Goal: Task Accomplishment & Management: Use online tool/utility

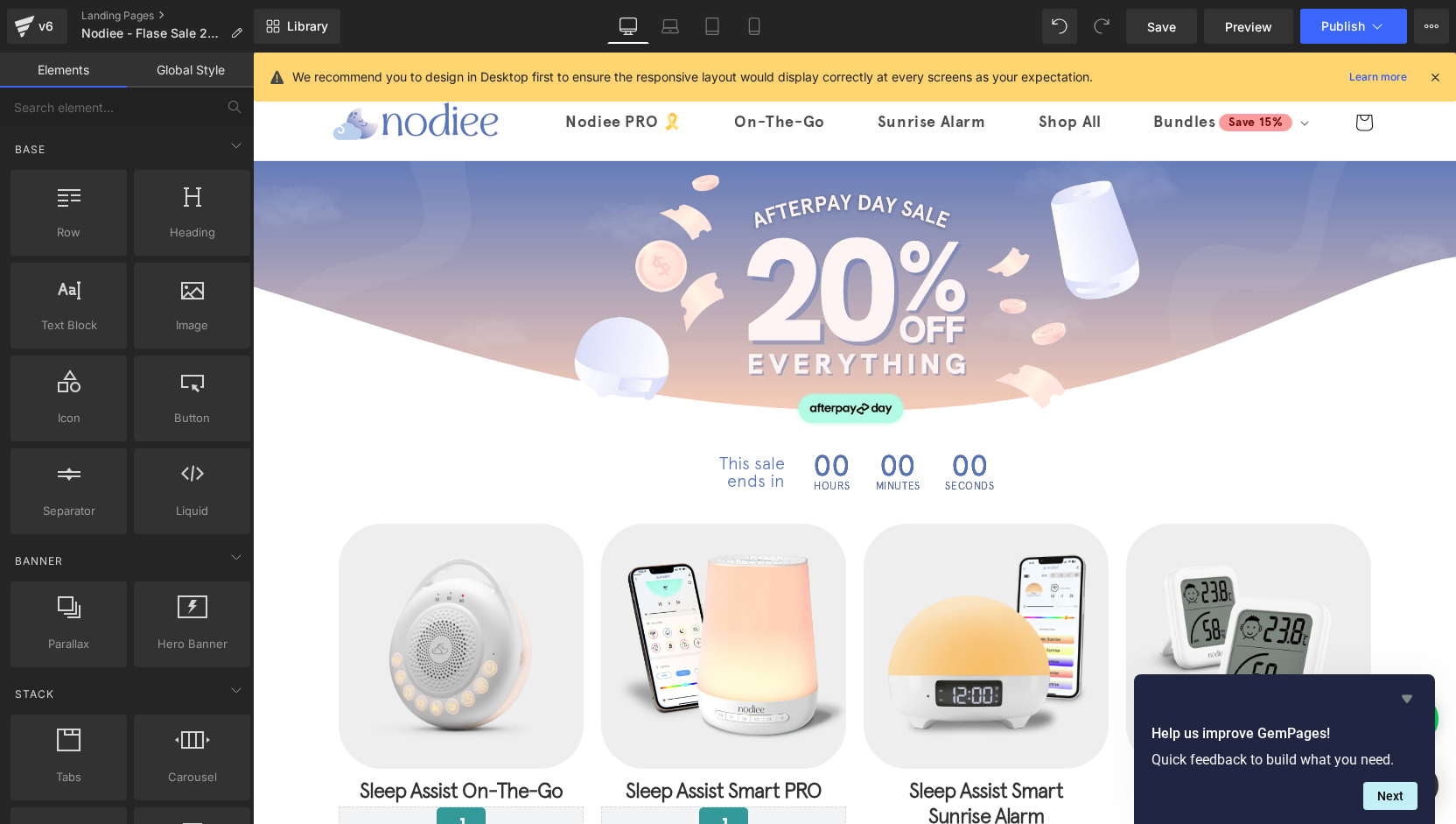
click at [1411, 695] on icon "Hide survey" at bounding box center [1407, 698] width 21 height 21
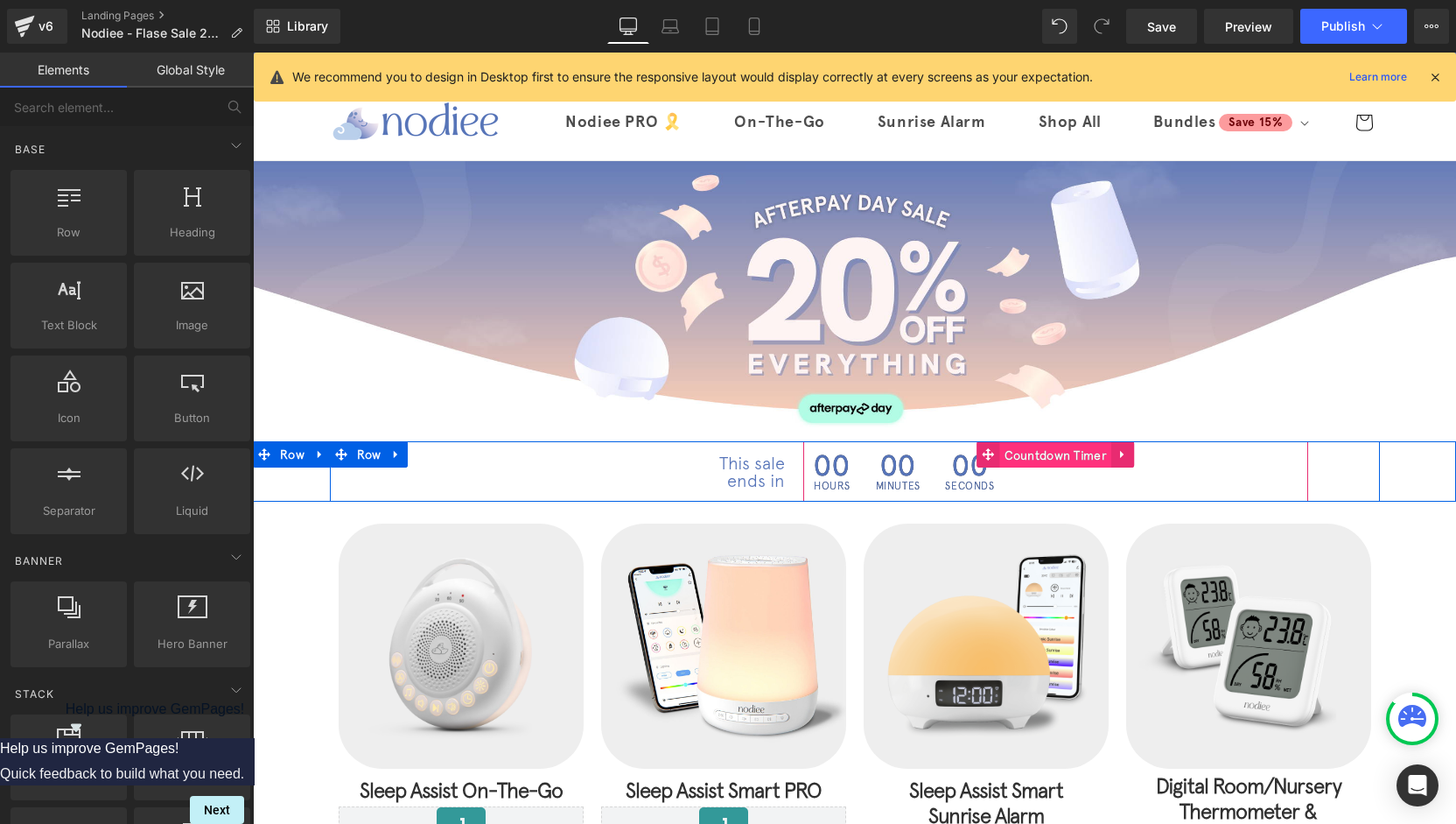
click at [1057, 453] on span "Countdown Timer" at bounding box center [1056, 455] width 112 height 26
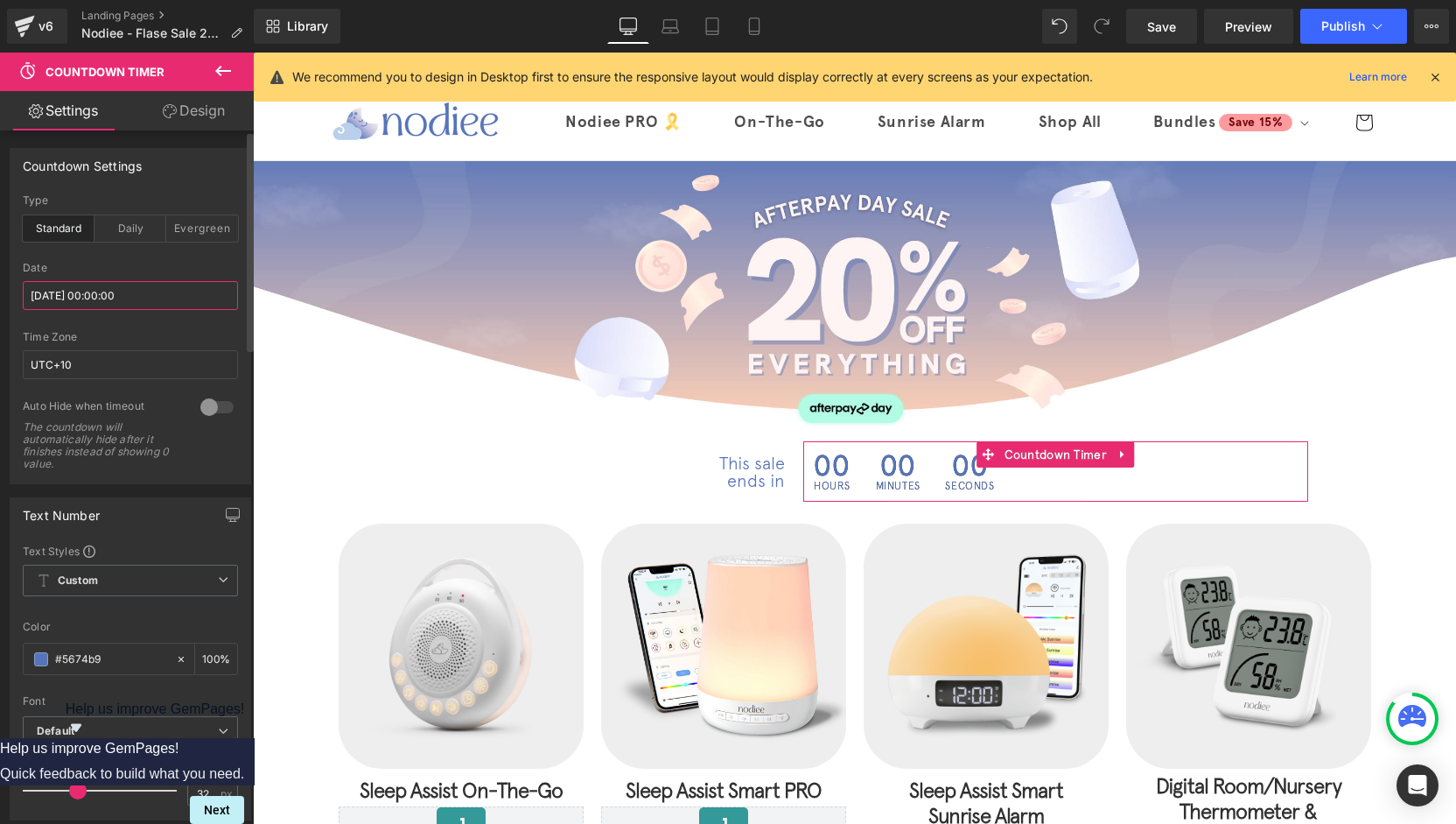
click at [77, 304] on input "[DATE] 00:00:00" at bounding box center [130, 295] width 215 height 29
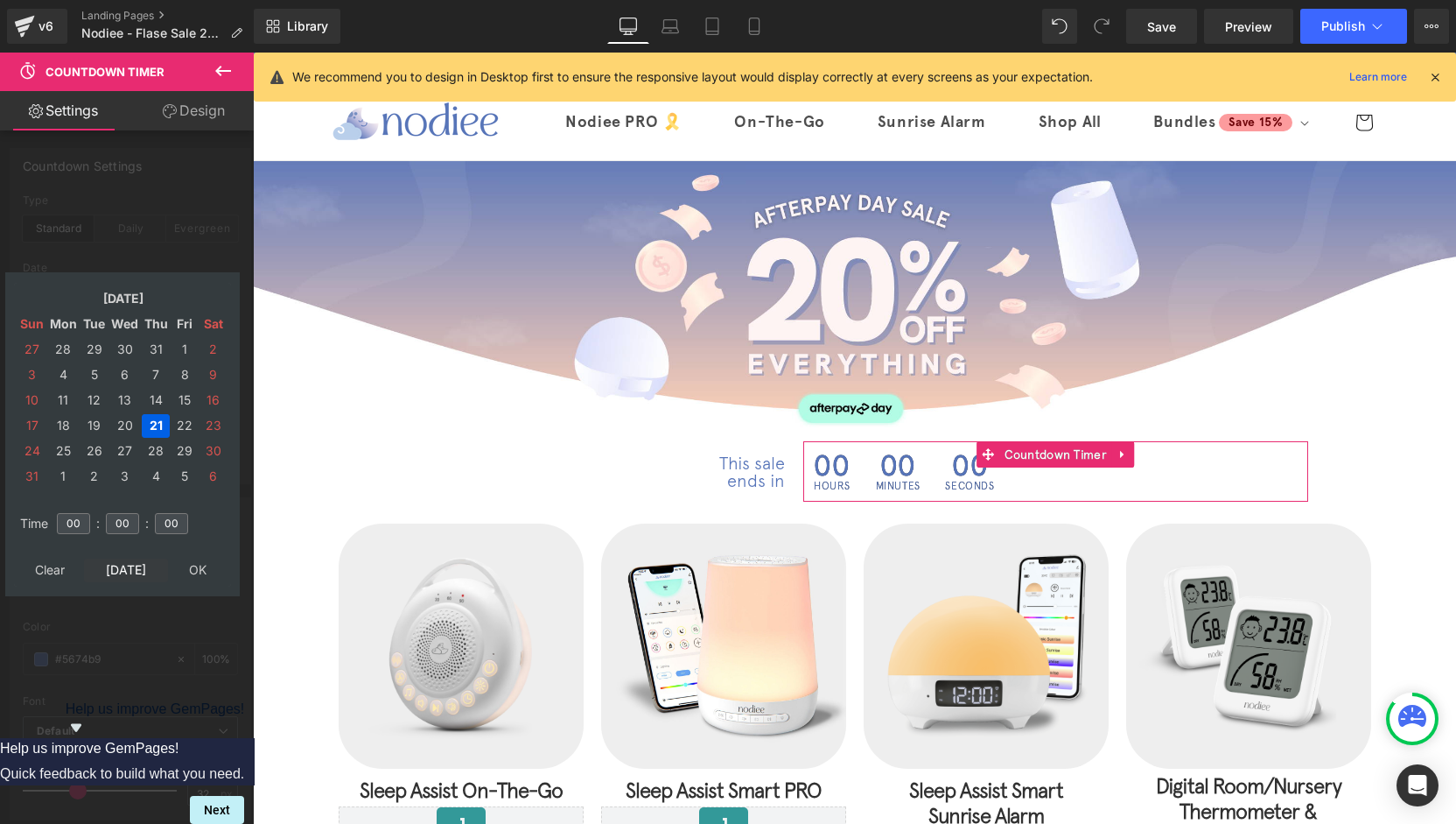
click at [135, 568] on td "[DATE]" at bounding box center [126, 571] width 84 height 24
type input "11"
type input "25"
type input "09"
click at [187, 449] on td "3" at bounding box center [184, 451] width 26 height 24
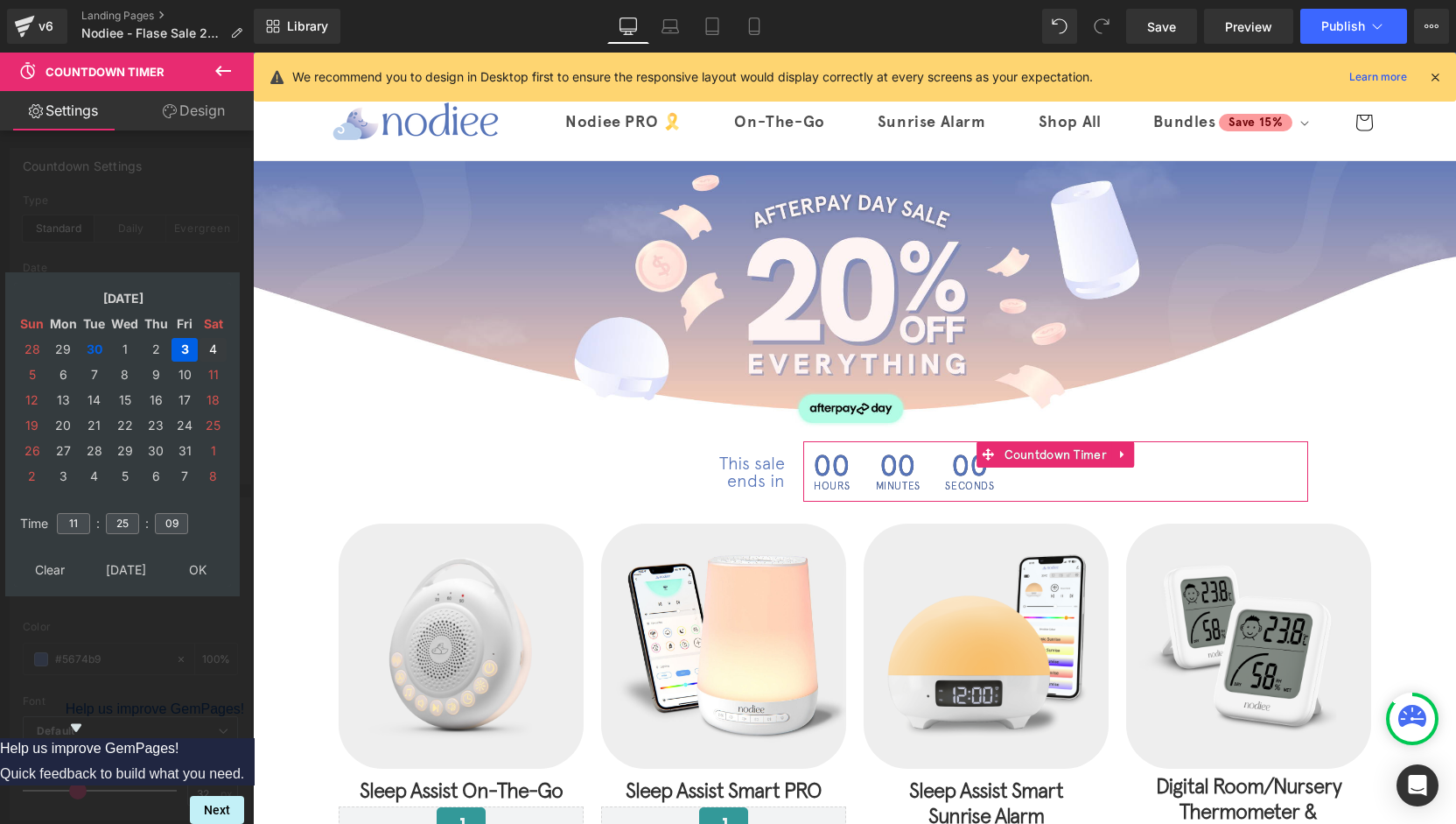
click at [215, 345] on td "4" at bounding box center [213, 350] width 27 height 24
click at [75, 533] on td "11" at bounding box center [74, 523] width 38 height 40
drag, startPoint x: 78, startPoint y: 526, endPoint x: 61, endPoint y: 526, distance: 17.0
click at [61, 526] on input "11" at bounding box center [73, 523] width 33 height 21
type input "12"
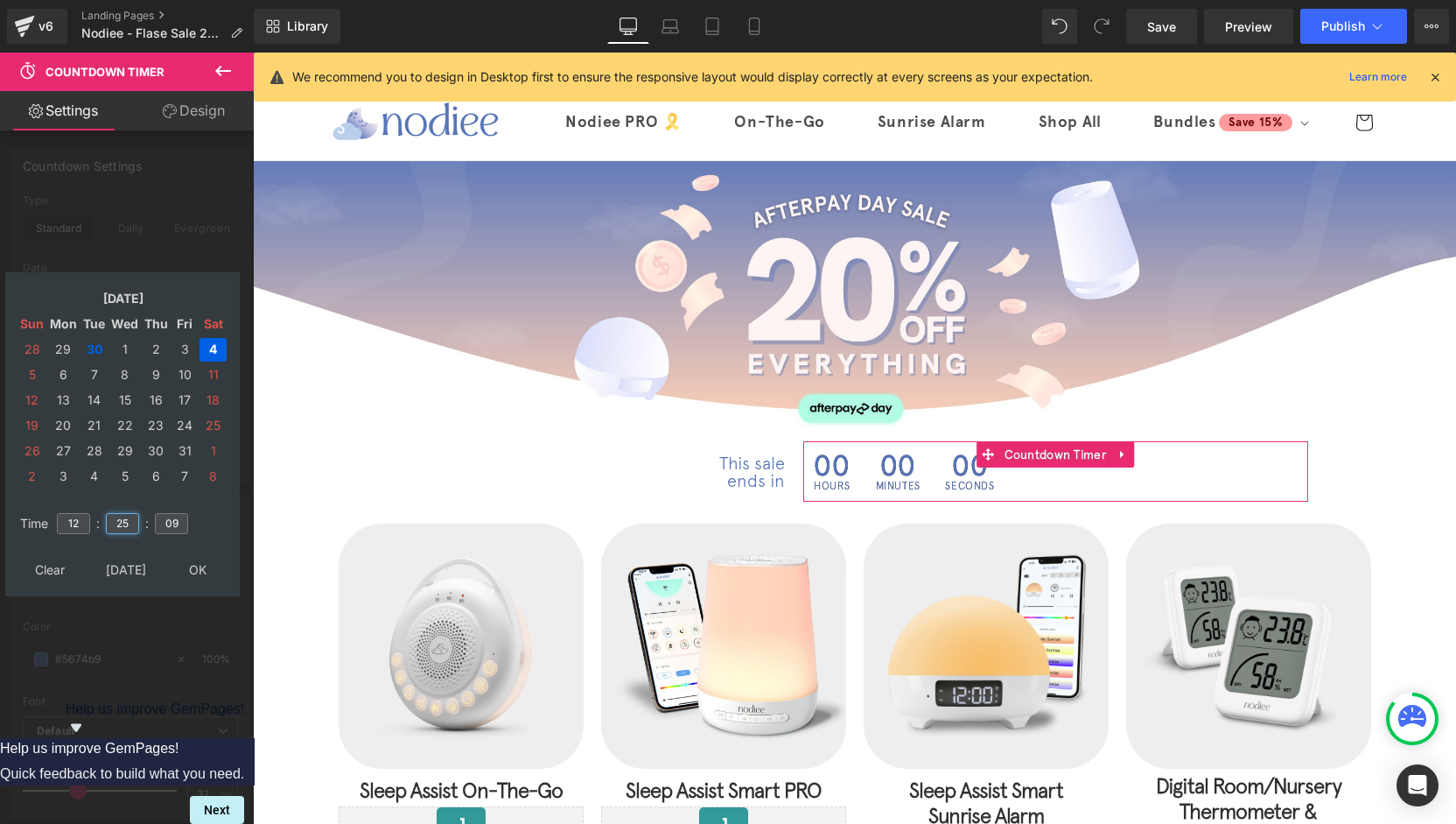
click at [135, 532] on input "25" at bounding box center [122, 523] width 33 height 21
drag, startPoint x: 135, startPoint y: 528, endPoint x: 116, endPoint y: 530, distance: 19.1
click at [116, 528] on input "25" at bounding box center [122, 523] width 33 height 21
type input "00"
drag, startPoint x: 169, startPoint y: 528, endPoint x: 146, endPoint y: 528, distance: 23.0
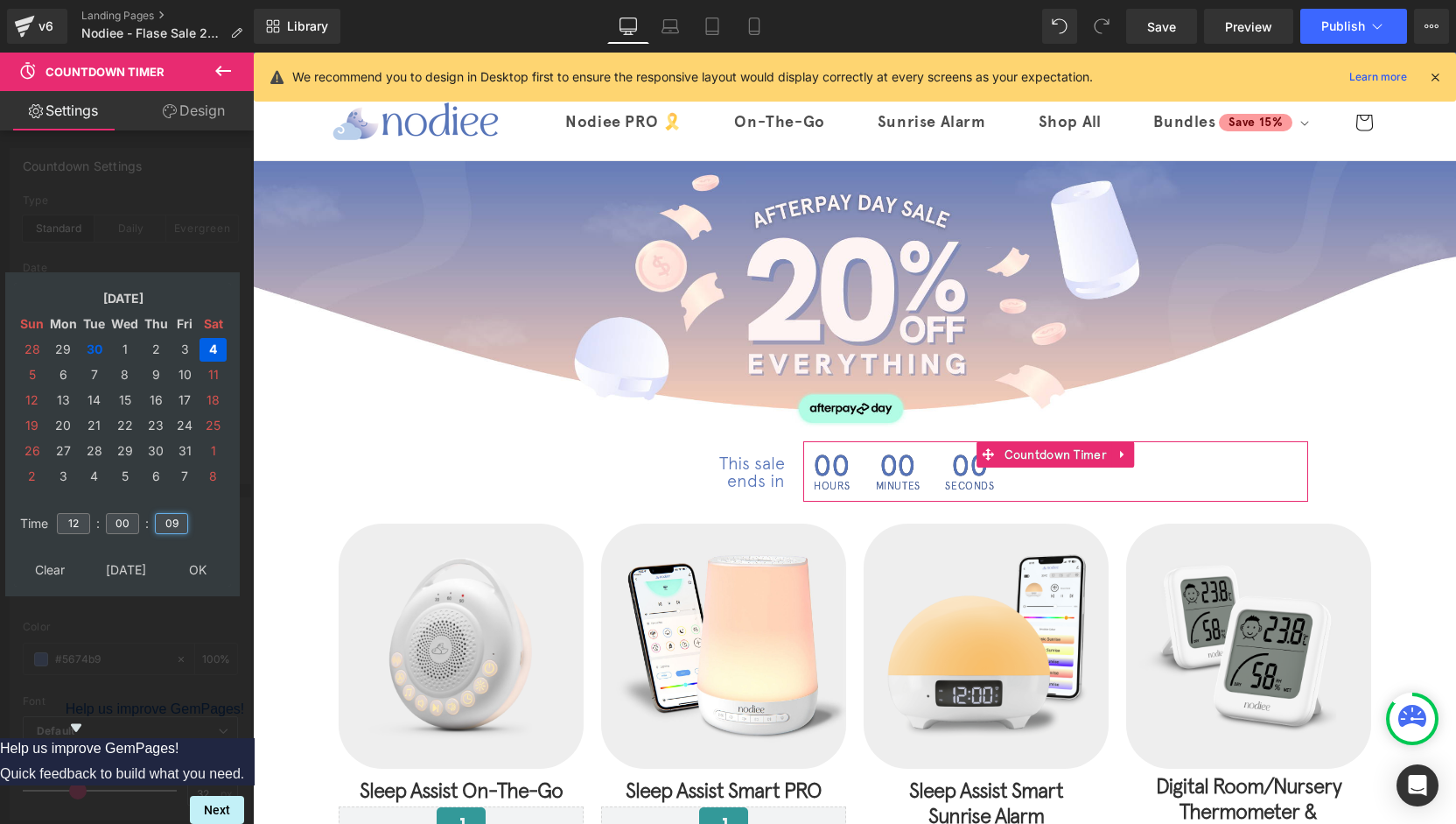
click at [146, 522] on tr "Time 12 : 00 : 09" at bounding box center [122, 512] width 213 height 19
type input "00"
type input "[DATE] 12:00:00"
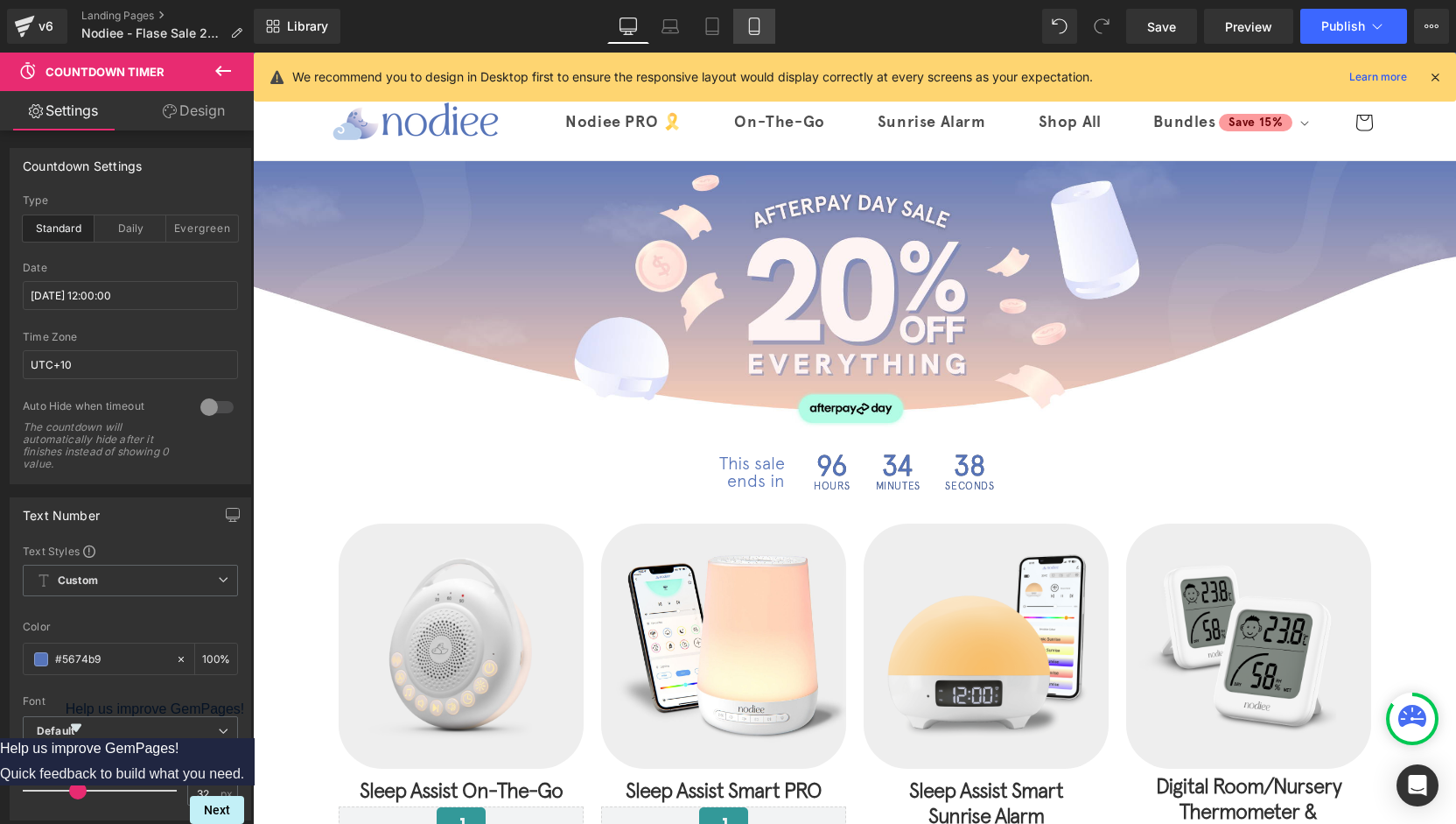
click at [749, 27] on icon at bounding box center [754, 26] width 17 height 17
type input "100"
type input "26"
type input "100"
type input "10"
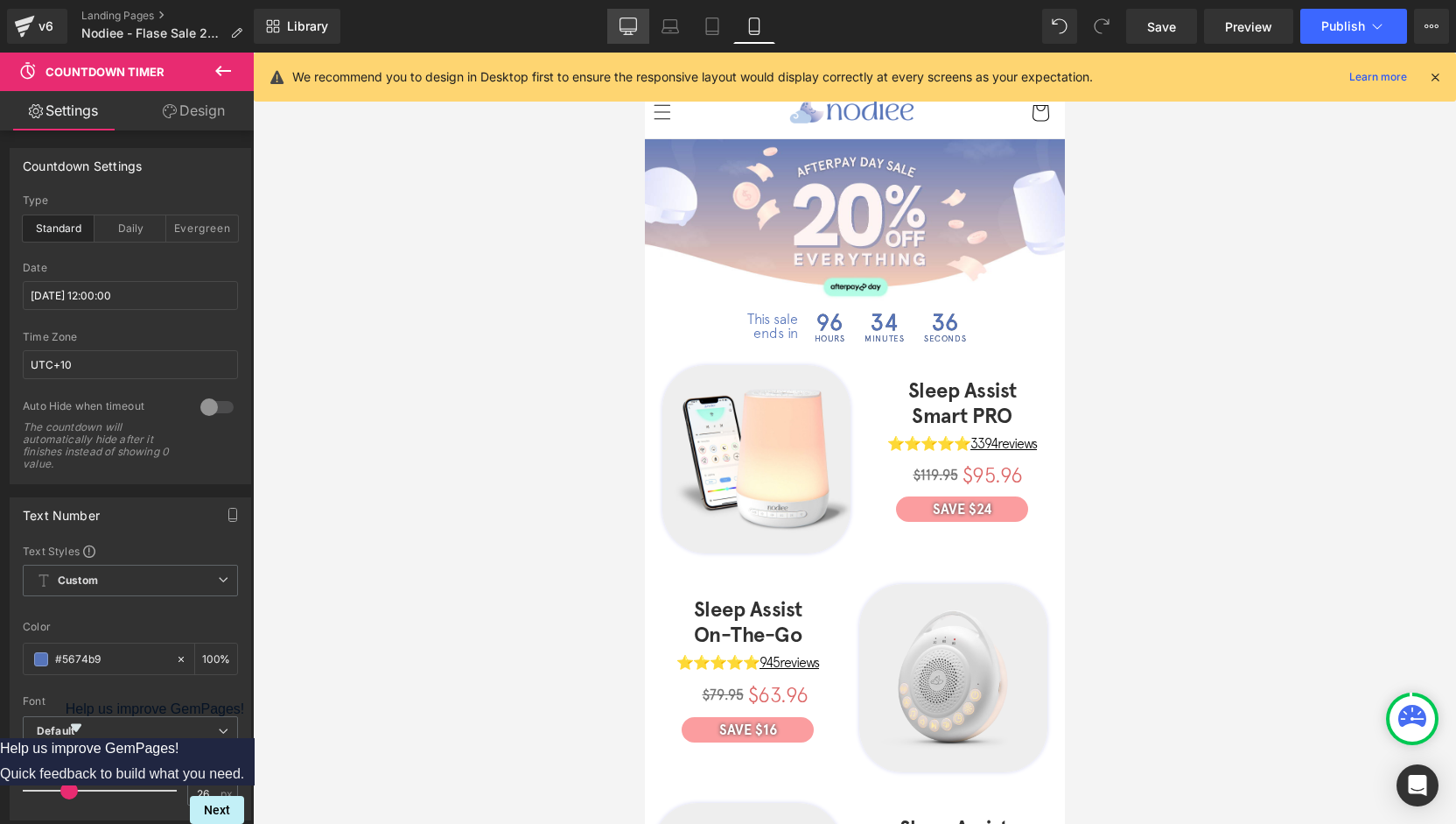
click at [627, 24] on icon at bounding box center [628, 26] width 17 height 17
type input "100"
type input "32"
type input "100"
type input "12"
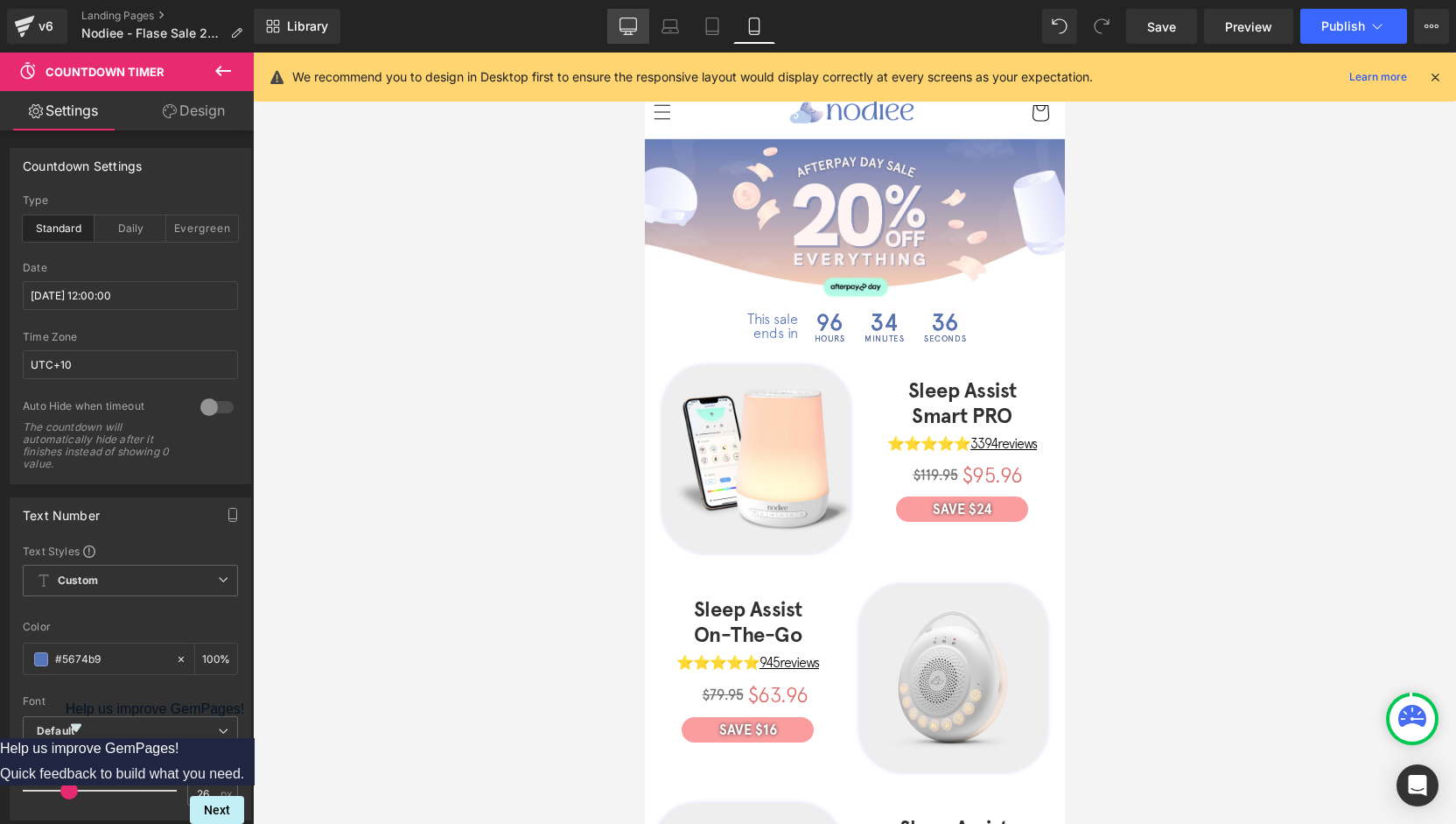
scroll to position [139, 0]
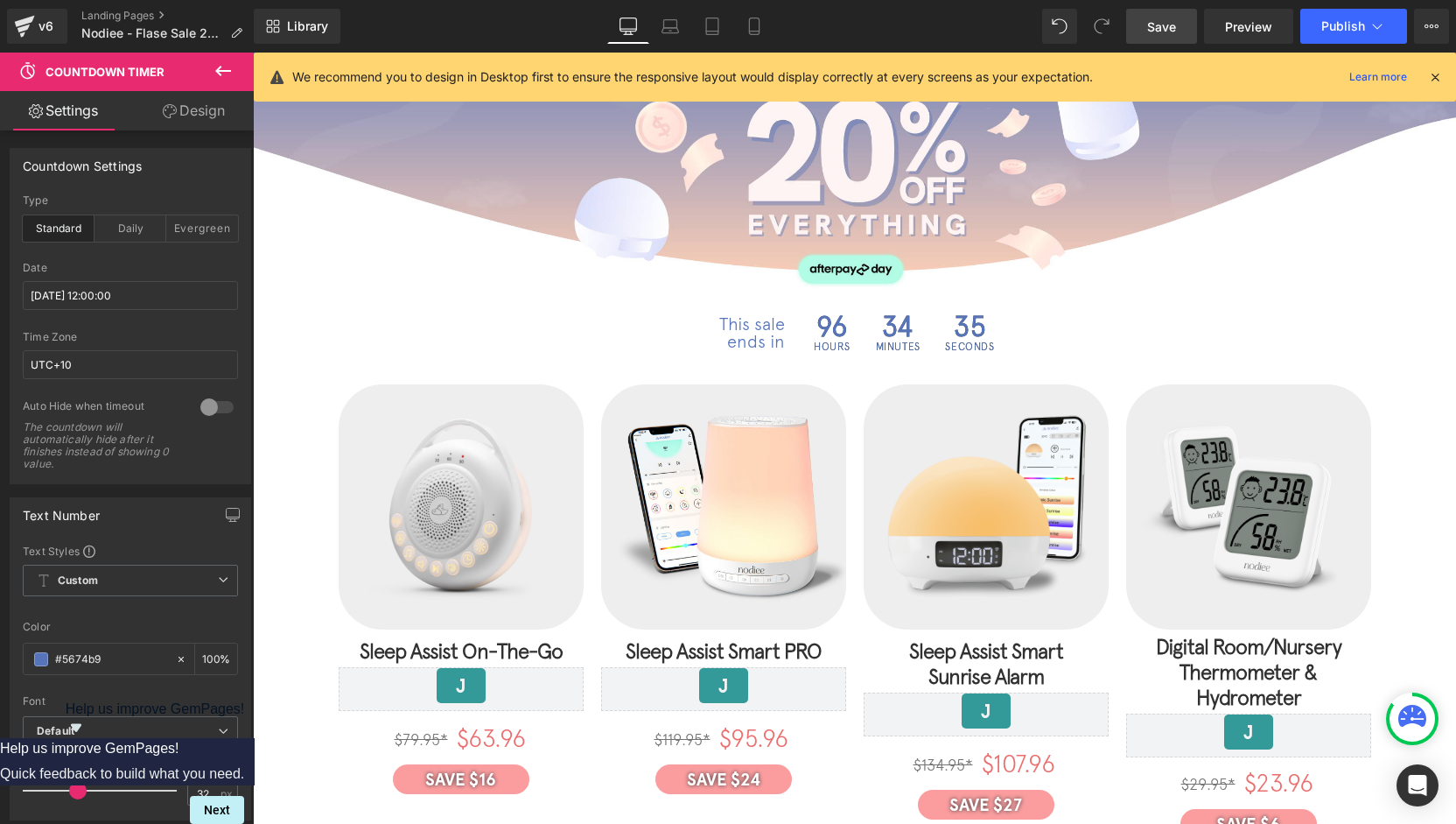
click at [1174, 33] on span "Save" at bounding box center [1162, 26] width 29 height 18
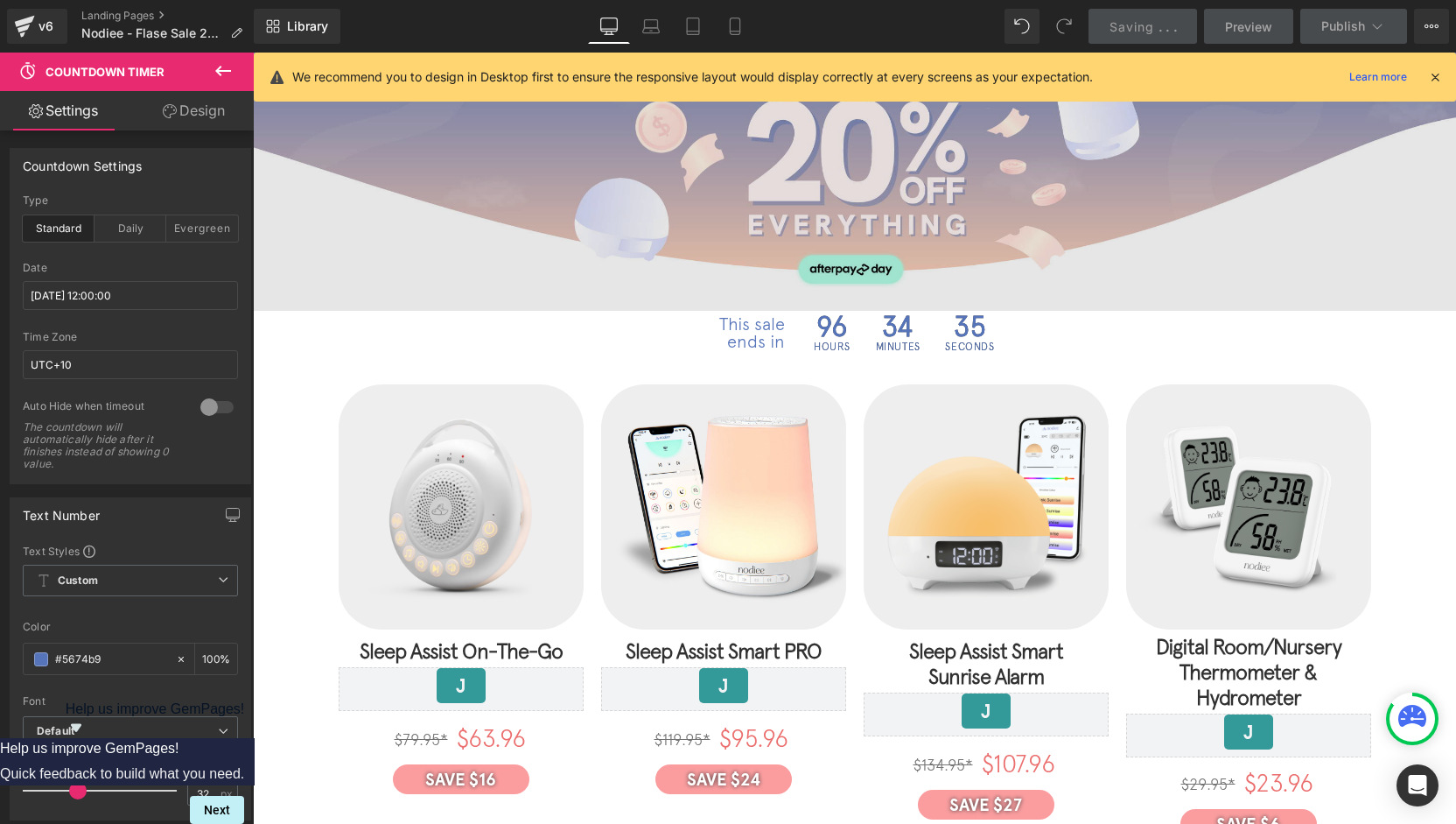
scroll to position [0, 0]
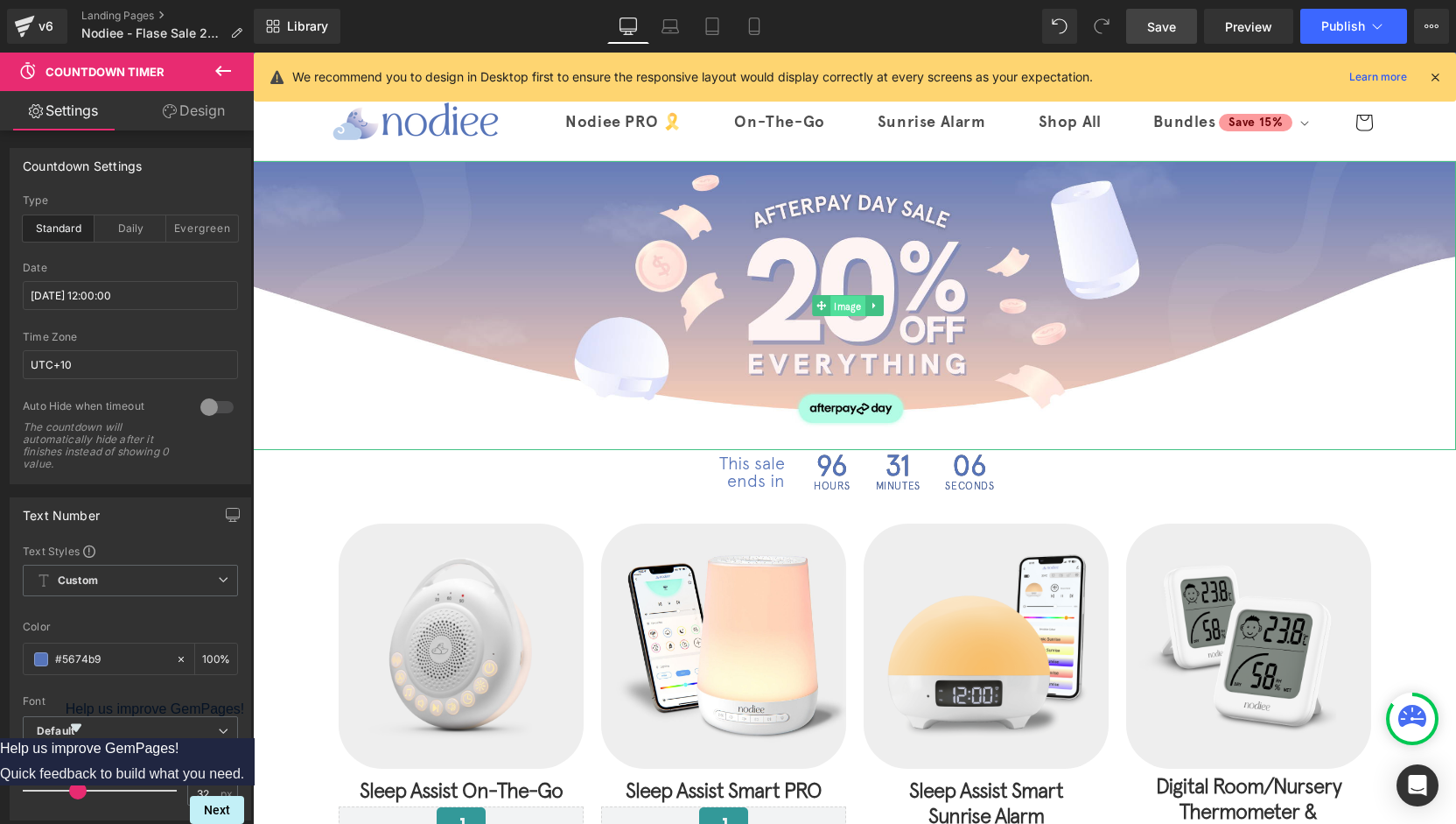
click at [846, 304] on span "Image" at bounding box center [847, 306] width 35 height 21
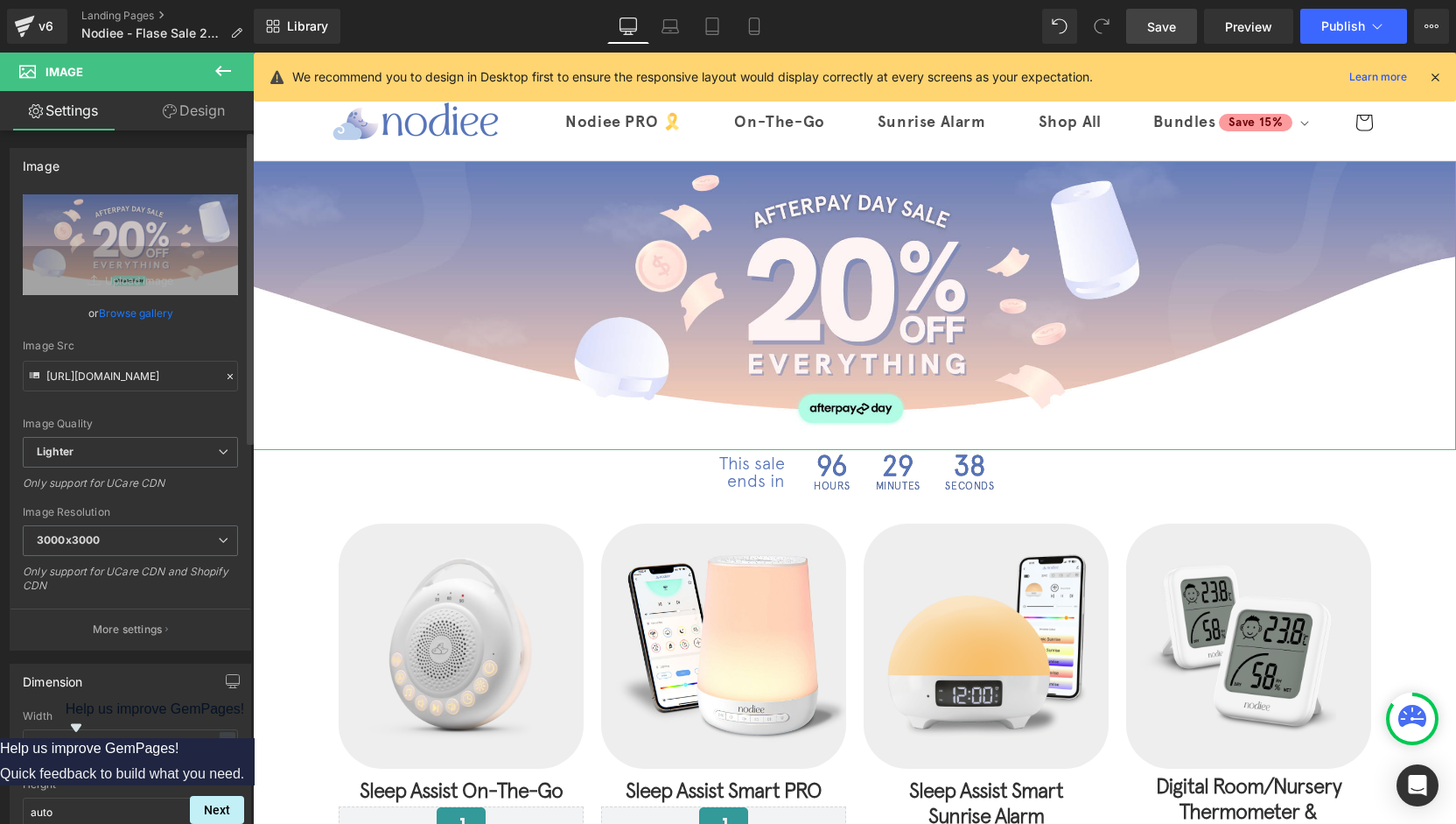
click at [142, 314] on link "Browse gallery" at bounding box center [137, 314] width 75 height 31
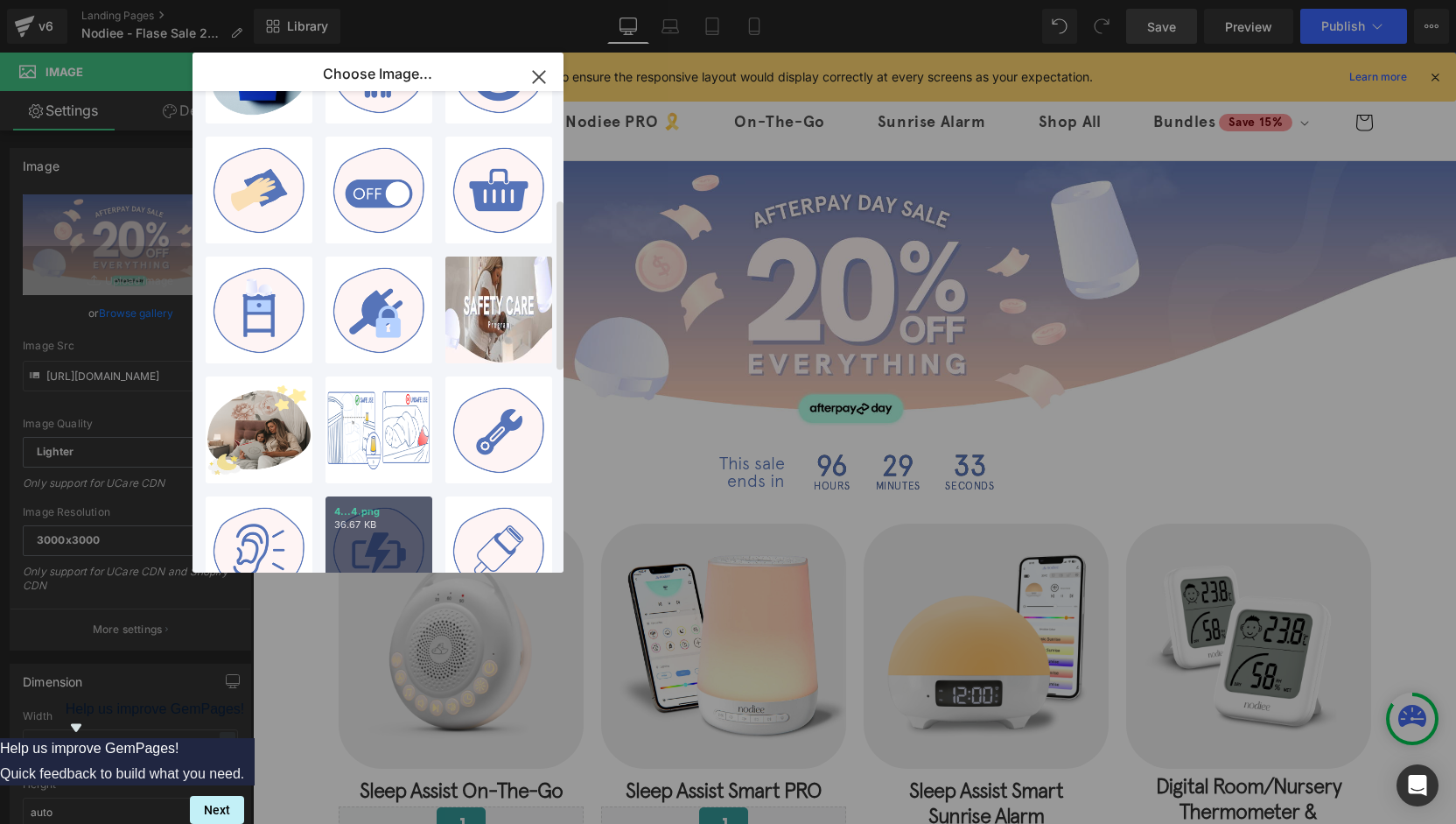
scroll to position [252, 0]
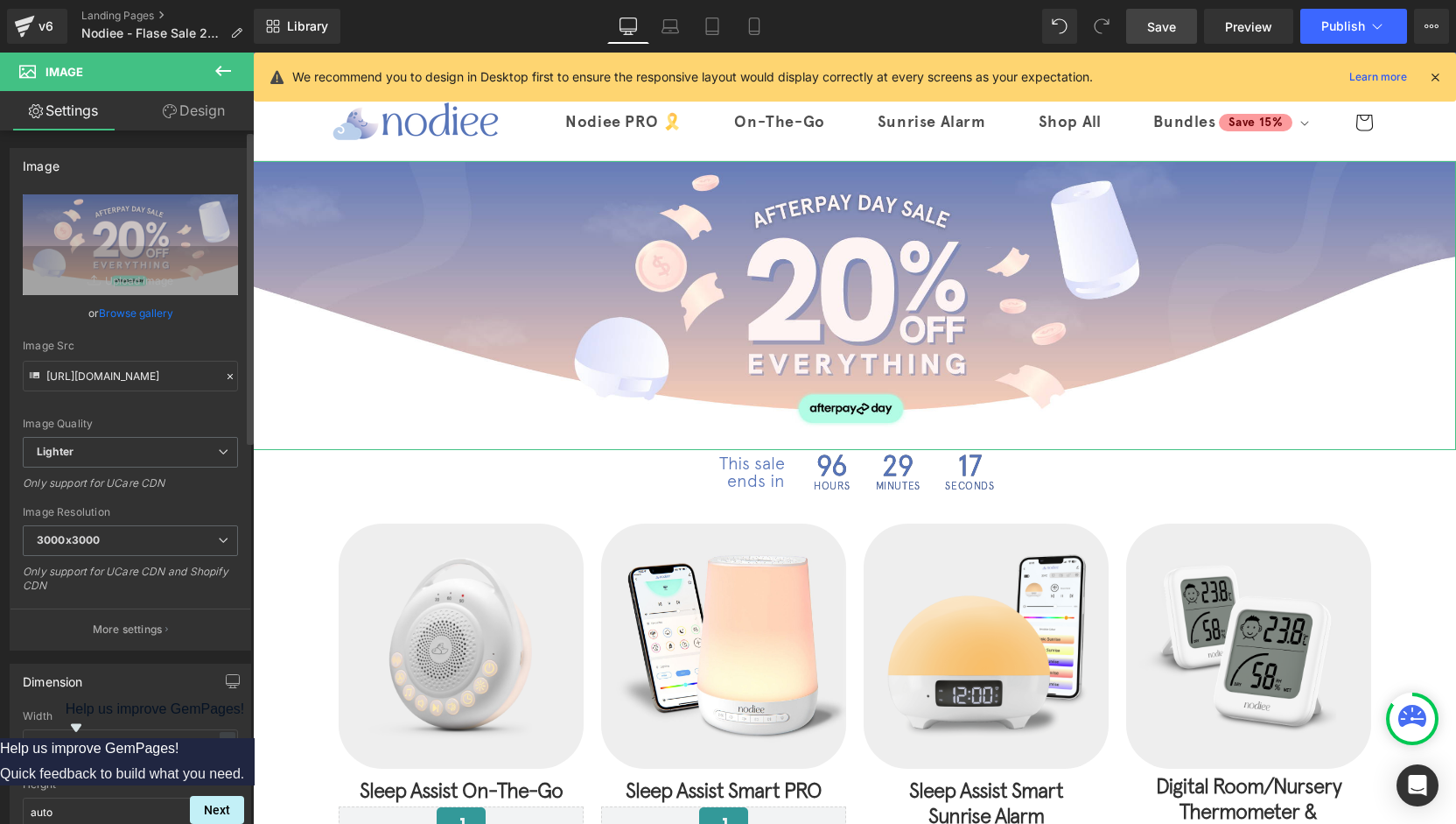
click at [154, 315] on link "Browse gallery" at bounding box center [137, 314] width 75 height 31
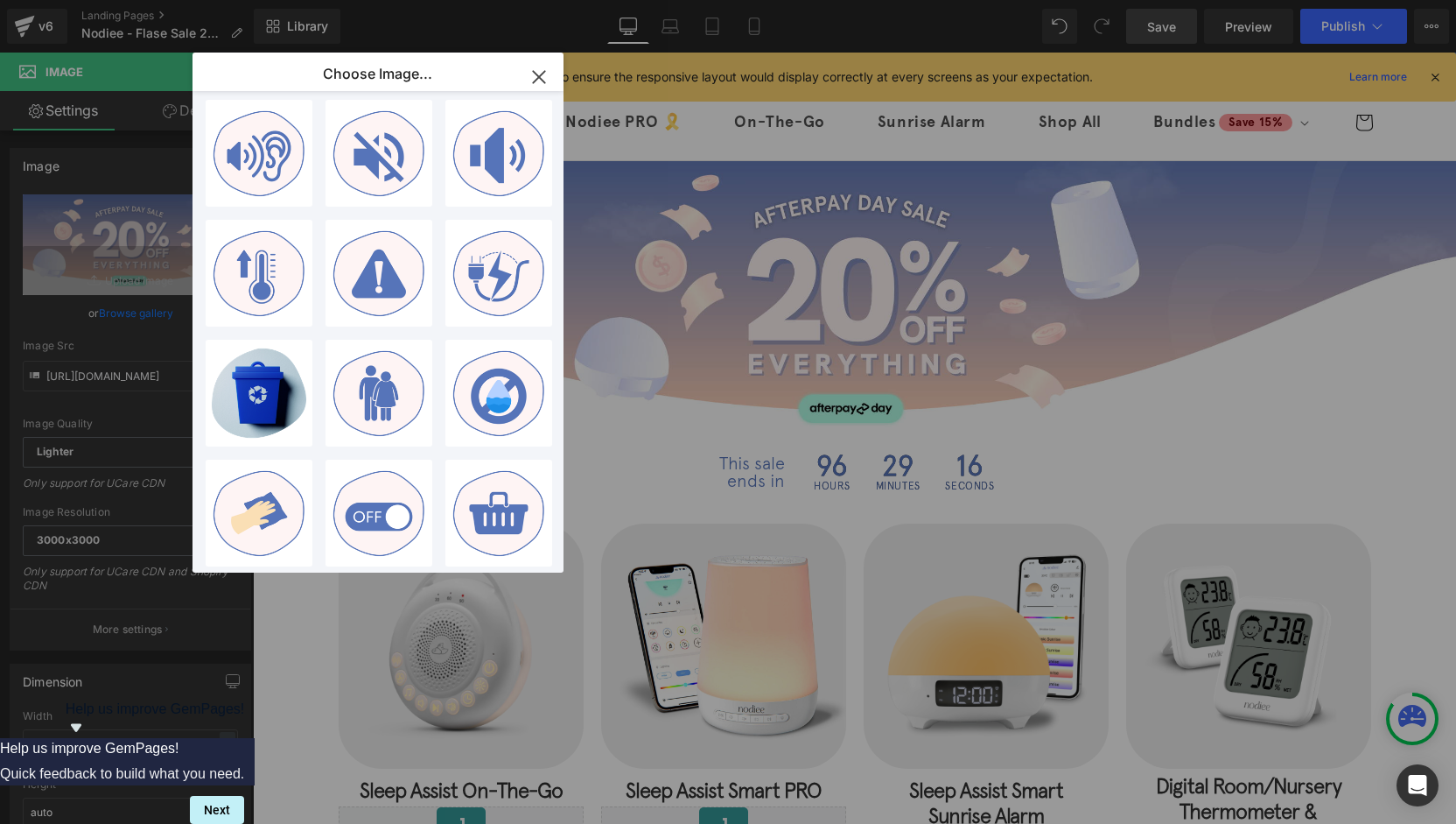
click at [531, 78] on icon "button" at bounding box center [538, 77] width 28 height 28
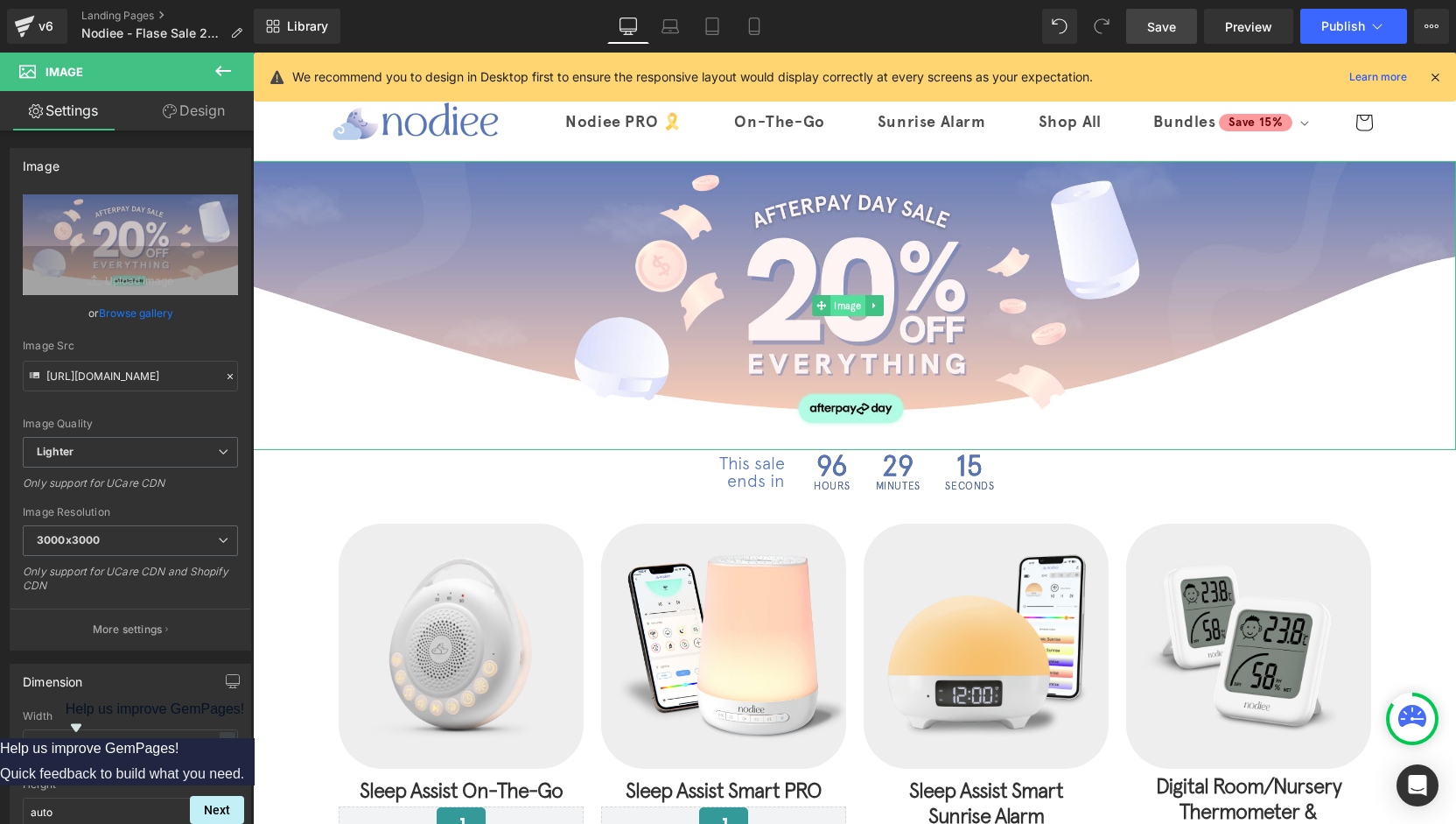
click at [856, 304] on span "Image" at bounding box center [847, 305] width 35 height 21
click at [116, 317] on link "Browse gallery" at bounding box center [137, 314] width 75 height 31
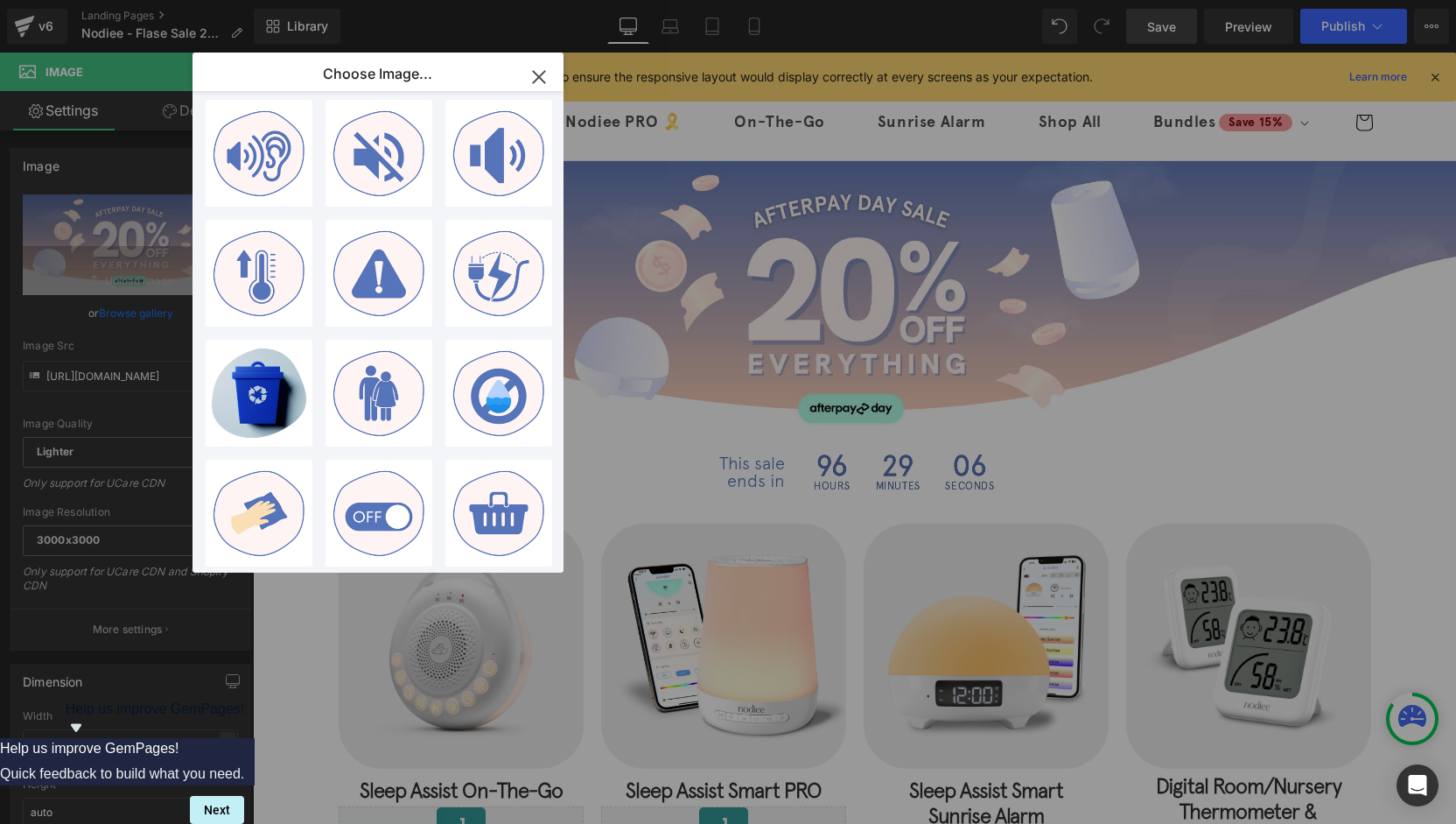
click at [546, 81] on icon "button" at bounding box center [538, 77] width 28 height 28
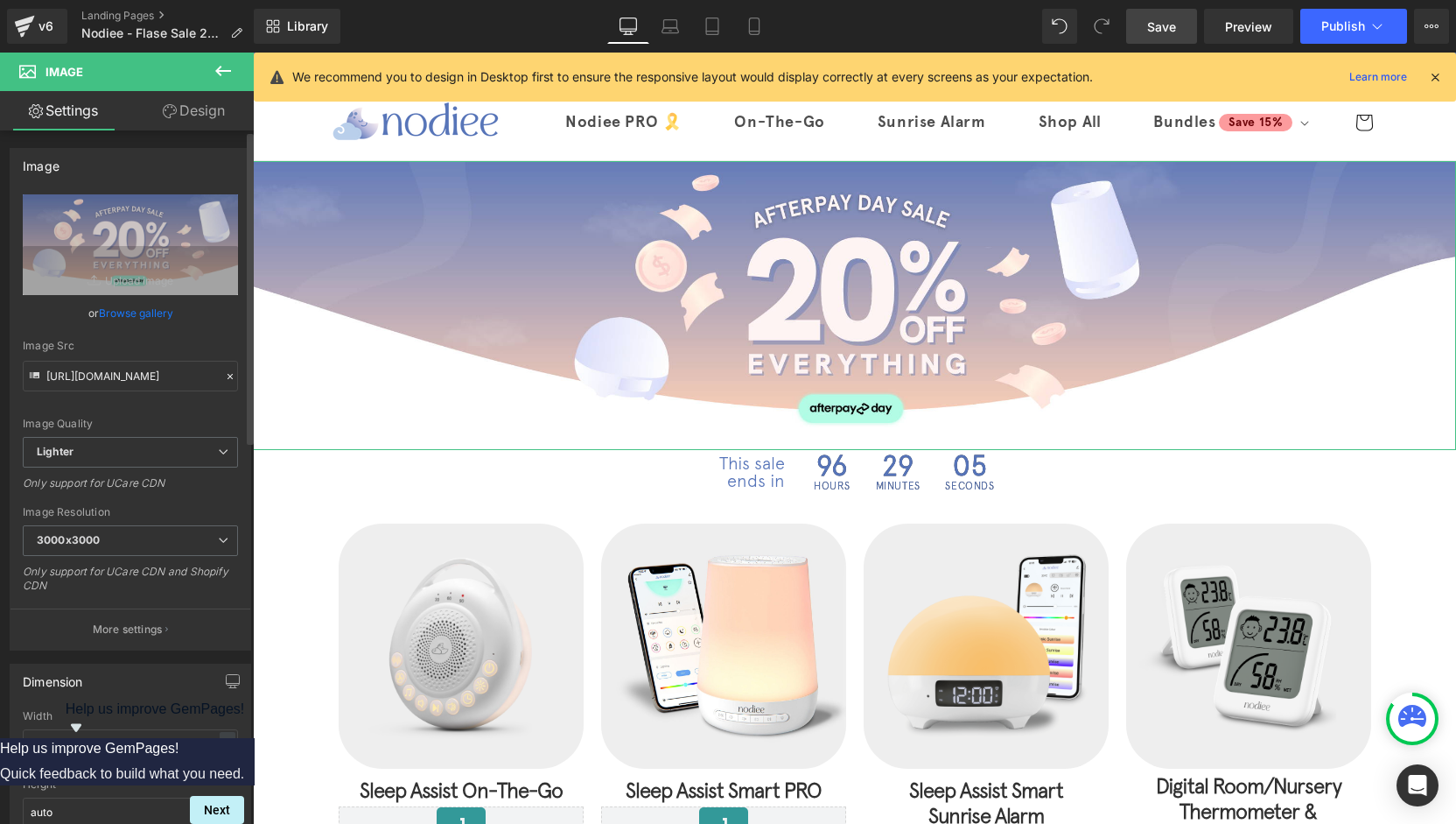
click at [149, 312] on link "Browse gallery" at bounding box center [137, 314] width 75 height 31
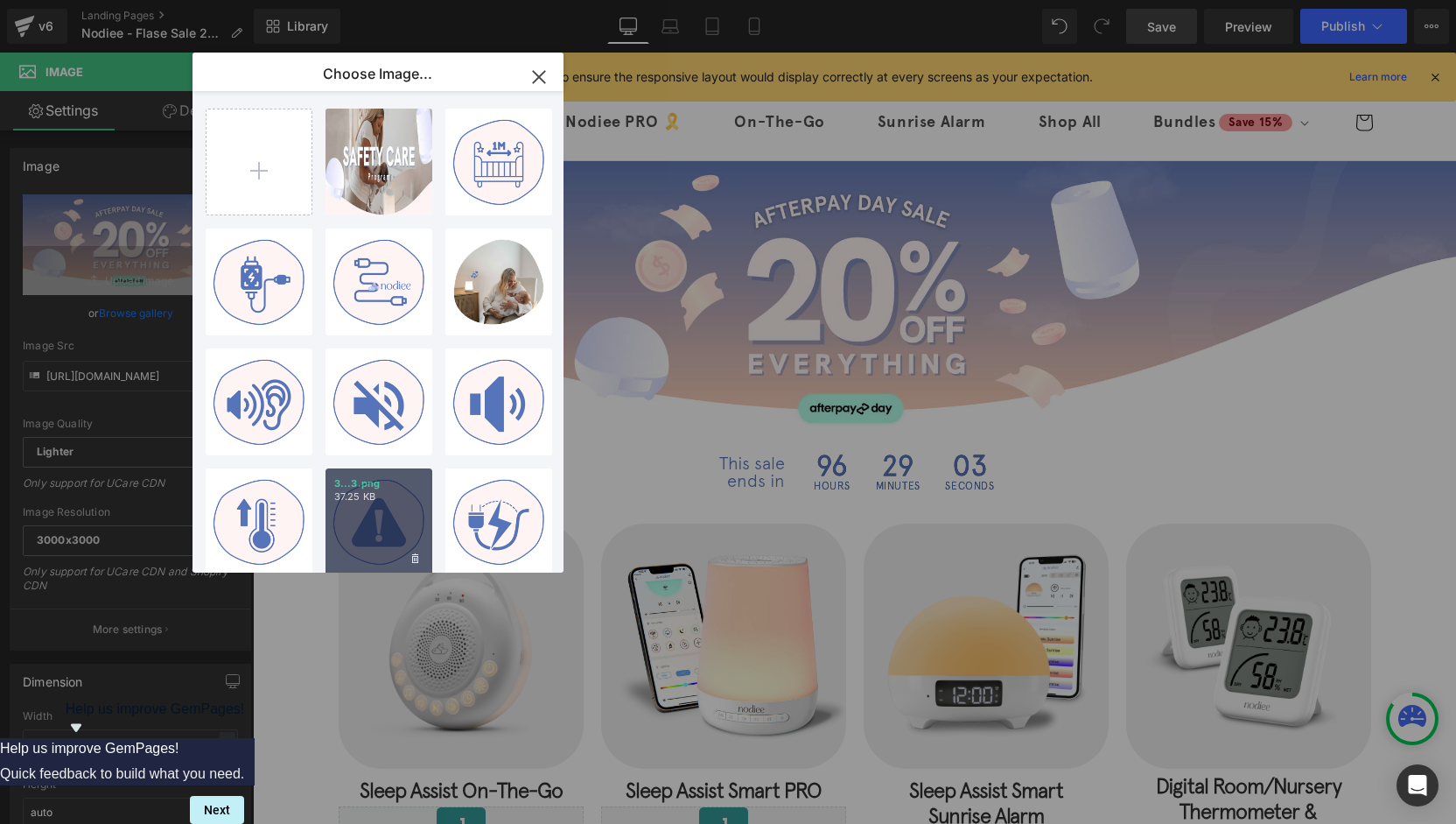
scroll to position [0, 0]
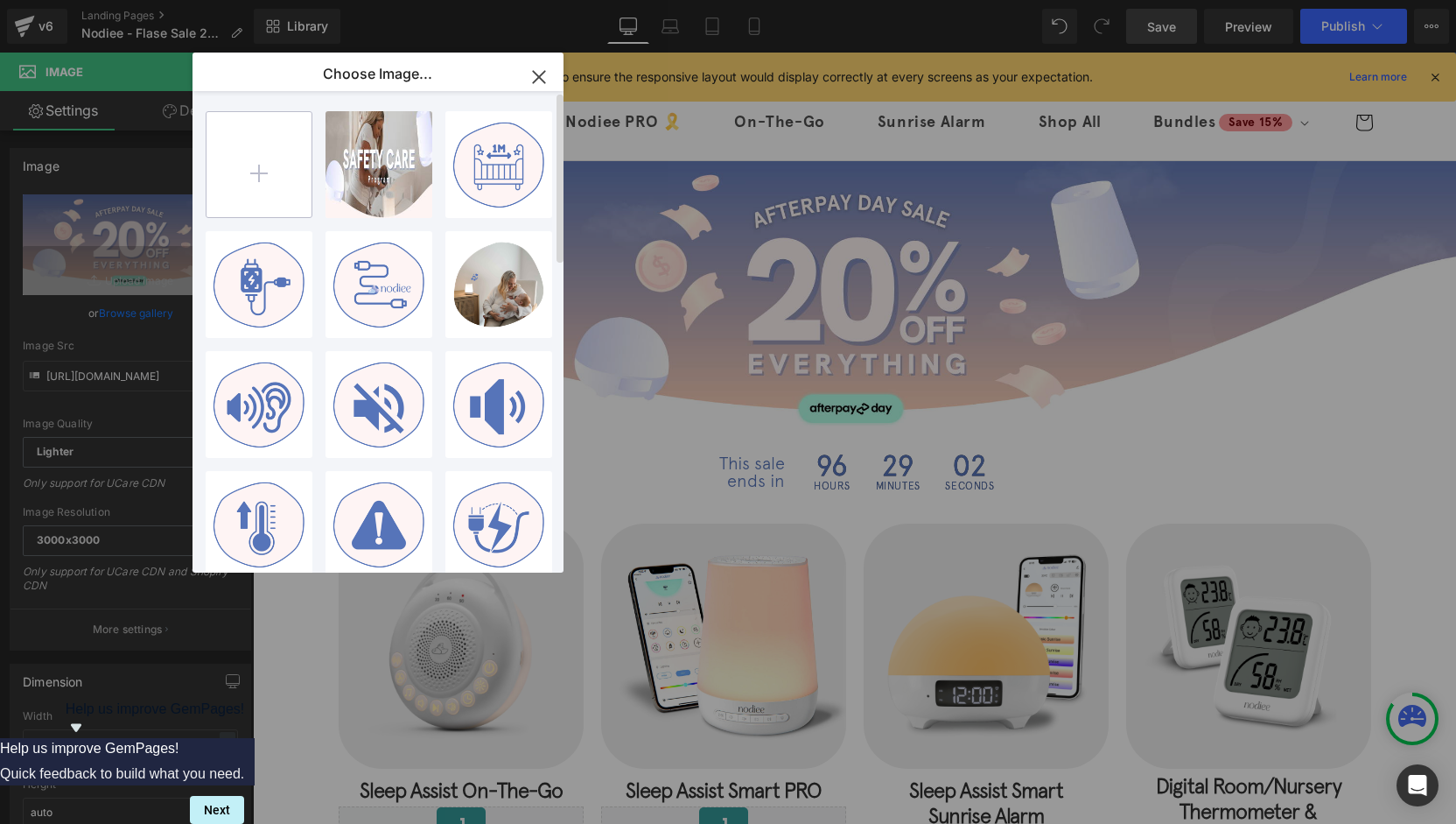
click at [256, 168] on input "file" at bounding box center [259, 164] width 105 height 105
type input "C:\fakepath\FLASH DAY SALE-2025 - collections banner - desktop.jpg"
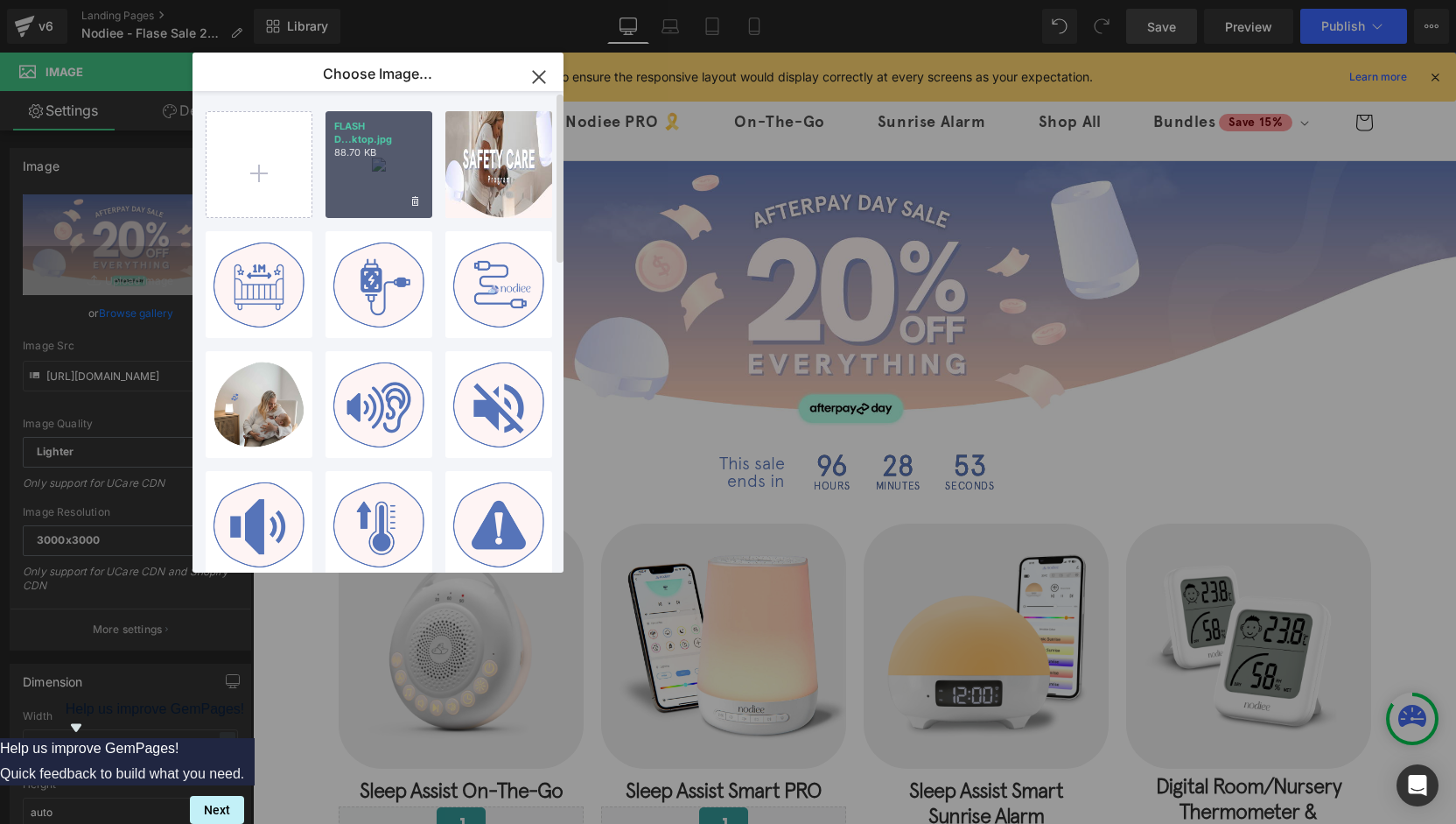
click at [379, 185] on div "FLASH D...ktop.jpg 88.70 KB" at bounding box center [378, 164] width 107 height 107
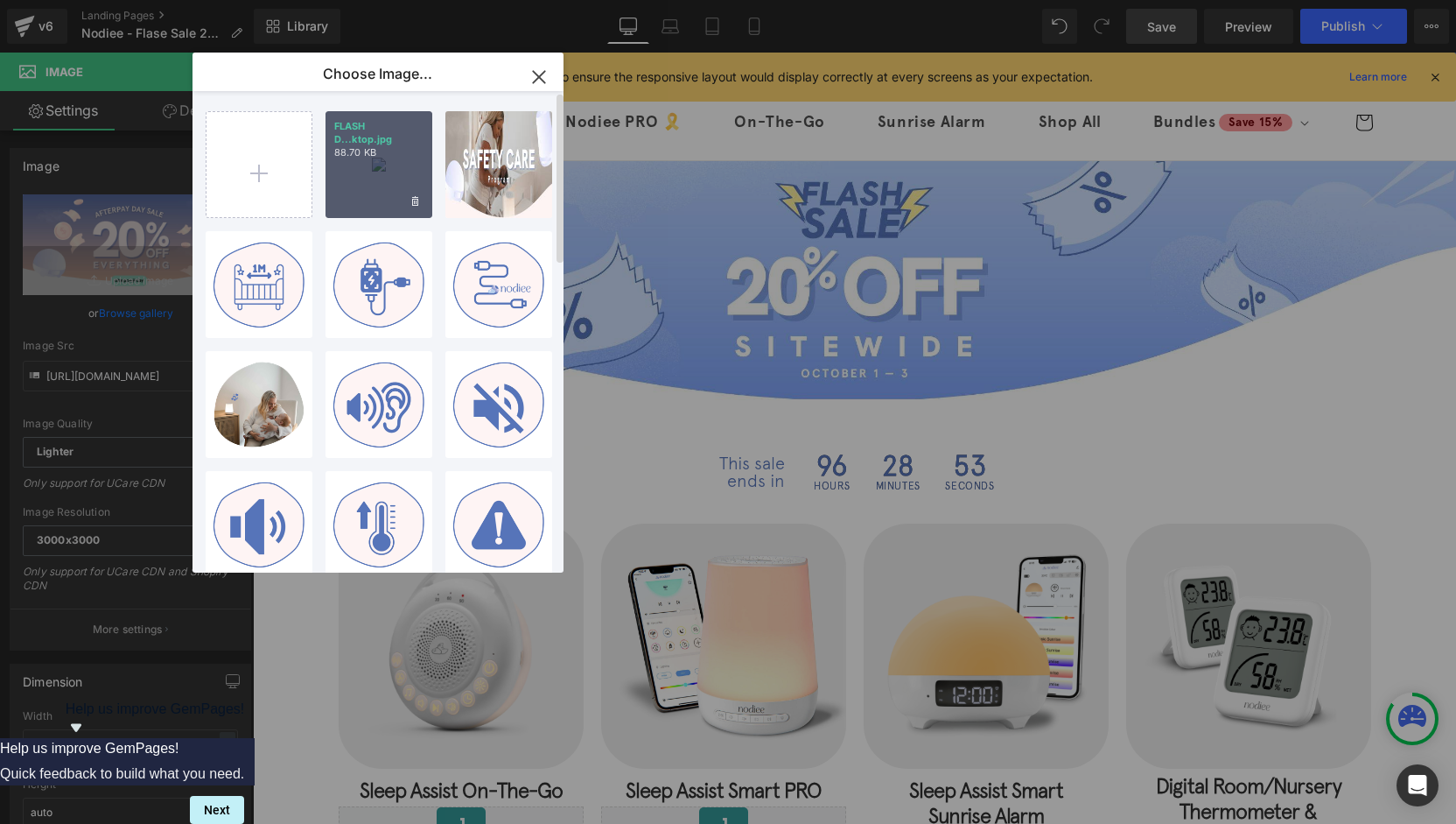
type input "https://ucarecdn.com/458968af-9c13-449b-abfc-048bb0cf6f0d/-/format/auto/-/previ…"
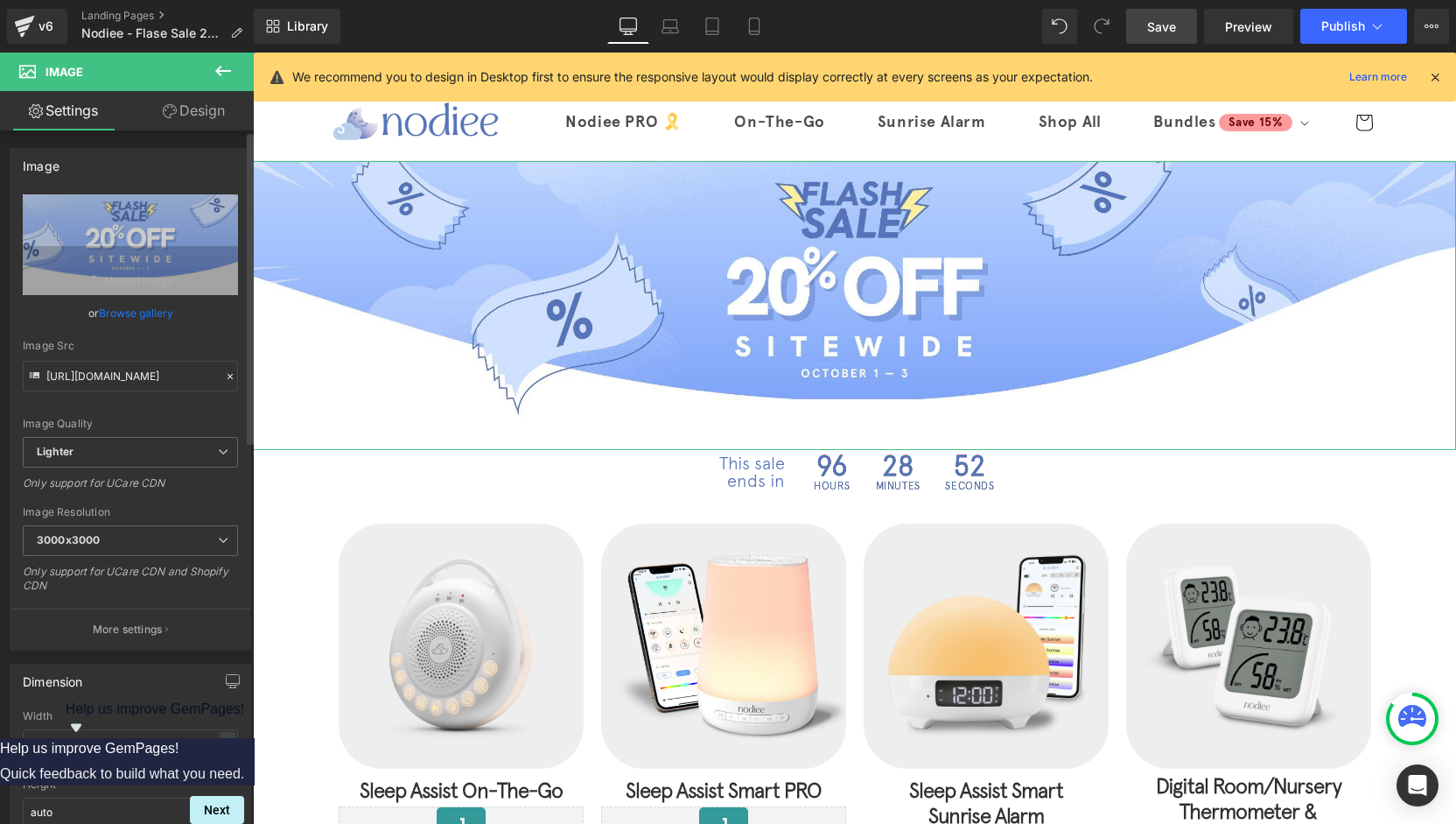
click at [157, 313] on link "Browse gallery" at bounding box center [137, 314] width 75 height 31
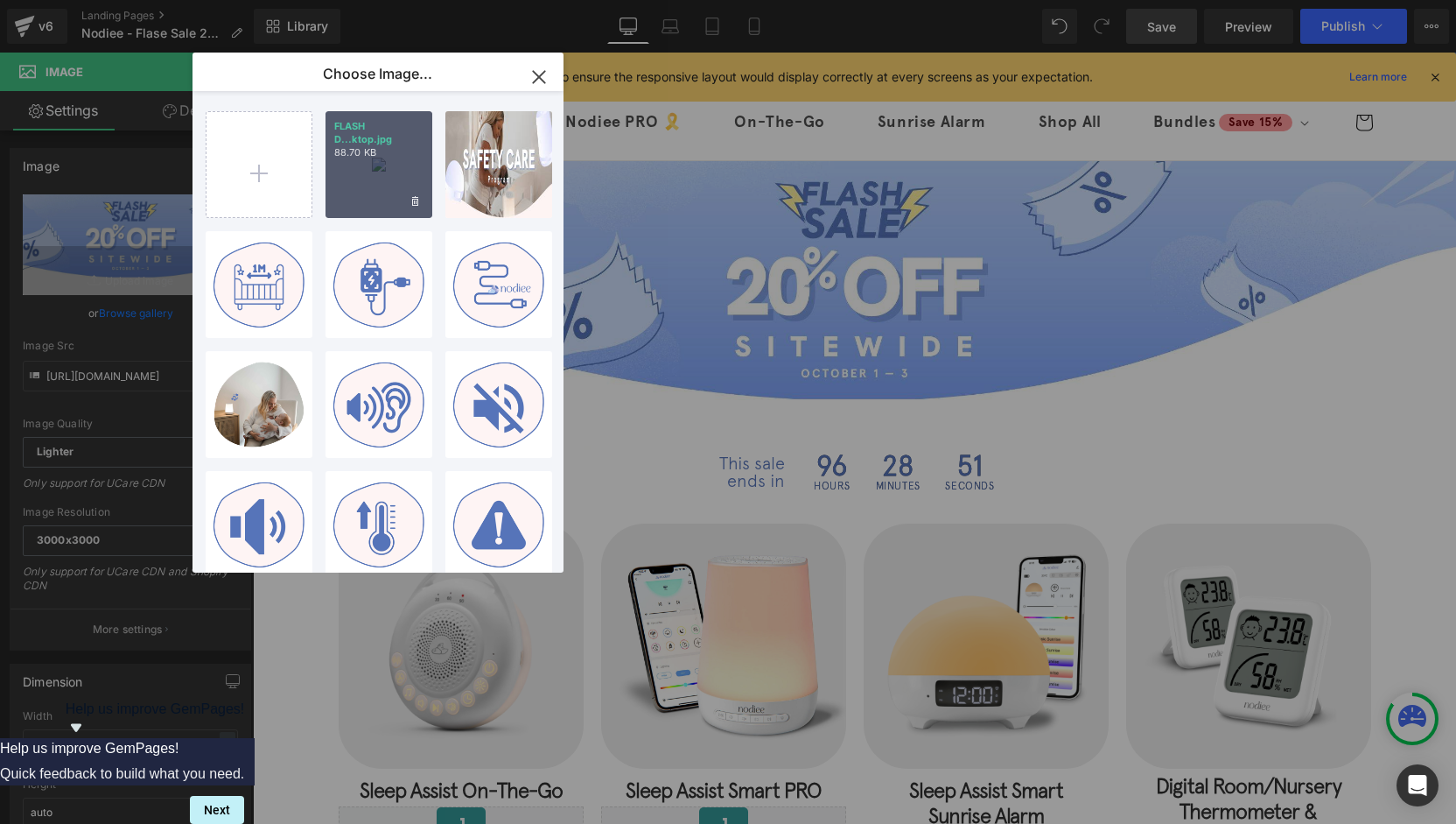
click at [390, 167] on div "FLASH D...ktop.jpg 88.70 KB" at bounding box center [378, 164] width 107 height 107
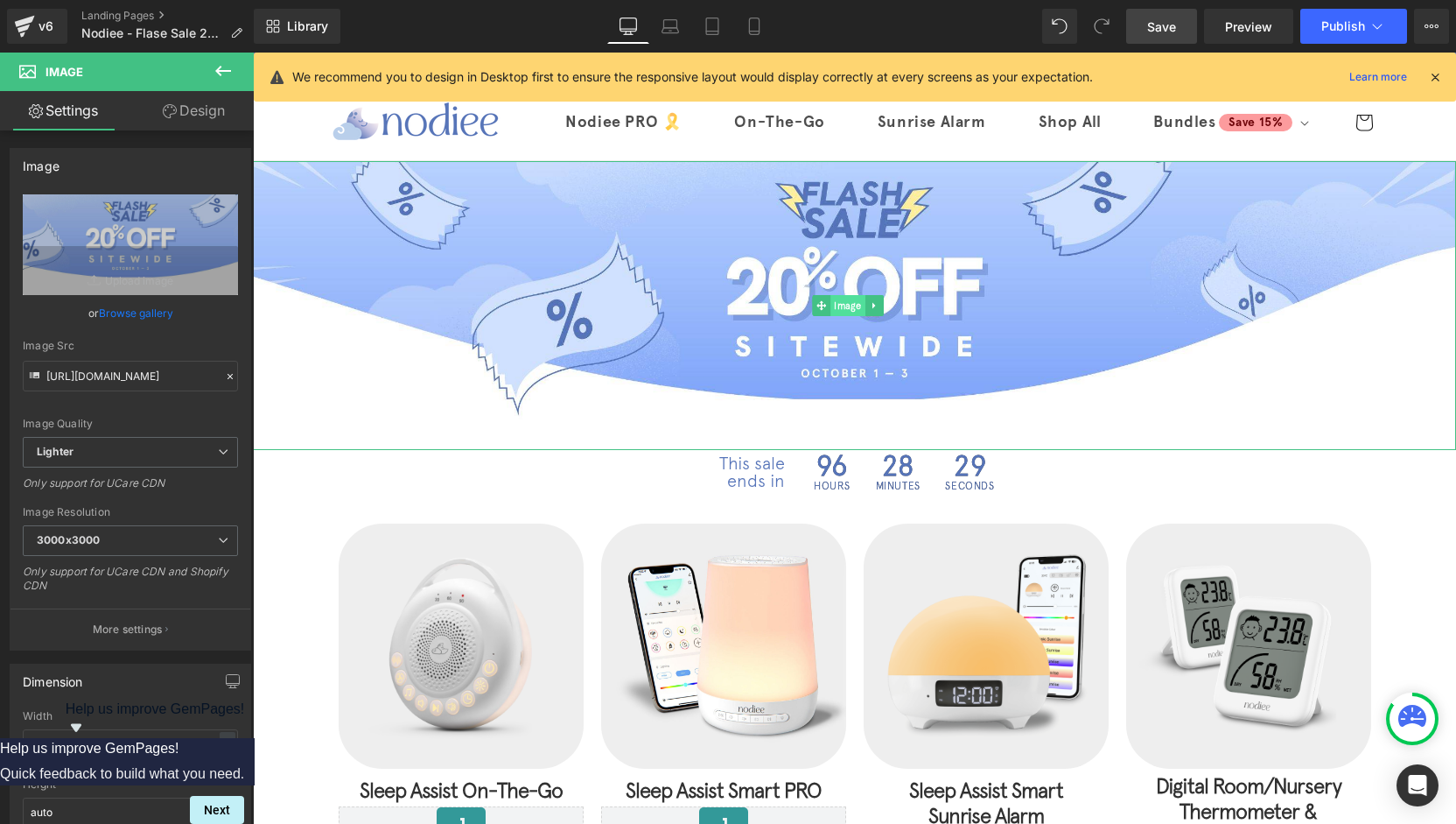
click at [844, 302] on span "Image" at bounding box center [847, 305] width 35 height 21
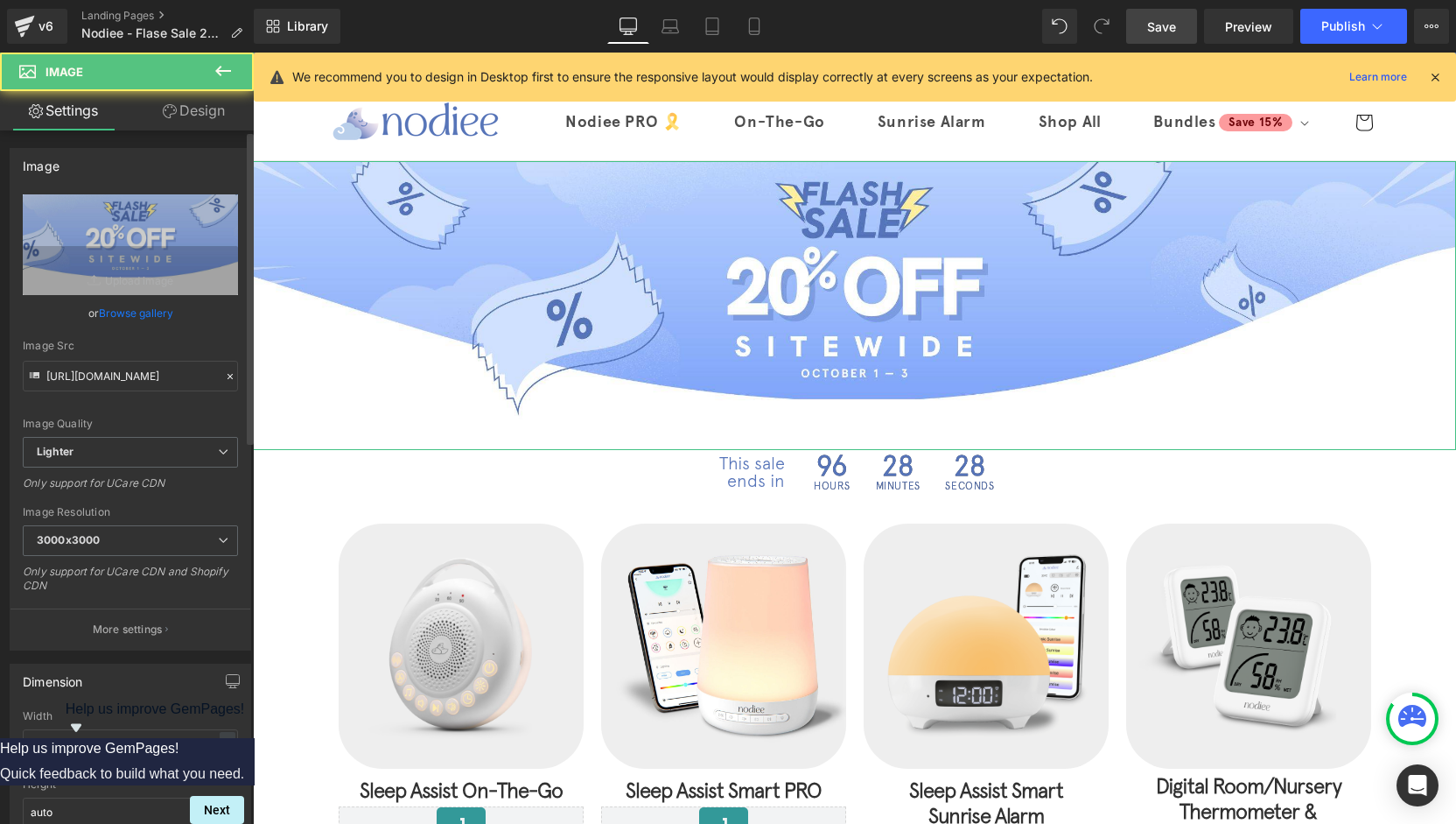
click at [124, 311] on link "Browse gallery" at bounding box center [137, 314] width 75 height 31
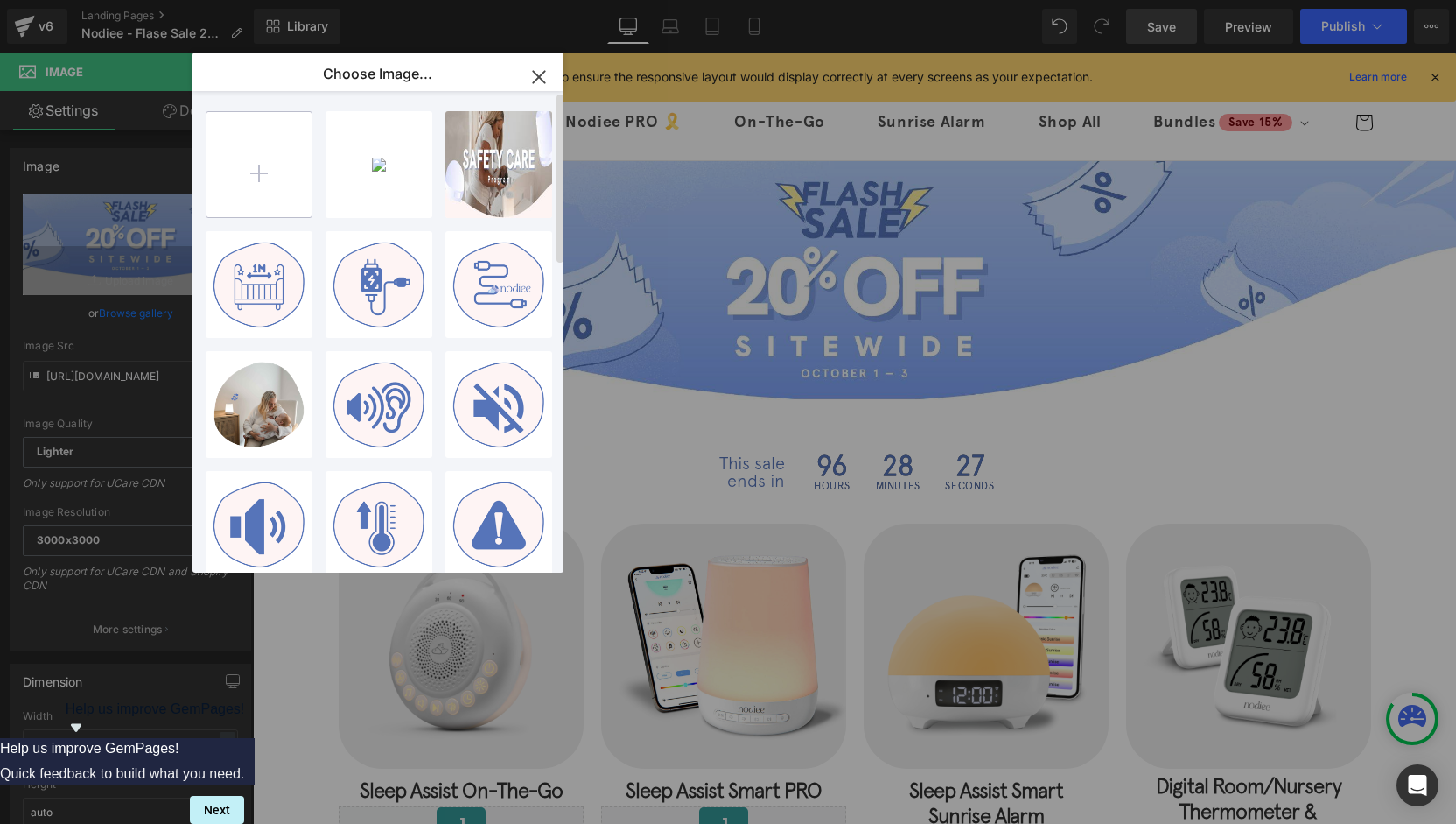
click at [271, 165] on input "file" at bounding box center [259, 164] width 105 height 105
type input "C:\fakepath\FLASH DAY SALE-2025 - collections banner - desktop.jpg"
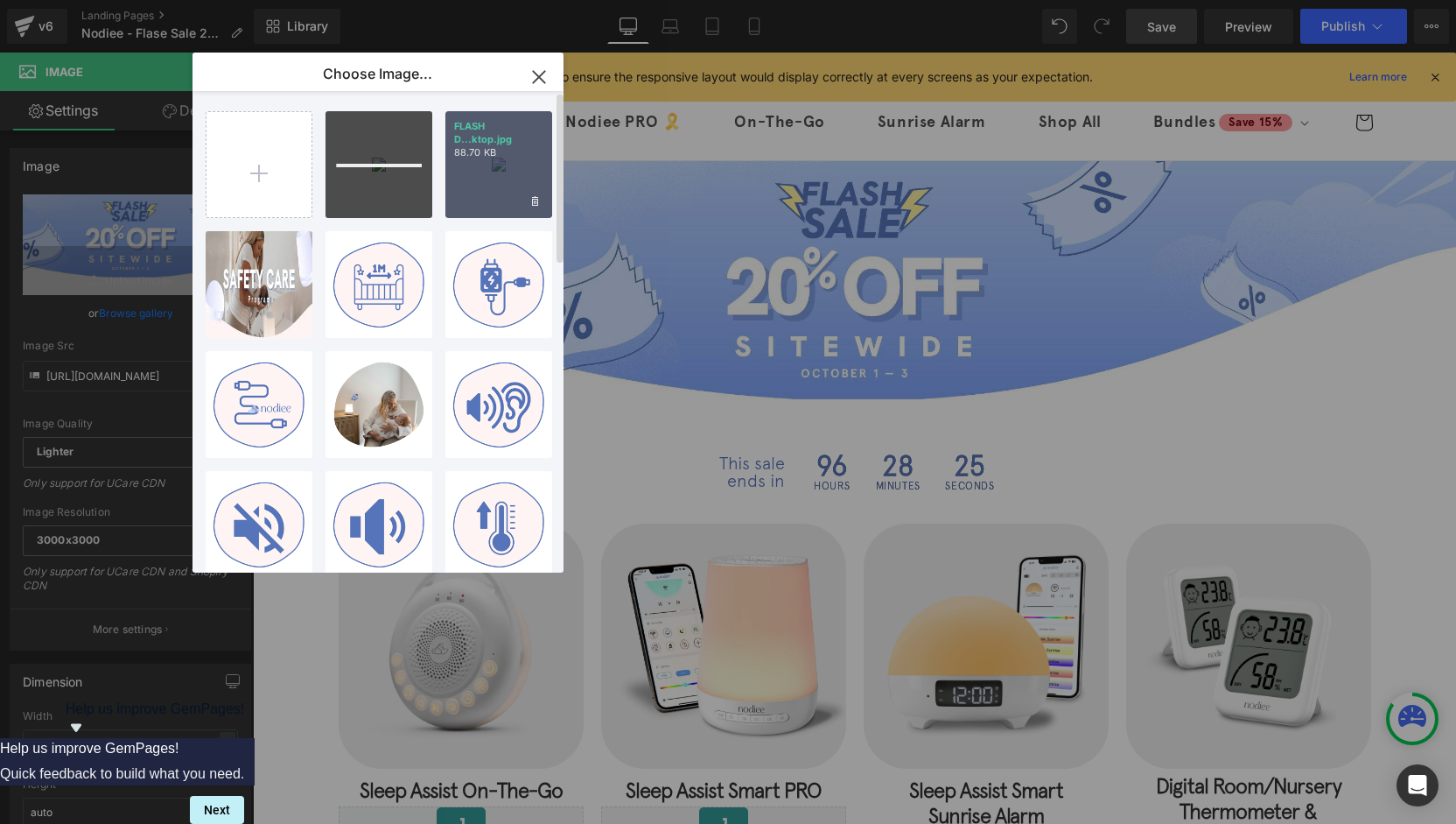
click at [486, 176] on div "FLASH D...ktop.jpg 88.70 KB" at bounding box center [498, 164] width 107 height 107
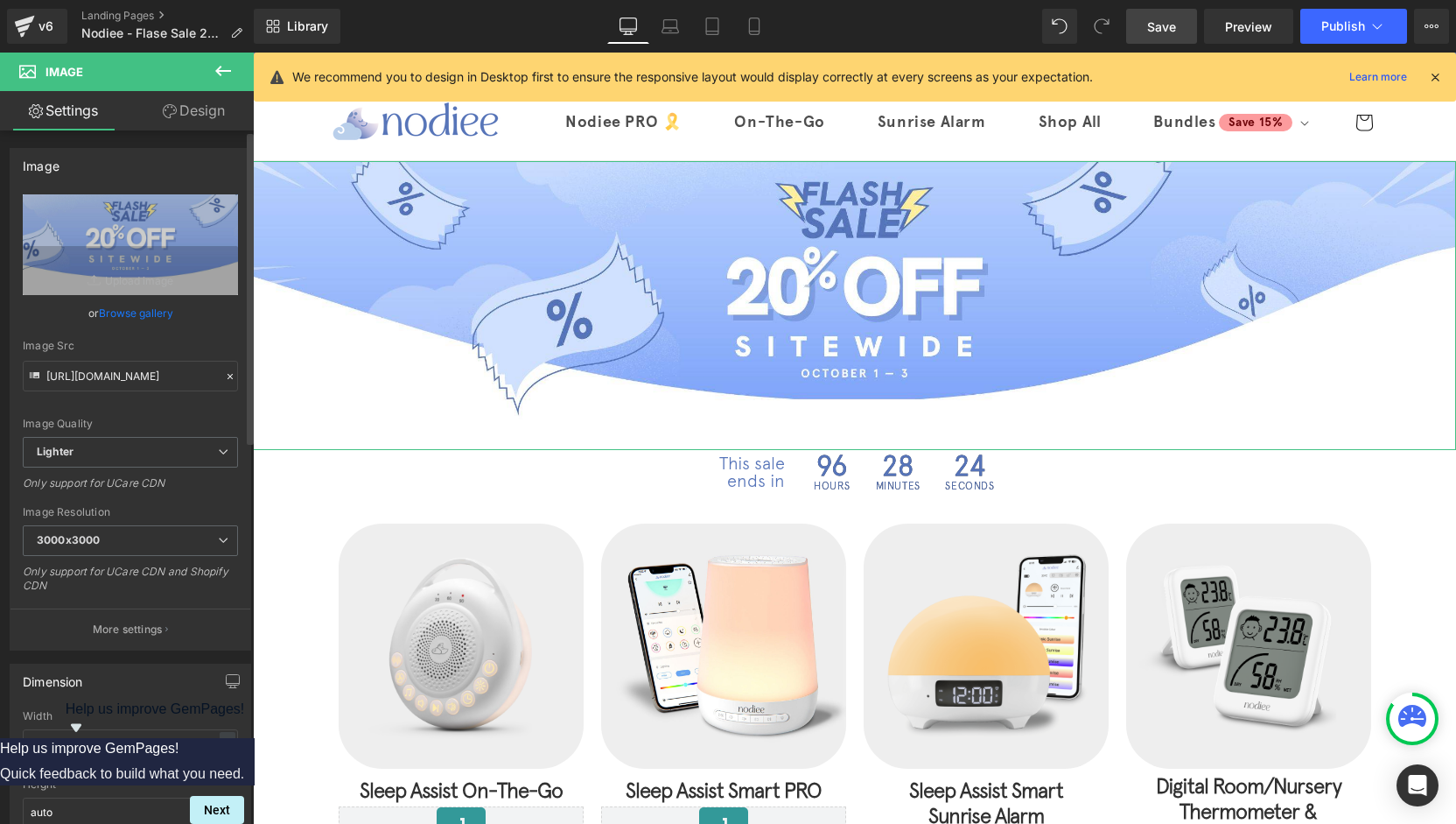
click at [128, 312] on link "Browse gallery" at bounding box center [137, 314] width 75 height 31
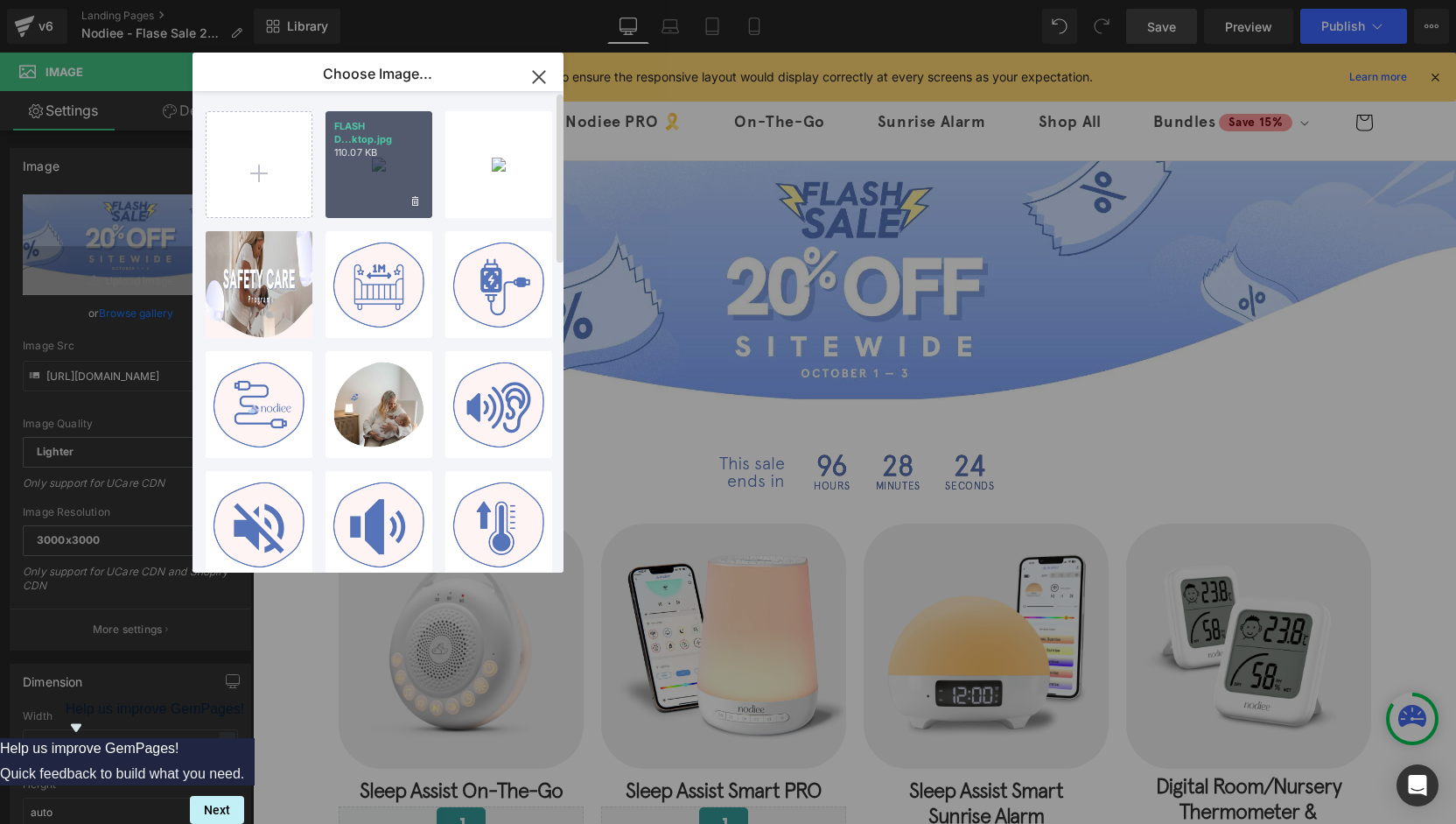
click at [389, 167] on div "FLASH D...ktop.jpg 110.07 KB" at bounding box center [378, 164] width 107 height 107
type input "https://ucarecdn.com/30e9fd56-a6f1-436e-9e75-7f1c9b90e99a/-/format/auto/-/previ…"
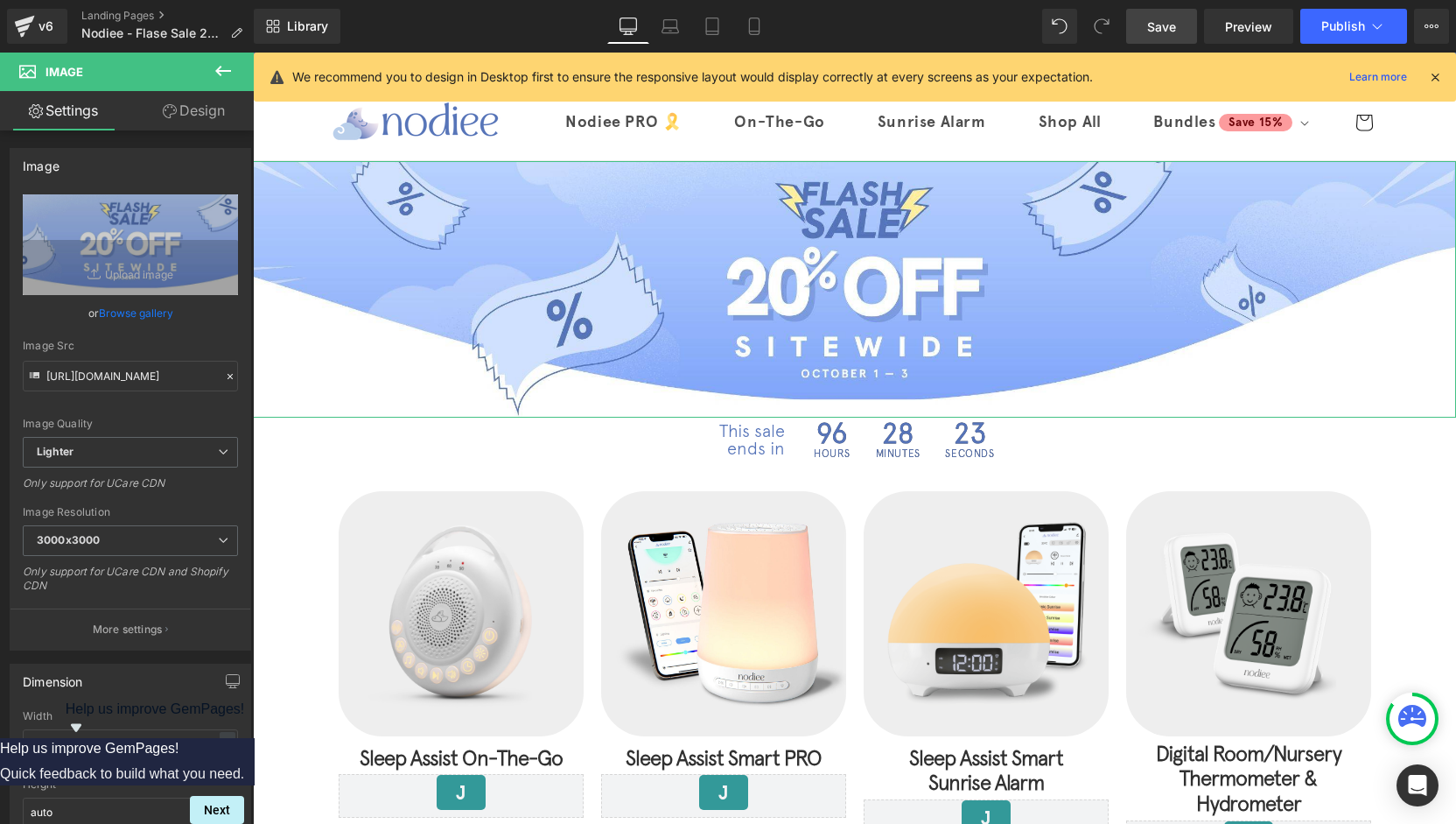
drag, startPoint x: 143, startPoint y: 307, endPoint x: 156, endPoint y: 301, distance: 14.3
click at [143, 308] on link "Browse gallery" at bounding box center [137, 314] width 75 height 31
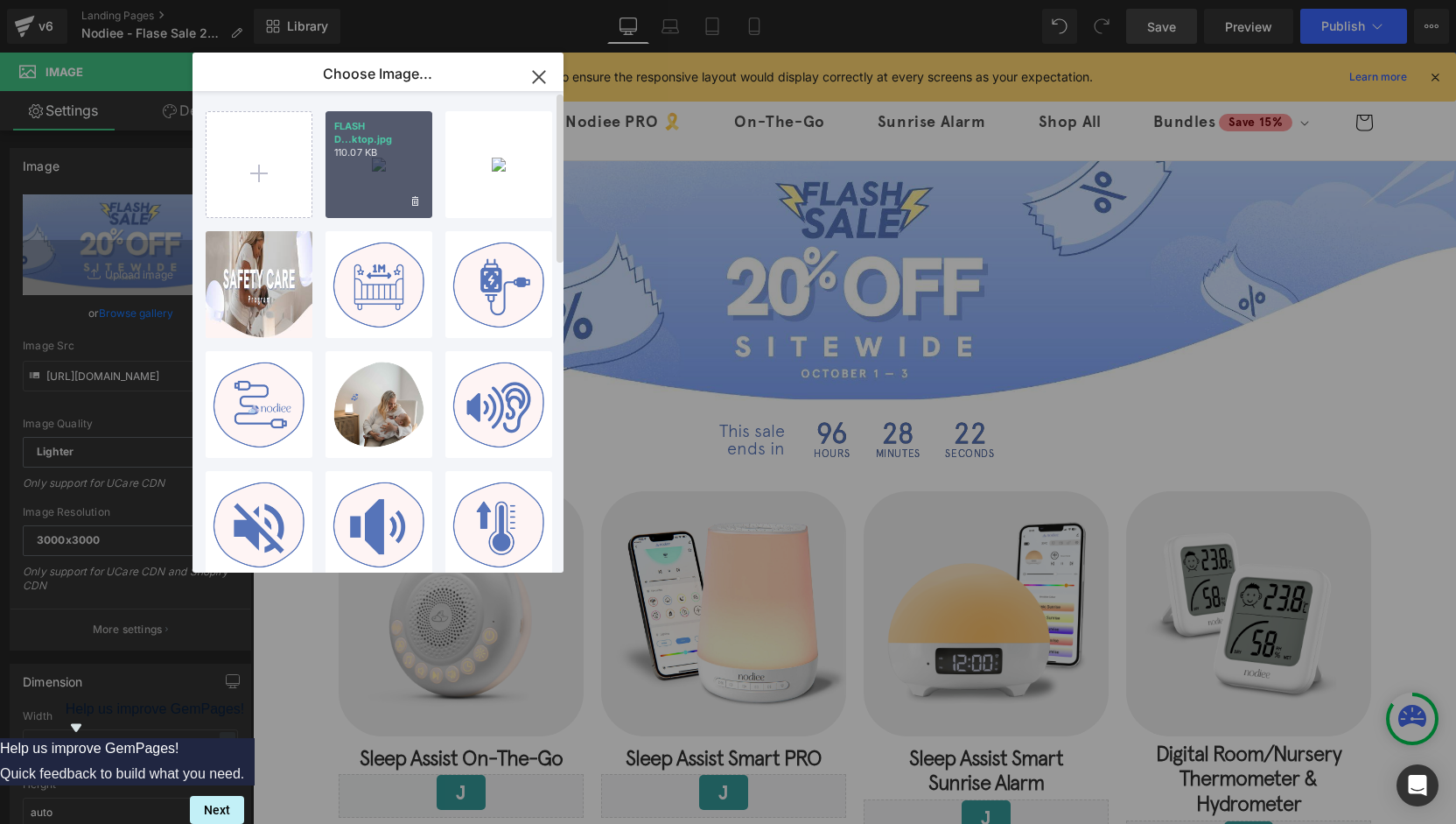
click at [369, 185] on div "FLASH D...ktop.jpg 110.07 KB" at bounding box center [378, 164] width 107 height 107
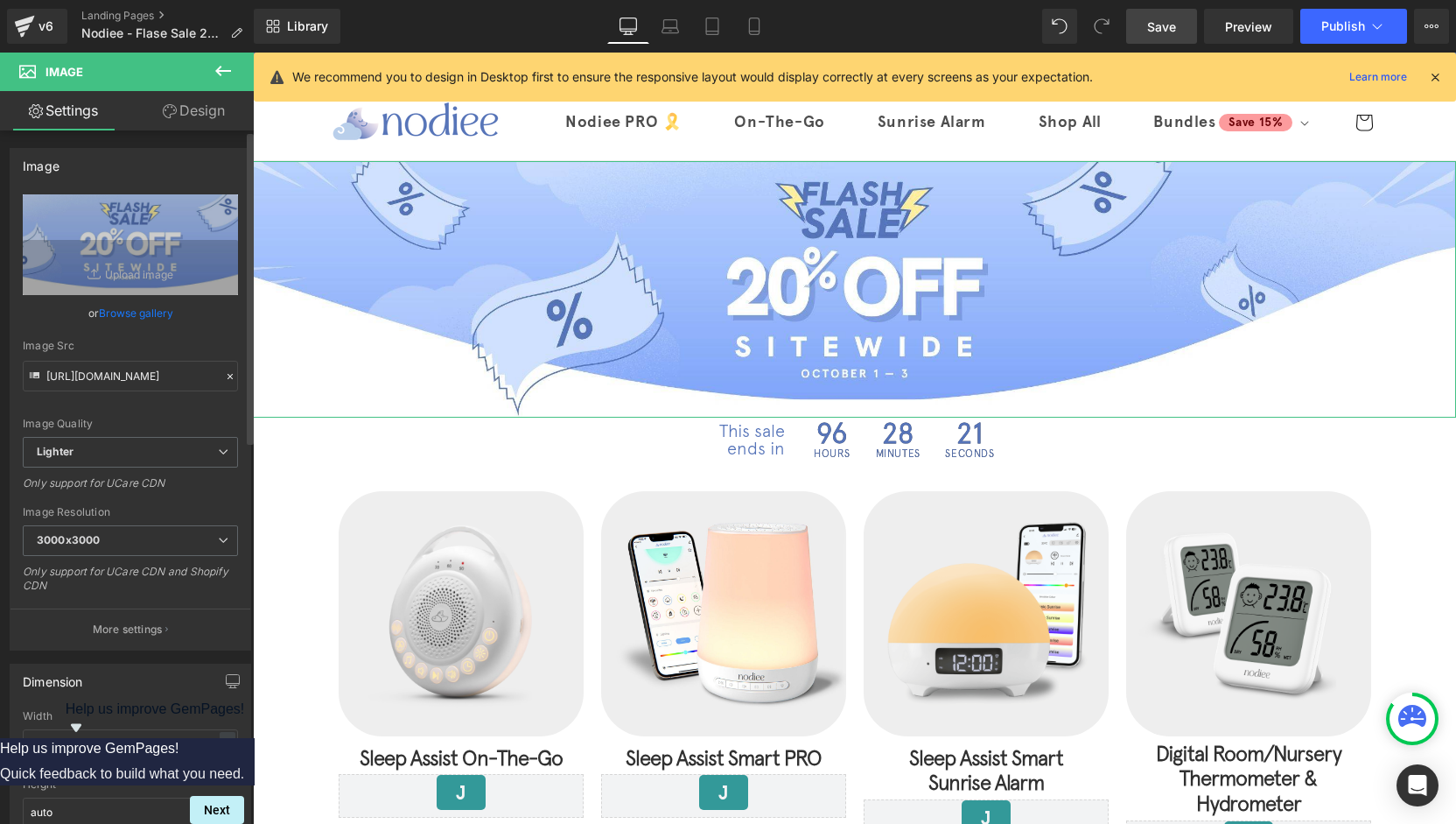
click at [159, 314] on link "Browse gallery" at bounding box center [137, 314] width 75 height 31
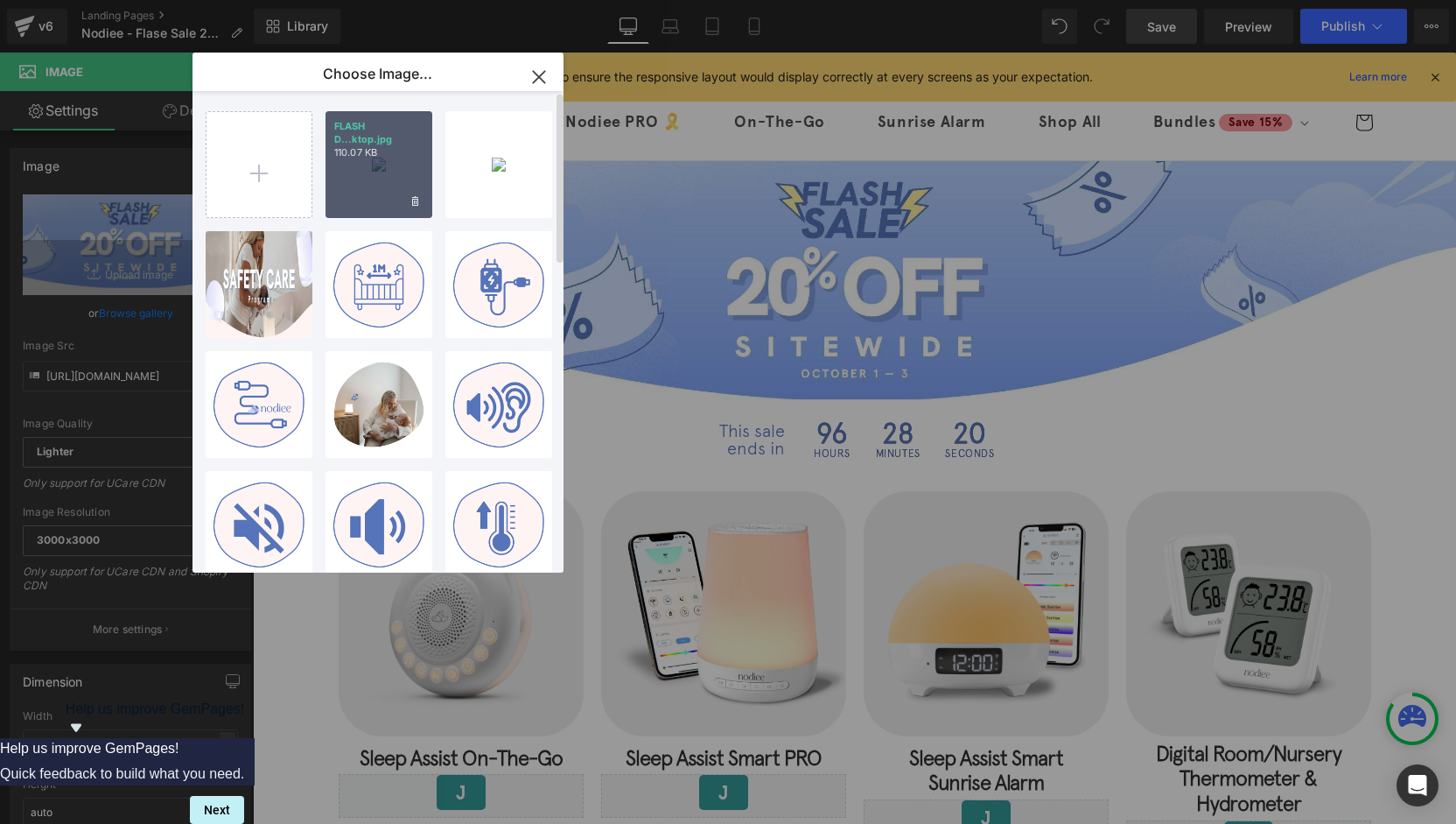
click at [366, 171] on div "FLASH D...ktop.jpg 110.07 KB" at bounding box center [378, 164] width 107 height 107
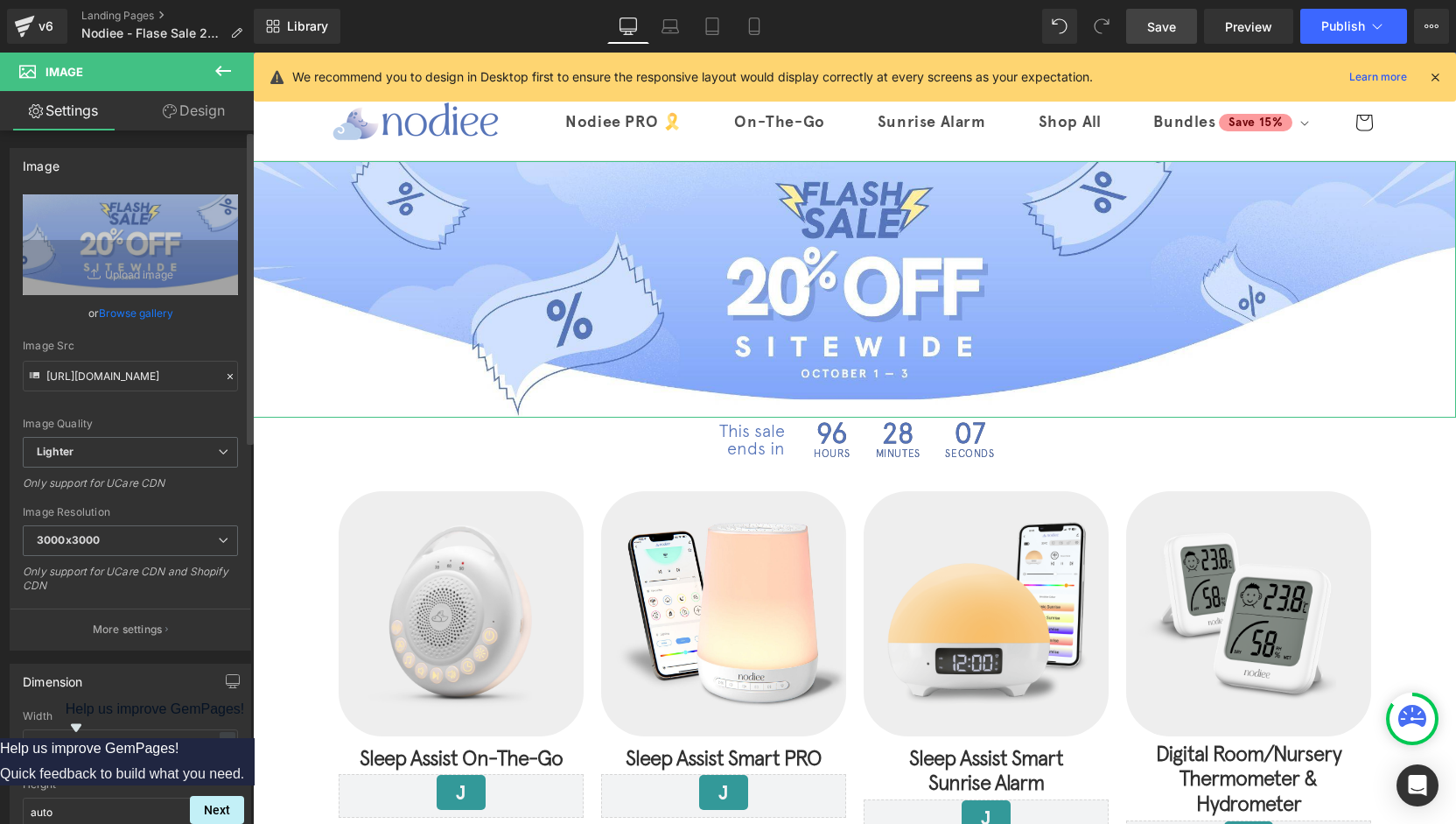
click at [148, 314] on link "Browse gallery" at bounding box center [137, 314] width 75 height 31
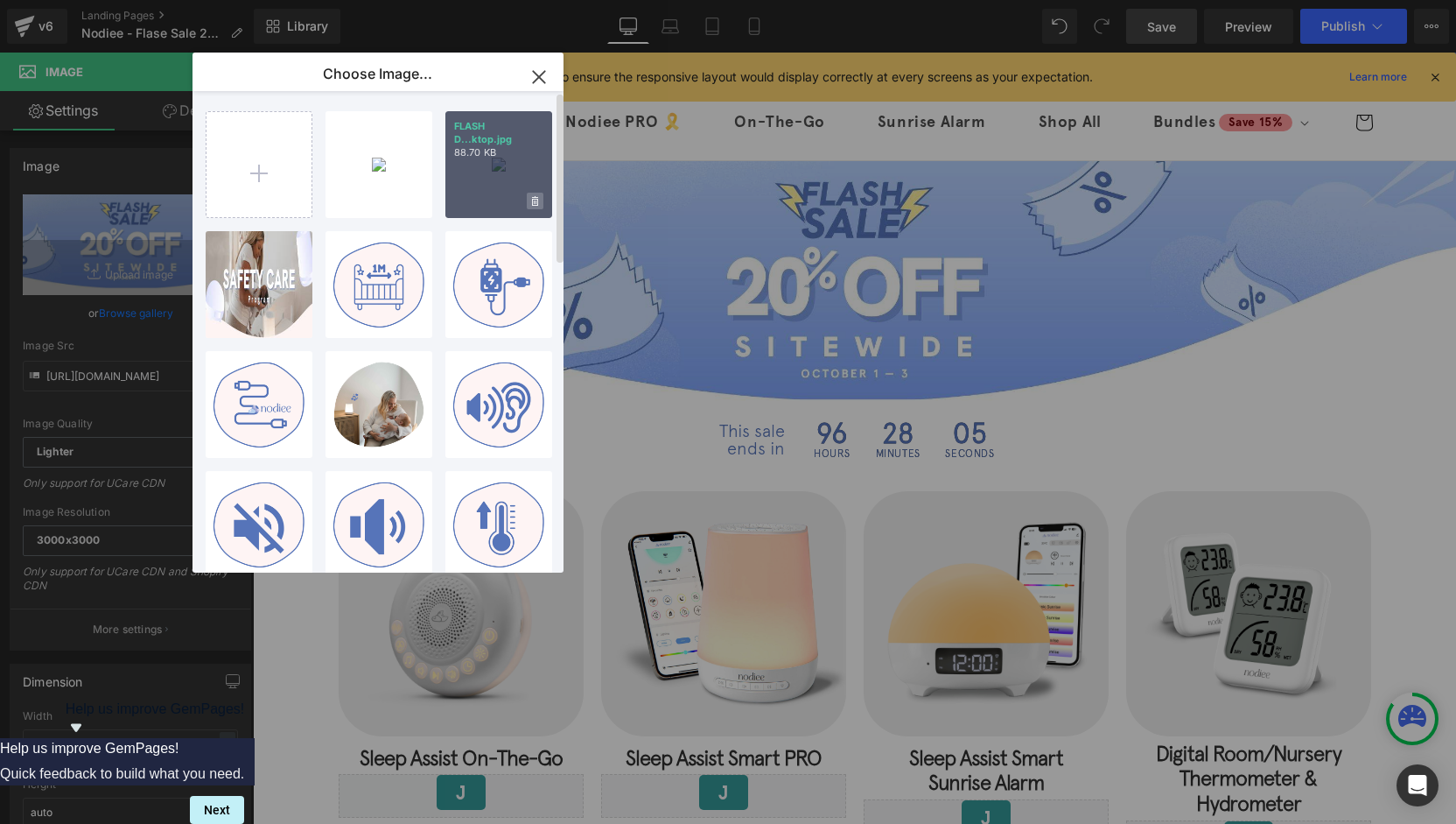
click at [533, 200] on icon at bounding box center [535, 201] width 6 height 11
click at [462, 206] on span "Yes" at bounding box center [476, 201] width 44 height 18
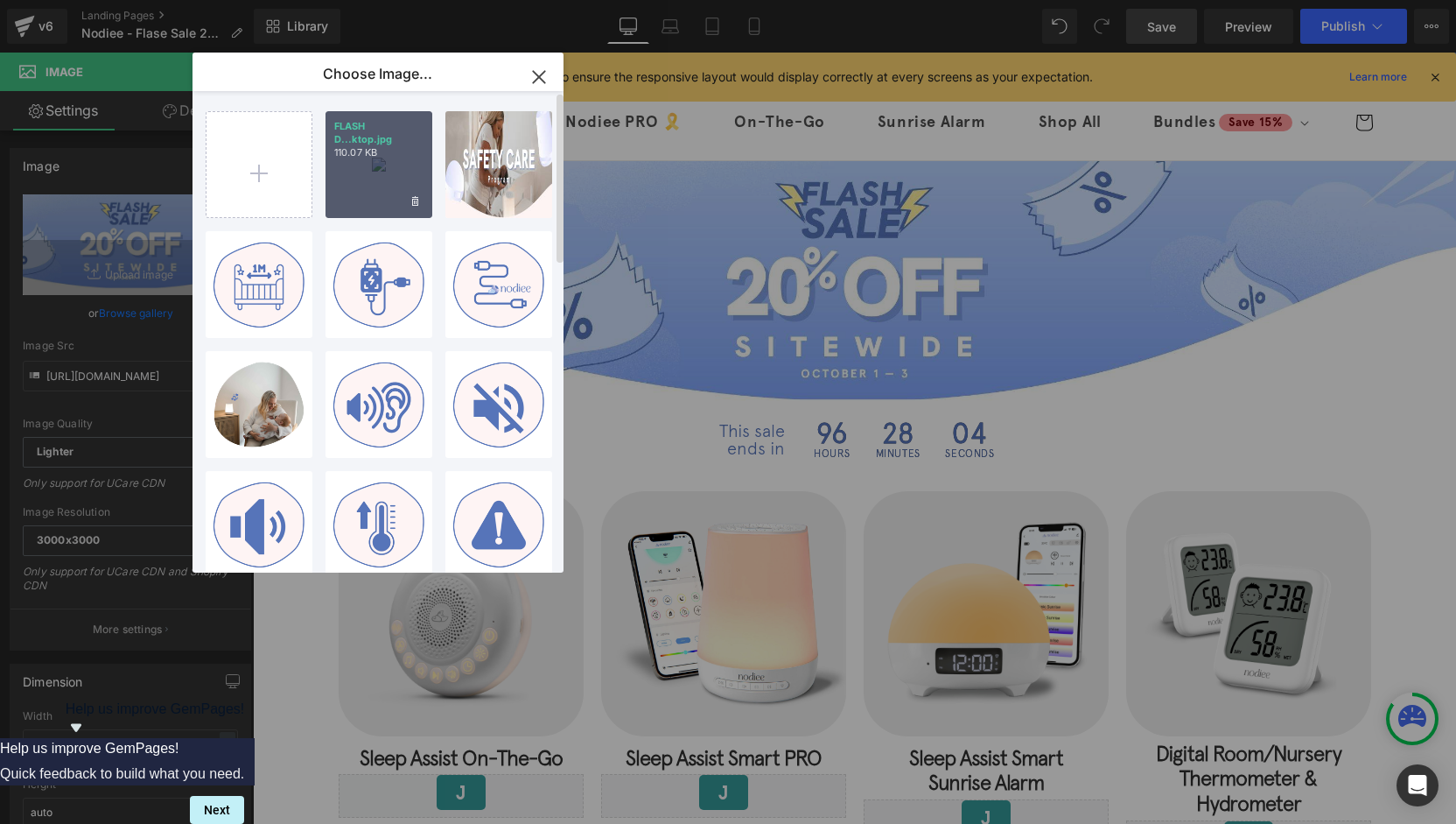
click at [384, 170] on div "FLASH D...ktop.jpg 110.07 KB" at bounding box center [378, 164] width 107 height 107
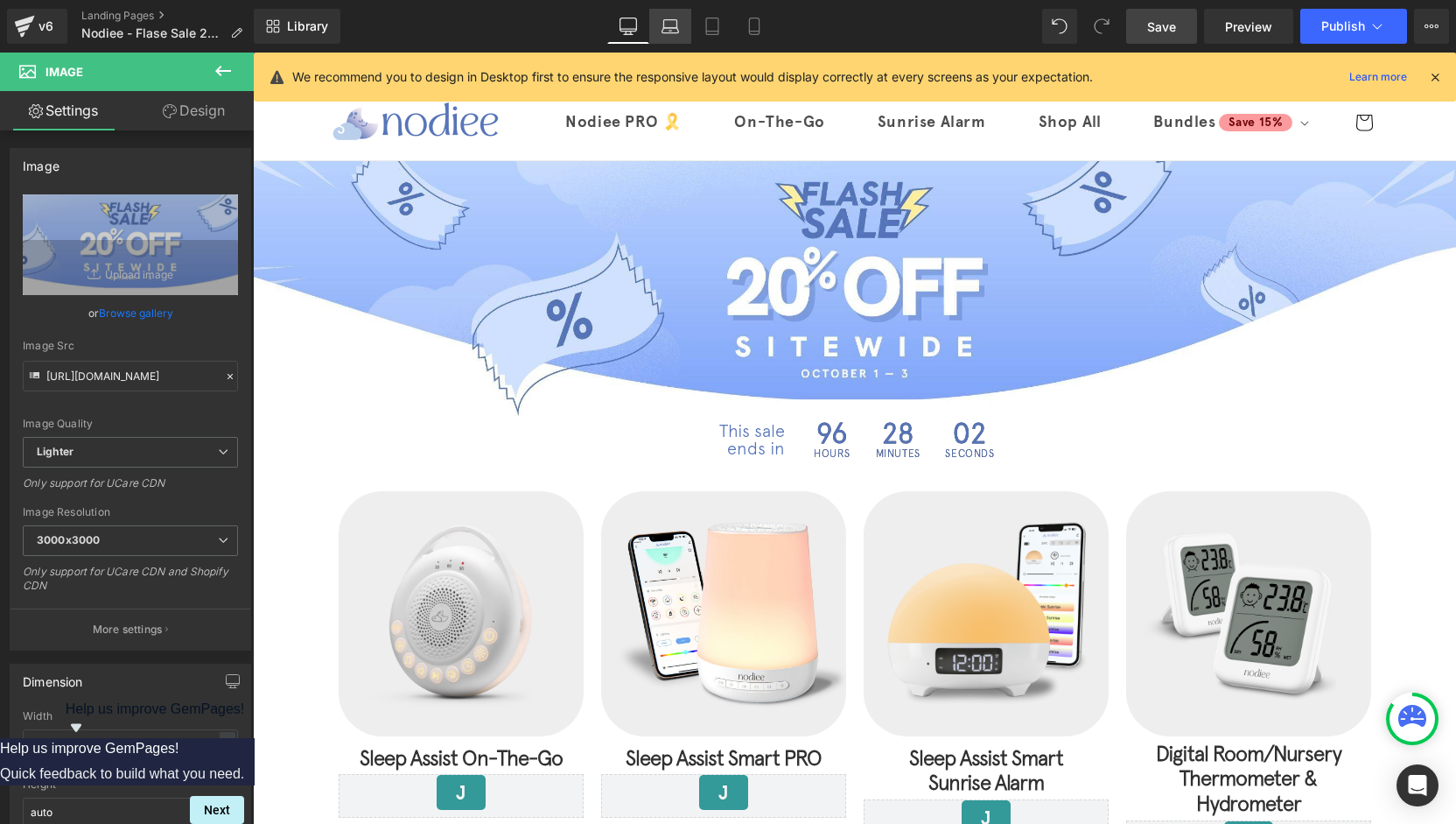
click at [673, 38] on link "Laptop" at bounding box center [671, 26] width 42 height 35
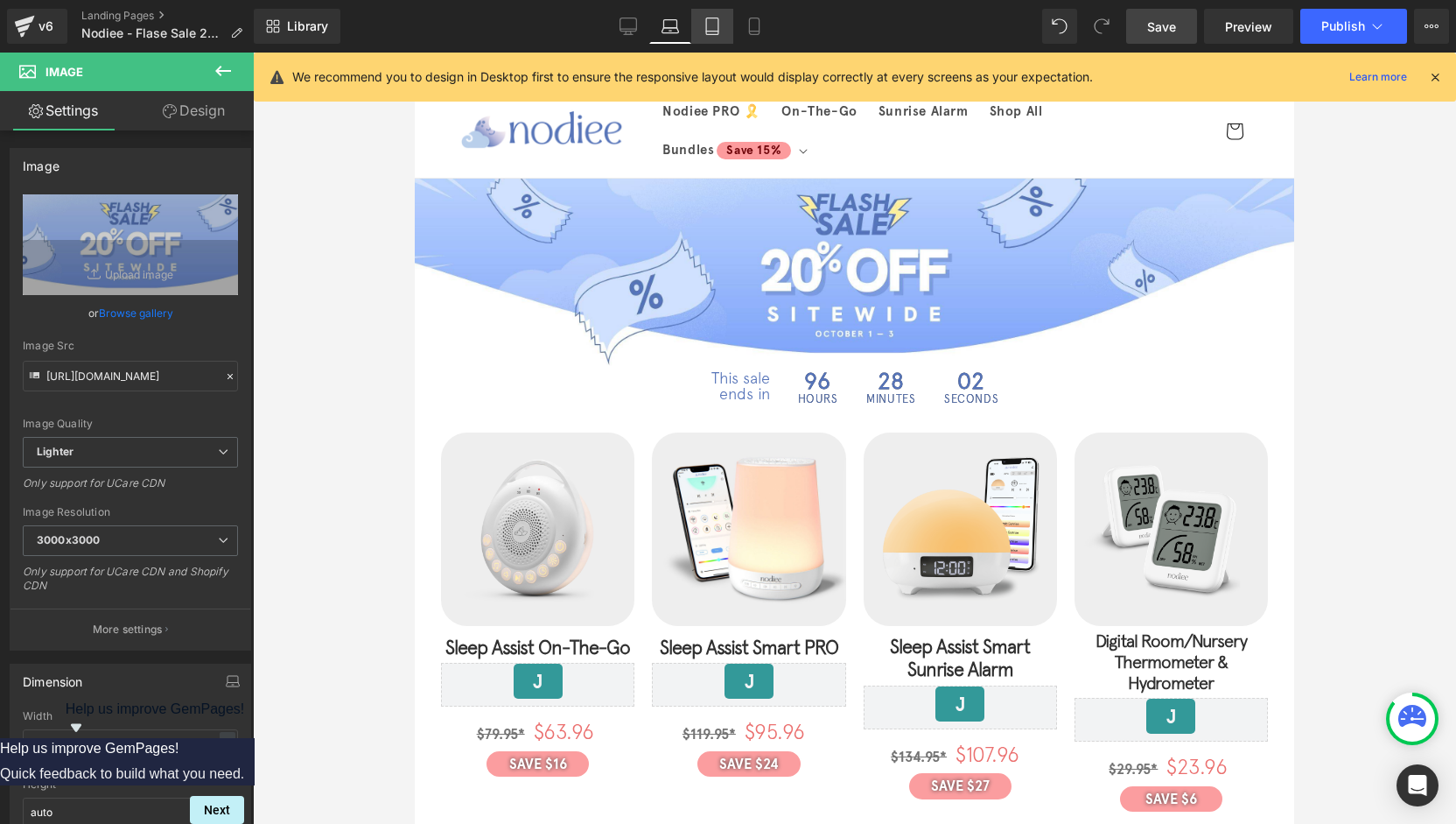
scroll to position [16, 0]
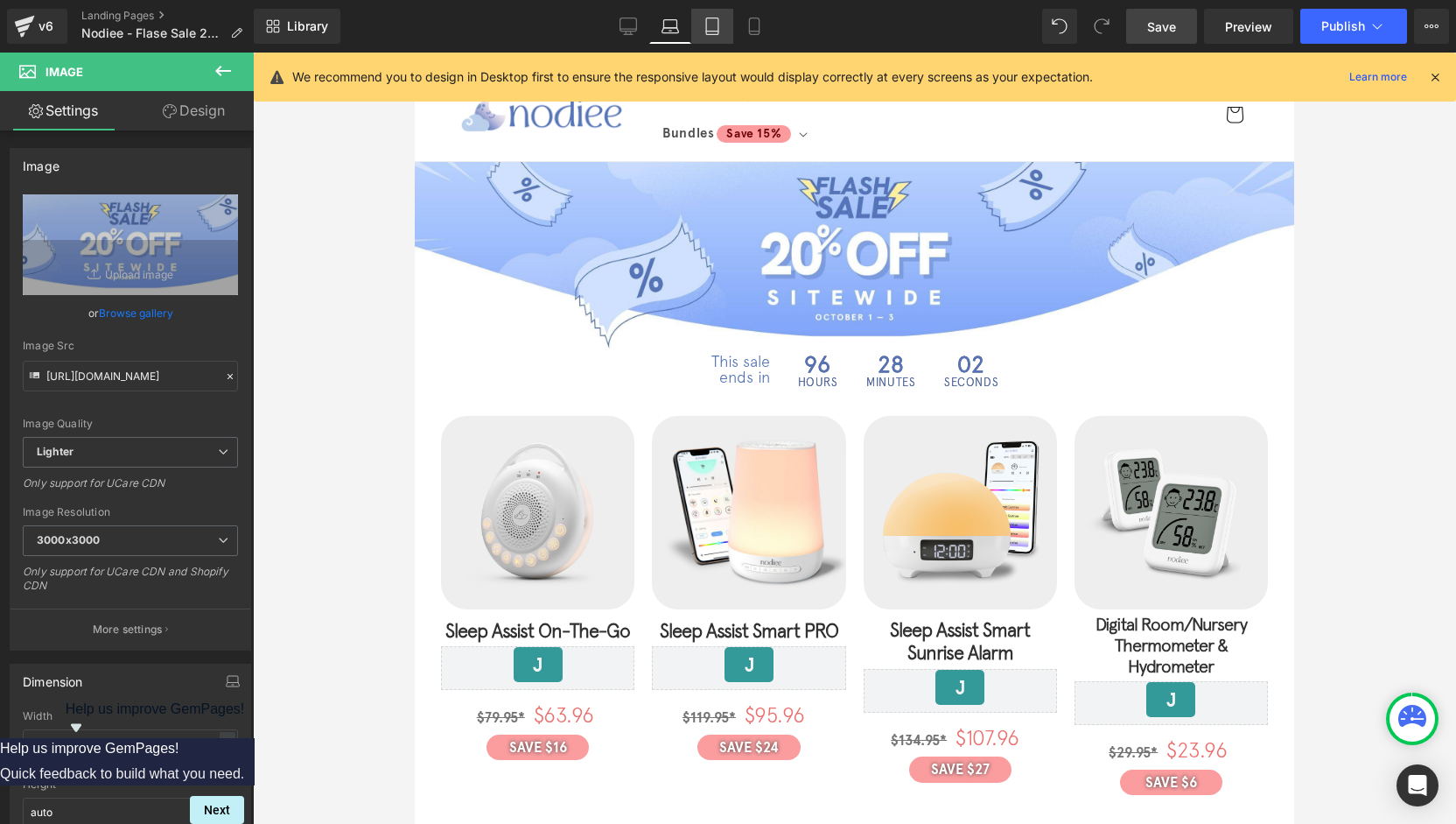
click at [709, 33] on icon at bounding box center [712, 26] width 17 height 17
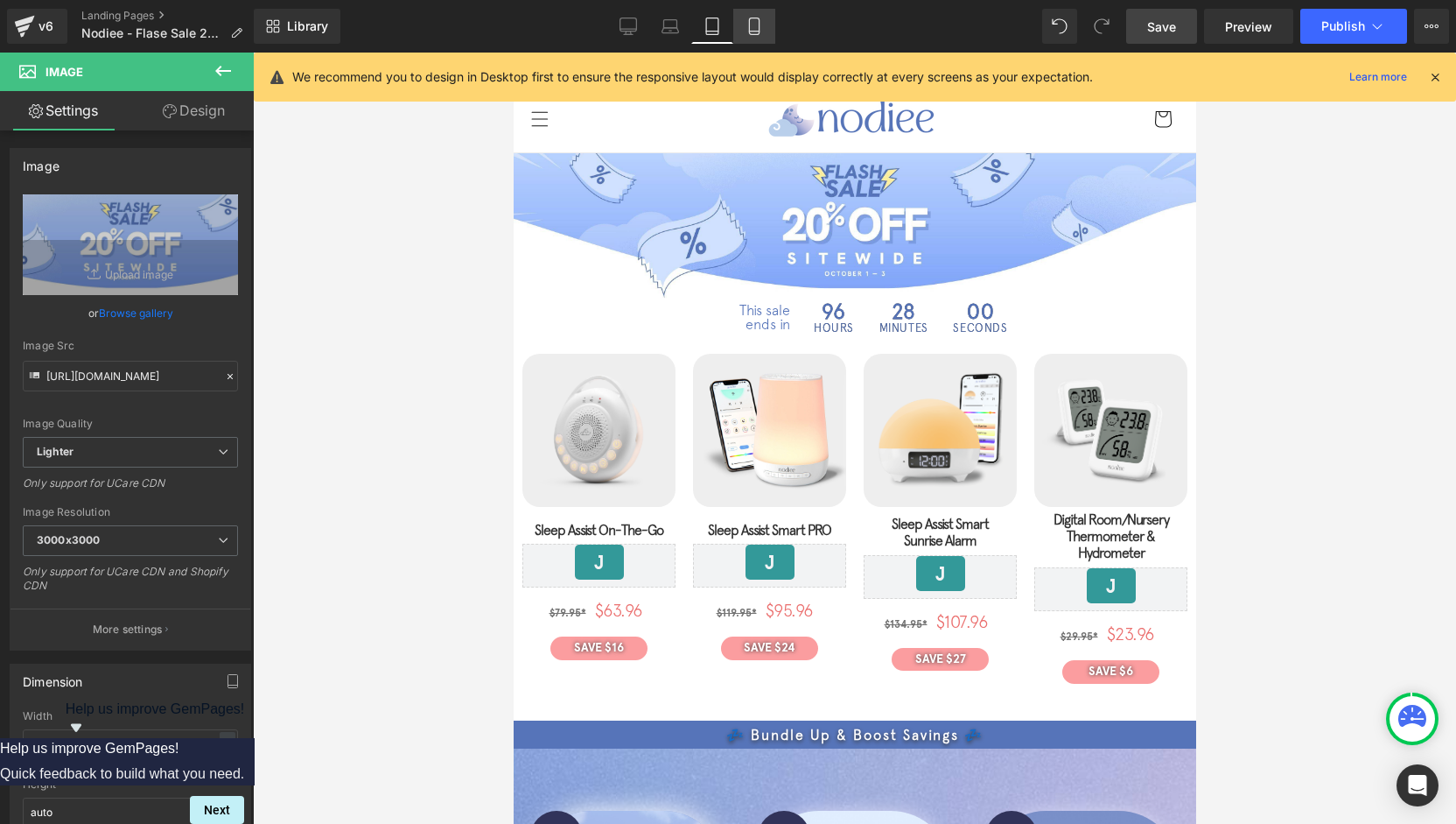
click at [747, 33] on icon at bounding box center [754, 26] width 17 height 17
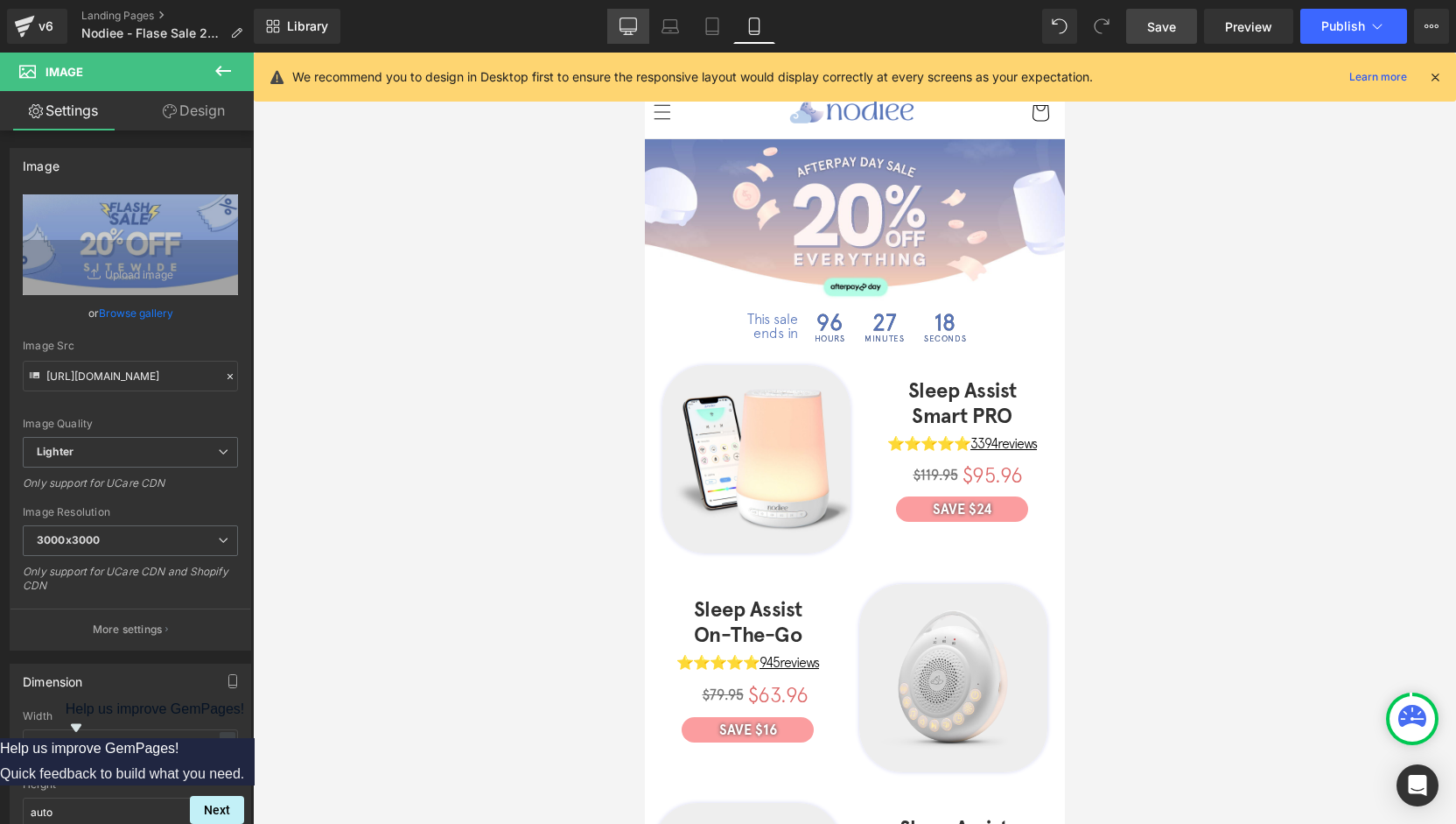
click at [618, 20] on link "Desktop" at bounding box center [628, 26] width 42 height 35
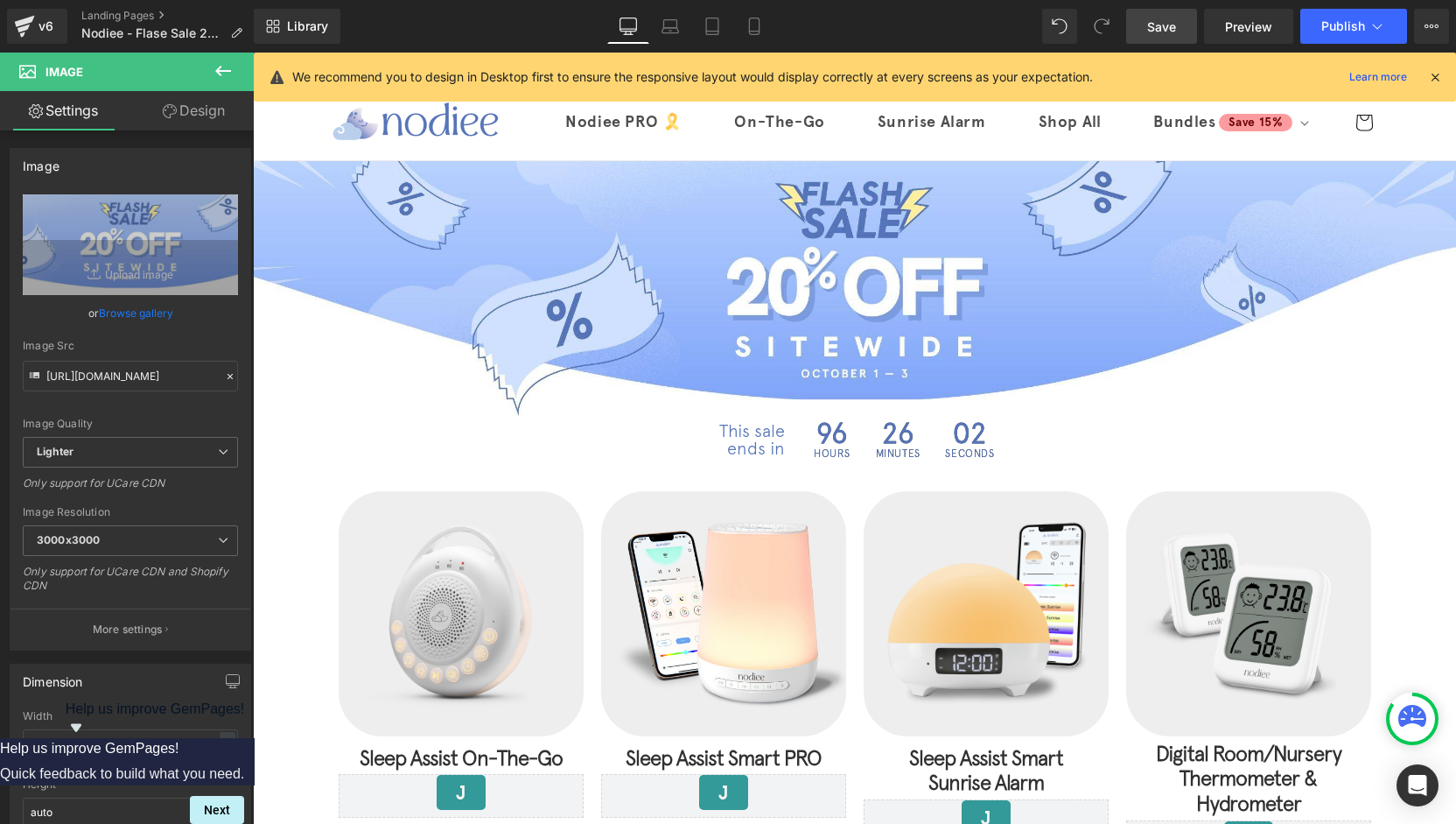
click at [758, 24] on icon at bounding box center [754, 26] width 17 height 17
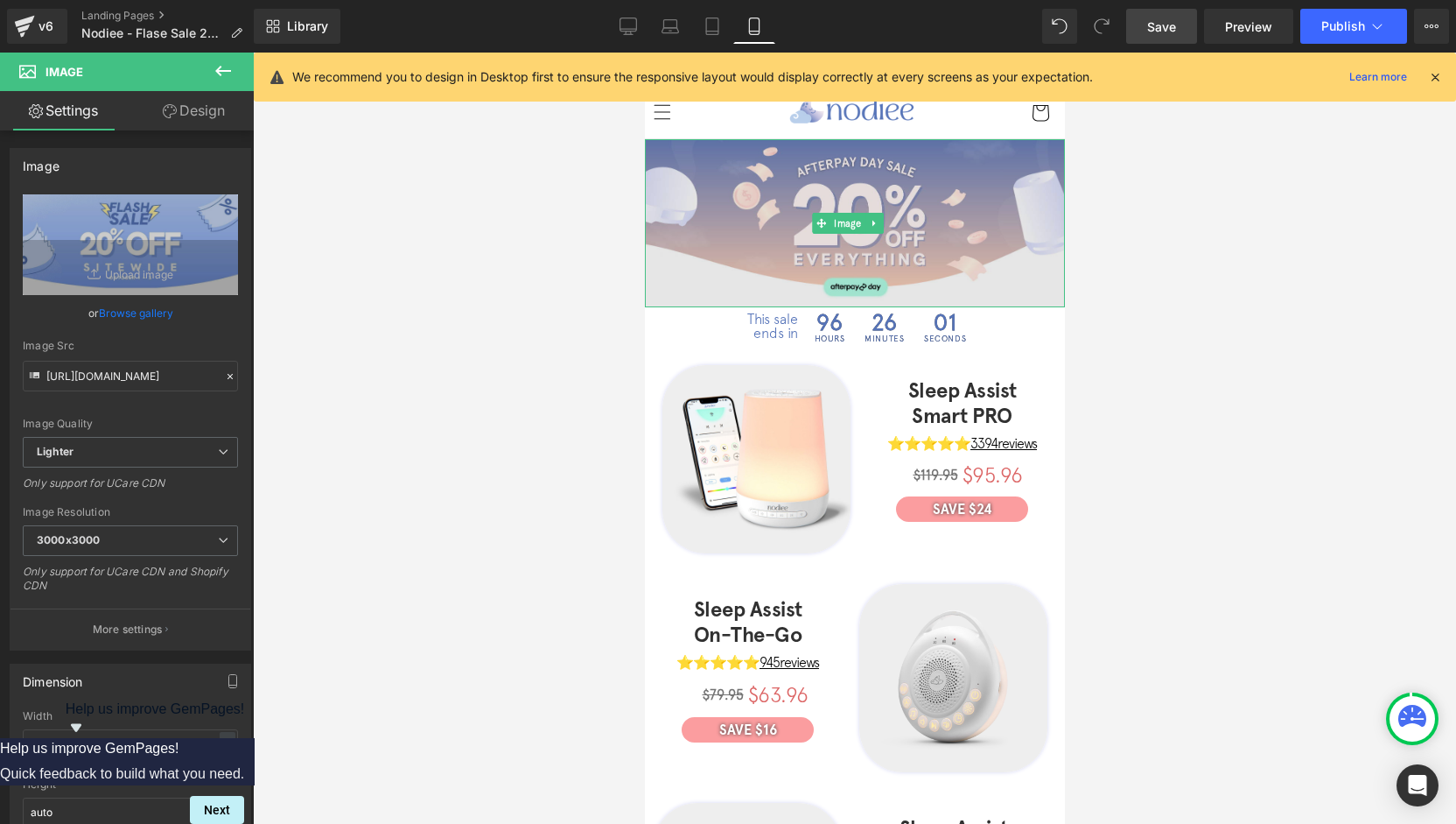
drag, startPoint x: 836, startPoint y: 215, endPoint x: 779, endPoint y: 253, distance: 68.5
click at [837, 215] on span "Image" at bounding box center [847, 222] width 35 height 21
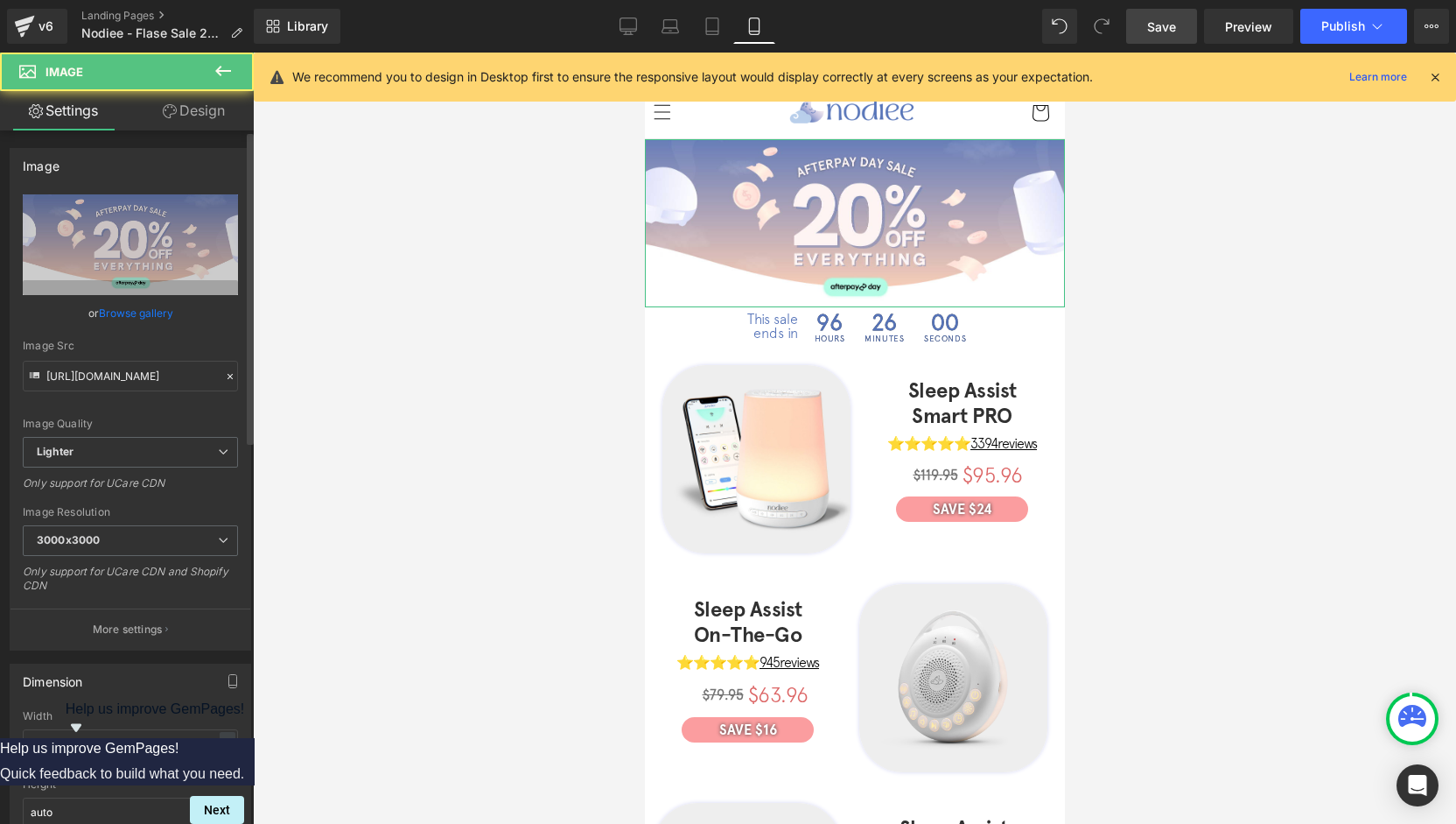
click at [129, 314] on link "Browse gallery" at bounding box center [137, 314] width 75 height 31
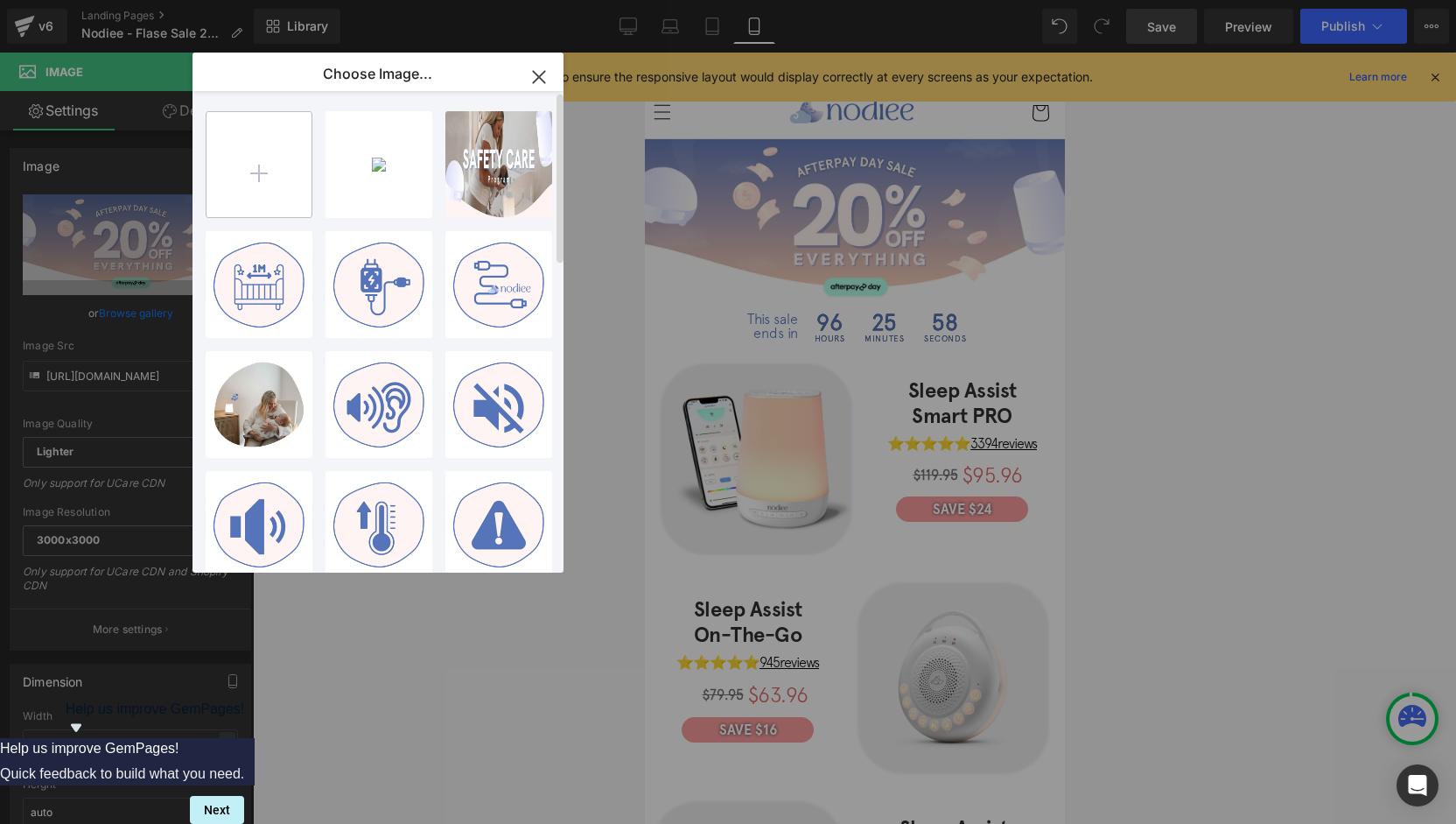
drag, startPoint x: 436, startPoint y: 167, endPoint x: 273, endPoint y: 129, distance: 167.4
click at [273, 129] on div "FLASH D...ktop.jpg 110.07 KB Delete image? Yes No safety ... _1_.jpg 500.32 KB …" at bounding box center [388, 335] width 364 height 489
click at [287, 160] on input "file" at bounding box center [259, 164] width 105 height 105
type input "C:\fakepath\FLASH SALE - collections banner - mobile .jpg"
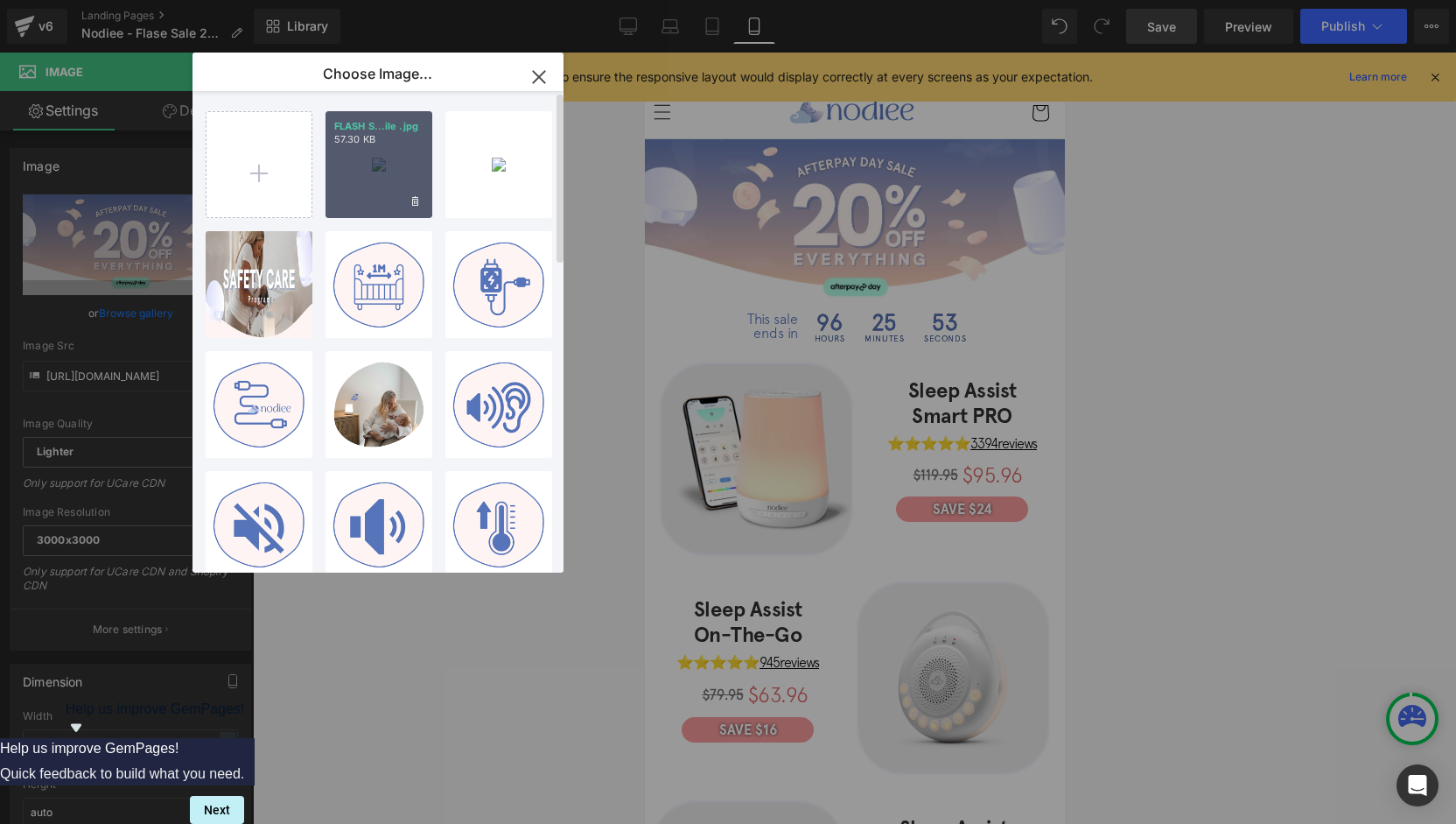
click at [401, 178] on div "FLASH S...ile .jpg 57.30 KB" at bounding box center [378, 164] width 107 height 107
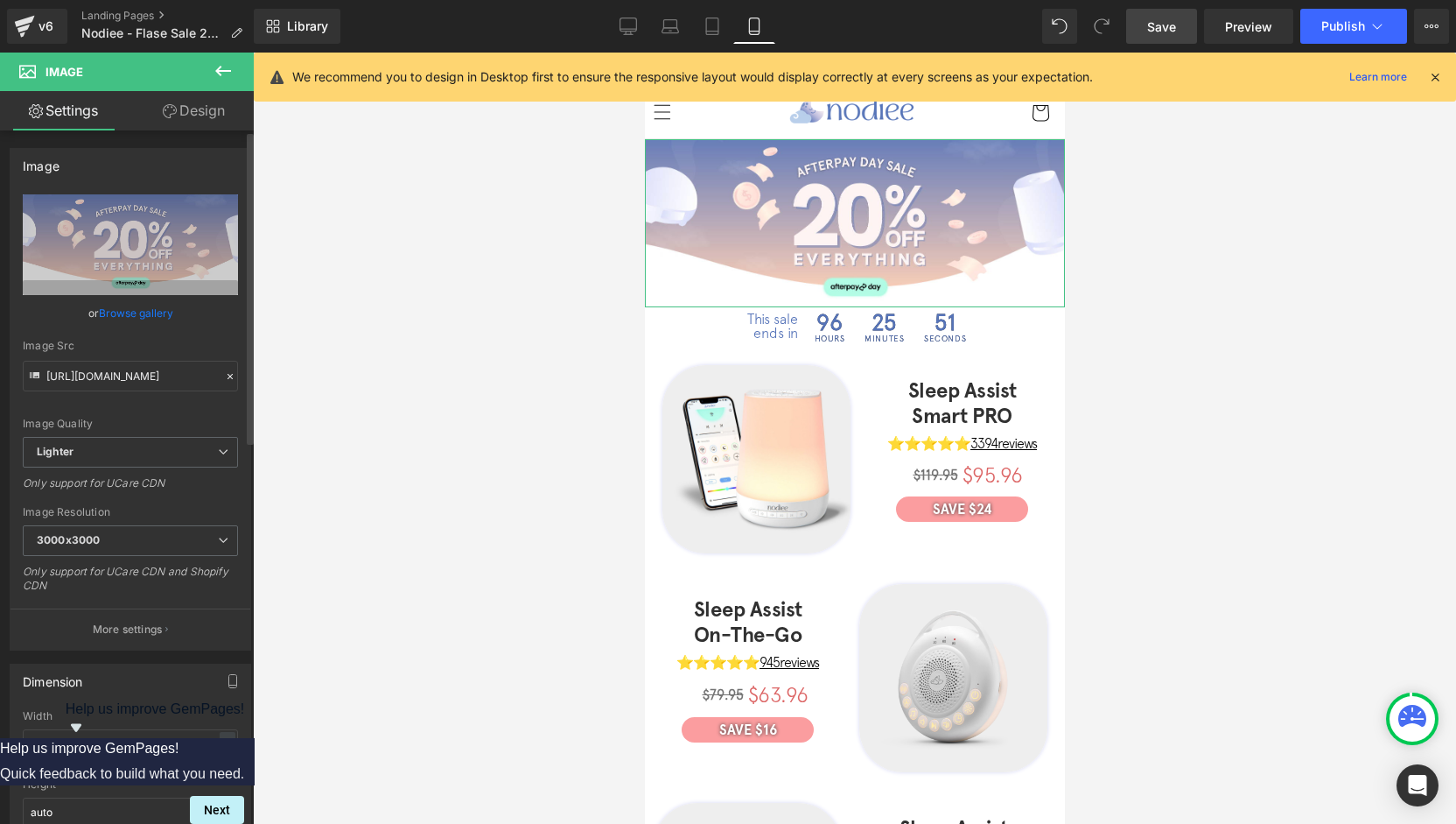
click at [121, 318] on link "Browse gallery" at bounding box center [137, 314] width 75 height 31
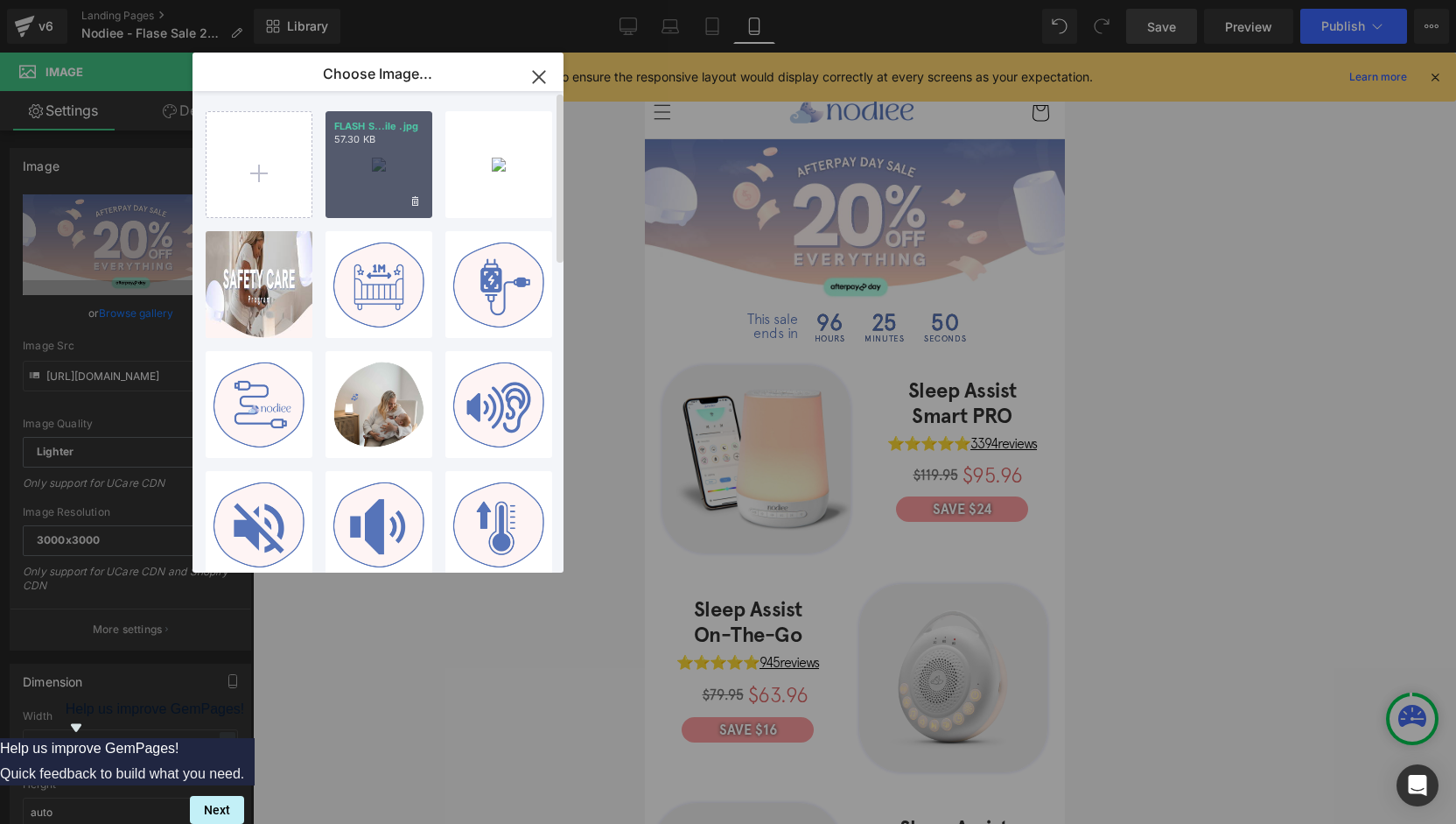
click at [359, 167] on div "FLASH S...ile .jpg 57.30 KB" at bounding box center [378, 164] width 107 height 107
type input "https://ucarecdn.com/d3fd90f2-02a9-4c9f-b1f3-2fdc27f4fbea/-/format/auto/-/previ…"
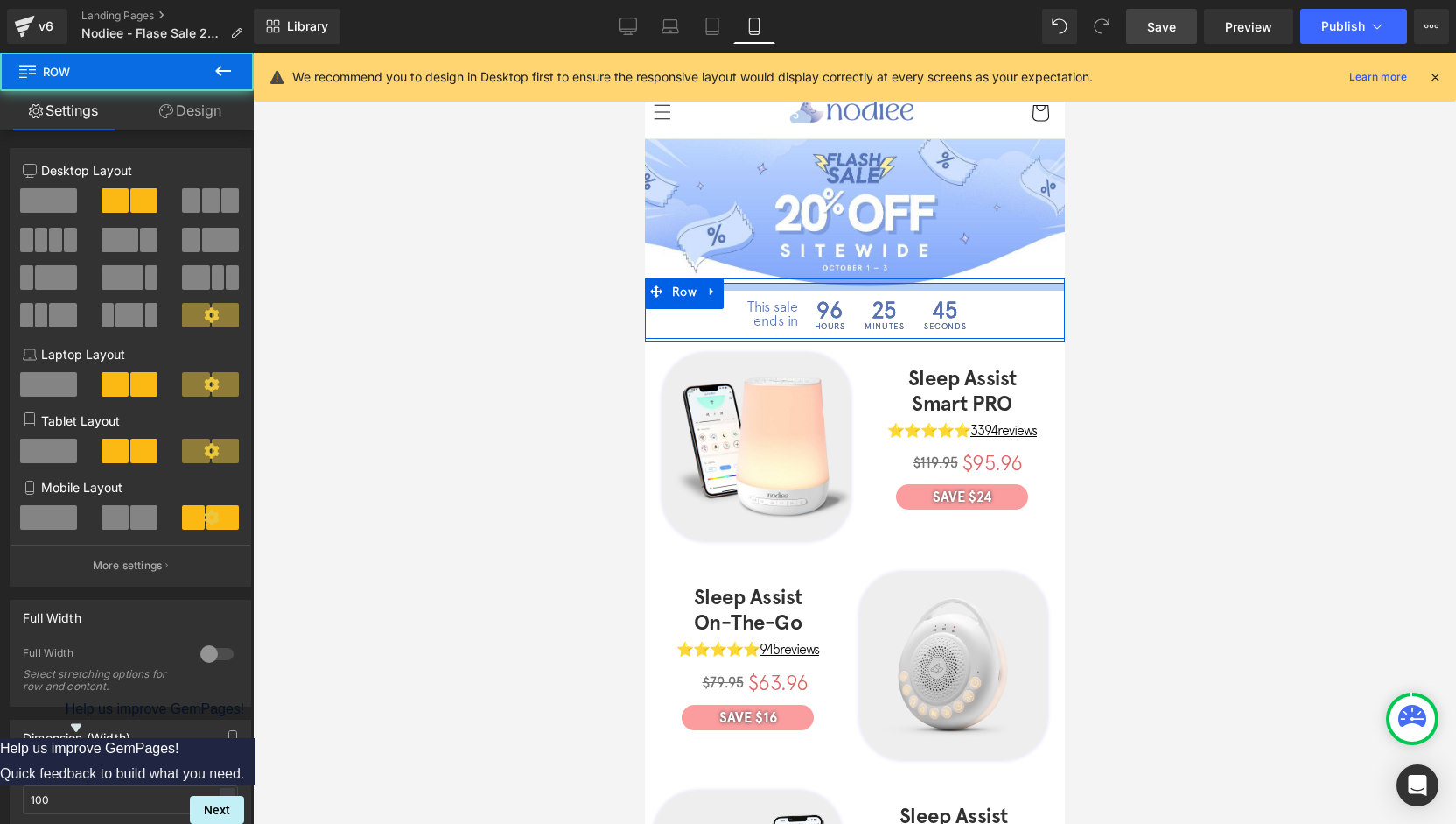
click at [969, 288] on div "This sale ends in Text Block 96 Hours 25 Minutes 45 Seconds Countdown Timer Row" at bounding box center [854, 310] width 420 height 56
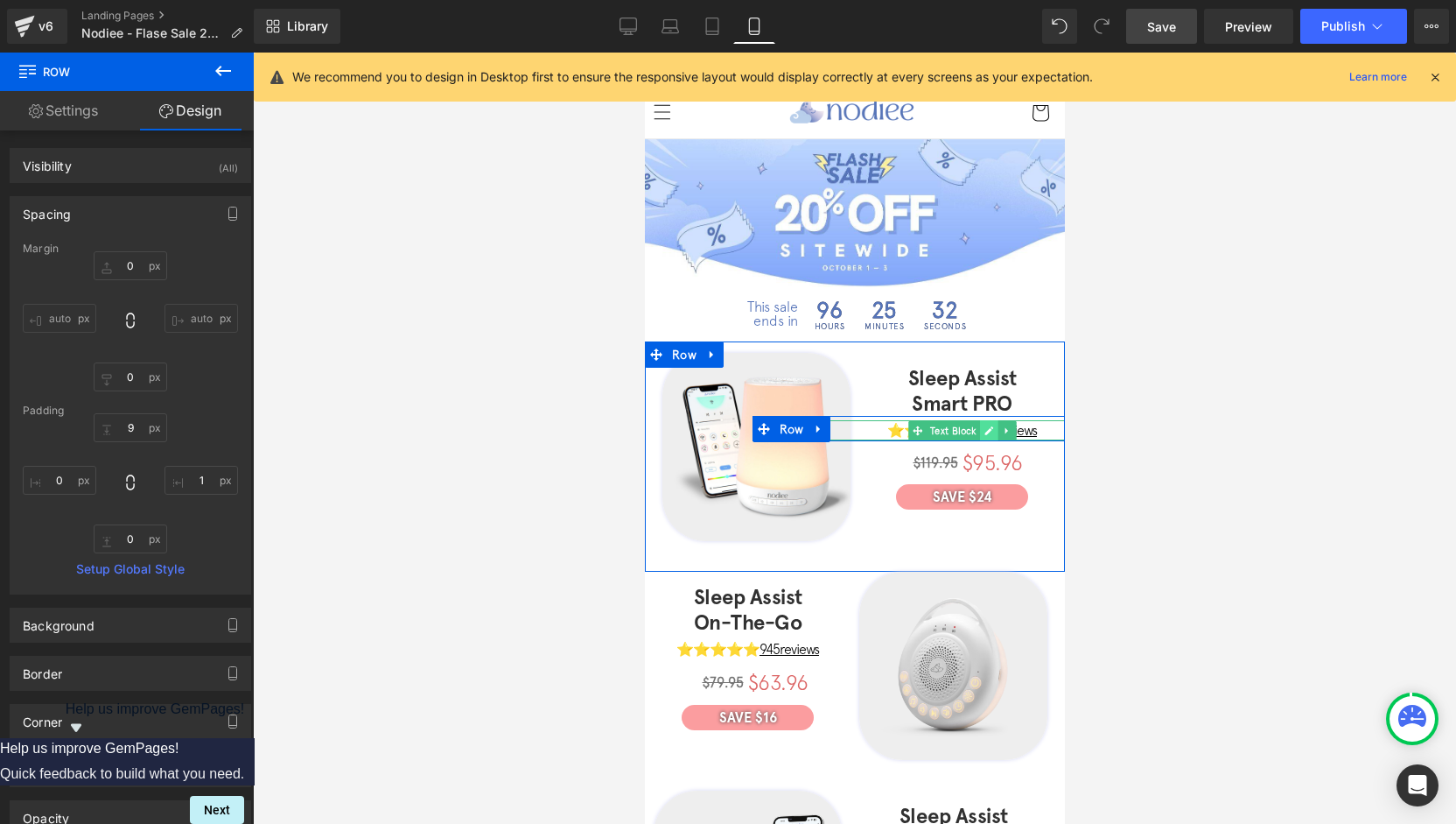
click at [981, 424] on link at bounding box center [989, 430] width 18 height 21
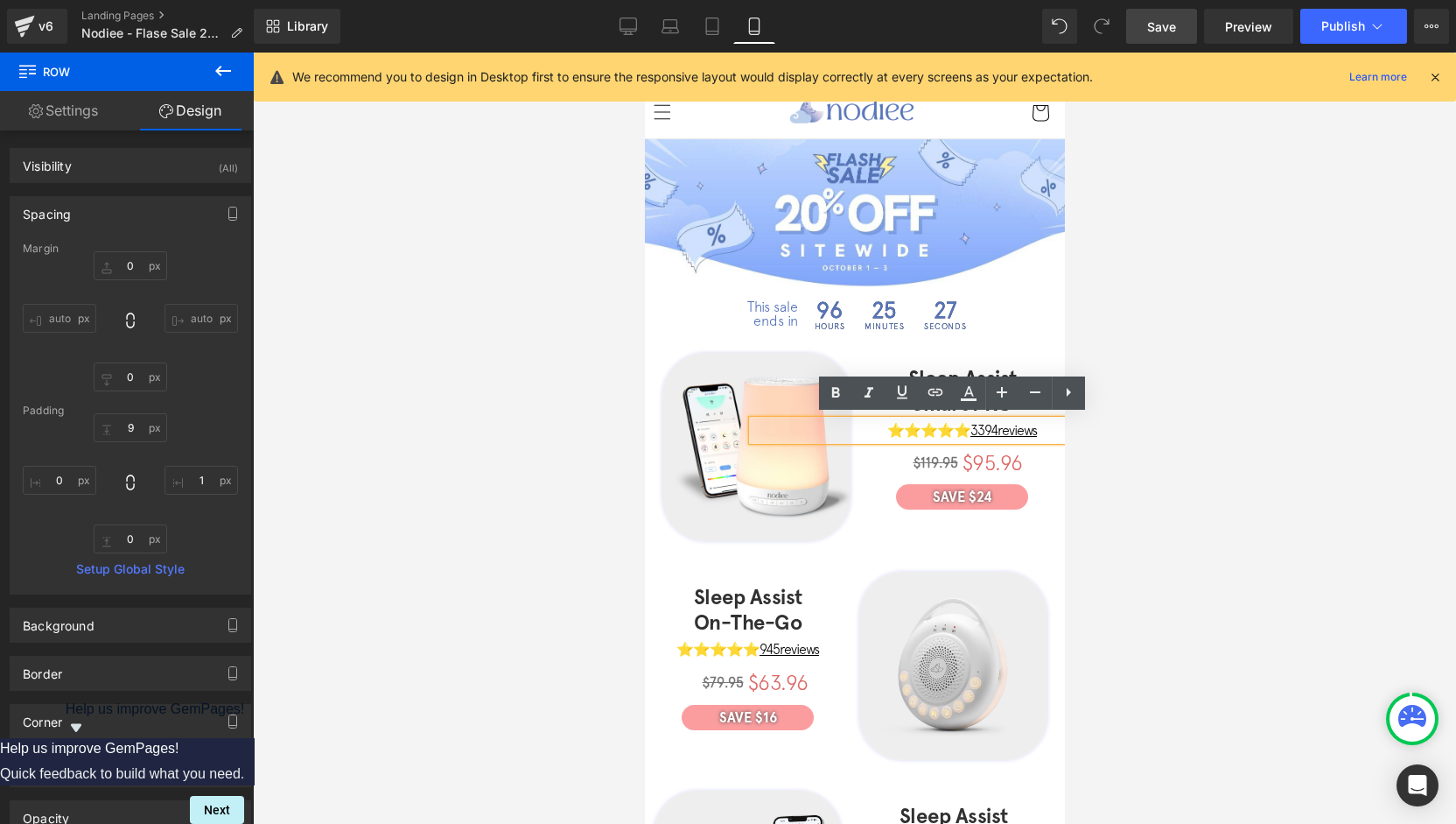
click at [979, 425] on u "3394 reviews" at bounding box center [1002, 429] width 67 height 15
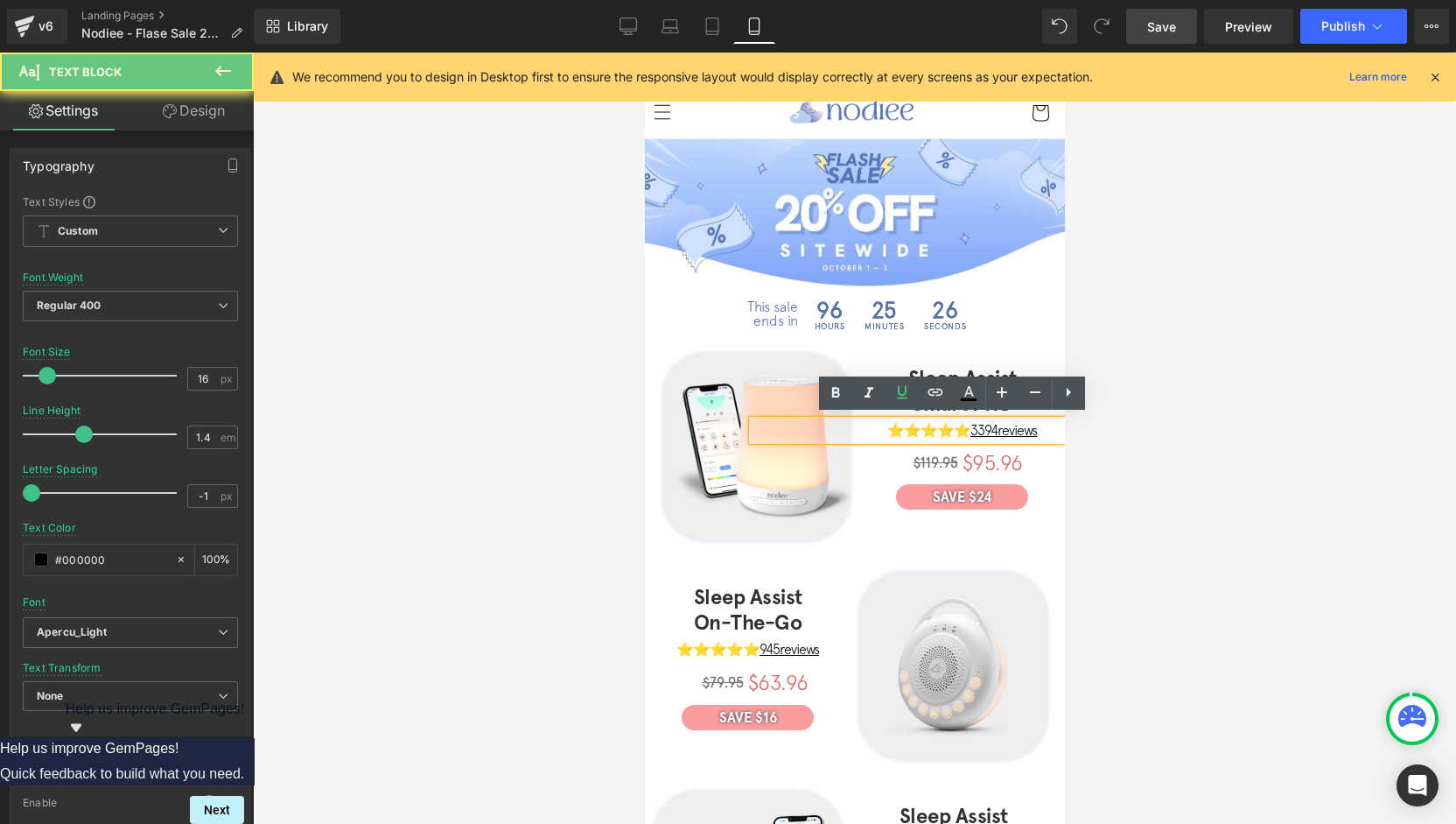
click at [997, 430] on span "reviews" at bounding box center [1016, 429] width 39 height 15
click at [997, 427] on span "reviews" at bounding box center [1016, 429] width 39 height 15
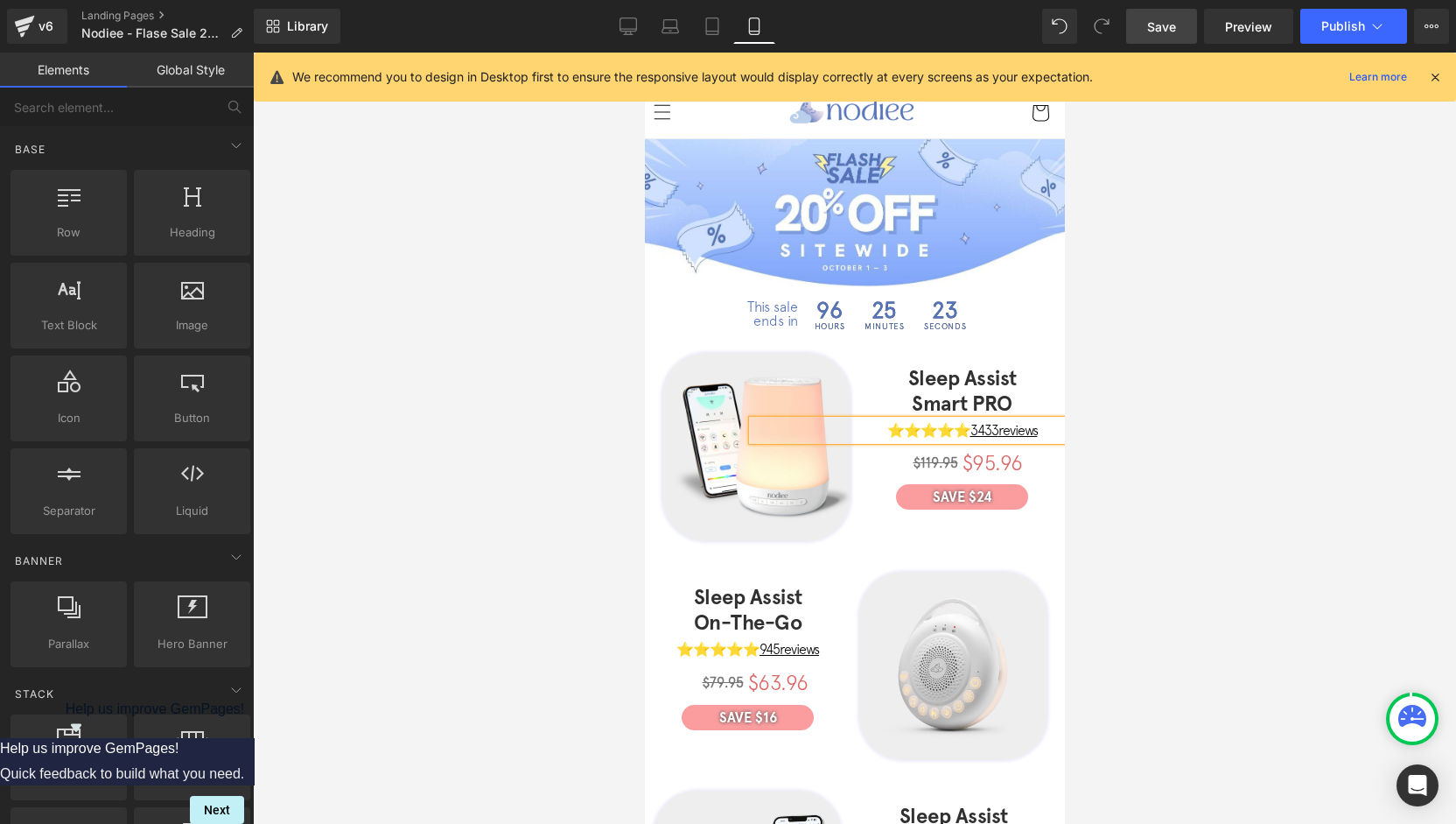
click at [1101, 412] on div at bounding box center [855, 438] width 1203 height 771
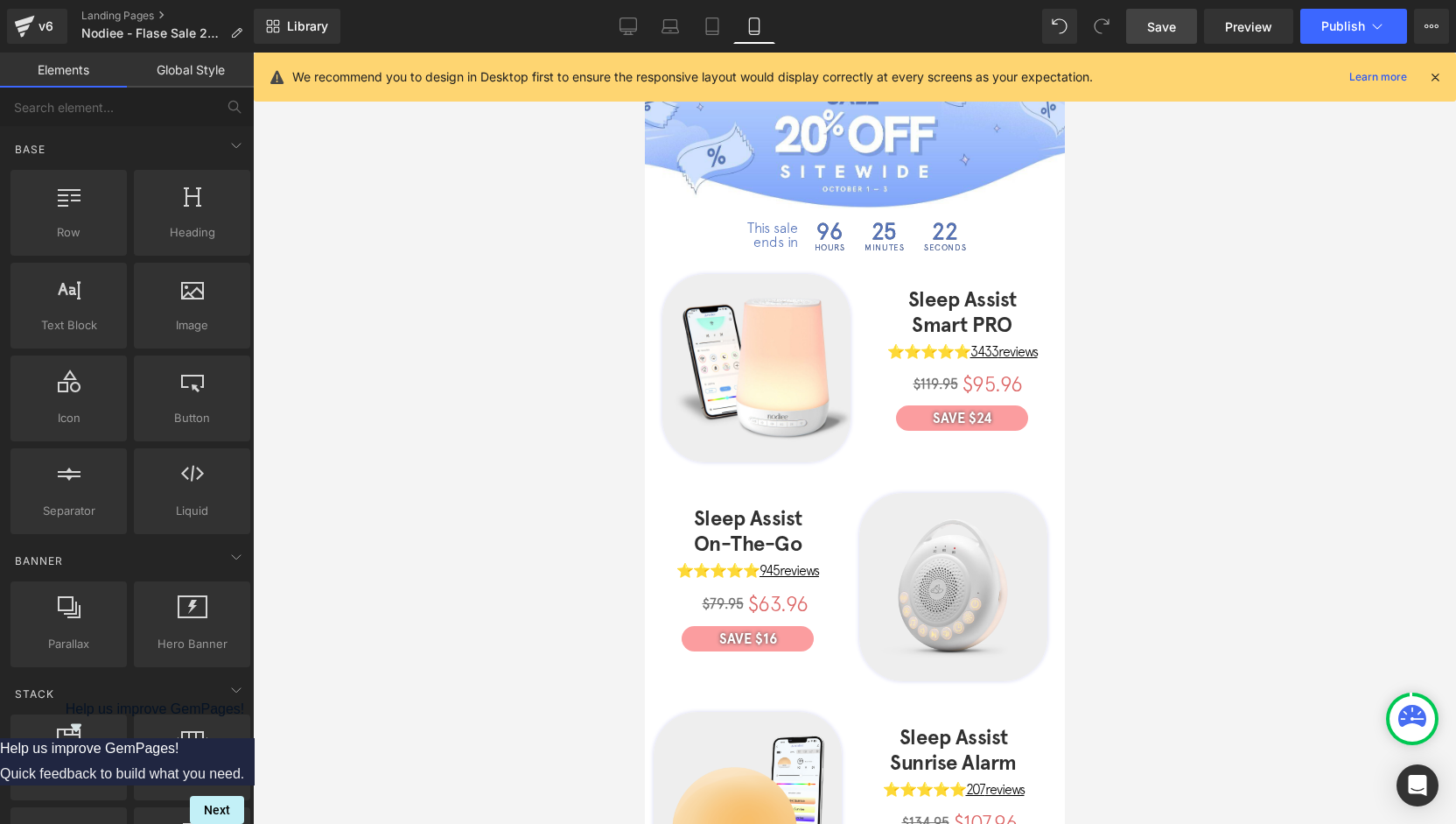
scroll to position [175, 0]
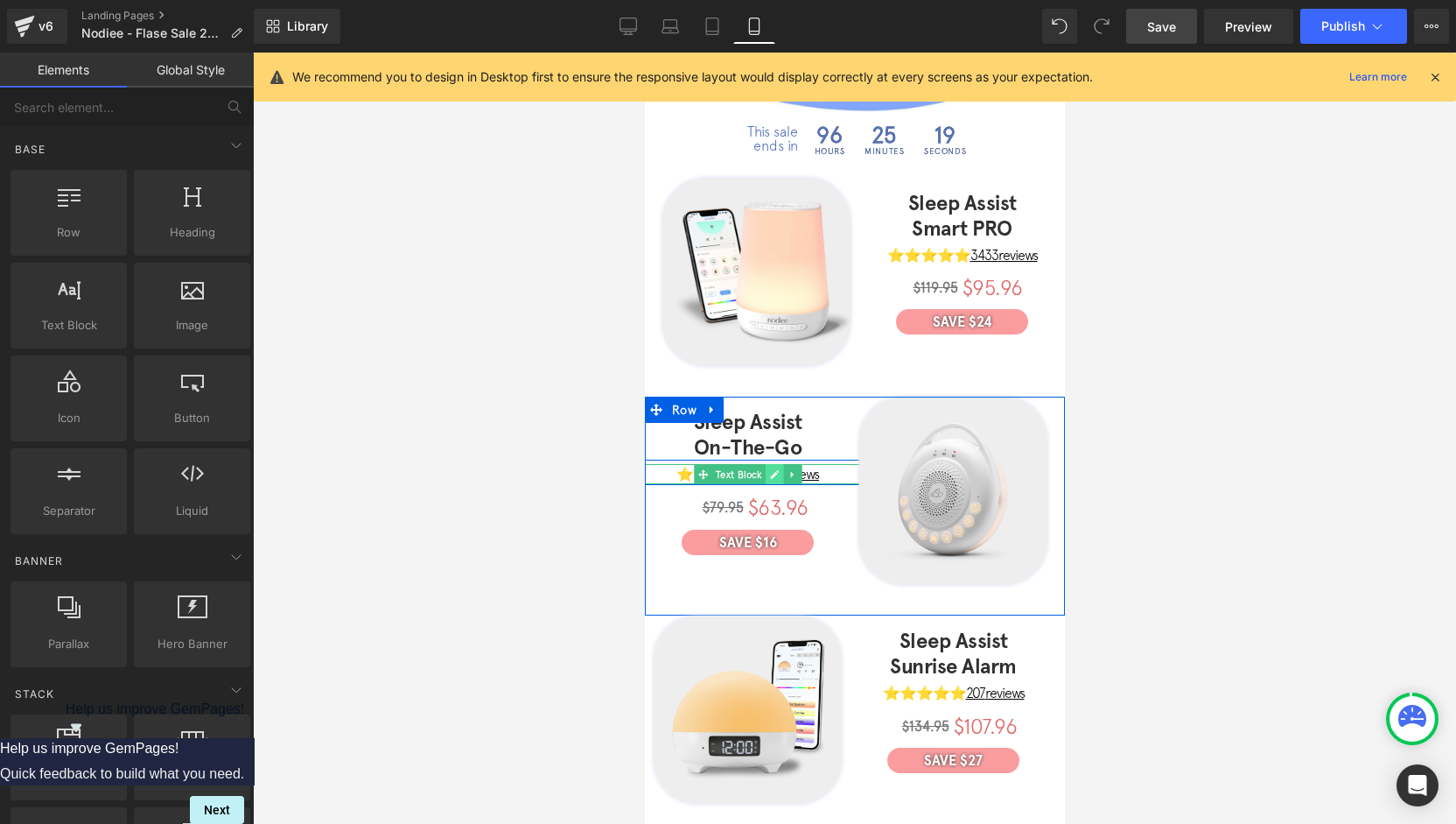
click at [772, 469] on icon at bounding box center [773, 475] width 10 height 11
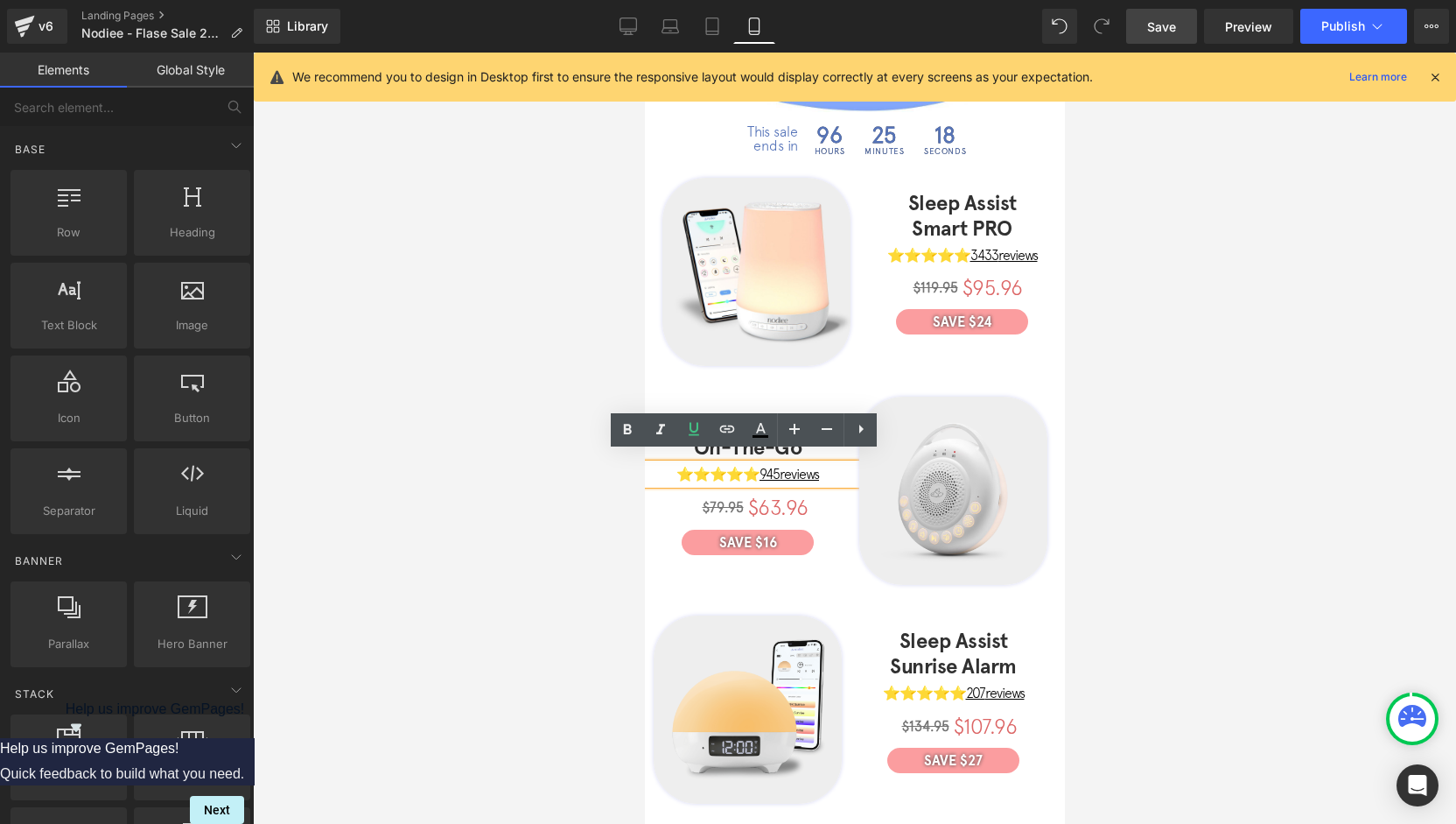
click at [779, 466] on u "945 reviews" at bounding box center [788, 473] width 59 height 15
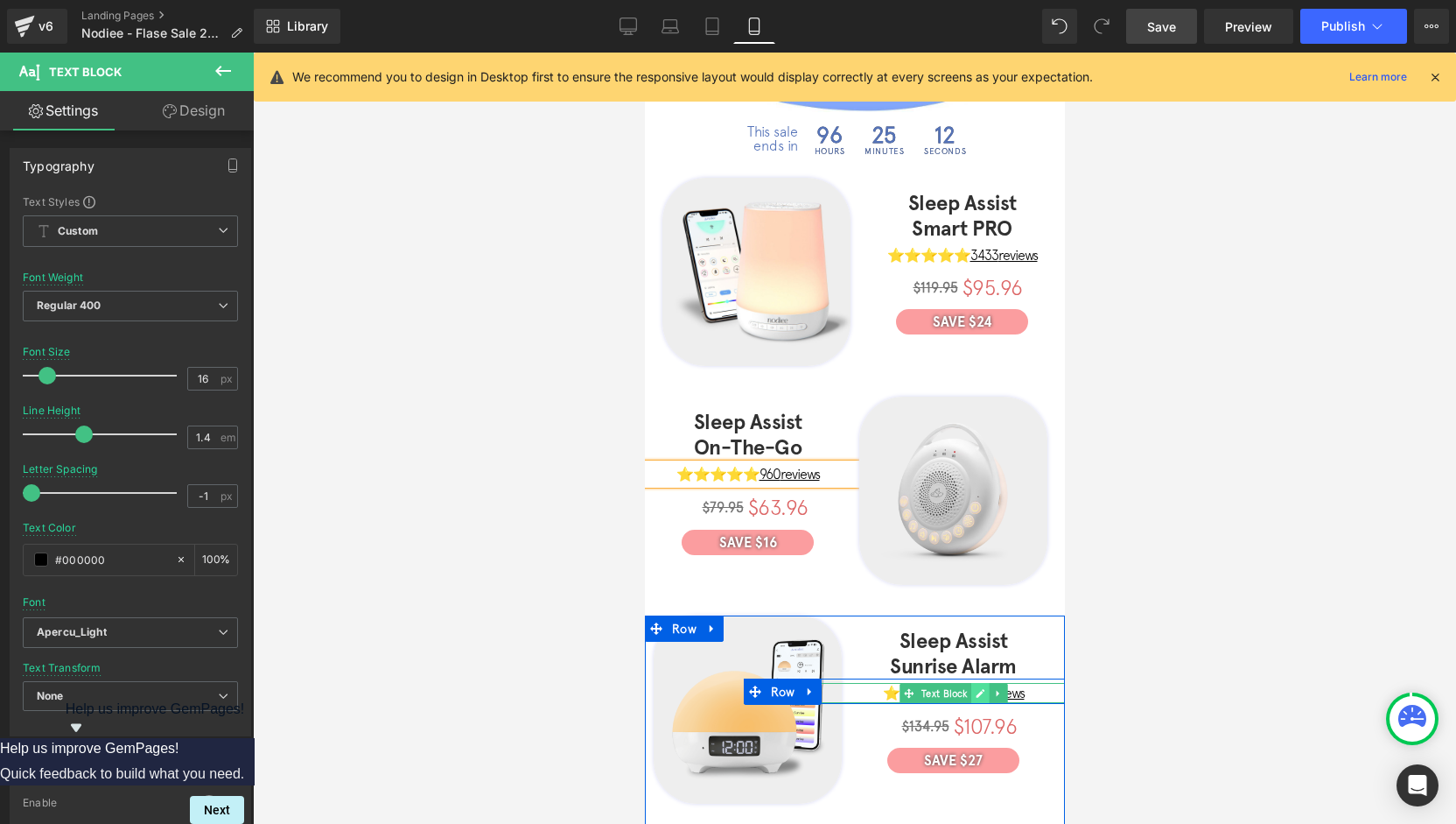
click at [970, 683] on link at bounding box center [979, 693] width 18 height 21
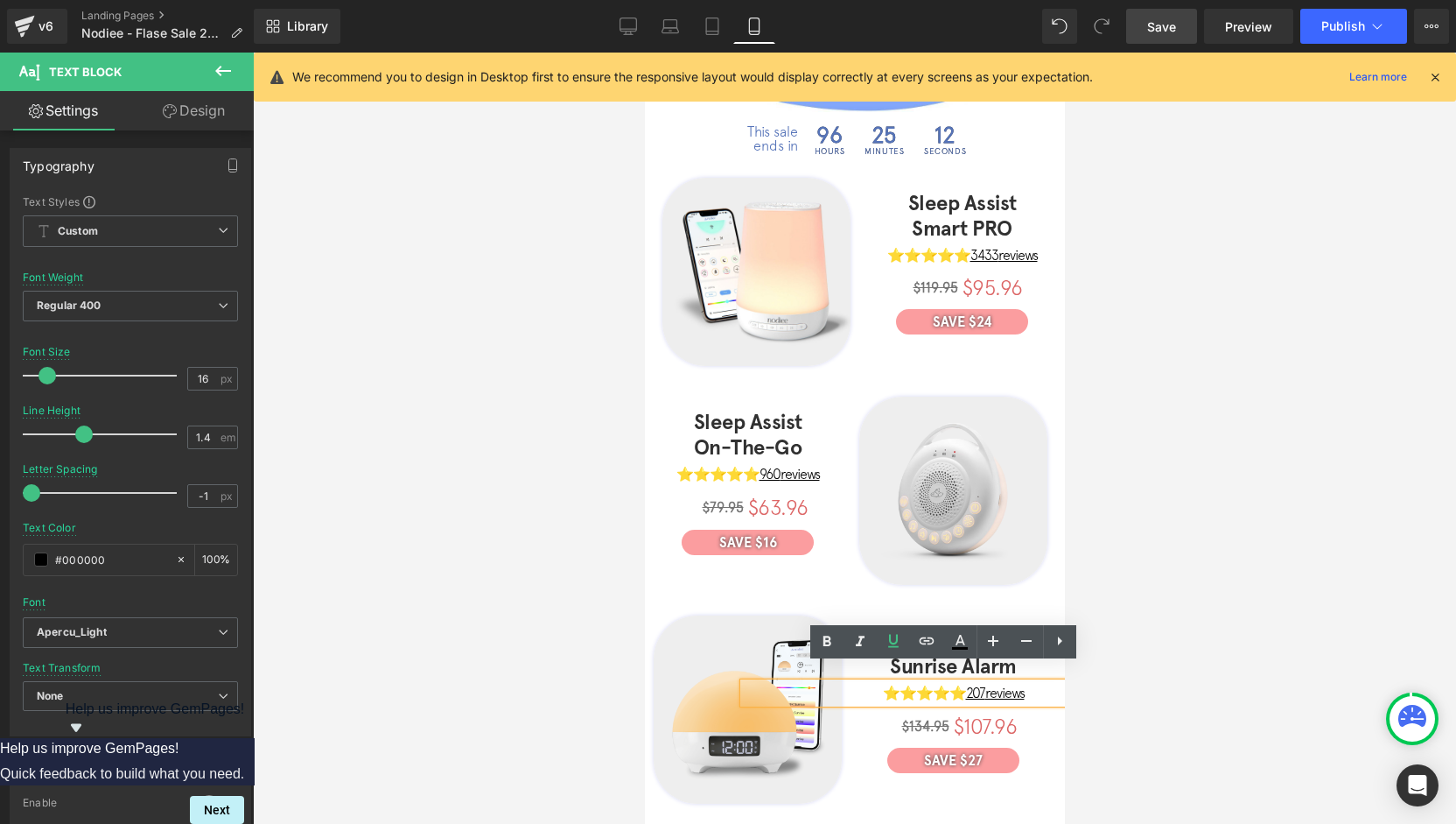
click at [984, 685] on span "reviews" at bounding box center [1003, 692] width 39 height 15
click at [466, 592] on div at bounding box center [855, 438] width 1203 height 771
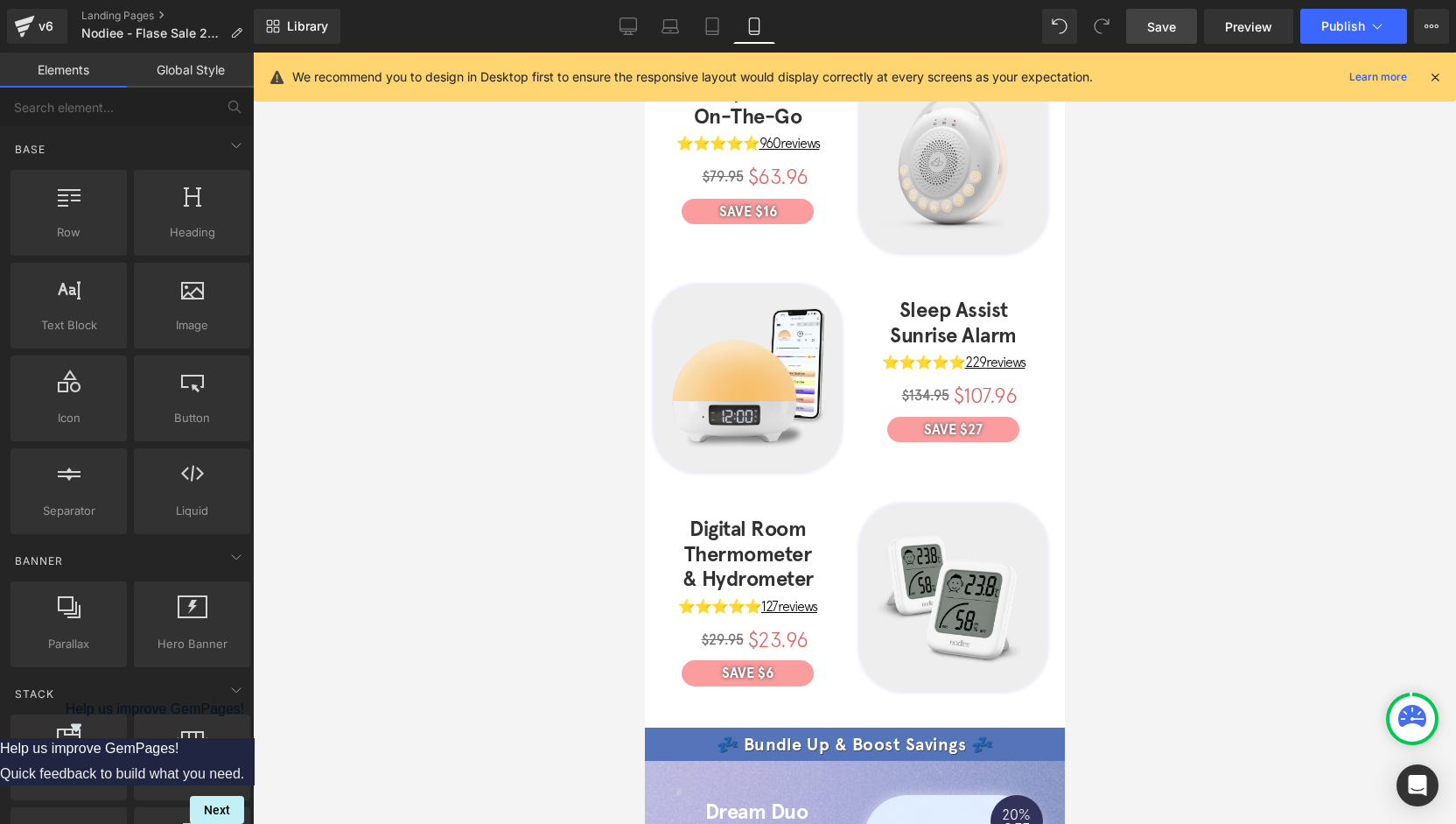
scroll to position [525, 0]
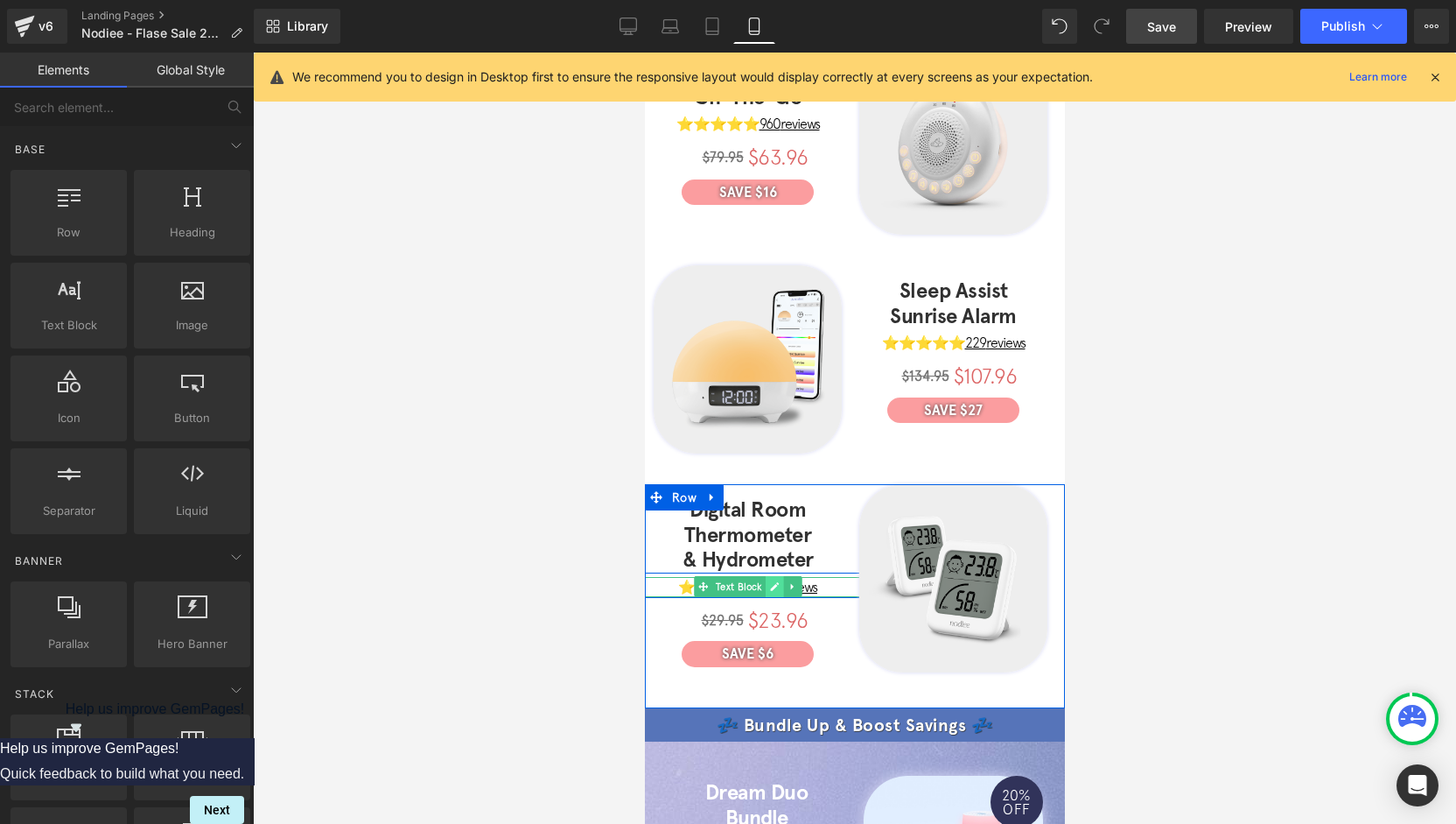
click at [774, 582] on icon at bounding box center [773, 587] width 10 height 11
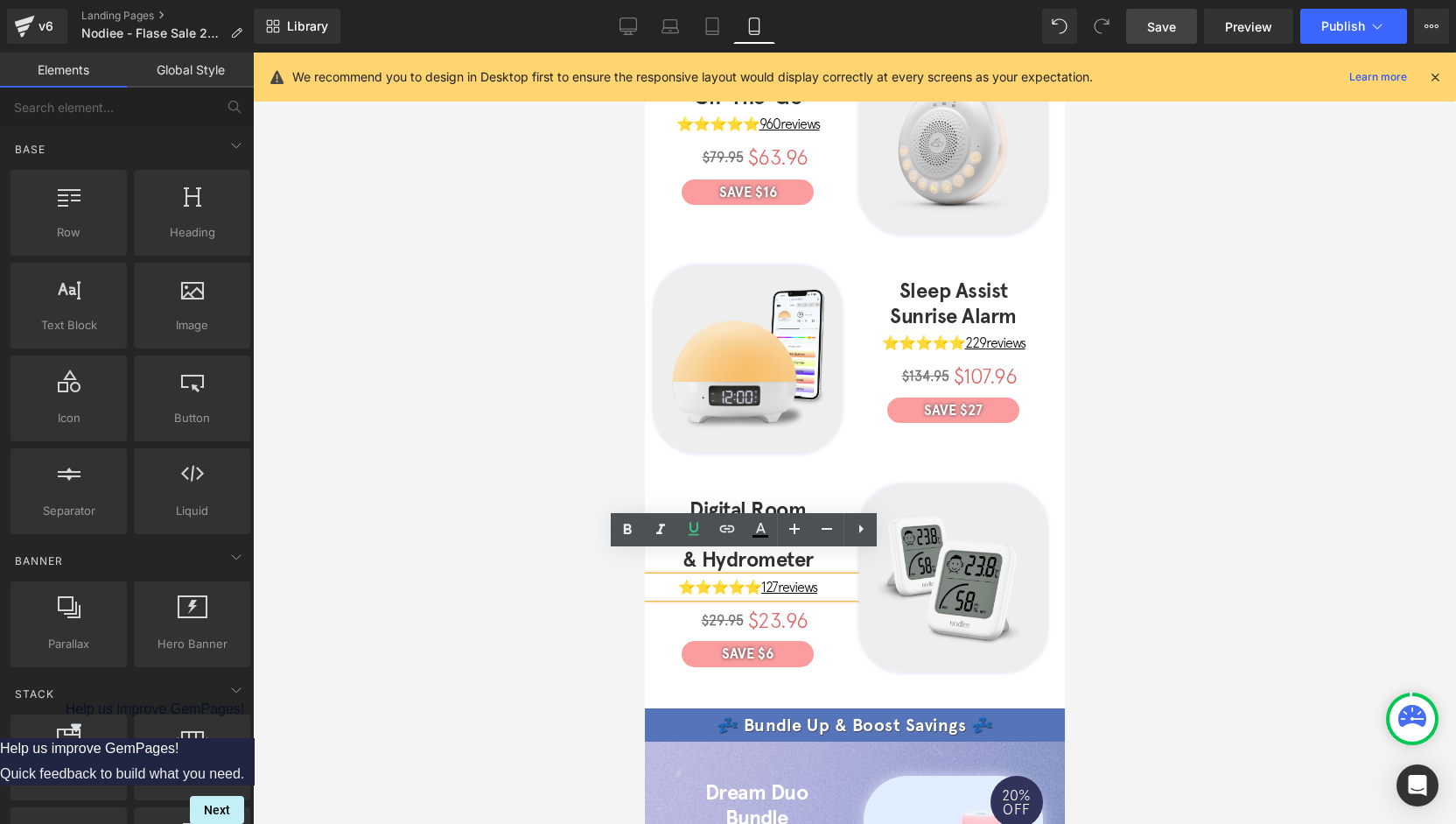
click at [777, 579] on u "127 reviews" at bounding box center [788, 586] width 56 height 15
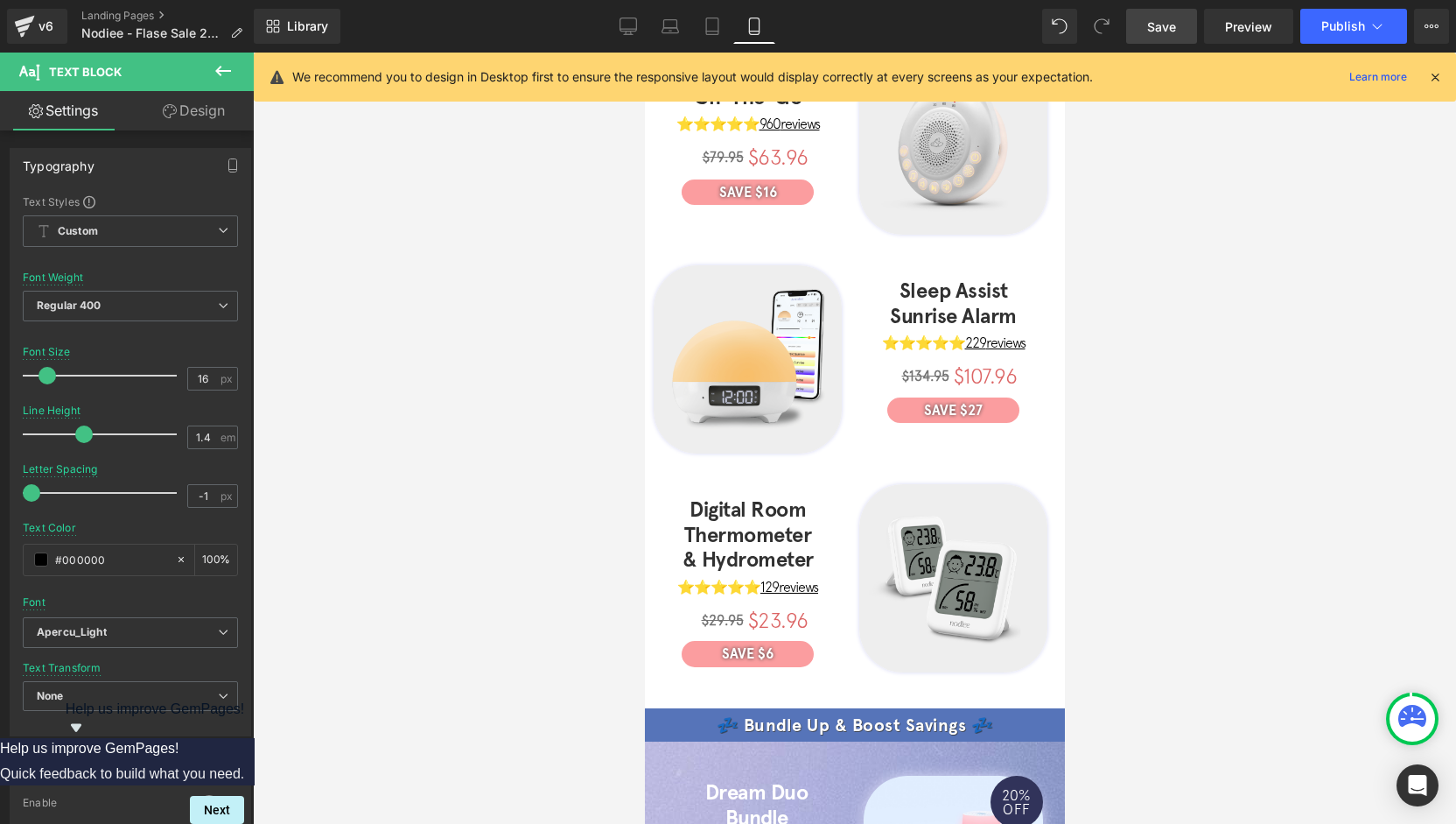
click at [302, 558] on div at bounding box center [855, 438] width 1203 height 771
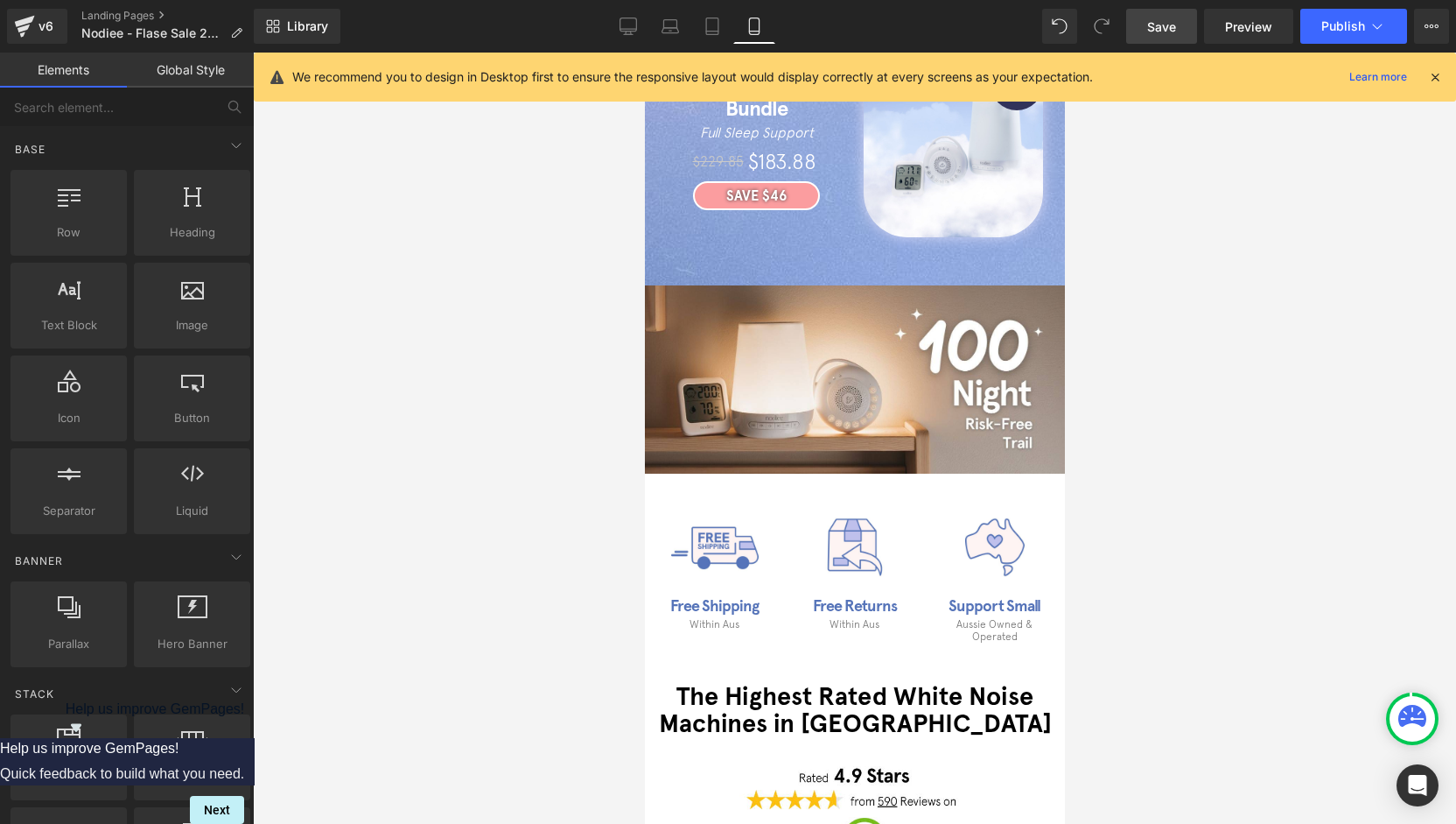
scroll to position [0, 0]
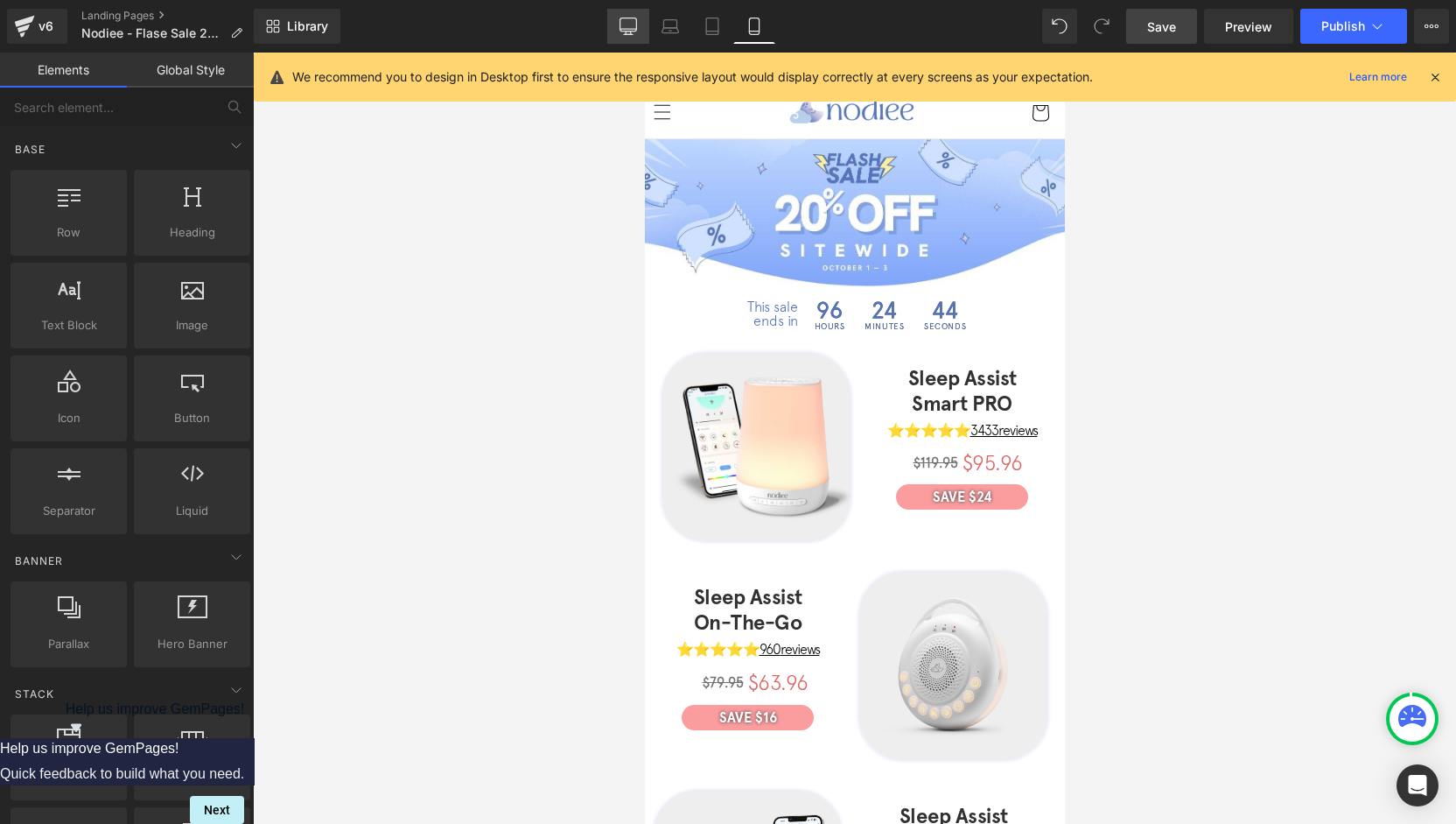
click at [636, 26] on icon at bounding box center [628, 26] width 17 height 17
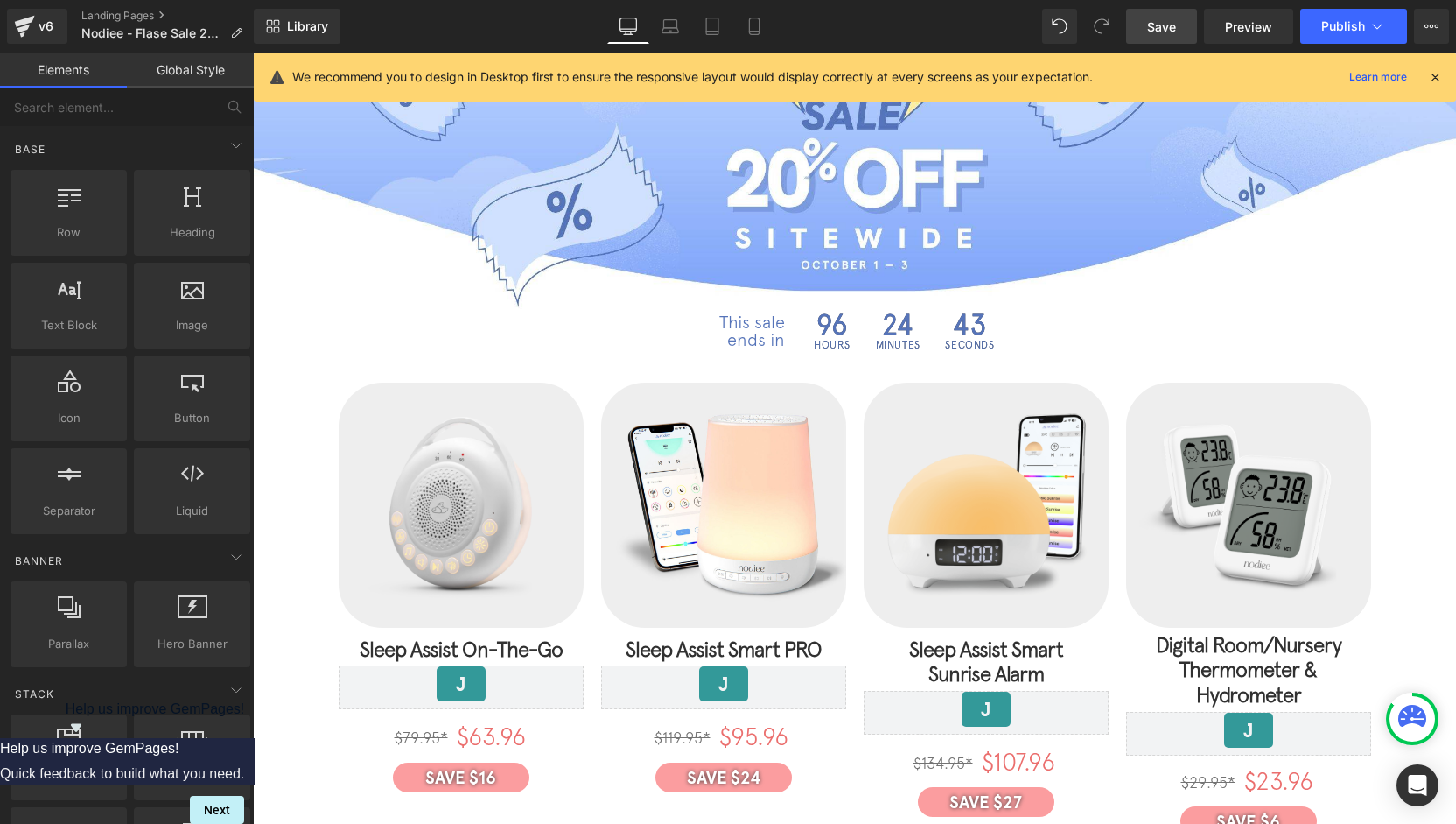
click at [1153, 26] on span "Save" at bounding box center [1162, 26] width 29 height 18
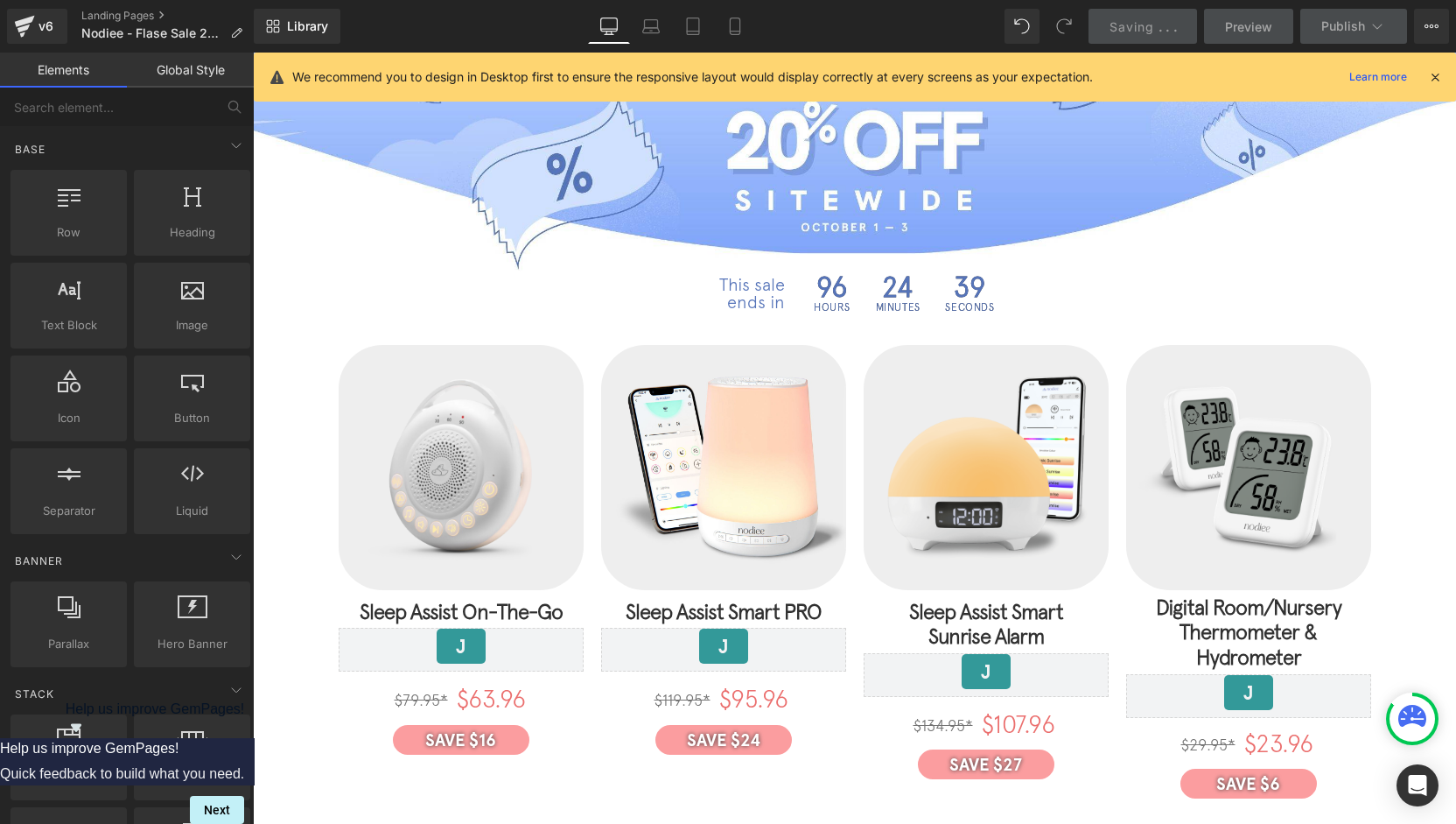
scroll to position [175, 0]
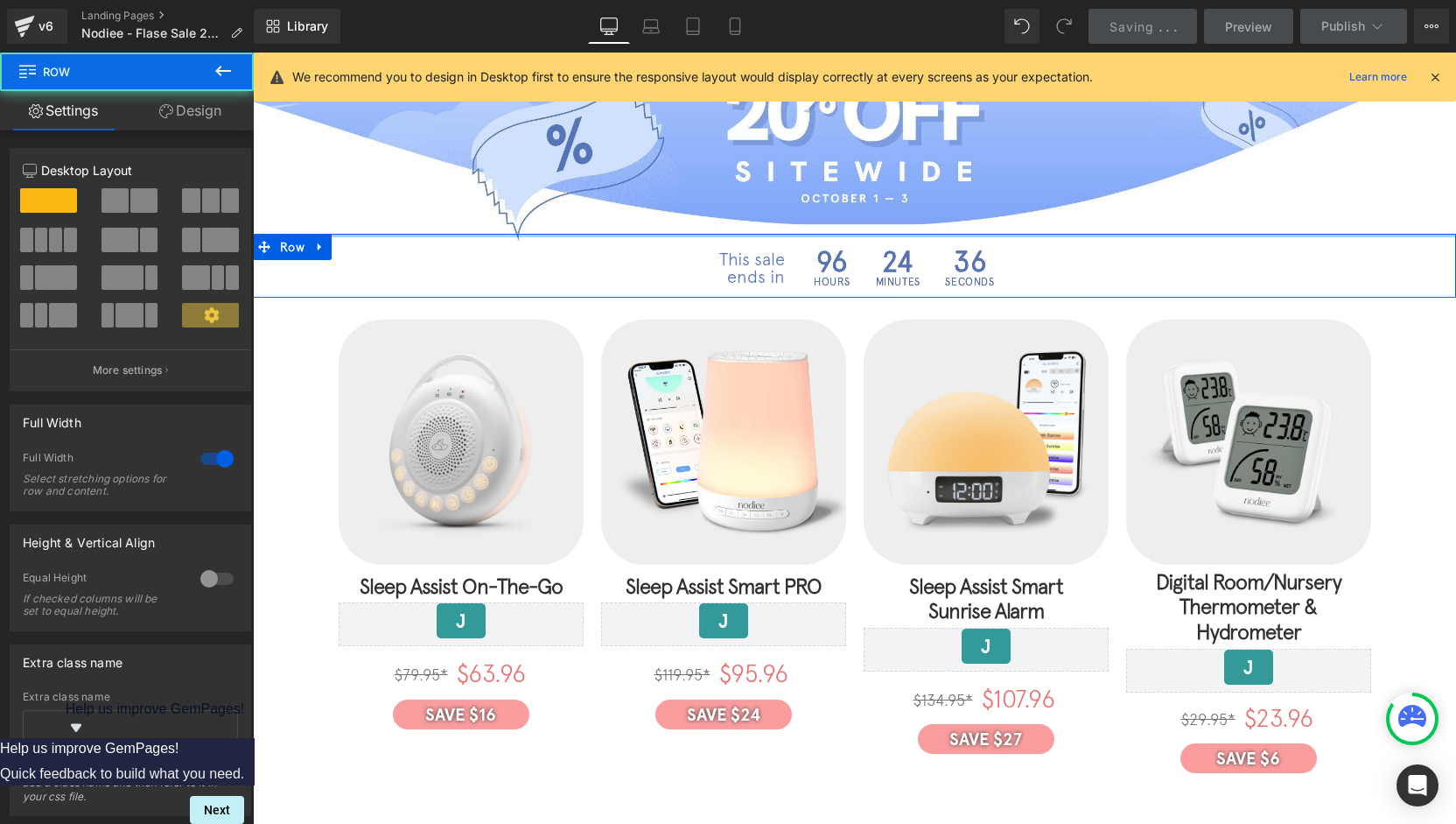
click at [935, 237] on div "This sale ends in Text Block 96 Hours 24 Minutes 36 Seconds Countdown Timer Row…" at bounding box center [855, 265] width 1203 height 64
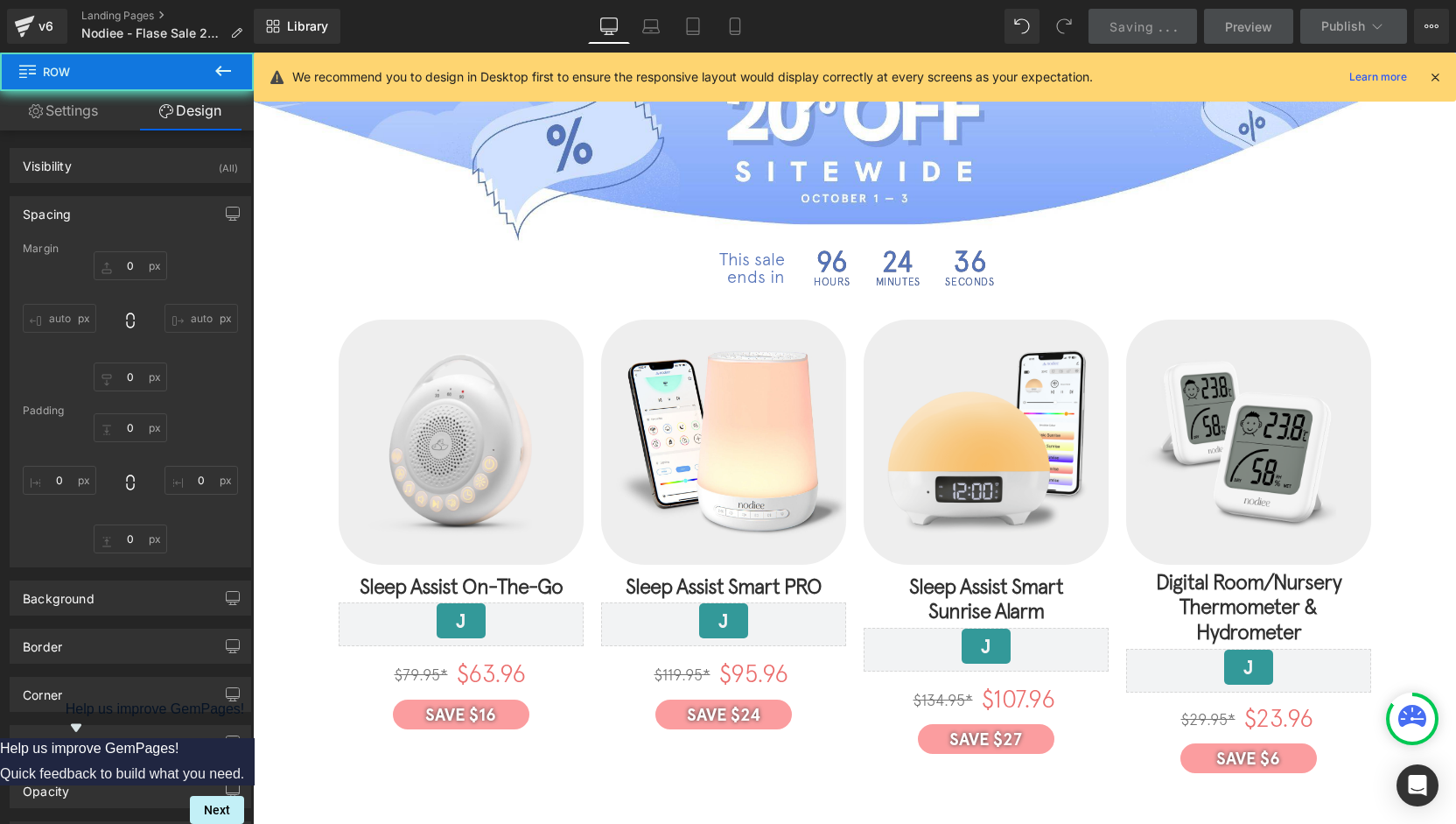
type input "-10"
type input "0"
type input "4"
type input "0"
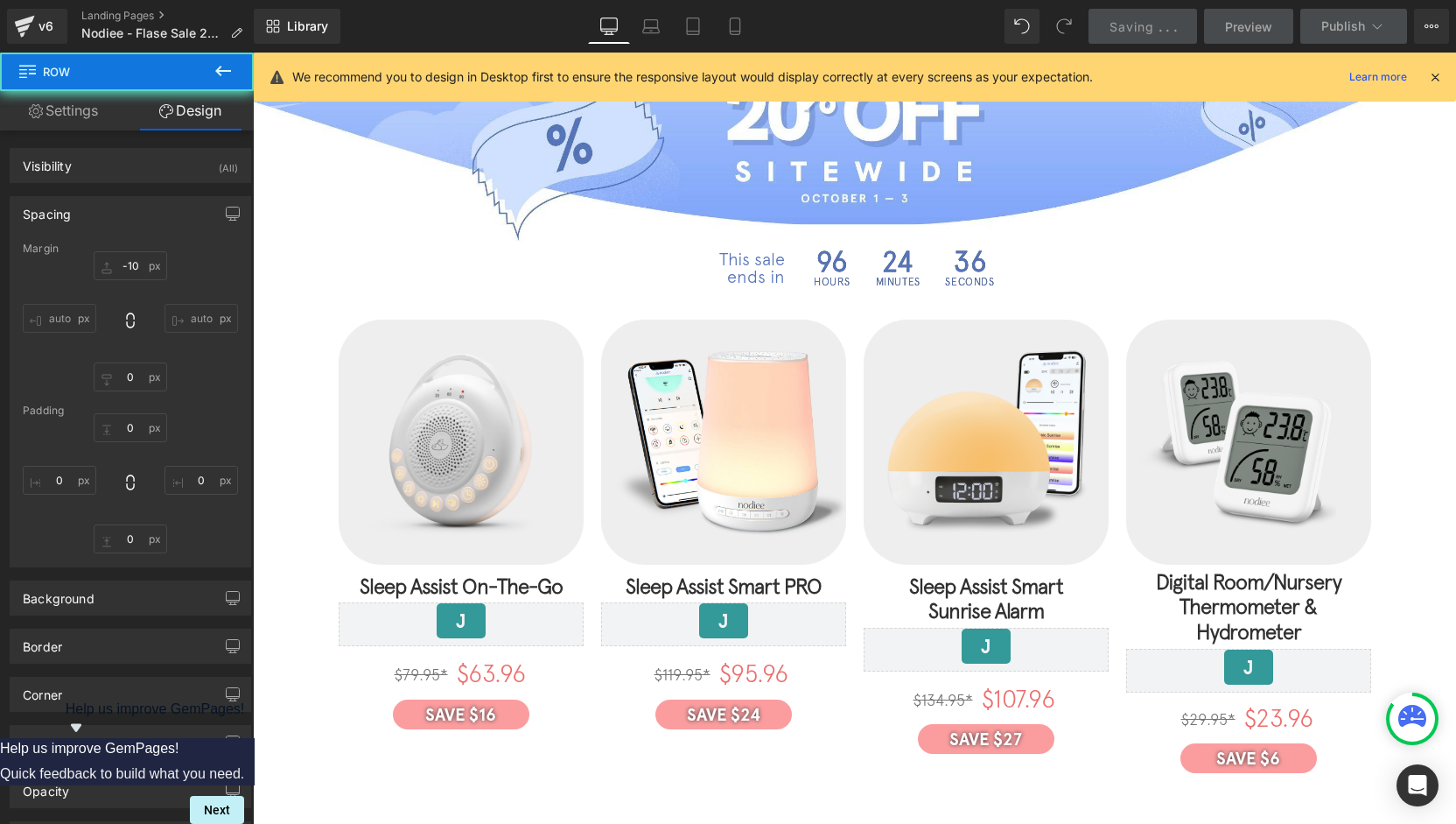
type input "0"
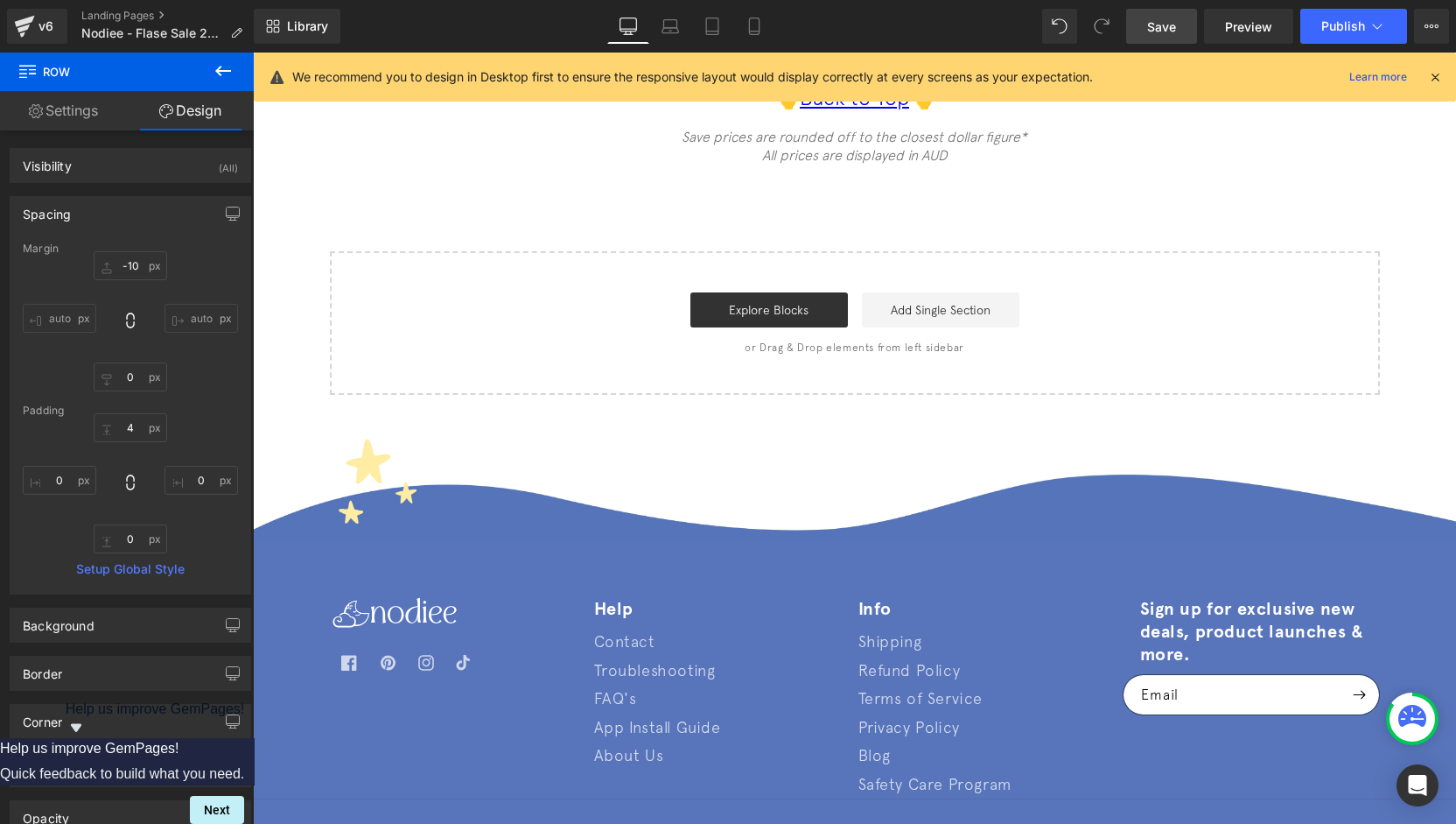
scroll to position [0, 0]
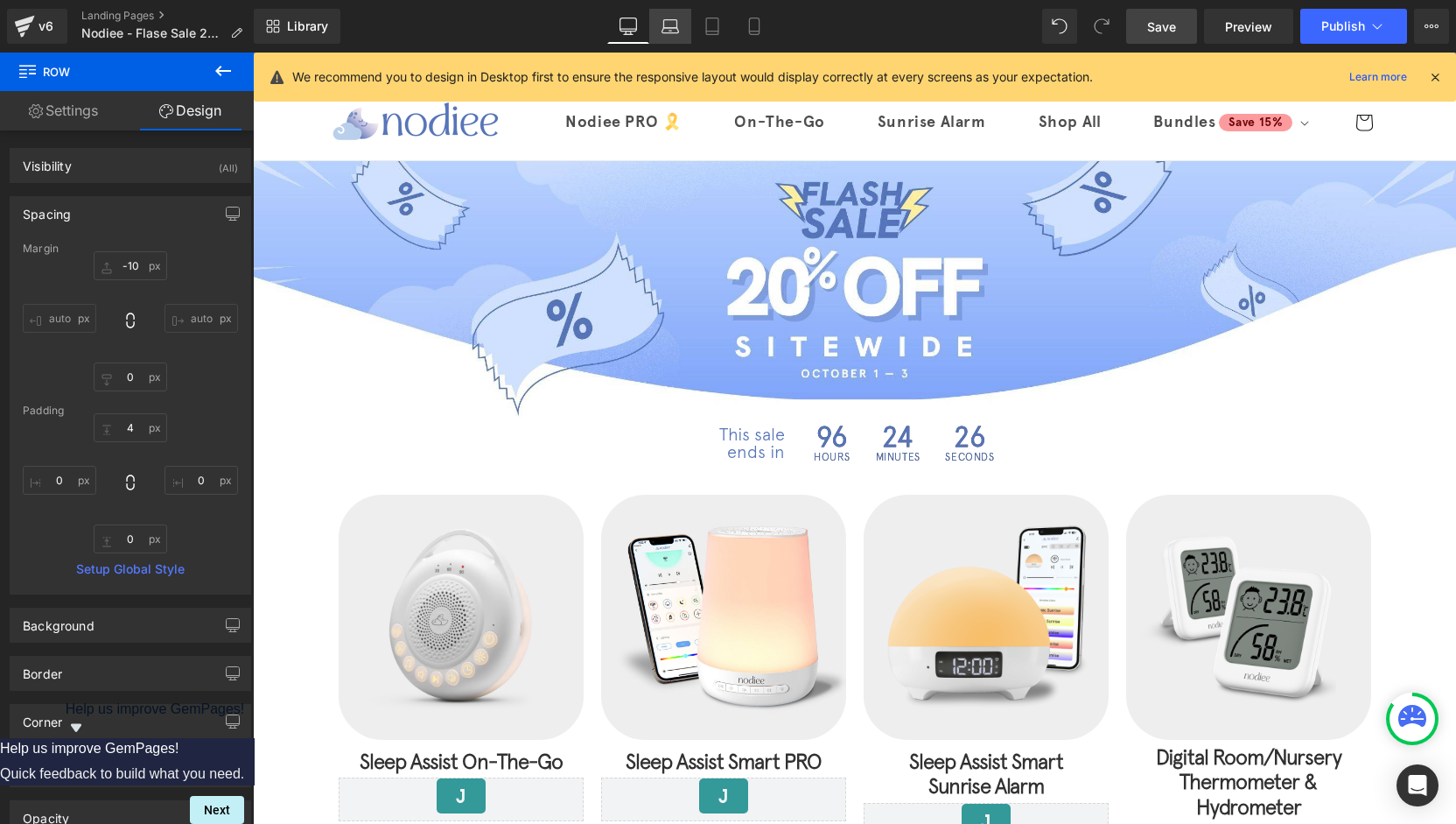
click at [677, 35] on link "Laptop" at bounding box center [671, 26] width 42 height 35
type input "-10"
type input "0"
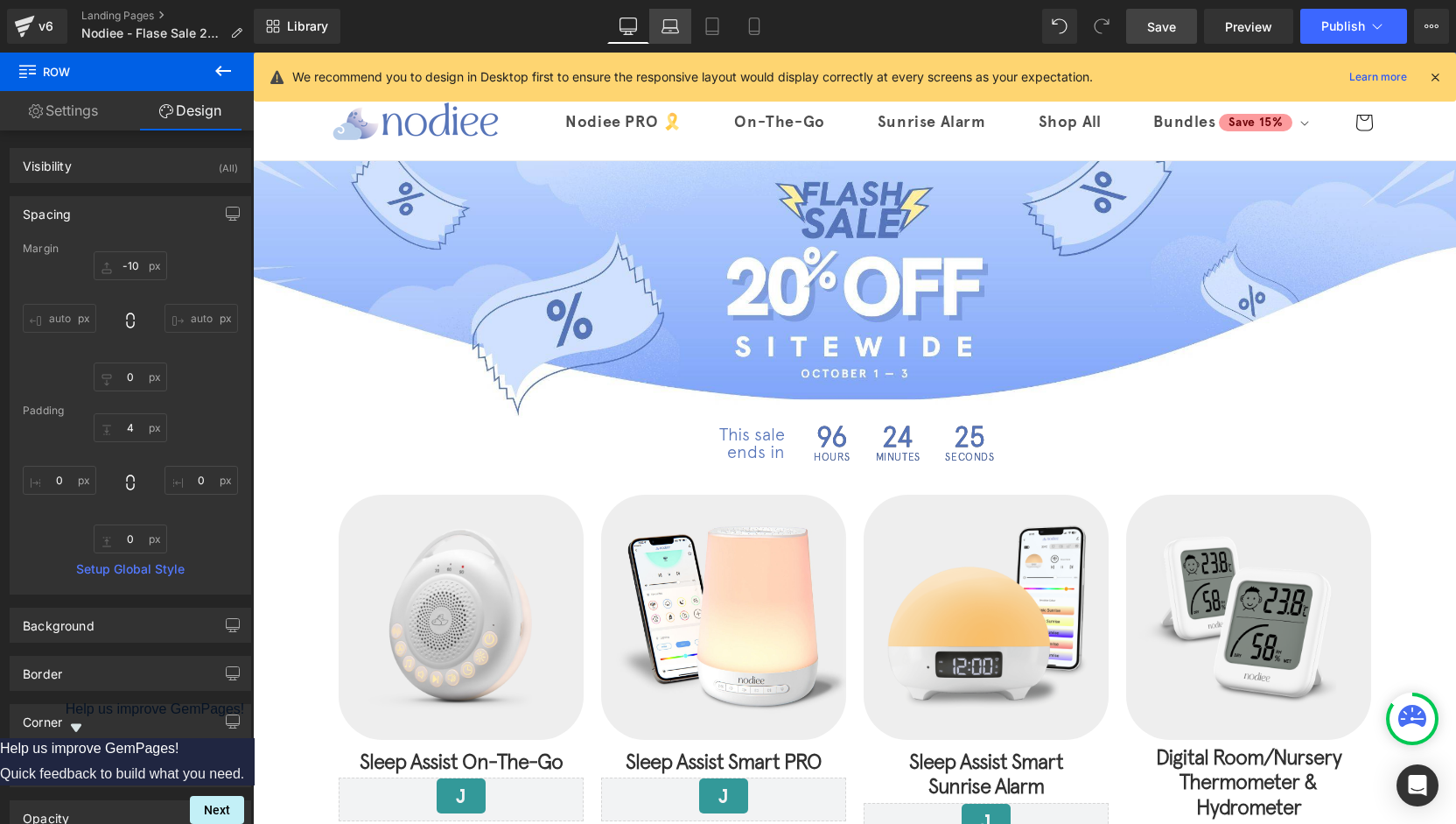
type input "0"
type input "20"
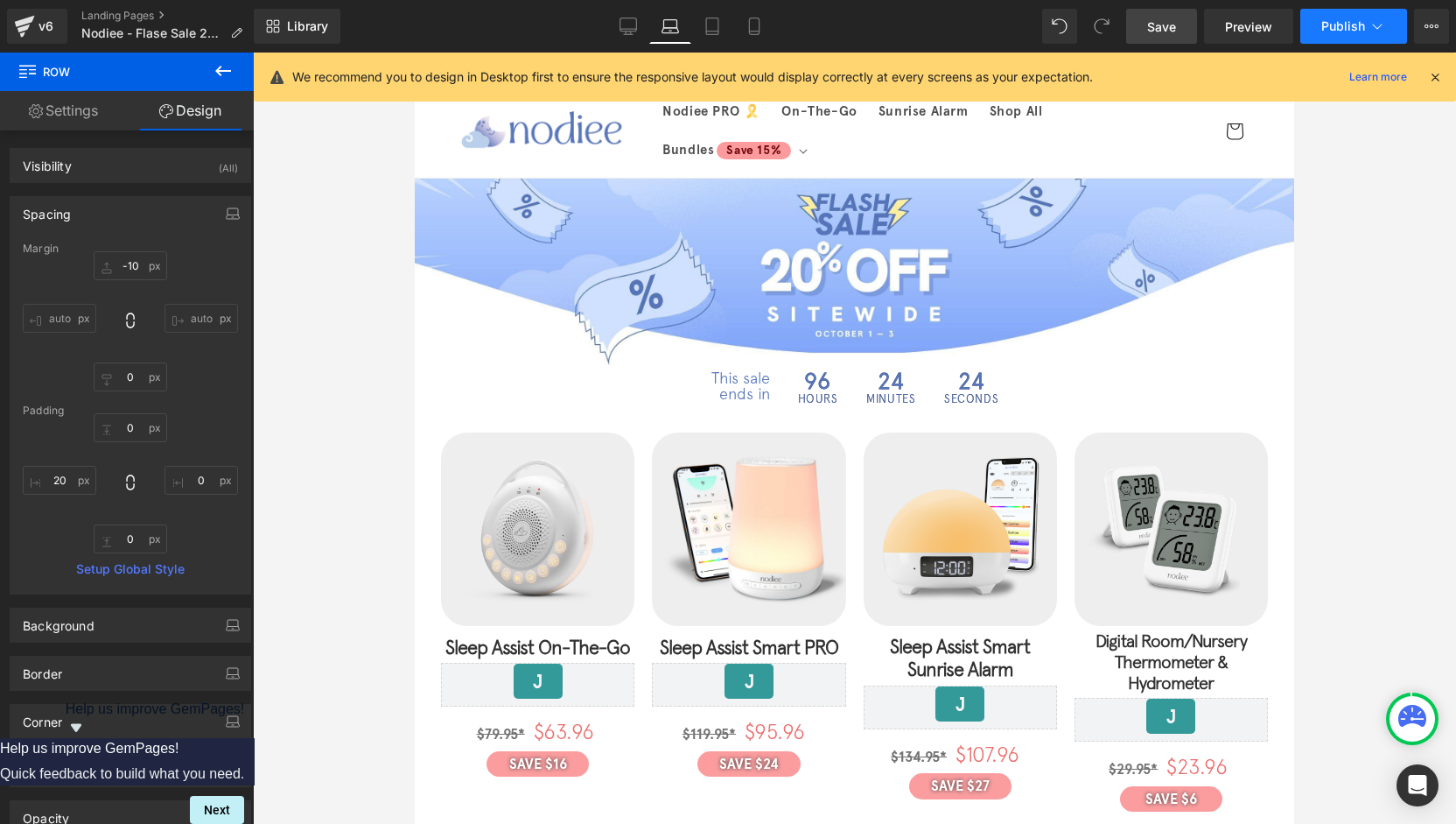
click at [1378, 23] on icon at bounding box center [1377, 26] width 17 height 17
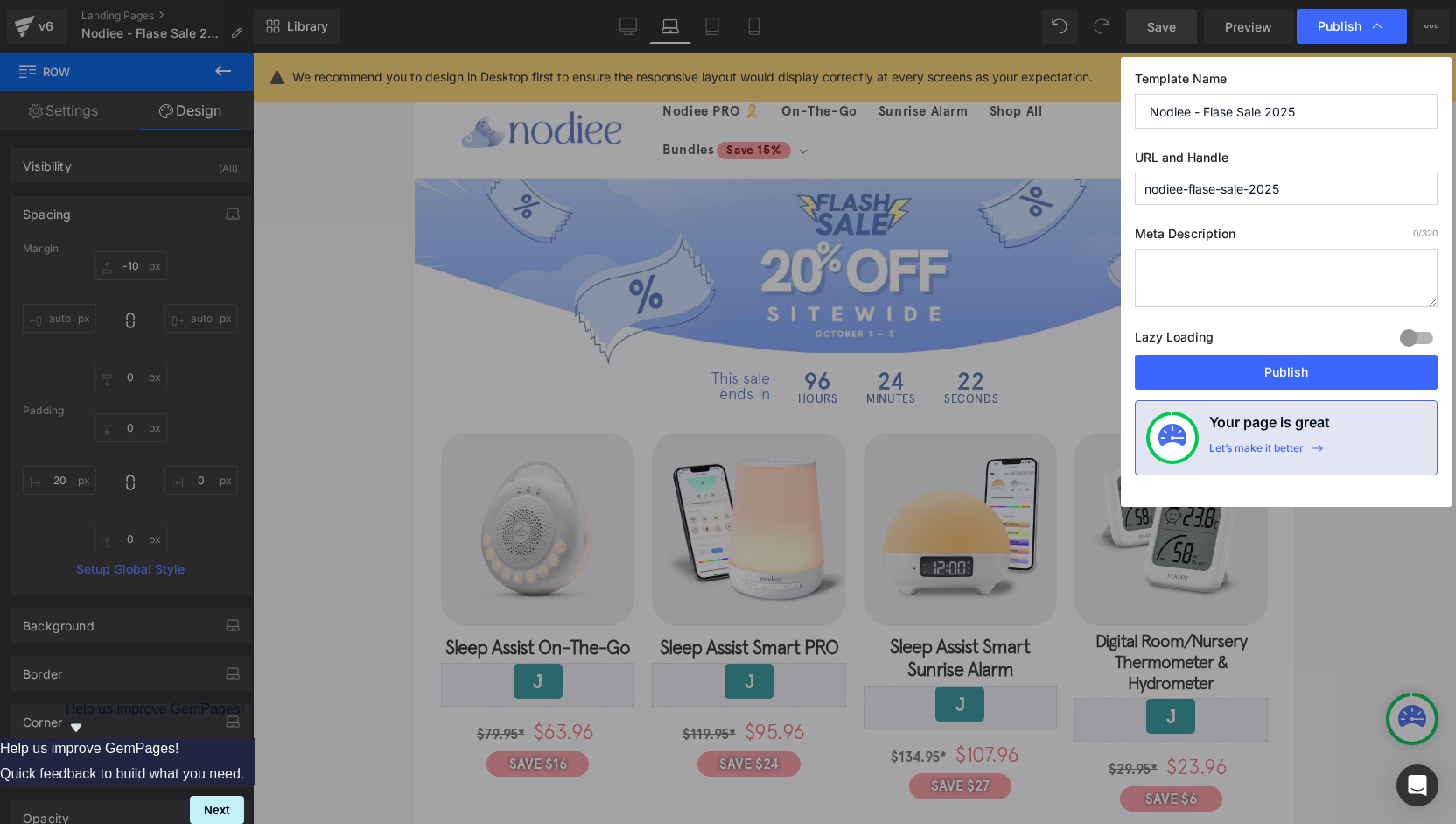
drag, startPoint x: 1305, startPoint y: 187, endPoint x: 1013, endPoint y: 194, distance: 292.1
click at [1013, 194] on div "Publish Template Name Nodiee - Flase Sale 2025 URL and Handle nodiee-flase-sale…" at bounding box center [728, 412] width 1456 height 824
drag, startPoint x: 1231, startPoint y: 107, endPoint x: 1234, endPoint y: 127, distance: 20.2
click at [1231, 108] on input "Nodiee - Flase Sale 2025" at bounding box center [1287, 111] width 302 height 35
type input "Nodiee - Flash Sale 2025"
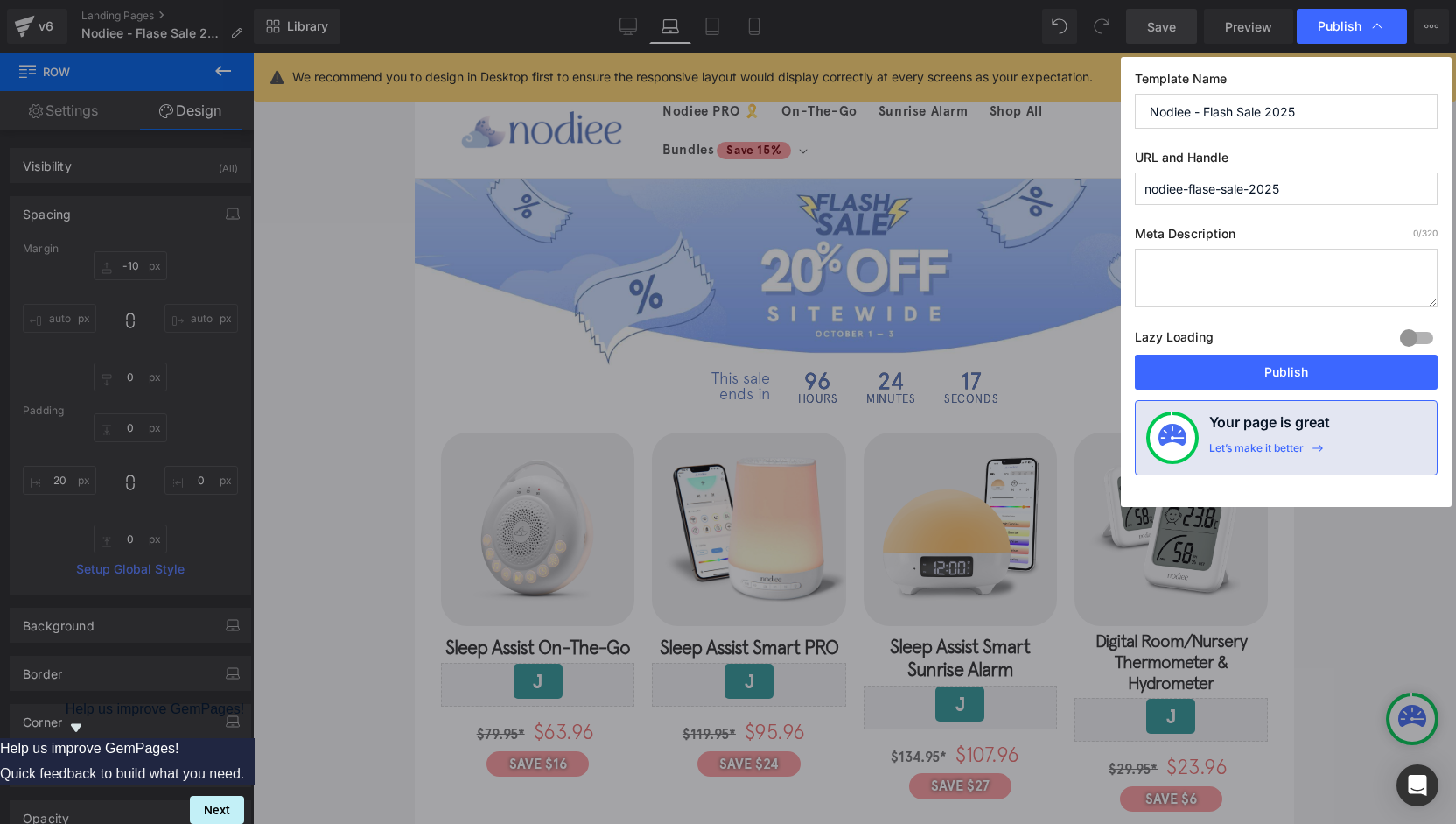
drag, startPoint x: 1306, startPoint y: 185, endPoint x: 1162, endPoint y: 190, distance: 144.1
click at [1167, 190] on input "nodiee-flase-sale-2025" at bounding box center [1287, 189] width 302 height 33
click at [1188, 189] on input "nodiee-flase-sale-2025" at bounding box center [1287, 189] width 302 height 33
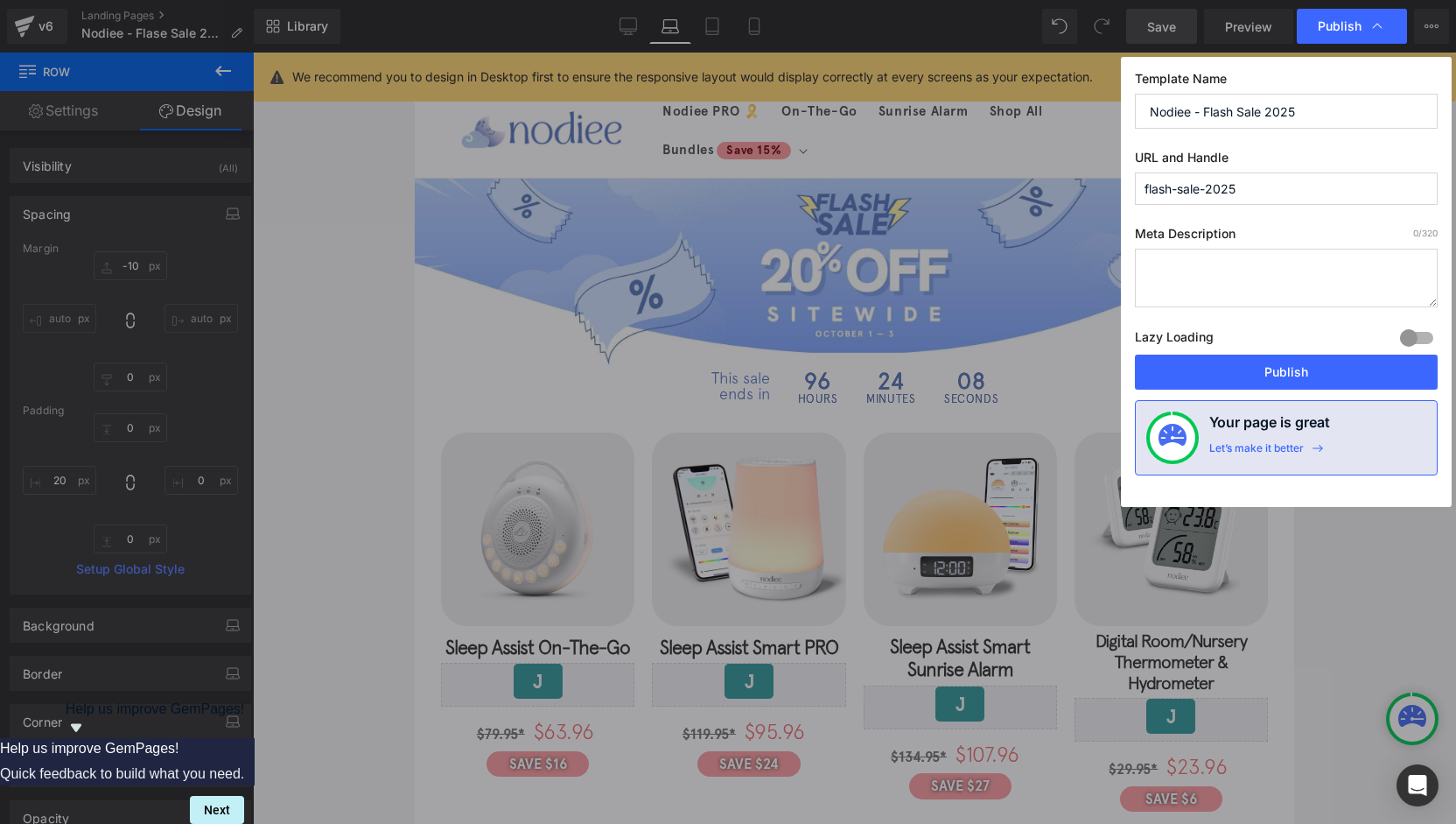
type input "flash-sale-2025"
click at [1307, 189] on input "flash-sale-2025" at bounding box center [1287, 189] width 302 height 33
click at [1327, 382] on button "Publish" at bounding box center [1287, 372] width 302 height 35
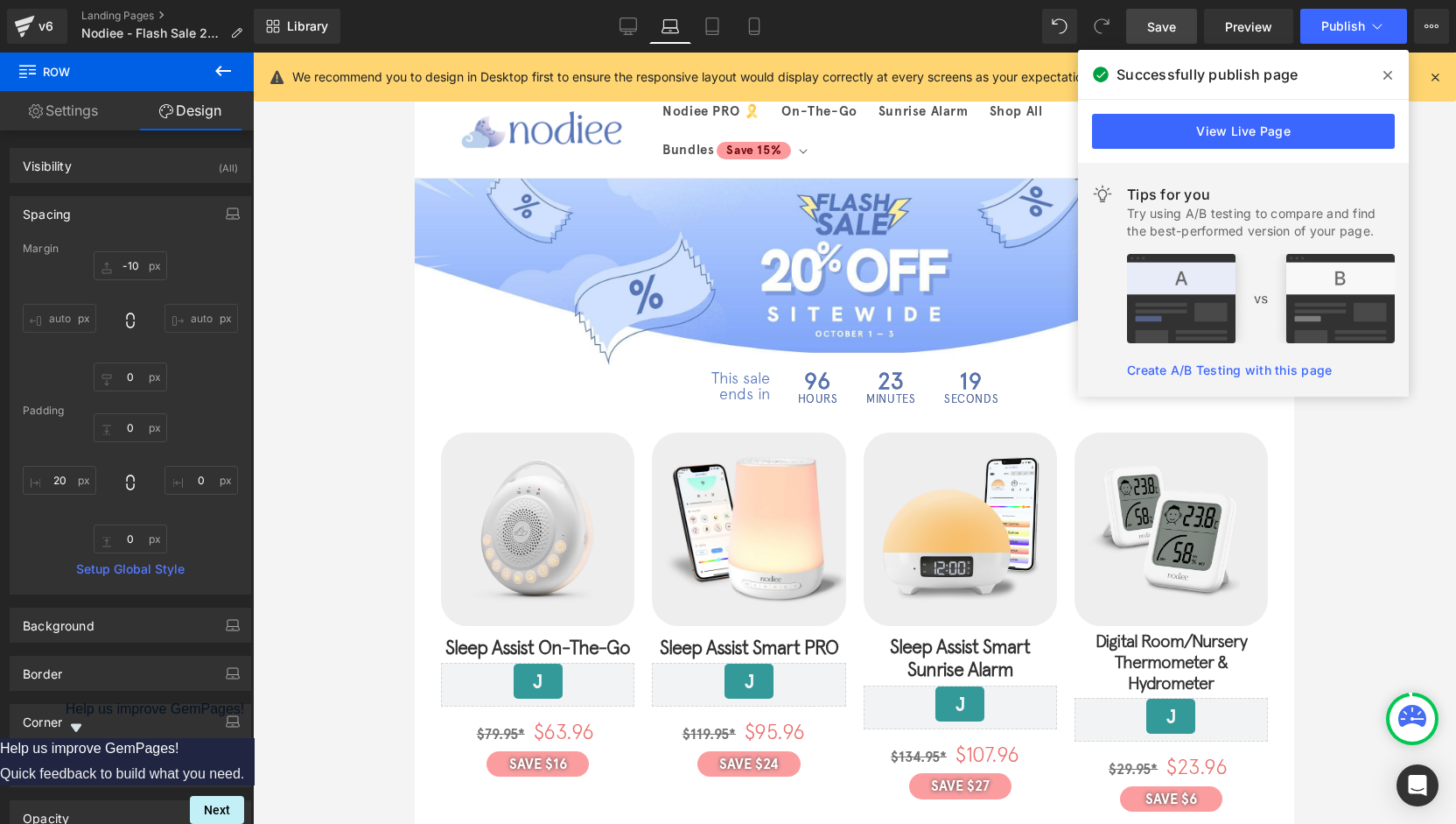
click at [1393, 71] on span at bounding box center [1388, 75] width 28 height 28
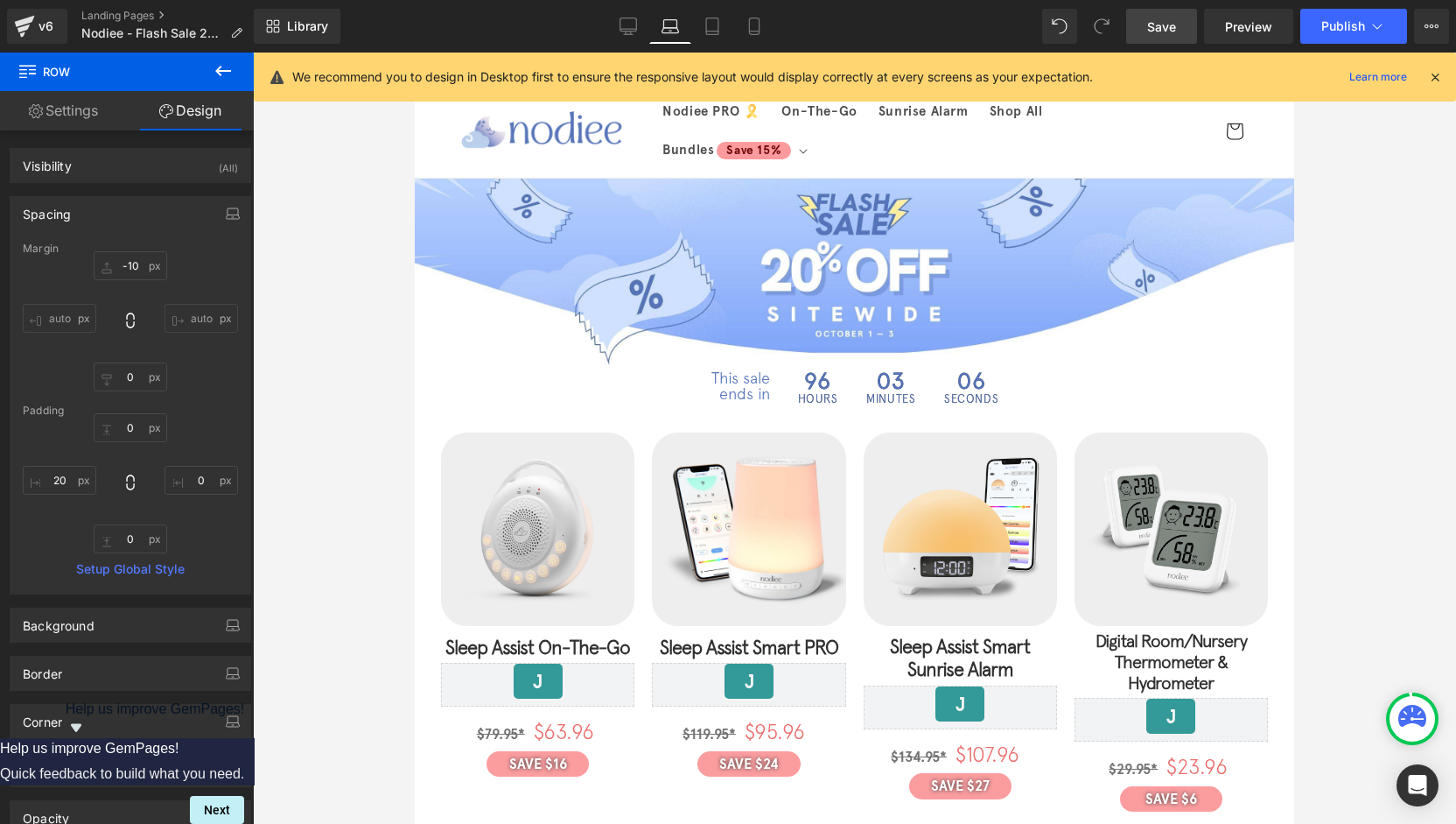
click at [630, 46] on div "Library Laptop Desktop Laptop Tablet Mobile Save Preview Publish Scheduled View…" at bounding box center [854, 26] width 1202 height 53
click at [631, 43] on link "Desktop" at bounding box center [628, 26] width 42 height 35
type input "-10"
type input "0"
type input "4"
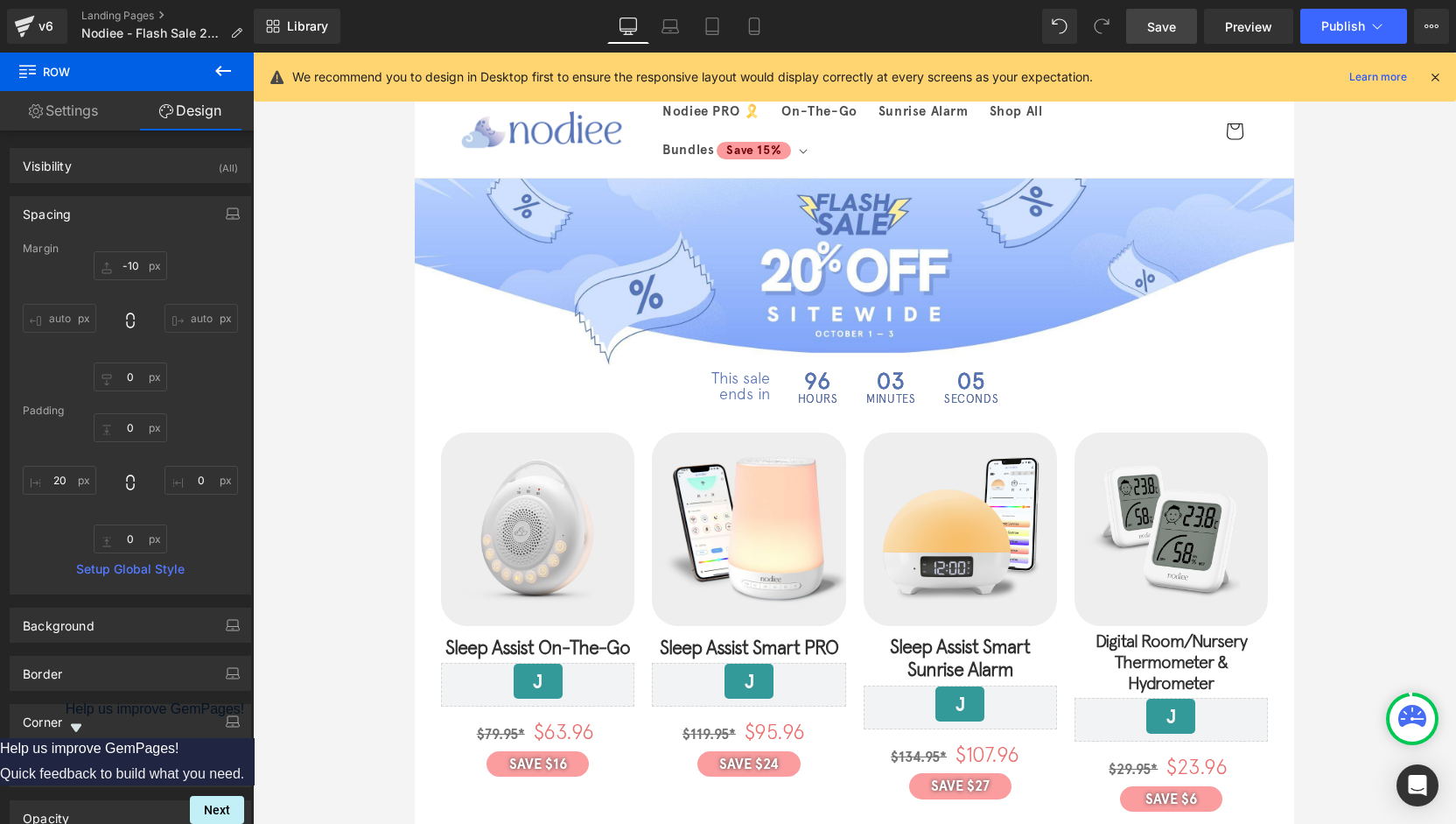
type input "0"
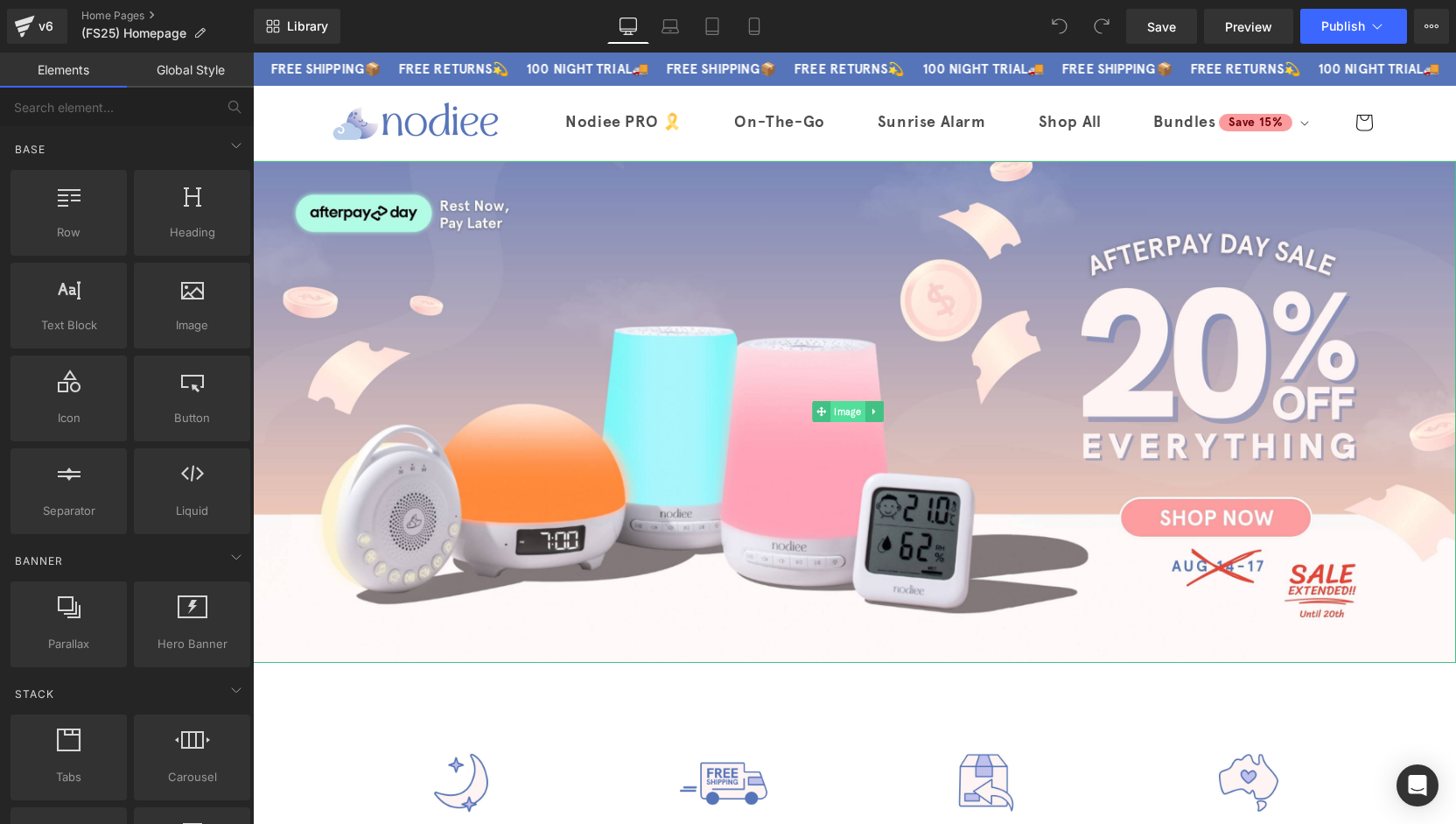
click at [847, 402] on span "Image" at bounding box center [847, 411] width 35 height 21
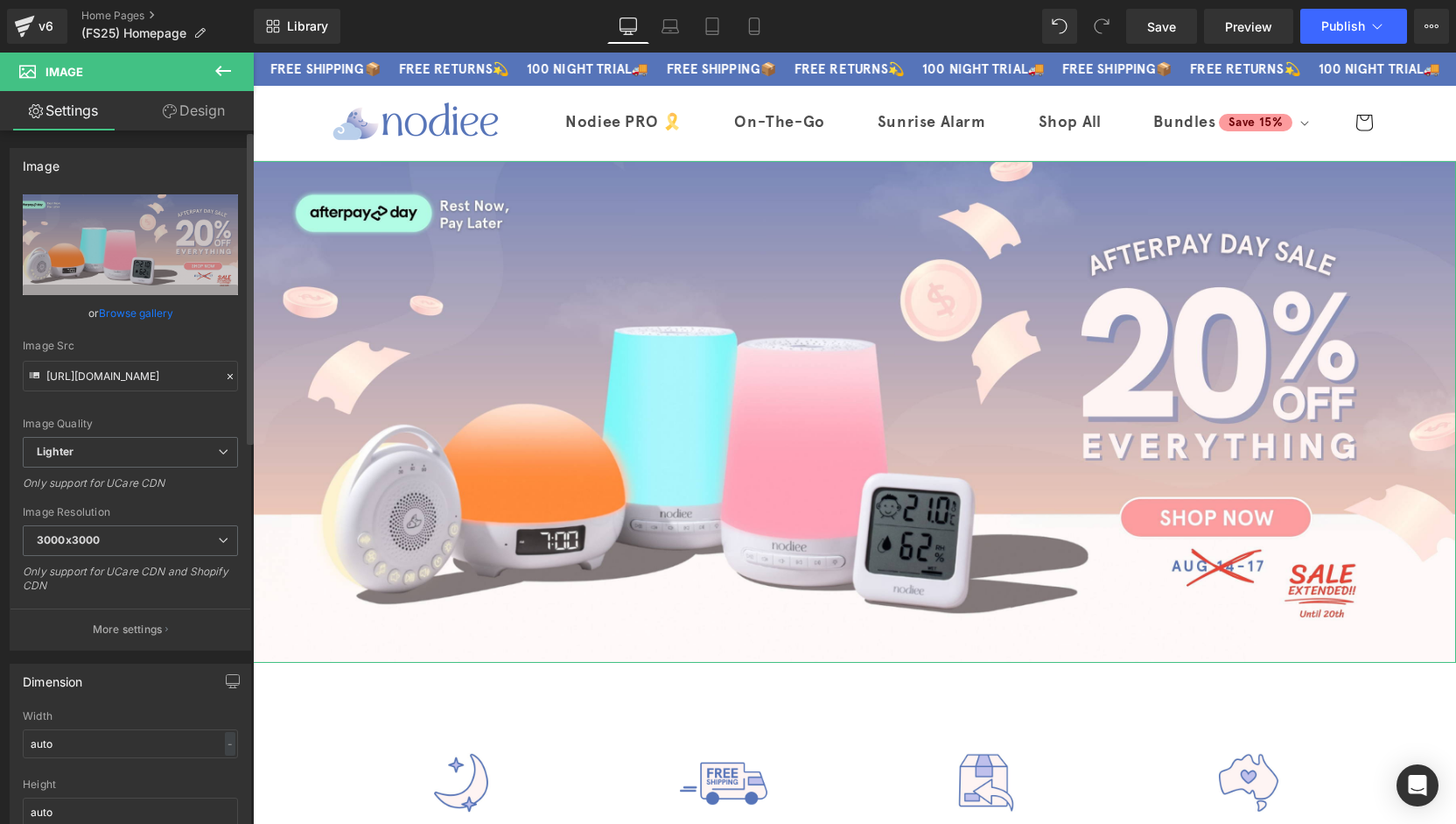
click at [126, 311] on link "Browse gallery" at bounding box center [137, 314] width 75 height 31
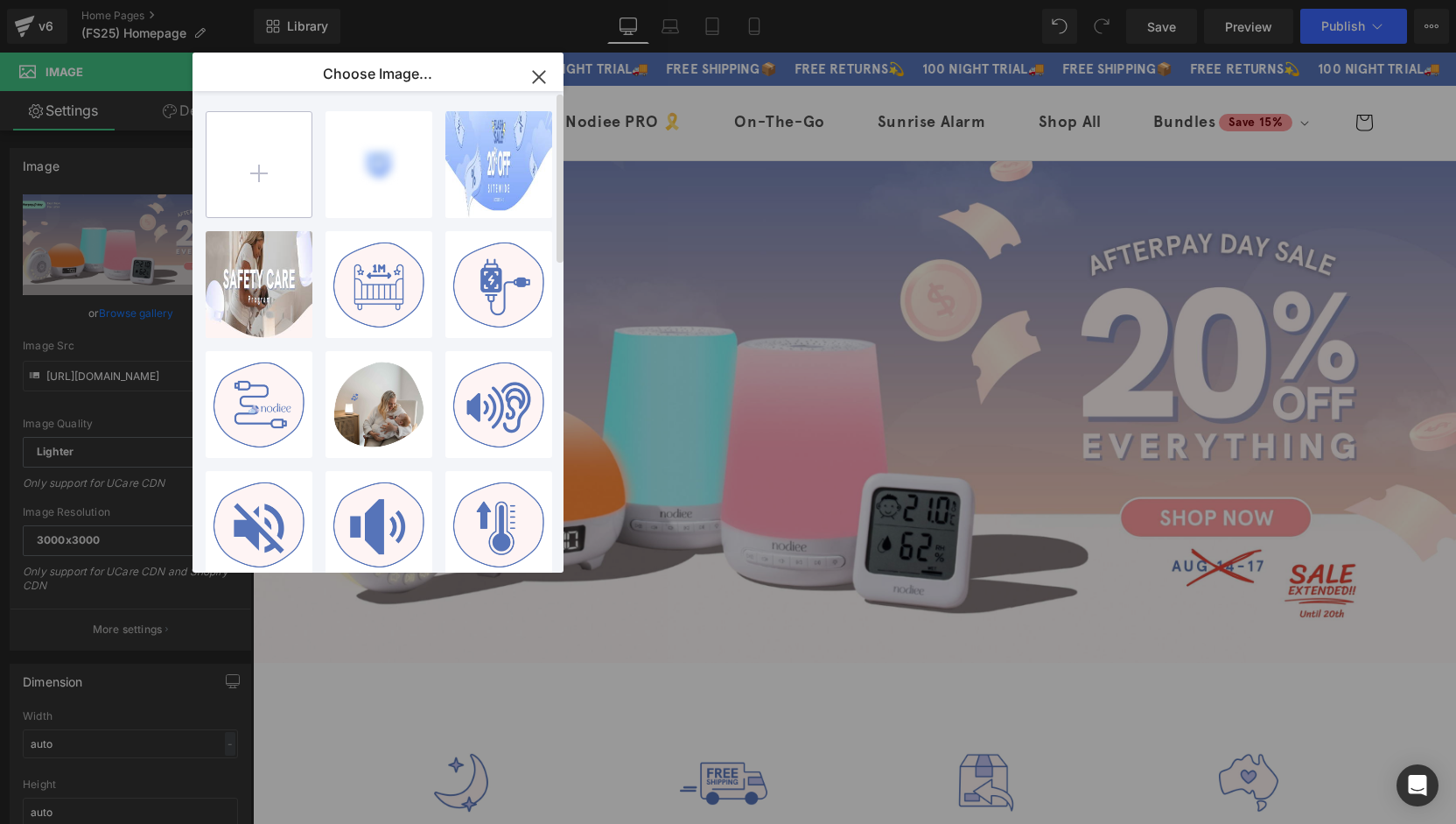
click at [287, 174] on input "file" at bounding box center [259, 164] width 105 height 105
type input "C:\fakepath\FLASH SALE-2025 BANNER - desktop.jpg"
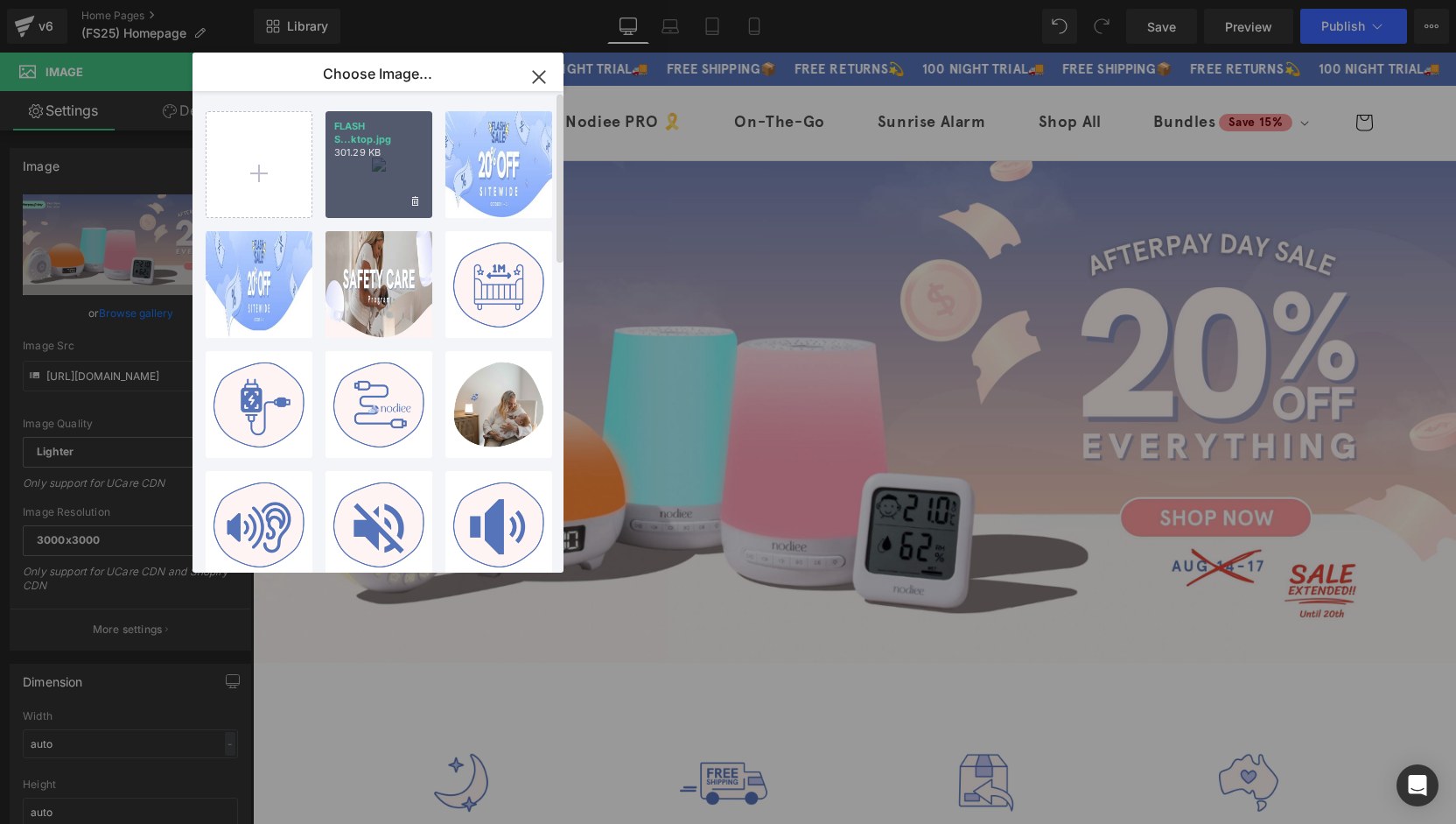
click at [370, 190] on div "FLASH S...ktop.jpg 301.29 KB" at bounding box center [378, 164] width 107 height 107
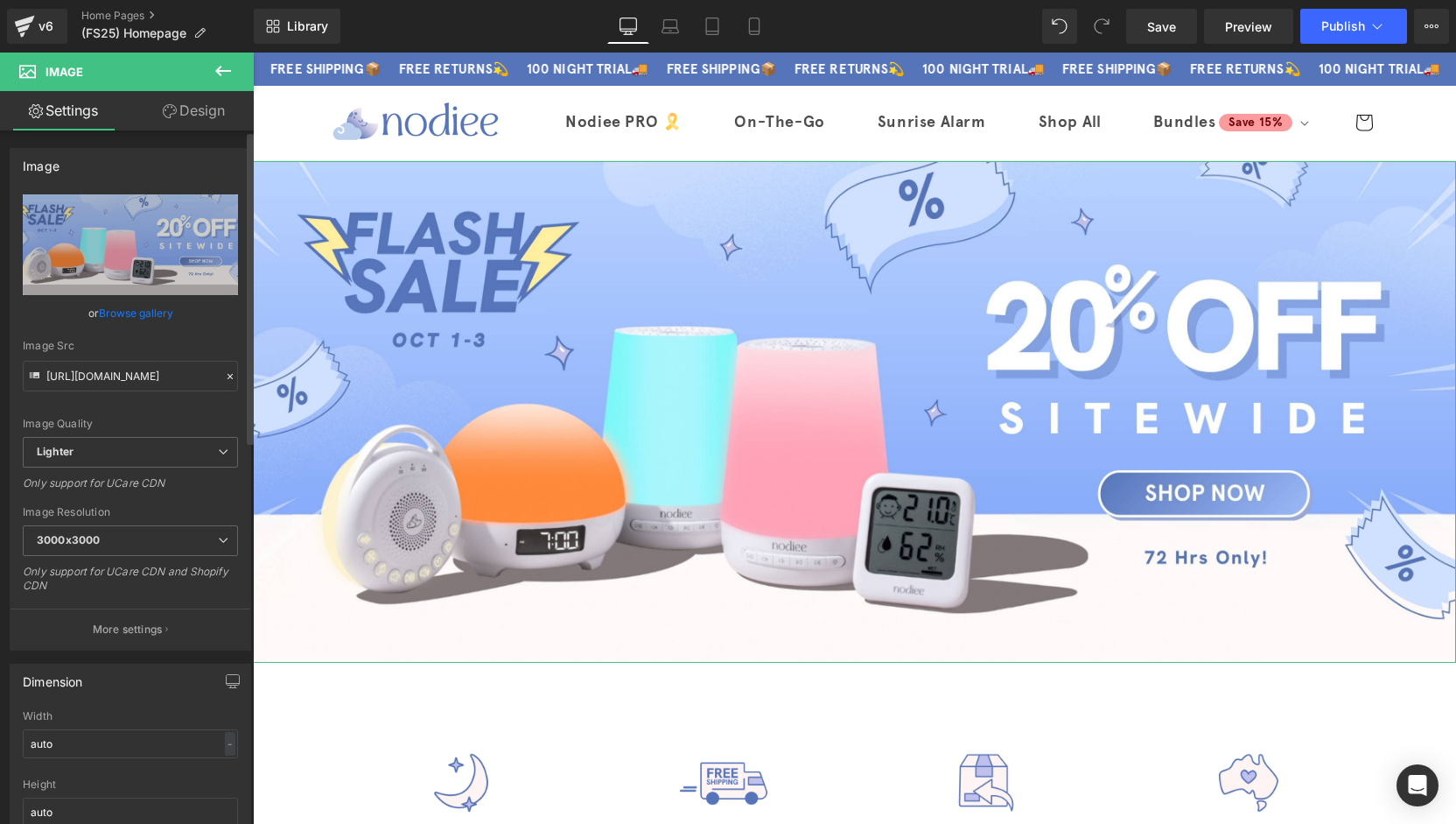
click at [121, 327] on div "Image Quality Lighter Lightest Lighter Lighter Lightest Only support for UCare …" at bounding box center [130, 315] width 215 height 242
click at [124, 323] on link "Browse gallery" at bounding box center [137, 314] width 75 height 31
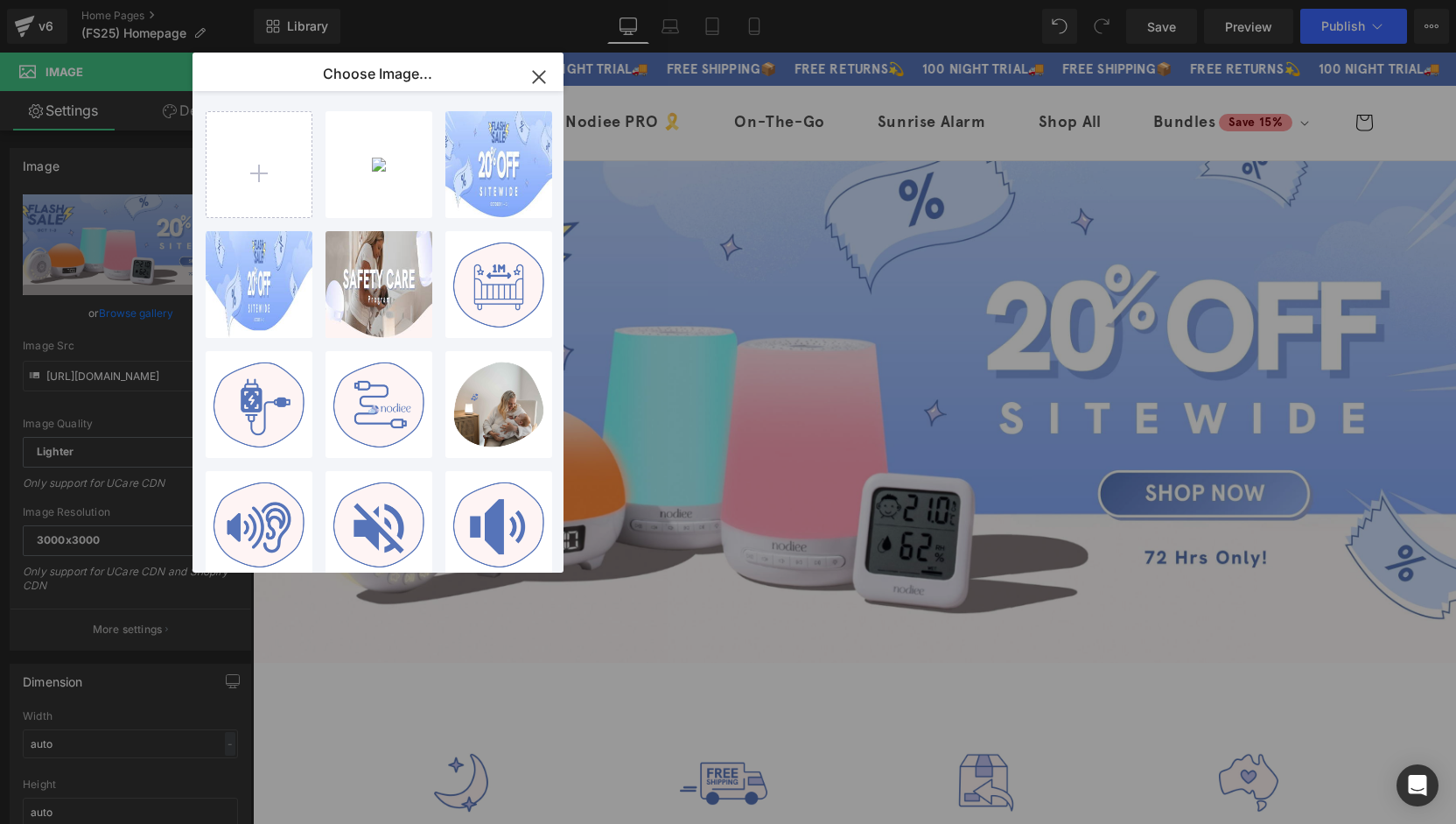
click at [126, 0] on div "Image You are previewing how the will restyle your page. You can not edit Eleme…" at bounding box center [728, 0] width 1456 height 0
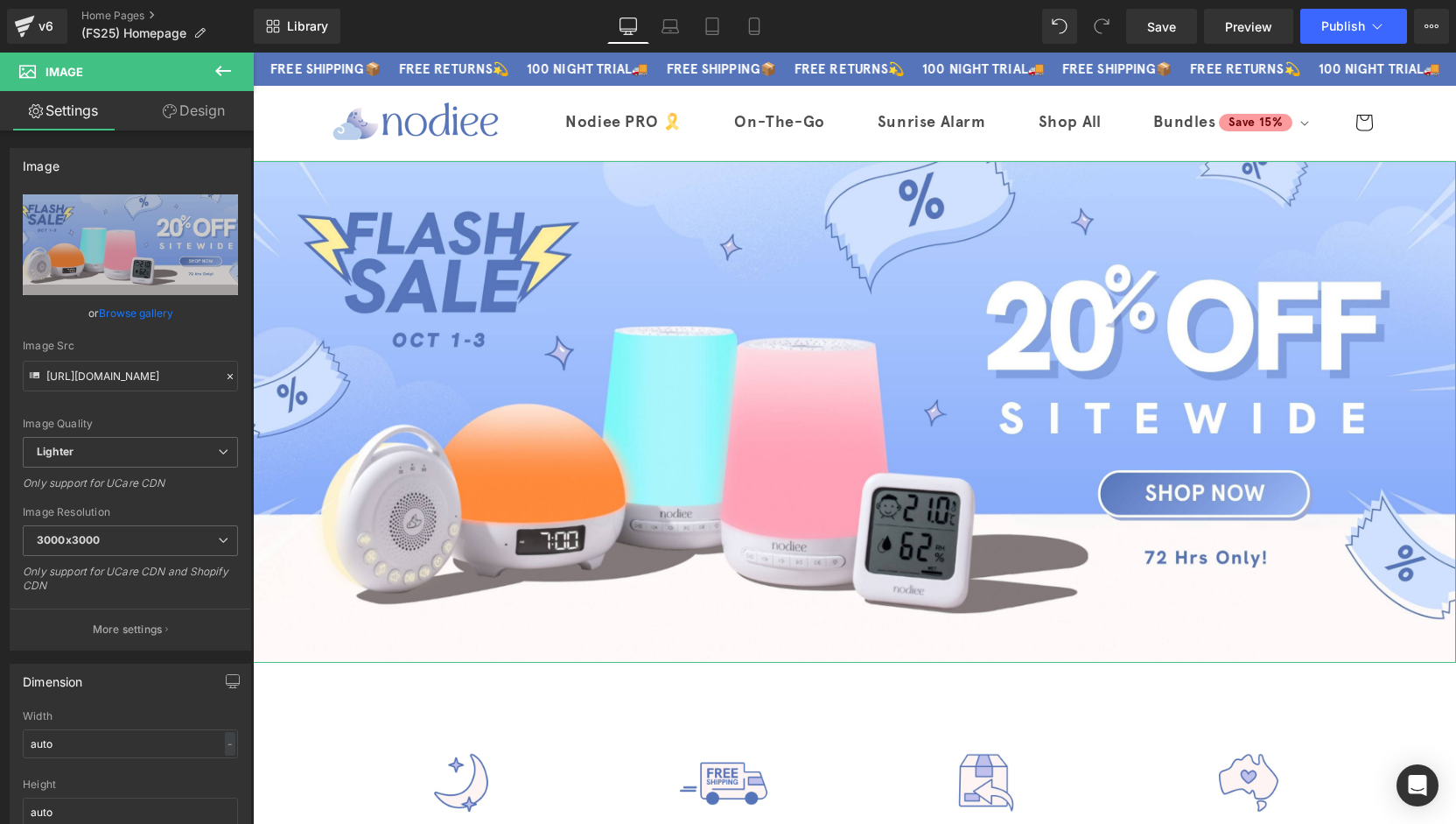
click at [154, 309] on link "Browse gallery" at bounding box center [137, 314] width 75 height 31
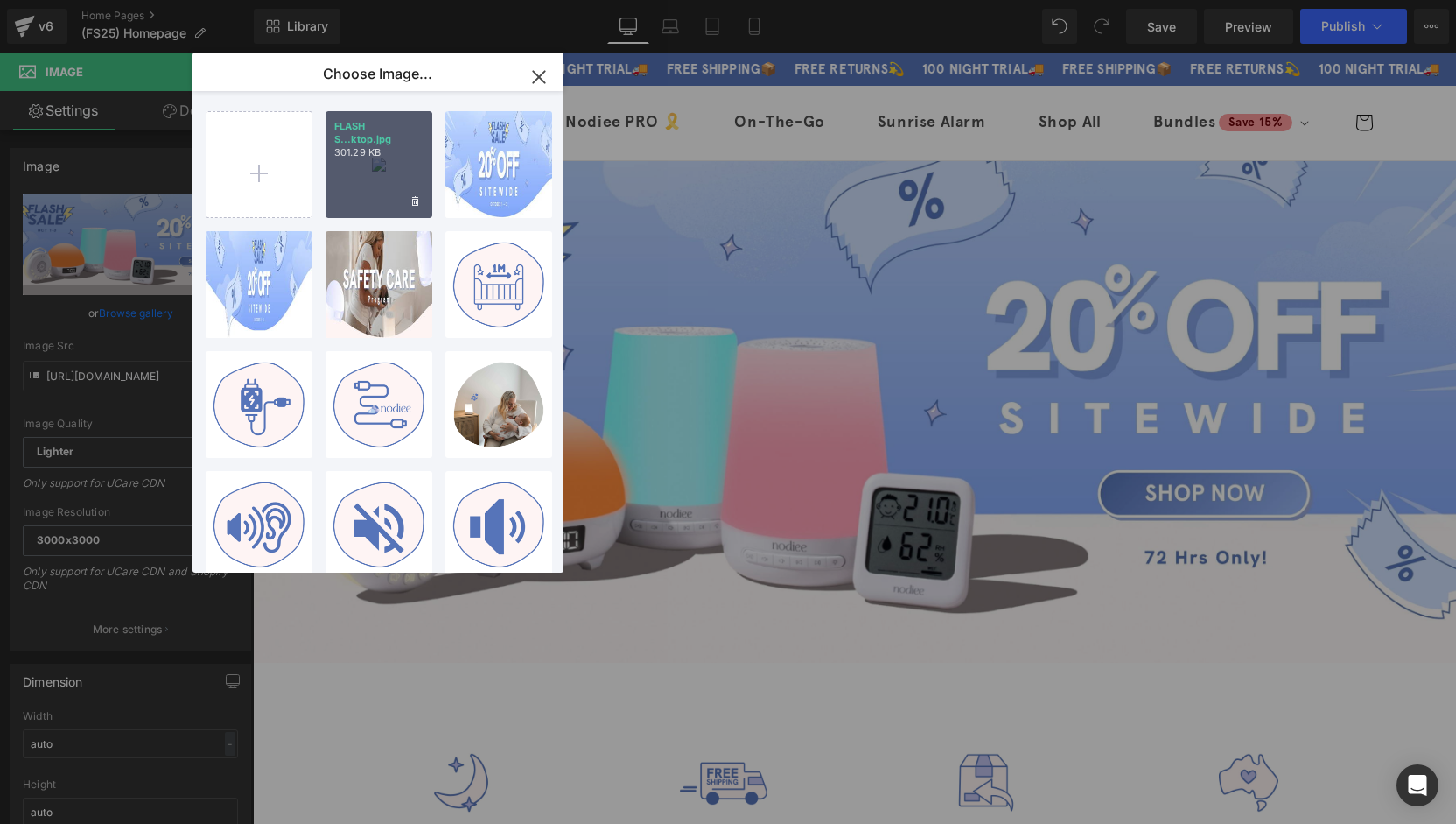
click at [364, 176] on div "FLASH S...ktop.jpg 301.29 KB" at bounding box center [378, 164] width 107 height 107
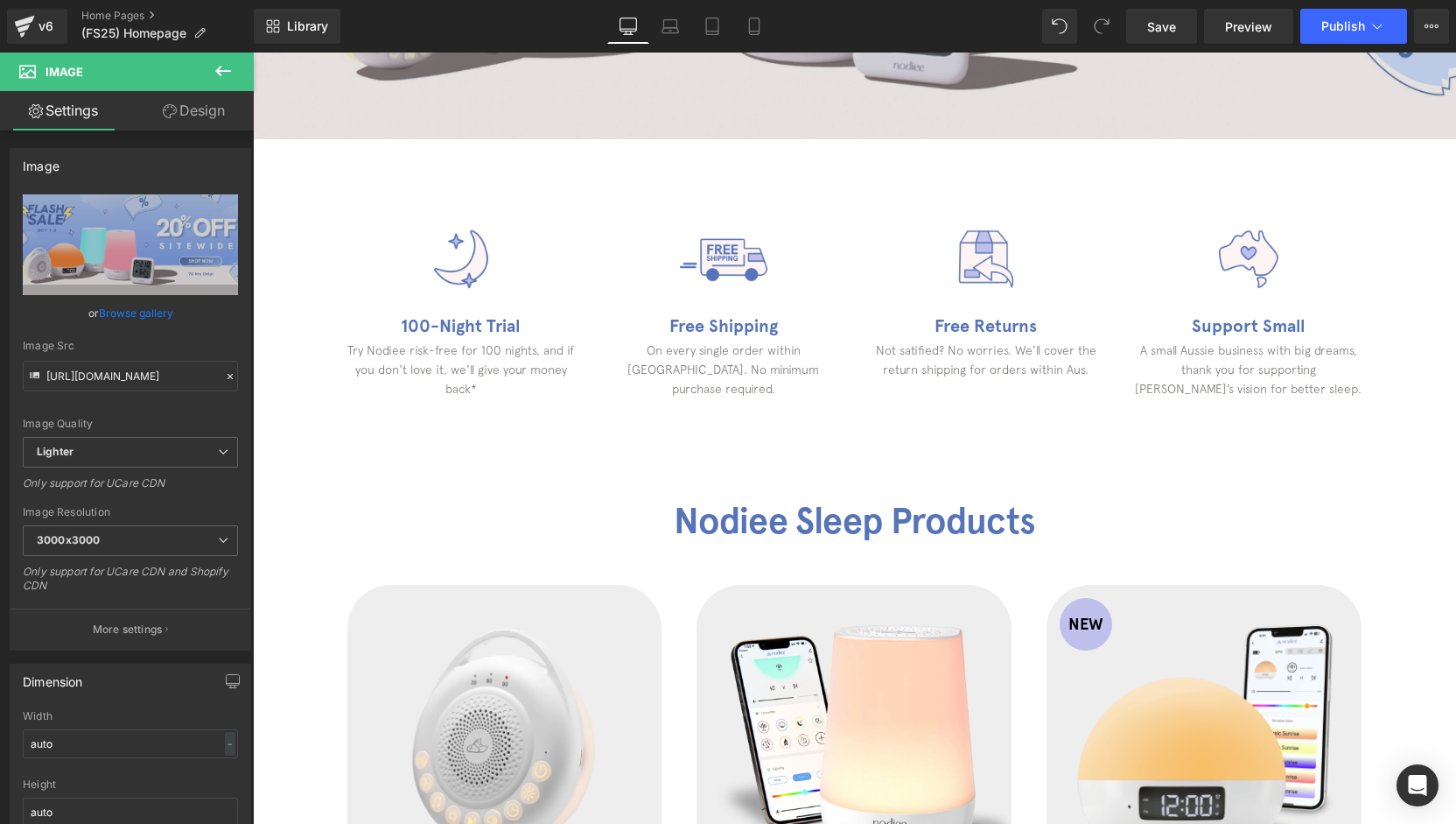
scroll to position [395, 0]
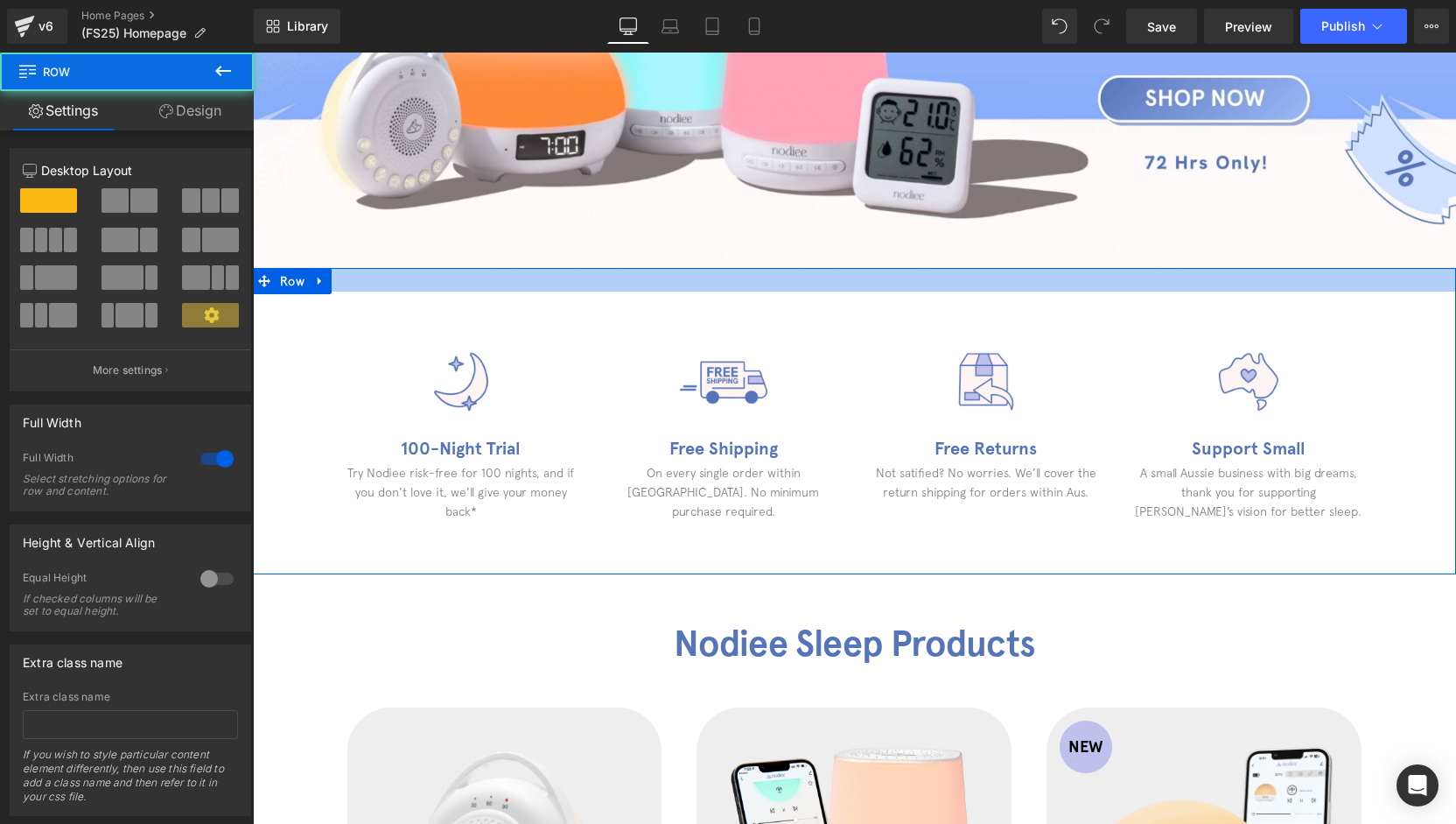
click at [854, 271] on div at bounding box center [855, 280] width 1203 height 24
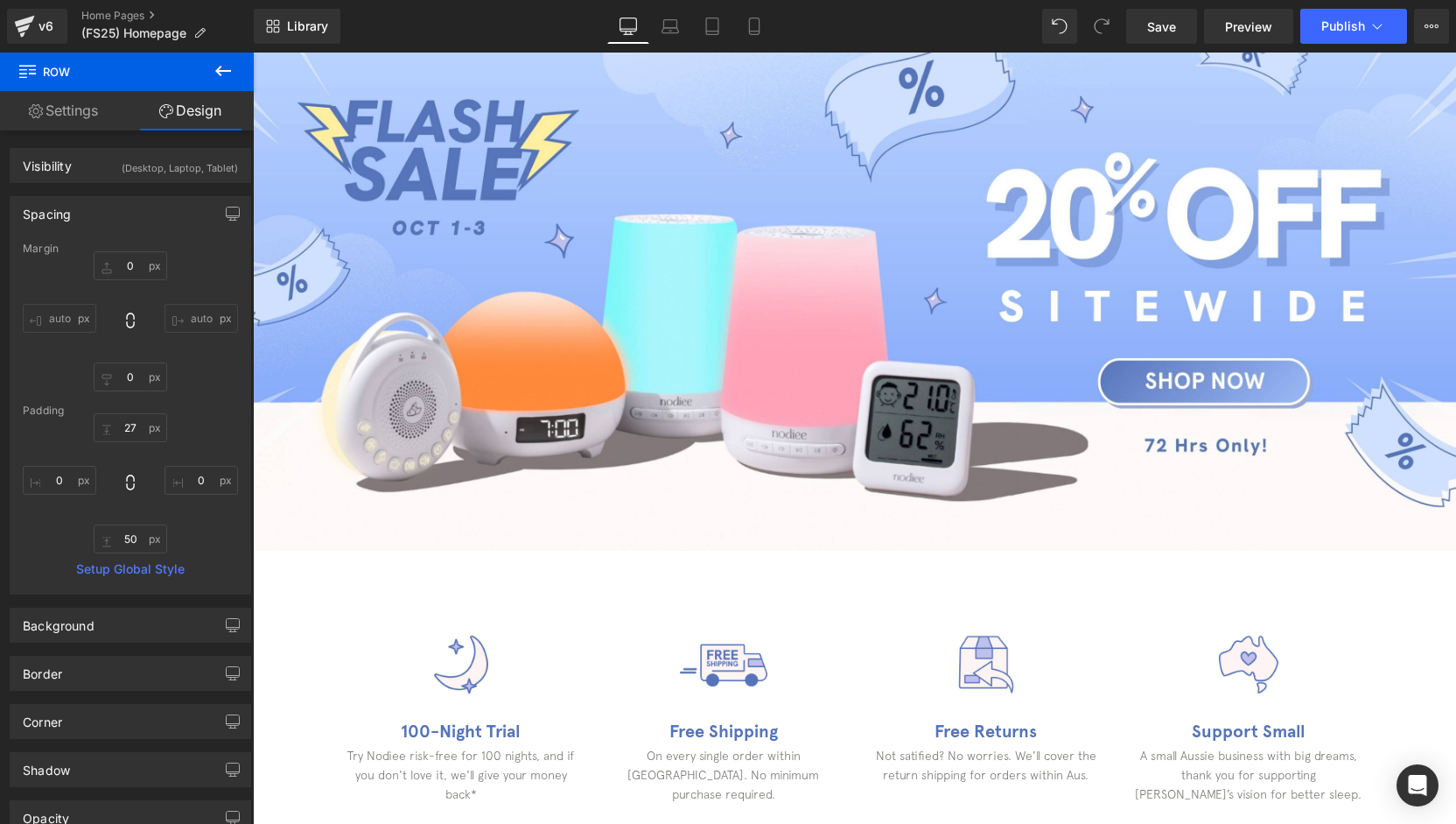
scroll to position [91, 0]
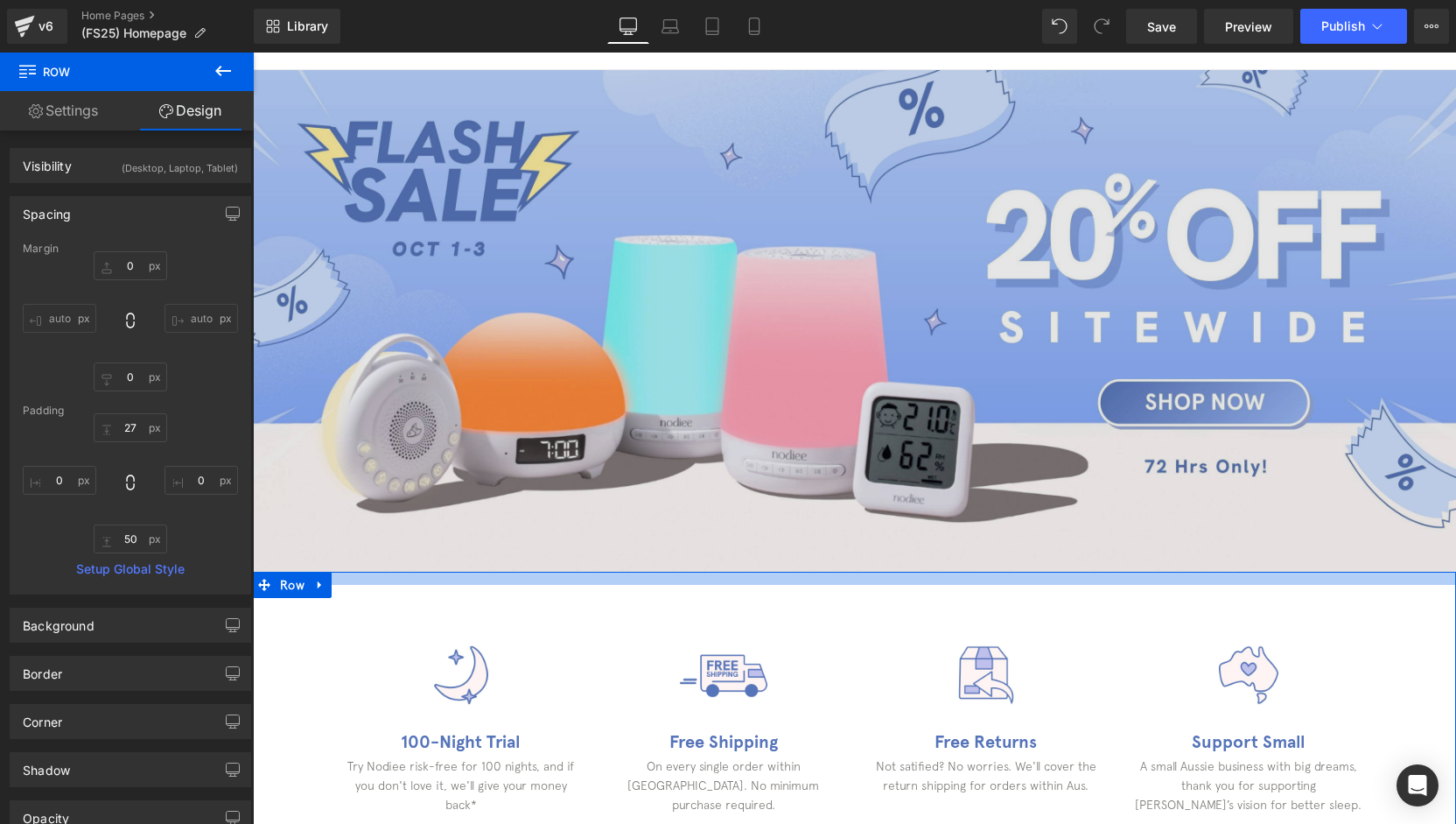
drag, startPoint x: 758, startPoint y: 577, endPoint x: 761, endPoint y: 556, distance: 21.2
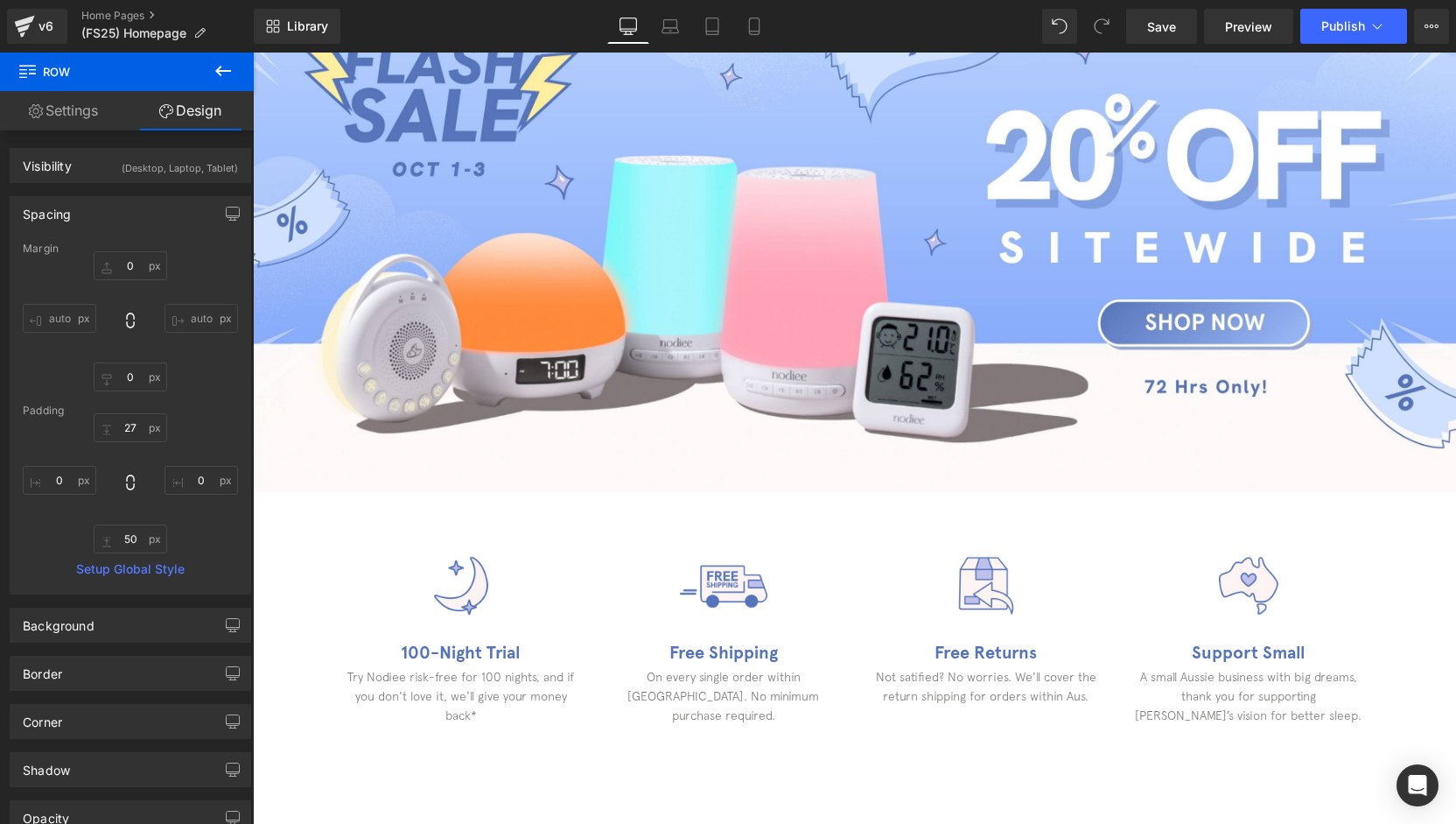
scroll to position [129, 0]
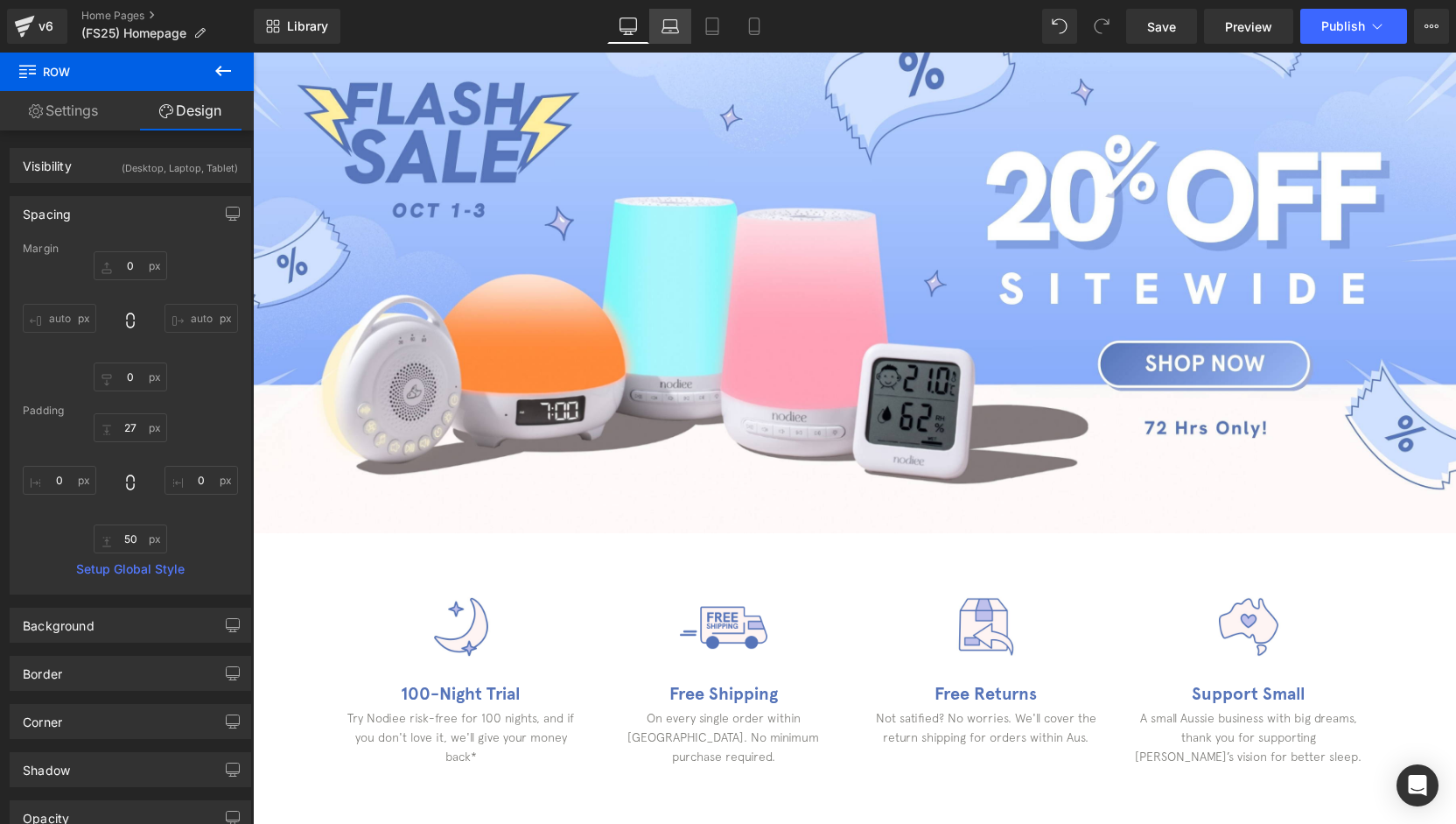
click at [669, 27] on icon at bounding box center [670, 26] width 17 height 17
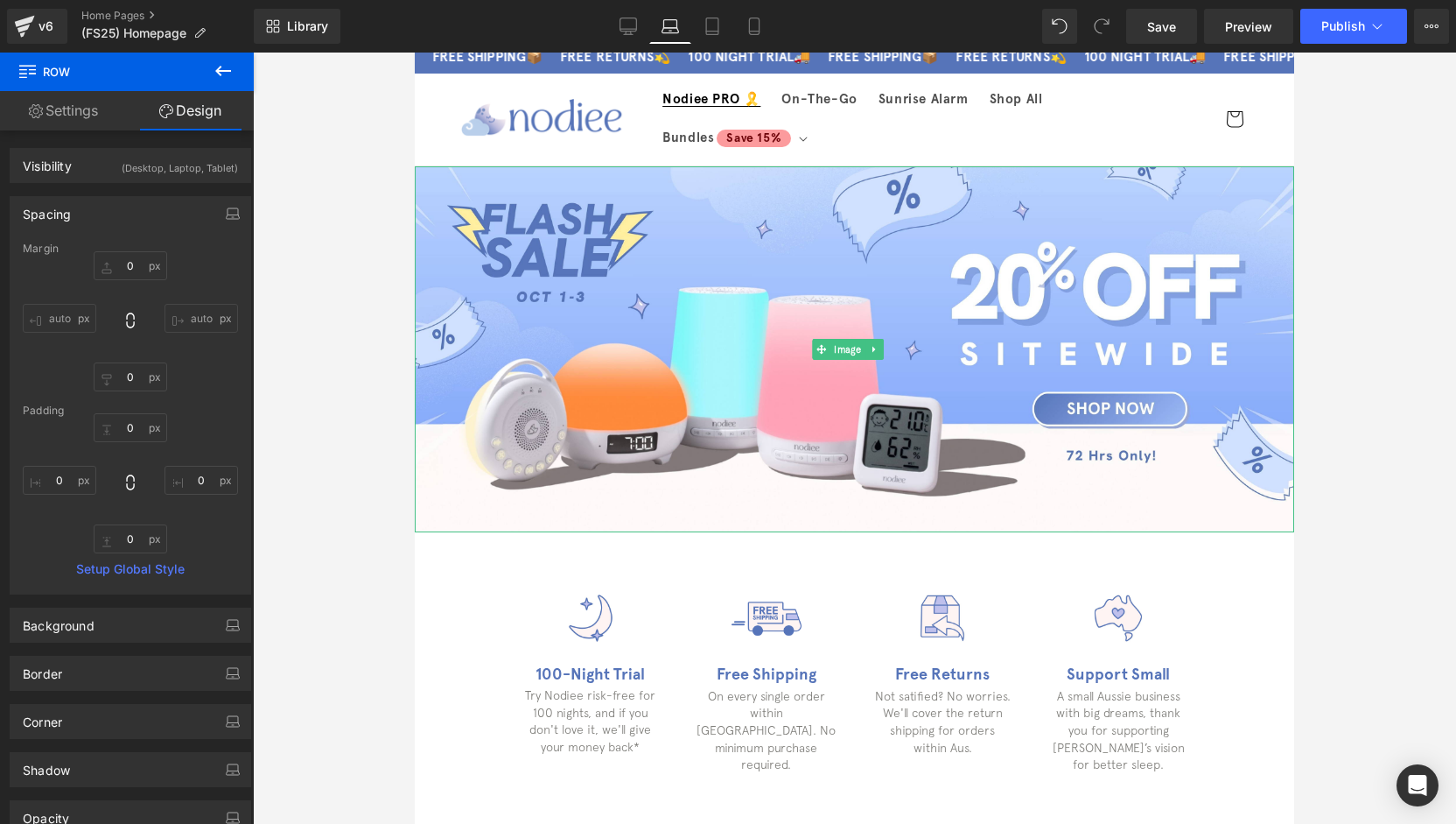
scroll to position [0, 0]
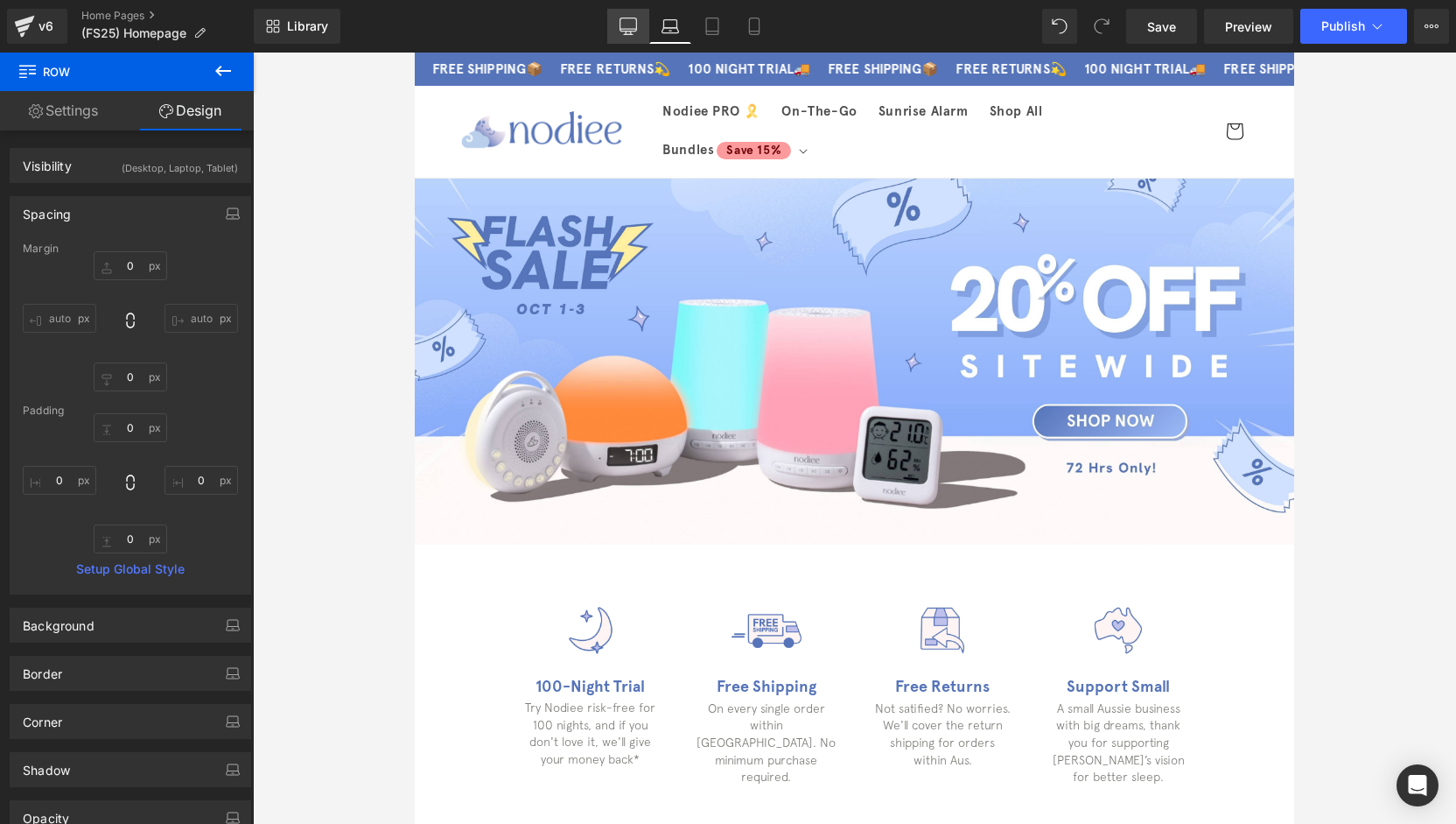
click at [608, 18] on link "Desktop" at bounding box center [628, 26] width 42 height 35
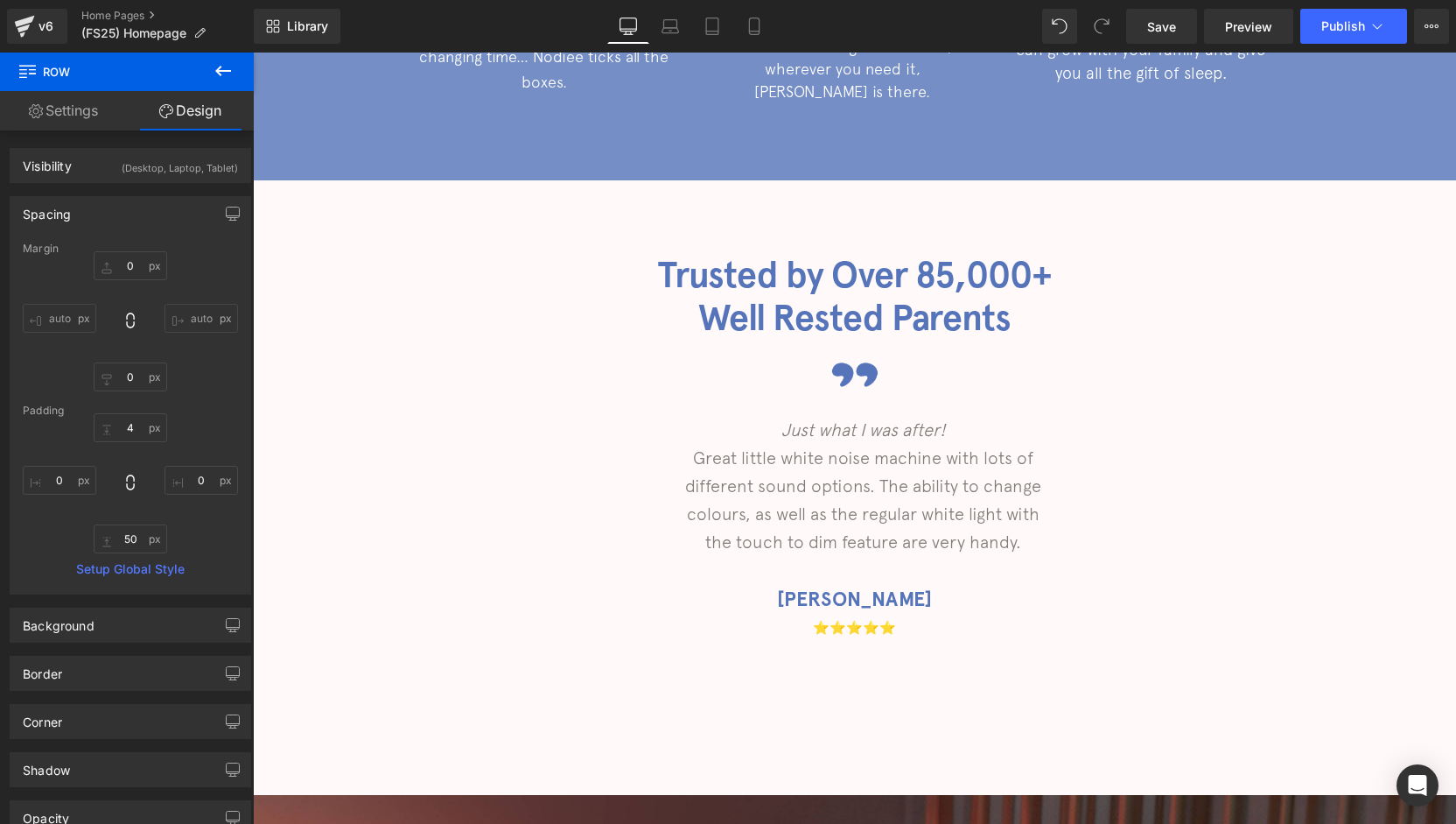
scroll to position [2287, 0]
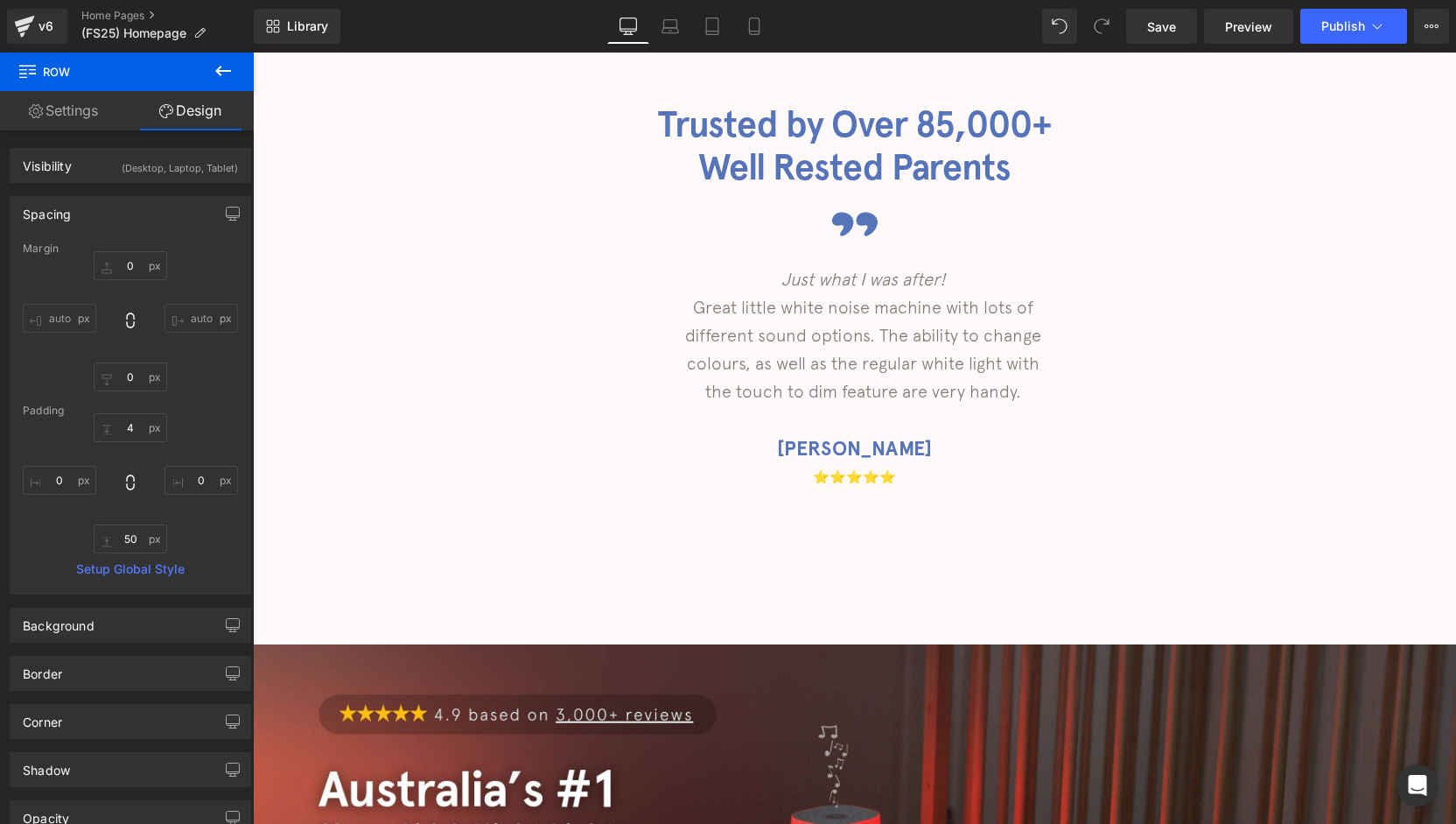
click at [933, 125] on h1 "Trusted by Over 85,000+" at bounding box center [855, 124] width 1203 height 43
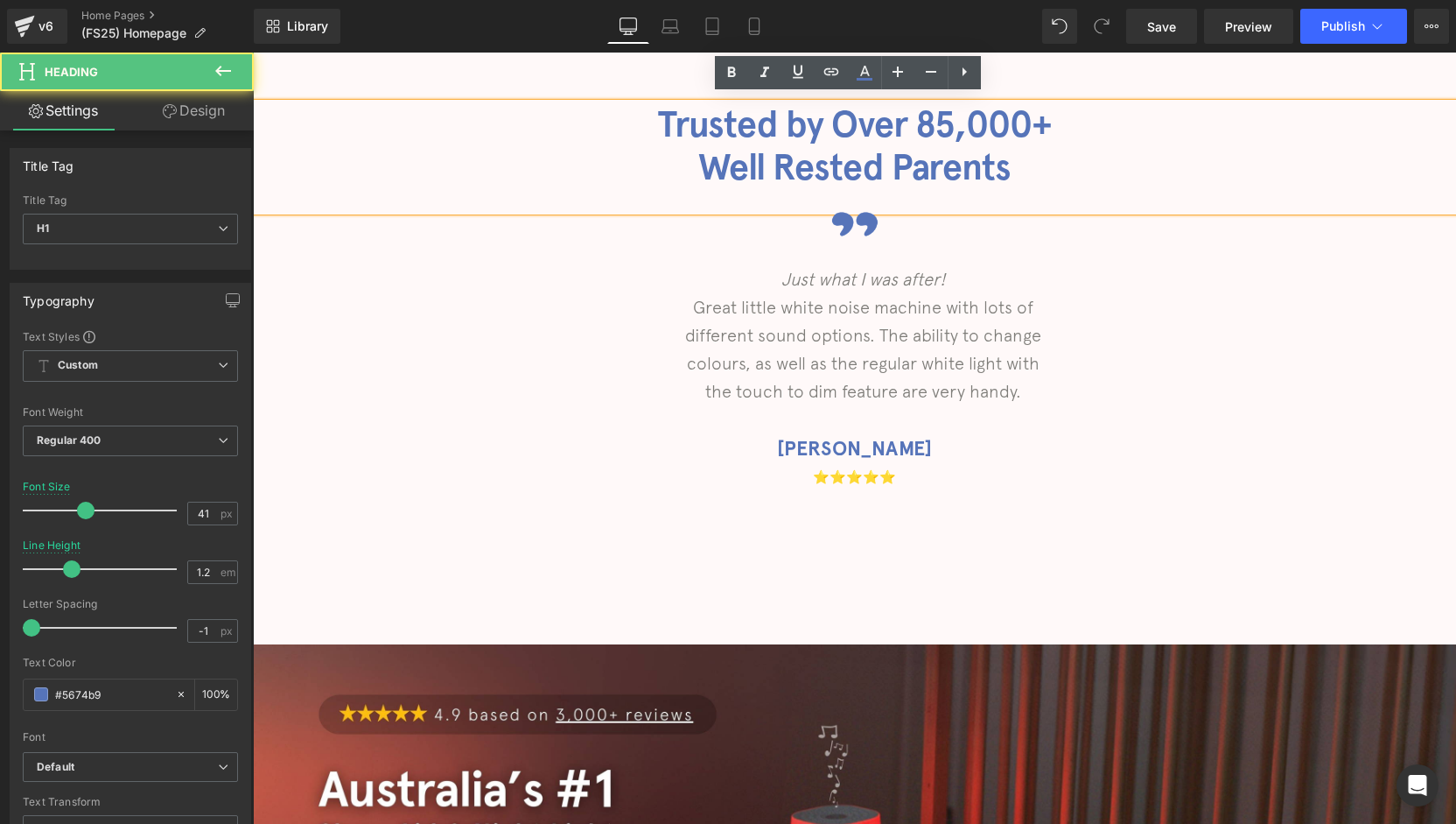
click at [939, 122] on h1 "Trusted by Over 85,000+" at bounding box center [855, 124] width 1203 height 43
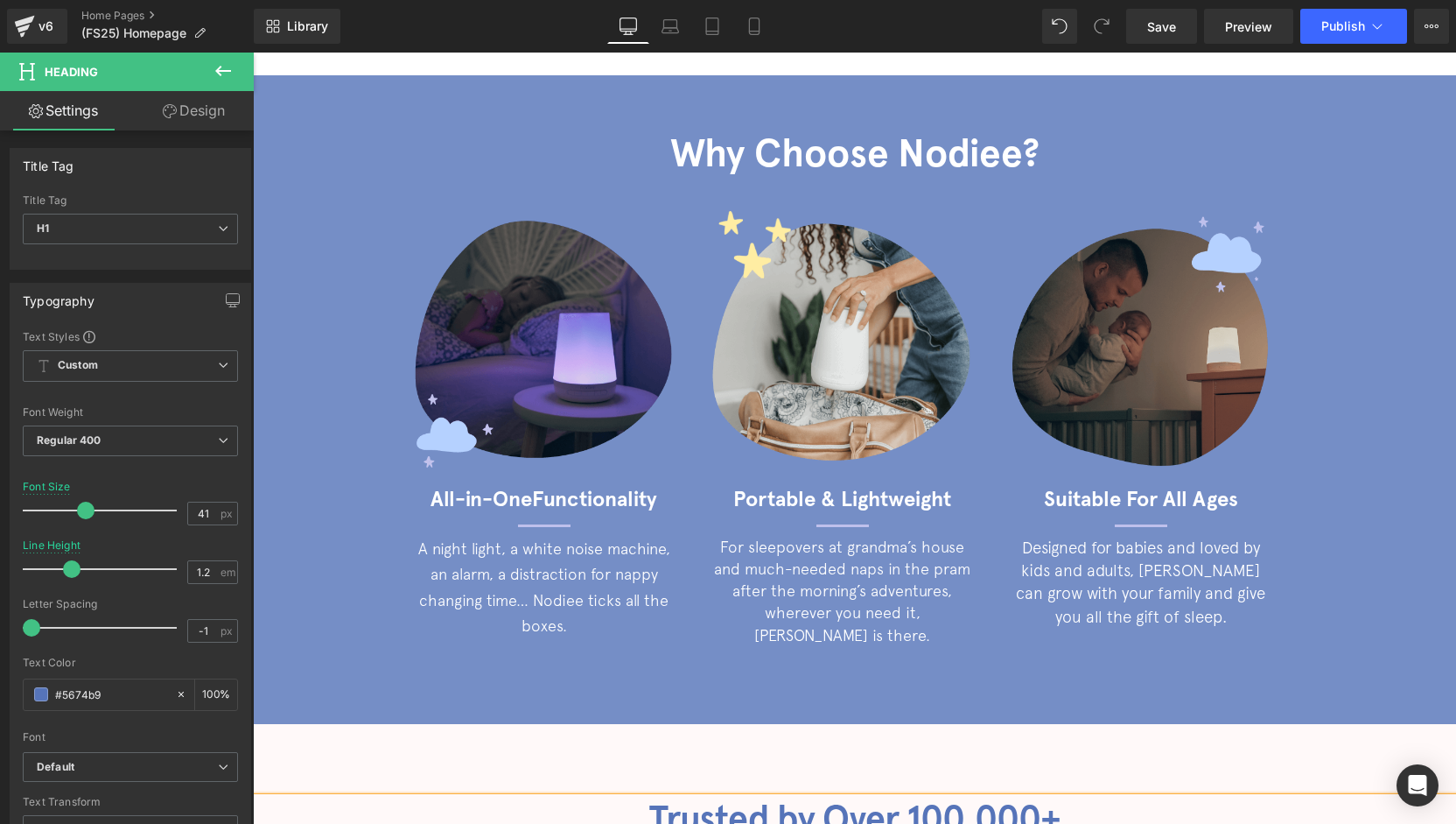
scroll to position [0, 0]
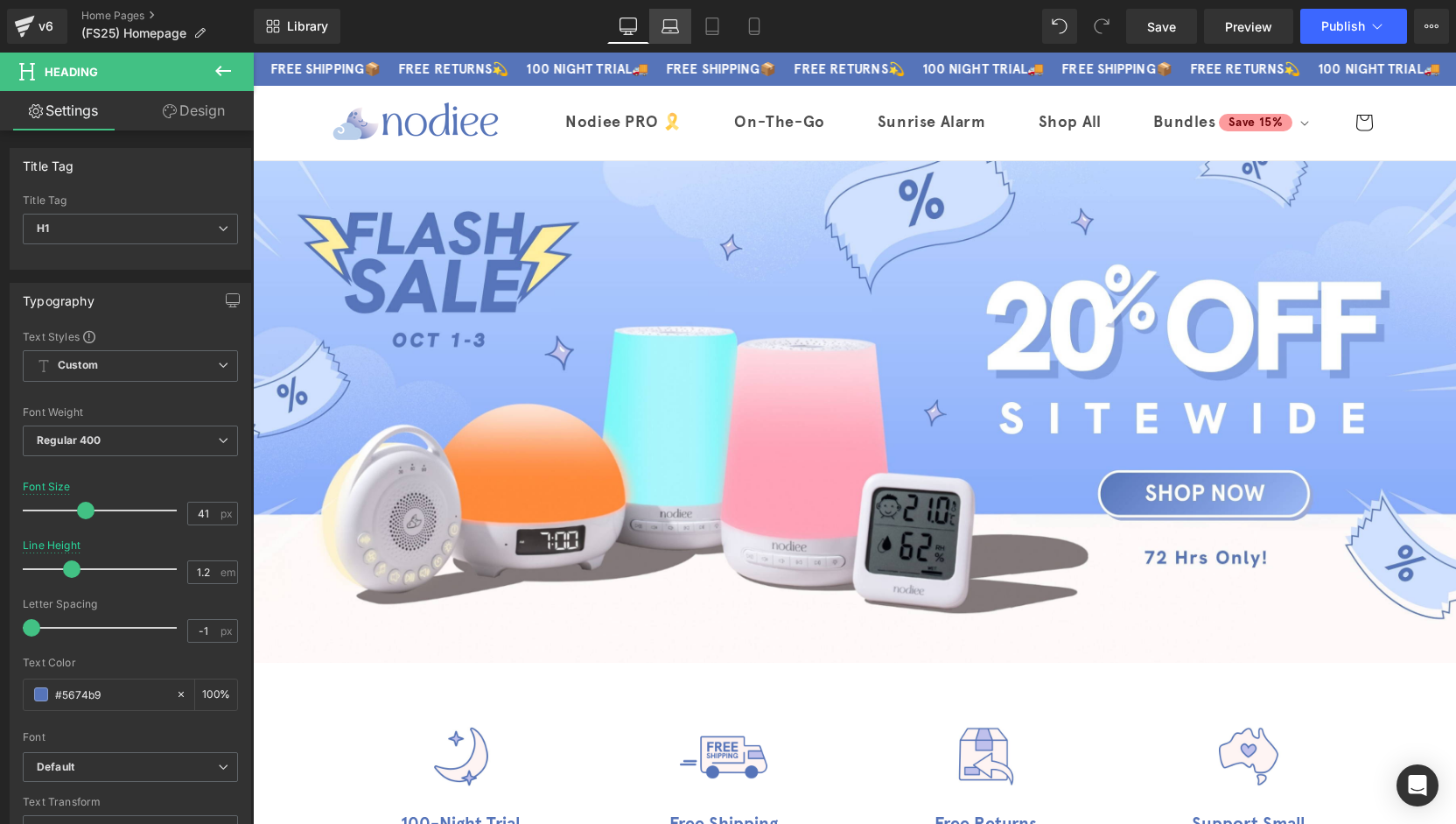
click at [658, 36] on link "Laptop" at bounding box center [671, 26] width 42 height 35
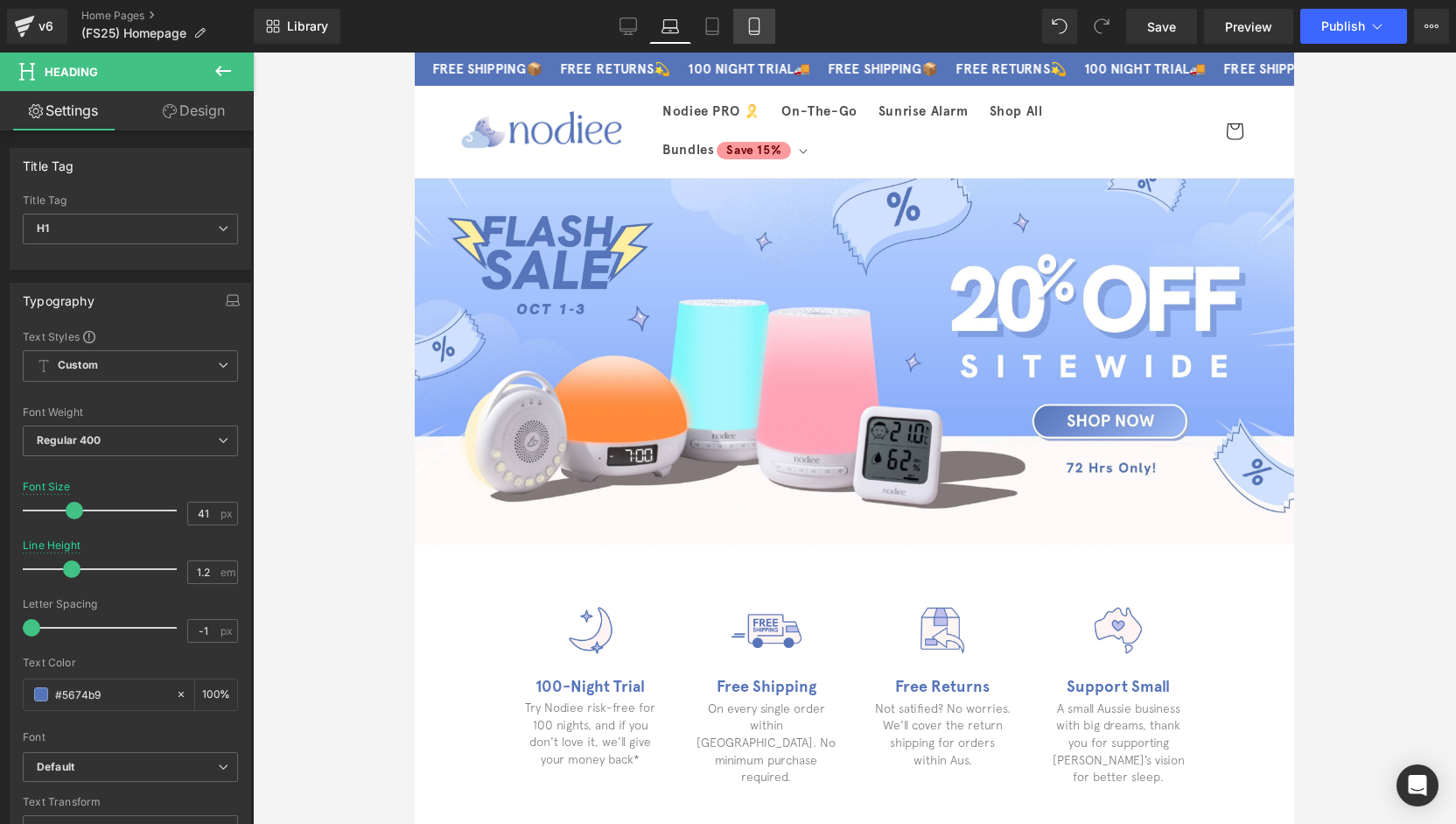
click at [758, 33] on icon at bounding box center [754, 26] width 17 height 17
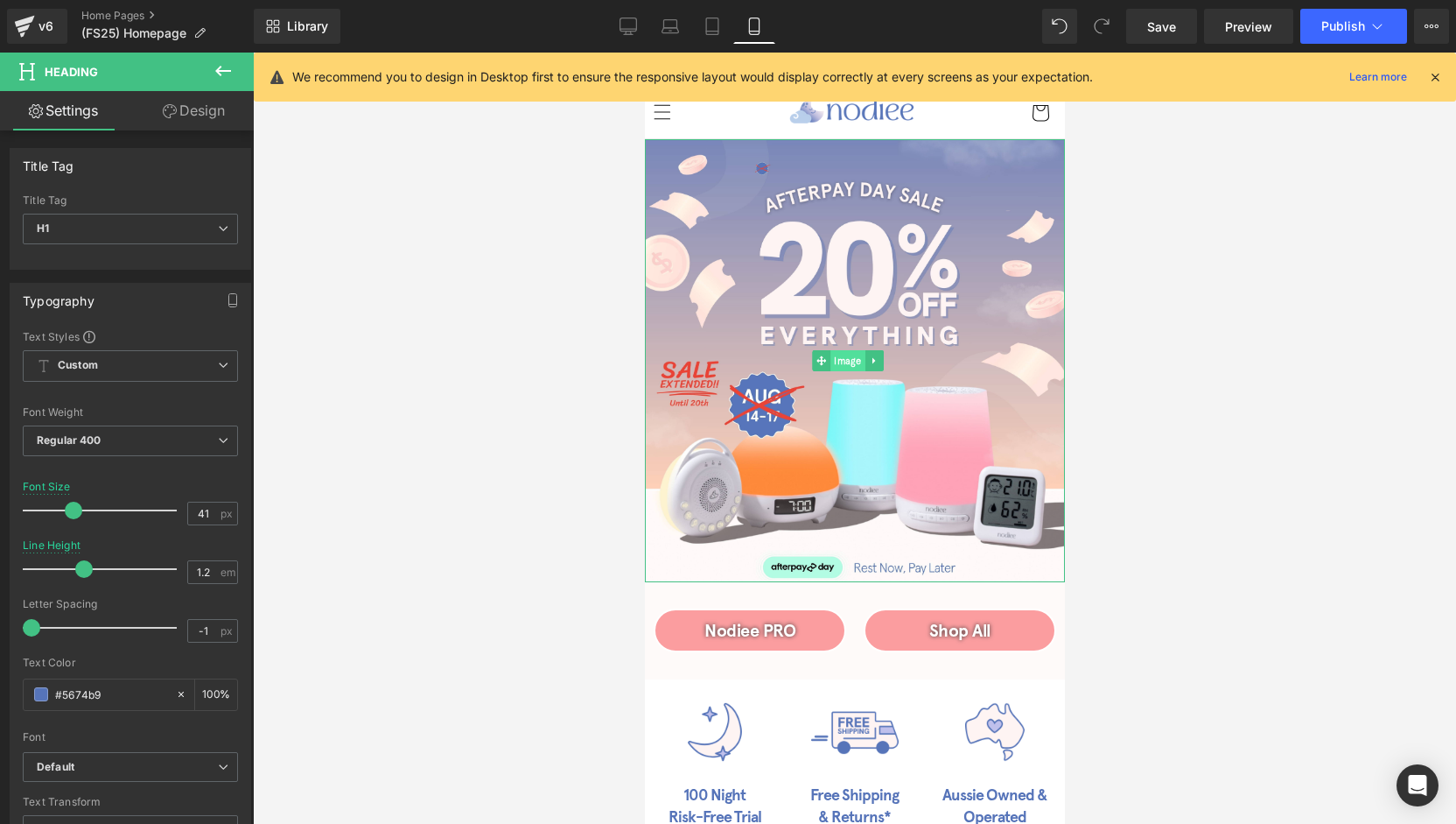
click at [839, 358] on span "Image" at bounding box center [847, 360] width 35 height 21
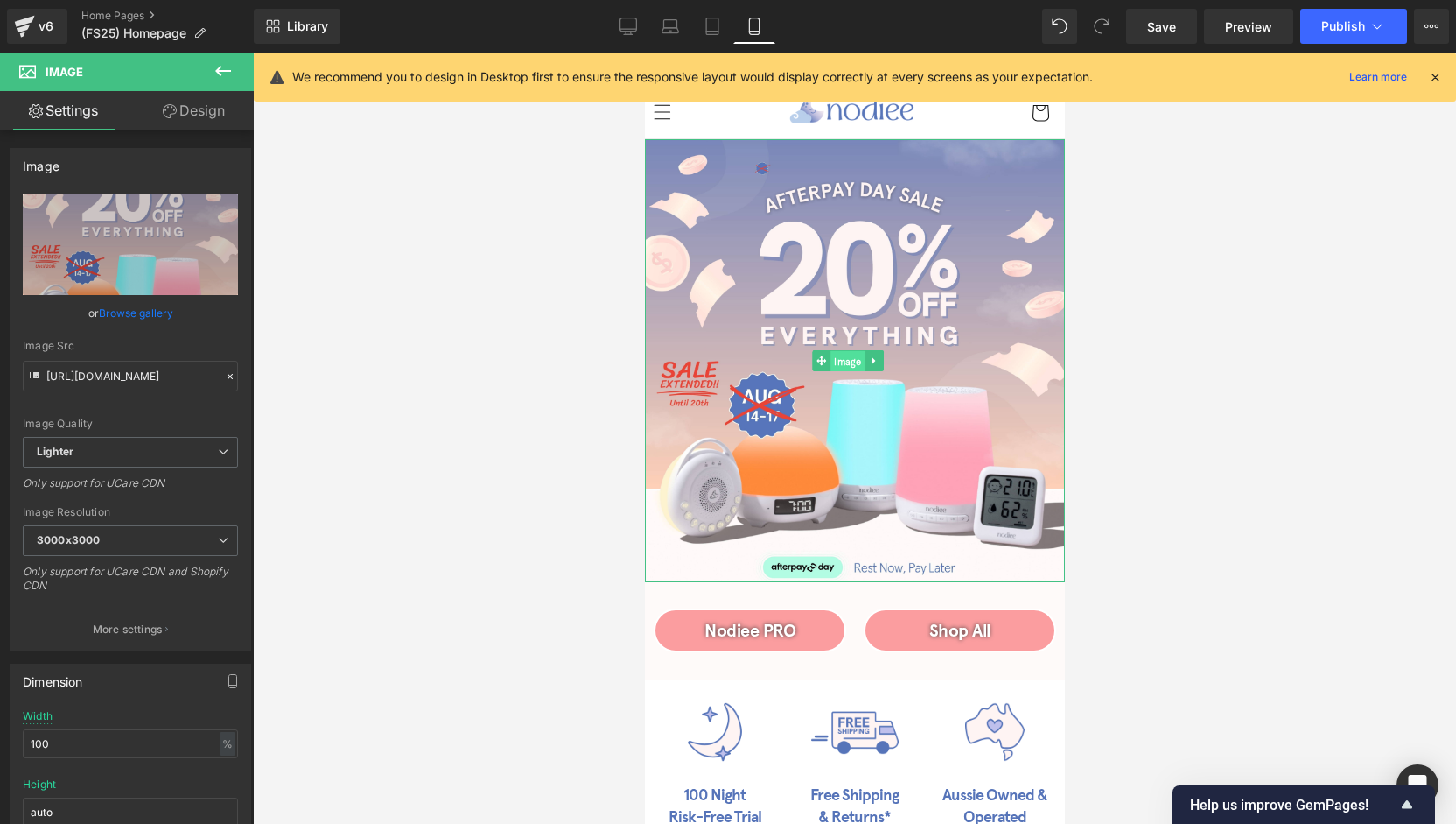
click at [851, 355] on span "Image" at bounding box center [847, 361] width 35 height 21
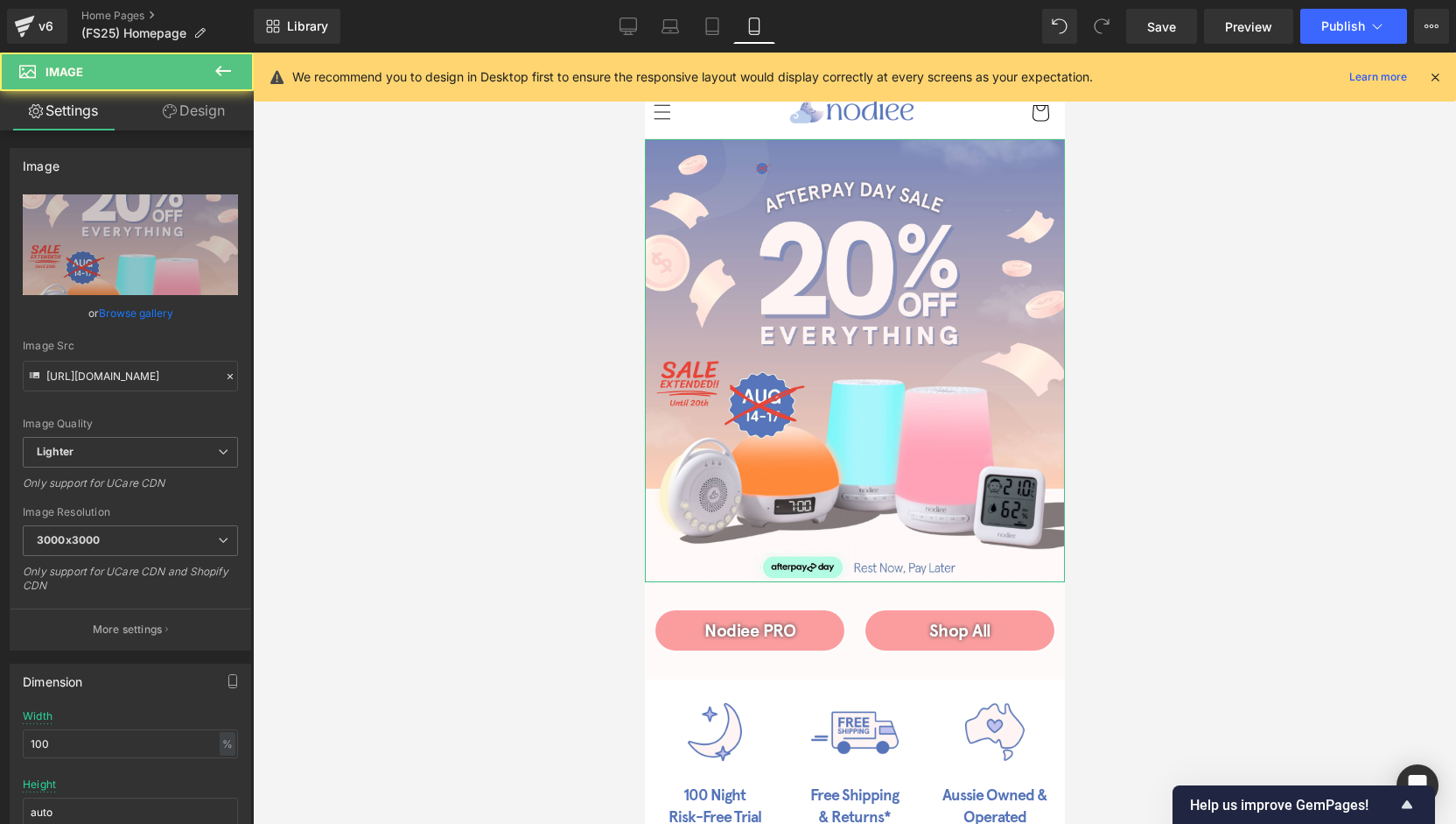
click at [139, 309] on link "Browse gallery" at bounding box center [137, 314] width 75 height 31
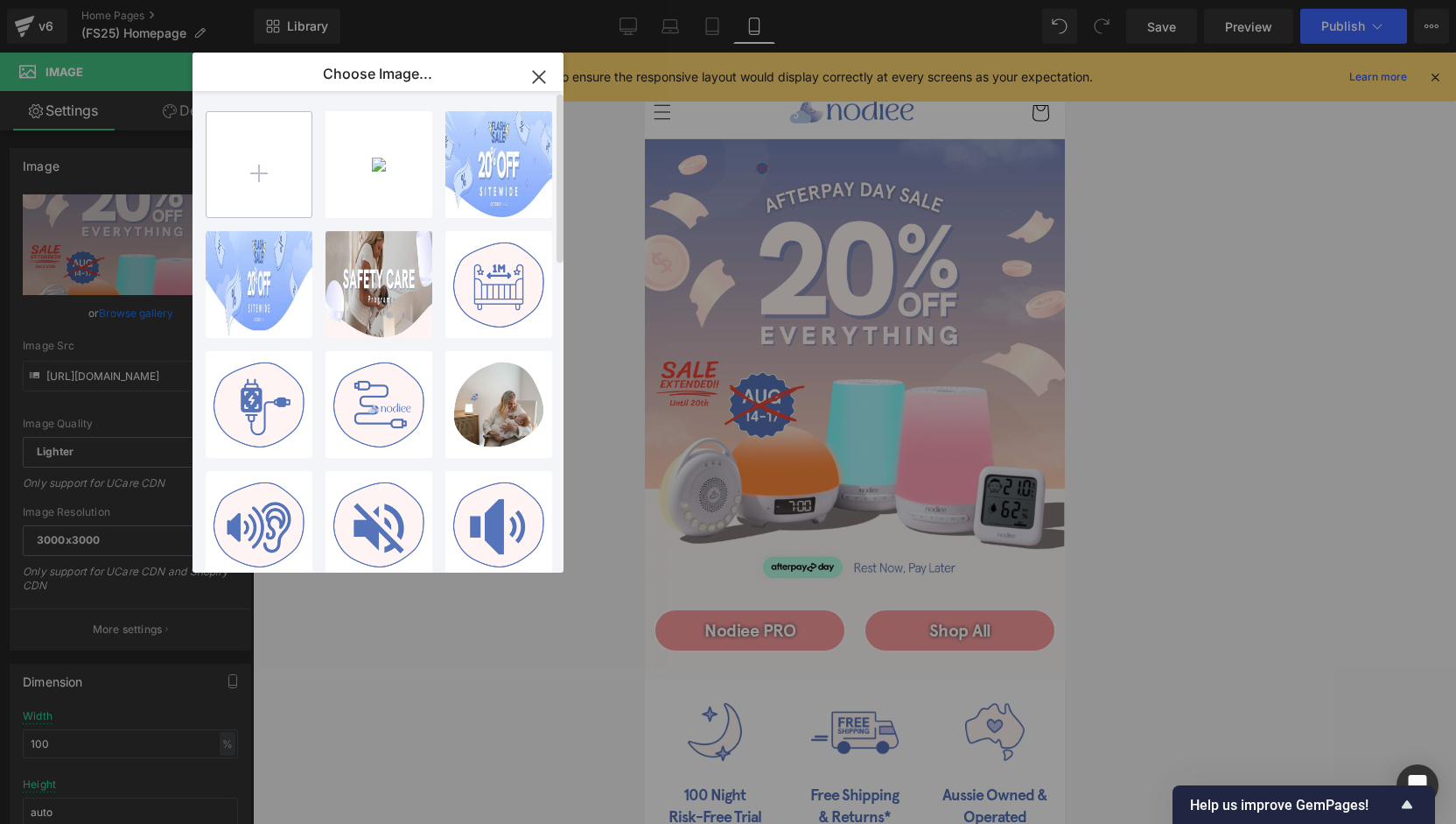
click at [250, 153] on input "file" at bounding box center [259, 164] width 105 height 105
type input "C:\fakepath\FLASH SALE-2025 BANNER - mobile.jpg"
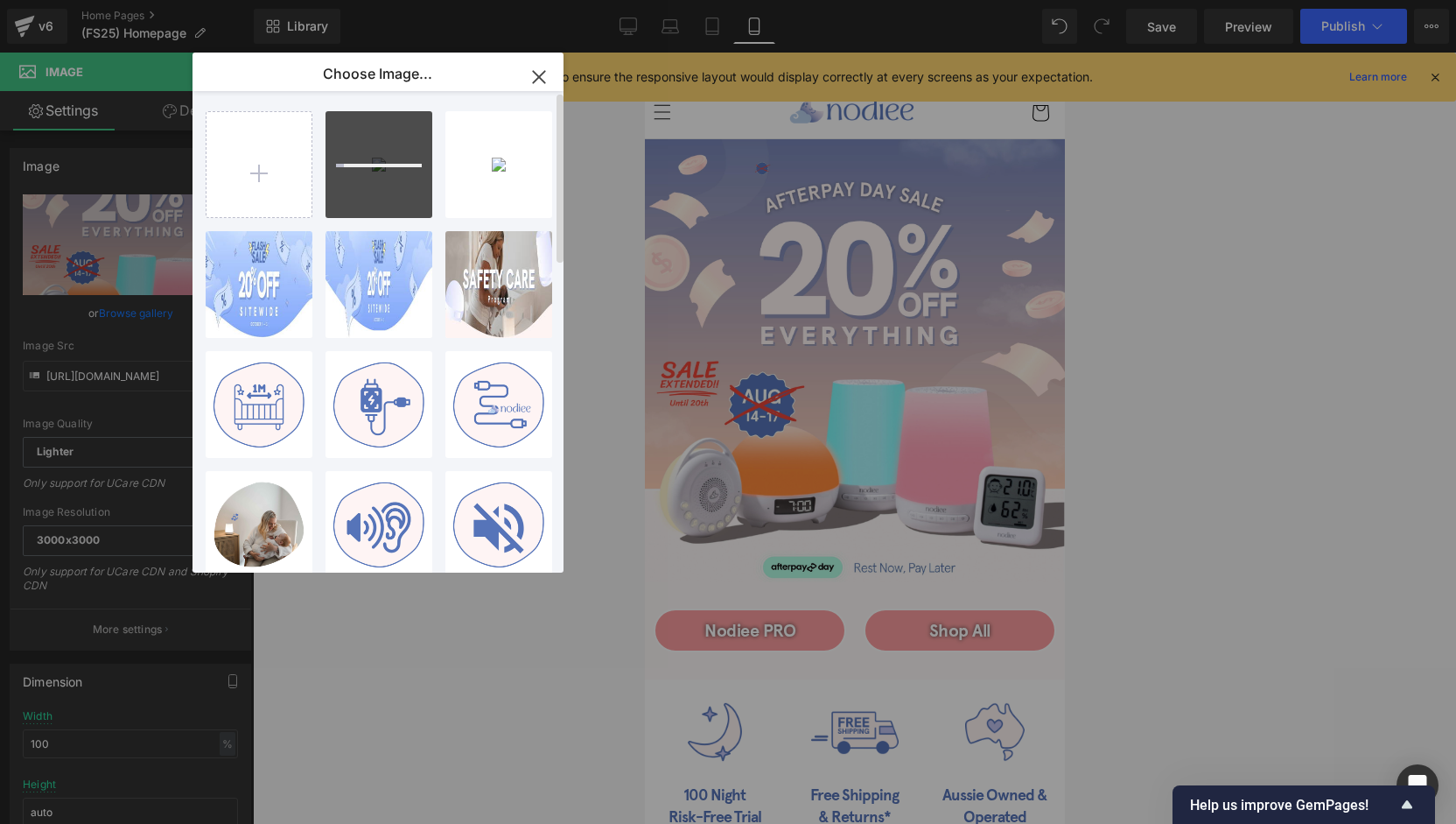
click at [394, 188] on div at bounding box center [378, 164] width 107 height 107
click at [394, 188] on div "FLASH S...bile.jpg 350.25 KB" at bounding box center [378, 164] width 107 height 107
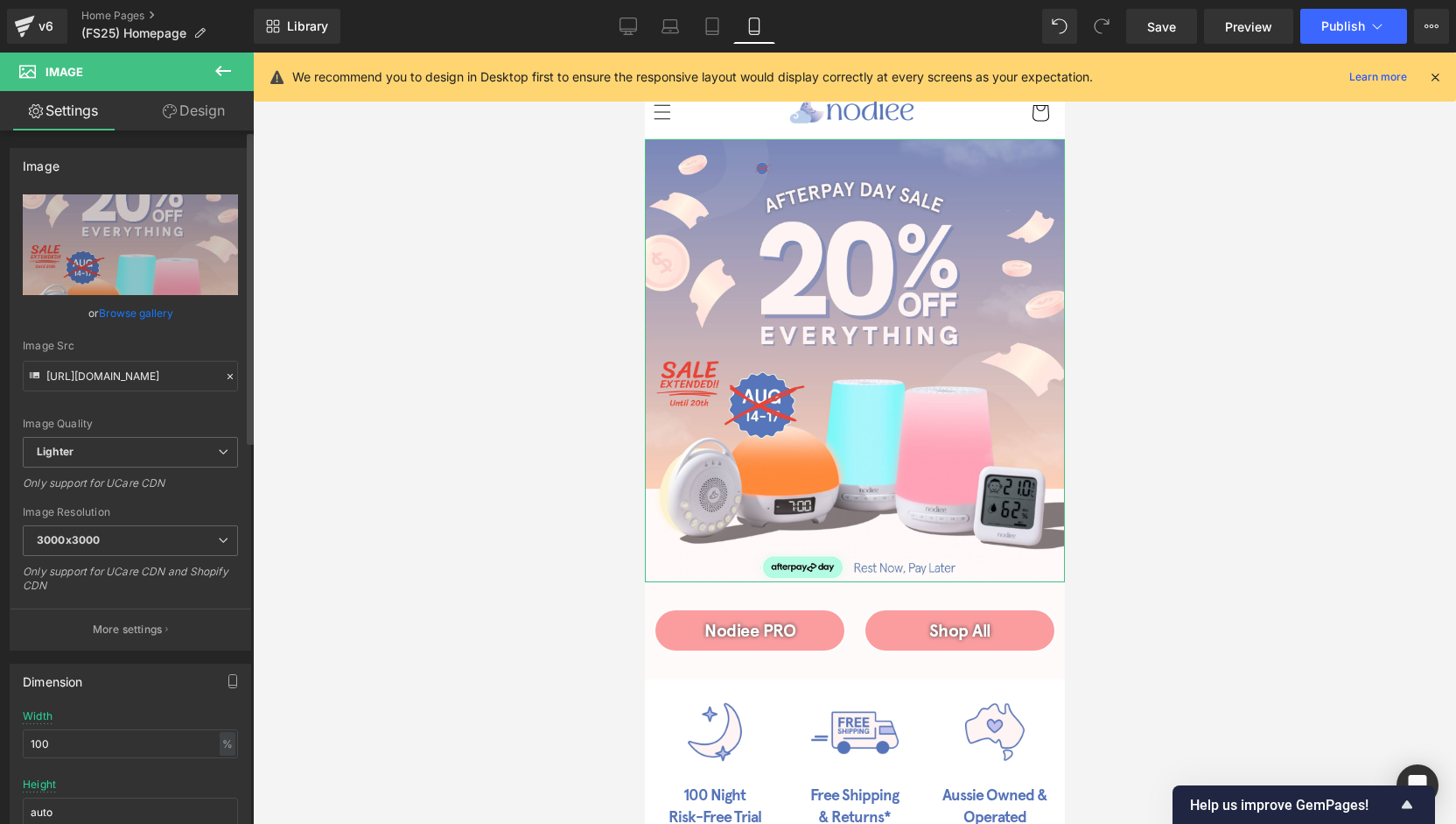
click at [133, 312] on link "Browse gallery" at bounding box center [137, 314] width 75 height 31
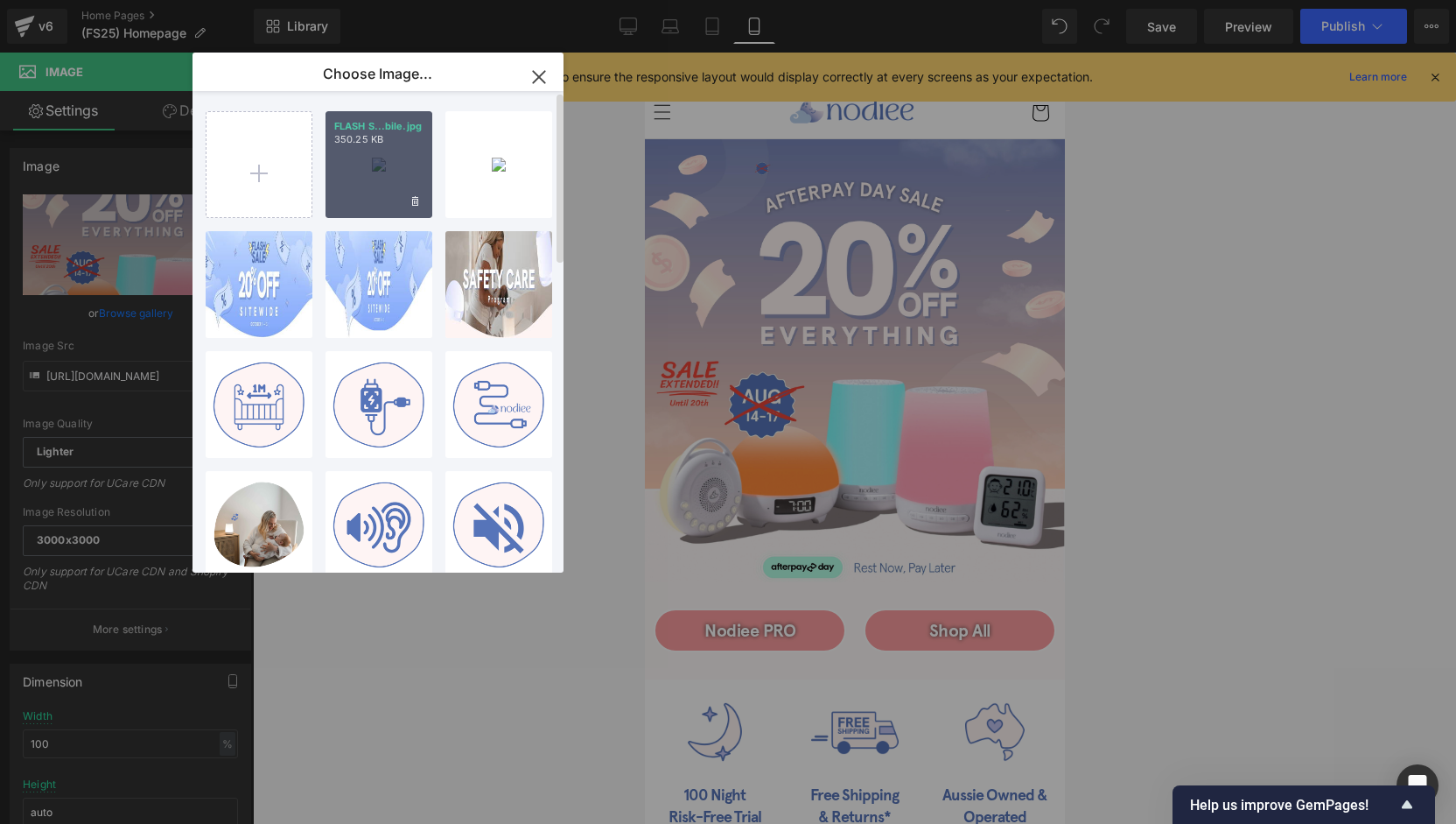
click at [365, 171] on div "FLASH S...bile.jpg 350.25 KB" at bounding box center [378, 164] width 107 height 107
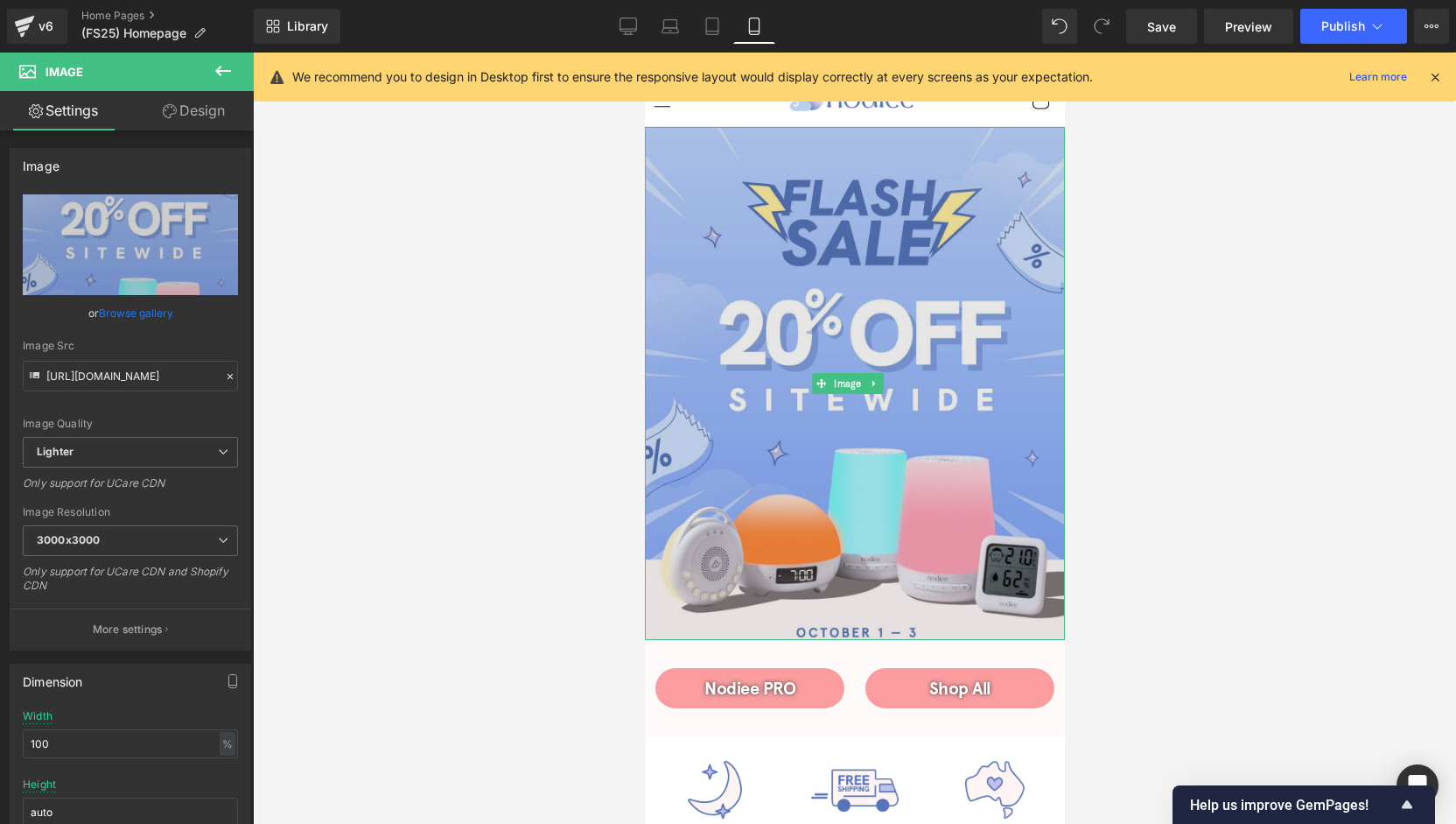
scroll to position [175, 0]
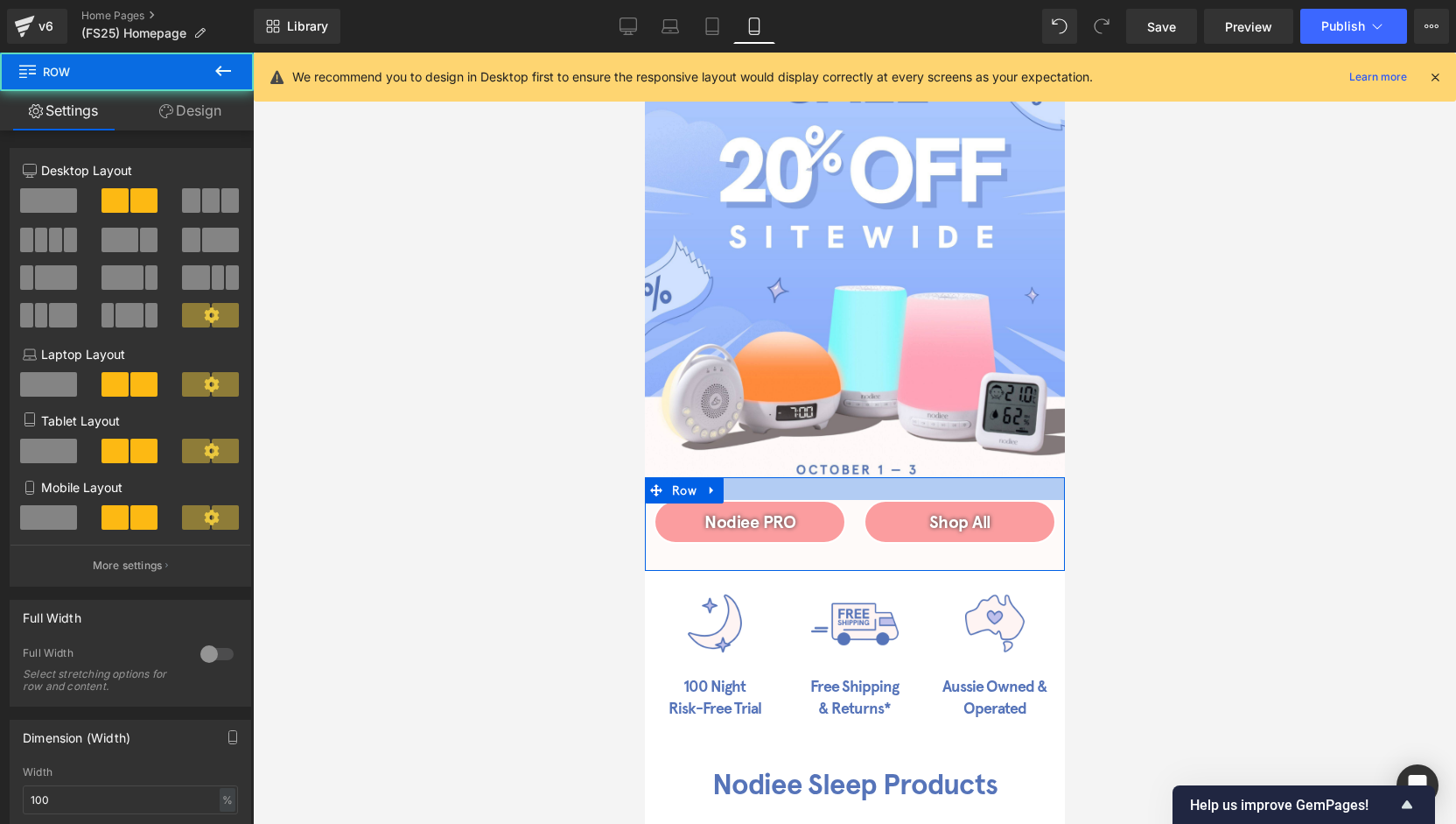
click at [873, 477] on div at bounding box center [854, 488] width 420 height 23
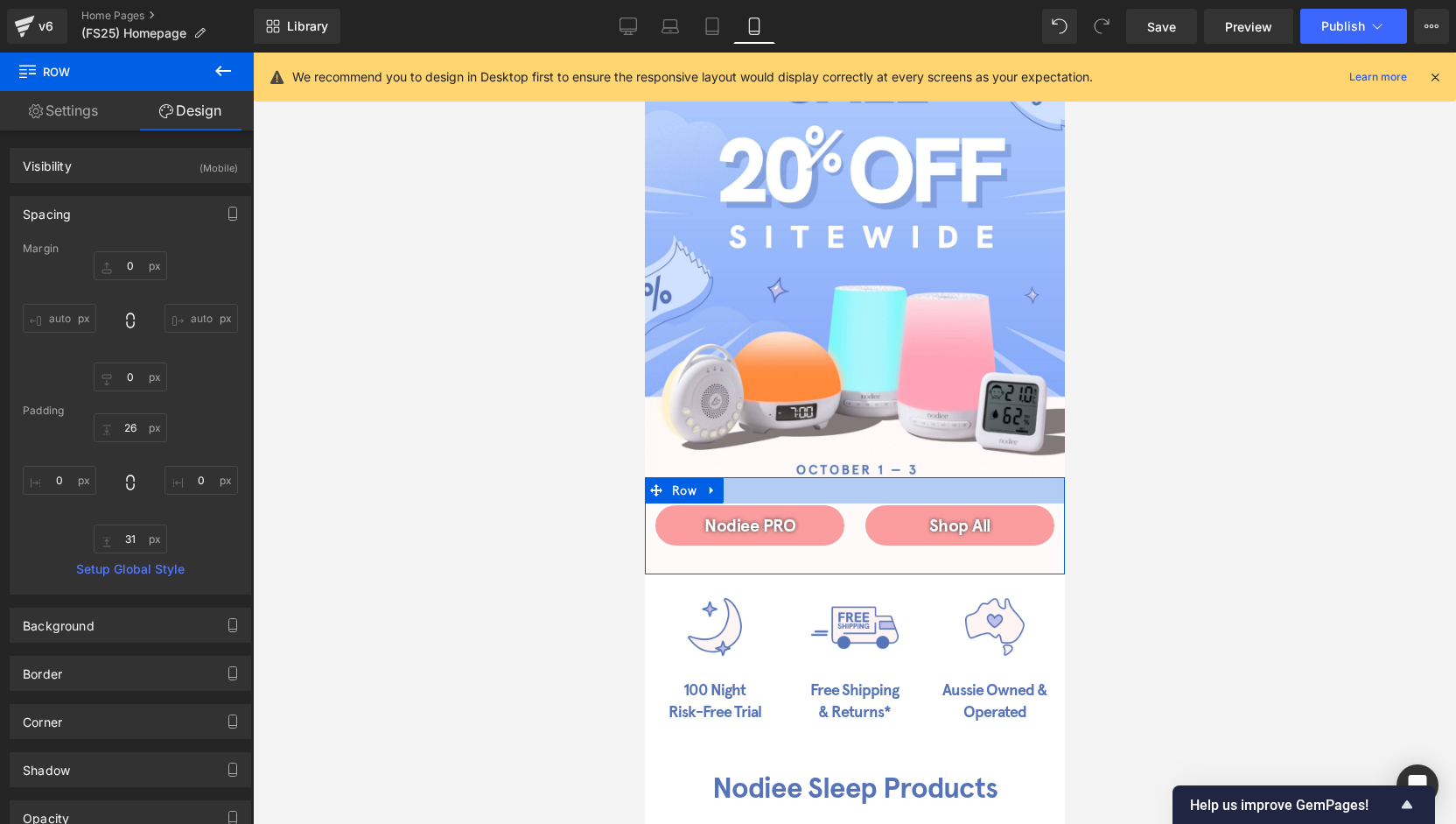
click at [861, 477] on div at bounding box center [854, 489] width 420 height 26
click at [947, 515] on span "Button" at bounding box center [956, 525] width 38 height 21
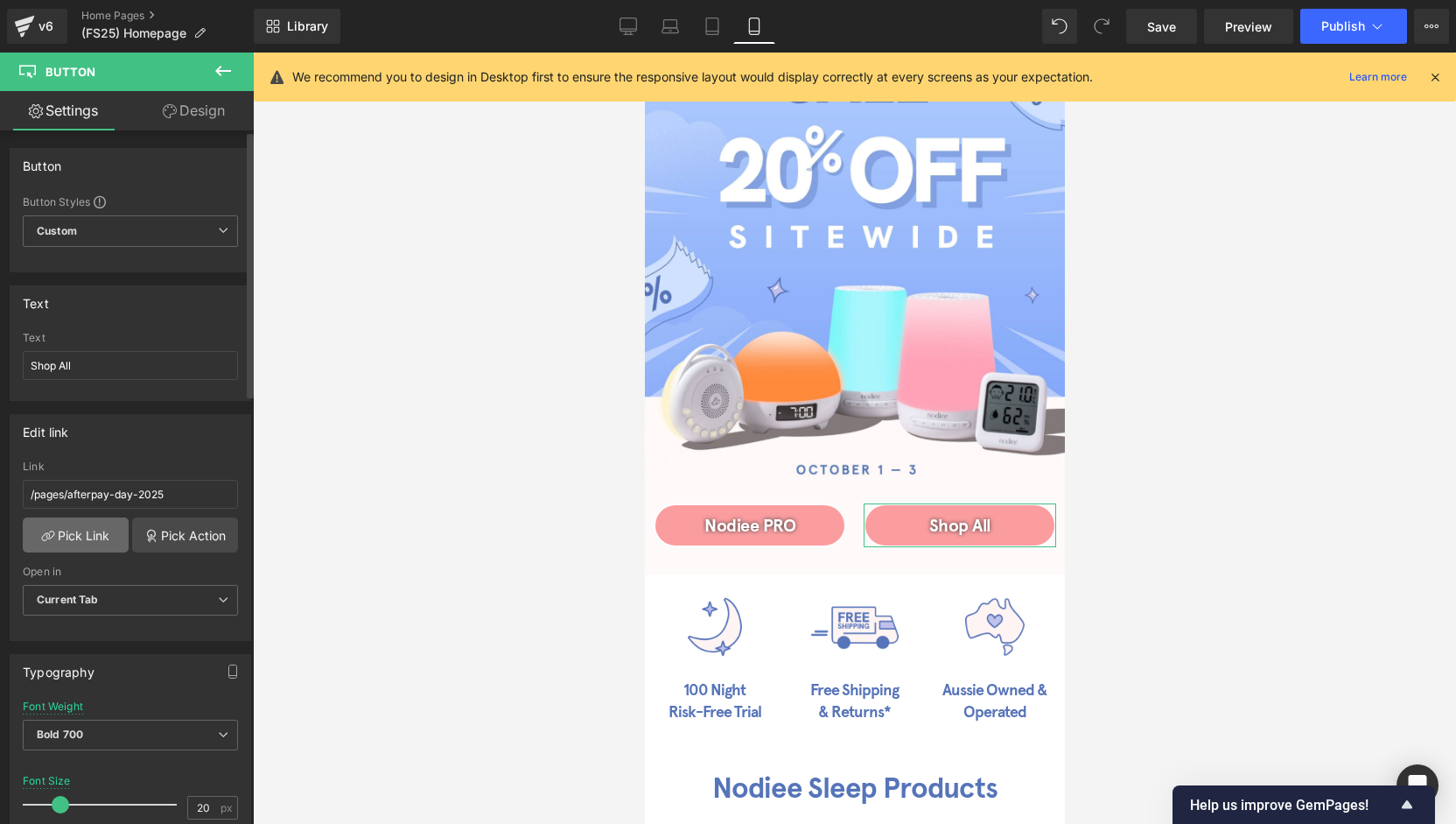
click at [86, 539] on link "Pick Link" at bounding box center [76, 535] width 106 height 35
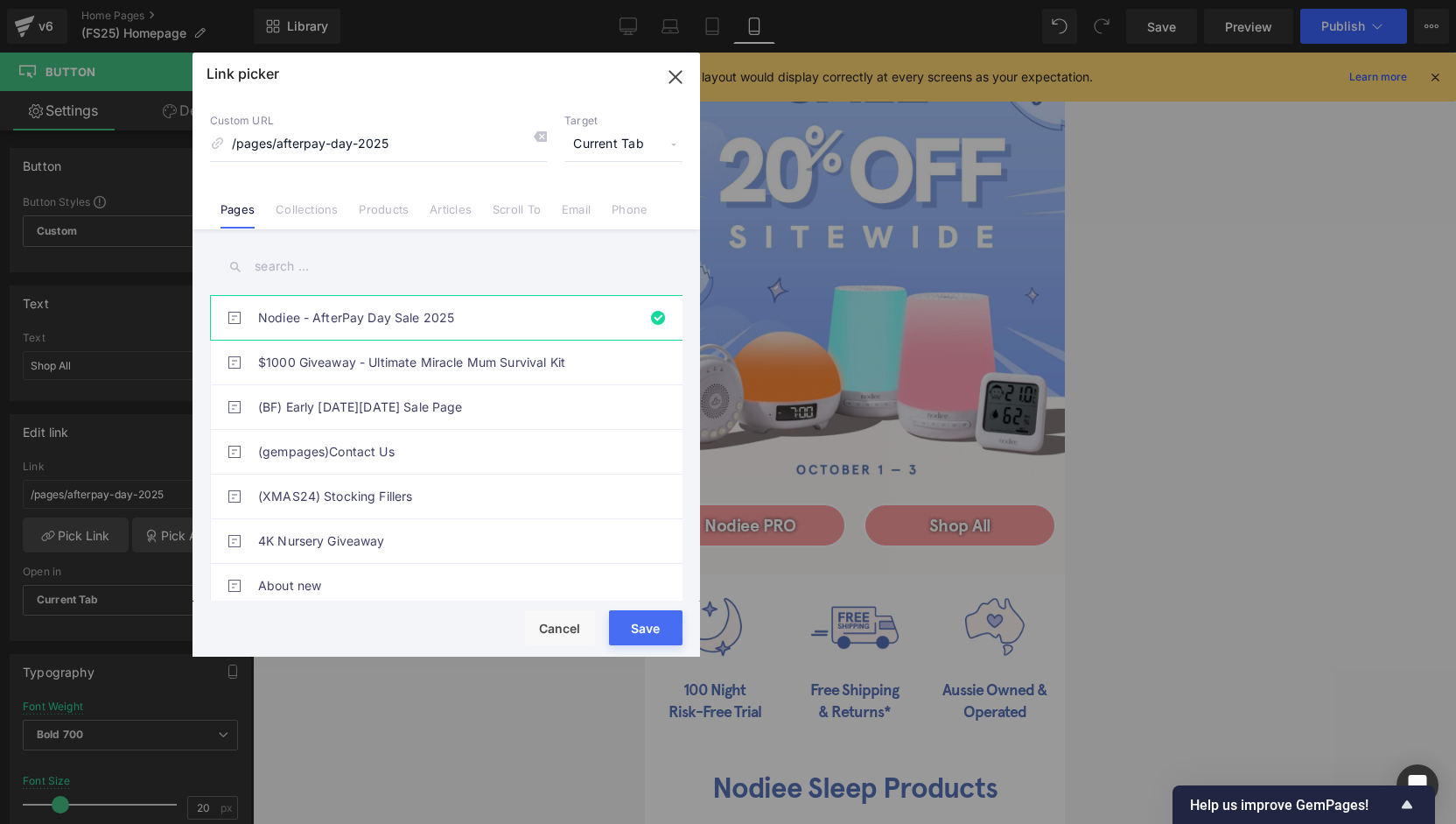
click at [340, 271] on input "text" at bounding box center [446, 266] width 473 height 39
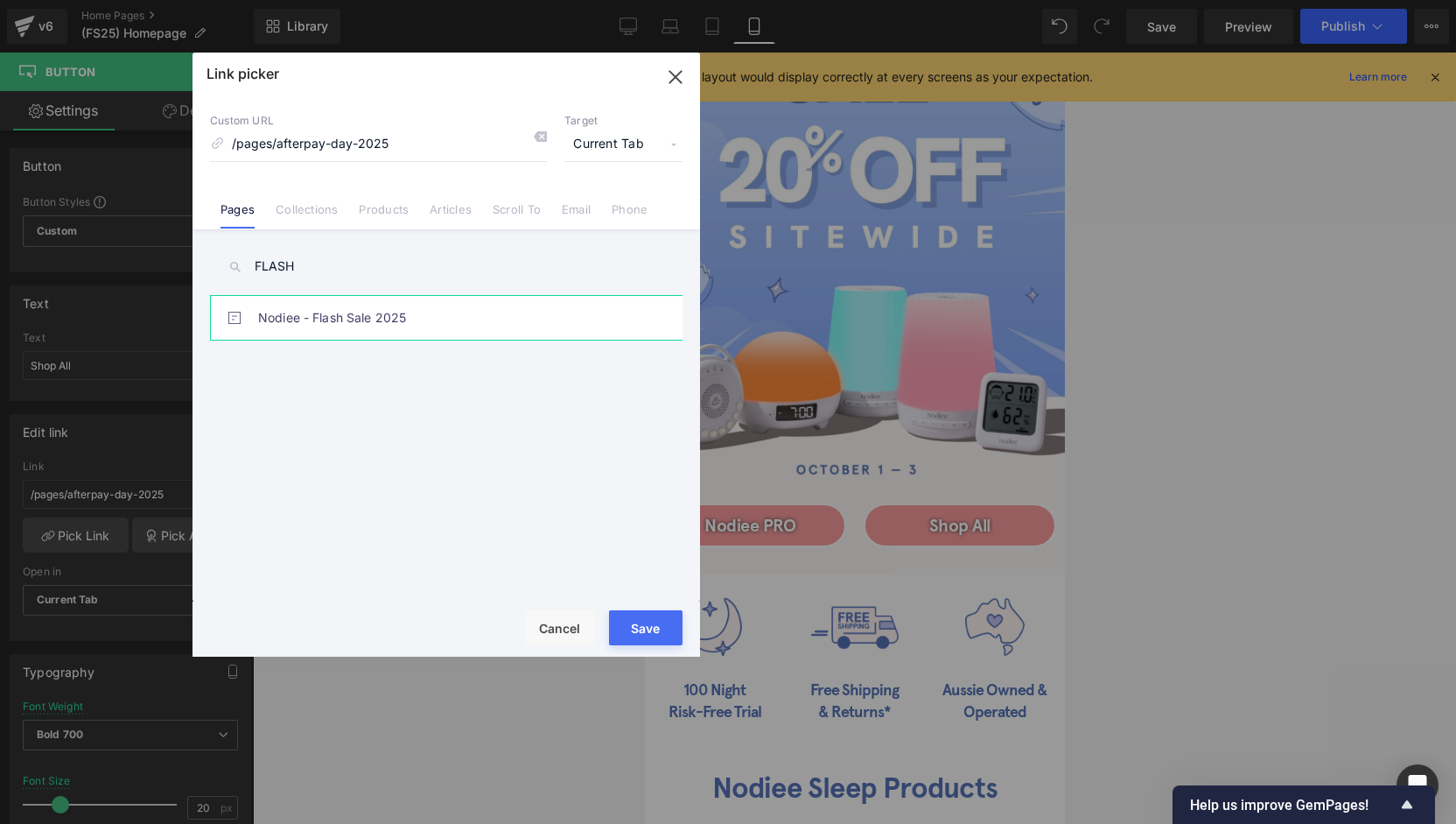
type input "FLASH"
click at [363, 320] on link "Nodiee - Flash Sale 2025" at bounding box center [450, 318] width 385 height 44
drag, startPoint x: 639, startPoint y: 623, endPoint x: 633, endPoint y: 612, distance: 12.5
click at [639, 623] on button "Save" at bounding box center [645, 627] width 74 height 35
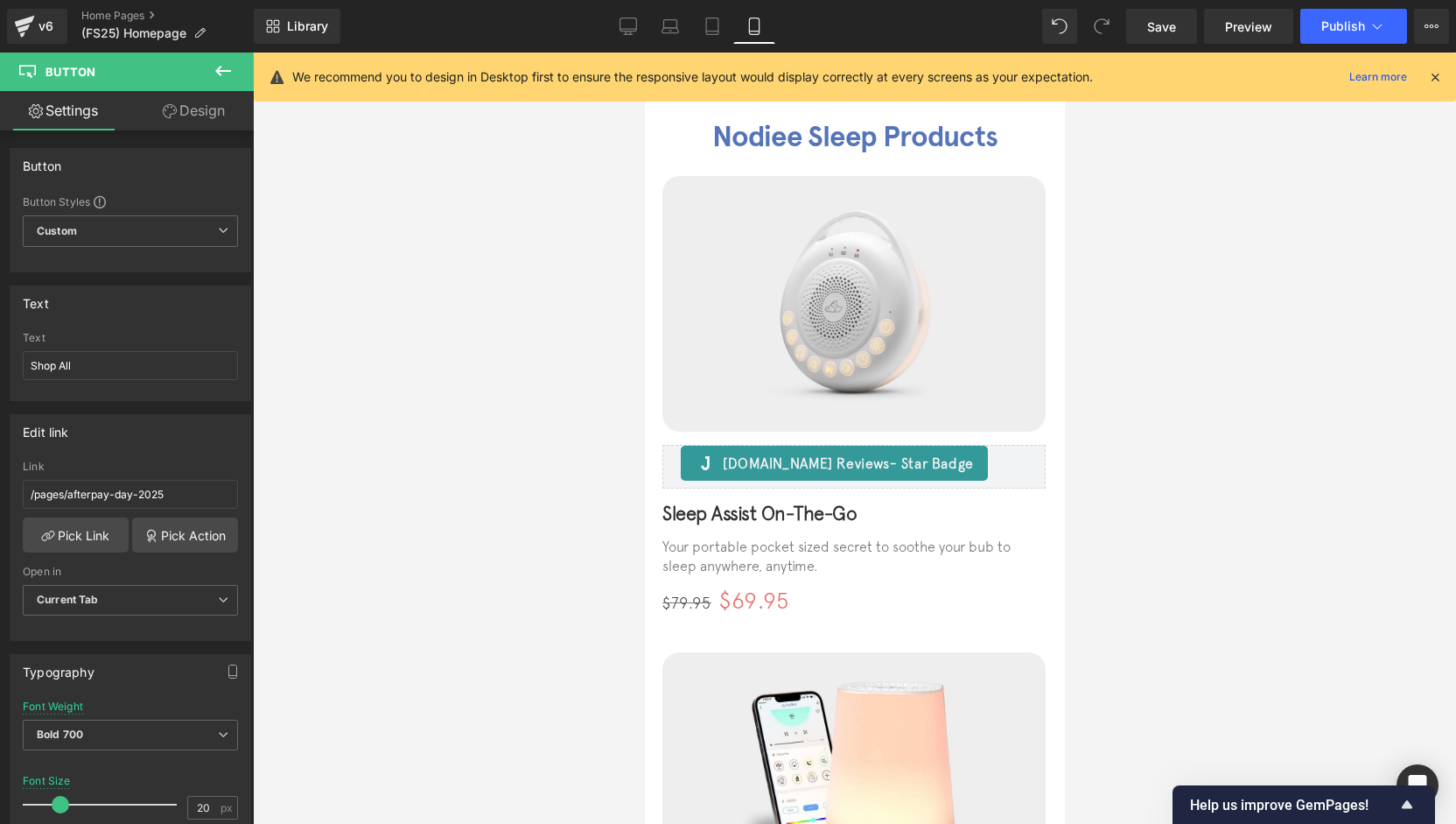
scroll to position [875, 0]
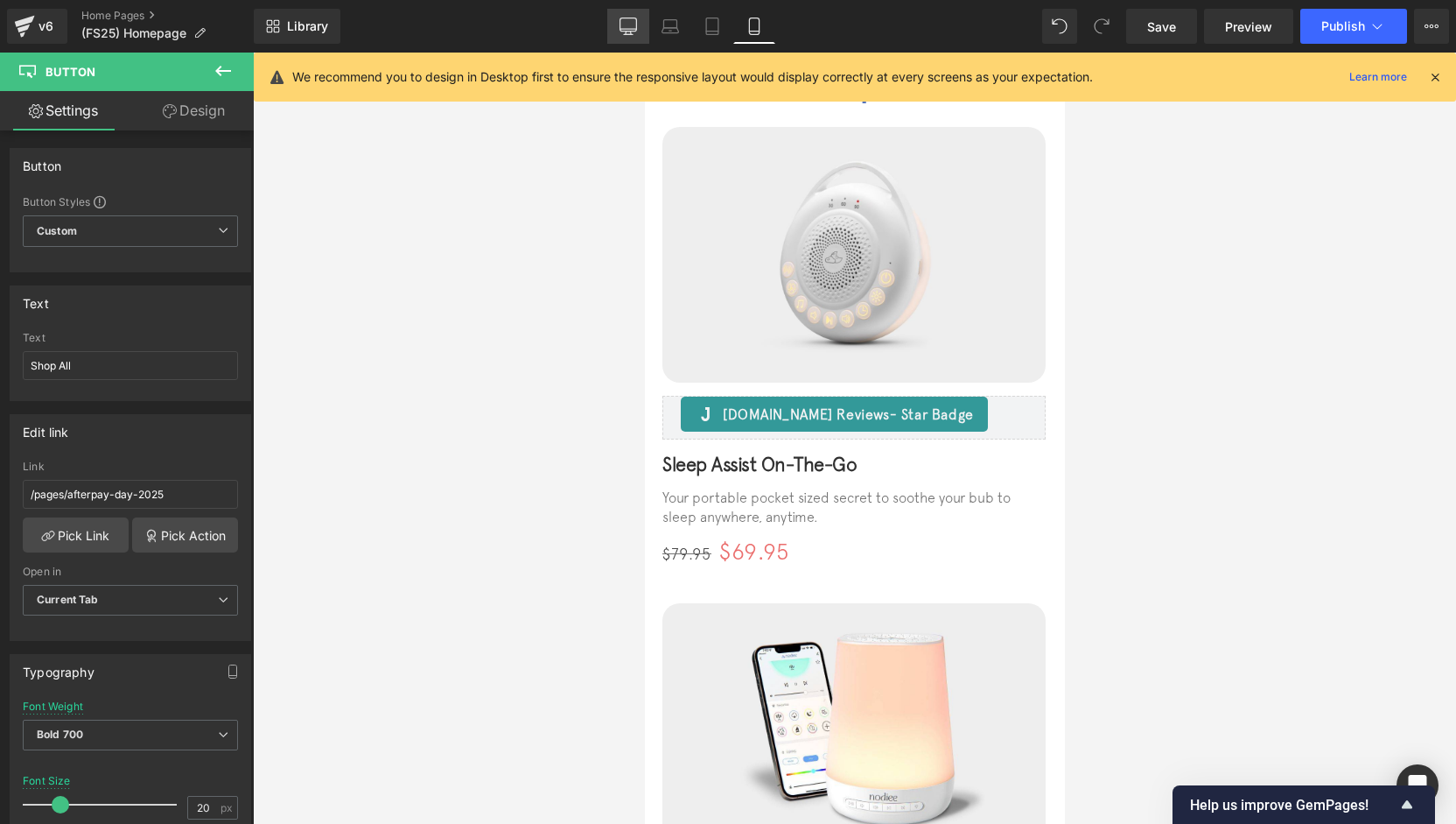
drag, startPoint x: 646, startPoint y: 34, endPoint x: 430, endPoint y: 51, distance: 216.7
click at [645, 34] on link "Desktop" at bounding box center [628, 26] width 42 height 35
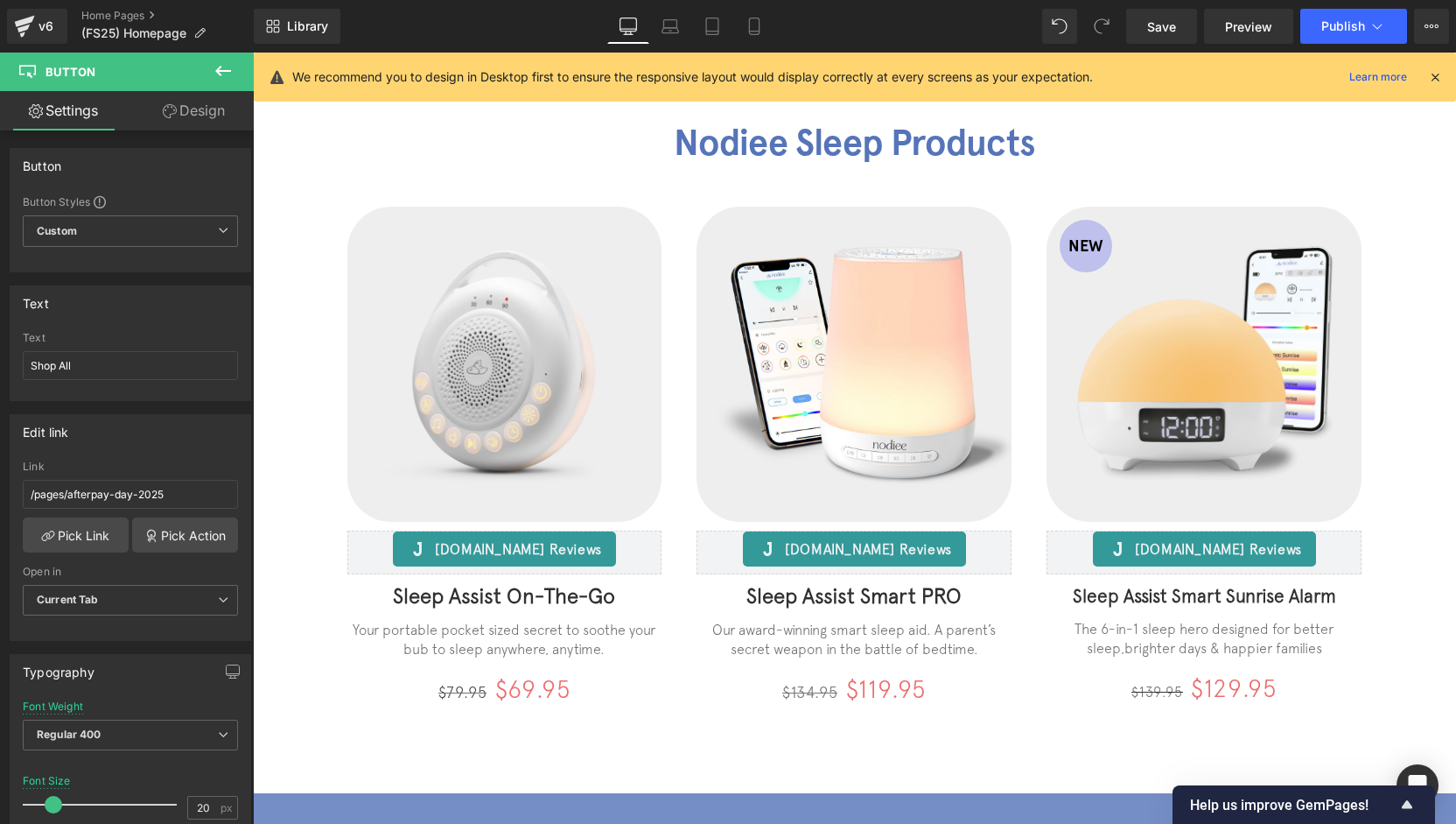
scroll to position [0, 0]
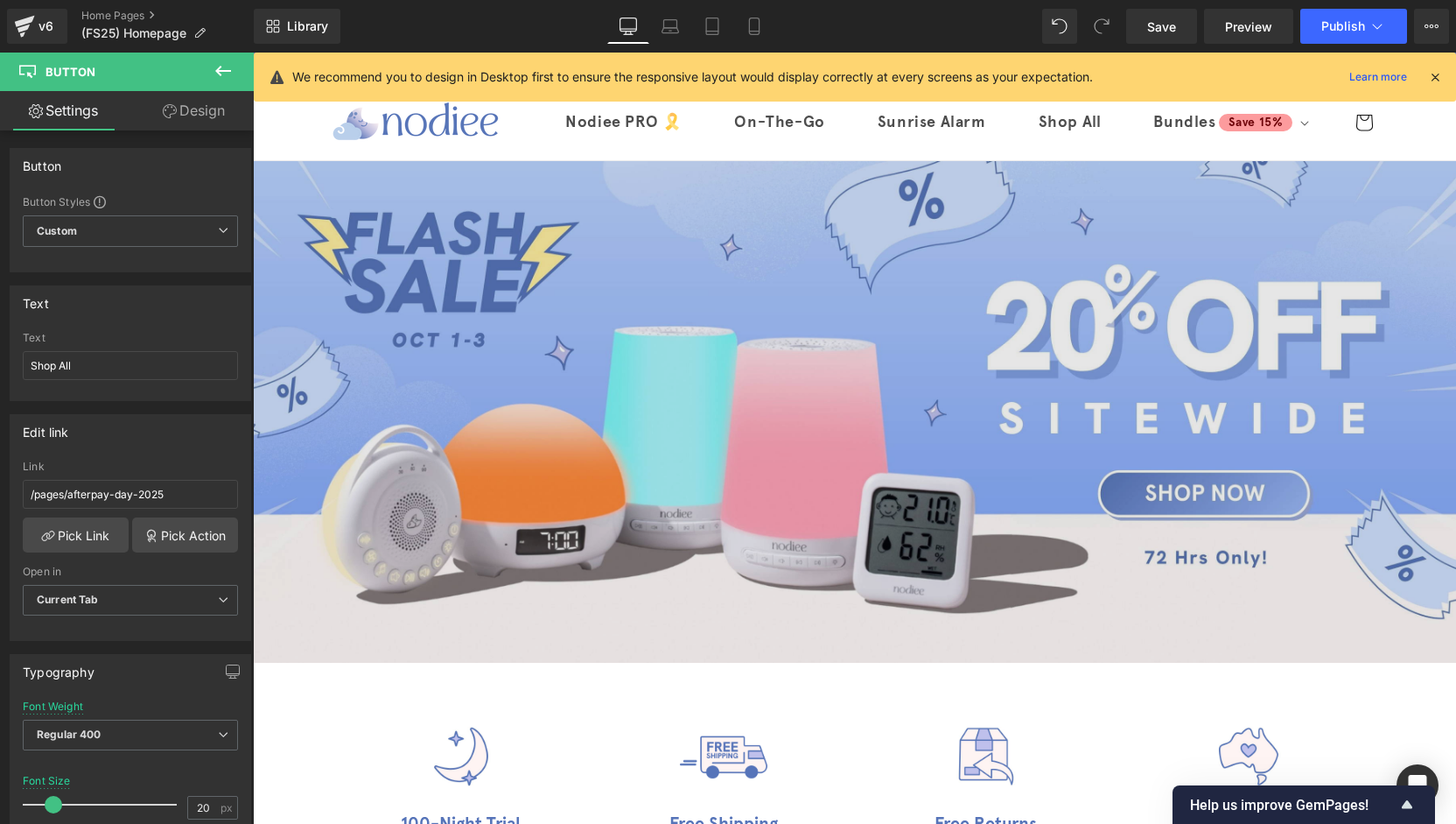
click at [821, 235] on img at bounding box center [855, 412] width 1203 height 501
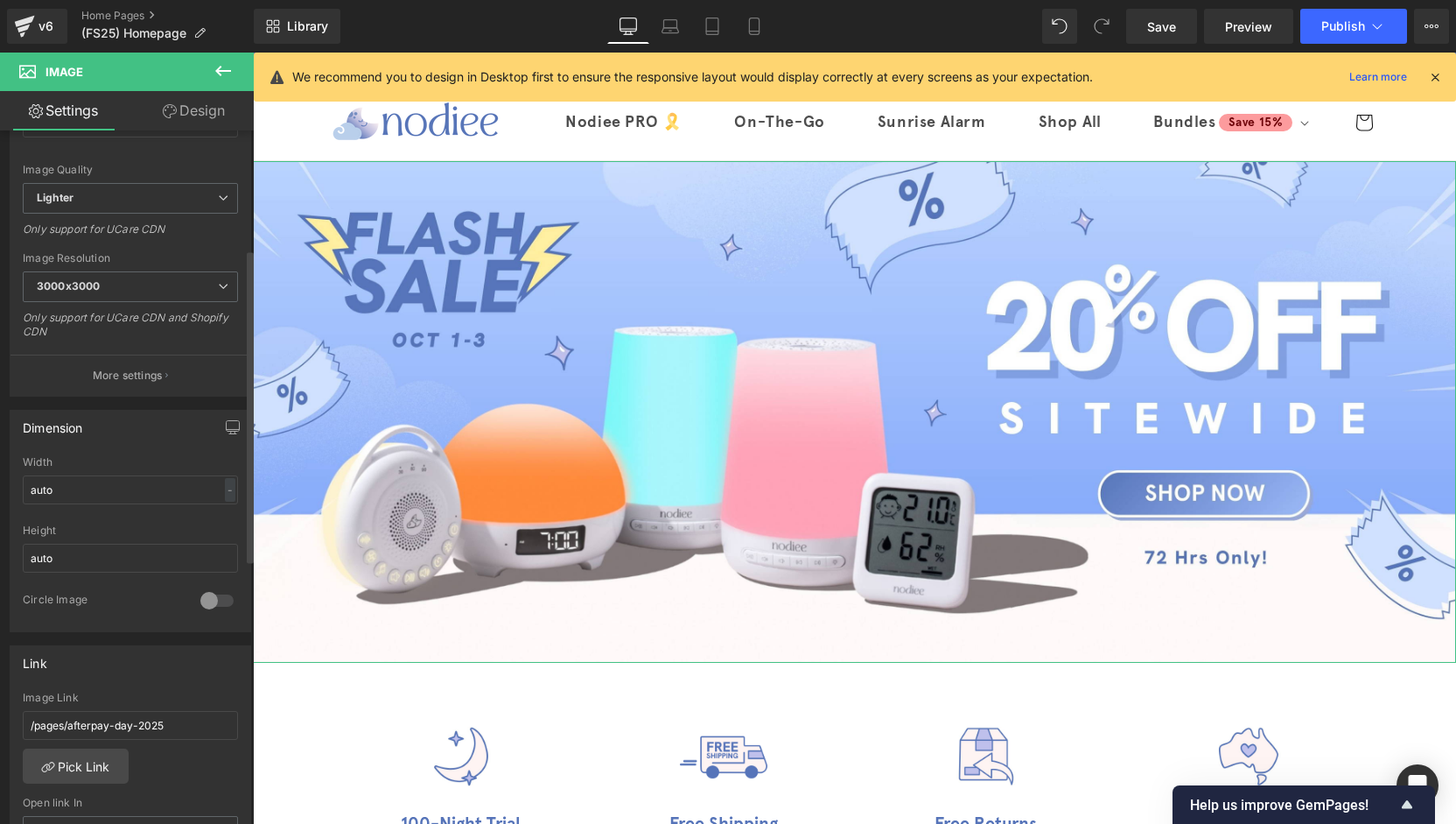
scroll to position [263, 0]
click at [93, 761] on link "Pick Link" at bounding box center [76, 757] width 106 height 35
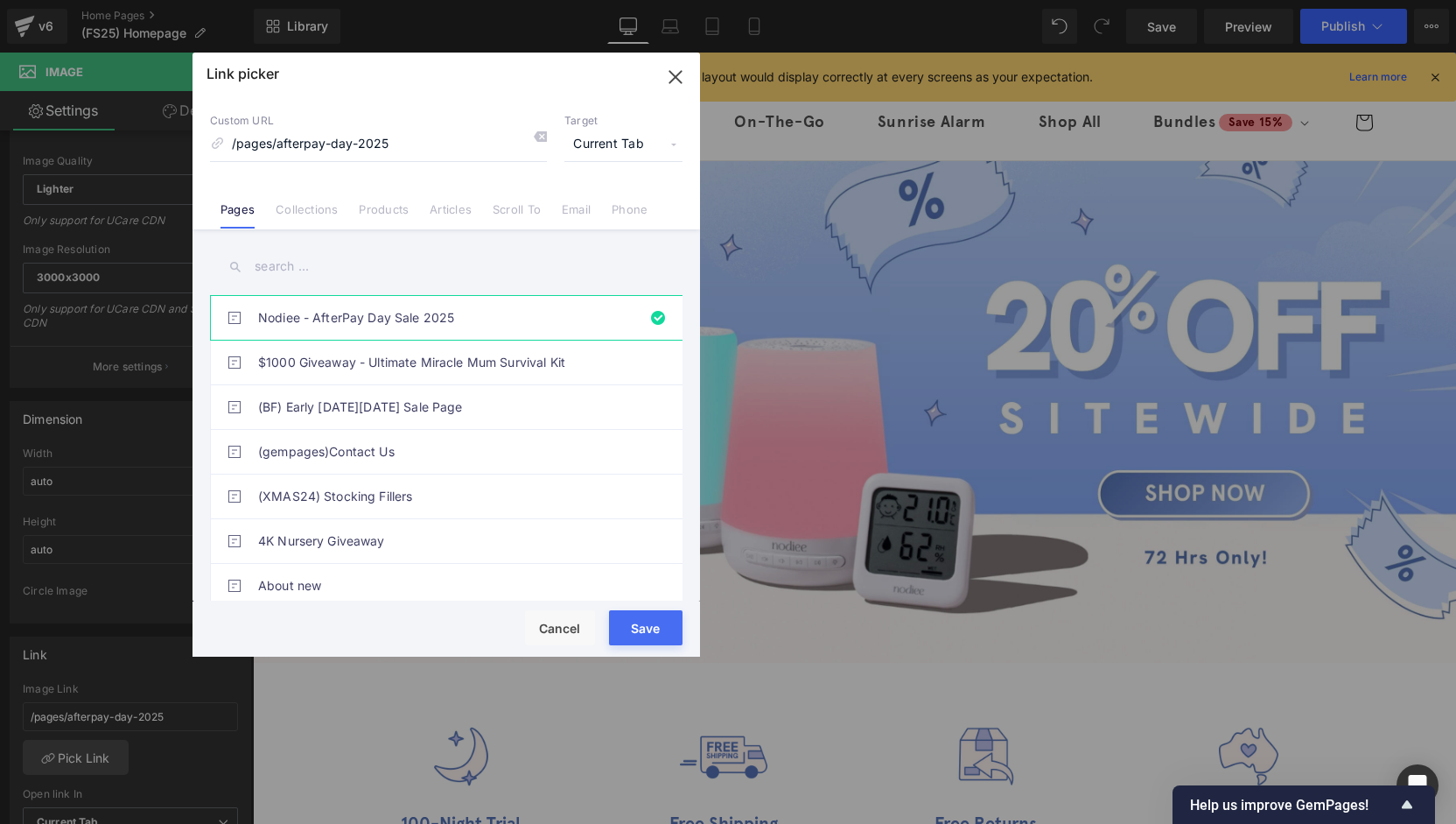
drag, startPoint x: 307, startPoint y: 274, endPoint x: 268, endPoint y: 279, distance: 39.3
click at [266, 280] on input "text" at bounding box center [446, 266] width 473 height 39
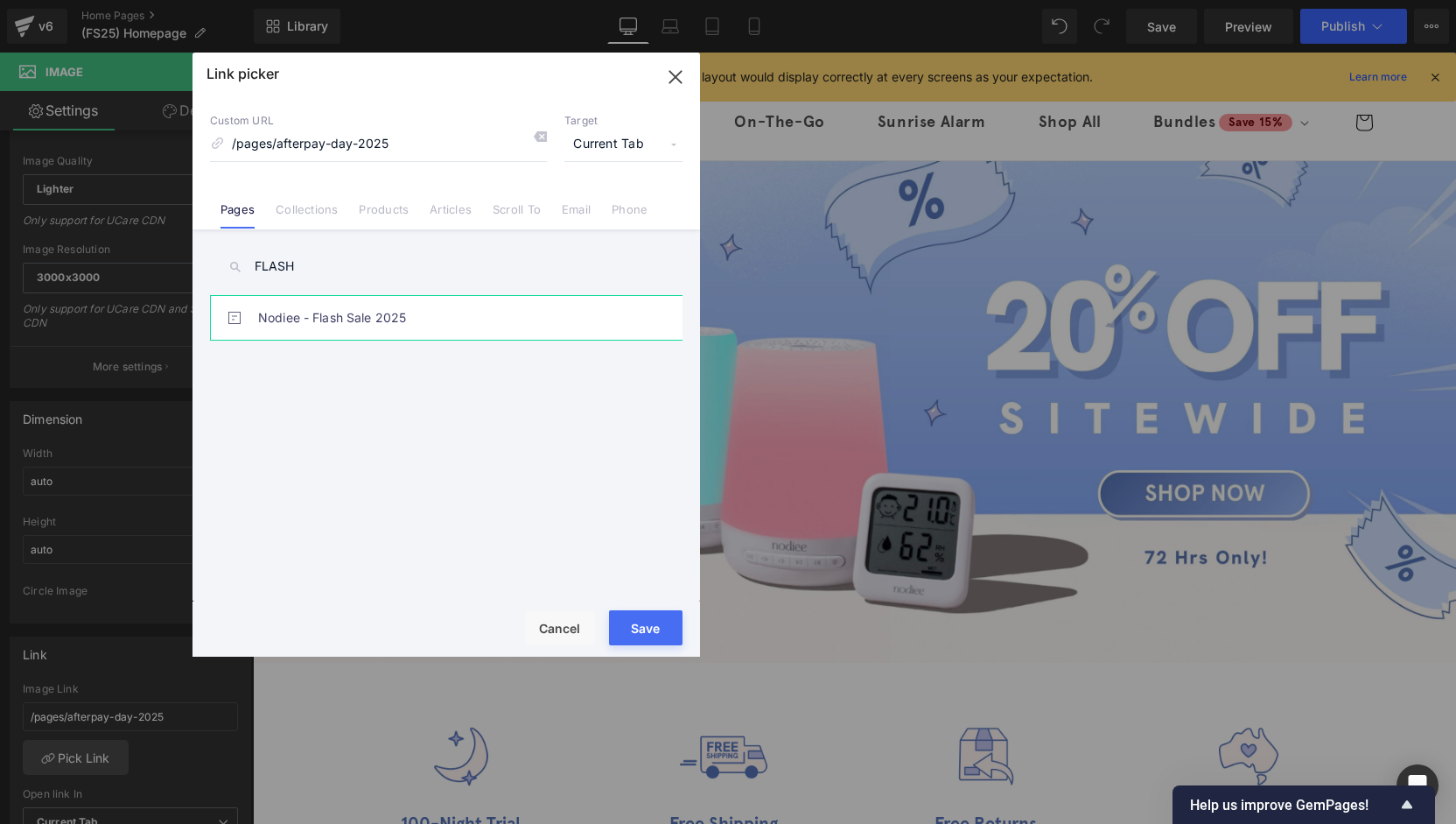
type input "FLASH"
click at [415, 330] on link "Nodiee - Flash Sale 2025" at bounding box center [450, 318] width 385 height 44
click at [637, 631] on button "Save" at bounding box center [645, 627] width 74 height 35
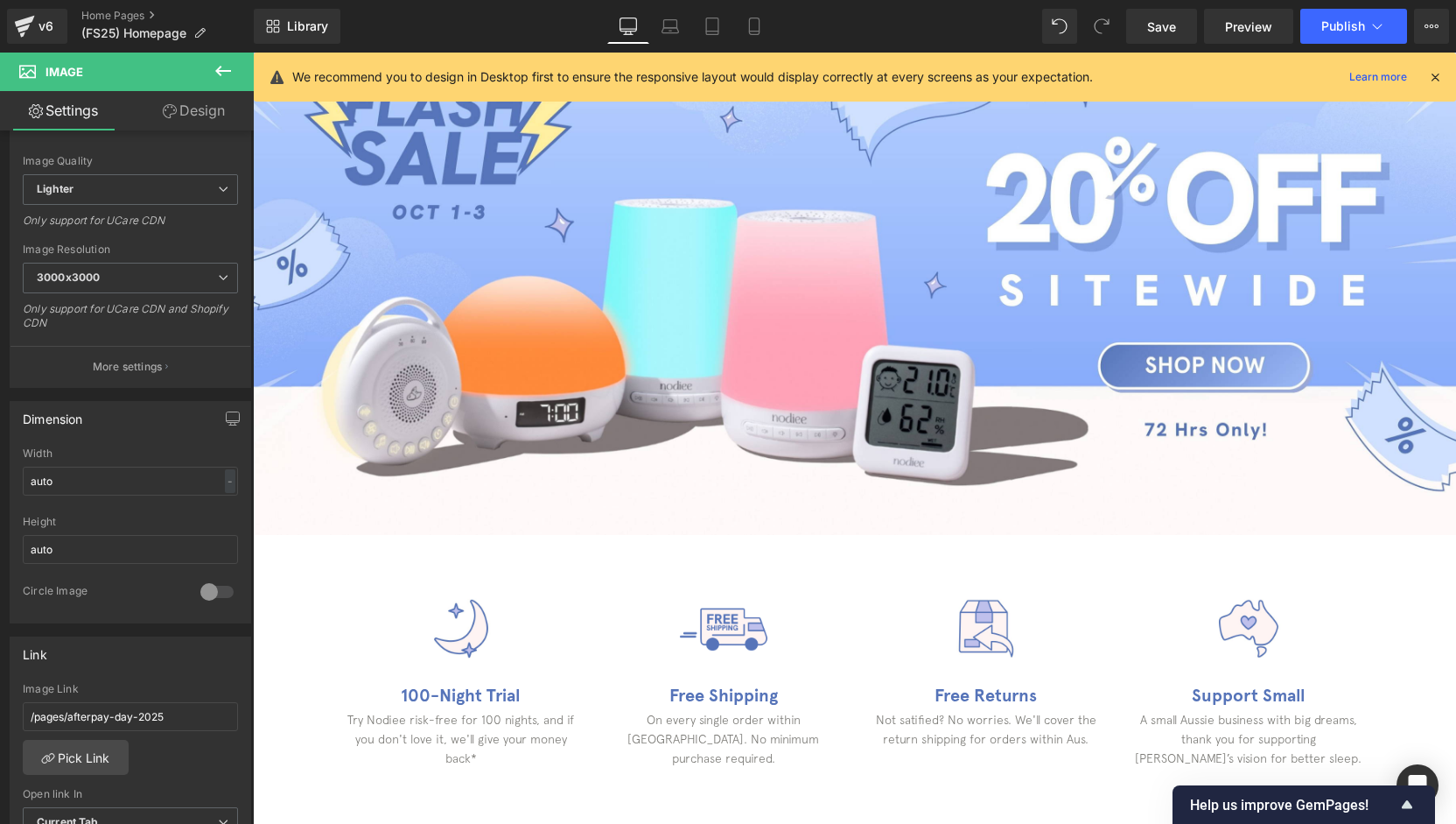
scroll to position [0, 0]
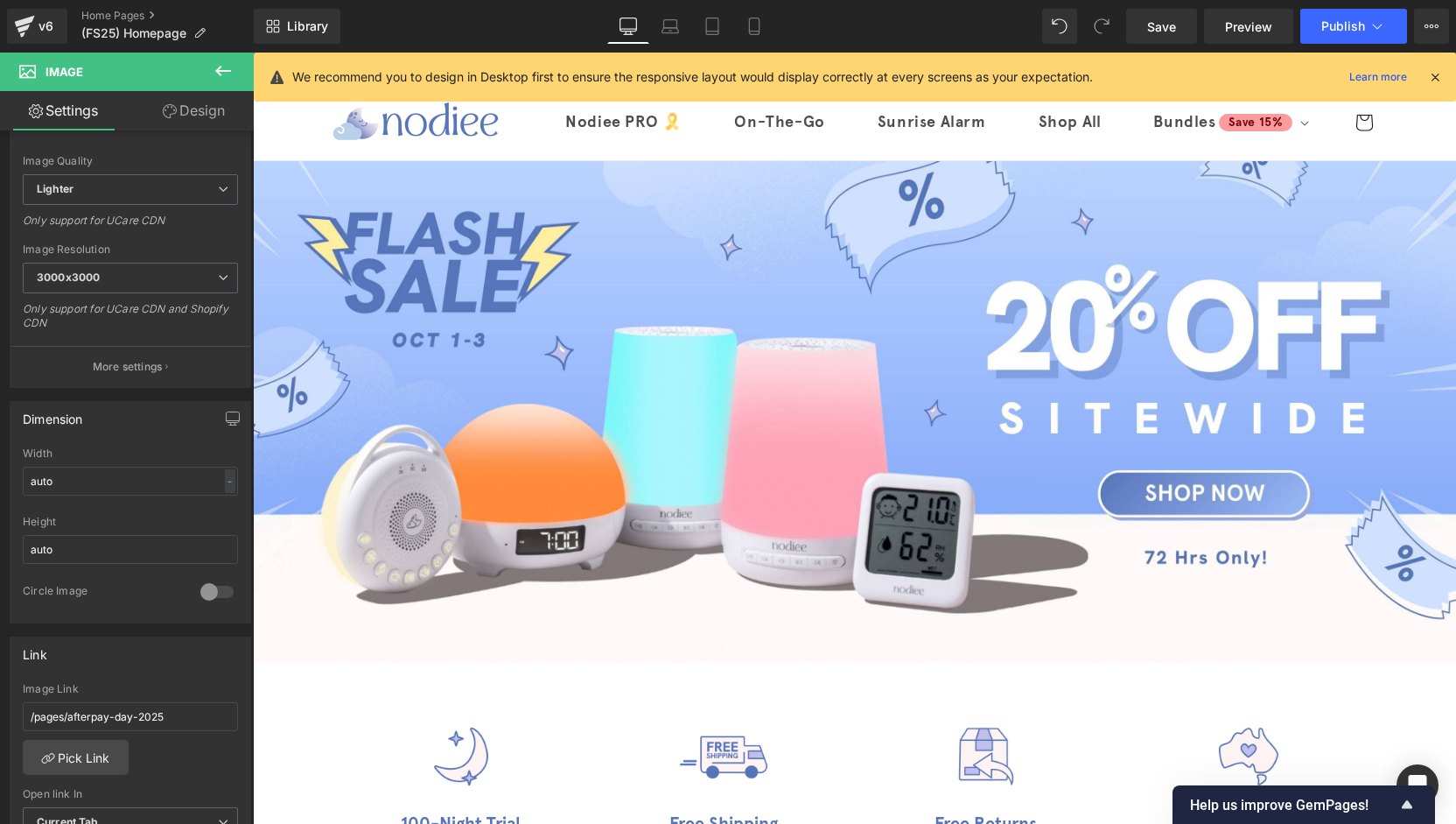
click at [758, 33] on icon at bounding box center [754, 26] width 17 height 17
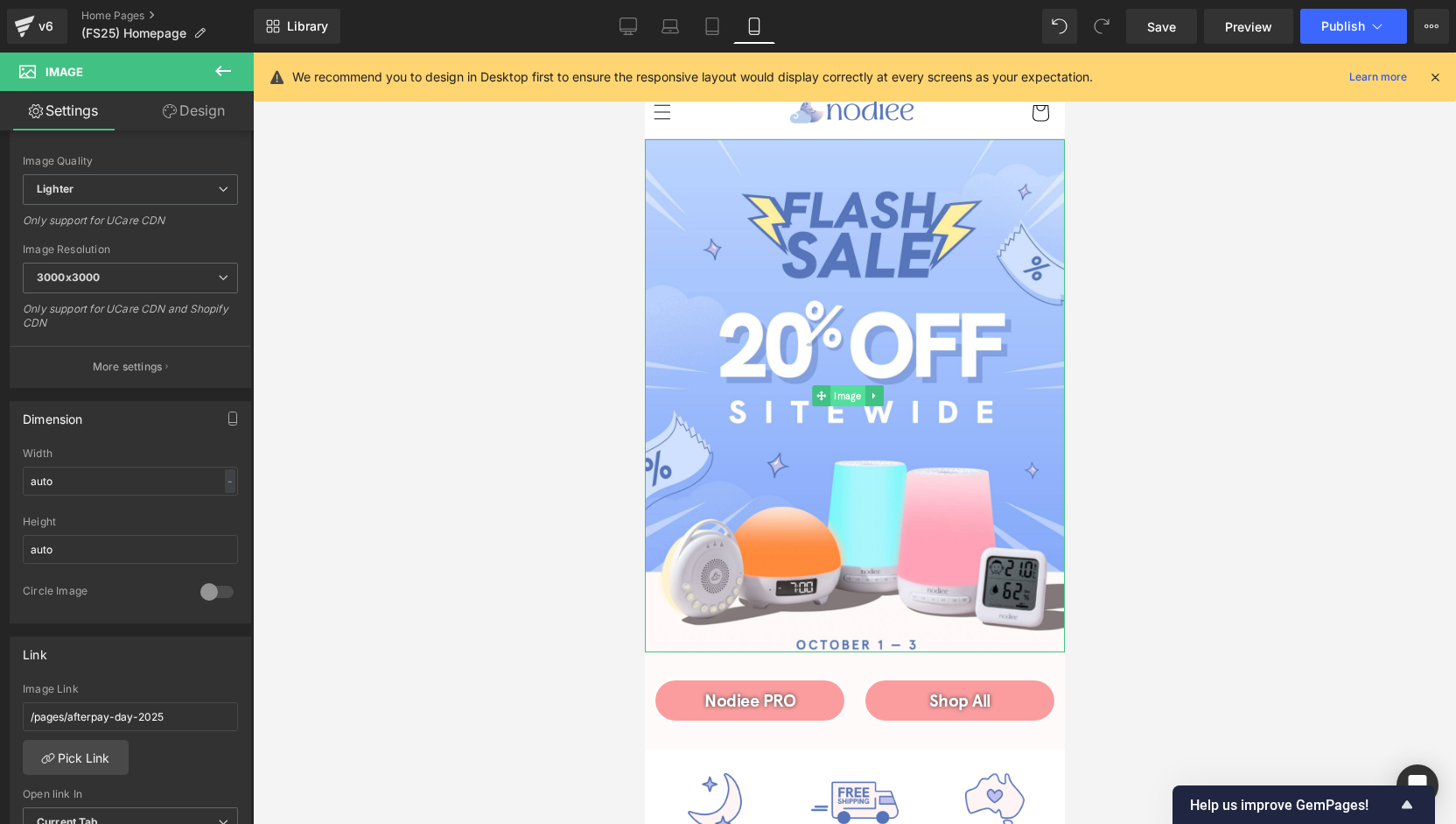
click at [848, 389] on span "Image" at bounding box center [847, 396] width 35 height 21
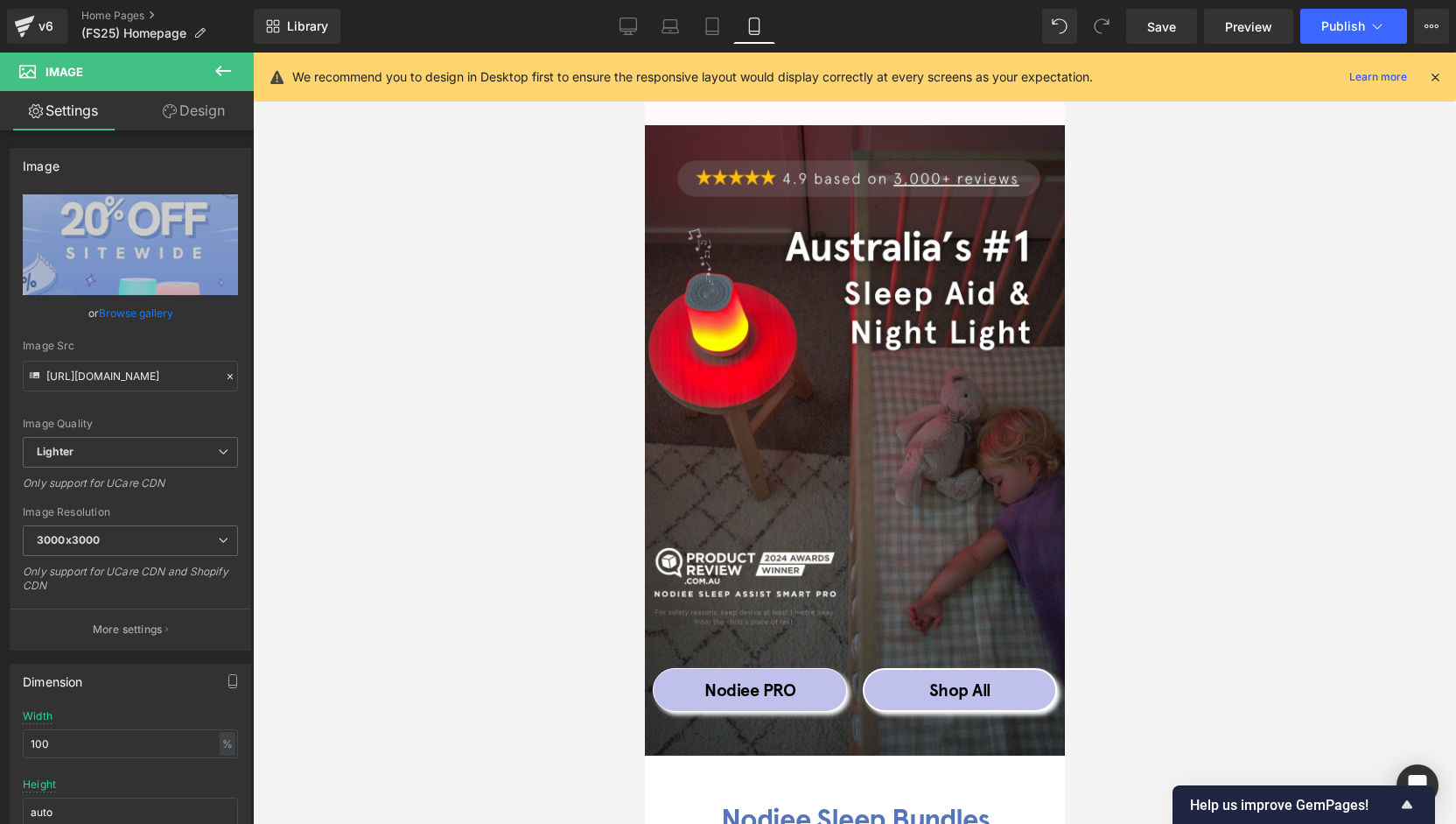
scroll to position [3605, 0]
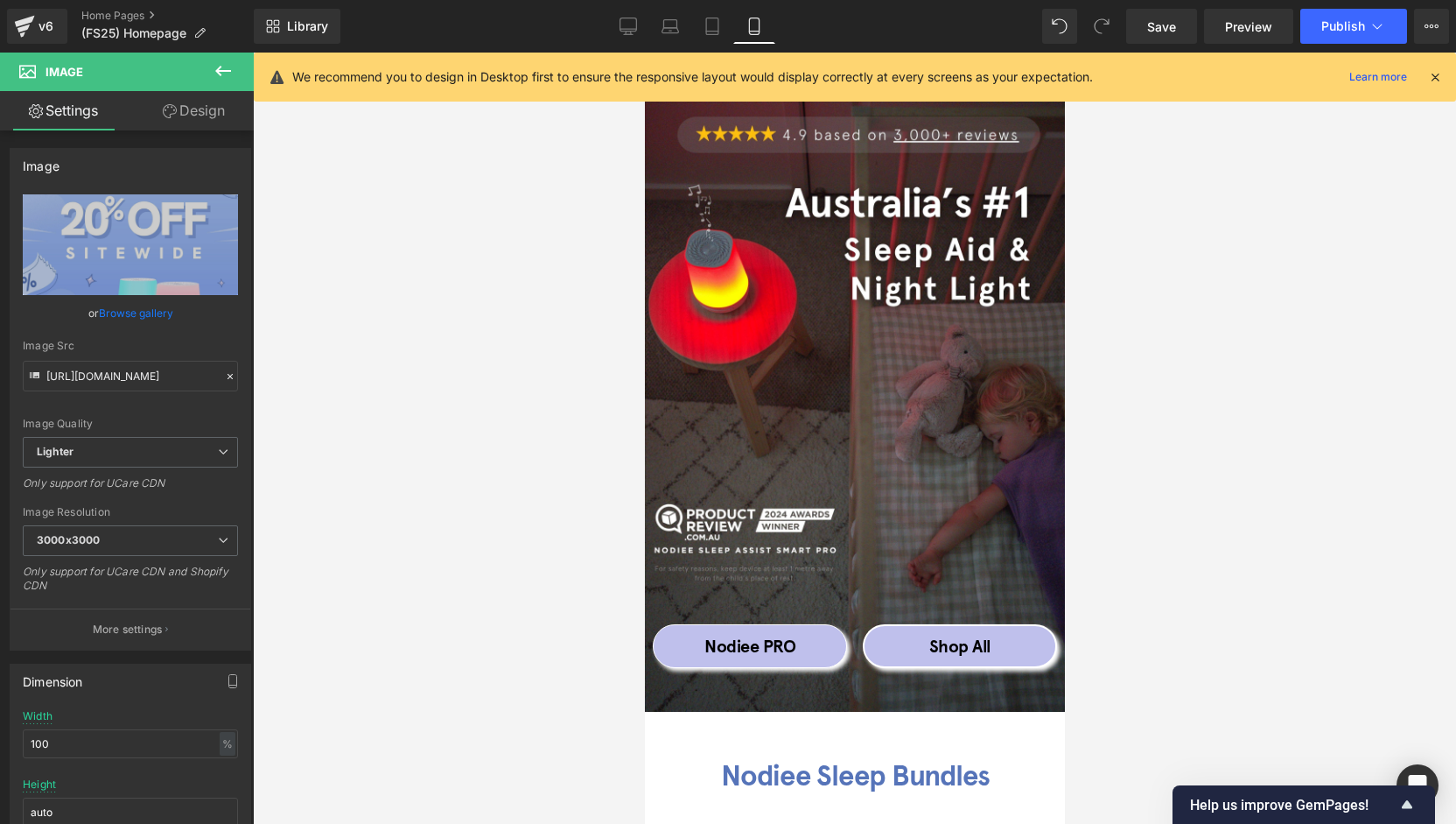
click at [939, 624] on div "Shop All Button" at bounding box center [959, 646] width 194 height 44
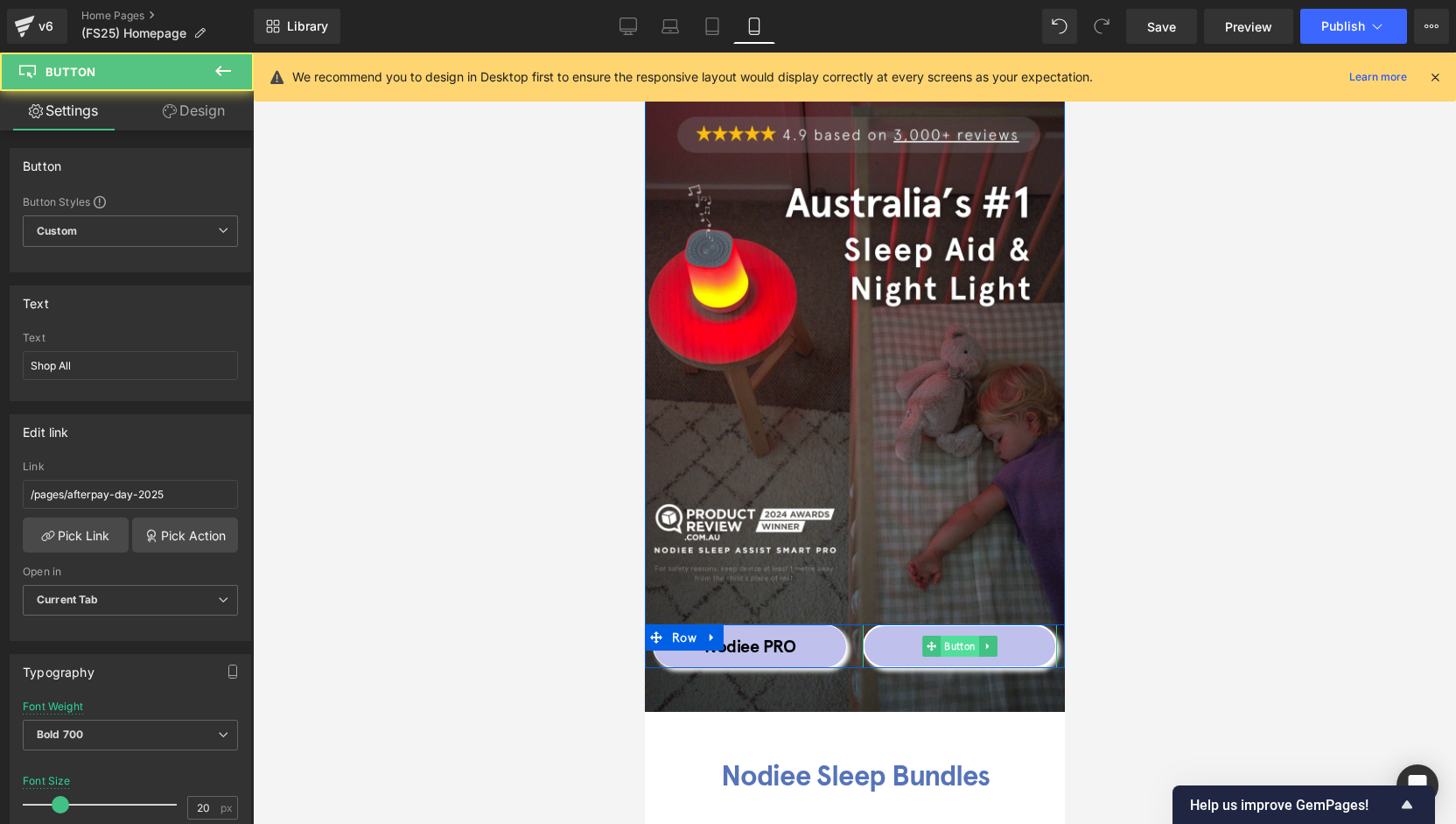
click at [958, 635] on span "Button" at bounding box center [959, 645] width 38 height 21
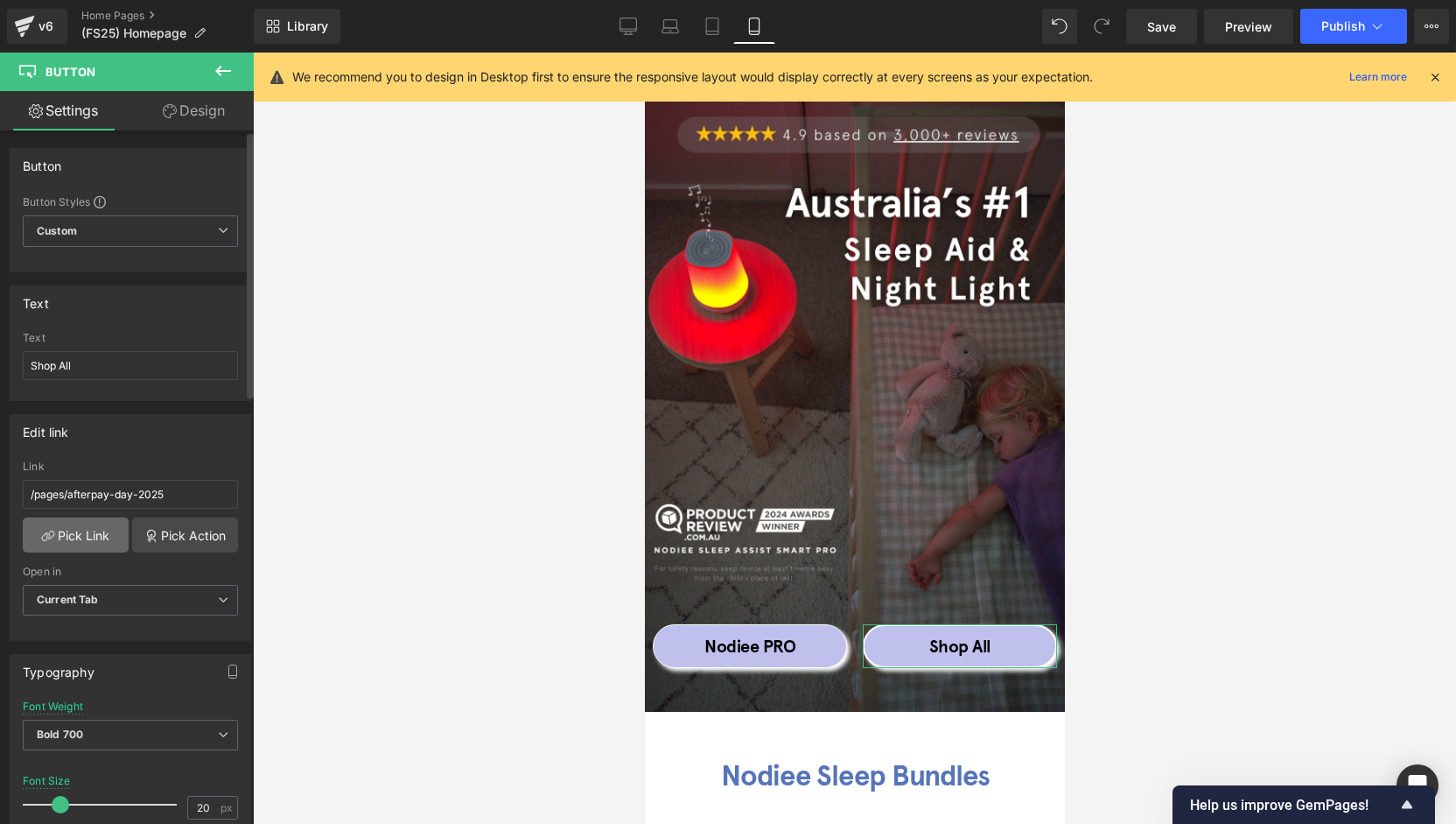
click at [84, 533] on link "Pick Link" at bounding box center [76, 535] width 106 height 35
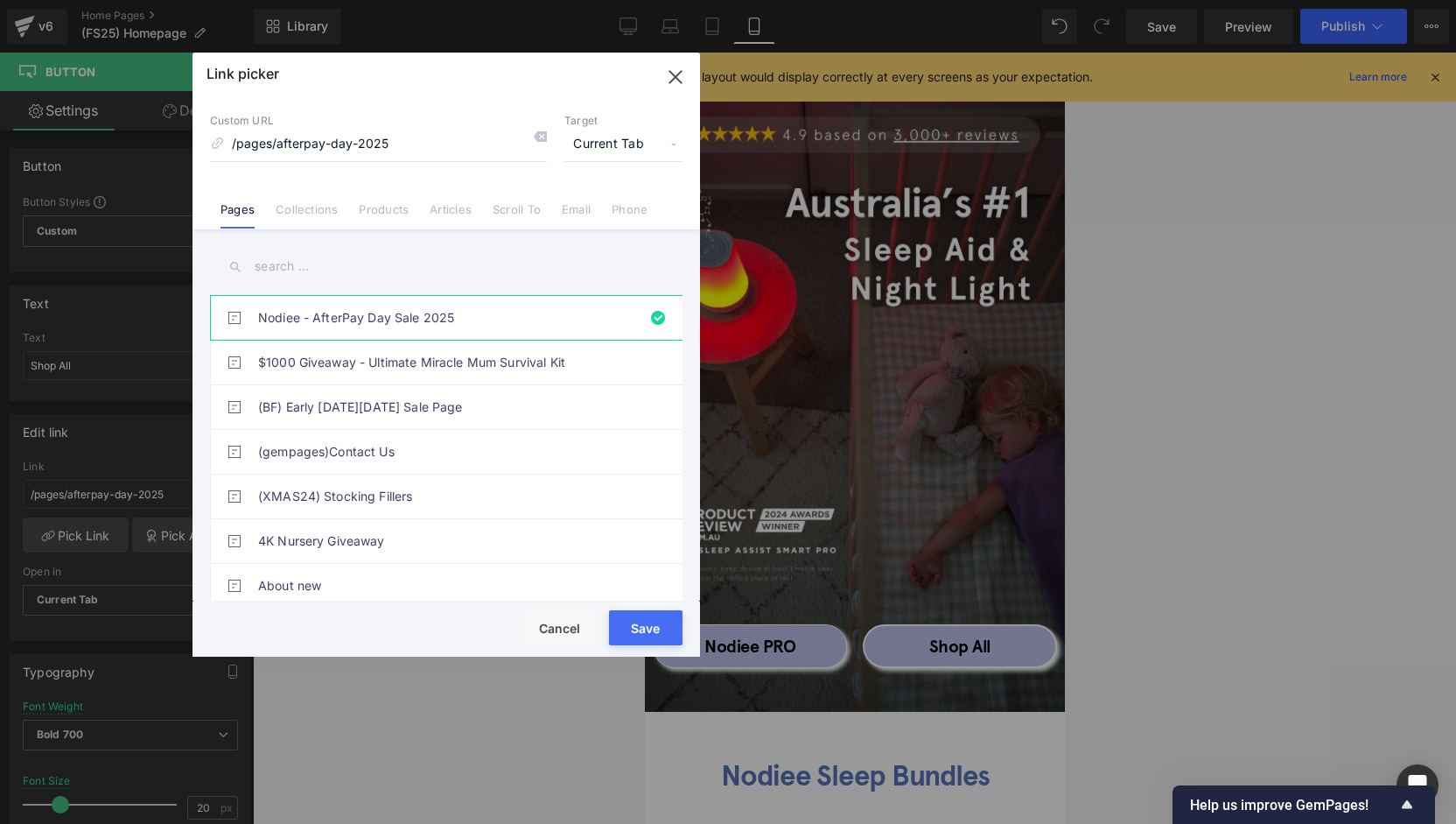
click at [319, 275] on input "text" at bounding box center [446, 266] width 473 height 39
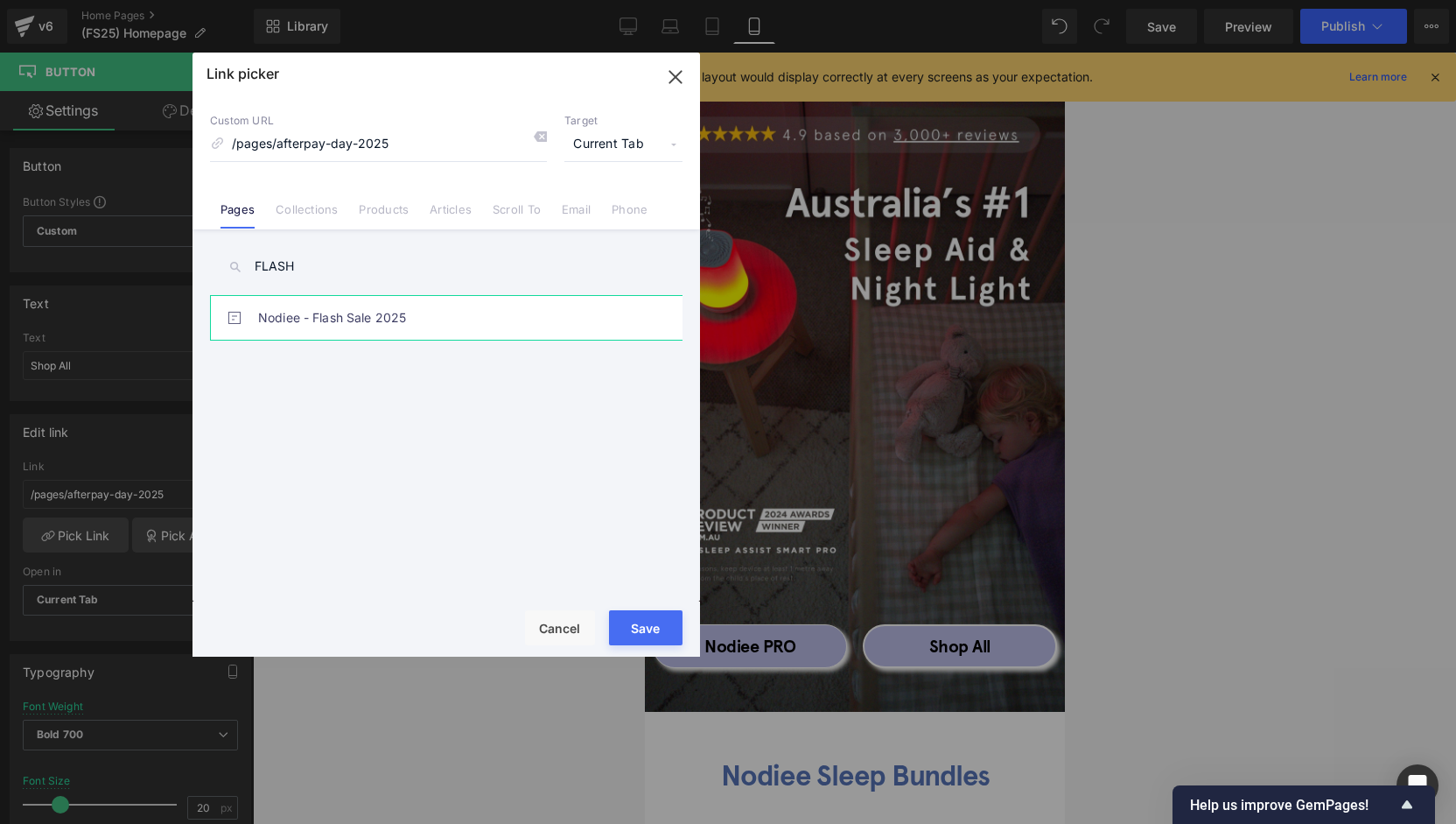
type input "FLASH"
click at [359, 302] on link "Nodiee - Flash Sale 2025" at bounding box center [450, 318] width 385 height 44
click at [637, 628] on button "Save" at bounding box center [645, 627] width 74 height 35
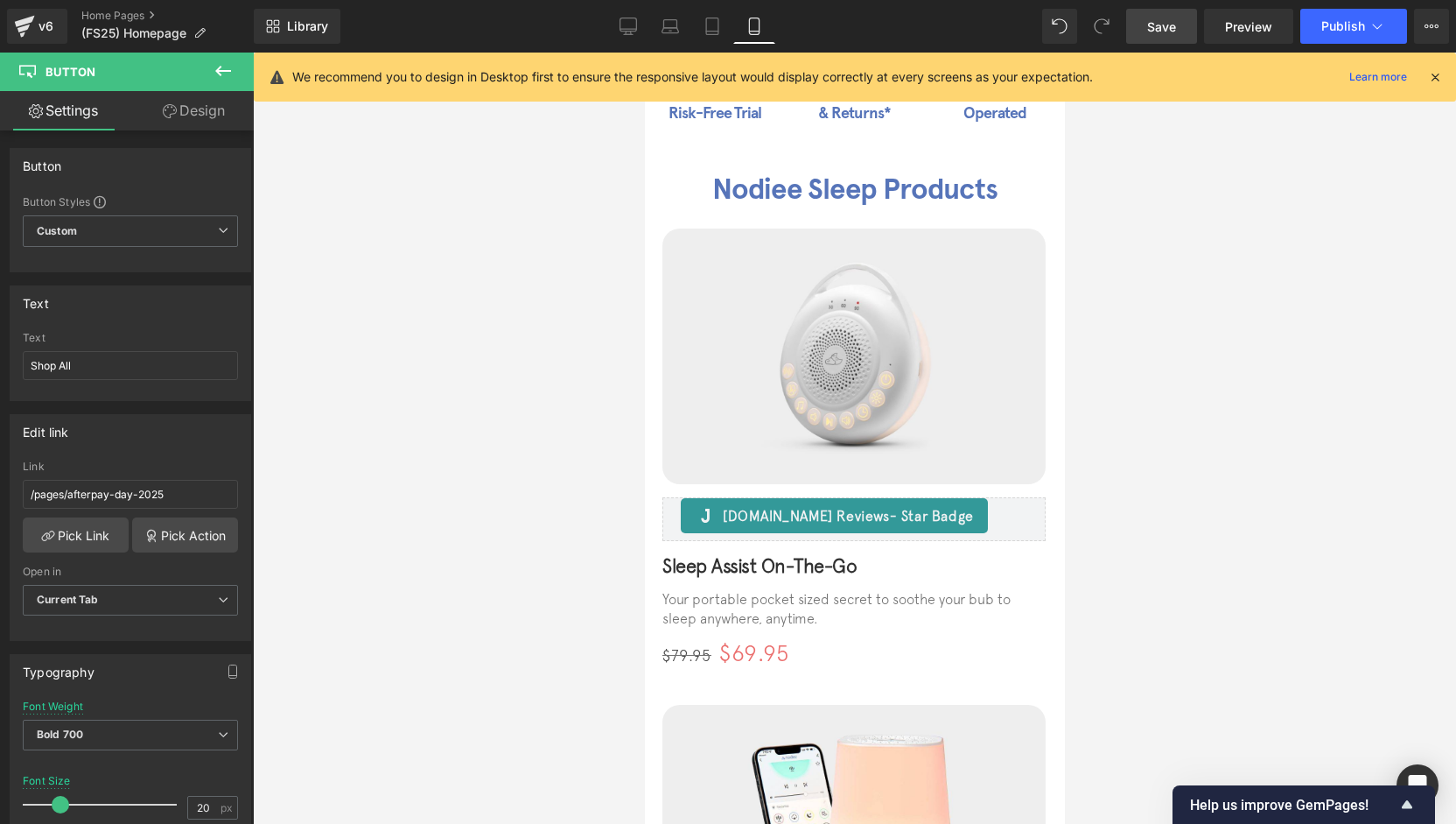
scroll to position [0, 0]
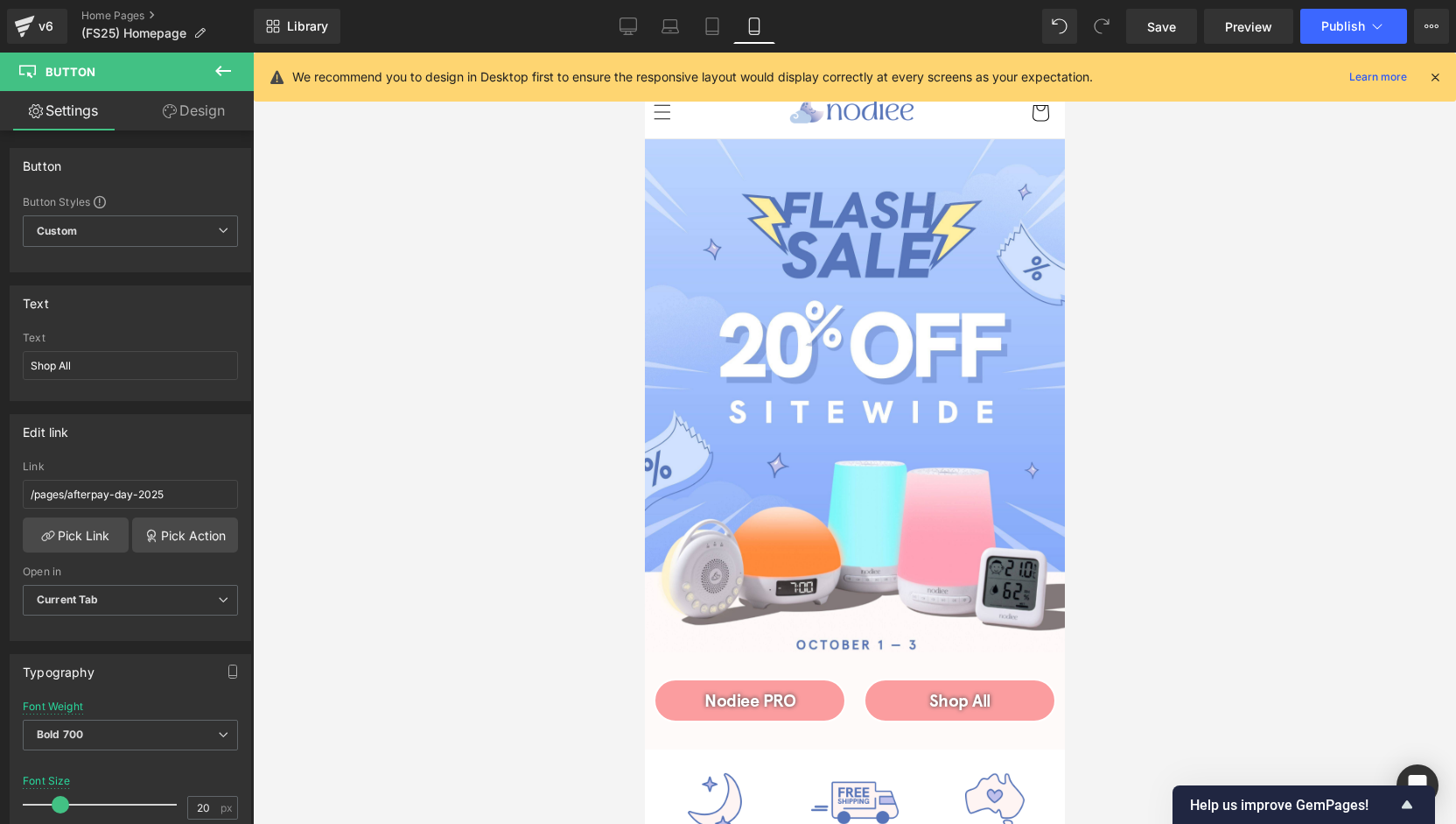
drag, startPoint x: 1157, startPoint y: 26, endPoint x: 1030, endPoint y: 67, distance: 133.5
click at [1157, 25] on span "Save" at bounding box center [1162, 26] width 29 height 18
click at [622, 26] on link "Desktop" at bounding box center [628, 26] width 42 height 35
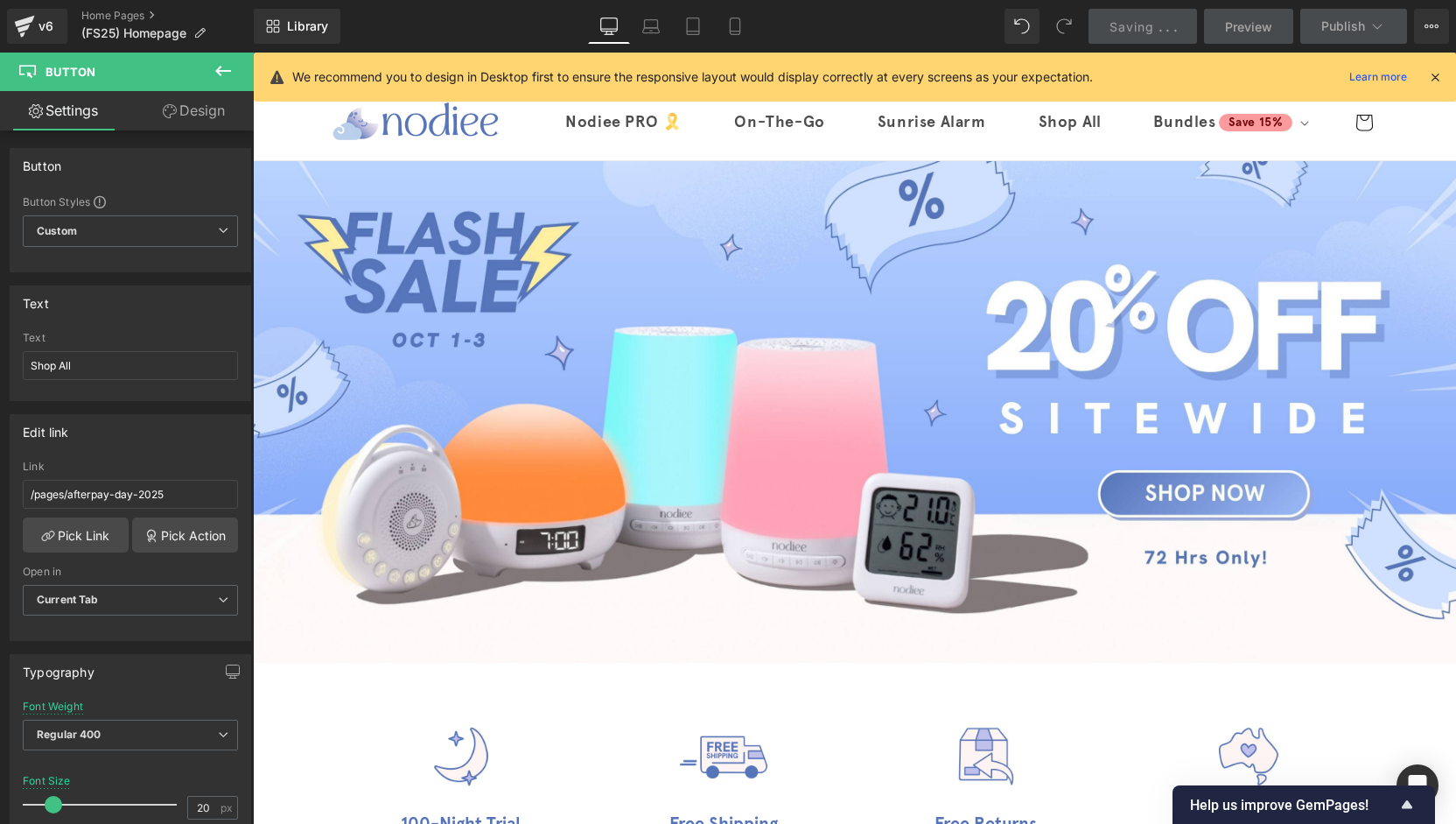
click at [606, 33] on icon at bounding box center [609, 26] width 17 height 17
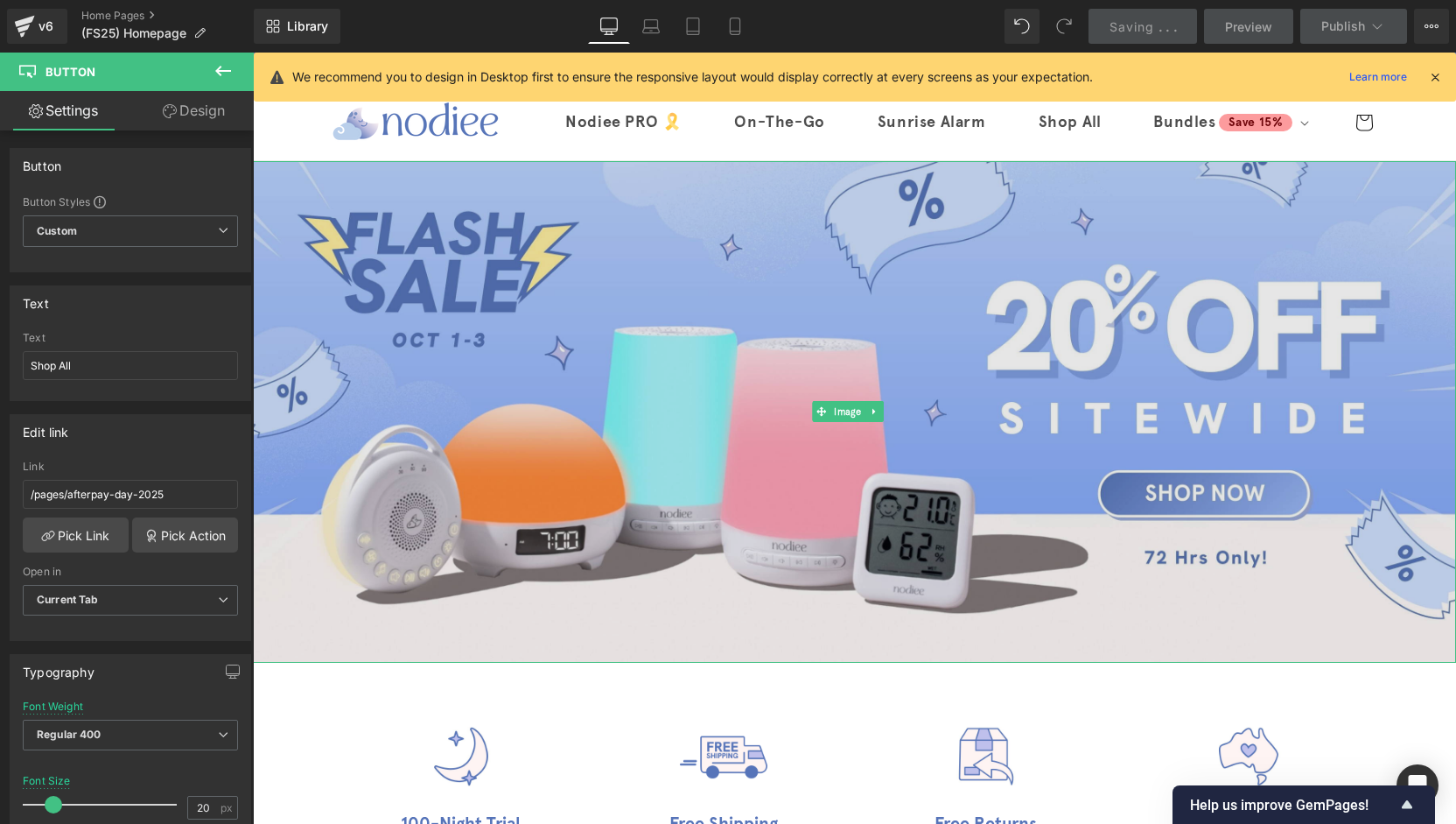
scroll to position [175, 0]
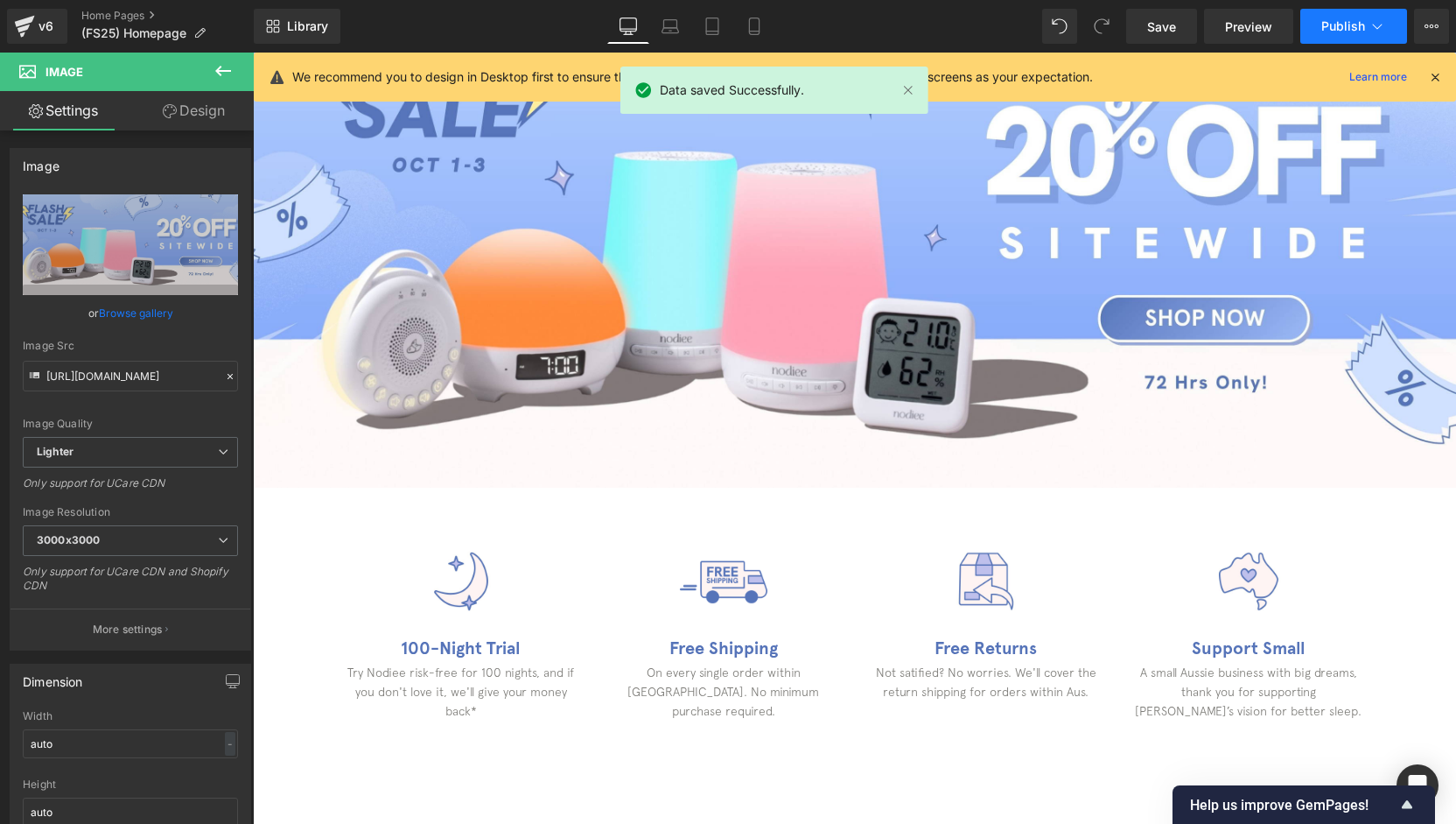
click at [1341, 41] on button "Publish" at bounding box center [1353, 26] width 107 height 35
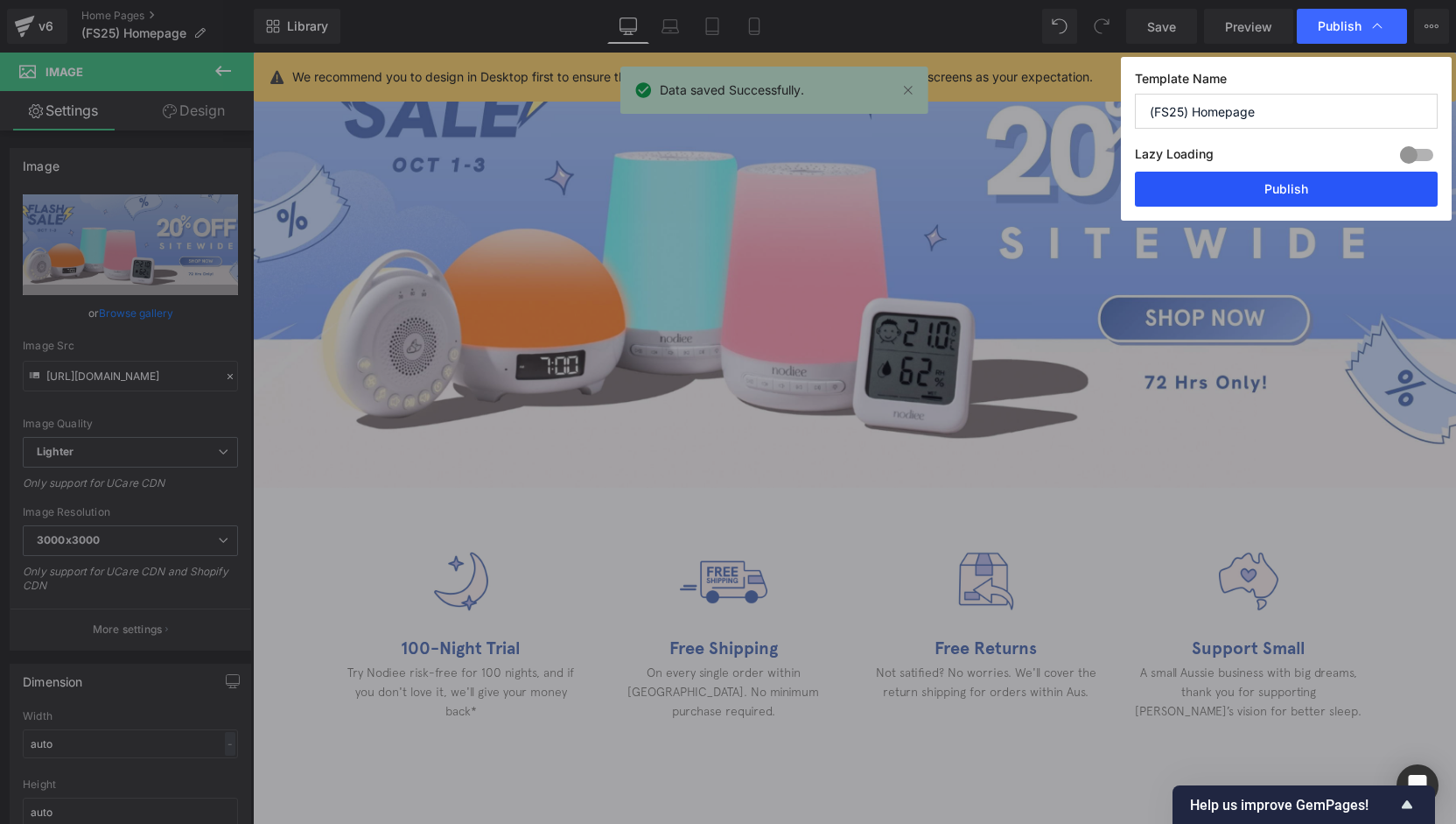
click at [1275, 189] on button "Publish" at bounding box center [1287, 189] width 302 height 35
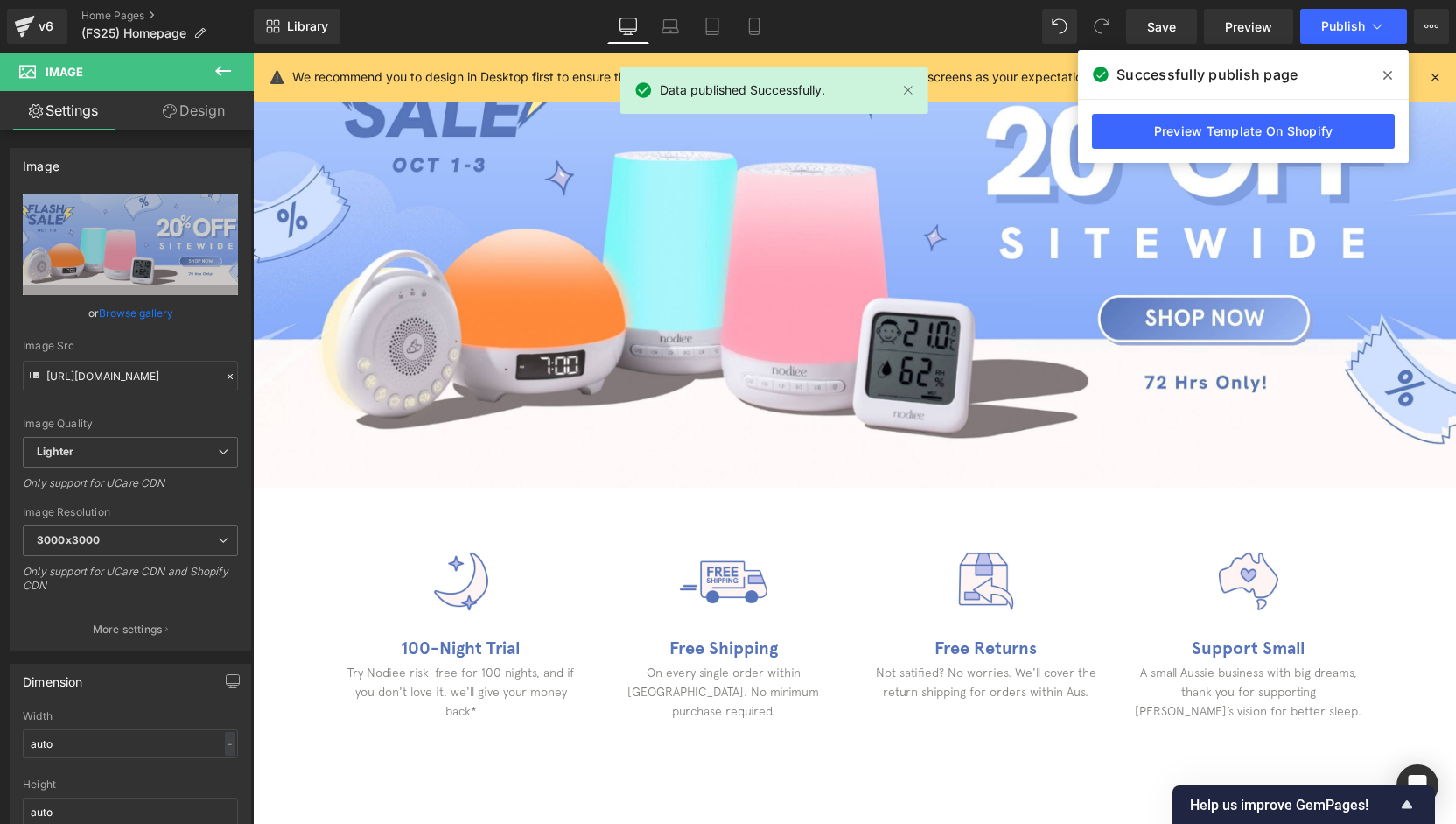
drag, startPoint x: 1384, startPoint y: 75, endPoint x: 1011, endPoint y: 298, distance: 434.6
click at [1384, 75] on icon at bounding box center [1388, 75] width 9 height 14
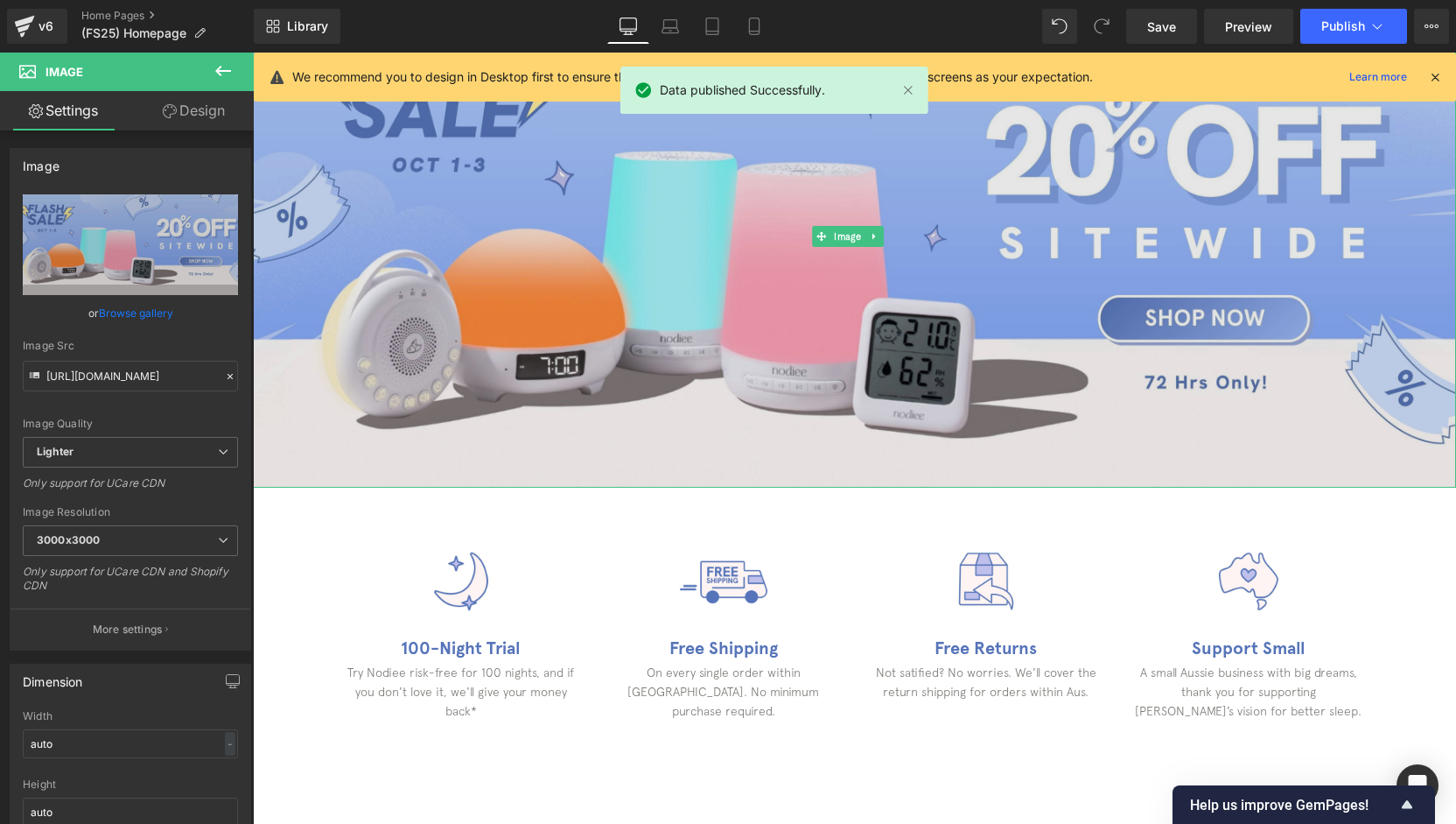
scroll to position [0, 0]
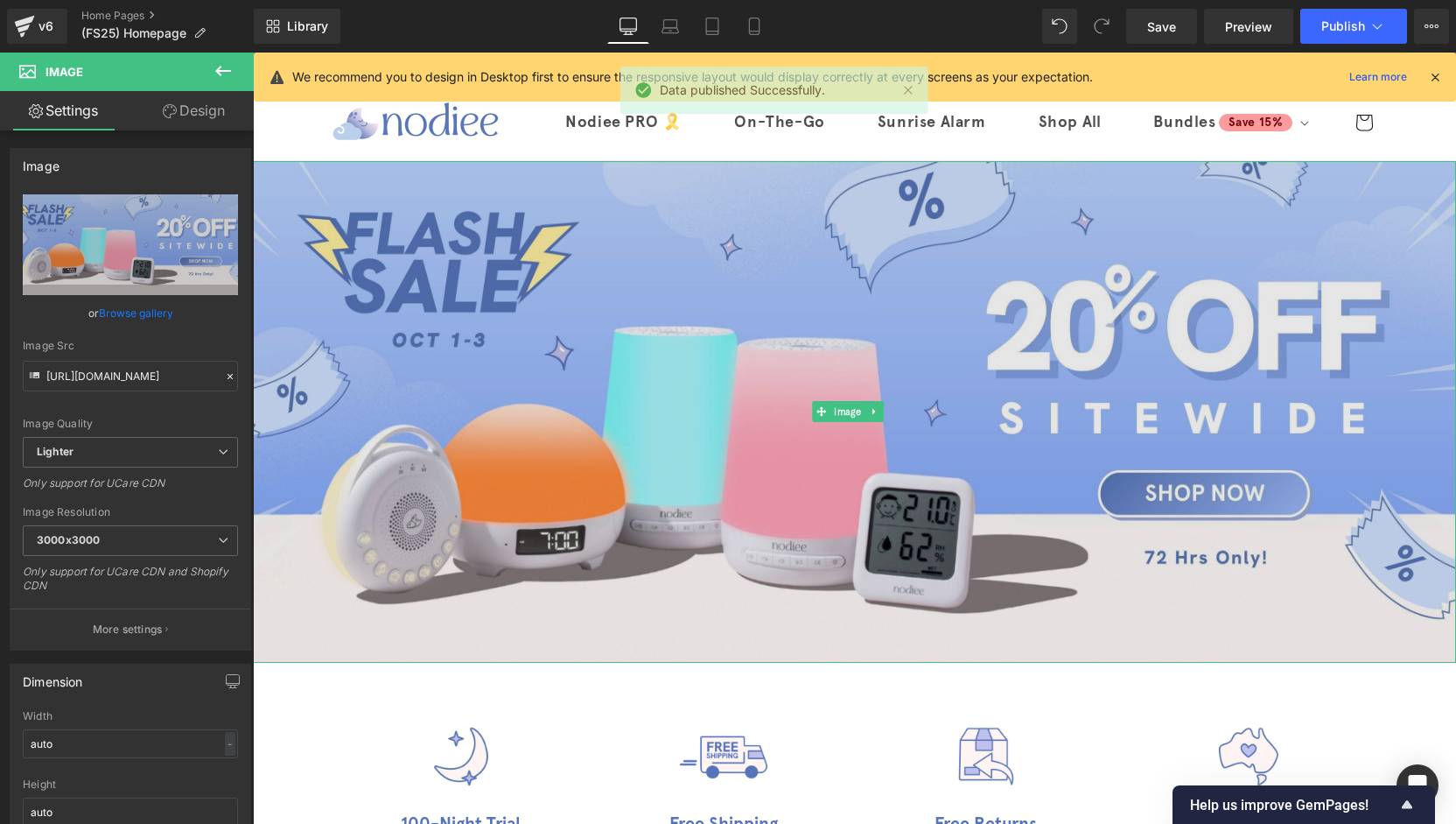
click at [863, 337] on img at bounding box center [855, 412] width 1203 height 501
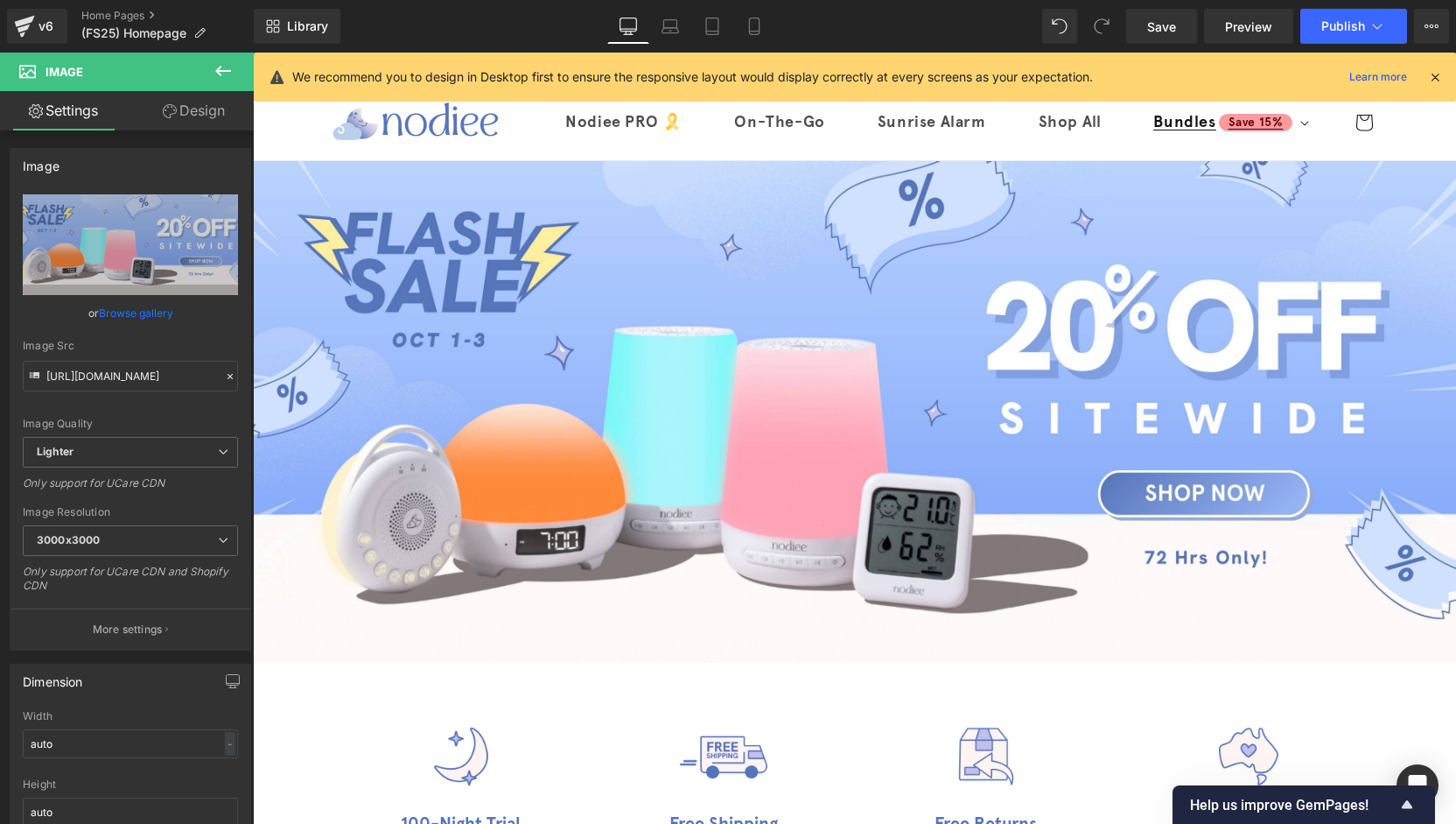
click at [1184, 130] on p "Bundles" at bounding box center [1184, 122] width 62 height 20
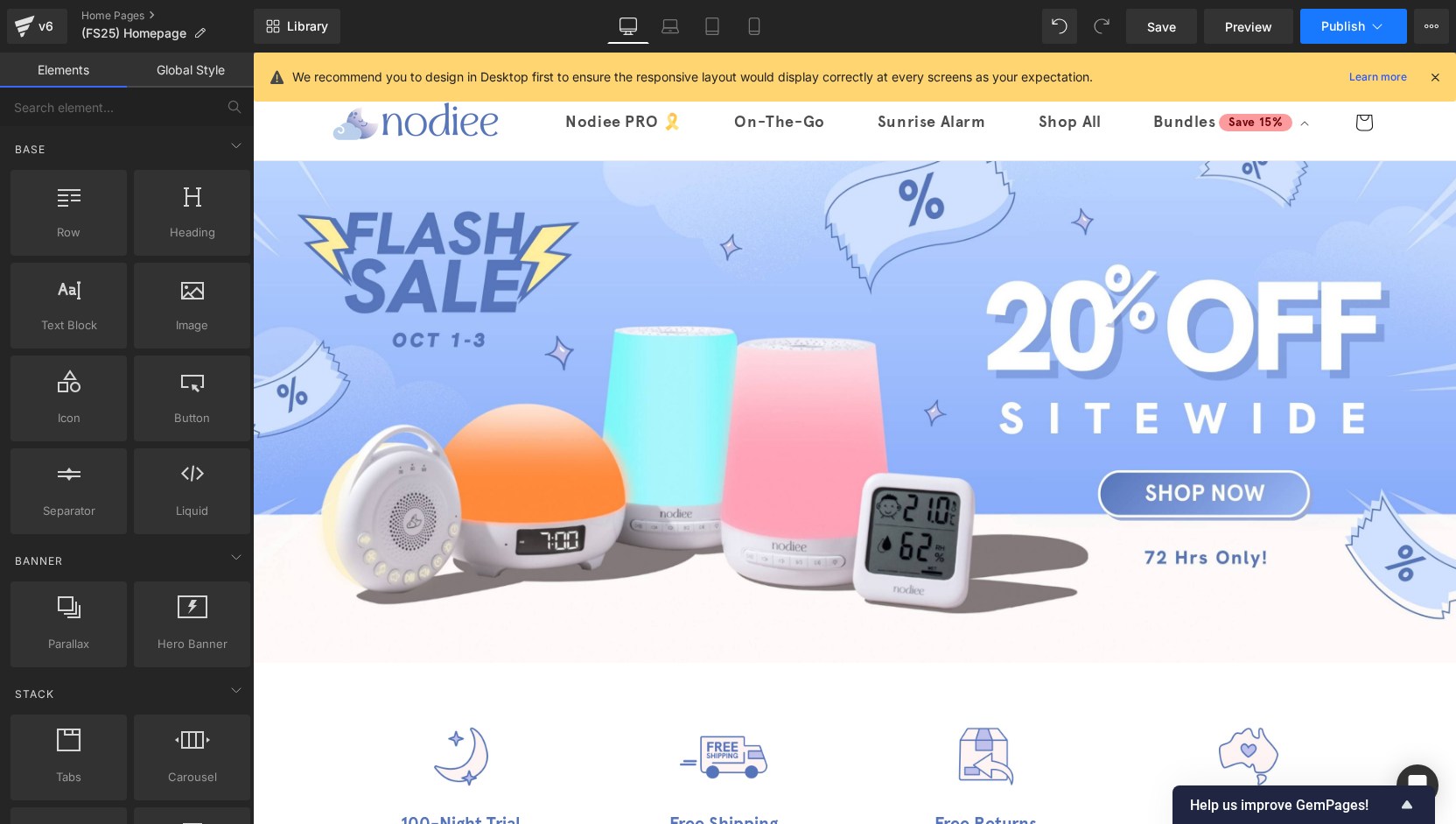
click at [1335, 12] on button "Publish" at bounding box center [1353, 26] width 107 height 35
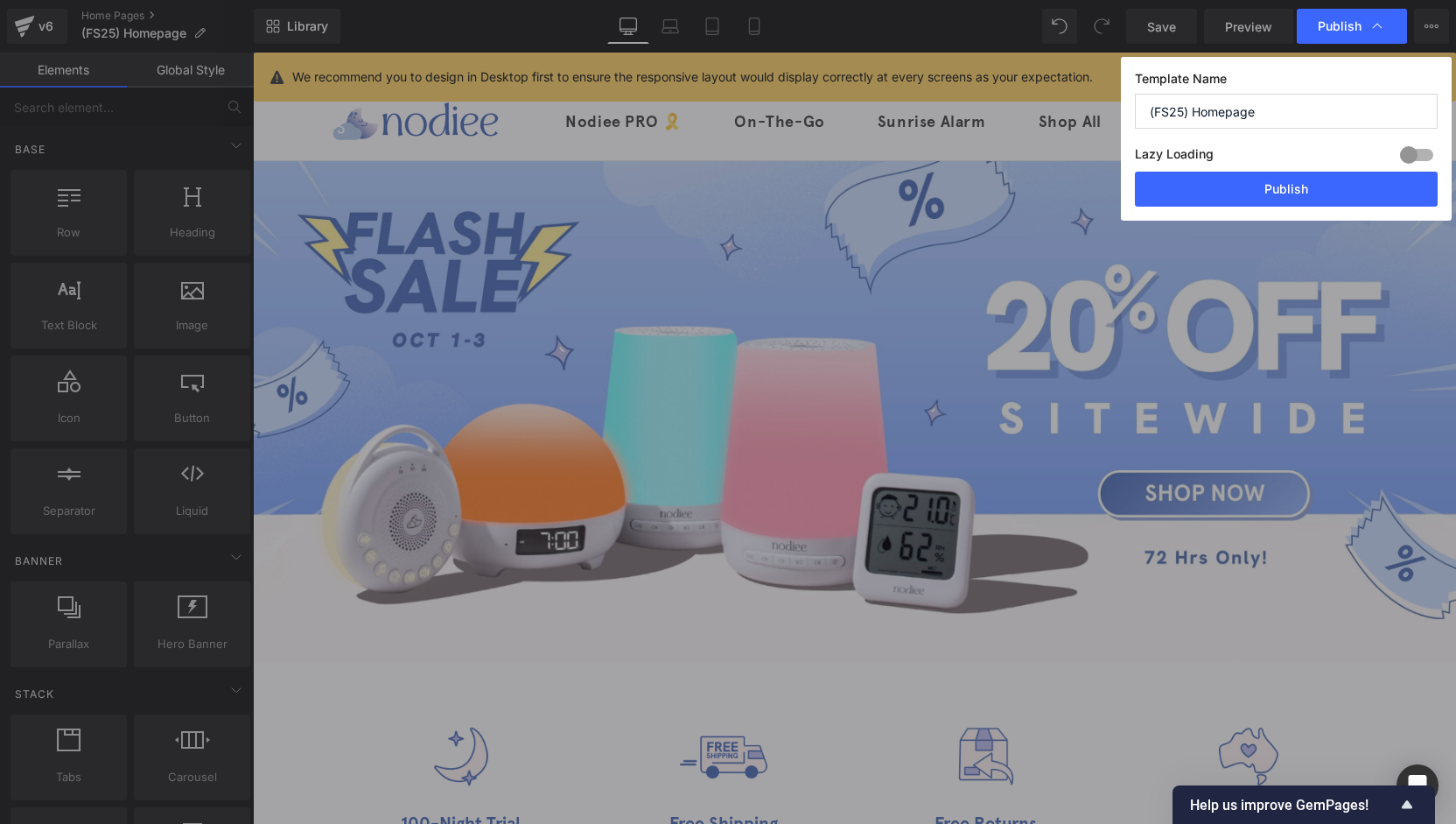
click at [1287, 220] on div "Template Name (FS25) Homepage Lazy Loading Build Upgrade plan to unlock Lazy lo…" at bounding box center [1286, 139] width 331 height 164
click at [1268, 187] on button "Publish" at bounding box center [1287, 189] width 302 height 35
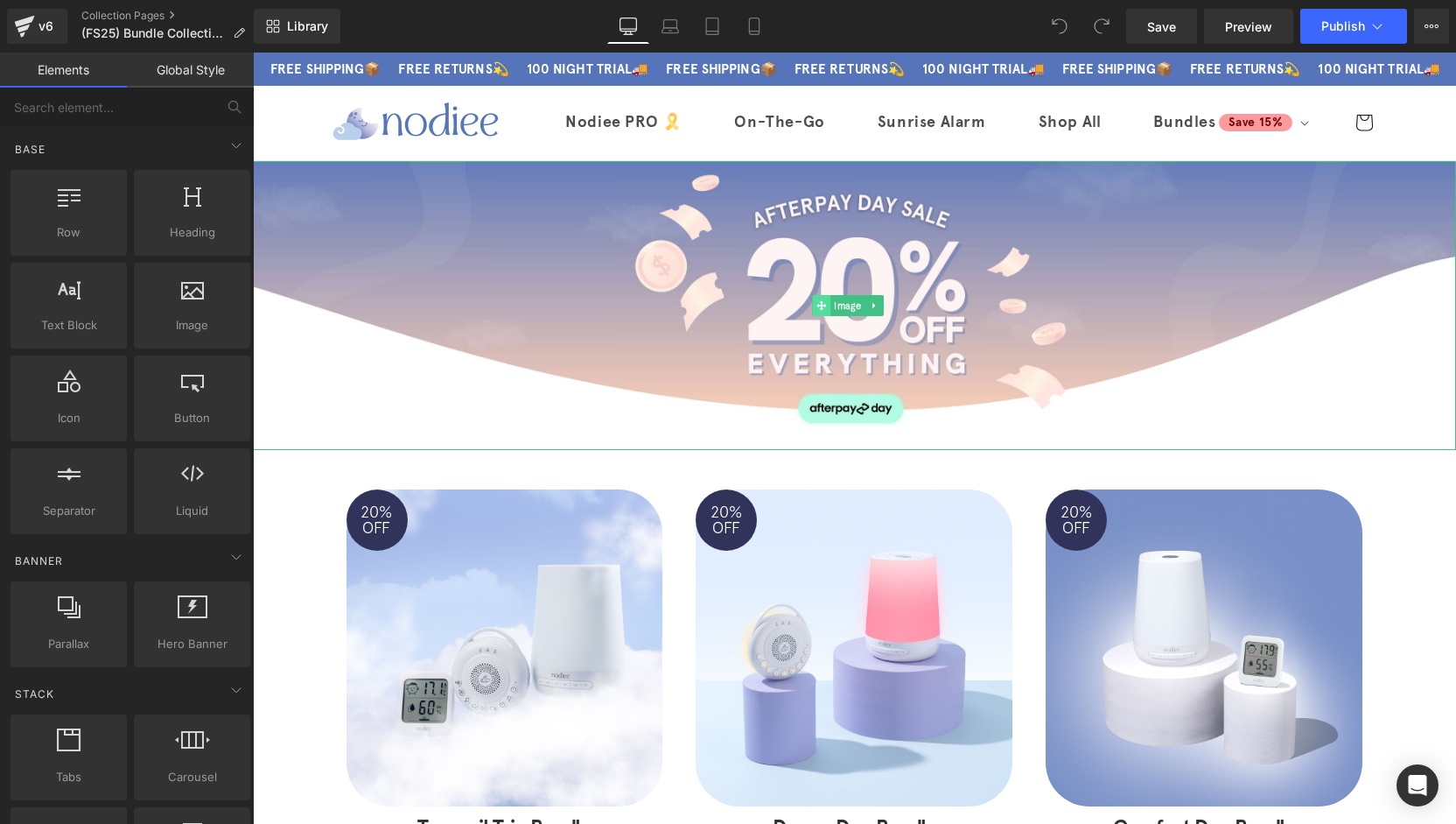
click at [849, 299] on span "Image" at bounding box center [847, 305] width 35 height 21
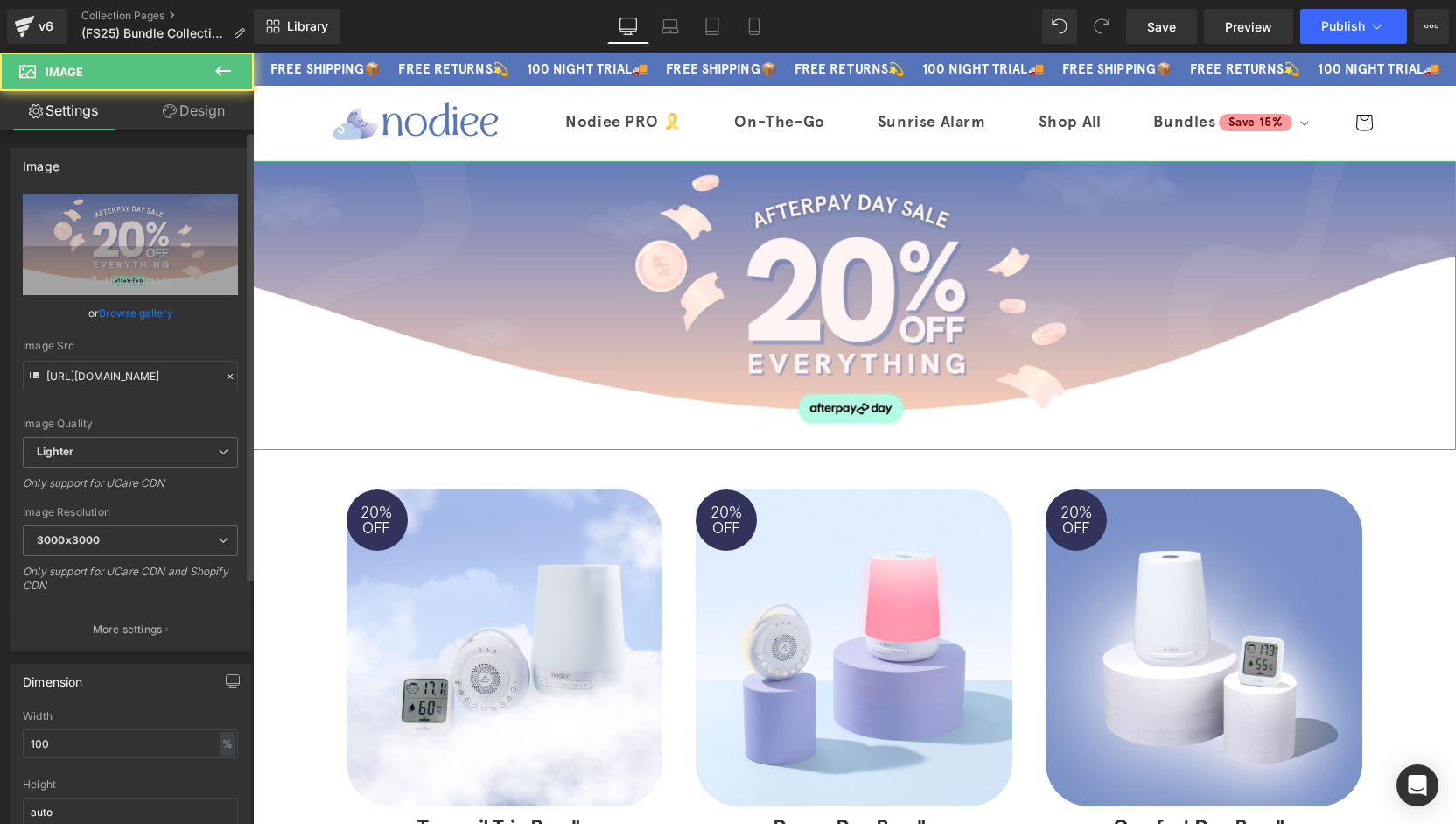
click at [135, 311] on link "Browse gallery" at bounding box center [137, 314] width 75 height 31
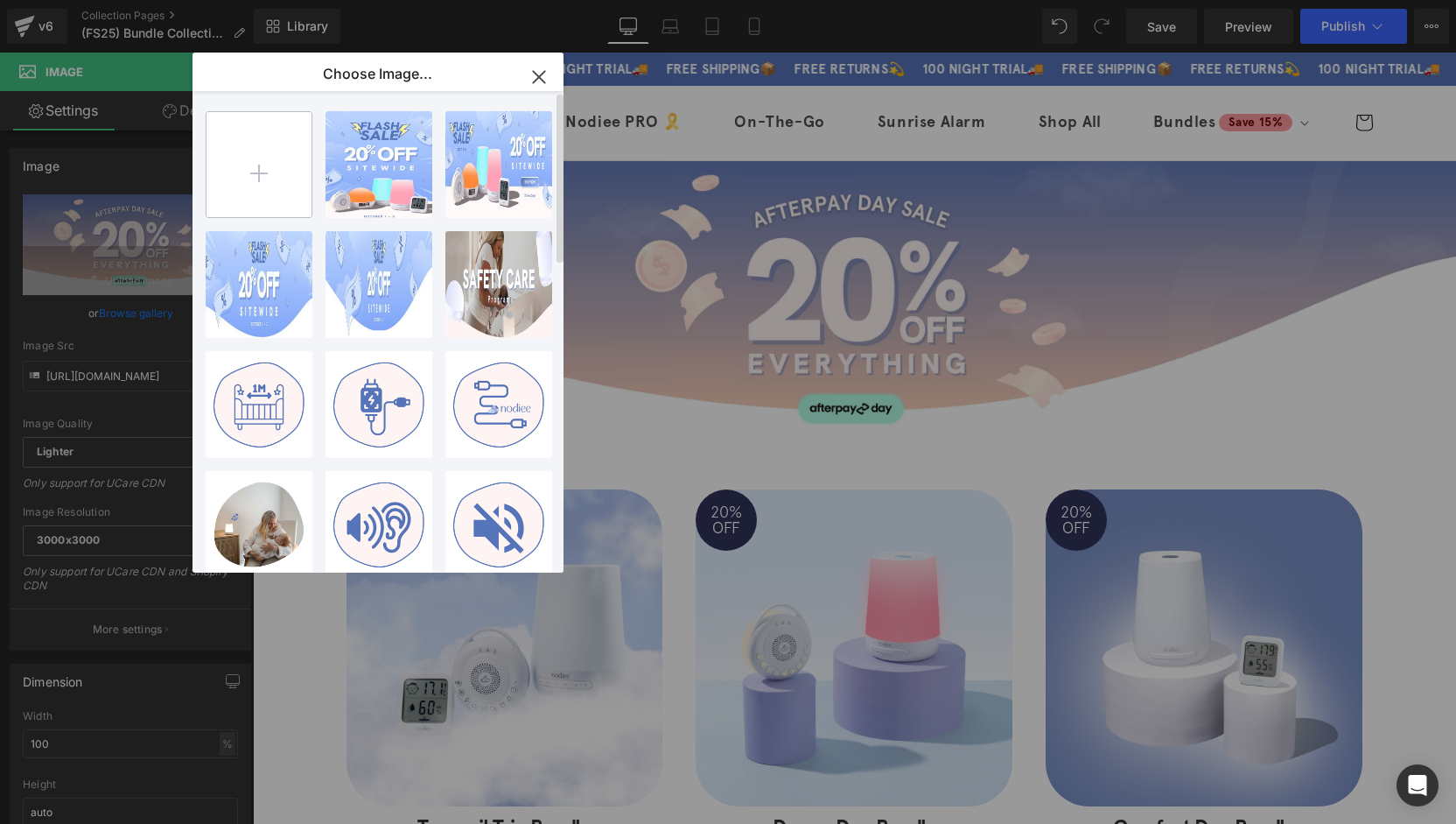
click at [252, 183] on input "file" at bounding box center [259, 164] width 105 height 105
click at [379, 304] on div "FLASH D...ktop.jpg 110.07 KB" at bounding box center [378, 284] width 107 height 107
type input "[URL][DOMAIN_NAME]"
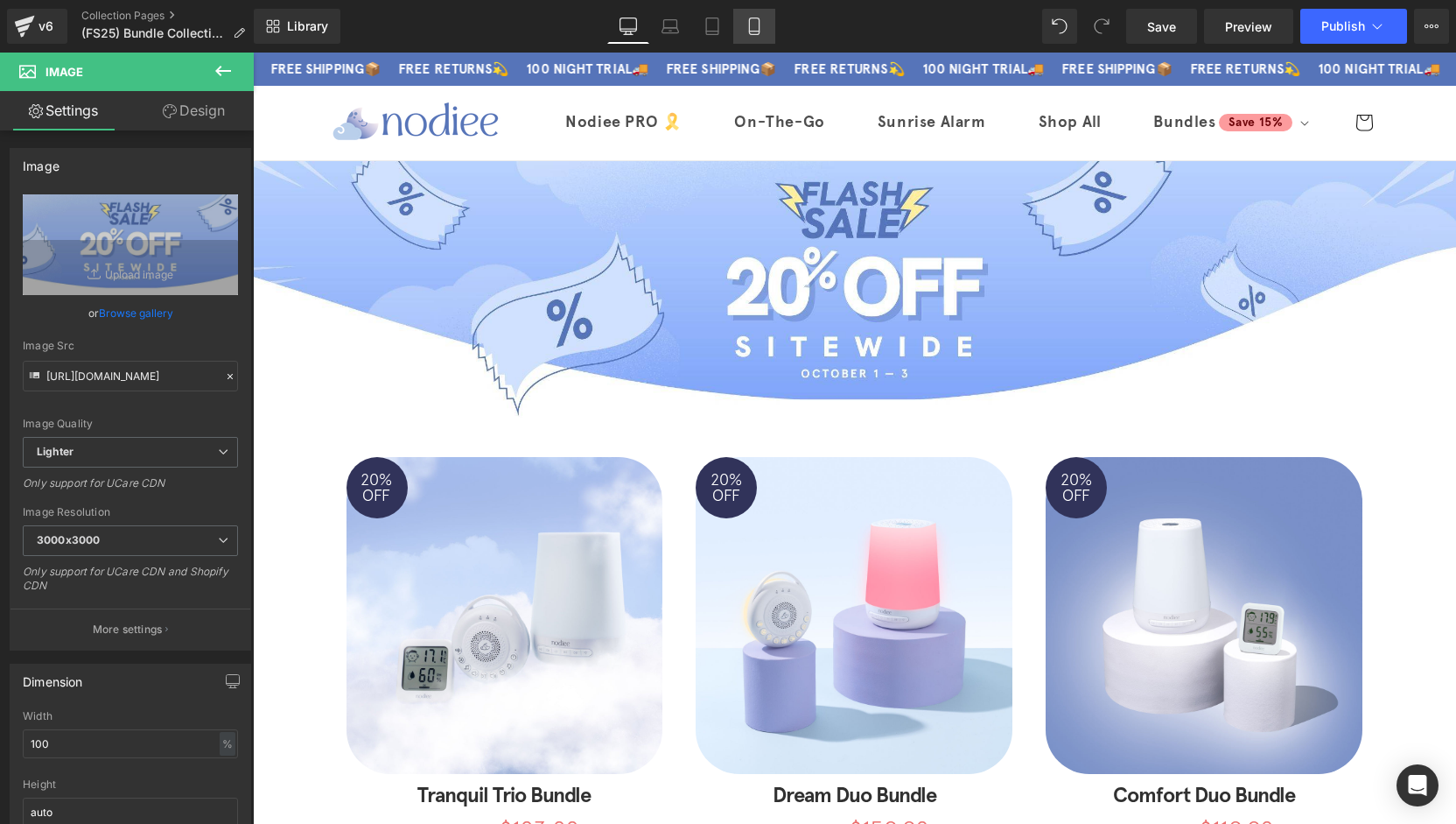
click at [744, 33] on link "Mobile" at bounding box center [754, 26] width 42 height 35
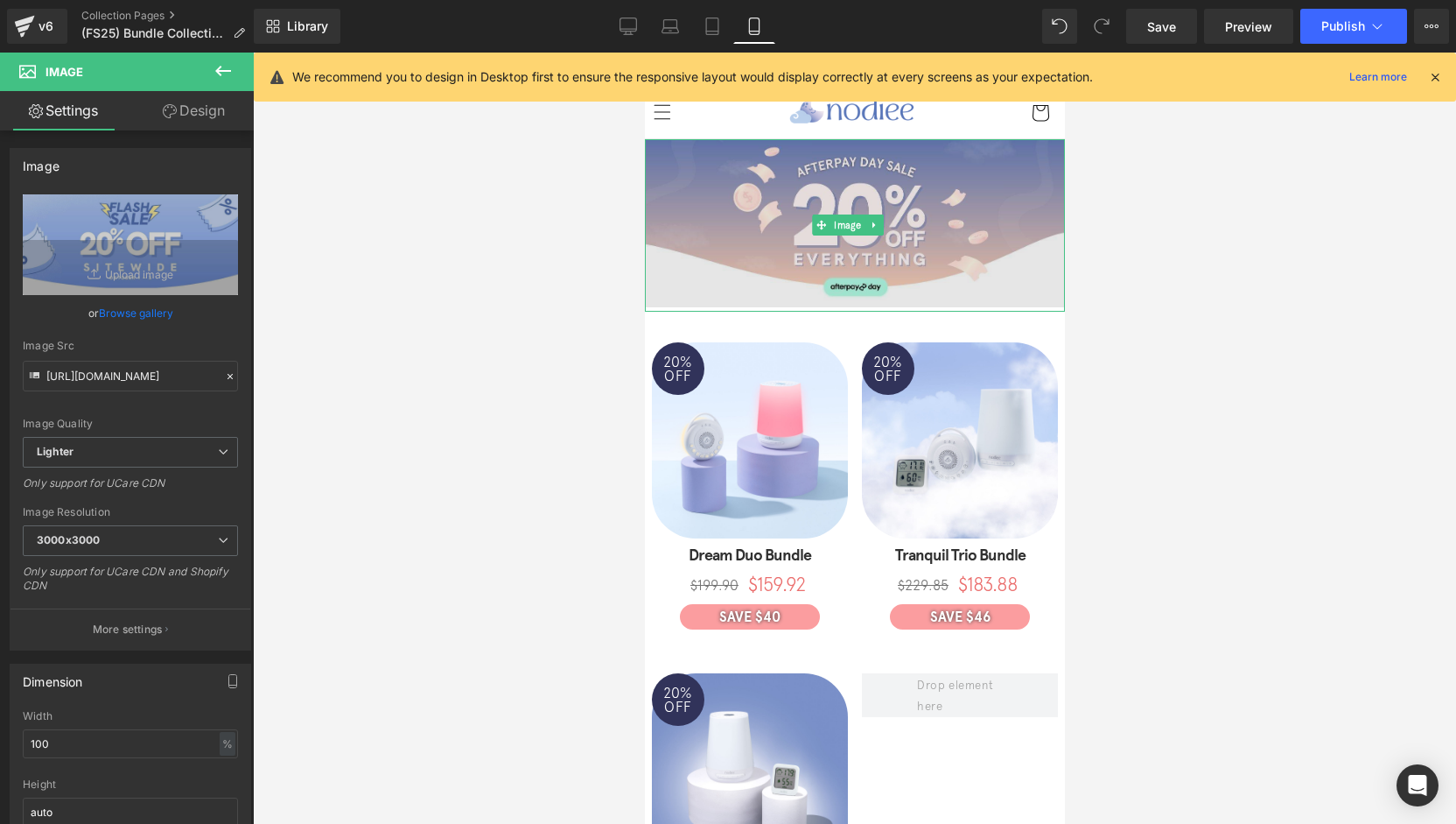
click at [779, 228] on img at bounding box center [854, 225] width 420 height 172
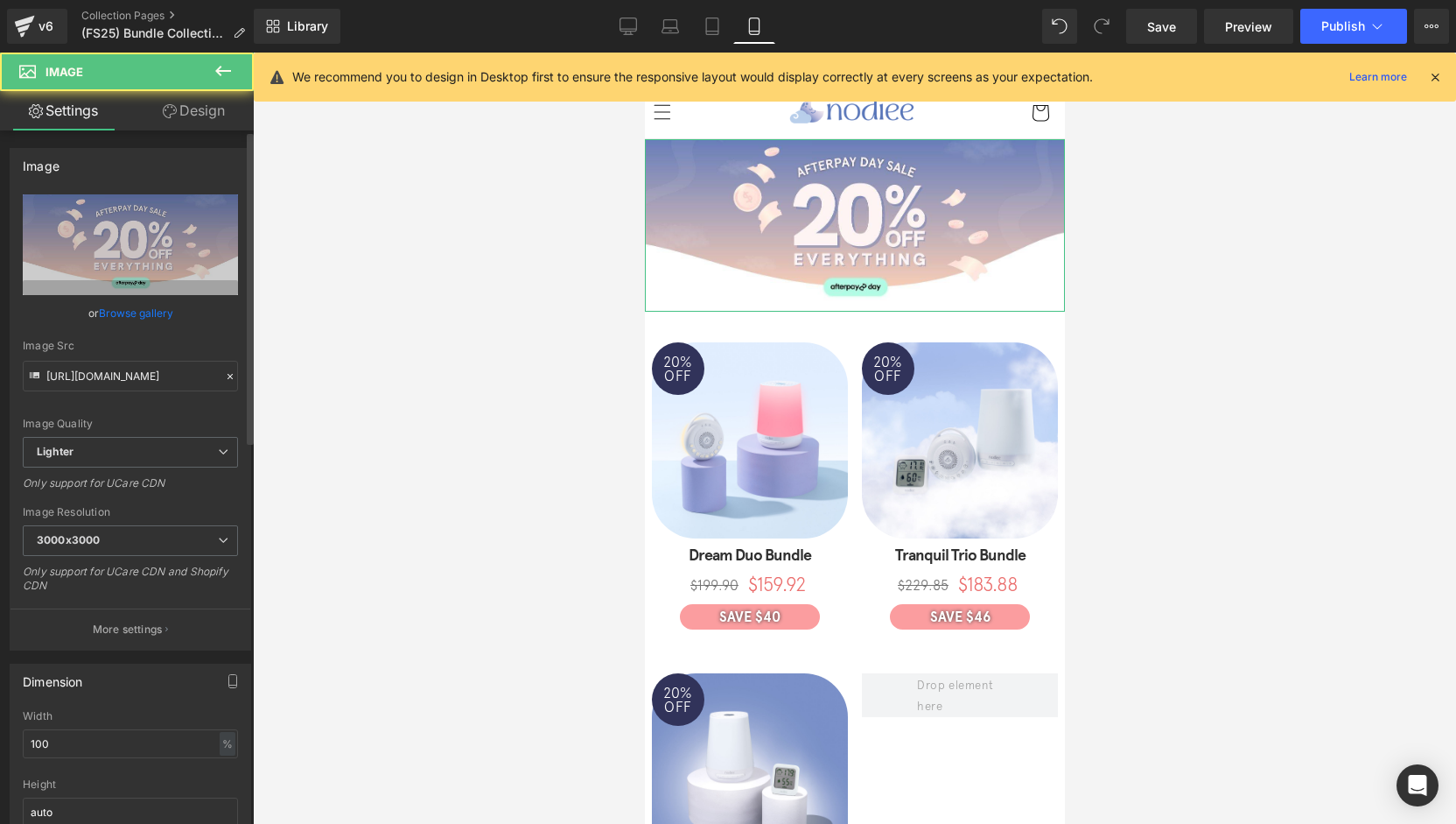
click at [126, 311] on link "Browse gallery" at bounding box center [137, 314] width 75 height 31
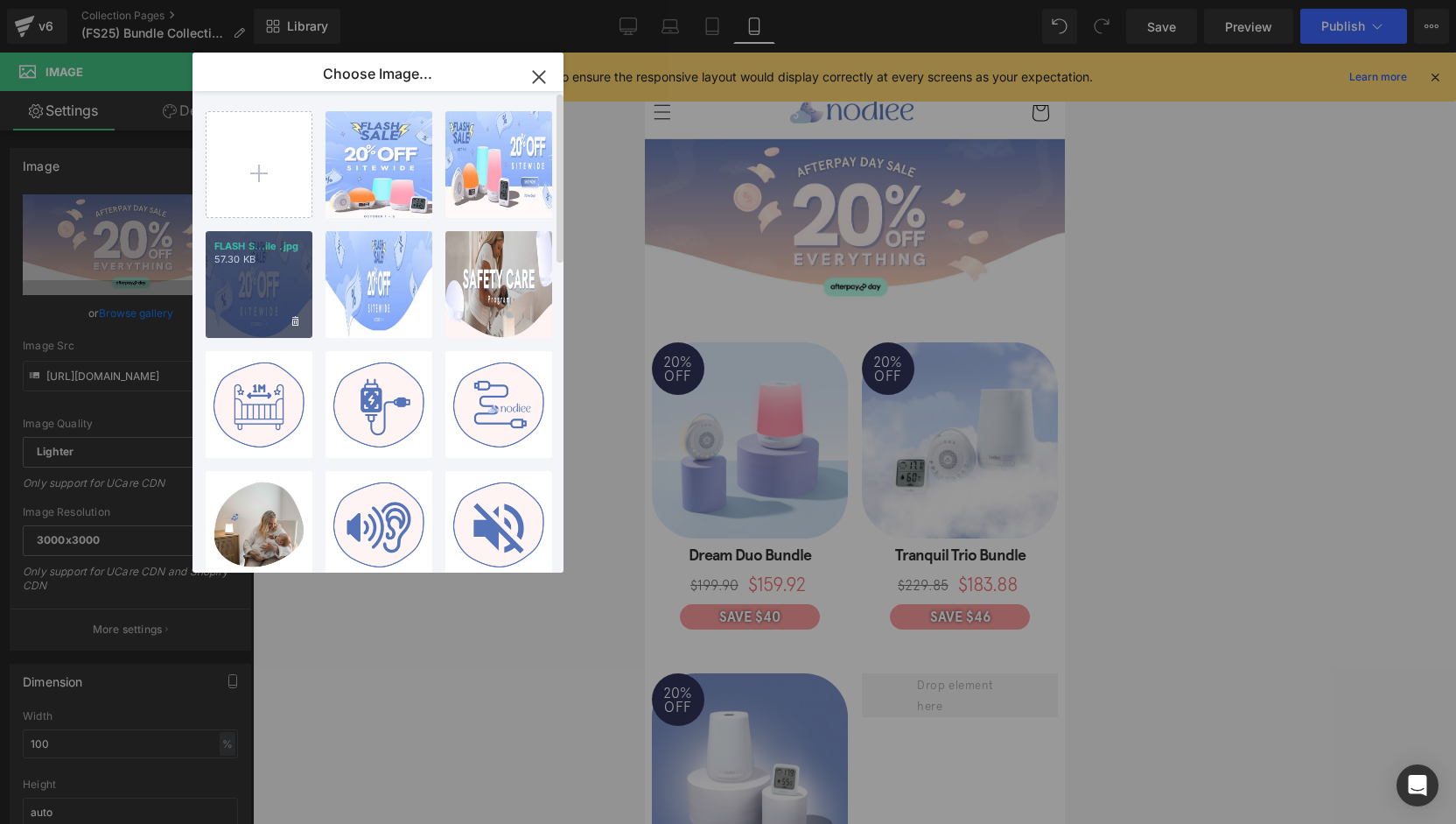
click at [260, 295] on div "FLASH S...ile .jpg 57.30 KB" at bounding box center [259, 284] width 107 height 107
type input "[URL][DOMAIN_NAME]"
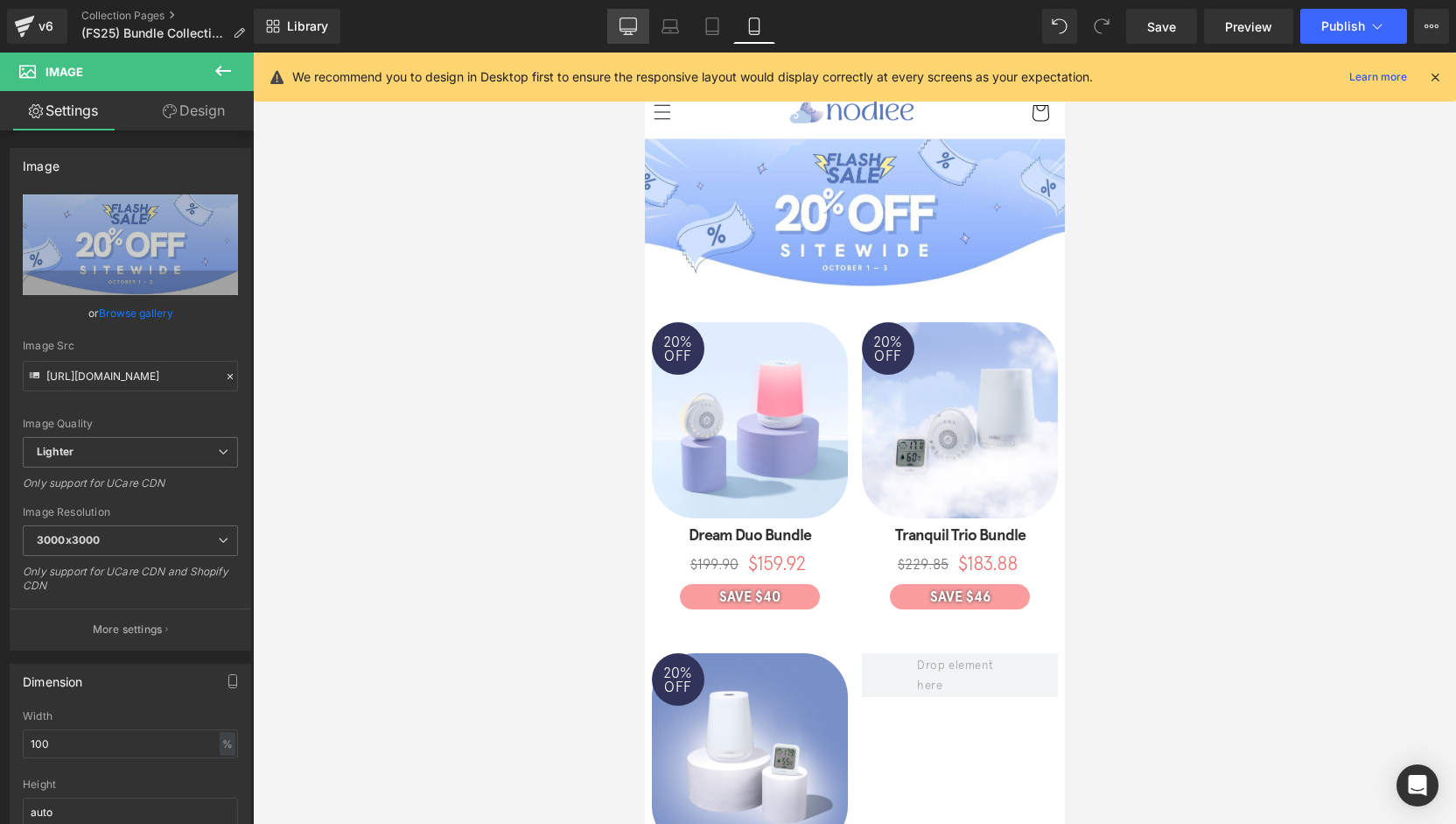
click at [613, 26] on link "Desktop" at bounding box center [628, 26] width 42 height 35
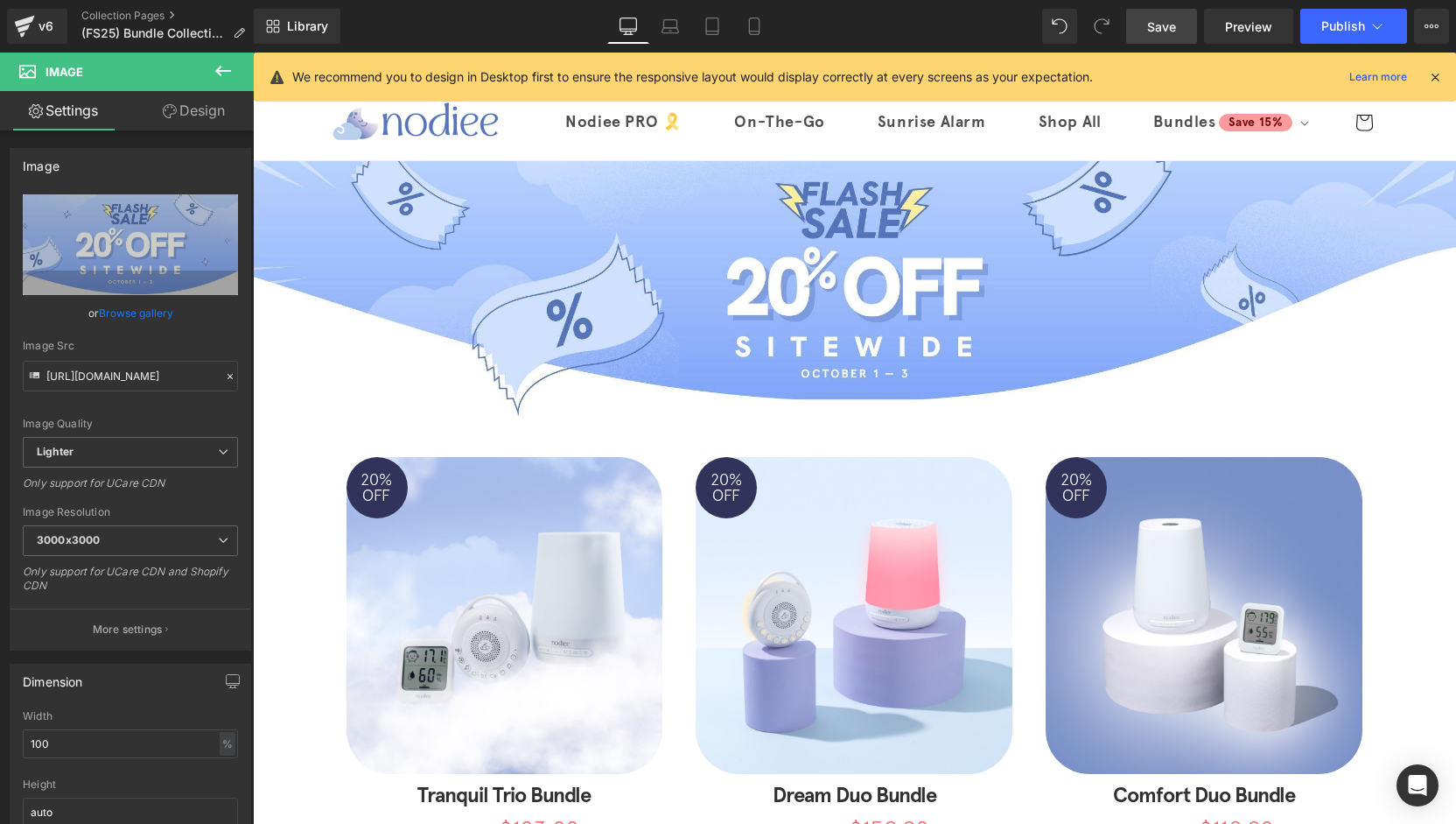
click at [1196, 32] on link "Save" at bounding box center [1162, 26] width 71 height 35
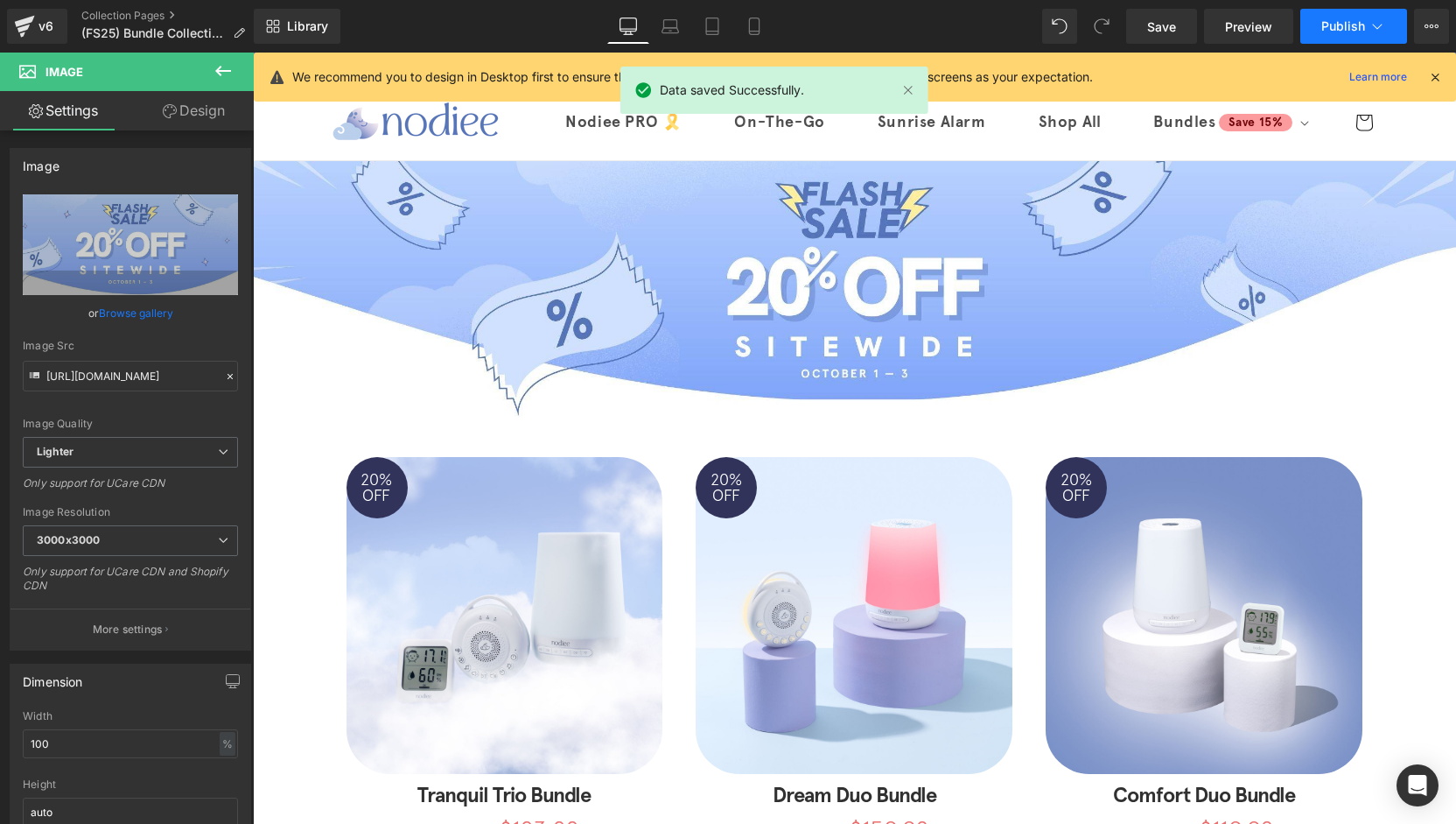
click at [1332, 27] on span "Publish" at bounding box center [1343, 26] width 44 height 14
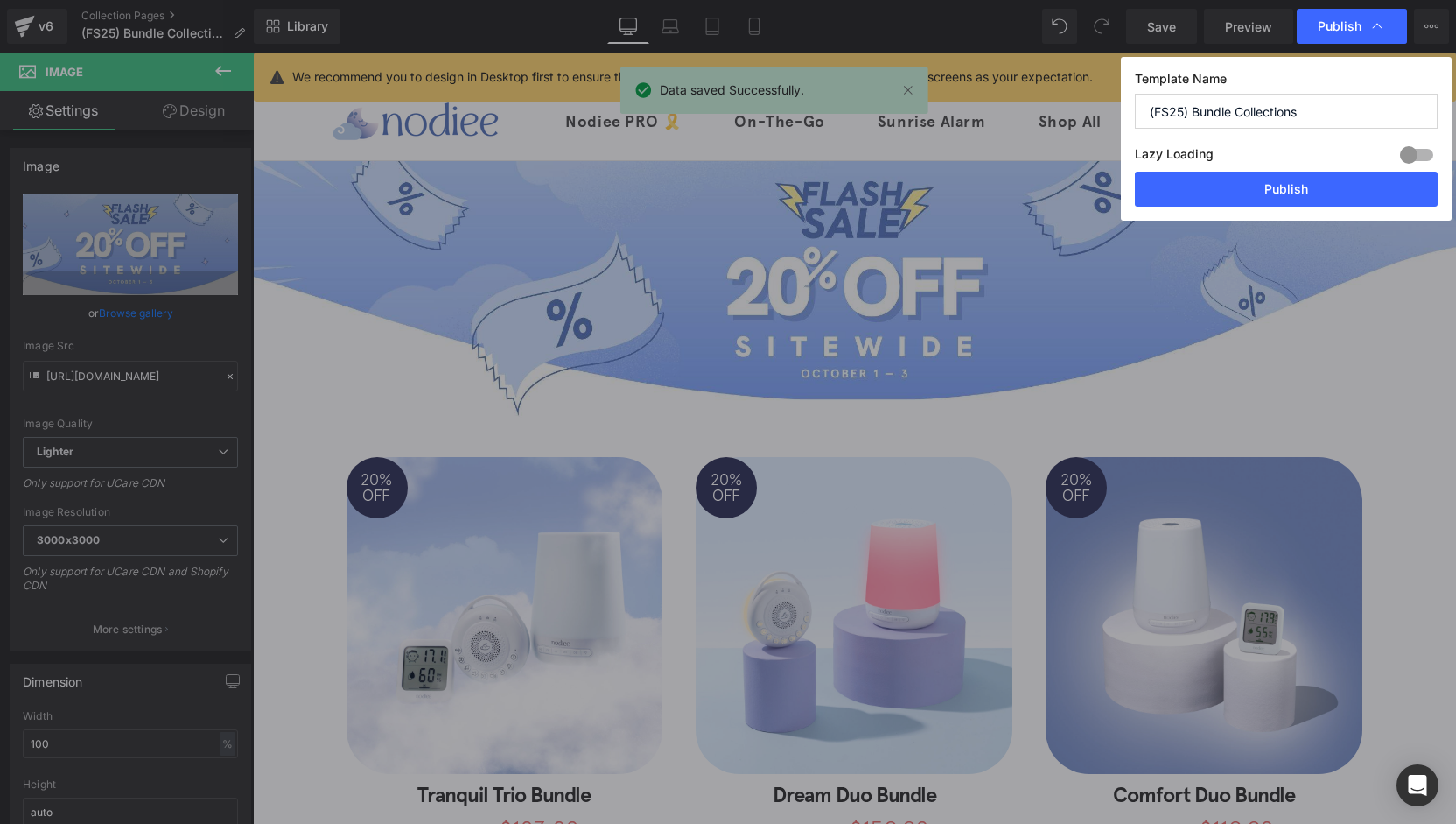
click at [1293, 212] on div "Template Name (FS25) Bundle Collections Lazy Loading Build Upgrade plan to unlo…" at bounding box center [1286, 139] width 331 height 164
drag, startPoint x: 1292, startPoint y: 198, endPoint x: 1040, endPoint y: 145, distance: 257.5
click at [1292, 198] on button "Publish" at bounding box center [1287, 189] width 302 height 35
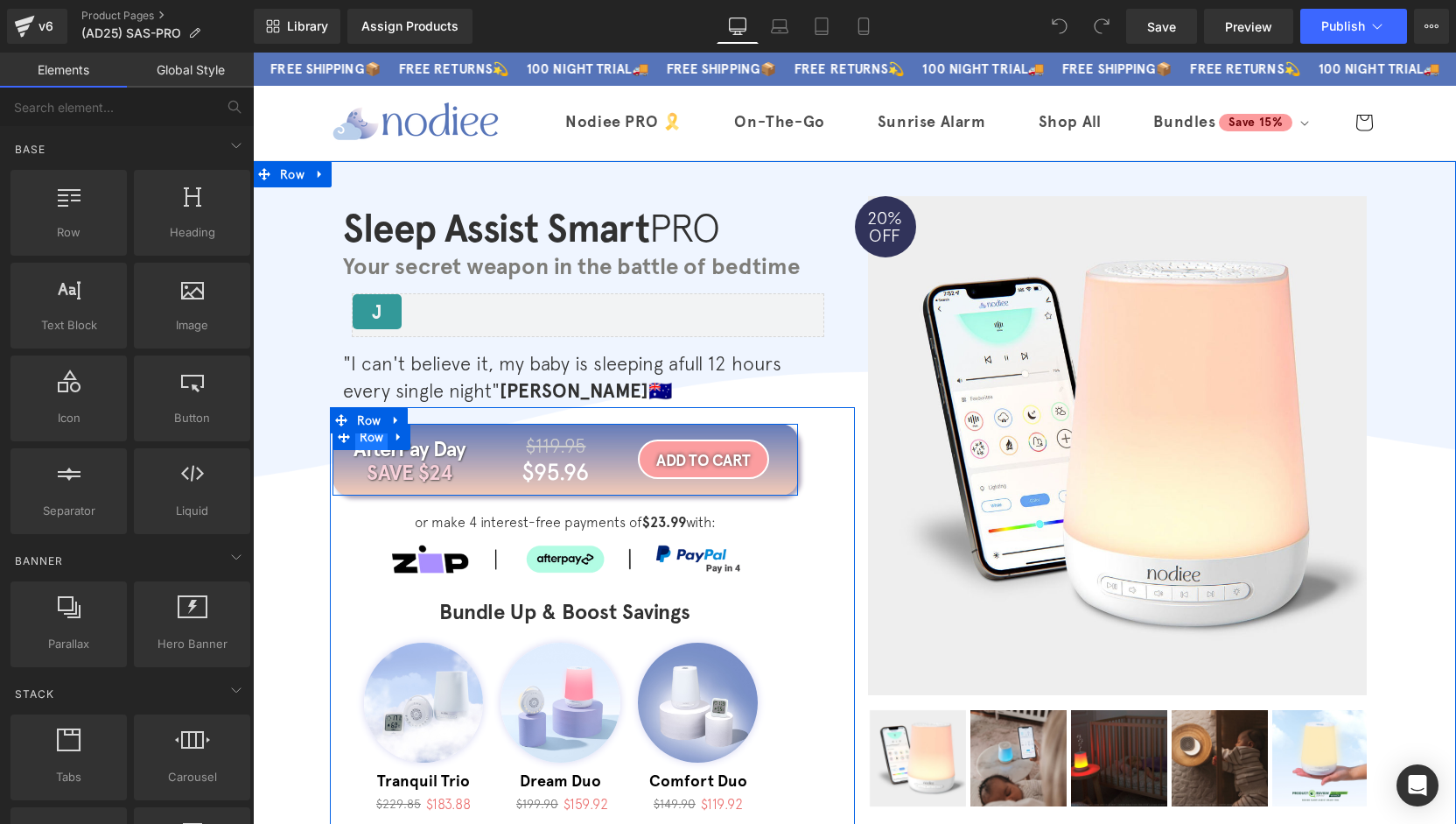
click at [359, 436] on span "Row" at bounding box center [372, 437] width 33 height 26
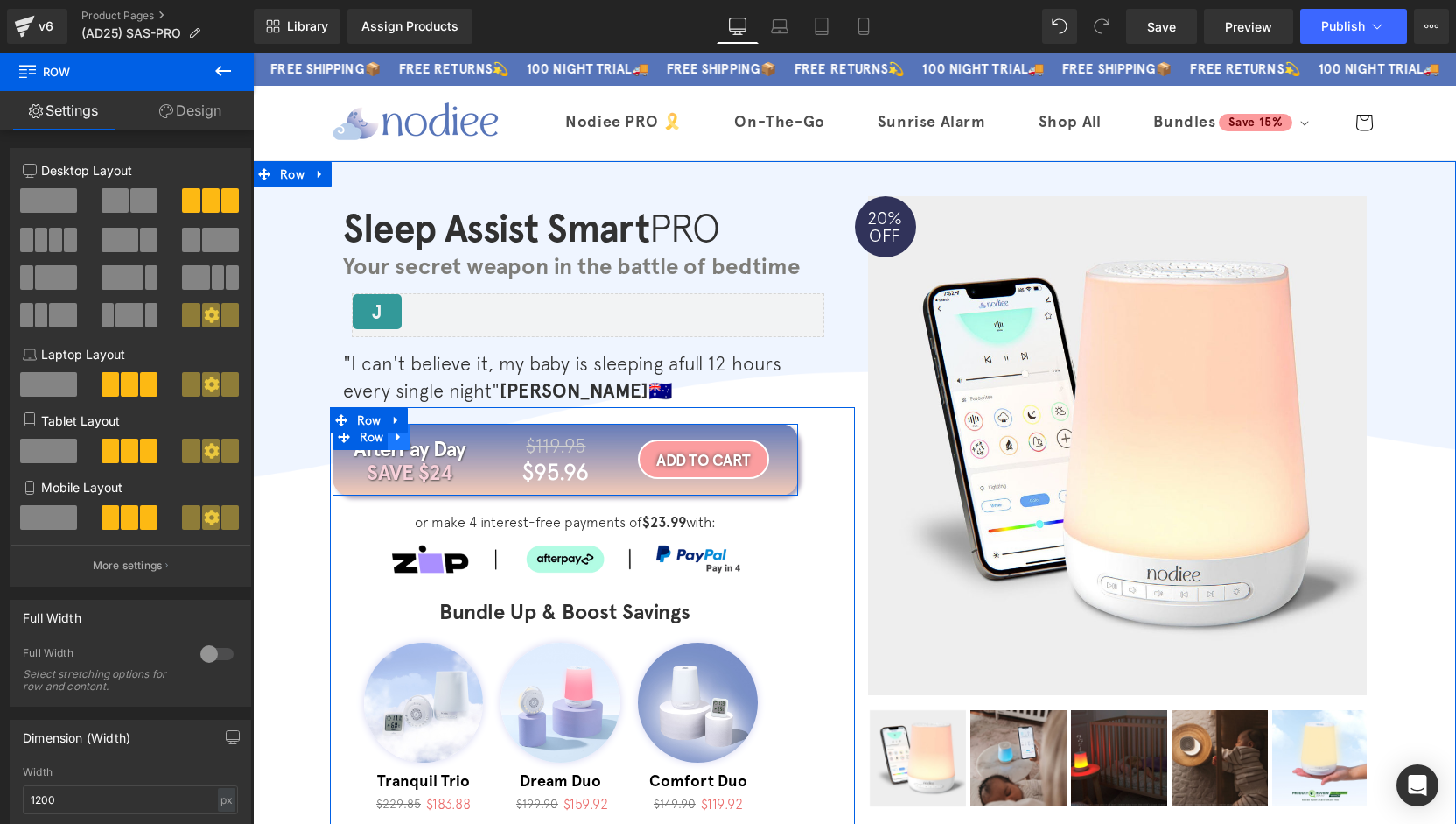
click at [393, 440] on icon at bounding box center [398, 437] width 12 height 13
click at [415, 438] on icon at bounding box center [421, 436] width 12 height 12
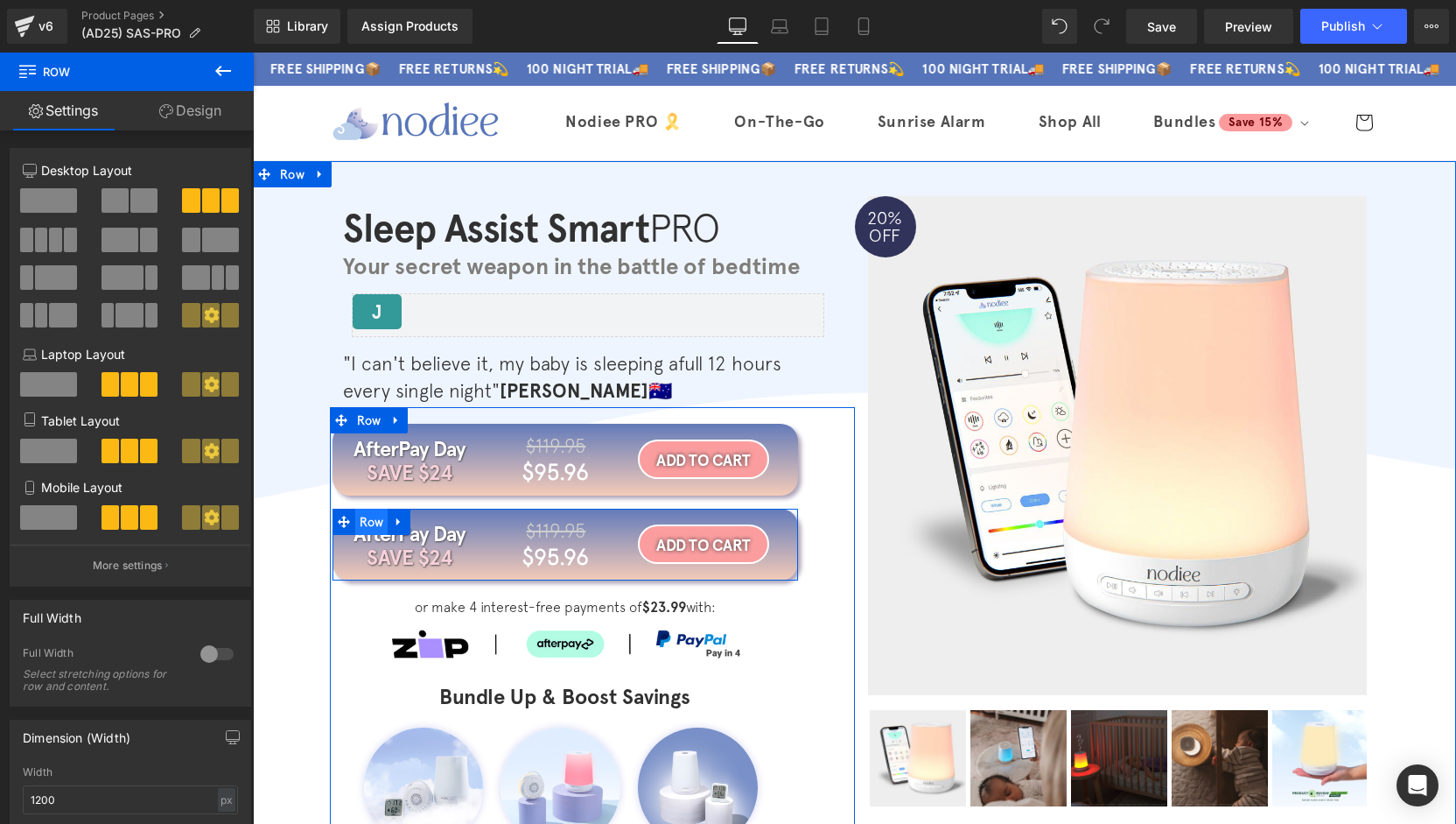
click at [363, 524] on span "Row" at bounding box center [372, 521] width 33 height 26
click at [364, 524] on span "Row" at bounding box center [372, 521] width 33 height 26
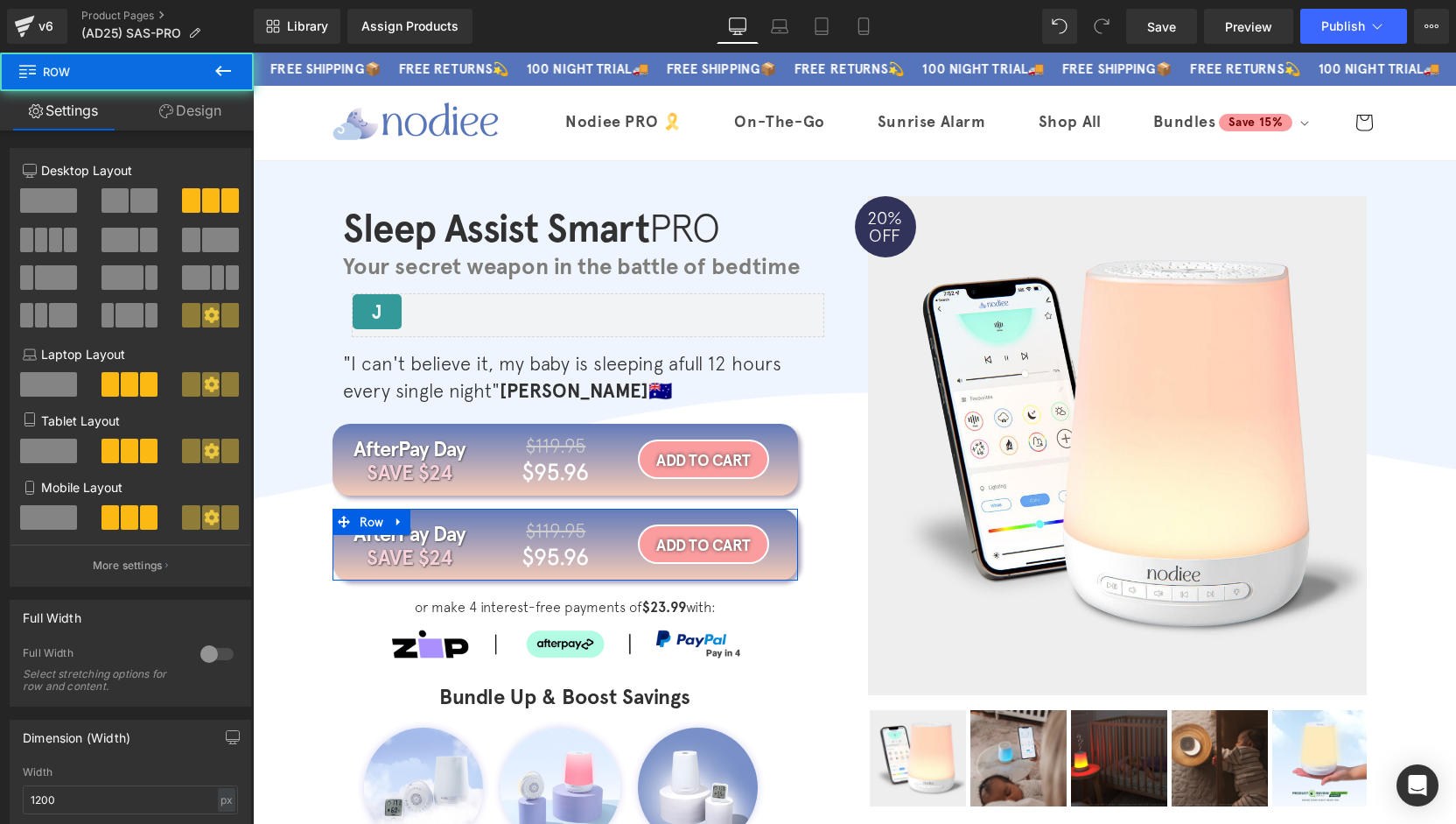
click at [190, 112] on link "Design" at bounding box center [190, 110] width 127 height 39
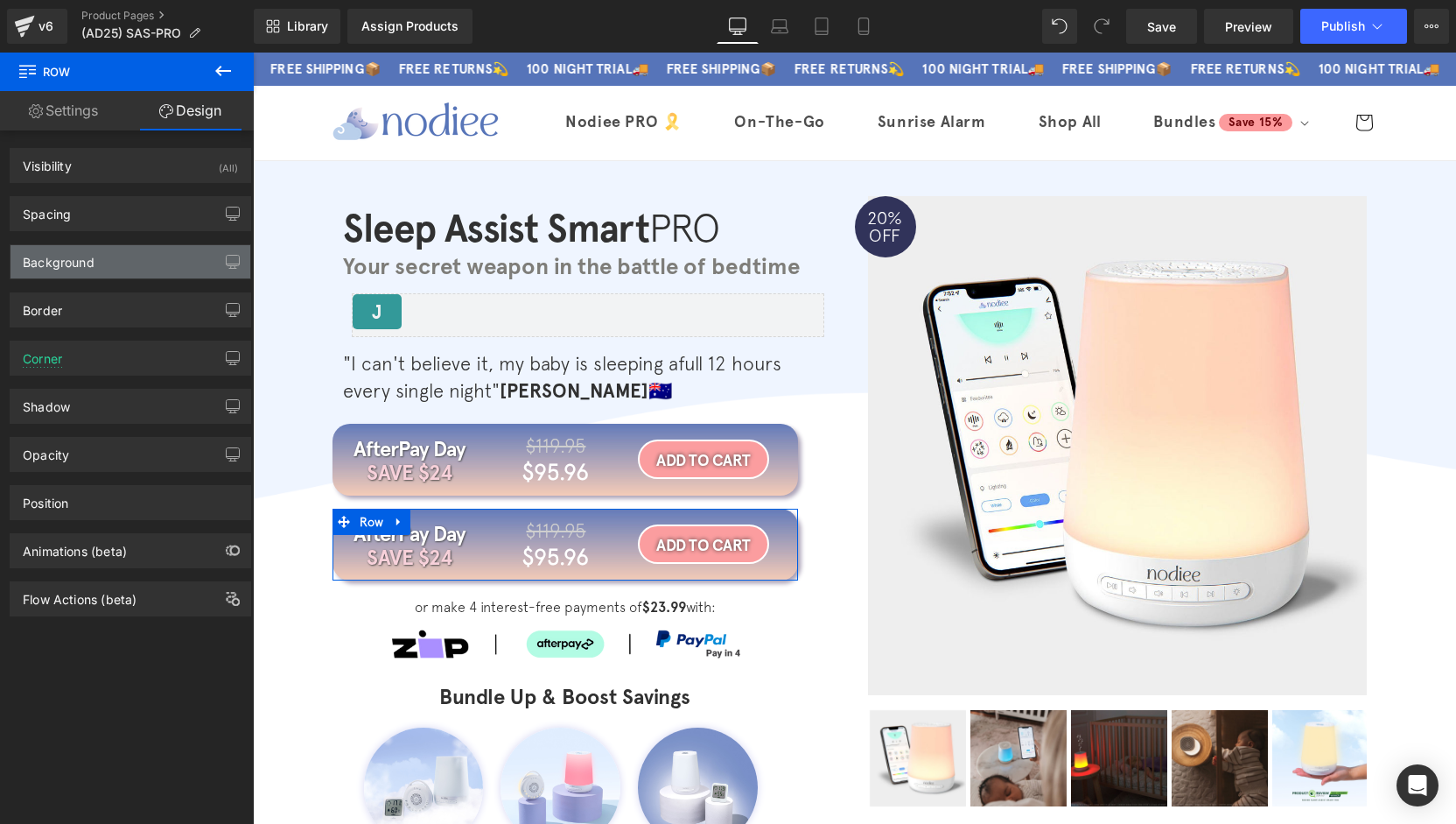
click at [97, 268] on div "Background" at bounding box center [130, 262] width 240 height 33
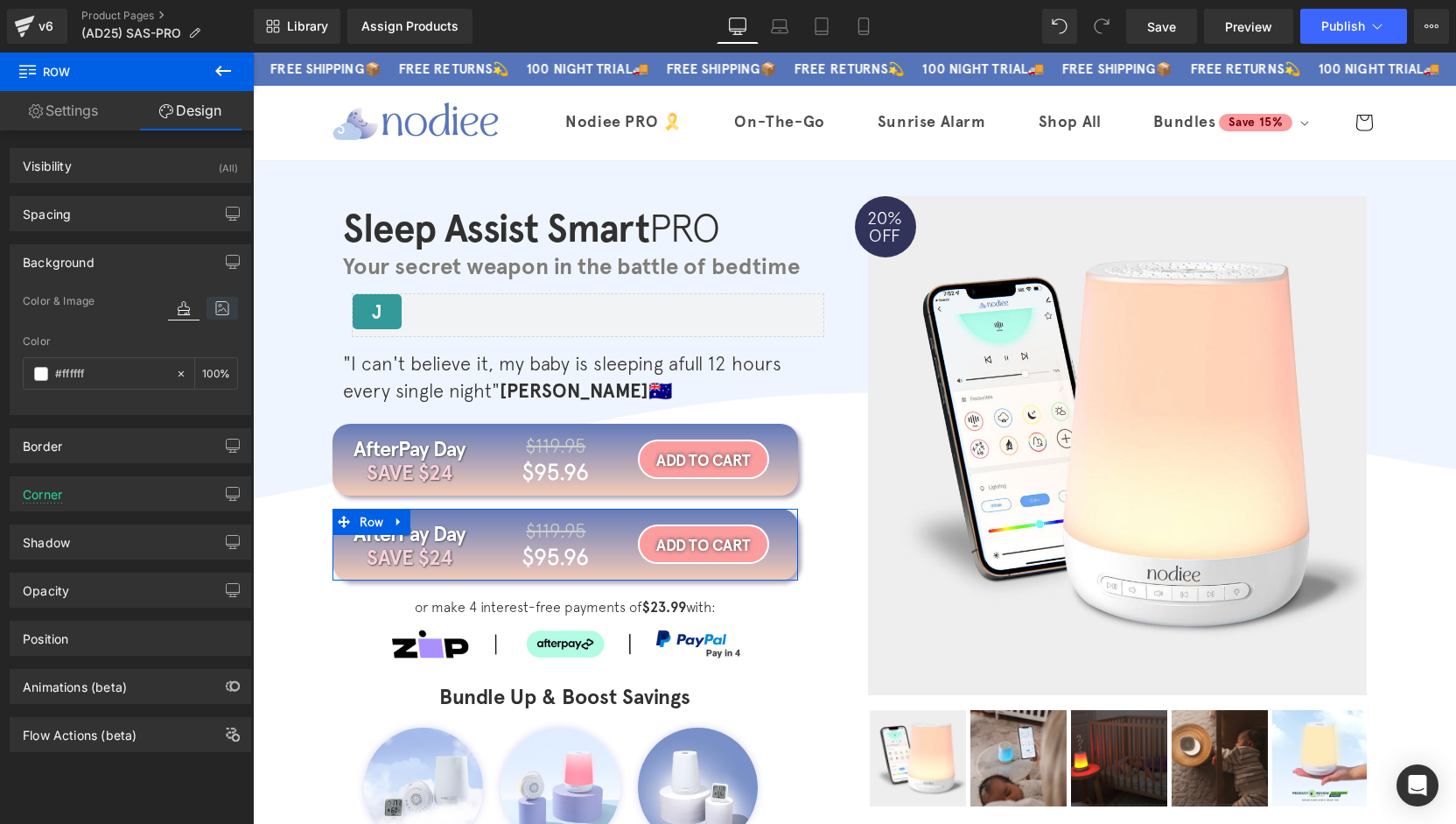
click at [210, 311] on icon at bounding box center [222, 308] width 32 height 23
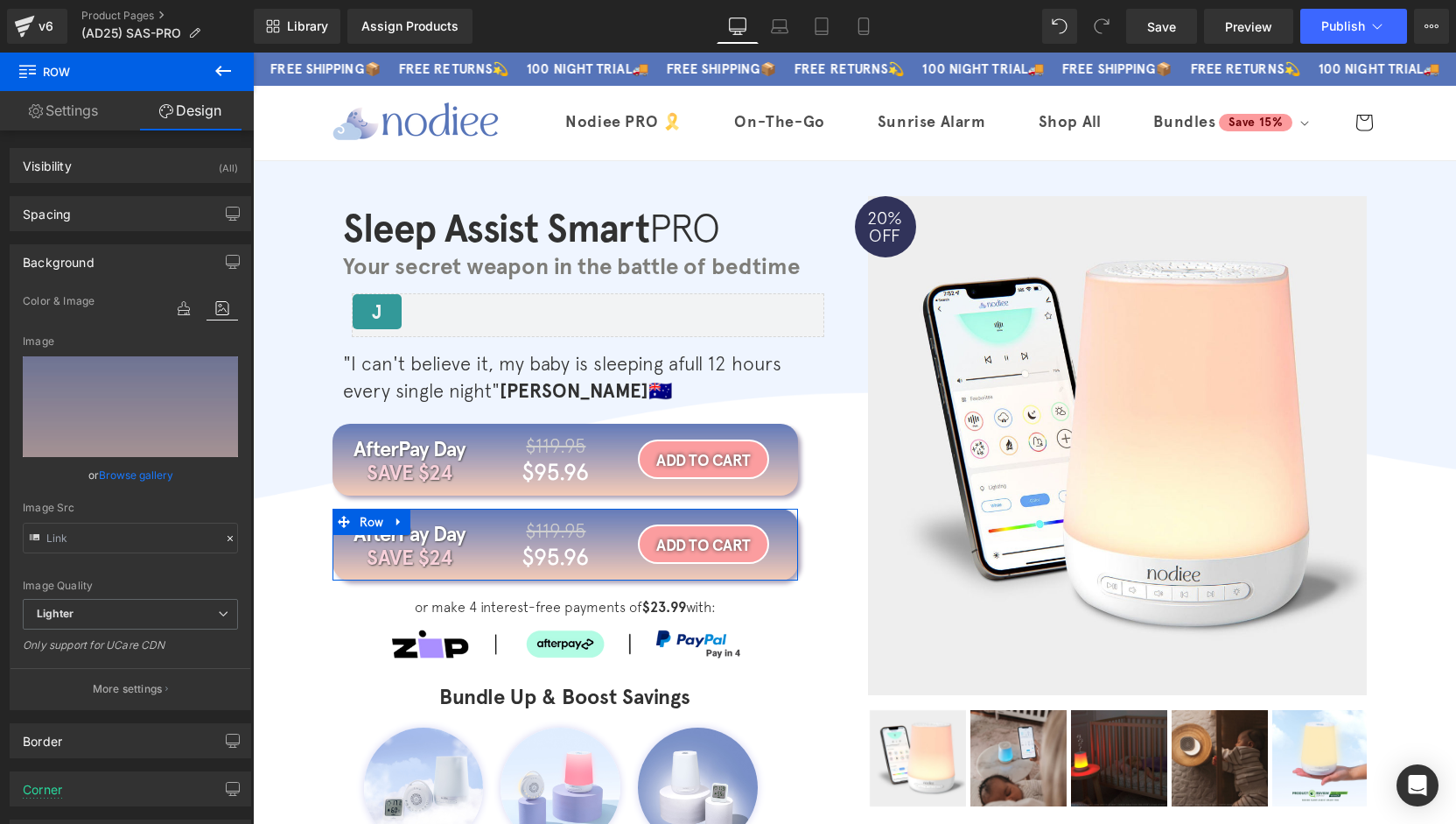
click at [137, 472] on link "Browse gallery" at bounding box center [137, 475] width 75 height 31
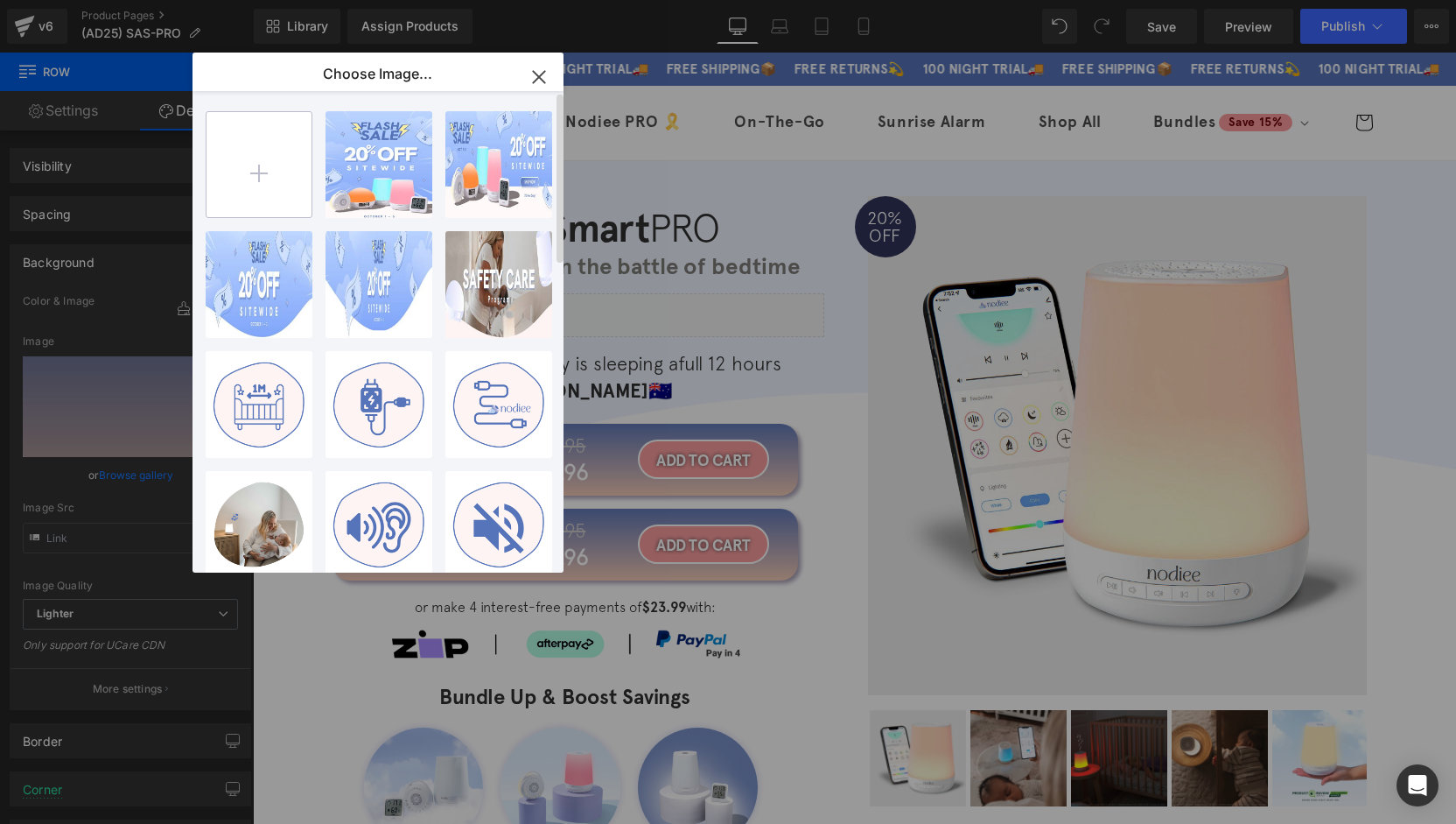
click at [272, 175] on input "file" at bounding box center [259, 164] width 105 height 105
type input "C:\fakepath\FS-STATIC-FEED-PRO-V1.png"
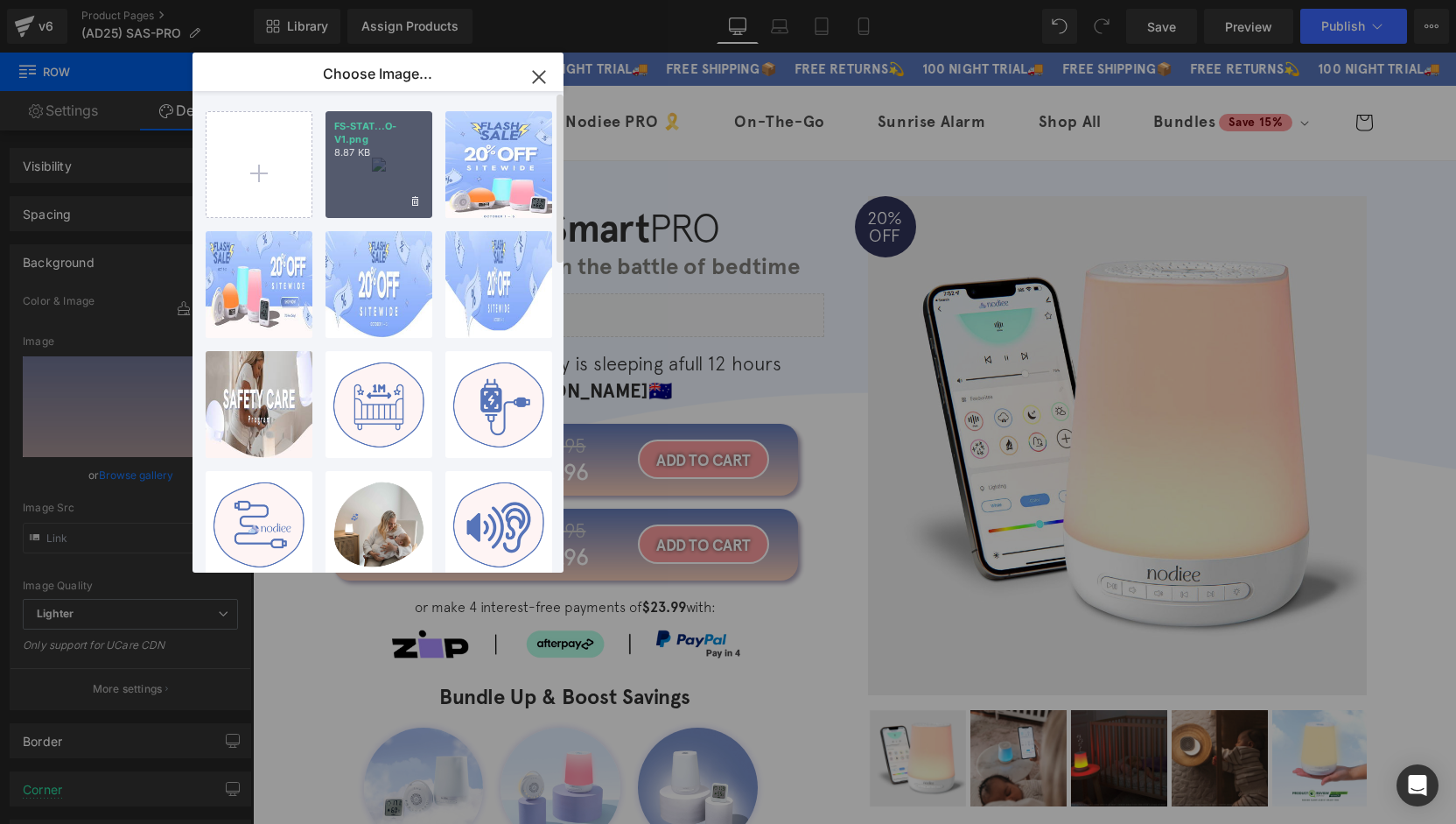
click at [366, 151] on p "8.87 KB" at bounding box center [379, 152] width 89 height 13
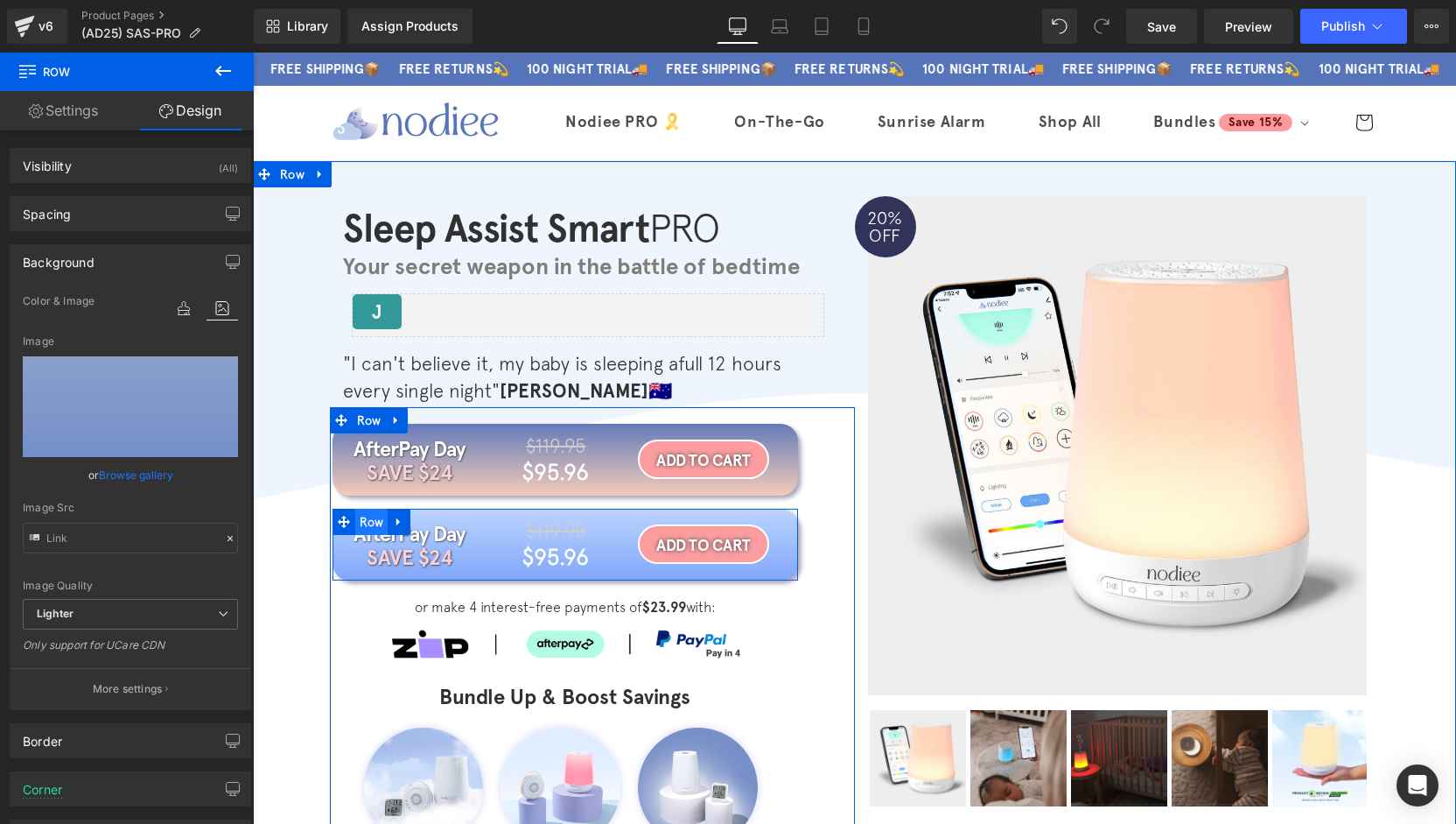
click at [369, 520] on span "Row" at bounding box center [372, 521] width 33 height 26
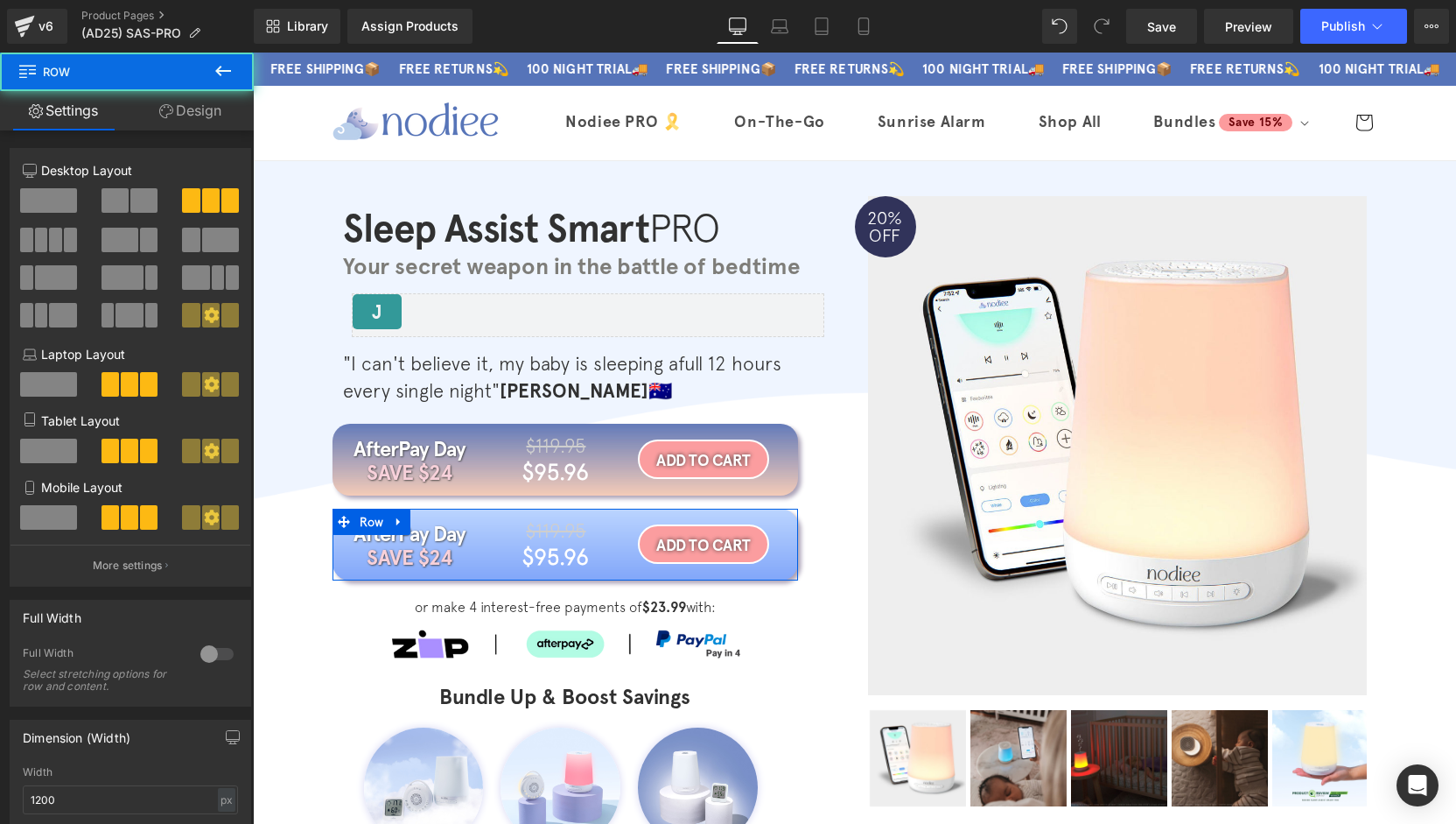
click at [196, 120] on link "Design" at bounding box center [190, 110] width 127 height 39
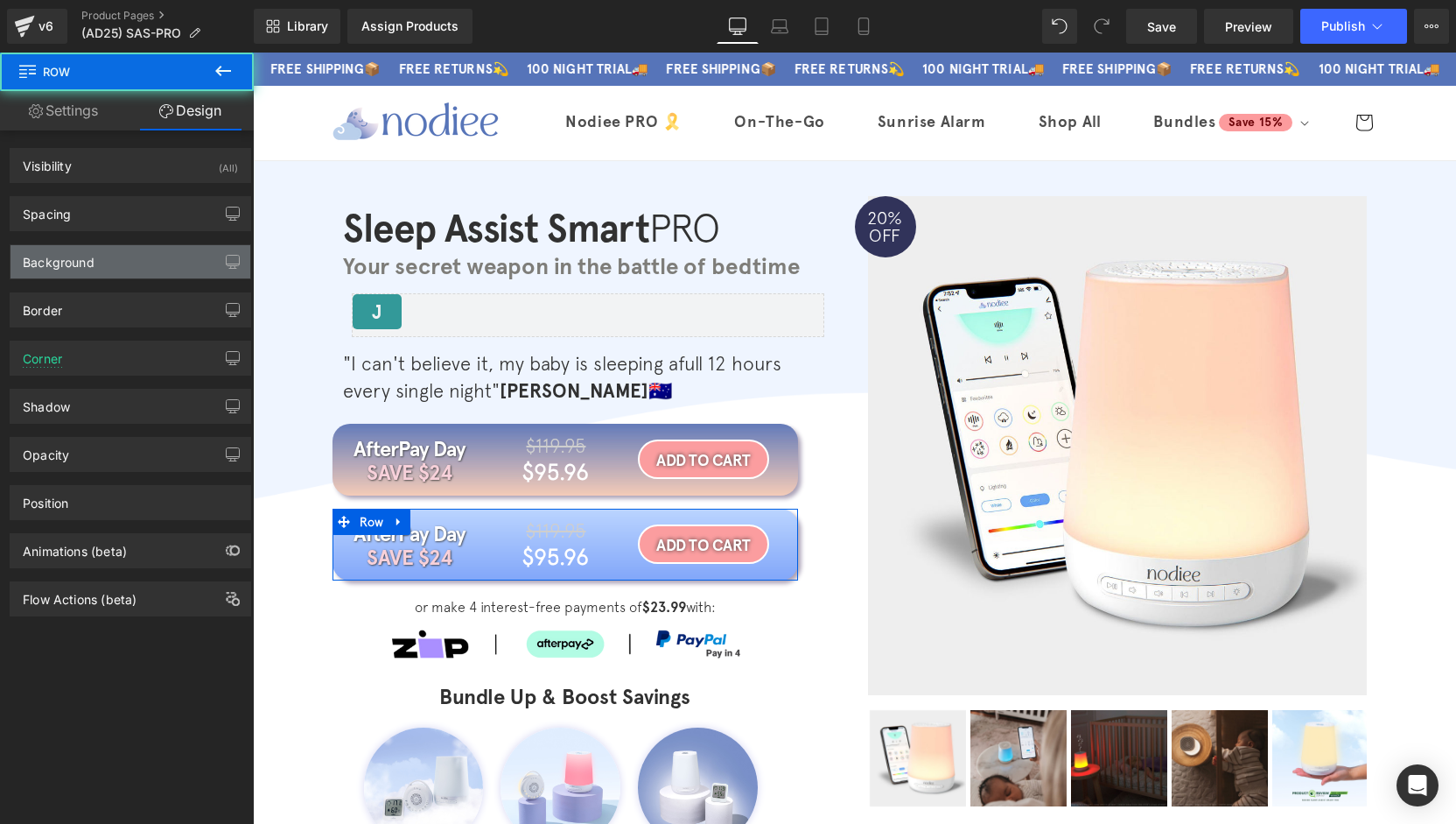
click at [88, 271] on div "Background" at bounding box center [130, 262] width 240 height 33
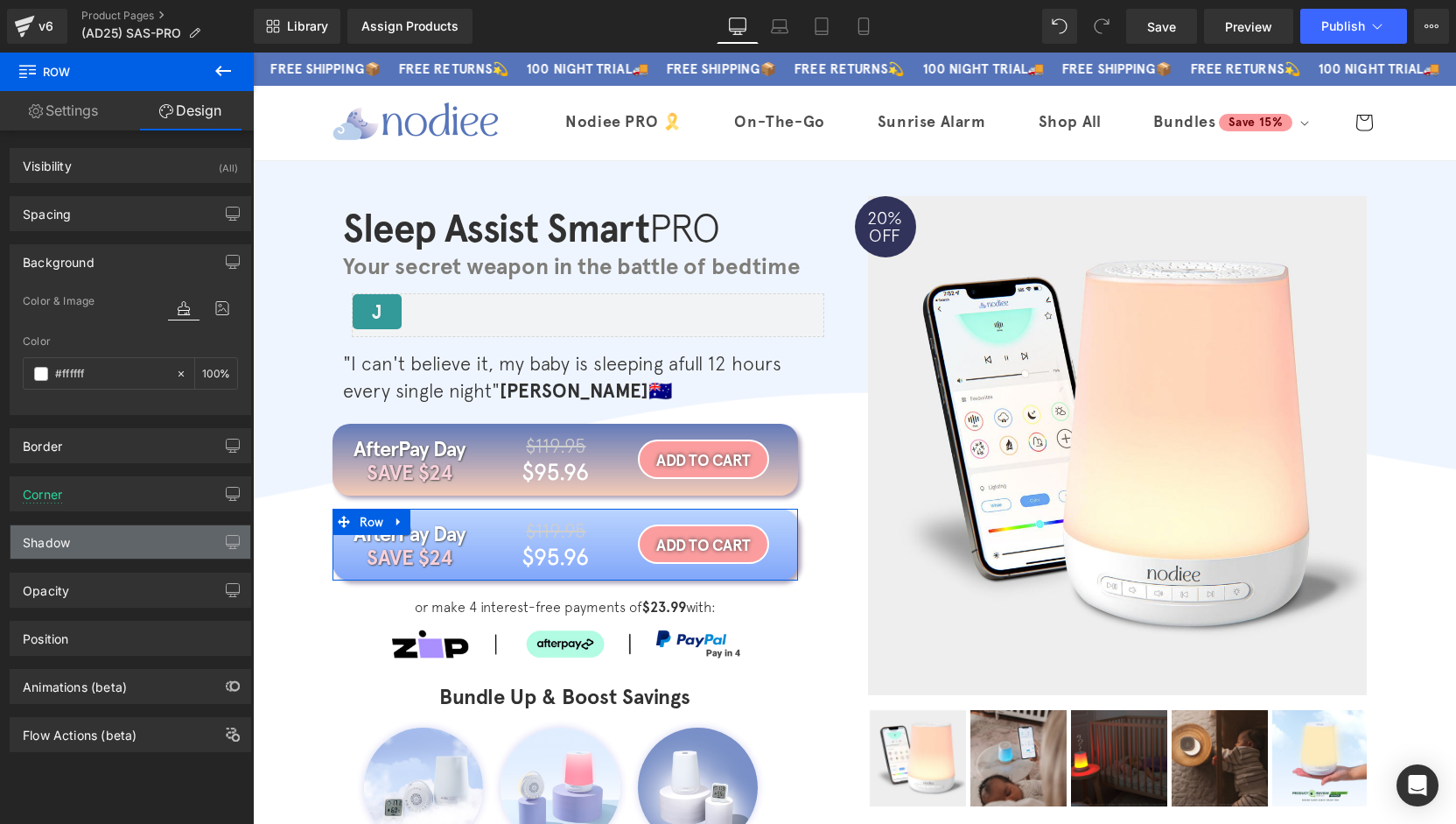
click at [105, 532] on div "Shadow" at bounding box center [130, 541] width 240 height 33
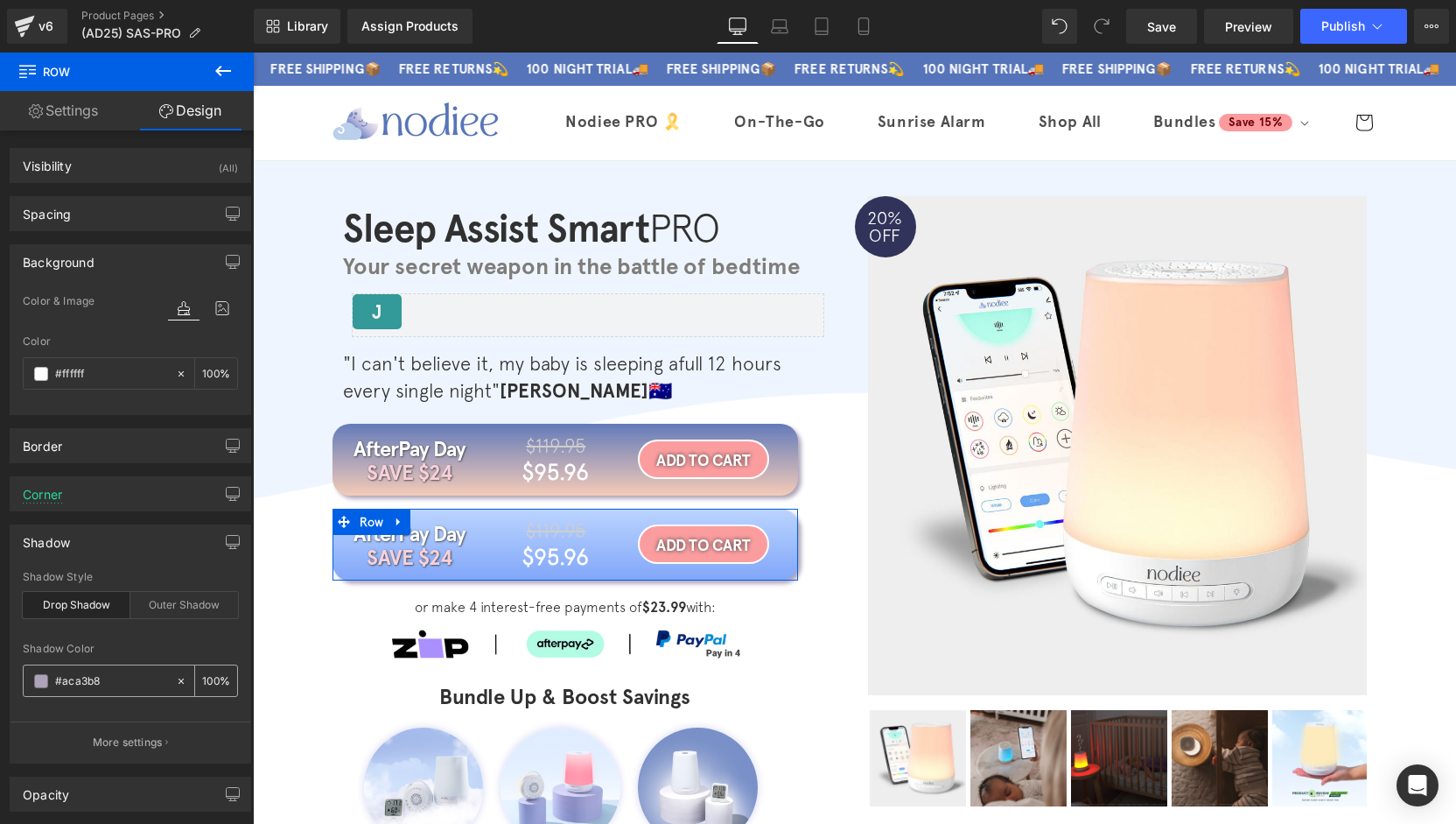
click at [41, 680] on span at bounding box center [40, 680] width 14 height 14
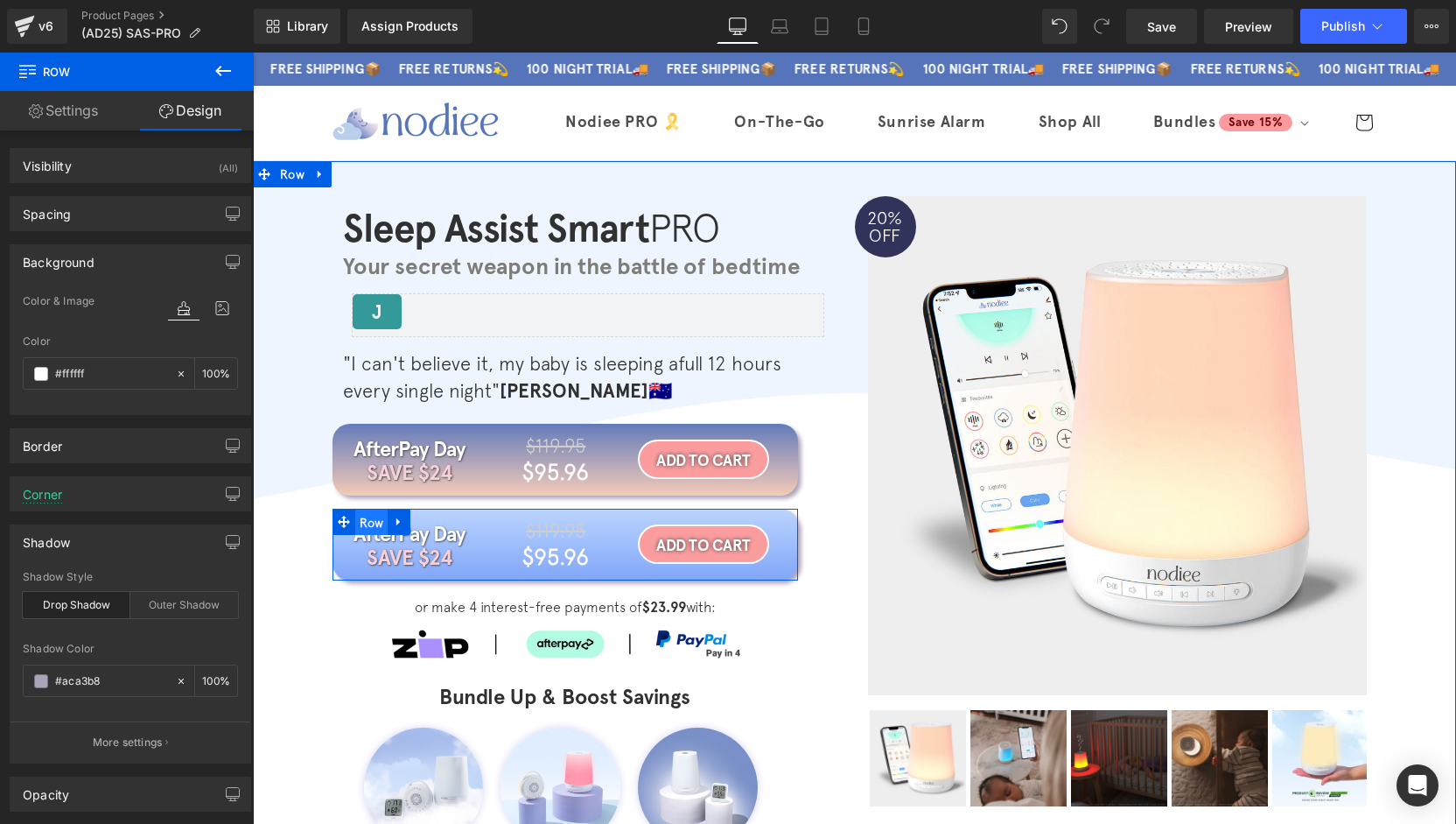
click at [375, 518] on span "Row" at bounding box center [372, 522] width 33 height 26
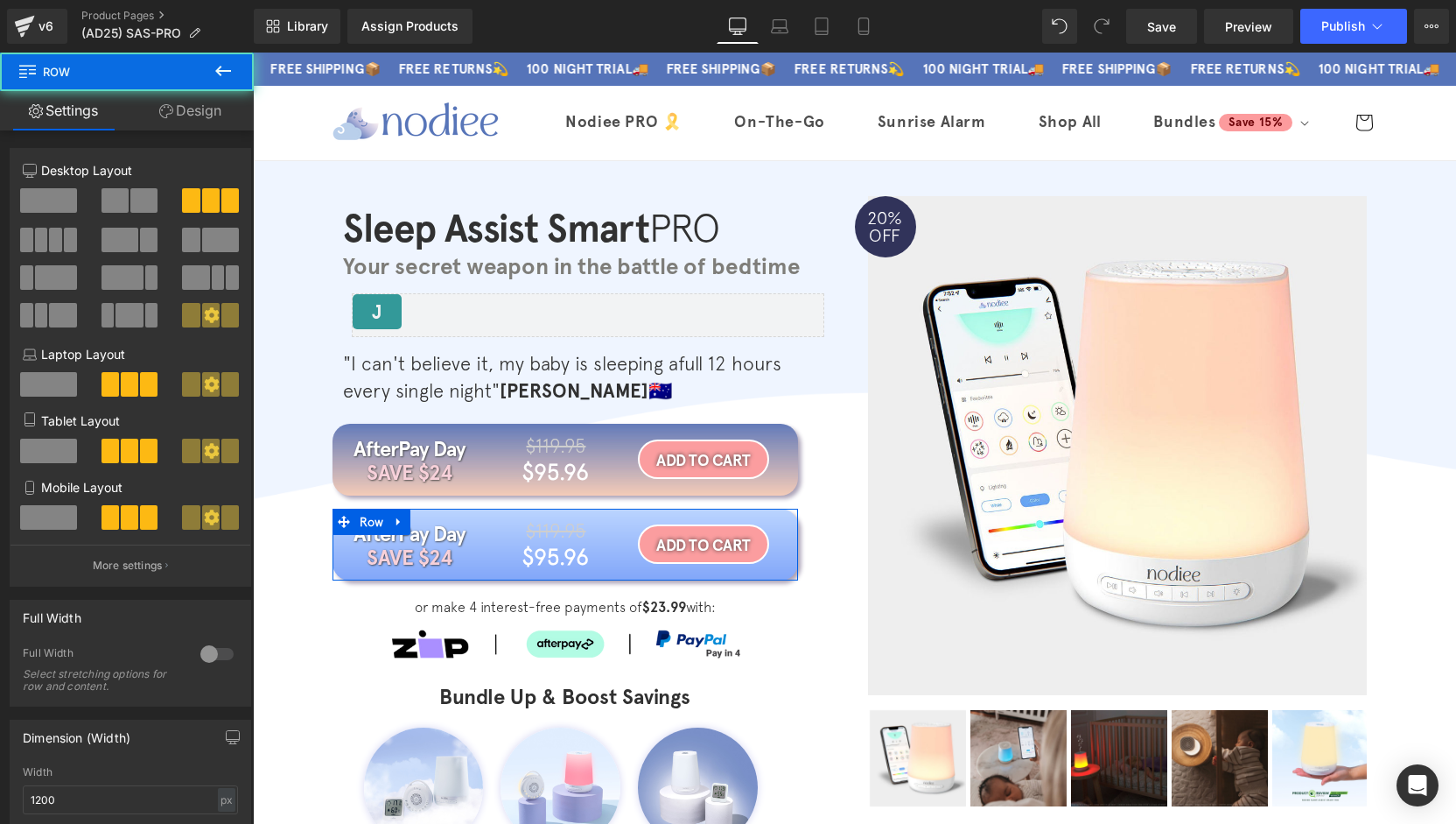
click at [209, 108] on link "Design" at bounding box center [190, 110] width 127 height 39
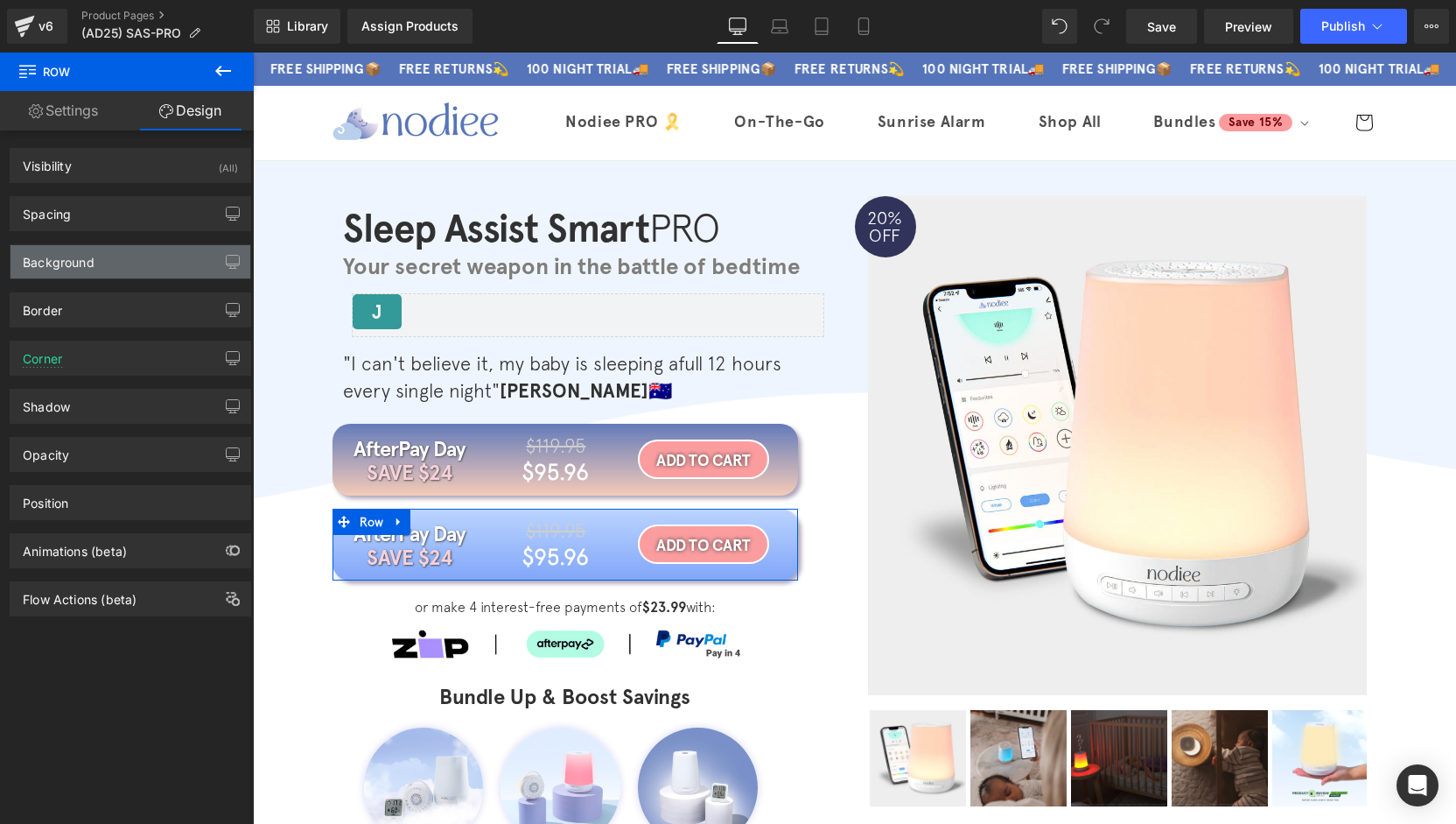
click at [103, 263] on div "Background" at bounding box center [130, 262] width 240 height 33
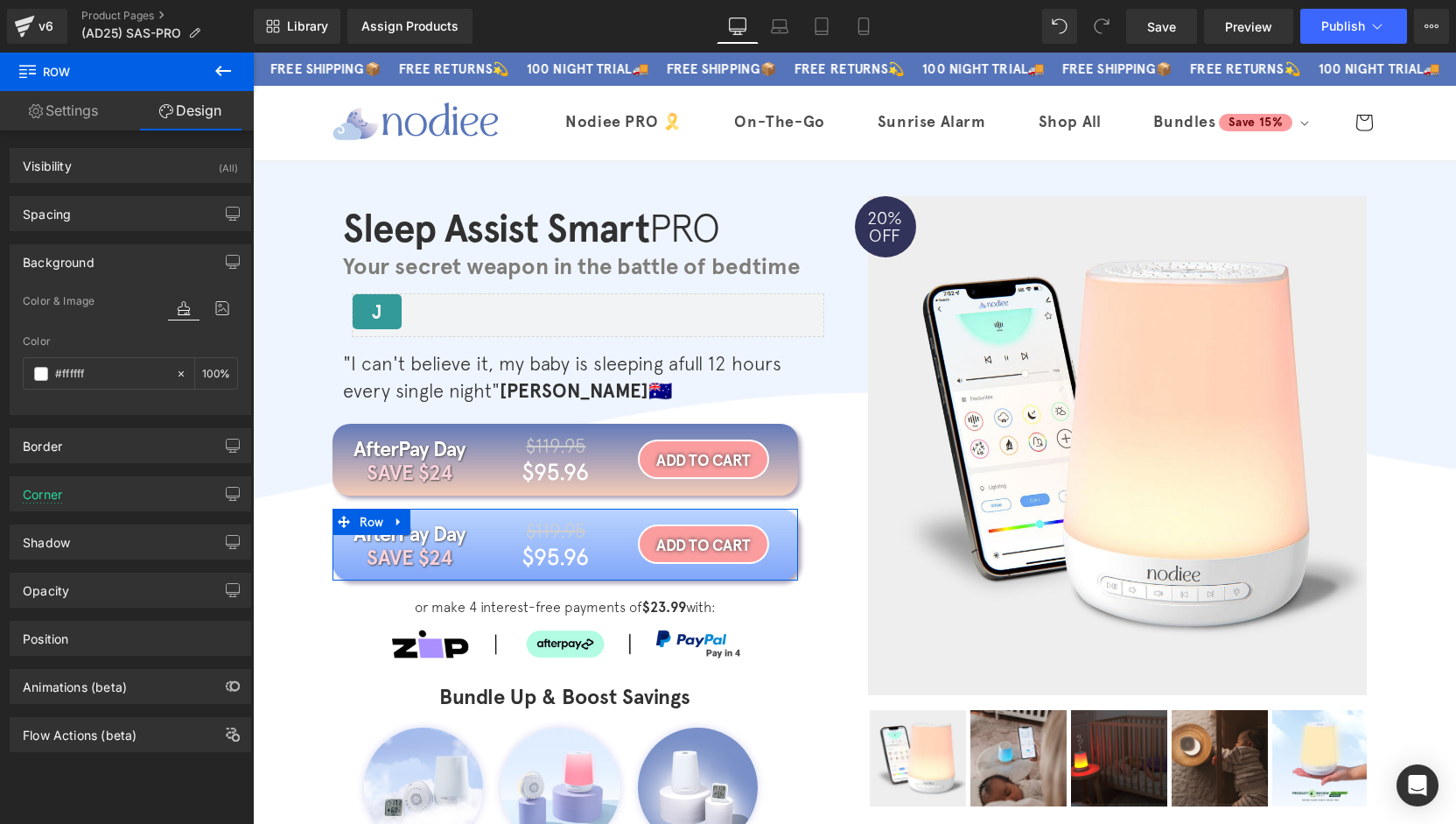
click at [105, 299] on div "Color & Image color" at bounding box center [130, 313] width 215 height 45
click at [106, 263] on div "Background" at bounding box center [130, 262] width 240 height 33
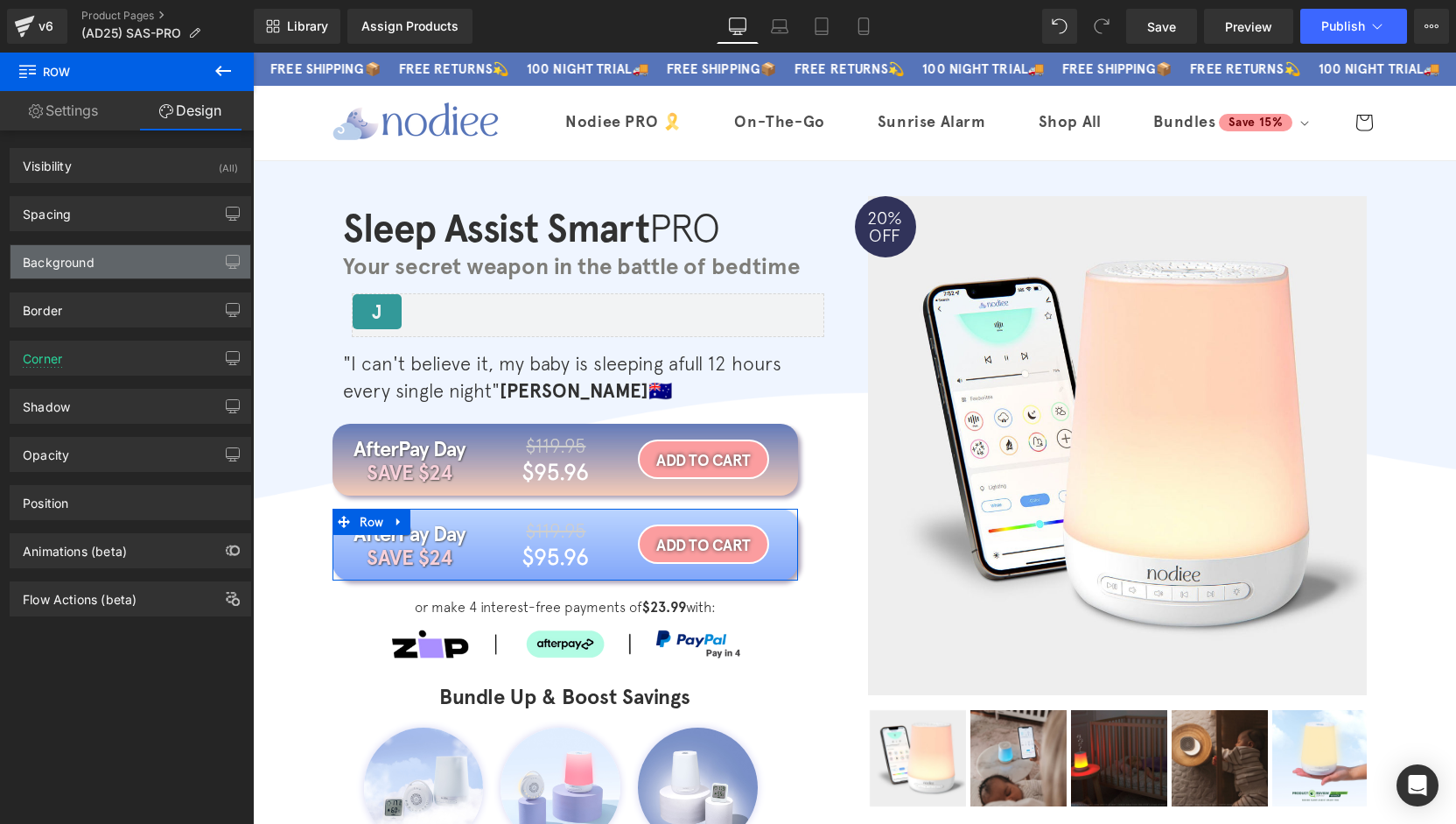
click at [106, 264] on div "Background" at bounding box center [130, 262] width 240 height 33
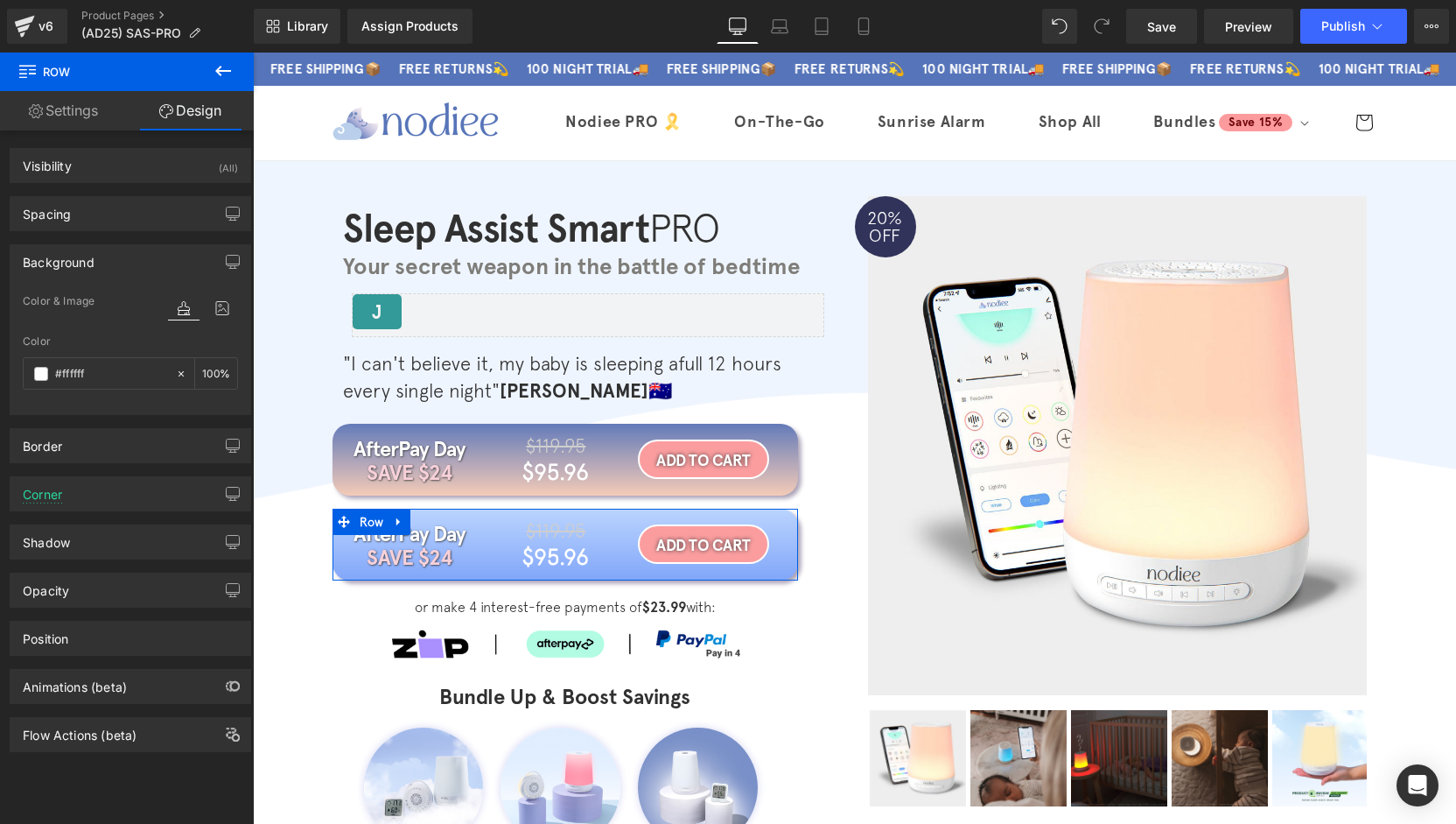
click at [106, 264] on div "Background" at bounding box center [130, 262] width 240 height 33
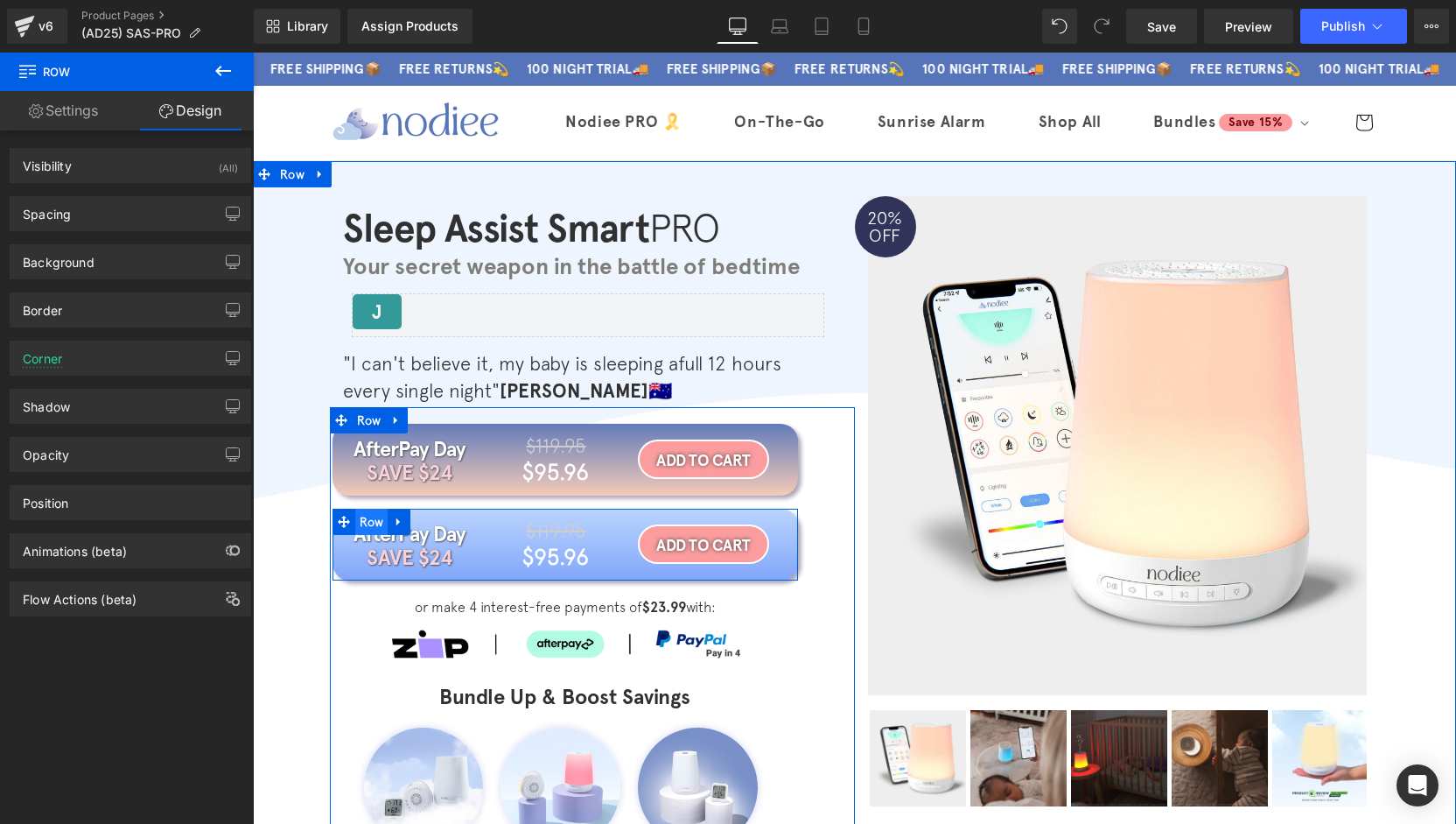
click at [365, 521] on span "Row" at bounding box center [372, 521] width 33 height 26
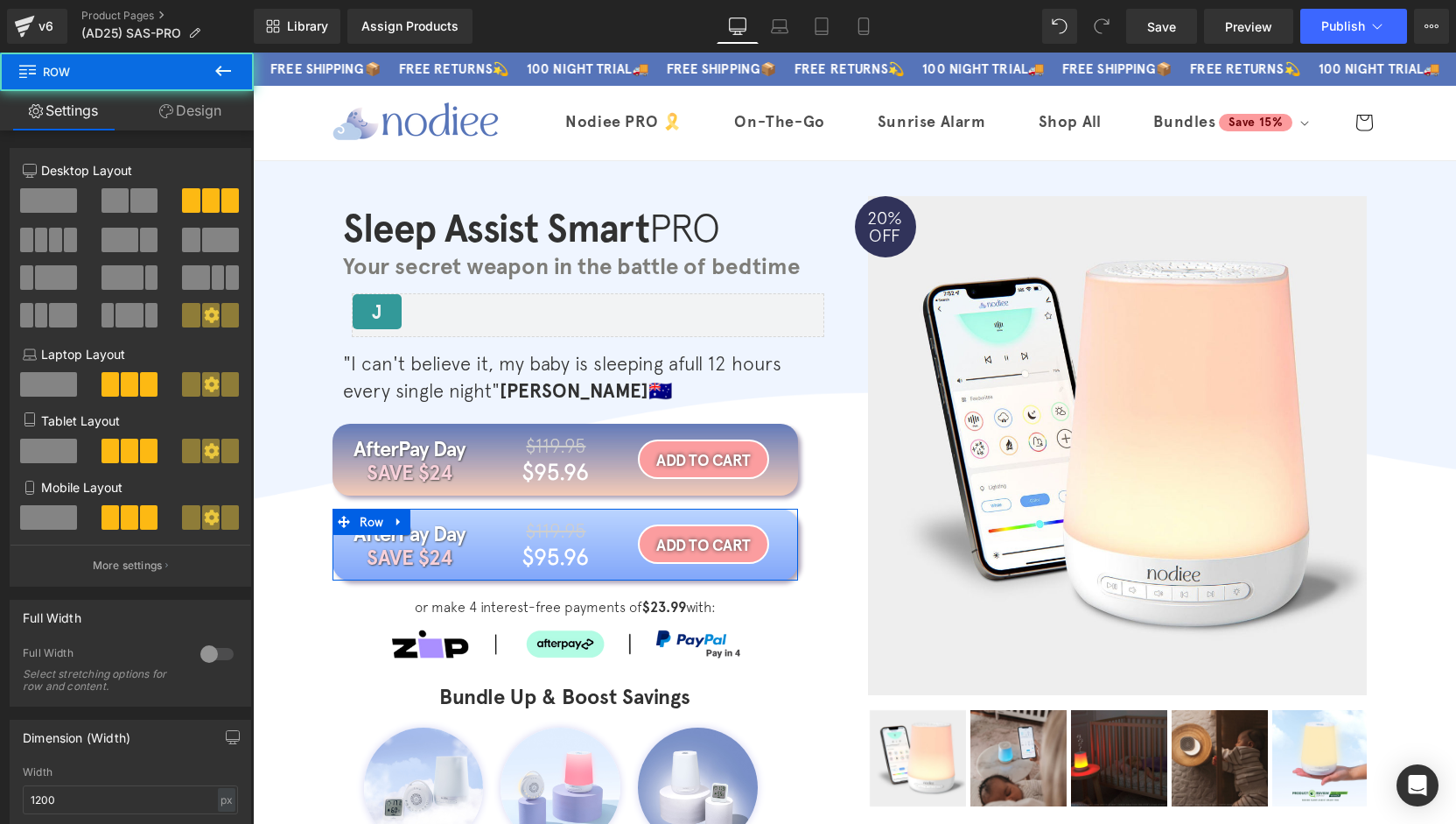
click at [212, 114] on link "Design" at bounding box center [190, 110] width 127 height 39
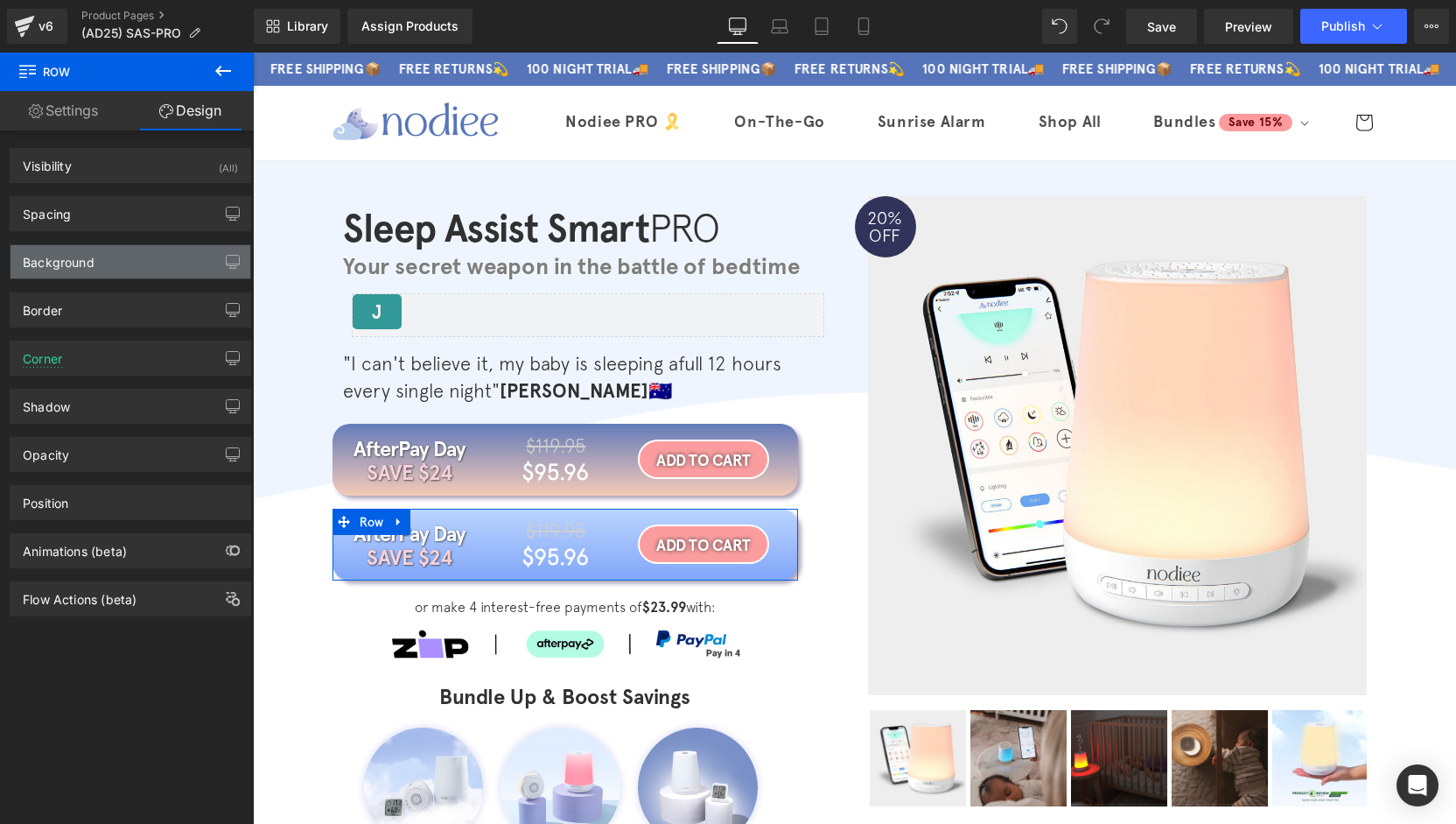
click at [88, 265] on div "Background" at bounding box center [58, 257] width 72 height 25
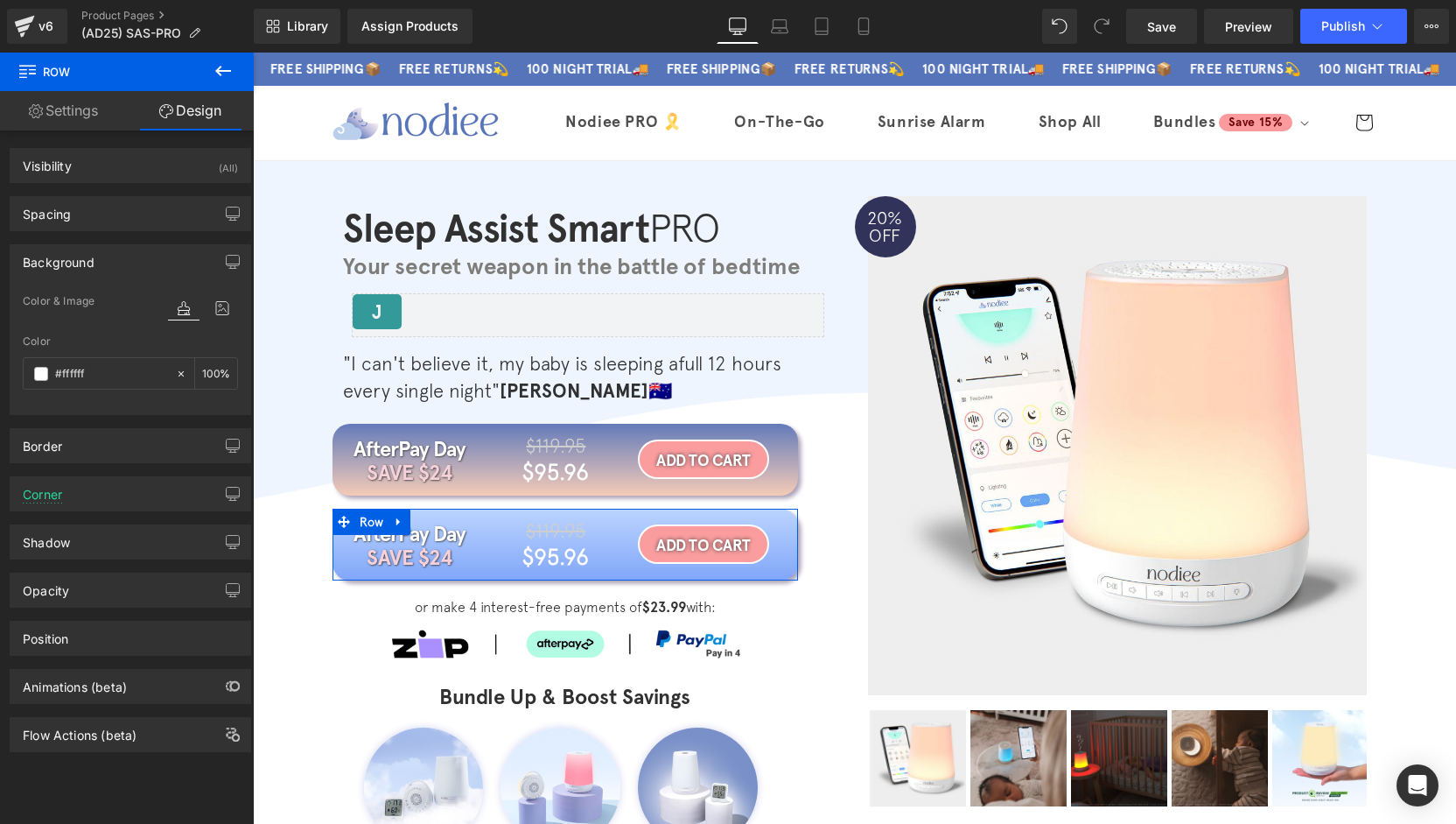
paste input "5674b9"
type input "#5674b9"
click at [183, 372] on div at bounding box center [185, 374] width 20 height 31
click at [80, 307] on div "Color & Image color" at bounding box center [130, 313] width 215 height 45
click at [87, 247] on div "Background" at bounding box center [58, 257] width 72 height 25
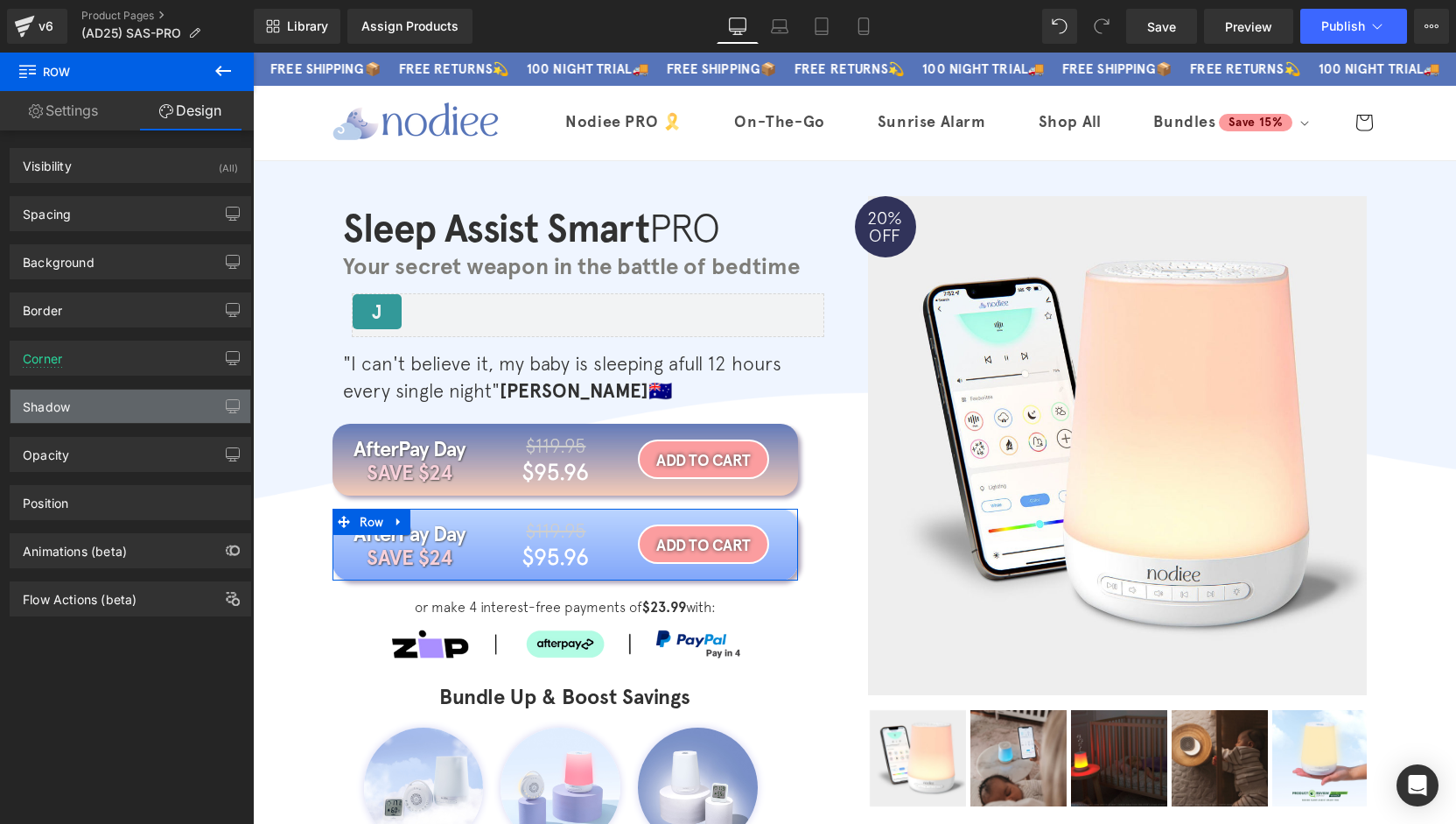
click at [95, 401] on div "Shadow" at bounding box center [130, 406] width 240 height 33
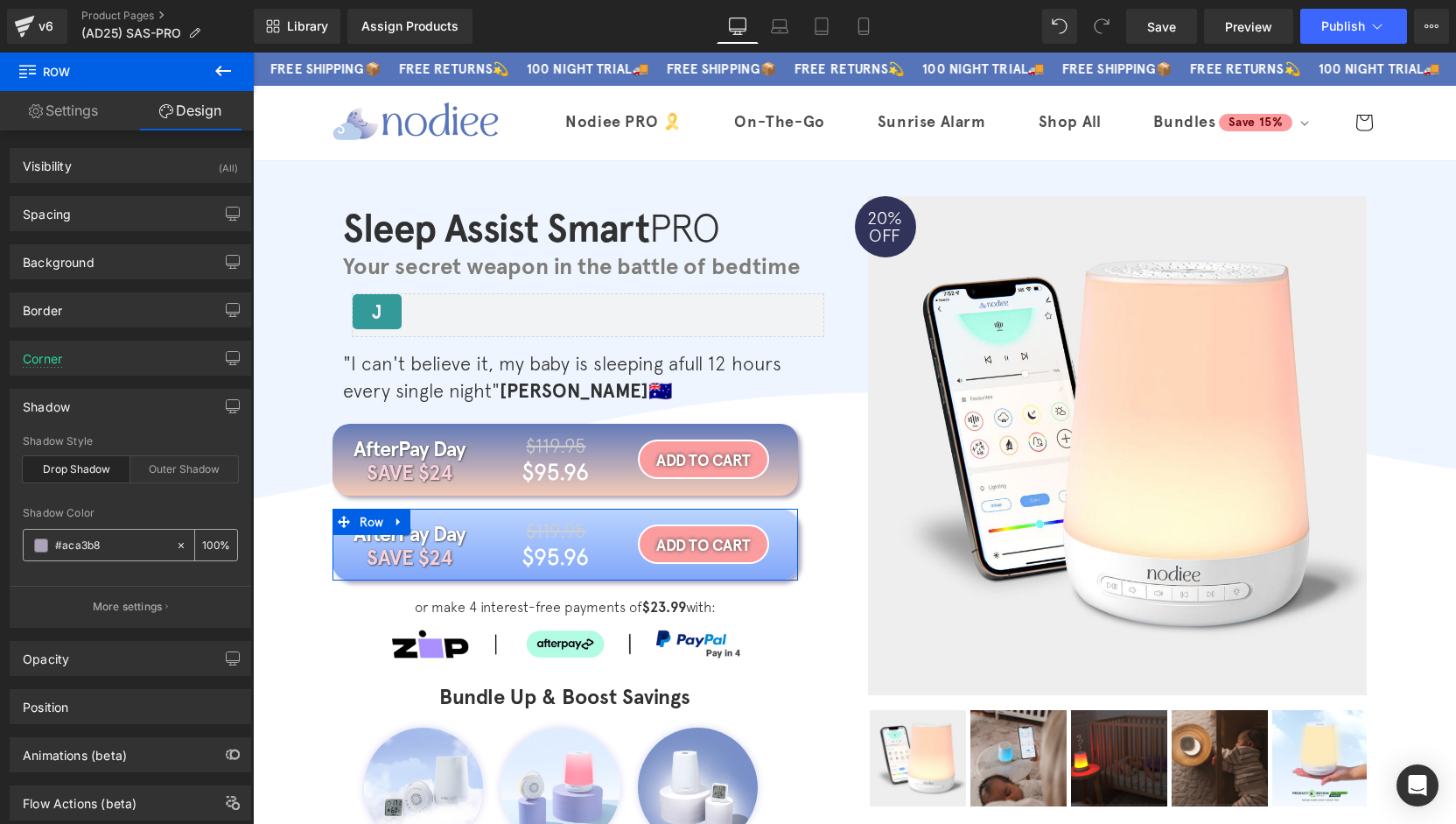
paste input "5674b9"
type input "#5674b9"
click at [108, 619] on button "More settings" at bounding box center [130, 605] width 240 height 41
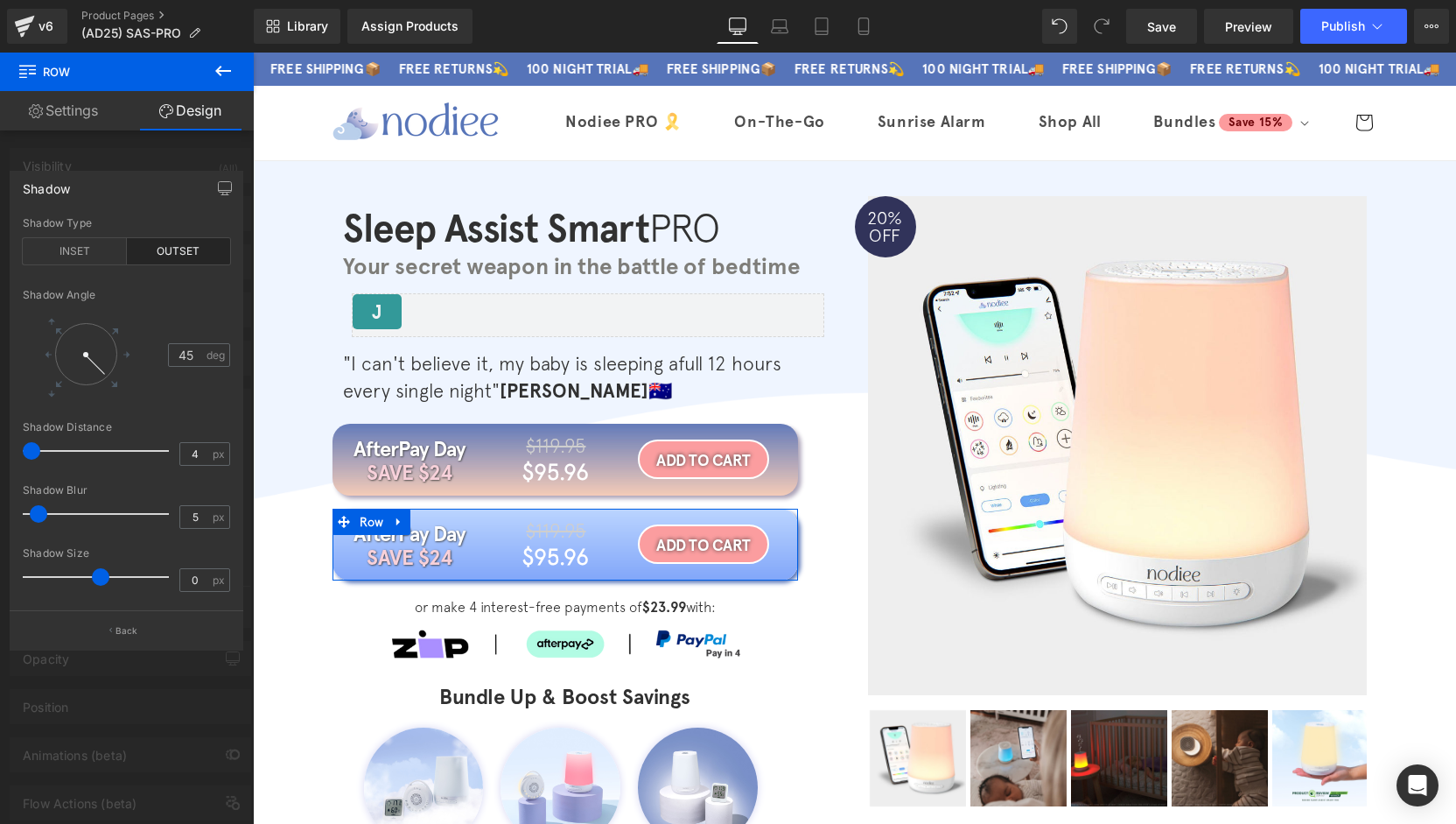
drag, startPoint x: 38, startPoint y: 451, endPoint x: 9, endPoint y: 450, distance: 29.0
click at [11, 450] on div "Shadow Type INSET OUTSET 135 Shadow Angle 45 deg 0 Shadow Distance 4 px 0px Sha…" at bounding box center [127, 413] width 231 height 393
click at [43, 452] on span at bounding box center [39, 450] width 17 height 17
click at [123, 146] on div at bounding box center [127, 443] width 253 height 780
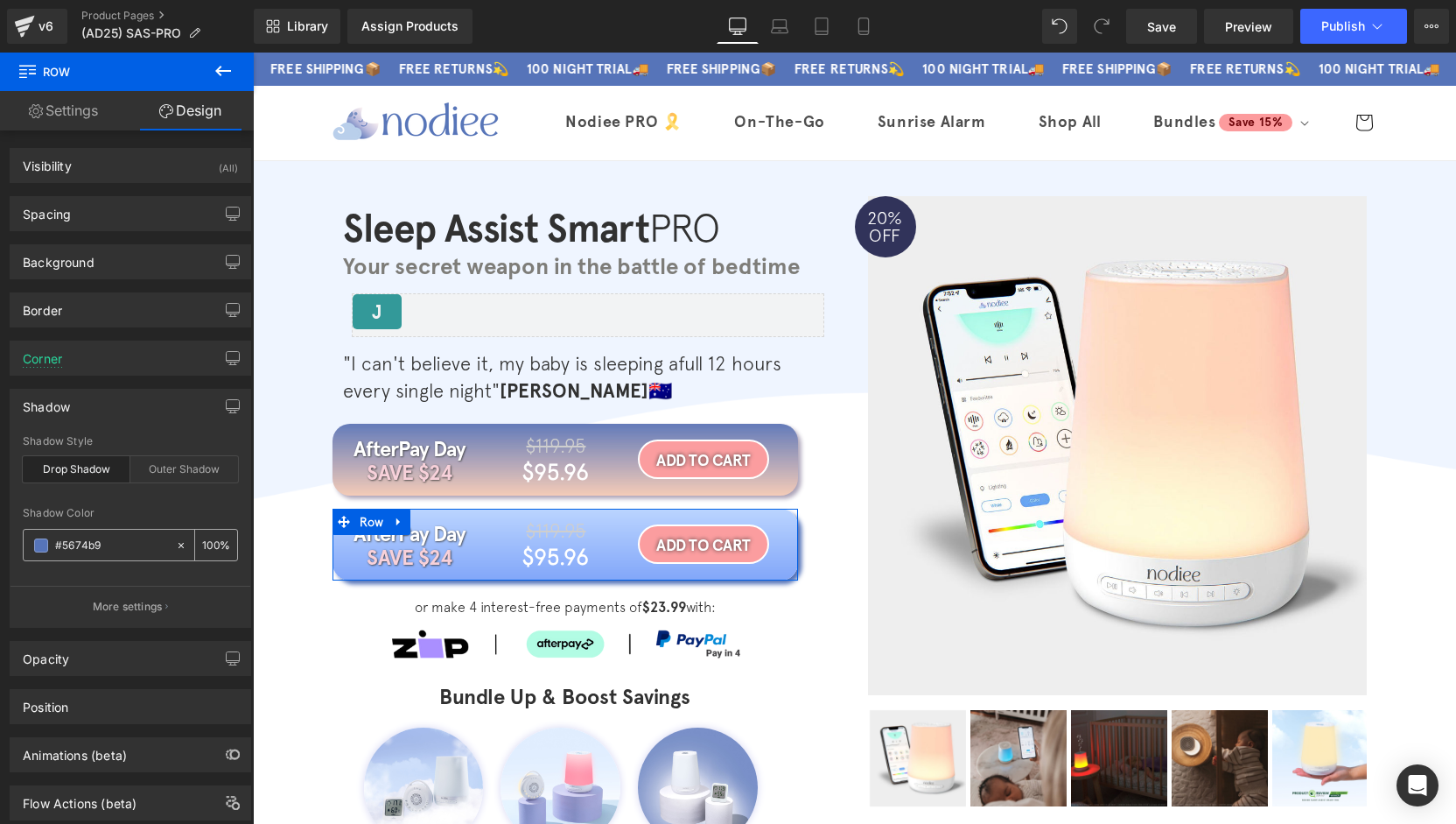
click at [31, 541] on div "#5674b9" at bounding box center [99, 545] width 151 height 31
click at [37, 547] on span at bounding box center [40, 545] width 14 height 14
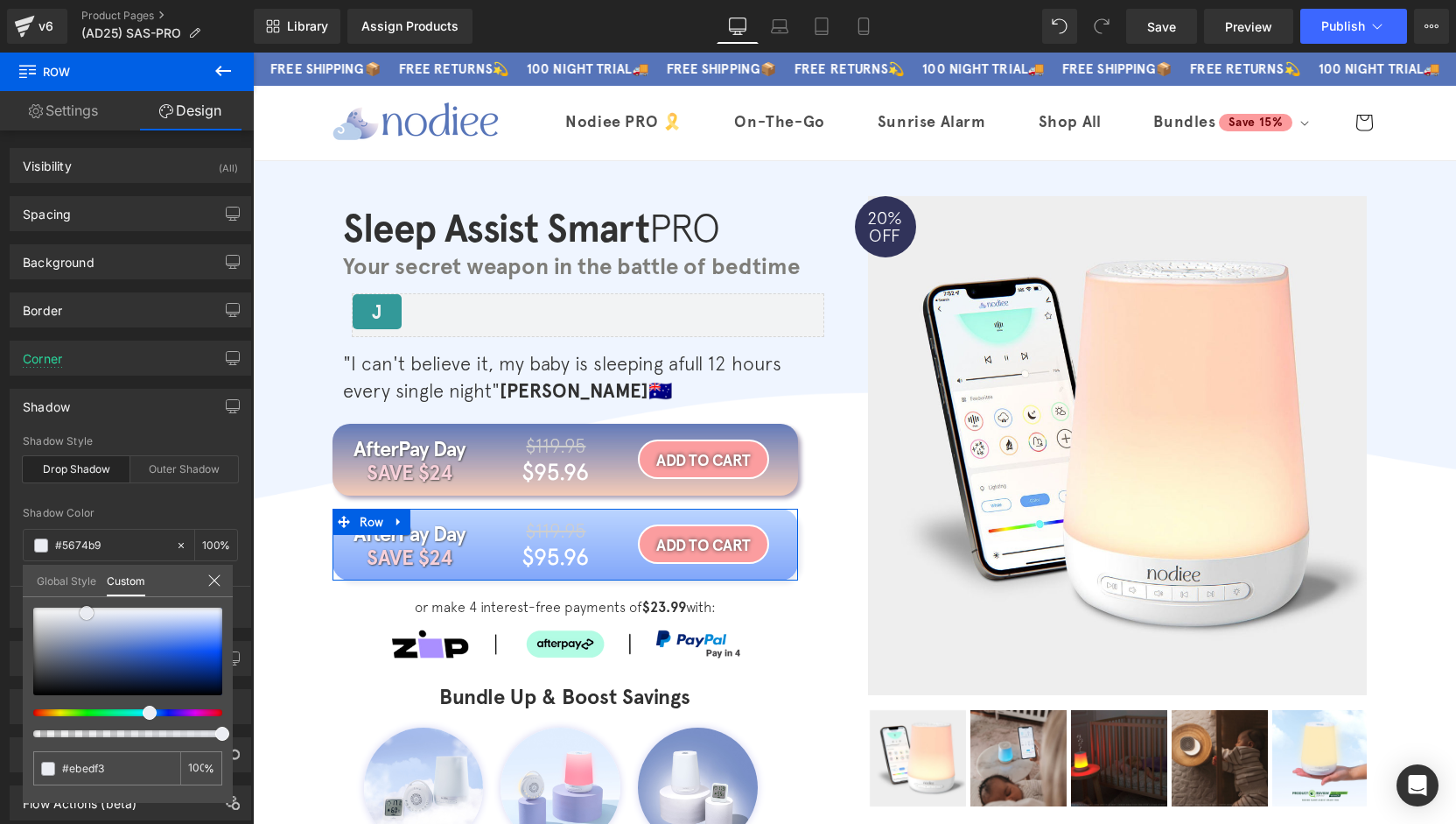
drag, startPoint x: 110, startPoint y: 649, endPoint x: 86, endPoint y: 613, distance: 43.3
click at [86, 613] on span at bounding box center [86, 613] width 14 height 14
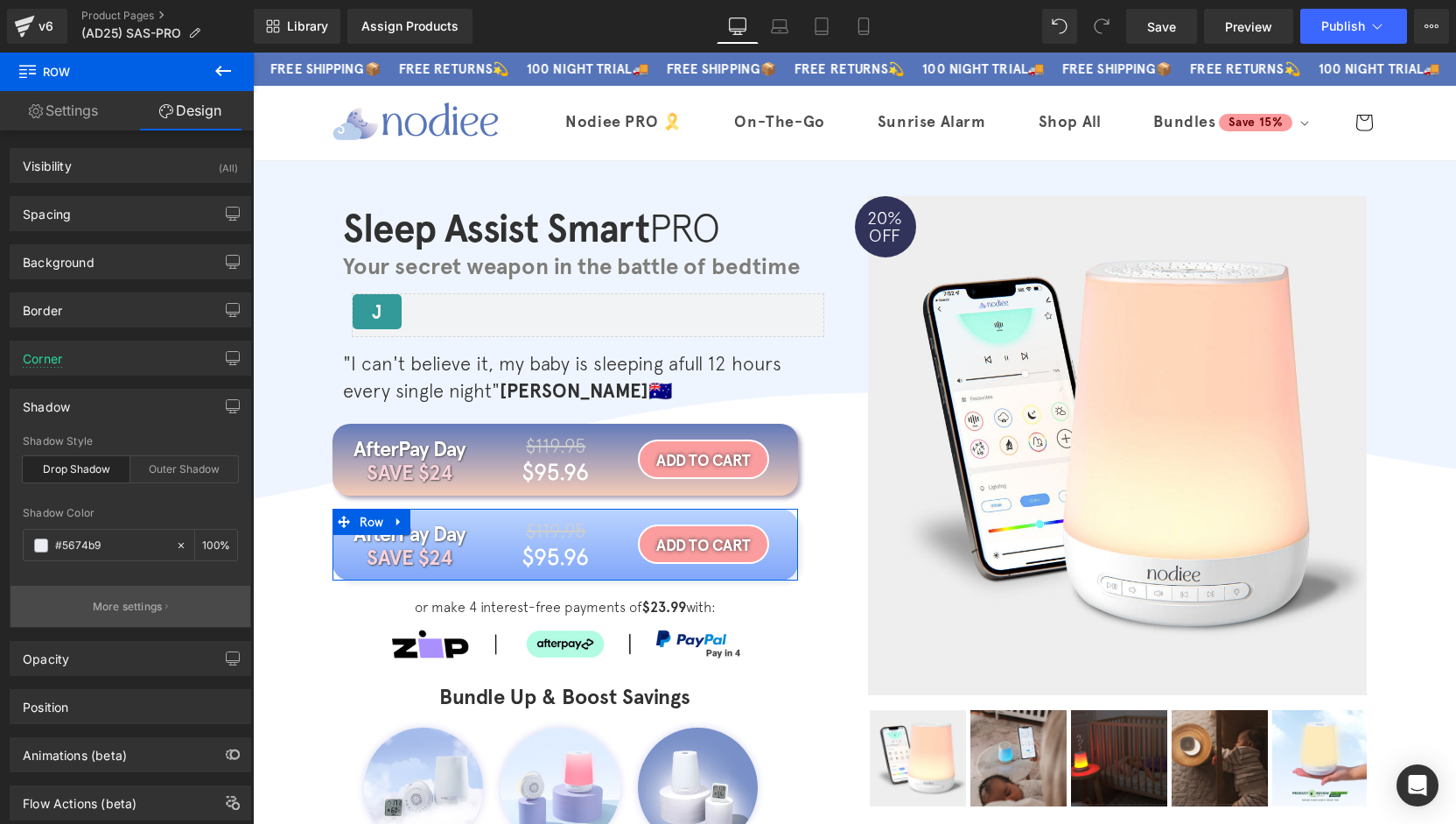
click at [151, 604] on p "More settings" at bounding box center [128, 606] width 70 height 15
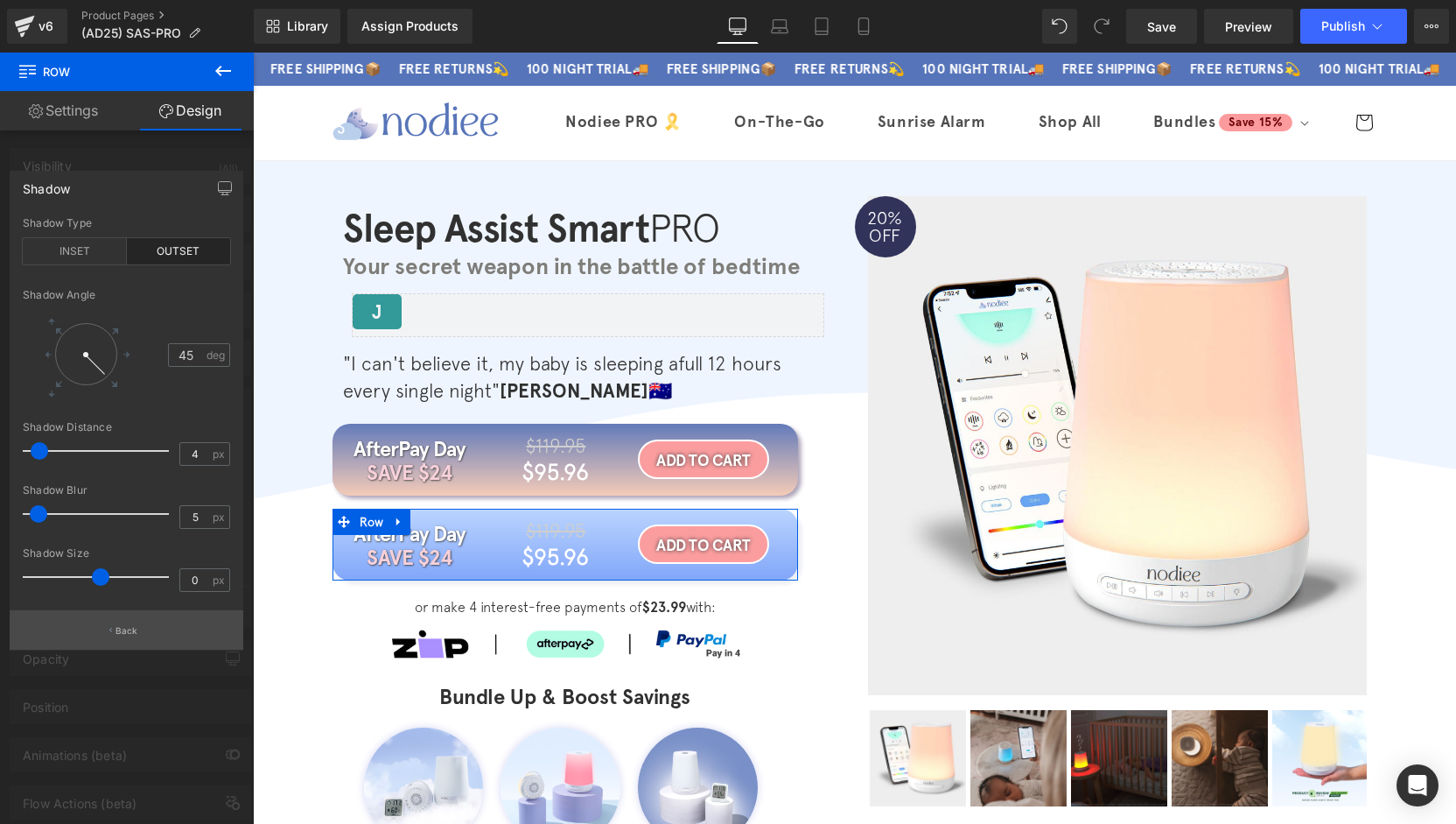
click at [148, 620] on button "Back" at bounding box center [127, 629] width 233 height 39
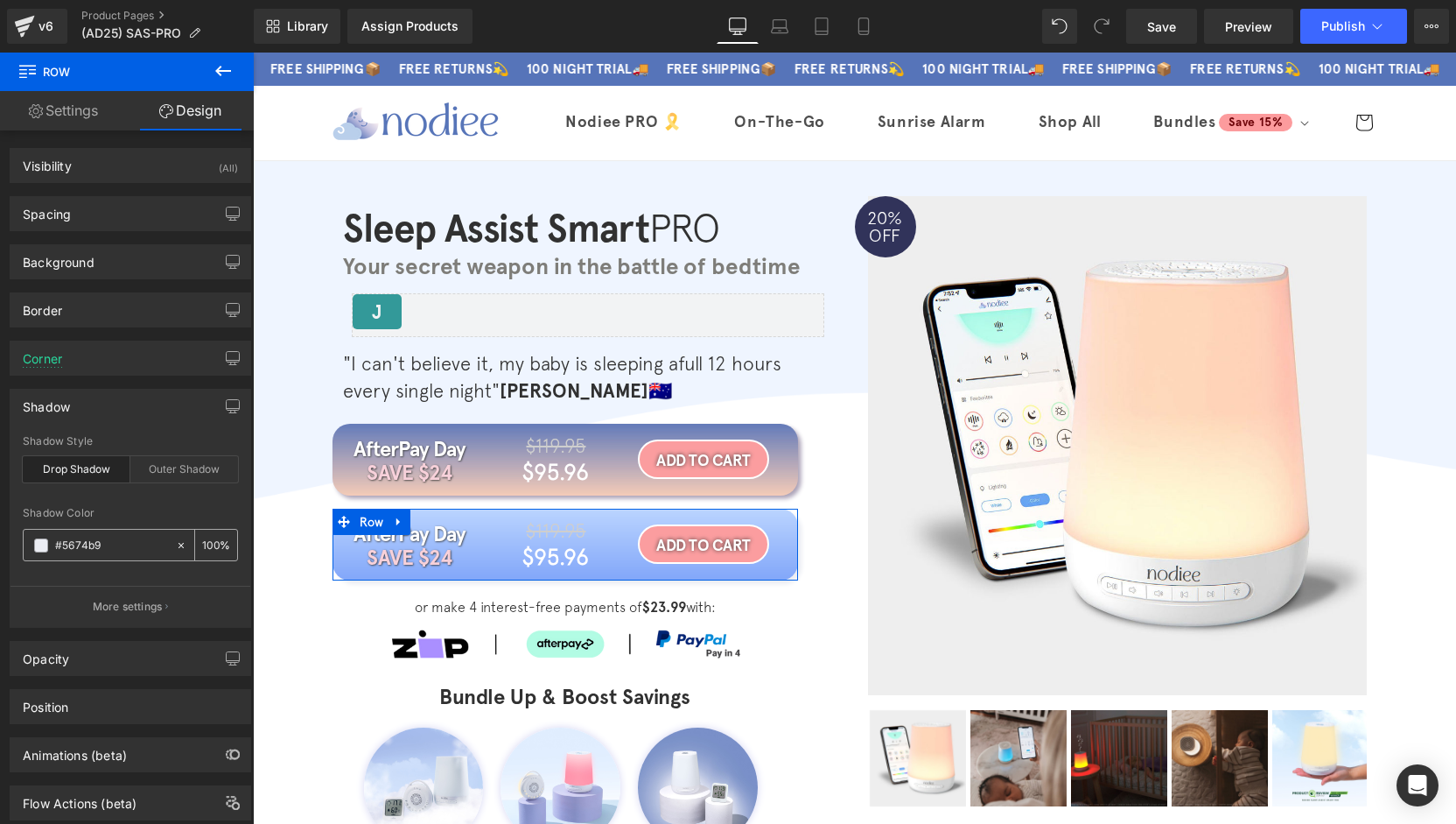
click at [45, 545] on span at bounding box center [40, 545] width 14 height 14
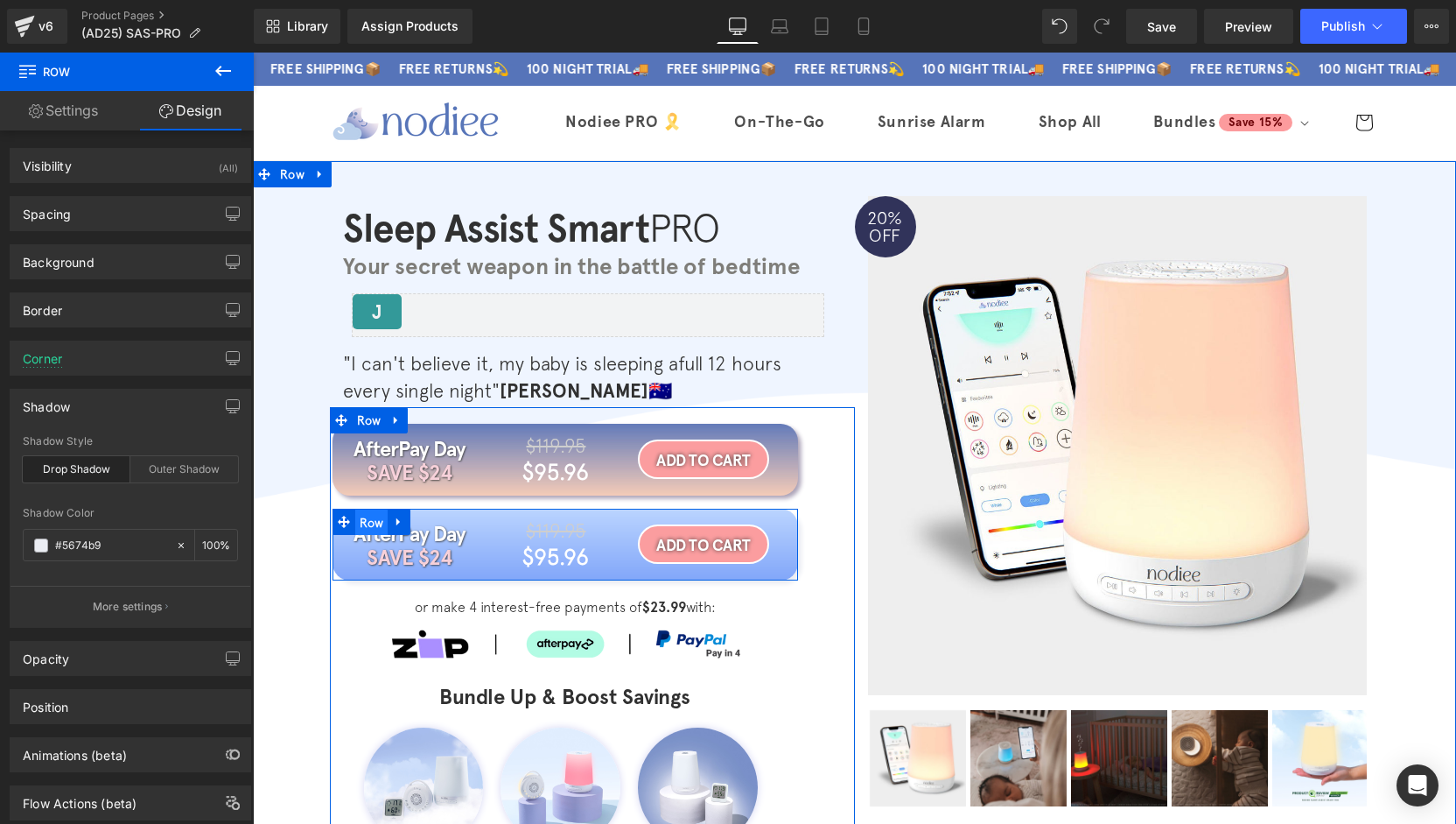
click at [365, 516] on span "Row" at bounding box center [372, 522] width 33 height 26
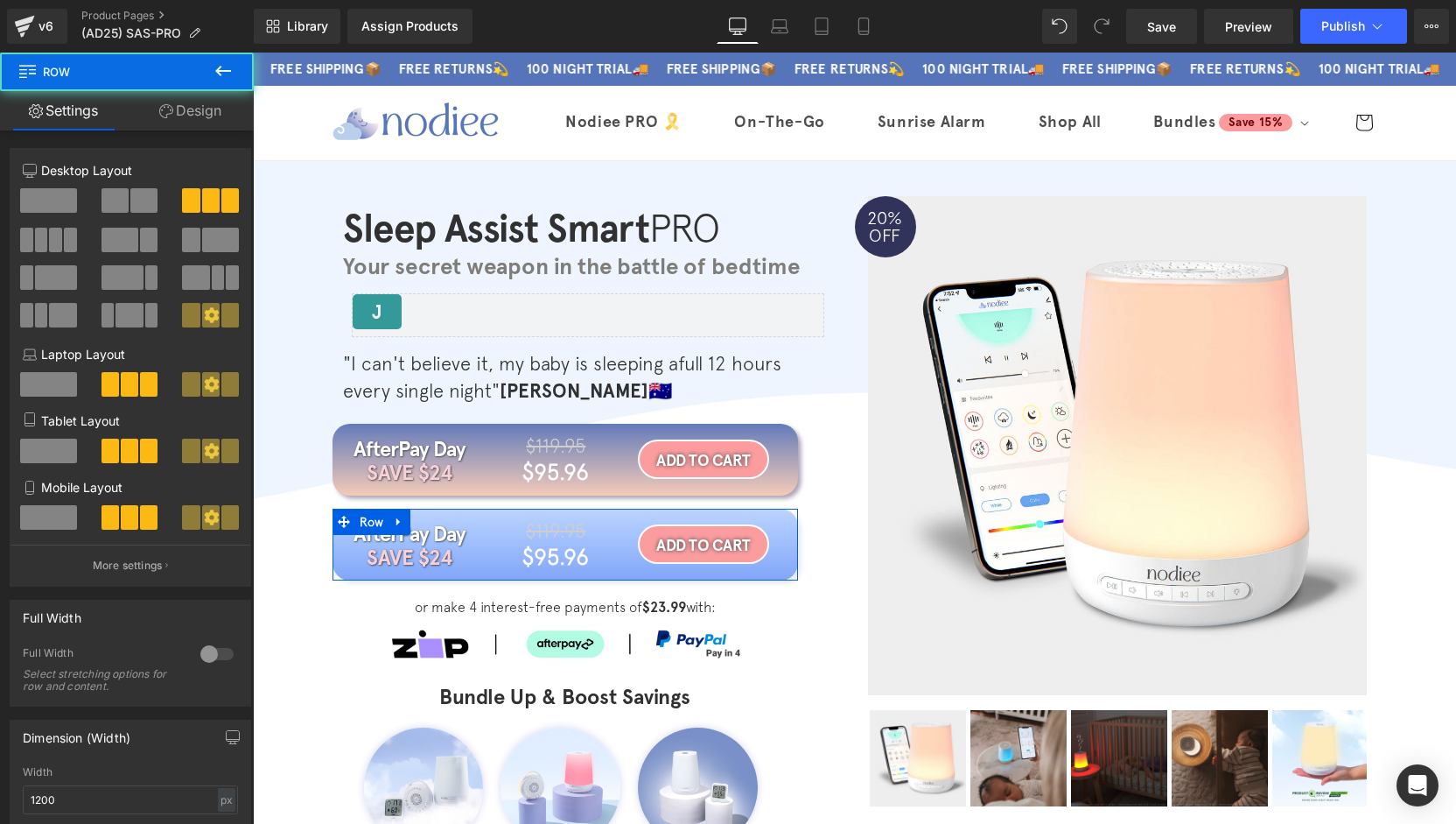
click at [209, 126] on link "Design" at bounding box center [190, 110] width 127 height 39
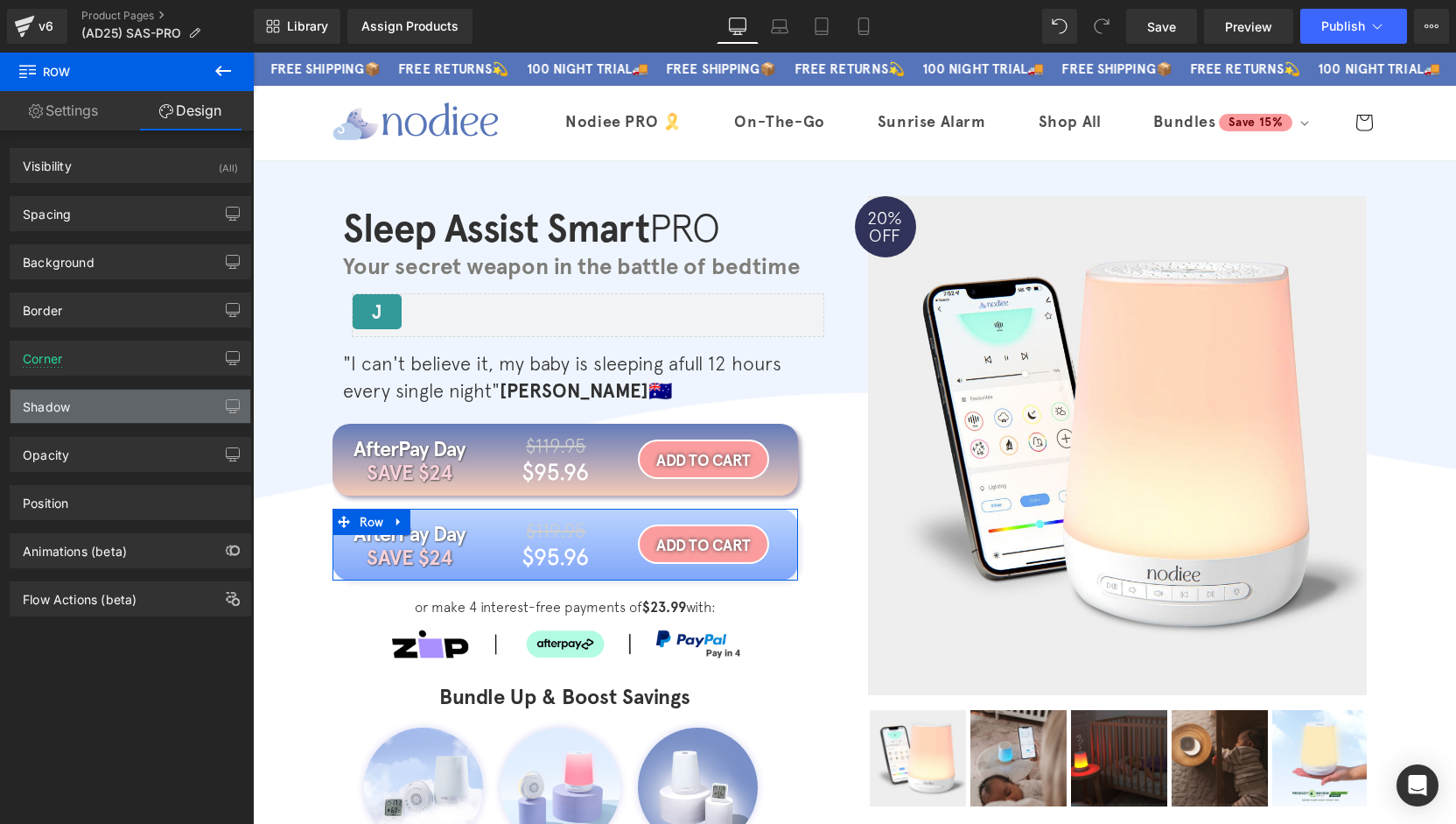
click at [69, 398] on div "Shadow" at bounding box center [46, 401] width 47 height 25
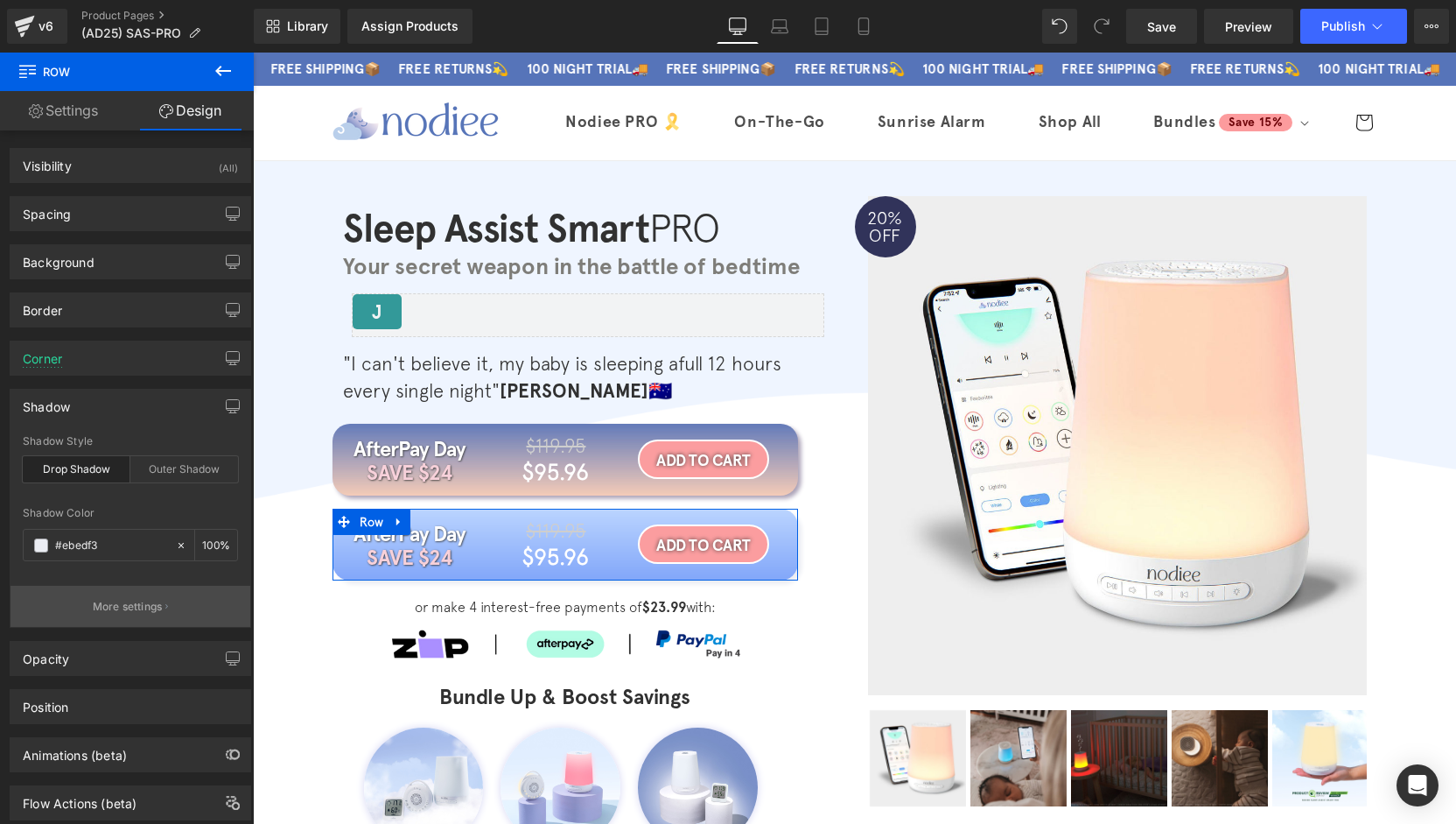
paste input "5674b9"
type input "#5674b9"
click at [124, 600] on p "More settings" at bounding box center [128, 606] width 70 height 15
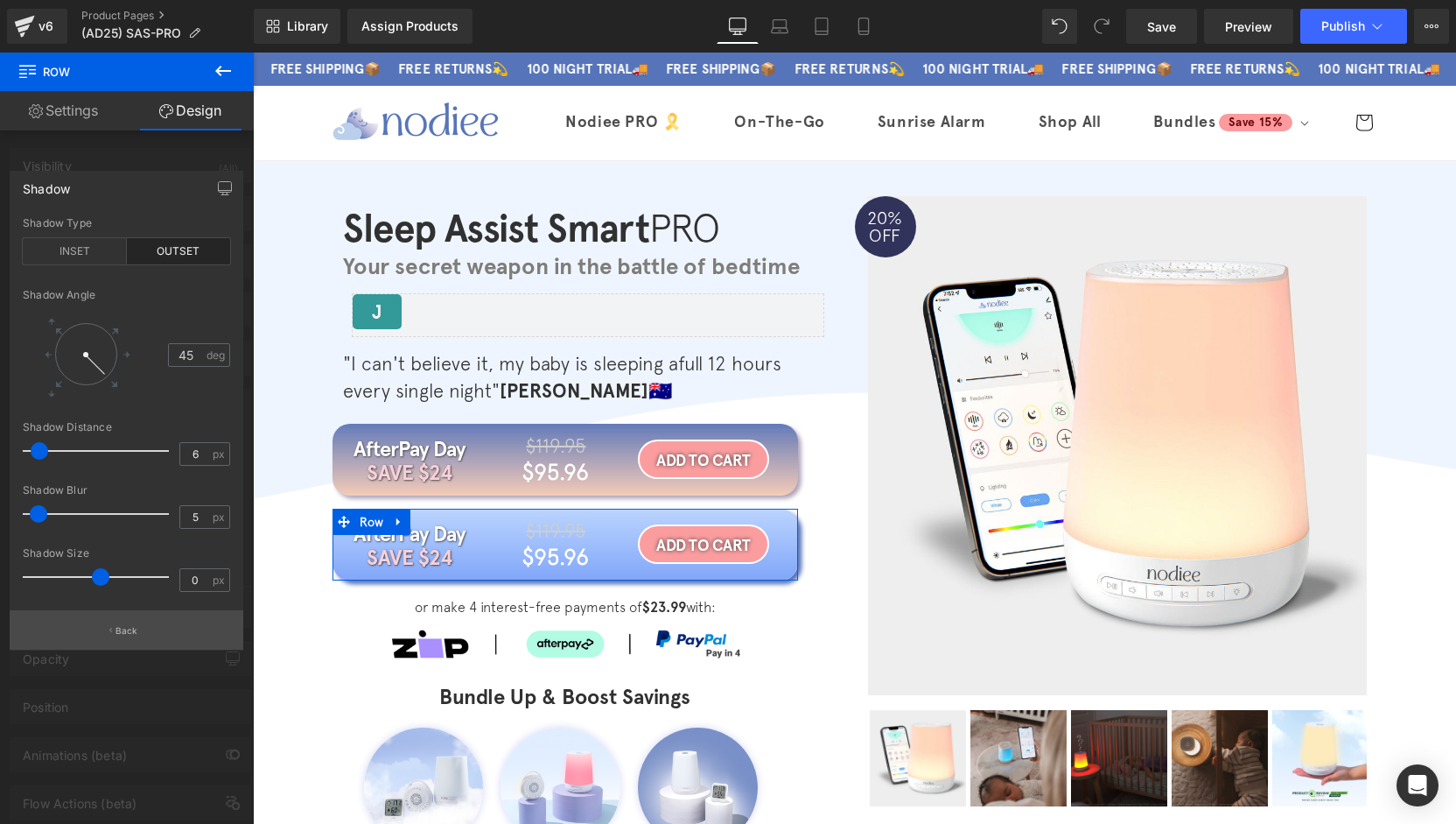
click at [121, 631] on p "Back" at bounding box center [127, 631] width 23 height 13
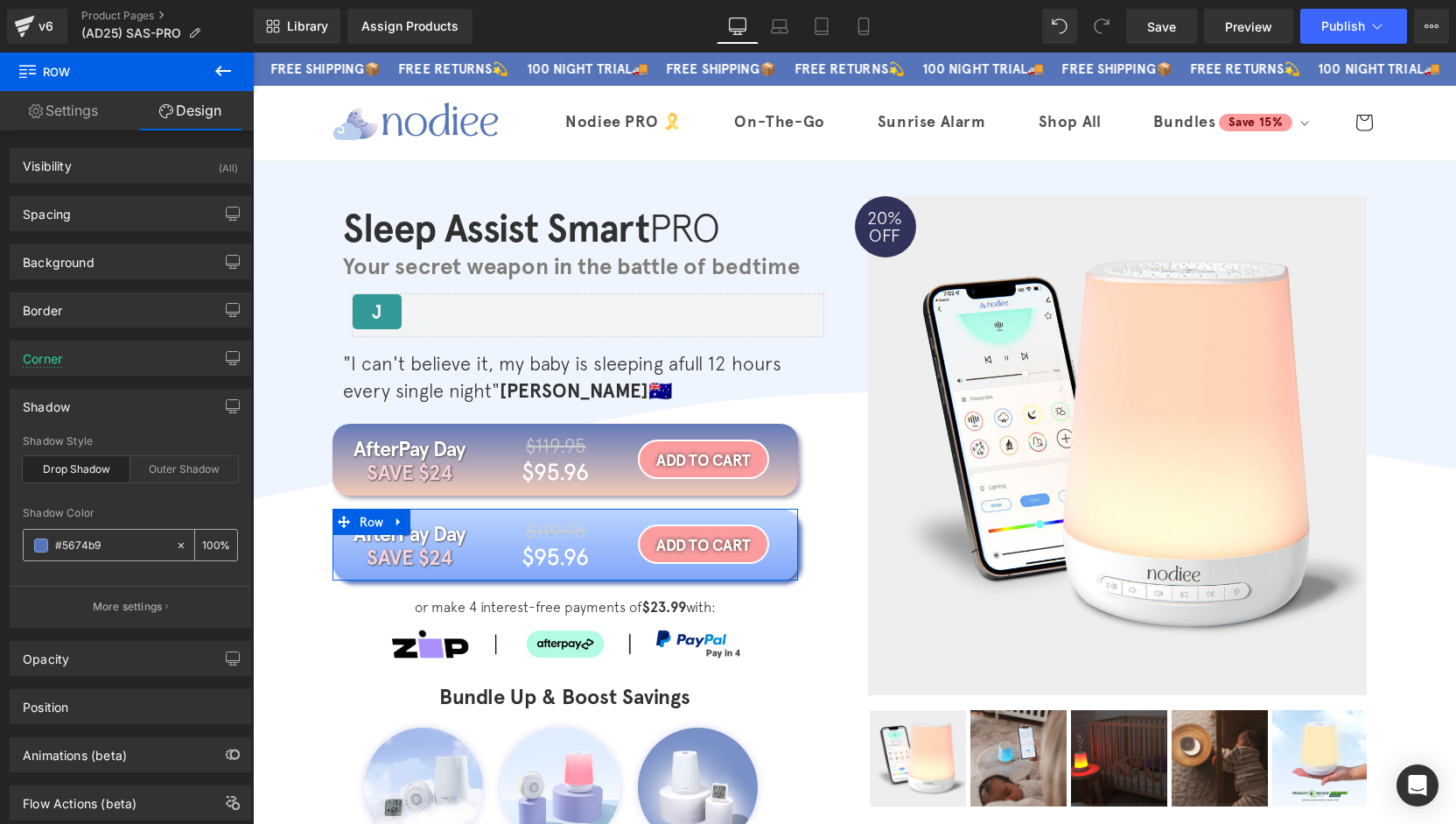
click at [35, 539] on span at bounding box center [40, 545] width 14 height 14
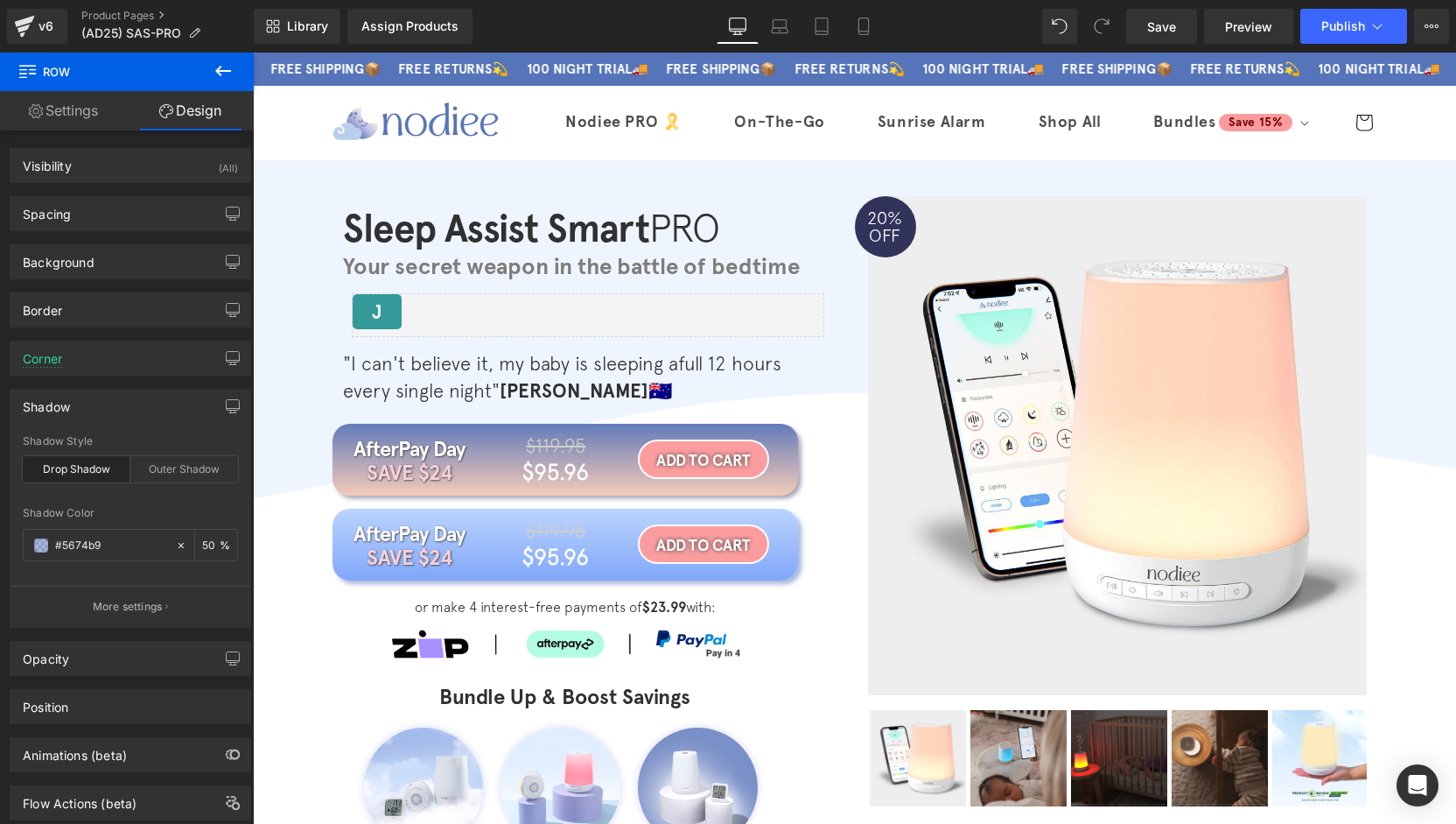
type input "50"
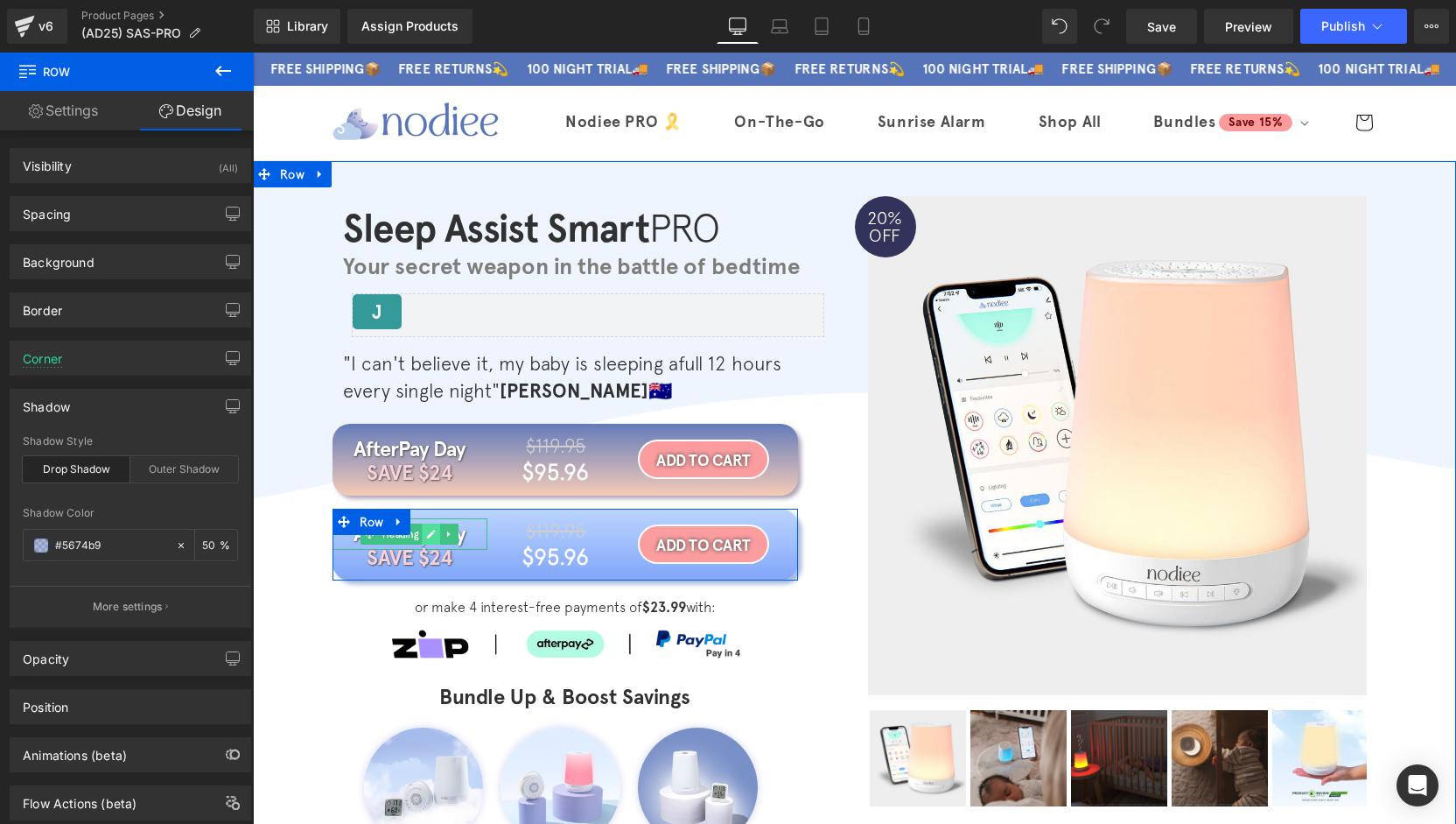
click at [427, 535] on icon at bounding box center [432, 534] width 9 height 9
click at [422, 535] on h1 "AfterPay Day" at bounding box center [410, 533] width 155 height 32
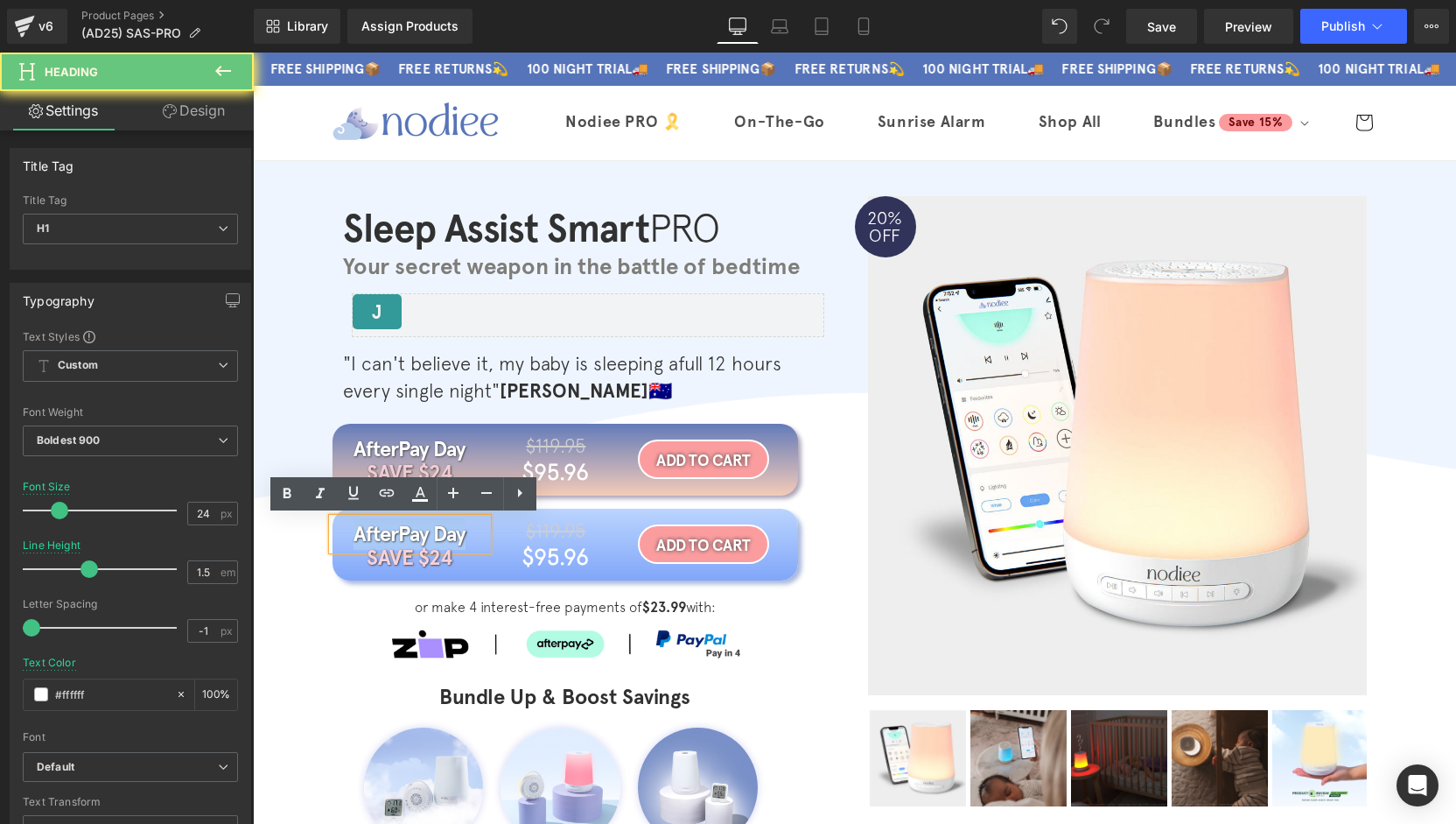
click at [421, 535] on h1 "AfterPay Day" at bounding box center [410, 533] width 155 height 32
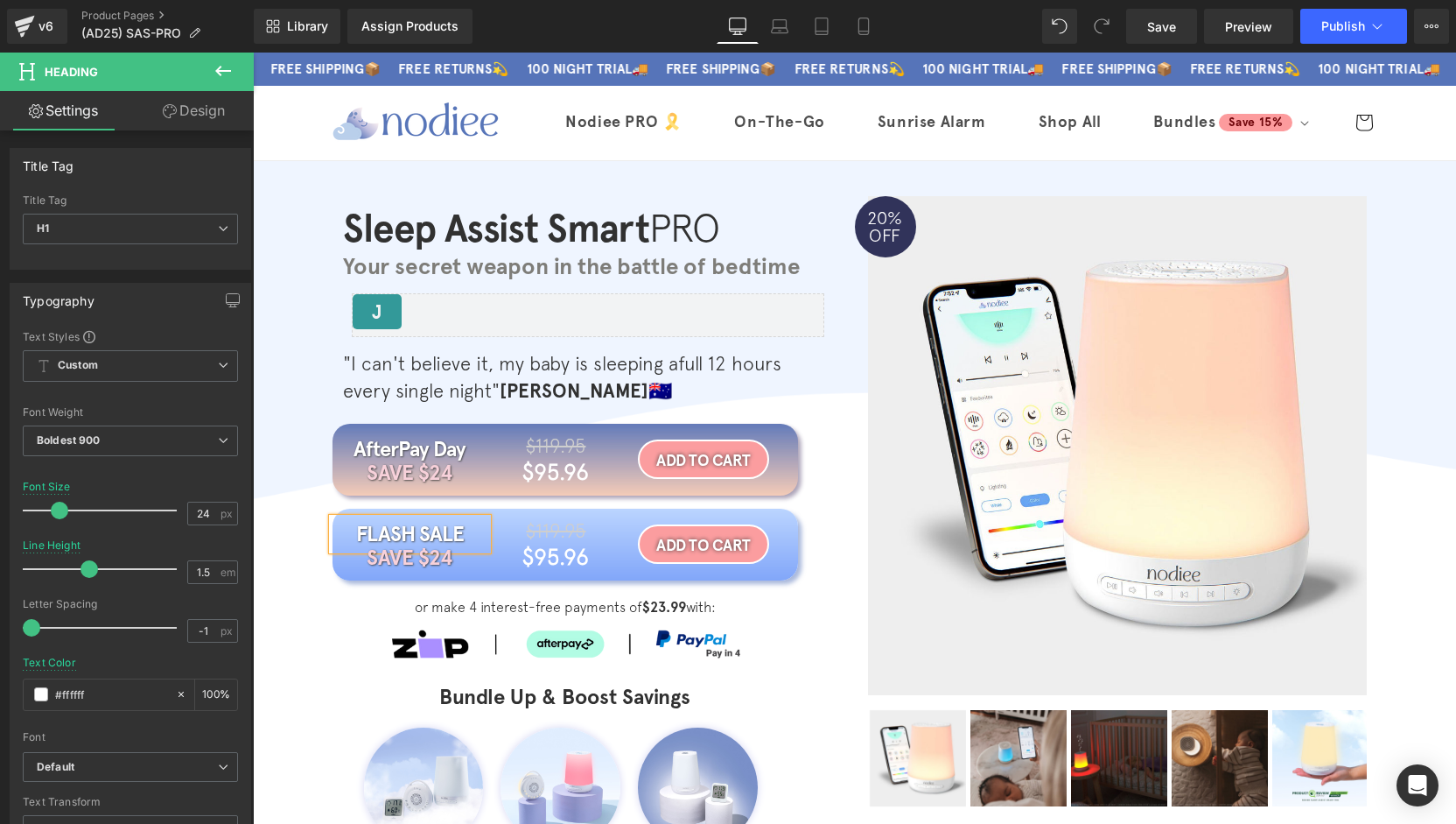
click at [267, 595] on div "Sleep Assist Smart PRO Heading Your secret weapon in the battle of bedtime Head…" at bounding box center [855, 634] width 1203 height 878
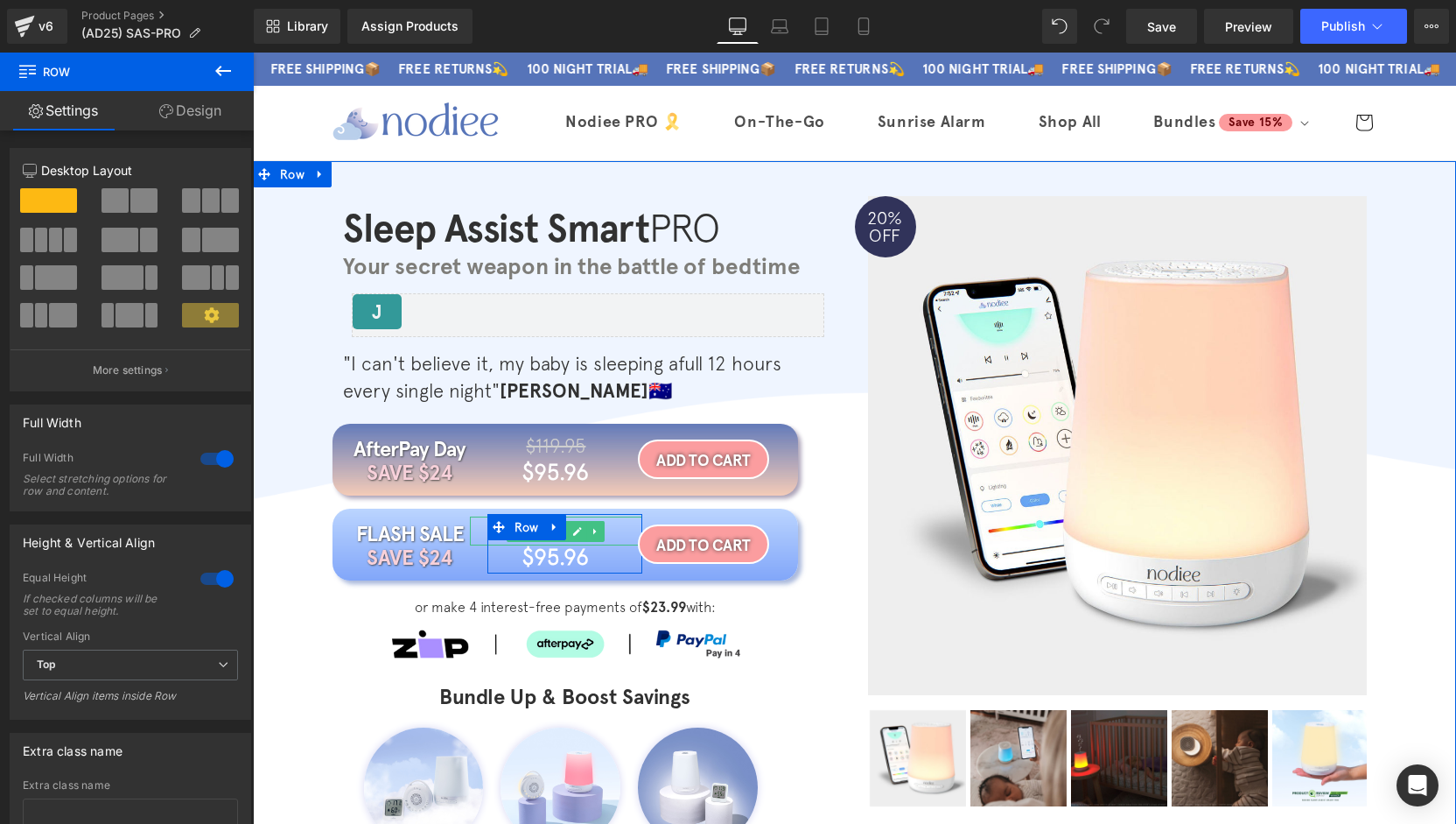
click at [573, 533] on icon at bounding box center [578, 531] width 10 height 11
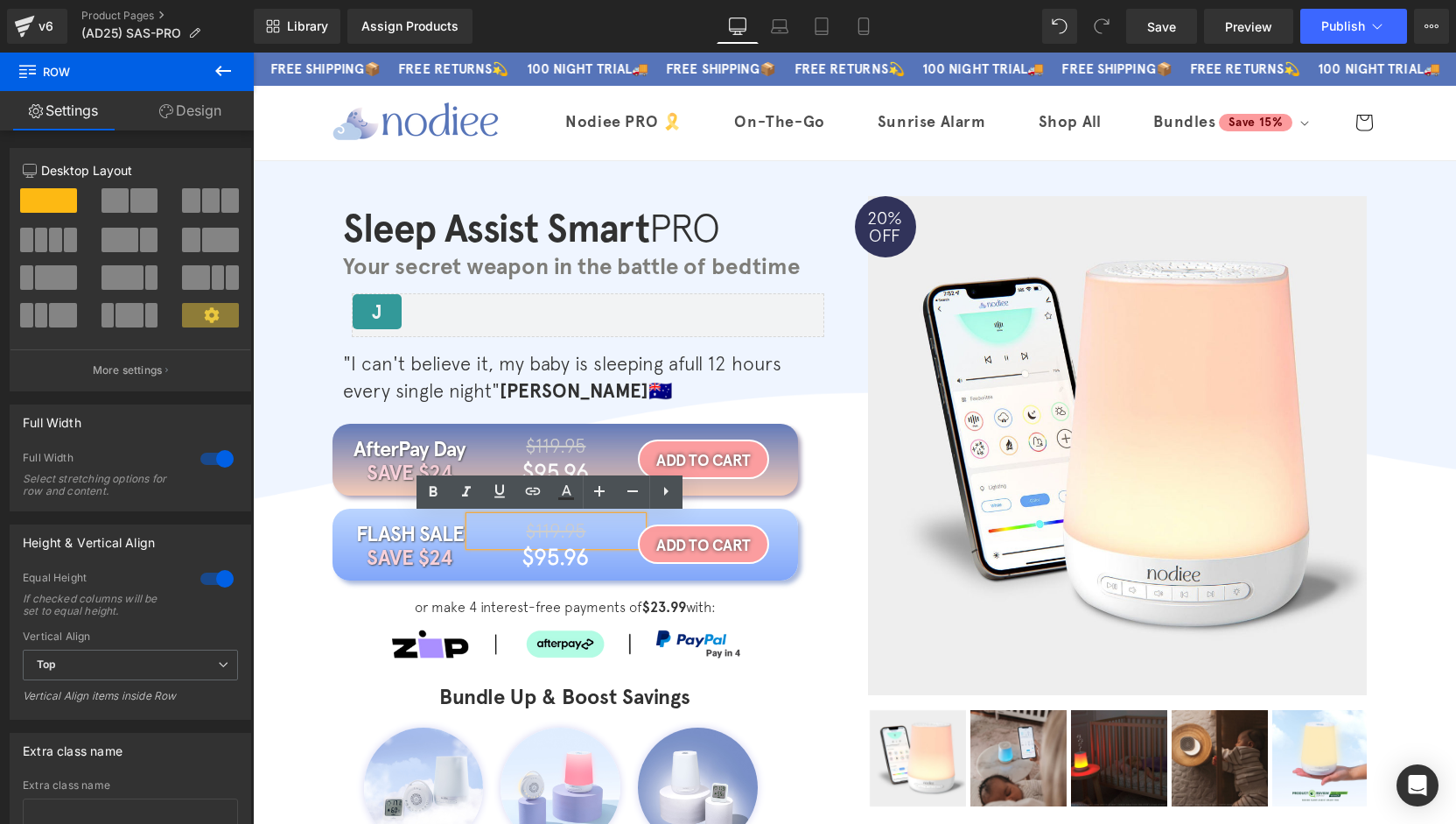
click at [565, 534] on span "$119.95" at bounding box center [555, 530] width 59 height 23
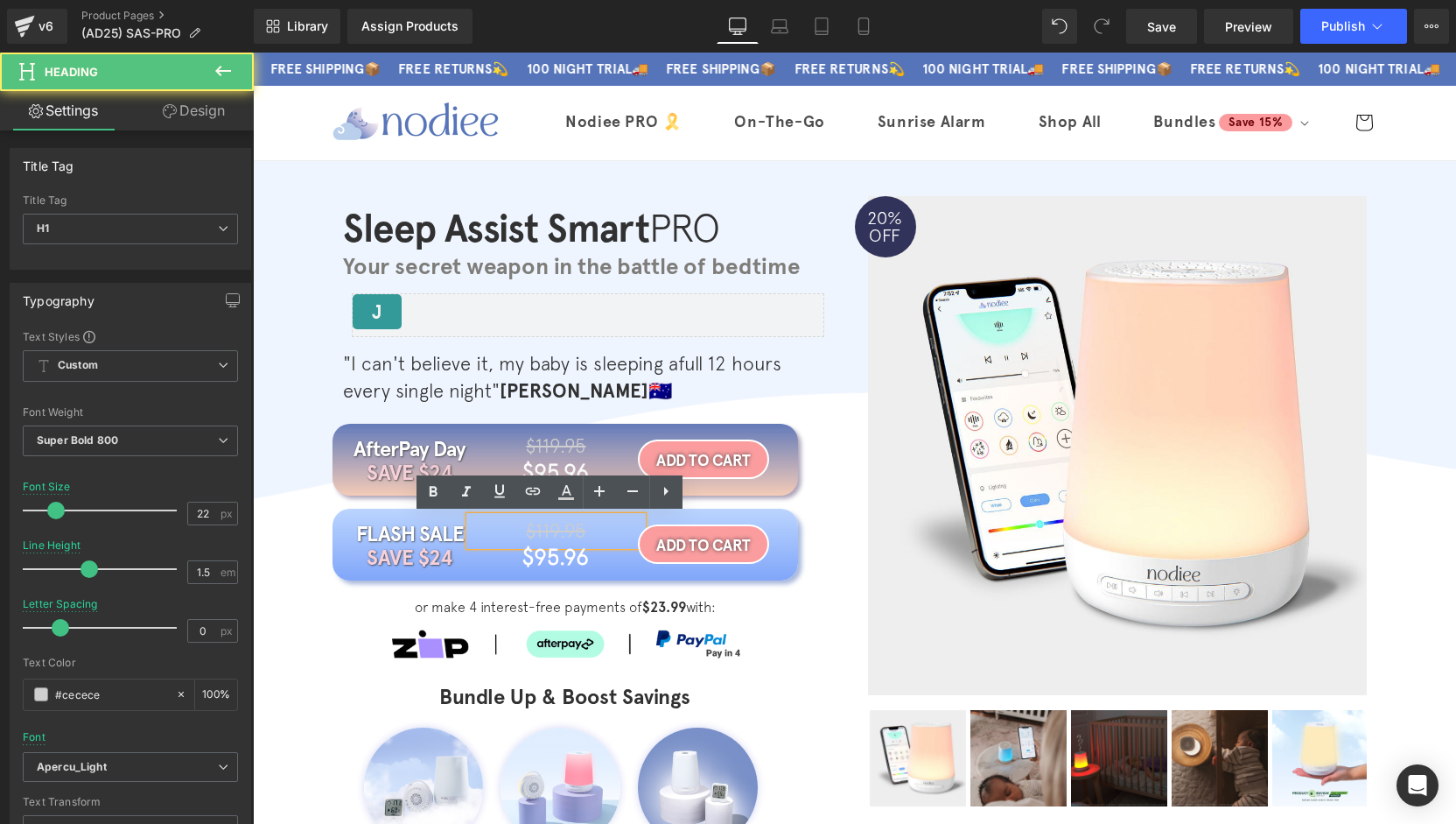
click at [584, 527] on h1 "$119.95" at bounding box center [556, 531] width 172 height 29
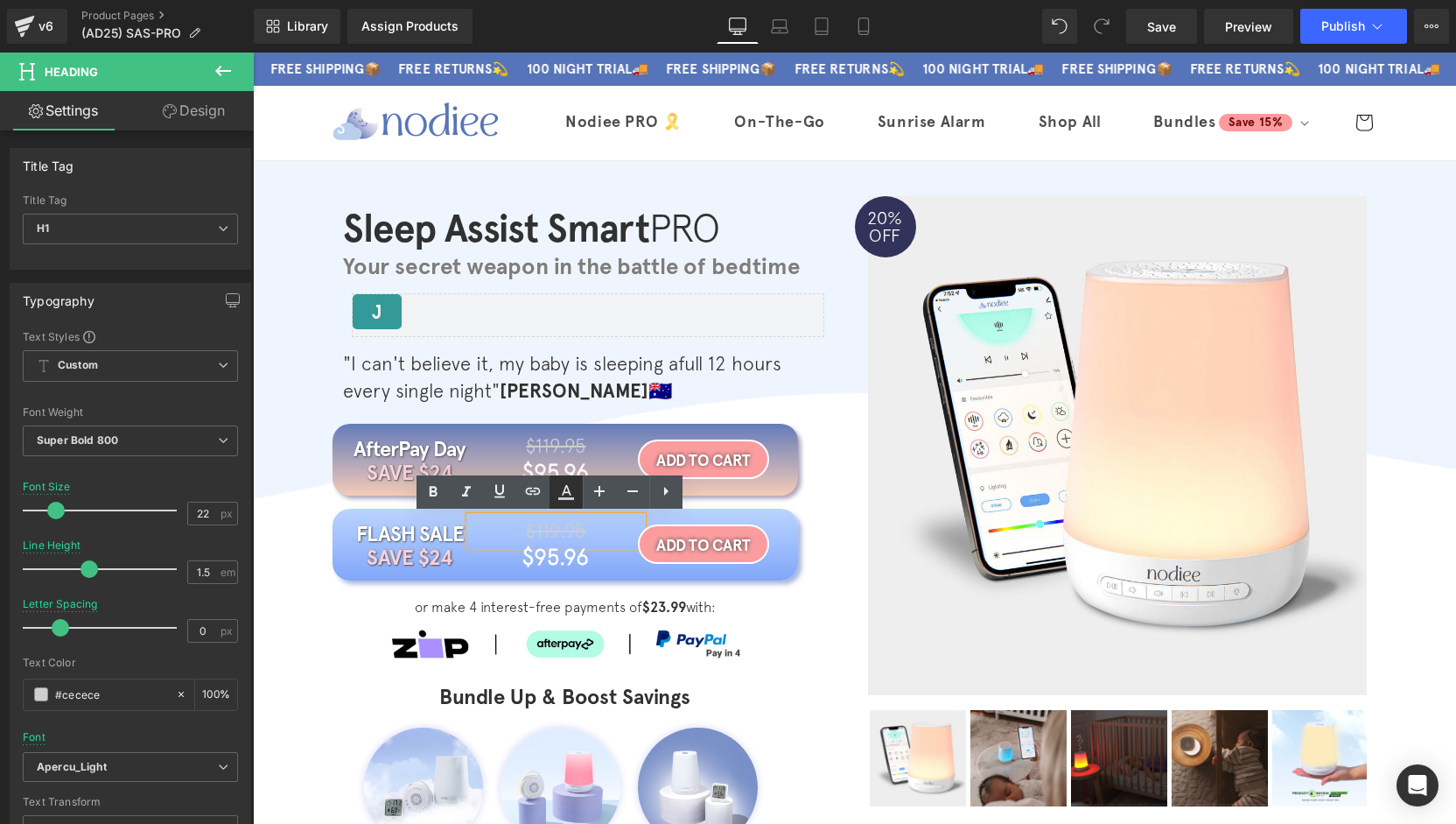
click at [559, 496] on icon at bounding box center [566, 491] width 21 height 21
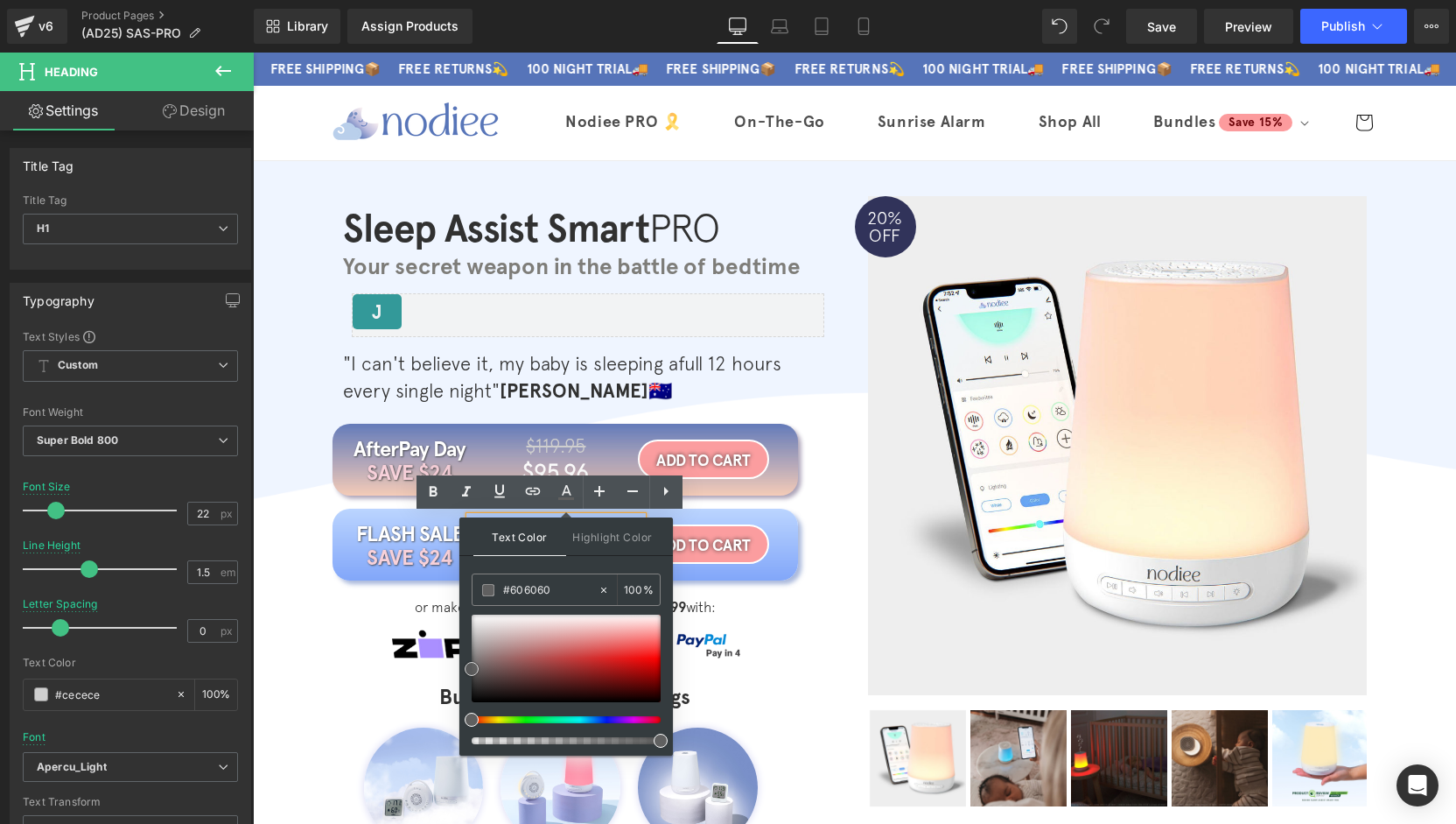
drag, startPoint x: 471, startPoint y: 680, endPoint x: 462, endPoint y: 664, distance: 18.4
click at [462, 664] on div "Text Color Highlight Color #333333 #333333 100 % none 0 %" at bounding box center [566, 636] width 213 height 238
click at [782, 617] on div "or make 4 interest-free payments of $23.99 with: Text Block Image" at bounding box center [565, 632] width 466 height 71
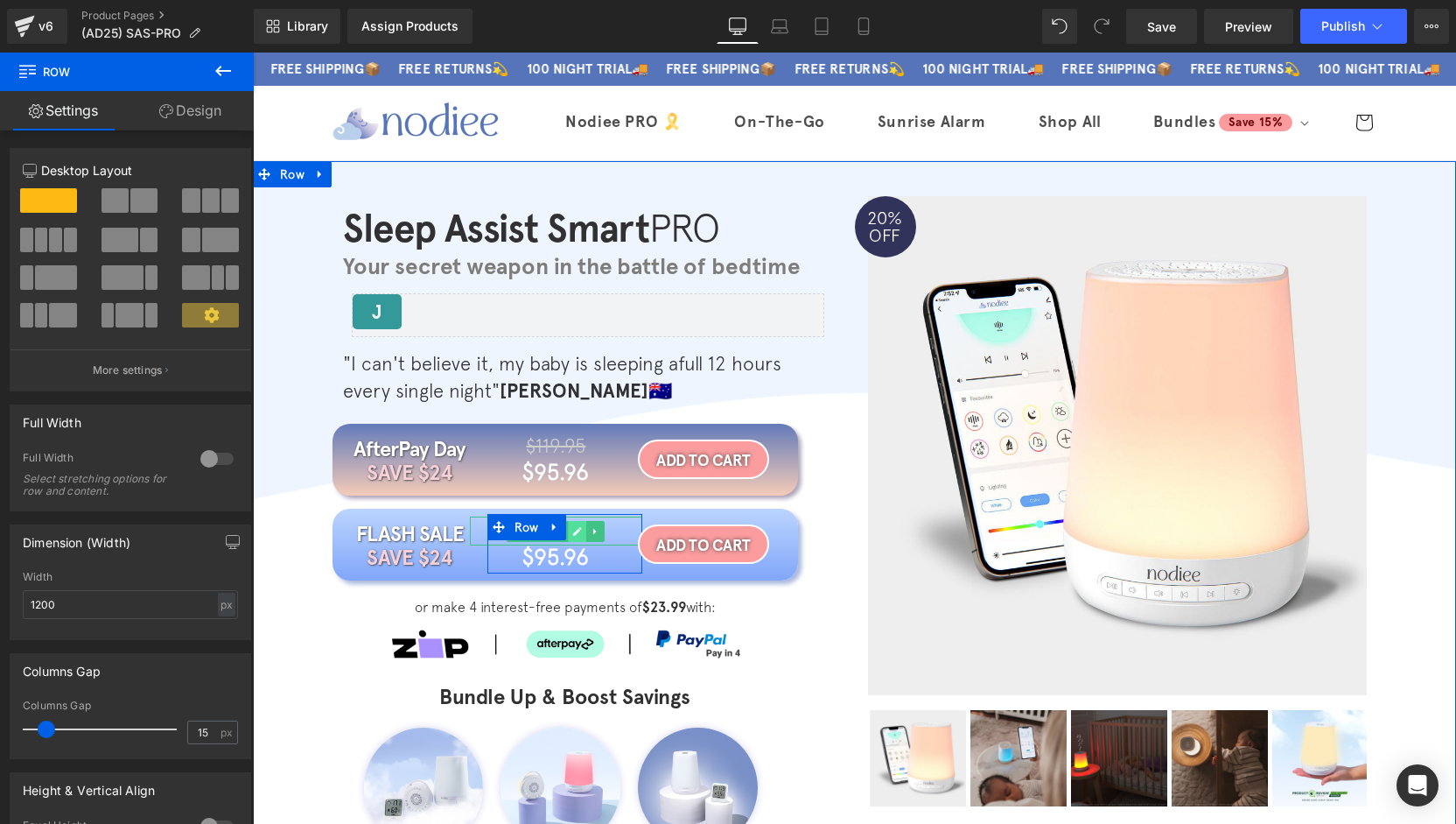
click at [573, 533] on icon at bounding box center [578, 531] width 10 height 11
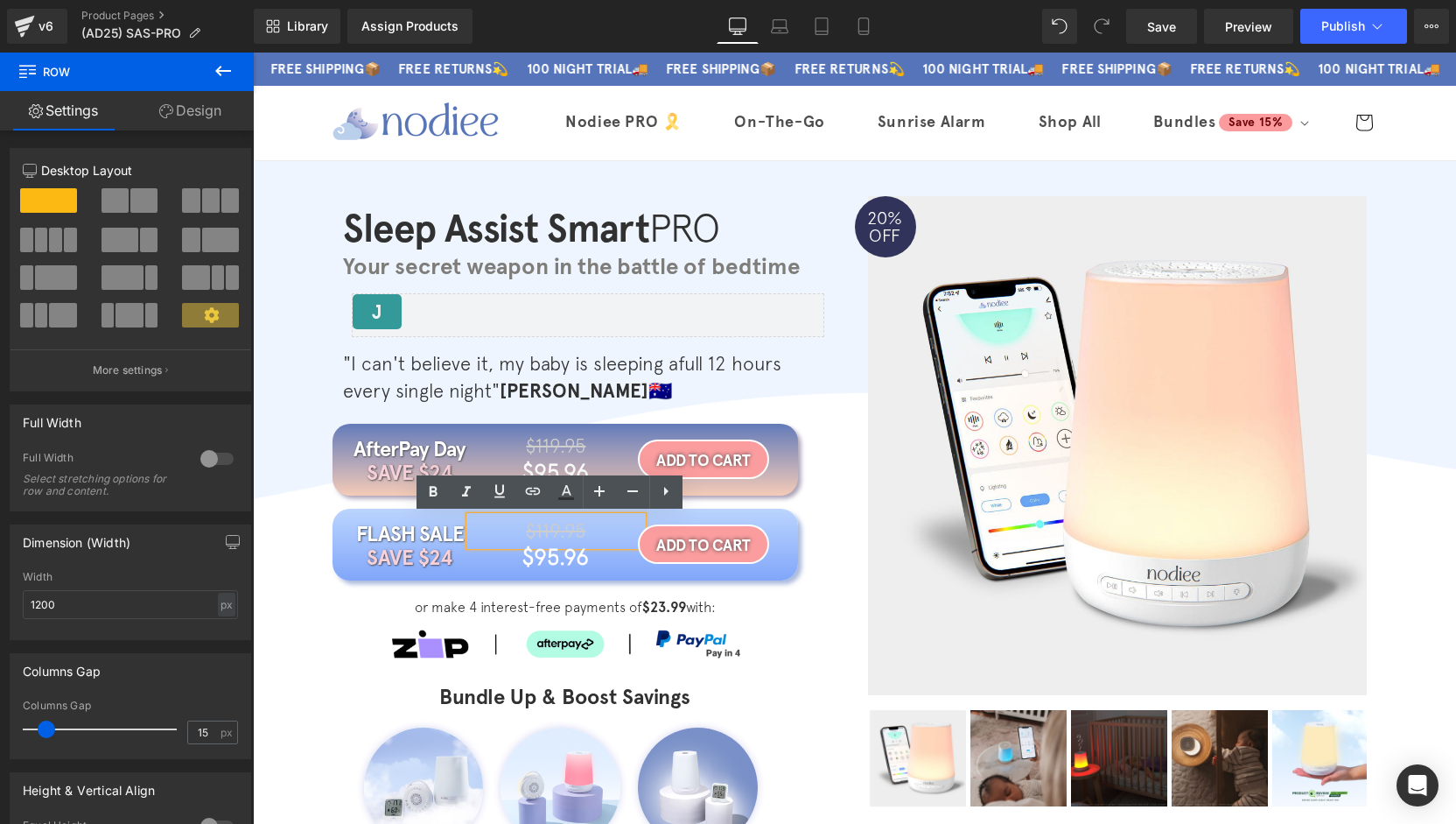
click at [572, 530] on span "$119.95" at bounding box center [555, 530] width 59 height 23
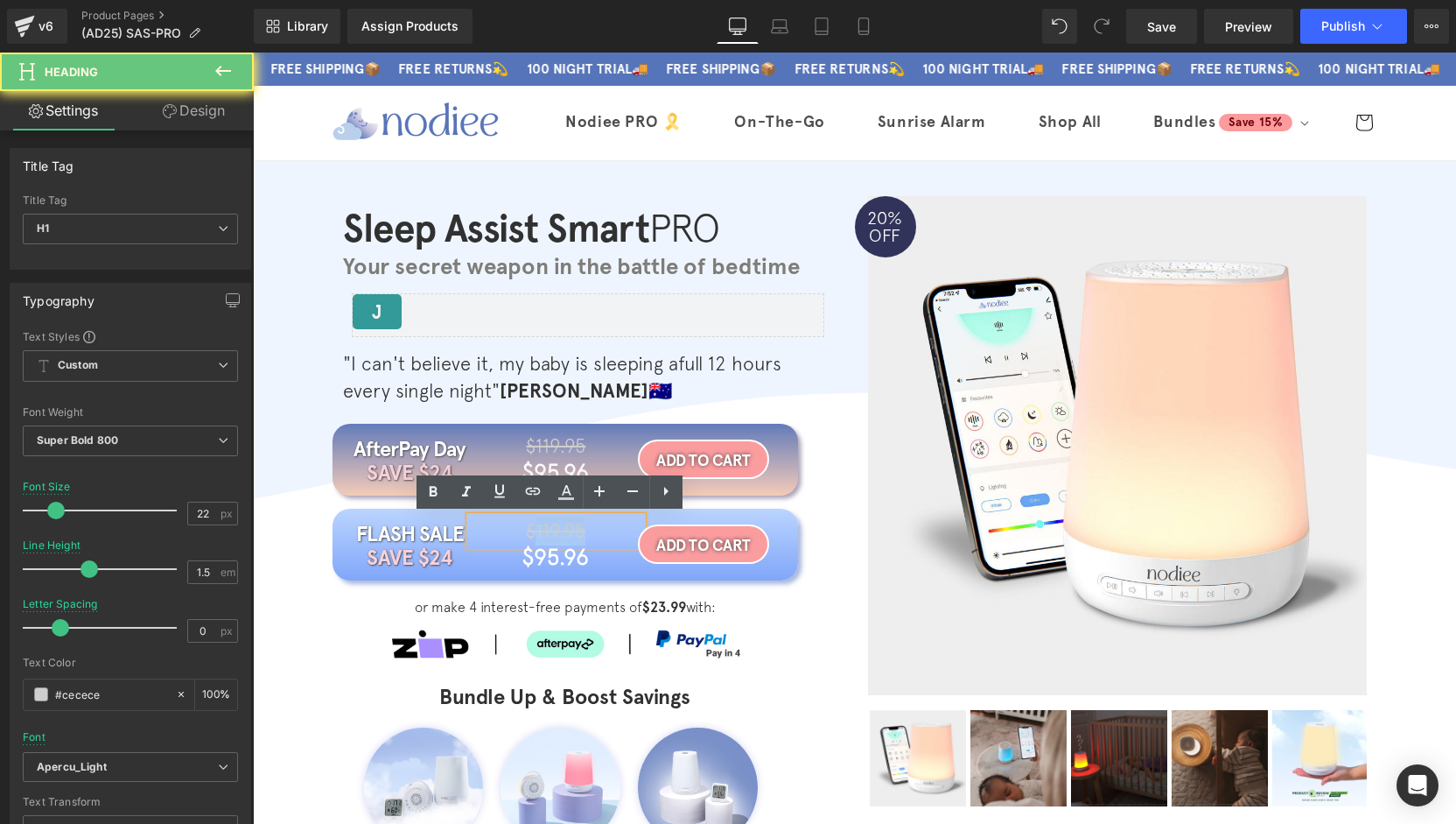
click at [572, 530] on span "$119.95" at bounding box center [555, 530] width 59 height 23
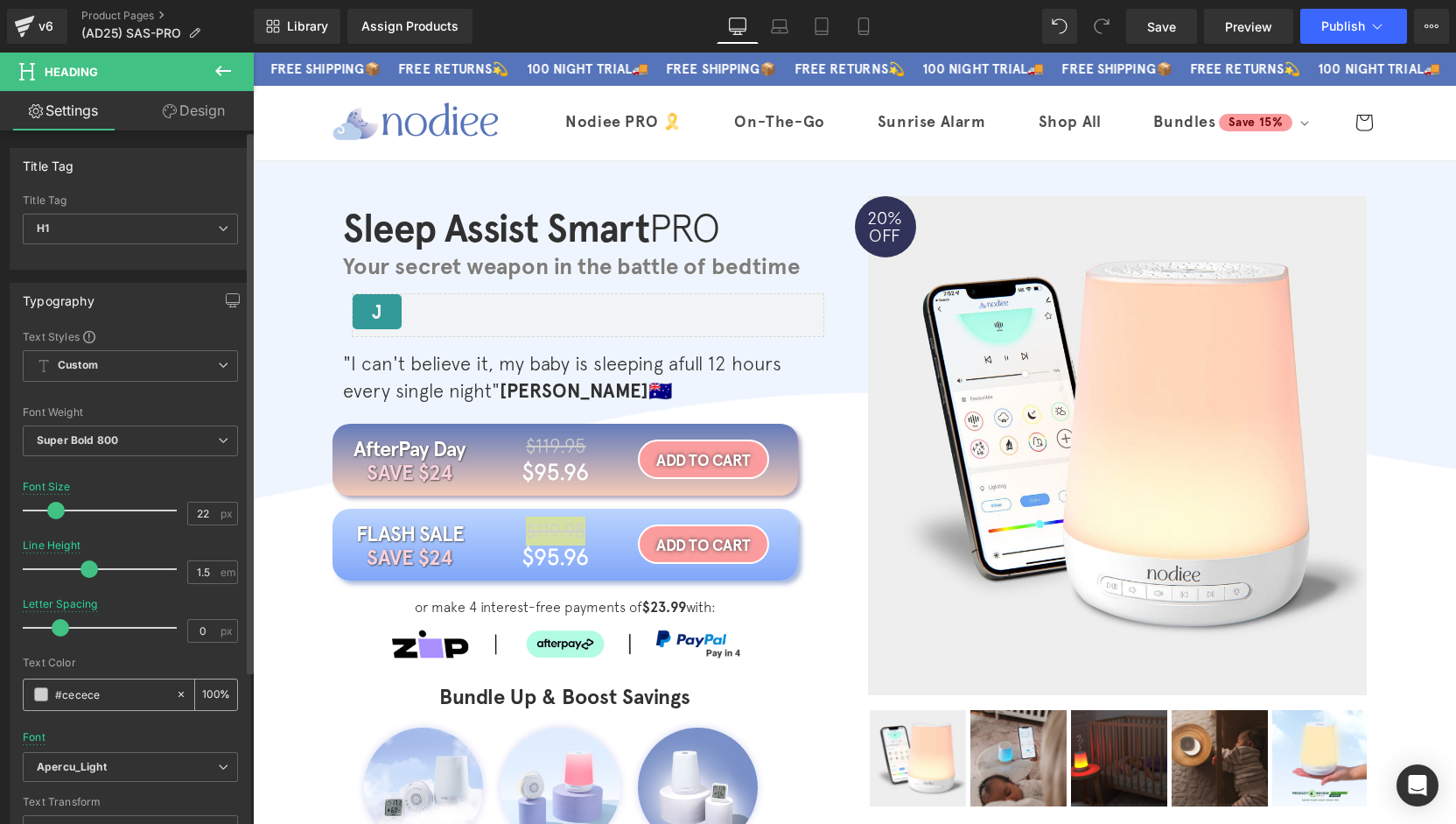
click at [45, 695] on span at bounding box center [40, 694] width 14 height 14
drag, startPoint x: 51, startPoint y: 700, endPoint x: 63, endPoint y: 704, distance: 12.6
click at [63, 704] on div "#cecece" at bounding box center [99, 695] width 151 height 31
type input "#737373"
click at [36, 695] on div "#737373" at bounding box center [99, 695] width 151 height 31
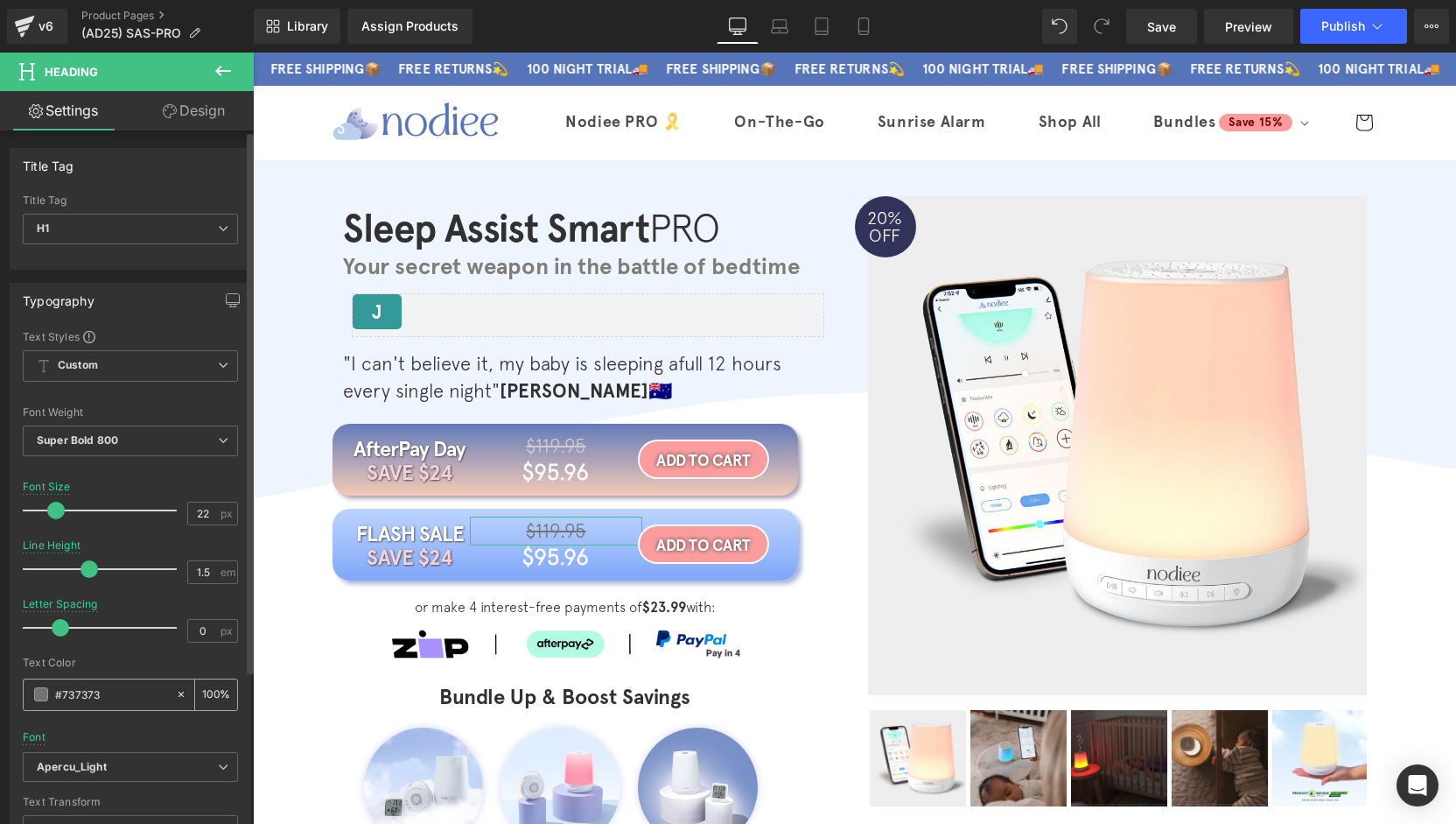
click at [36, 695] on span at bounding box center [40, 694] width 14 height 14
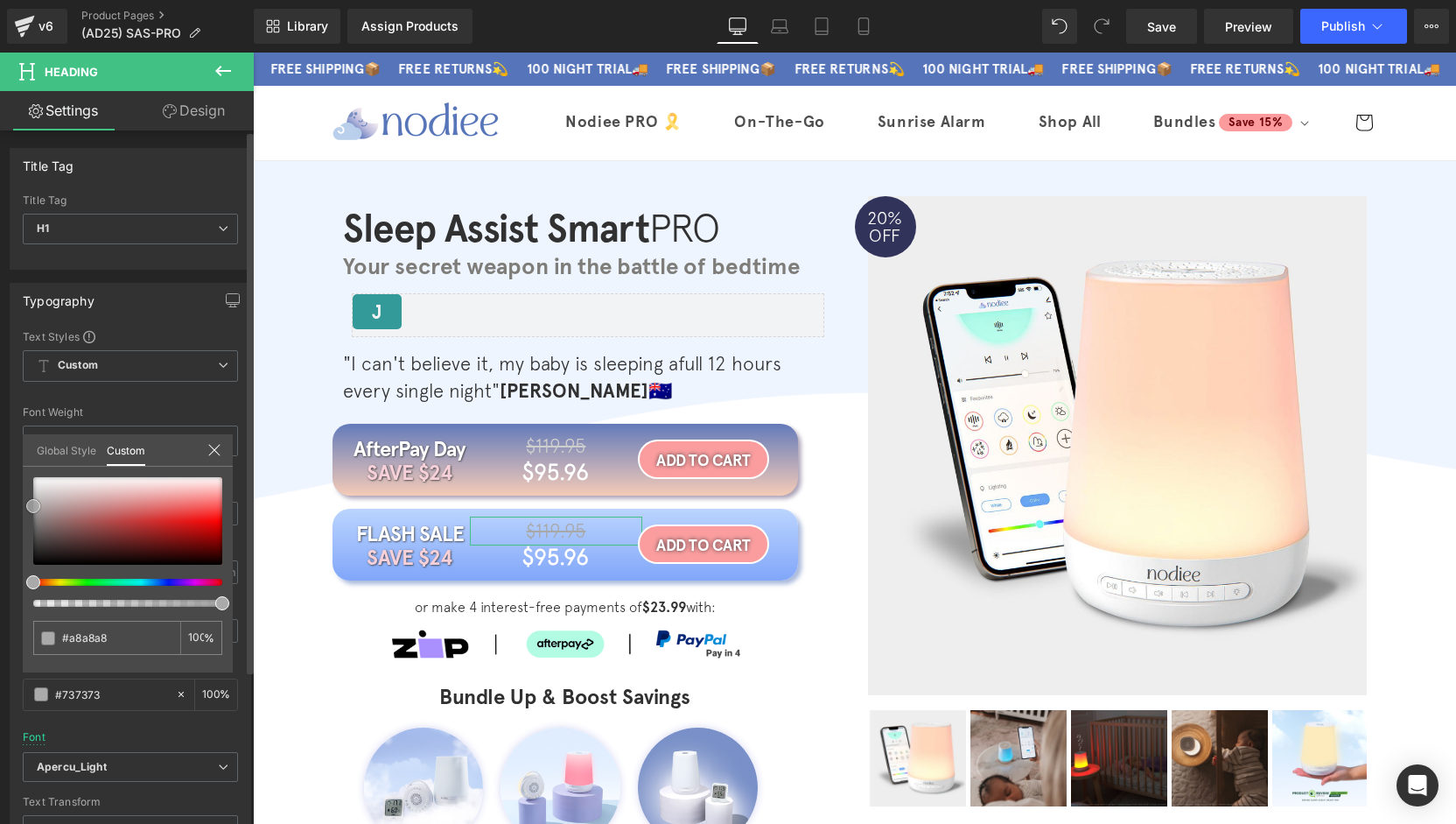
drag, startPoint x: 35, startPoint y: 518, endPoint x: 25, endPoint y: 502, distance: 18.9
click at [25, 502] on div "#737373 100 %" at bounding box center [128, 574] width 210 height 195
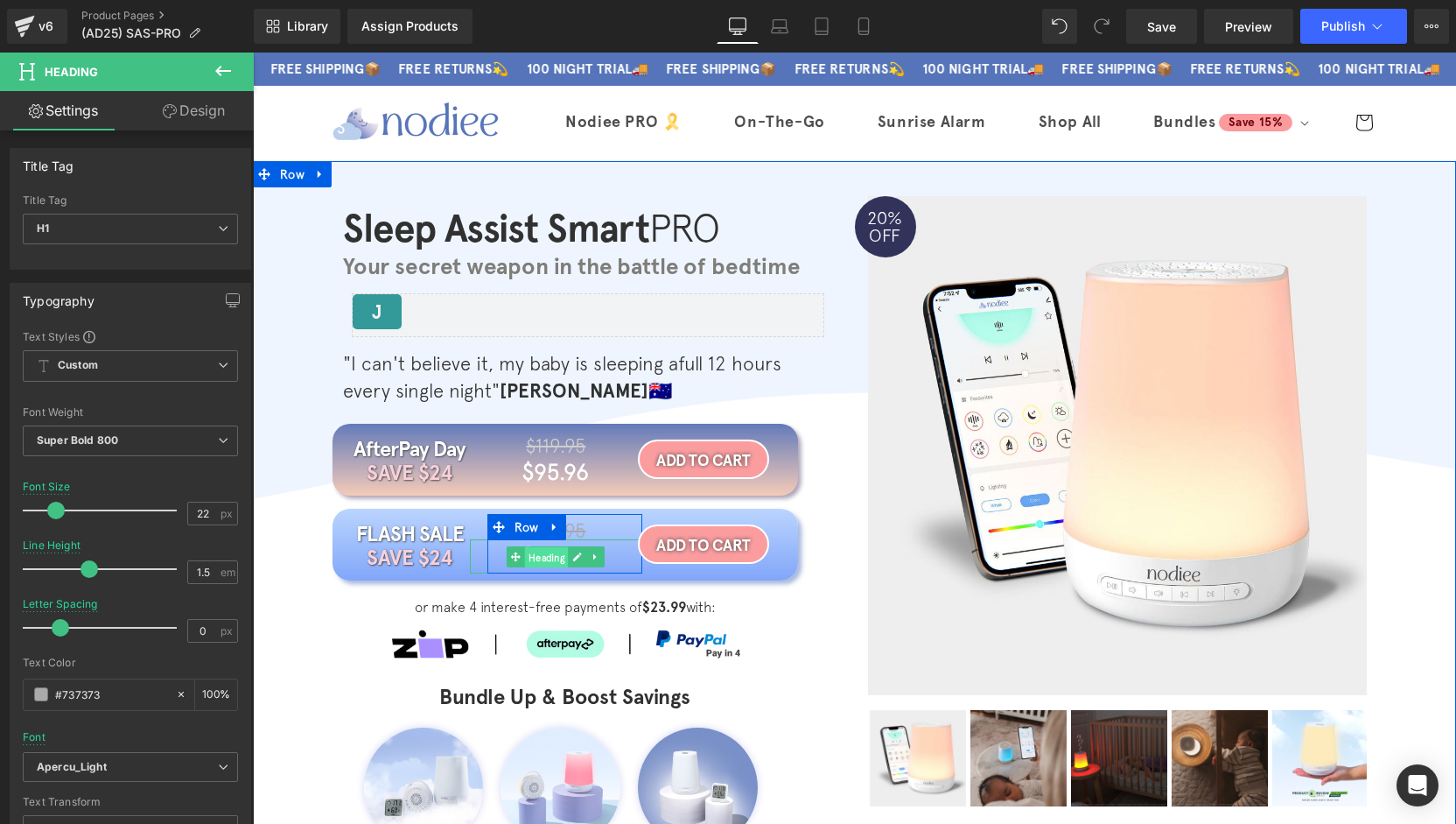
click at [555, 556] on span "Heading" at bounding box center [547, 556] width 44 height 21
click at [549, 559] on span "Heading" at bounding box center [547, 556] width 44 height 21
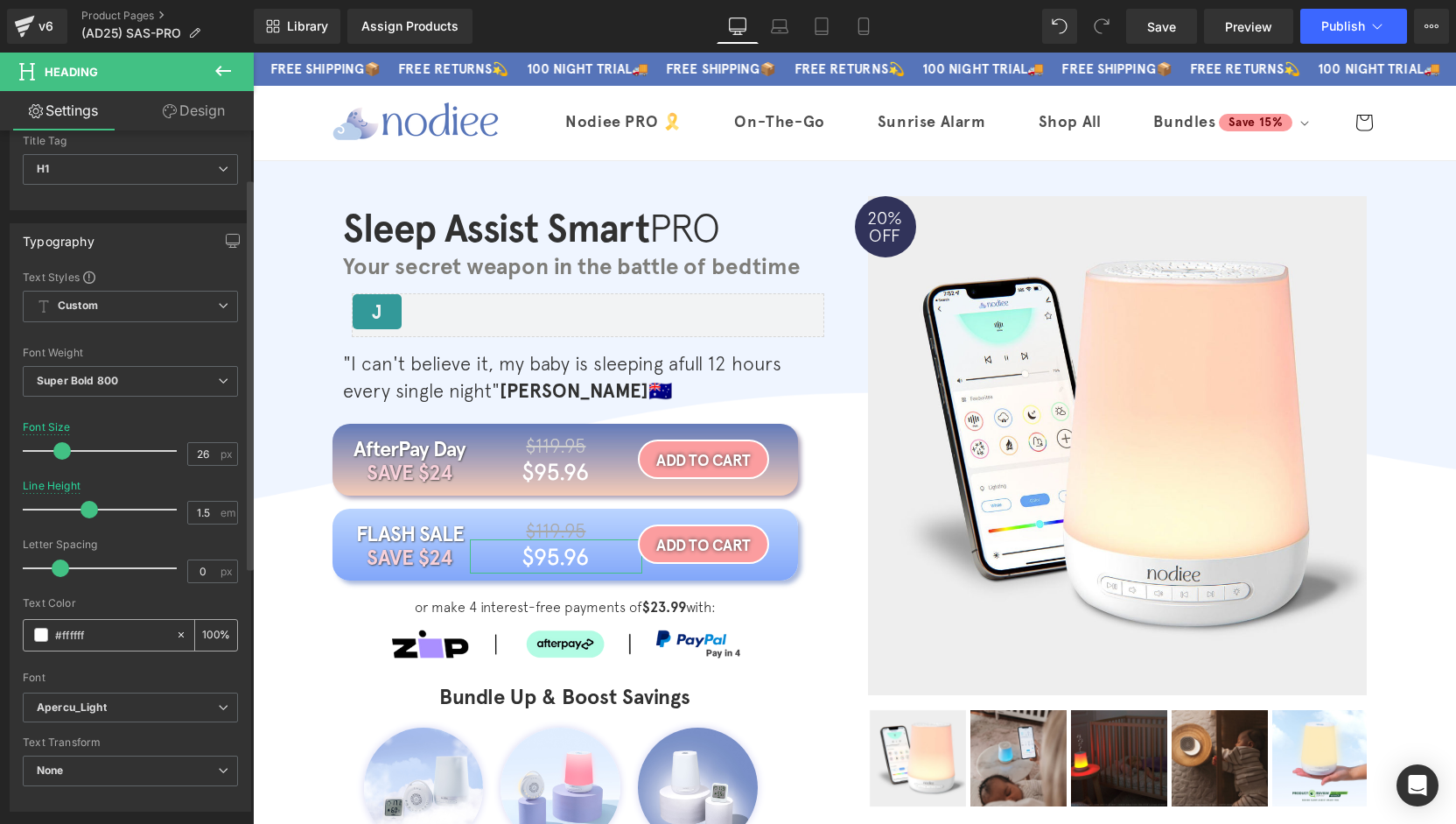
scroll to position [88, 0]
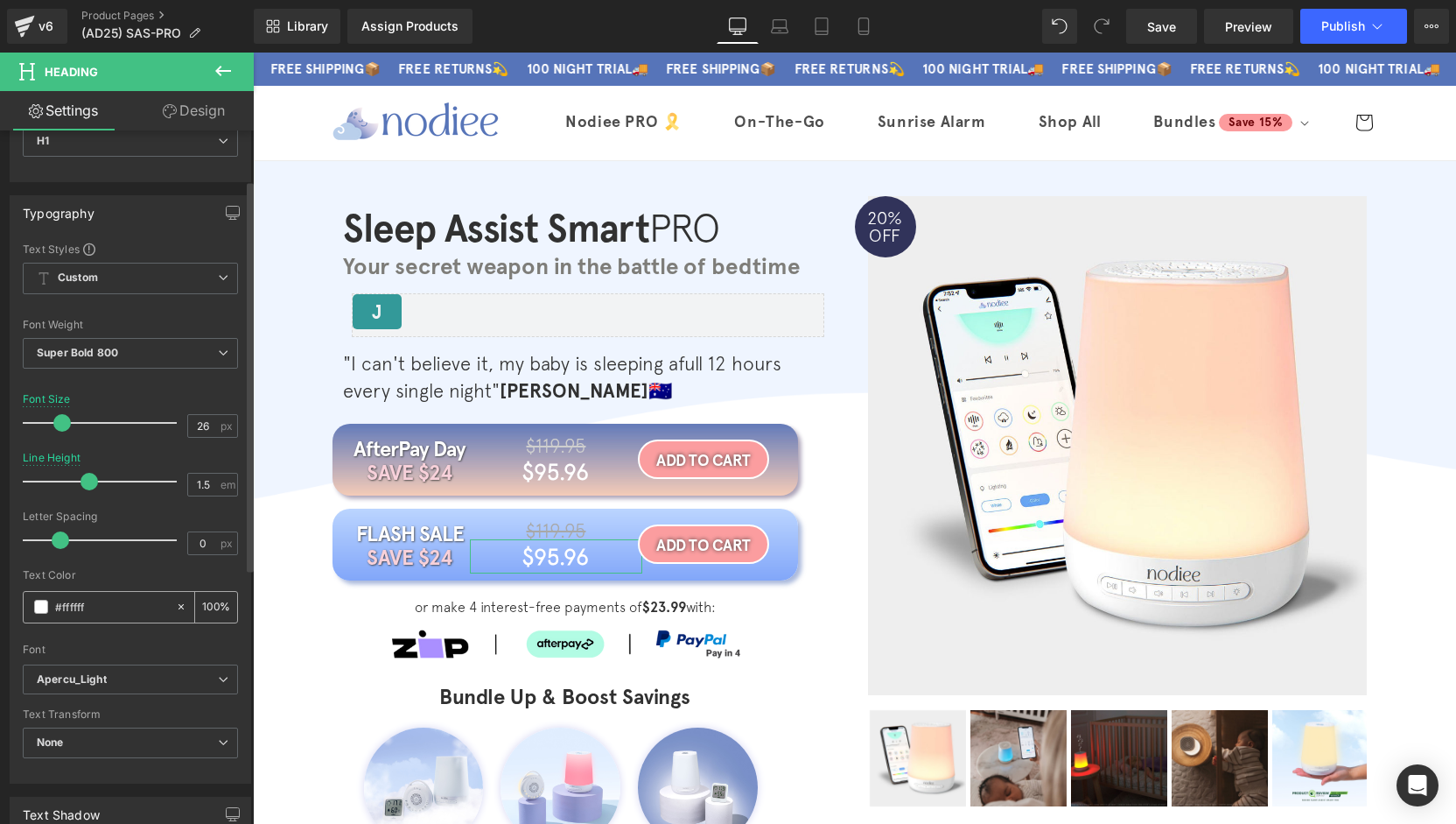
click at [44, 610] on span at bounding box center [40, 606] width 14 height 14
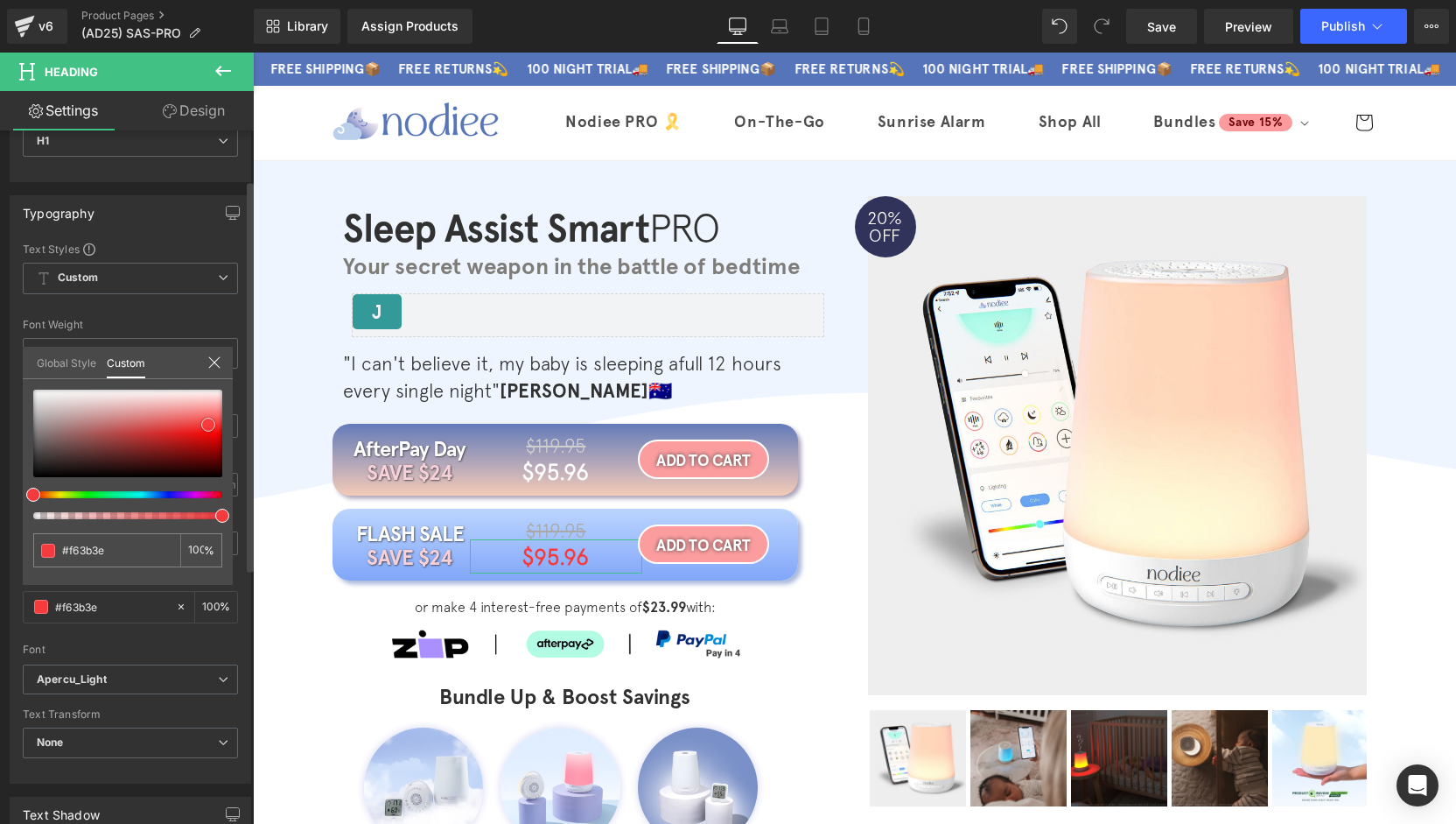
drag, startPoint x: 107, startPoint y: 414, endPoint x: 209, endPoint y: 425, distance: 102.6
click at [209, 425] on div at bounding box center [127, 433] width 189 height 88
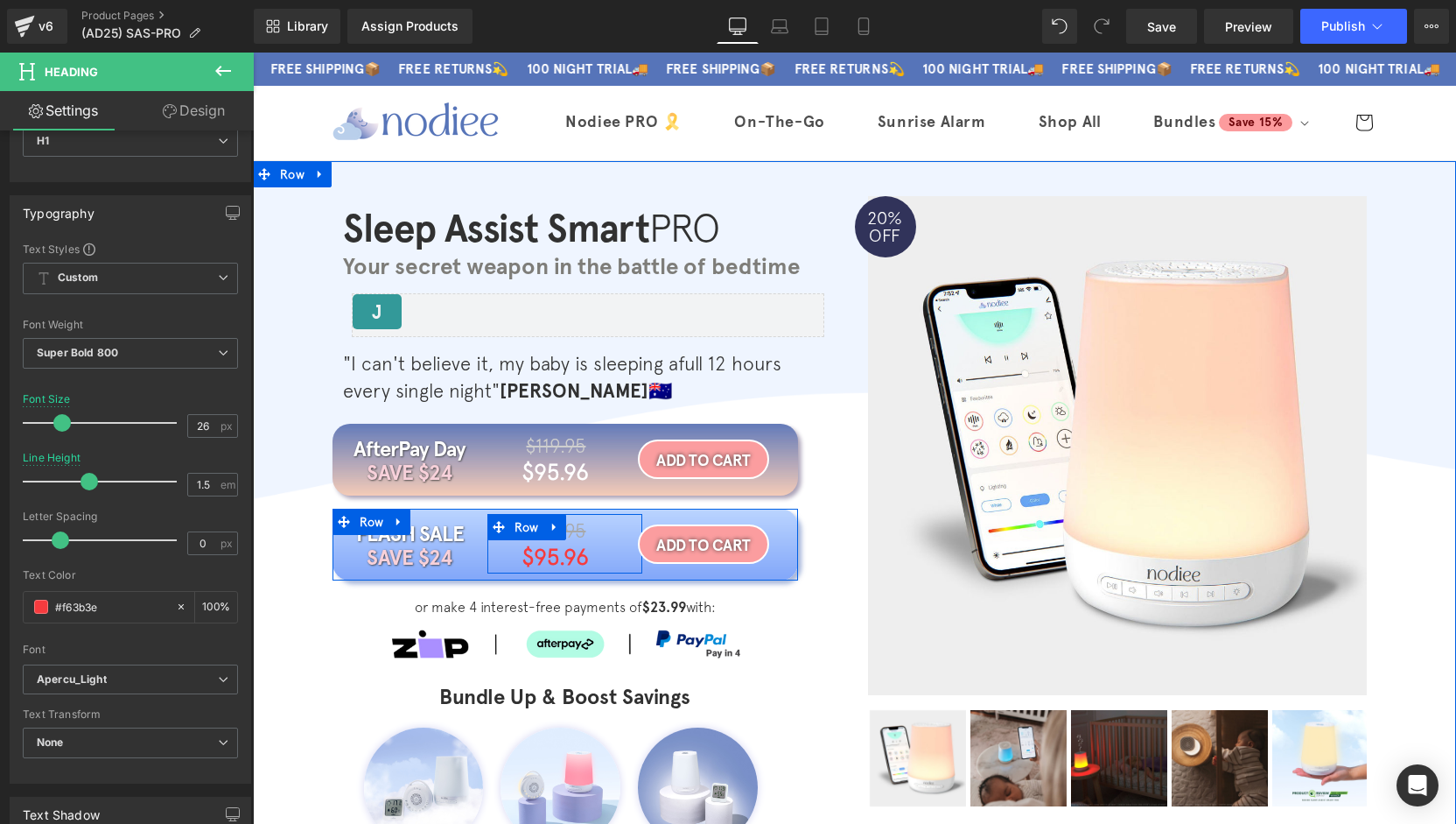
click at [573, 528] on icon at bounding box center [578, 531] width 10 height 11
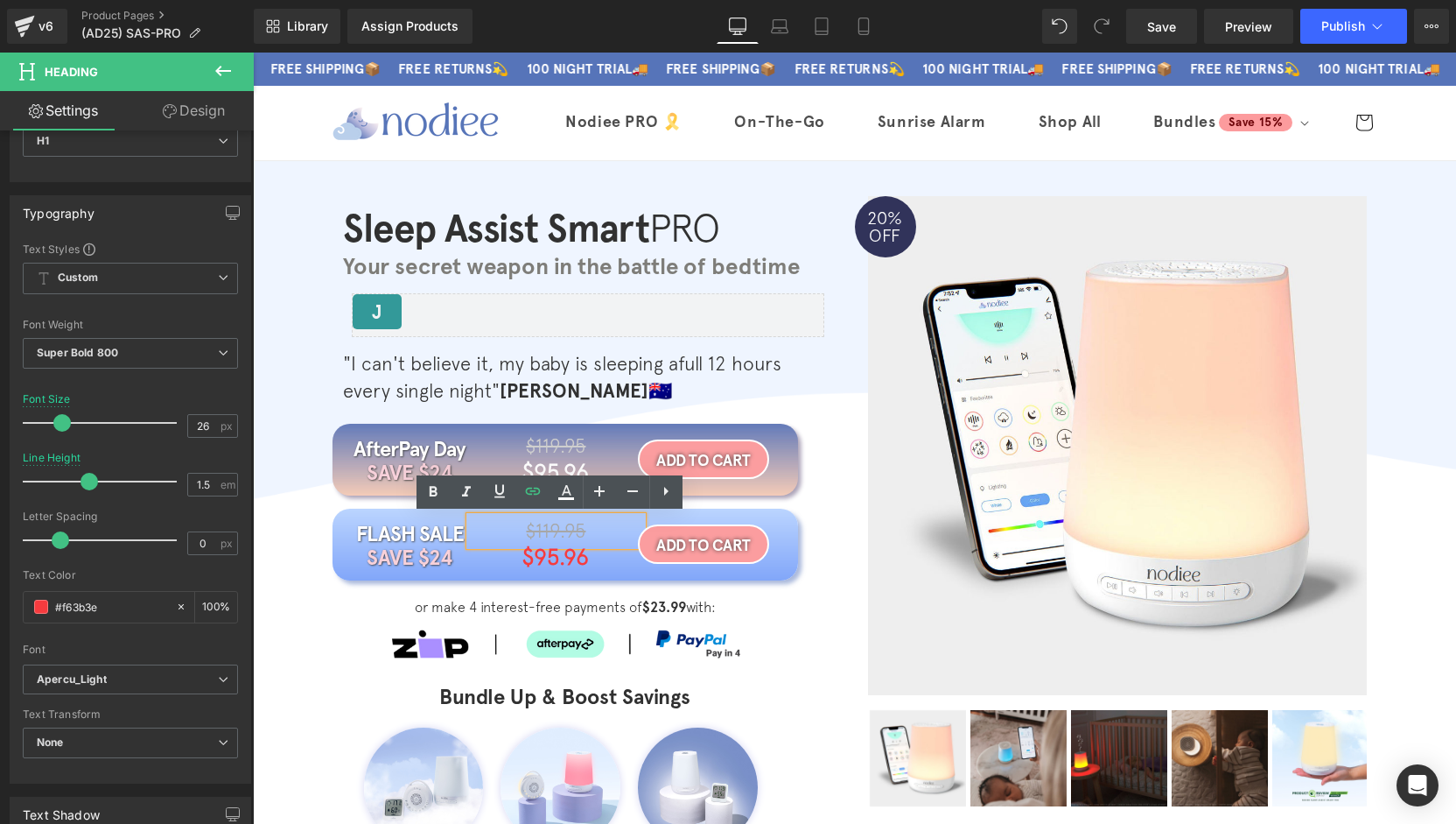
click at [561, 528] on span "$119.95" at bounding box center [555, 530] width 59 height 23
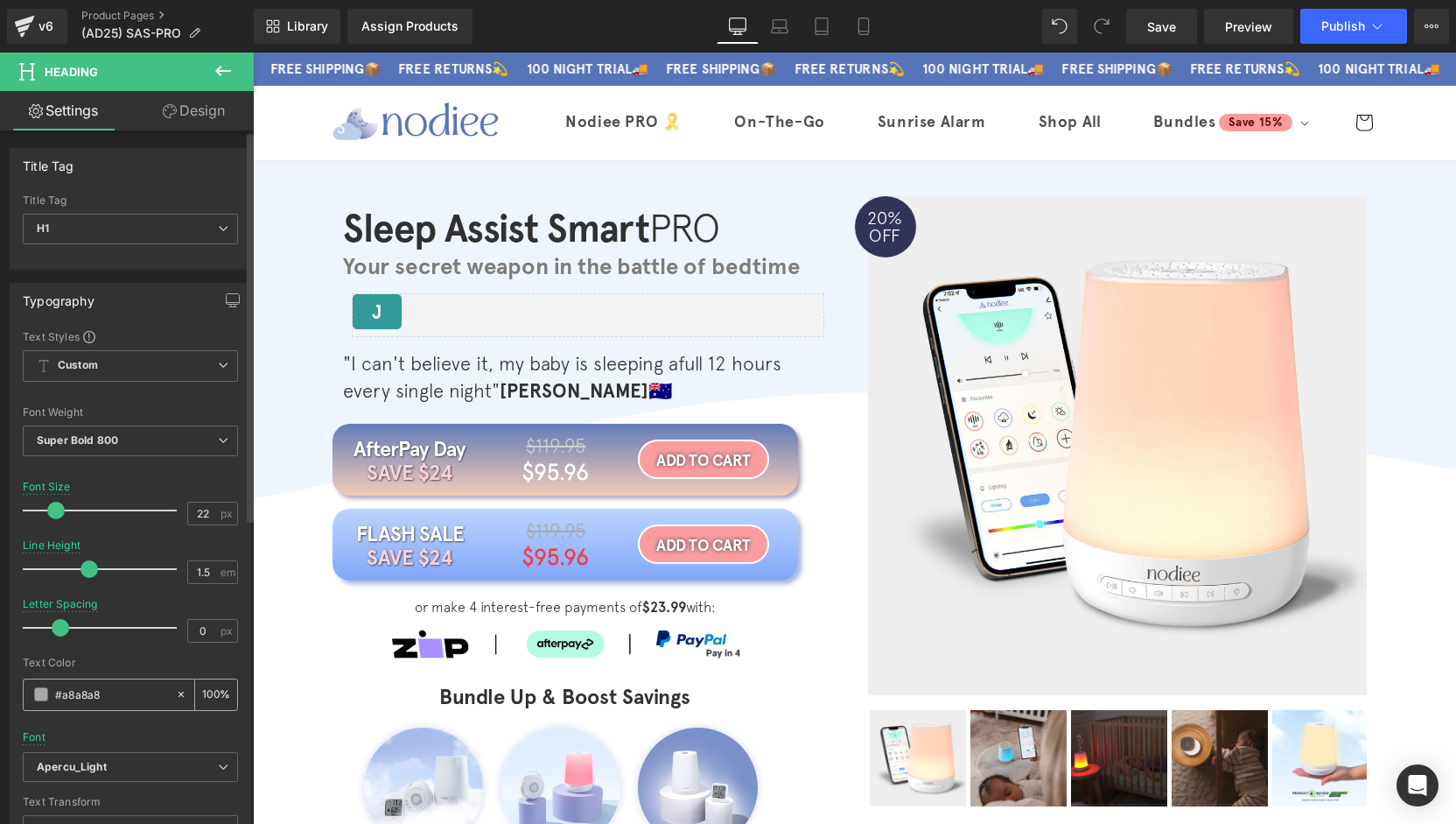
click at [42, 687] on span at bounding box center [40, 694] width 14 height 14
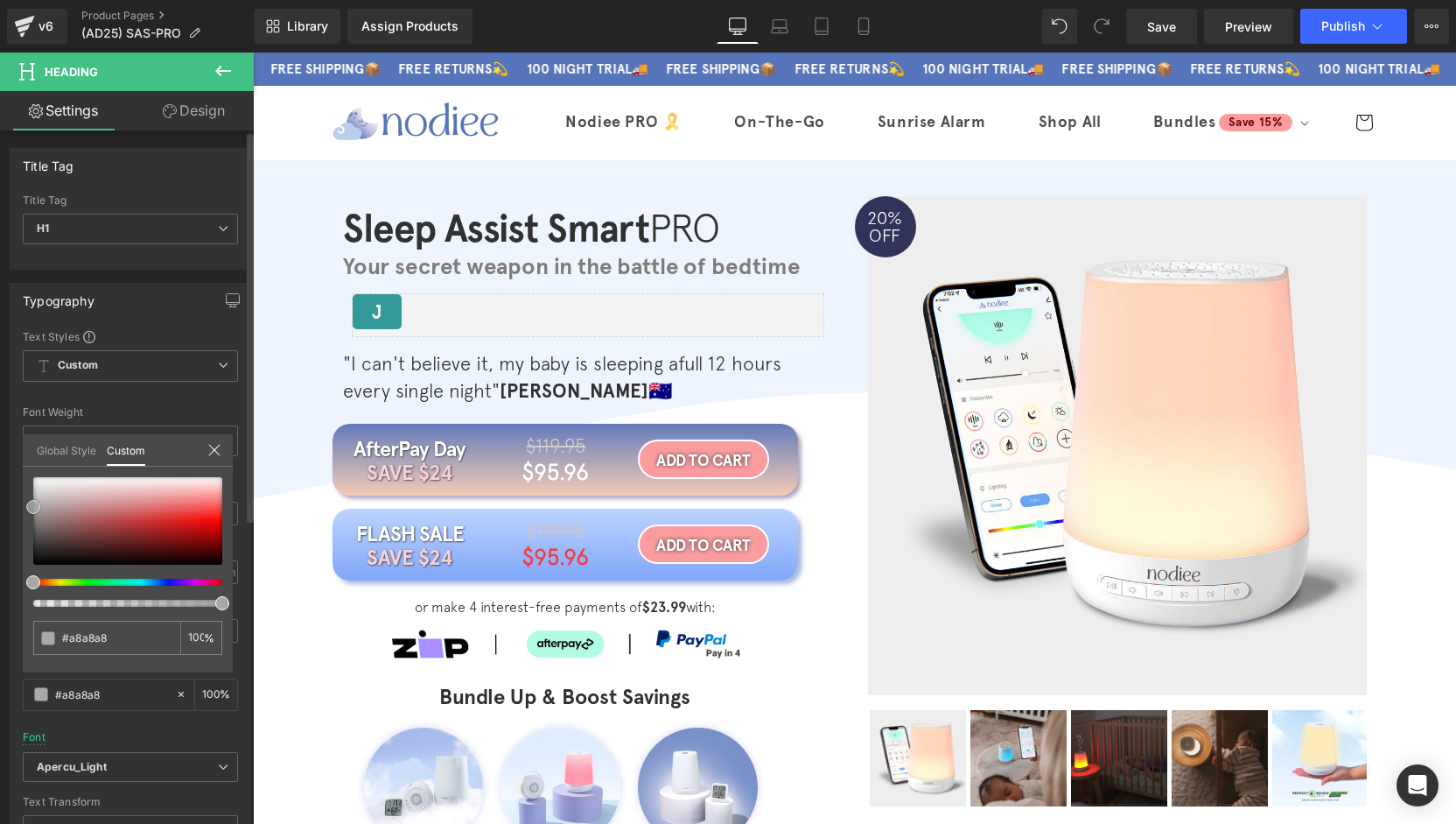
drag, startPoint x: 0, startPoint y: 419, endPoint x: 0, endPoint y: 402, distance: 17.0
click at [0, 402] on div "Typography Text Styles Custom Custom Setup Global Style Custom Setup Global Sty…" at bounding box center [130, 571] width 261 height 602
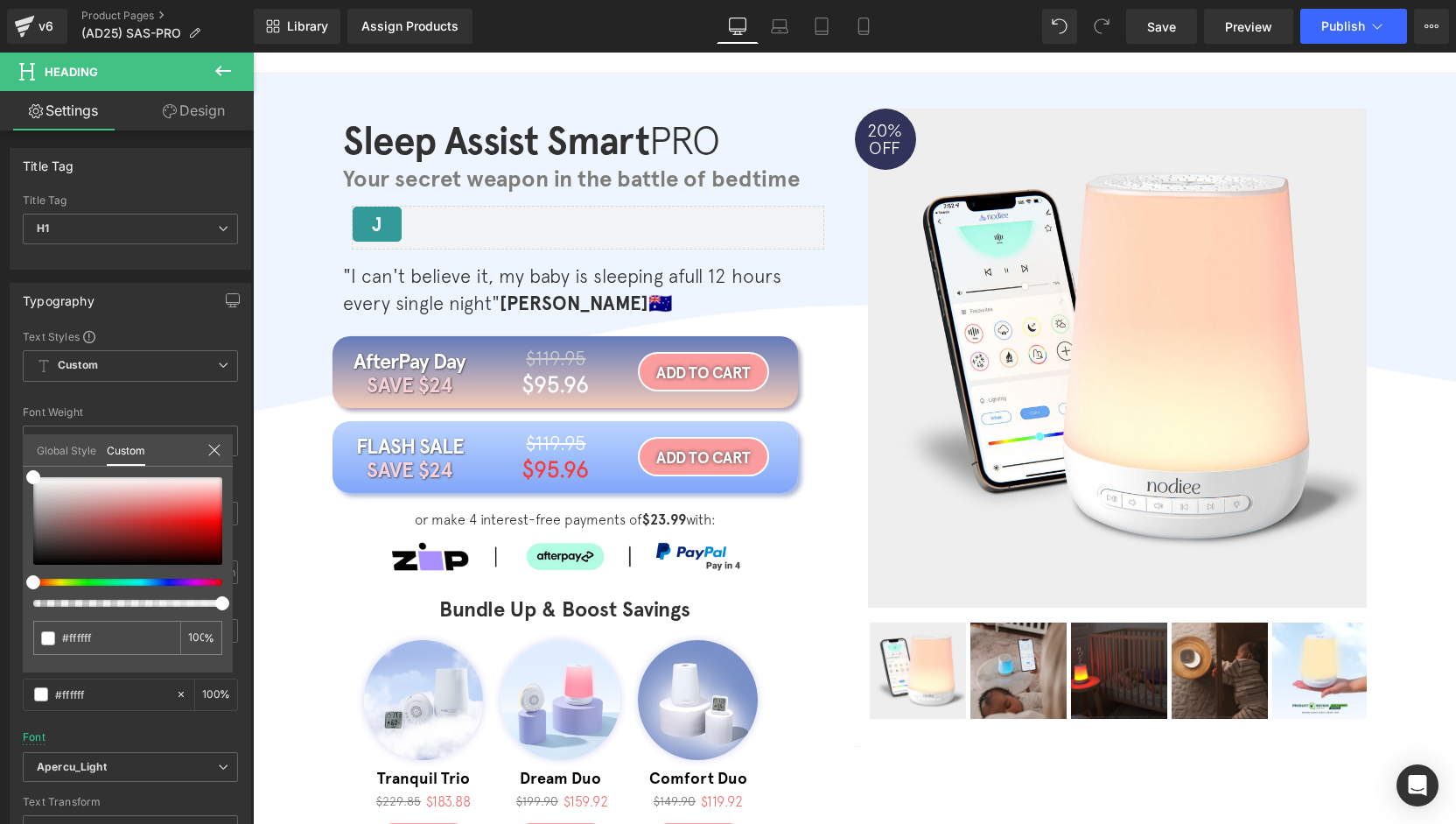
drag, startPoint x: 569, startPoint y: 456, endPoint x: 565, endPoint y: 465, distance: 9.8
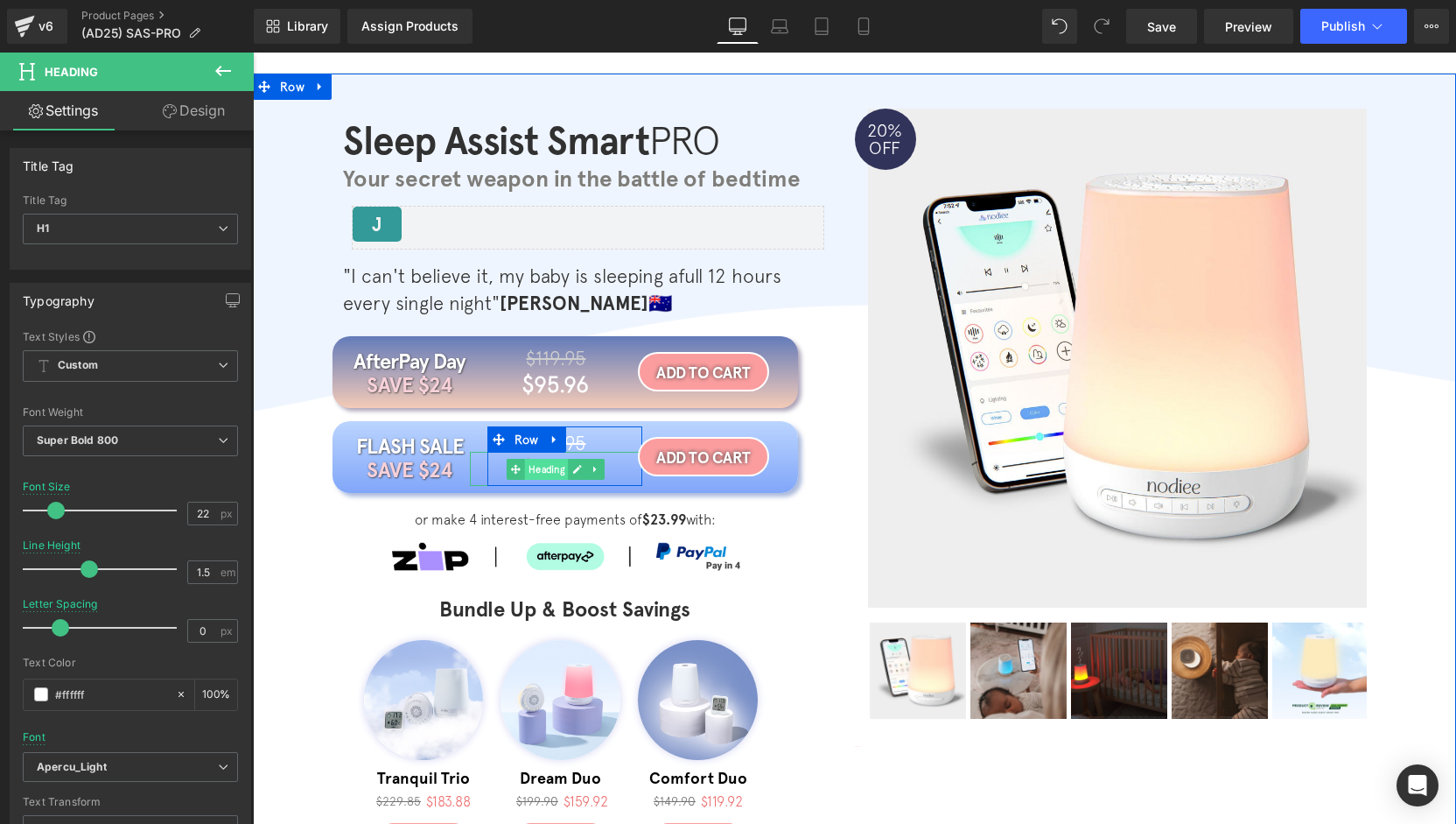
click at [542, 472] on span "Heading" at bounding box center [547, 469] width 44 height 21
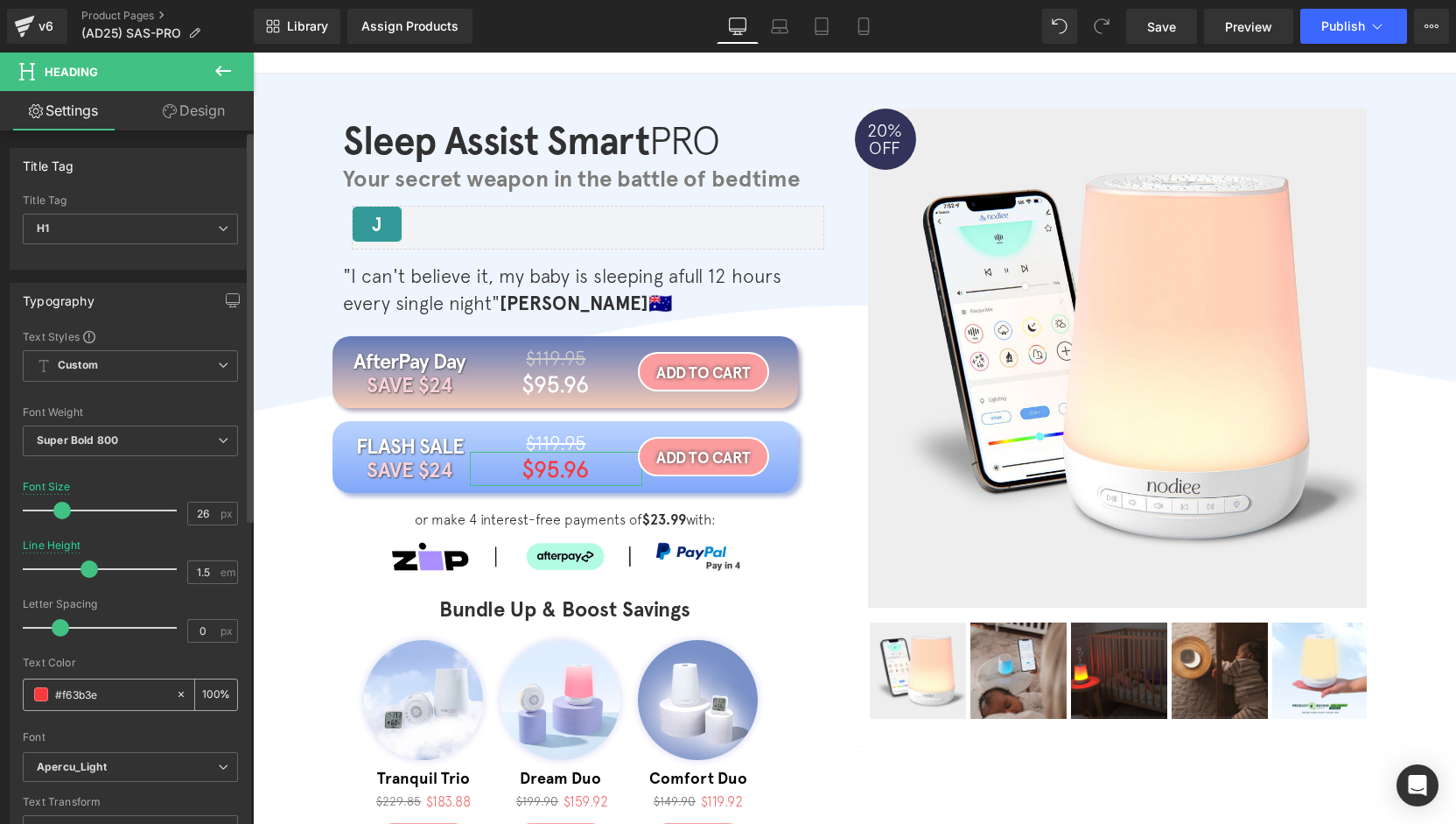
click at [33, 704] on div "#f63b3e" at bounding box center [99, 695] width 151 height 31
click at [36, 697] on span at bounding box center [40, 694] width 14 height 14
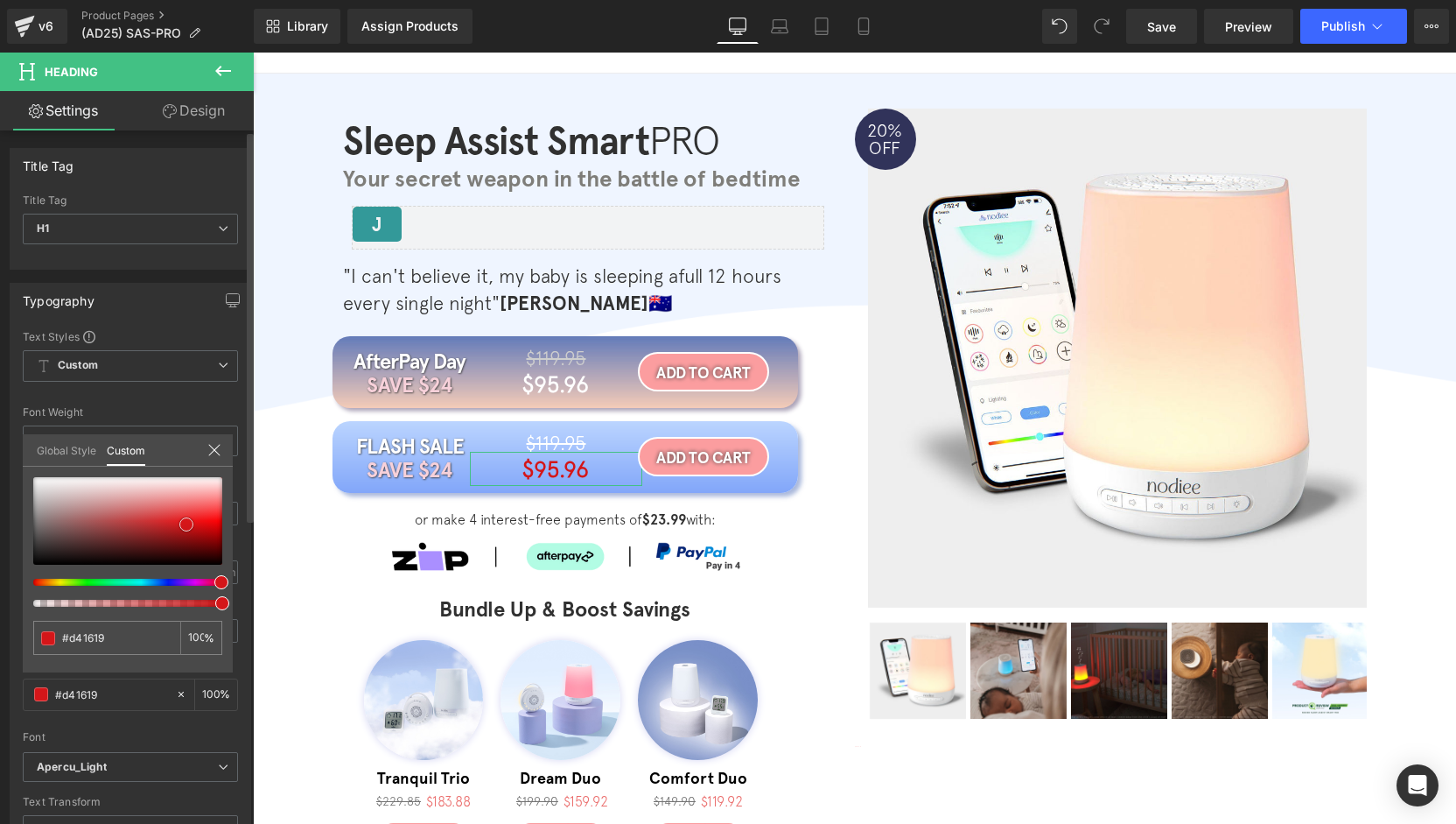
drag, startPoint x: 207, startPoint y: 507, endPoint x: 188, endPoint y: 519, distance: 22.5
click at [188, 519] on span at bounding box center [186, 524] width 14 height 14
drag, startPoint x: 184, startPoint y: 520, endPoint x: 210, endPoint y: 506, distance: 29.5
click at [210, 506] on span at bounding box center [212, 509] width 14 height 14
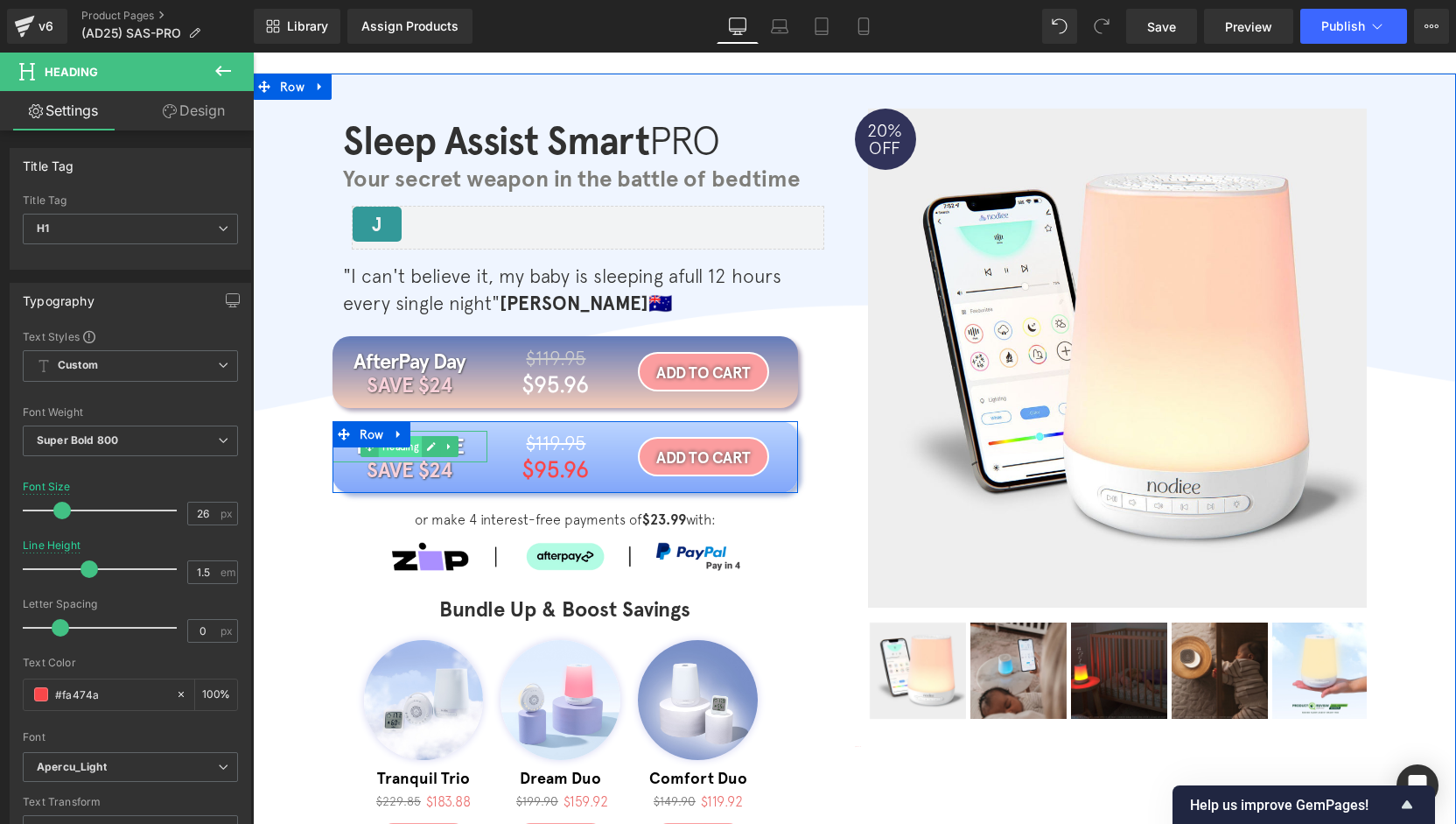
click at [388, 451] on span "Heading" at bounding box center [401, 446] width 44 height 21
click at [458, 447] on h1 "FLASH SALE" at bounding box center [410, 446] width 155 height 32
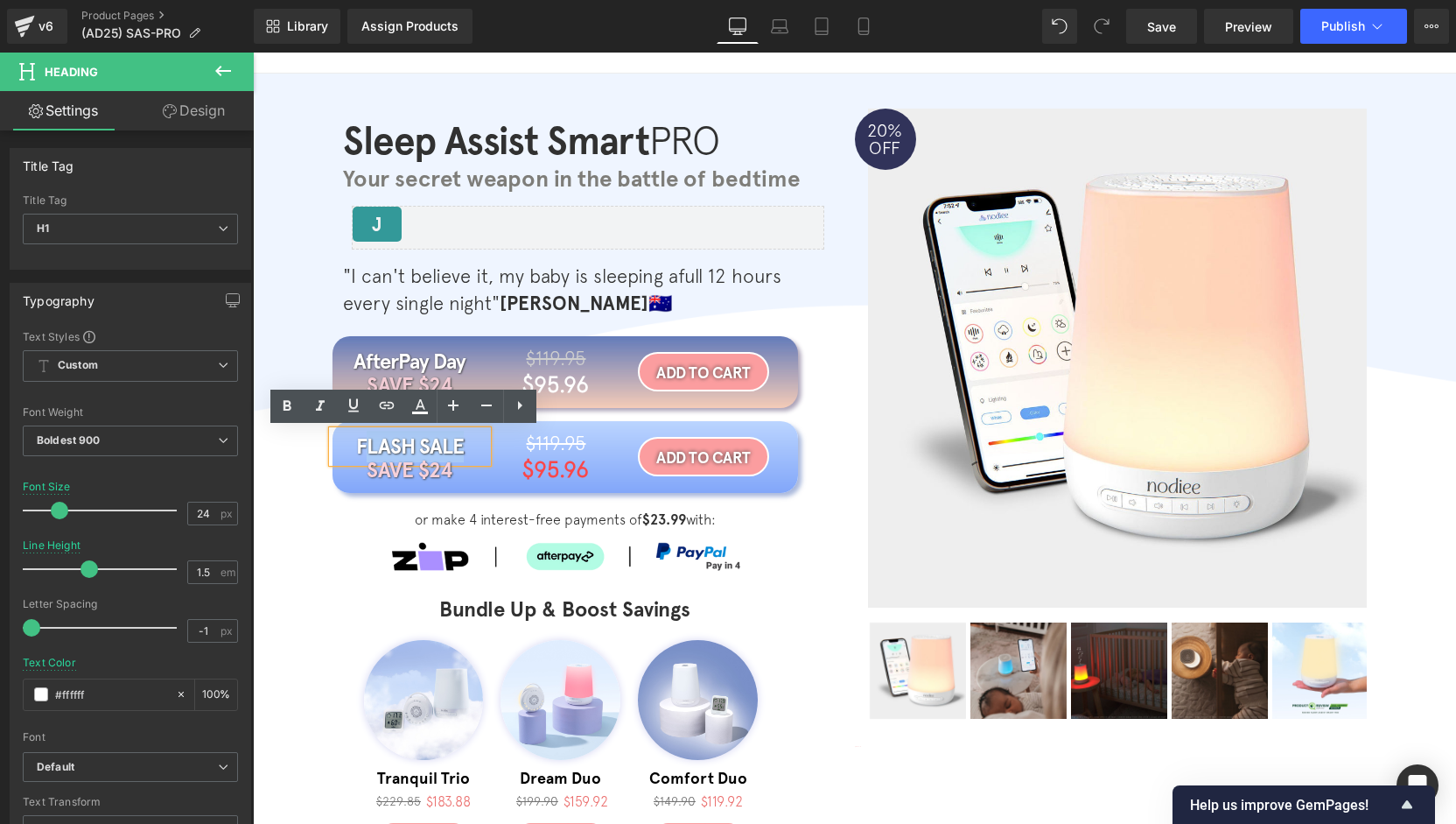
drag, startPoint x: 458, startPoint y: 448, endPoint x: 364, endPoint y: 451, distance: 94.0
click at [364, 451] on h1 "FLASH SALE" at bounding box center [410, 446] width 155 height 32
click at [312, 459] on div "Sleep Assist Smart PRO Heading Your secret weapon in the battle of bedtime Head…" at bounding box center [855, 547] width 1203 height 878
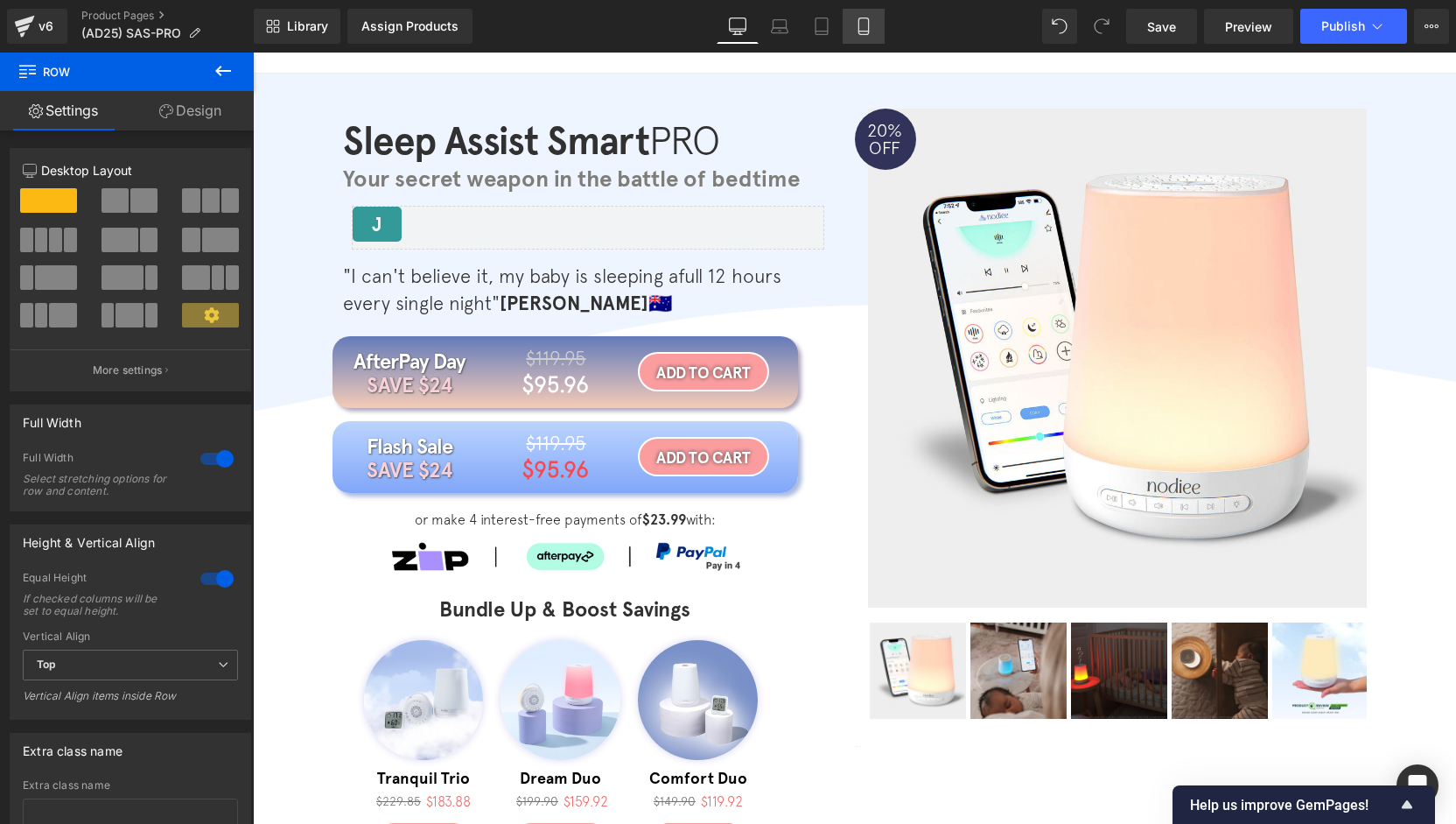
click at [871, 28] on icon at bounding box center [863, 26] width 17 height 17
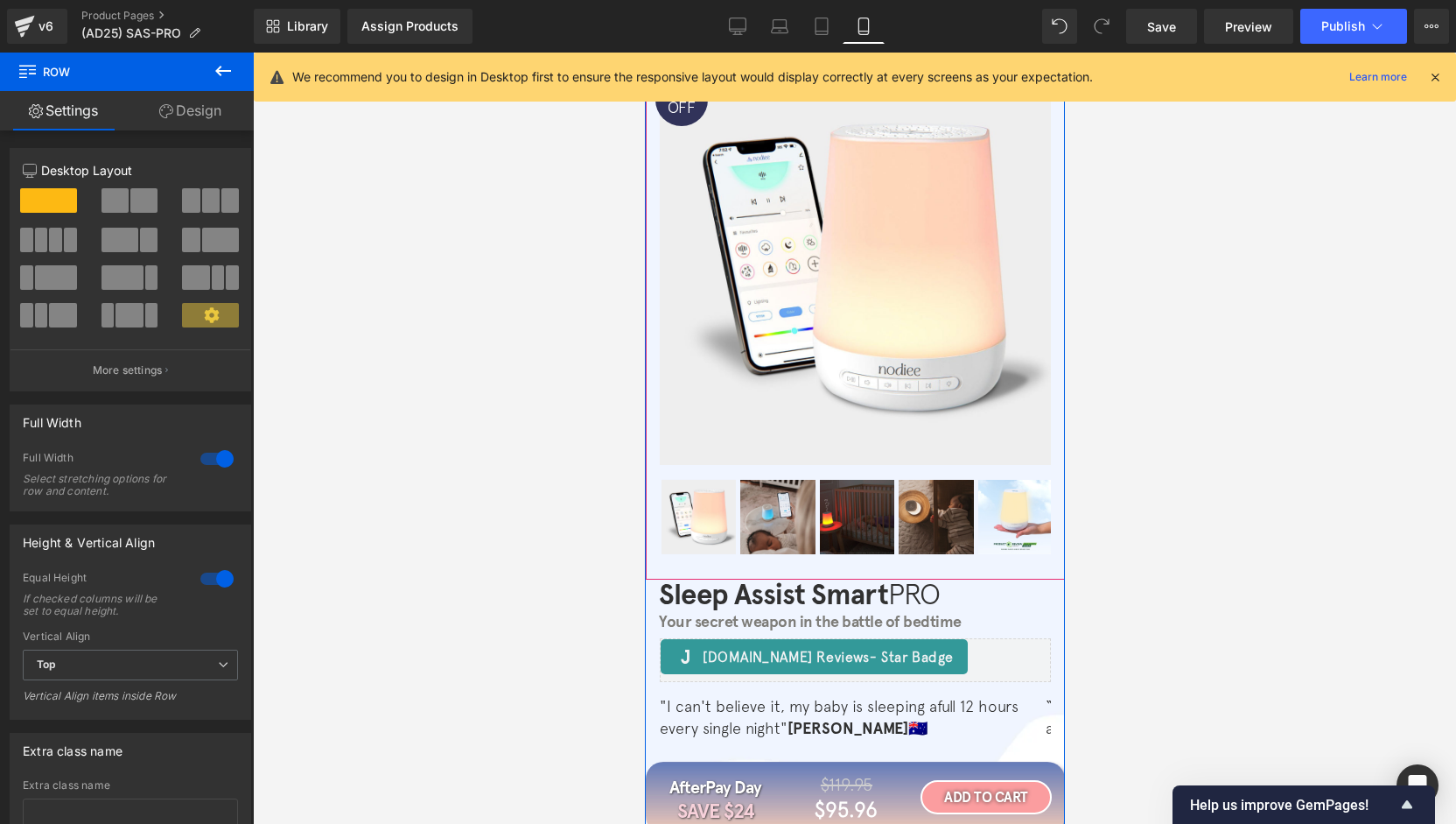
scroll to position [0, 0]
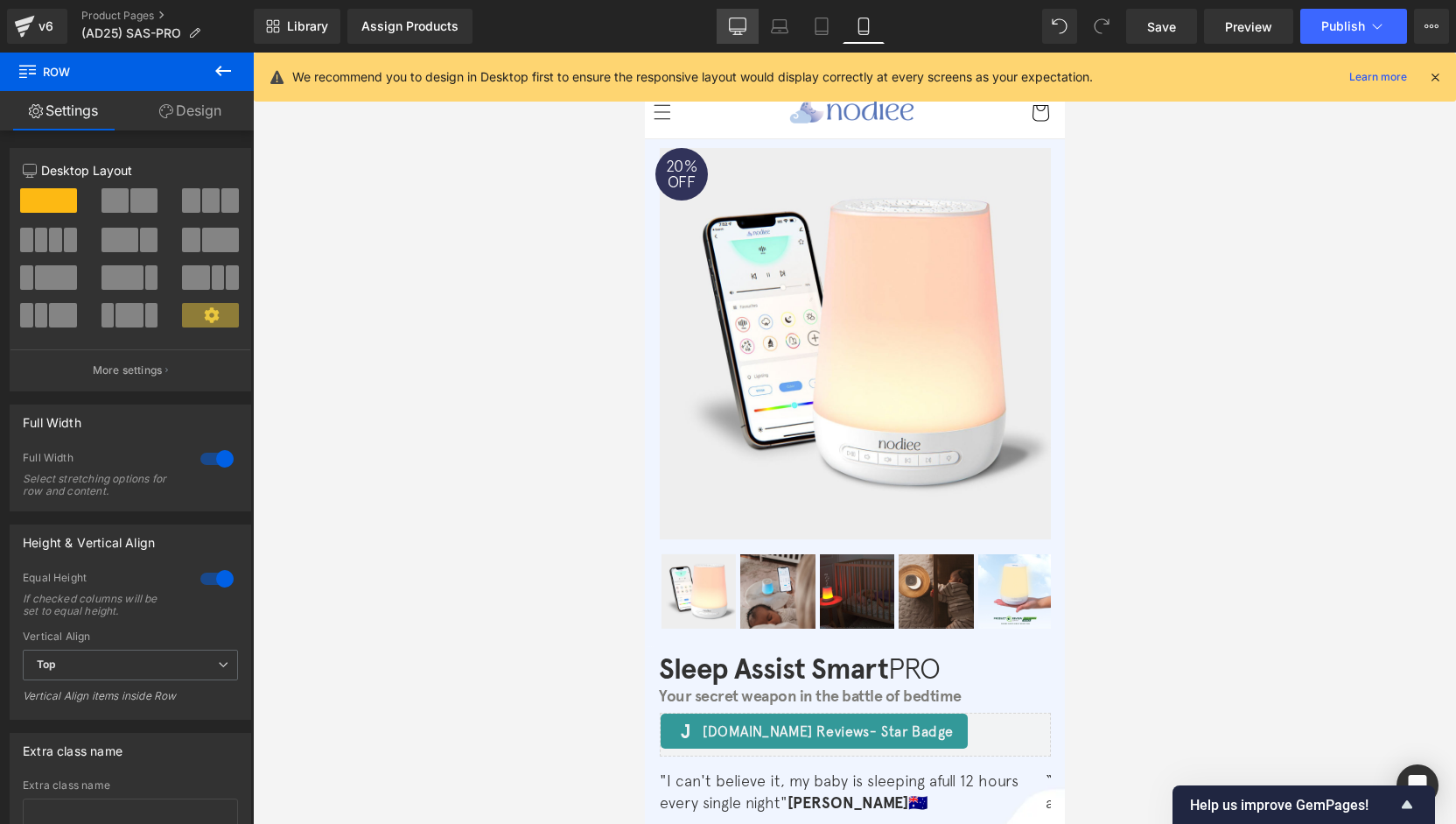
drag, startPoint x: 742, startPoint y: 22, endPoint x: 445, endPoint y: 146, distance: 321.8
click at [742, 22] on icon at bounding box center [737, 26] width 17 height 17
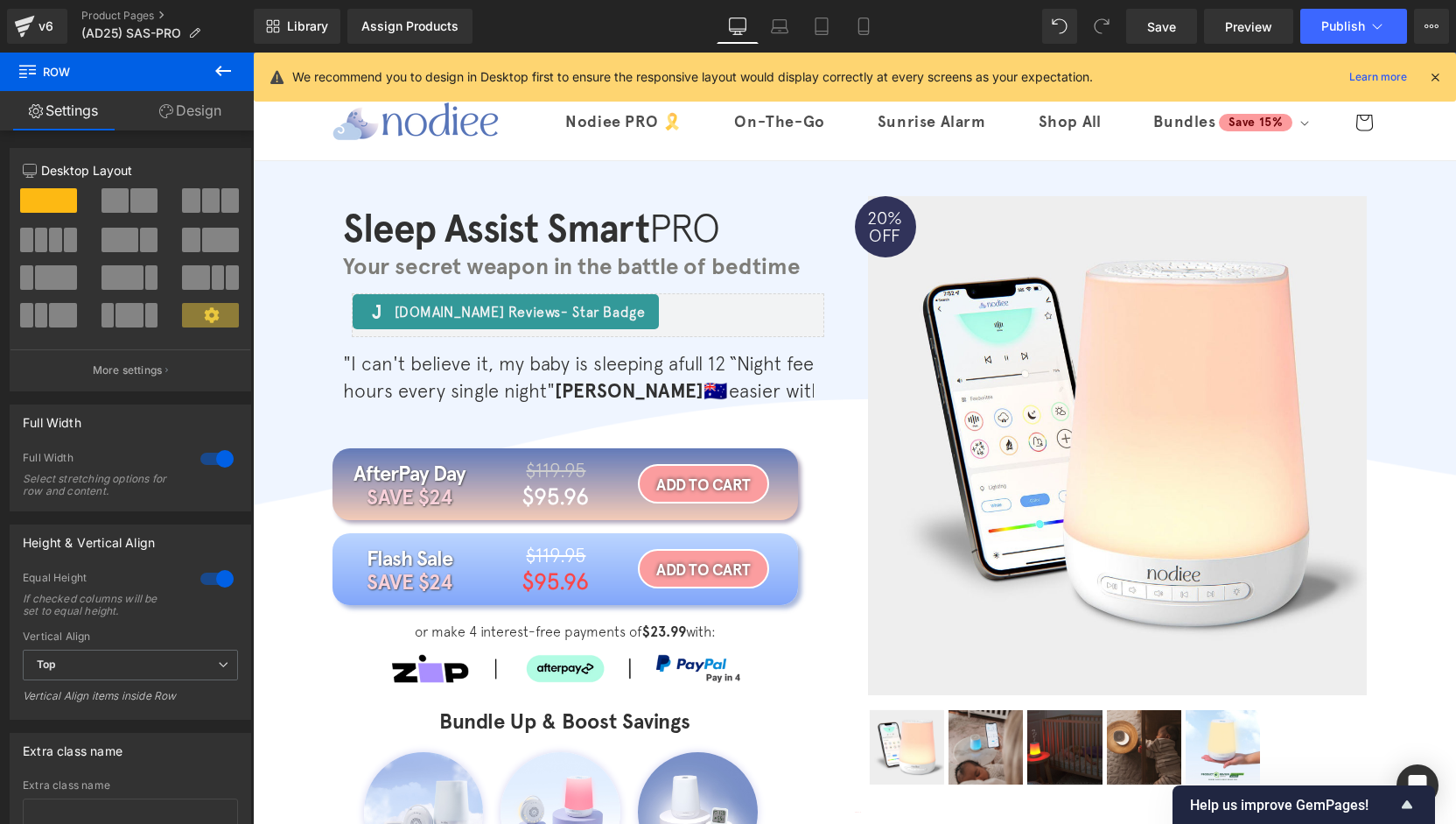
scroll to position [21, 0]
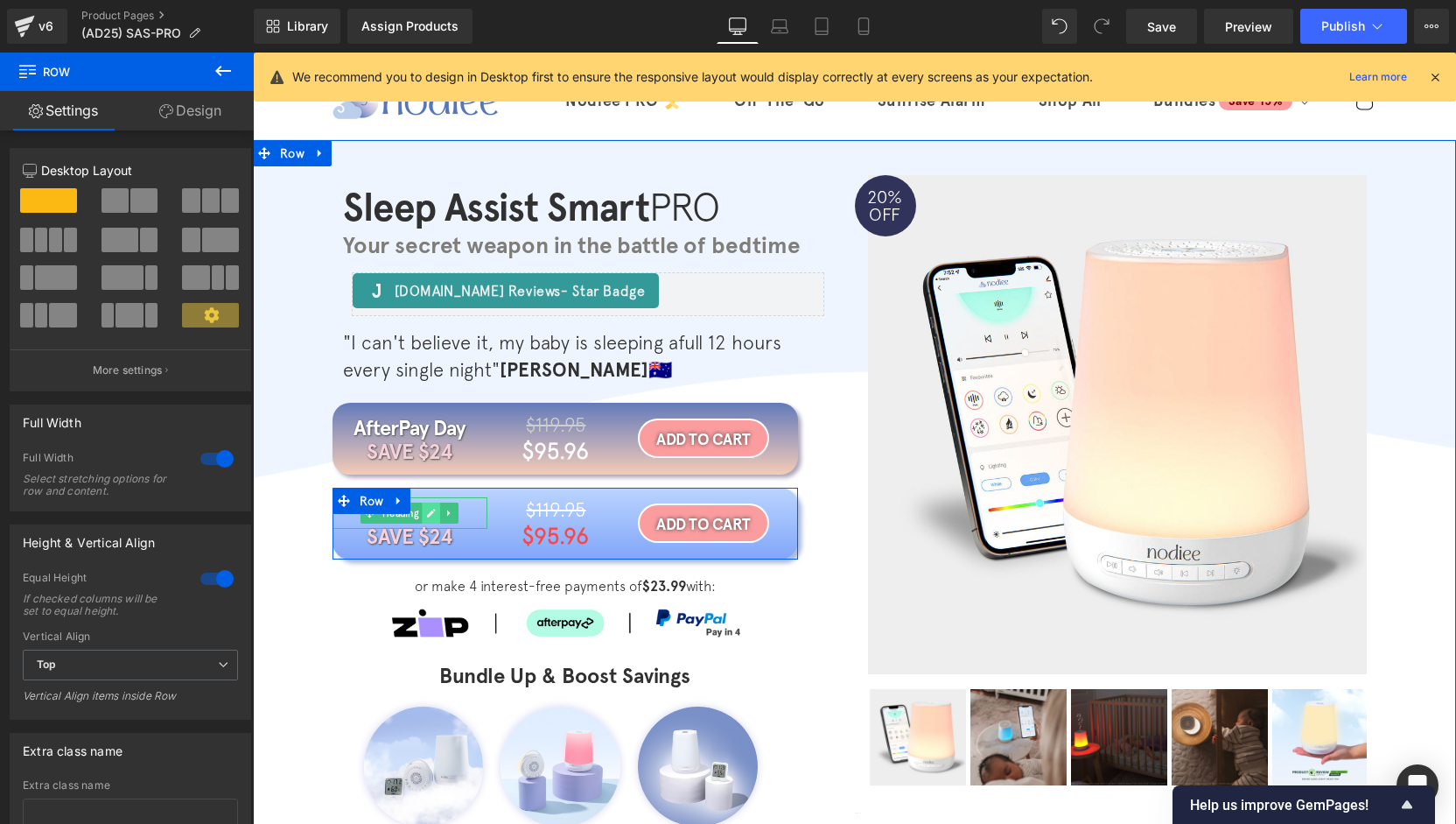
click at [427, 512] on icon at bounding box center [432, 513] width 9 height 9
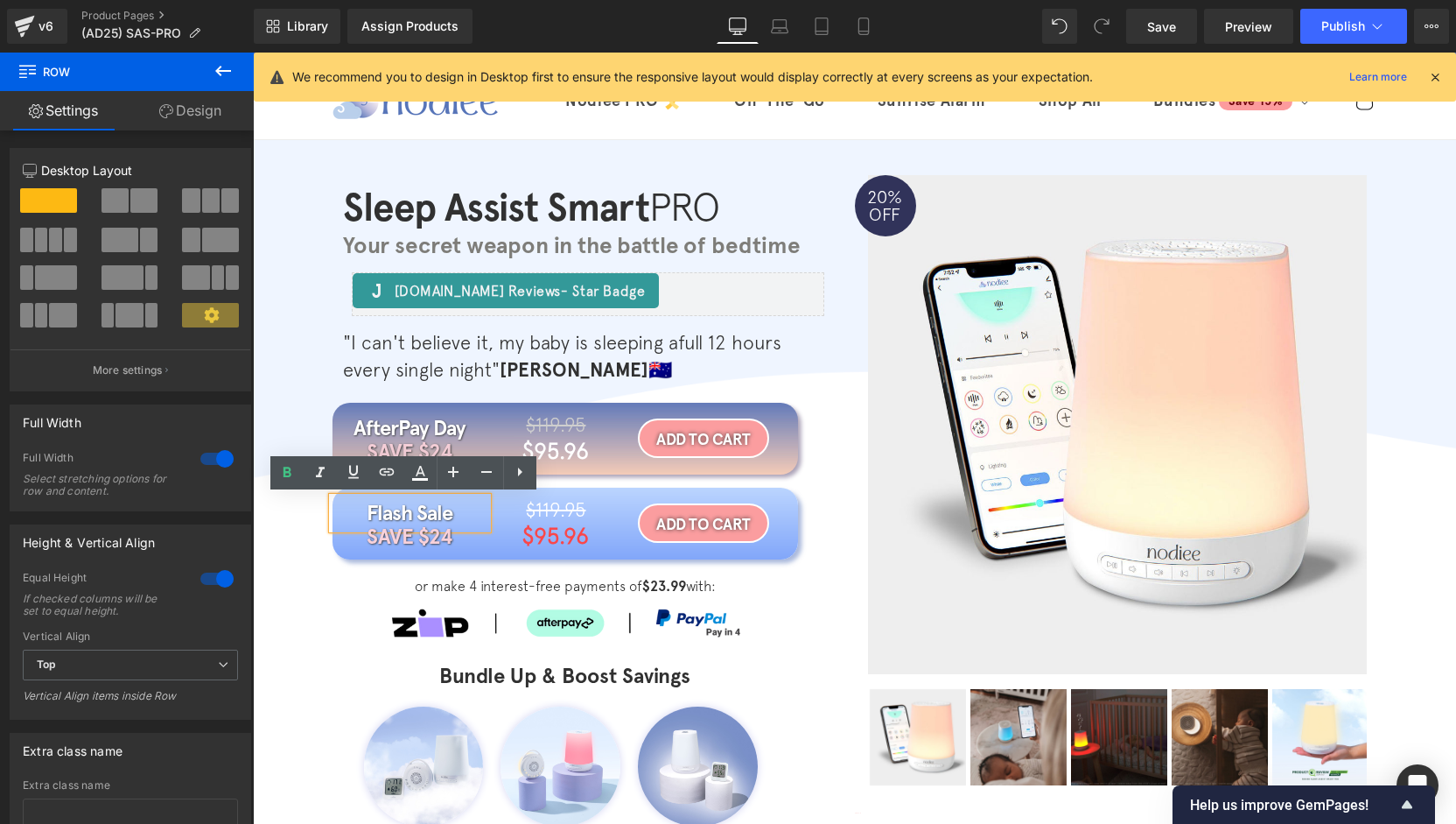
click at [426, 510] on h1 "Flash Sale" at bounding box center [410, 512] width 155 height 32
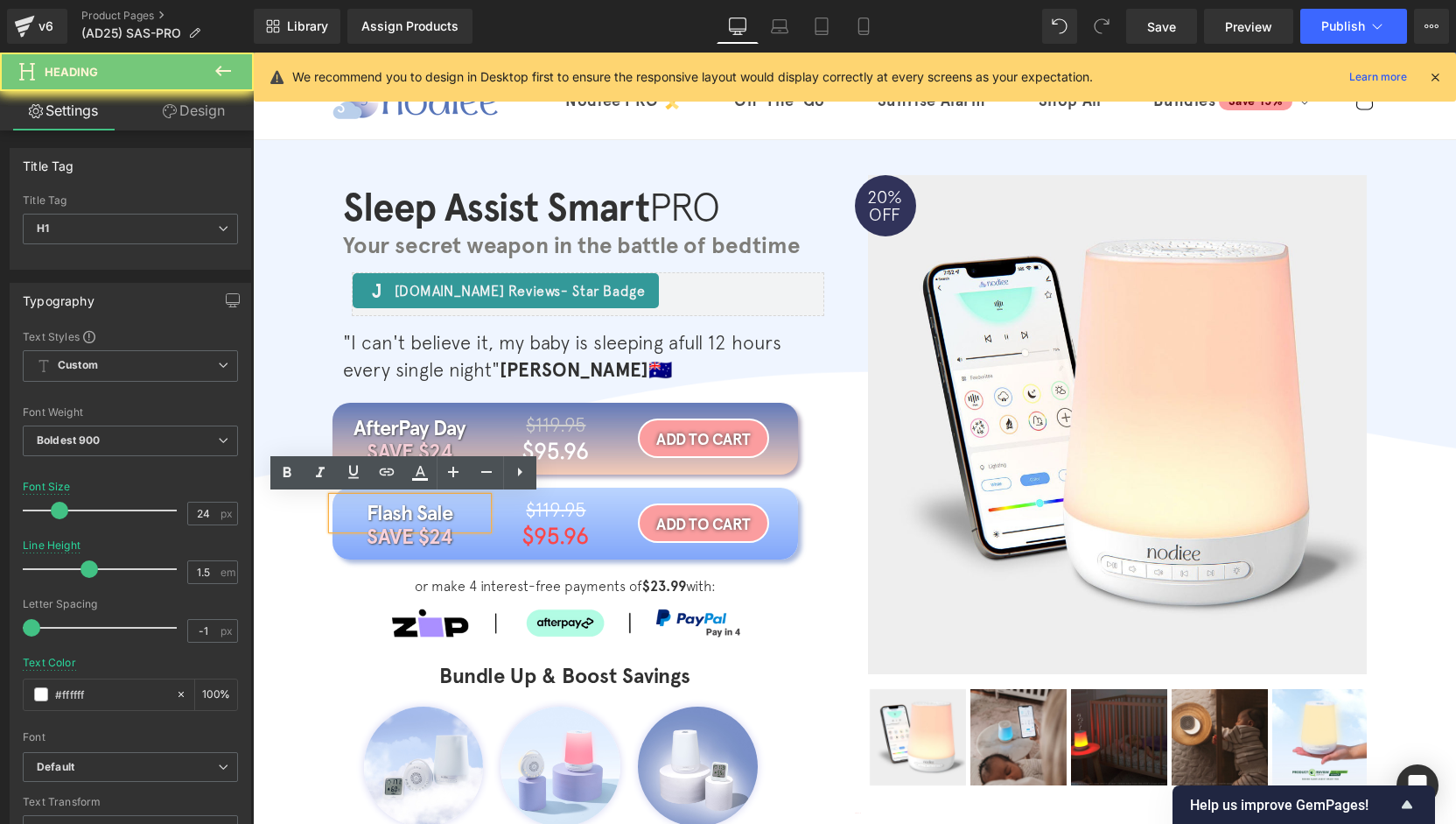
click at [426, 510] on h1 "Flash Sale" at bounding box center [410, 512] width 155 height 32
click at [432, 507] on h1 "Flash Sale" at bounding box center [410, 512] width 155 height 32
click at [427, 510] on h1 "Flash Sale" at bounding box center [410, 512] width 155 height 32
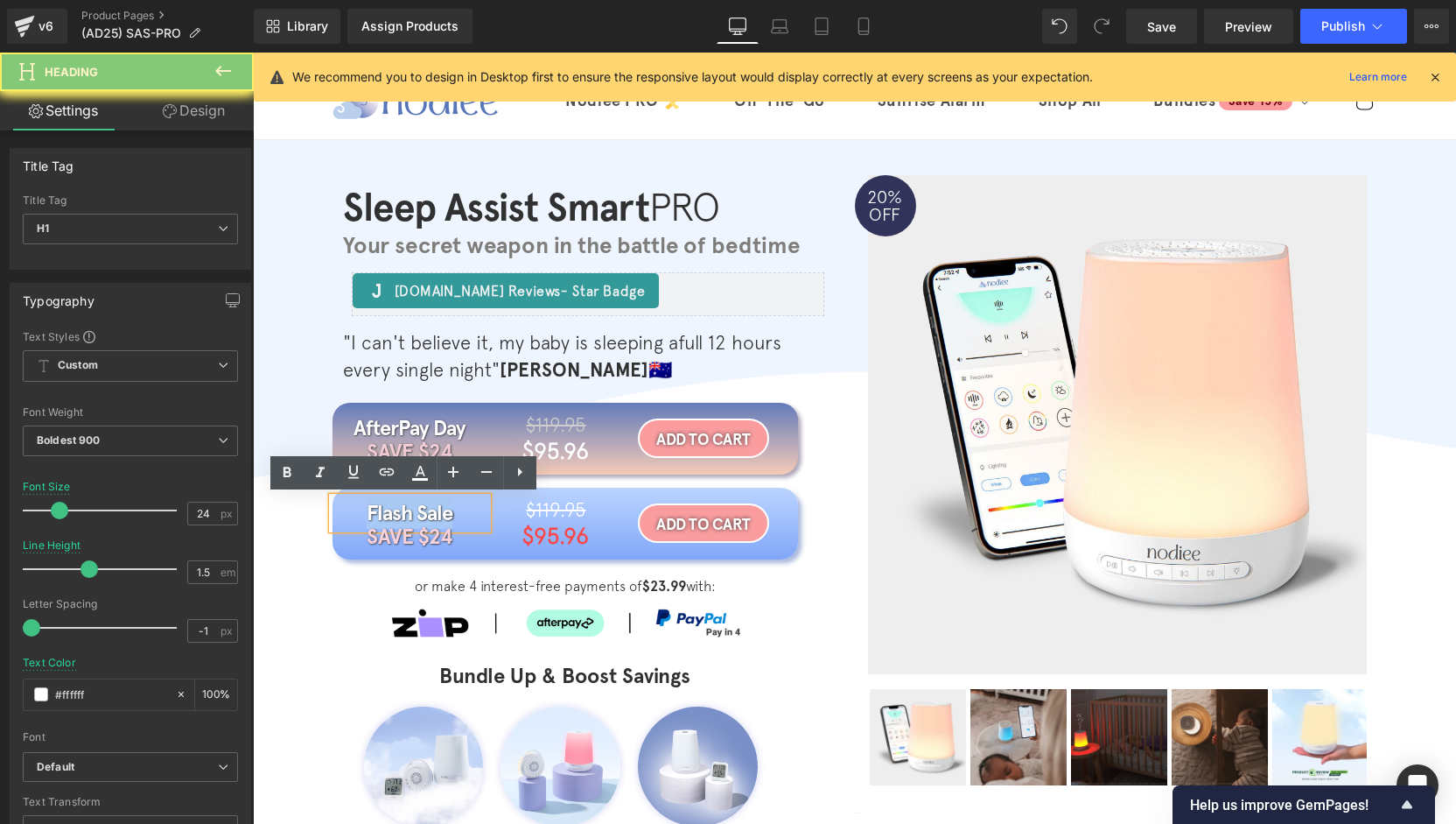
click at [427, 510] on h1 "Flash Sale" at bounding box center [410, 512] width 155 height 32
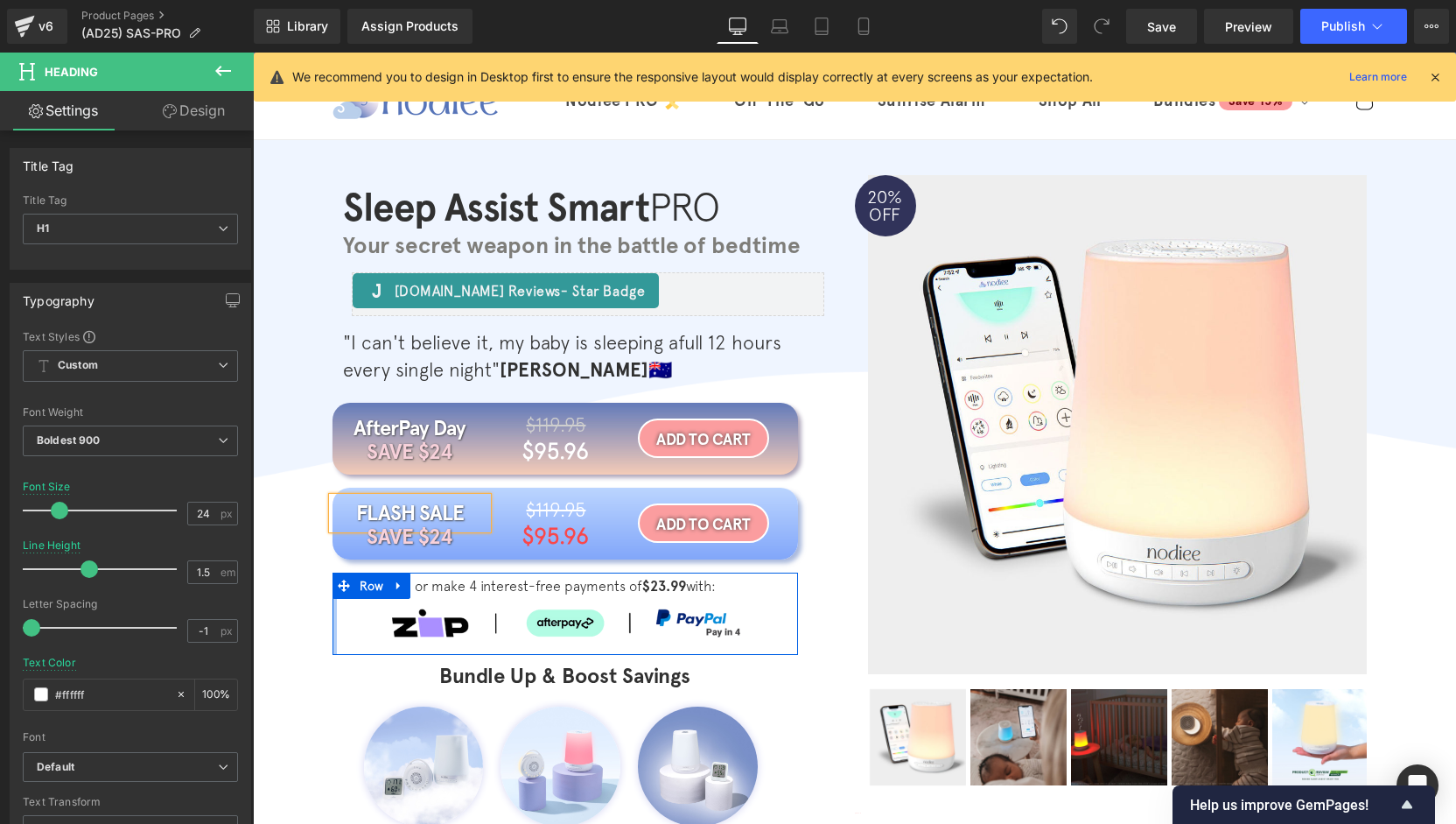
click at [333, 619] on div at bounding box center [334, 613] width 5 height 82
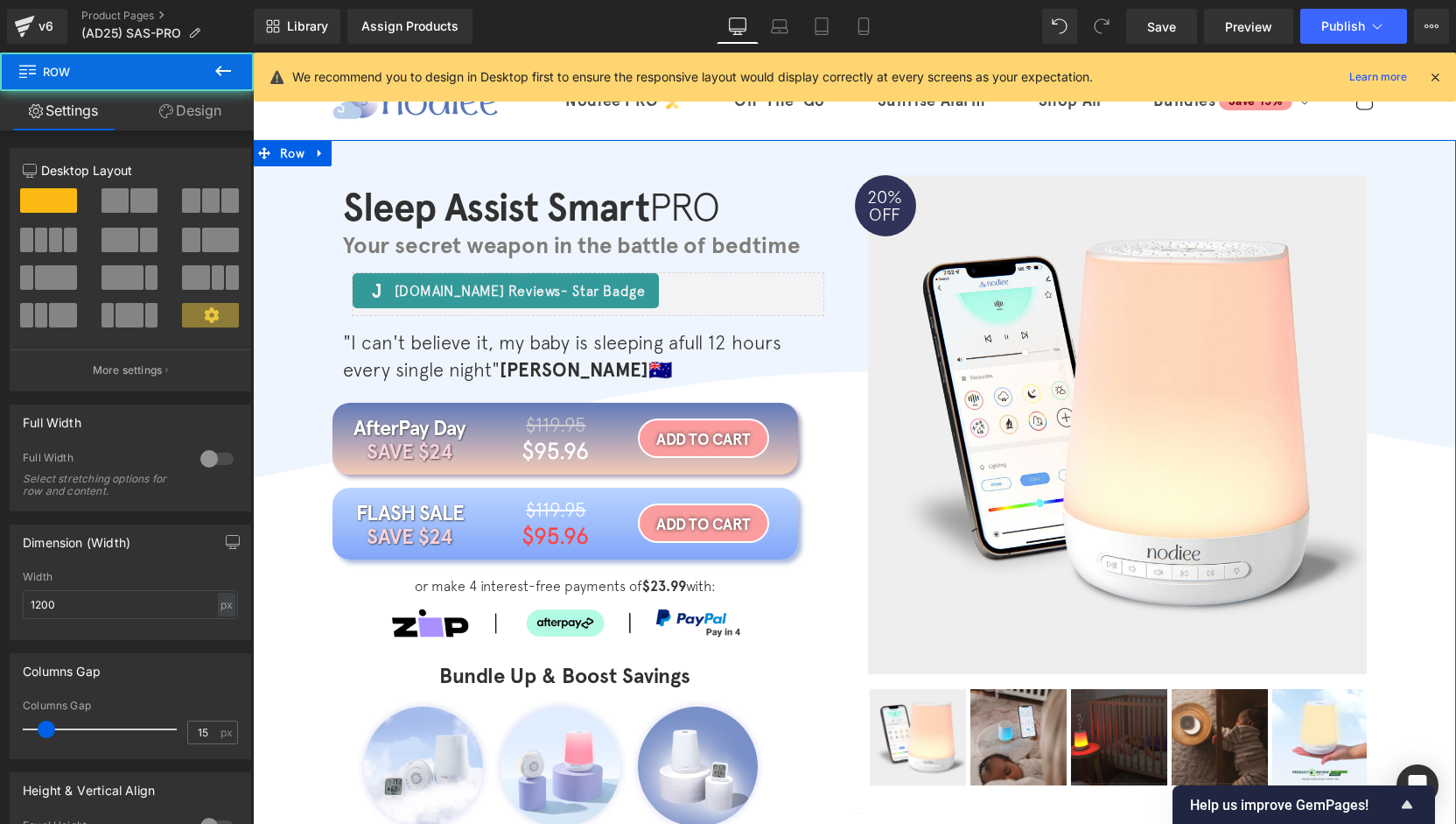
click at [286, 635] on div "Sleep Assist Smart PRO Heading Your secret weapon in the battle of bedtime Head…" at bounding box center [855, 613] width 1203 height 878
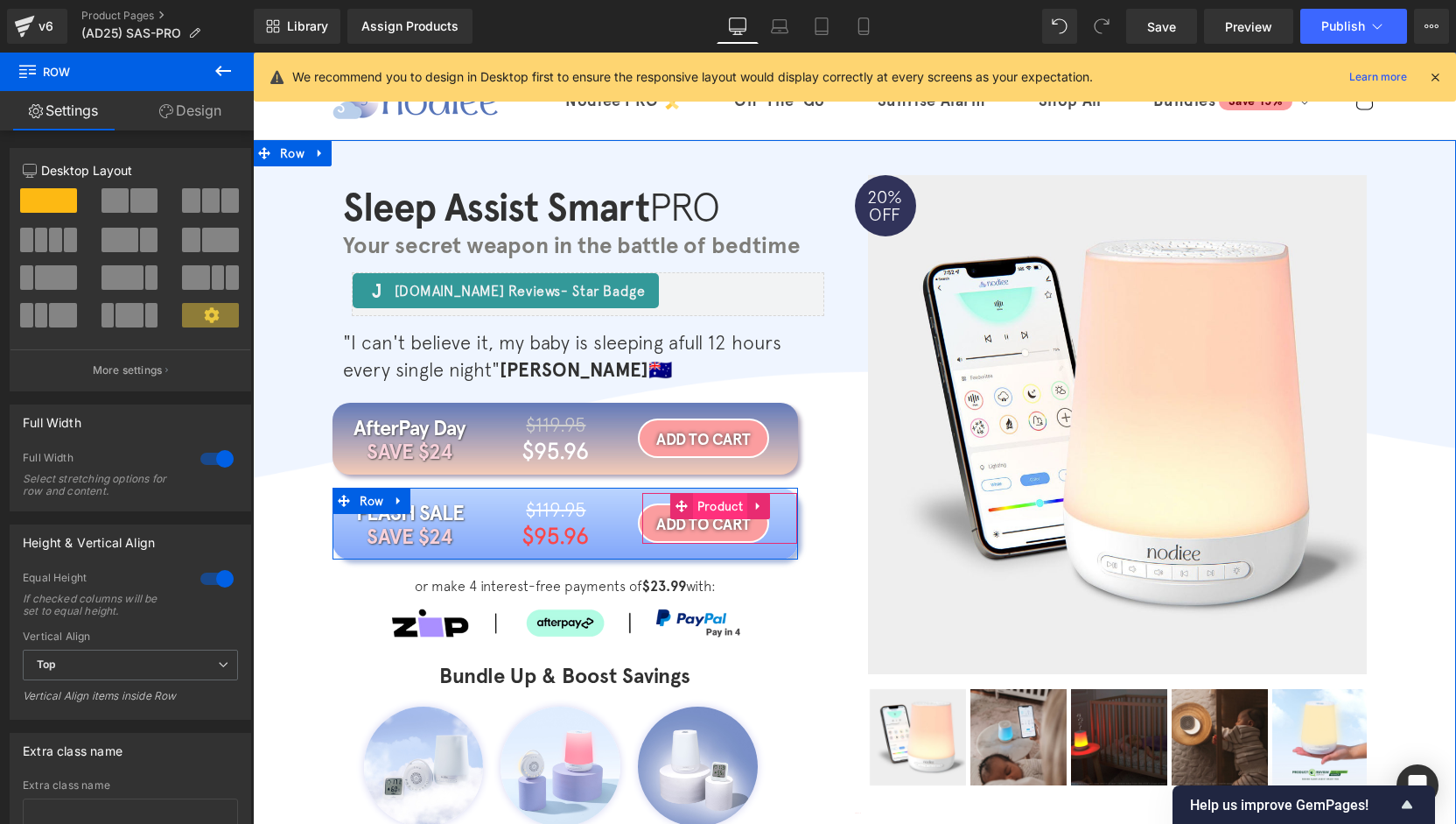
click at [694, 512] on span "Product" at bounding box center [721, 506] width 55 height 26
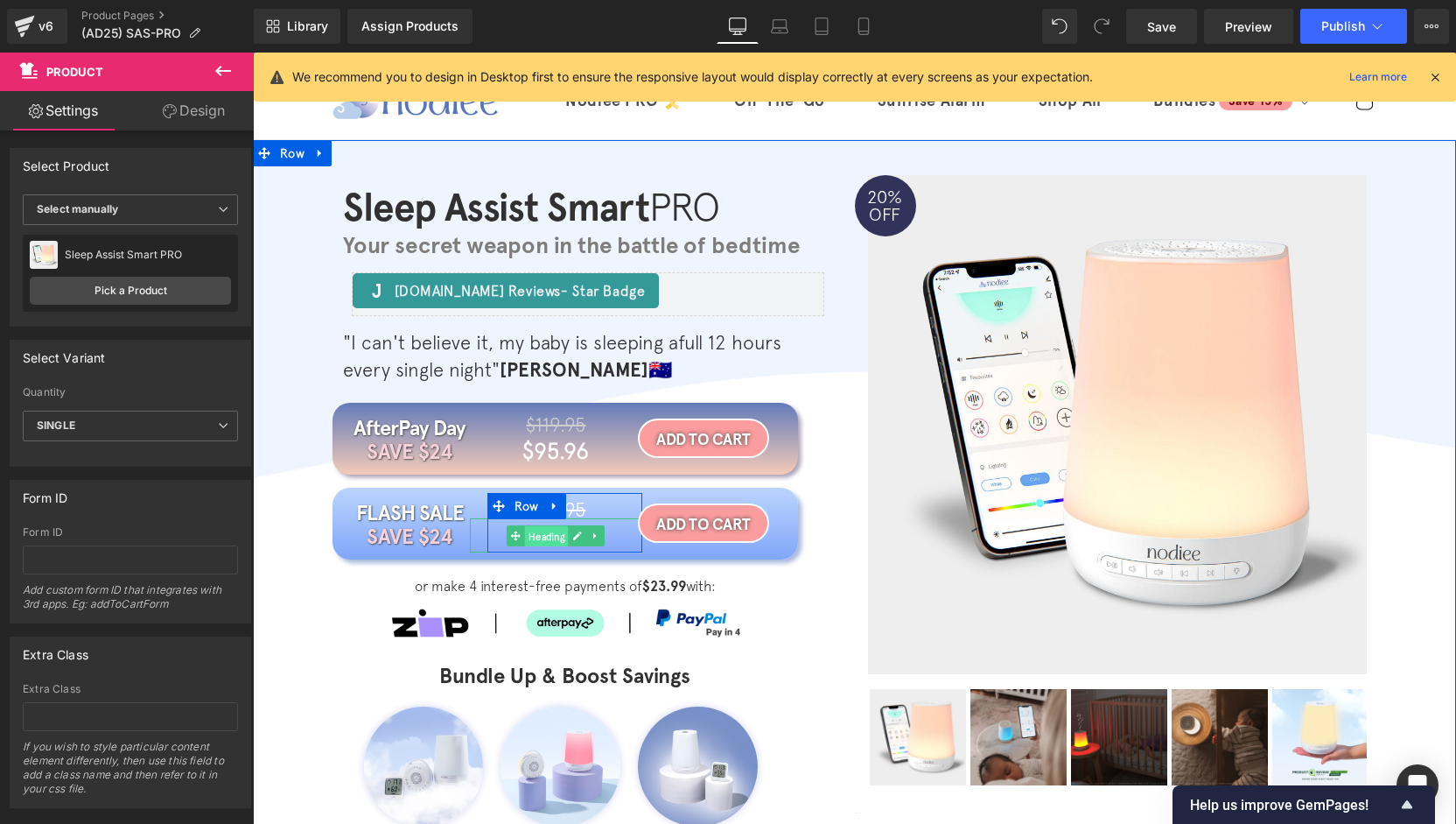
click at [546, 539] on span "Heading" at bounding box center [547, 535] width 44 height 21
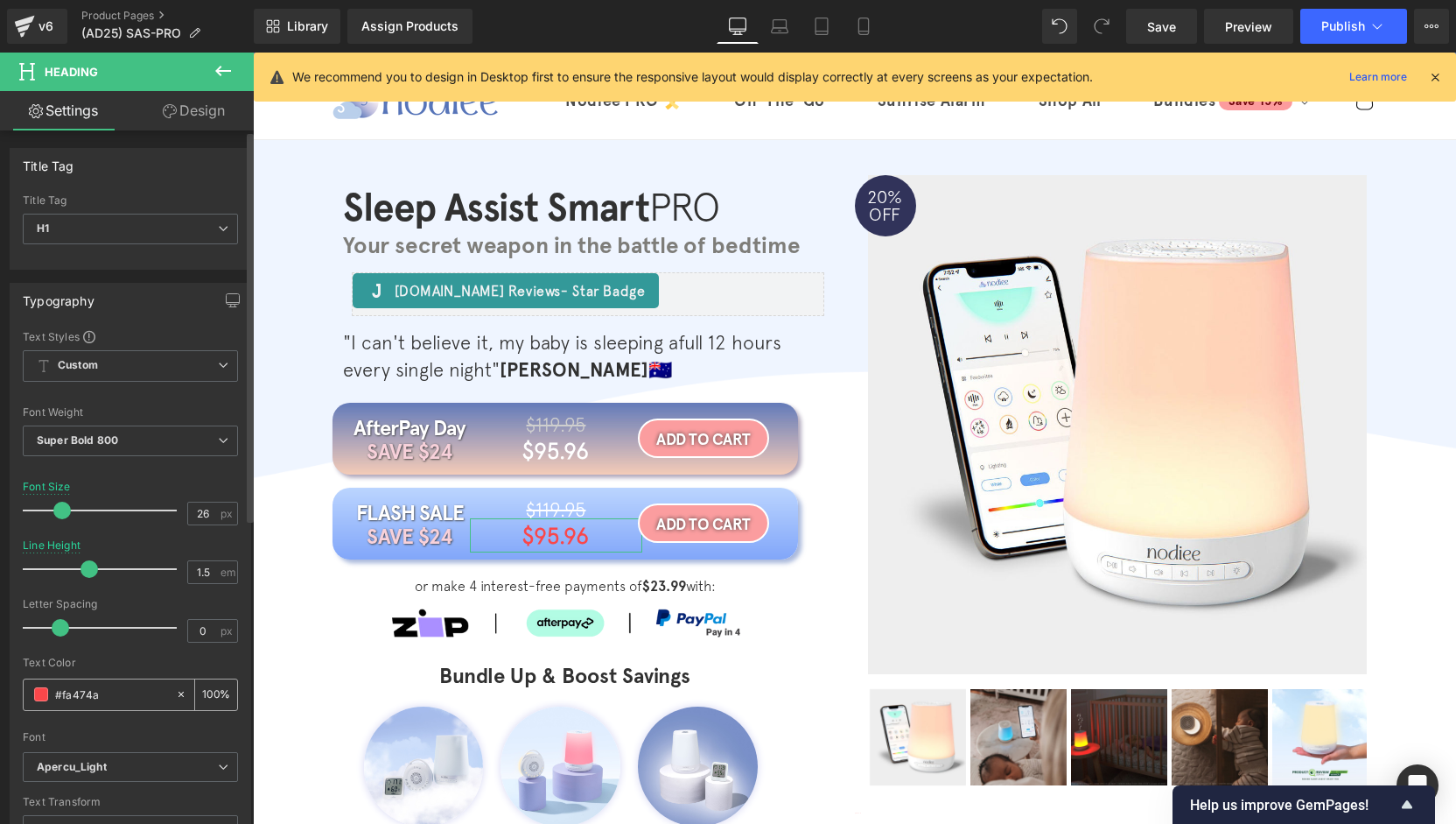
click at [46, 697] on span at bounding box center [40, 694] width 14 height 14
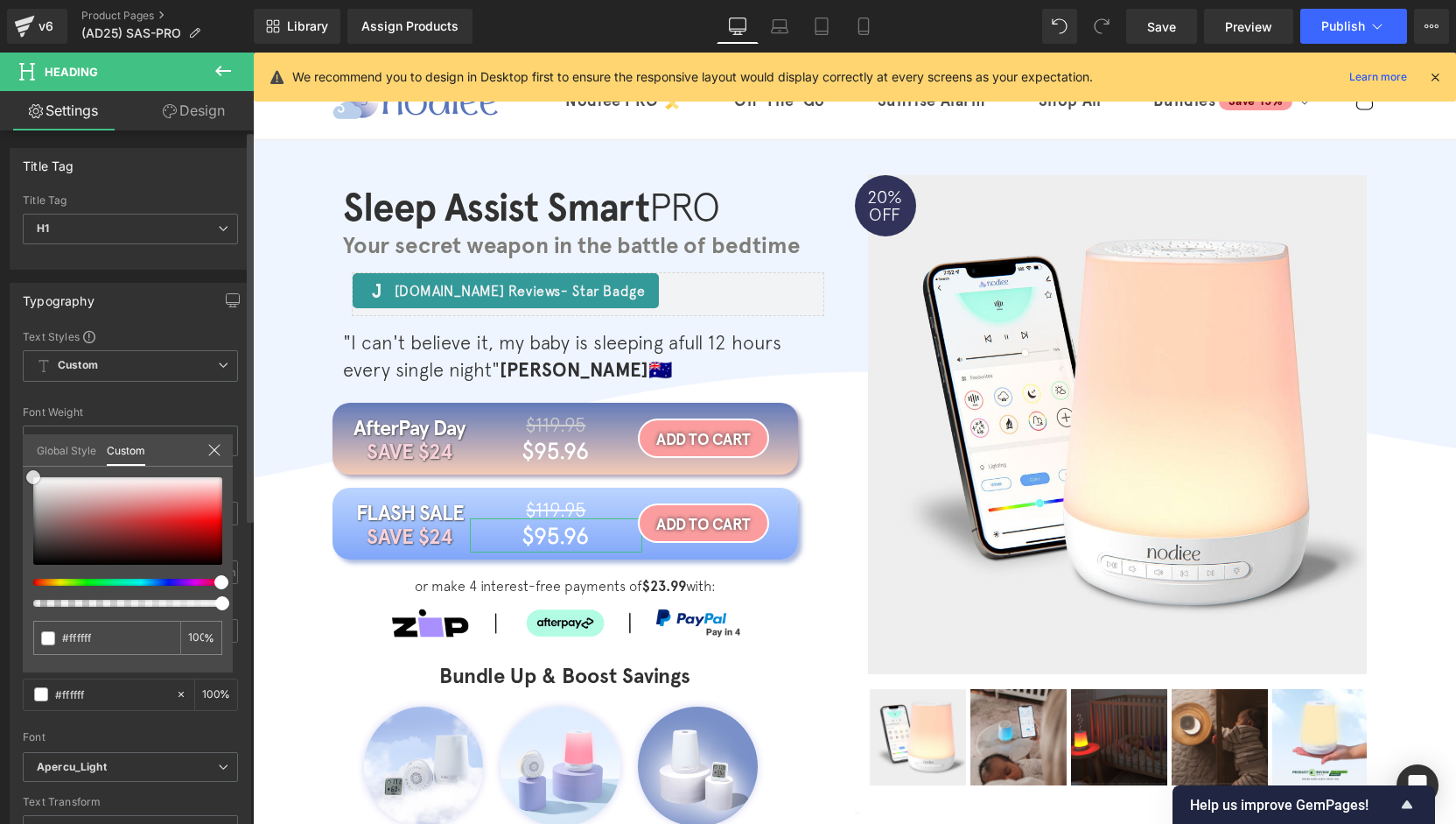
drag, startPoint x: 208, startPoint y: 507, endPoint x: 0, endPoint y: 402, distance: 233.0
click at [0, 402] on div "Typography Text Styles Custom Custom Setup Global Style Custom Setup Global Sty…" at bounding box center [130, 571] width 261 height 602
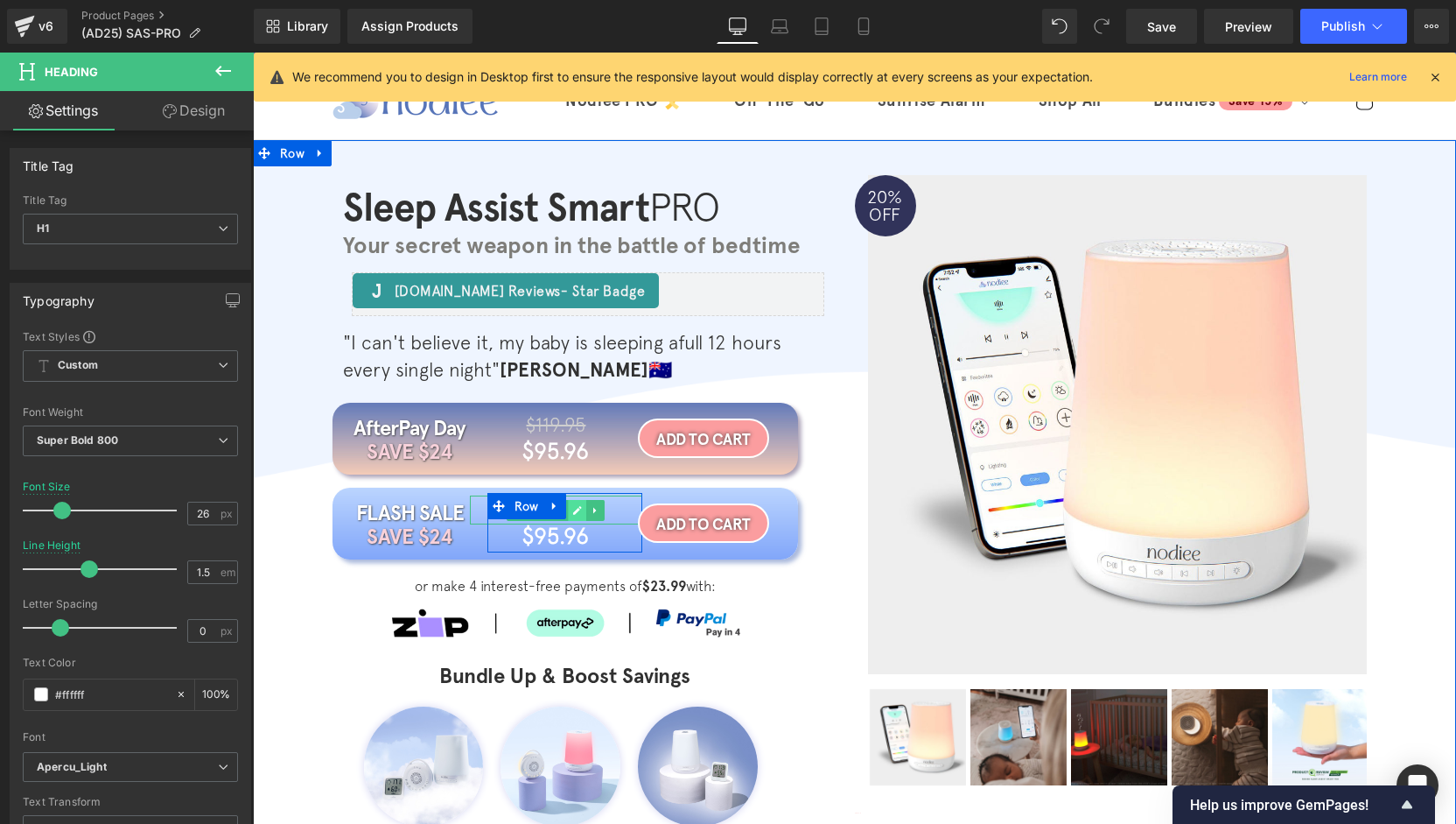
click at [574, 509] on icon at bounding box center [579, 510] width 9 height 9
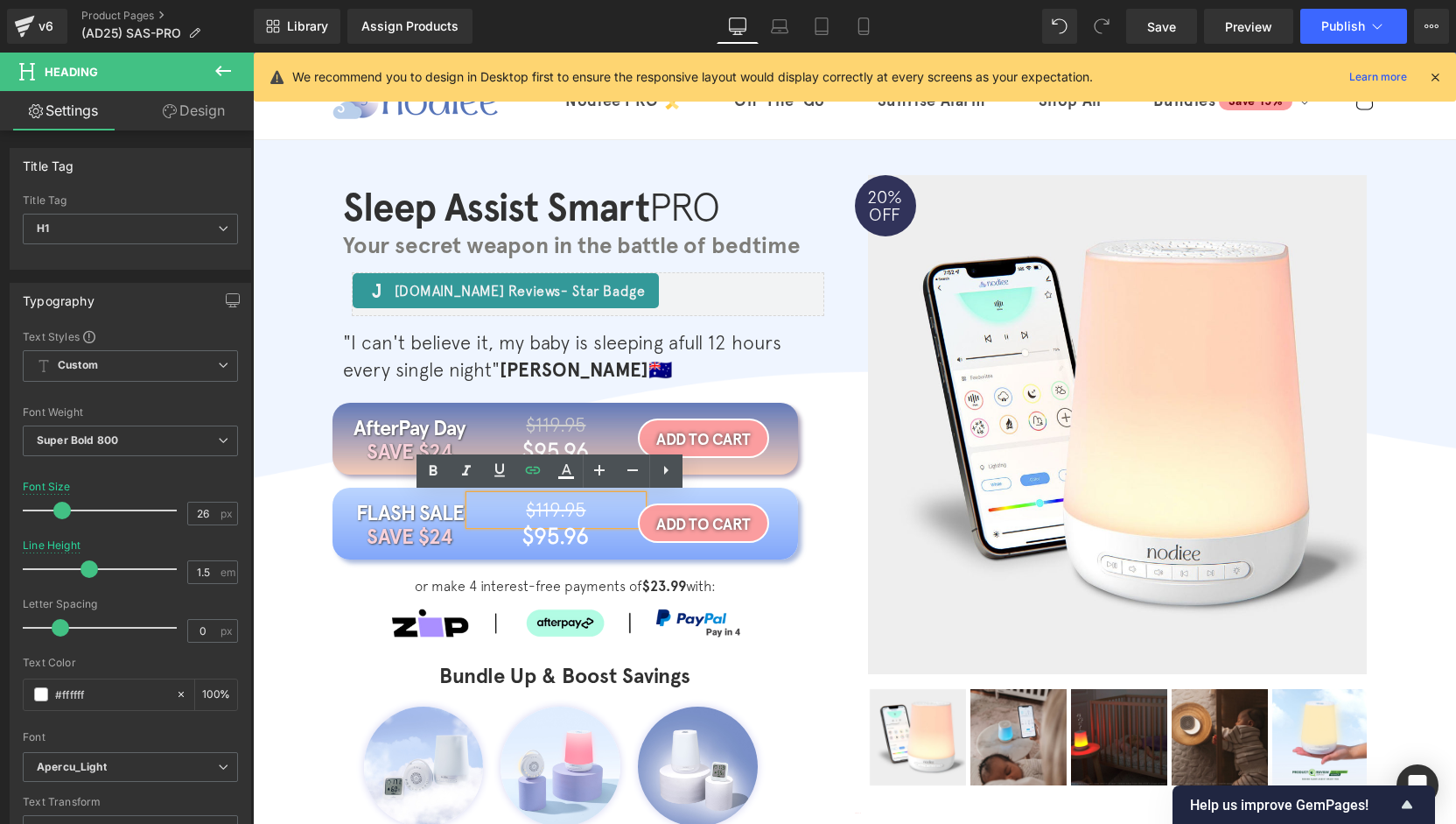
click at [570, 509] on span "$119.95" at bounding box center [555, 509] width 59 height 23
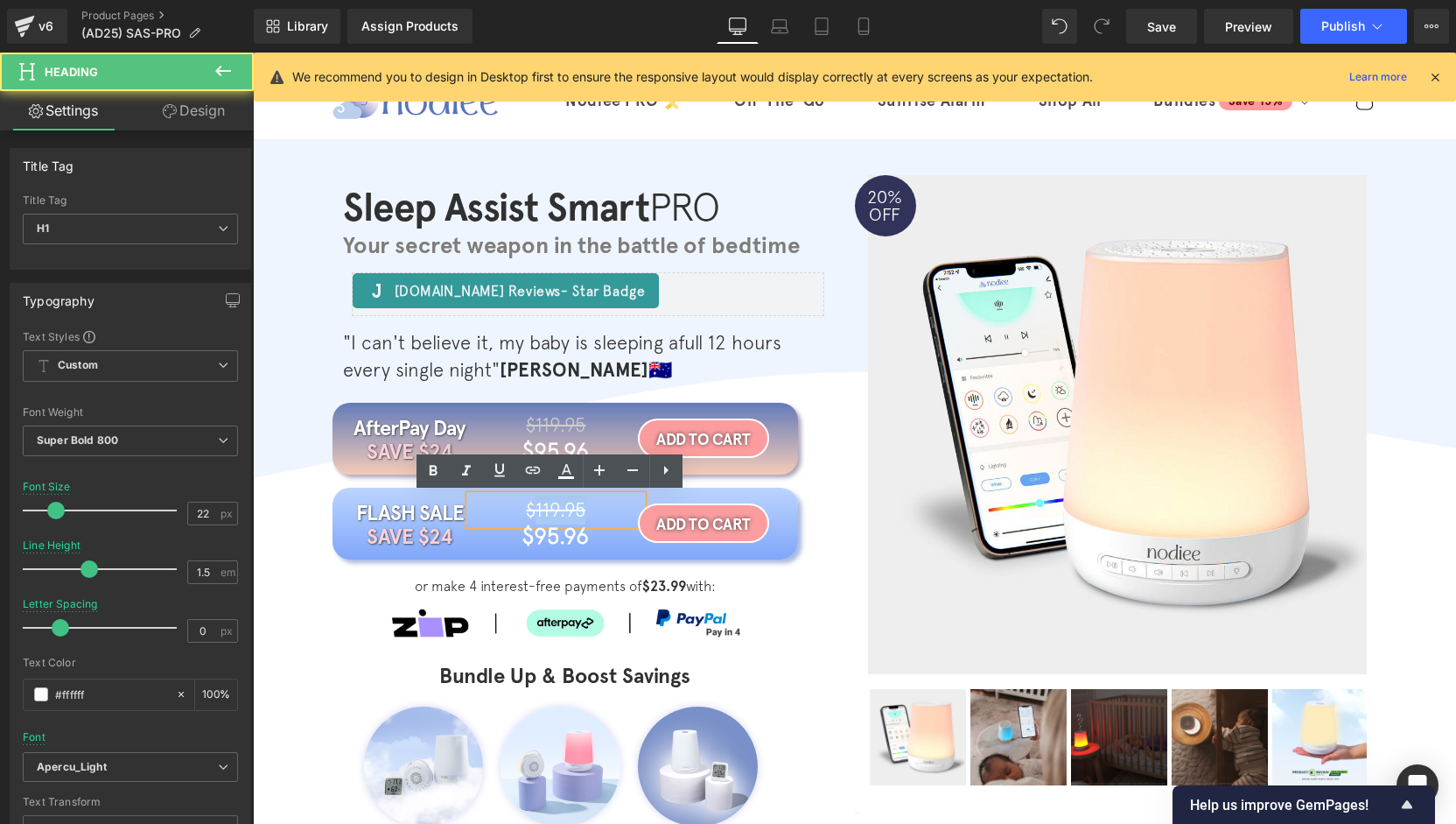
click at [560, 507] on span "$119.95" at bounding box center [555, 509] width 59 height 23
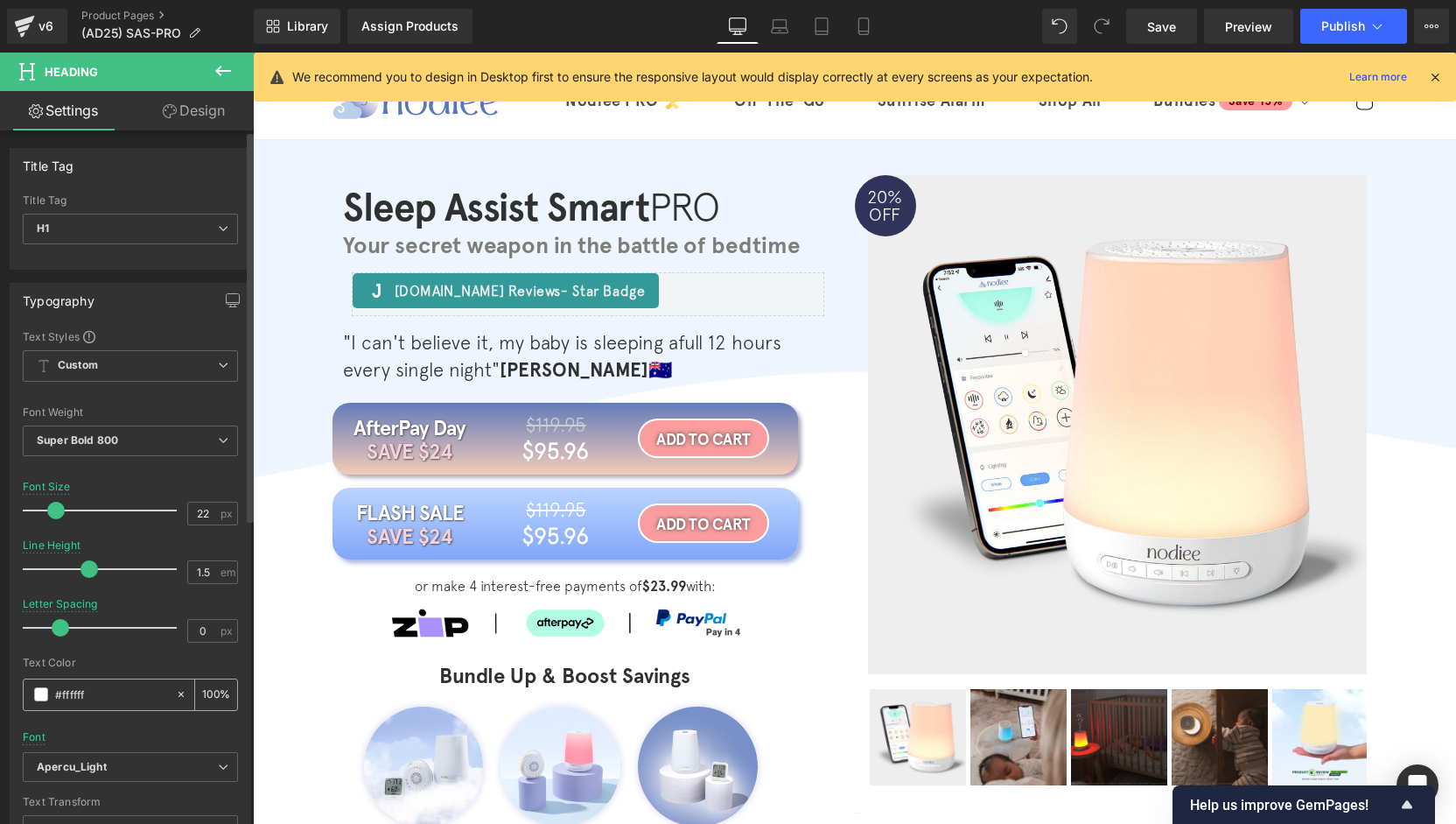
click at [45, 705] on div "#ffffff" at bounding box center [99, 695] width 151 height 31
click at [46, 698] on span at bounding box center [40, 694] width 14 height 14
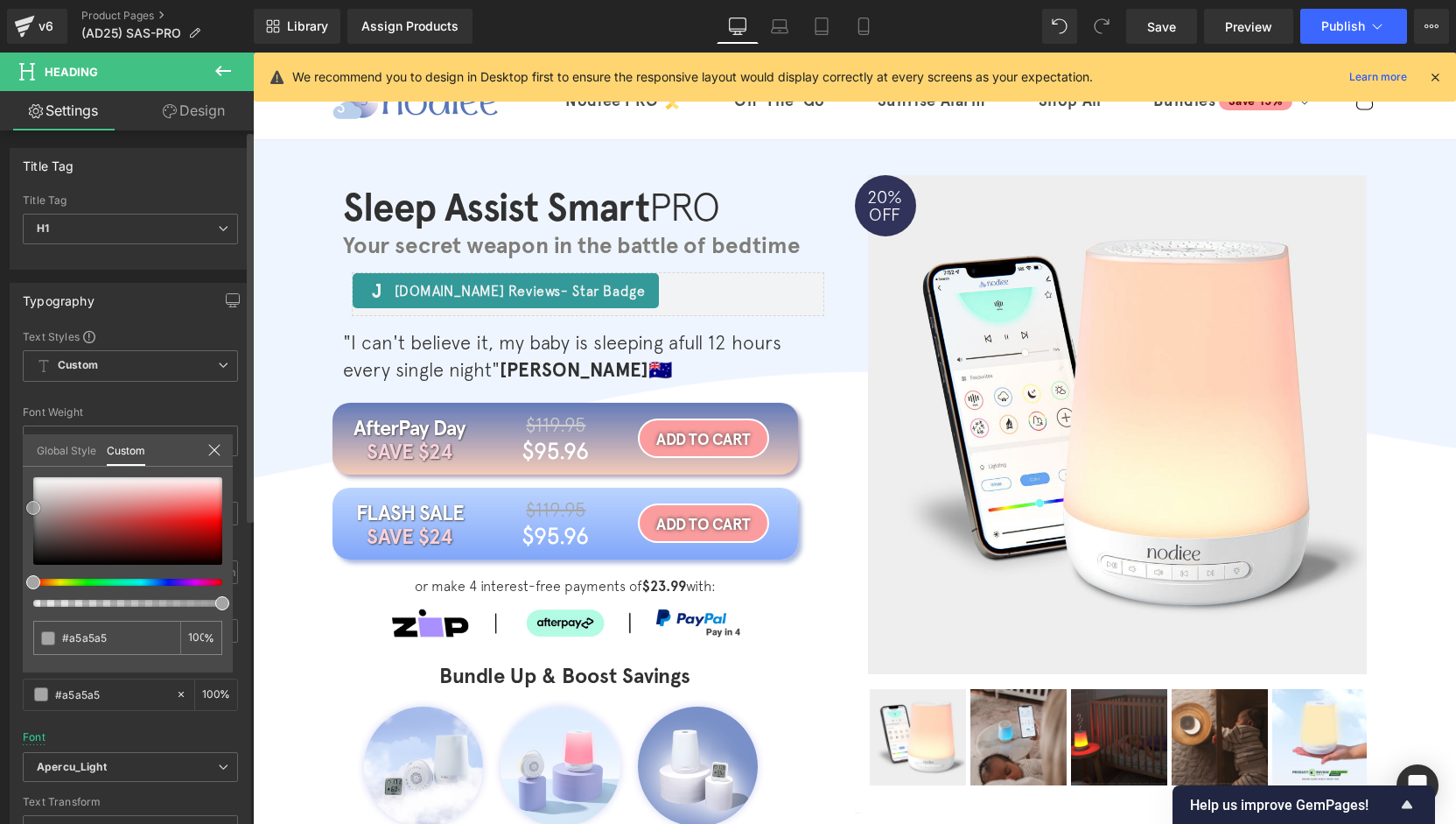
drag, startPoint x: 36, startPoint y: 482, endPoint x: 20, endPoint y: 513, distance: 34.9
click at [20, 513] on div "Typography Text Styles Custom Custom Setup Global Style Custom Setup Global Sty…" at bounding box center [130, 571] width 261 height 602
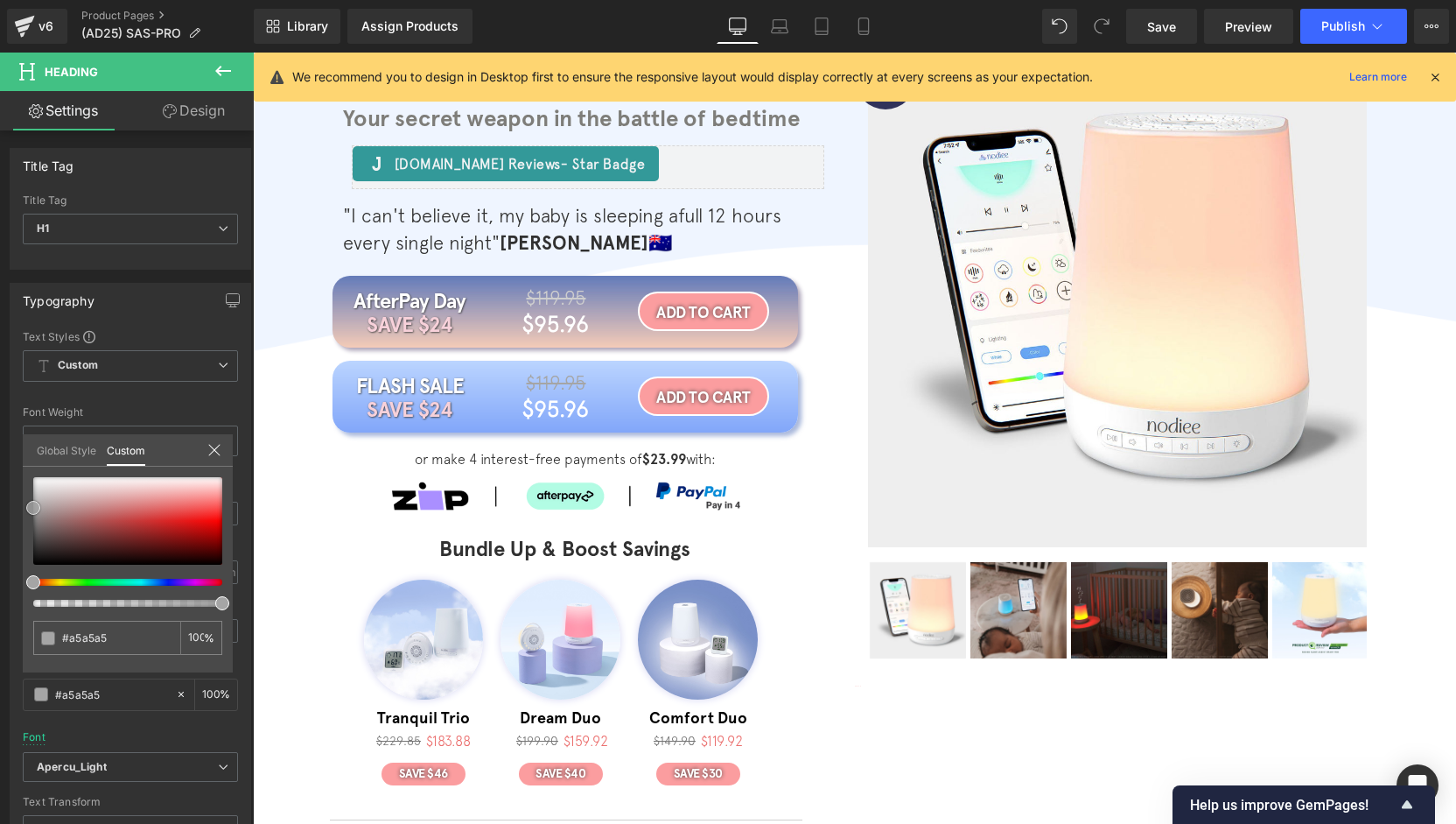
scroll to position [0, 0]
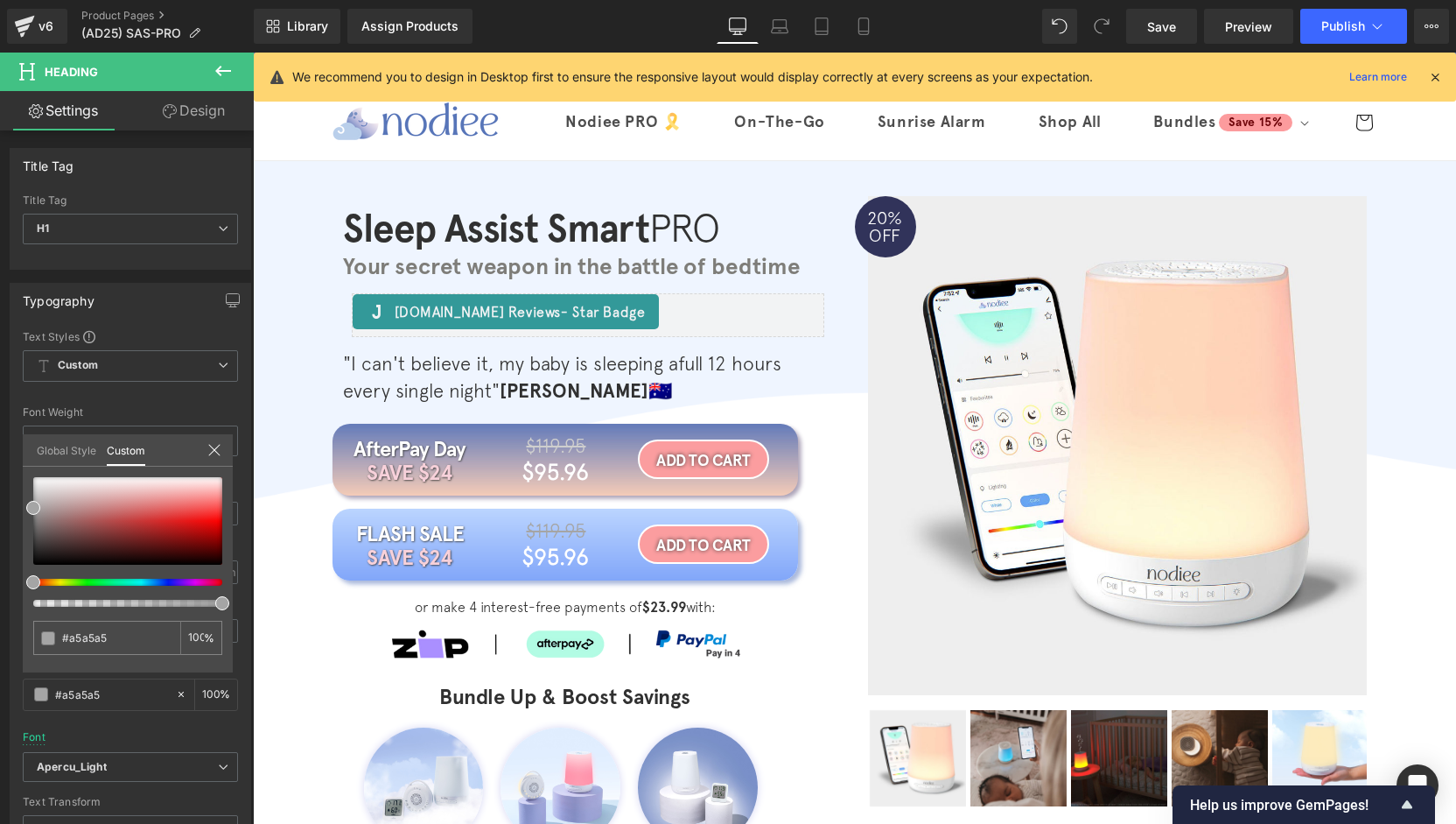
click at [1437, 76] on icon at bounding box center [1434, 77] width 15 height 15
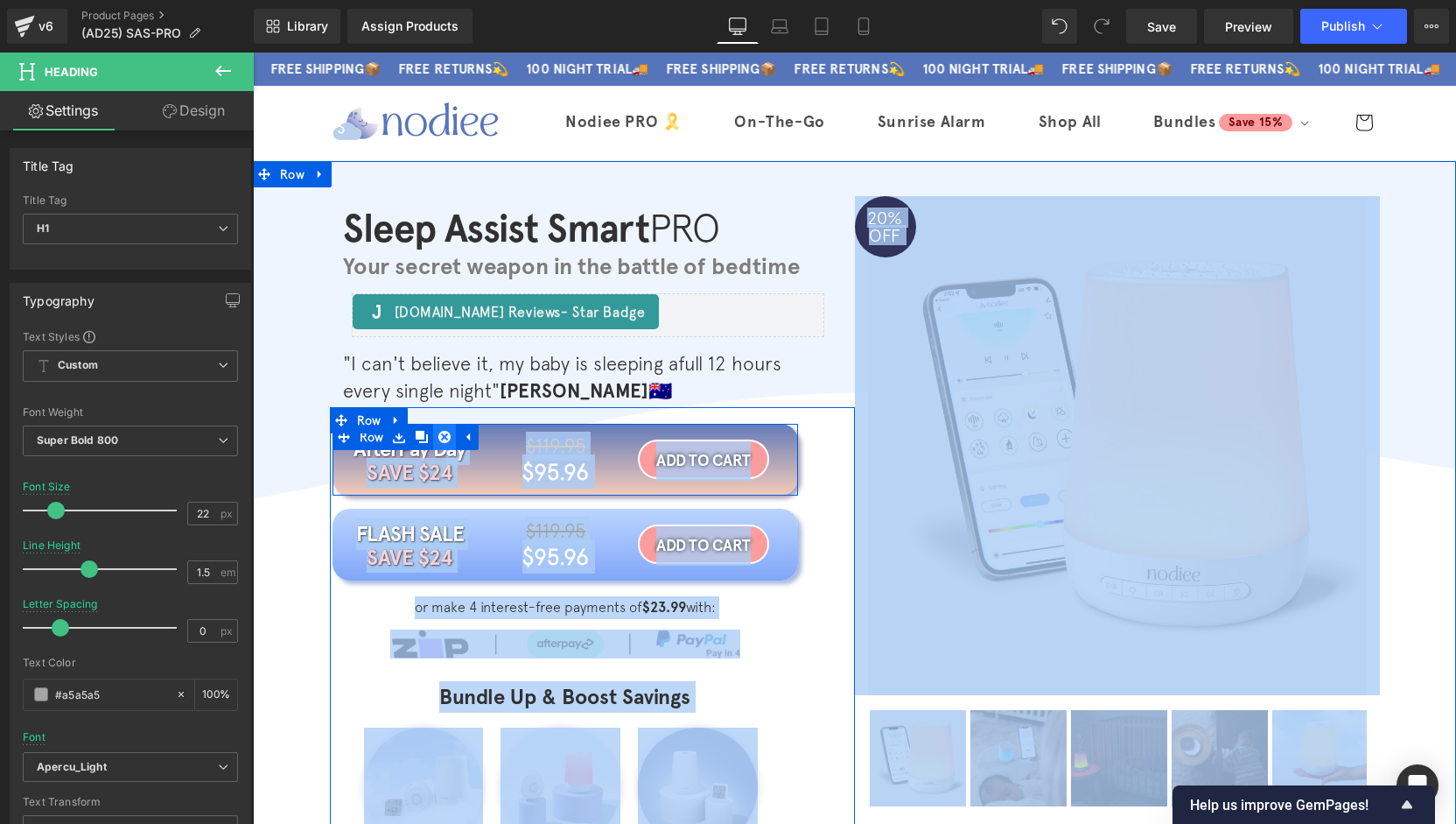
click at [439, 438] on icon at bounding box center [444, 437] width 12 height 13
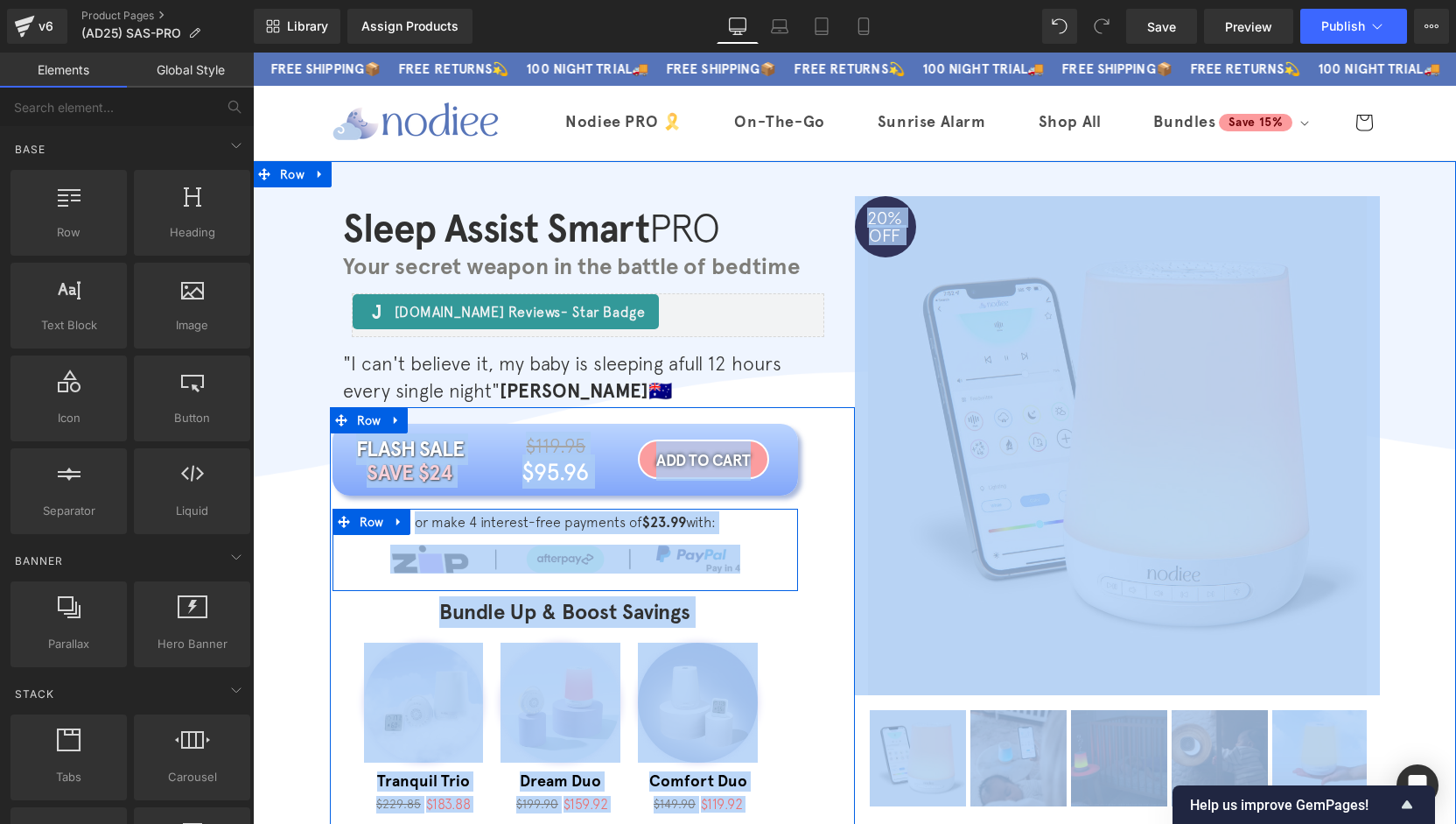
click at [298, 547] on div "Sleep Assist Smart PRO Heading Your secret weapon in the battle of bedtime Head…" at bounding box center [855, 592] width 1203 height 793
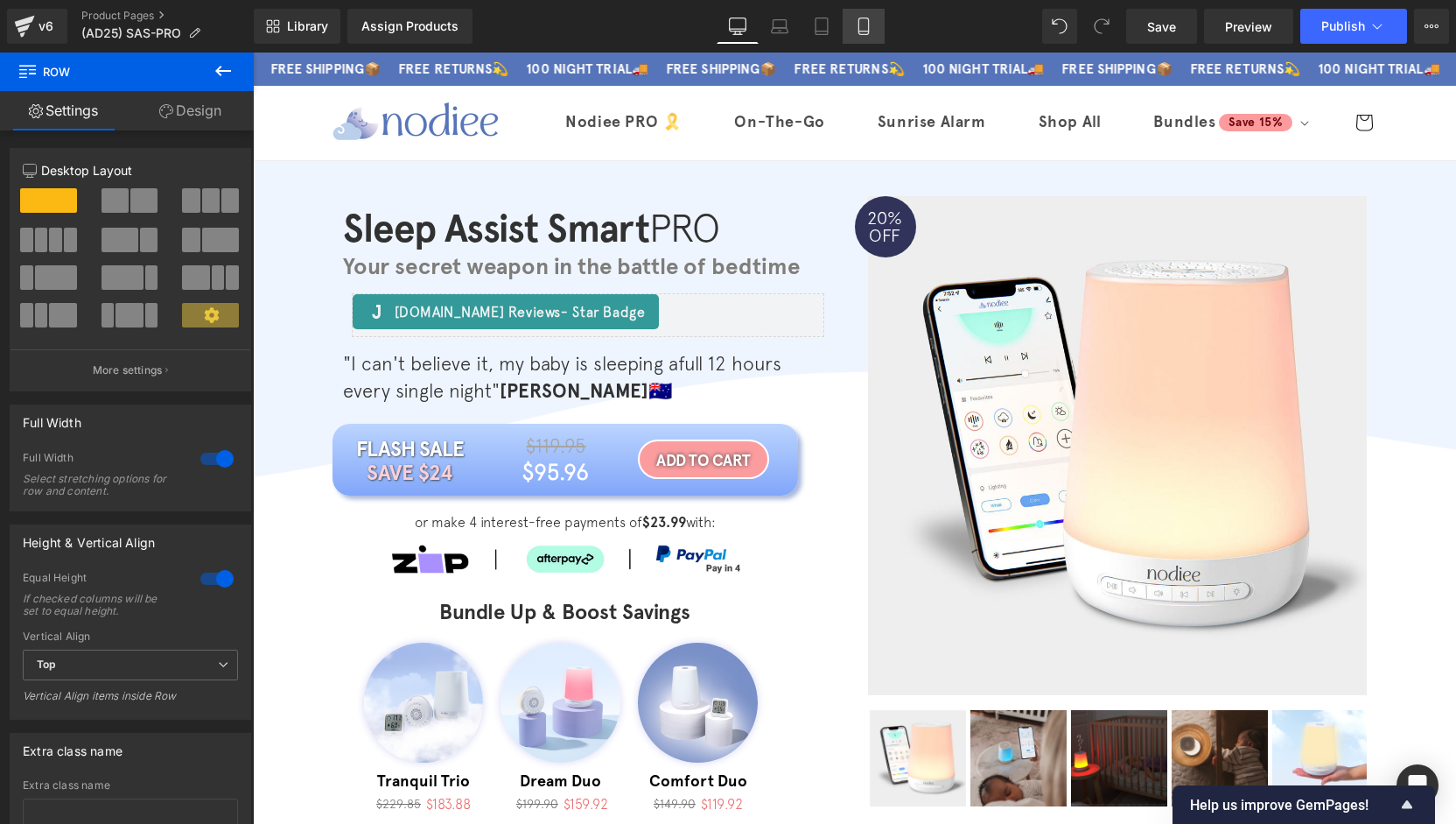
click at [859, 24] on icon at bounding box center [863, 26] width 10 height 16
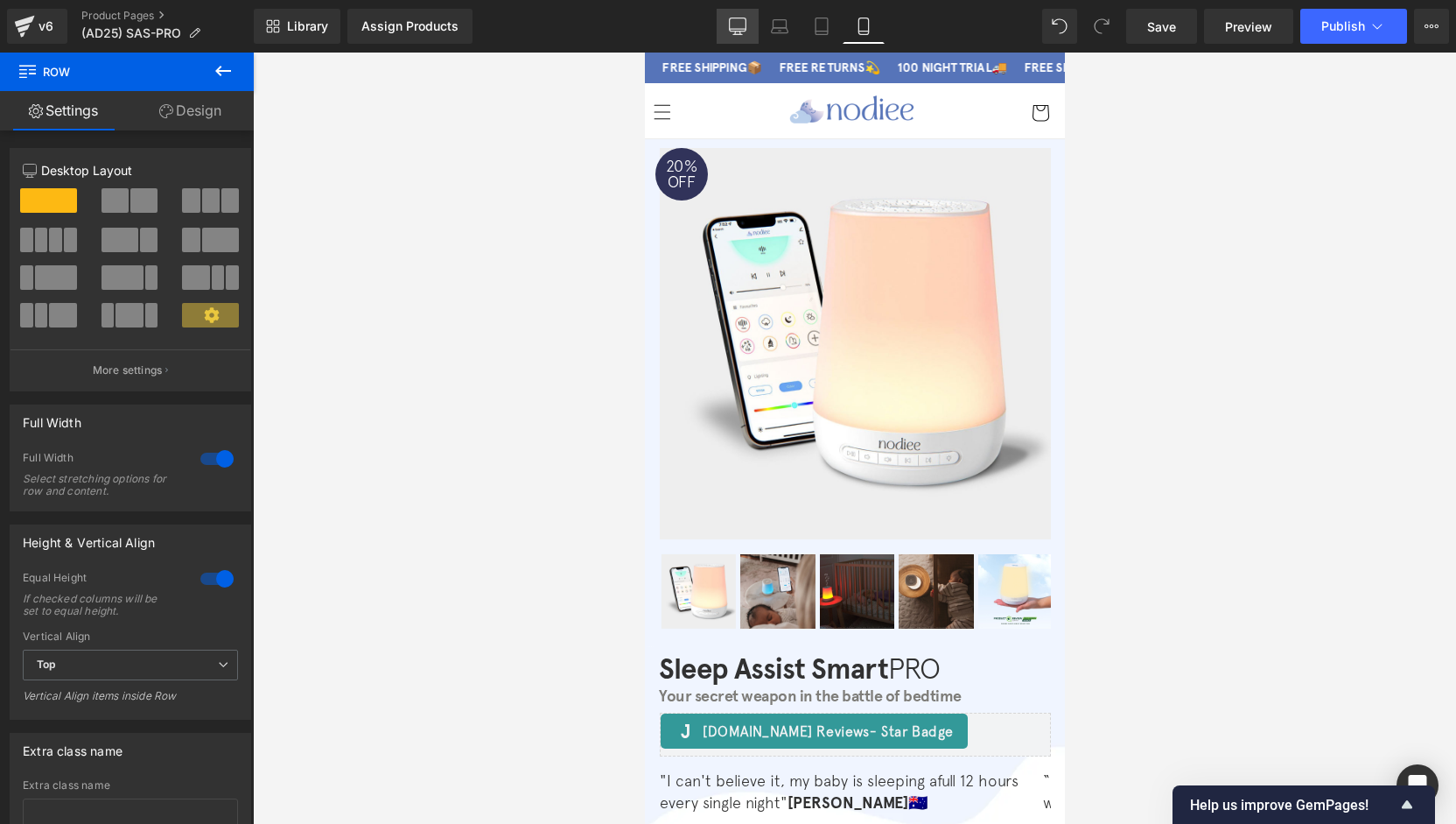
click at [733, 27] on icon at bounding box center [737, 26] width 17 height 17
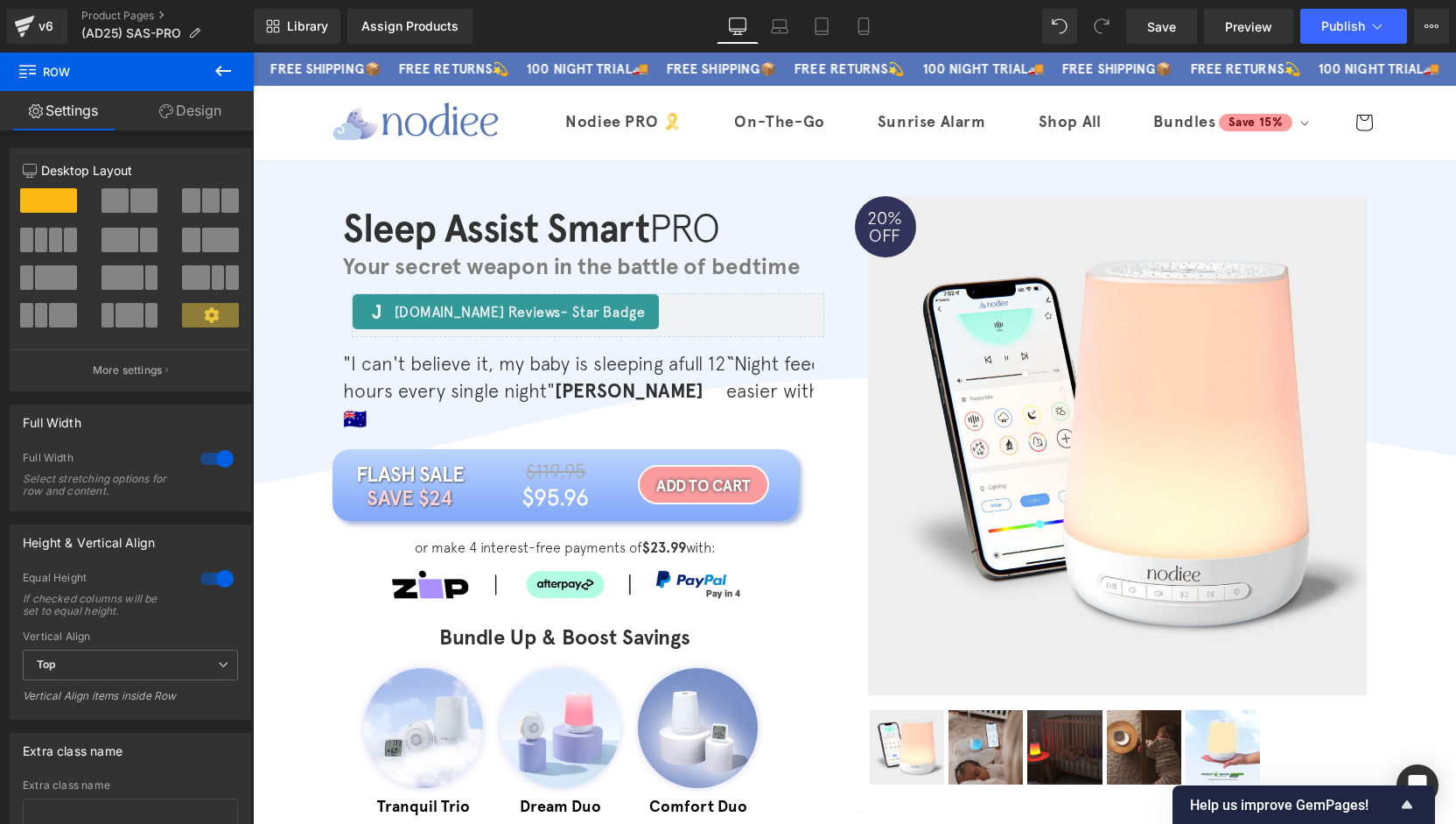
scroll to position [21, 0]
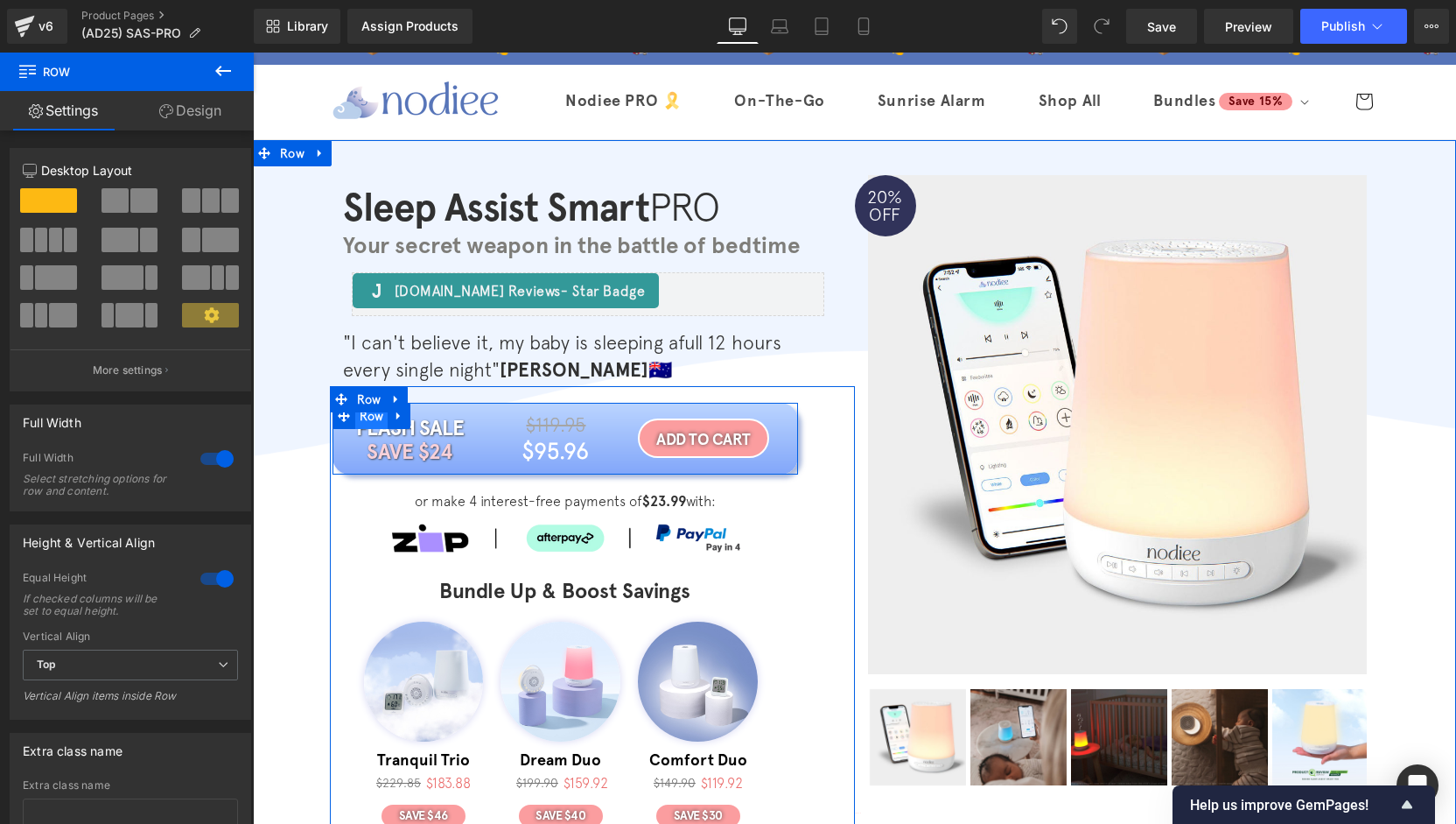
click at [369, 416] on span "Row" at bounding box center [372, 416] width 33 height 26
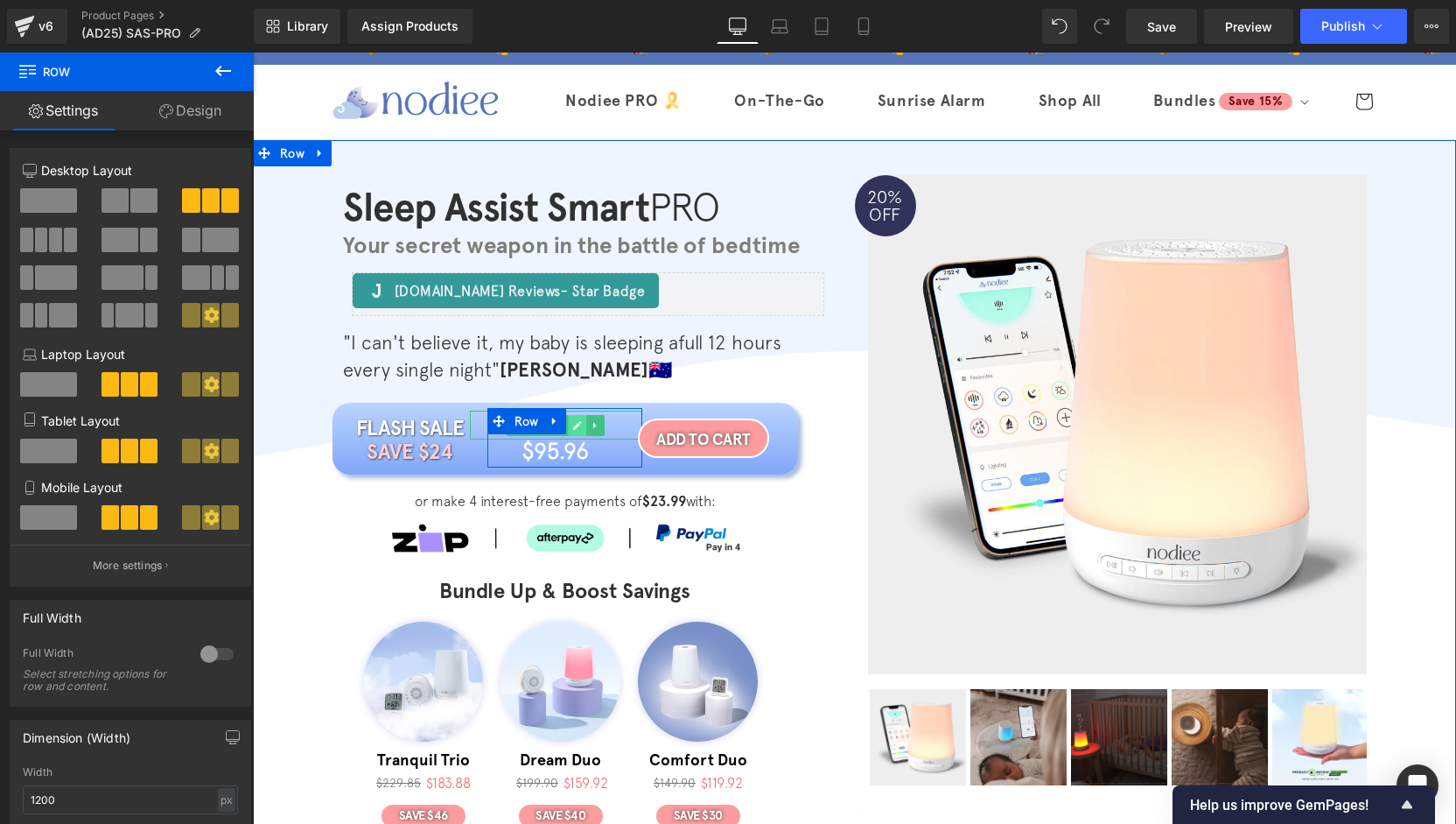
click at [573, 425] on icon at bounding box center [578, 426] width 10 height 11
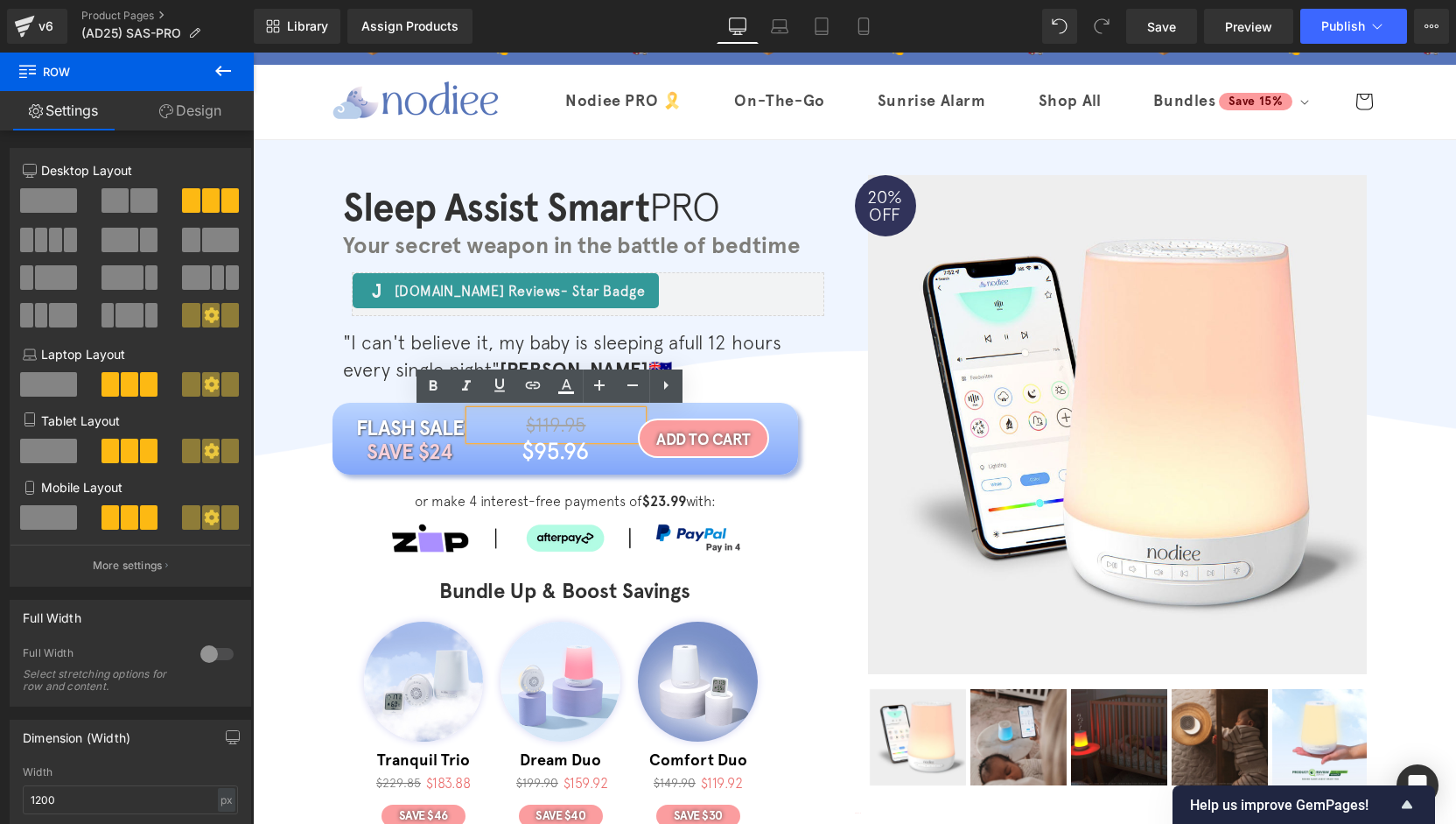
click at [566, 425] on span "$119.95" at bounding box center [555, 424] width 59 height 23
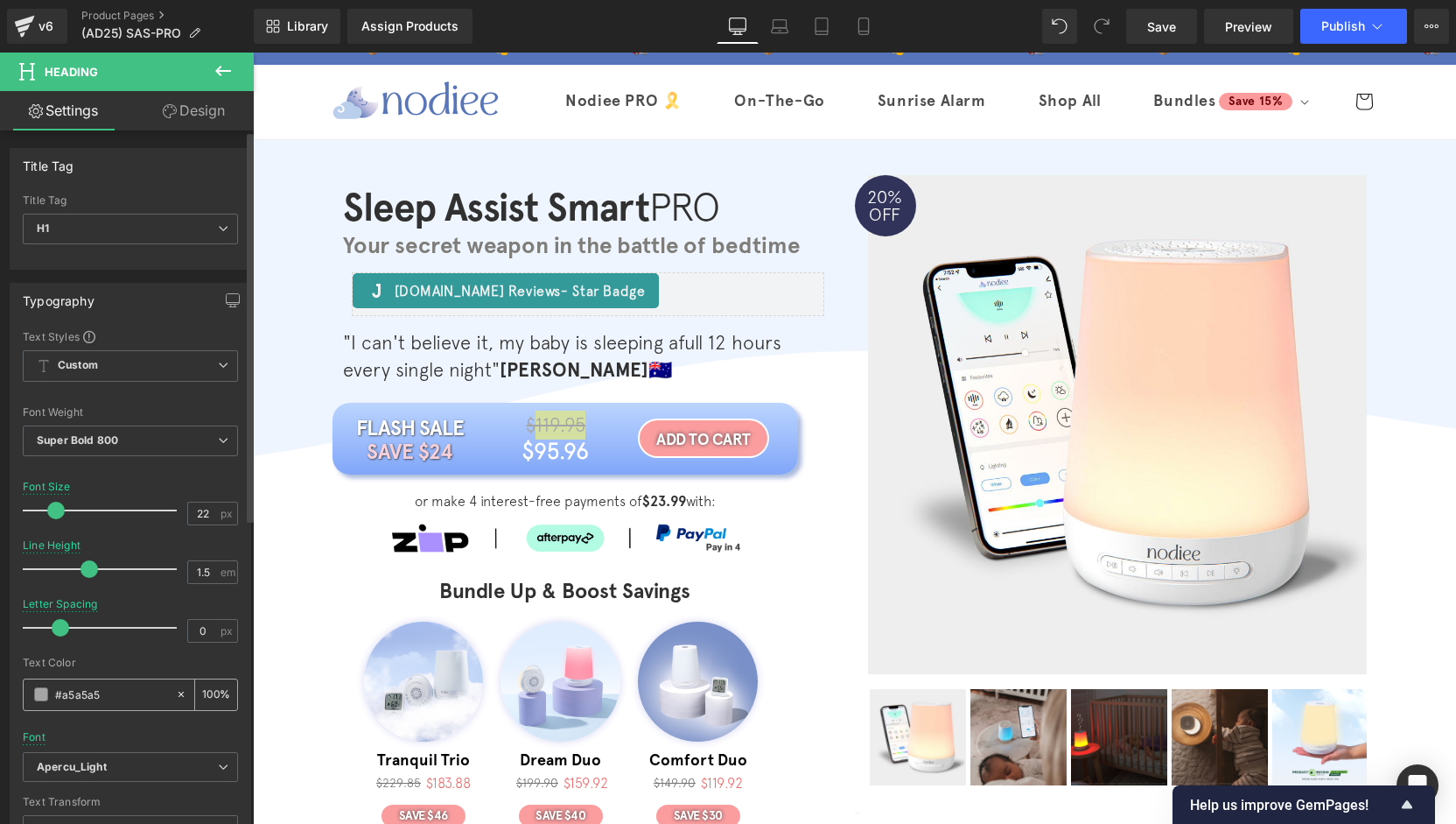
drag, startPoint x: 88, startPoint y: 695, endPoint x: 41, endPoint y: 695, distance: 47.0
click at [41, 695] on div "#a5a5a5" at bounding box center [99, 695] width 151 height 31
click at [1142, 27] on link "Save" at bounding box center [1162, 26] width 71 height 35
click at [1348, 25] on span "Publish" at bounding box center [1343, 26] width 44 height 14
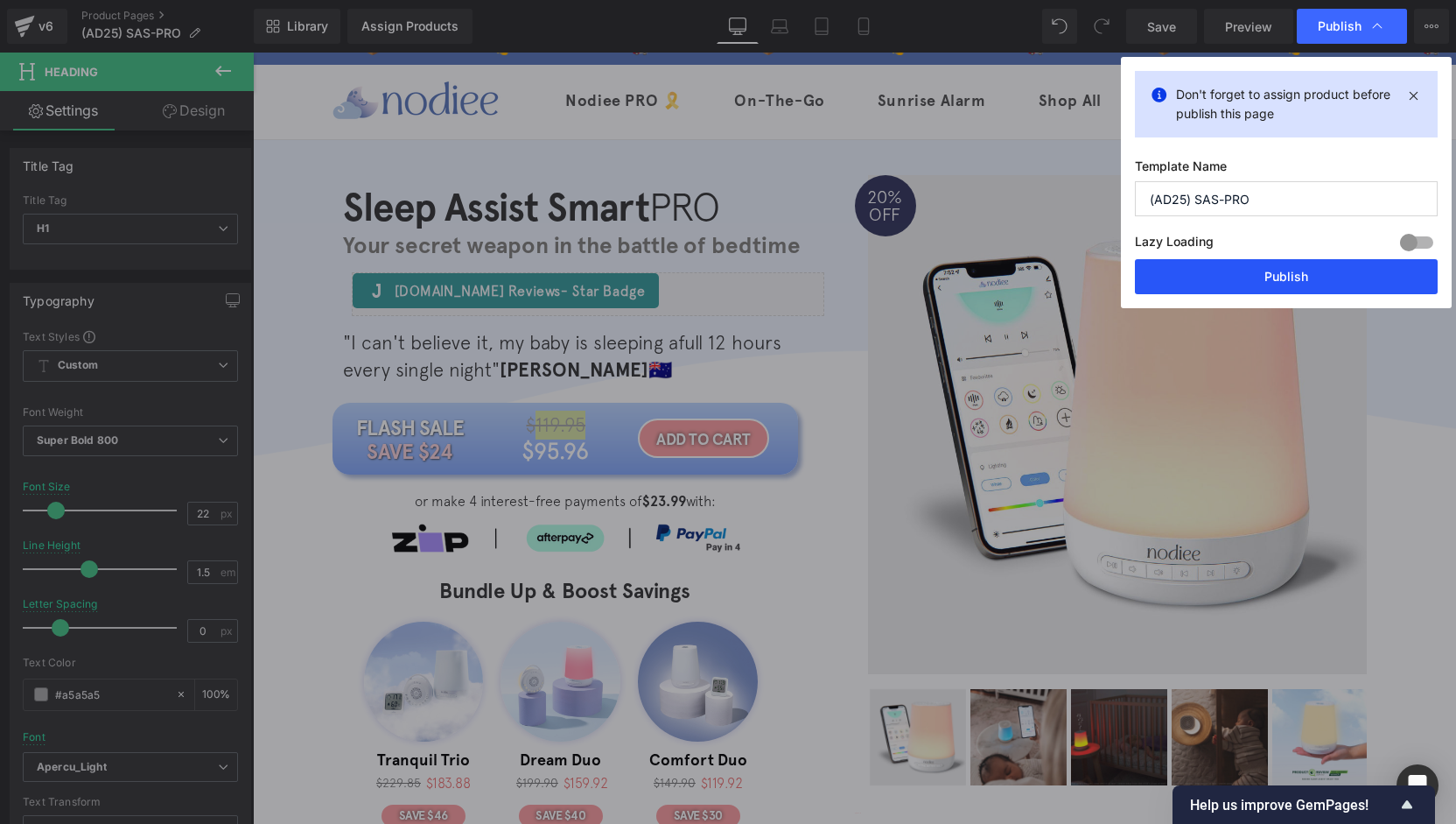
click at [1267, 272] on button "Publish" at bounding box center [1287, 276] width 302 height 35
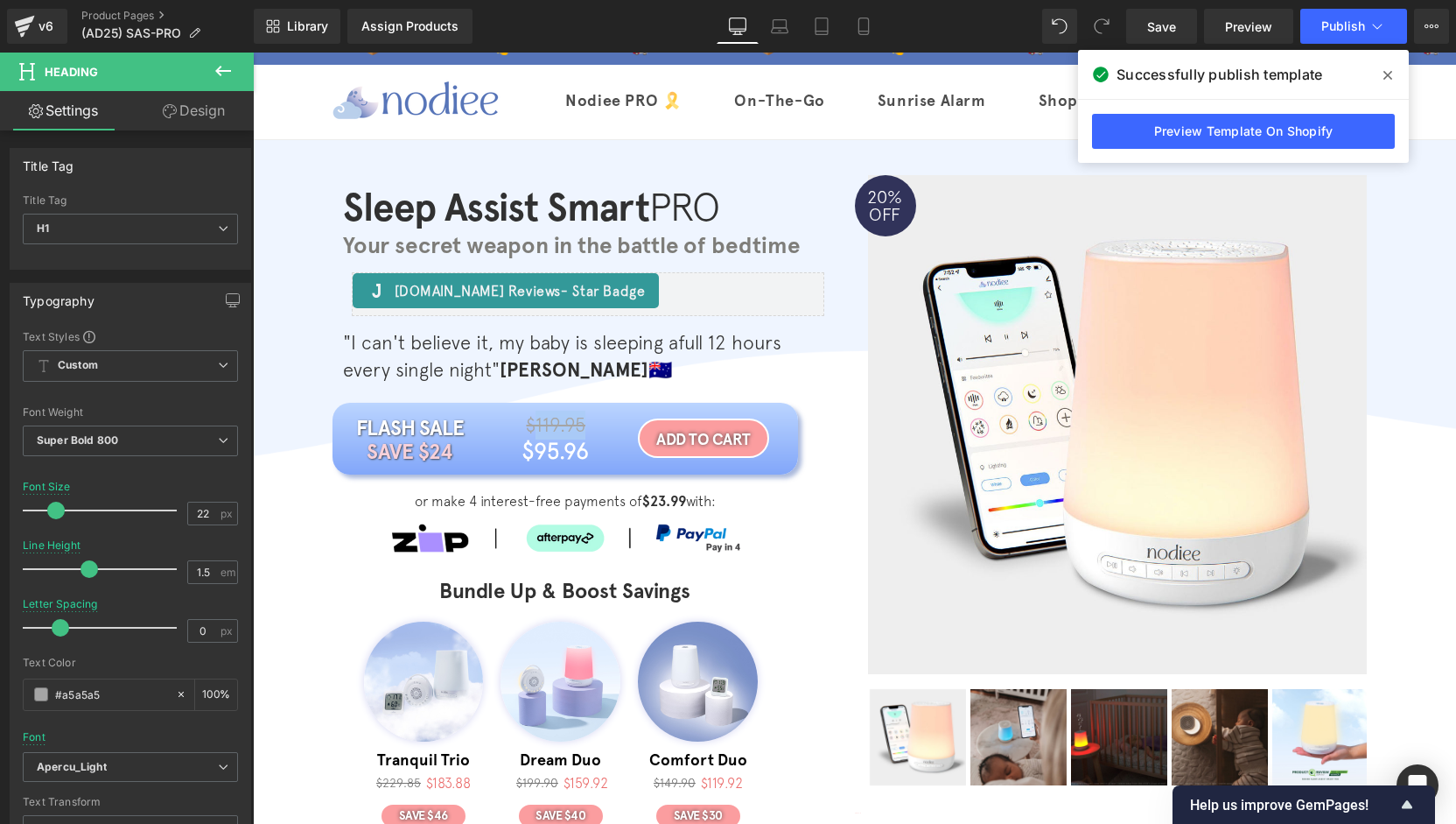
click at [298, 564] on div "Sleep Assist Smart PRO Heading Your secret weapon in the battle of bedtime Head…" at bounding box center [855, 572] width 1203 height 793
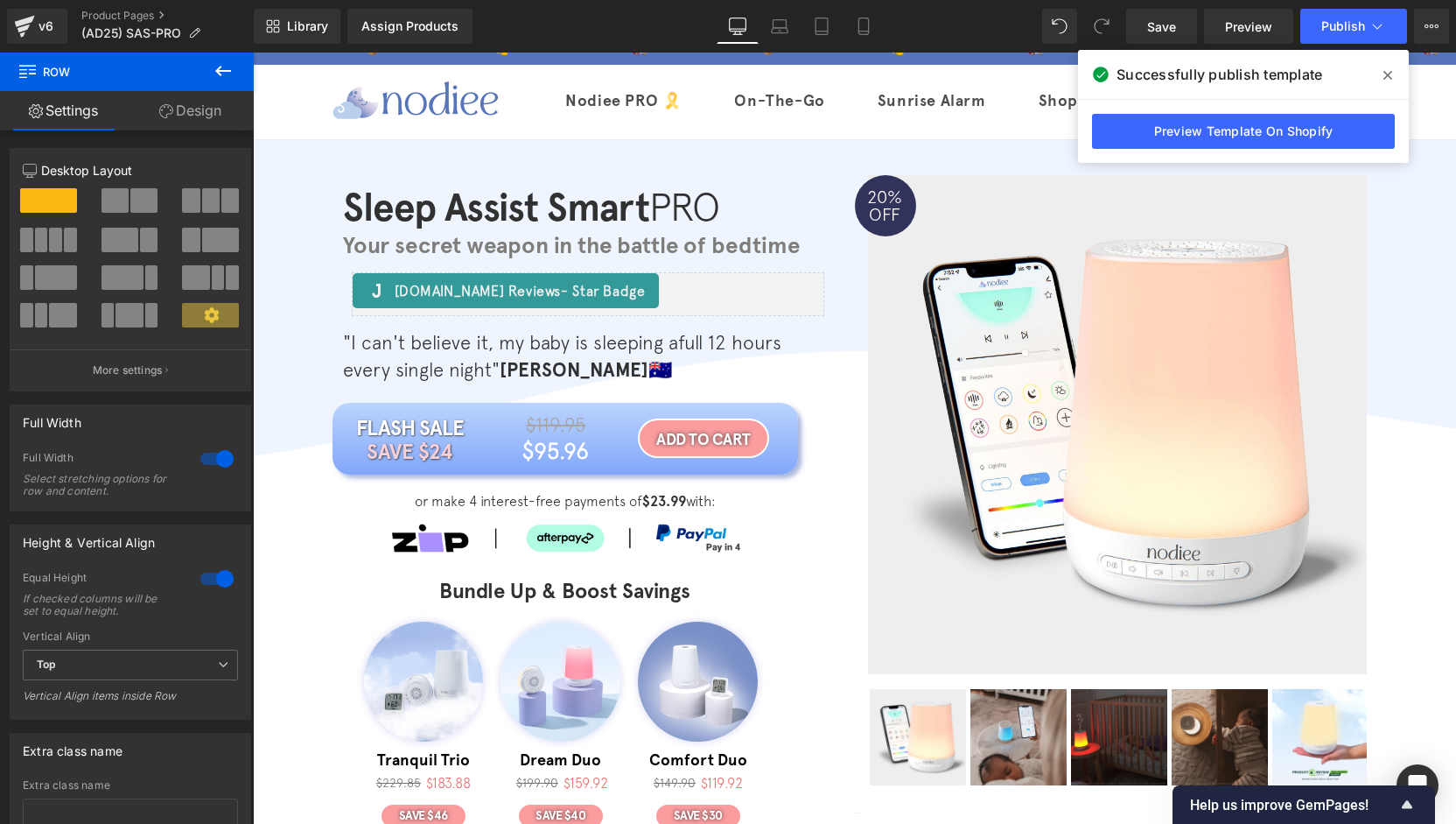
click at [1386, 76] on icon at bounding box center [1388, 76] width 9 height 9
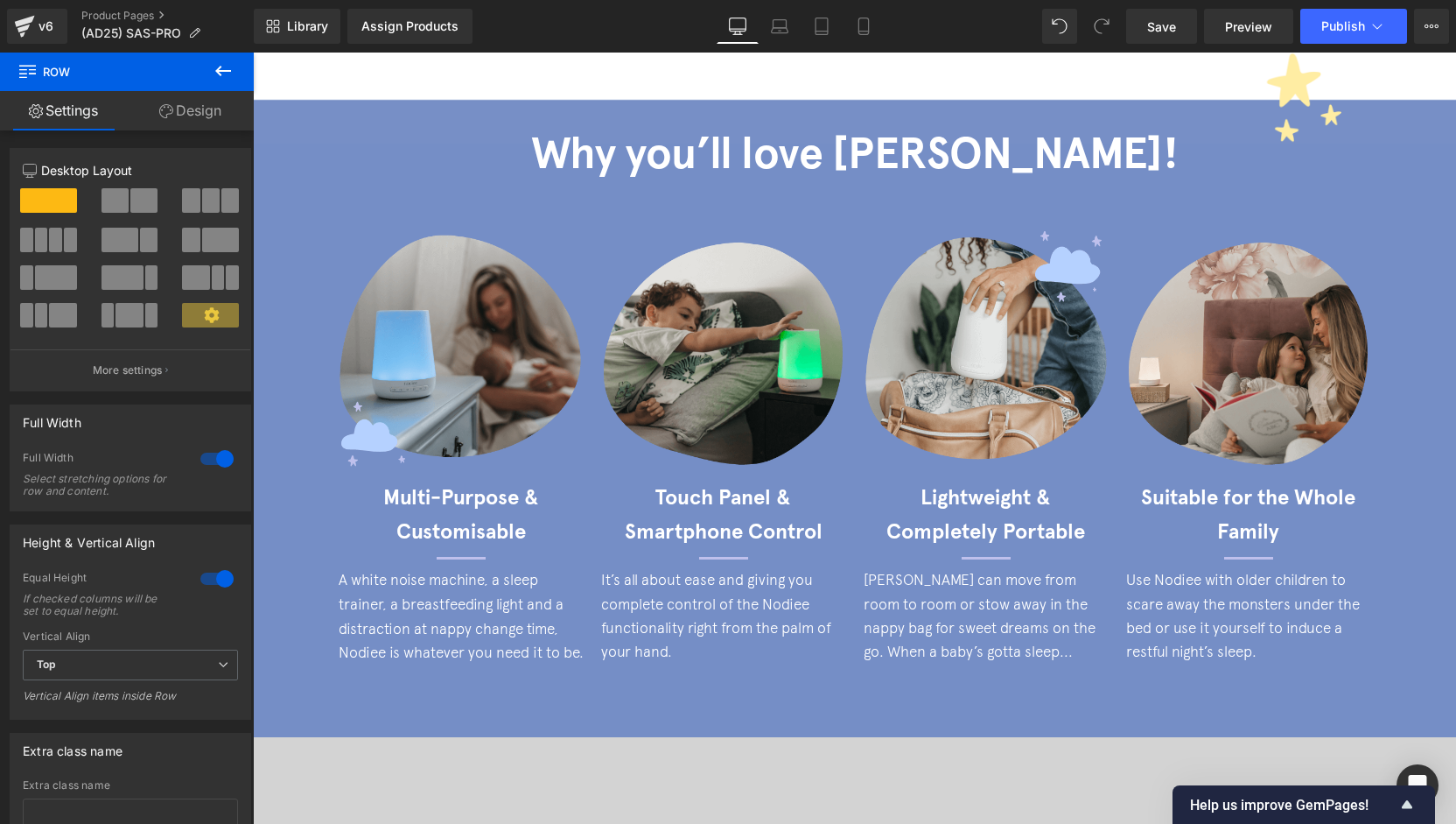
scroll to position [0, 0]
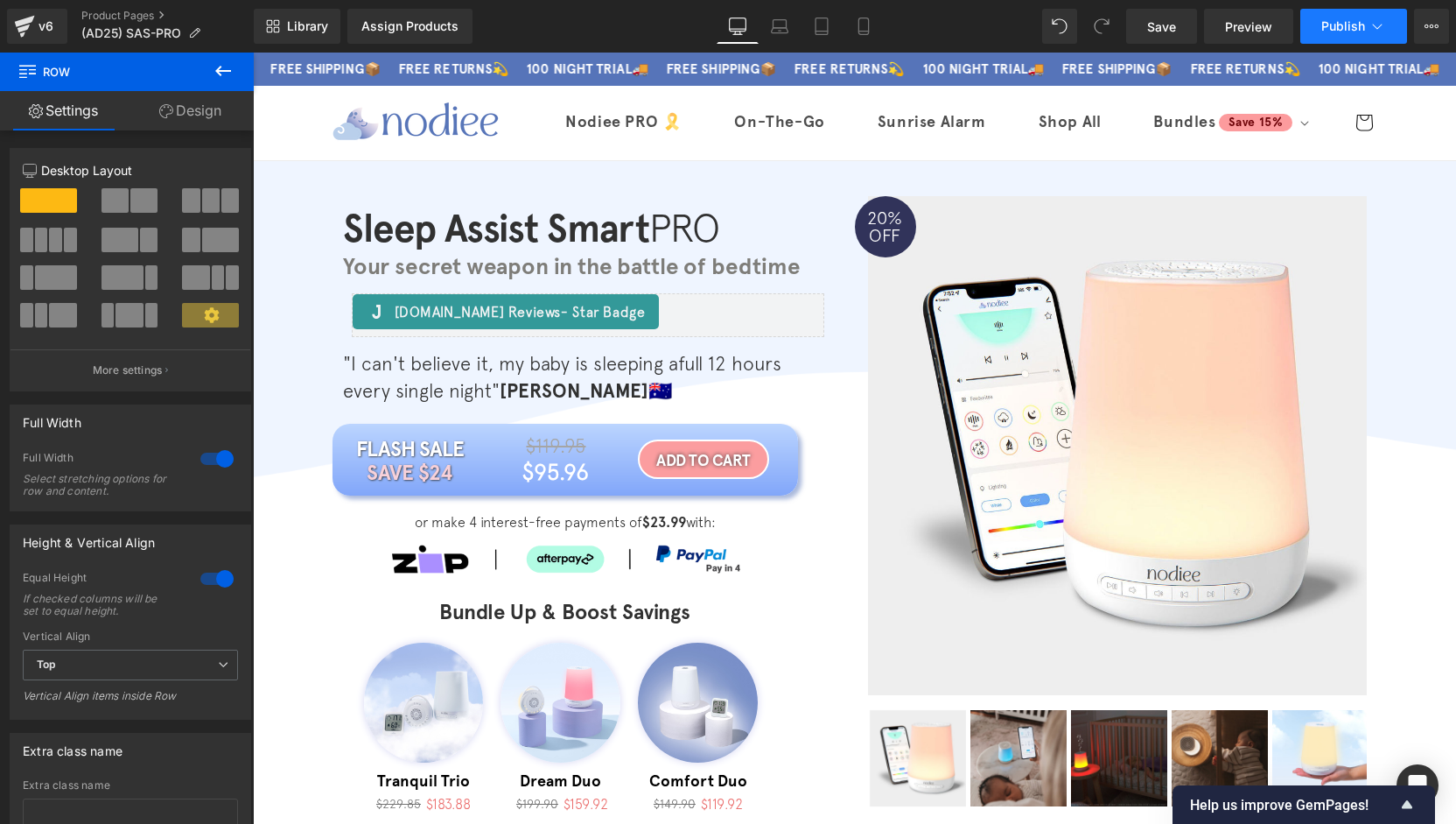
click at [1327, 37] on button "Publish" at bounding box center [1353, 26] width 107 height 35
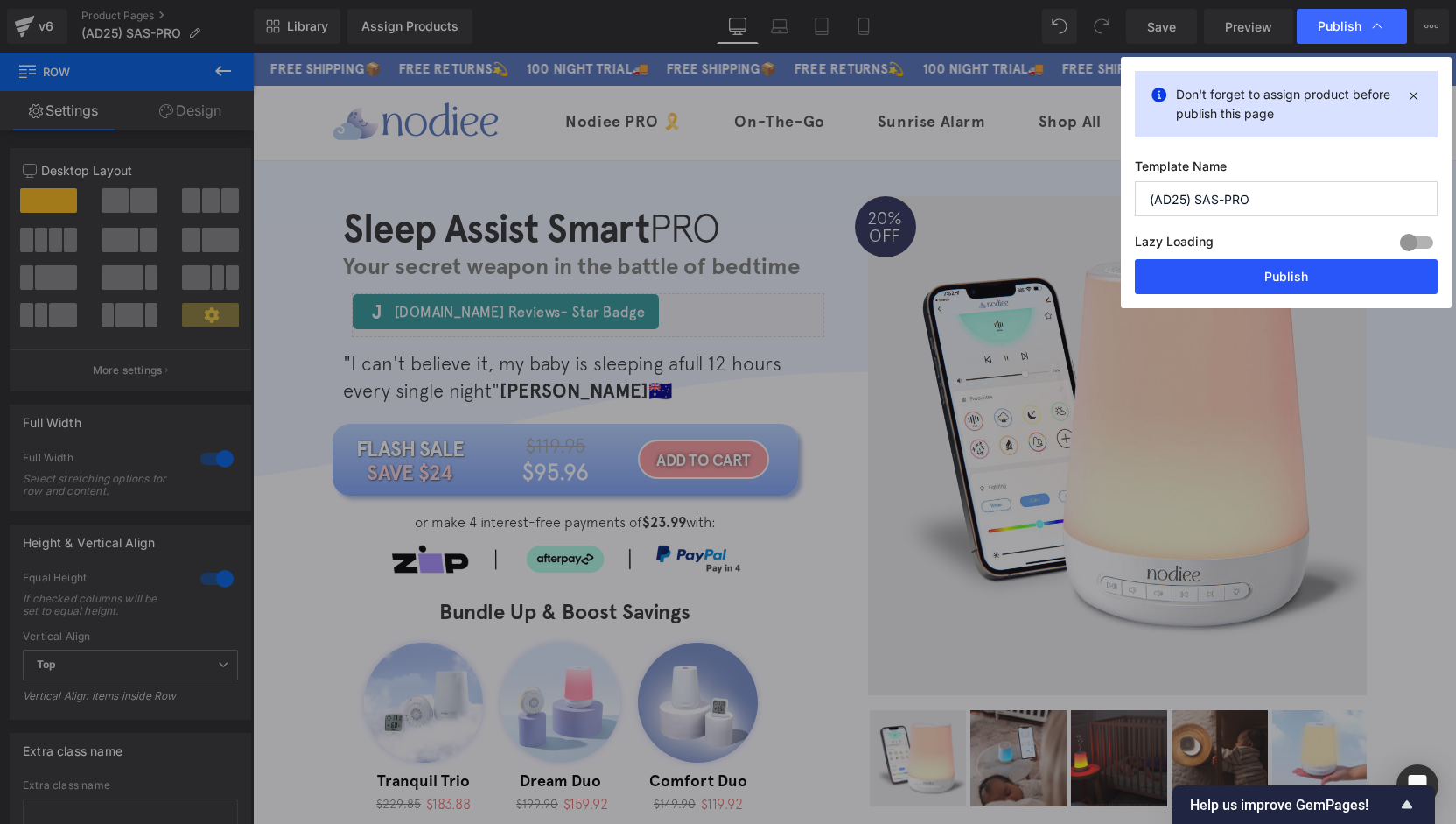
click at [1267, 282] on button "Publish" at bounding box center [1287, 276] width 302 height 35
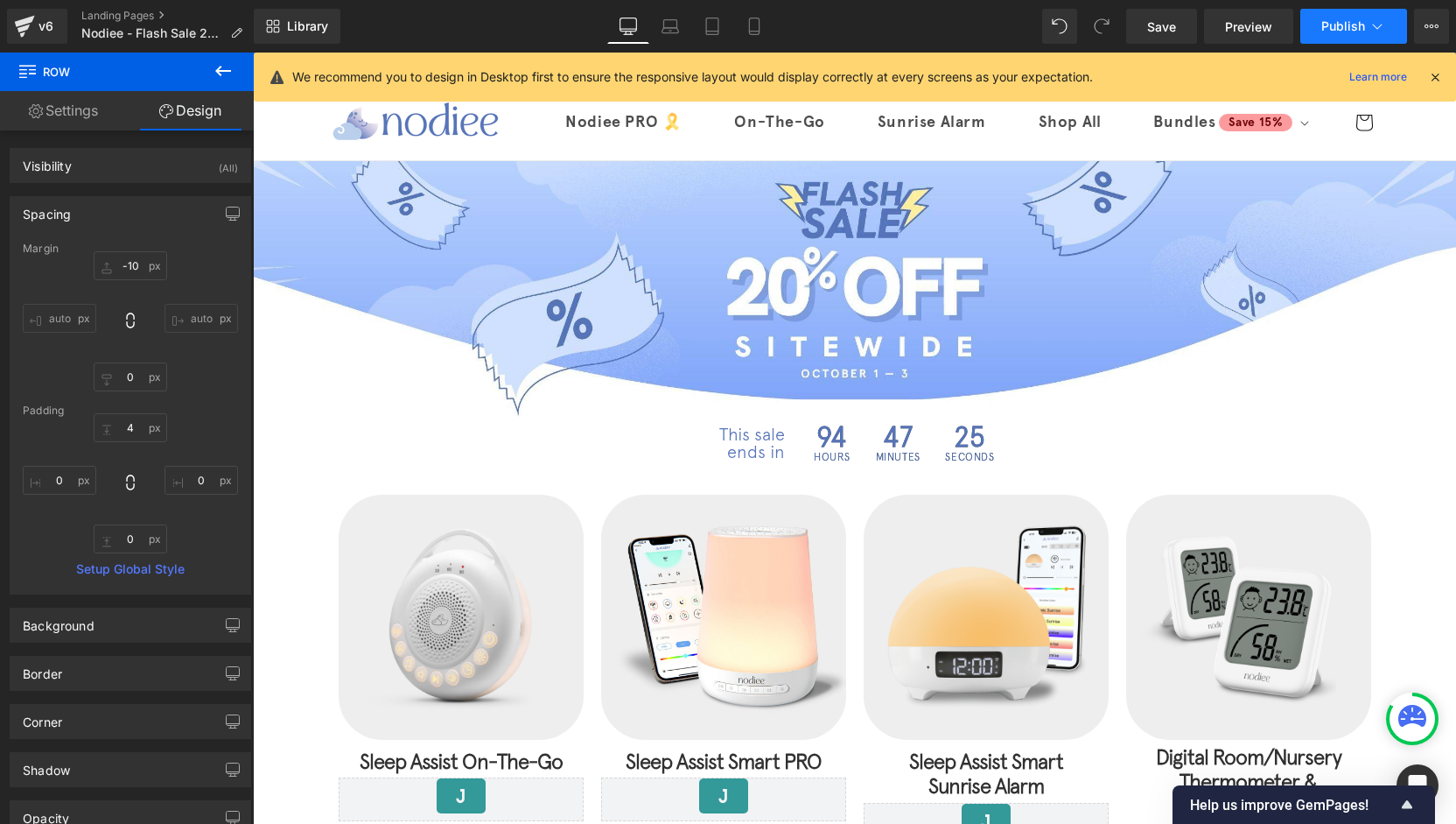
click at [1319, 33] on button "Publish" at bounding box center [1353, 26] width 107 height 35
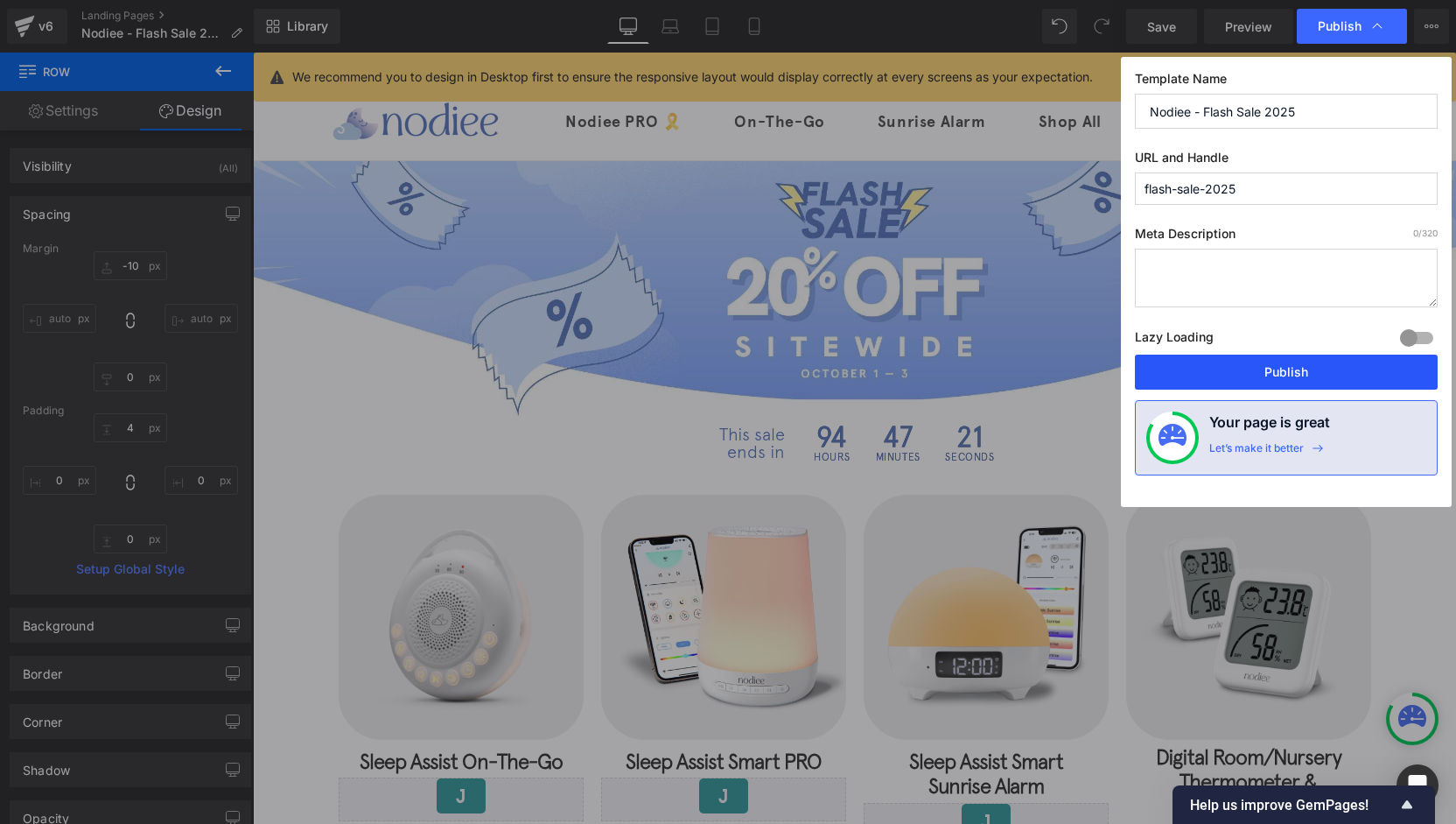
click at [1240, 382] on button "Publish" at bounding box center [1287, 372] width 302 height 35
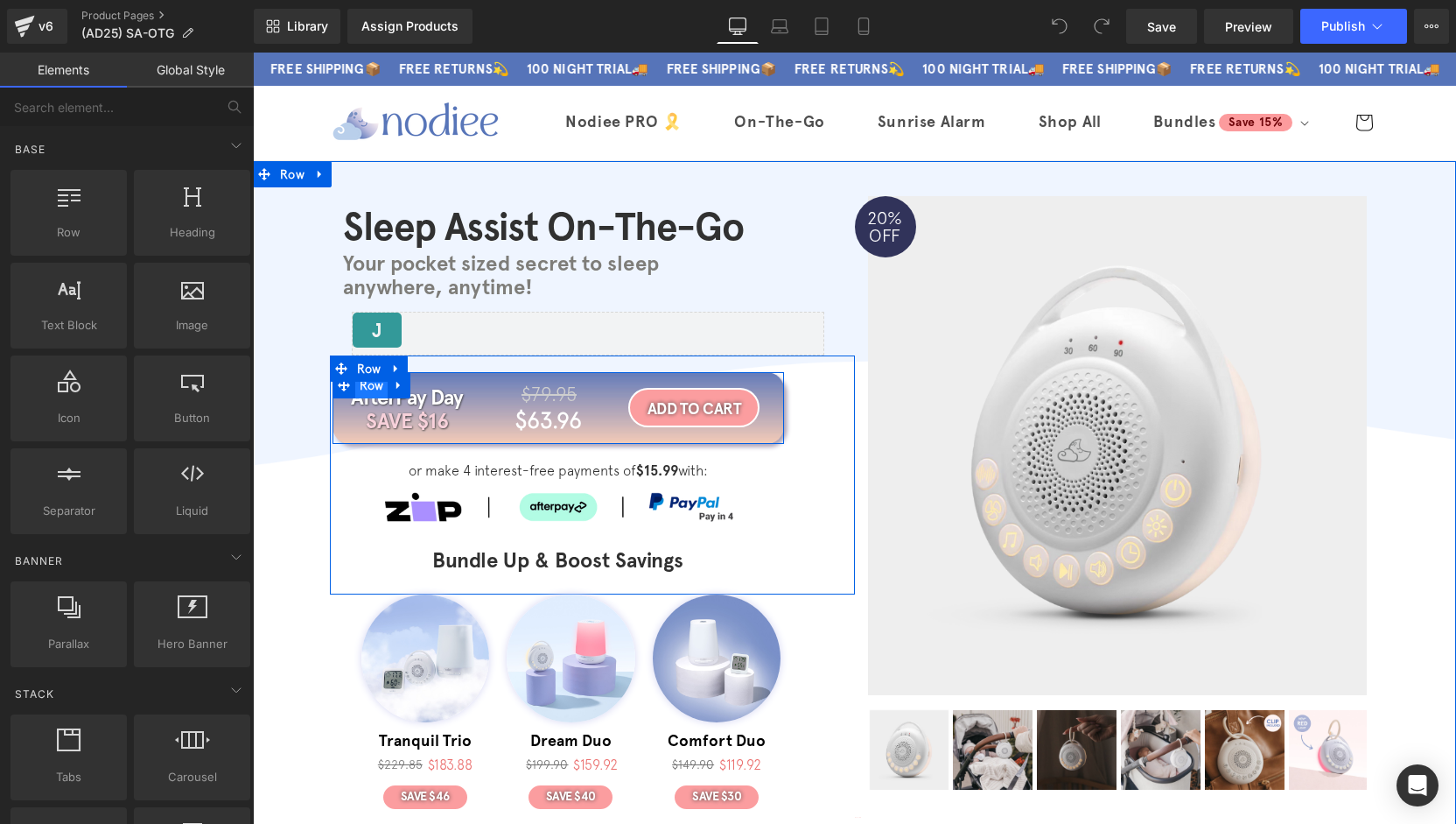
click at [368, 389] on span "Row" at bounding box center [372, 385] width 33 height 26
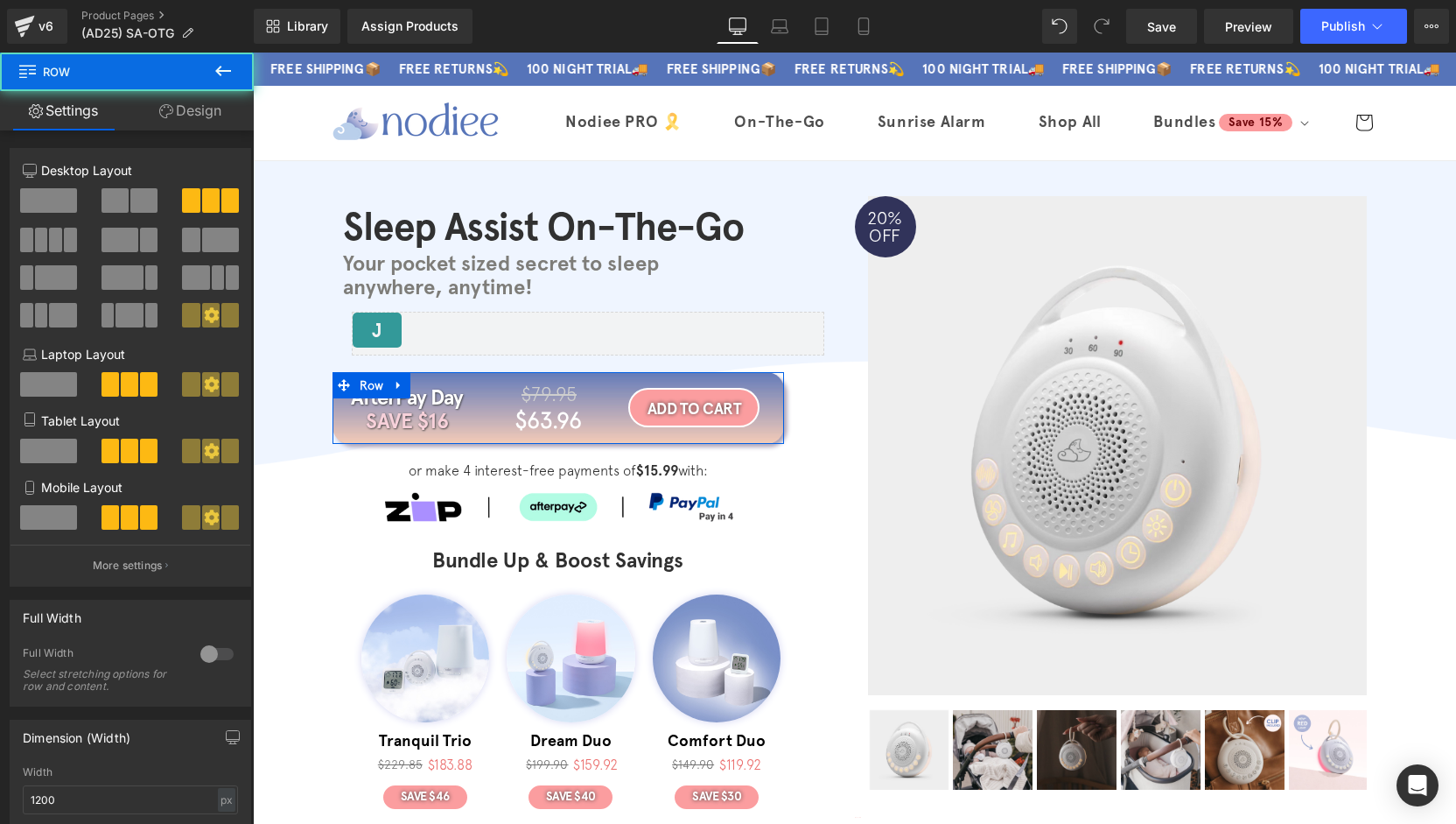
click at [177, 113] on link "Design" at bounding box center [190, 110] width 127 height 39
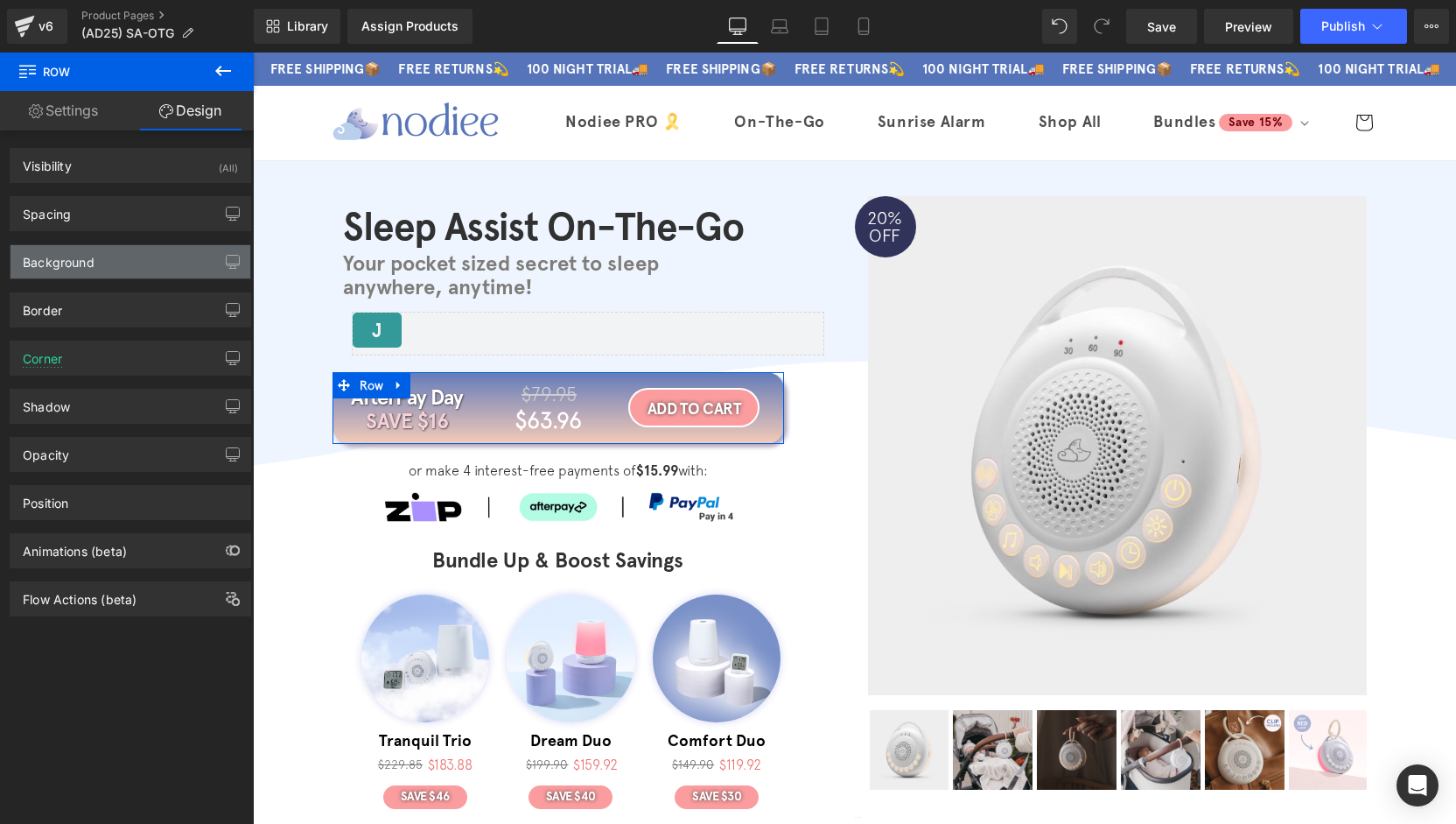
click at [87, 258] on div "Background" at bounding box center [58, 257] width 72 height 25
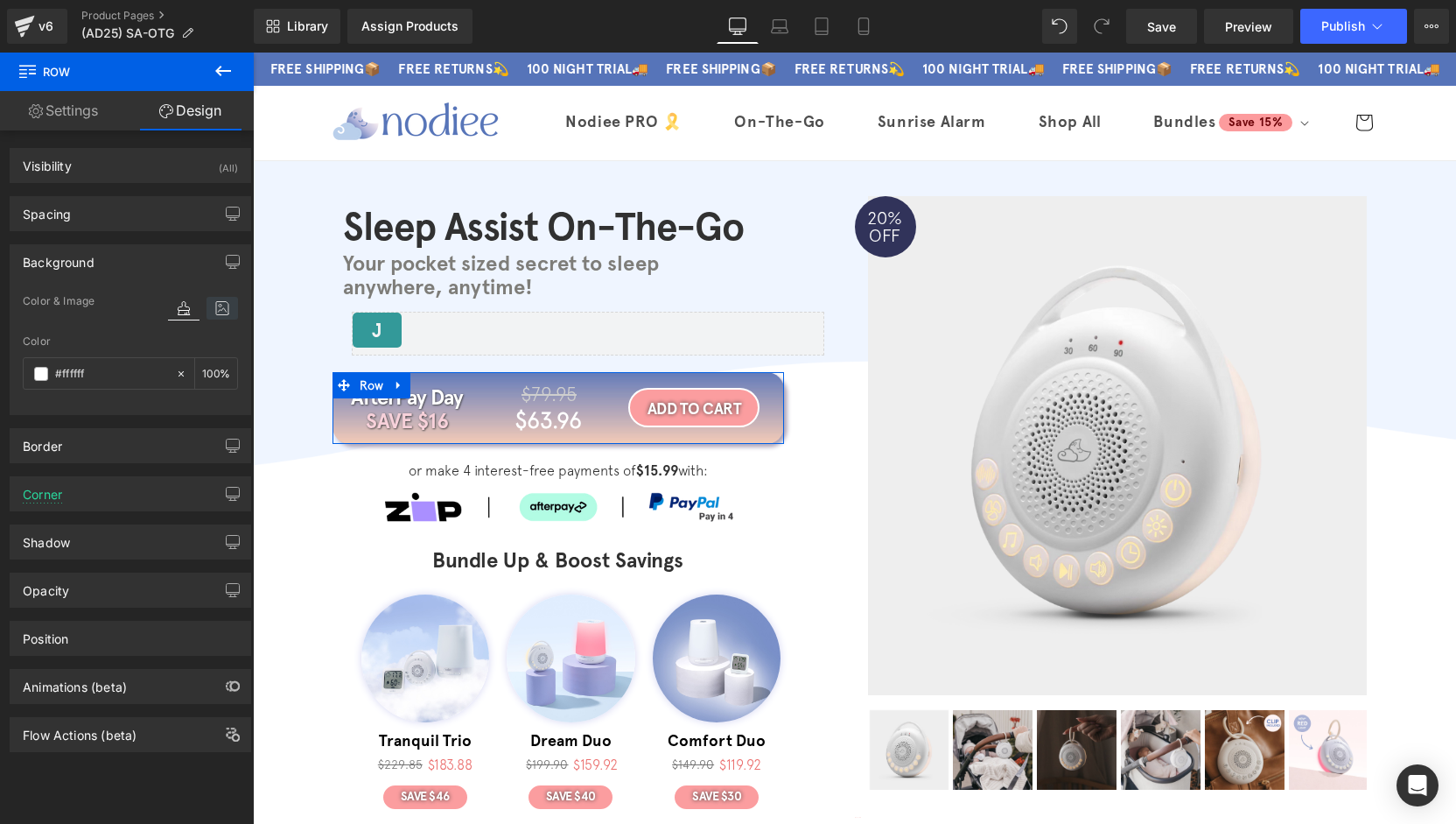
click at [212, 306] on icon at bounding box center [222, 308] width 32 height 23
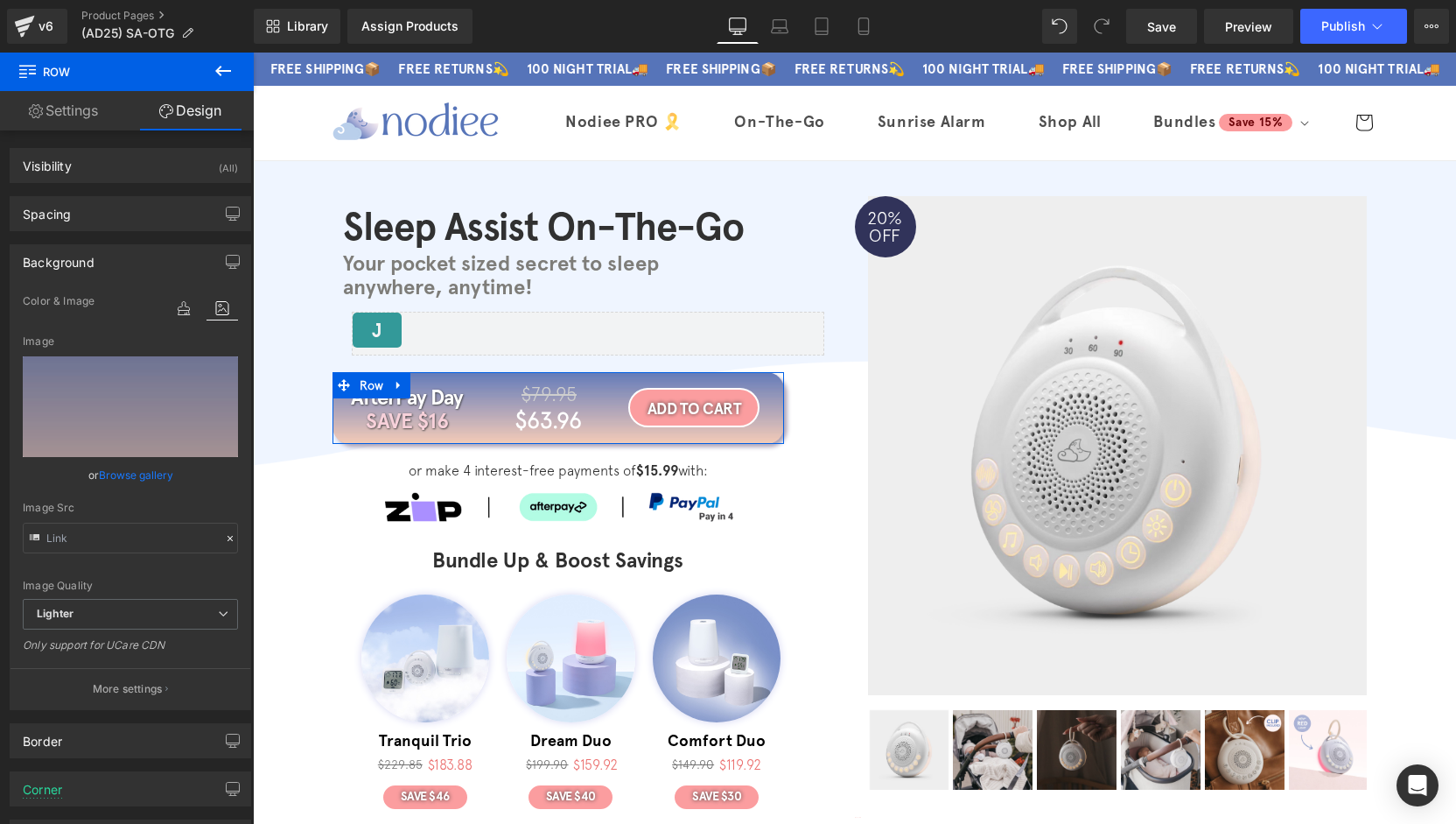
click at [133, 479] on link "Browse gallery" at bounding box center [137, 475] width 75 height 31
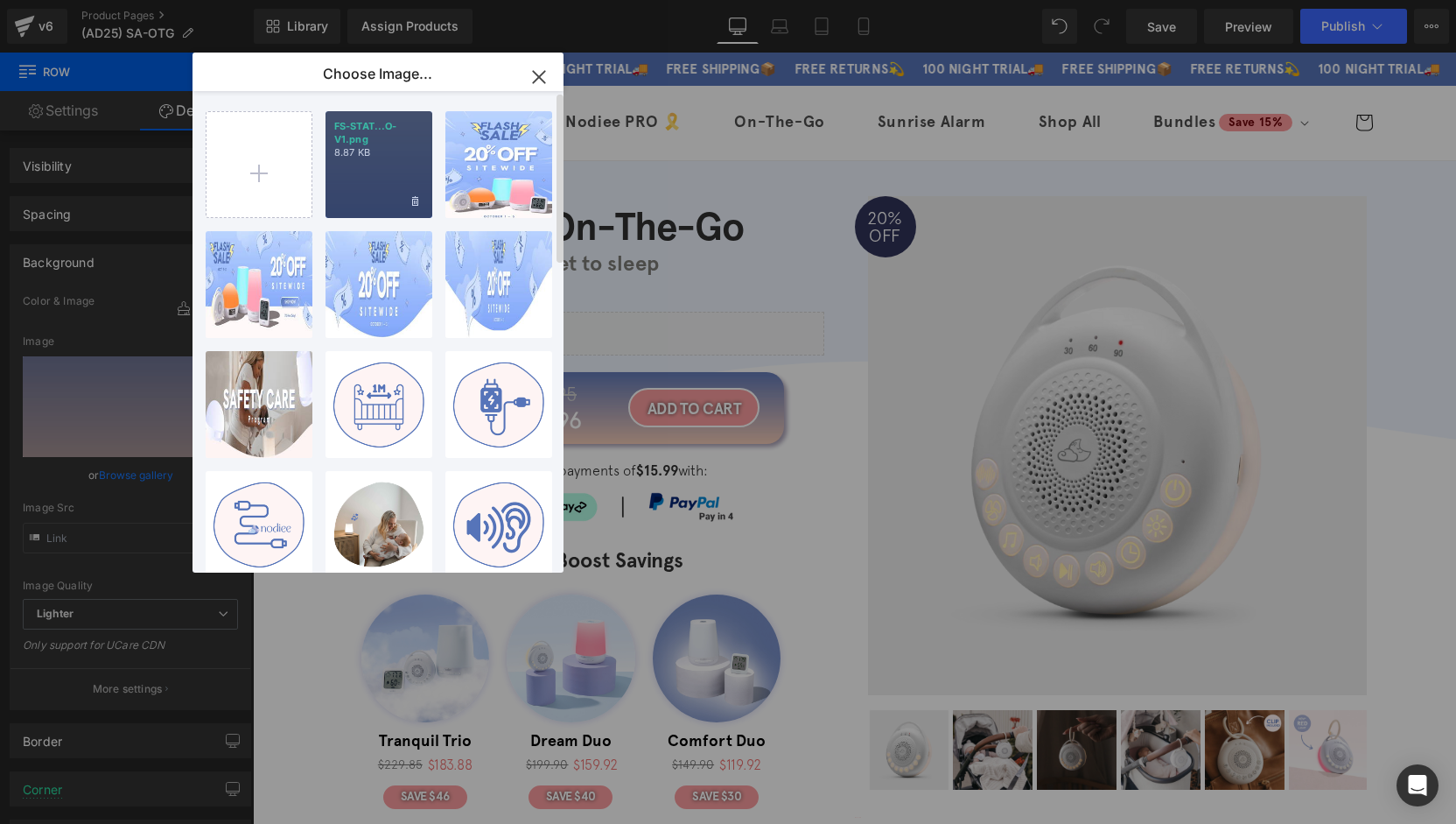
click at [388, 164] on div "FS-STAT...O-V1.png 8.87 KB" at bounding box center [378, 164] width 107 height 107
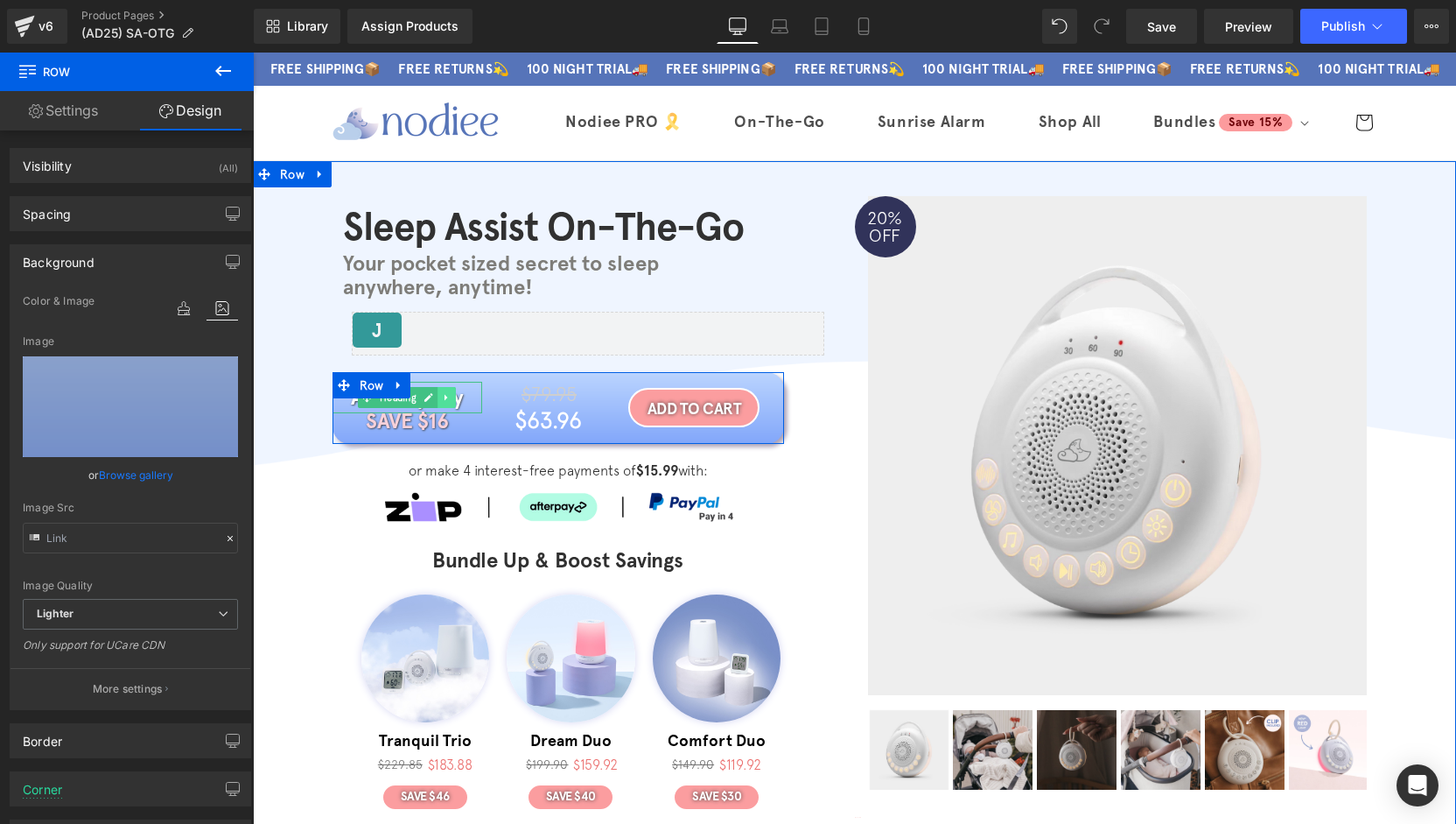
click at [438, 398] on link at bounding box center [447, 397] width 18 height 21
click at [393, 403] on link at bounding box center [402, 397] width 18 height 21
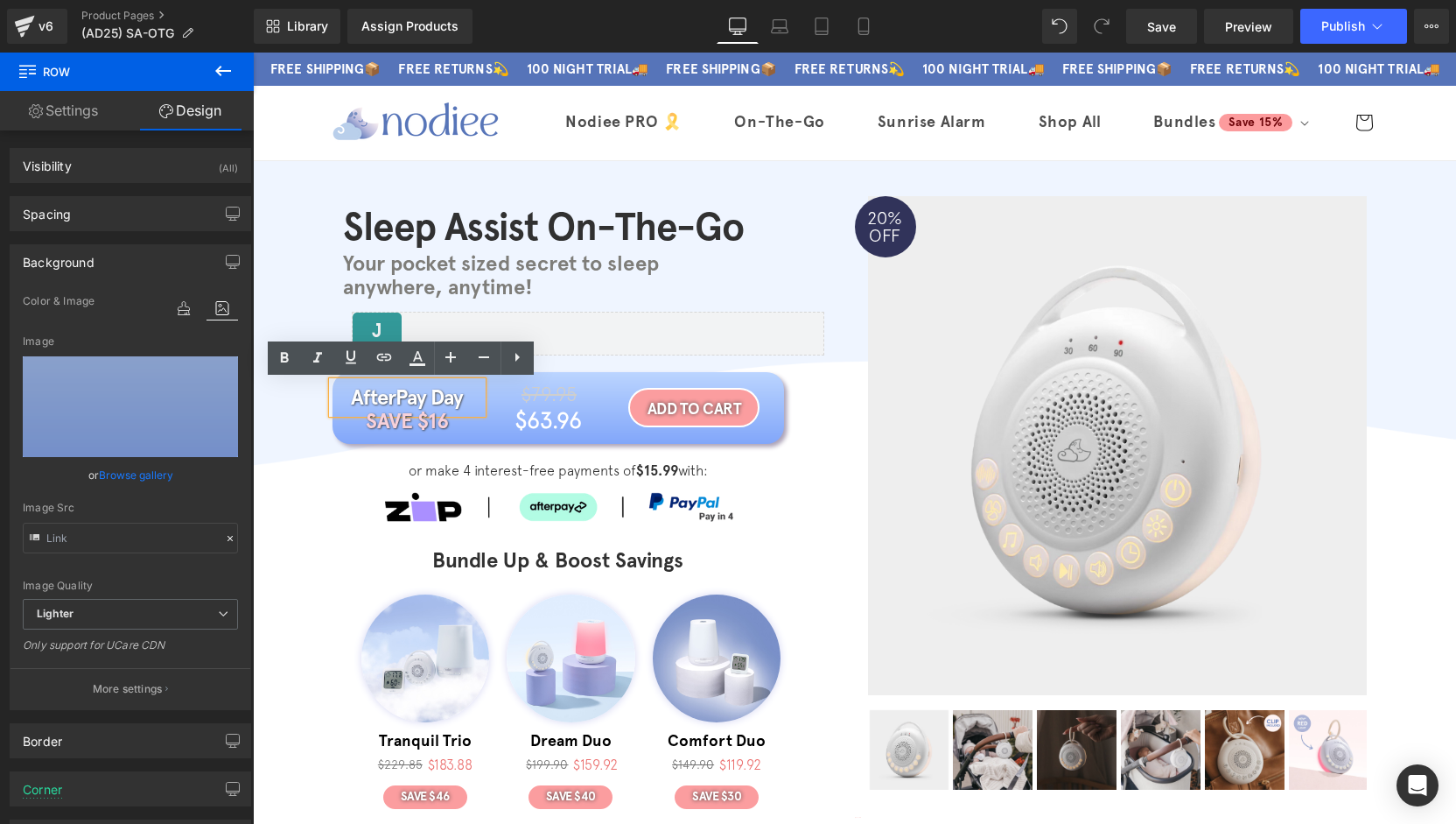
click at [416, 402] on h1 "AfterPay Day" at bounding box center [407, 397] width 150 height 32
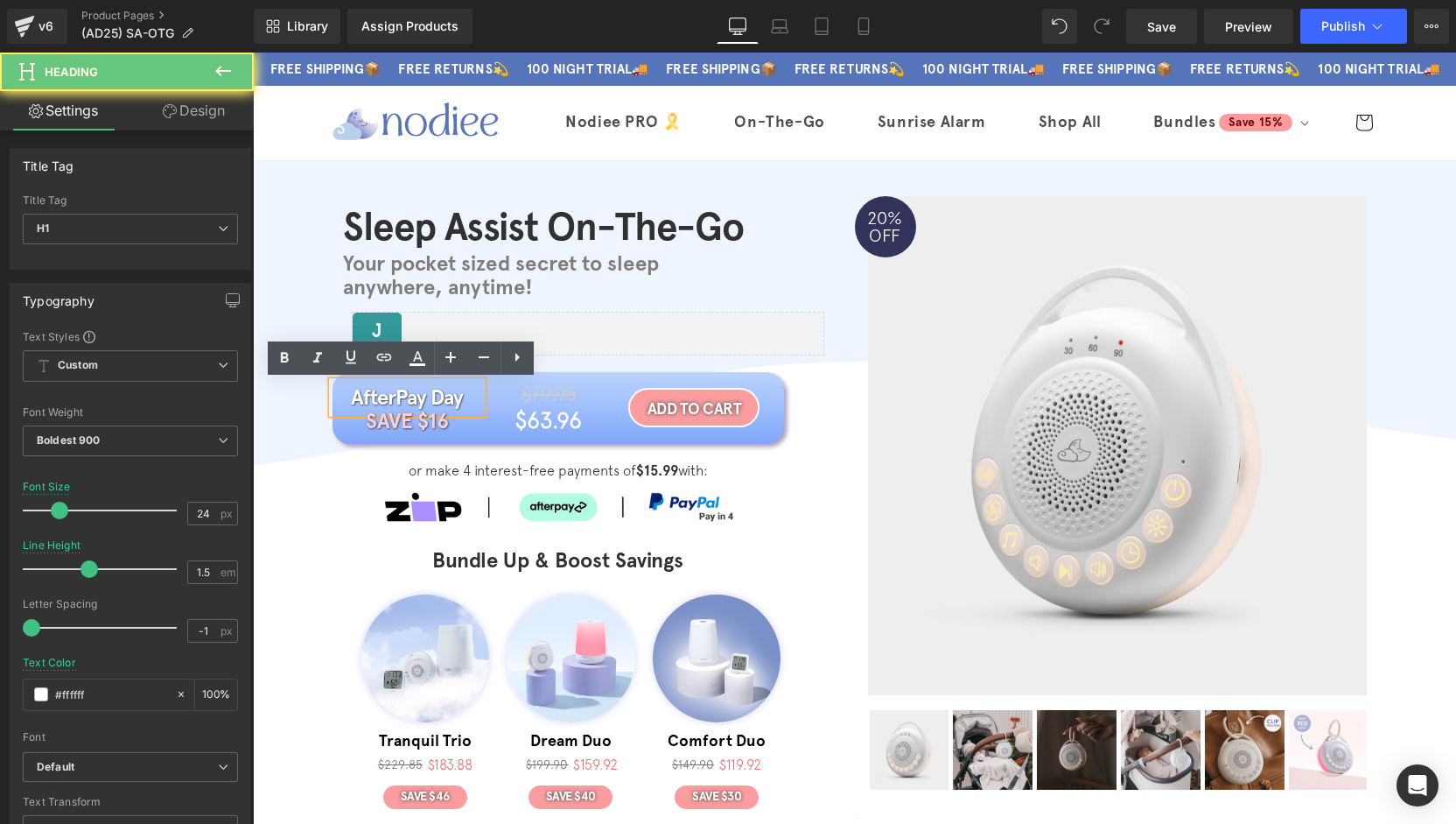
click at [415, 402] on h1 "AfterPay Day" at bounding box center [407, 397] width 150 height 32
click at [416, 402] on h1 "AfterPay Day" at bounding box center [407, 397] width 150 height 32
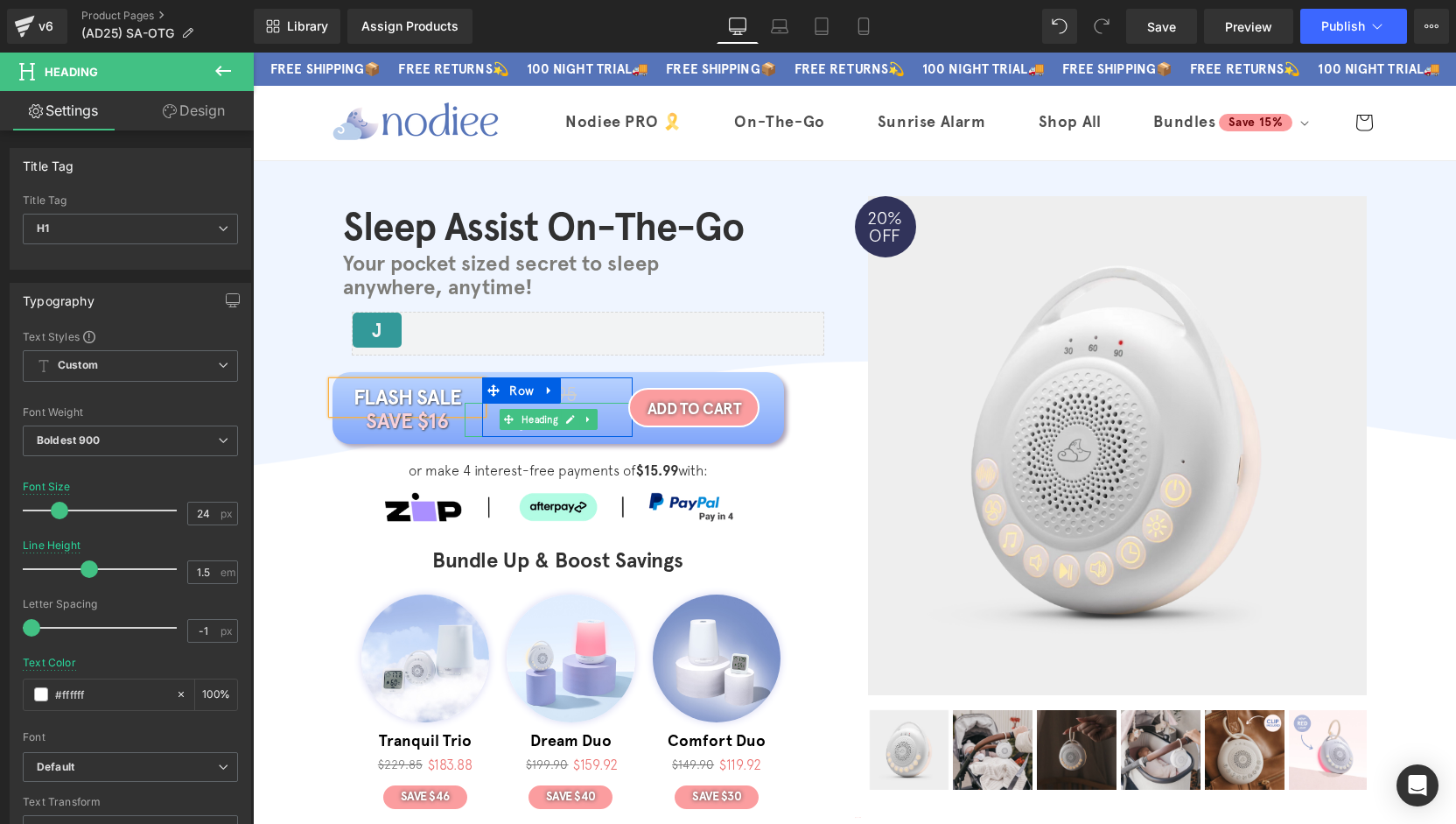
click at [569, 397] on div "$79.95 Heading" at bounding box center [549, 395] width 168 height 29
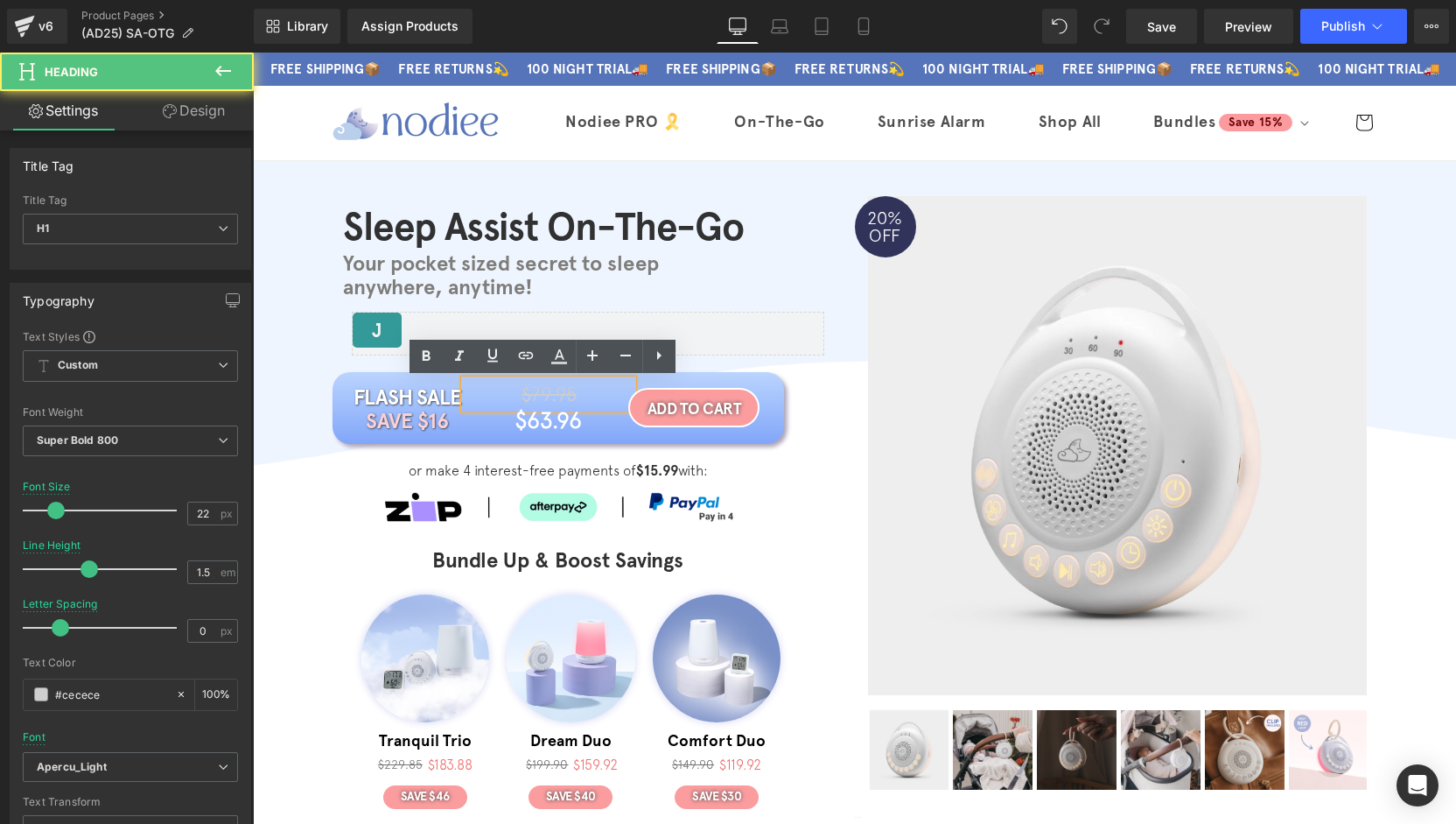
click at [549, 397] on span "$79.95" at bounding box center [549, 394] width 55 height 23
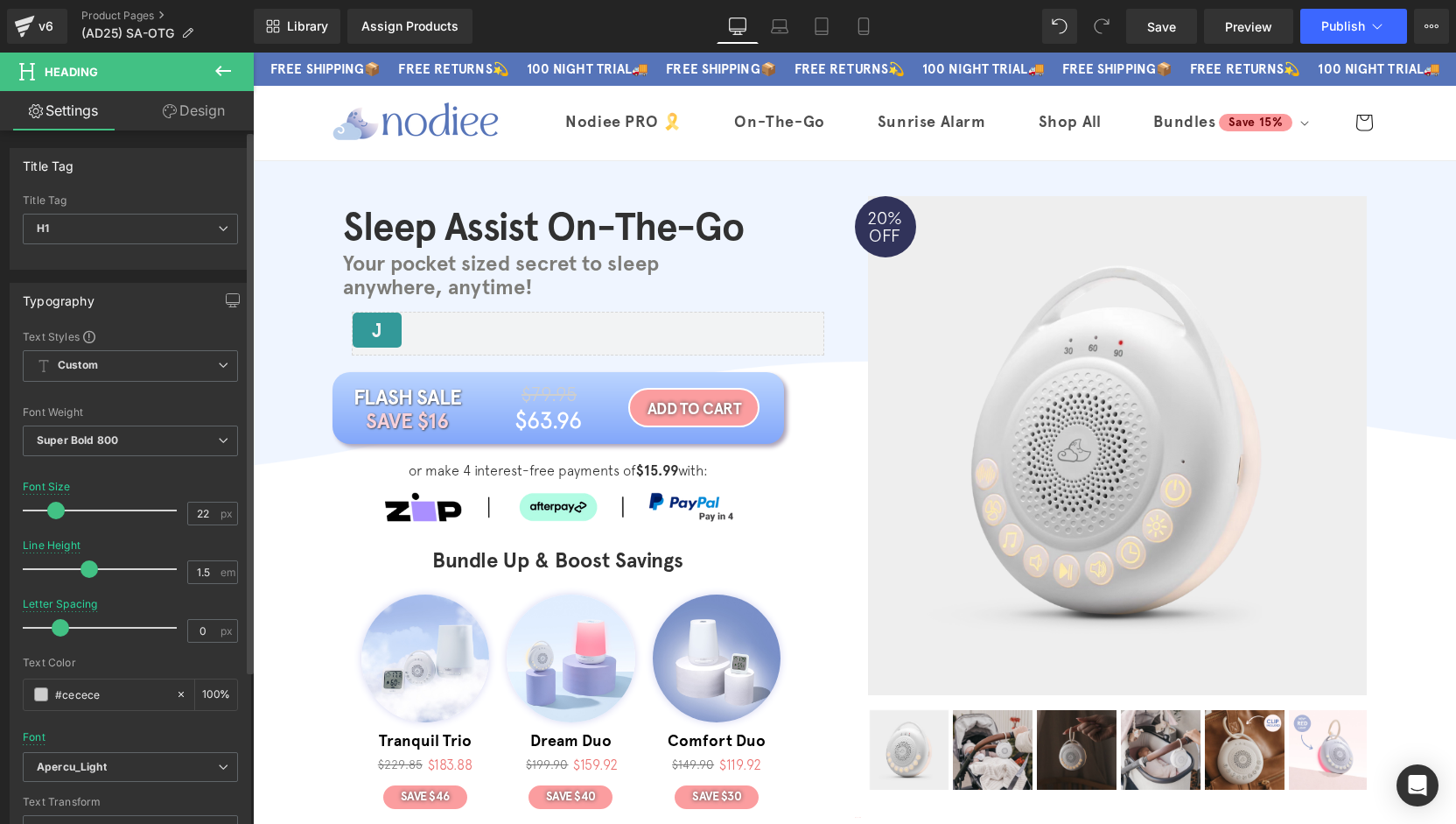
drag, startPoint x: 49, startPoint y: 698, endPoint x: 9, endPoint y: 699, distance: 40.0
click at [10, 699] on div "Typography Text Styles Custom Custom Setup Global Style Custom Setup Global Sty…" at bounding box center [130, 576] width 241 height 588
type input "#a5a5a5"
click at [194, 121] on link "Design" at bounding box center [193, 110] width 127 height 39
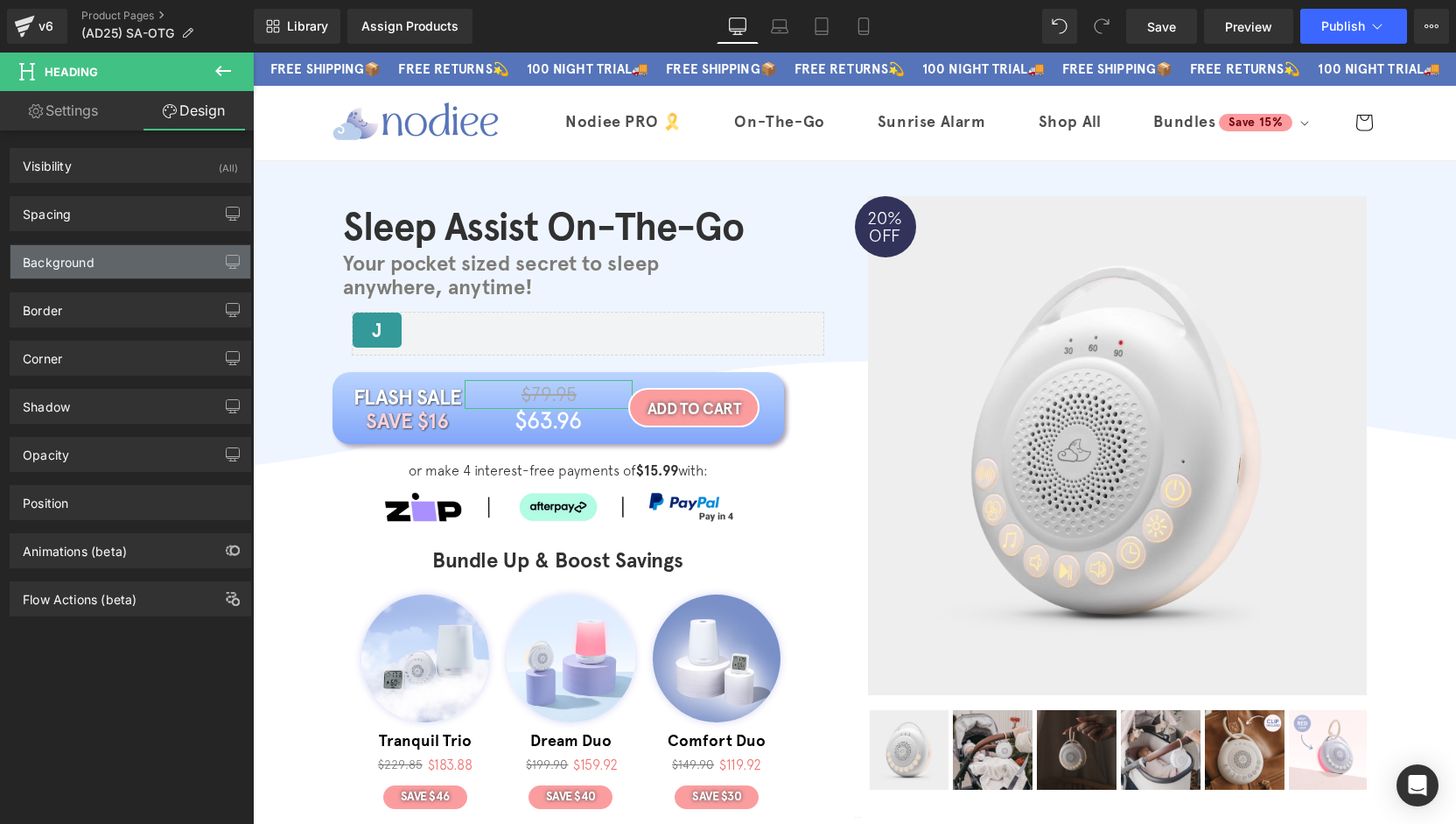
click at [77, 265] on div "Background" at bounding box center [58, 257] width 72 height 25
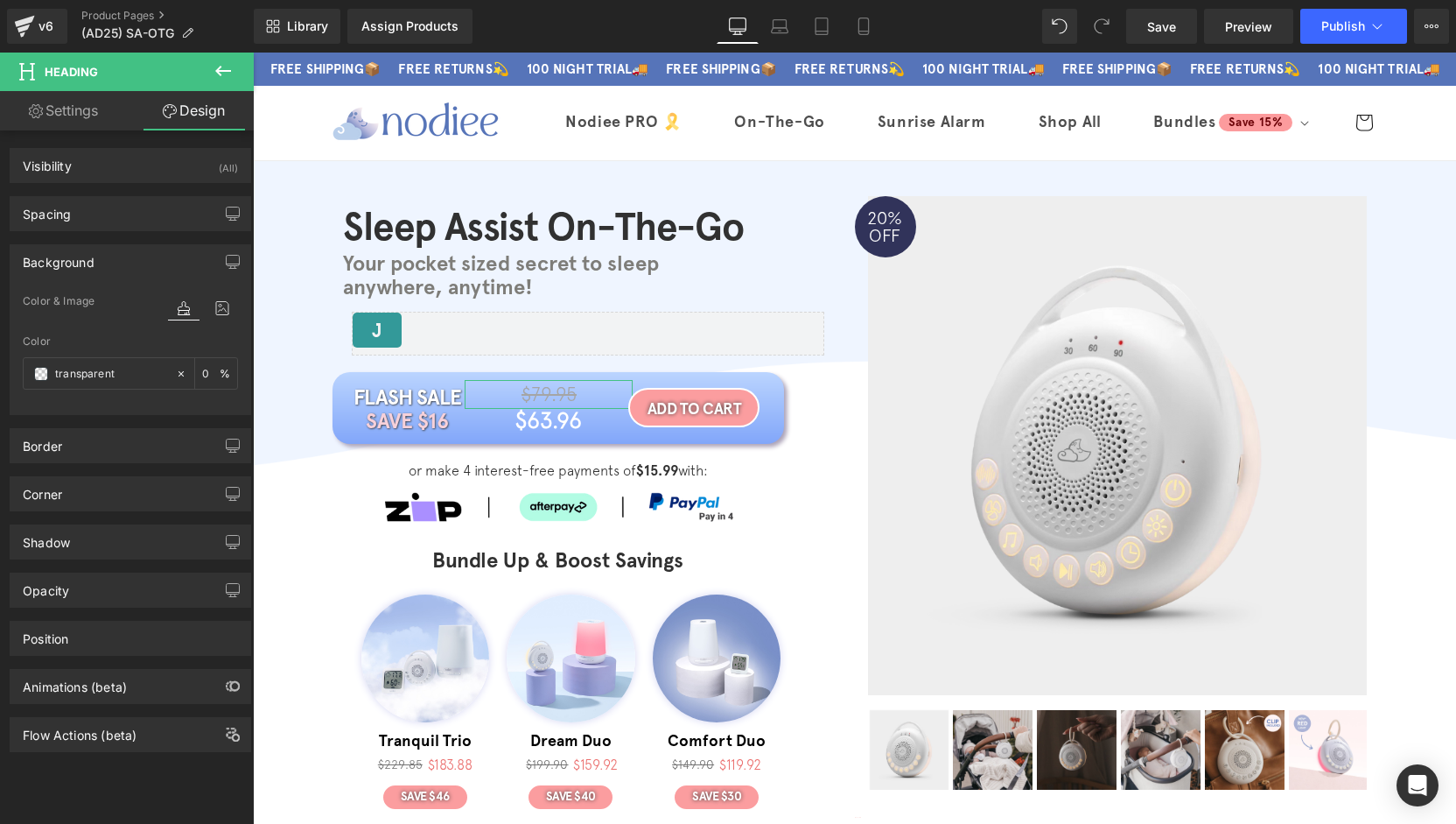
click at [95, 269] on div "Background" at bounding box center [130, 262] width 240 height 33
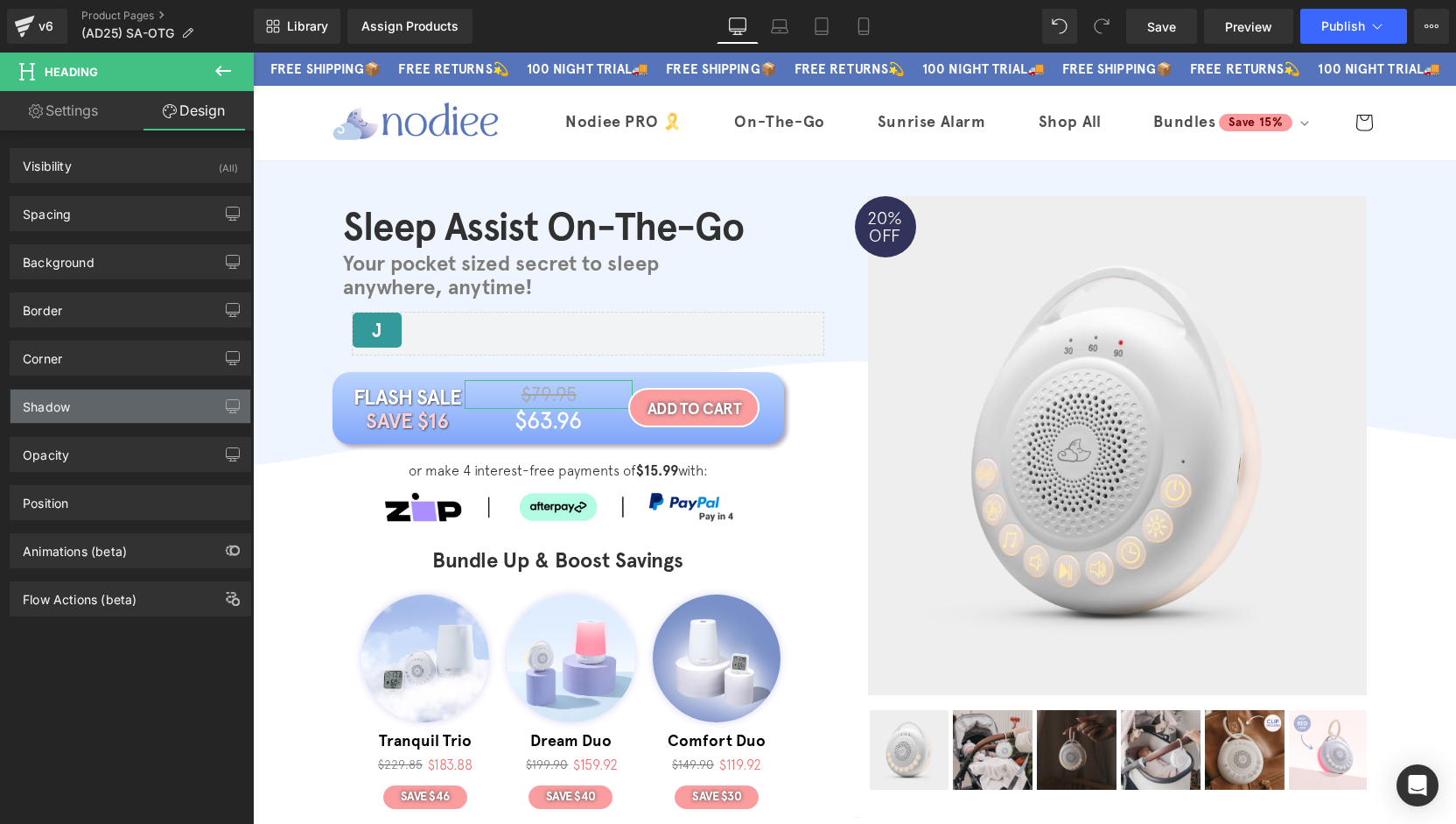
click at [68, 398] on div "Shadow" at bounding box center [46, 401] width 47 height 25
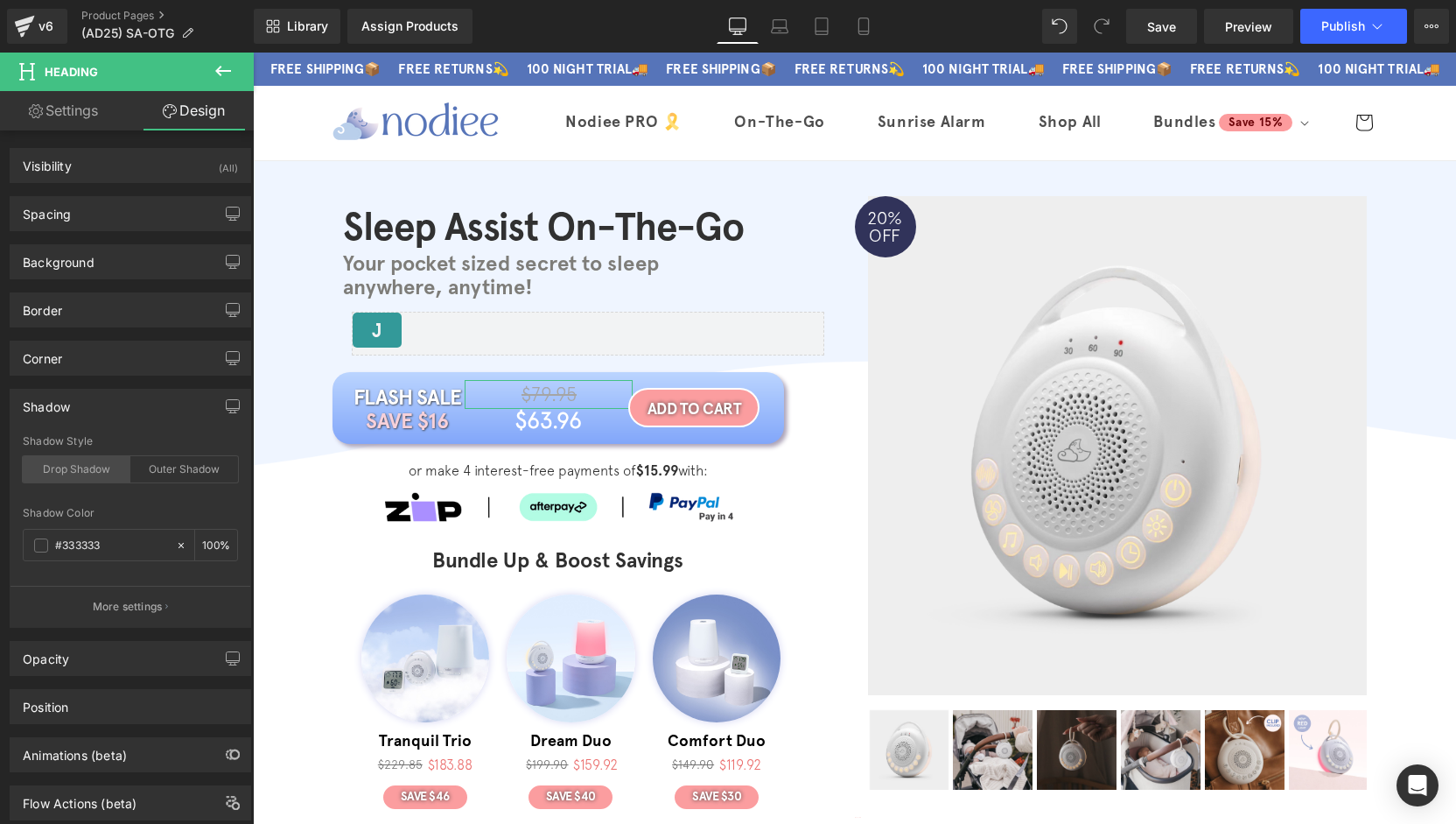
click at [87, 470] on div "Drop Shadow" at bounding box center [77, 469] width 108 height 26
click at [87, 468] on div "Drop Shadow" at bounding box center [77, 469] width 108 height 26
click at [95, 393] on div "Shadow" at bounding box center [130, 406] width 240 height 33
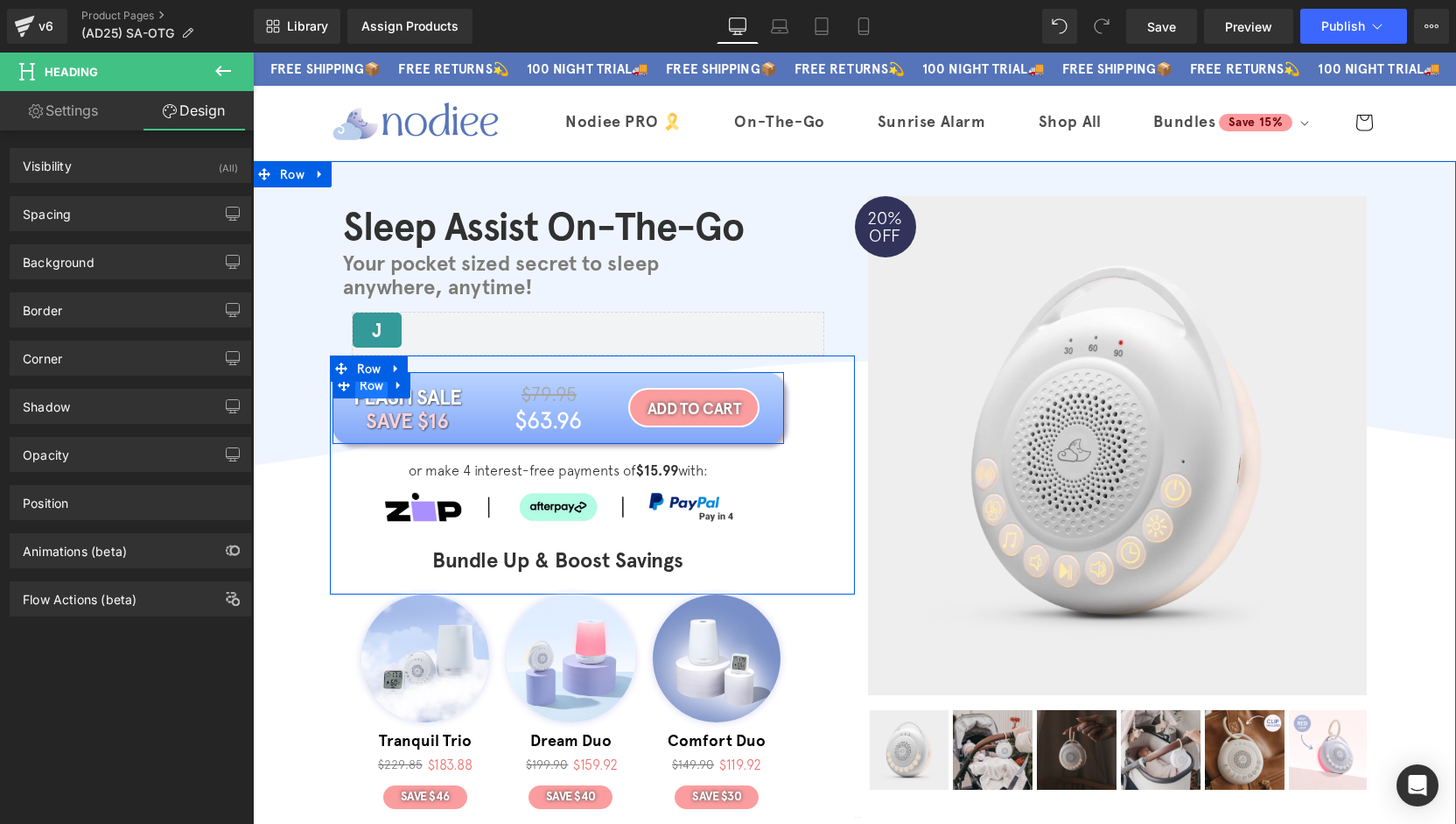
click at [355, 388] on span "Row" at bounding box center [372, 385] width 33 height 26
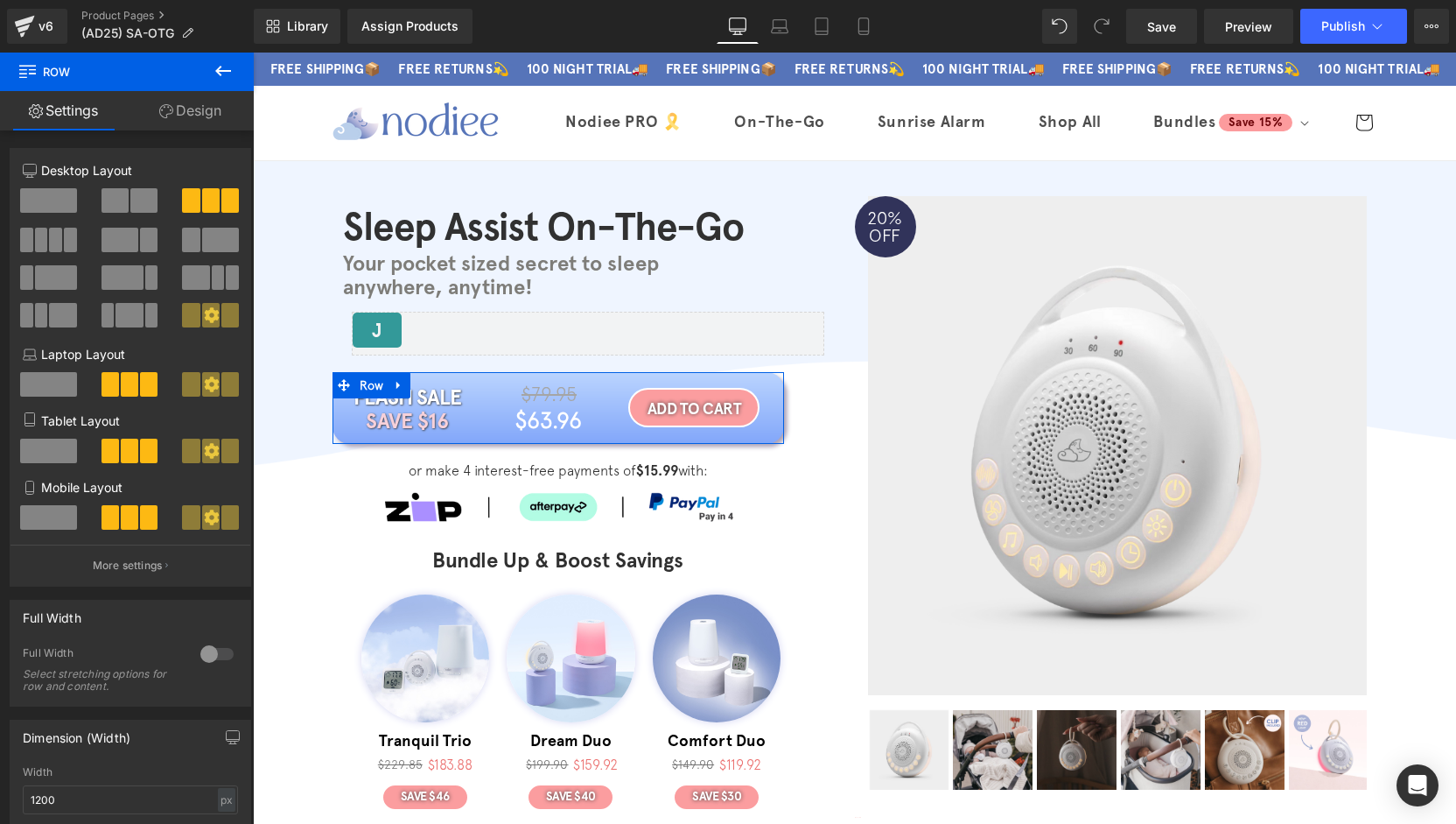
click at [192, 111] on link "Design" at bounding box center [190, 110] width 127 height 39
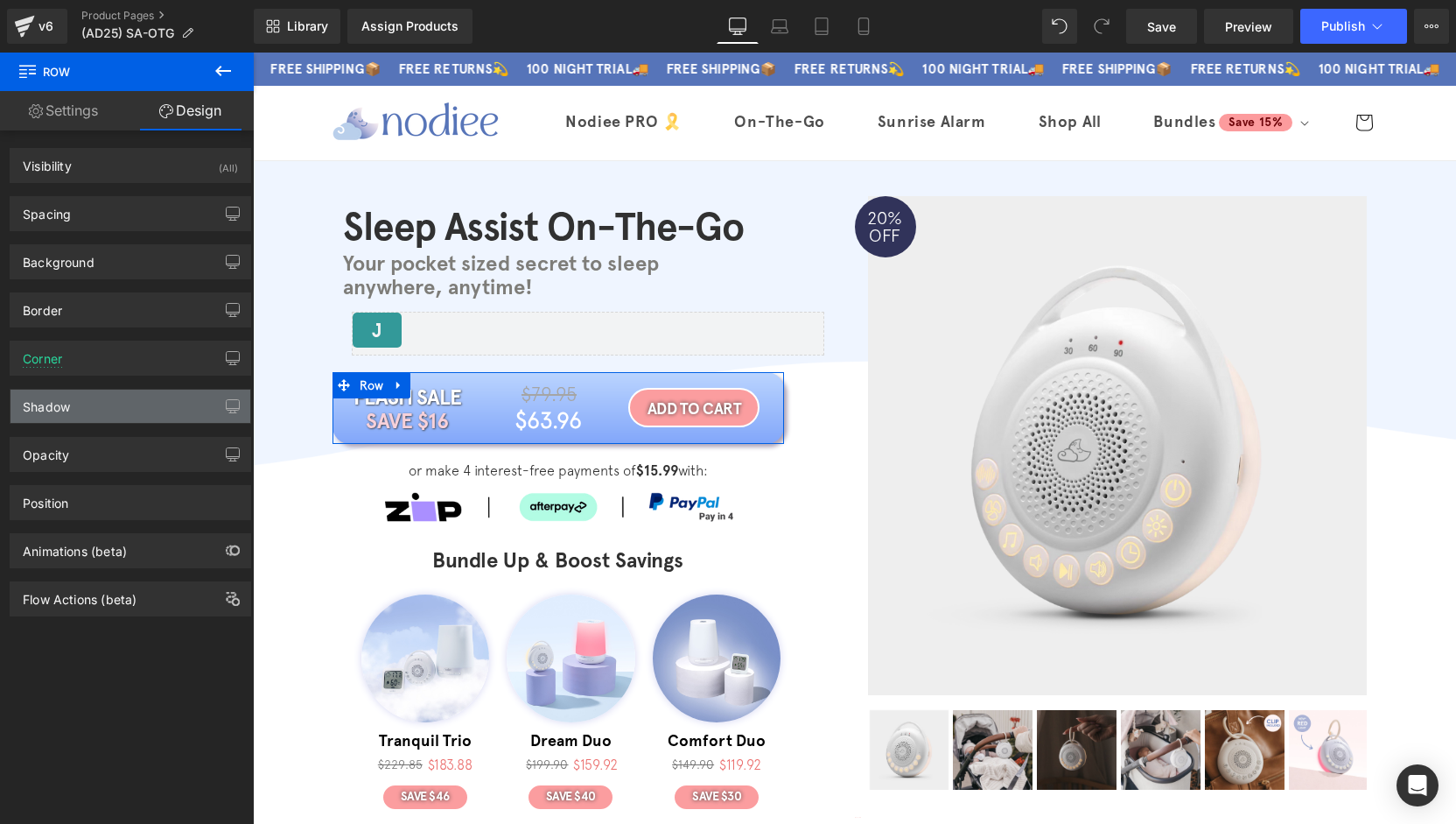
click at [128, 407] on div "Shadow" at bounding box center [130, 406] width 240 height 33
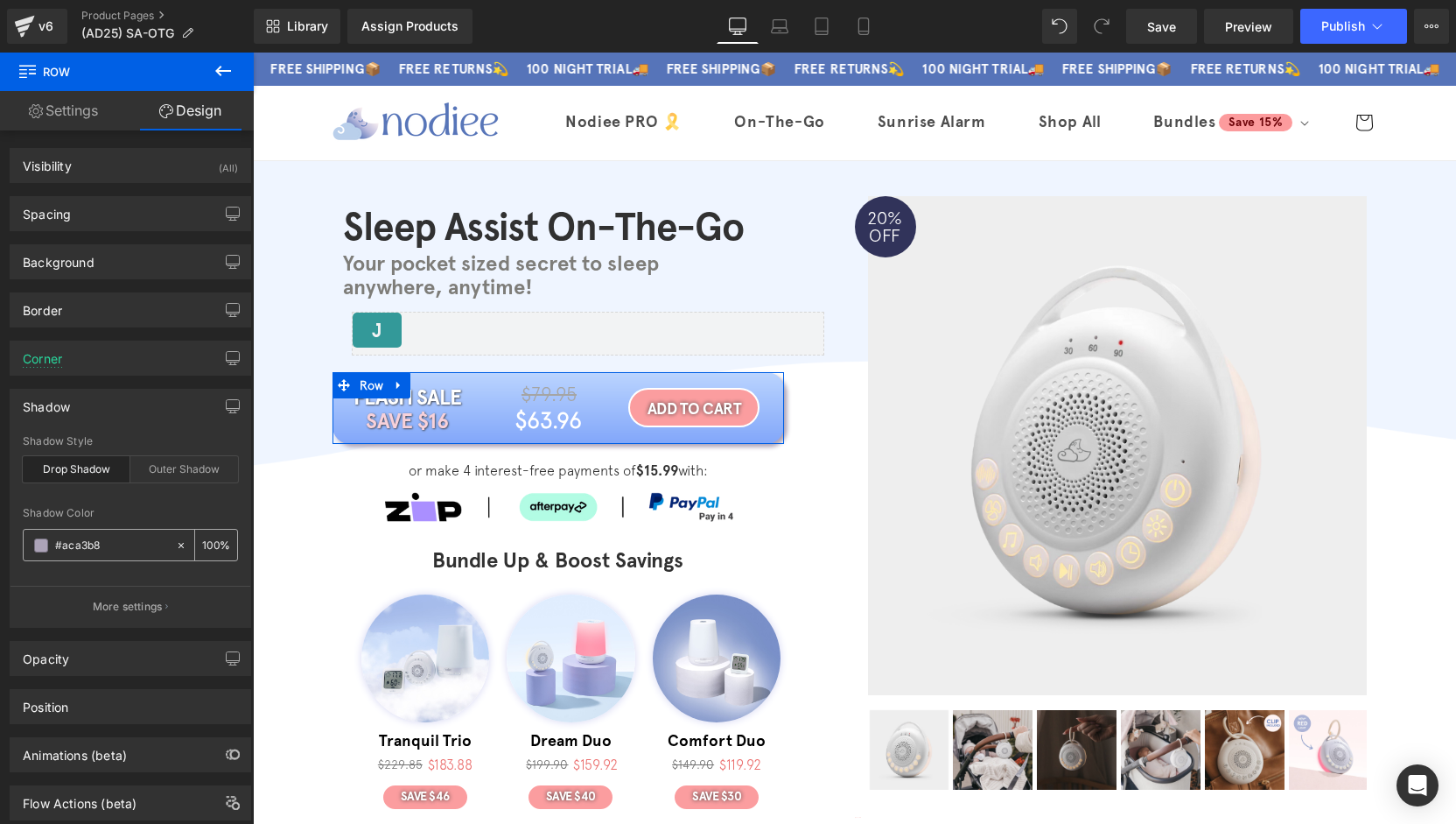
click at [118, 536] on input "text" at bounding box center [110, 545] width 112 height 19
drag, startPoint x: 60, startPoint y: 541, endPoint x: 42, endPoint y: 541, distance: 18.0
click at [42, 541] on div "#aca3b8" at bounding box center [99, 545] width 151 height 31
paste input "5674b9"
type input "#5674b9"
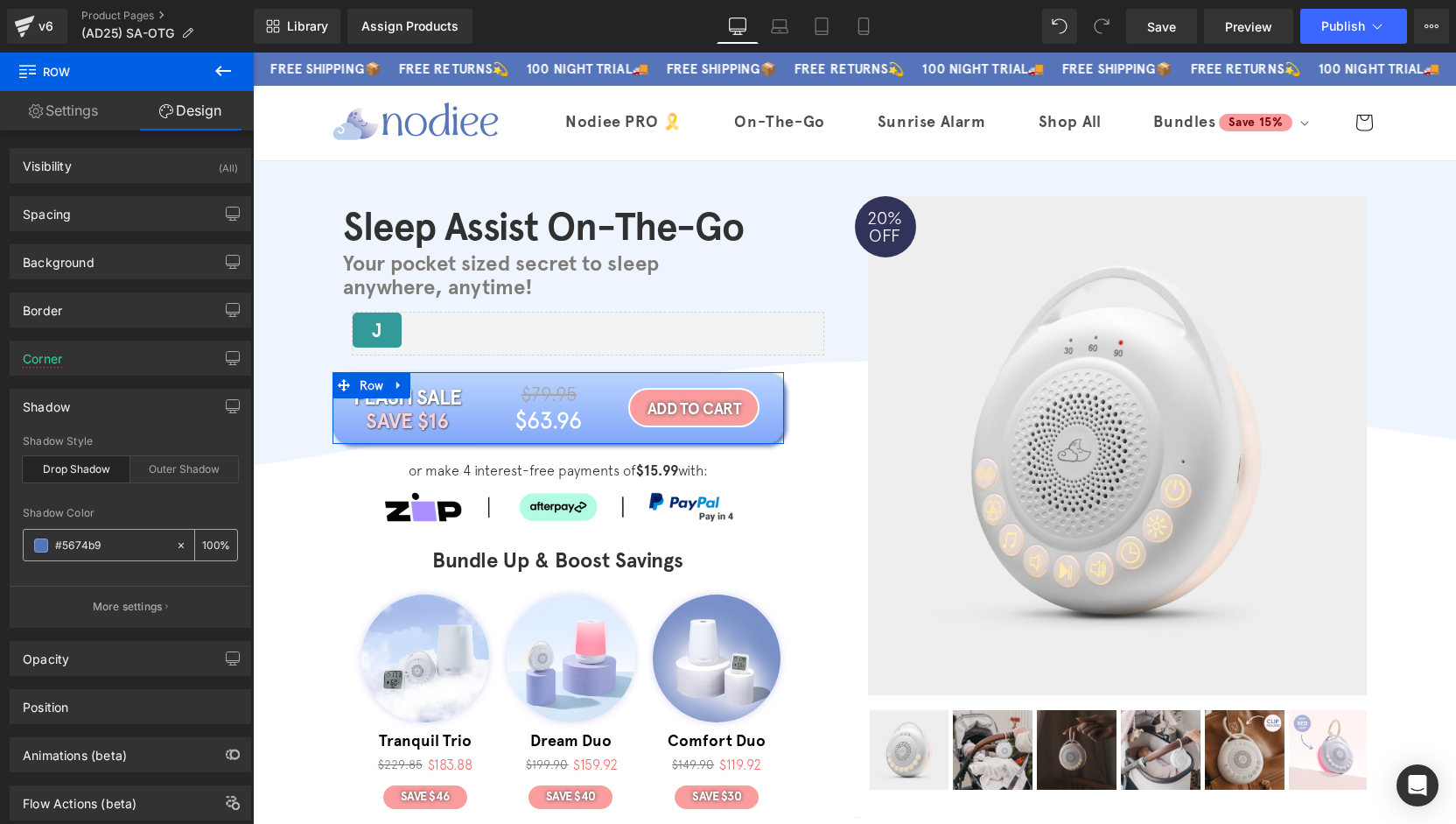
click at [210, 543] on input "number" at bounding box center [210, 544] width 17 height 19
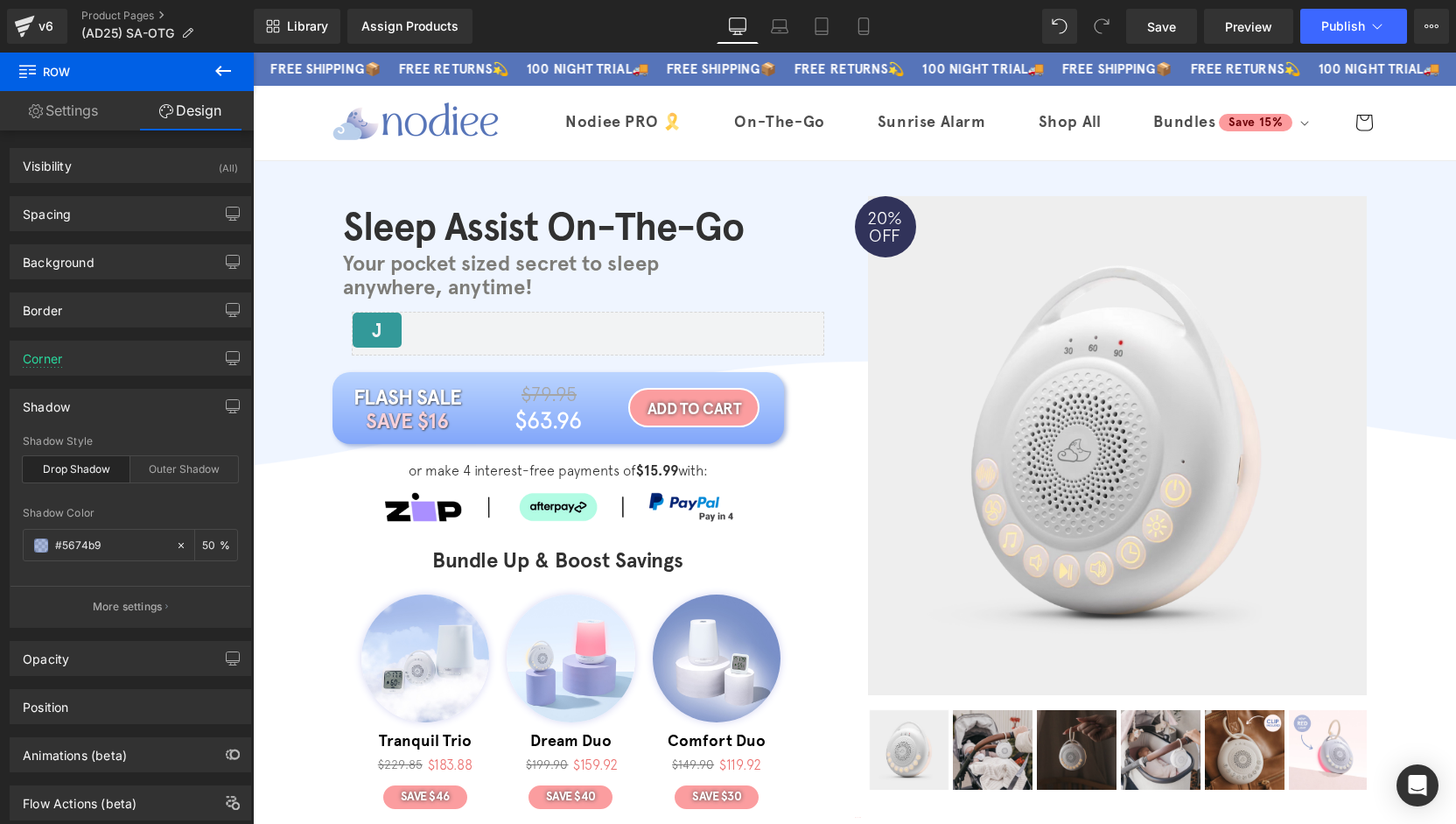
type input "50"
click at [1144, 33] on link "Save" at bounding box center [1162, 26] width 71 height 35
click at [1322, 31] on span "Publish" at bounding box center [1343, 26] width 44 height 14
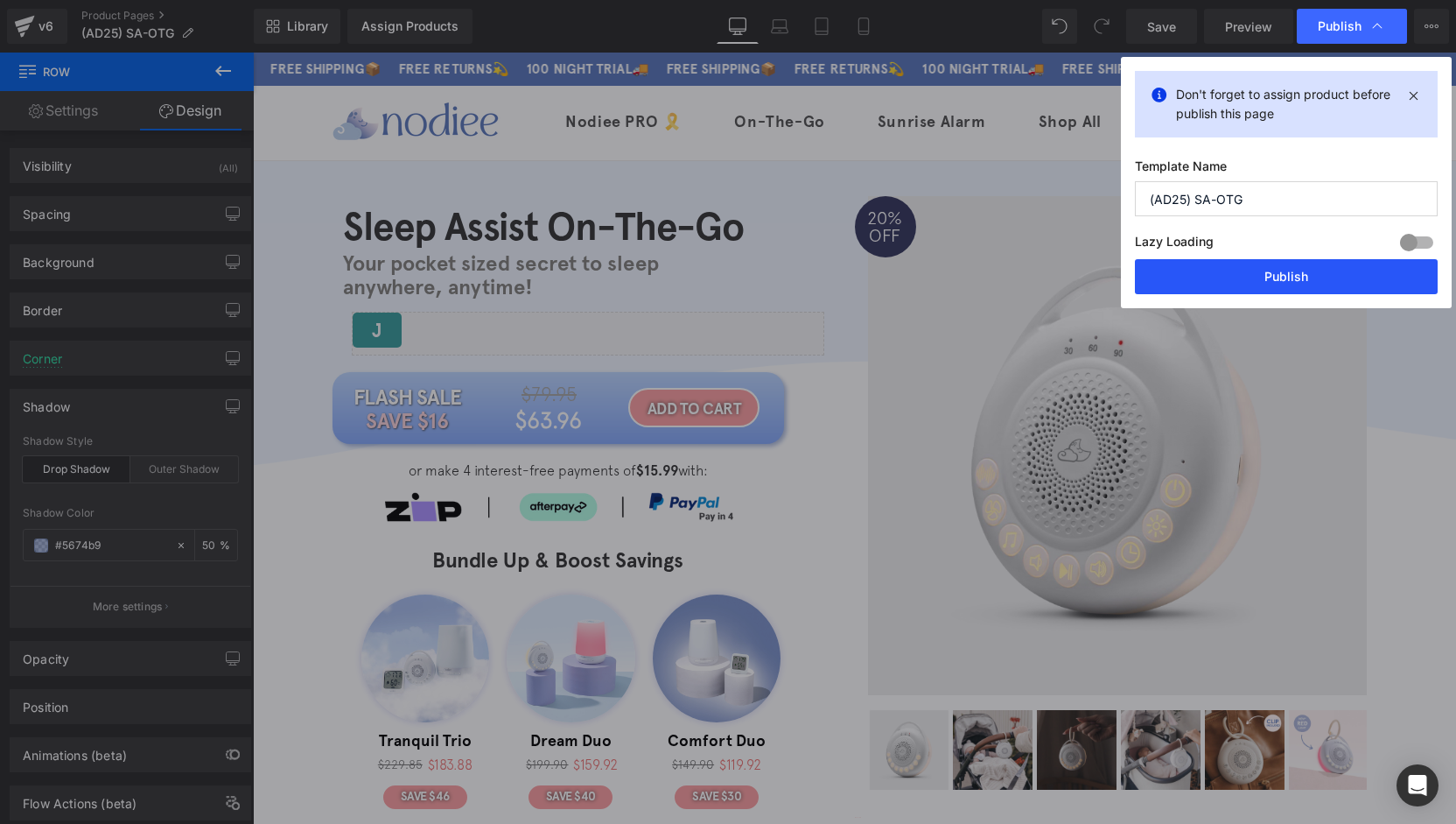
drag, startPoint x: 1301, startPoint y: 279, endPoint x: 1047, endPoint y: 227, distance: 259.3
click at [1301, 279] on button "Publish" at bounding box center [1287, 276] width 302 height 35
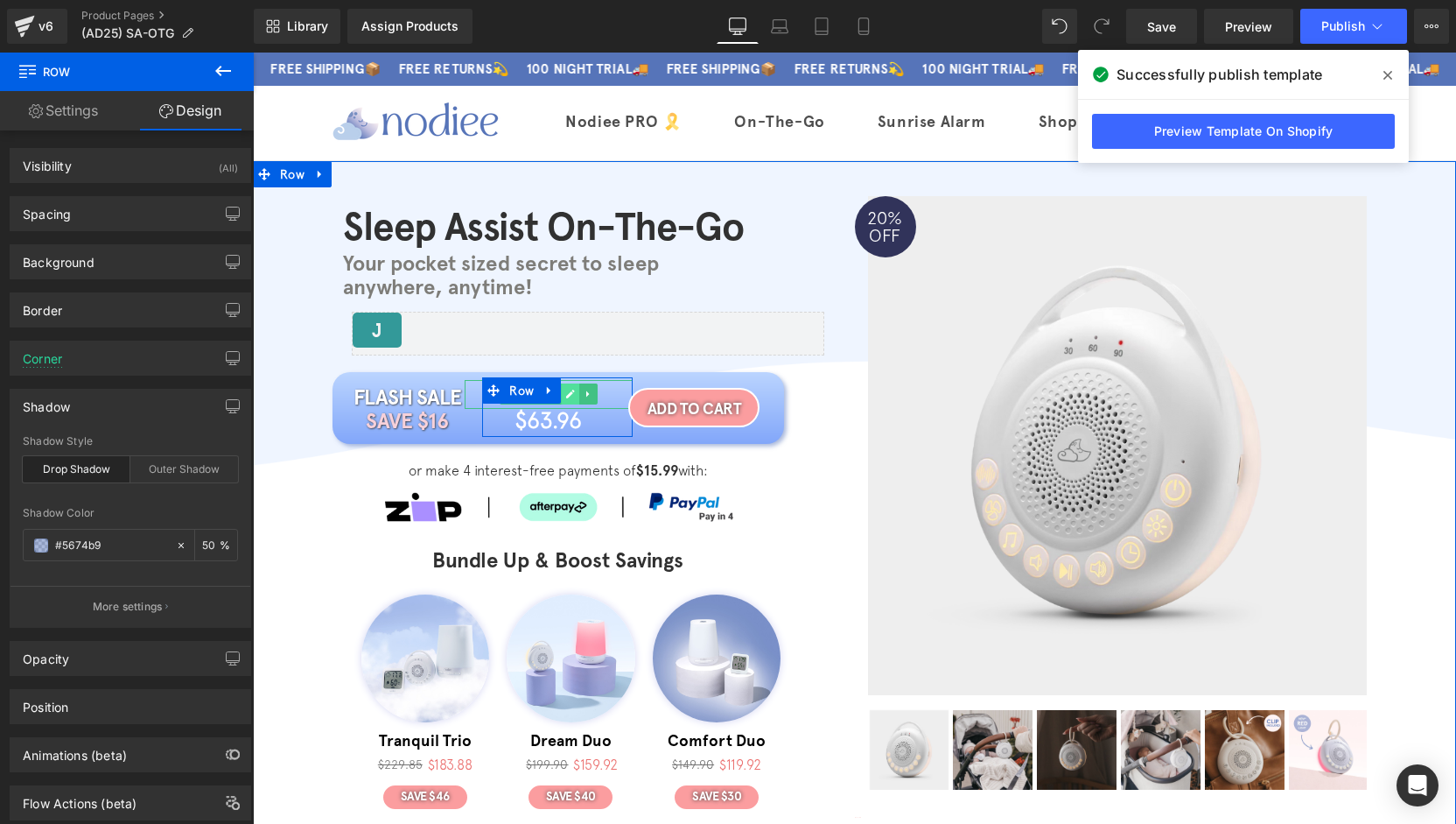
click at [566, 397] on icon at bounding box center [570, 394] width 10 height 11
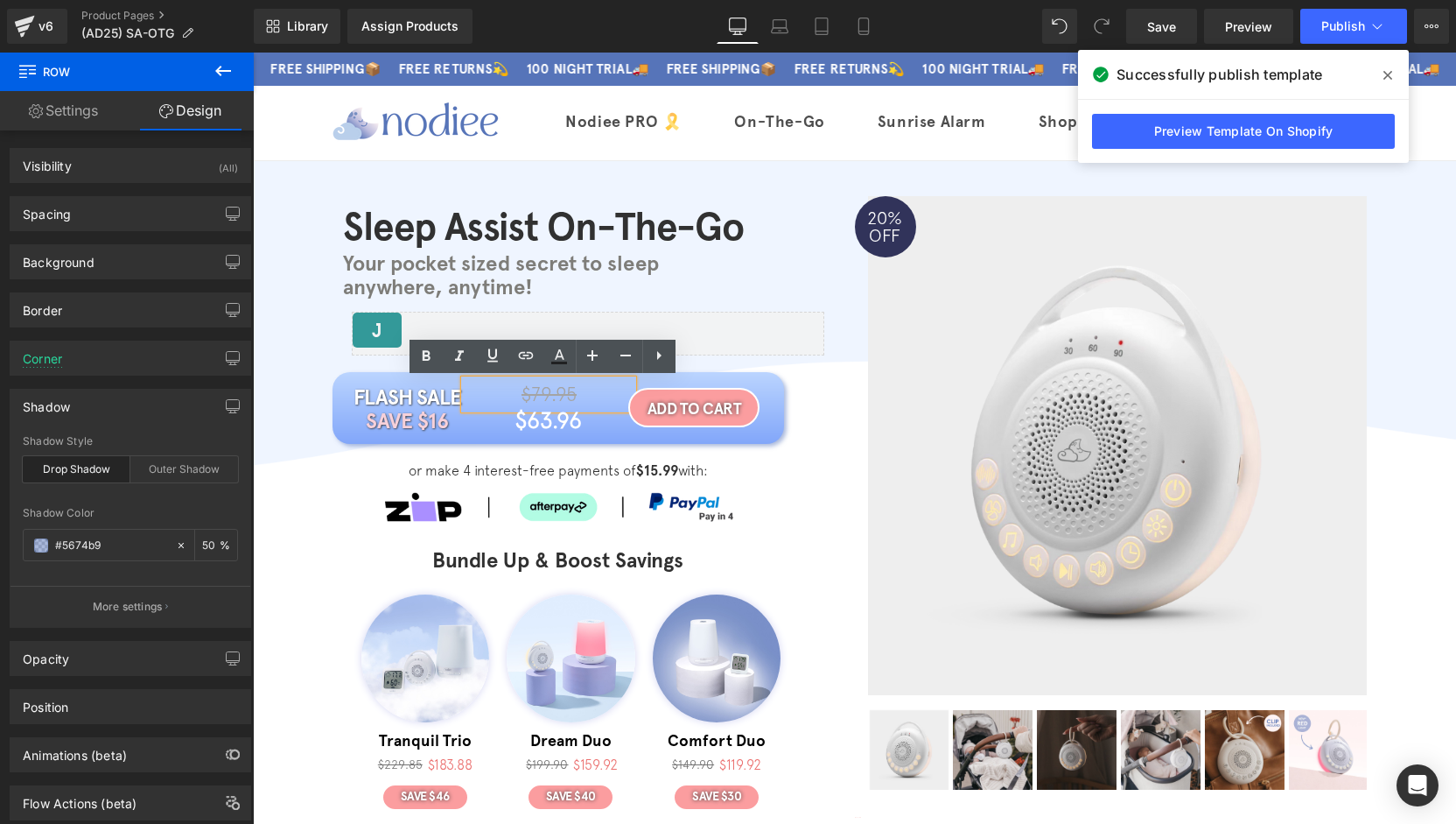
click at [560, 393] on span "$79.95" at bounding box center [549, 394] width 55 height 23
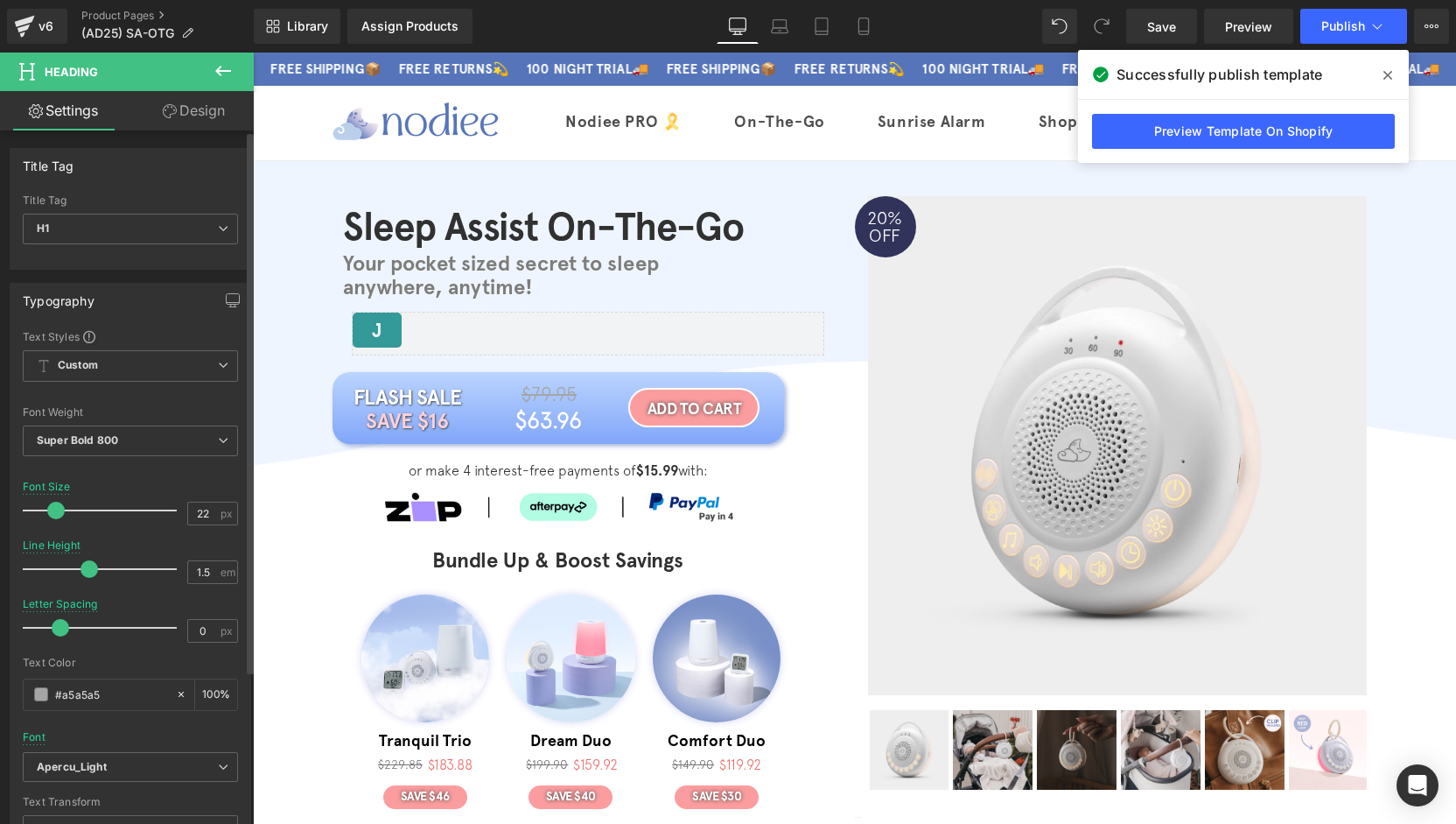
drag, startPoint x: 116, startPoint y: 691, endPoint x: 1, endPoint y: 697, distance: 115.2
click at [0, 697] on div "Typography Text Styles Custom Custom Setup Global Style Custom Setup Global Sty…" at bounding box center [130, 571] width 261 height 602
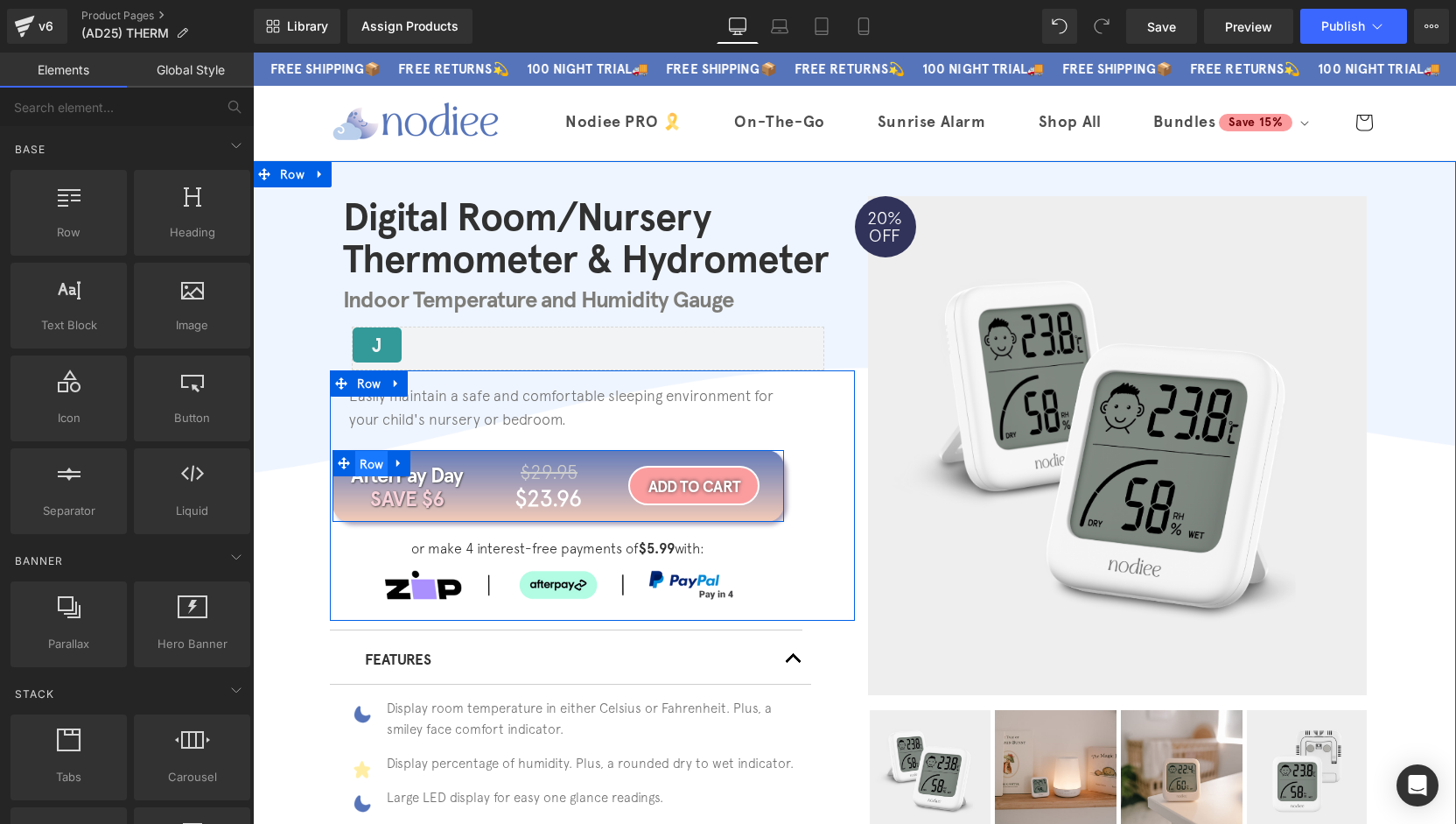
click at [375, 463] on span "Row" at bounding box center [372, 464] width 33 height 26
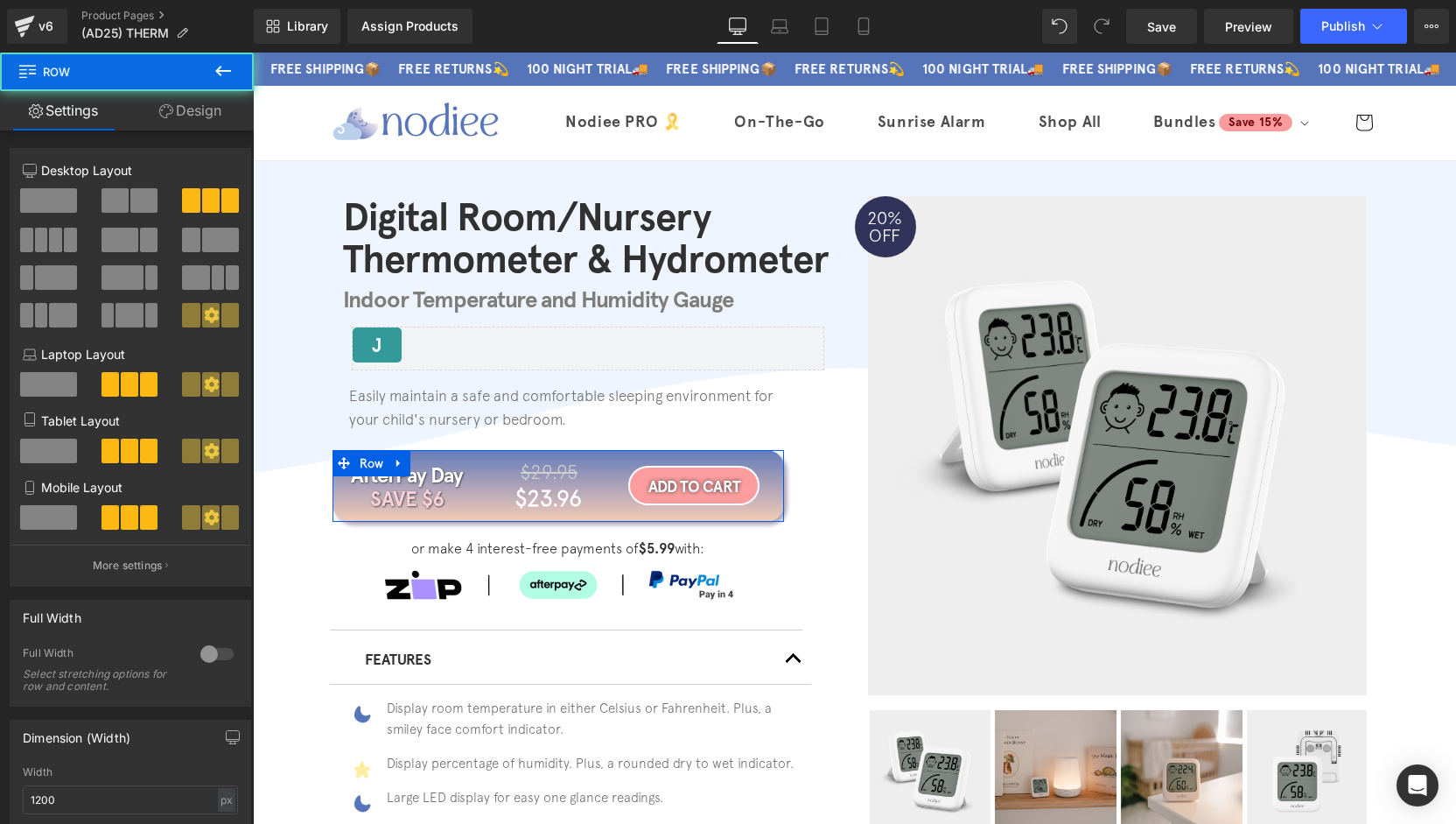
click at [190, 104] on link "Design" at bounding box center [190, 110] width 127 height 39
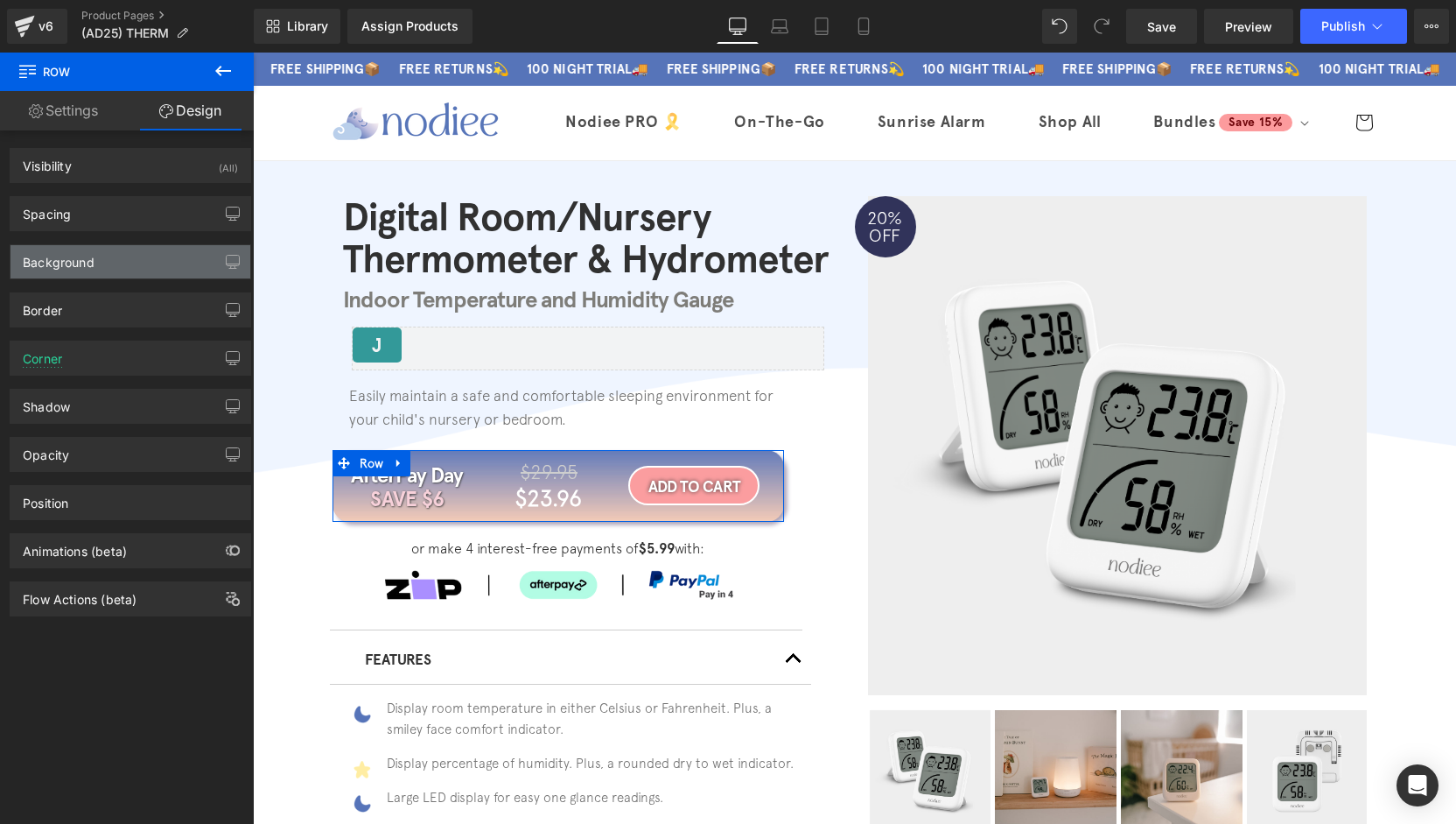
click at [119, 253] on div "Background" at bounding box center [130, 262] width 240 height 33
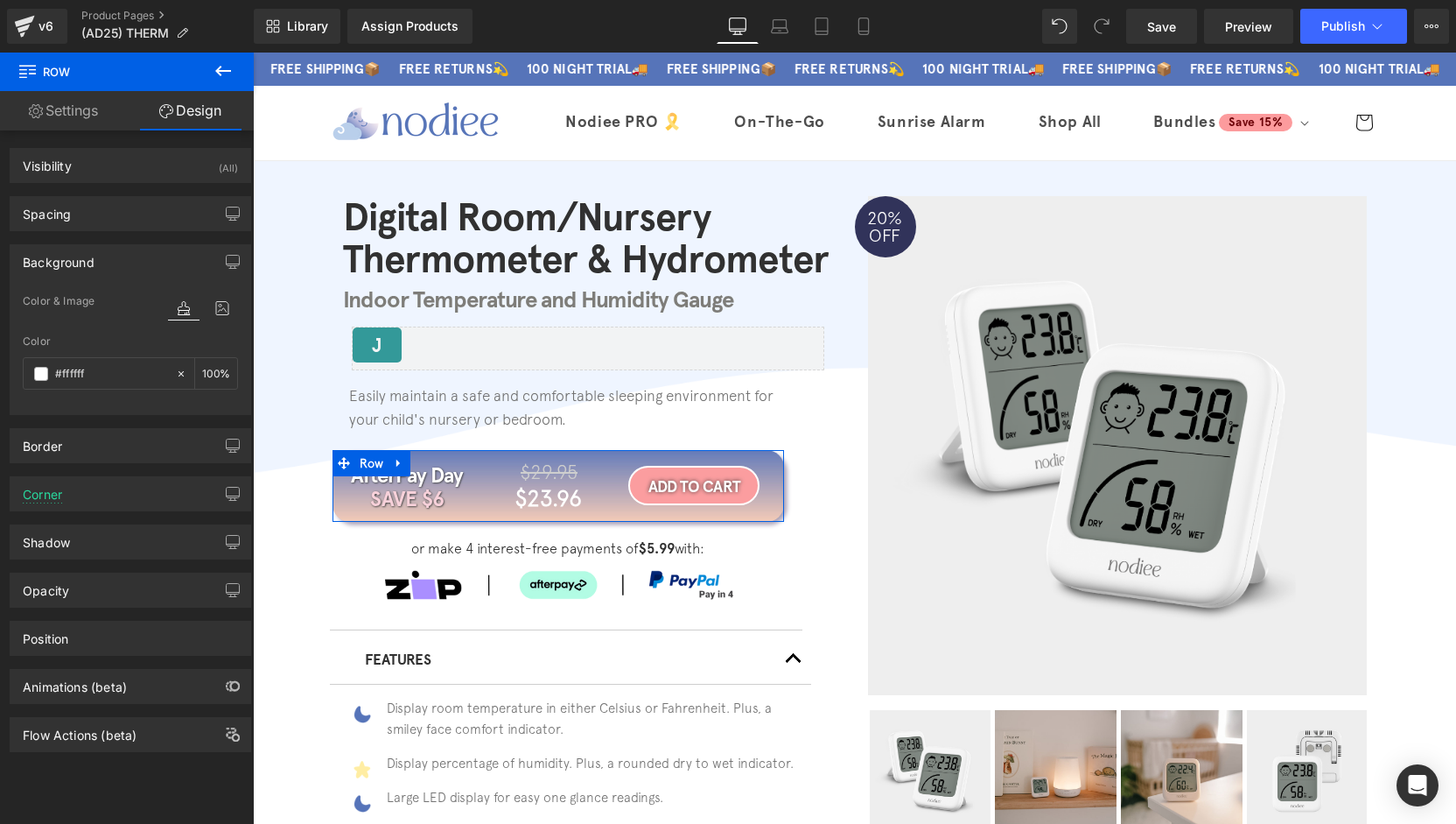
click at [118, 252] on div "Background" at bounding box center [130, 262] width 240 height 33
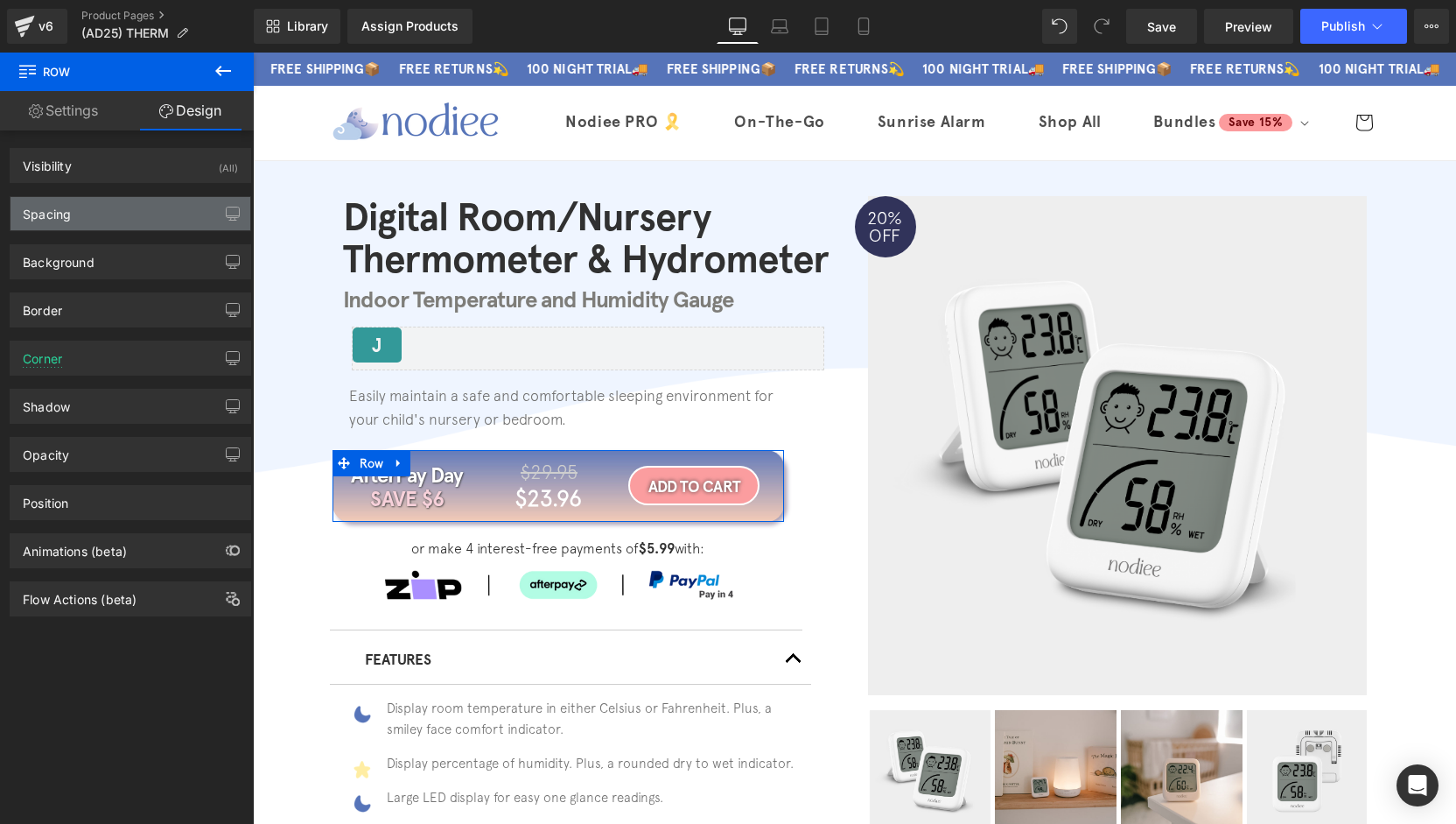
click at [101, 206] on div "Spacing" at bounding box center [130, 213] width 240 height 33
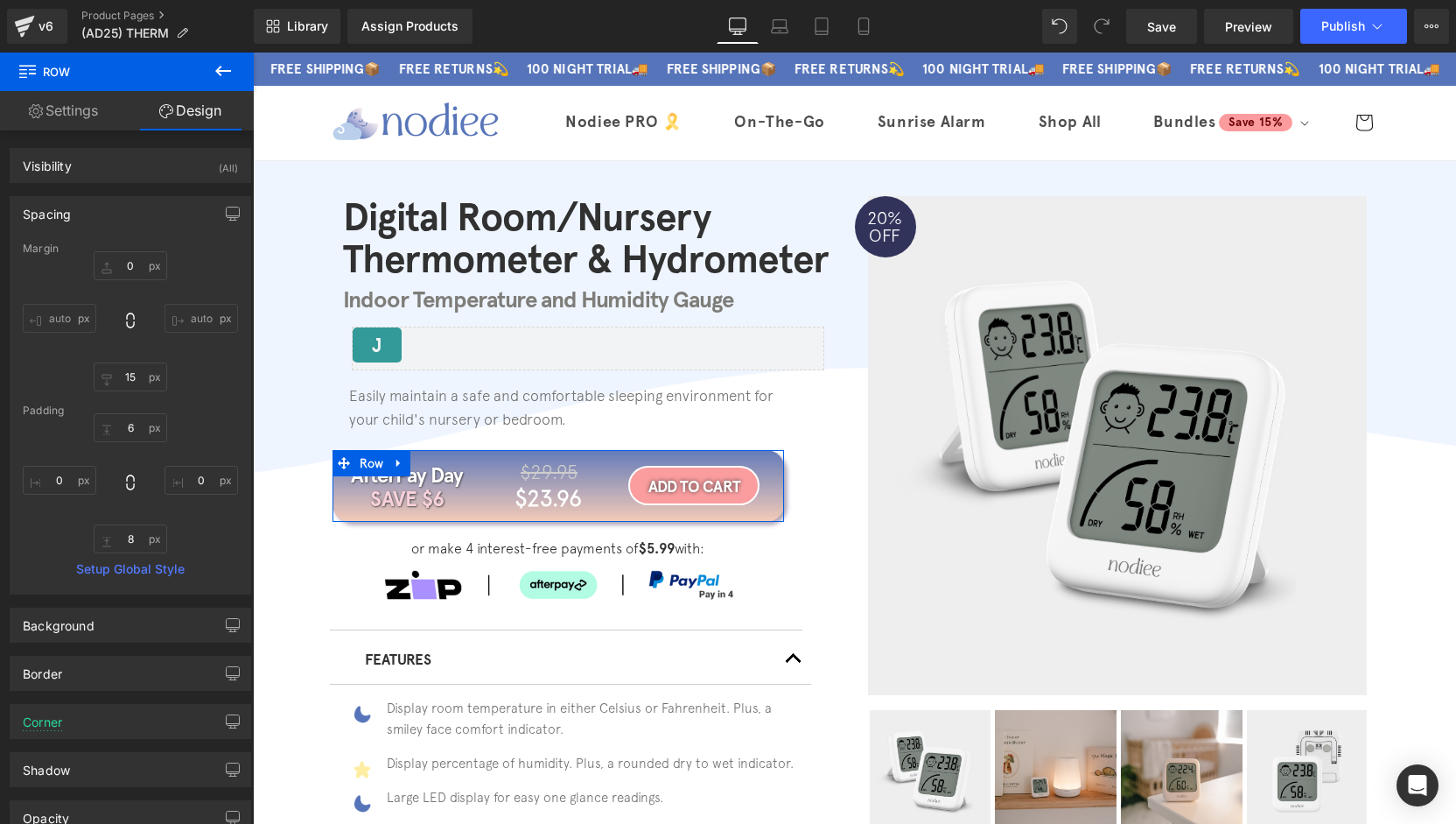
click at [115, 216] on div "Spacing" at bounding box center [130, 213] width 240 height 33
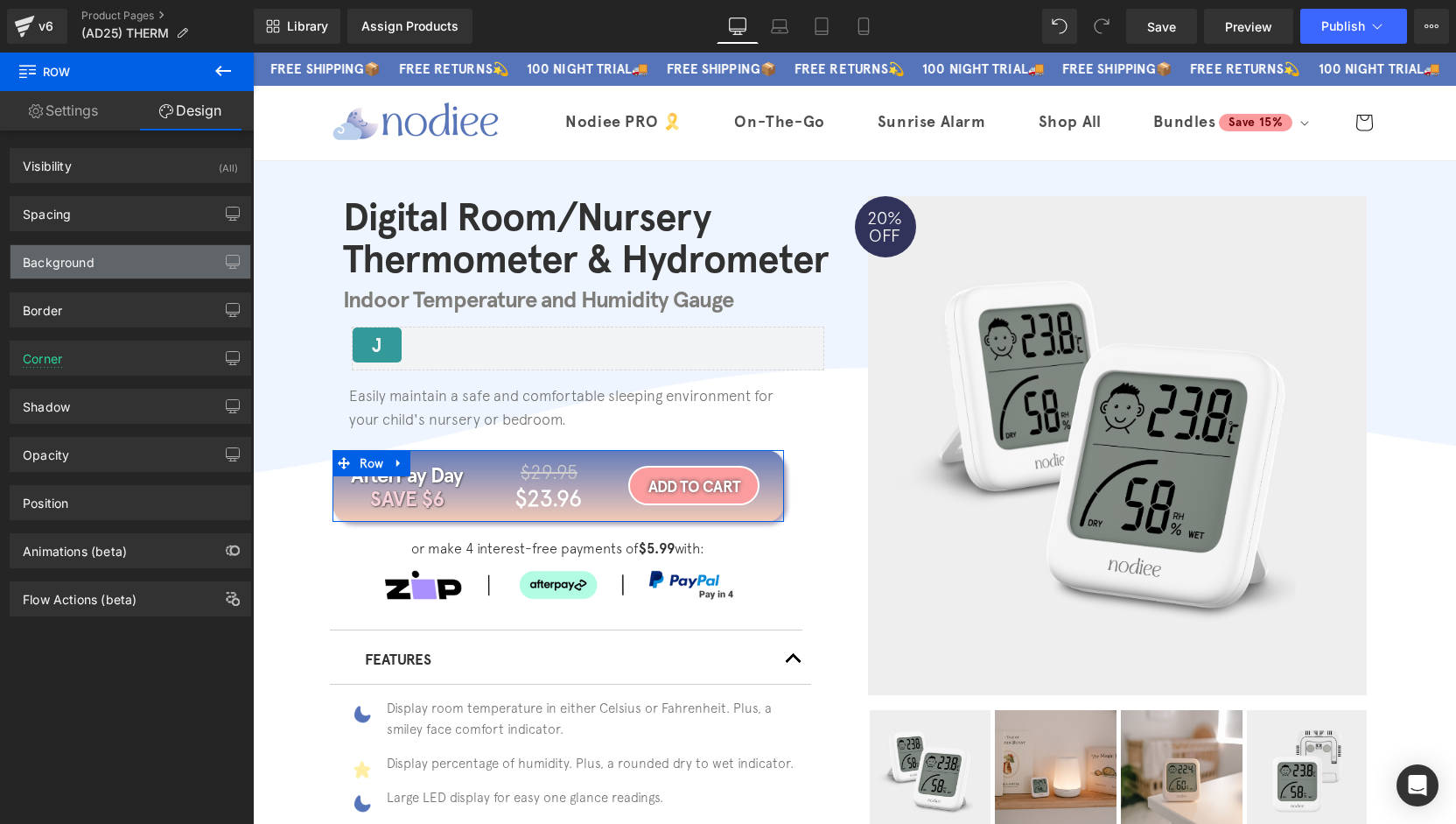
click at [101, 264] on div "Background" at bounding box center [130, 262] width 240 height 33
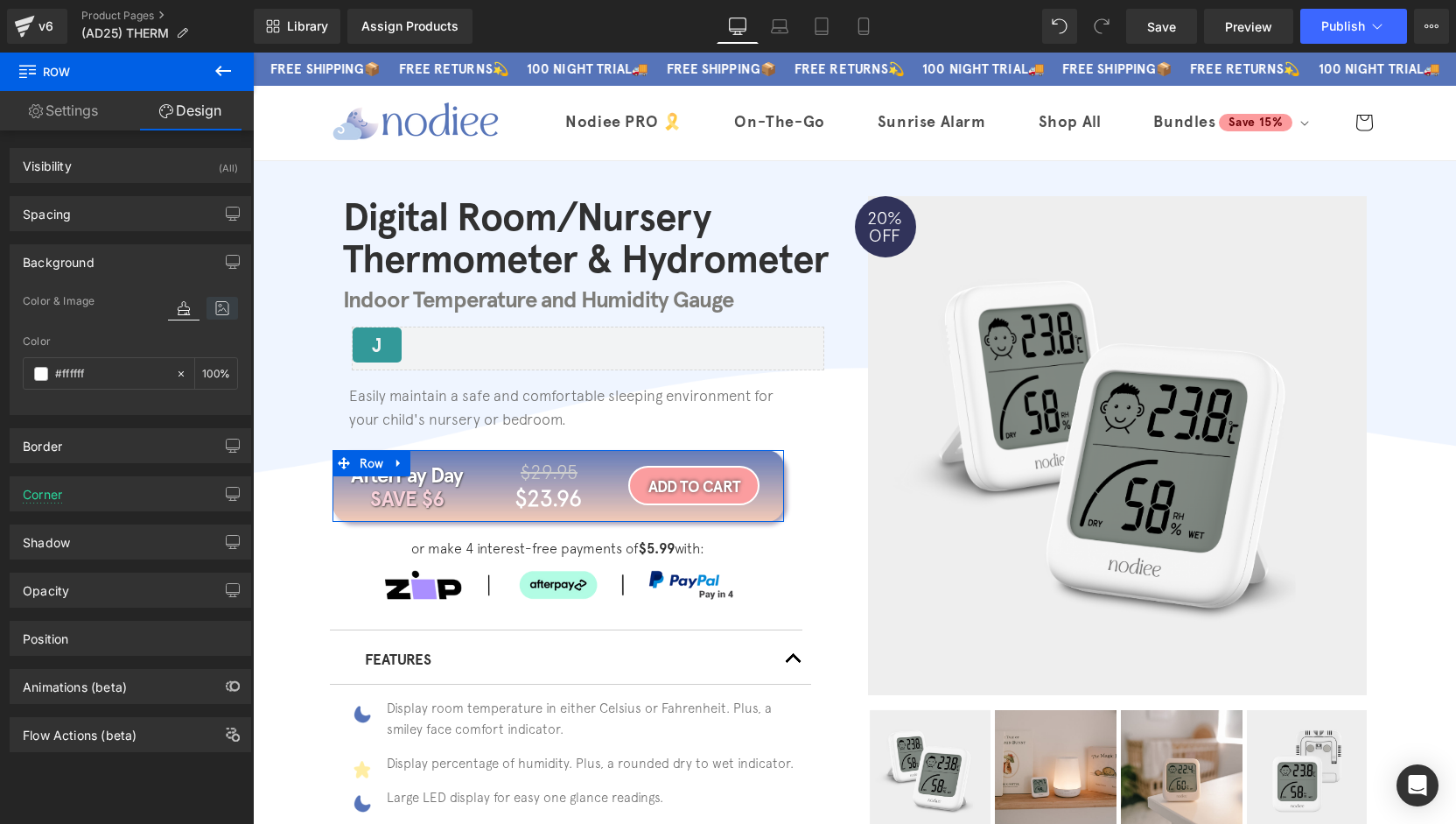
click at [210, 303] on icon at bounding box center [222, 308] width 32 height 23
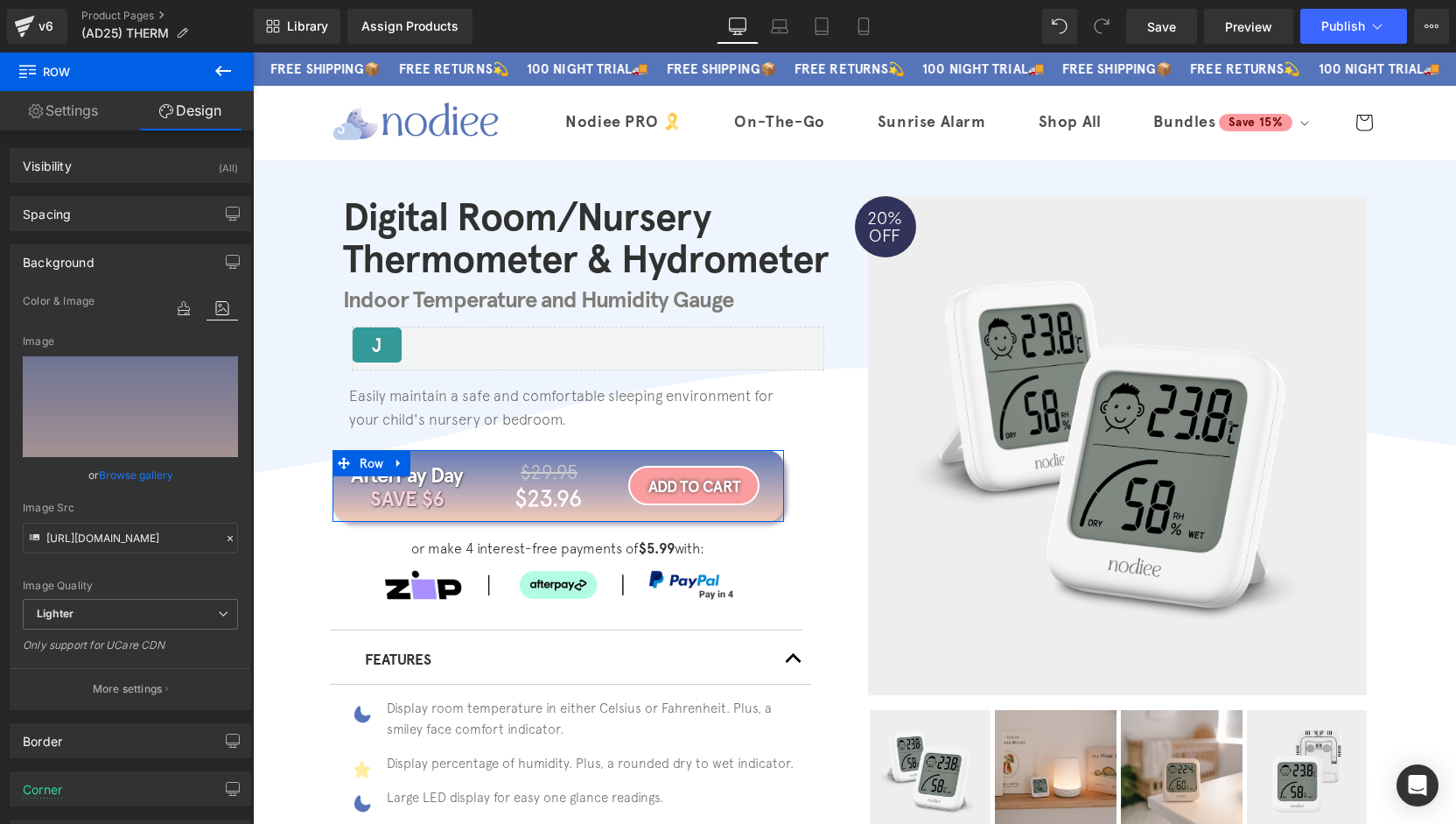
click at [126, 471] on link "Browse gallery" at bounding box center [137, 475] width 75 height 31
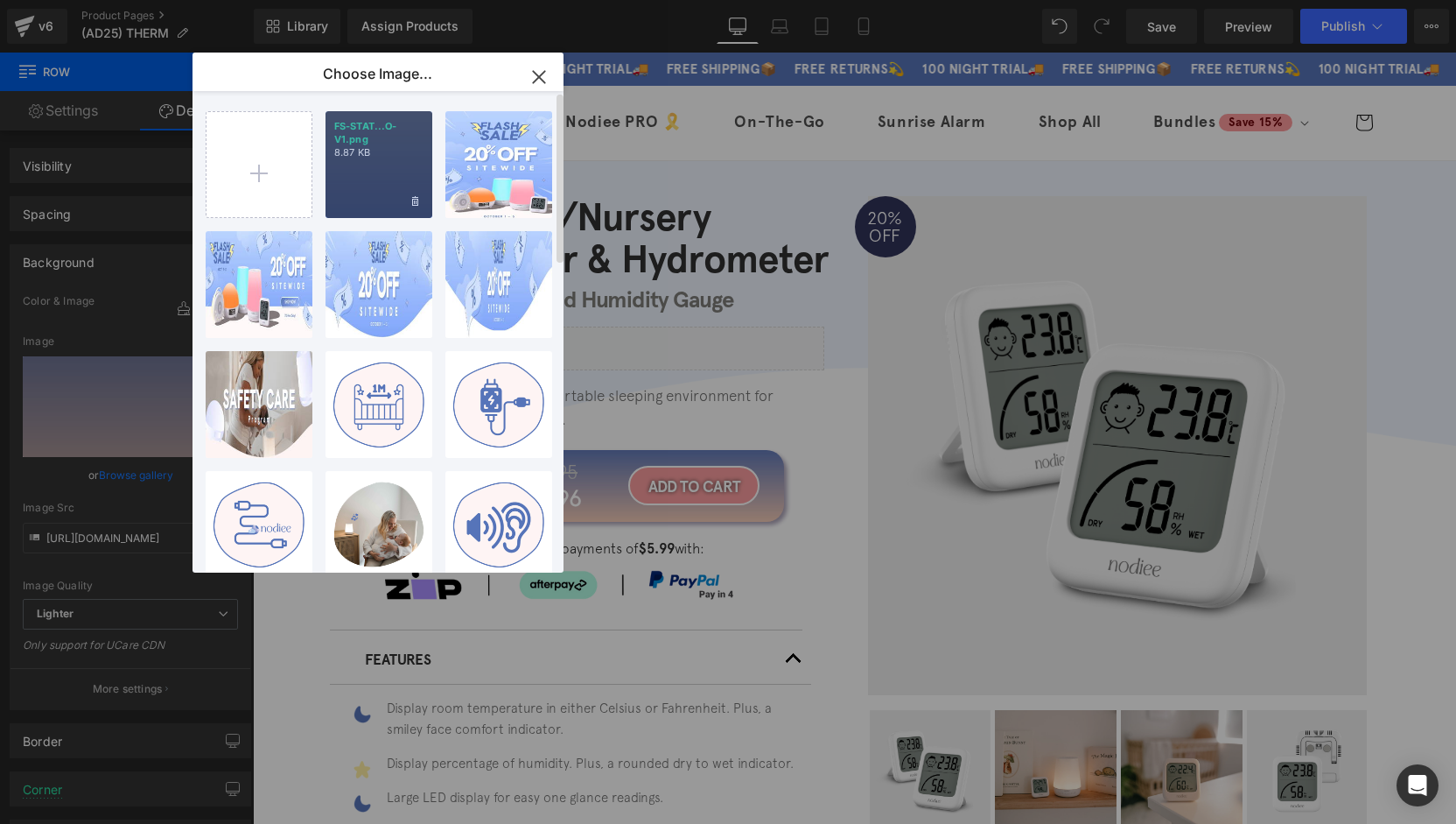
click at [388, 159] on p "8.87 KB" at bounding box center [379, 152] width 89 height 13
type input "[URL][DOMAIN_NAME]"
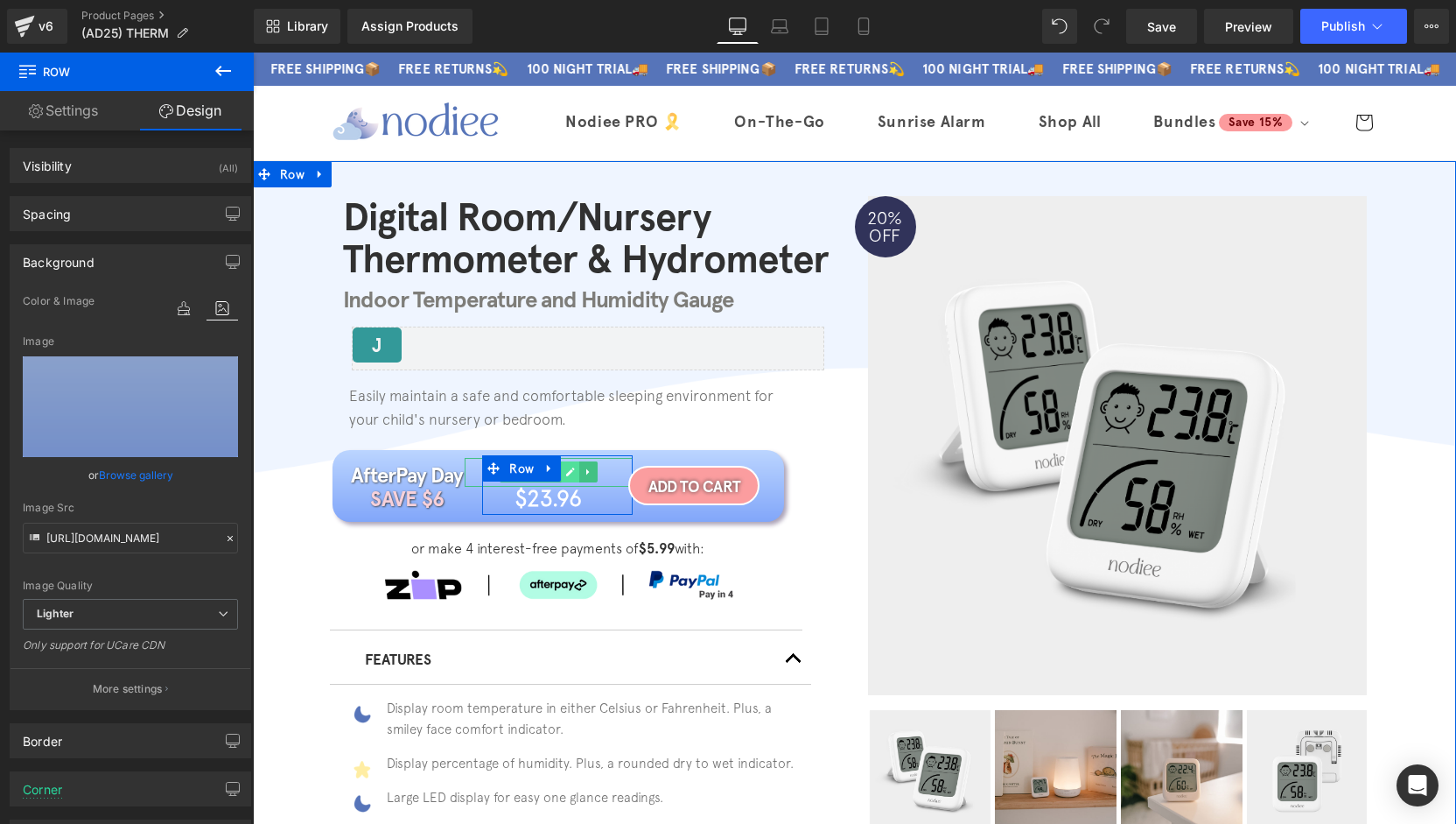
click at [567, 471] on icon at bounding box center [571, 472] width 9 height 9
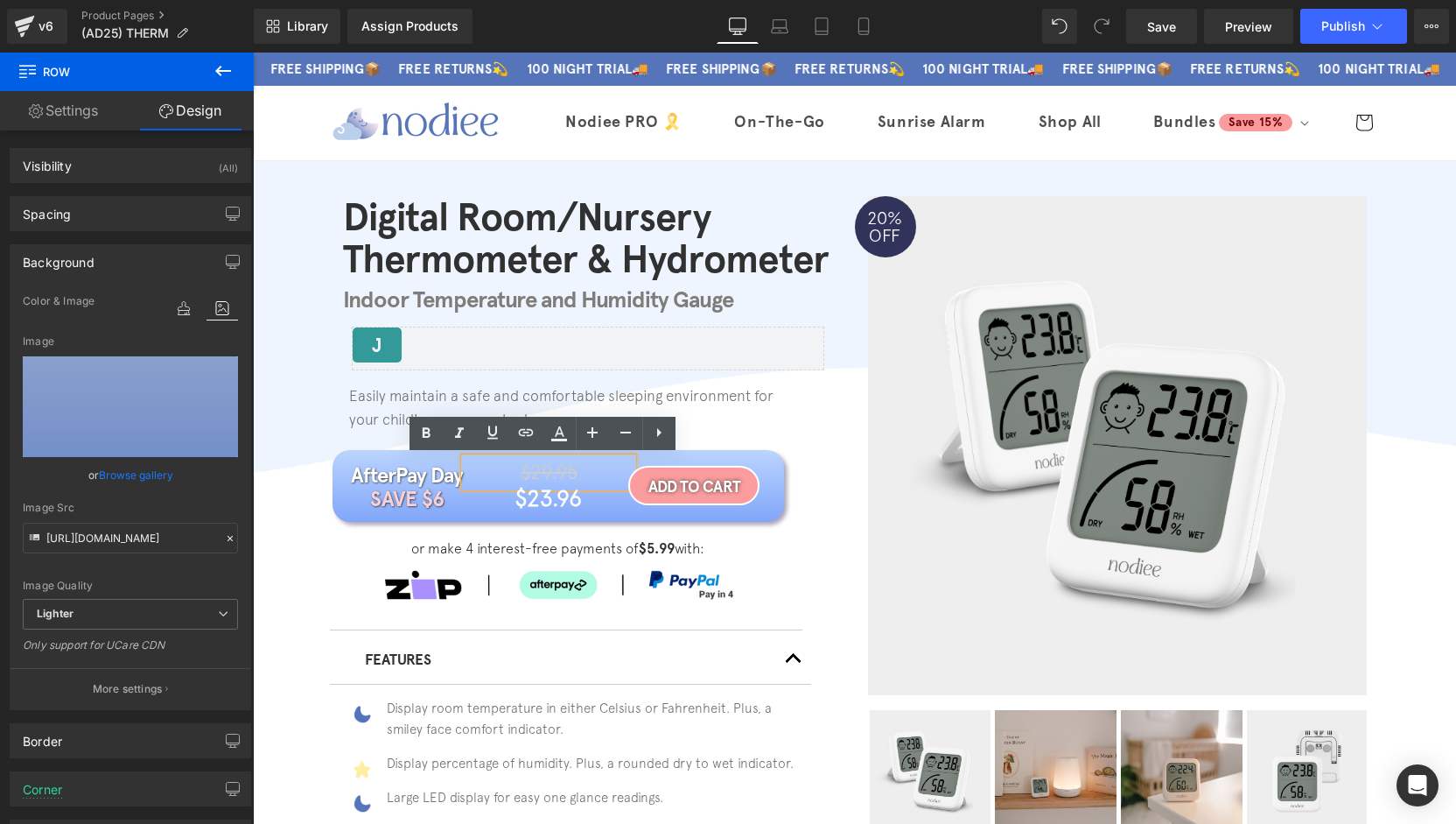
click at [563, 471] on span "$29.95" at bounding box center [549, 471] width 56 height 23
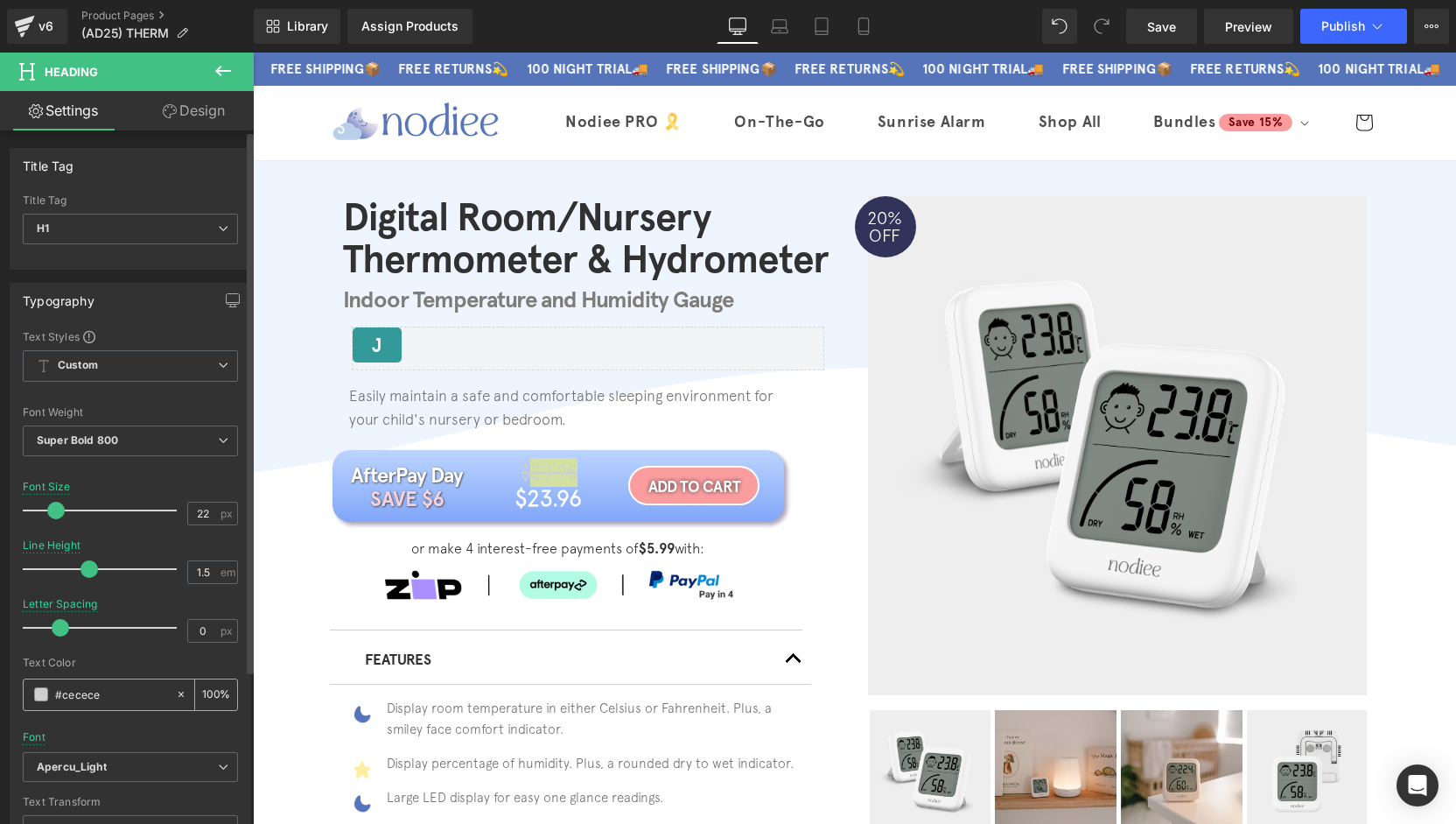
click at [46, 695] on span at bounding box center [40, 694] width 14 height 14
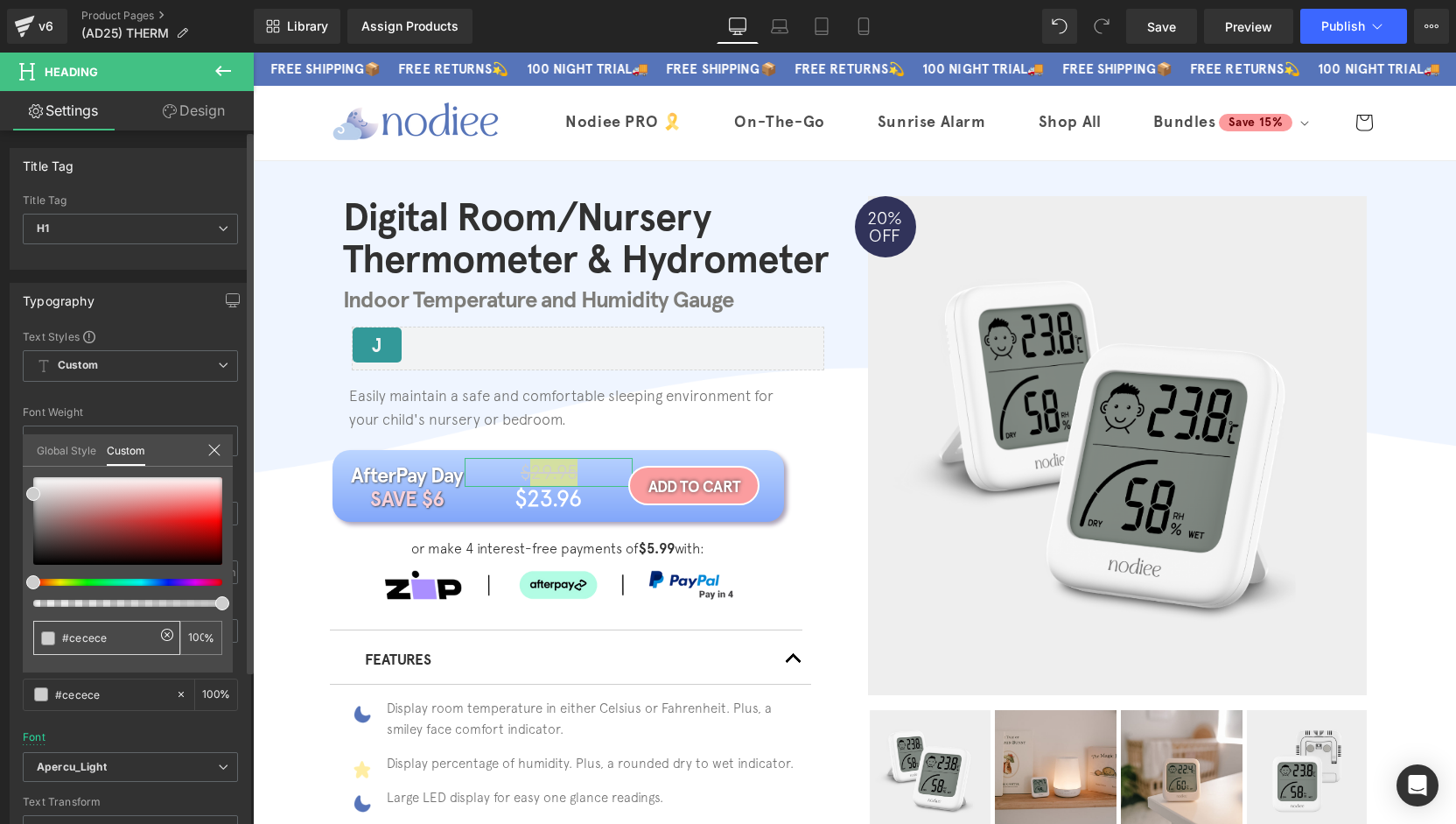
click at [127, 639] on input "#cecece" at bounding box center [108, 637] width 93 height 18
click at [38, 639] on div "#cecece" at bounding box center [106, 637] width 147 height 34
paste input "a5a5a5"
type input "#a5a5a5"
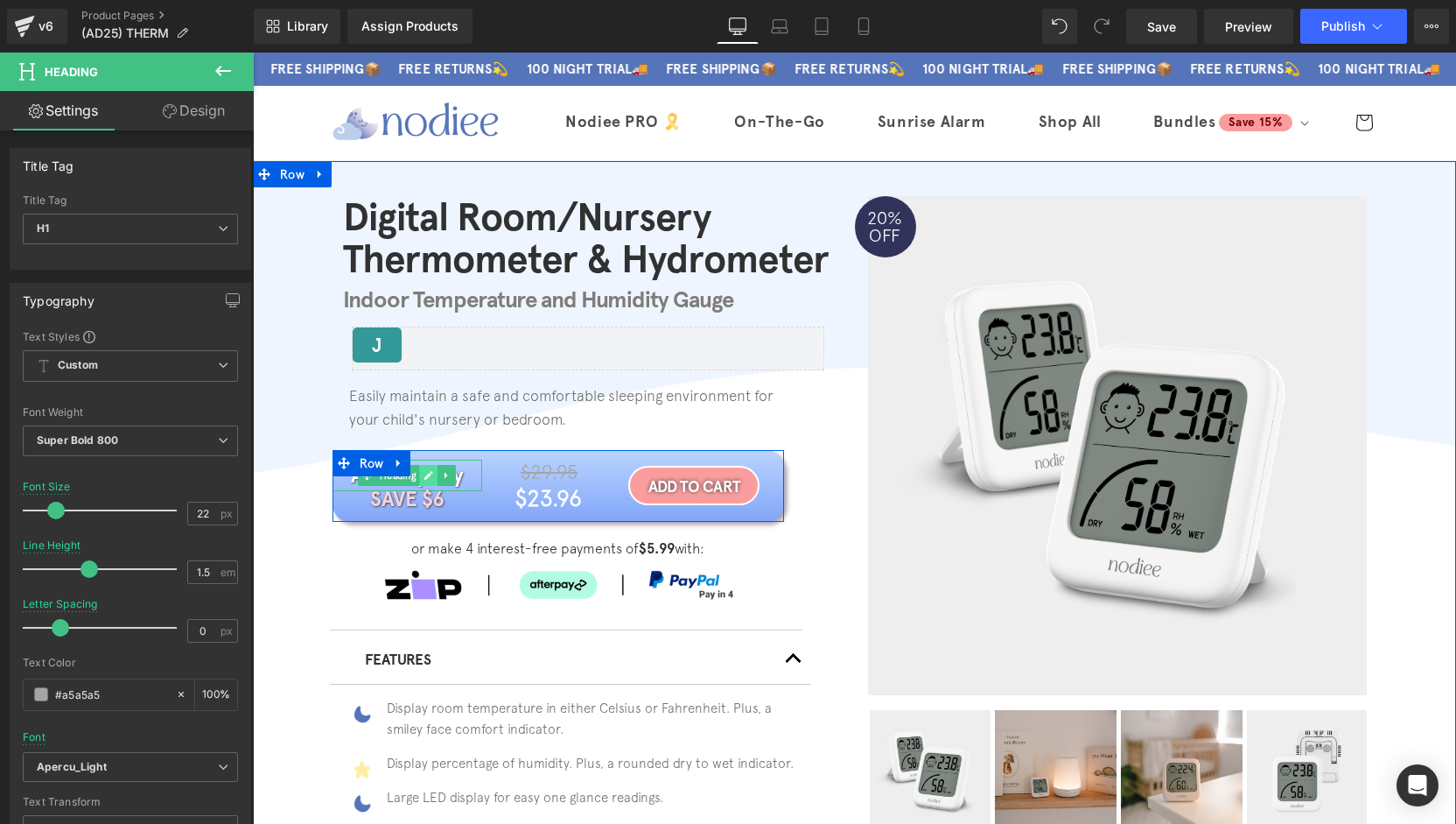
click at [426, 475] on icon at bounding box center [430, 476] width 9 height 9
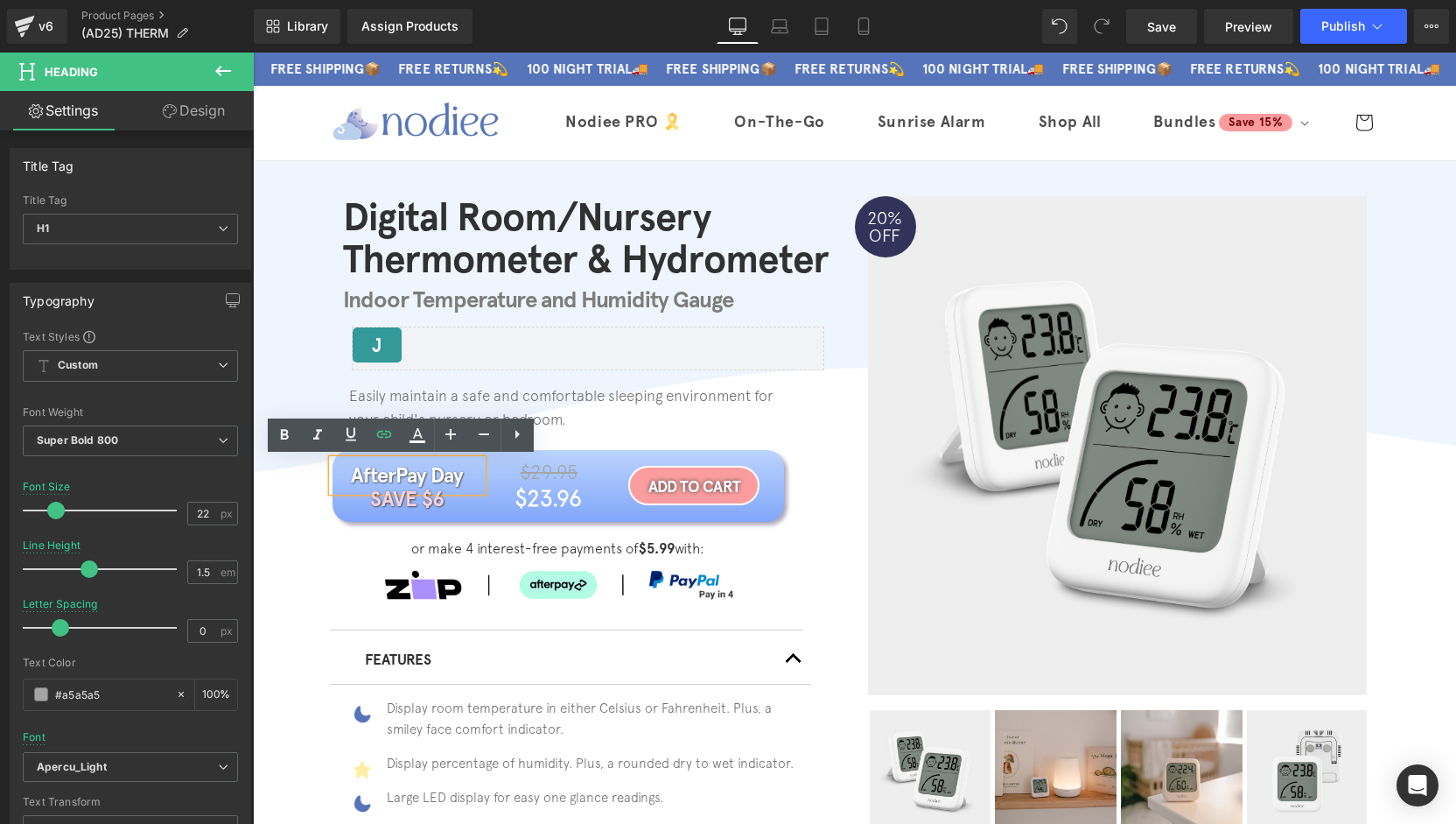
click at [424, 476] on h1 "AfterPay Day" at bounding box center [407, 475] width 150 height 32
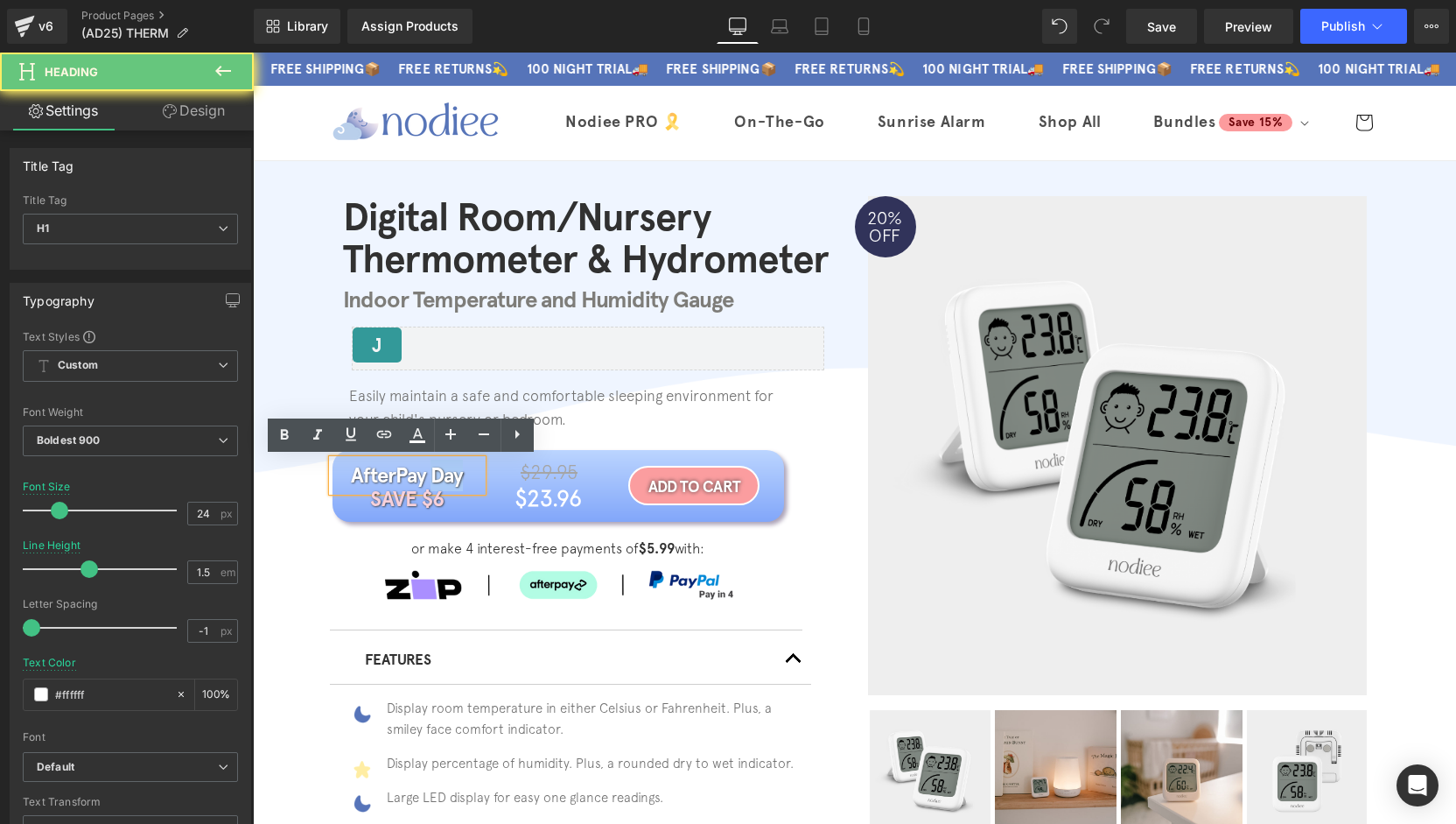
click at [426, 476] on h1 "AfterPay Day" at bounding box center [407, 475] width 150 height 32
click at [426, 475] on h1 "AfterPay Day" at bounding box center [407, 475] width 150 height 32
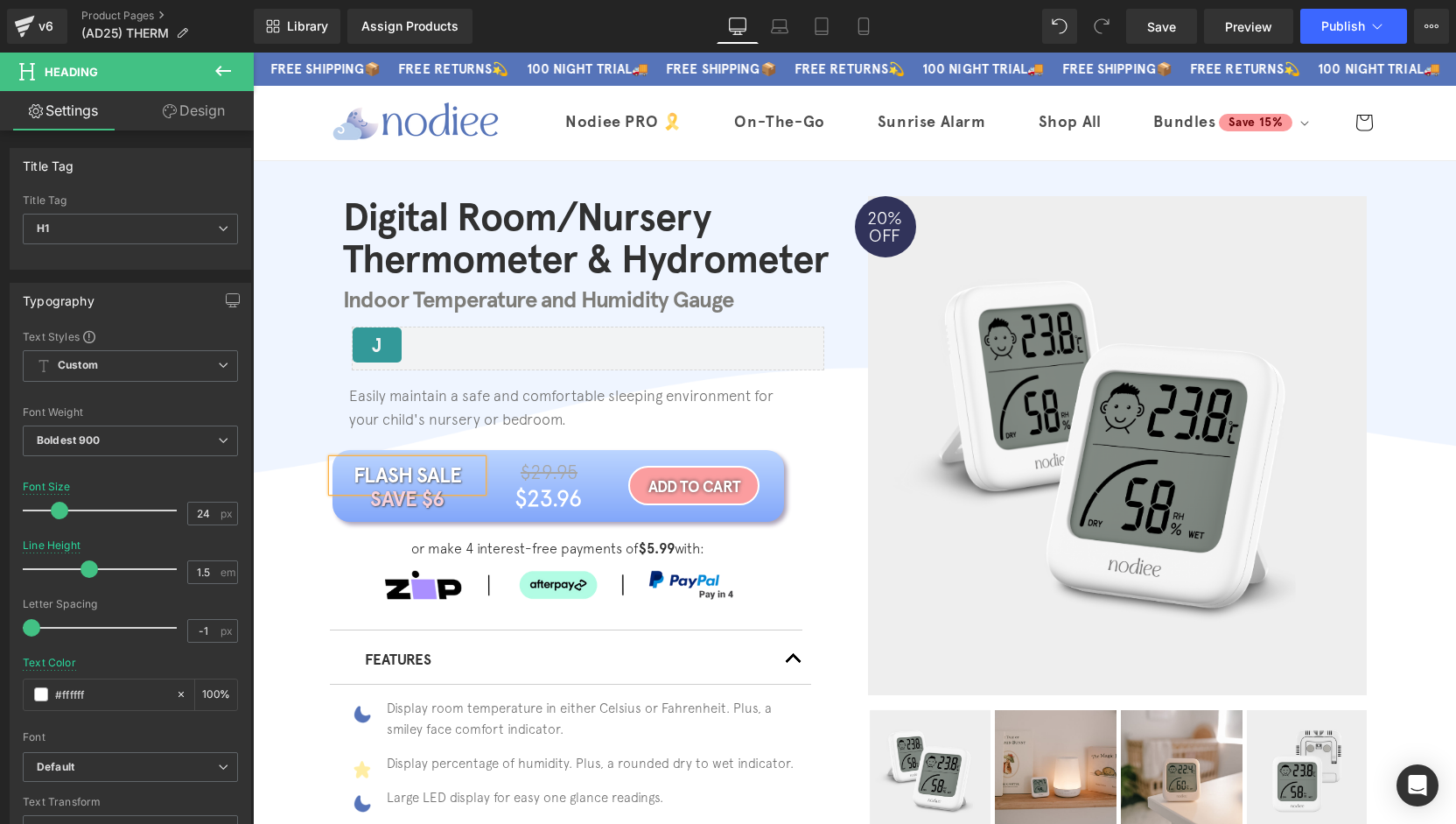
click at [285, 582] on div "Digital Room/Nursery Thermometer & Hydrometer Heading Indoor Temperature and Hu…" at bounding box center [855, 584] width 1203 height 778
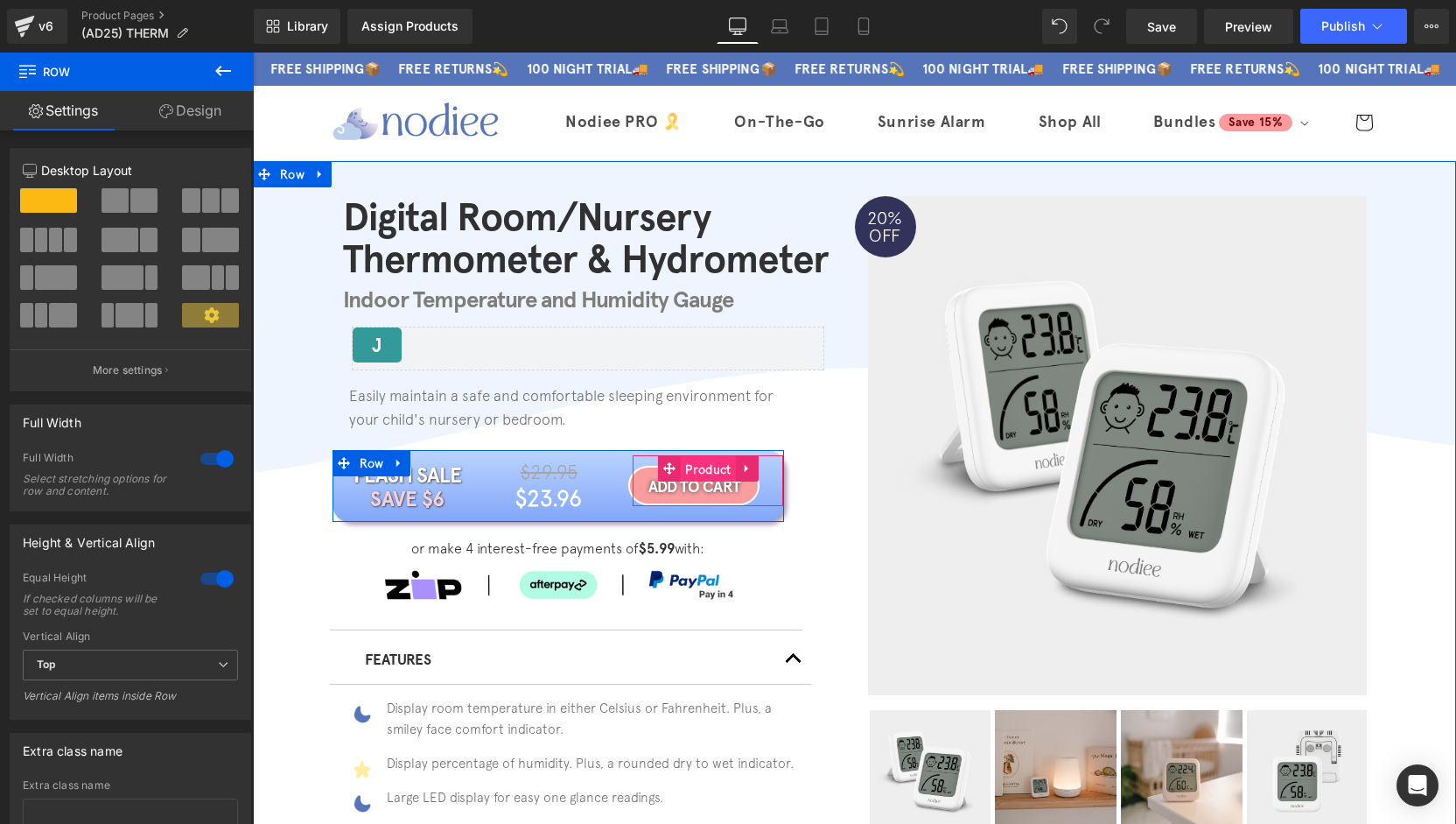
click at [702, 472] on span "Product" at bounding box center [708, 469] width 55 height 26
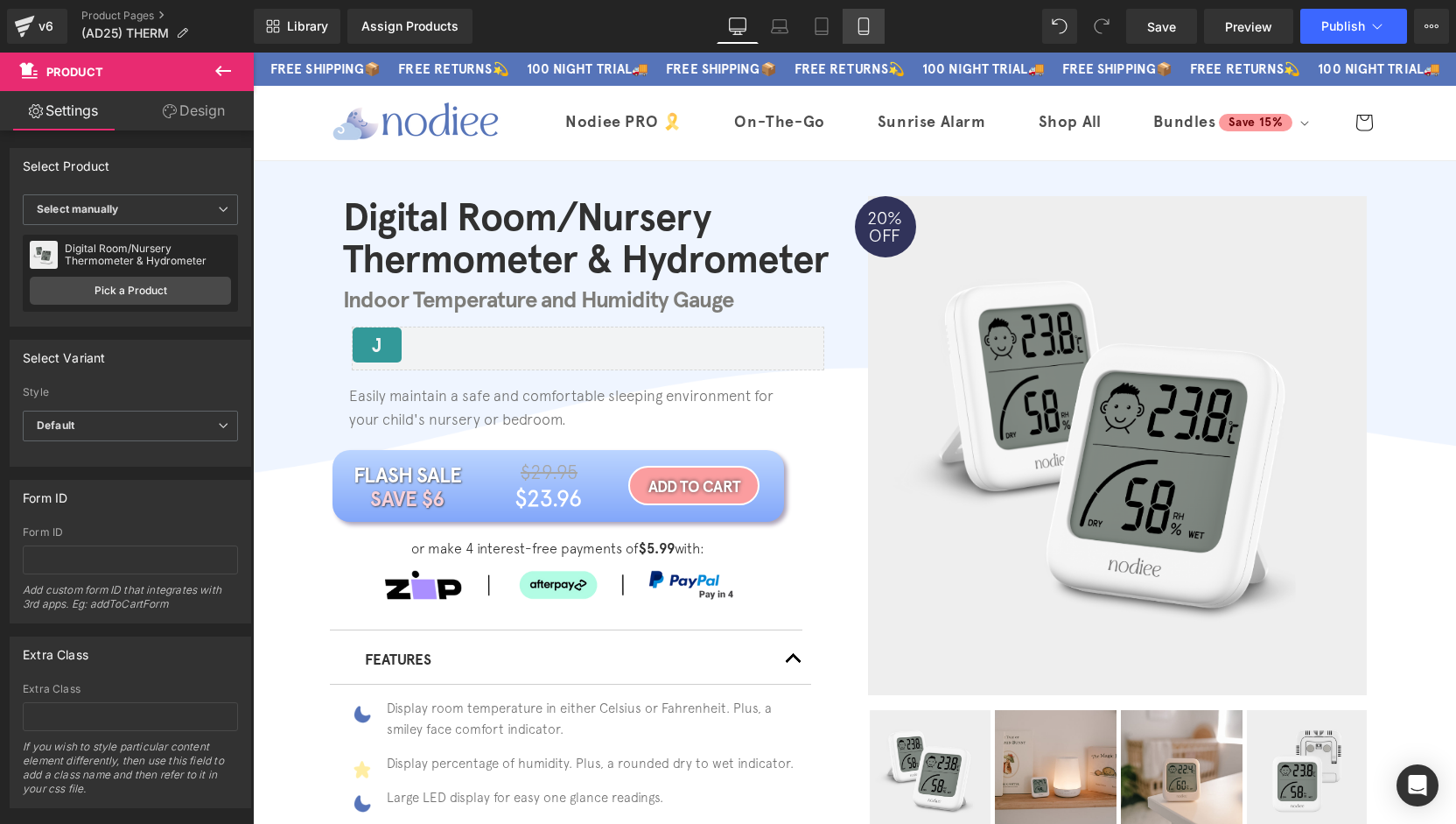
click at [859, 29] on icon at bounding box center [863, 26] width 10 height 16
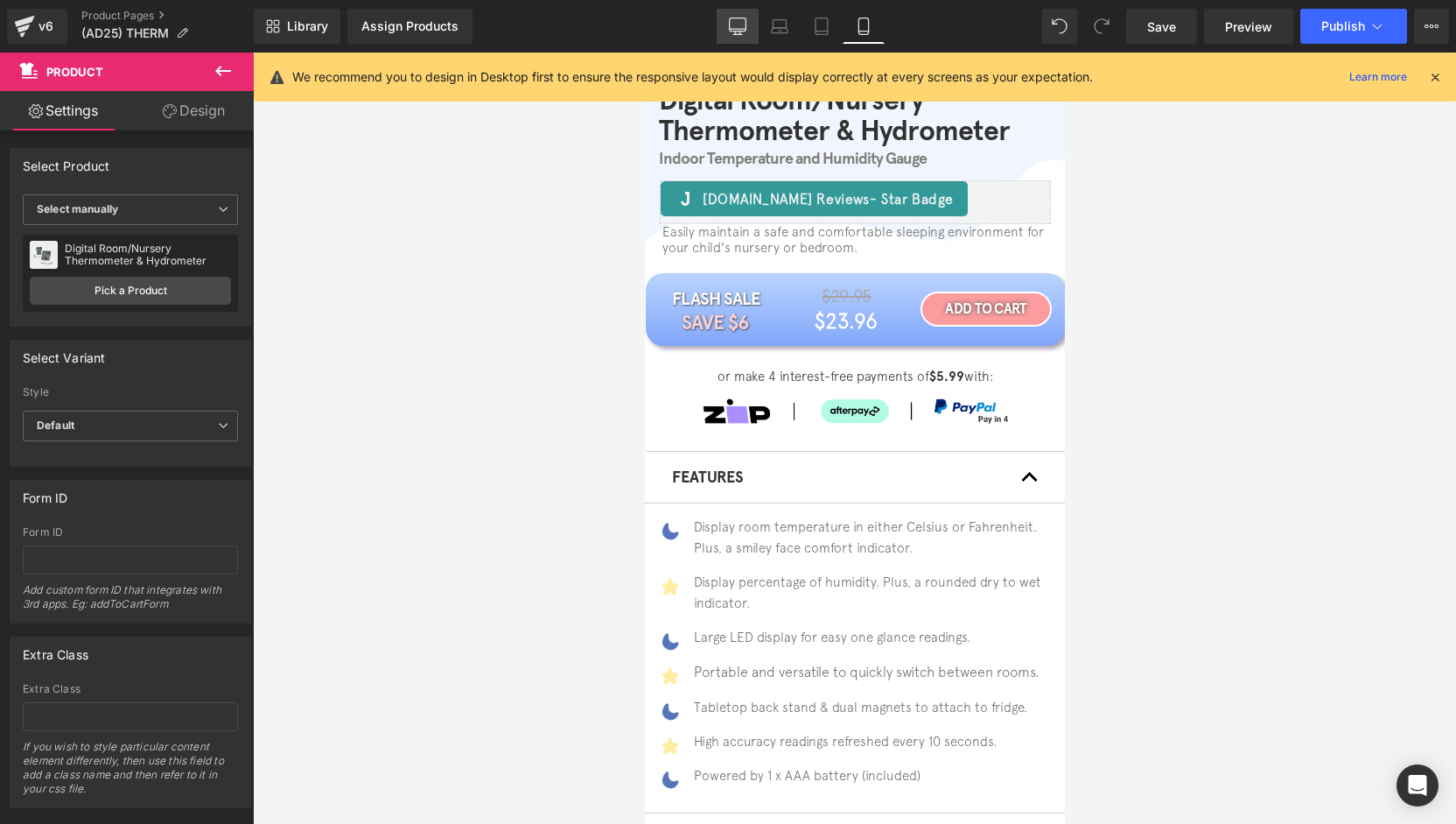
click at [737, 26] on icon at bounding box center [737, 26] width 17 height 17
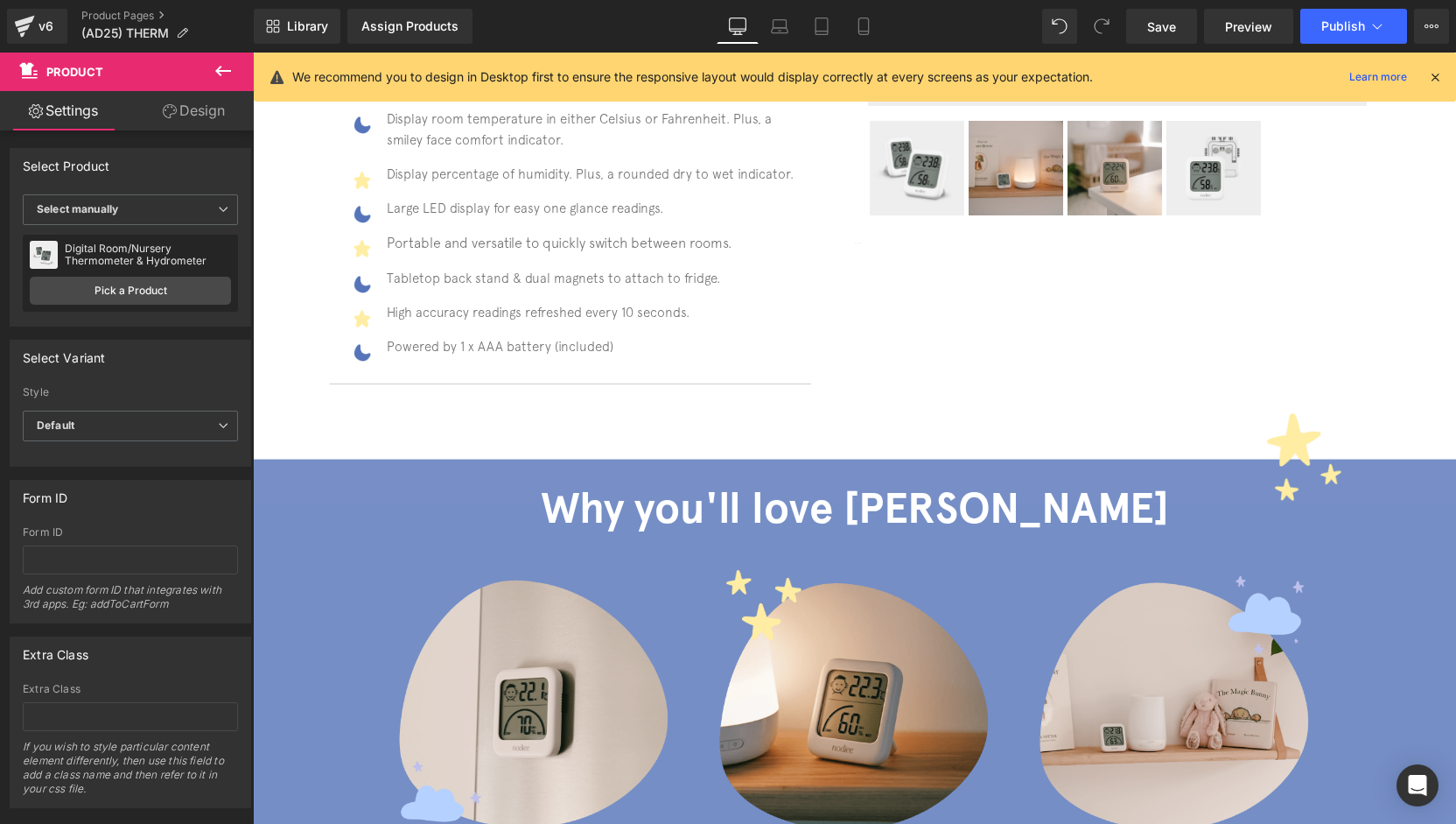
scroll to position [168, 0]
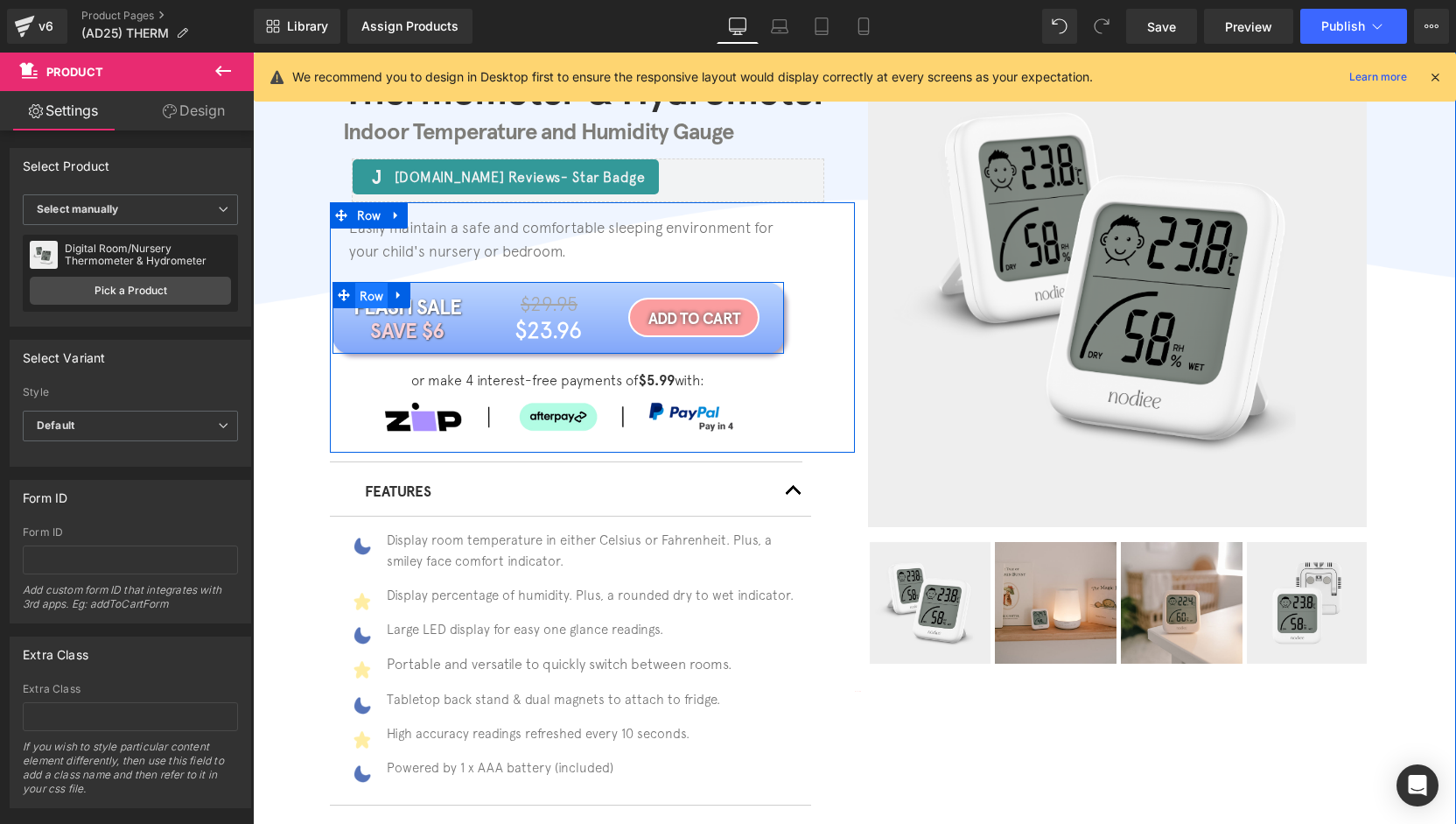
click at [373, 297] on span "Row" at bounding box center [372, 295] width 33 height 26
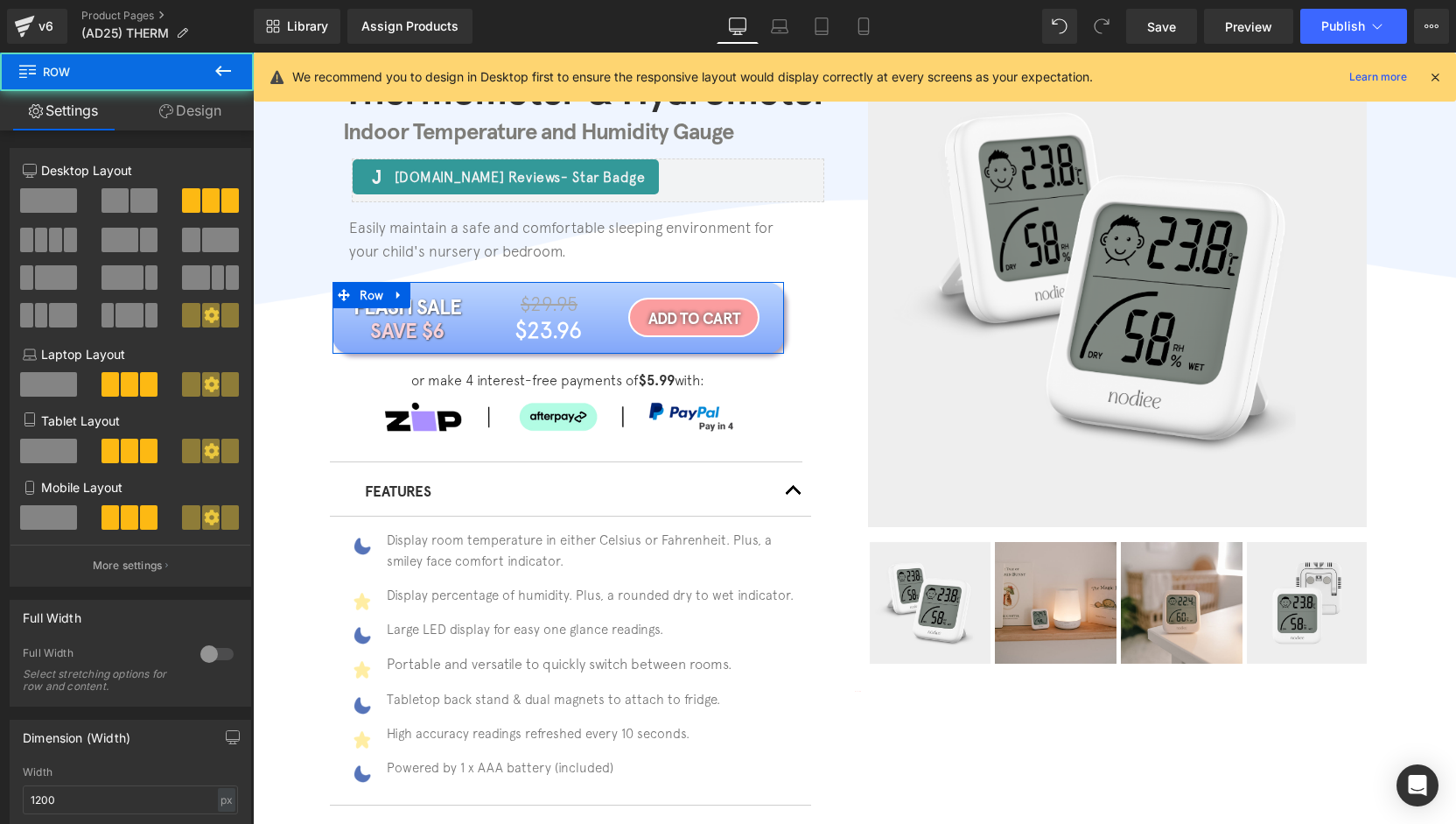
click at [216, 125] on link "Design" at bounding box center [190, 110] width 127 height 39
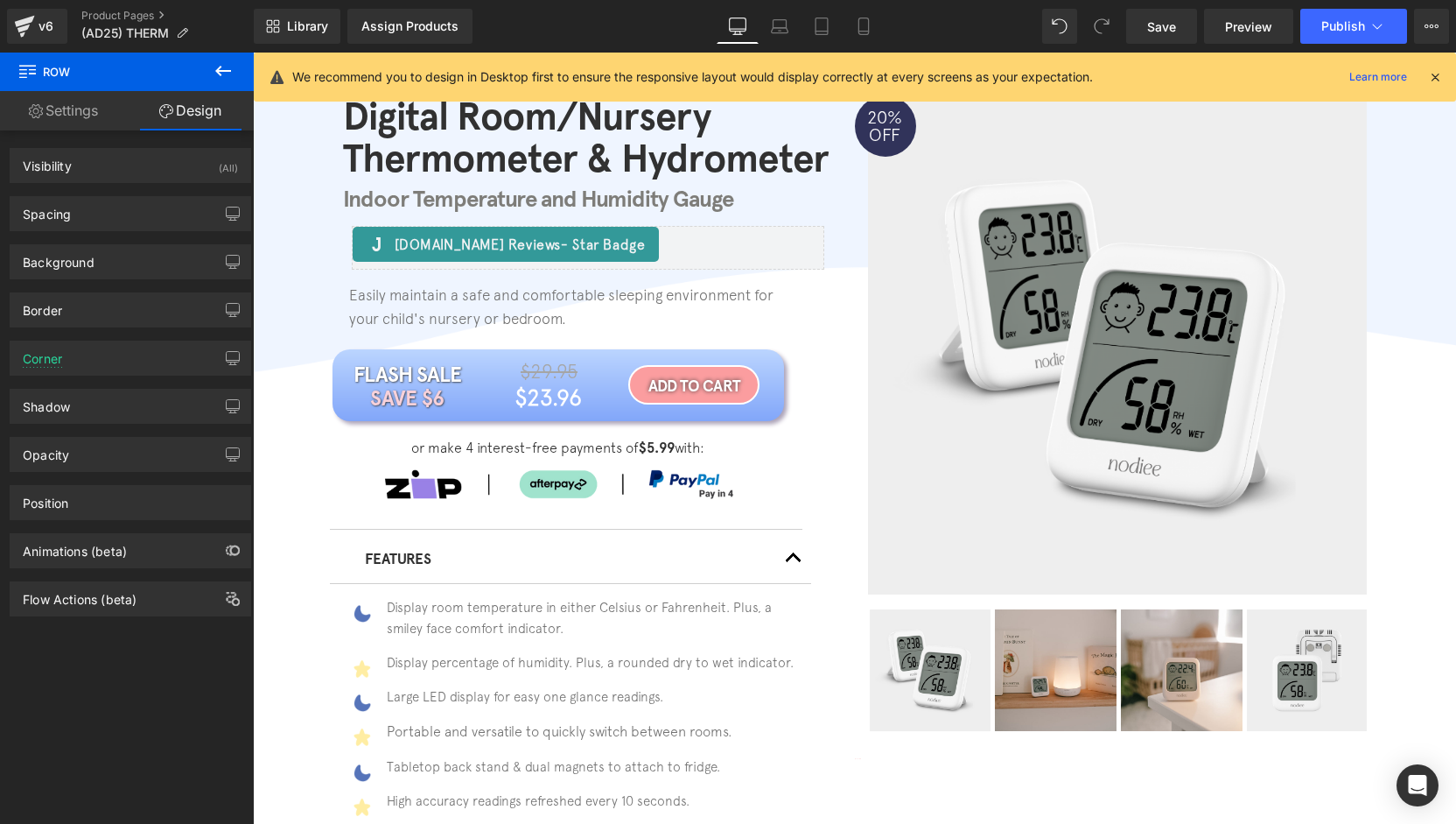
scroll to position [0, 0]
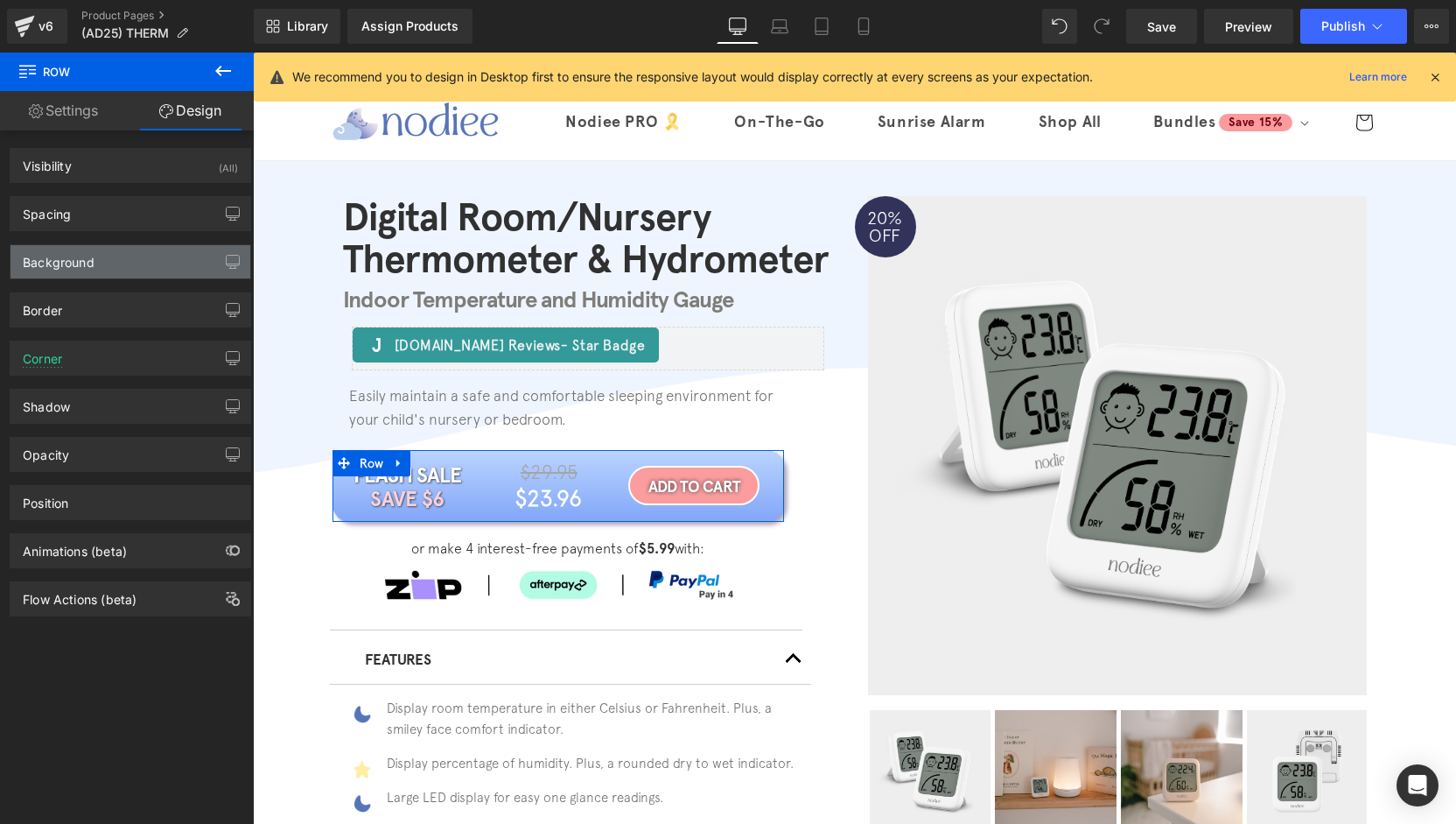
click at [95, 267] on div "Background" at bounding box center [130, 262] width 240 height 33
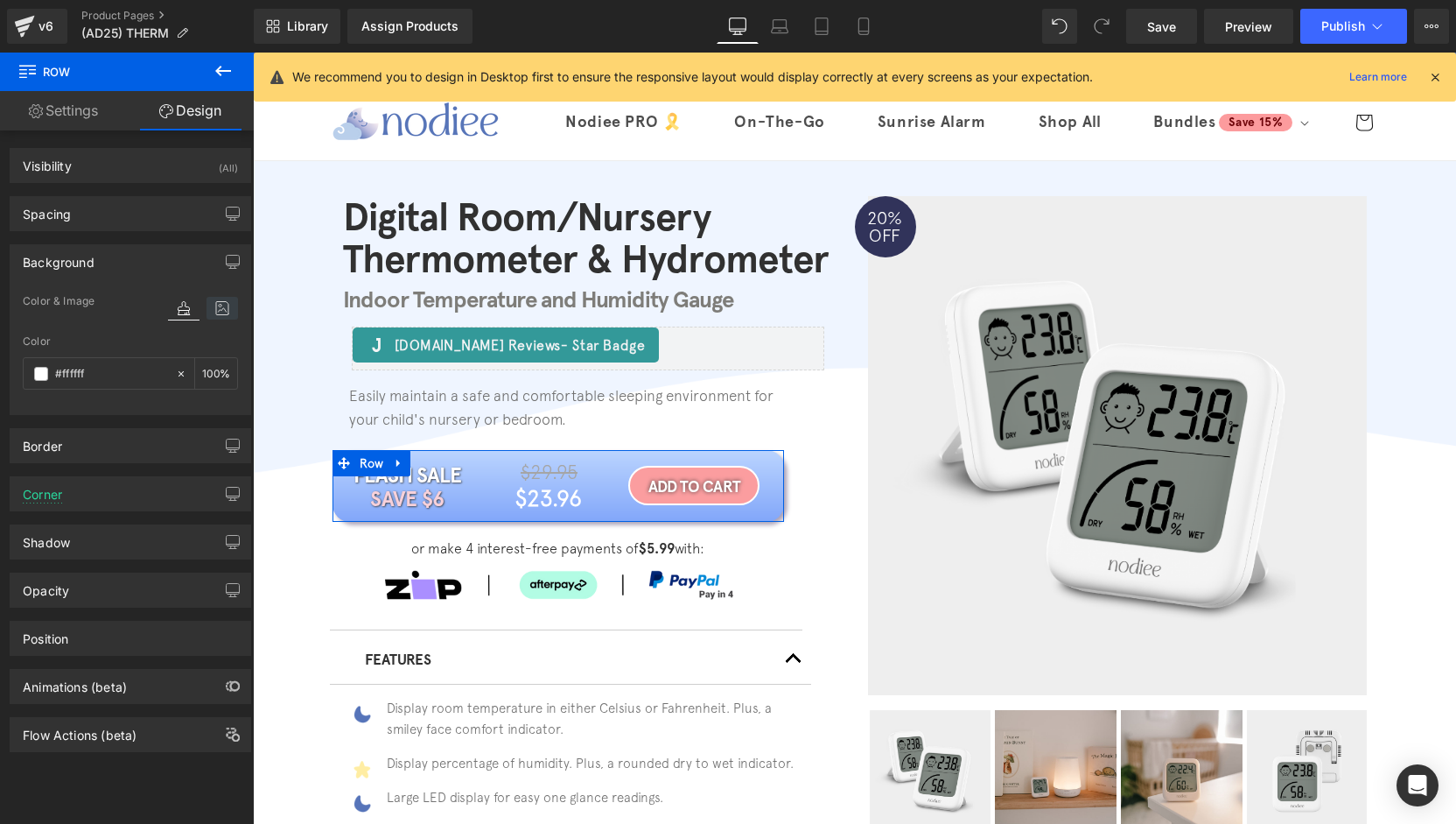
click at [218, 311] on icon at bounding box center [222, 308] width 32 height 23
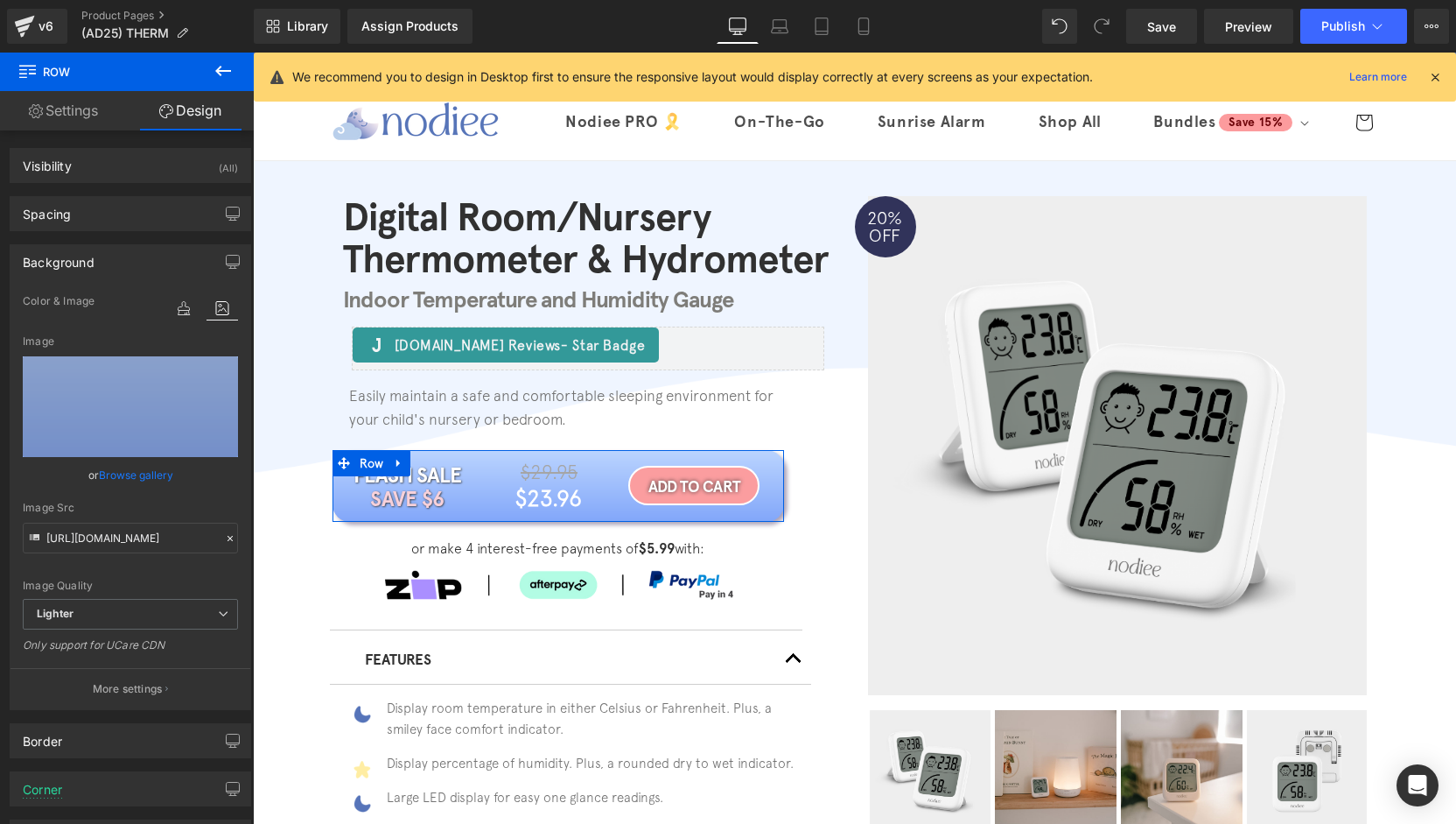
click at [104, 263] on div "Background" at bounding box center [130, 262] width 240 height 33
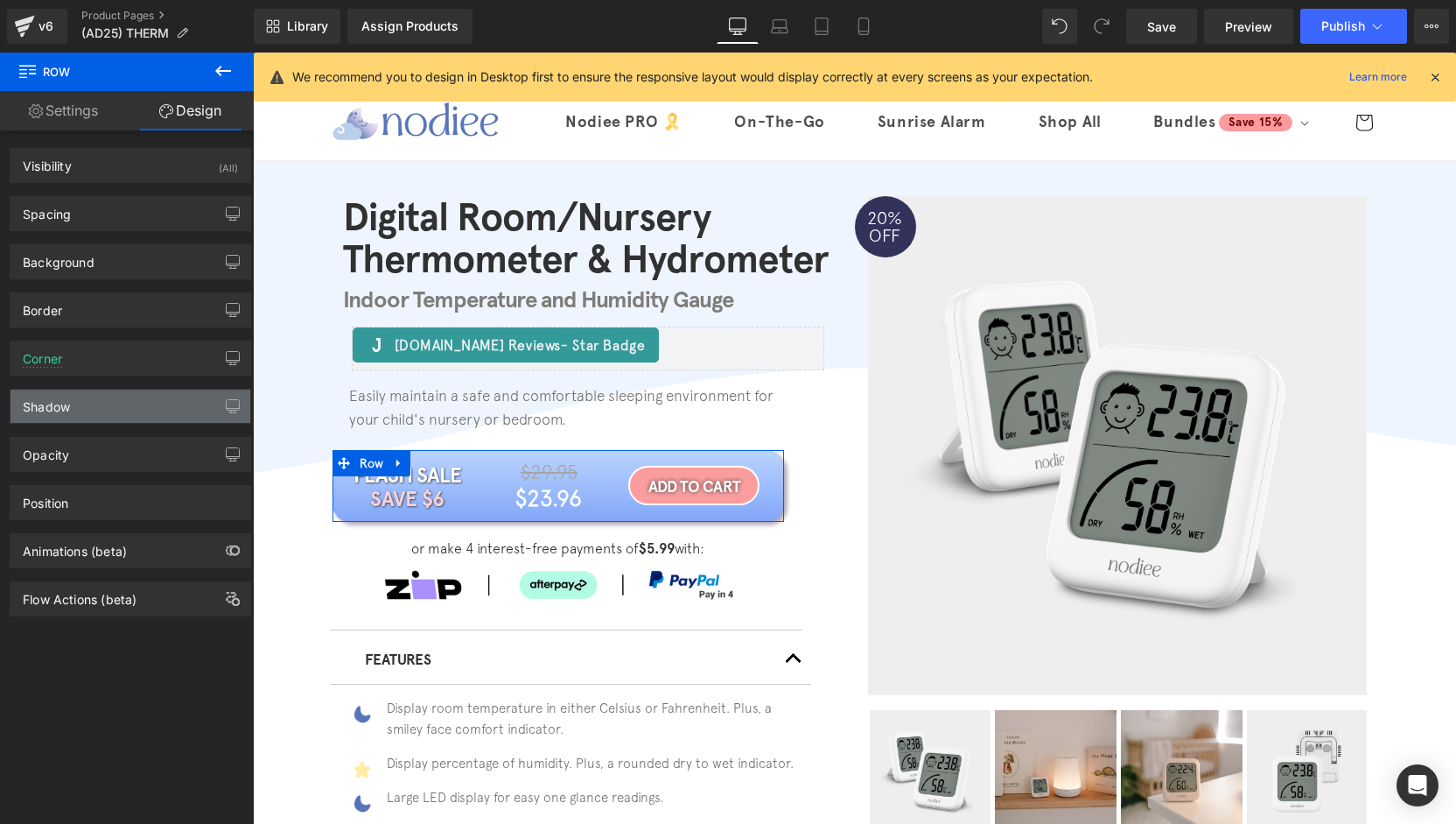
click at [95, 415] on div "Shadow" at bounding box center [130, 406] width 240 height 33
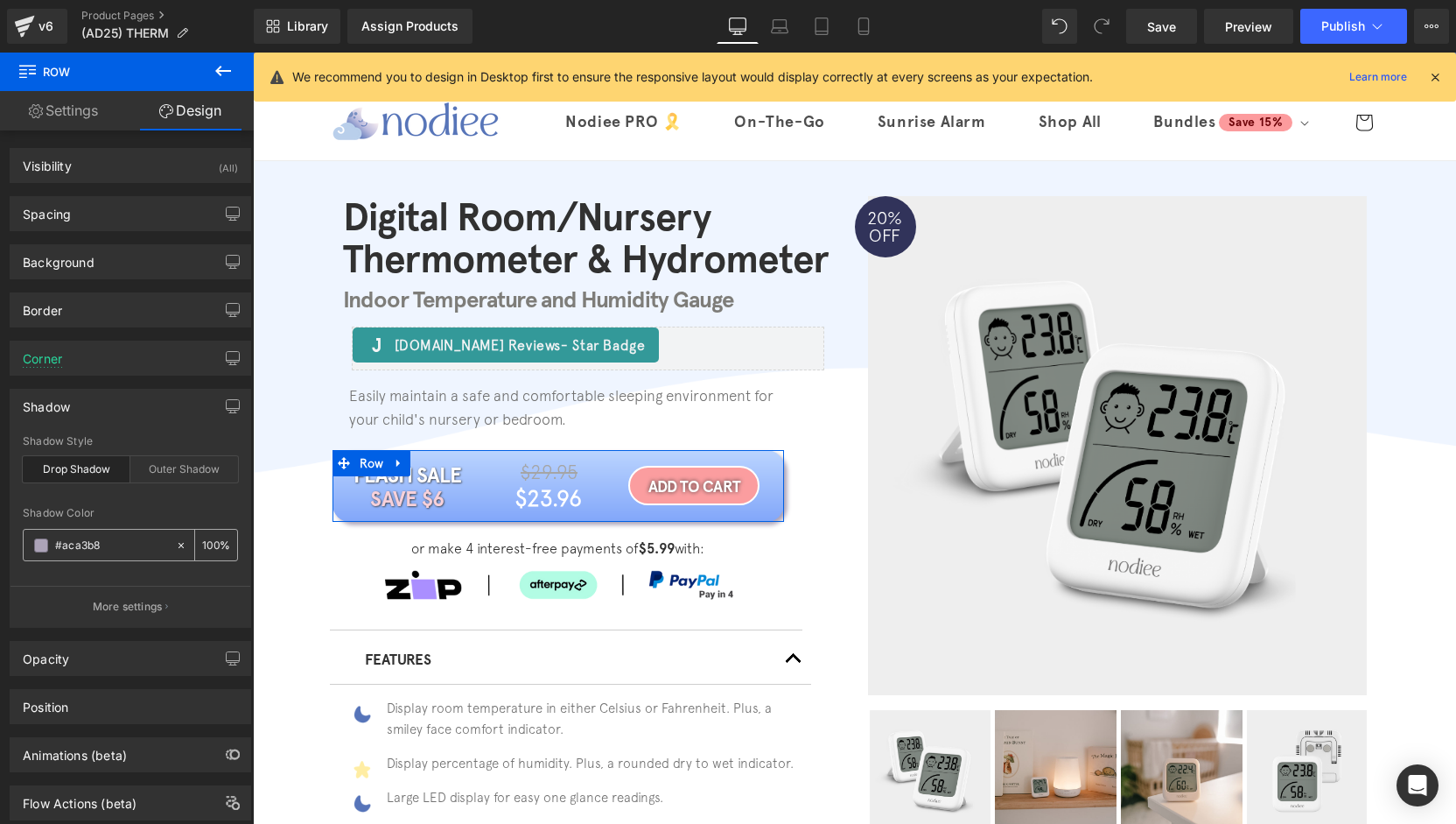
paste input "5a5a5"
click at [175, 541] on icon at bounding box center [180, 545] width 12 height 12
type input "none"
type input "0"
click at [102, 550] on input "none" at bounding box center [110, 545] width 112 height 19
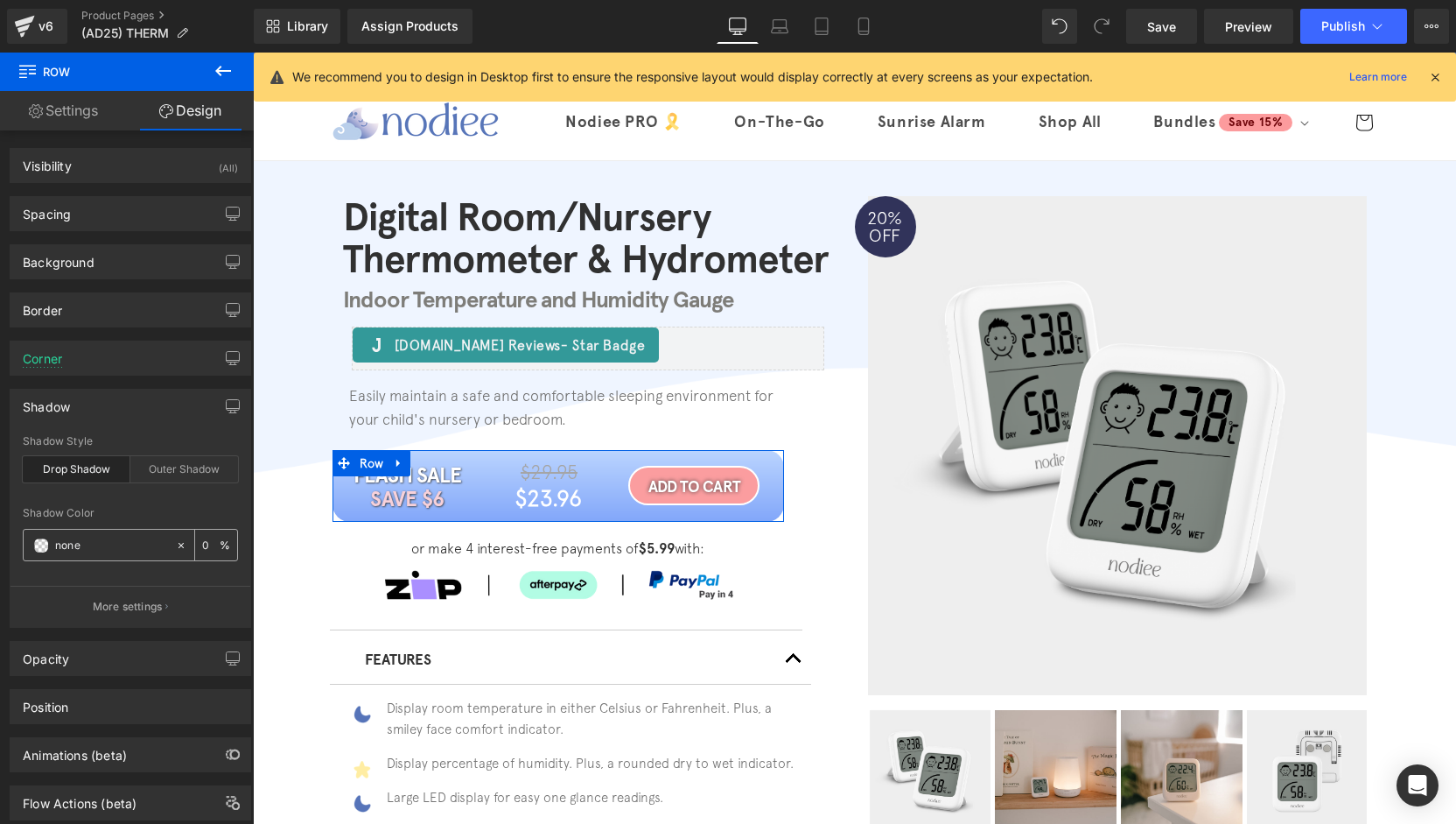
paste input "#5674b9"
type input "#5674b9"
type input "100"
type input "#5674b9"
drag, startPoint x: 206, startPoint y: 537, endPoint x: 220, endPoint y: 574, distance: 39.6
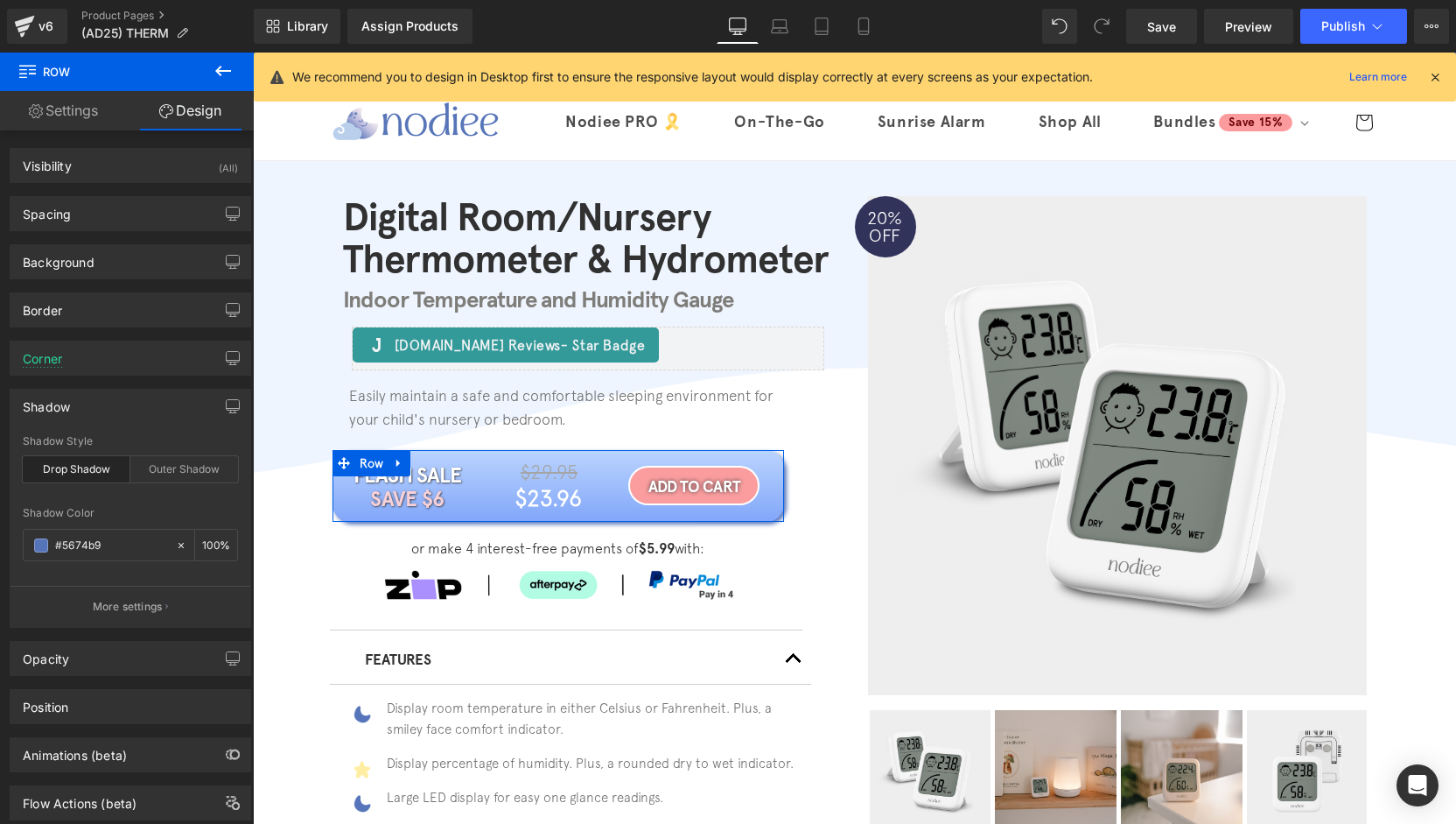
click at [206, 538] on input "100" at bounding box center [210, 544] width 17 height 19
type input "50"
click at [203, 514] on div "Shadow Color" at bounding box center [130, 512] width 215 height 12
click at [198, 577] on div "drop Shadow Style Drop Shadow Outer Shadow rgba(86, 116, 185, 0.5) Shadow Color…" at bounding box center [130, 530] width 240 height 191
click at [121, 404] on div "Shadow" at bounding box center [130, 406] width 240 height 33
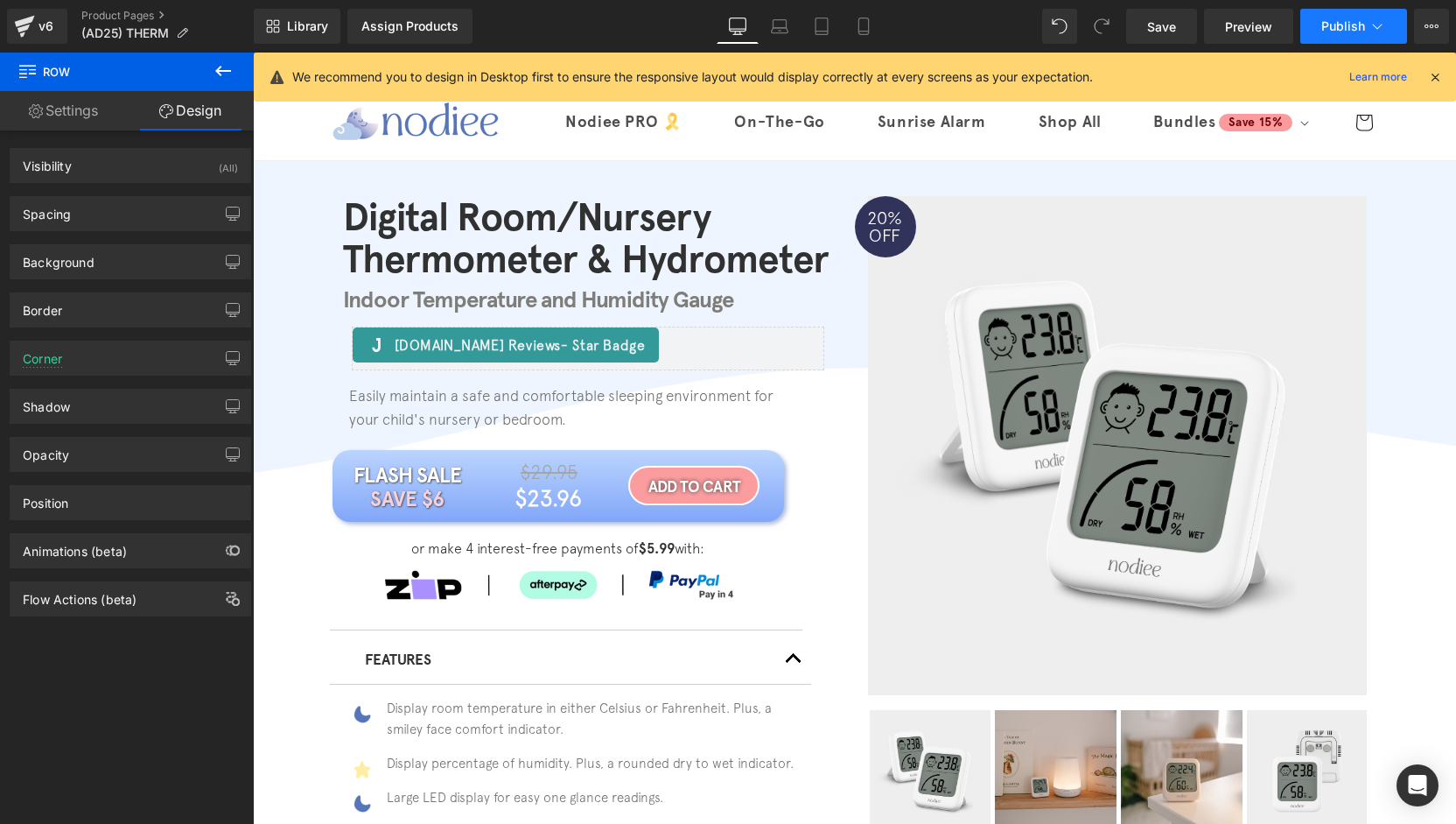
click at [1356, 24] on span "Publish" at bounding box center [1343, 26] width 44 height 14
click at [1350, 29] on span "Publish" at bounding box center [1343, 26] width 44 height 14
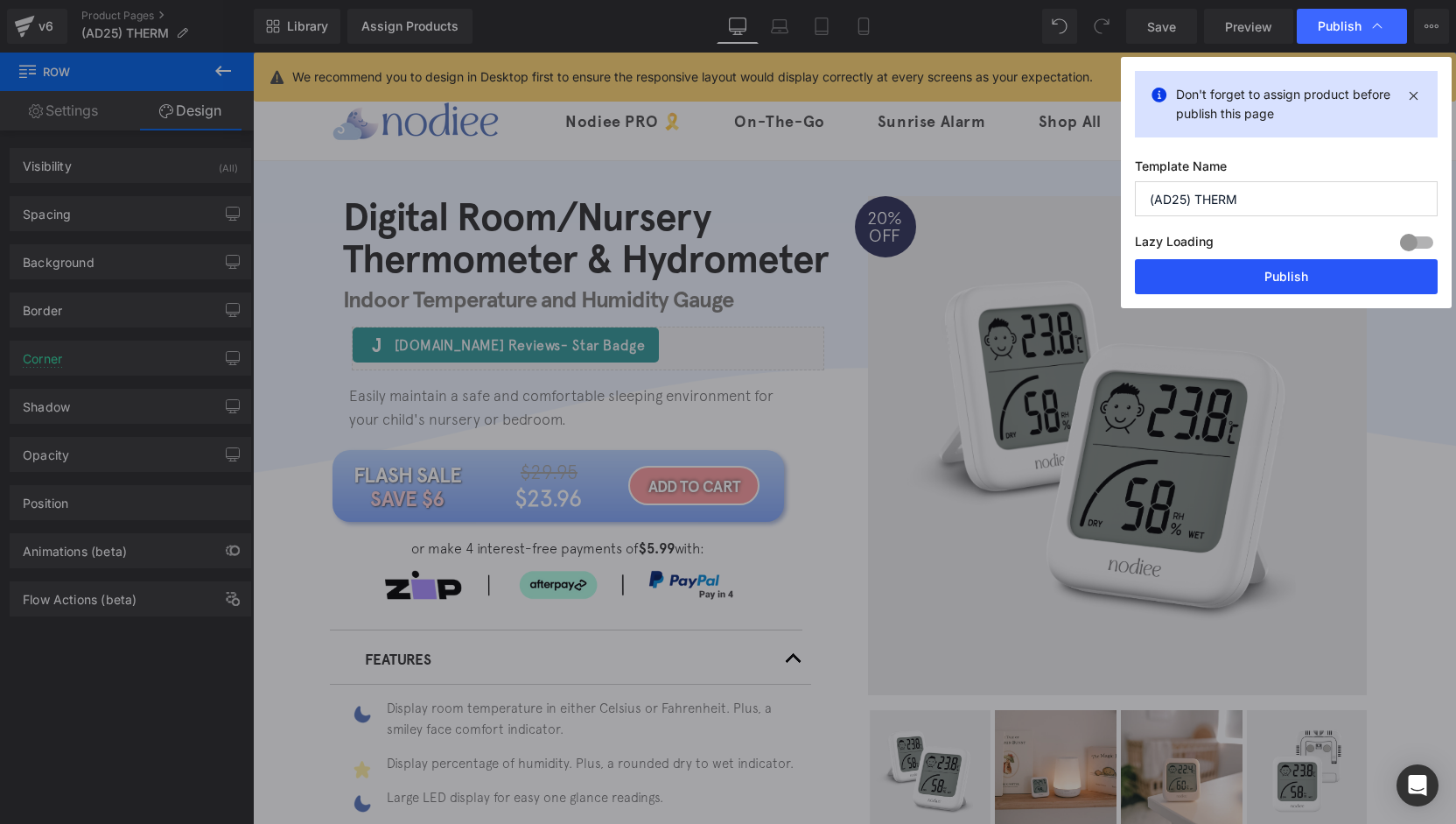
click at [1311, 274] on button "Publish" at bounding box center [1287, 276] width 302 height 35
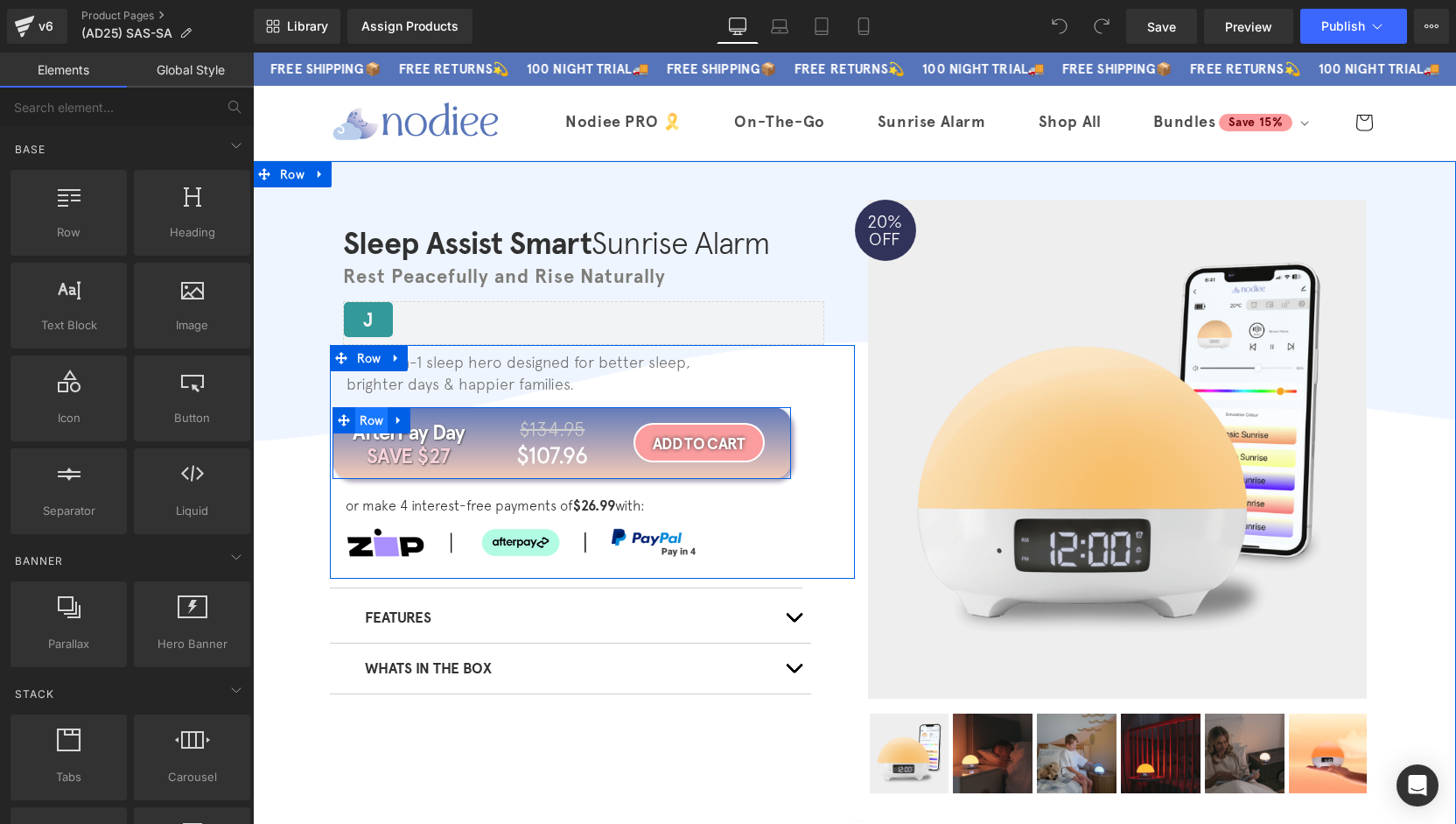
click at [369, 423] on span "Row" at bounding box center [372, 420] width 33 height 26
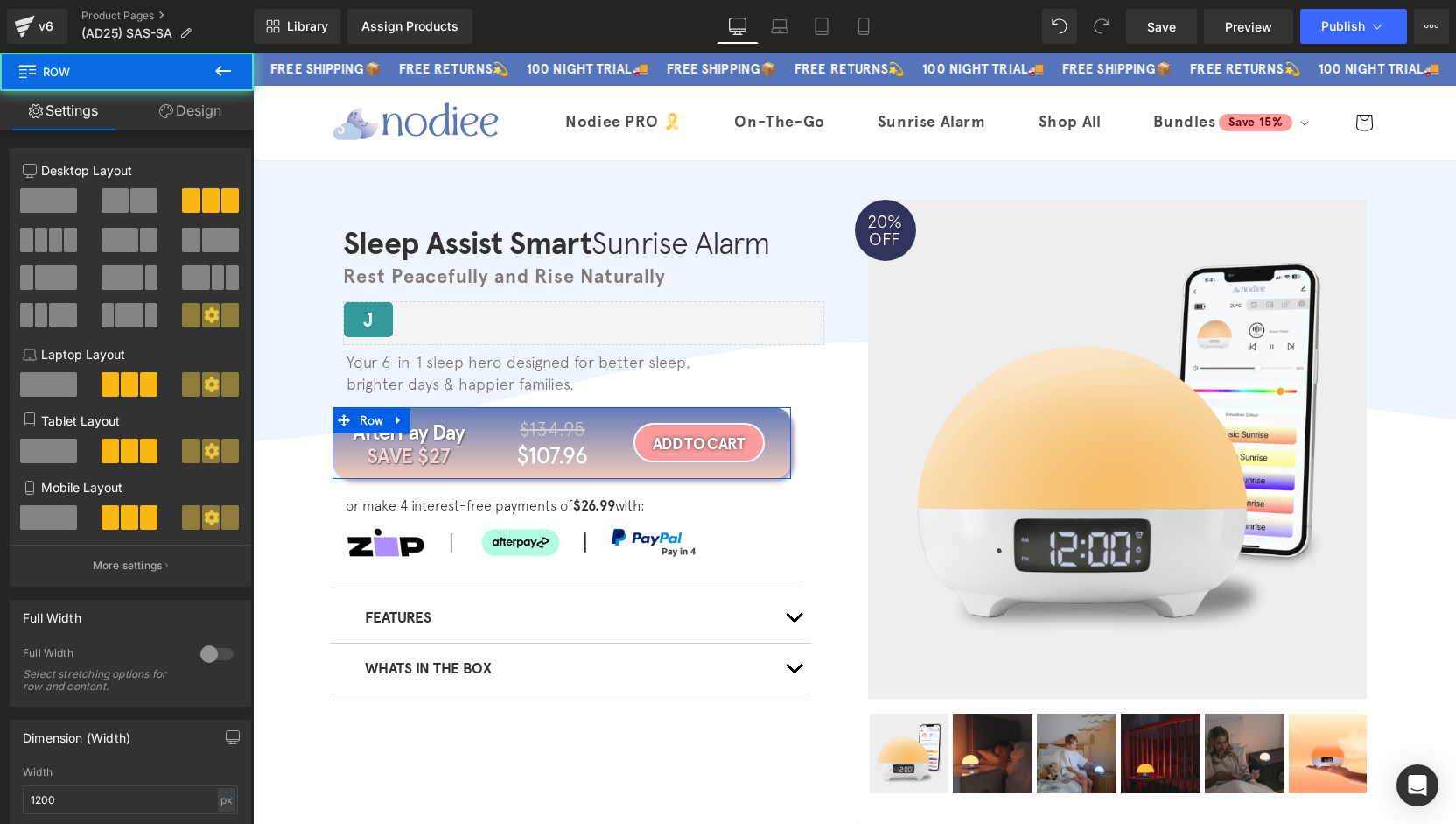
click at [213, 118] on link "Design" at bounding box center [190, 110] width 127 height 39
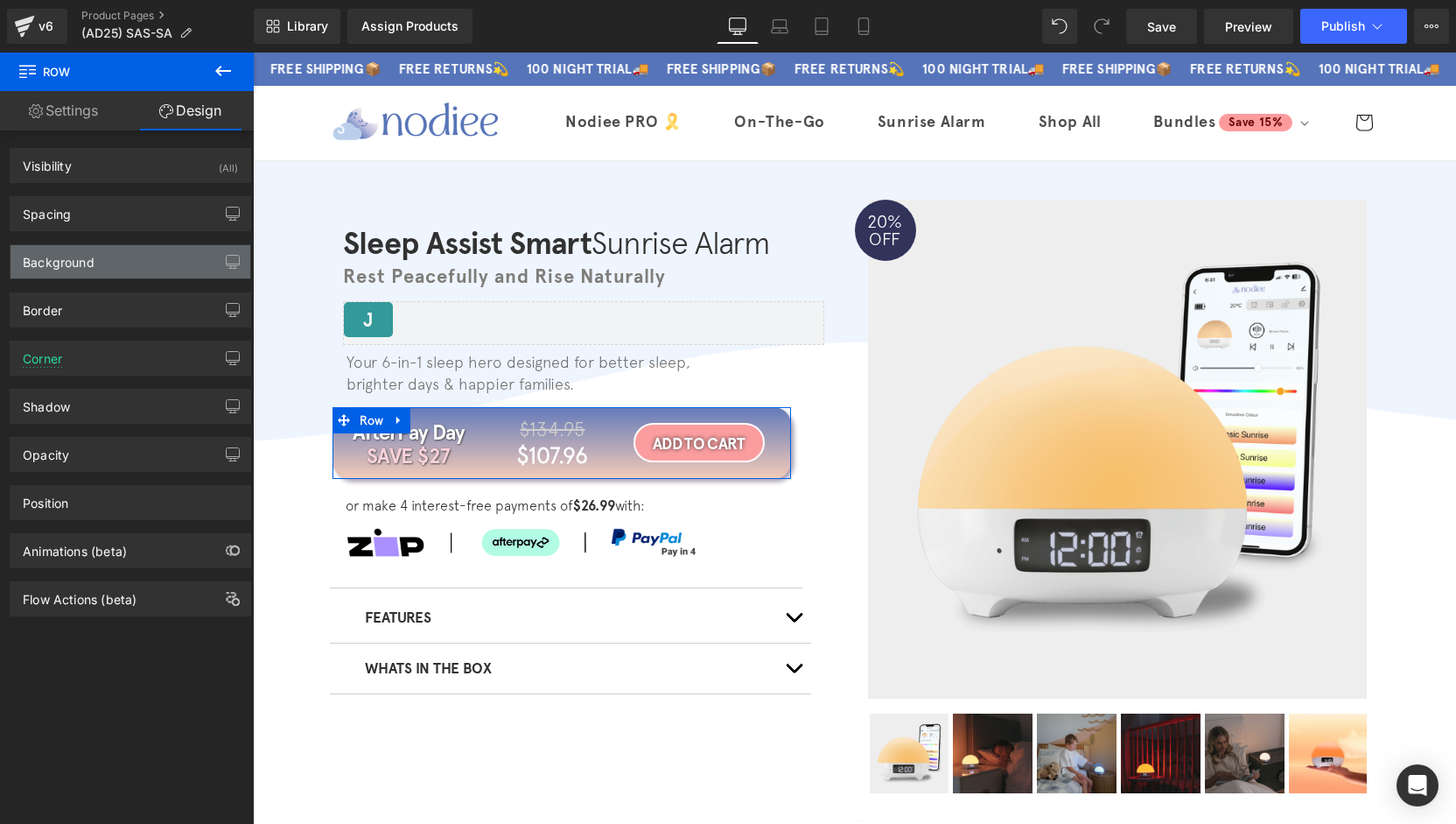
click at [114, 262] on div "Background" at bounding box center [130, 262] width 240 height 33
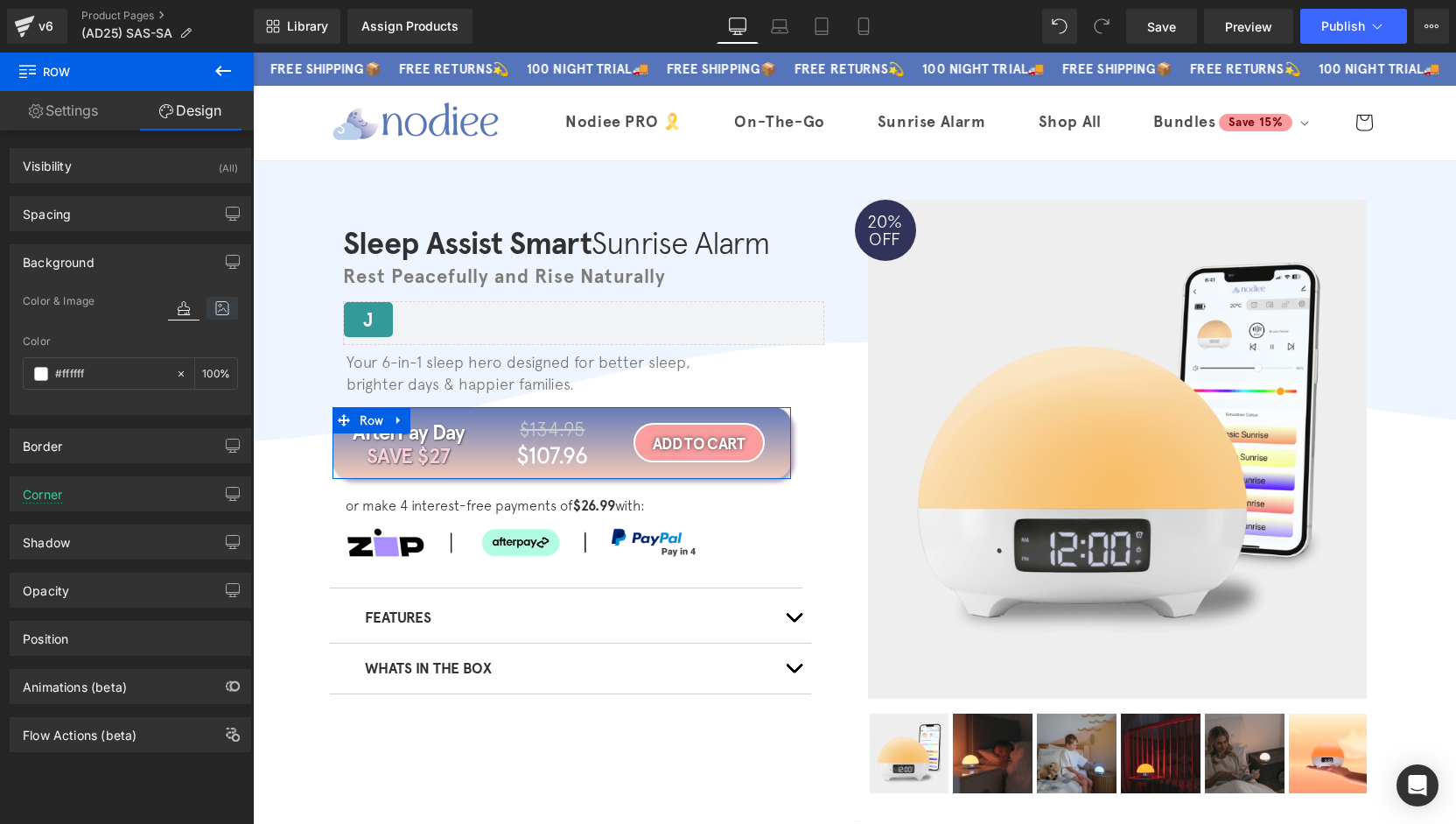
click at [221, 303] on icon at bounding box center [222, 308] width 32 height 23
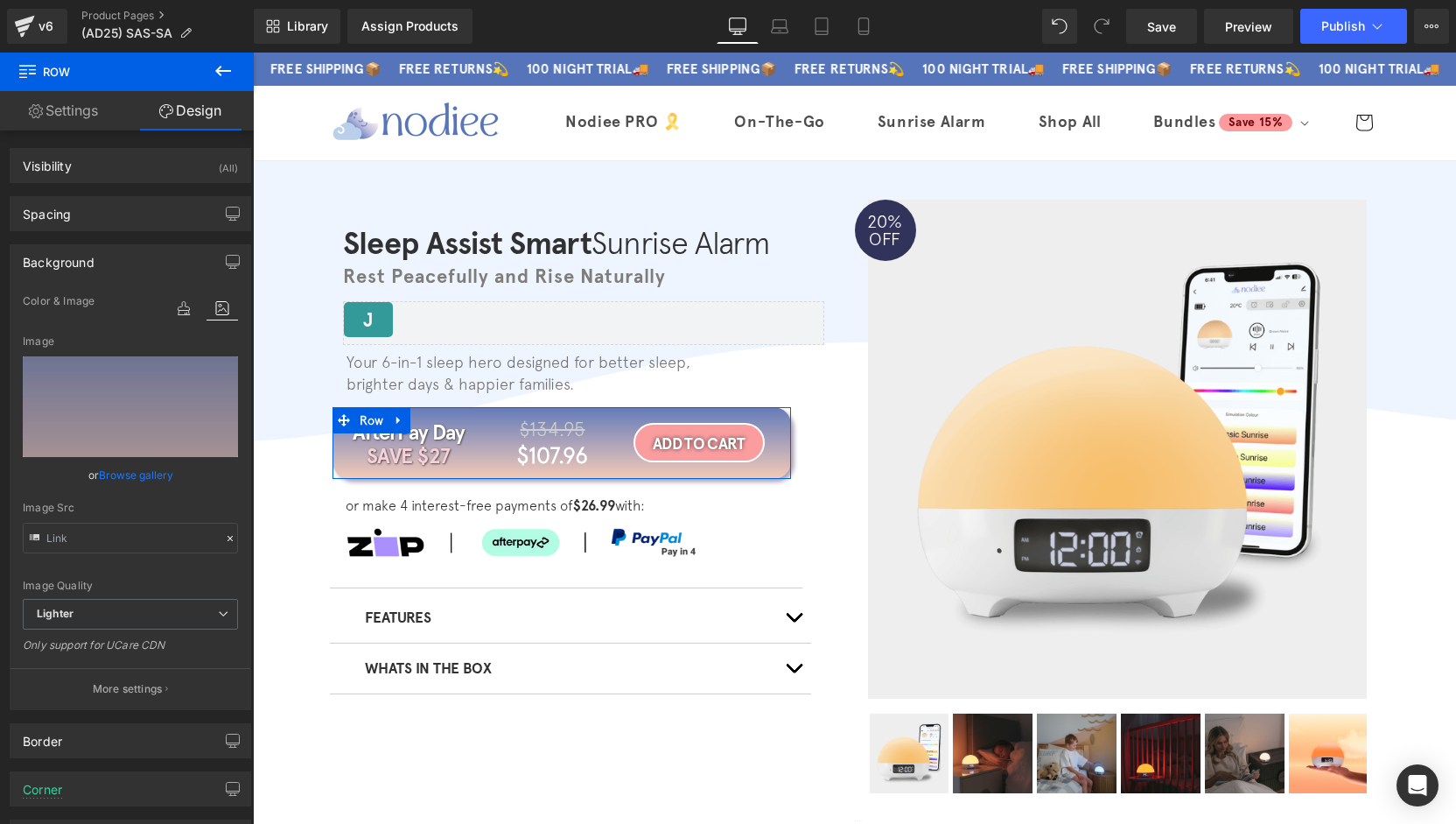
click at [132, 467] on link "Browse gallery" at bounding box center [137, 475] width 75 height 31
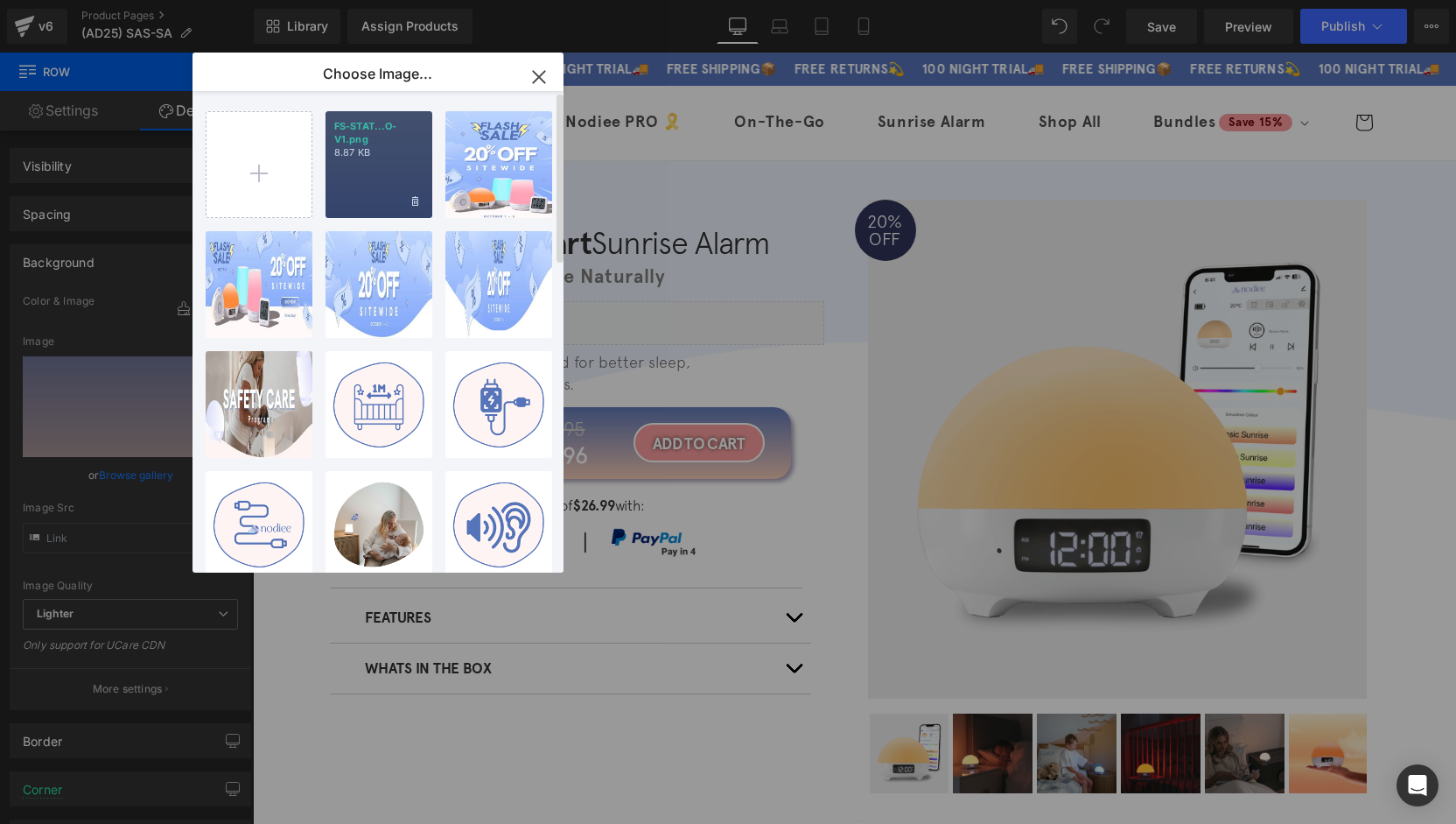
click at [344, 161] on div "FS-STAT...O-V1.png 8.87 KB" at bounding box center [378, 164] width 107 height 107
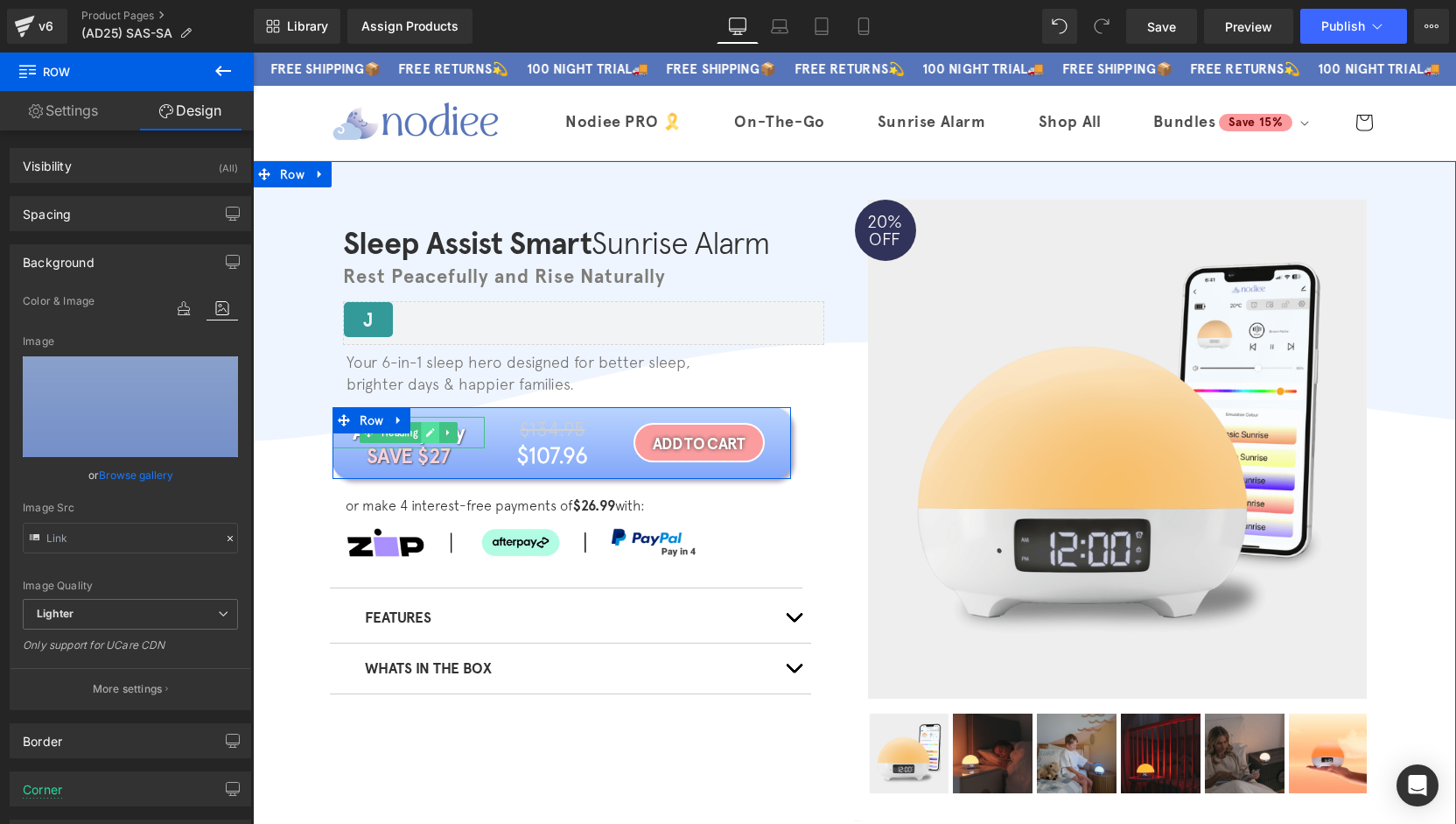
click at [427, 433] on icon at bounding box center [430, 433] width 10 height 11
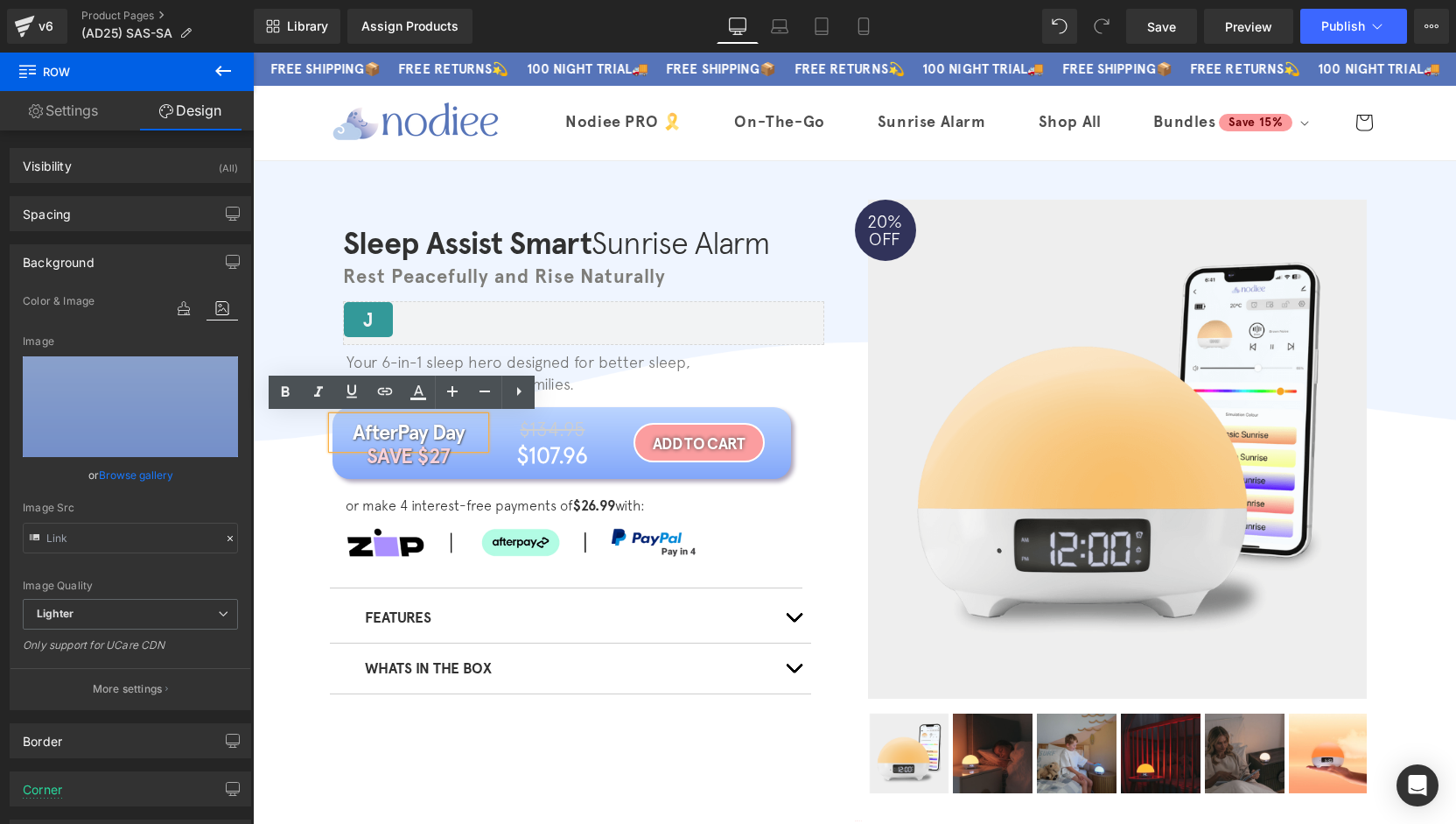
click at [427, 433] on h1 "AfterPay Day" at bounding box center [409, 432] width 153 height 32
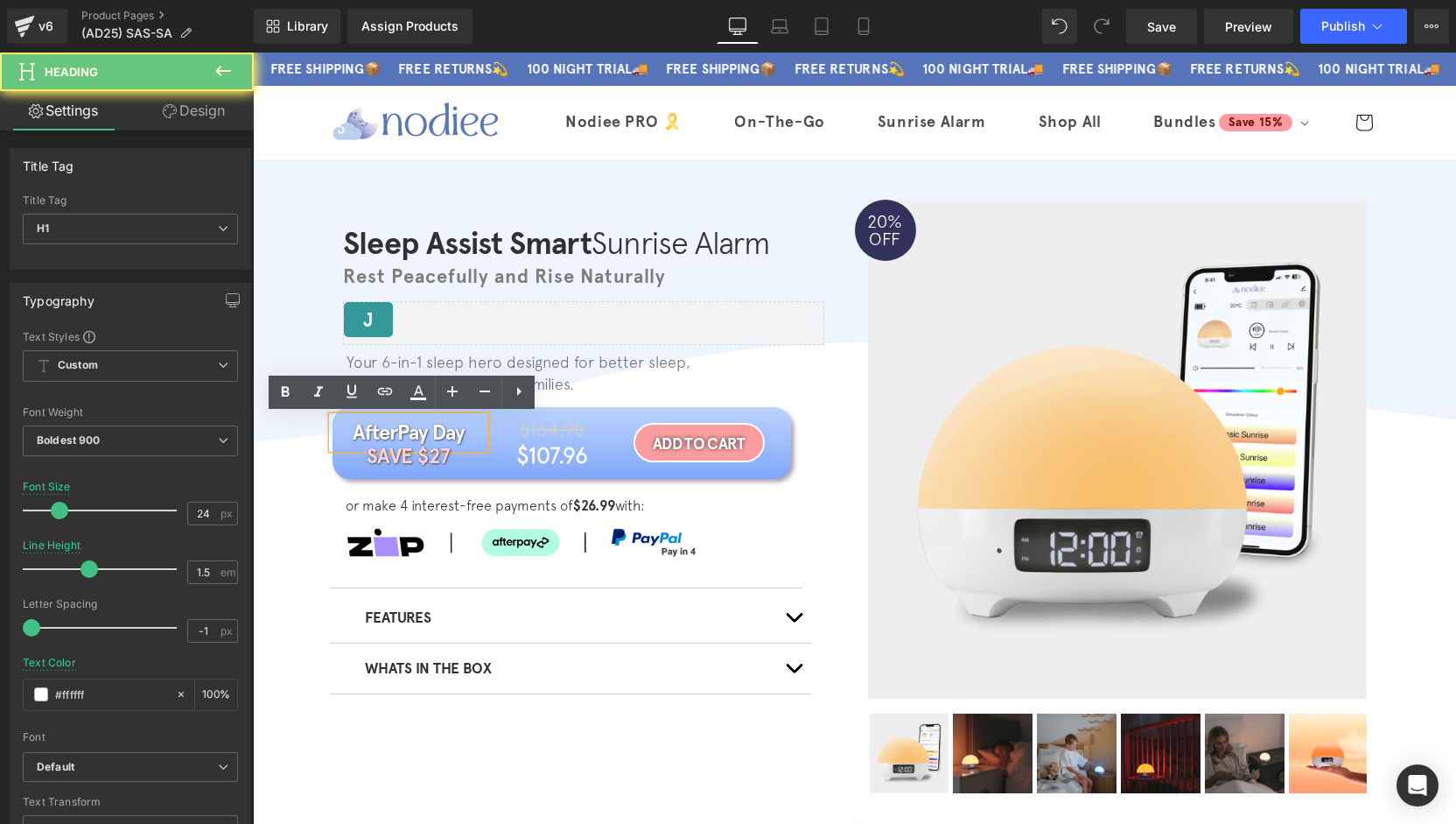
click at [427, 433] on h1 "AfterPay Day" at bounding box center [409, 432] width 153 height 32
click at [427, 434] on h1 "AfterPay Day" at bounding box center [409, 432] width 153 height 32
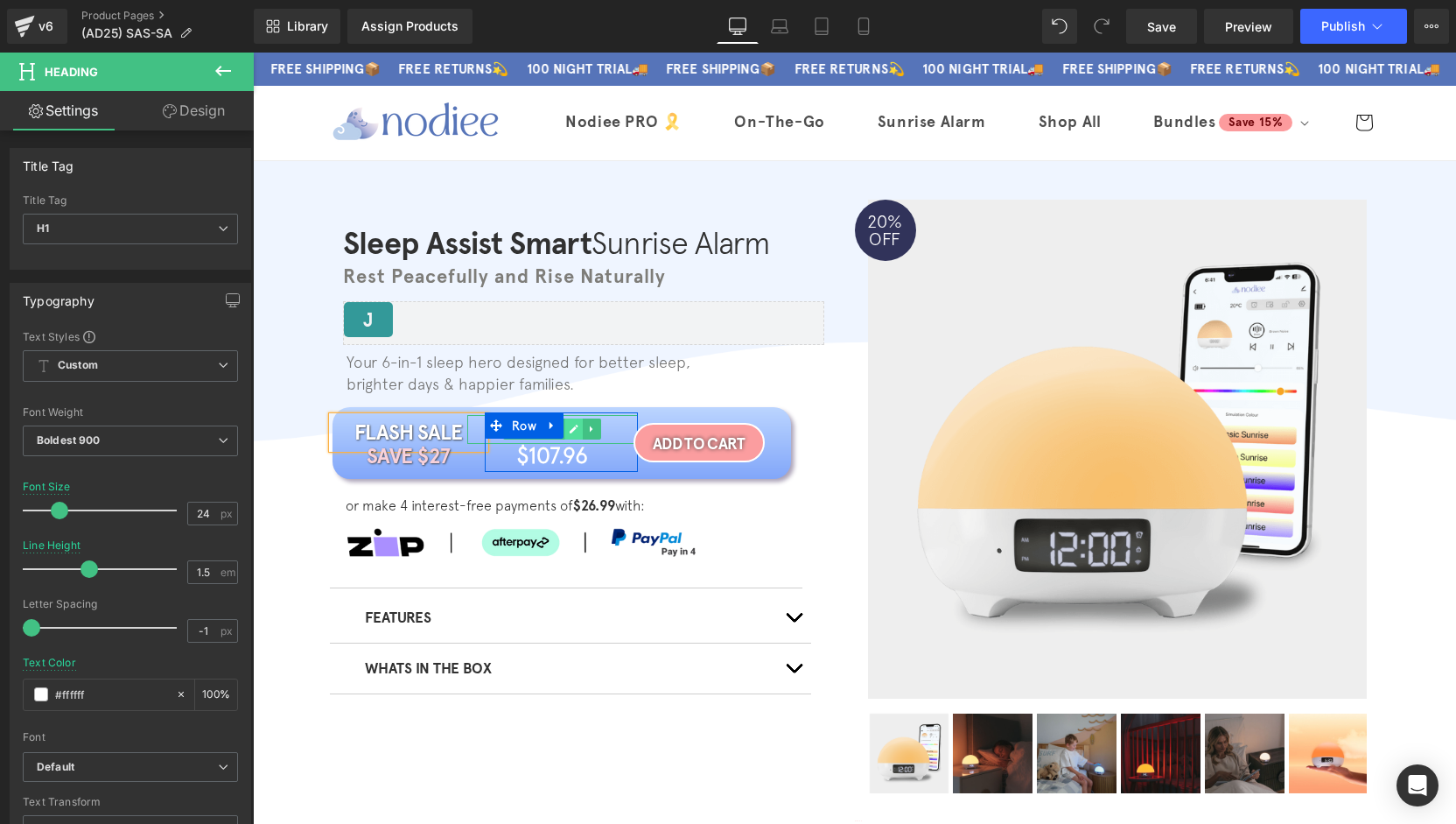
click at [569, 431] on icon at bounding box center [574, 429] width 10 height 11
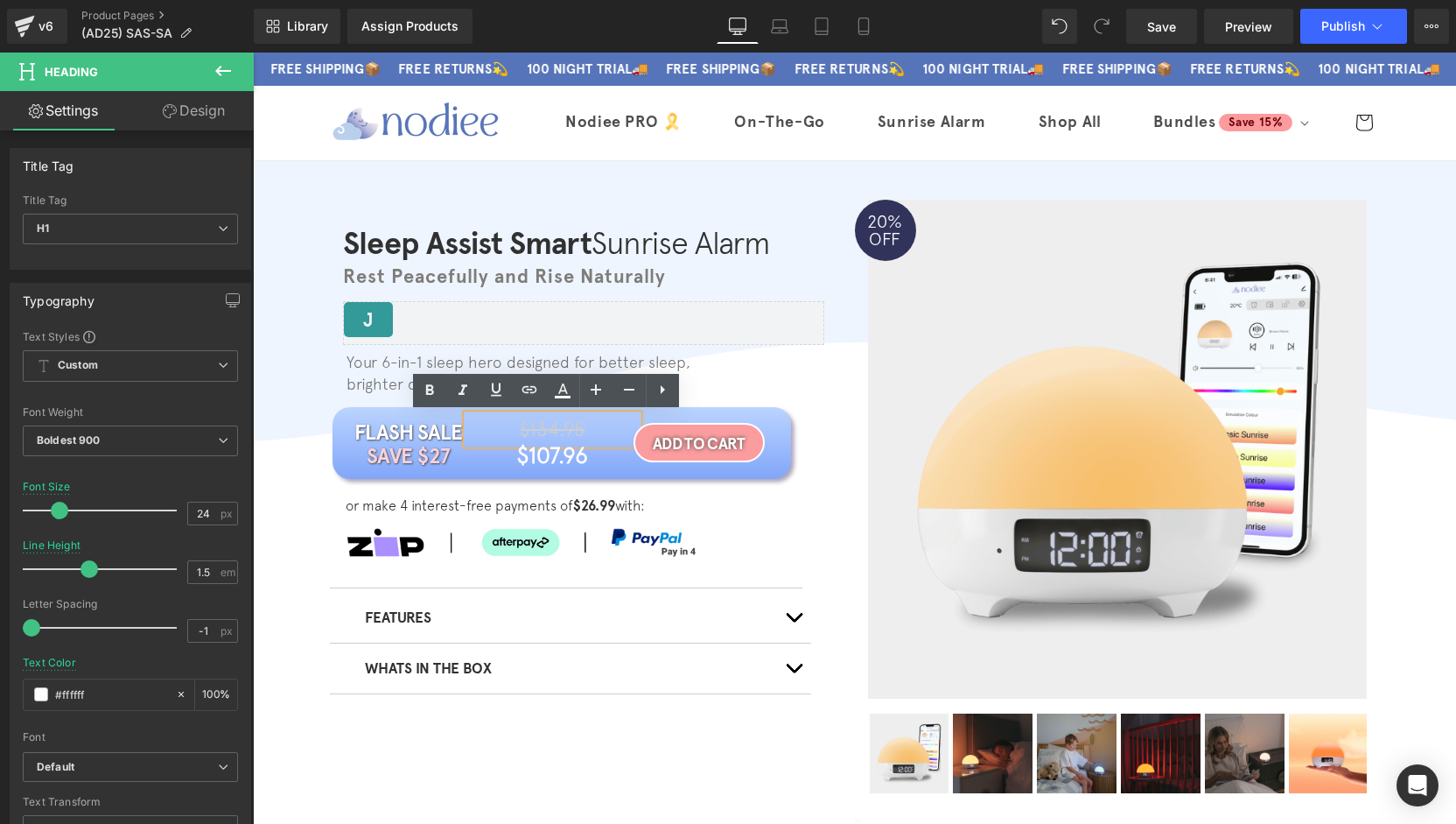
click at [562, 431] on span "$134.95" at bounding box center [551, 428] width 65 height 23
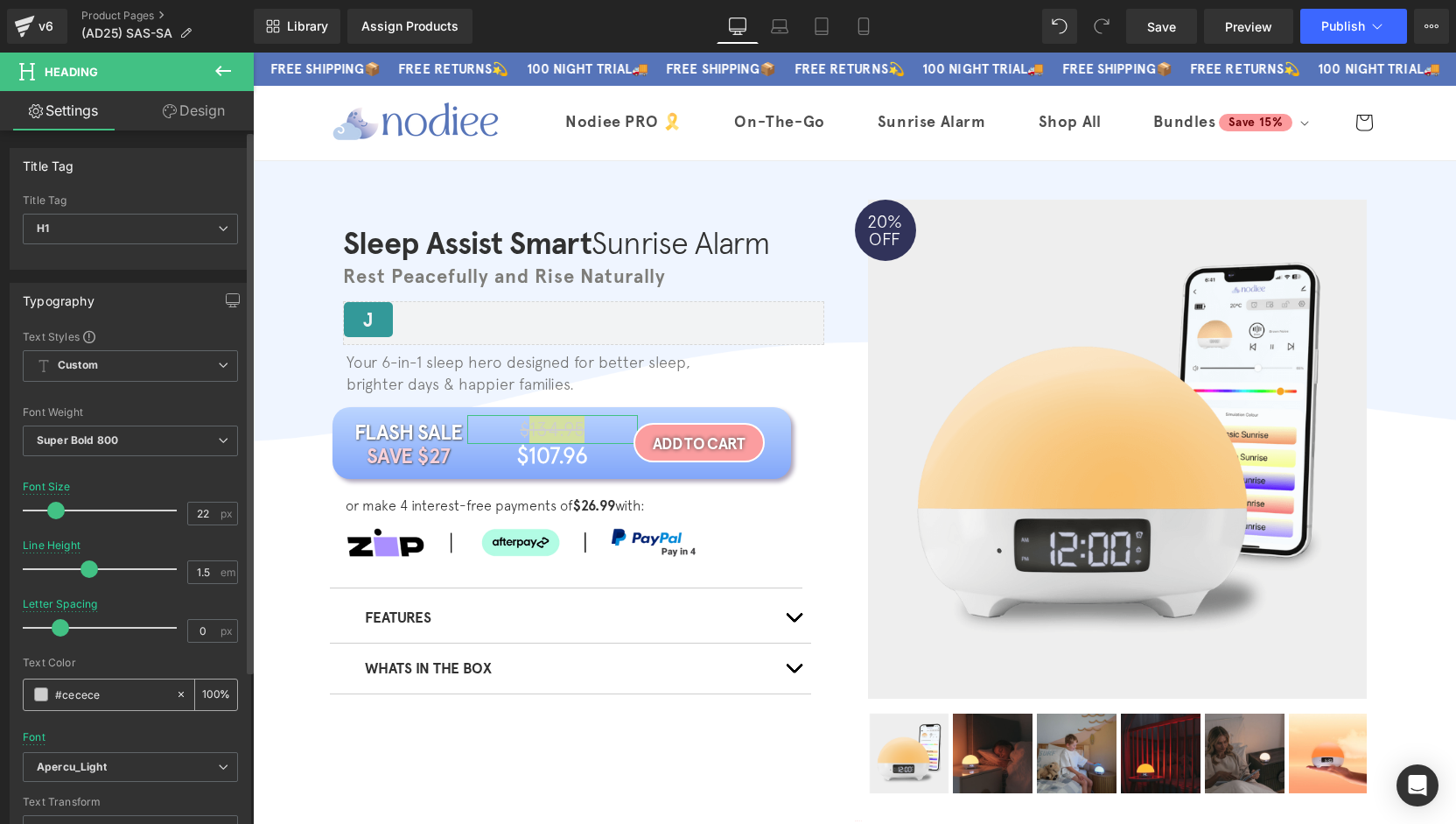
click at [34, 694] on span at bounding box center [40, 694] width 14 height 14
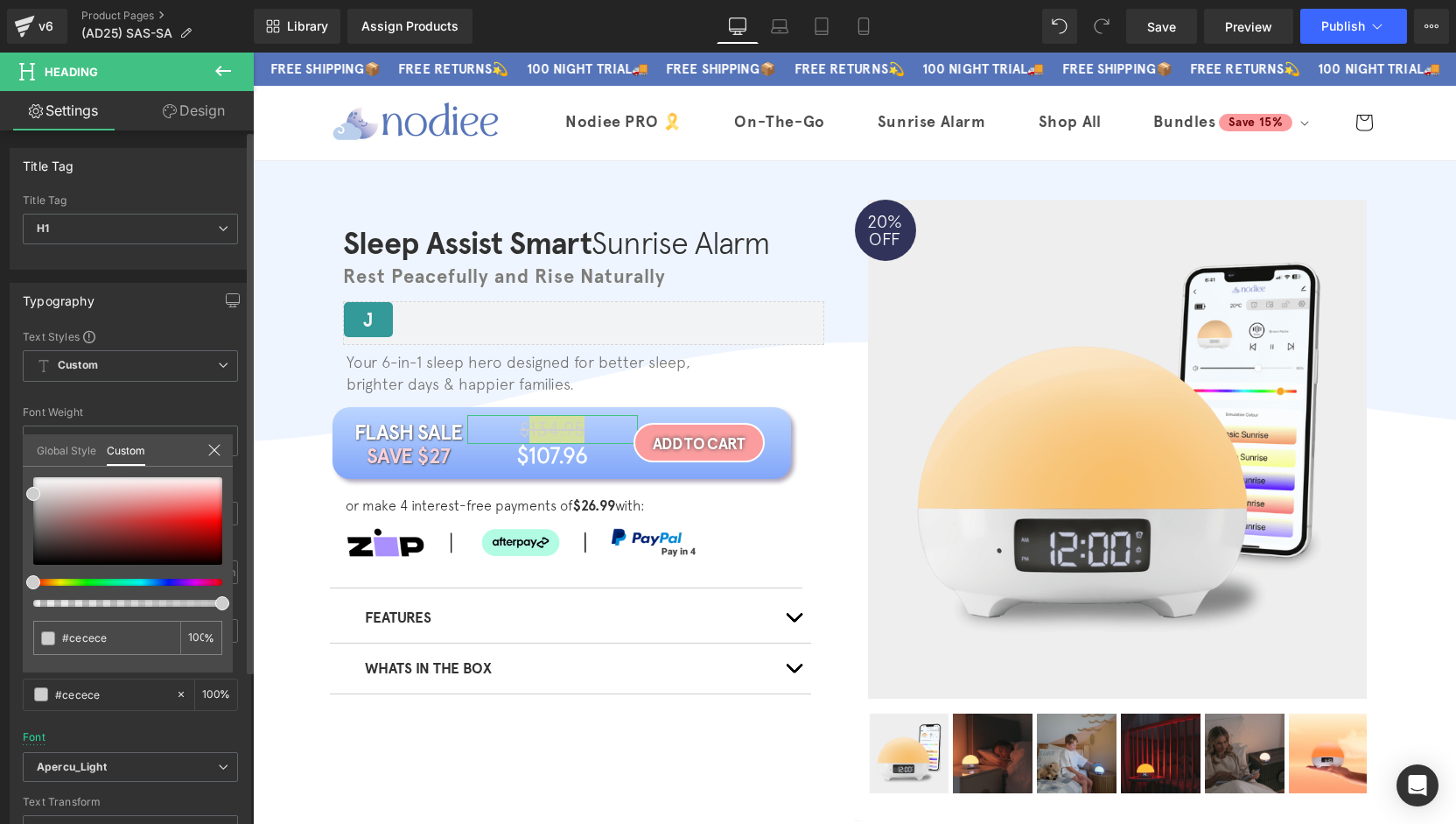
drag, startPoint x: 29, startPoint y: 500, endPoint x: 24, endPoint y: 521, distance: 21.6
click at [24, 521] on div "#cecece 100 %" at bounding box center [128, 574] width 210 height 195
drag, startPoint x: 30, startPoint y: 496, endPoint x: 26, endPoint y: 510, distance: 14.6
click at [26, 510] on div "#cecece 100 %" at bounding box center [128, 574] width 210 height 195
click at [199, 117] on link "Design" at bounding box center [193, 110] width 127 height 39
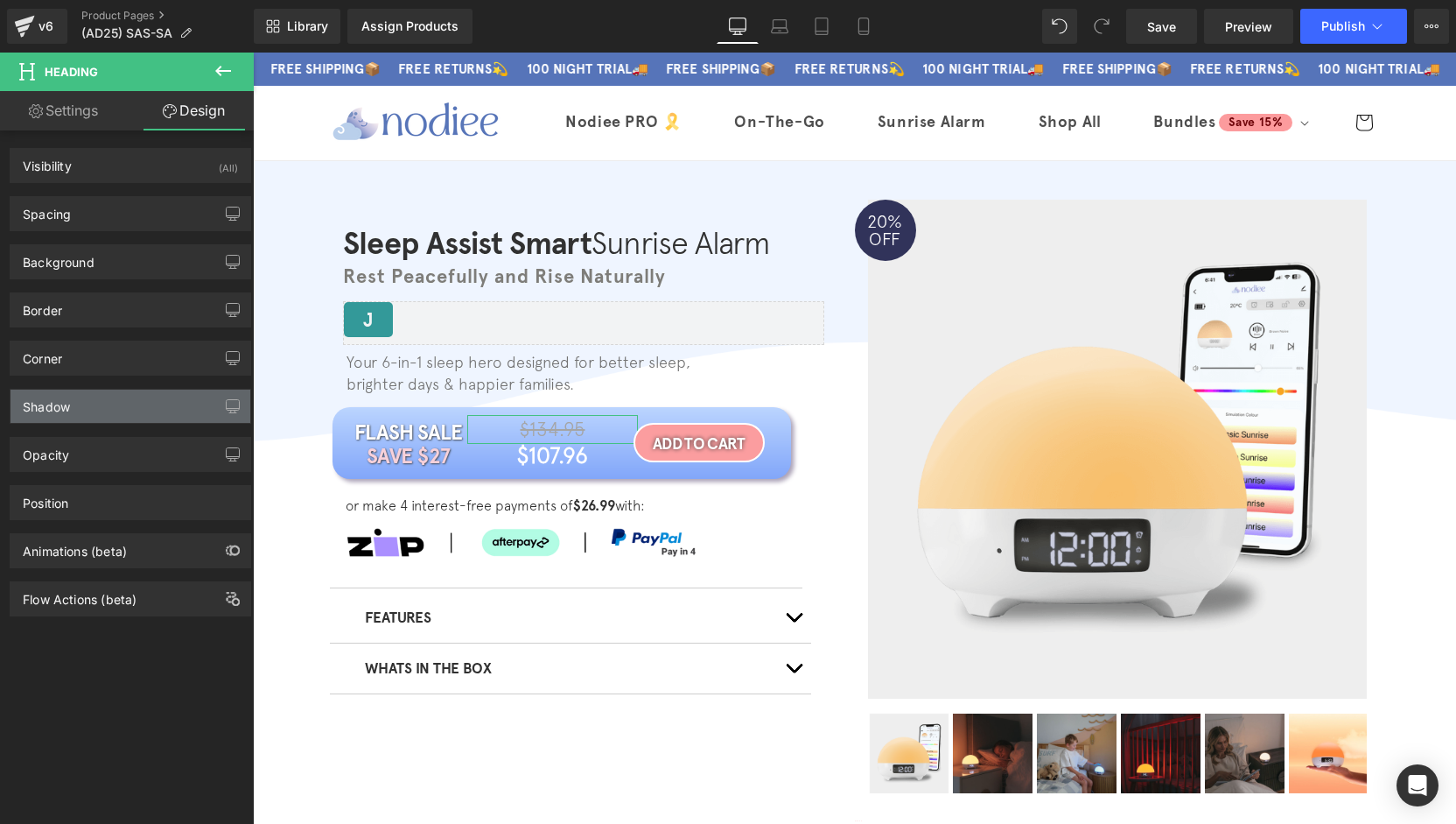
click at [90, 412] on div "Shadow" at bounding box center [130, 406] width 240 height 33
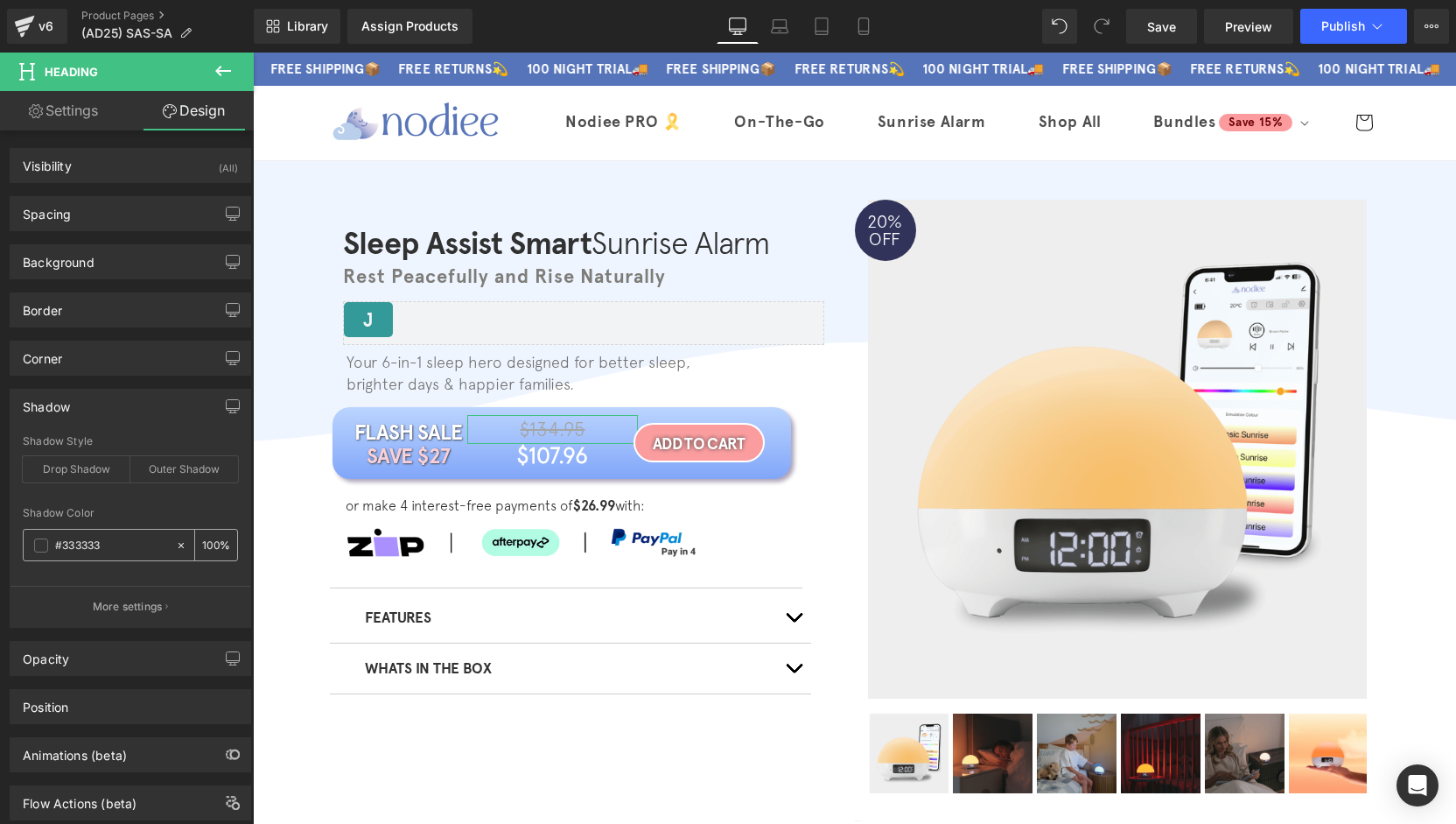
paste input "5674b9"
type input "#5674b9"
click at [175, 542] on icon at bounding box center [180, 545] width 12 height 12
click at [136, 401] on div "Shadow" at bounding box center [130, 406] width 240 height 33
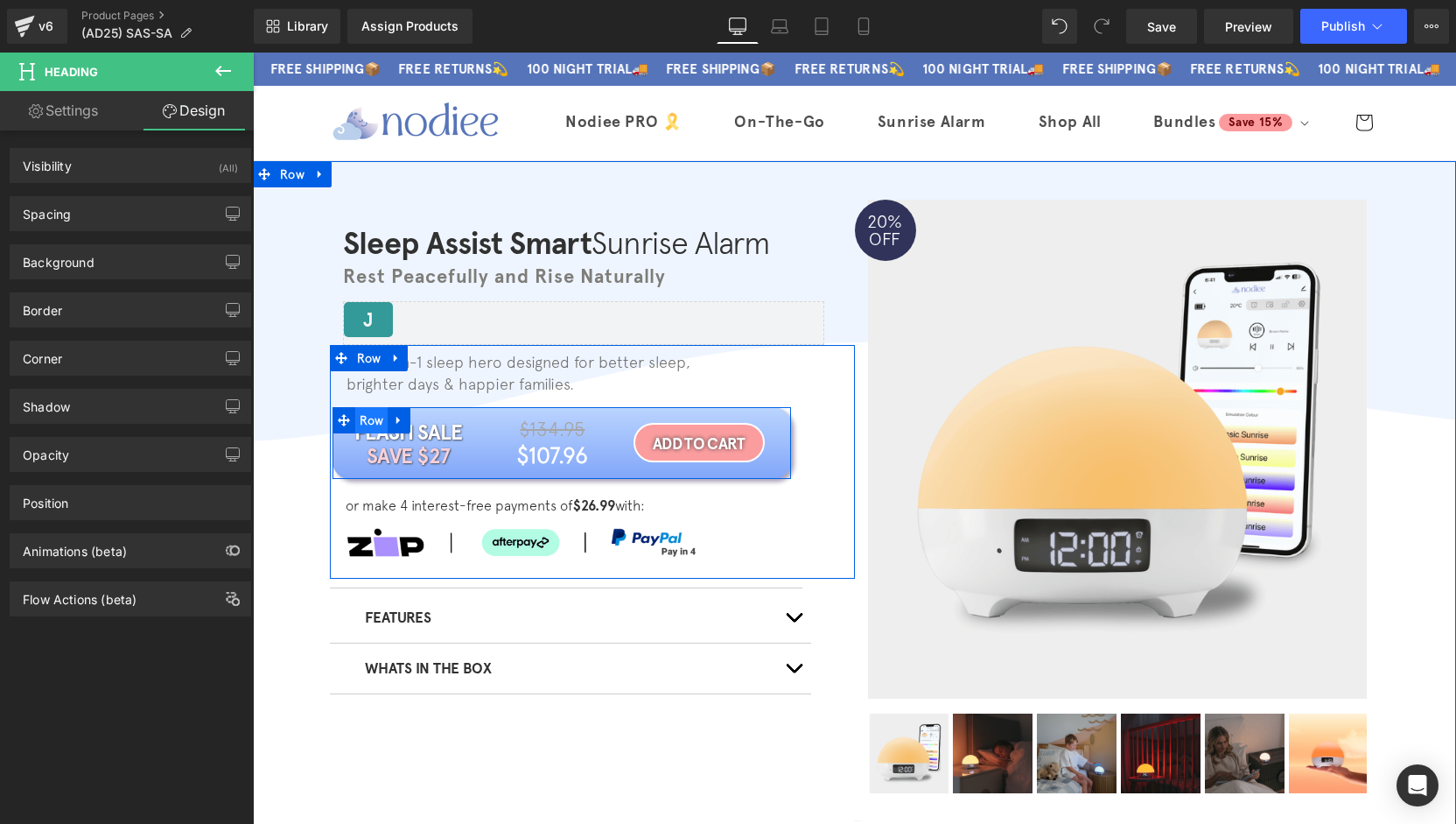
drag, startPoint x: 379, startPoint y: 417, endPoint x: 366, endPoint y: 421, distance: 13.6
click at [379, 417] on span "Row" at bounding box center [372, 420] width 33 height 26
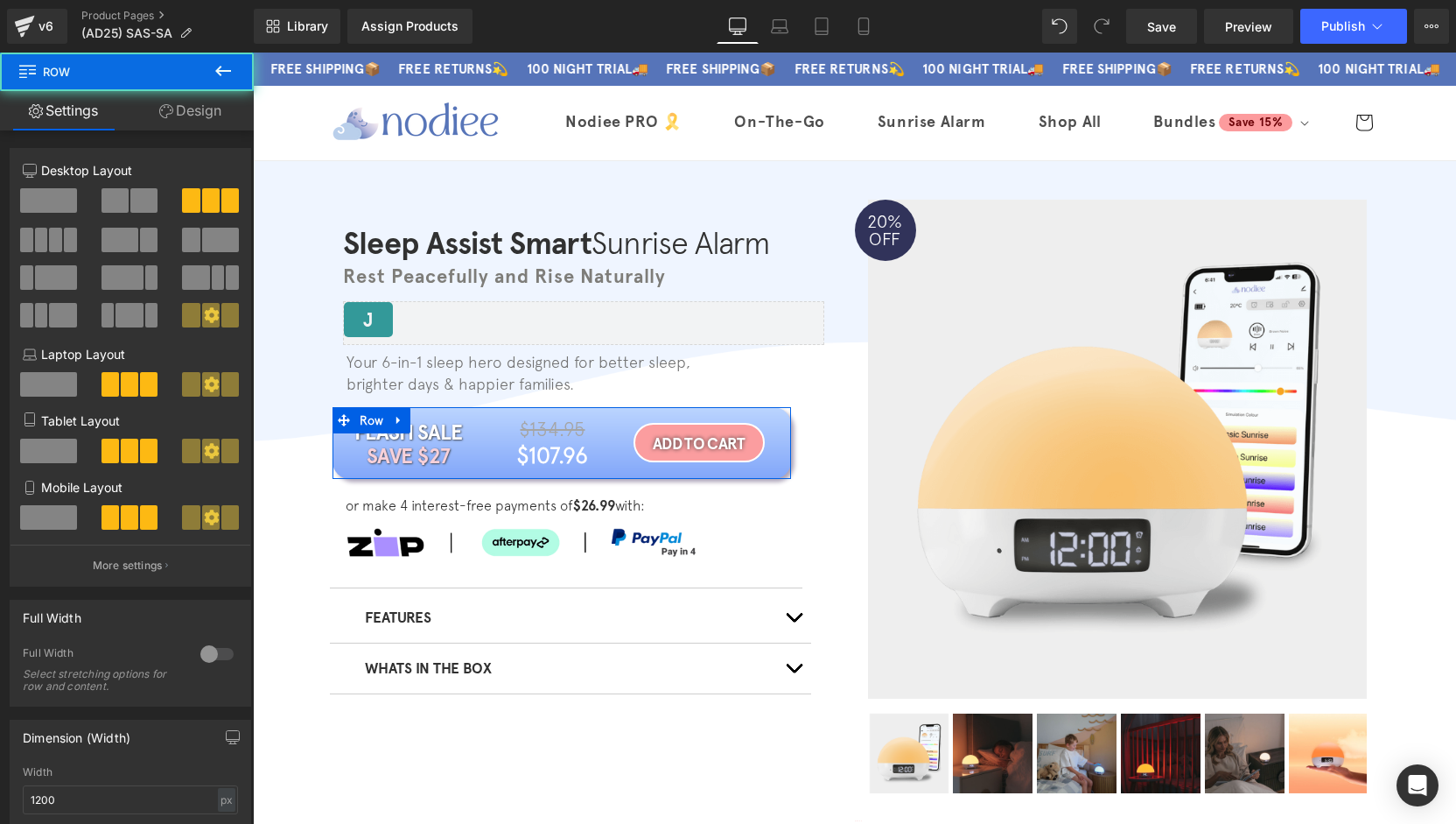
drag, startPoint x: 220, startPoint y: 99, endPoint x: 215, endPoint y: 108, distance: 10.3
click at [220, 100] on link "Design" at bounding box center [190, 110] width 127 height 39
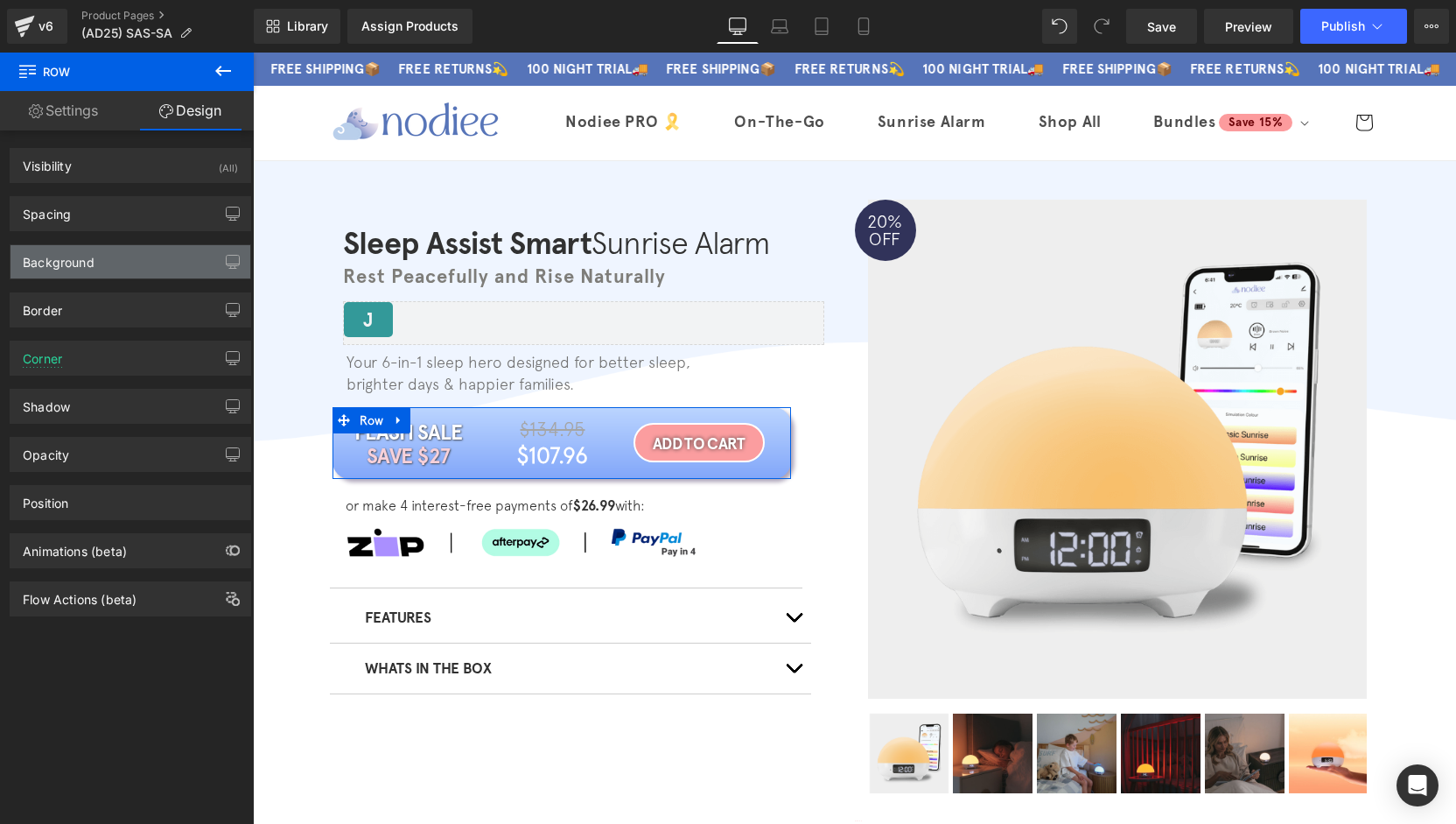
click at [97, 265] on div "Background" at bounding box center [130, 262] width 240 height 33
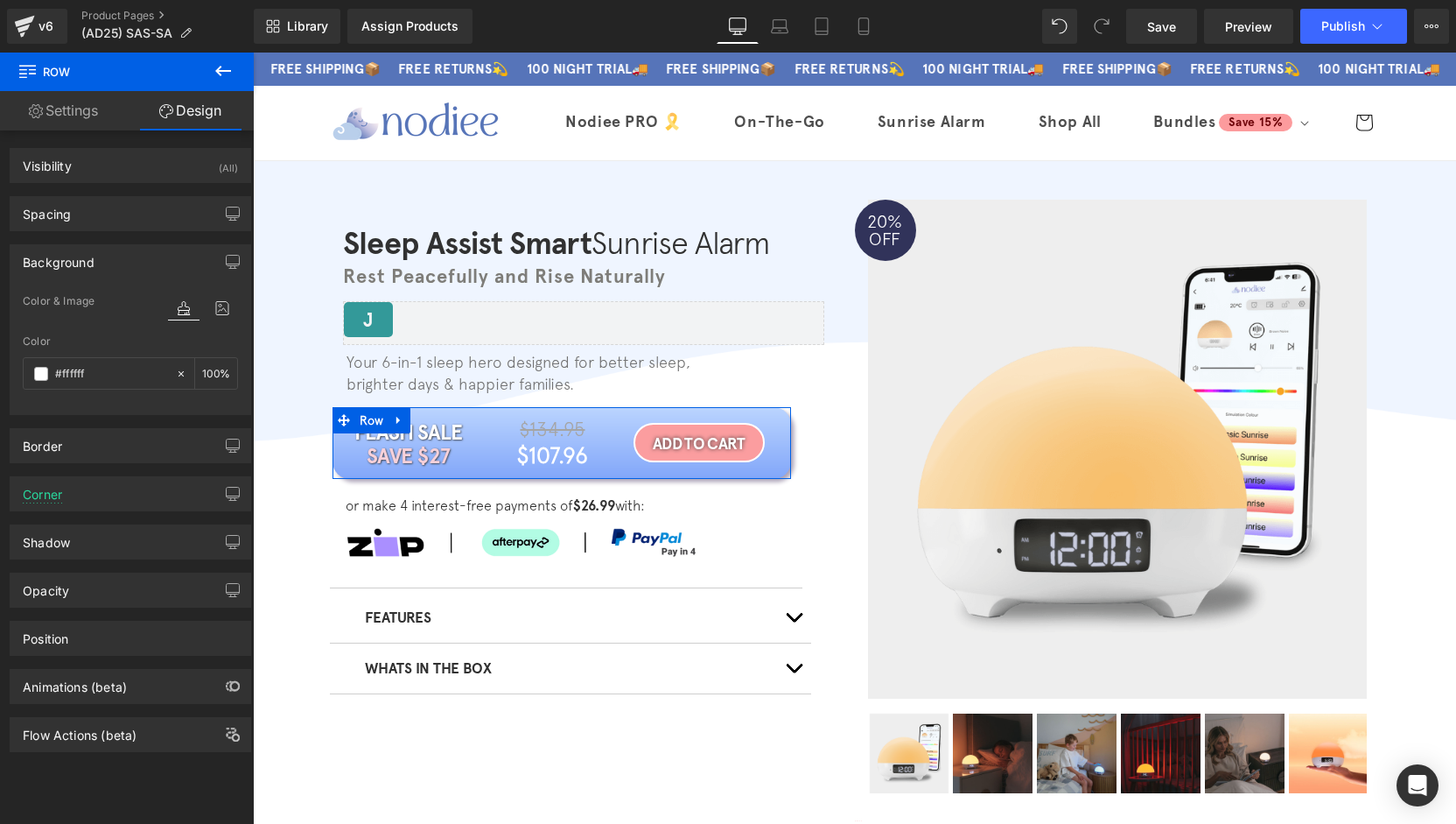
click at [84, 271] on div "Background" at bounding box center [130, 262] width 240 height 33
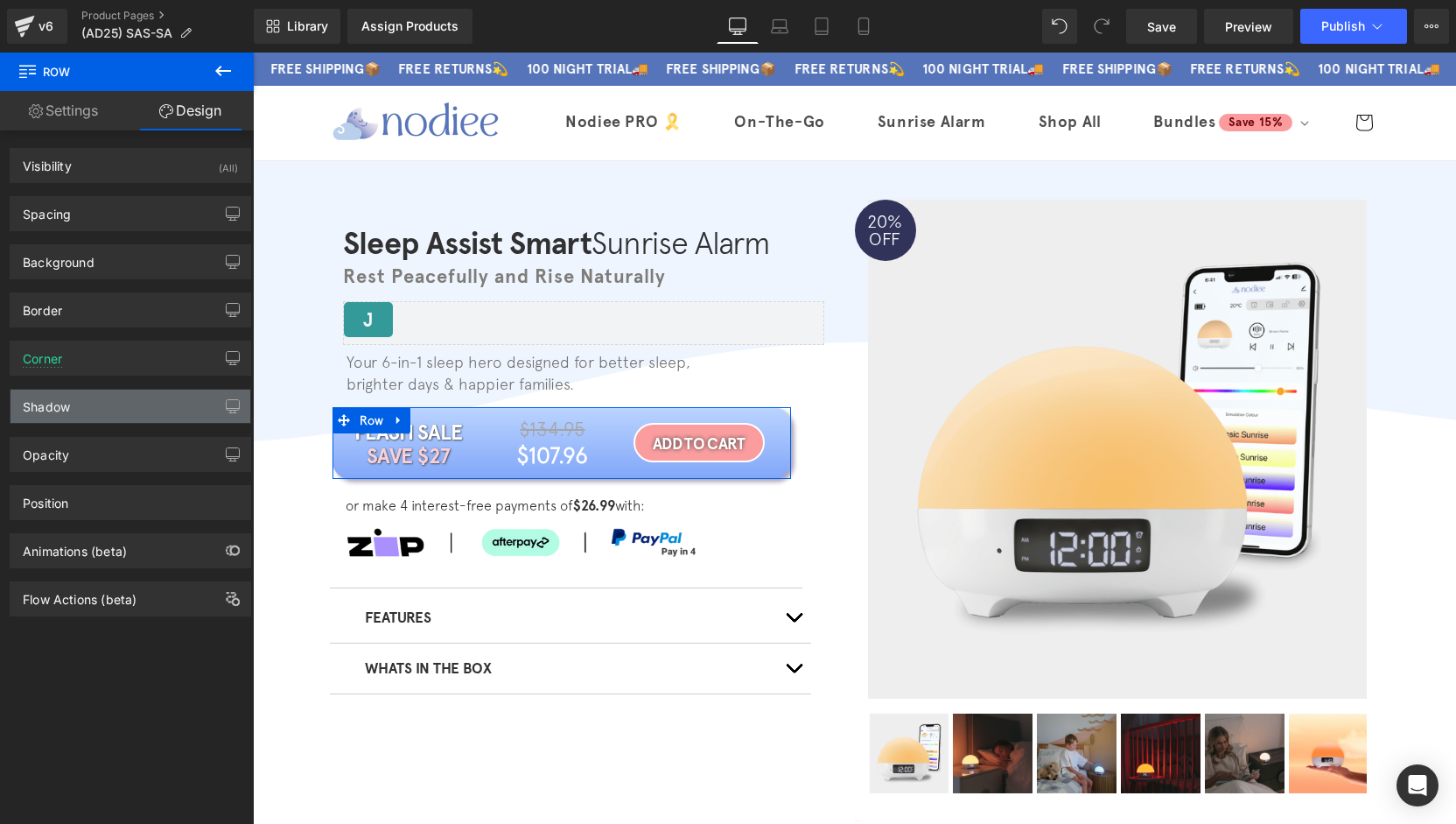
click at [78, 416] on div "Shadow" at bounding box center [130, 406] width 240 height 33
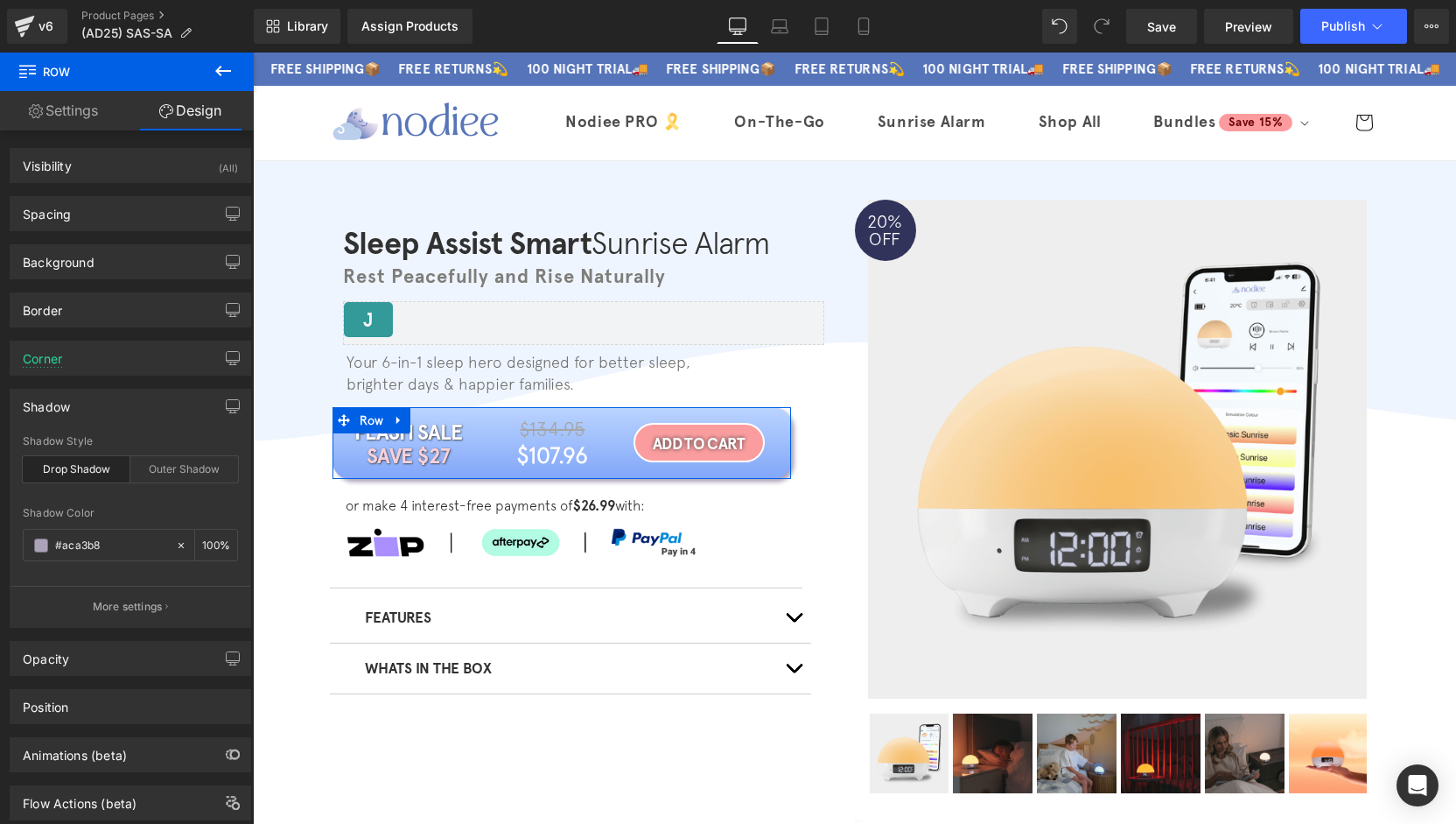
paste input "5674b9"
type input "#5674b9"
type input "50"
drag, startPoint x: 864, startPoint y: 29, endPoint x: 779, endPoint y: 36, distance: 85.3
click at [864, 29] on icon at bounding box center [863, 26] width 17 height 17
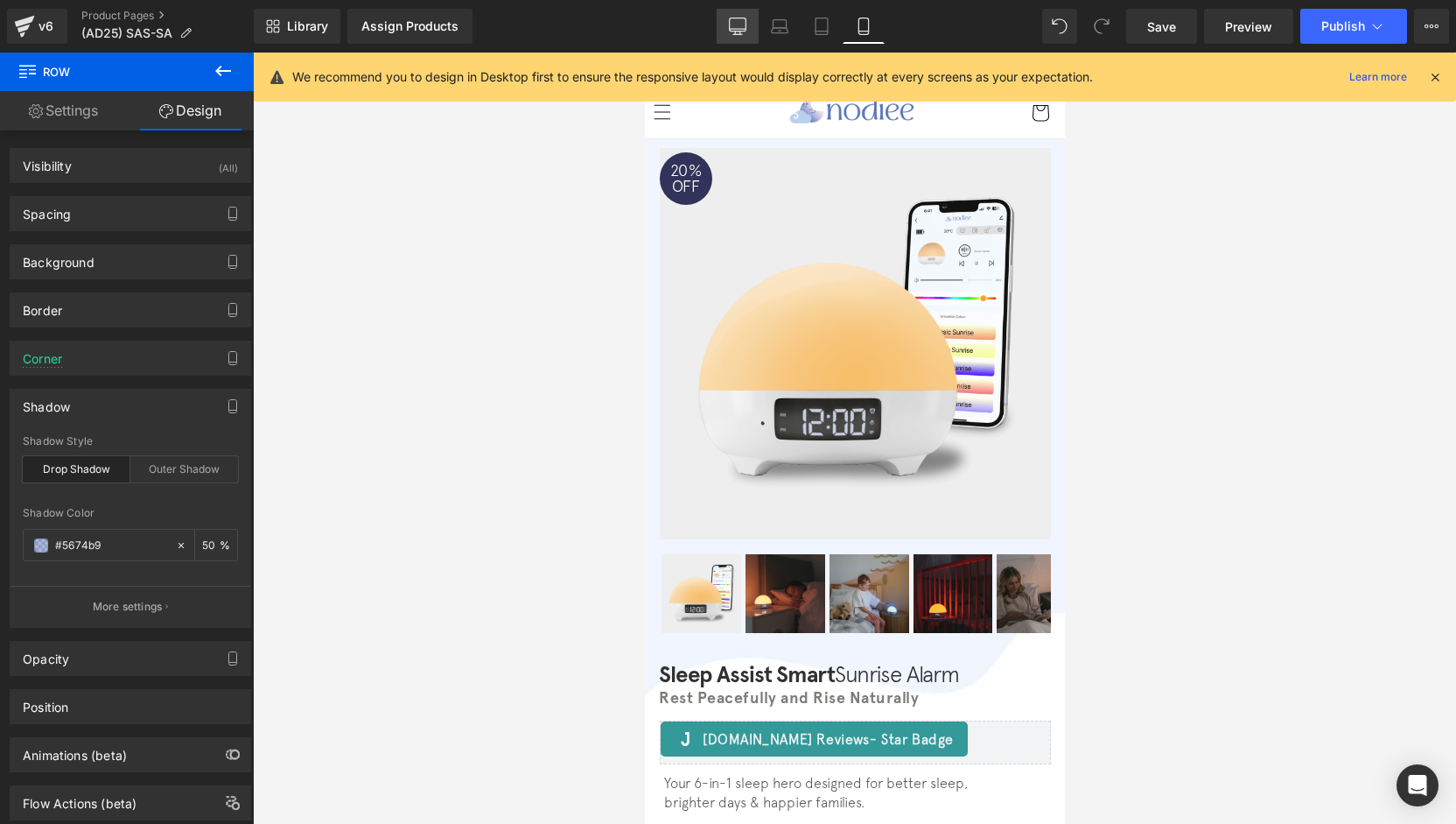
scroll to position [520, 0]
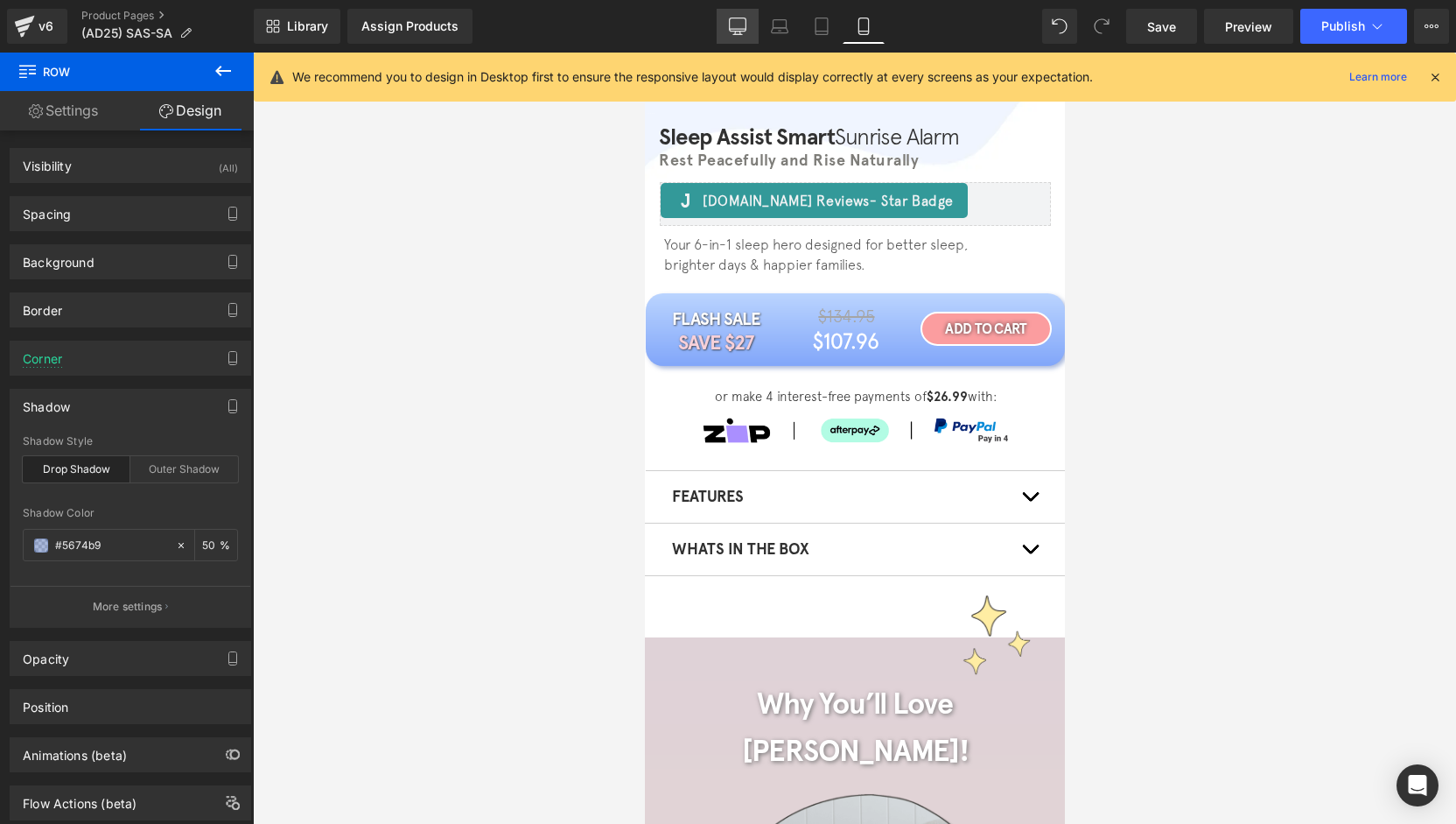
click at [733, 30] on icon at bounding box center [737, 26] width 17 height 17
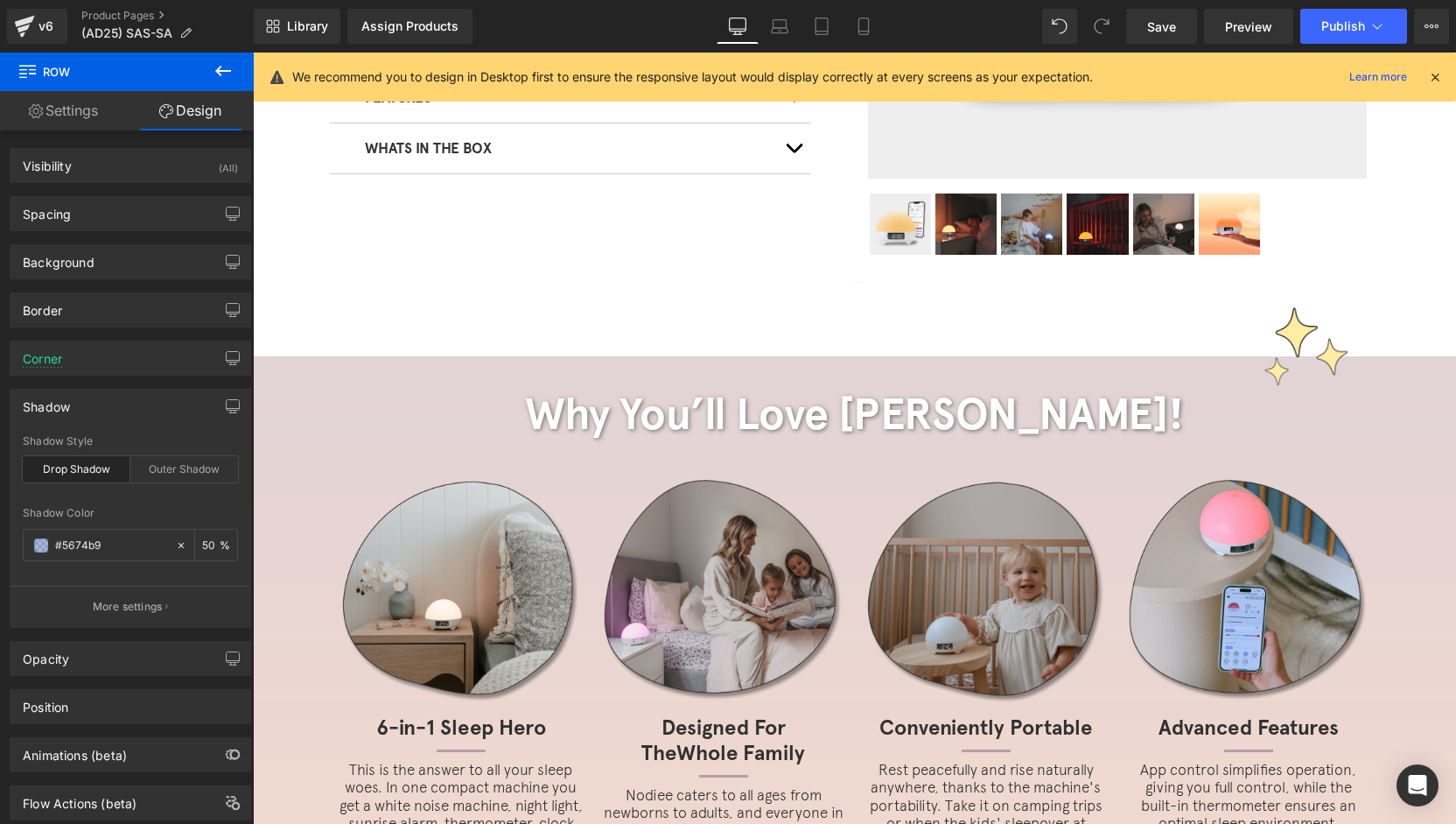
scroll to position [112, 0]
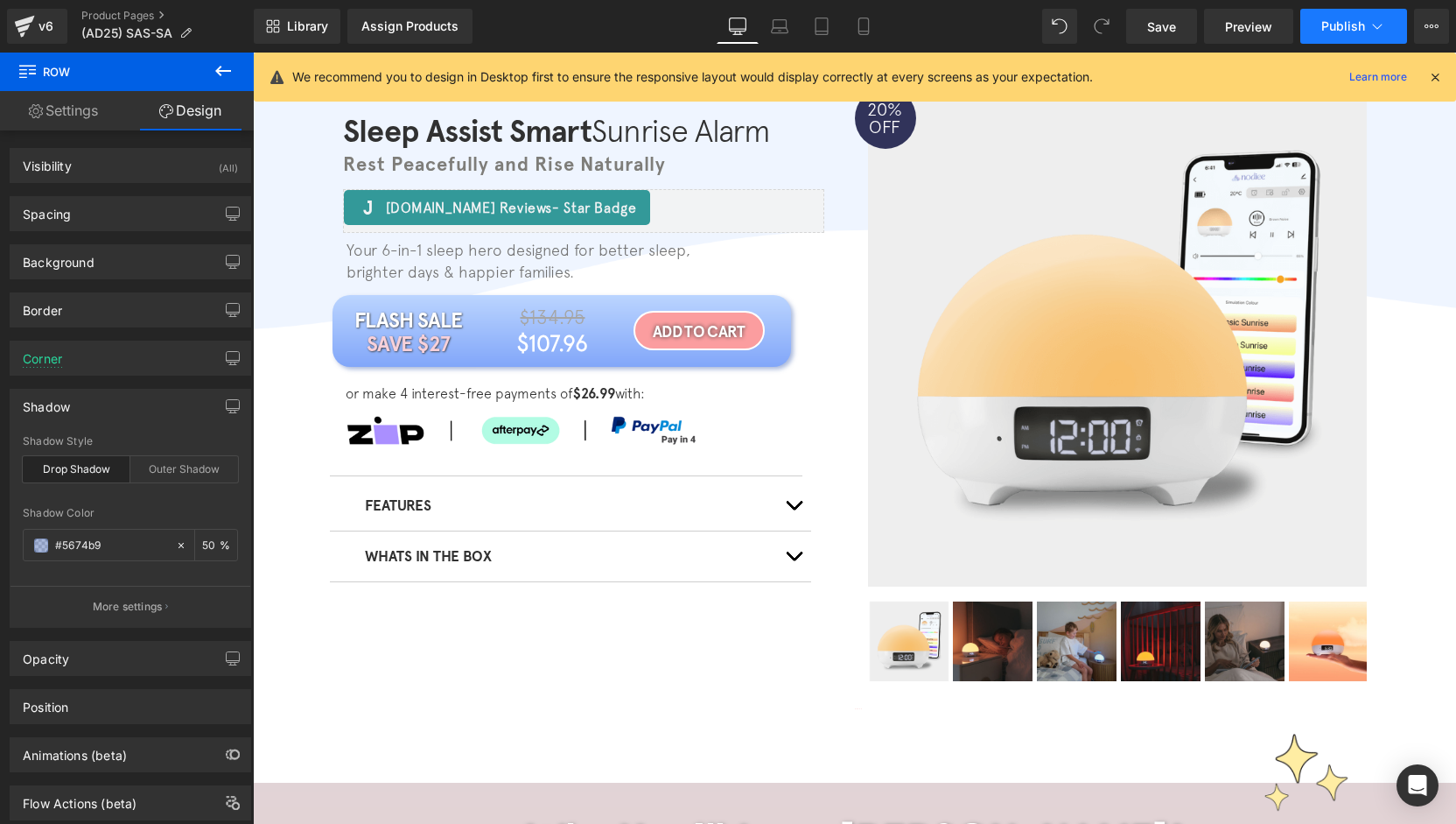
click at [1359, 29] on span "Publish" at bounding box center [1343, 26] width 44 height 14
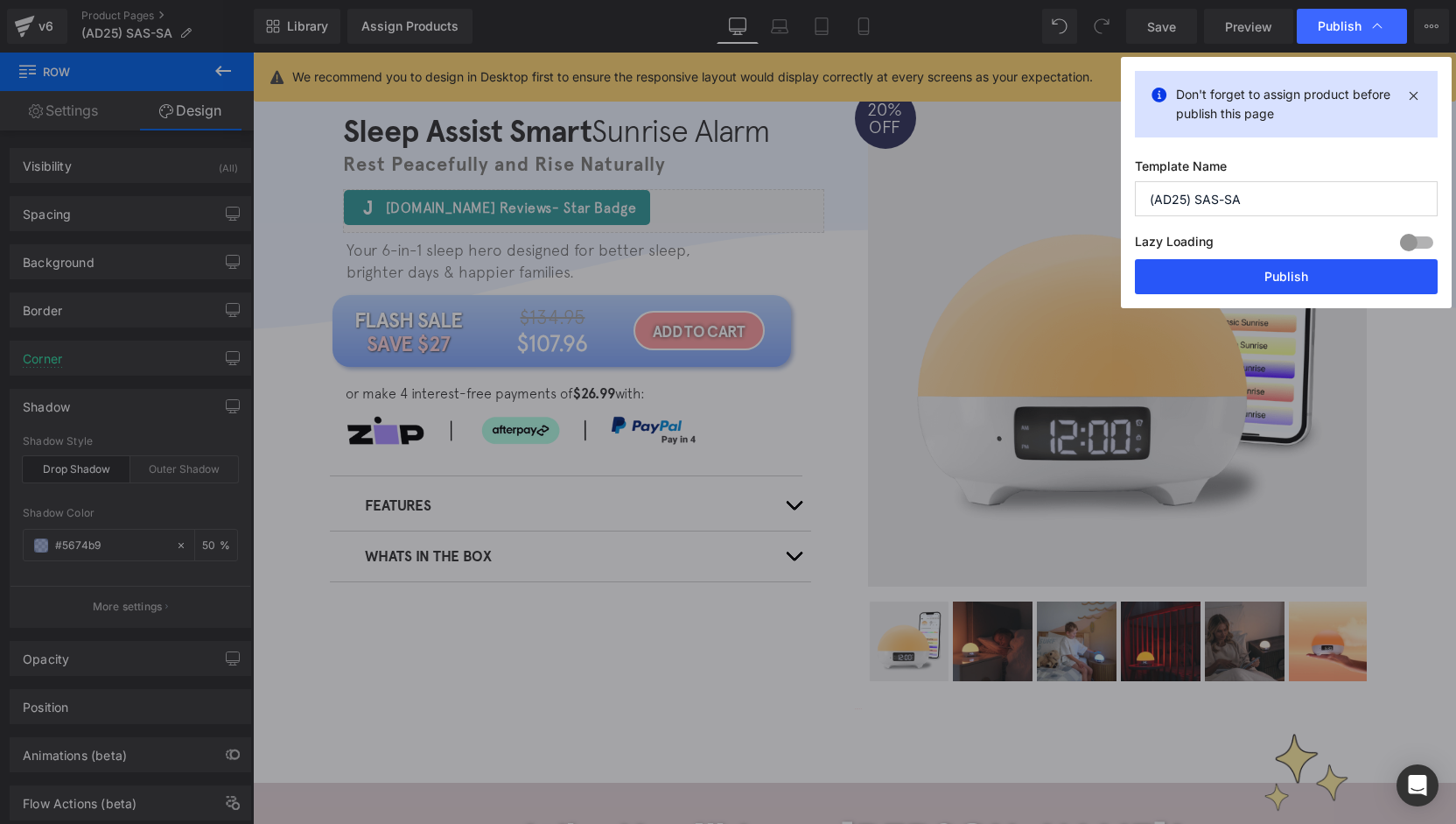
click at [1319, 271] on button "Publish" at bounding box center [1287, 276] width 302 height 35
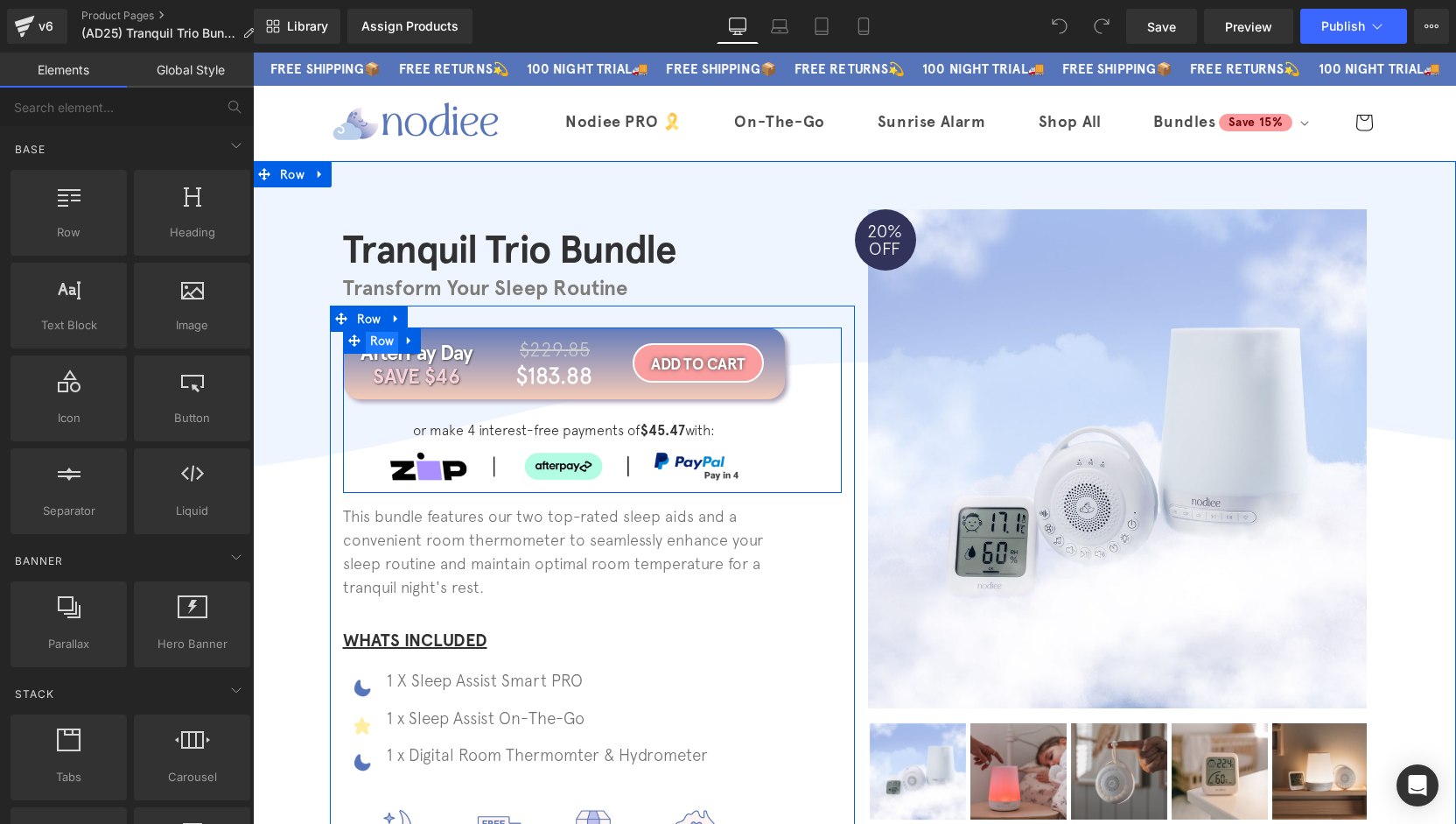
click at [367, 342] on span "Row" at bounding box center [382, 340] width 33 height 26
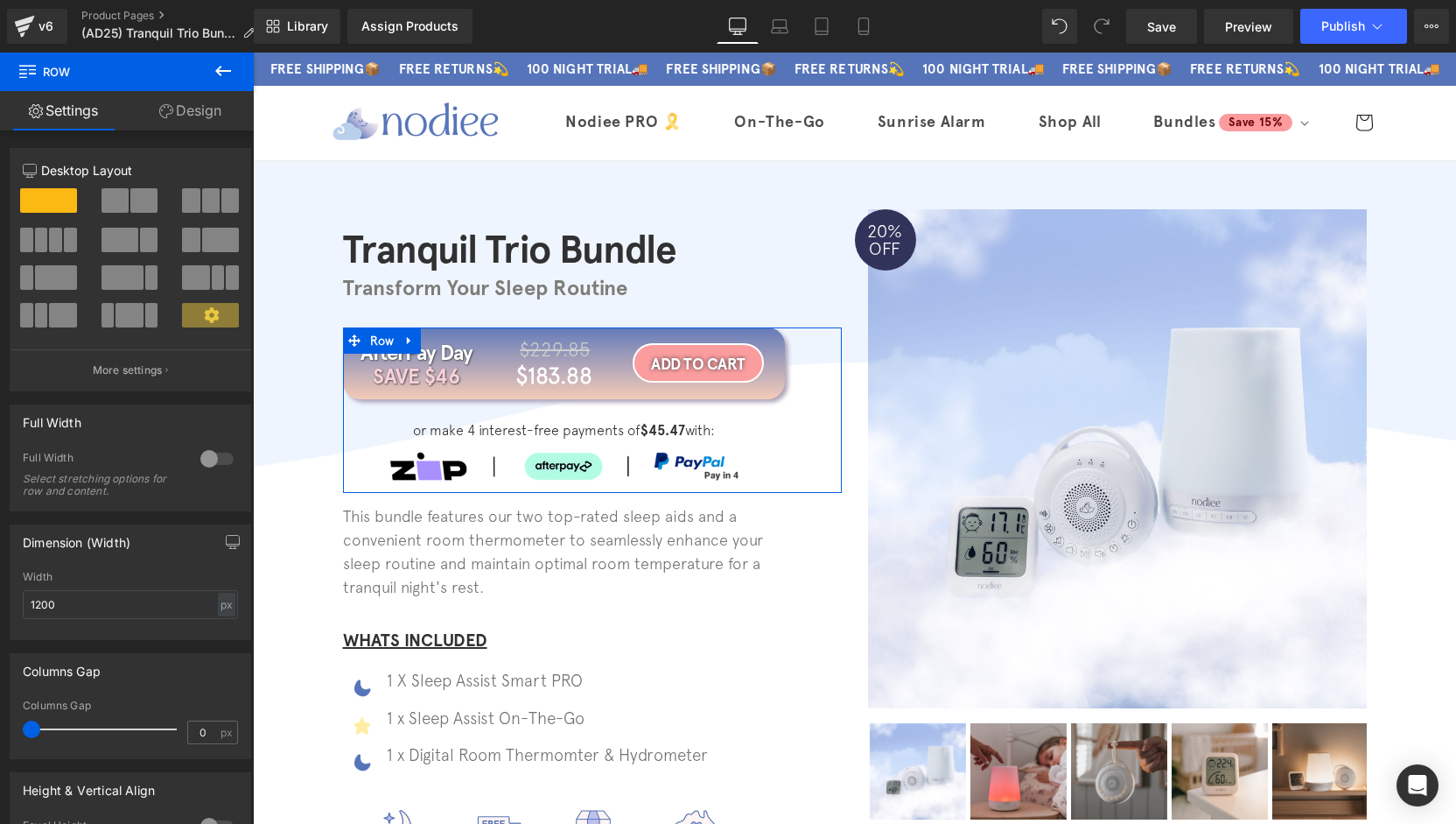
click at [200, 111] on link "Design" at bounding box center [190, 110] width 127 height 39
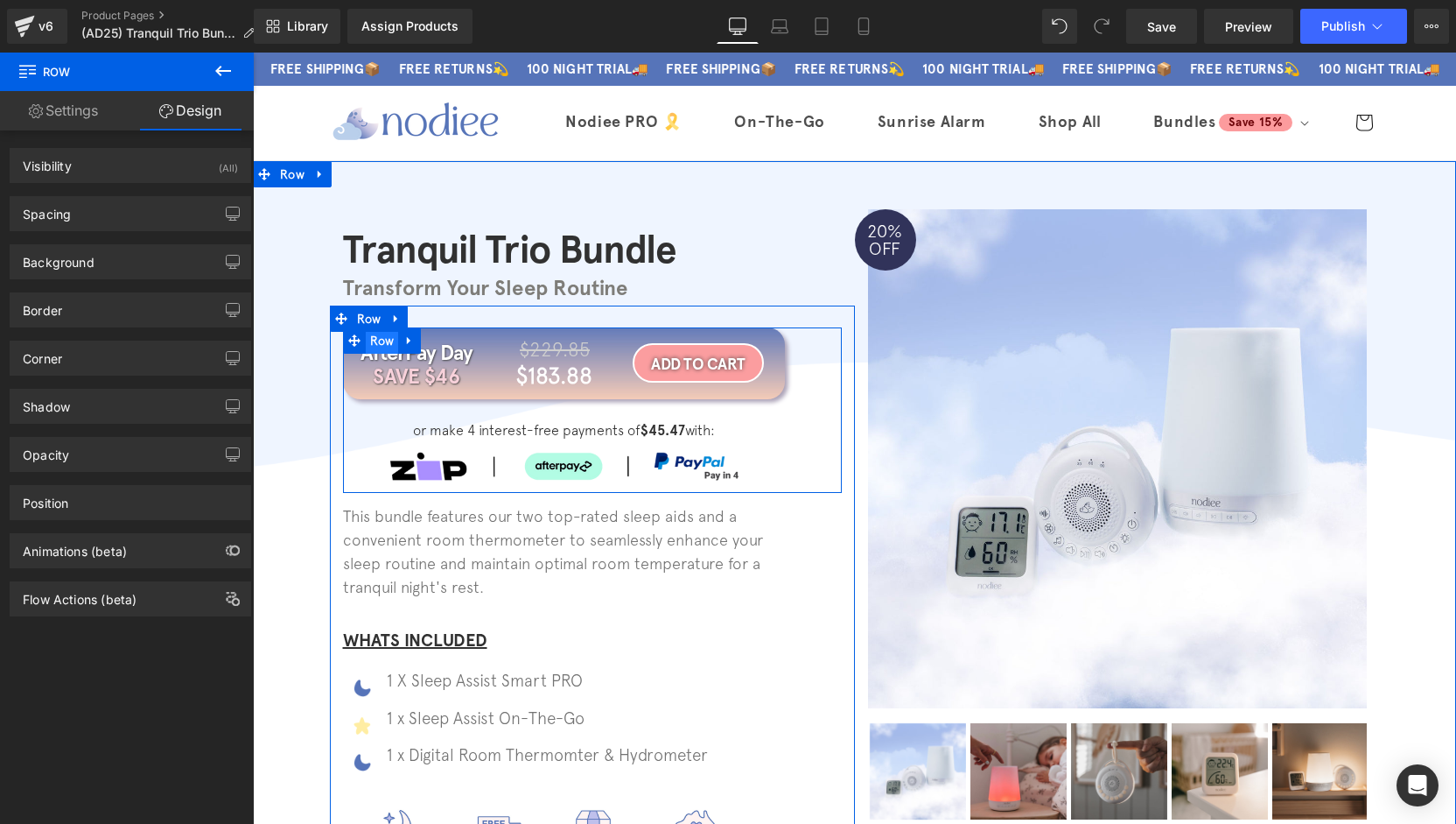
click at [371, 342] on span "Row" at bounding box center [382, 340] width 33 height 26
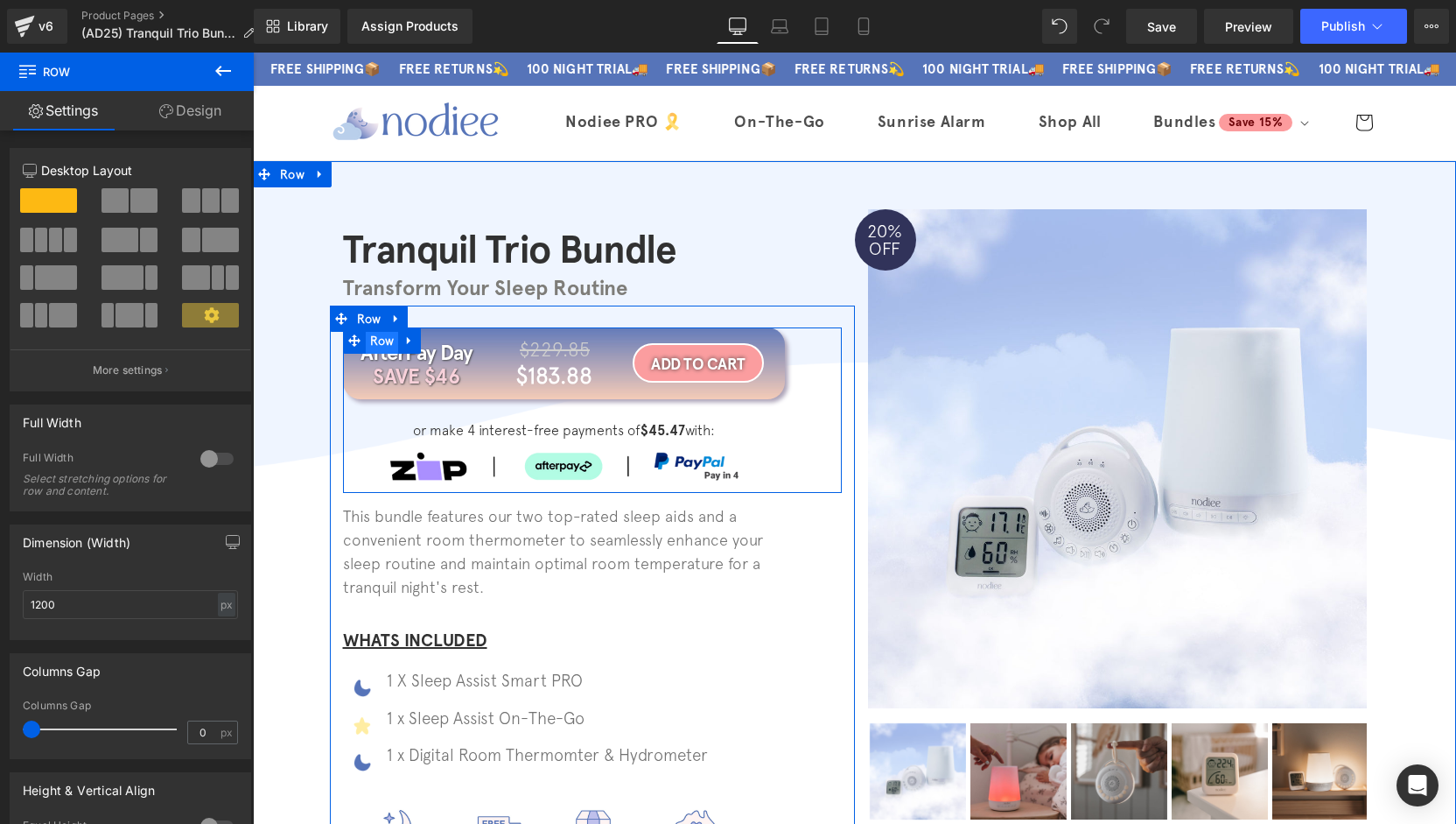
click at [374, 345] on span "Row" at bounding box center [382, 340] width 33 height 26
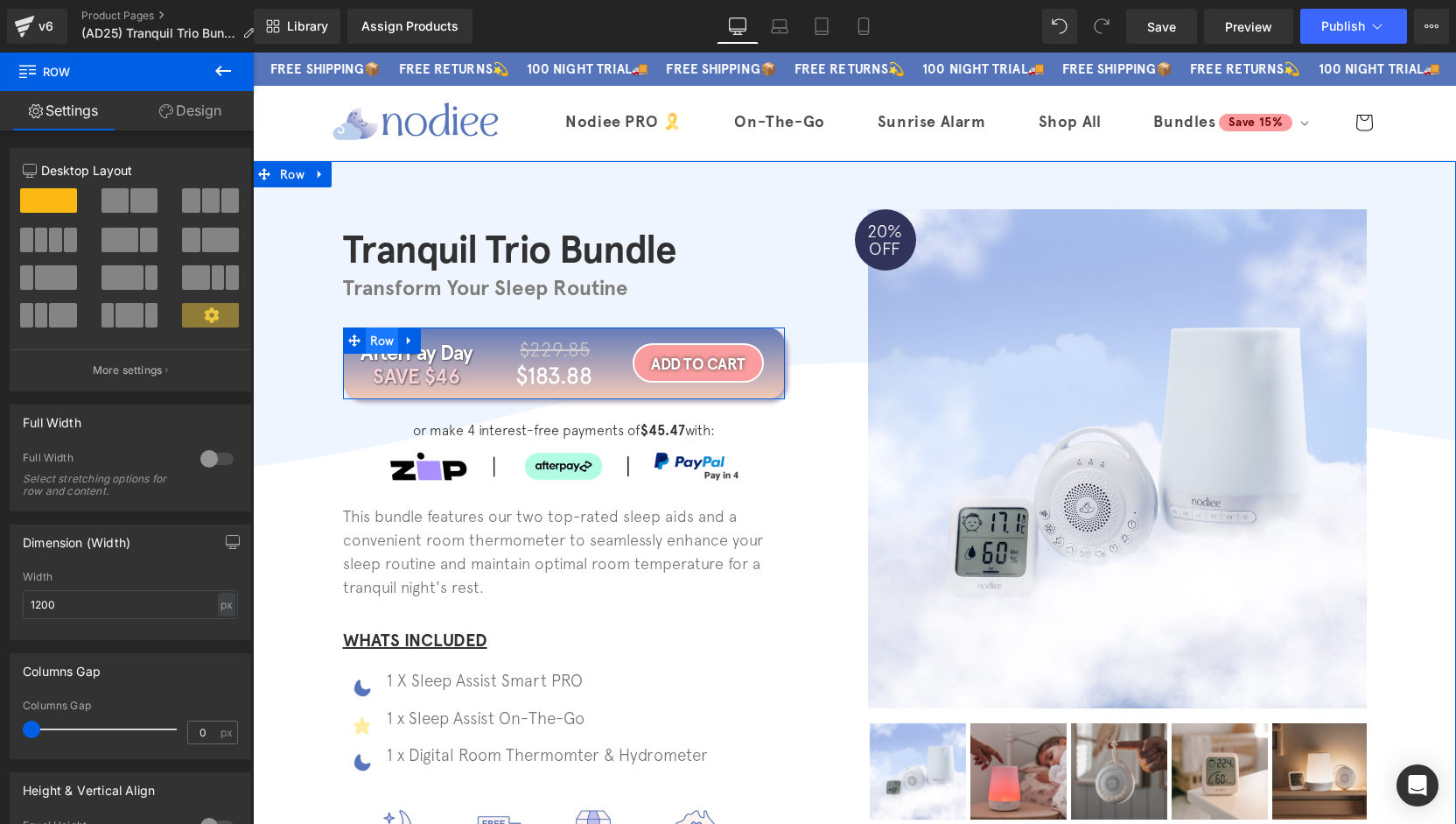
click at [386, 342] on span "Row" at bounding box center [381, 340] width 26 height 21
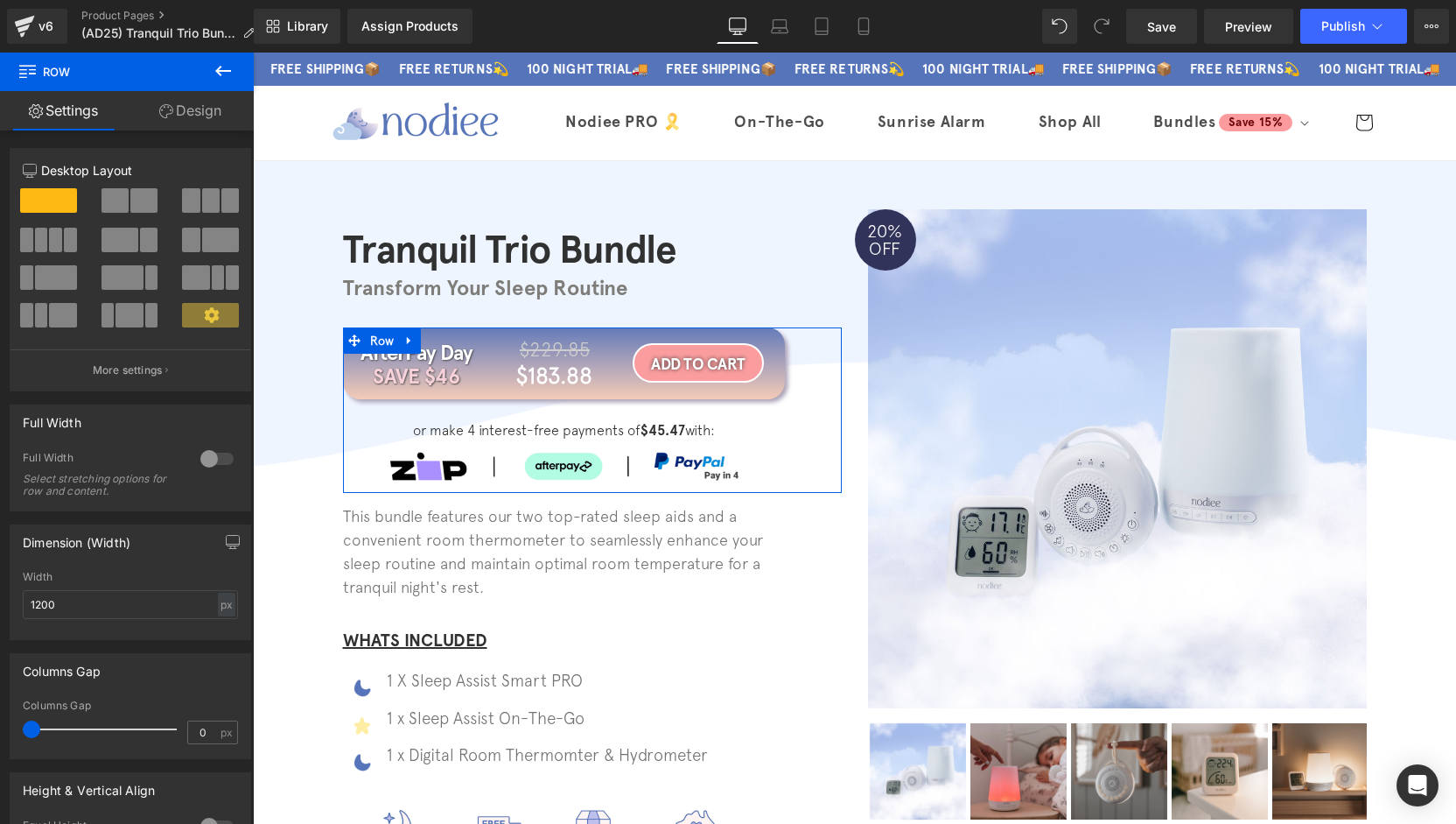
click at [193, 106] on link "Design" at bounding box center [190, 110] width 127 height 39
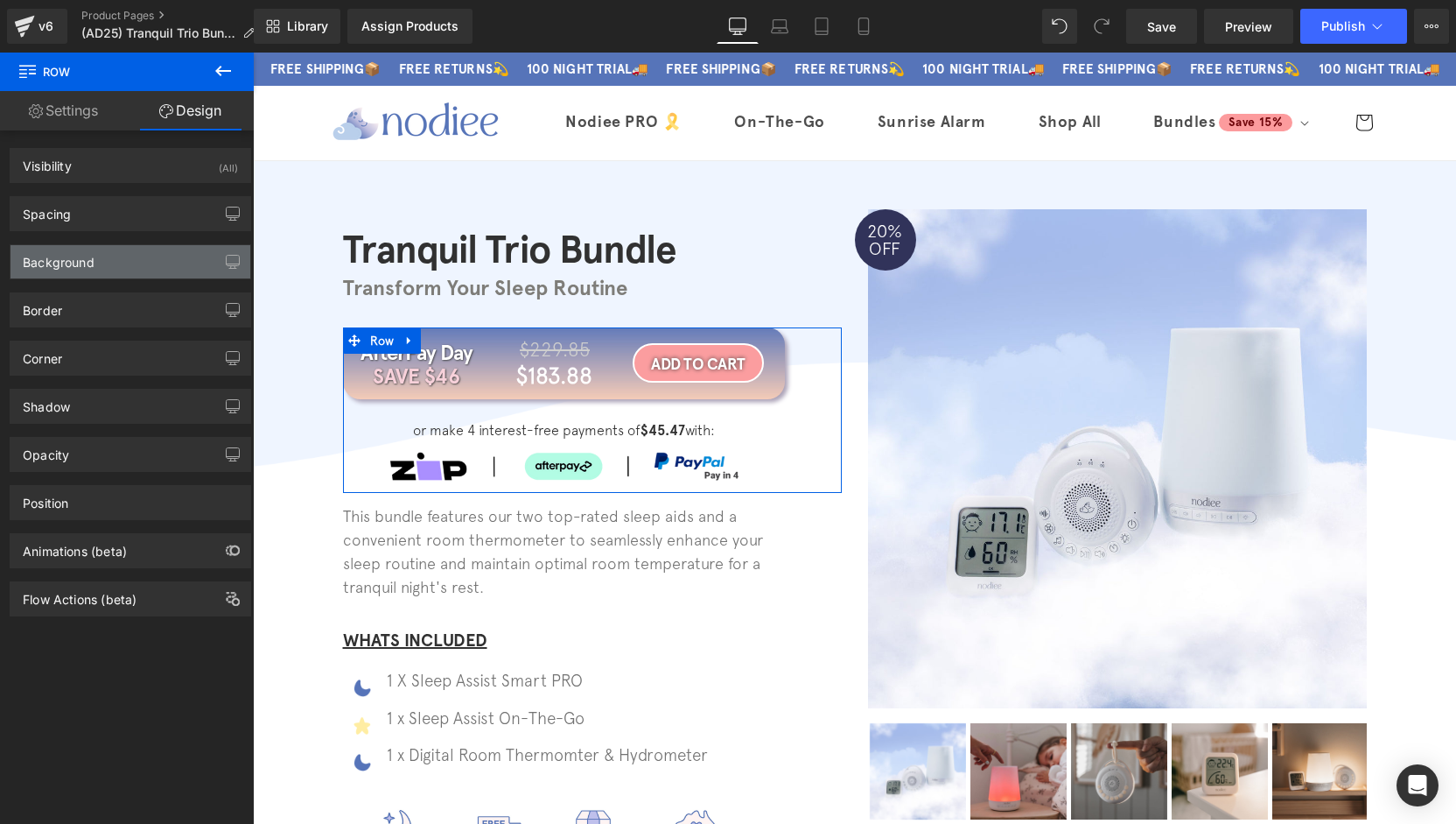
click at [98, 259] on div "Background" at bounding box center [130, 262] width 240 height 33
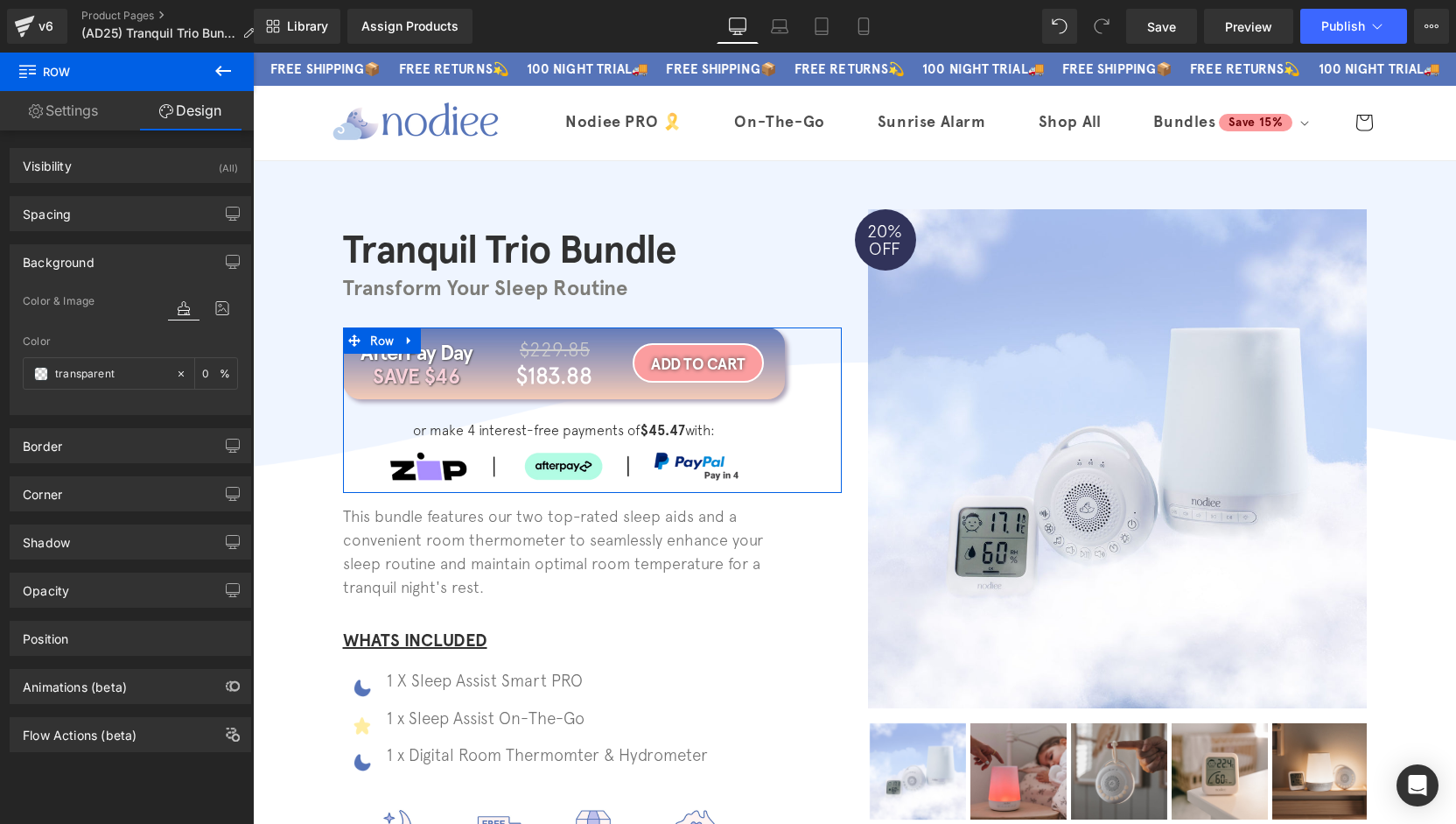
click at [99, 260] on div "Background" at bounding box center [130, 262] width 240 height 33
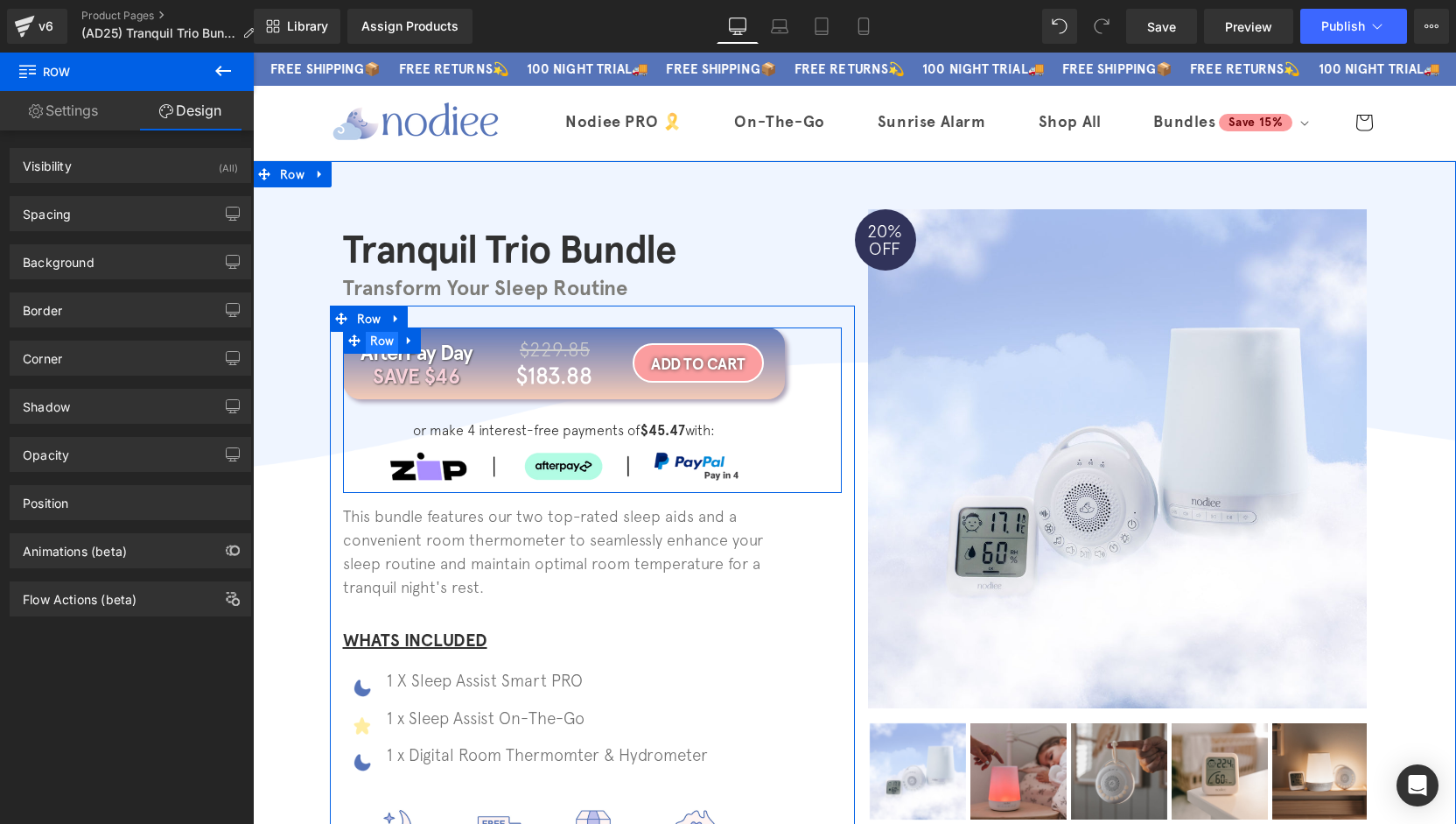
click at [377, 338] on span "Row" at bounding box center [382, 340] width 33 height 26
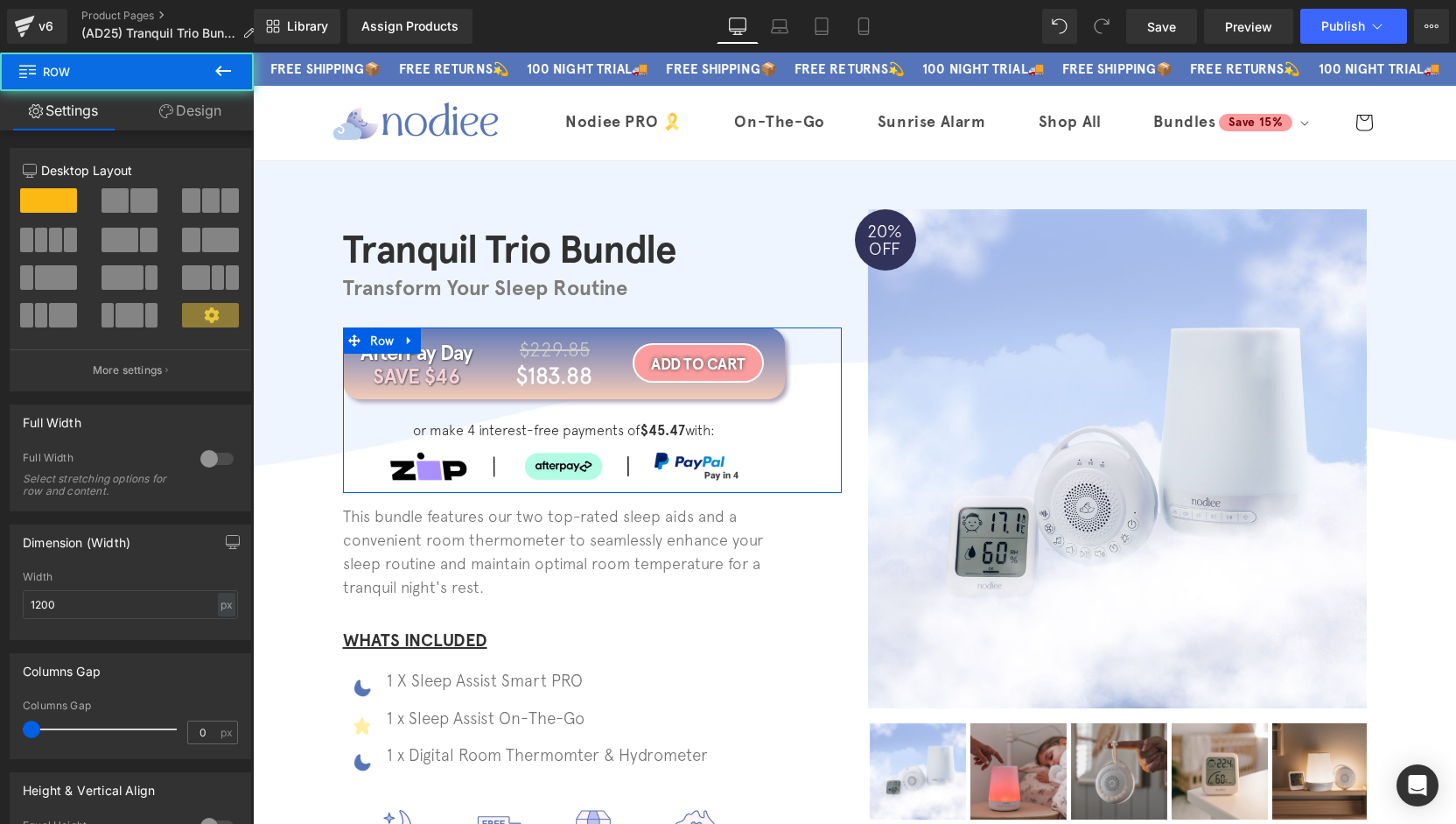
click at [170, 118] on link "Design" at bounding box center [190, 110] width 127 height 39
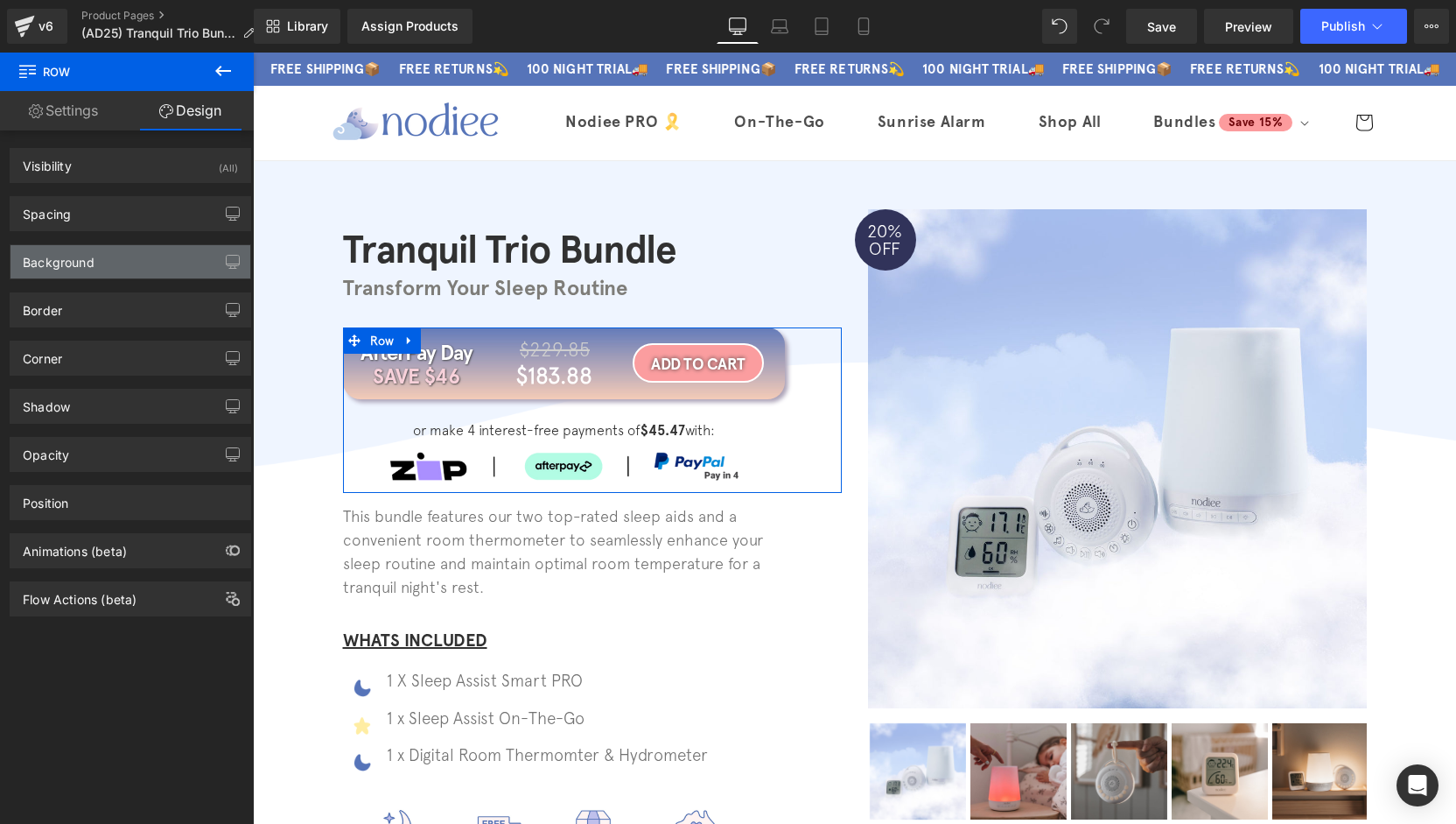
click at [99, 262] on div "Background" at bounding box center [130, 262] width 240 height 33
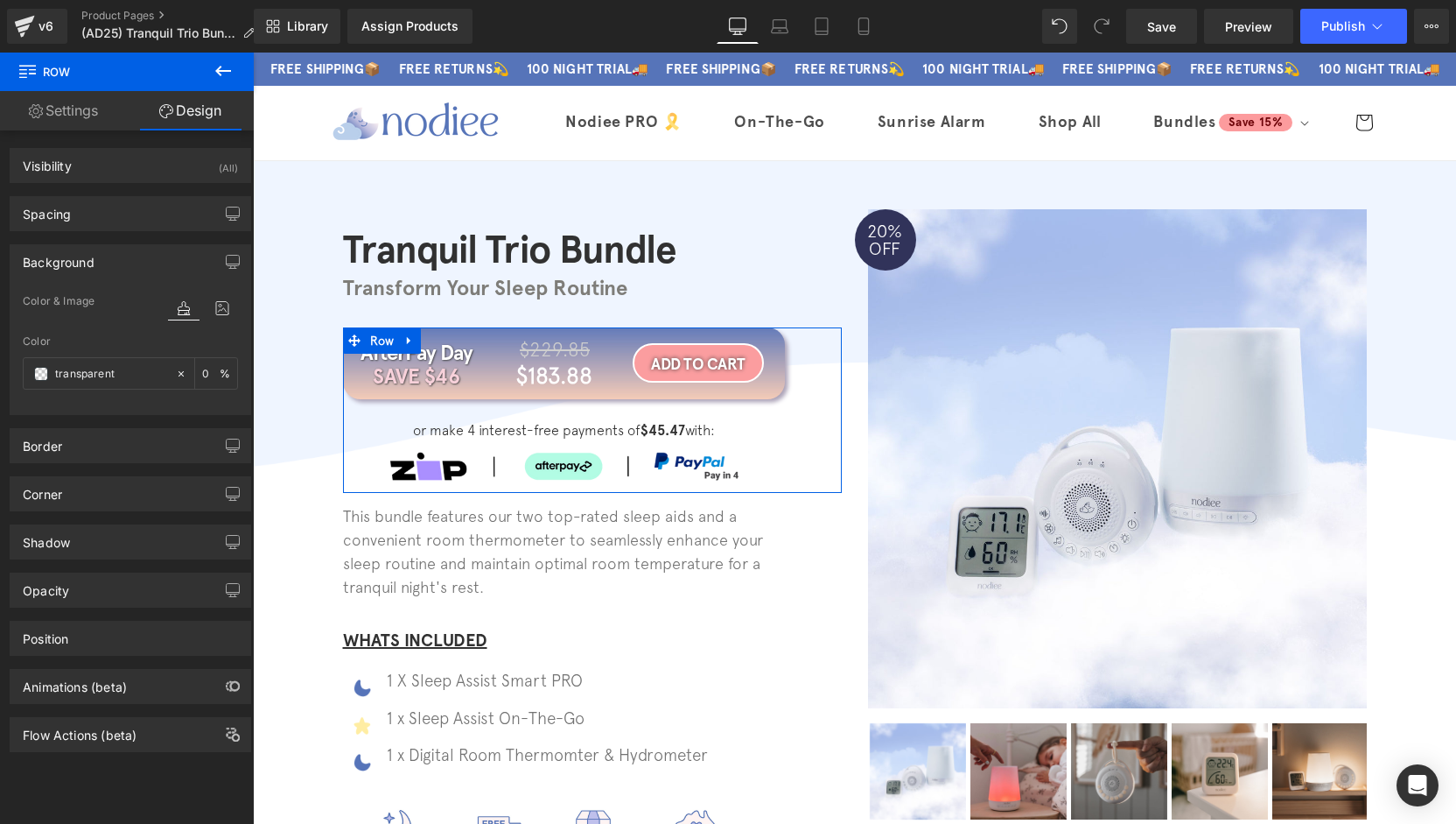
click at [103, 263] on div "Background" at bounding box center [130, 262] width 240 height 33
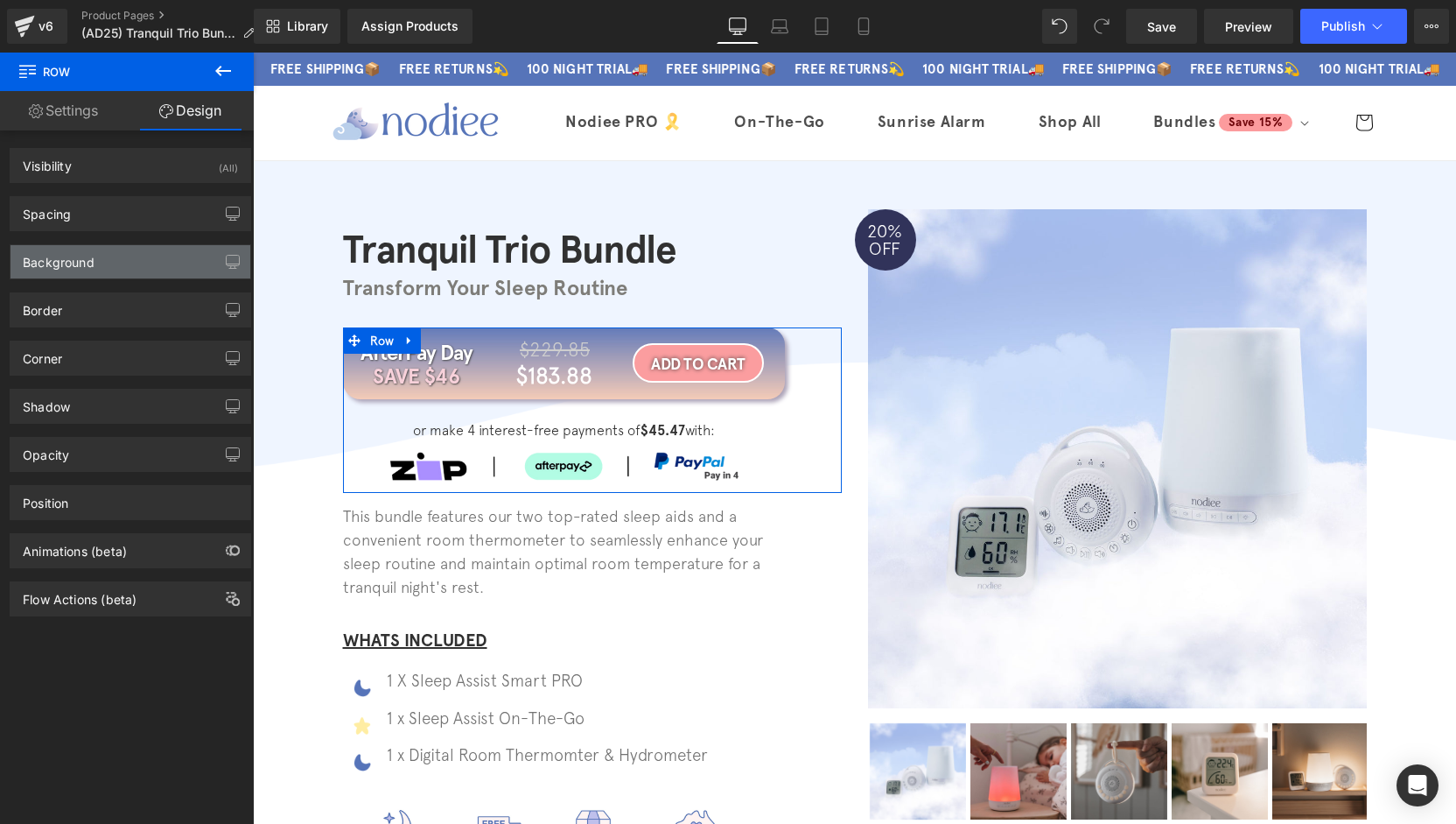
click at [103, 265] on div "Background" at bounding box center [130, 262] width 240 height 33
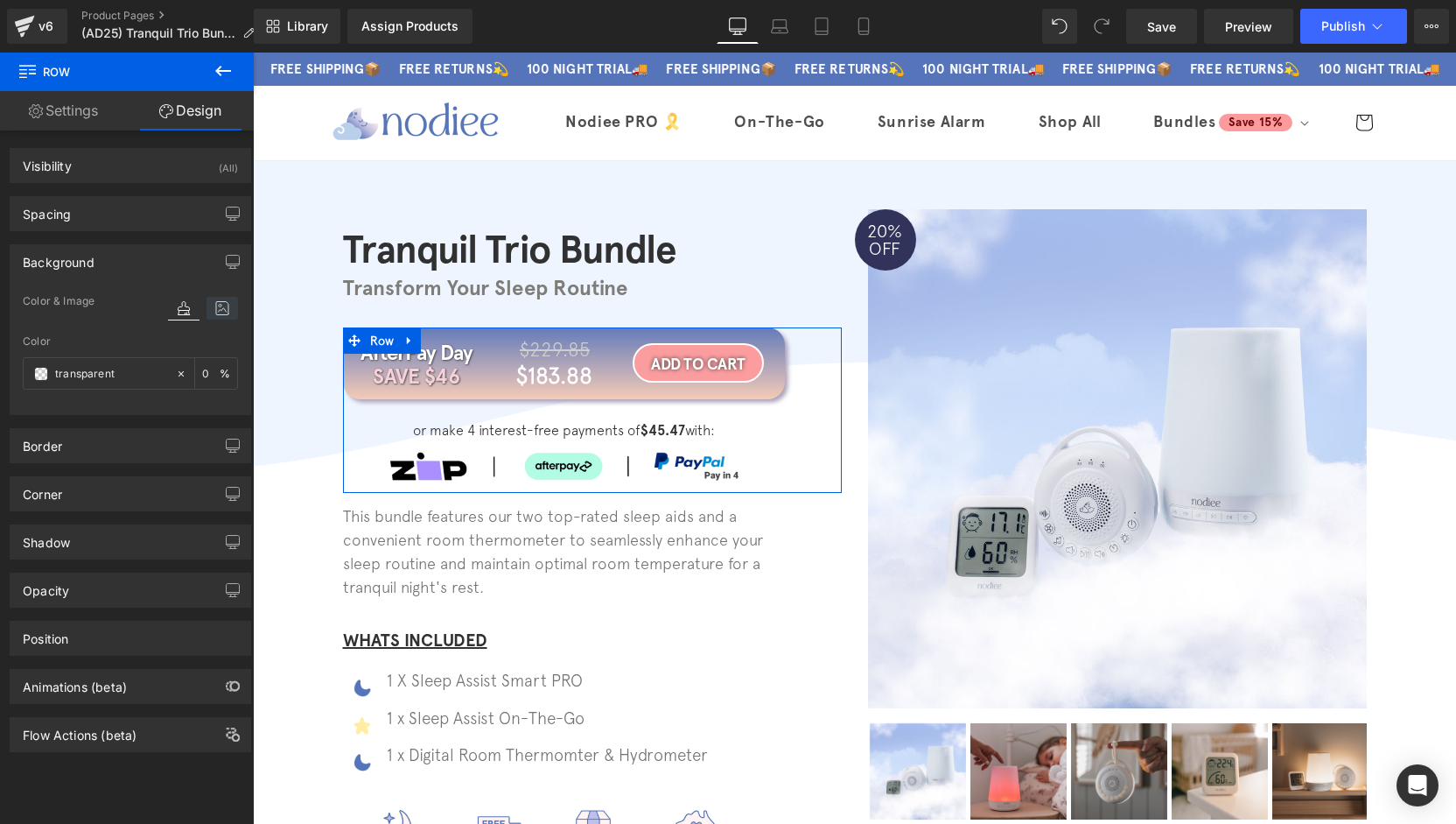
click at [229, 304] on icon at bounding box center [222, 308] width 32 height 23
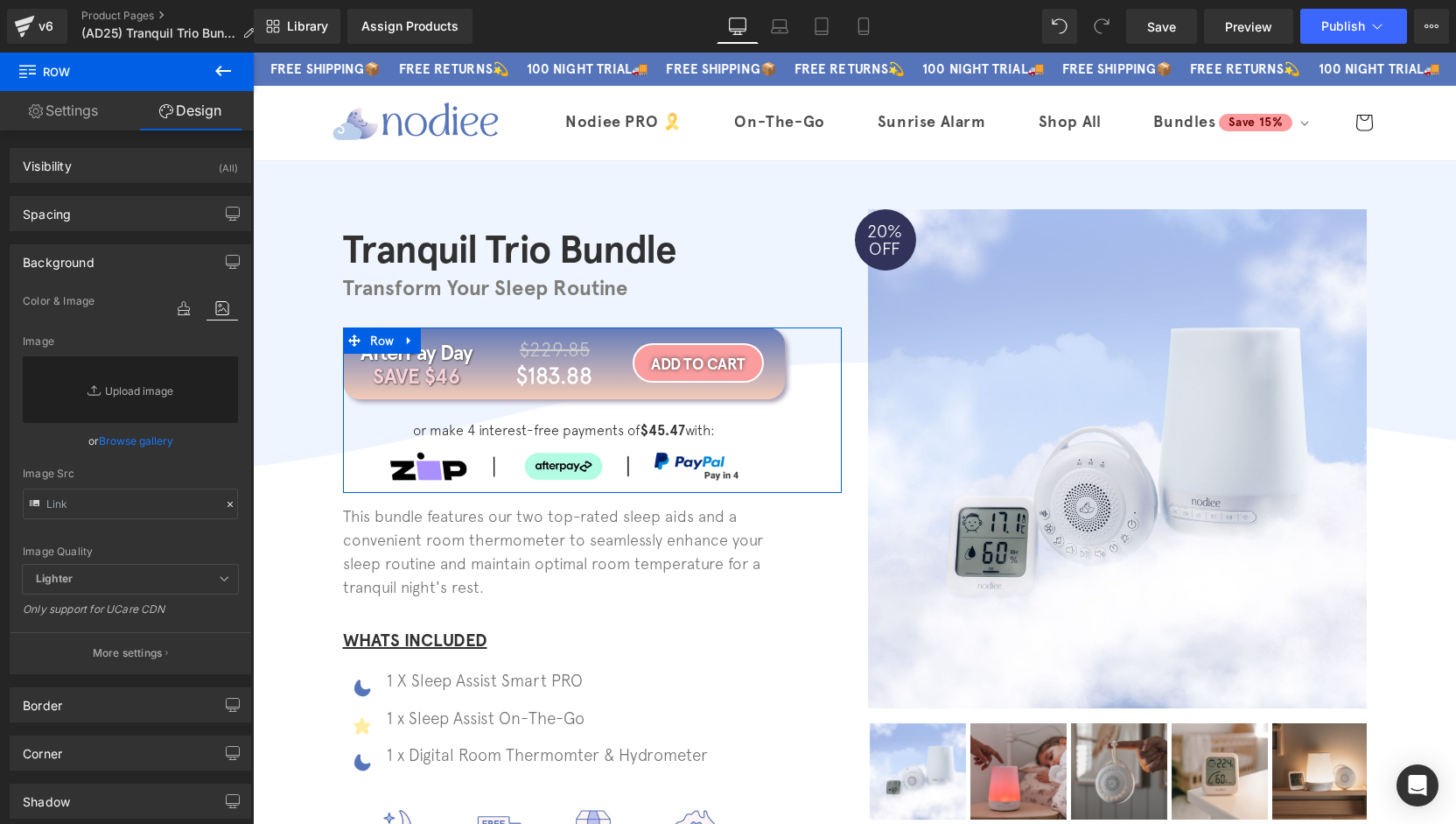
click at [101, 257] on div "Background" at bounding box center [130, 262] width 240 height 33
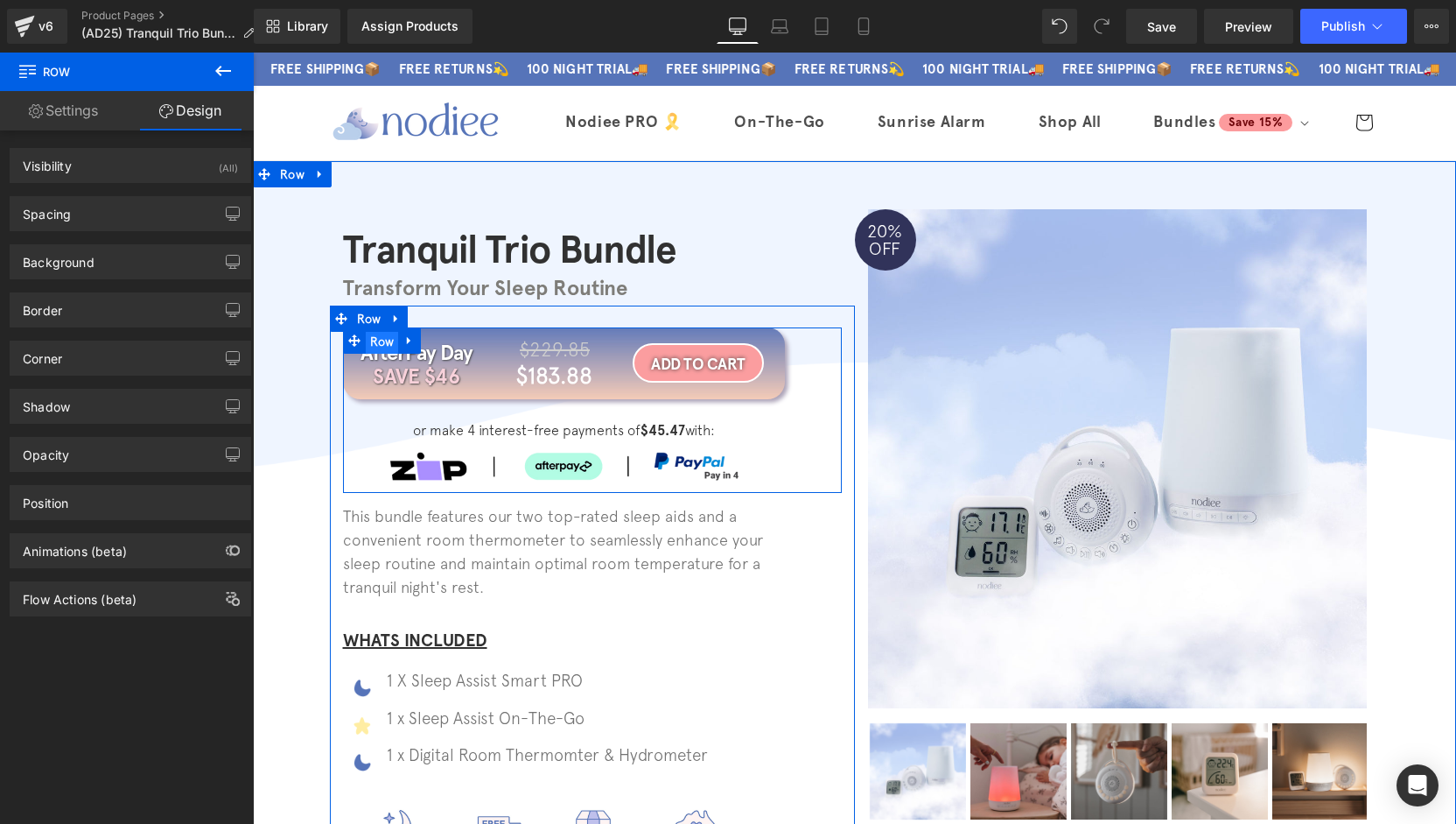
click at [378, 342] on span "Row" at bounding box center [382, 341] width 33 height 26
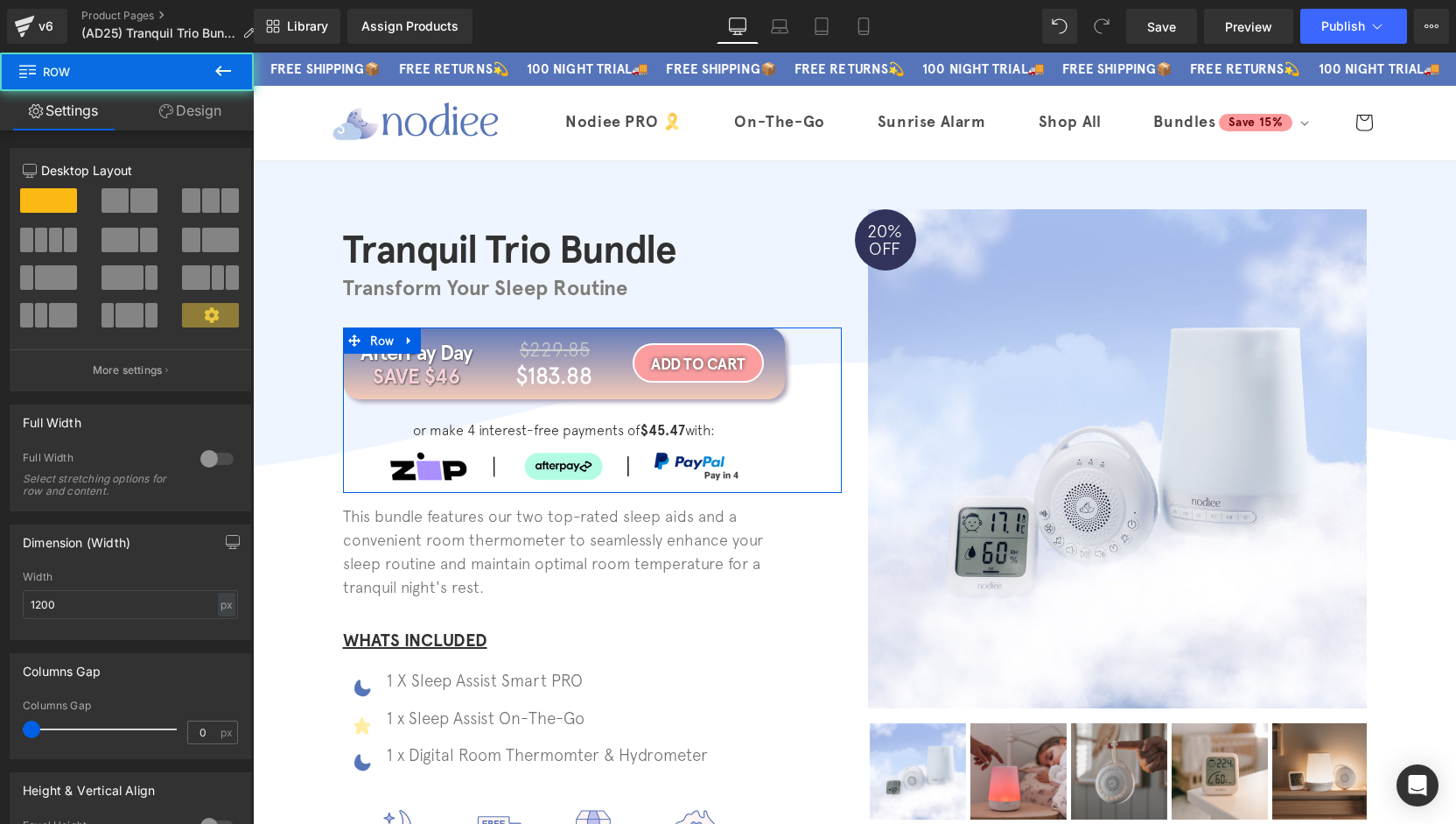
click at [207, 96] on link "Design" at bounding box center [190, 110] width 127 height 39
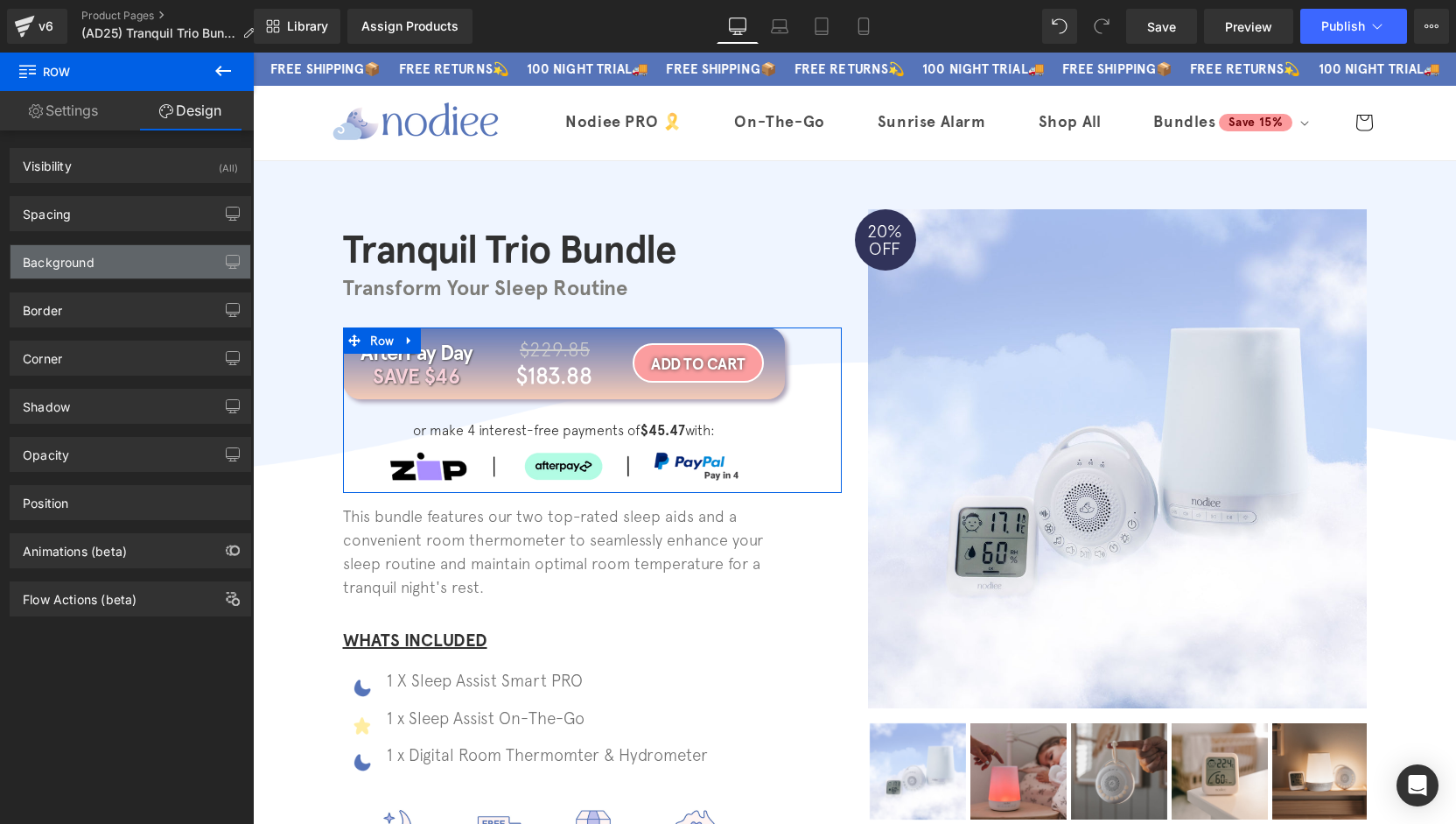
click at [108, 262] on div "Background" at bounding box center [130, 262] width 240 height 33
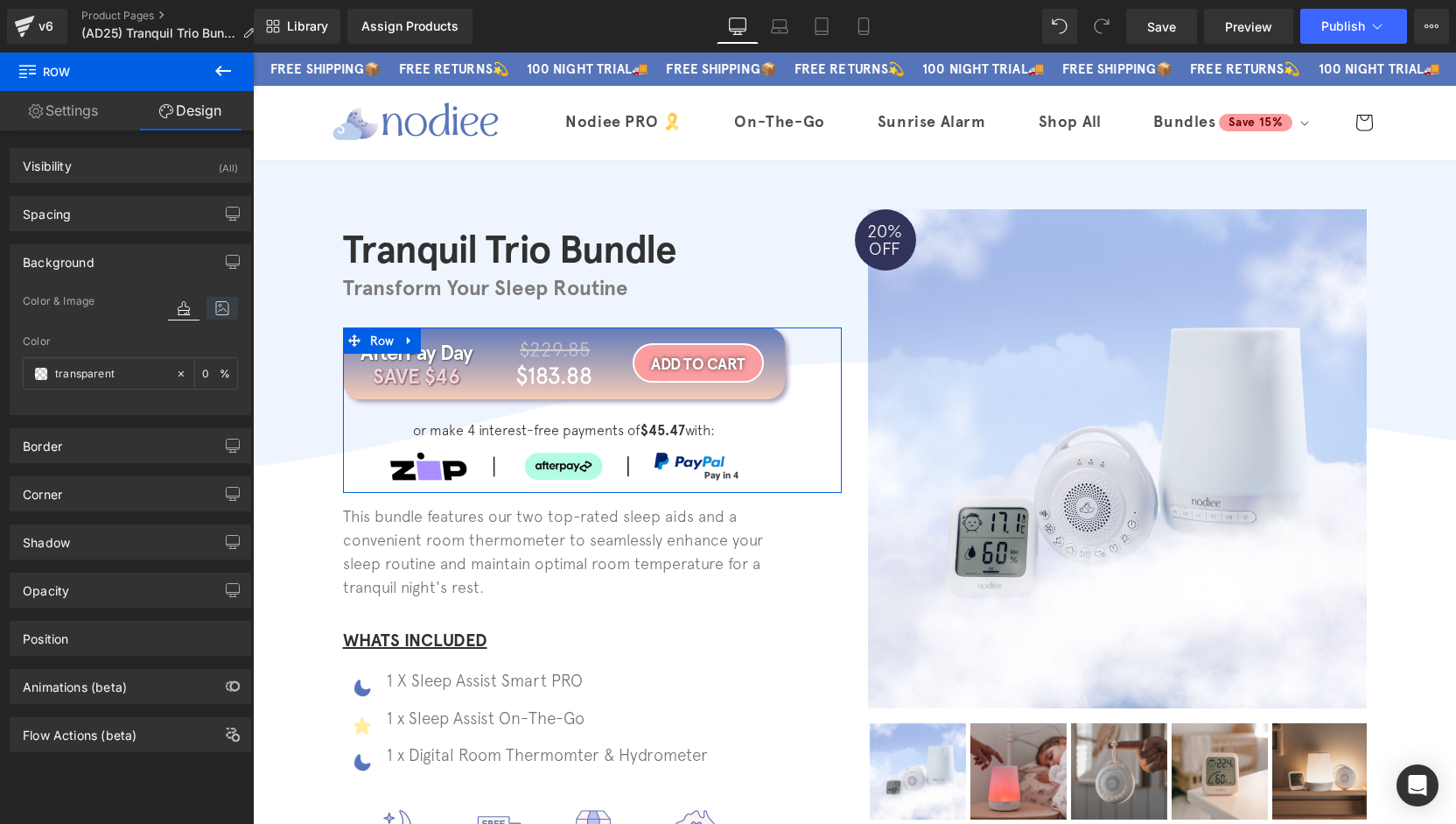
click at [209, 300] on icon at bounding box center [222, 308] width 32 height 23
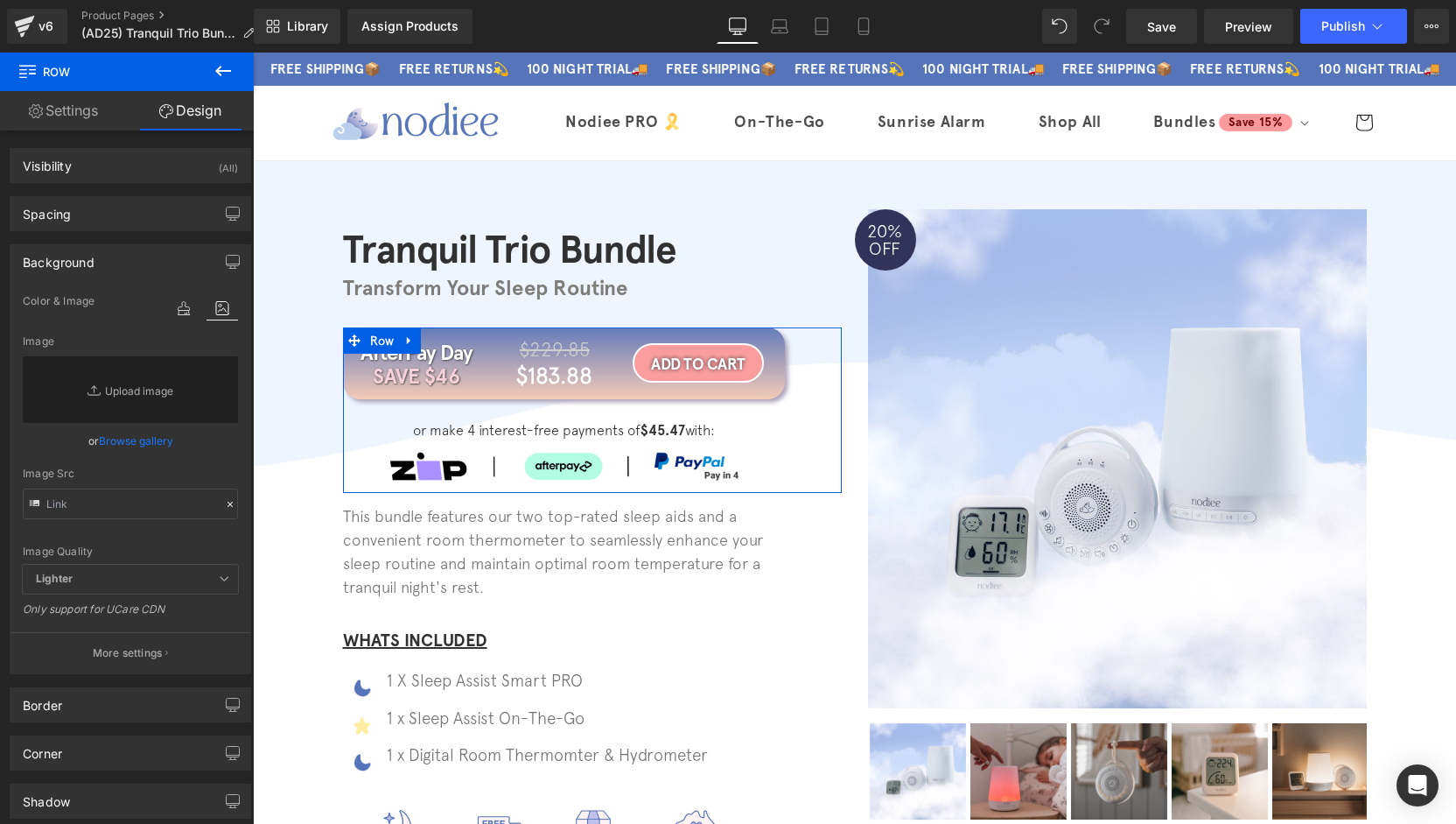
drag, startPoint x: 136, startPoint y: 246, endPoint x: 143, endPoint y: 256, distance: 12.2
click at [136, 247] on div "Background" at bounding box center [130, 262] width 240 height 33
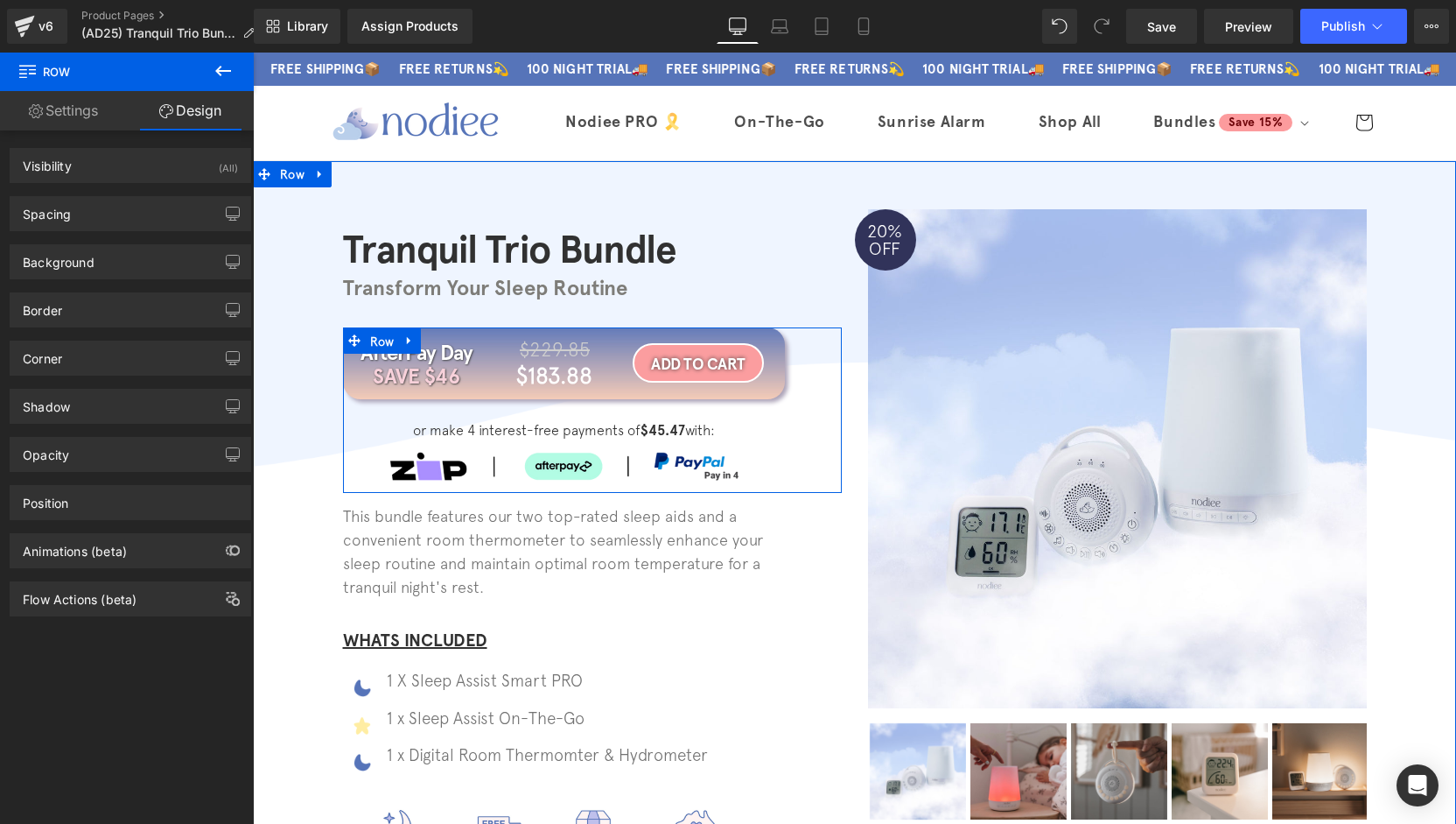
click at [378, 352] on span "Row" at bounding box center [382, 341] width 33 height 26
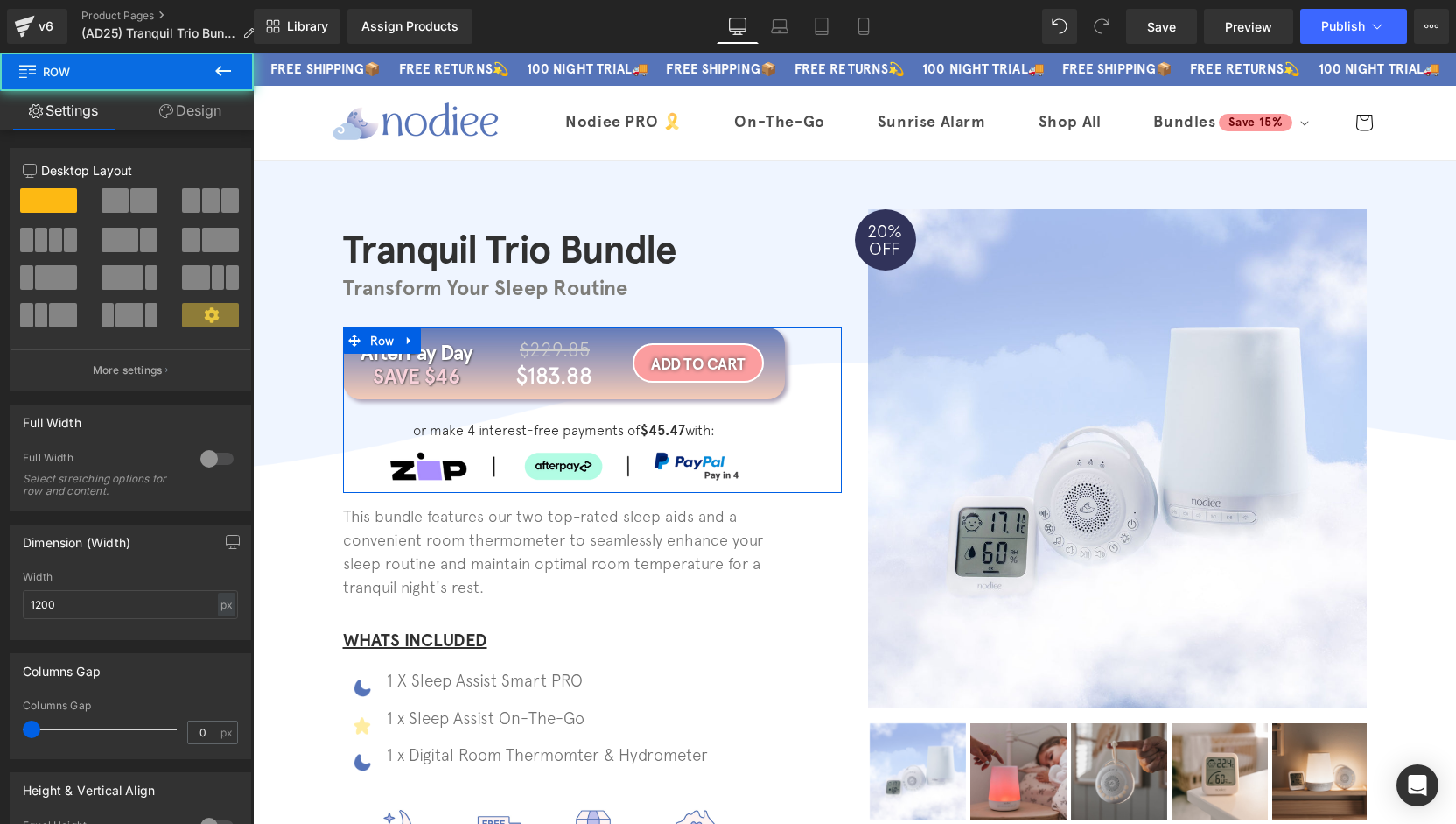
click at [188, 114] on link "Design" at bounding box center [190, 110] width 127 height 39
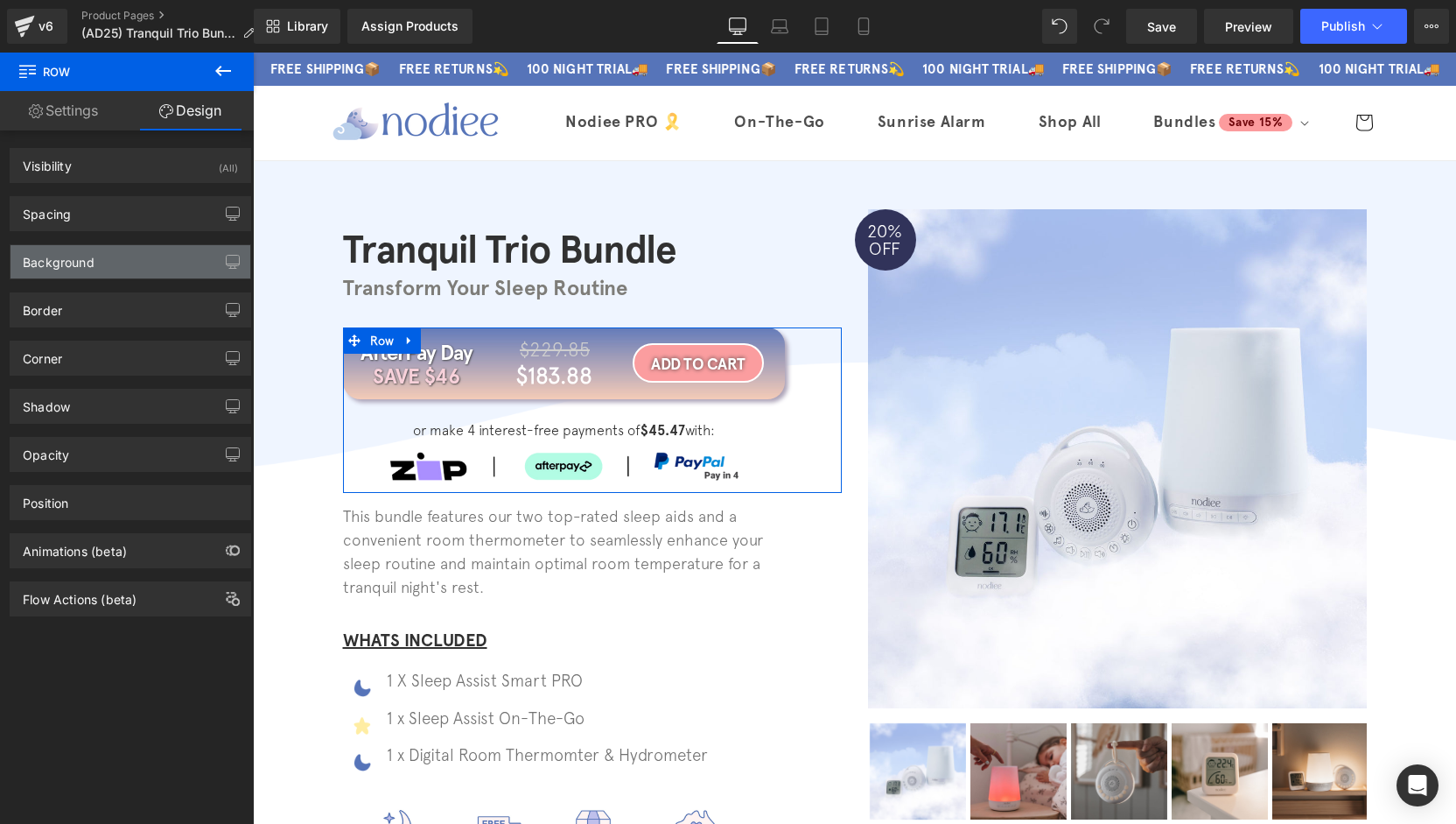
click at [106, 251] on div "Background" at bounding box center [130, 262] width 240 height 33
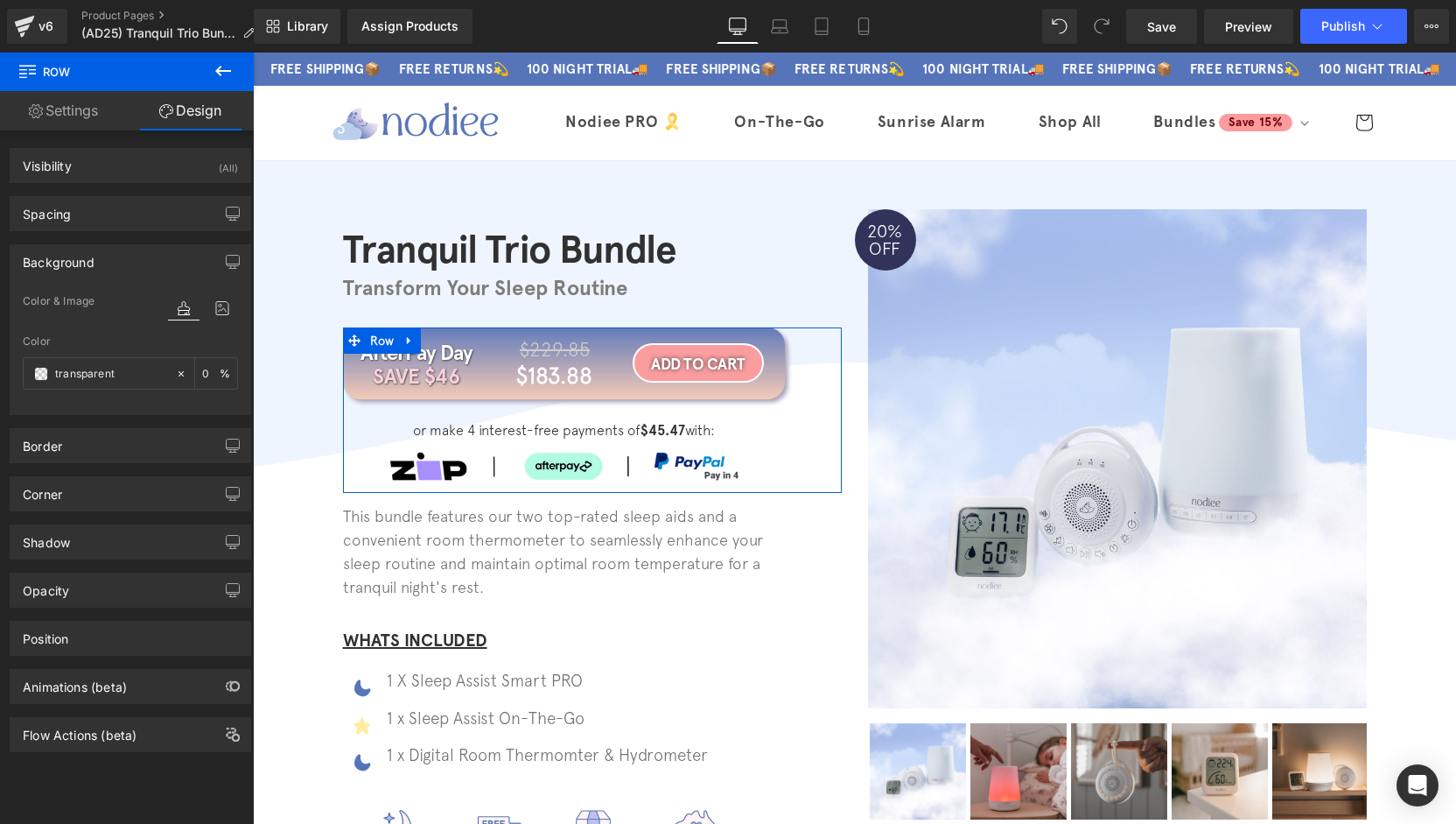
drag, startPoint x: 131, startPoint y: 263, endPoint x: 46, endPoint y: 279, distance: 86.5
click at [131, 263] on div "Background" at bounding box center [130, 262] width 240 height 33
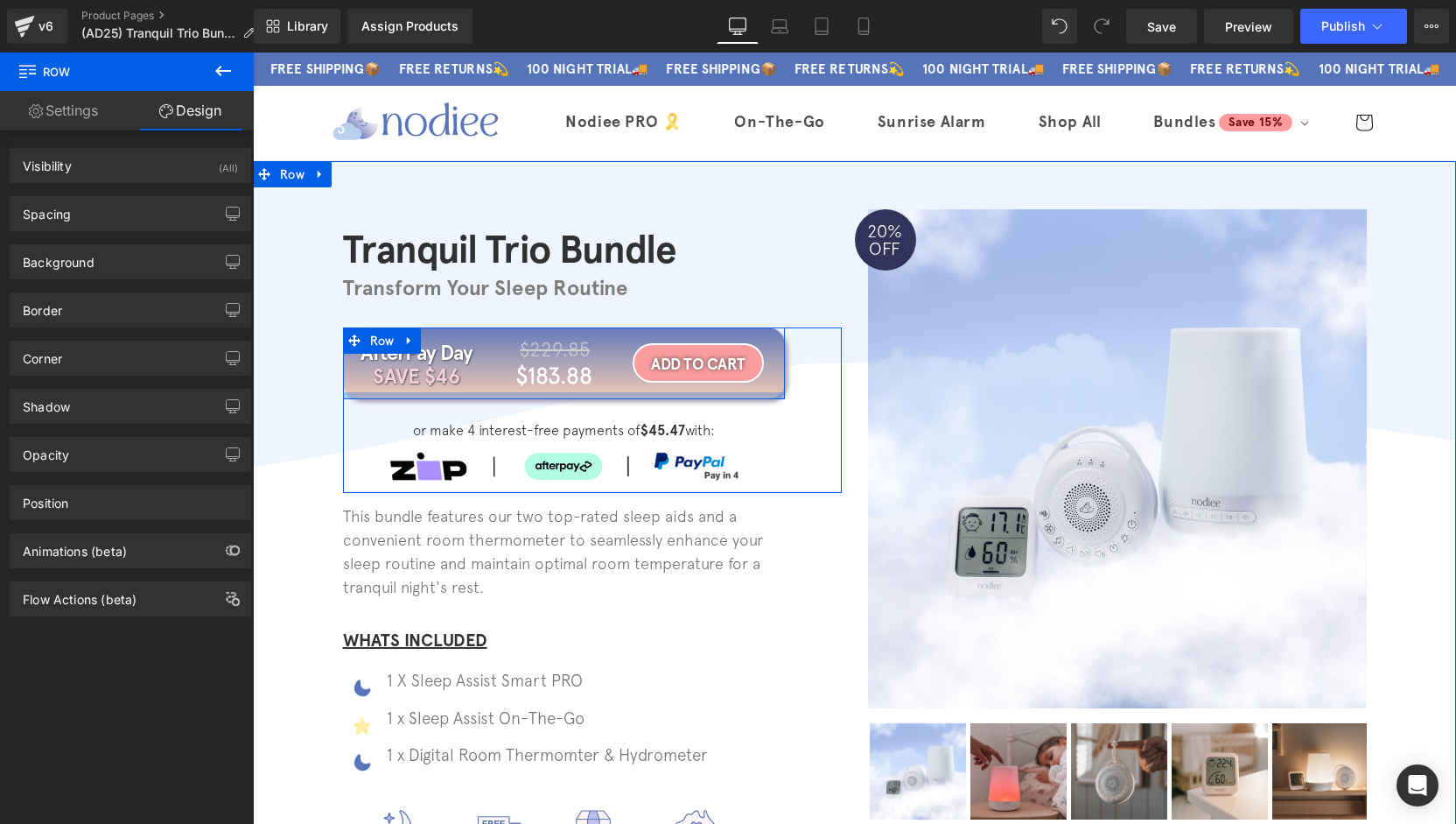
click at [456, 396] on div at bounding box center [563, 396] width 442 height 7
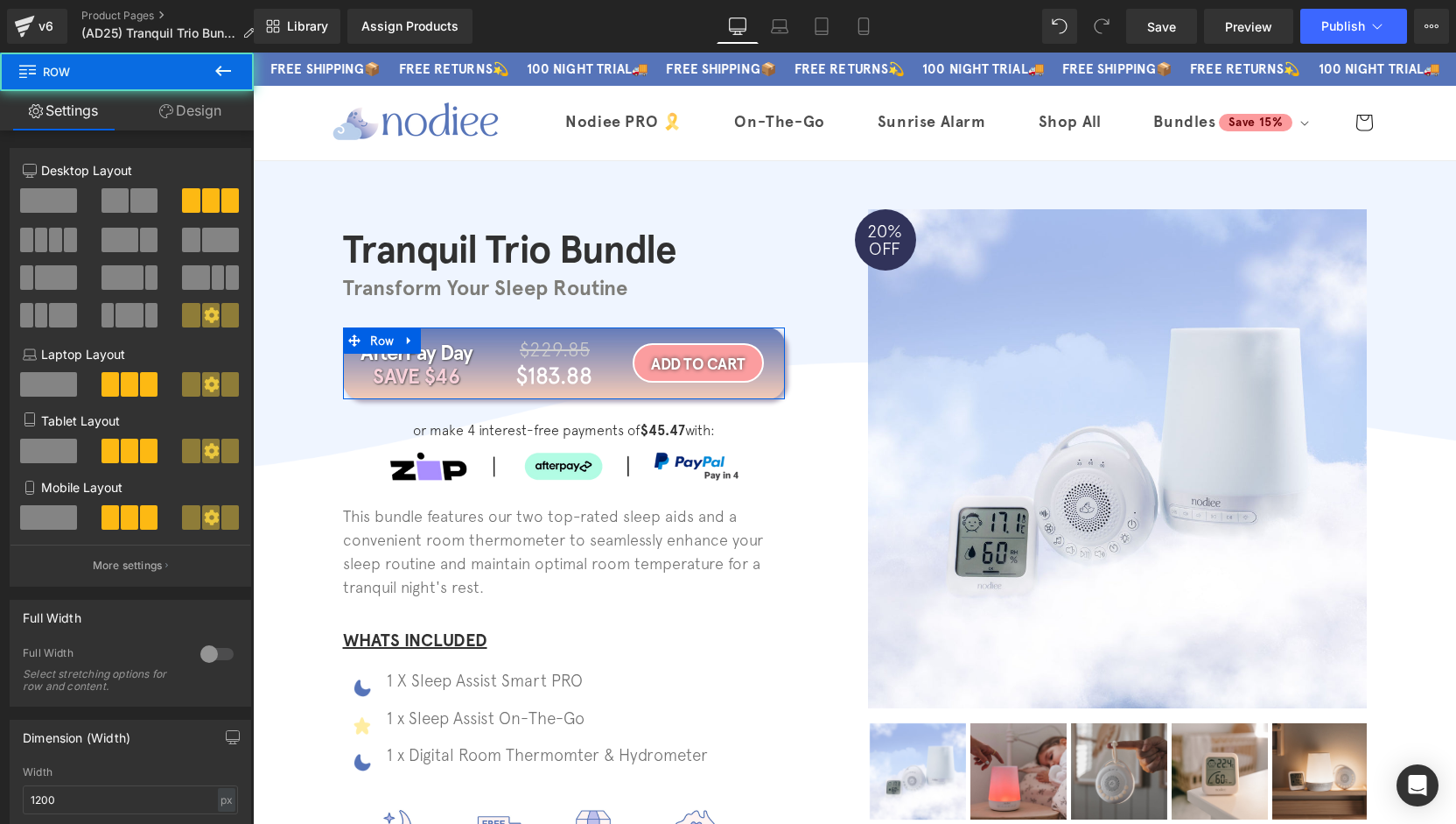
drag, startPoint x: 195, startPoint y: 123, endPoint x: 121, endPoint y: 232, distance: 131.7
click at [196, 123] on link "Design" at bounding box center [190, 110] width 127 height 39
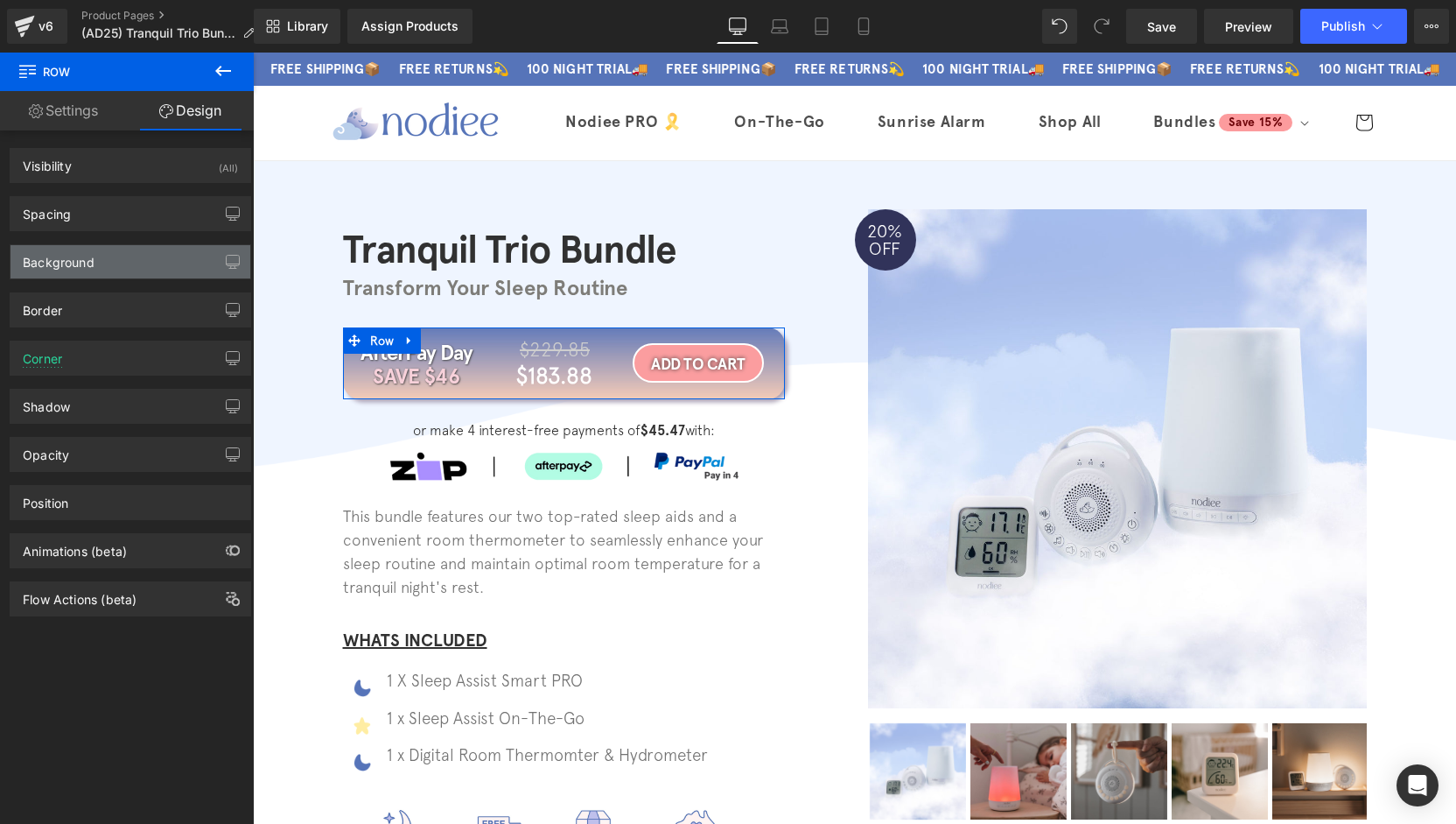
drag, startPoint x: 121, startPoint y: 235, endPoint x: 129, endPoint y: 248, distance: 15.3
click at [122, 237] on div "Background Color & Image color #ffffff Color #ffffff 100 % [URL][DOMAIN_NAME] I…" at bounding box center [130, 255] width 261 height 48
click at [130, 257] on div "Background" at bounding box center [130, 262] width 240 height 33
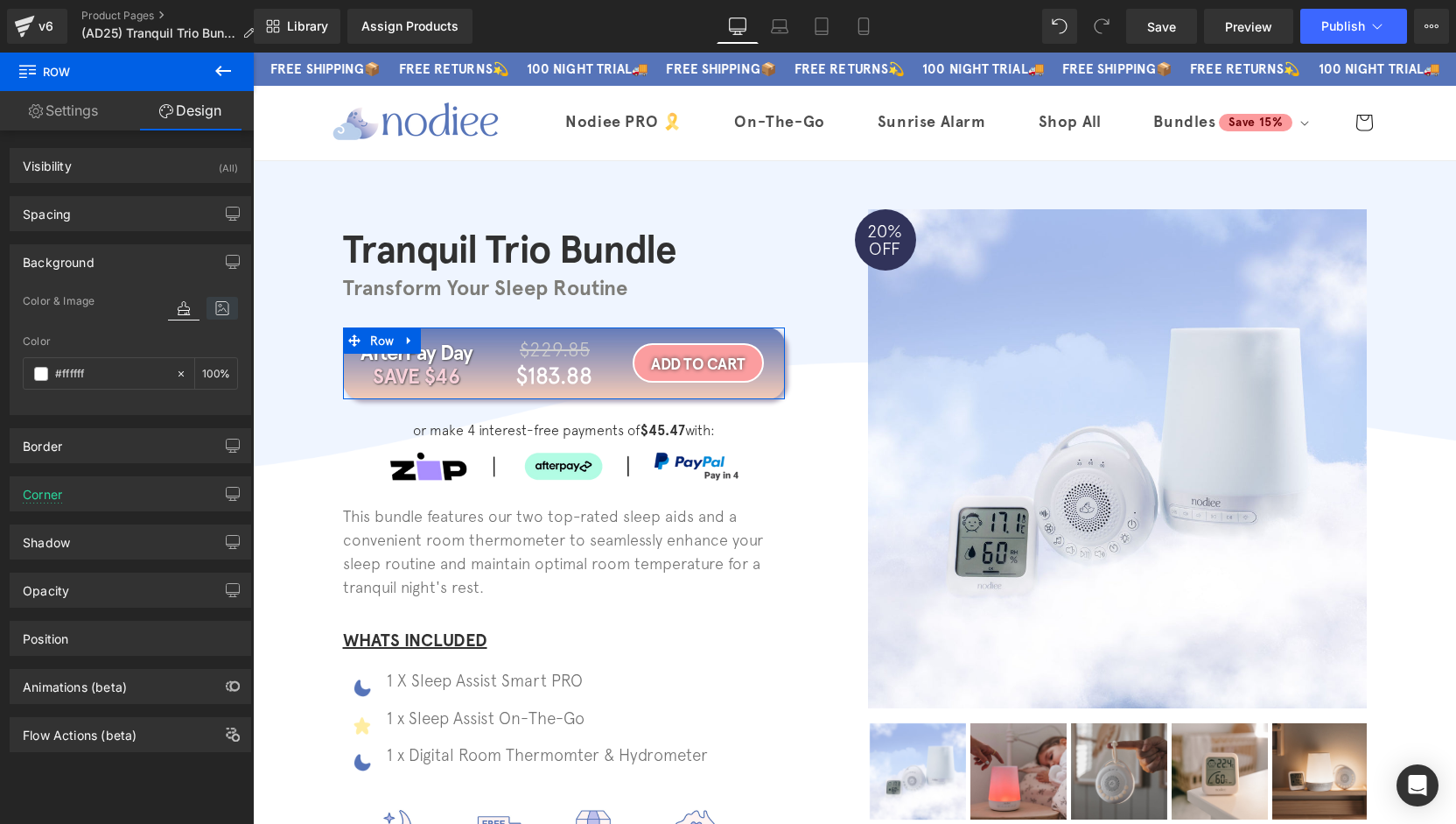
click at [217, 314] on icon at bounding box center [222, 308] width 32 height 23
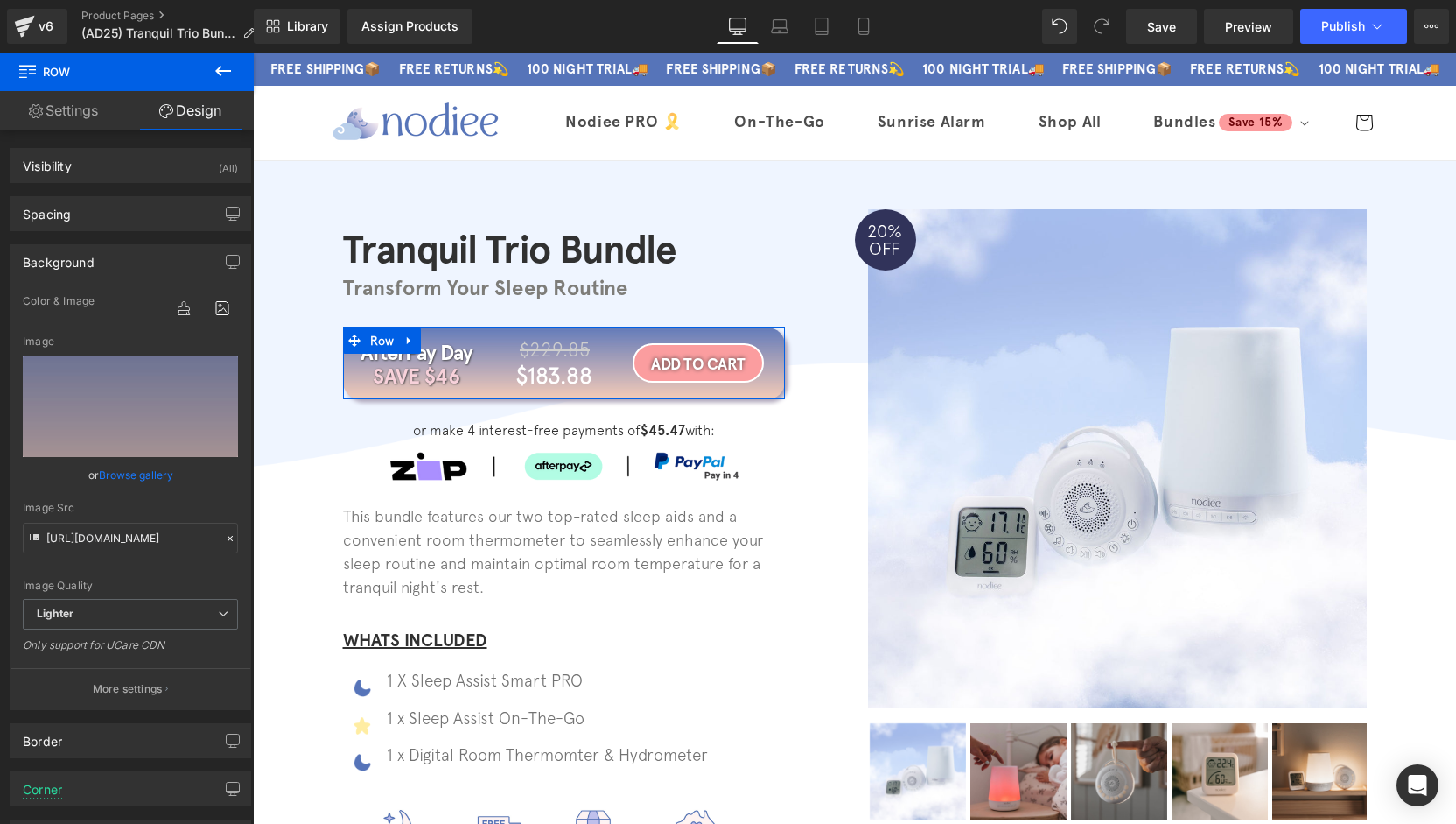
click at [150, 462] on link "Browse gallery" at bounding box center [137, 475] width 75 height 31
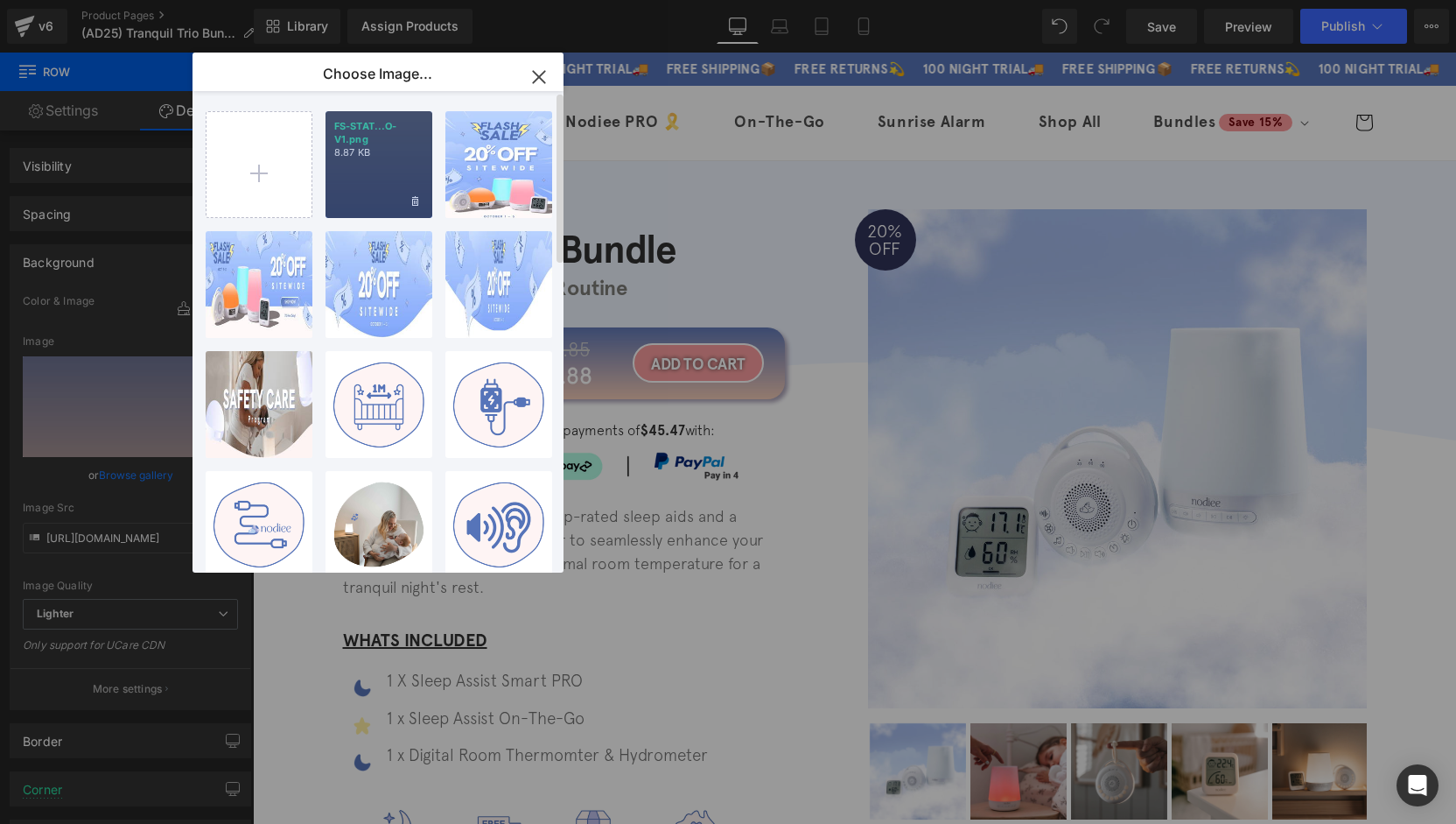
click at [400, 156] on p "8.87 KB" at bounding box center [379, 152] width 89 height 13
type input "[URL][DOMAIN_NAME]"
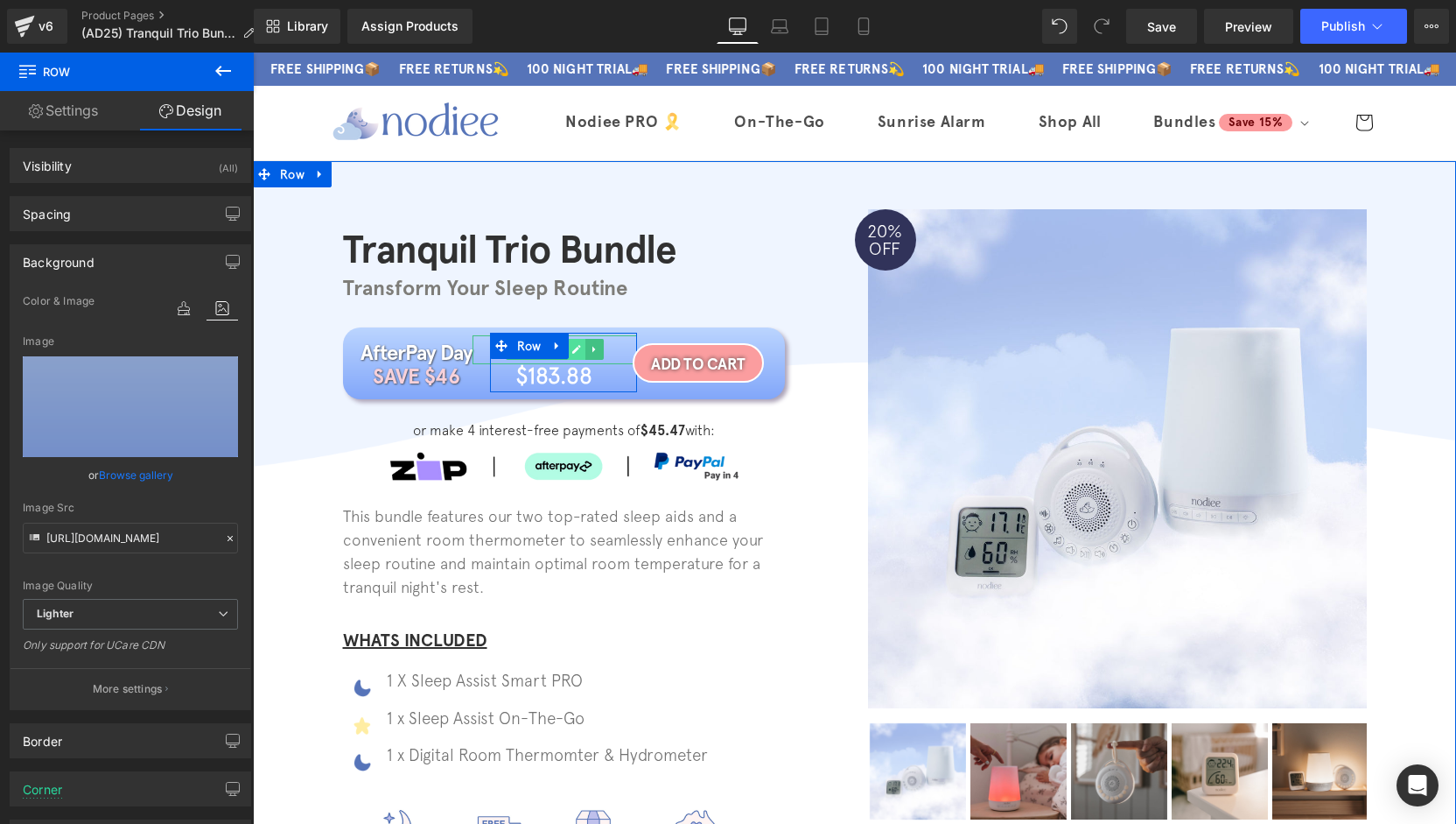
click at [571, 351] on icon at bounding box center [576, 349] width 10 height 11
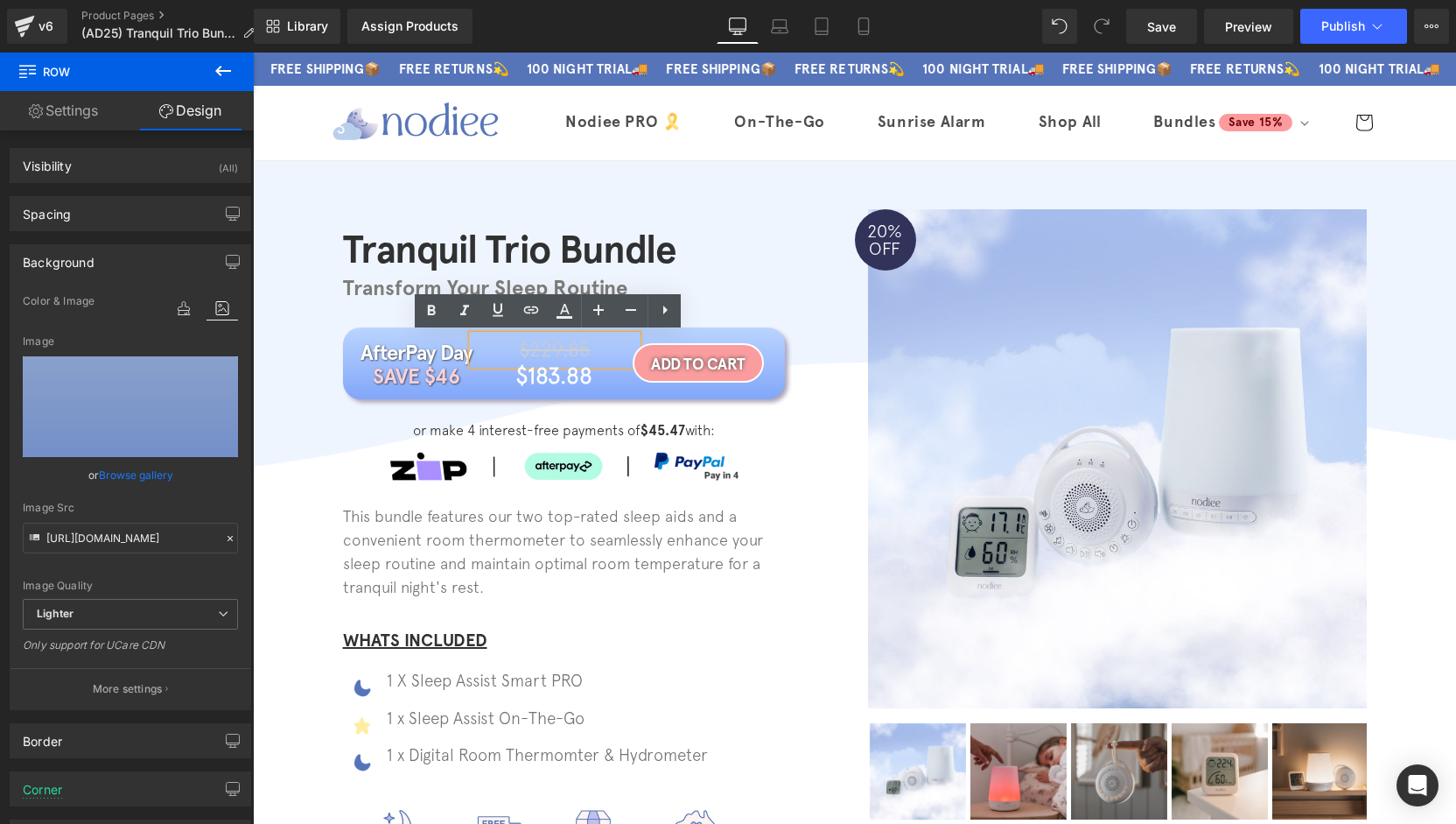
click at [571, 351] on span "$229.85" at bounding box center [554, 349] width 70 height 23
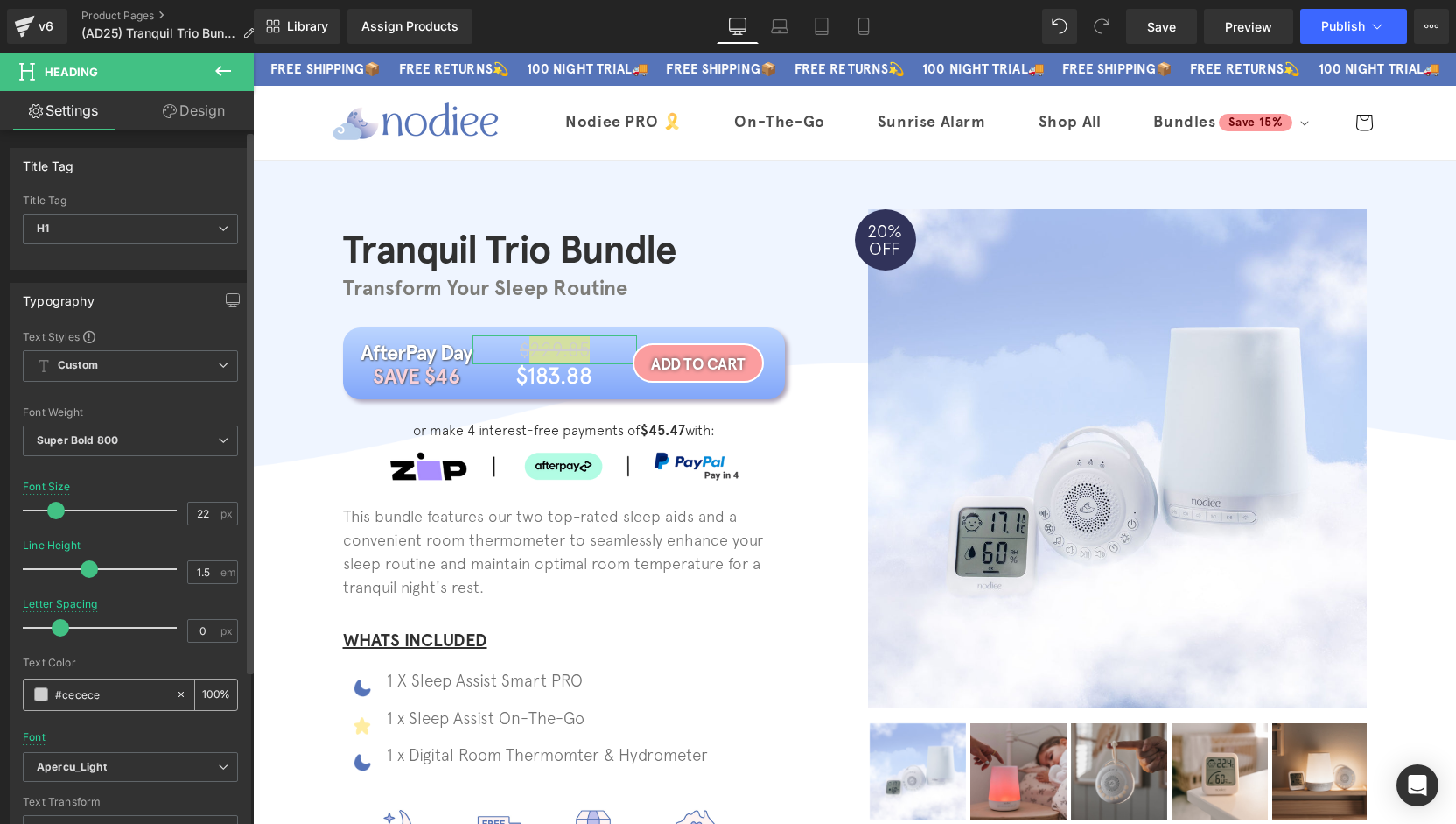
click at [30, 697] on div "#cecece" at bounding box center [99, 695] width 151 height 31
click at [40, 690] on span at bounding box center [40, 694] width 14 height 14
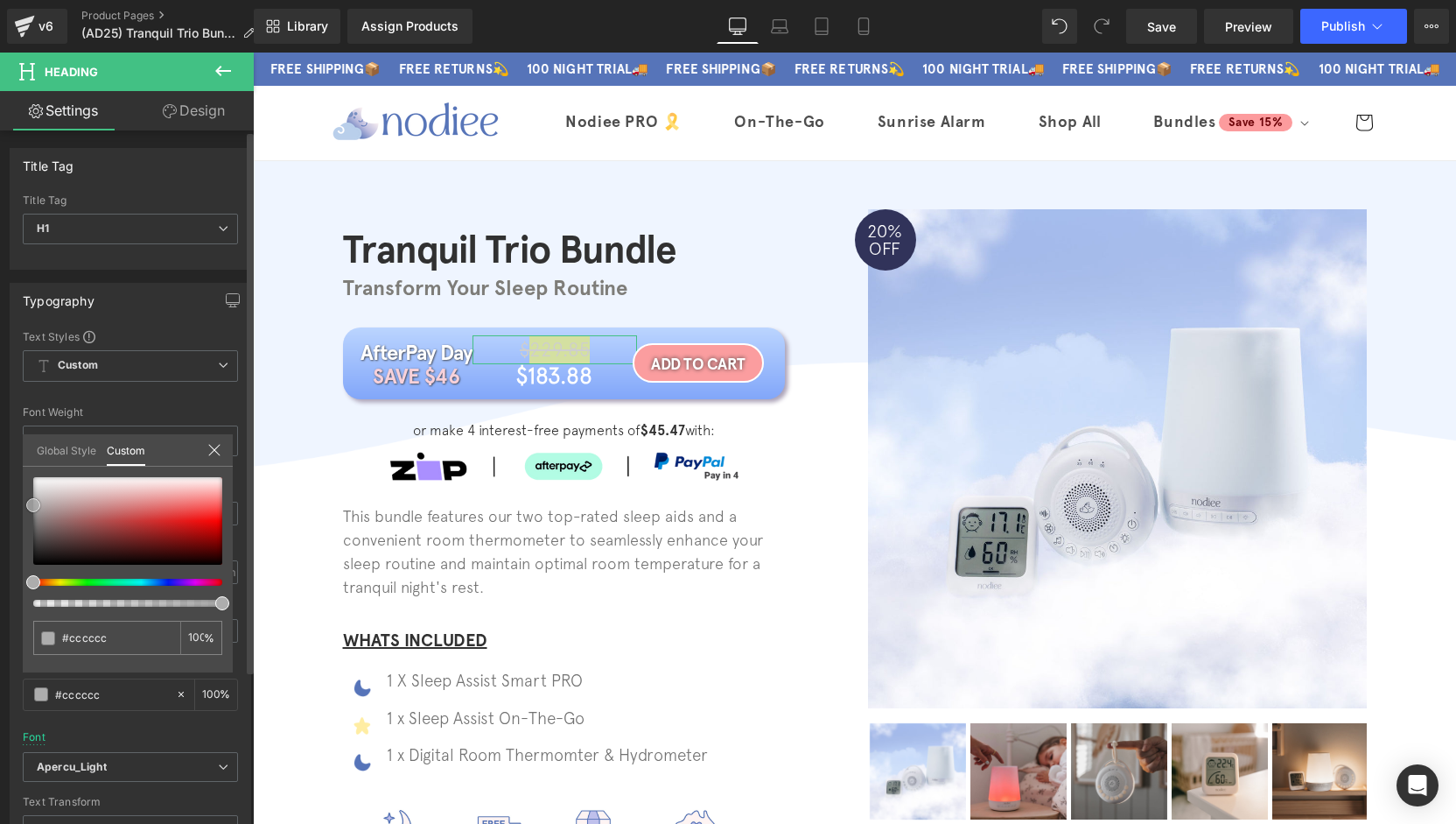
type input "#cccccc"
type input "#b2b2b2"
type input "#a3a3a3"
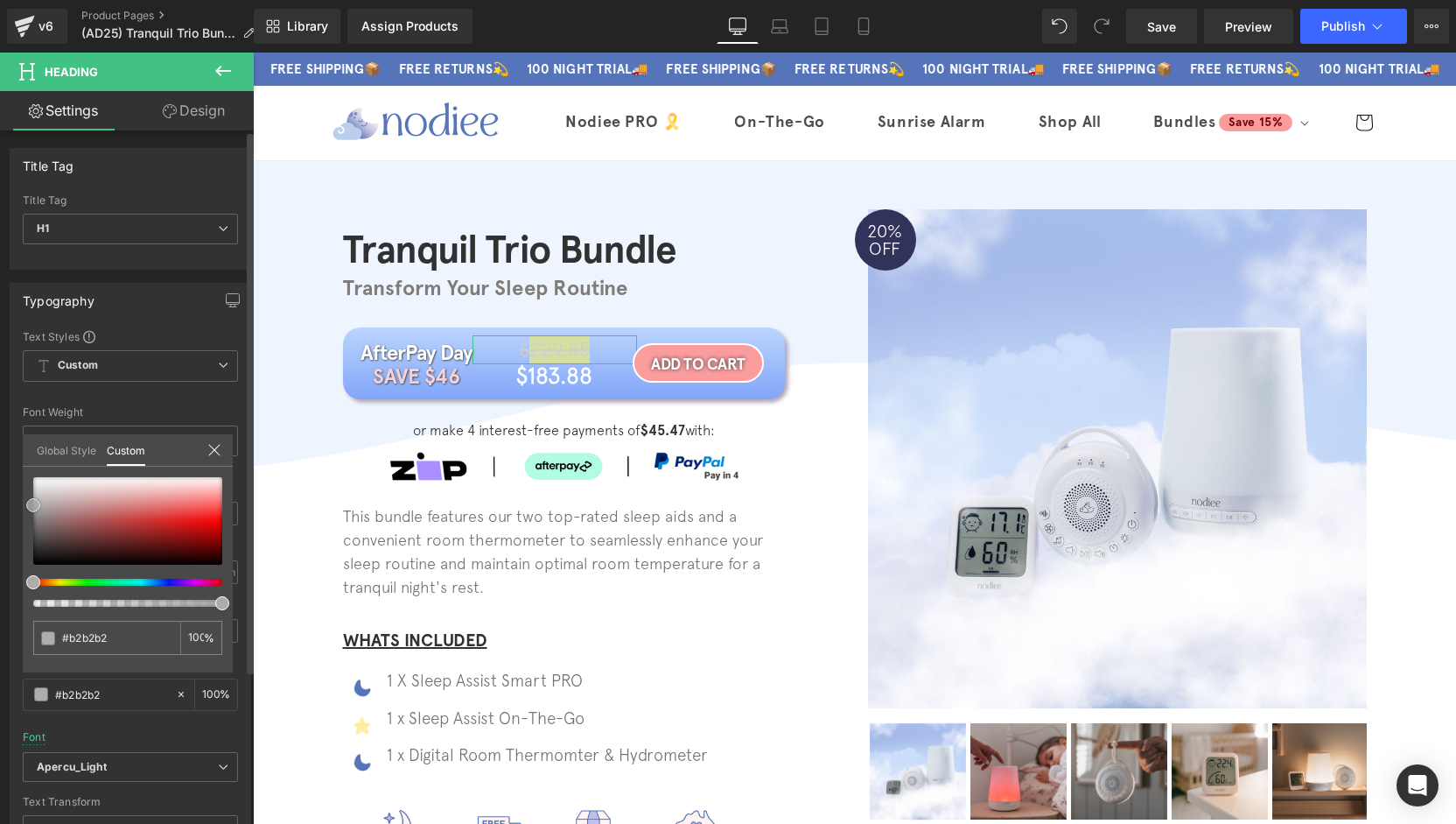
type input "#a3a3a3"
type input "#9e9e9e"
type input "#9b9b9b"
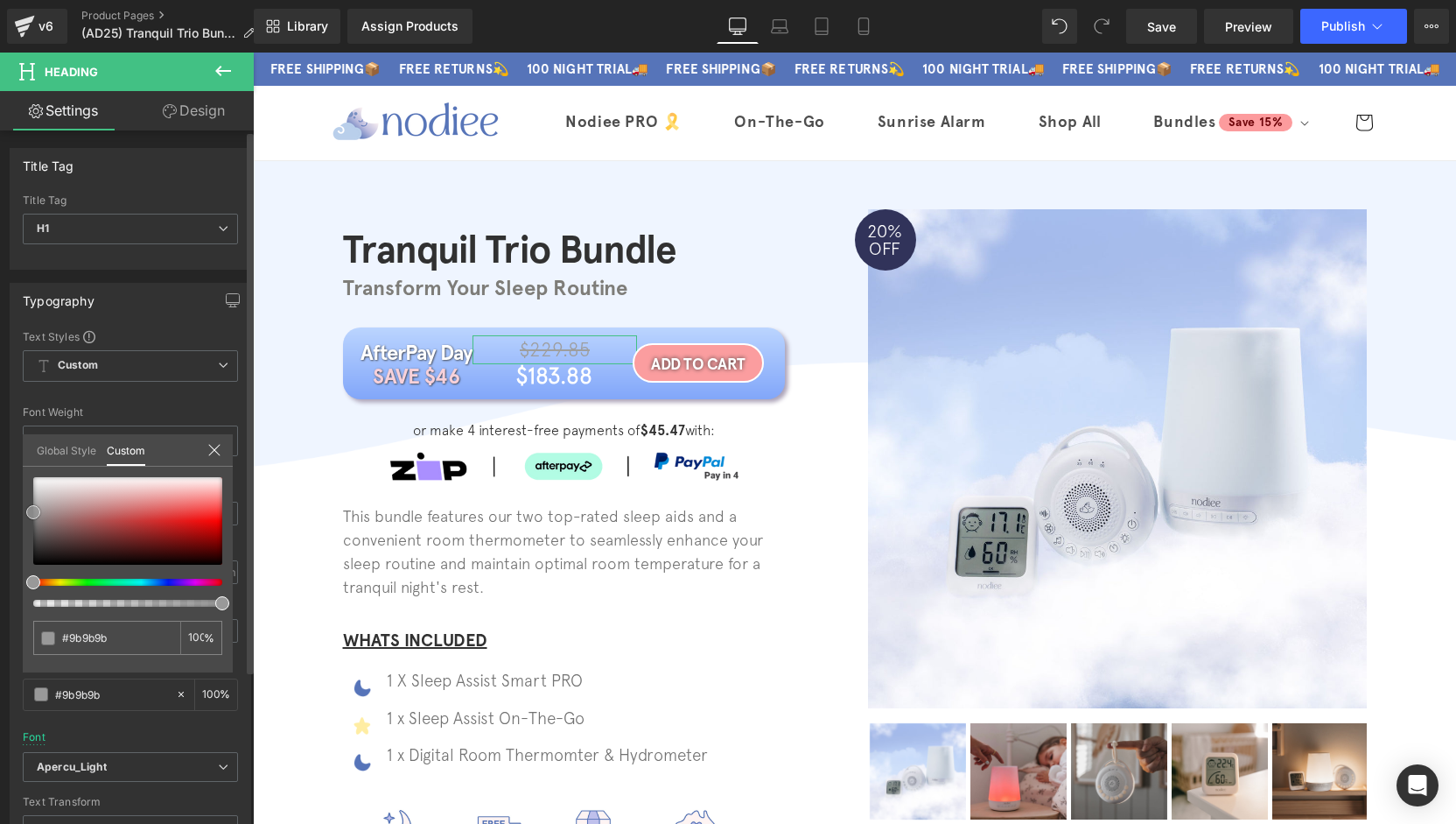
type input "#999999"
type input "#969696"
type input "#939393"
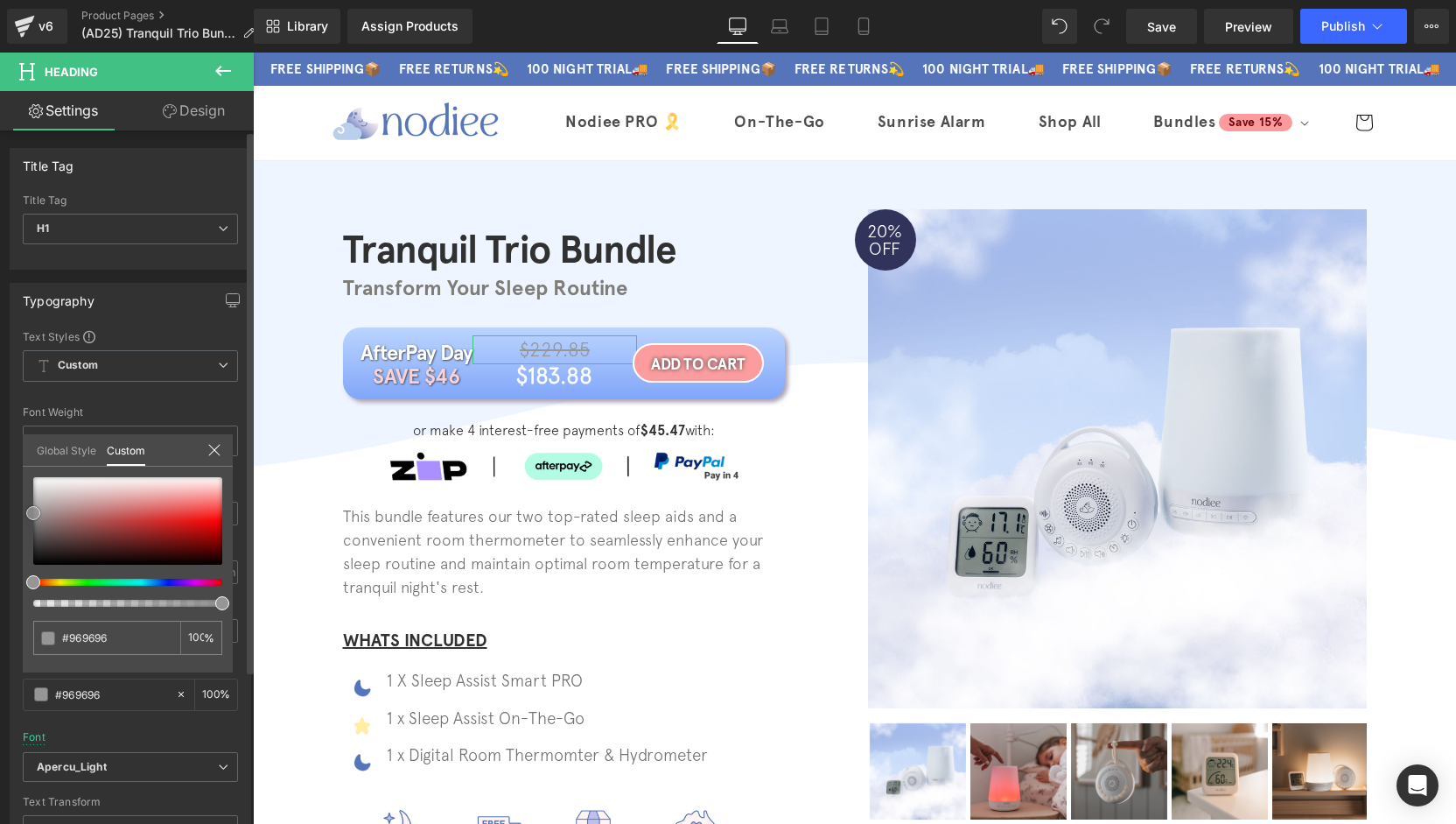
type input "#939393"
type input "#919191"
type input "#8e8e8e"
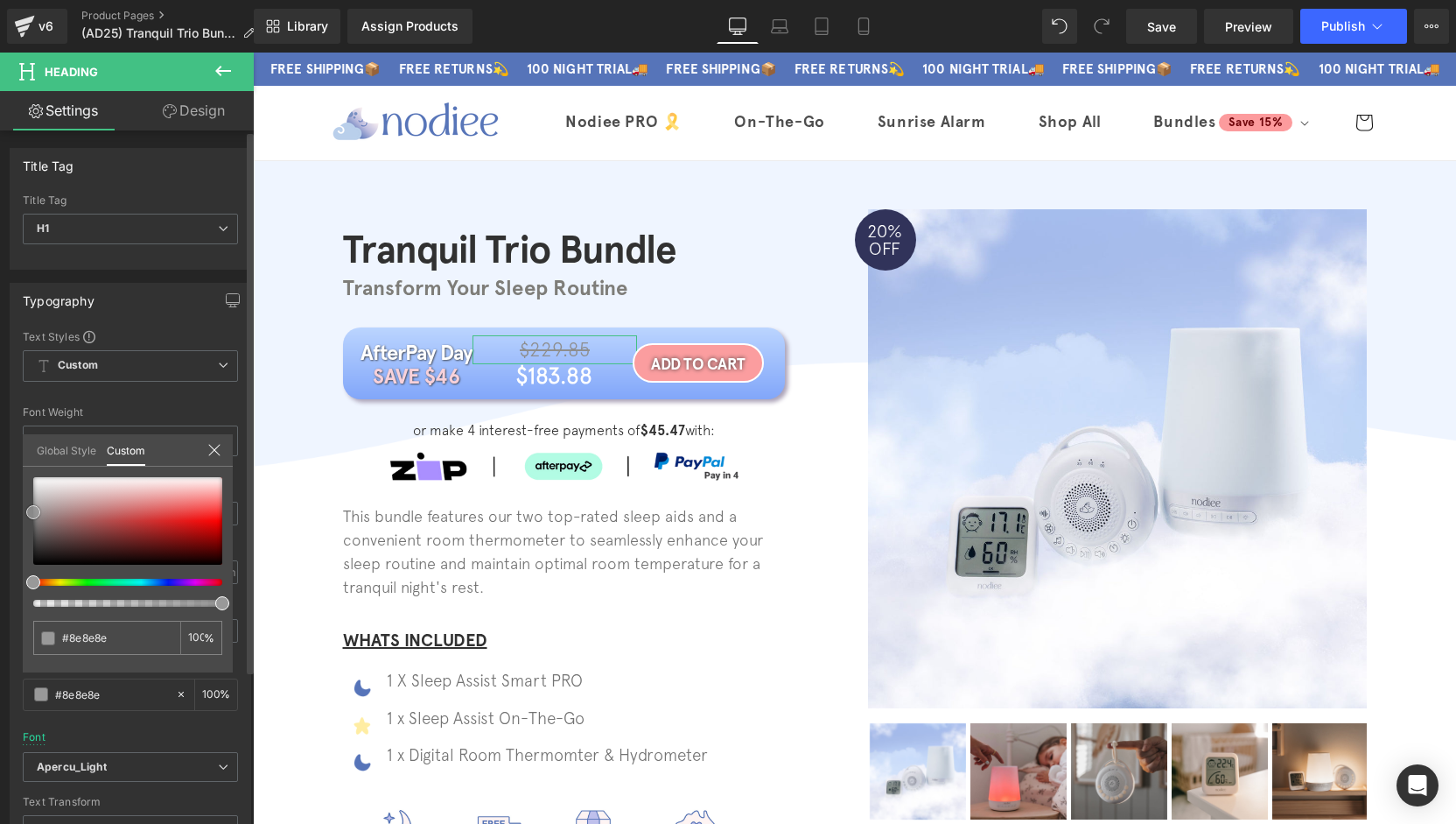
type input "#919191"
type input "#999999"
type input "#9e9e9e"
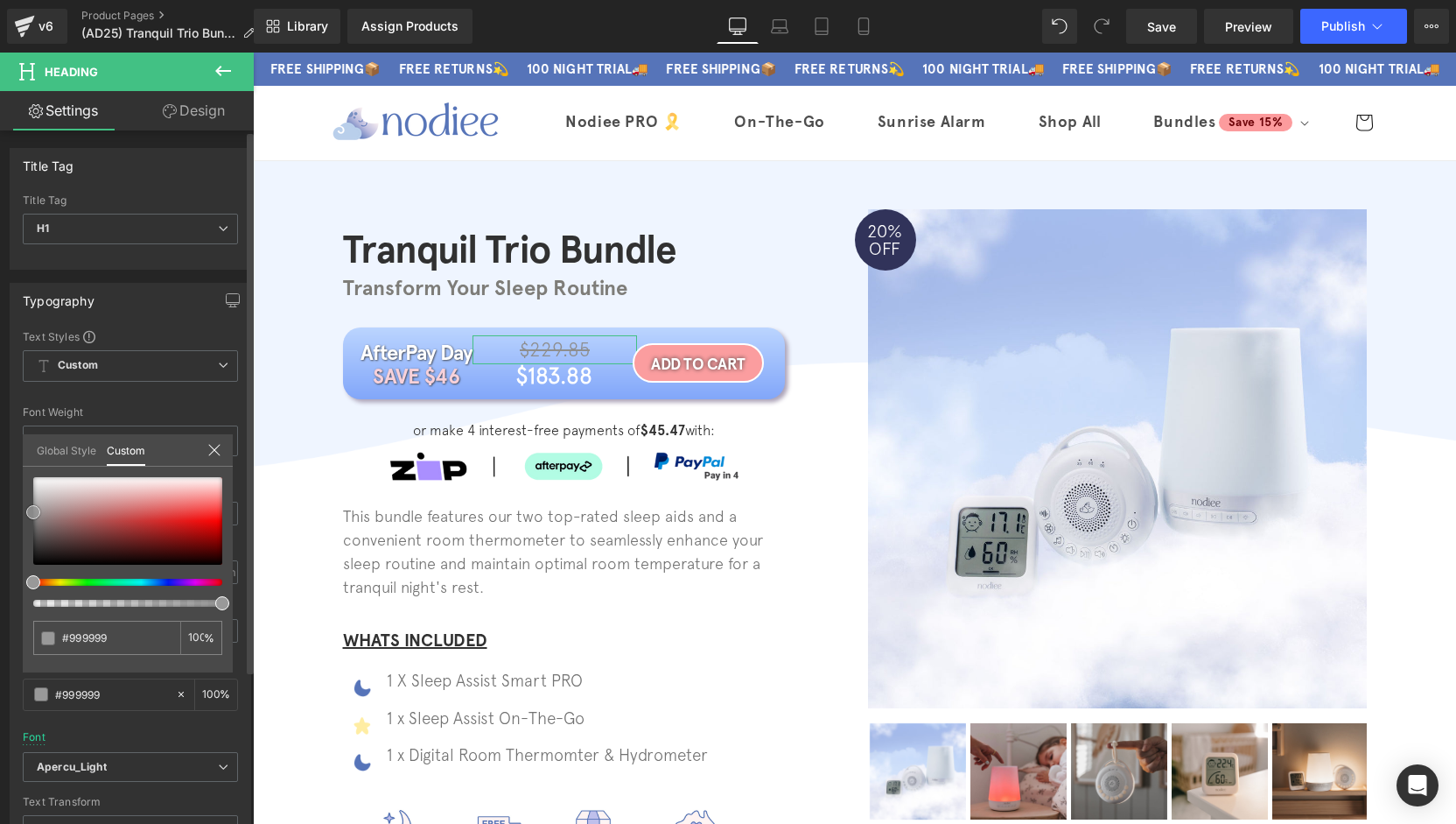
type input "#9e9e9e"
type input "#a3a3a3"
type input "#a0a0a0"
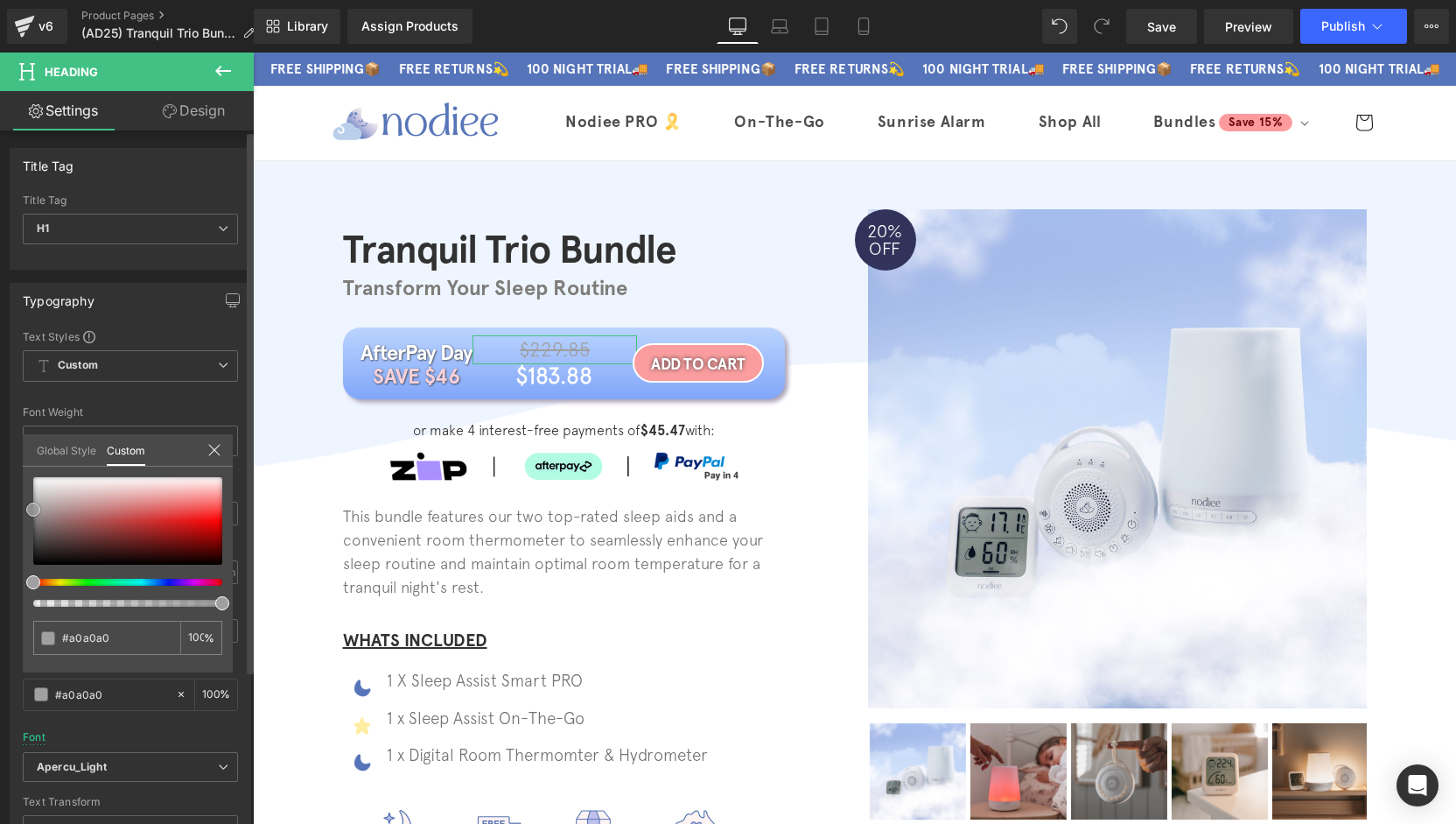
type input "#9e9e9e"
type input "#9b9b9b"
type input "#a0a0a0"
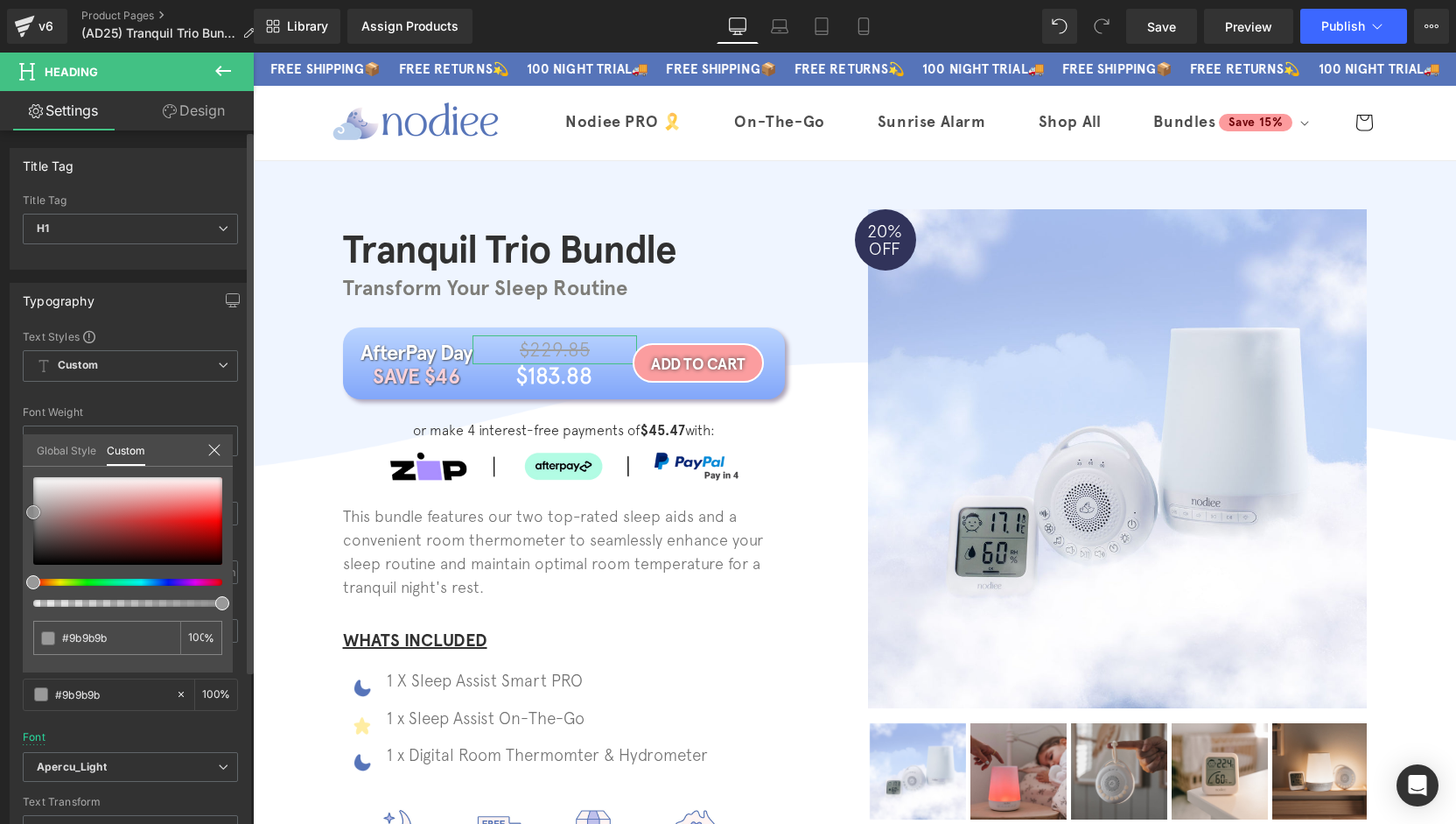
type input "#a0a0a0"
type input "#a3a3a3"
type input "#a0a0a0"
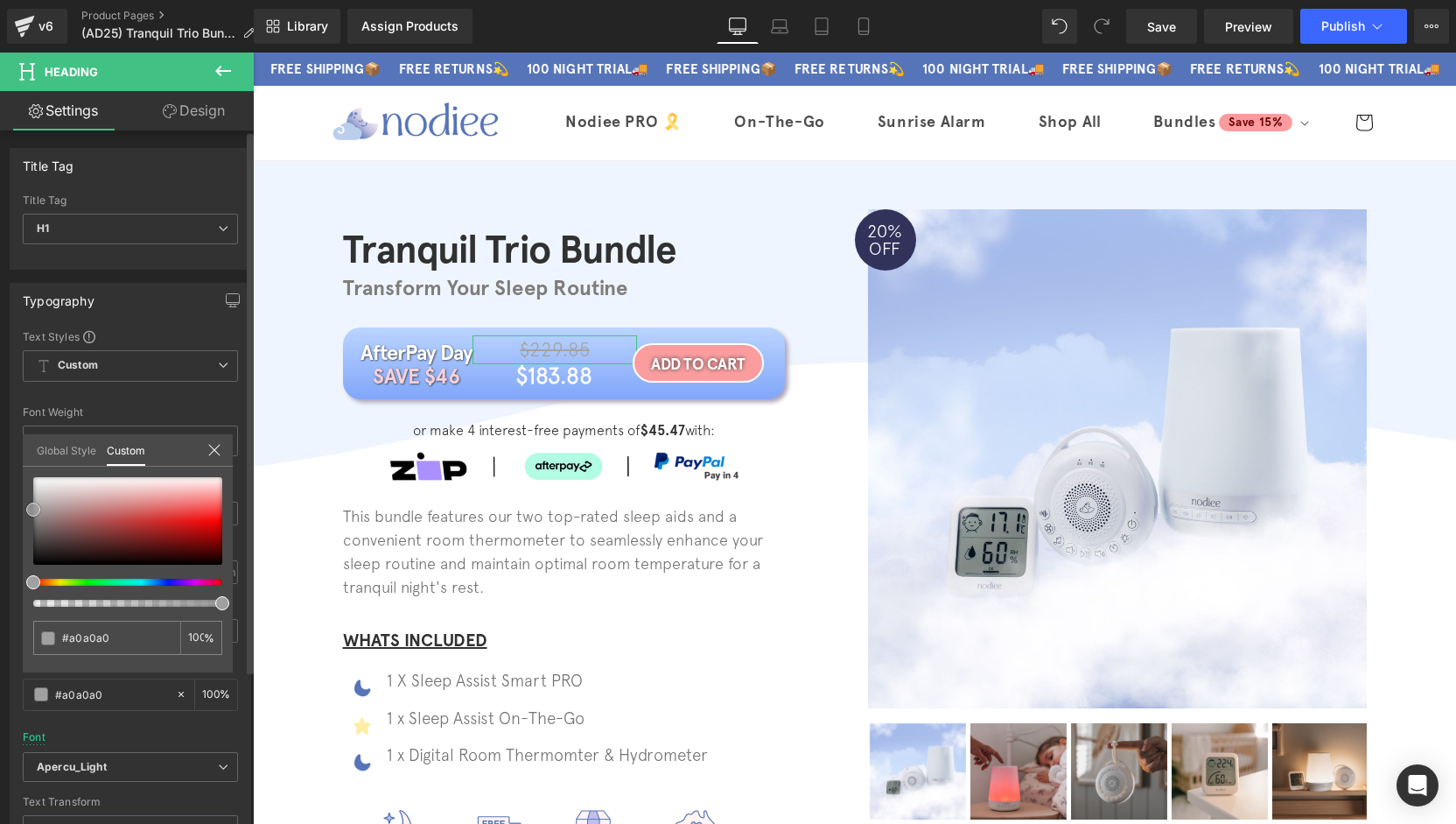
type input "#9e9e9e"
type input "#a0a0a0"
type input "#a3a3a3"
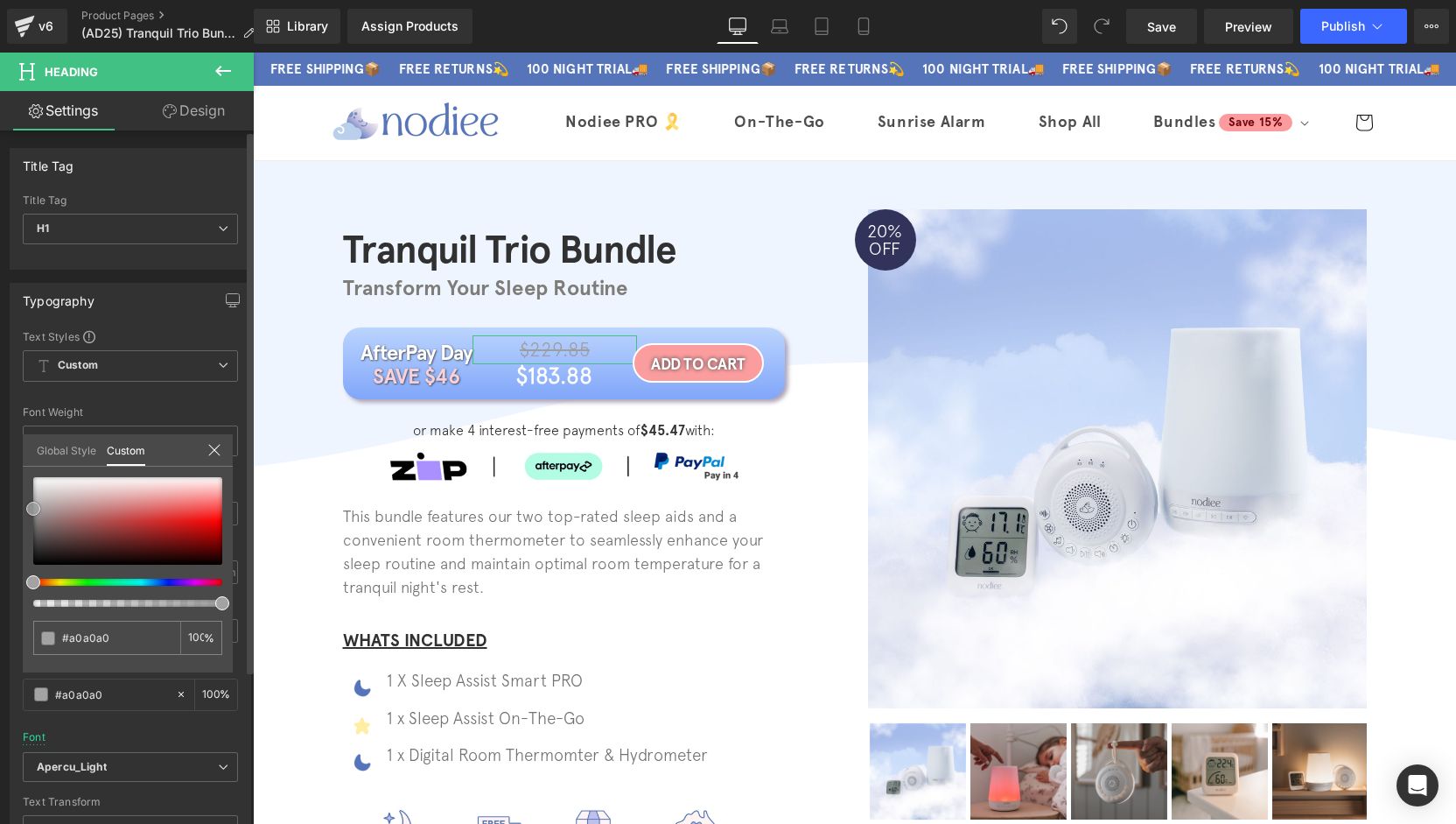
type input "#a3a3a3"
type input "#9e9e9e"
click at [23, 510] on div "#9e9e9e 100 %" at bounding box center [128, 574] width 210 height 195
type input "#a0a0a0"
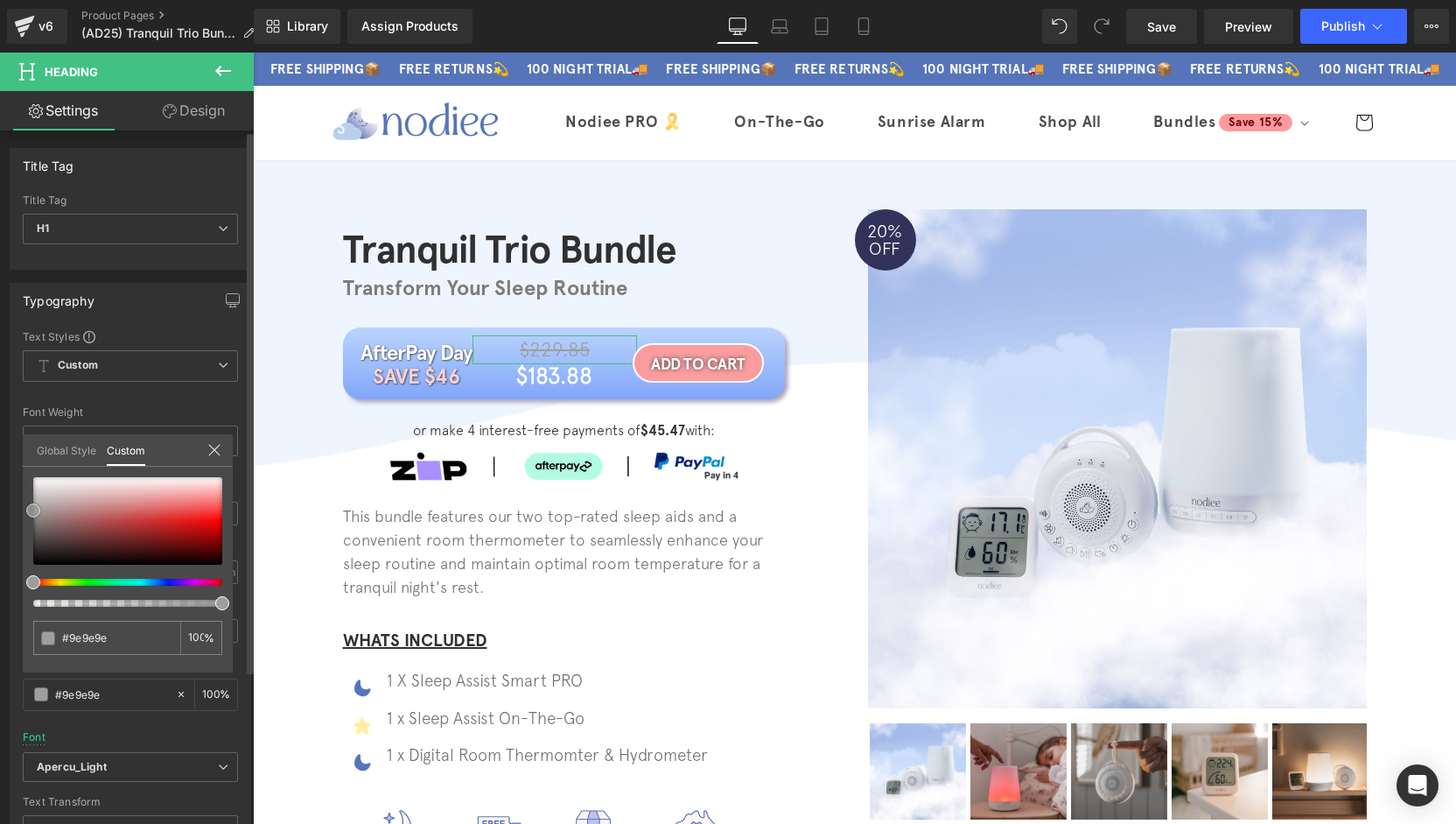
type input "#a0a0a0"
type input "#a3a3a3"
type input "#9b9b9b"
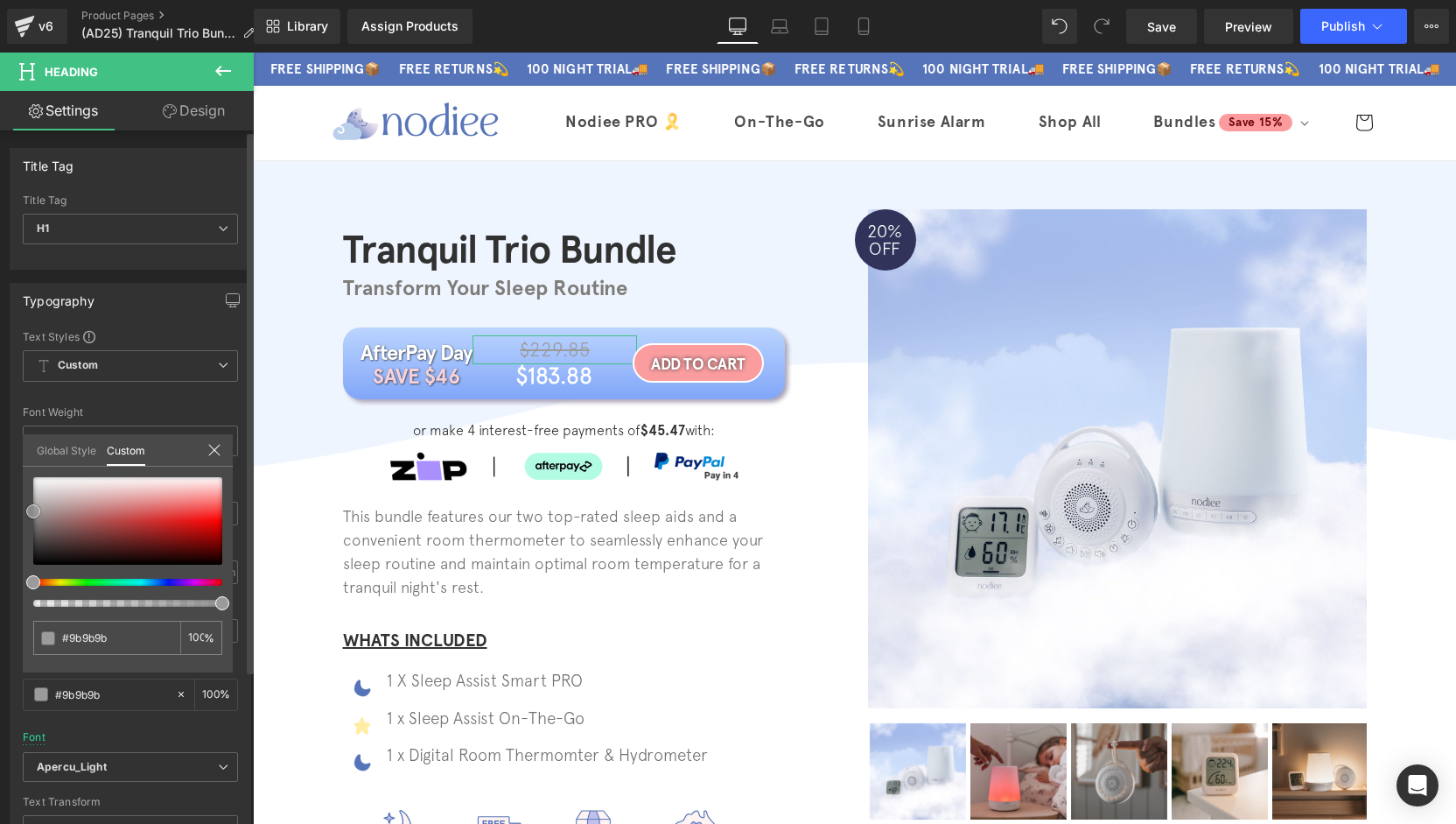
type input "#9e9e9e"
type input "#9b9b9b"
type input "#999999"
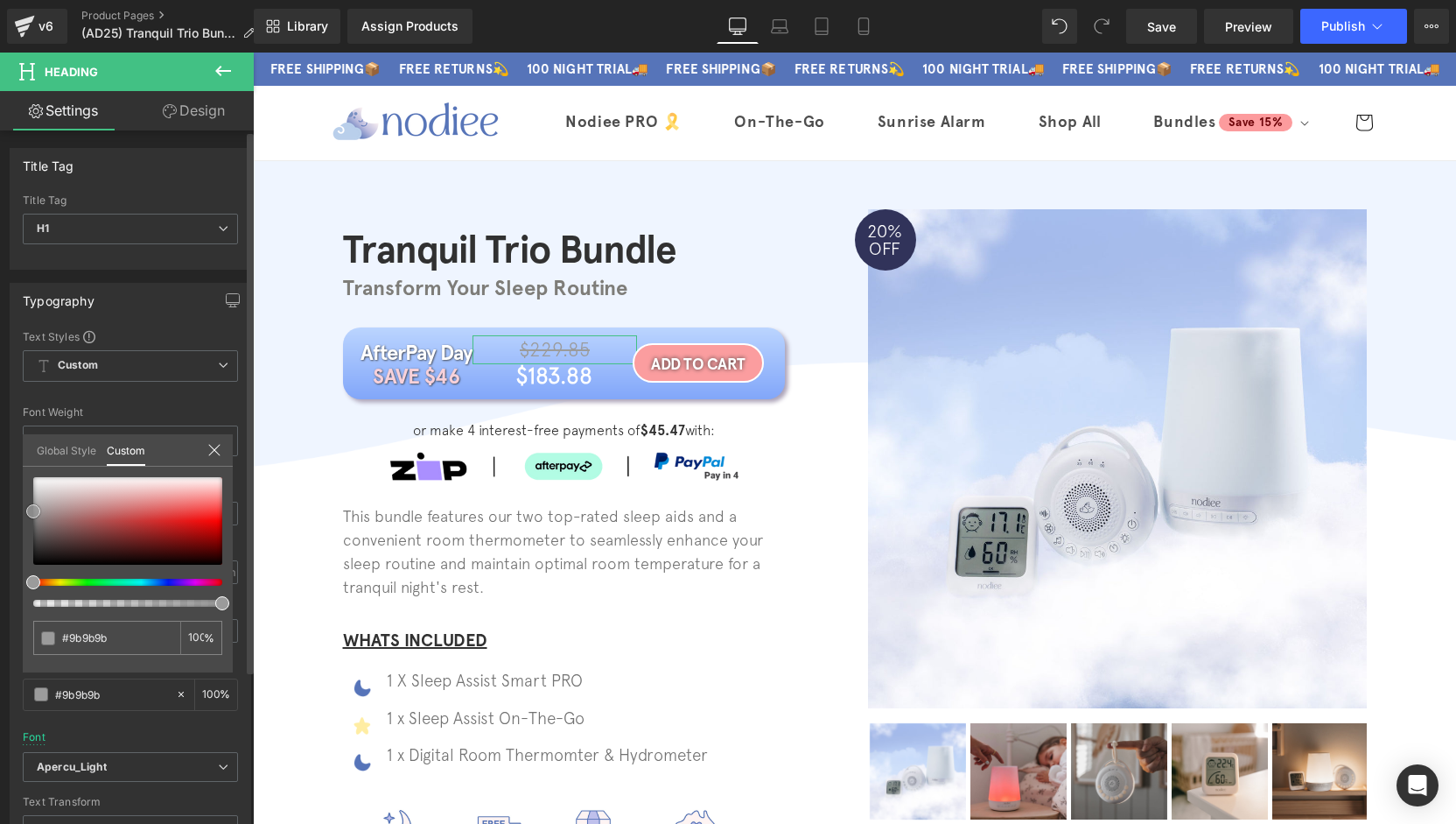
type input "#999999"
click at [27, 512] on span at bounding box center [33, 510] width 14 height 14
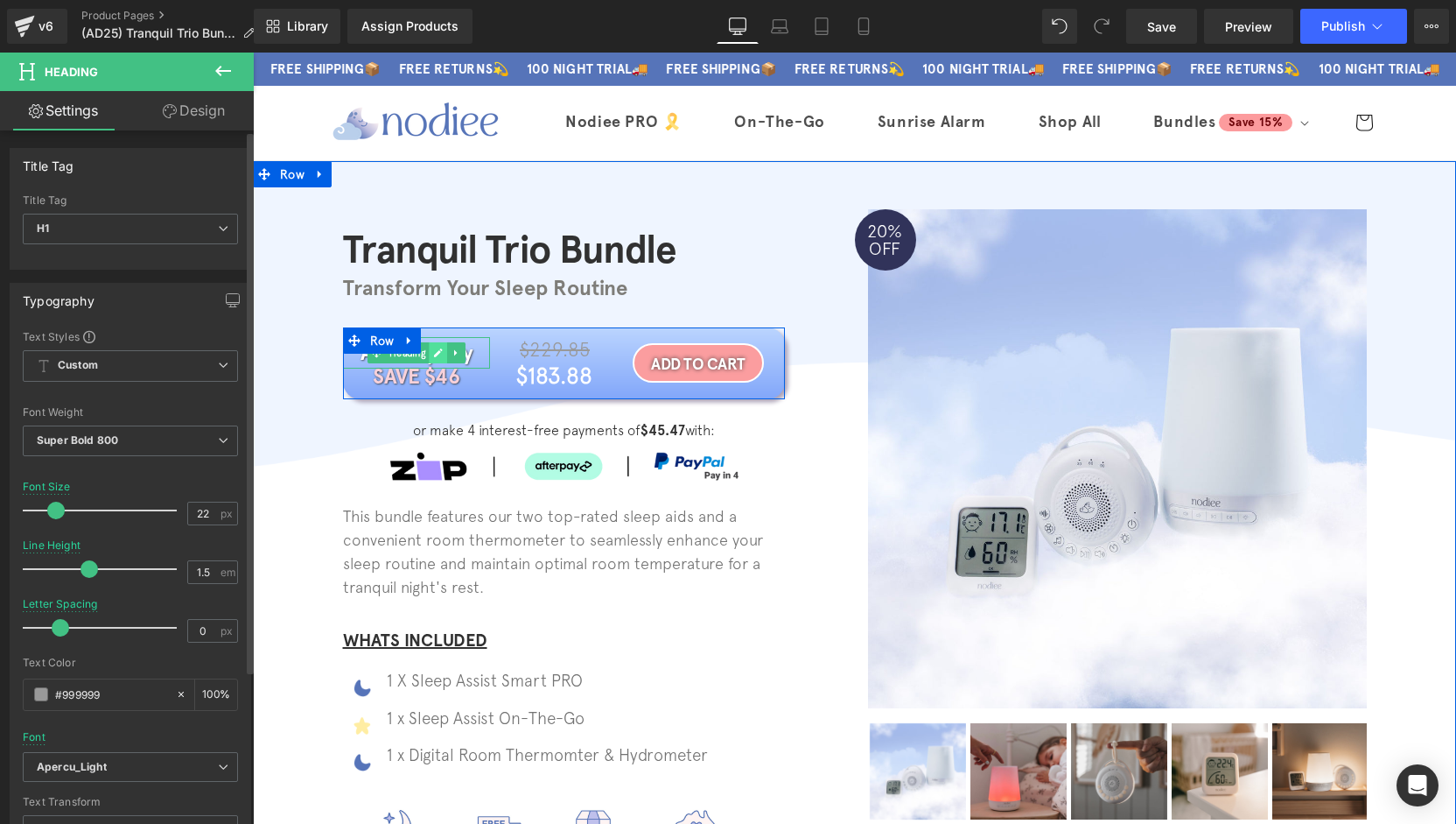
click at [434, 356] on icon at bounding box center [438, 353] width 9 height 9
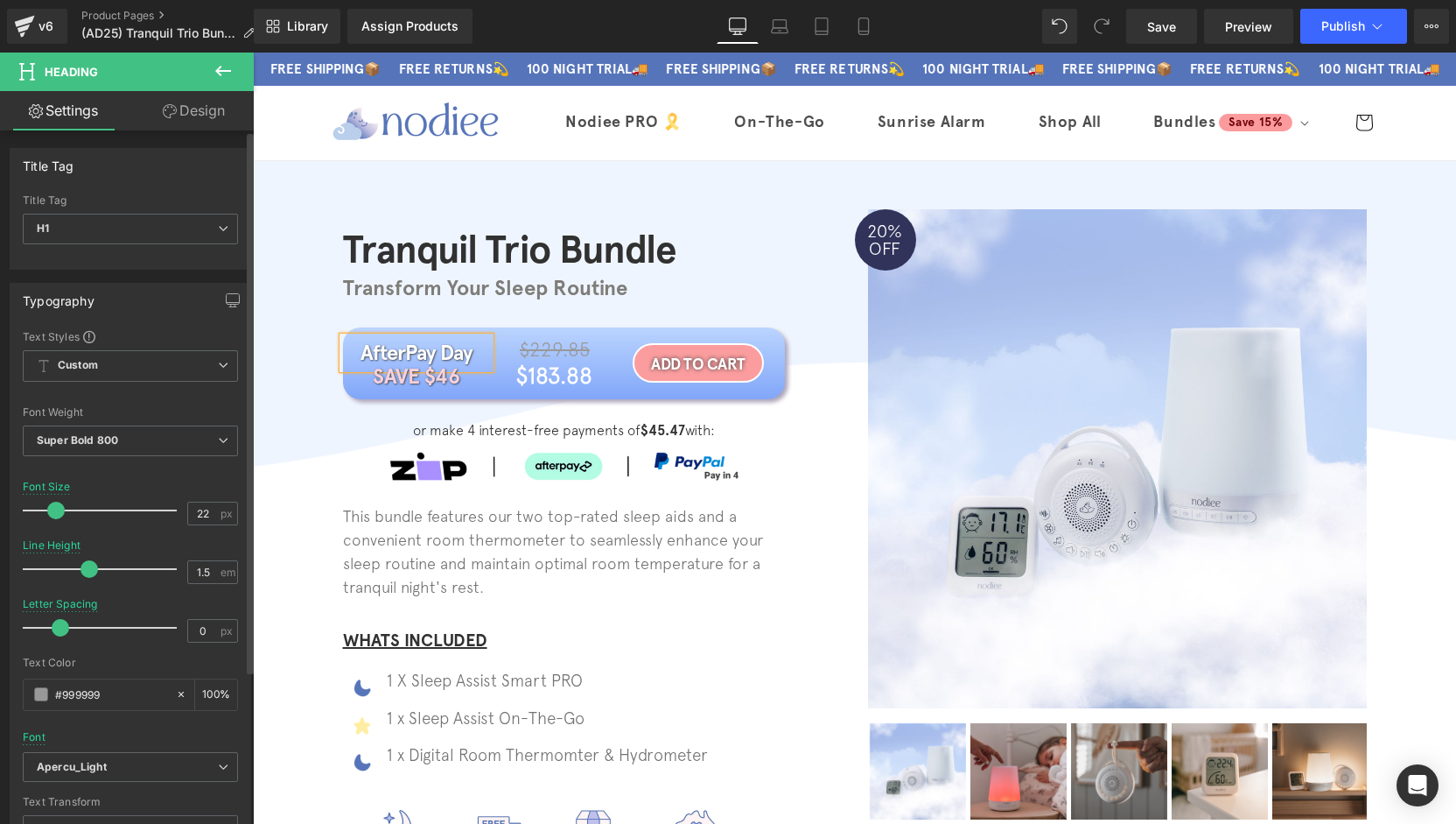
click at [428, 356] on h1 "AfterPay Day" at bounding box center [415, 353] width 147 height 32
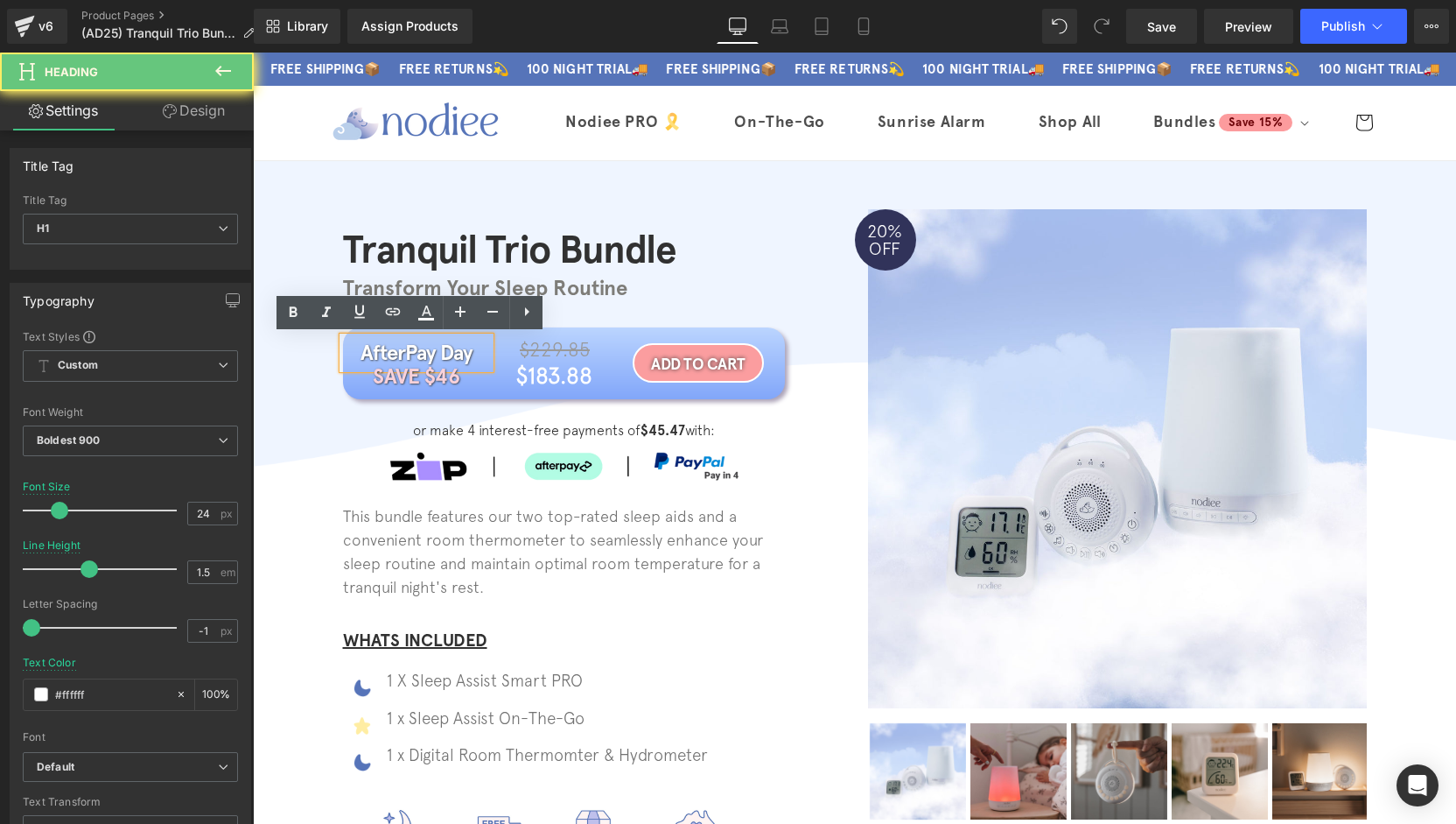
click at [428, 356] on h1 "AfterPay Day" at bounding box center [415, 353] width 147 height 32
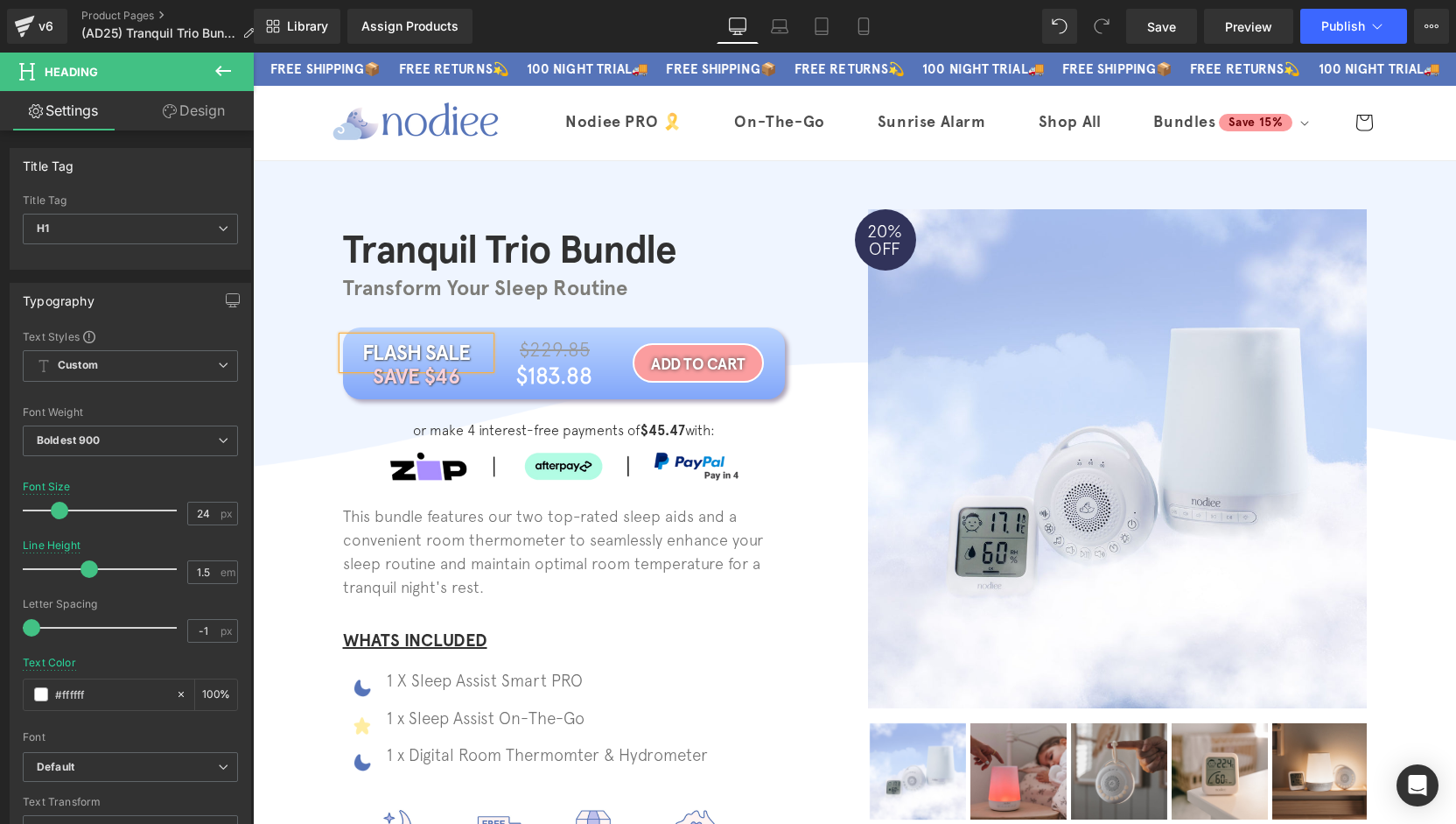
click at [294, 425] on div "Tranquil Trio Bundle Heading Transform Your Sleep Routine Heading Row FLASH SAL…" at bounding box center [855, 554] width 1203 height 737
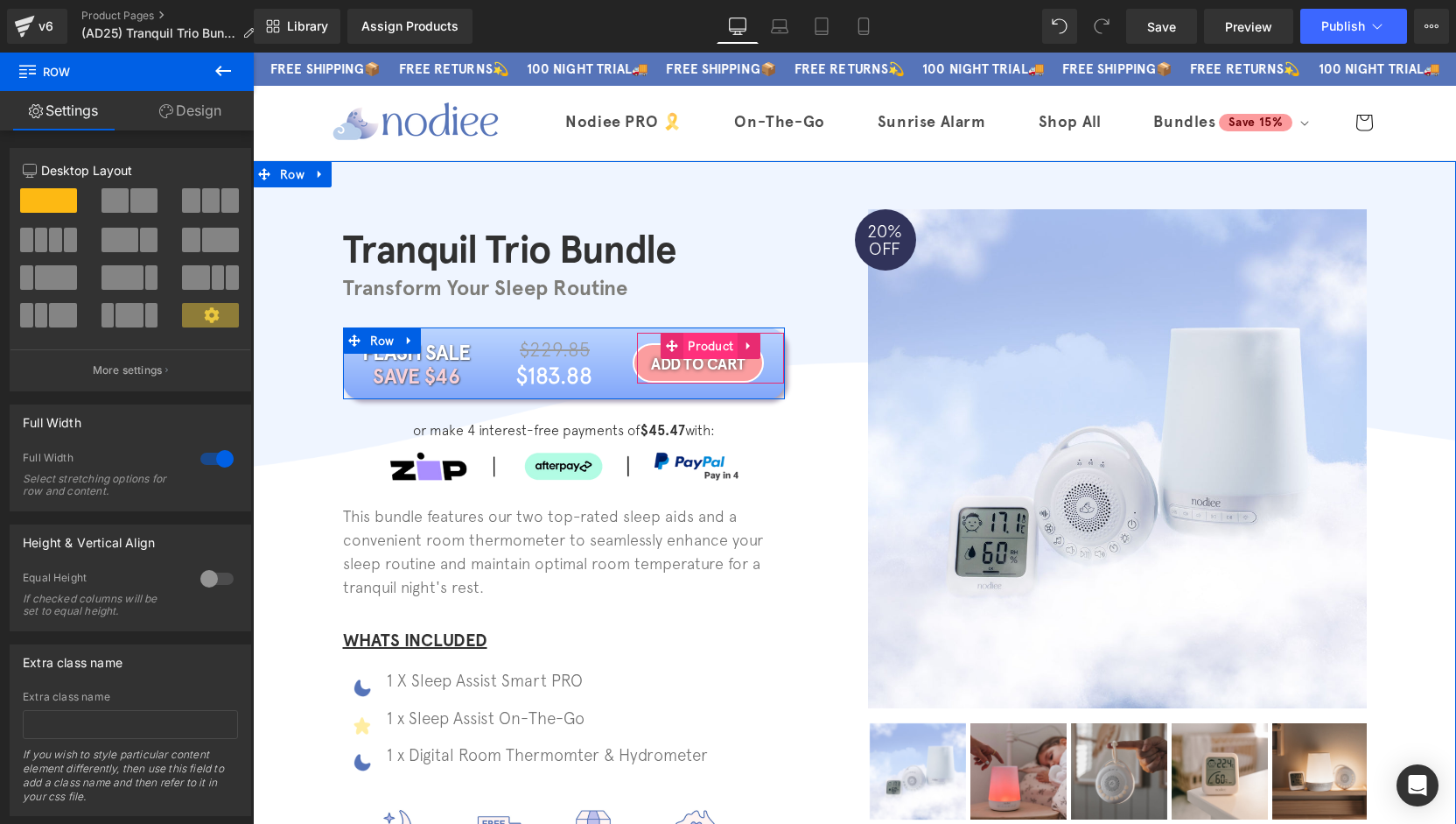
click at [696, 351] on span "Product" at bounding box center [711, 345] width 55 height 26
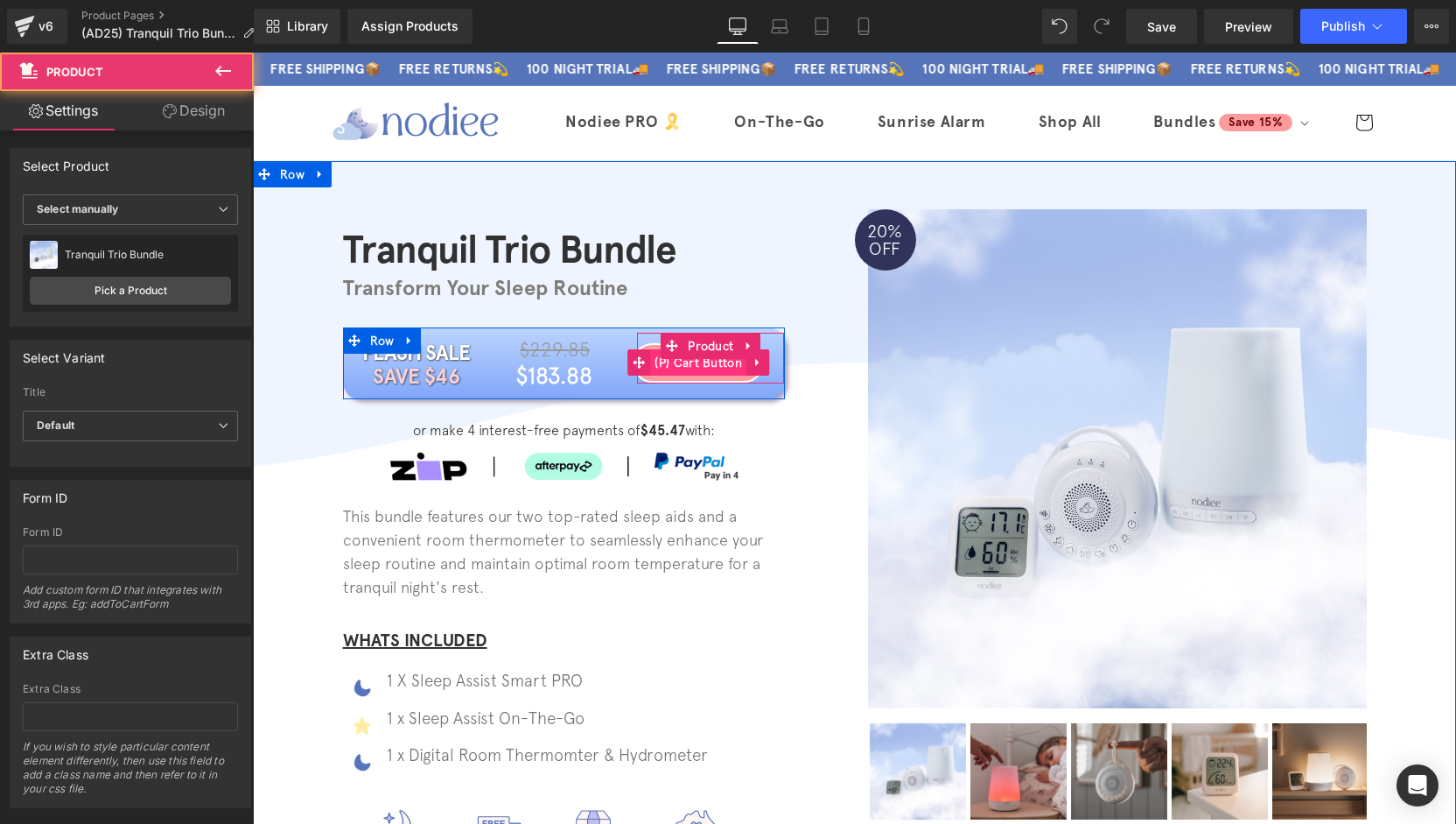
click at [694, 369] on span "(P) Cart Button" at bounding box center [699, 362] width 97 height 26
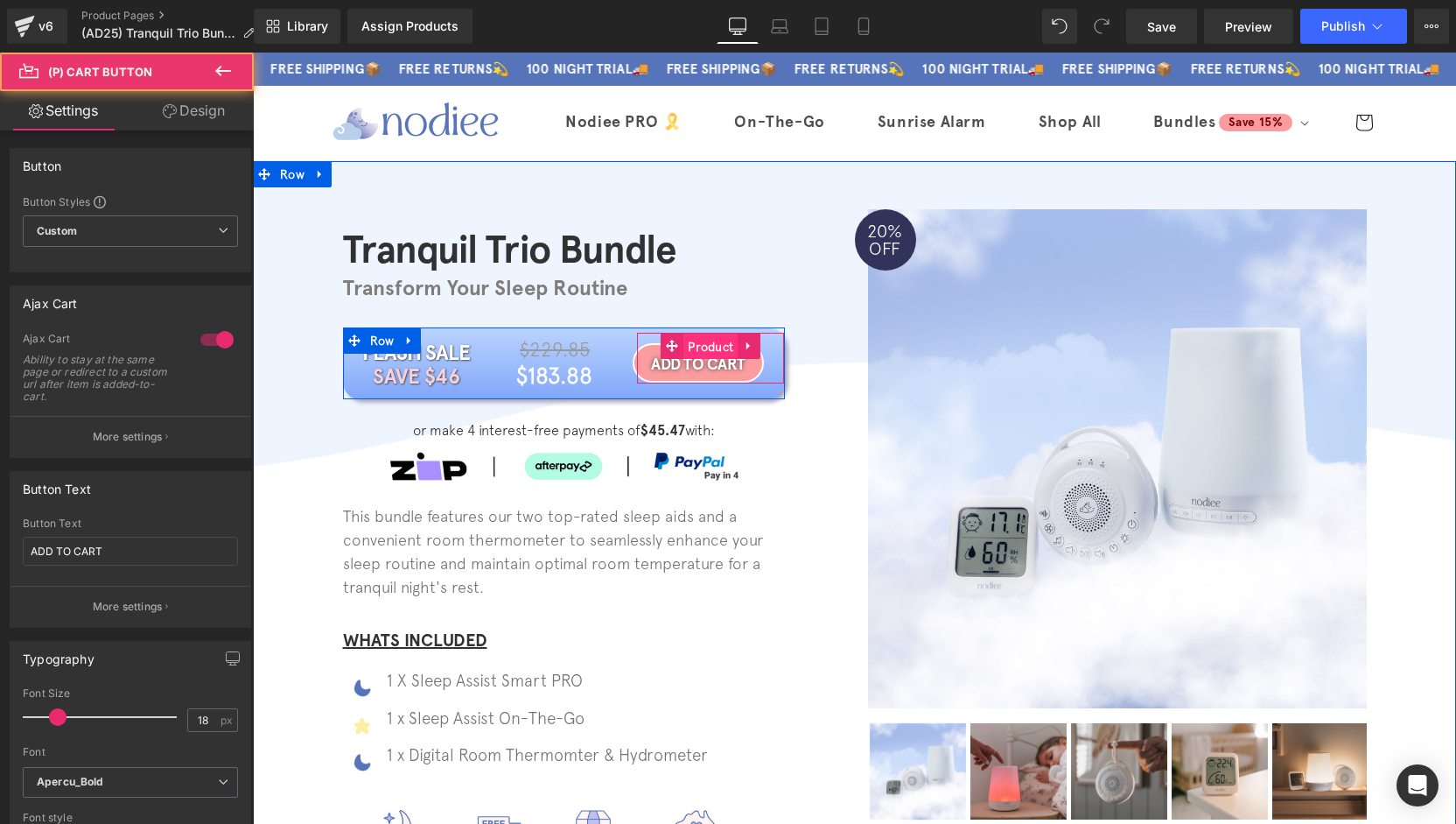
click at [702, 340] on span "Product" at bounding box center [711, 346] width 55 height 26
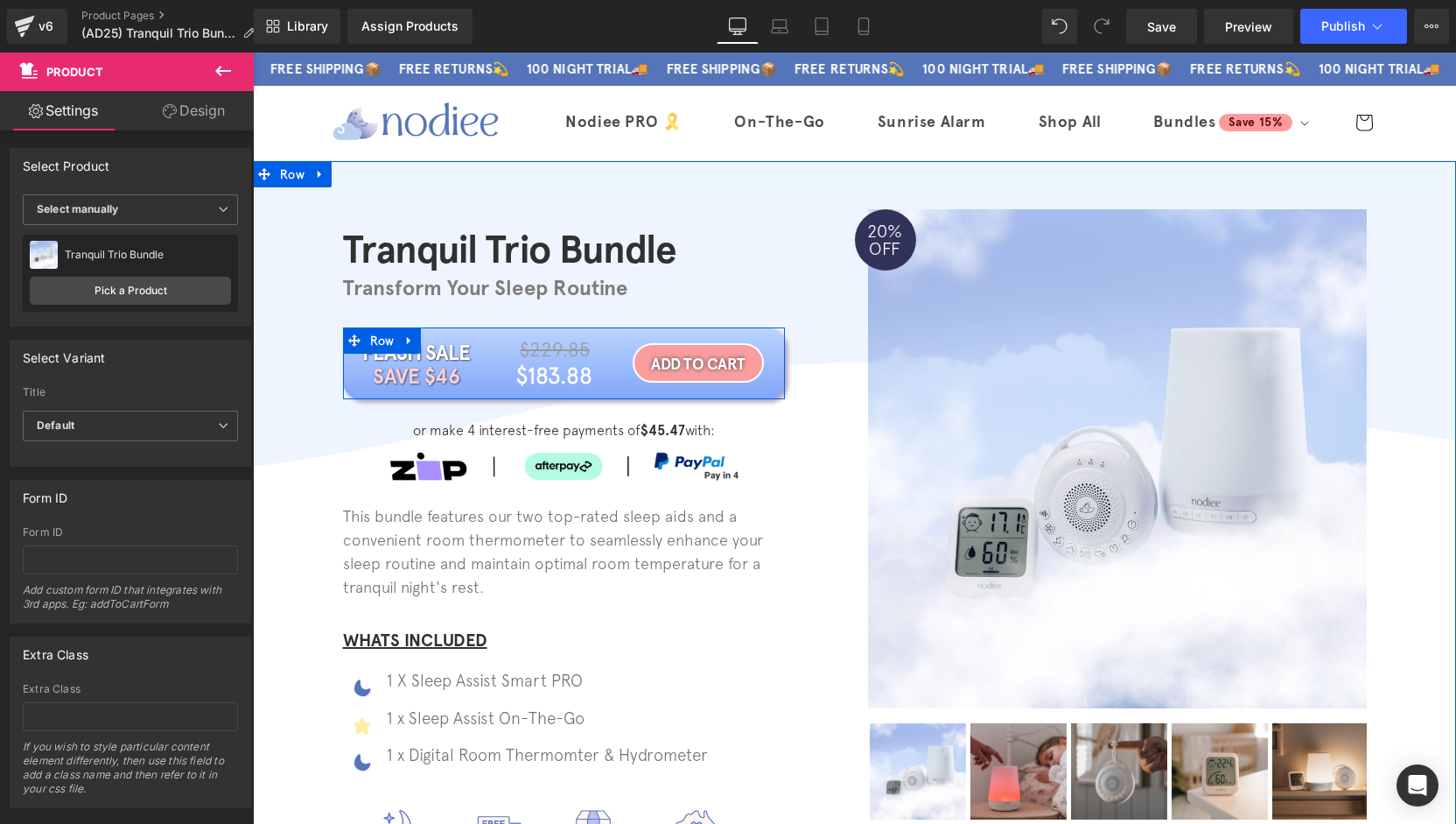
click at [395, 342] on link at bounding box center [405, 340] width 18 height 21
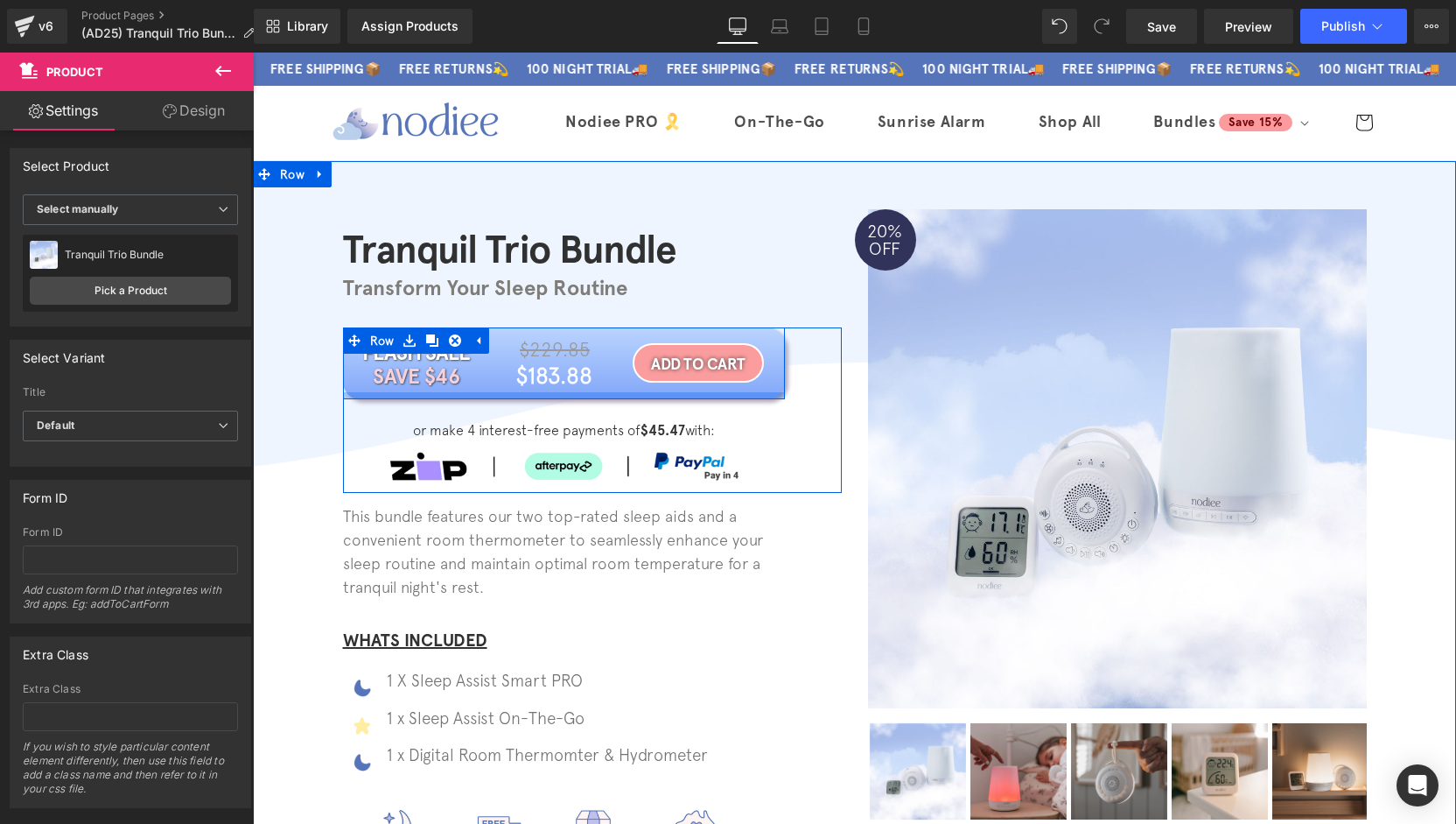
click at [491, 392] on div at bounding box center [563, 396] width 442 height 7
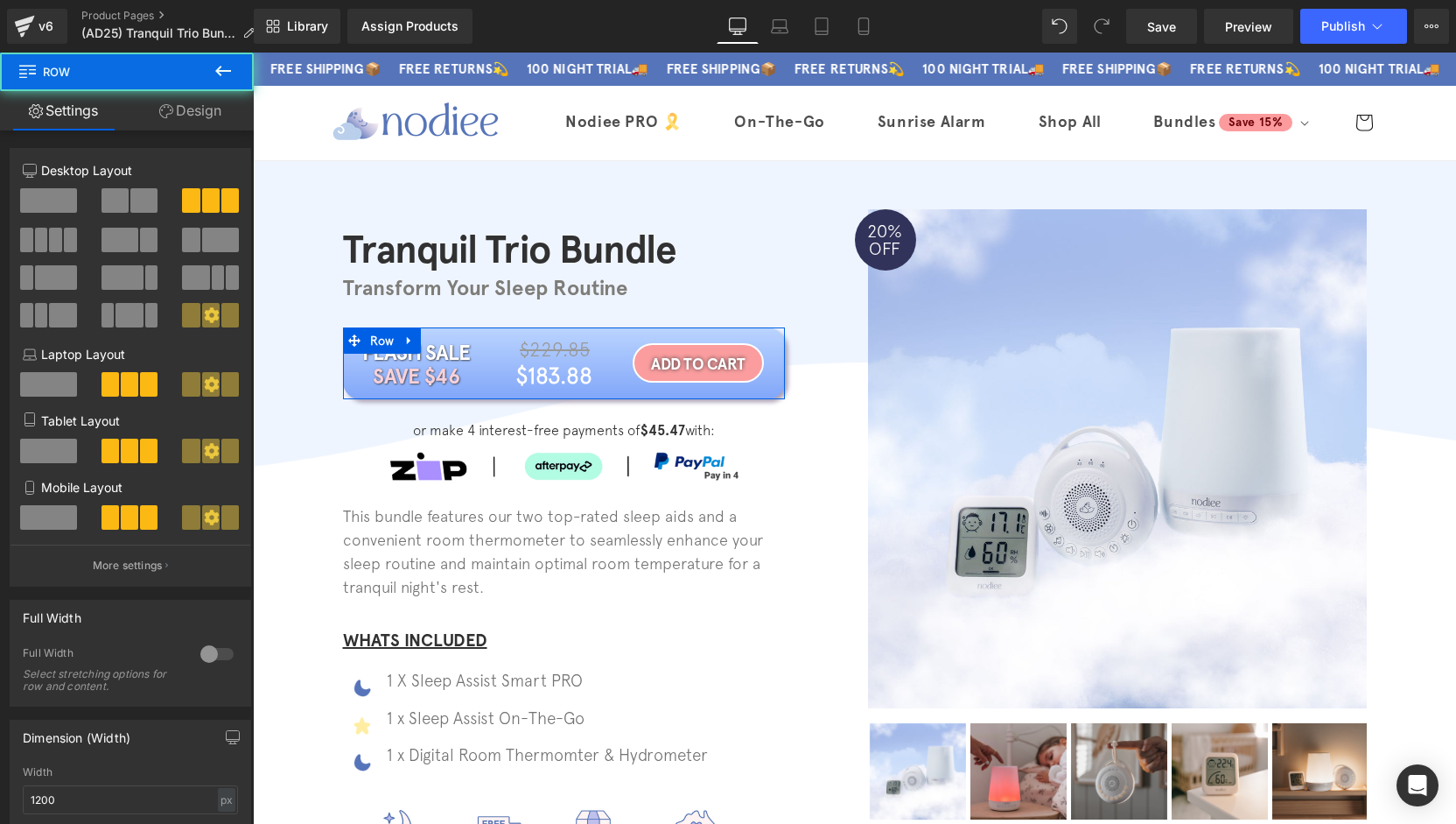
click at [199, 94] on link "Design" at bounding box center [190, 110] width 127 height 39
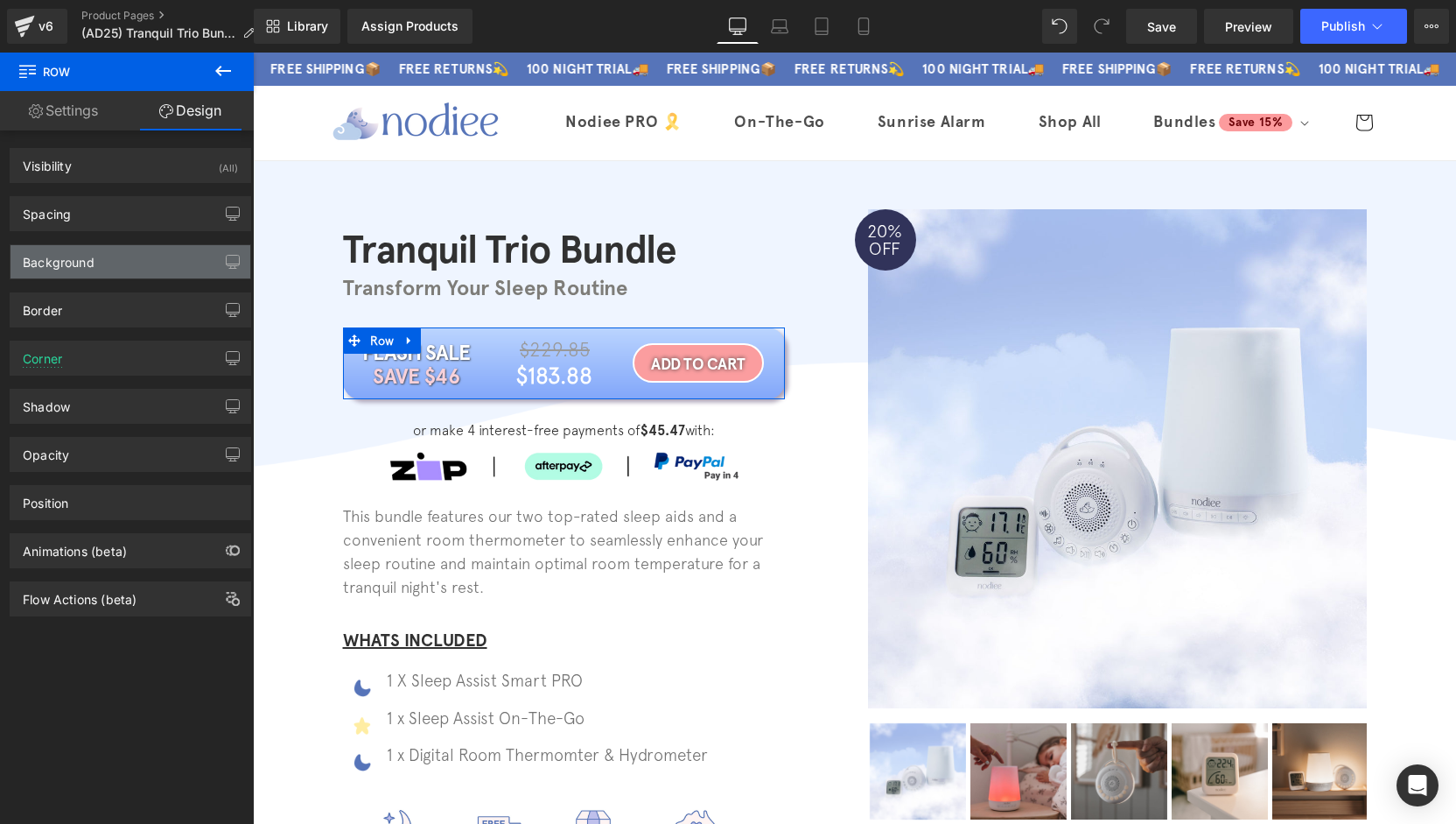
click at [110, 270] on div "Background" at bounding box center [130, 262] width 240 height 33
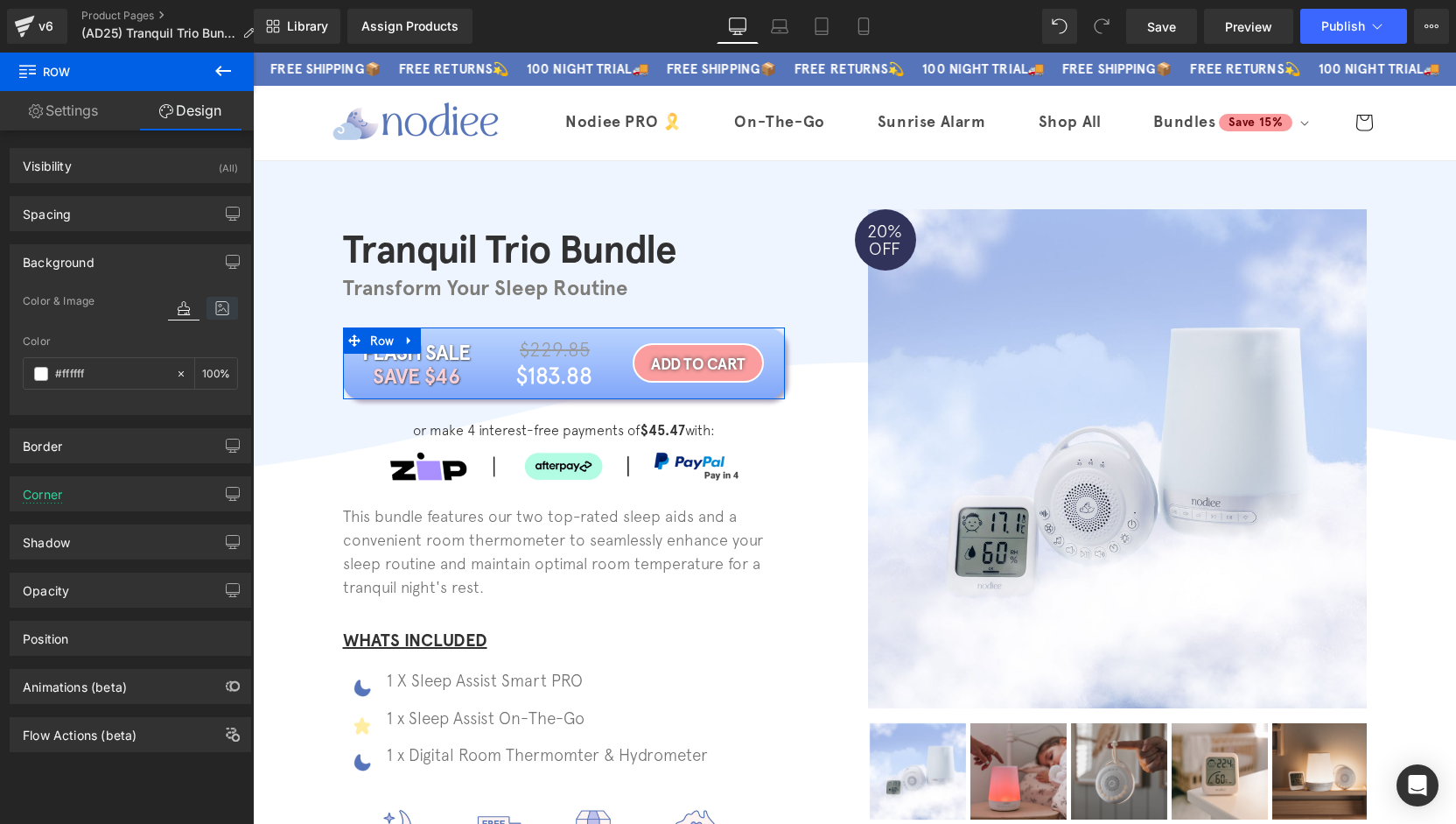
click at [213, 308] on icon at bounding box center [222, 308] width 32 height 23
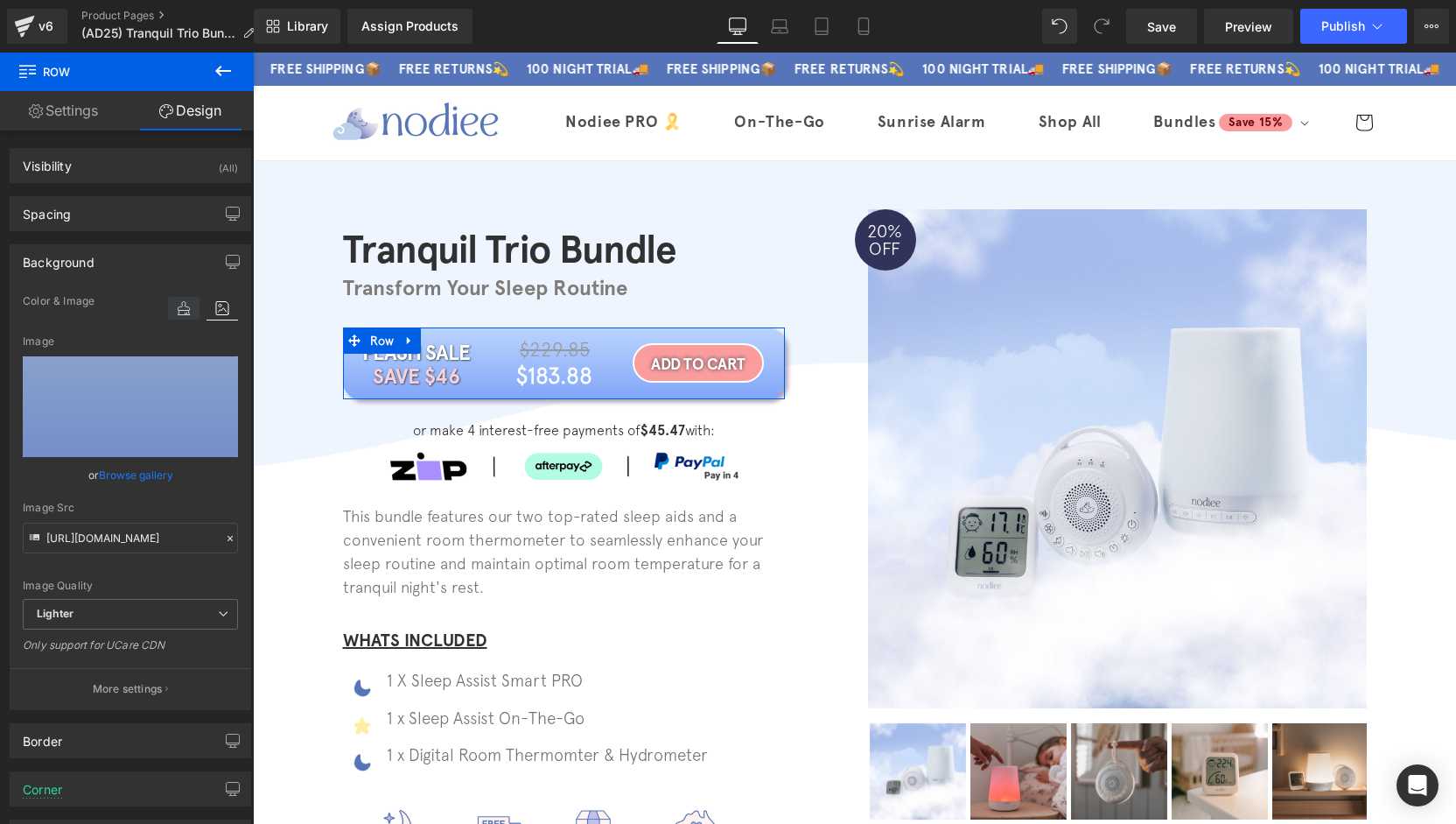
click at [180, 312] on icon at bounding box center [183, 308] width 32 height 23
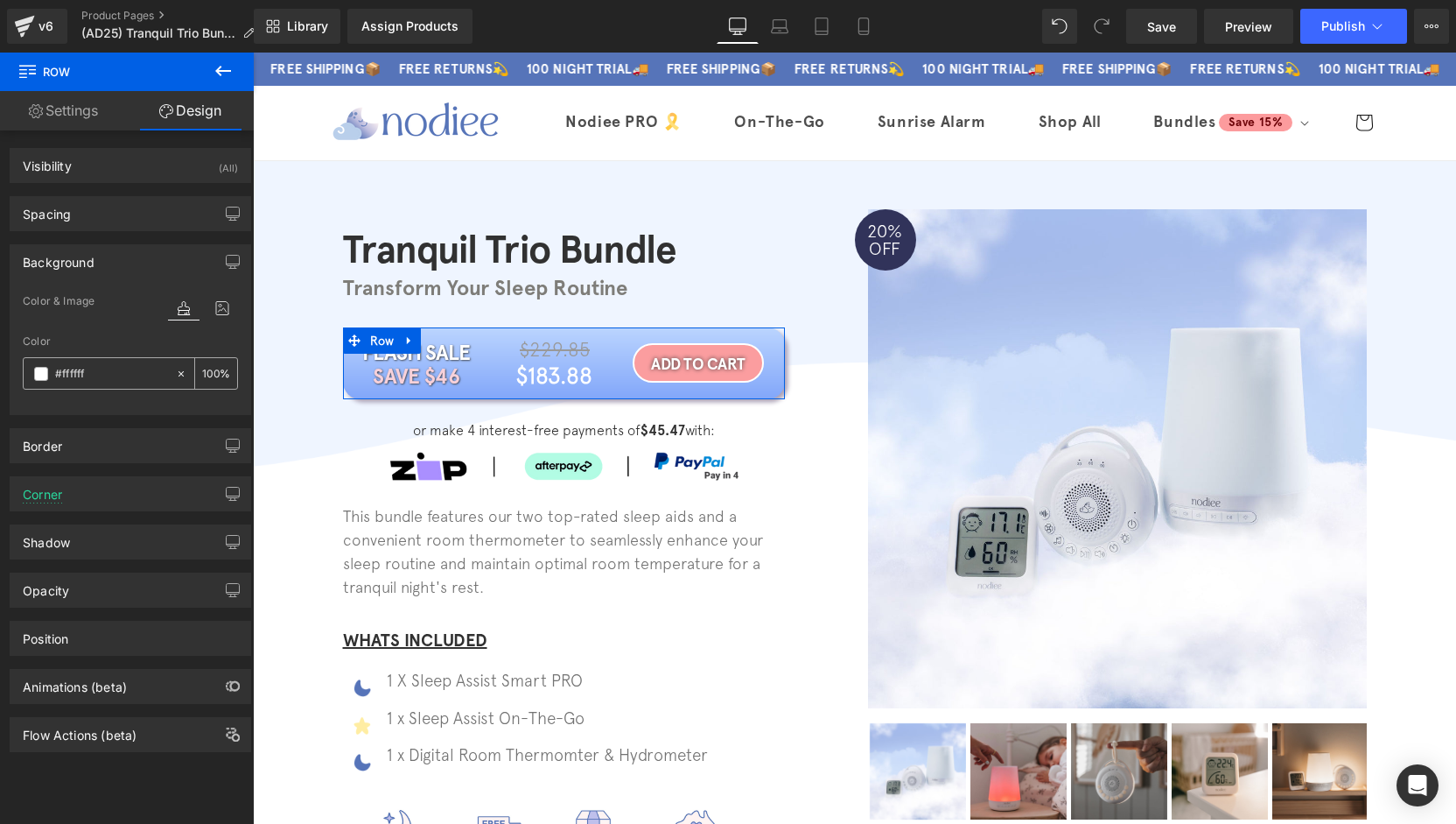
click at [99, 370] on input "#ffffff" at bounding box center [110, 373] width 112 height 19
paste input "5674b9"
type input "#5674b9"
click at [195, 394] on div "Color #5674b9 50 %" at bounding box center [130, 373] width 215 height 75
click at [77, 258] on div "Background" at bounding box center [58, 257] width 72 height 25
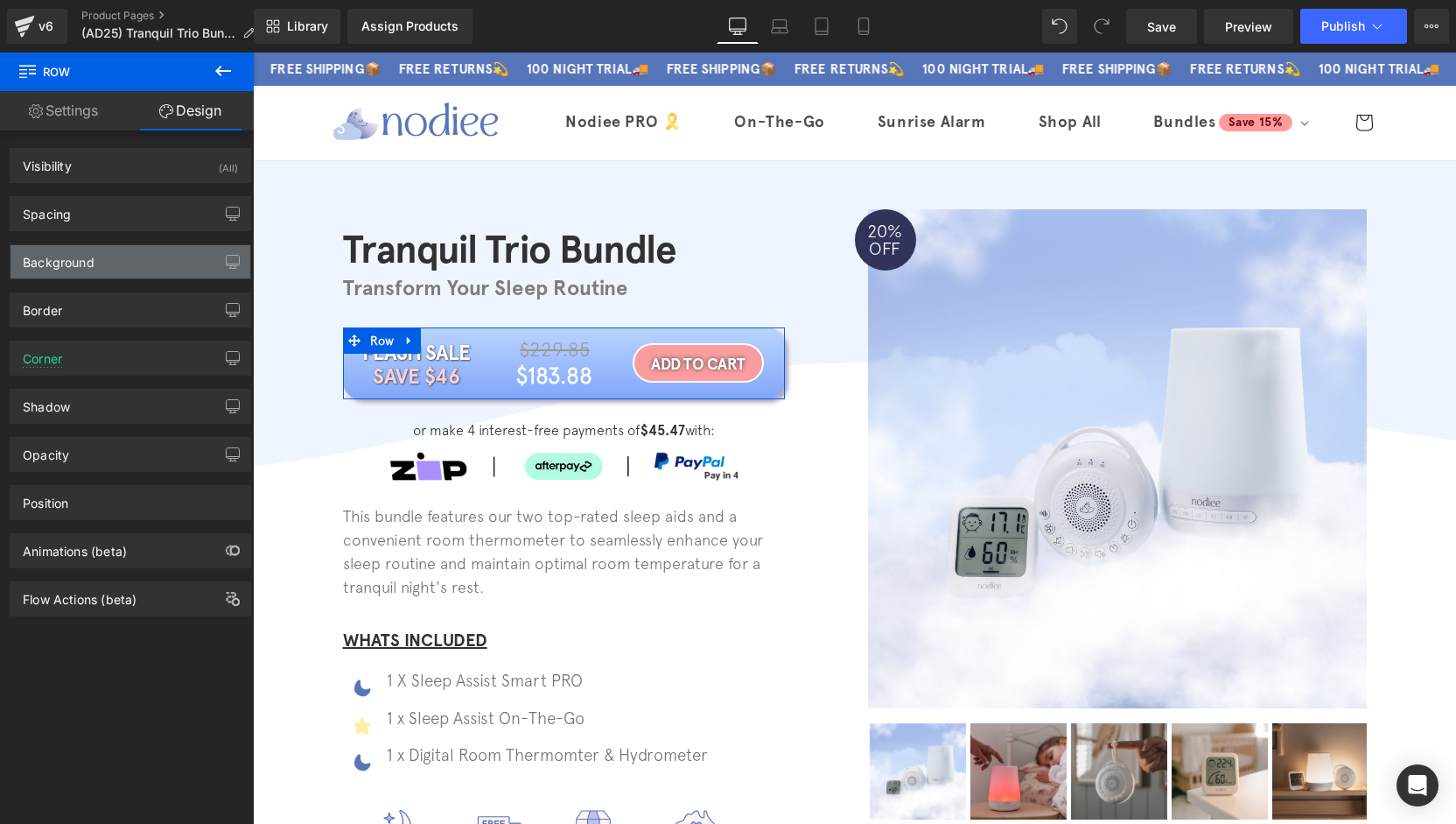
click at [86, 262] on div "Background" at bounding box center [58, 257] width 72 height 25
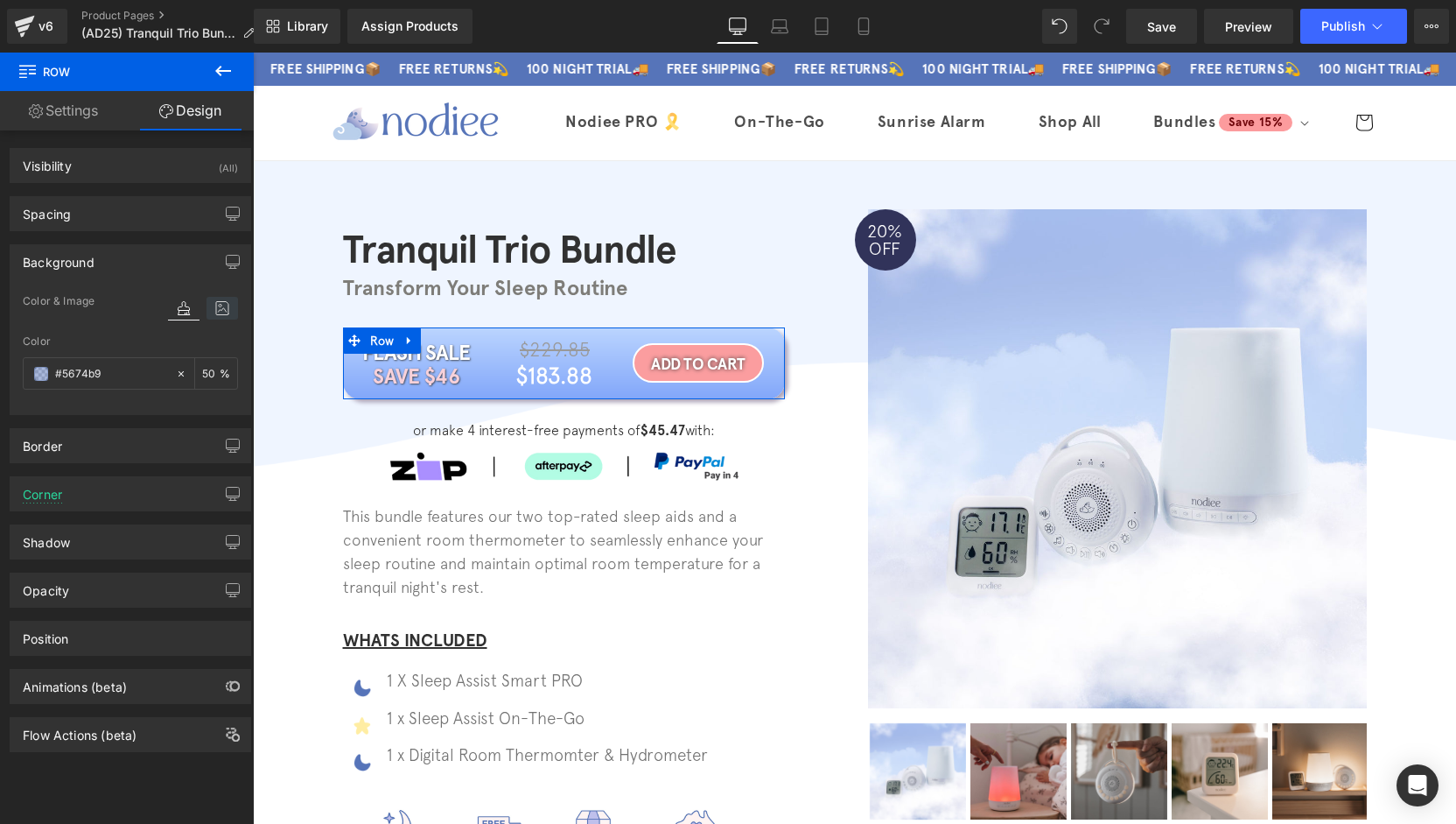
click at [207, 313] on icon at bounding box center [222, 308] width 32 height 23
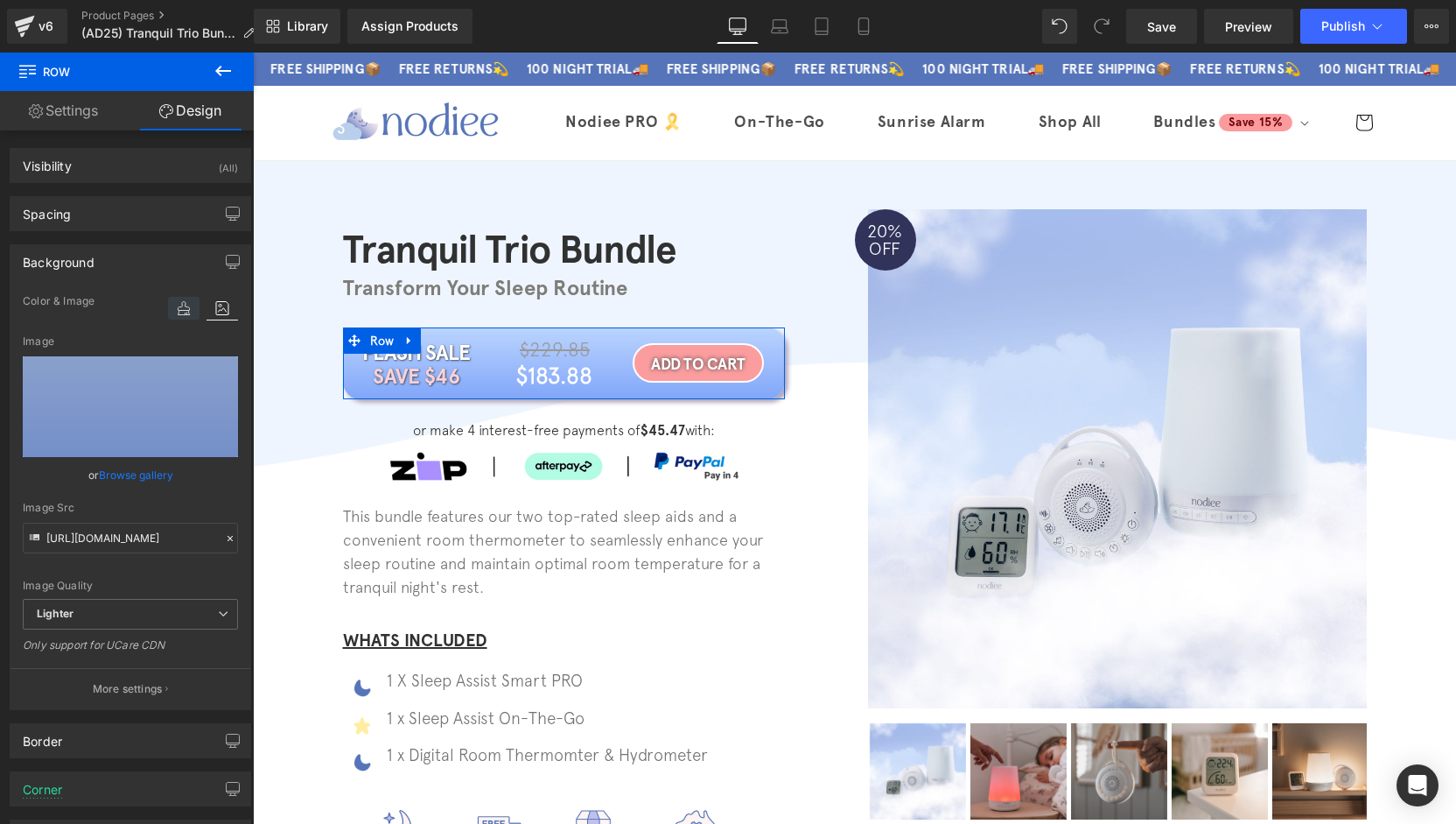
click at [173, 313] on icon at bounding box center [183, 308] width 32 height 23
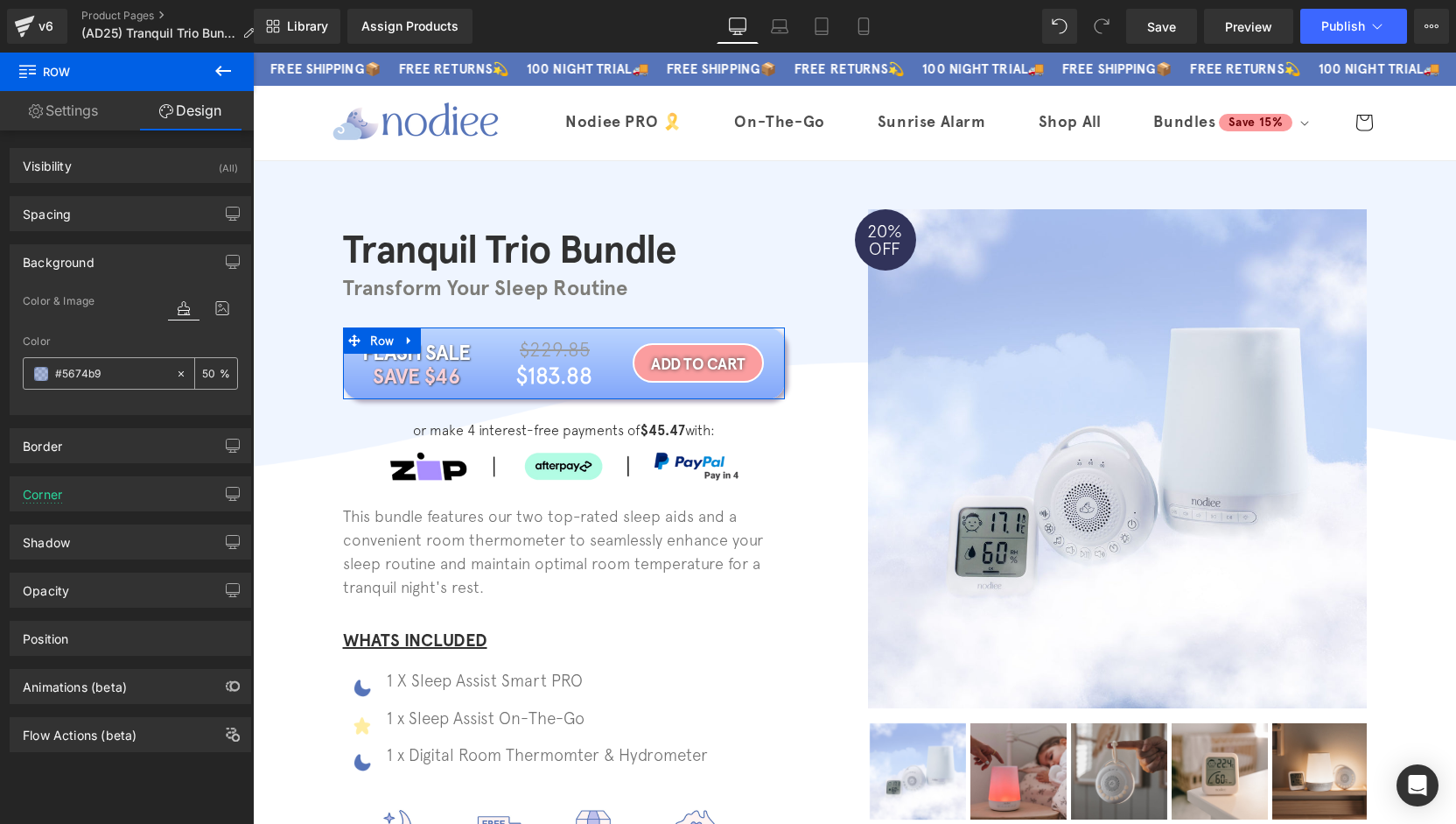
click at [118, 370] on input "#5674b9" at bounding box center [110, 373] width 112 height 19
type input "100"
type input "#ffffff"
click at [128, 264] on div "Background" at bounding box center [130, 262] width 240 height 33
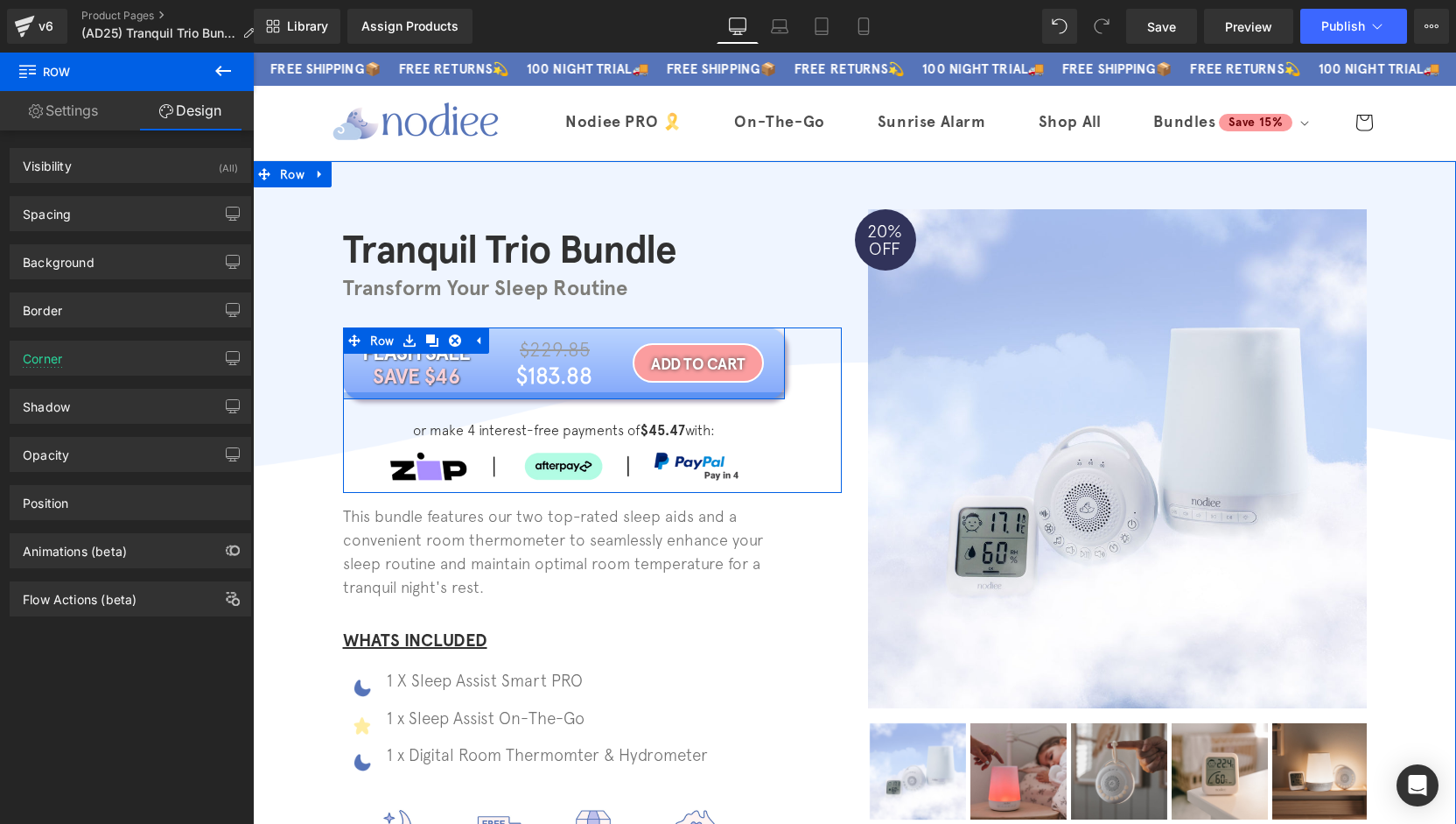
click at [515, 393] on div at bounding box center [563, 396] width 442 height 7
click at [511, 394] on div at bounding box center [563, 396] width 442 height 7
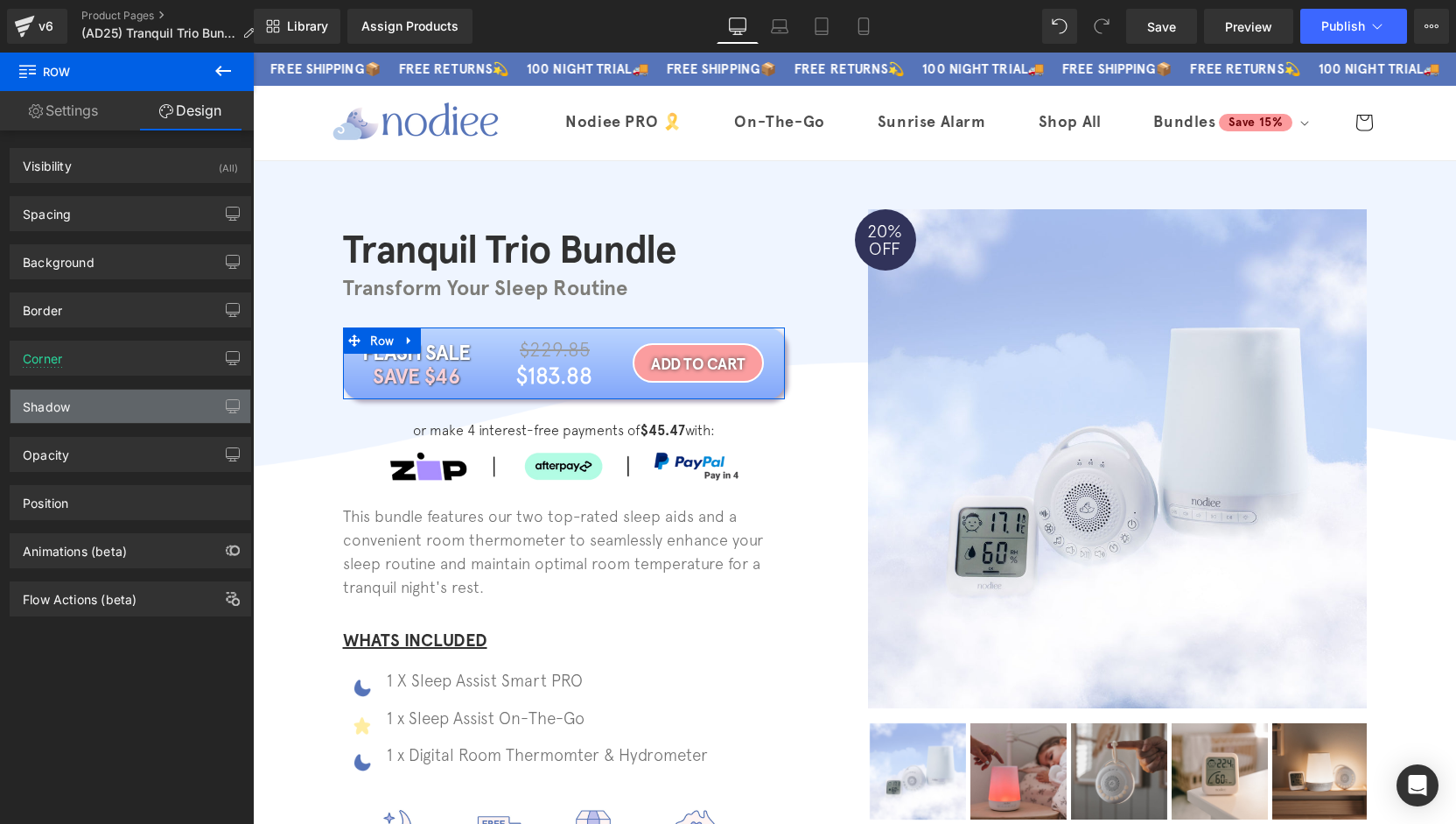
click at [103, 405] on div "Shadow" at bounding box center [130, 406] width 240 height 33
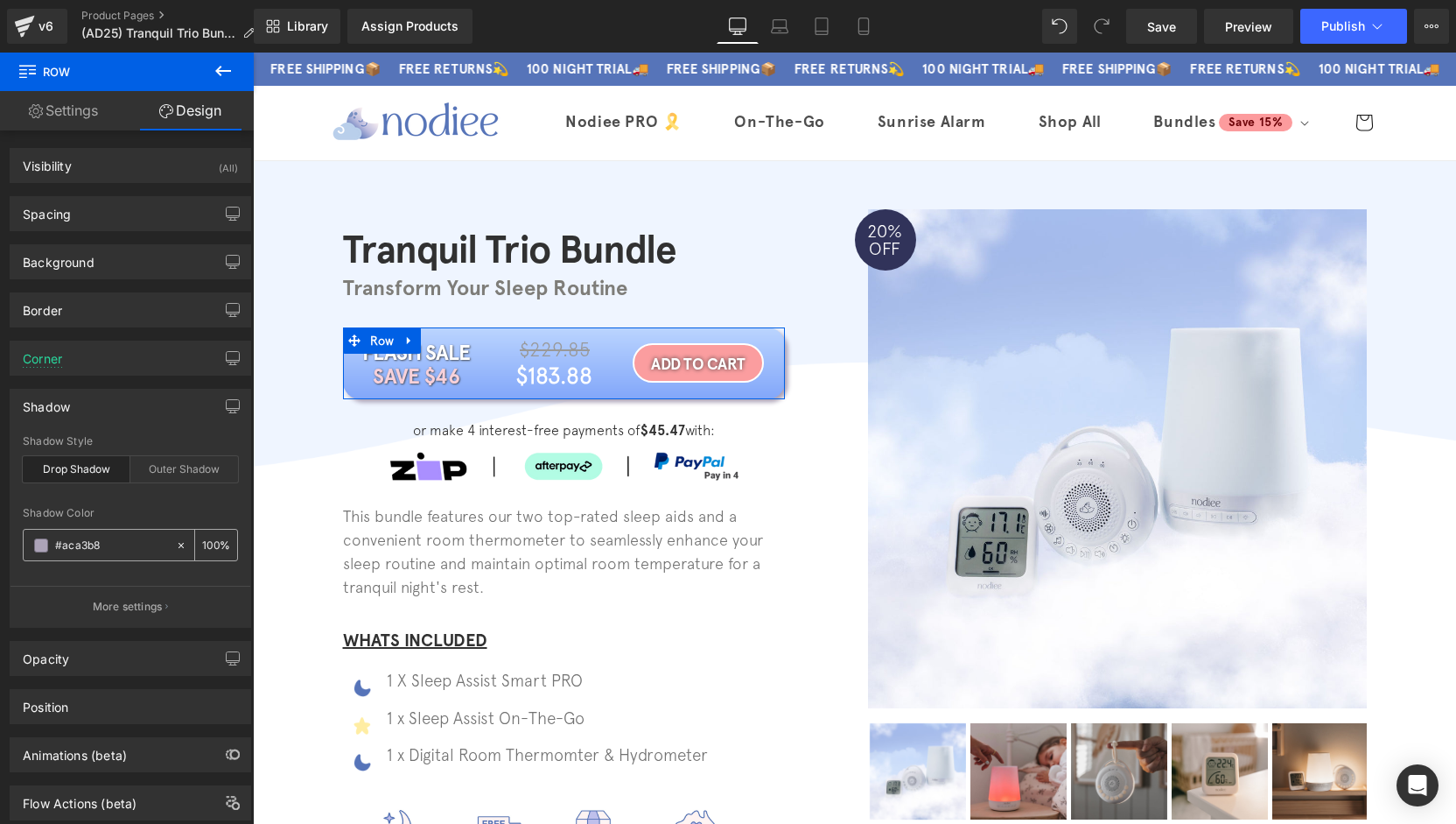
paste input "5674b9"
type input "#5674b9"
click at [223, 541] on div "100 %" at bounding box center [216, 545] width 42 height 31
click at [205, 543] on input "100" at bounding box center [210, 544] width 17 height 19
click at [865, 26] on icon at bounding box center [863, 26] width 17 height 17
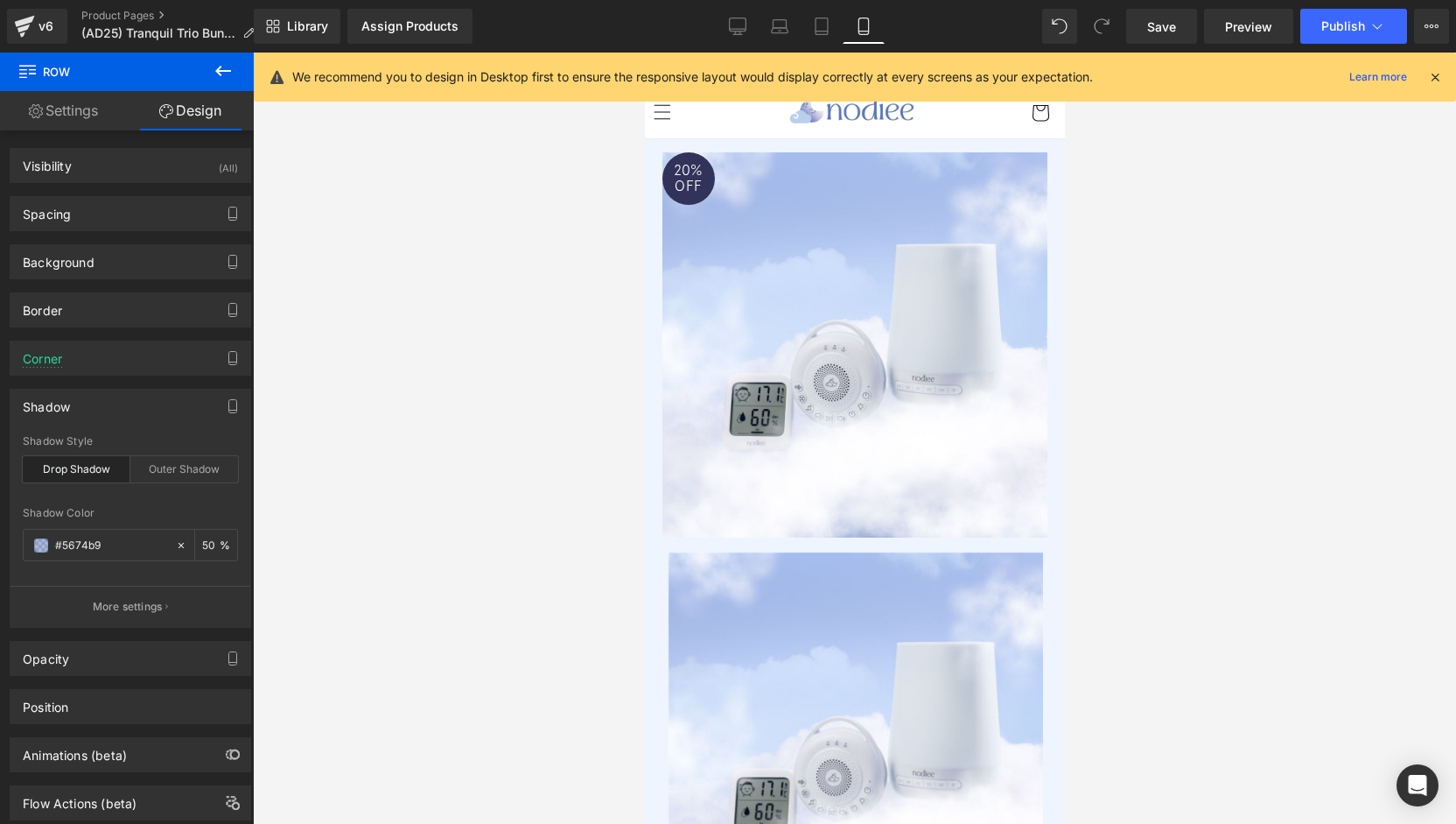
type input "50"
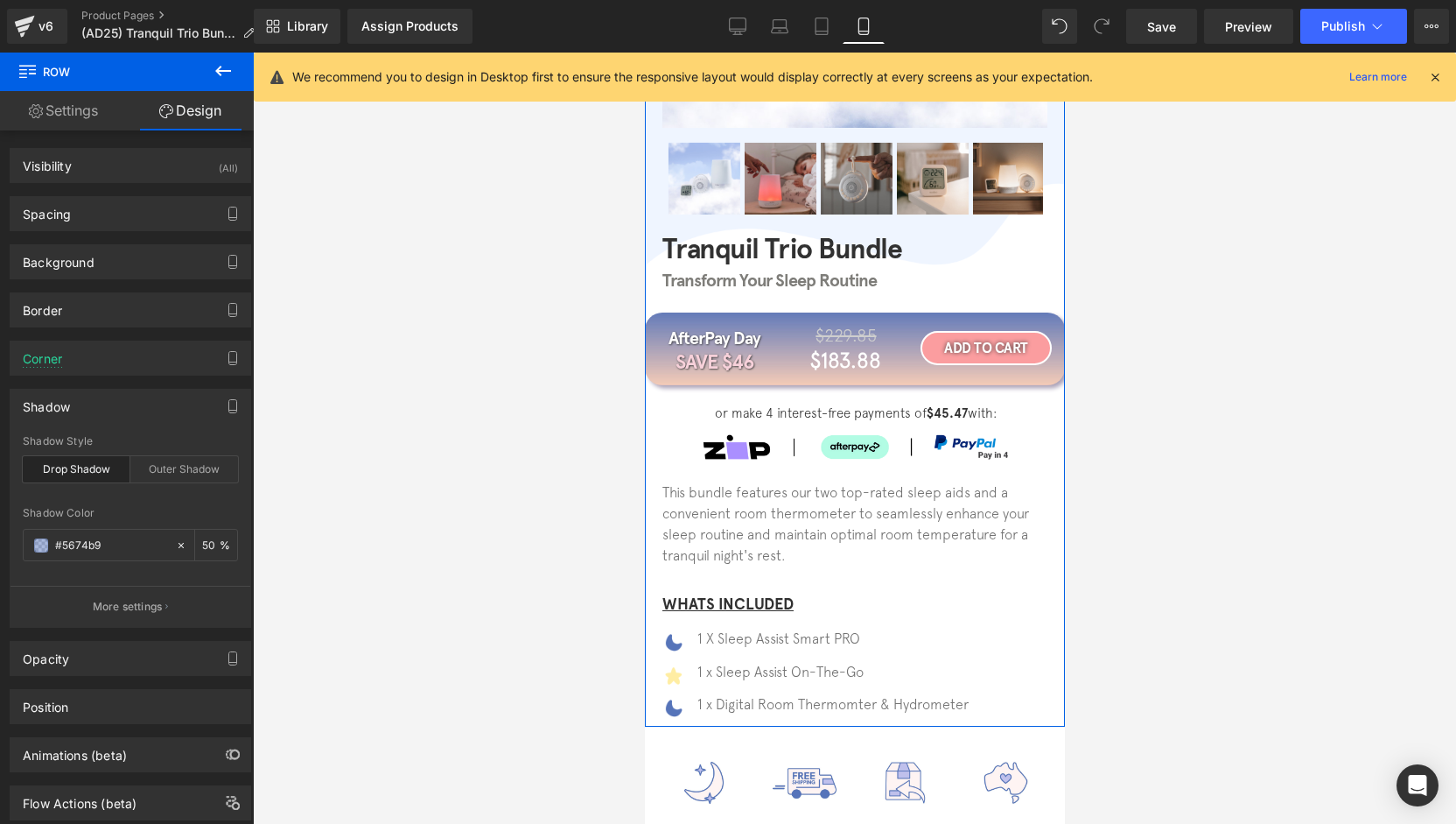
scroll to position [438, 0]
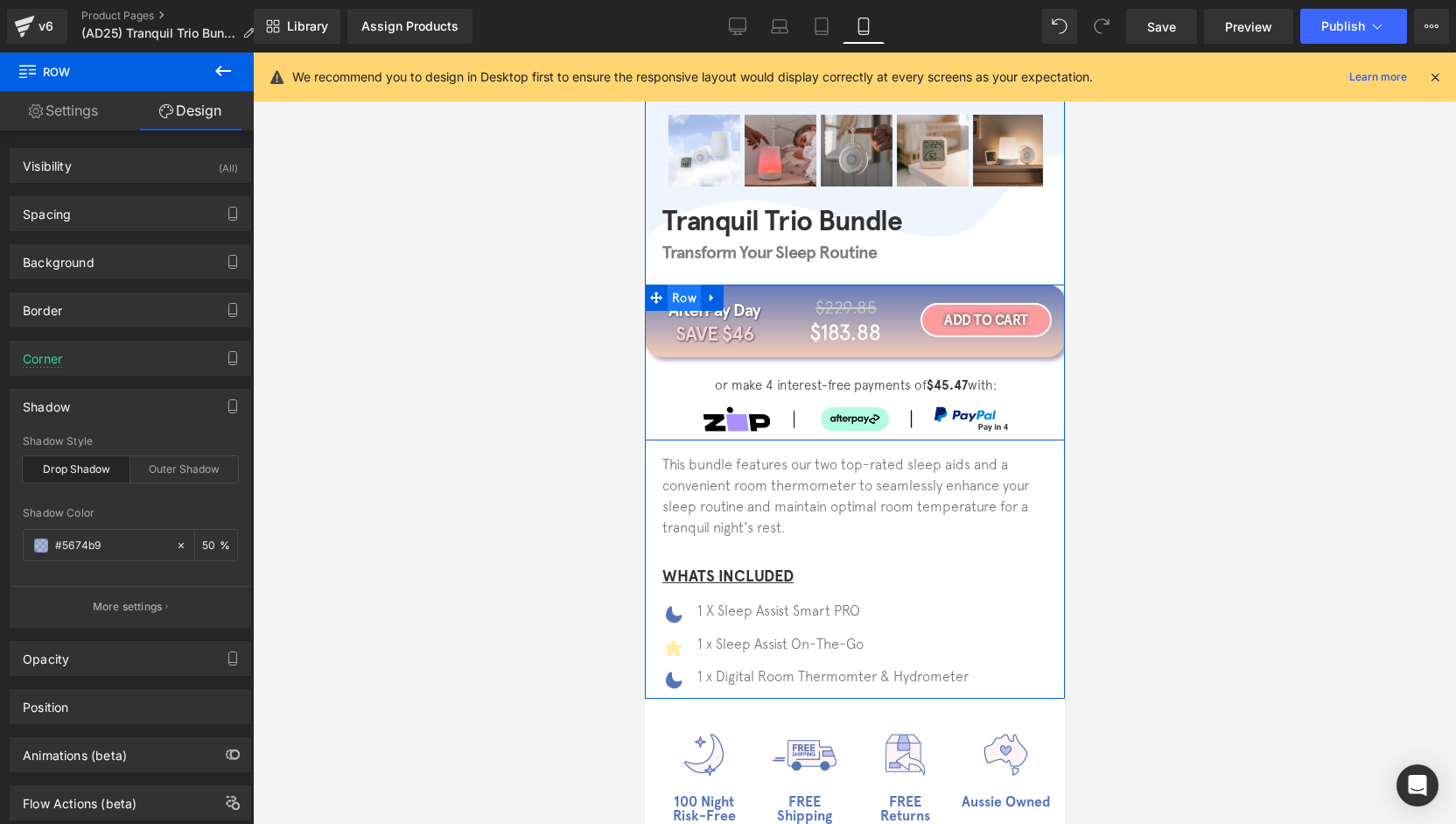
click at [685, 300] on span "Row" at bounding box center [683, 297] width 33 height 26
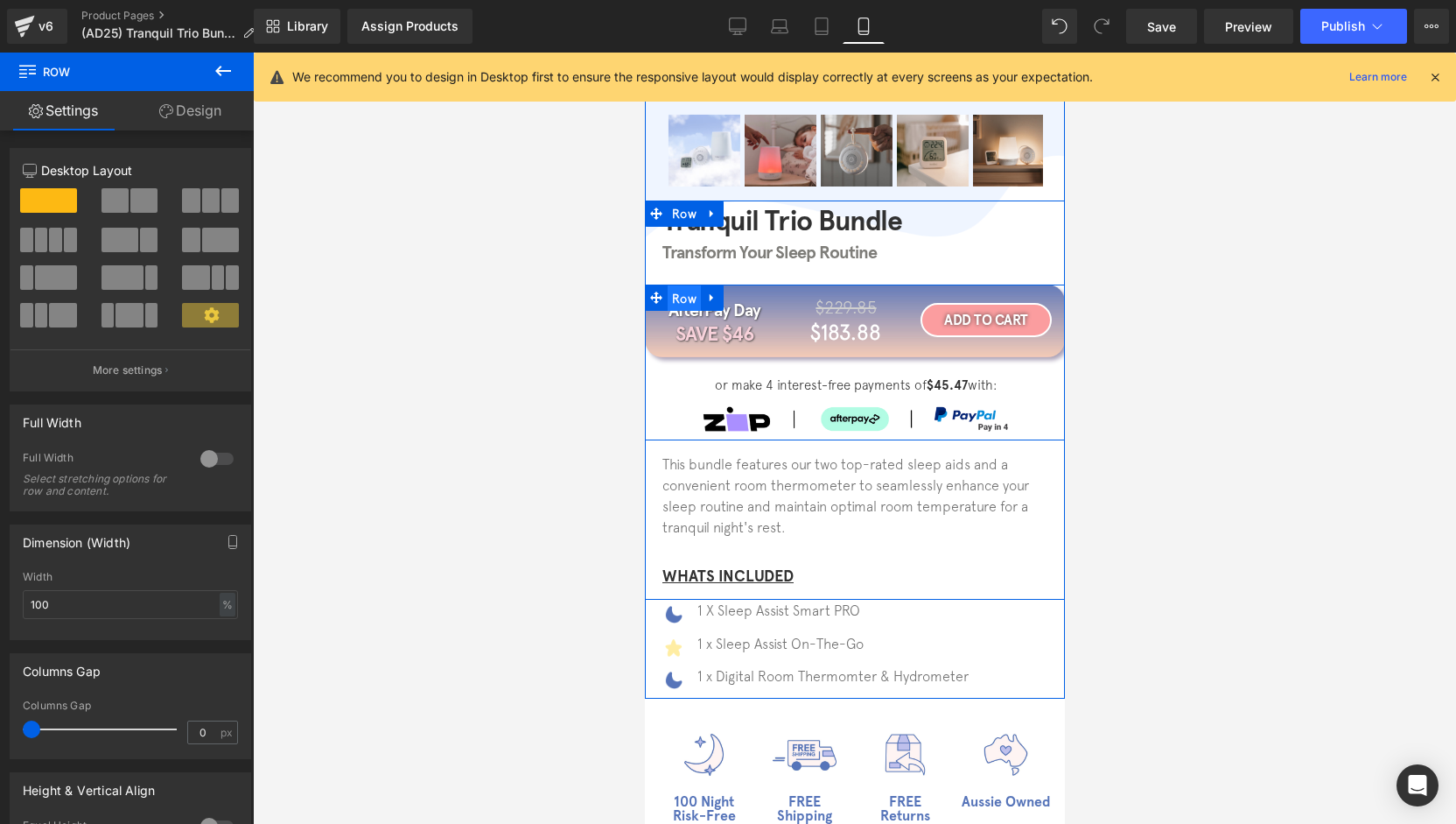
click at [685, 298] on span "Row" at bounding box center [683, 298] width 33 height 26
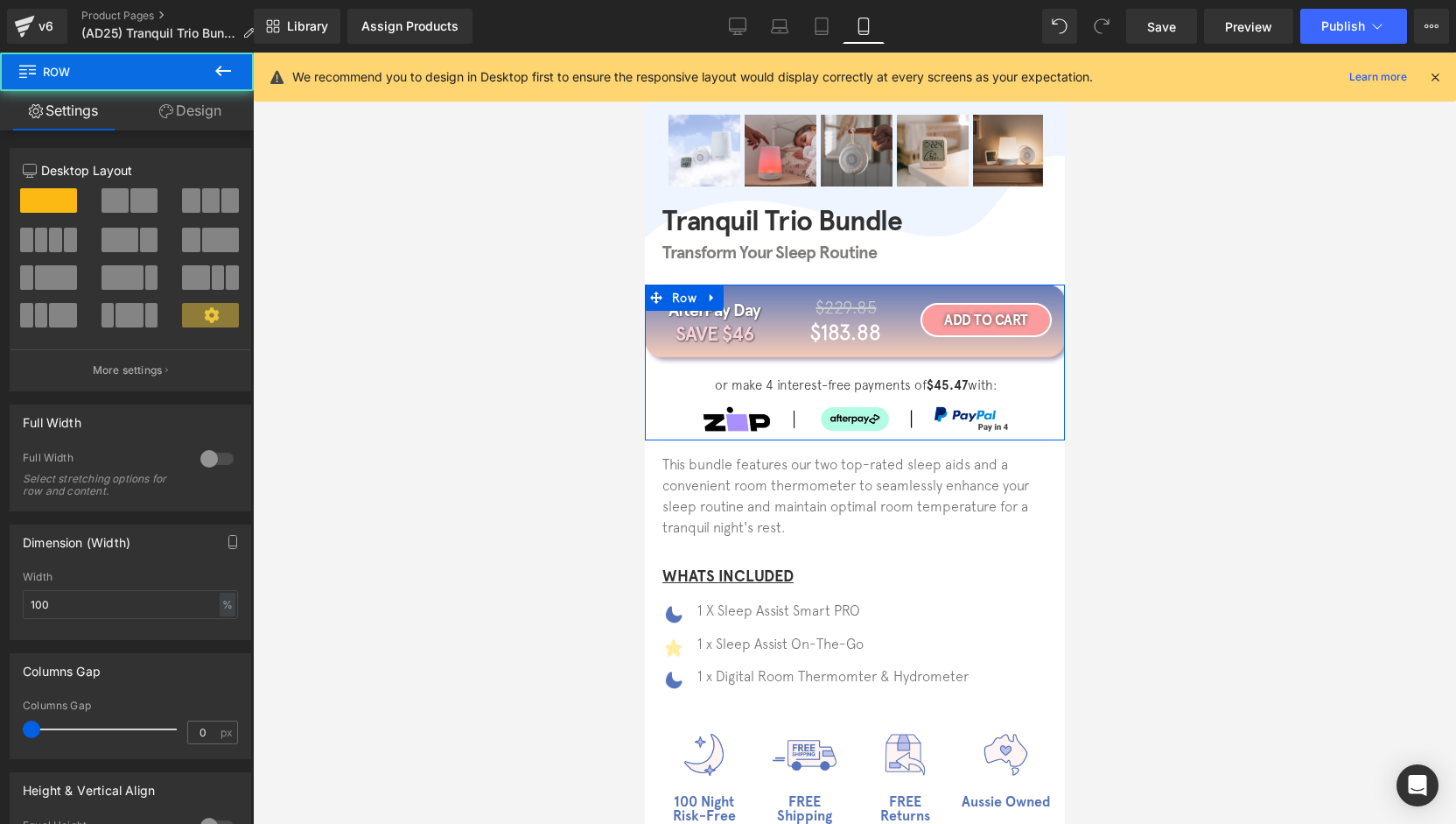
click at [190, 129] on link "Design" at bounding box center [190, 110] width 127 height 39
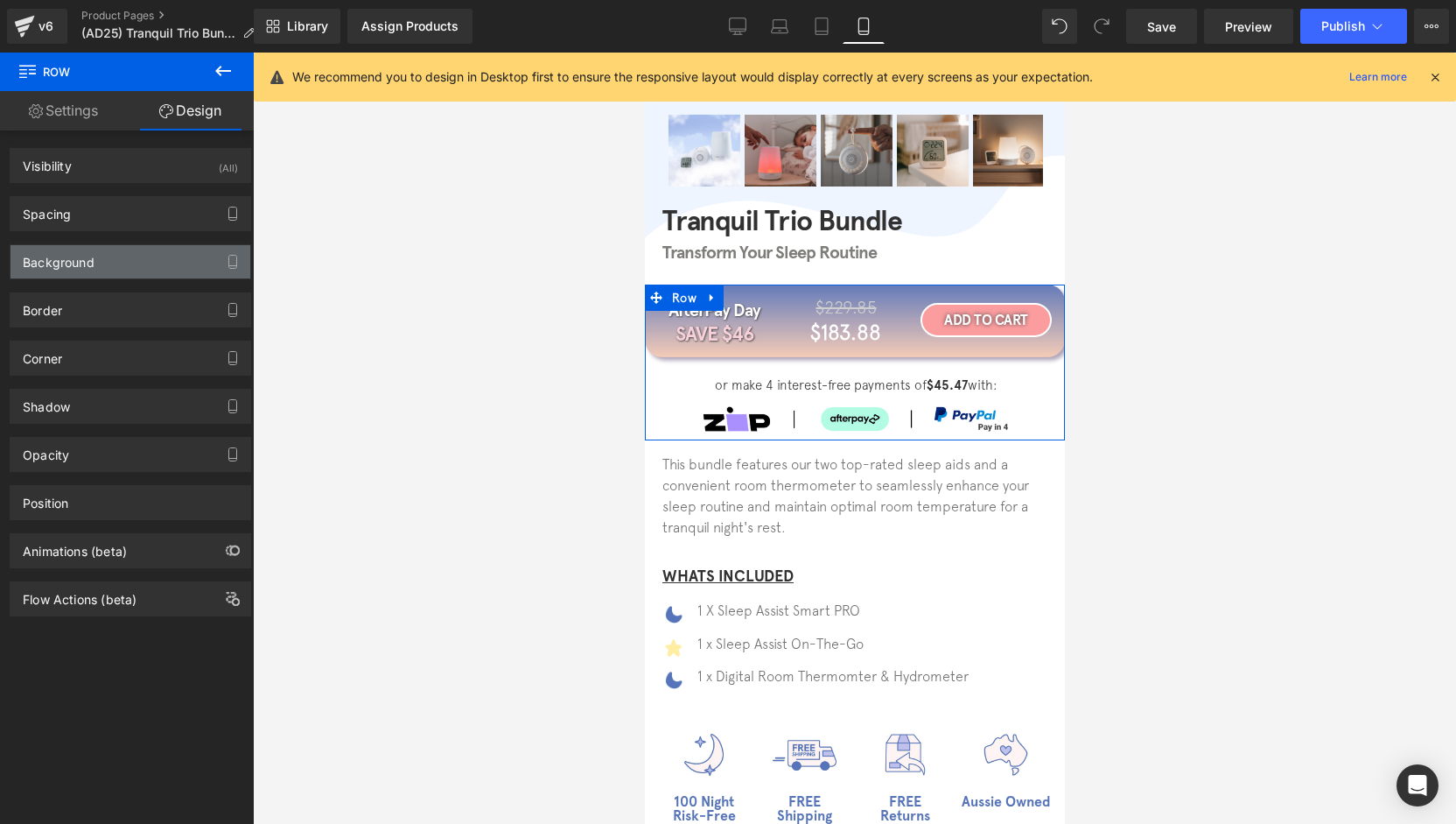
click at [124, 258] on div "Background" at bounding box center [130, 262] width 240 height 33
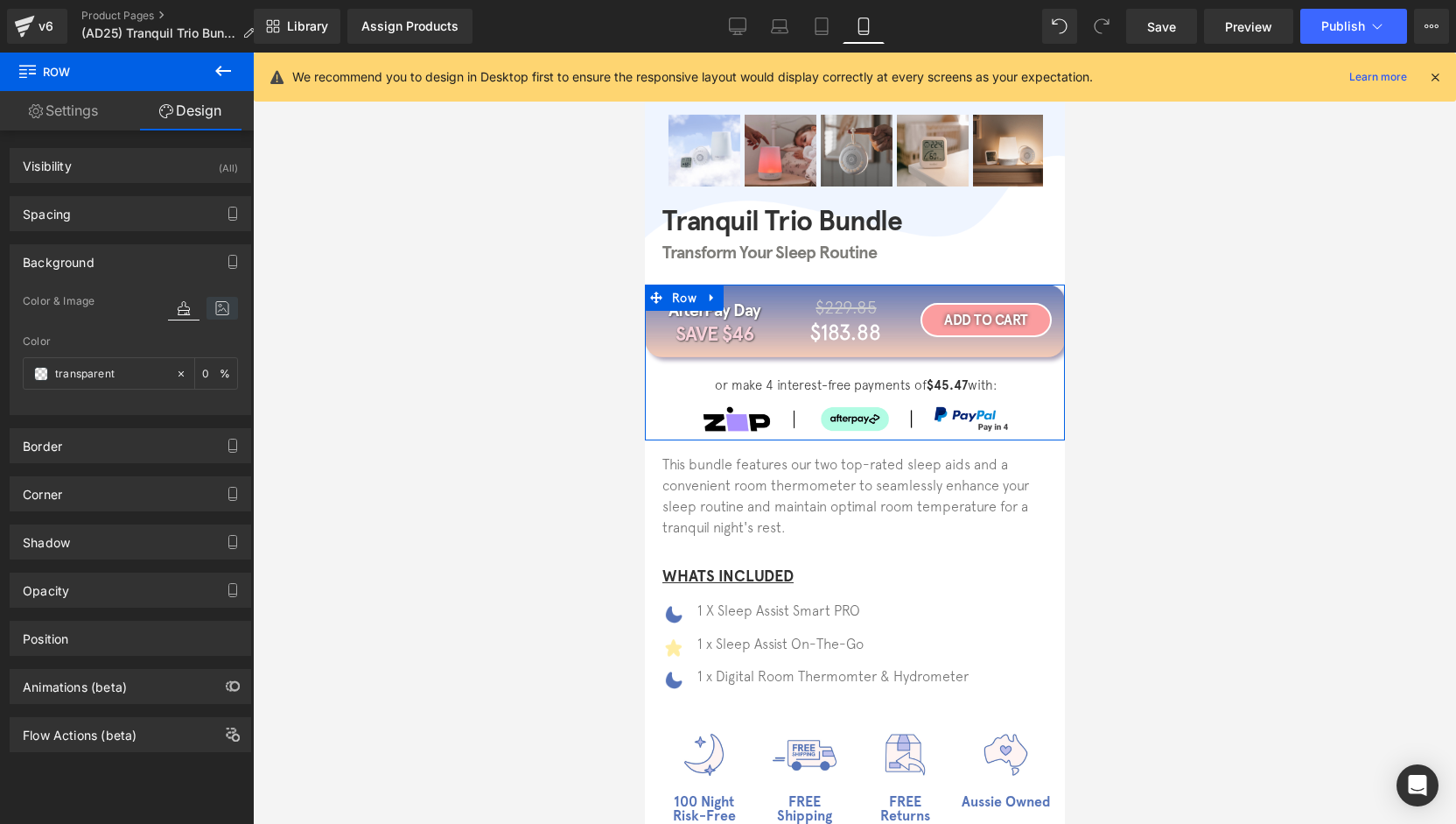
click at [211, 309] on icon at bounding box center [222, 308] width 32 height 23
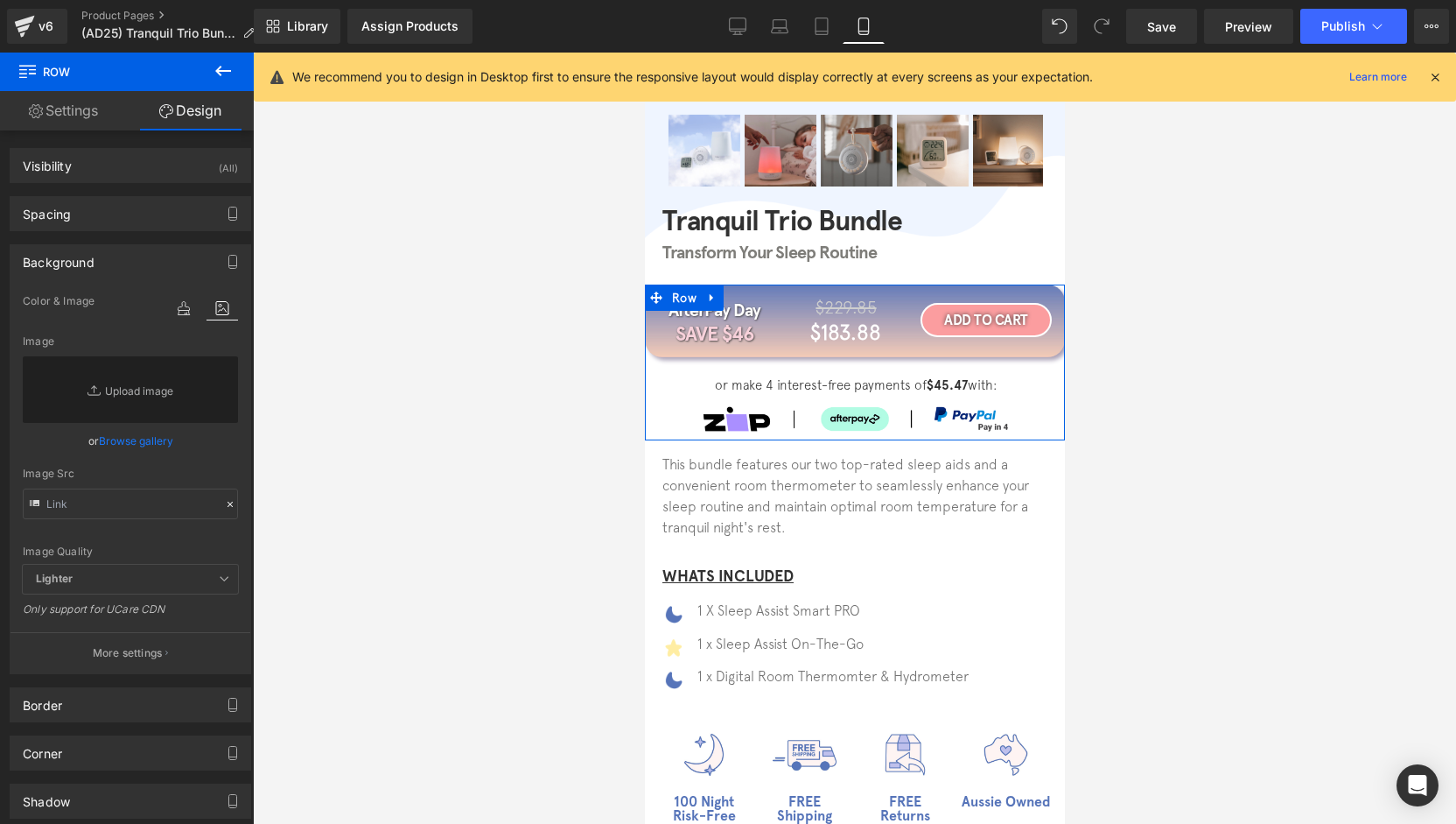
click at [127, 444] on link "Browse gallery" at bounding box center [137, 441] width 75 height 31
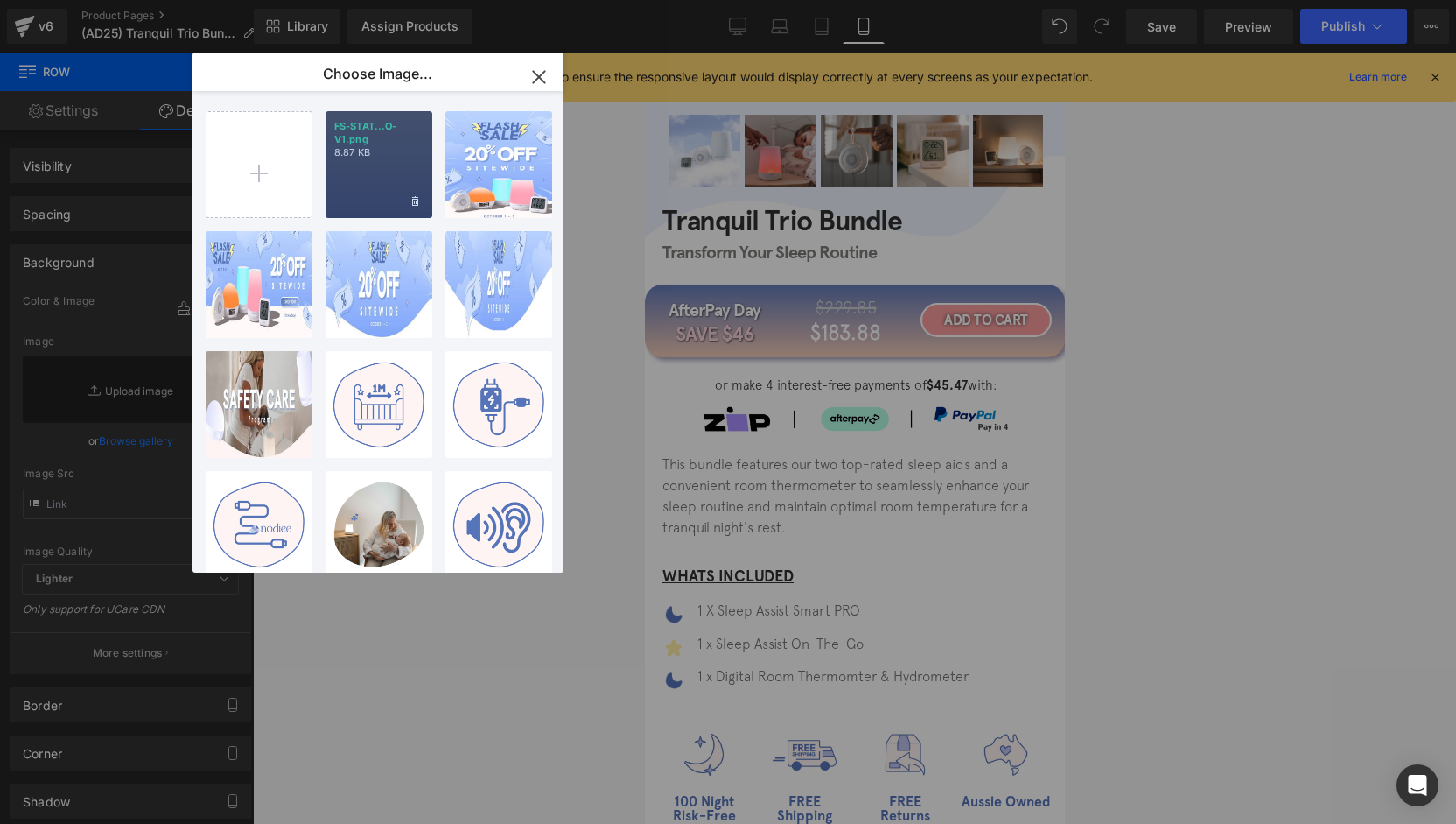
click at [359, 188] on div "FS-STAT...O-V1.png 8.87 KB" at bounding box center [378, 164] width 107 height 107
type input "[URL][DOMAIN_NAME]"
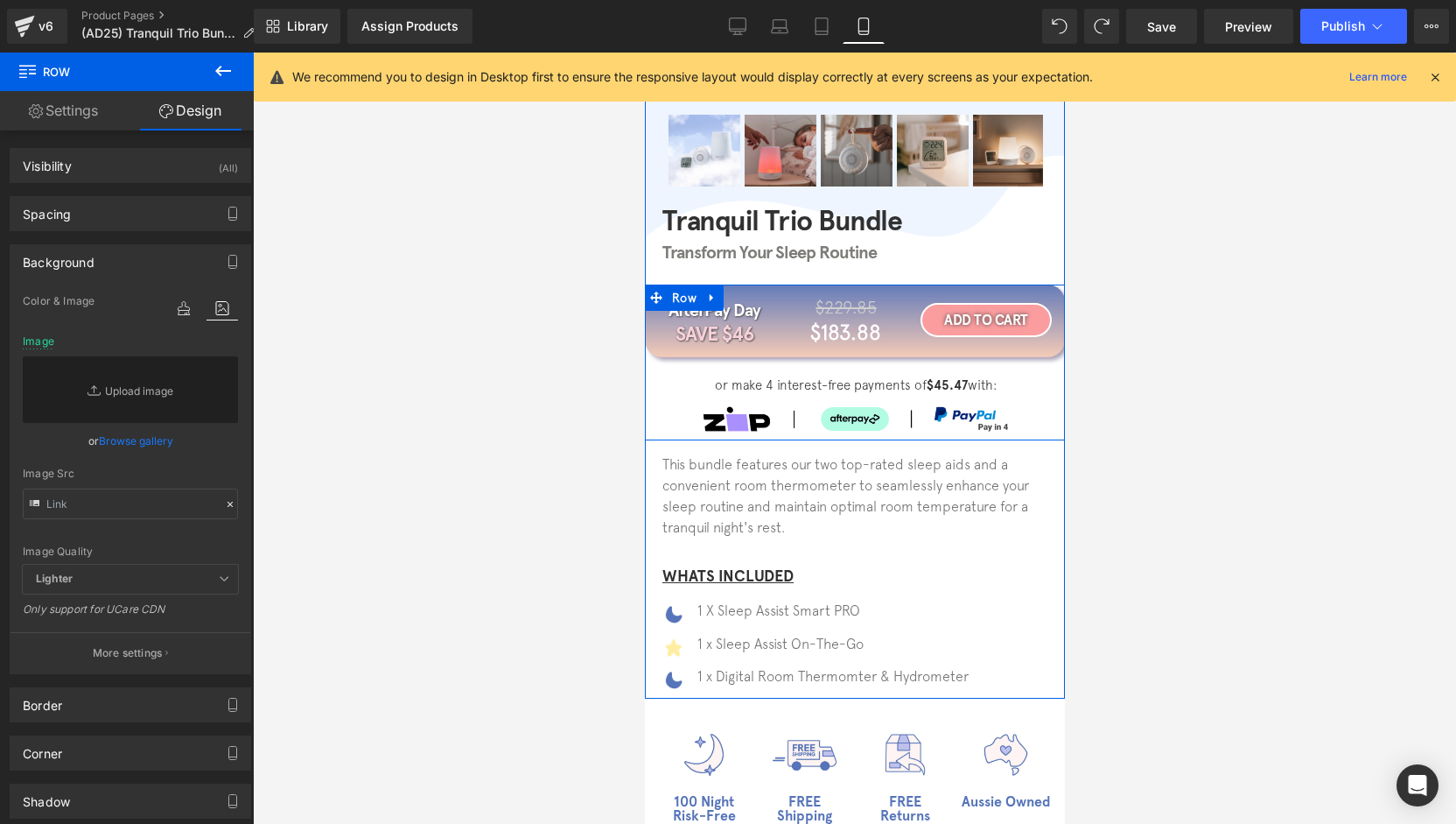
click at [866, 358] on div "AfterPay Day Heading SAVE $46 Heading $229.85 Heading $183.88 Heading Row ADD T…" at bounding box center [854, 360] width 420 height 151
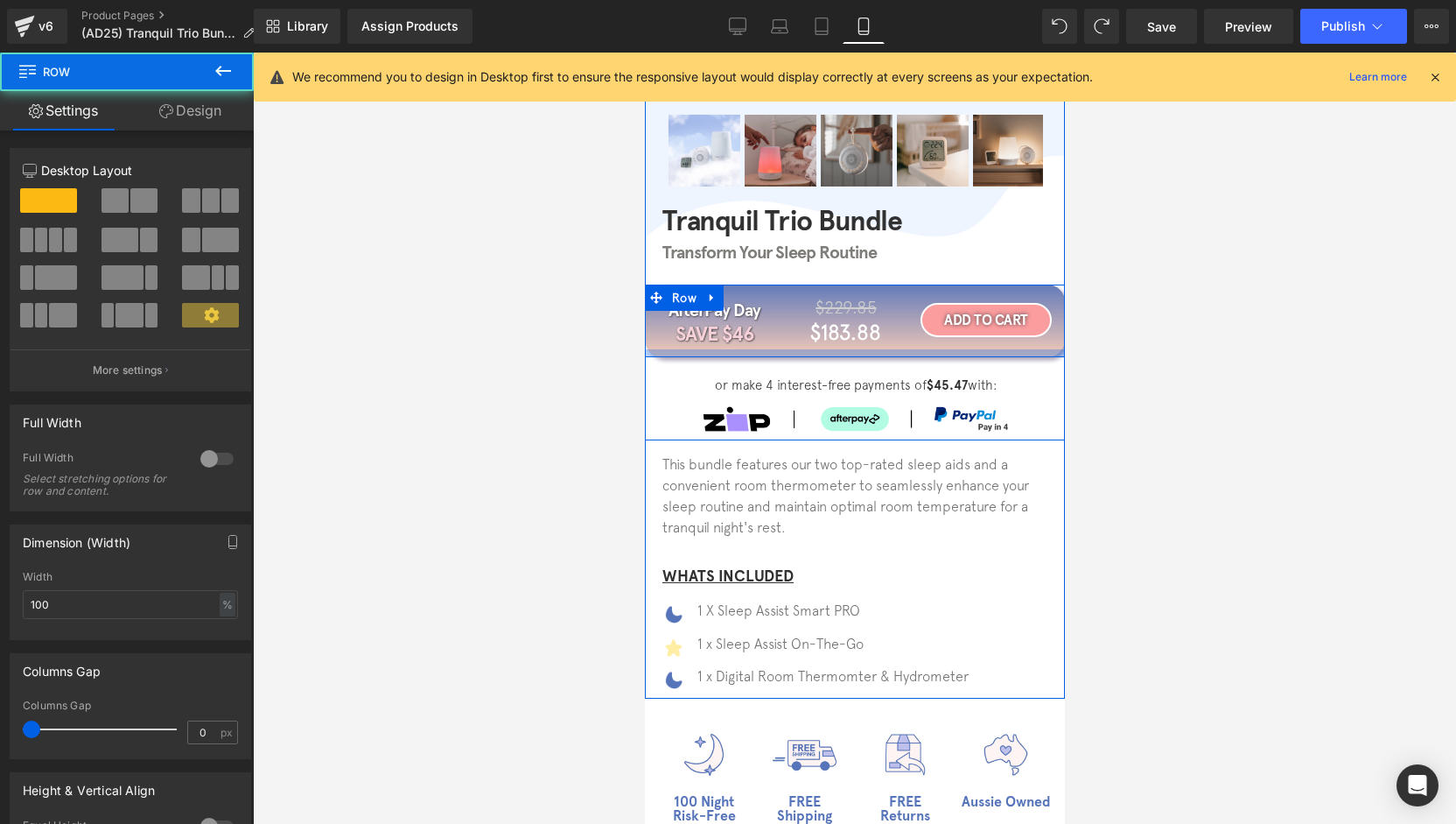
click at [868, 354] on div at bounding box center [854, 353] width 420 height 8
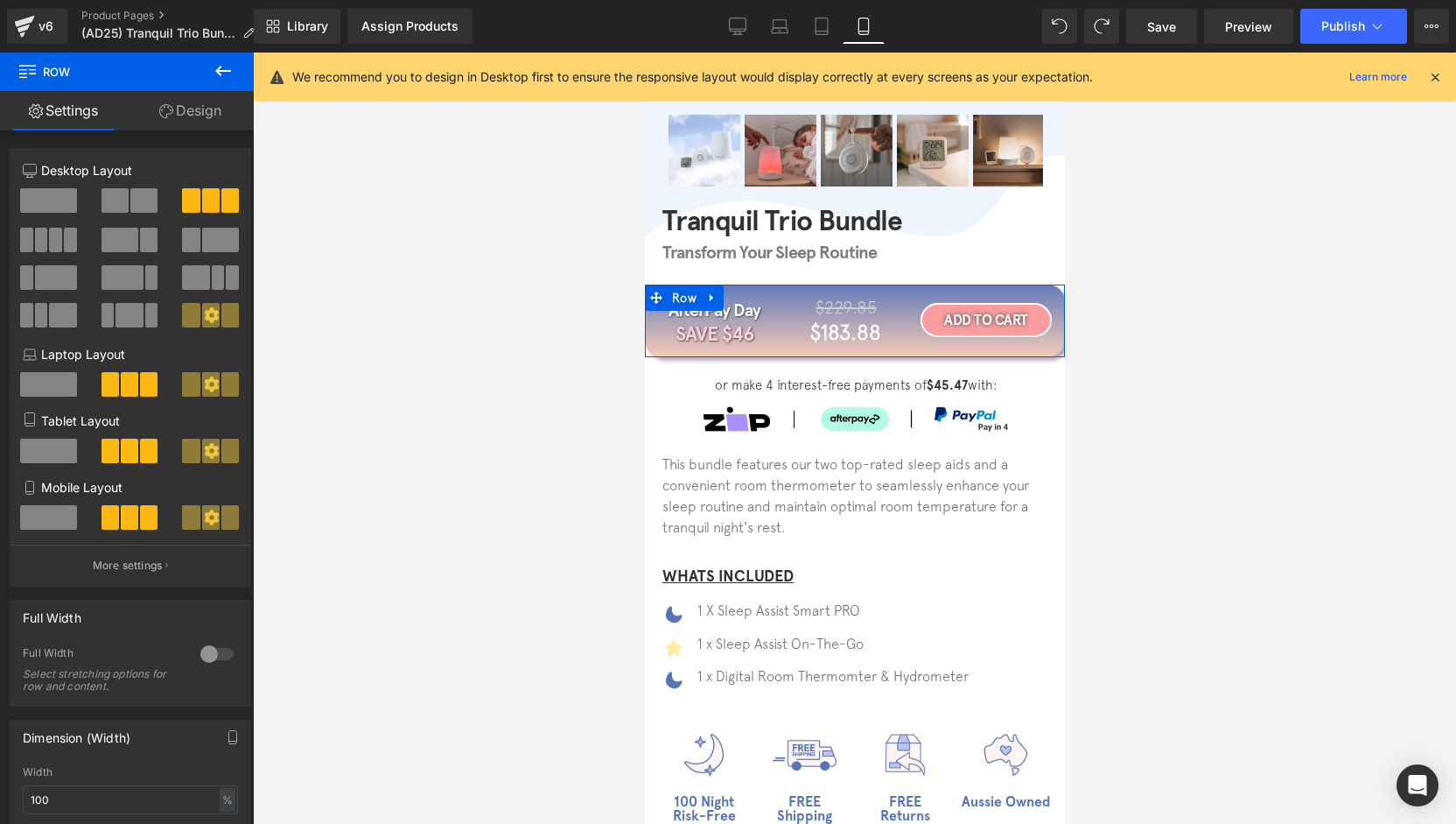
click at [203, 112] on link "Design" at bounding box center [190, 110] width 127 height 39
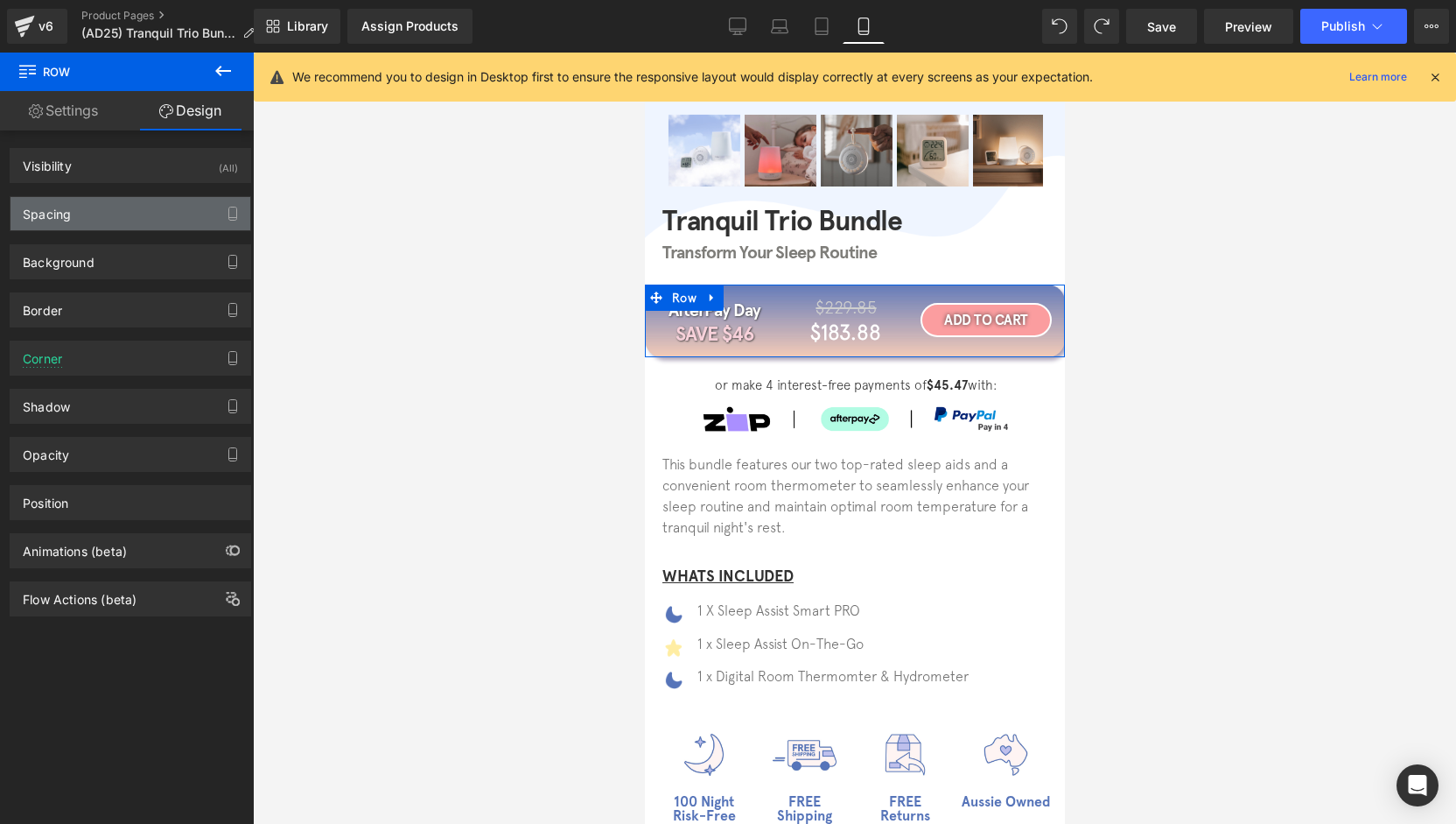
click at [80, 218] on div "Spacing" at bounding box center [130, 213] width 240 height 33
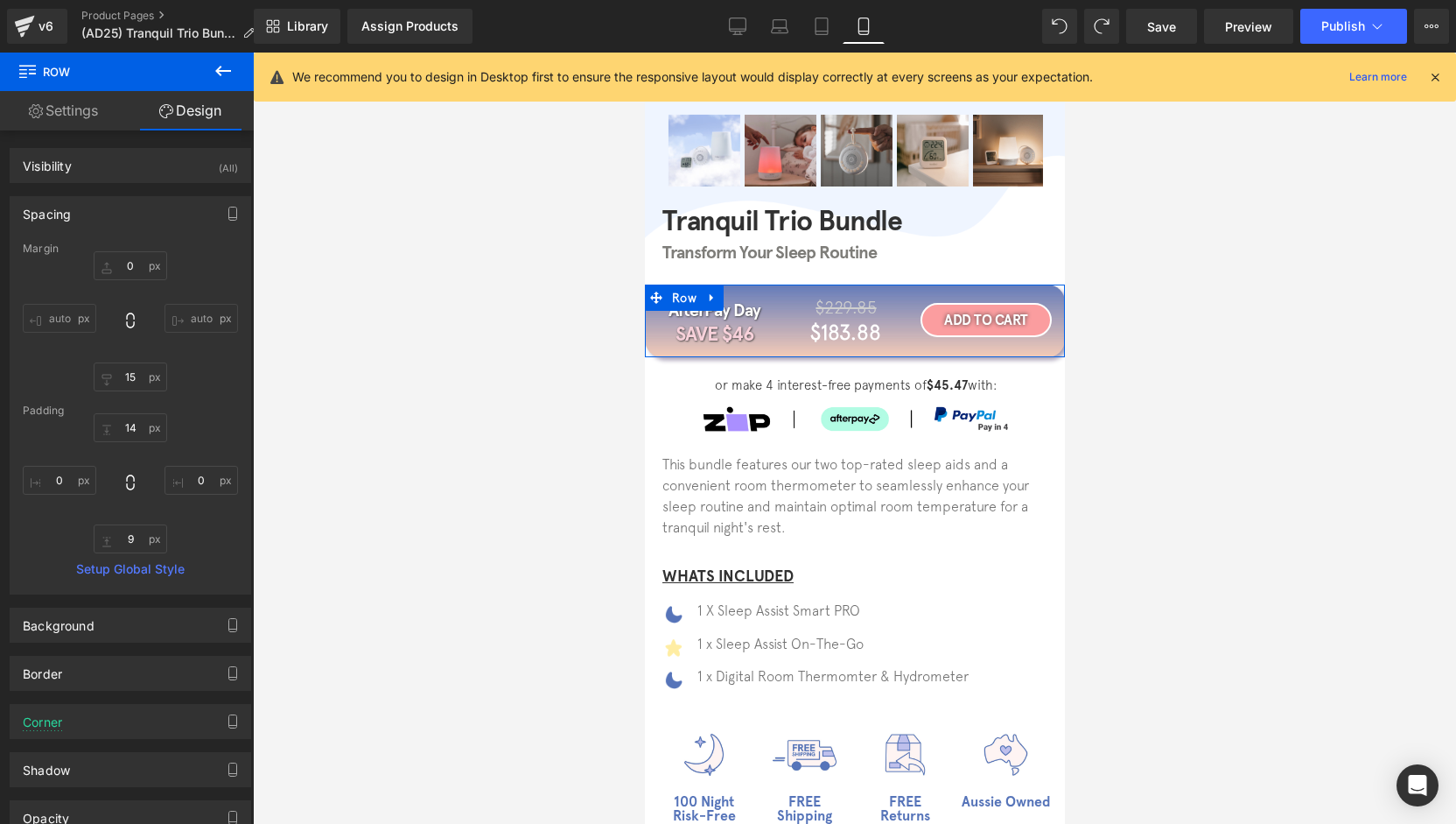
drag, startPoint x: 80, startPoint y: 218, endPoint x: 87, endPoint y: 241, distance: 24.0
click at [80, 218] on div "Spacing" at bounding box center [130, 213] width 240 height 33
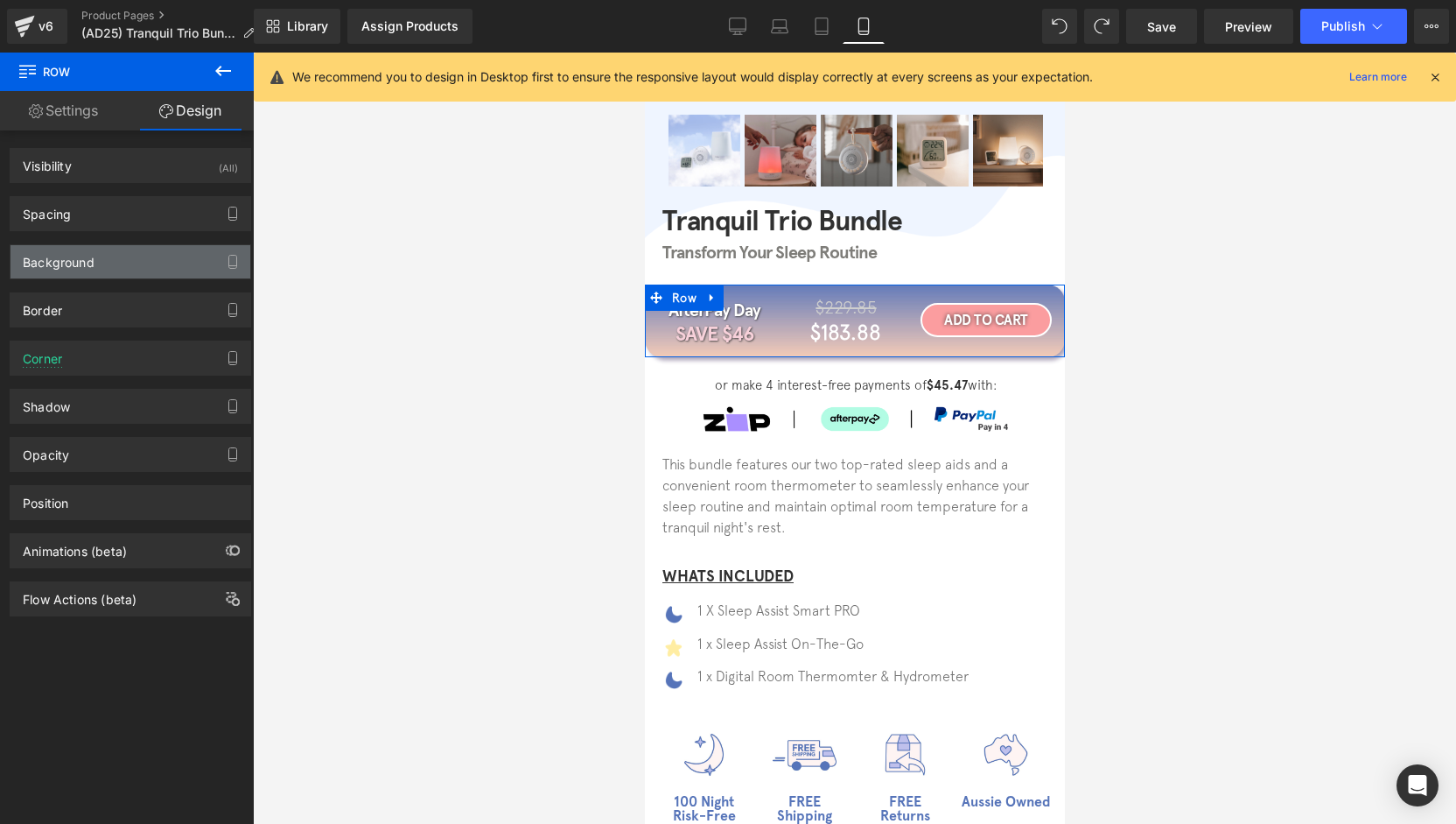
click at [90, 257] on div "Background" at bounding box center [58, 257] width 72 height 25
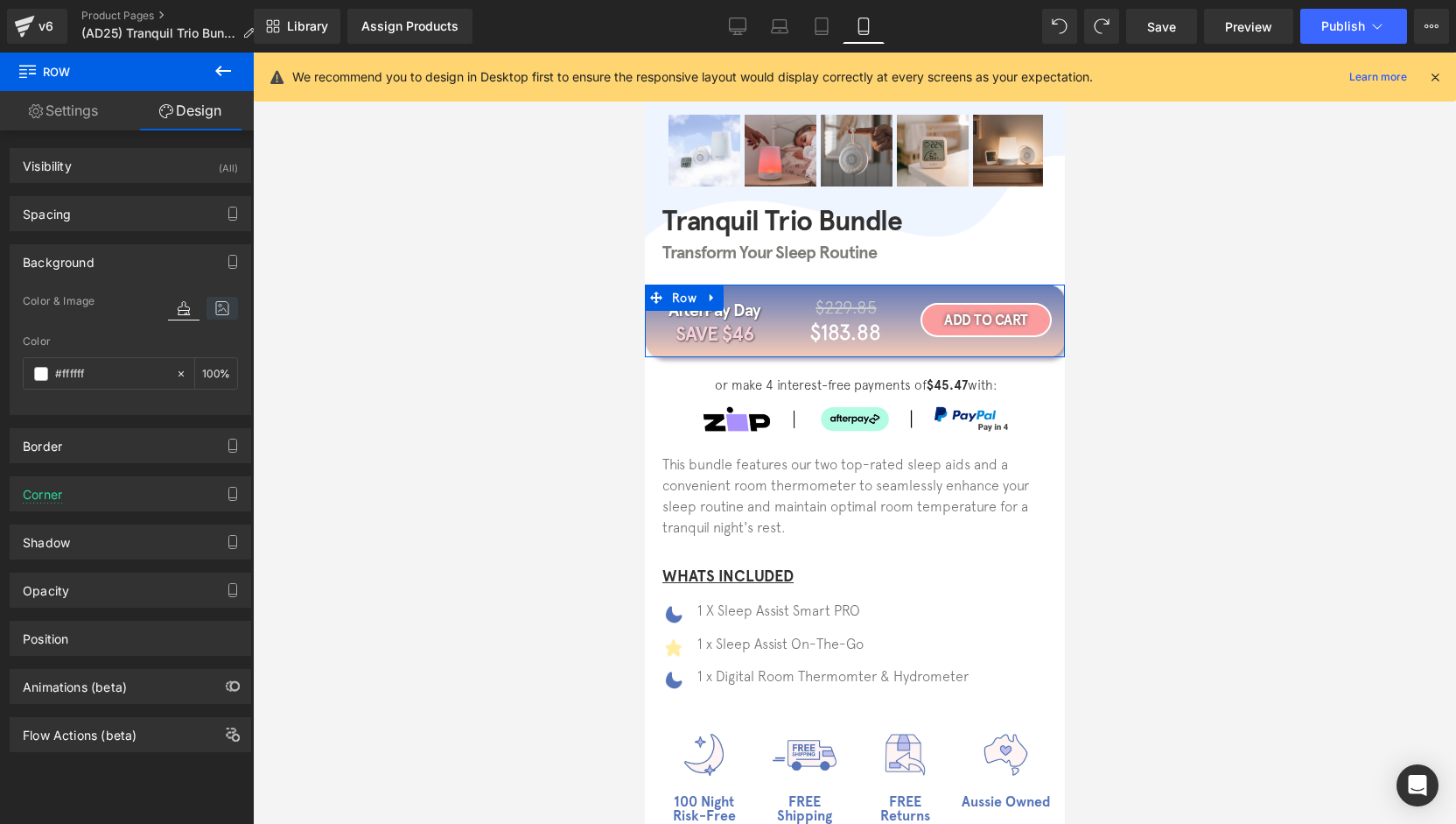
click at [212, 312] on icon at bounding box center [222, 308] width 32 height 23
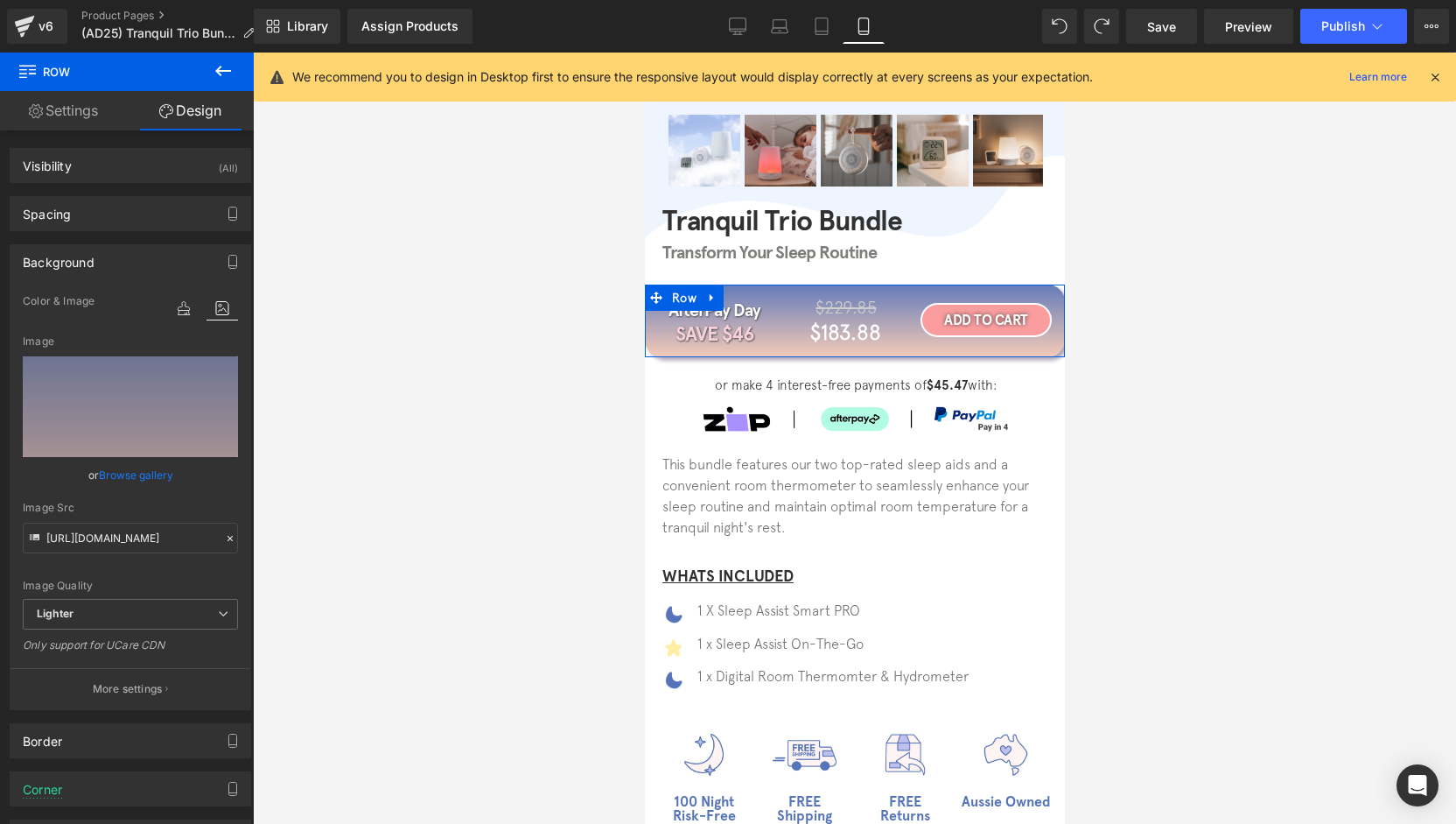
click at [122, 470] on link "Browse gallery" at bounding box center [137, 475] width 75 height 31
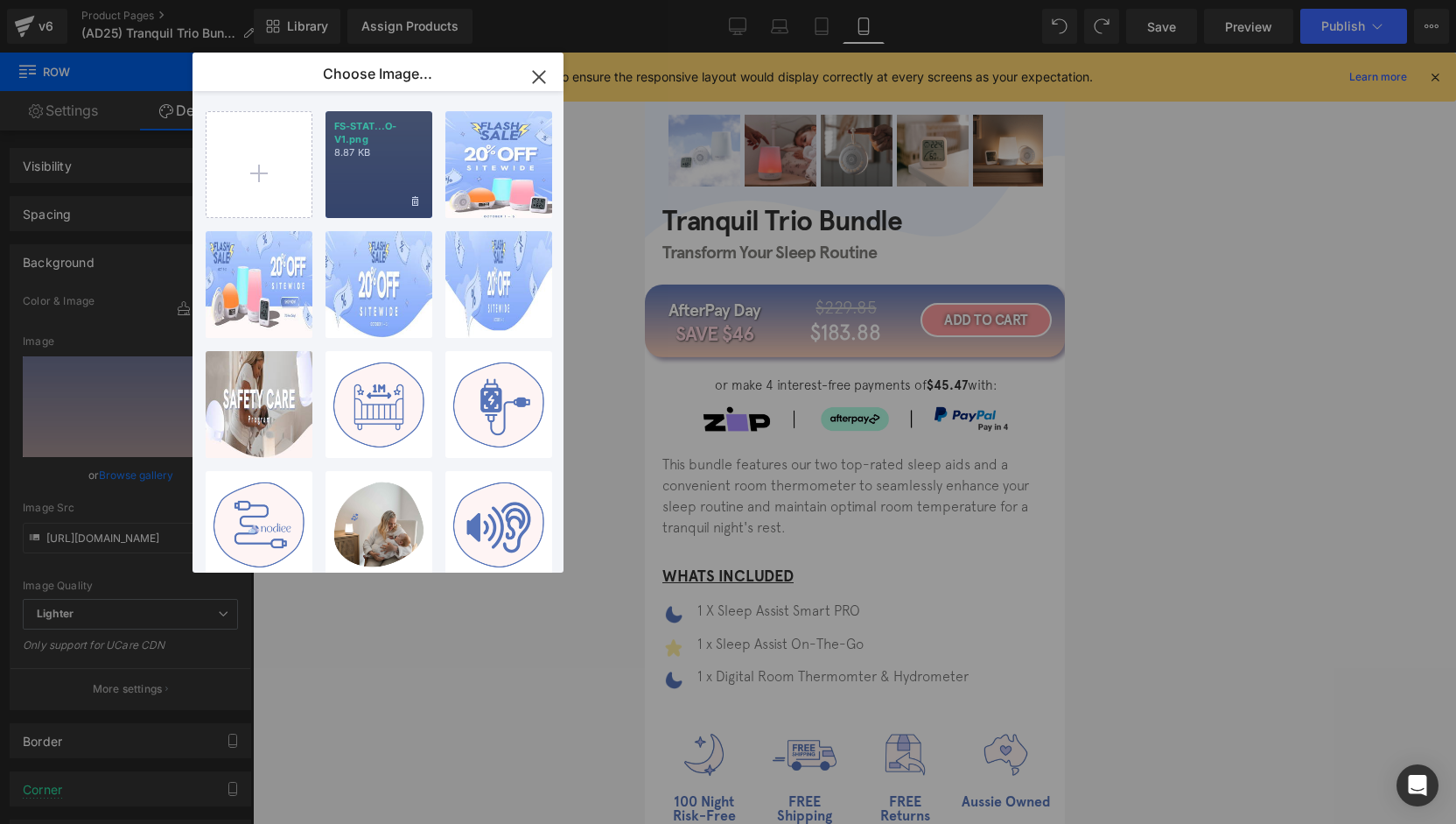
drag, startPoint x: 257, startPoint y: 197, endPoint x: 378, endPoint y: 149, distance: 130.2
click at [378, 149] on div "FS-STAT...O-V1.png 8.87 KB Delete image? Yes No FLASH S...bile.jpg 350.25 KB De…" at bounding box center [388, 335] width 364 height 489
click at [0, 0] on p "8.87 KB" at bounding box center [0, 0] width 0 height 0
type input "[URL][DOMAIN_NAME]"
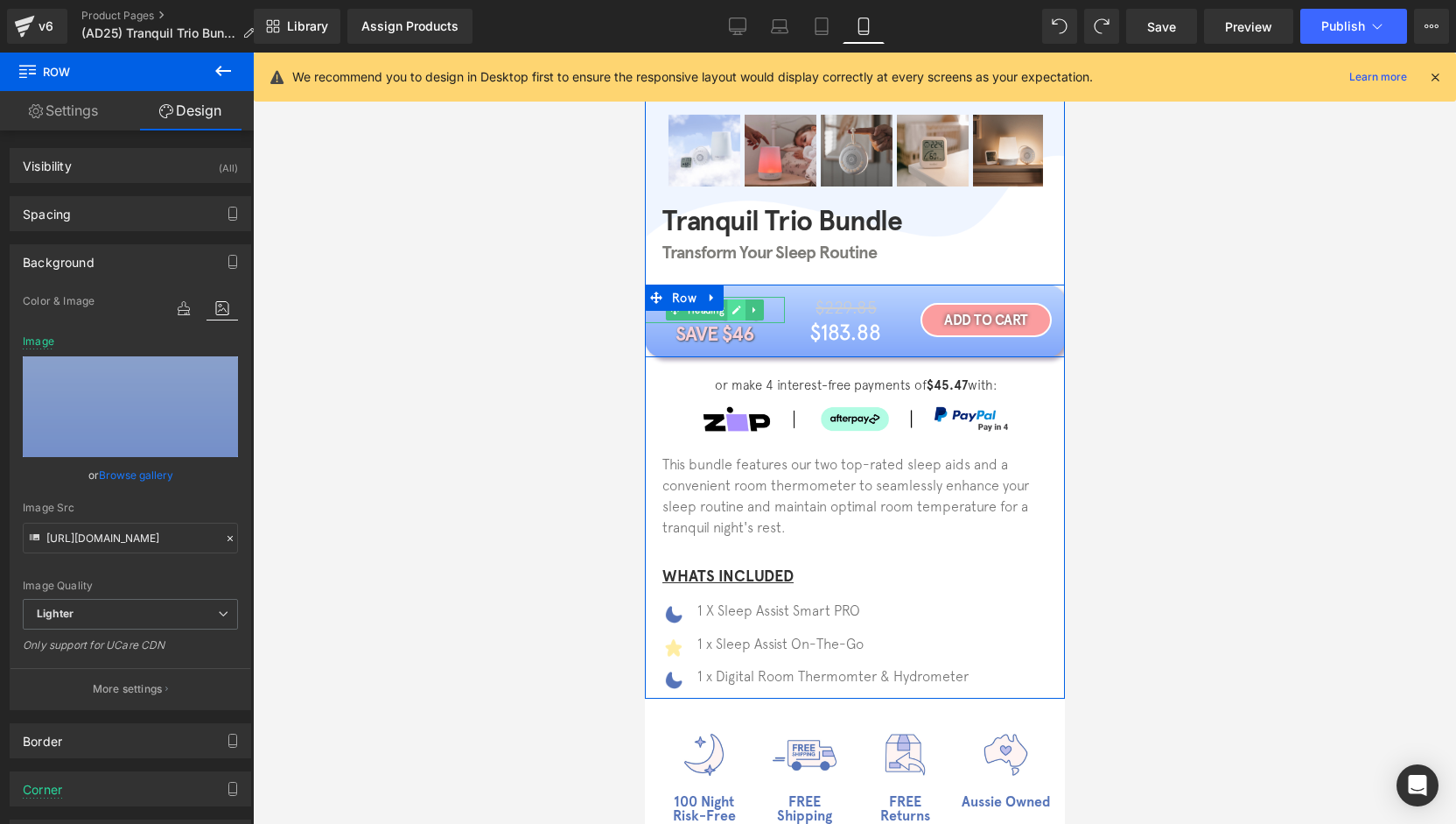
click at [732, 316] on link at bounding box center [735, 309] width 18 height 21
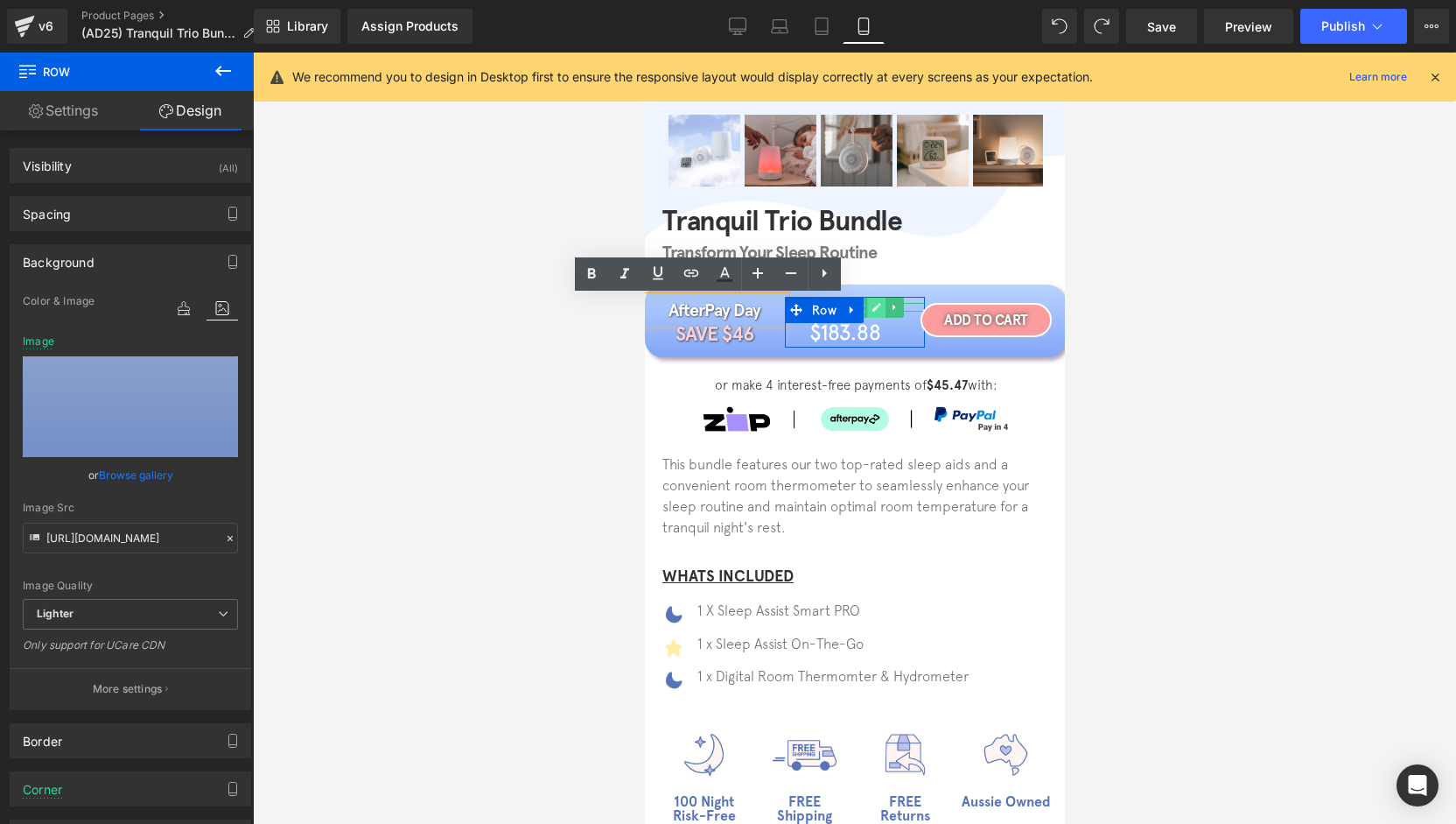
click at [866, 311] on link at bounding box center [876, 307] width 18 height 21
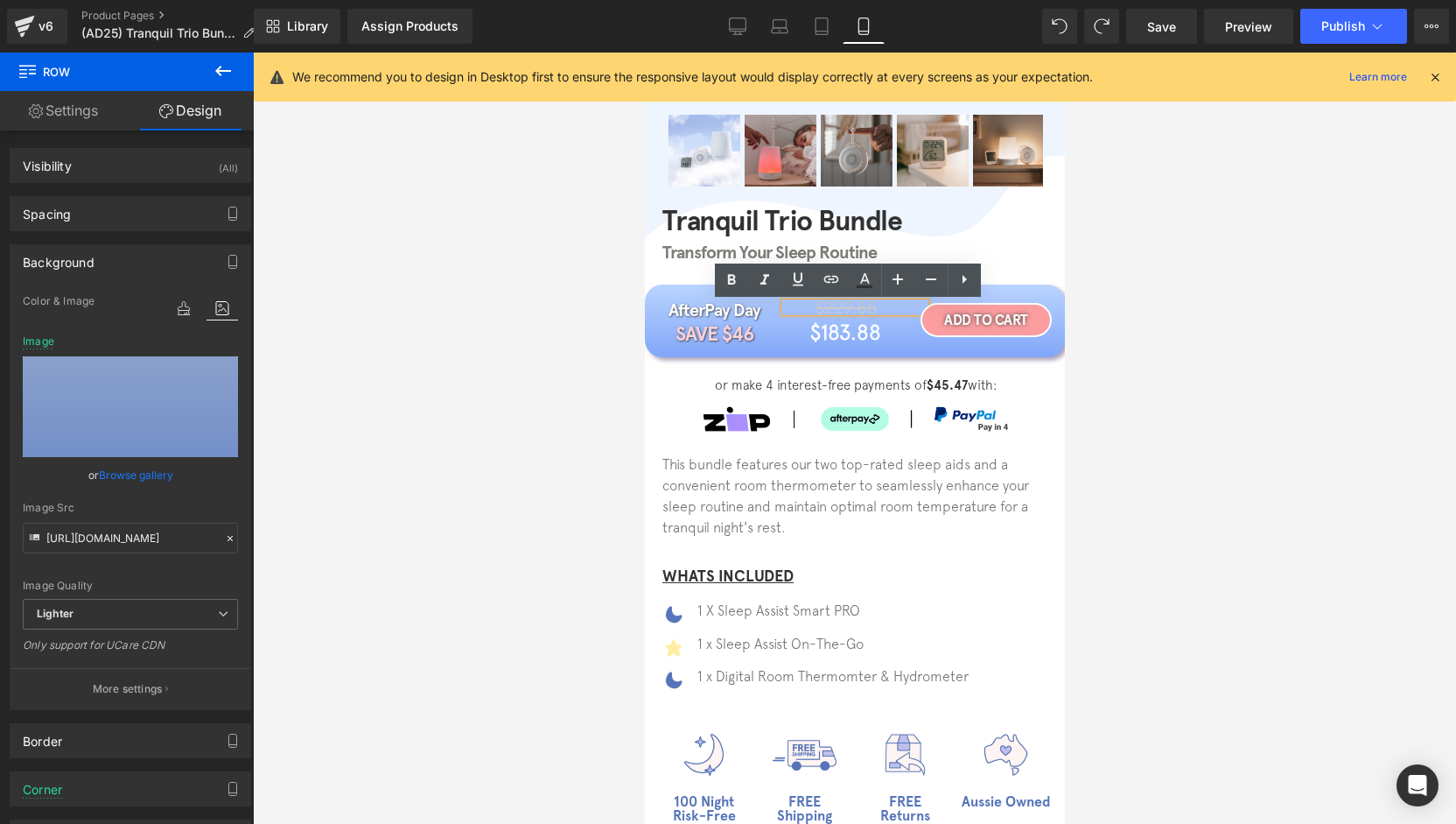
click at [863, 311] on span "$229.85" at bounding box center [845, 307] width 60 height 20
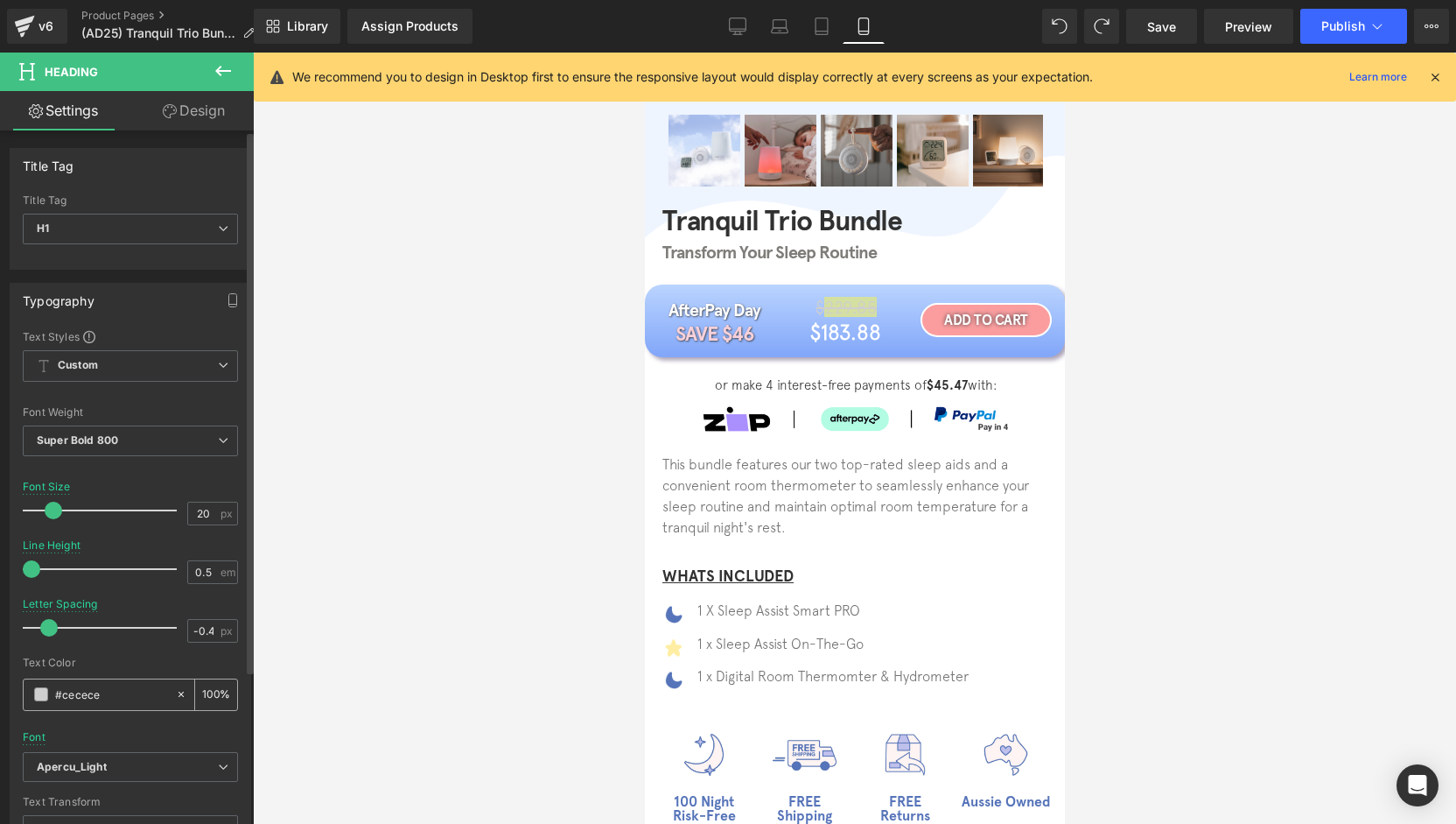
click at [53, 695] on div "#cecece" at bounding box center [99, 695] width 151 height 31
click at [46, 695] on span at bounding box center [40, 694] width 14 height 14
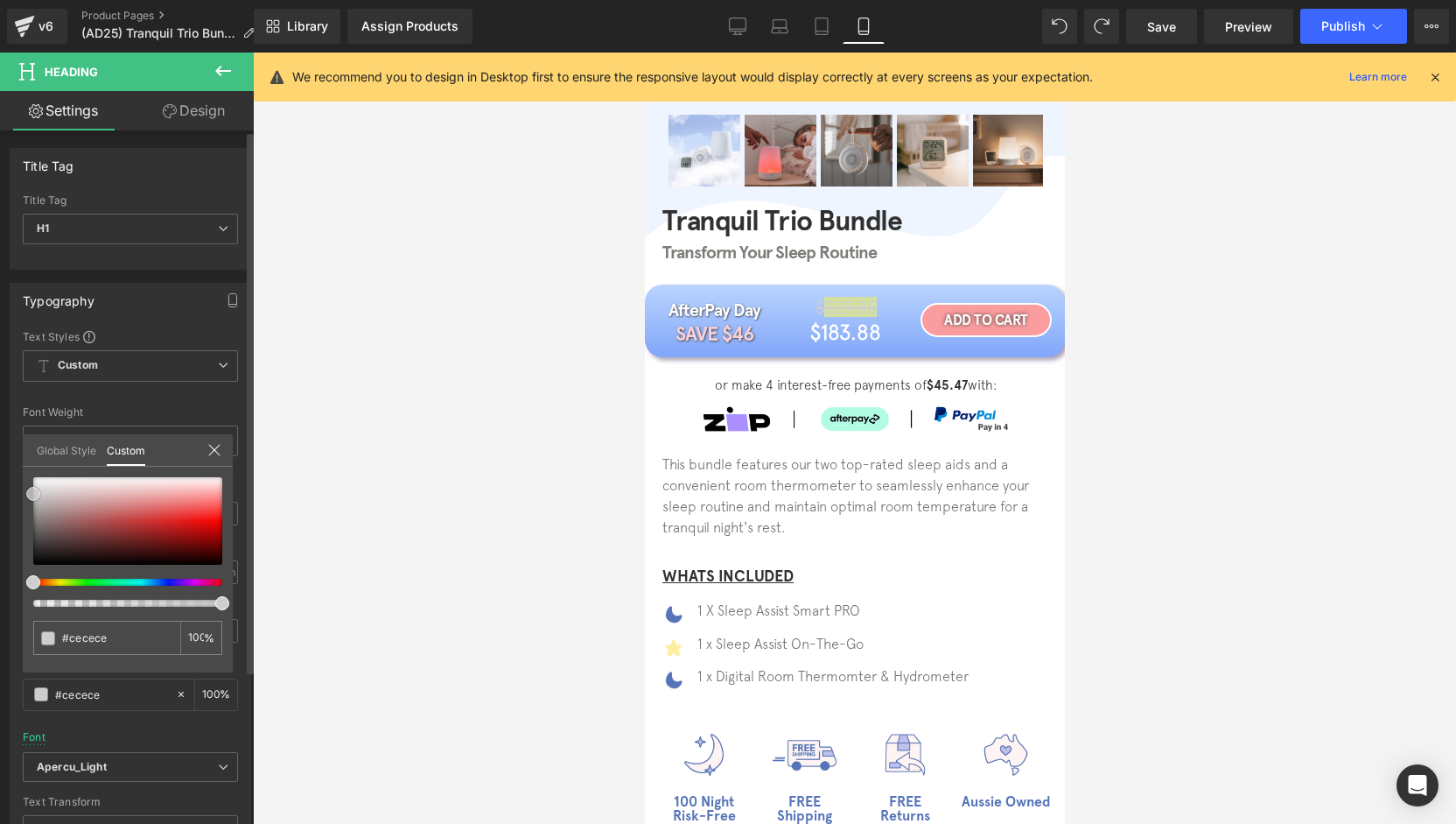
type input "#c6c6c6"
type input "#bababa"
type input "#afafaf"
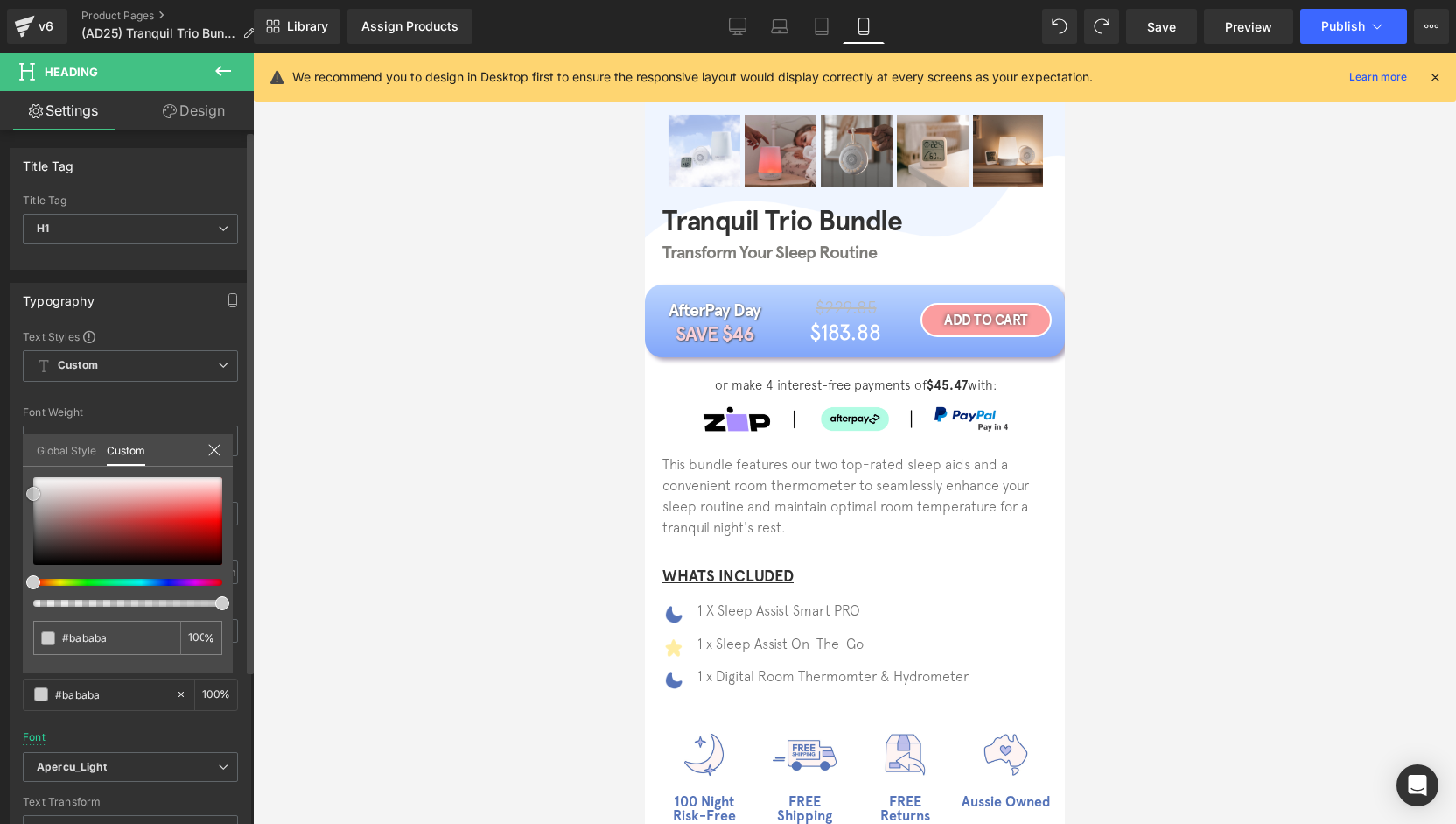
type input "#afafaf"
type input "#a5a5a5"
type input "#a3a3a3"
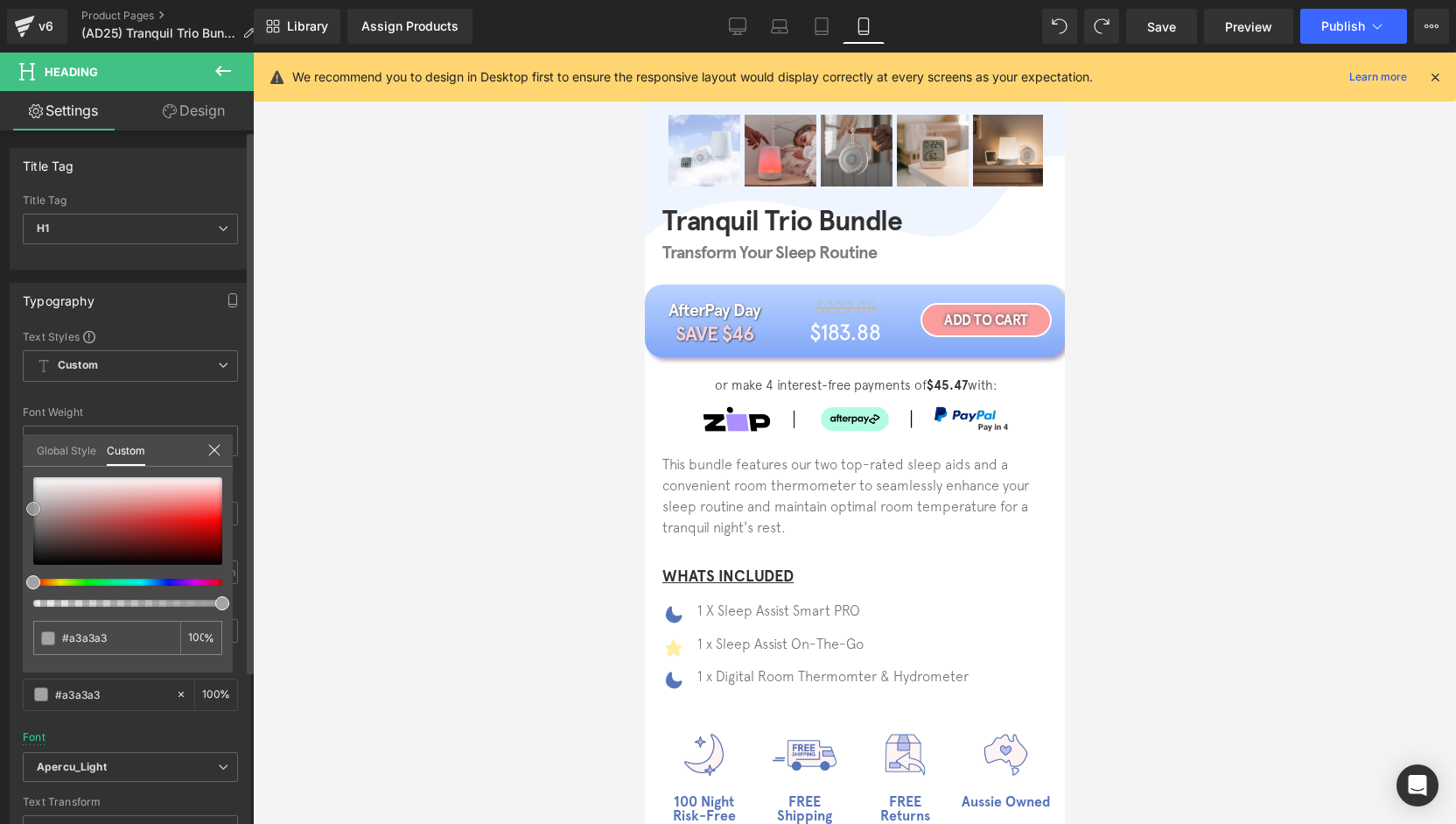
type input "#9e9e9e"
type input "#9b9b9b"
type input "#999999"
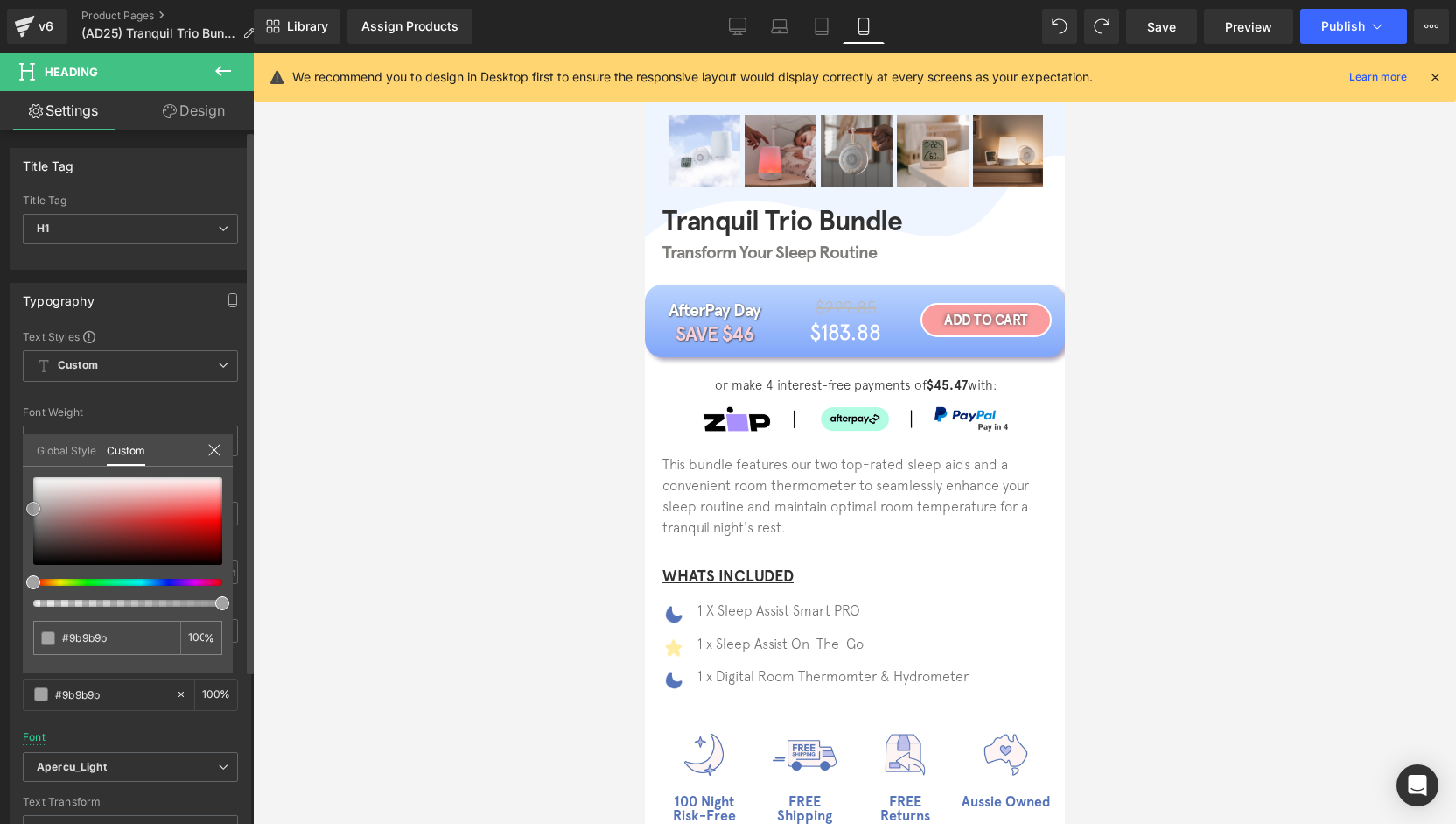
type input "#999999"
type input "#969696"
type input "#9b9b9b"
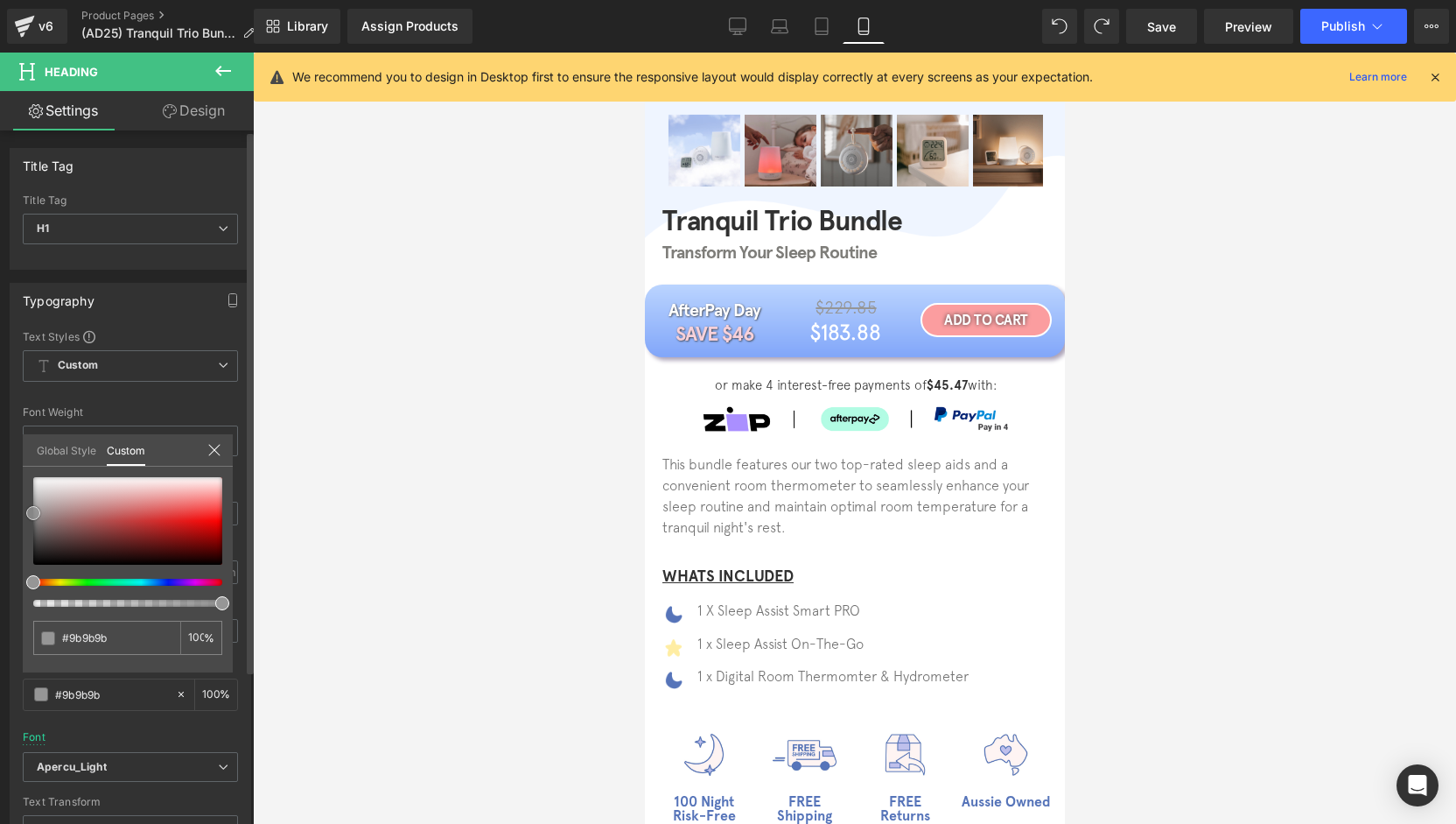
type input "#9e9e9e"
type input "#a0a0a0"
type input "#9b9b9b"
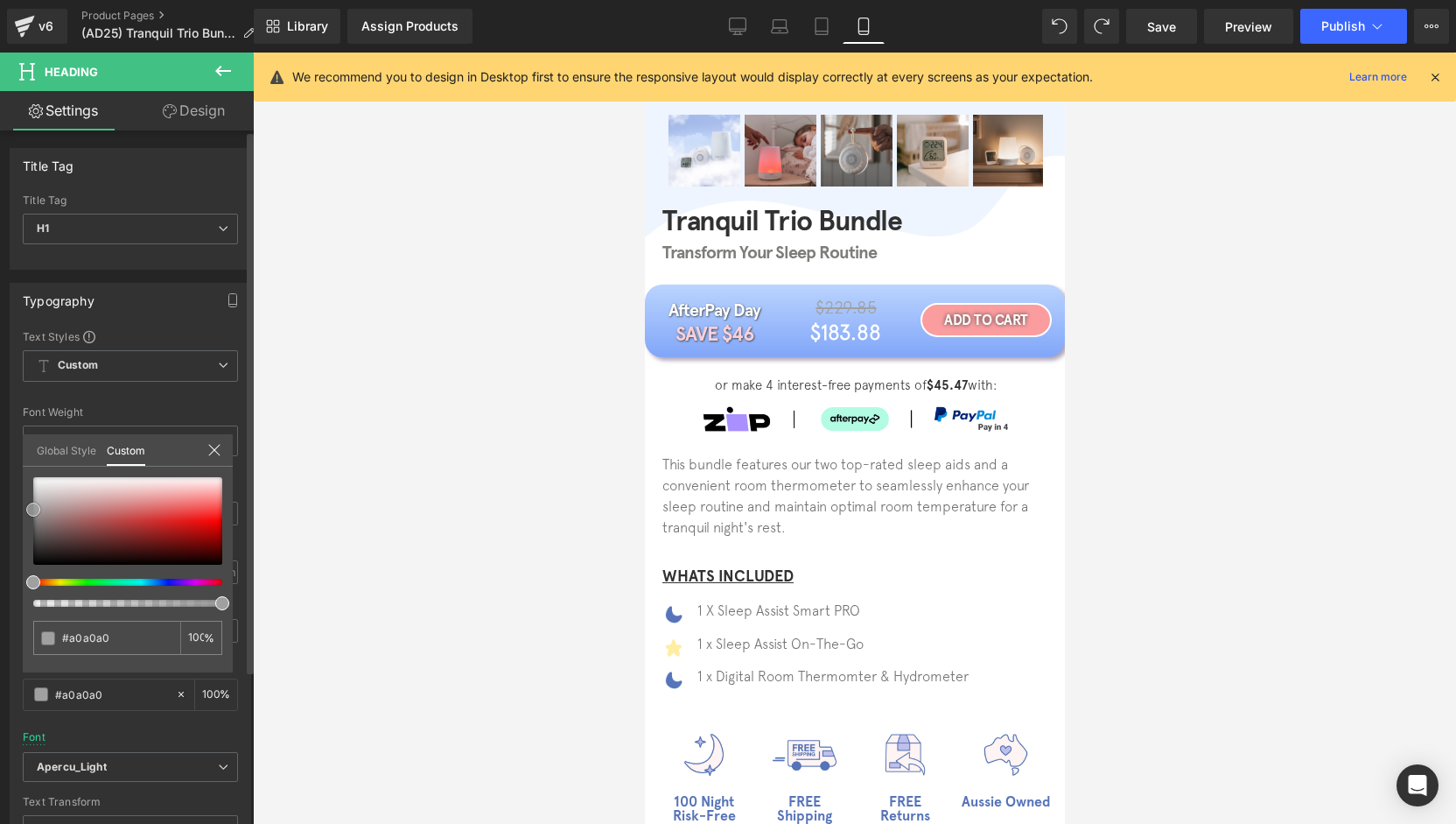
type input "#9b9b9b"
type input "#969696"
type input "#939393"
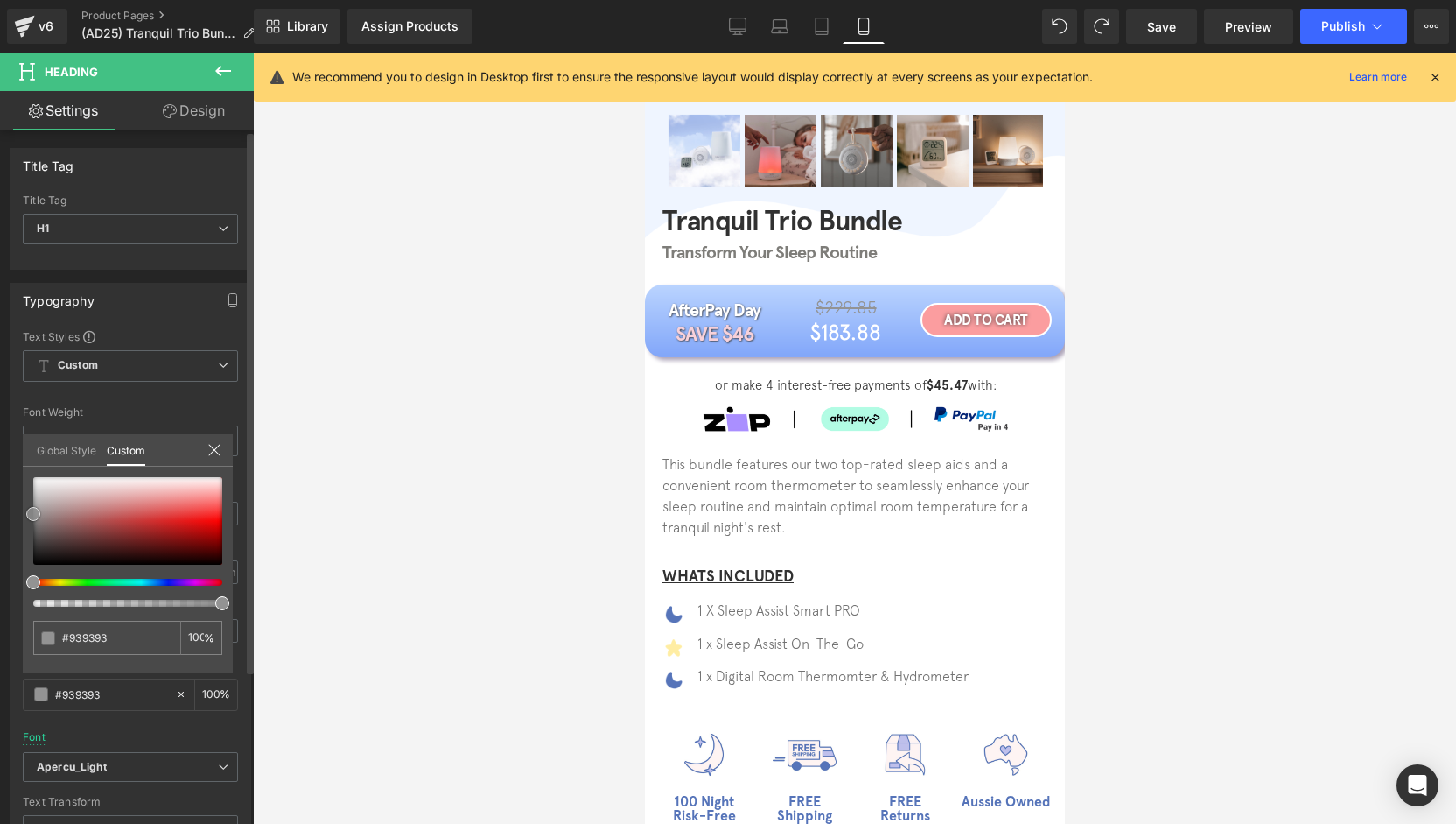
type input "#969696"
type input "#999999"
drag, startPoint x: 30, startPoint y: 496, endPoint x: 23, endPoint y: 515, distance: 20.2
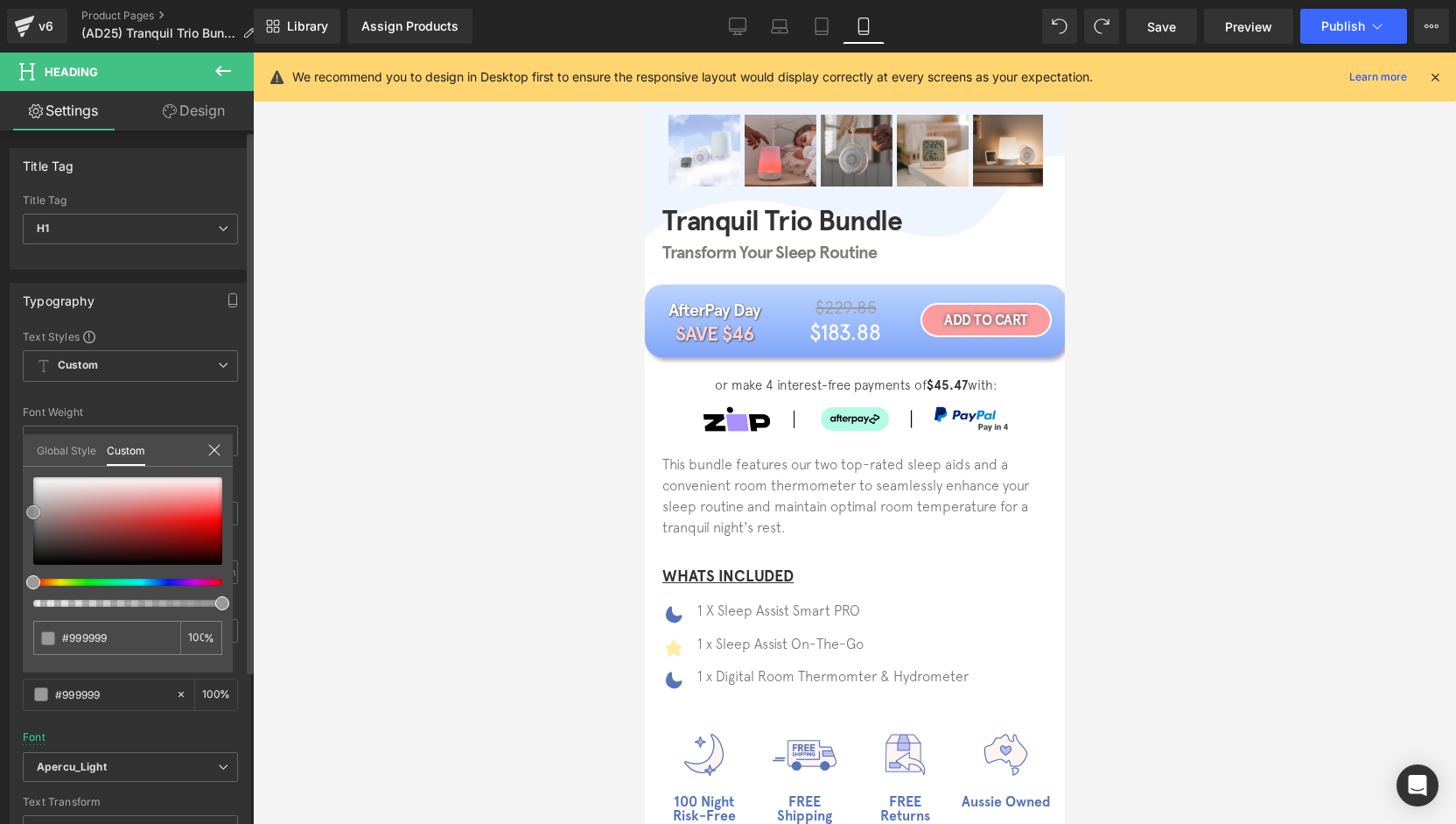
click at [23, 515] on div "#999999 100 %" at bounding box center [128, 574] width 210 height 195
click at [733, 313] on body "Γ Skip to content FREE SHIPPING 📦 FREE RETURNS 💫 100 NIGHT TRIAL" at bounding box center [854, 706] width 420 height 2182
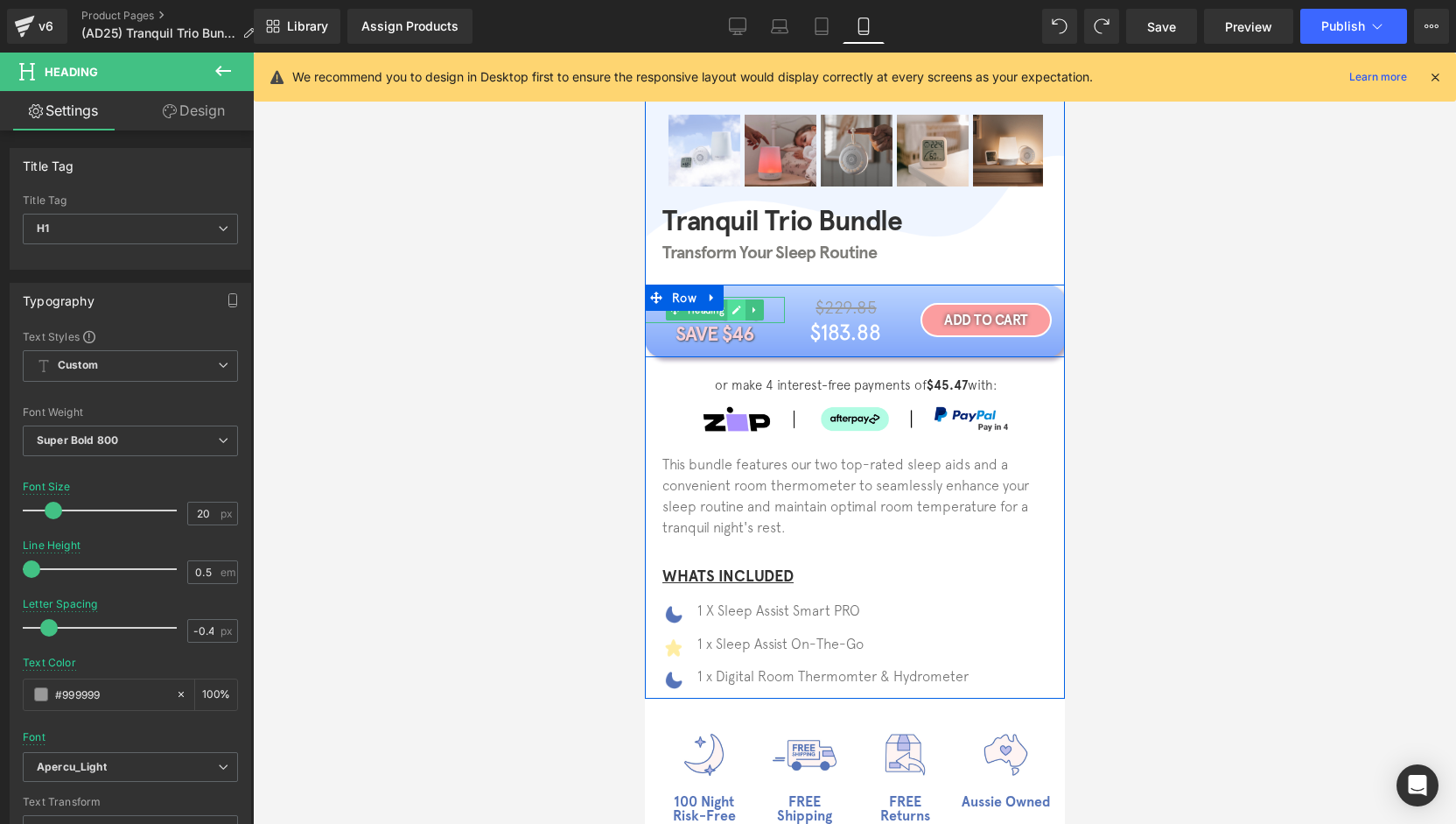
click at [732, 311] on icon at bounding box center [735, 310] width 10 height 11
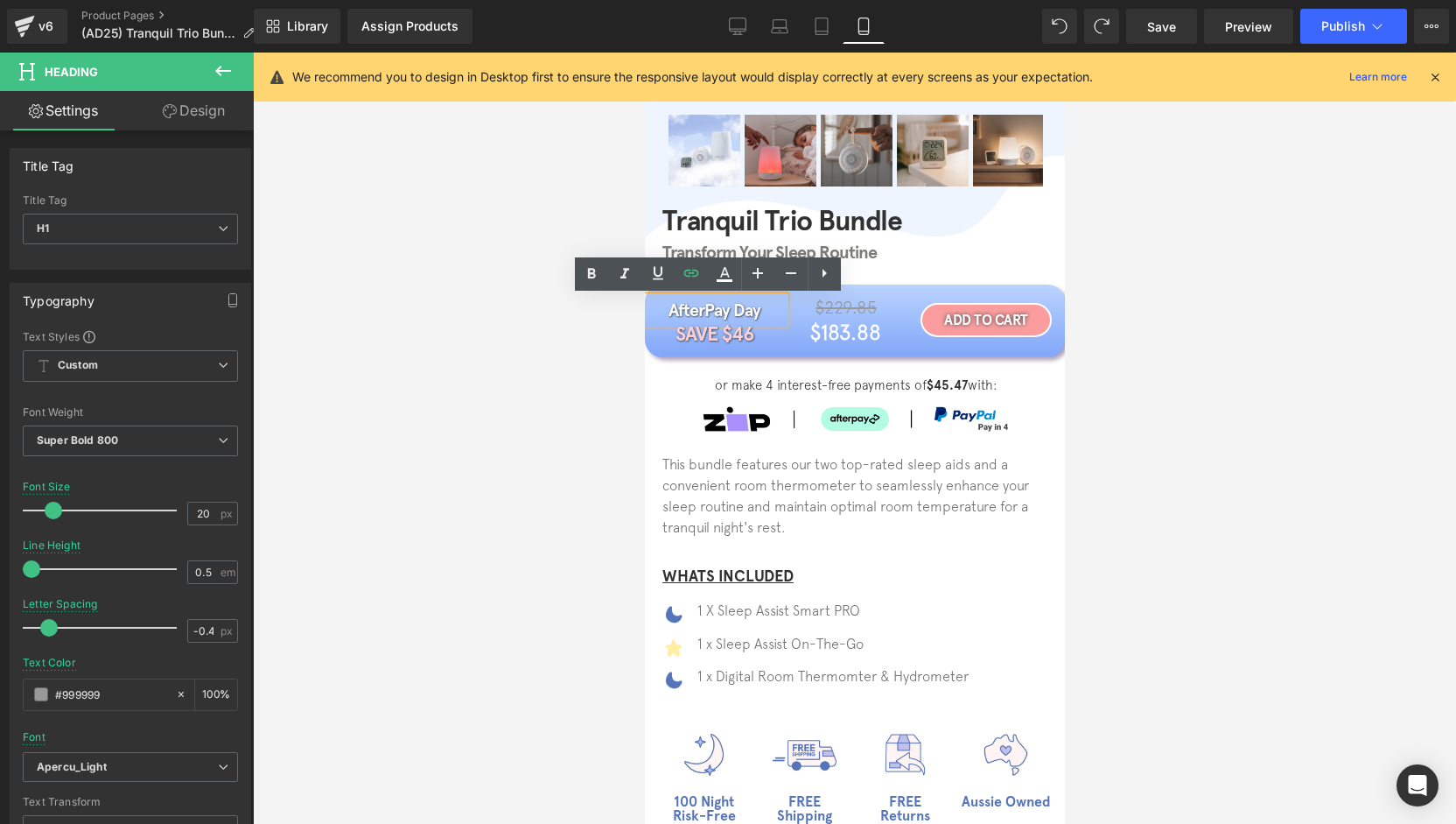
click at [732, 311] on h1 "AfterPay Day" at bounding box center [714, 310] width 140 height 26
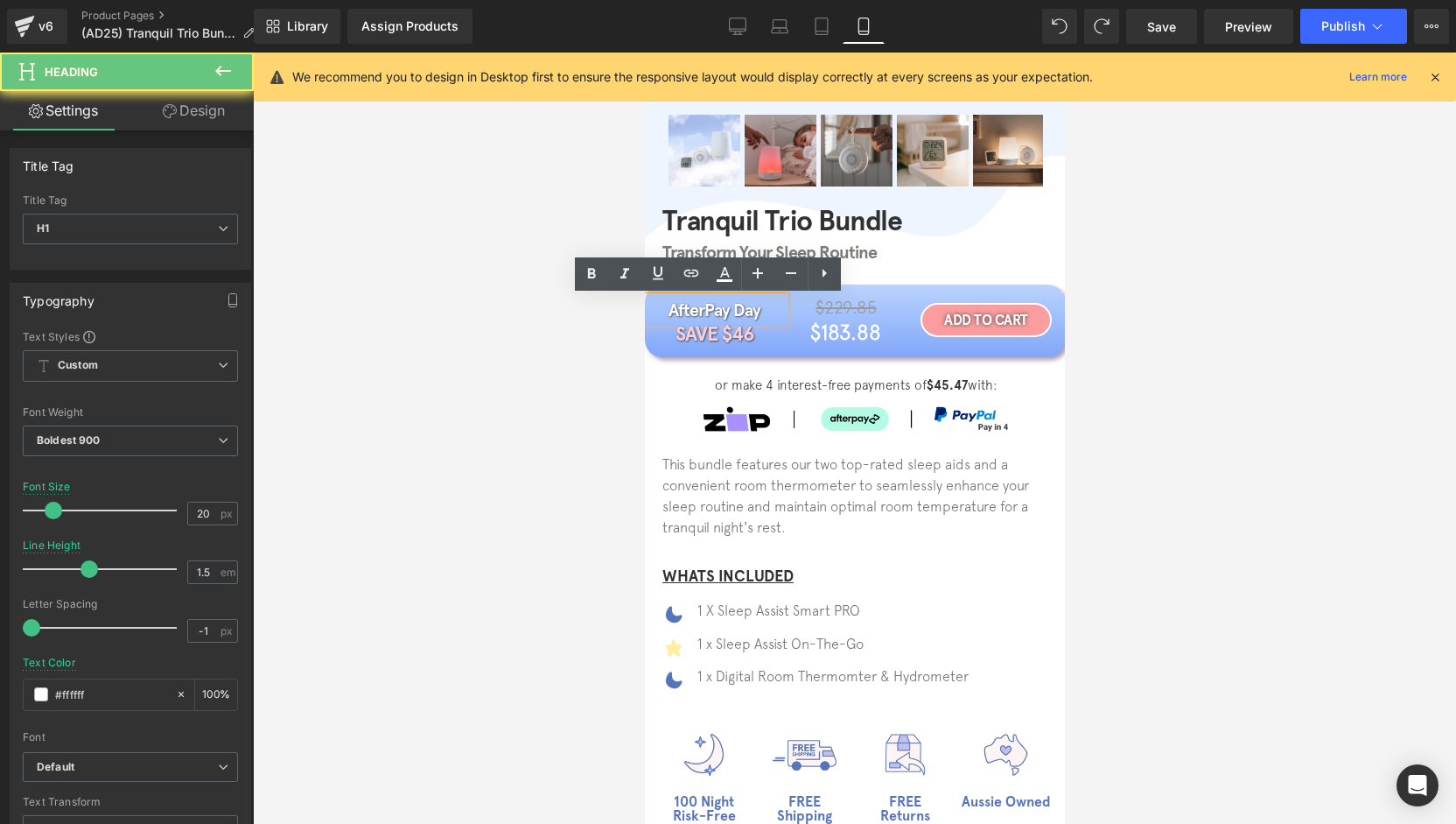
click at [732, 311] on h1 "AfterPay Day" at bounding box center [714, 310] width 140 height 26
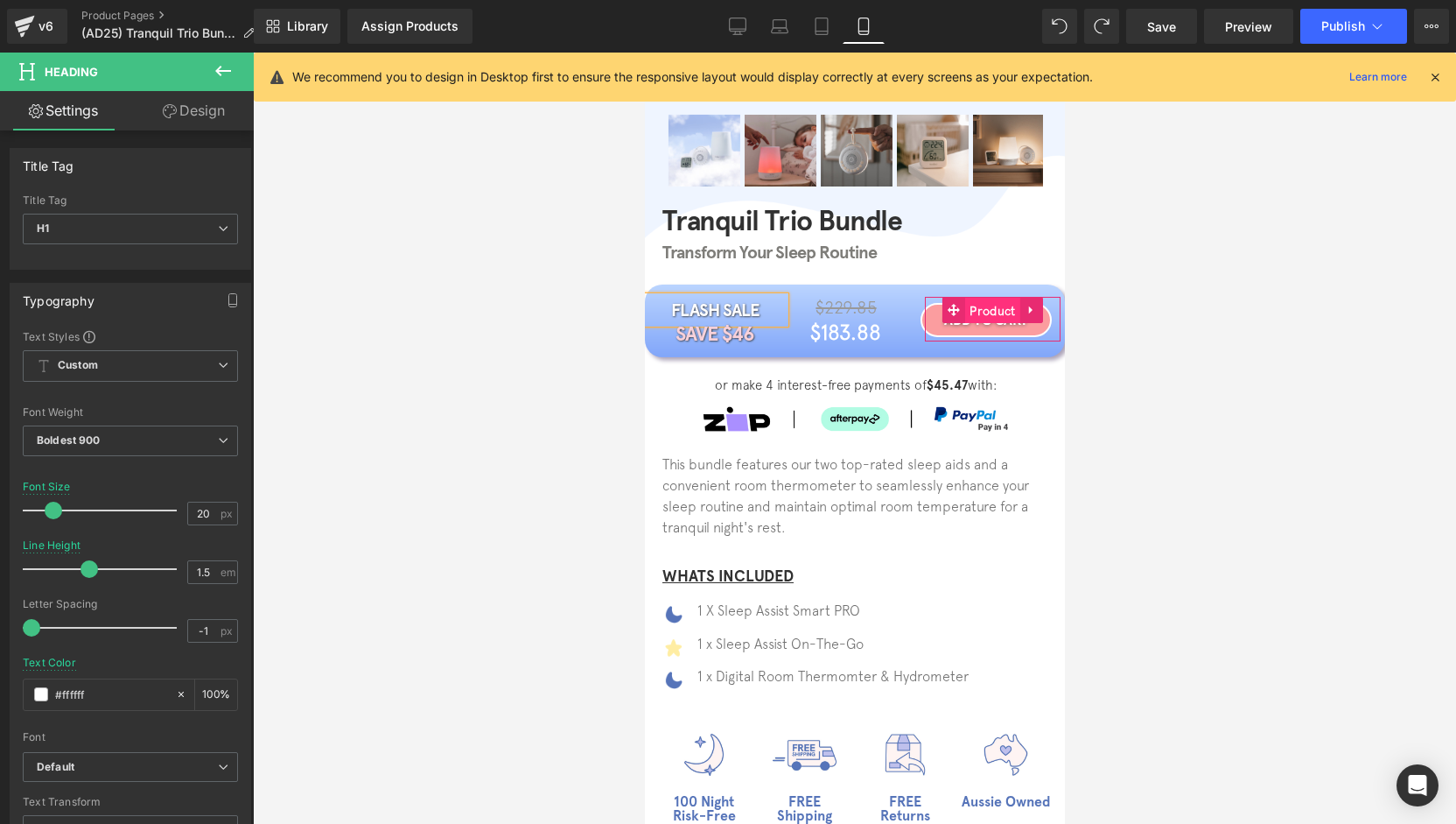
click at [986, 309] on span "Product" at bounding box center [991, 311] width 55 height 26
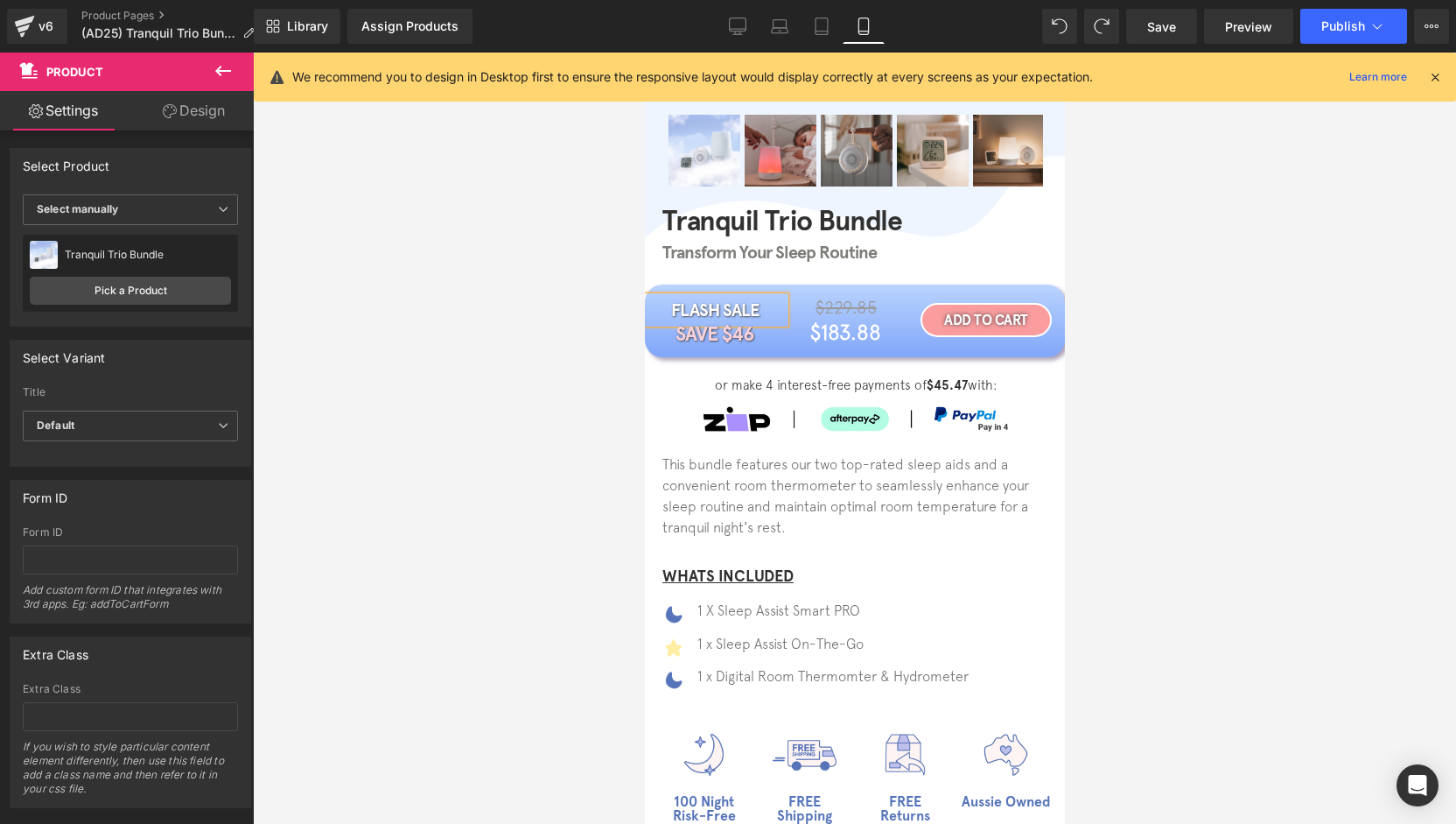
click at [553, 361] on div at bounding box center [855, 438] width 1203 height 771
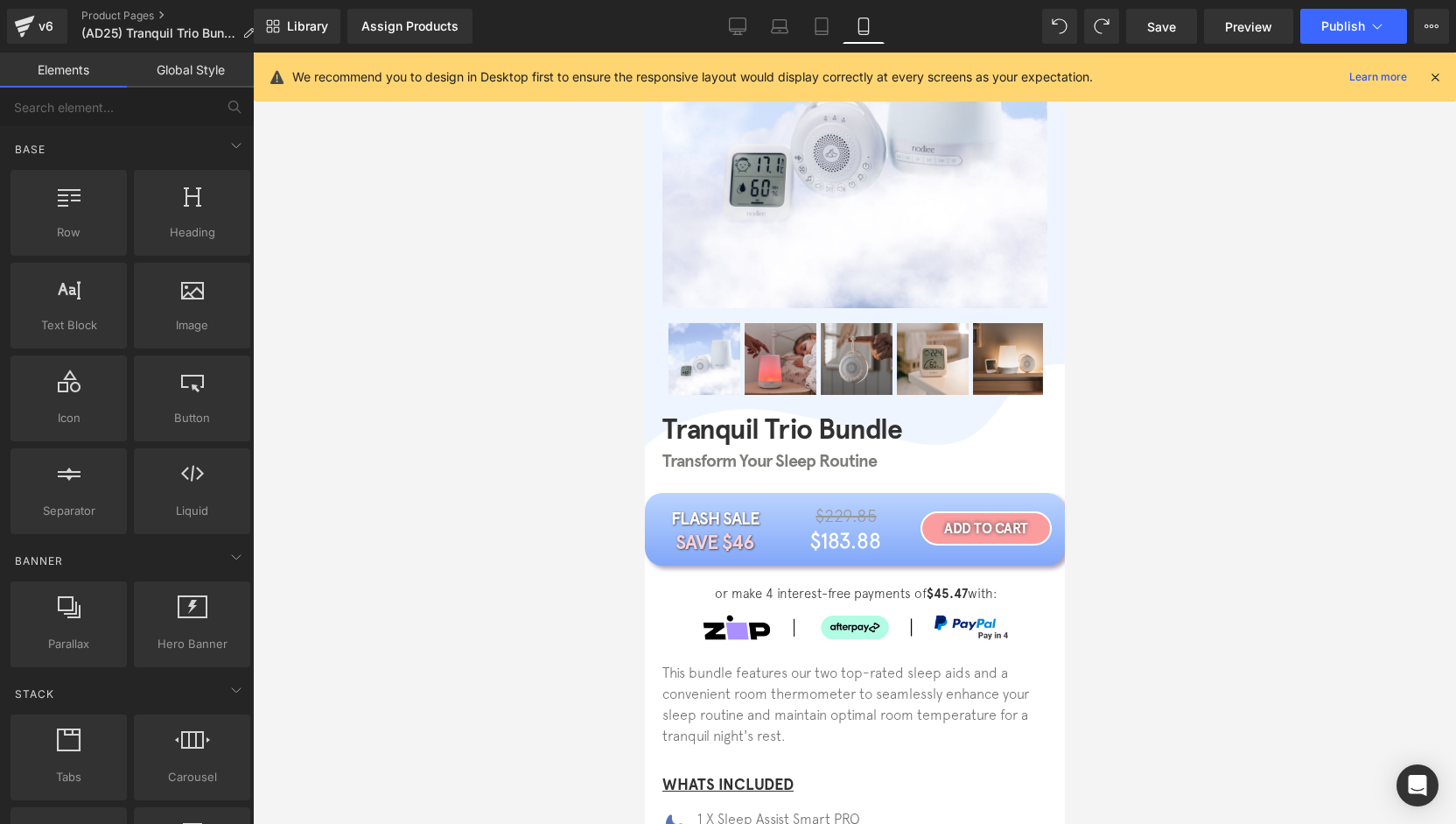
scroll to position [88, 0]
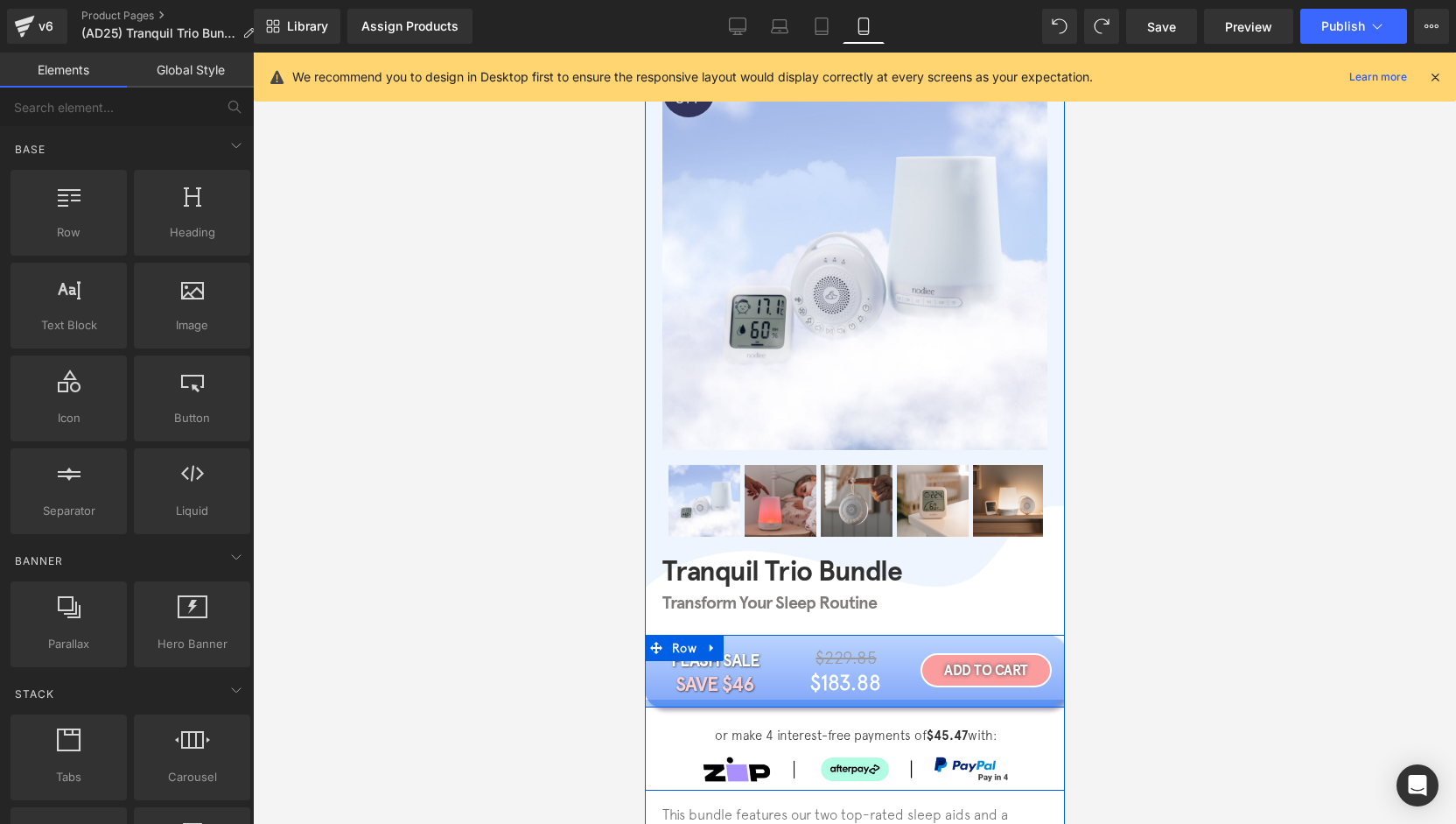
click at [775, 705] on div at bounding box center [854, 703] width 420 height 8
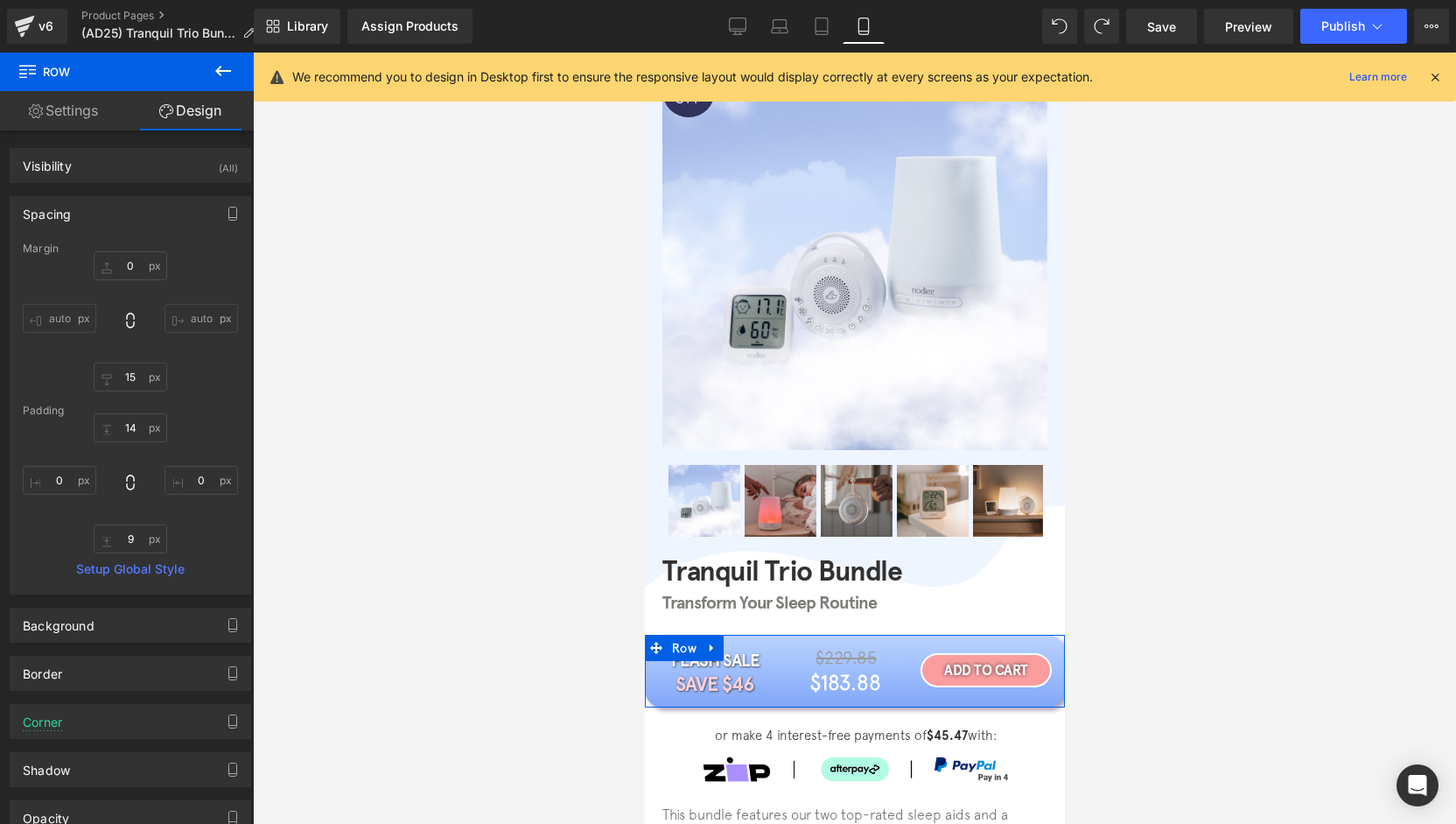
click at [179, 121] on link "Design" at bounding box center [190, 110] width 127 height 39
click at [124, 215] on div "Spacing" at bounding box center [130, 213] width 240 height 33
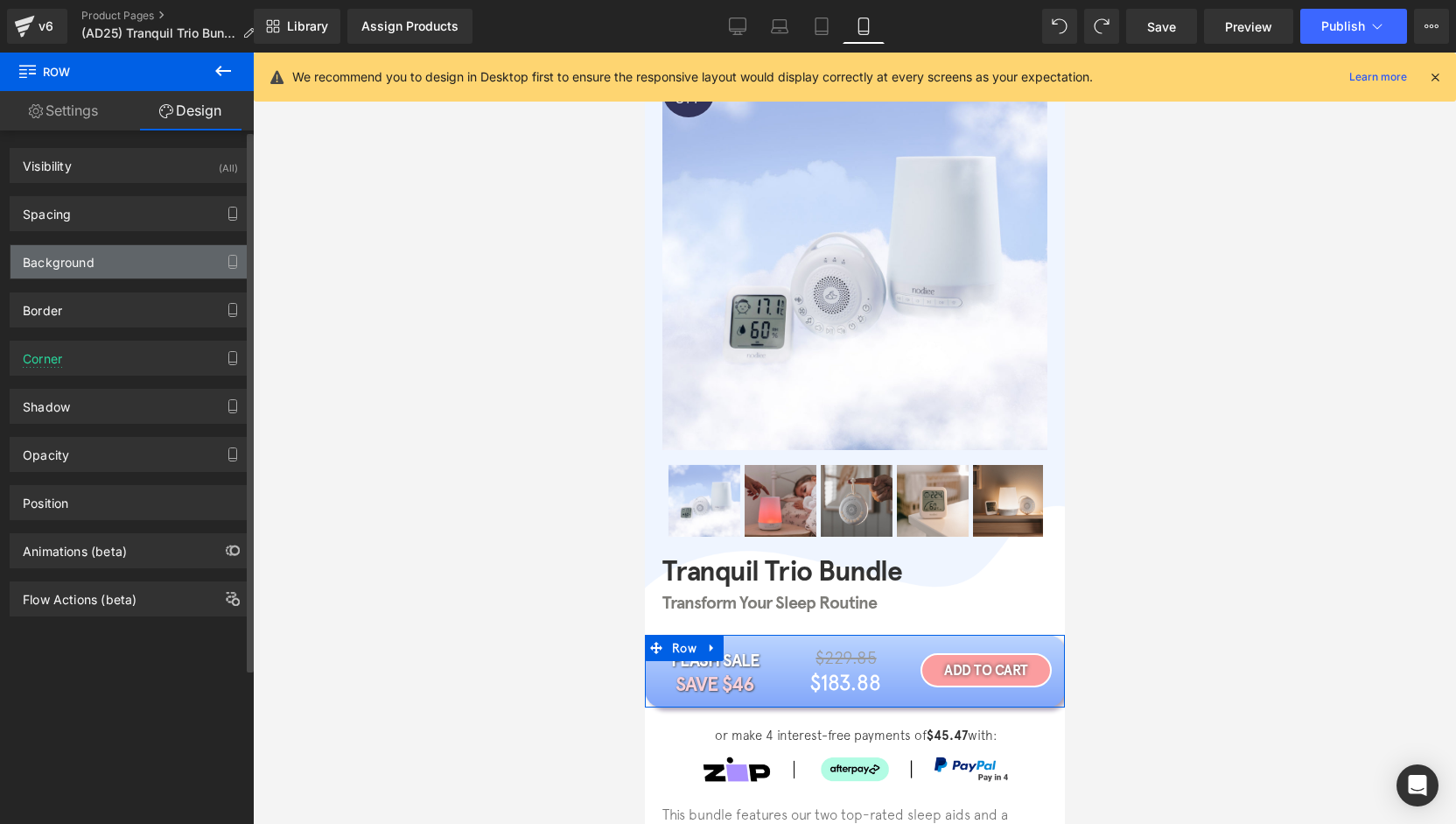
click at [138, 263] on div "Background" at bounding box center [130, 262] width 240 height 33
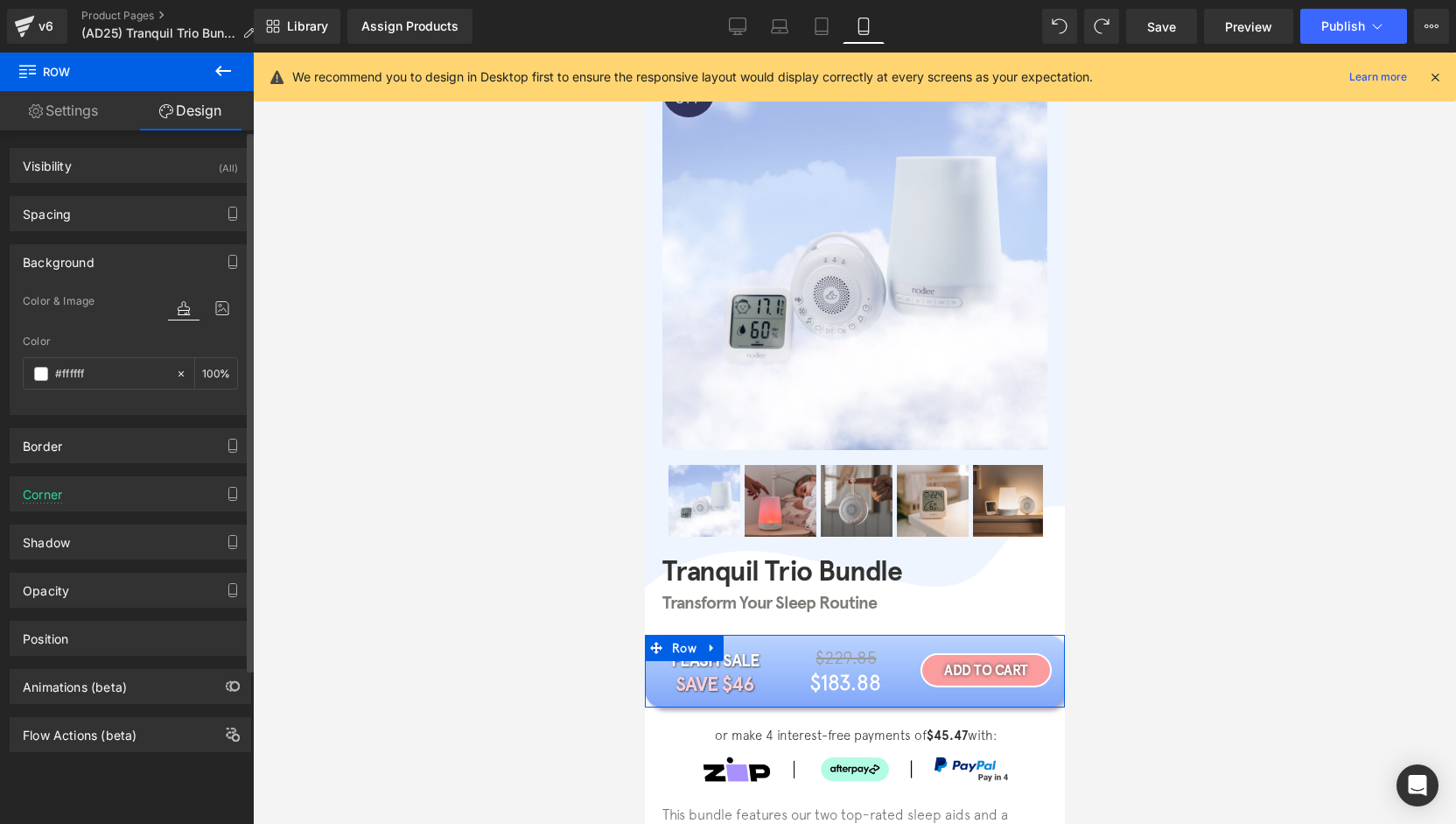
click at [138, 263] on div "Background" at bounding box center [130, 262] width 240 height 33
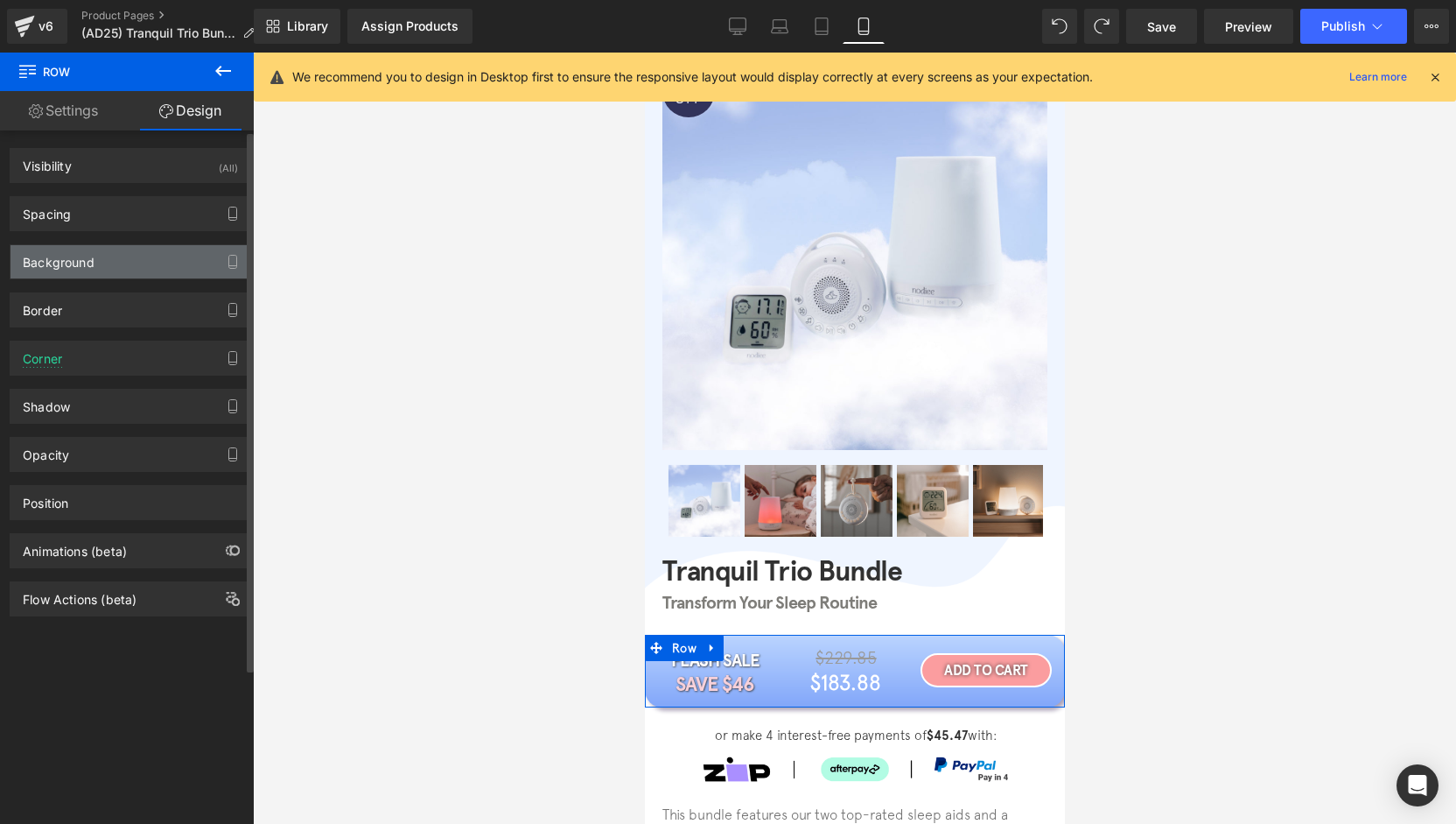
click at [154, 271] on div "Background" at bounding box center [130, 262] width 240 height 33
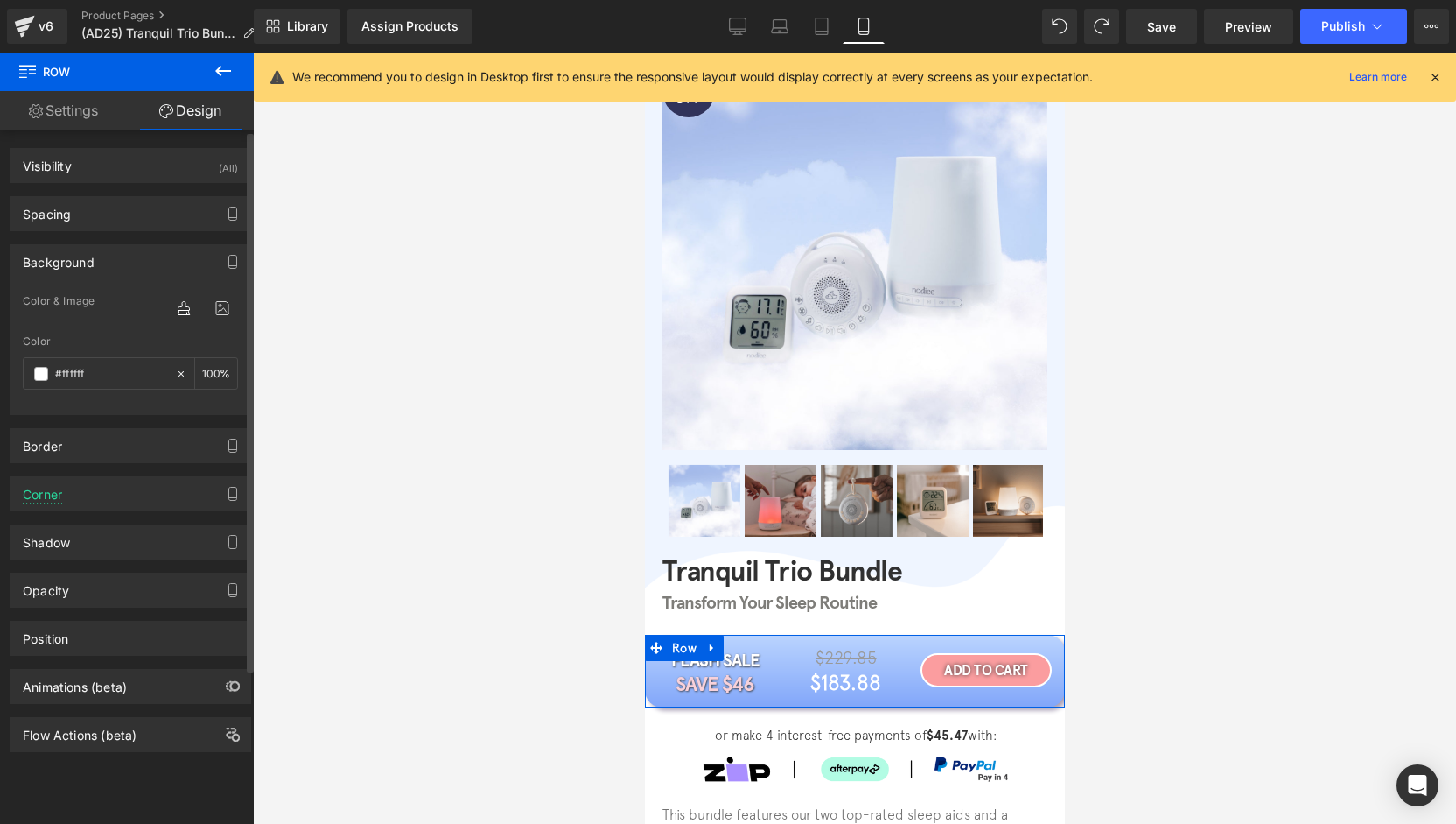
click at [116, 274] on div "Background" at bounding box center [130, 262] width 240 height 33
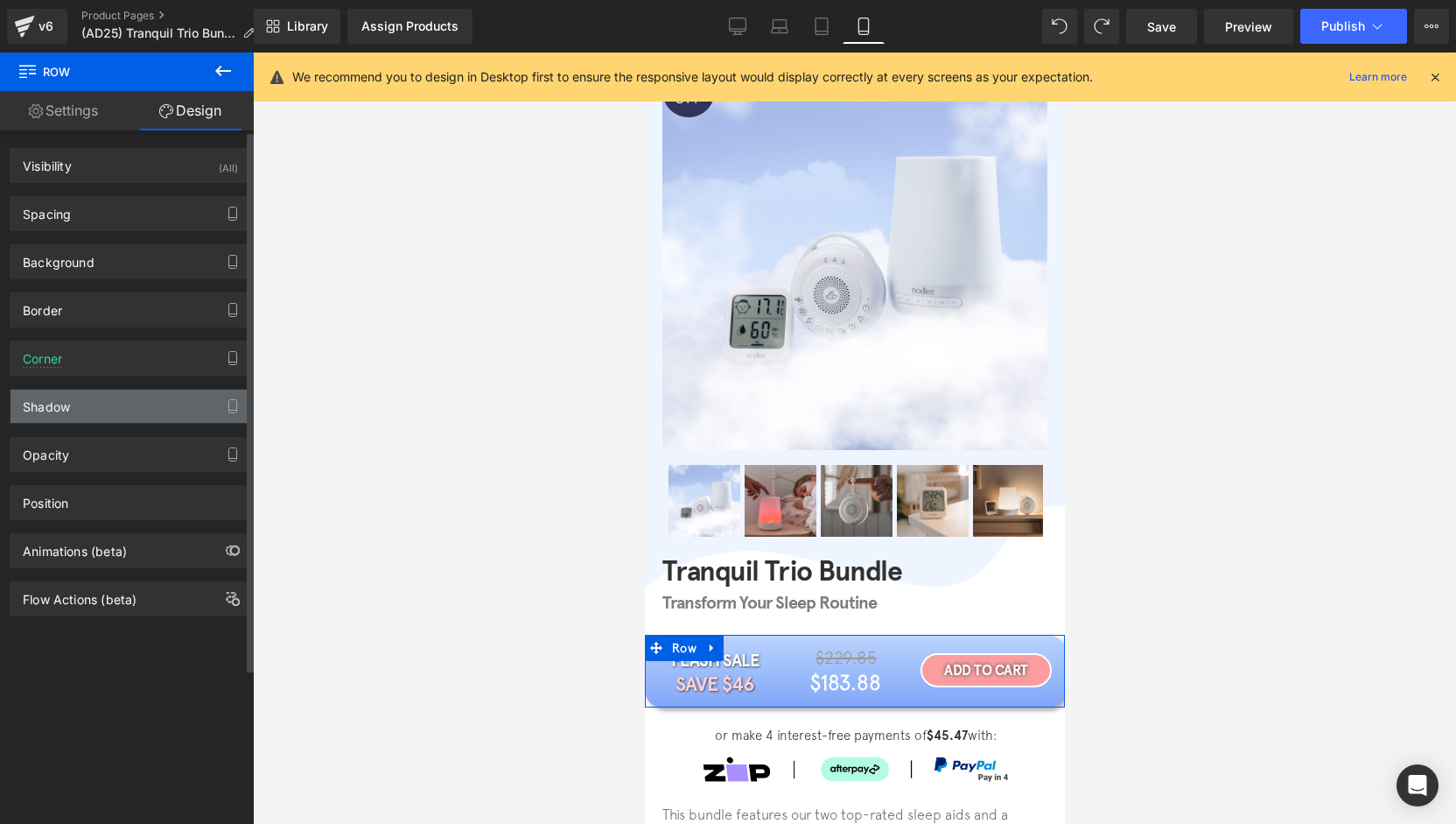
click at [89, 405] on div "Shadow" at bounding box center [130, 406] width 240 height 33
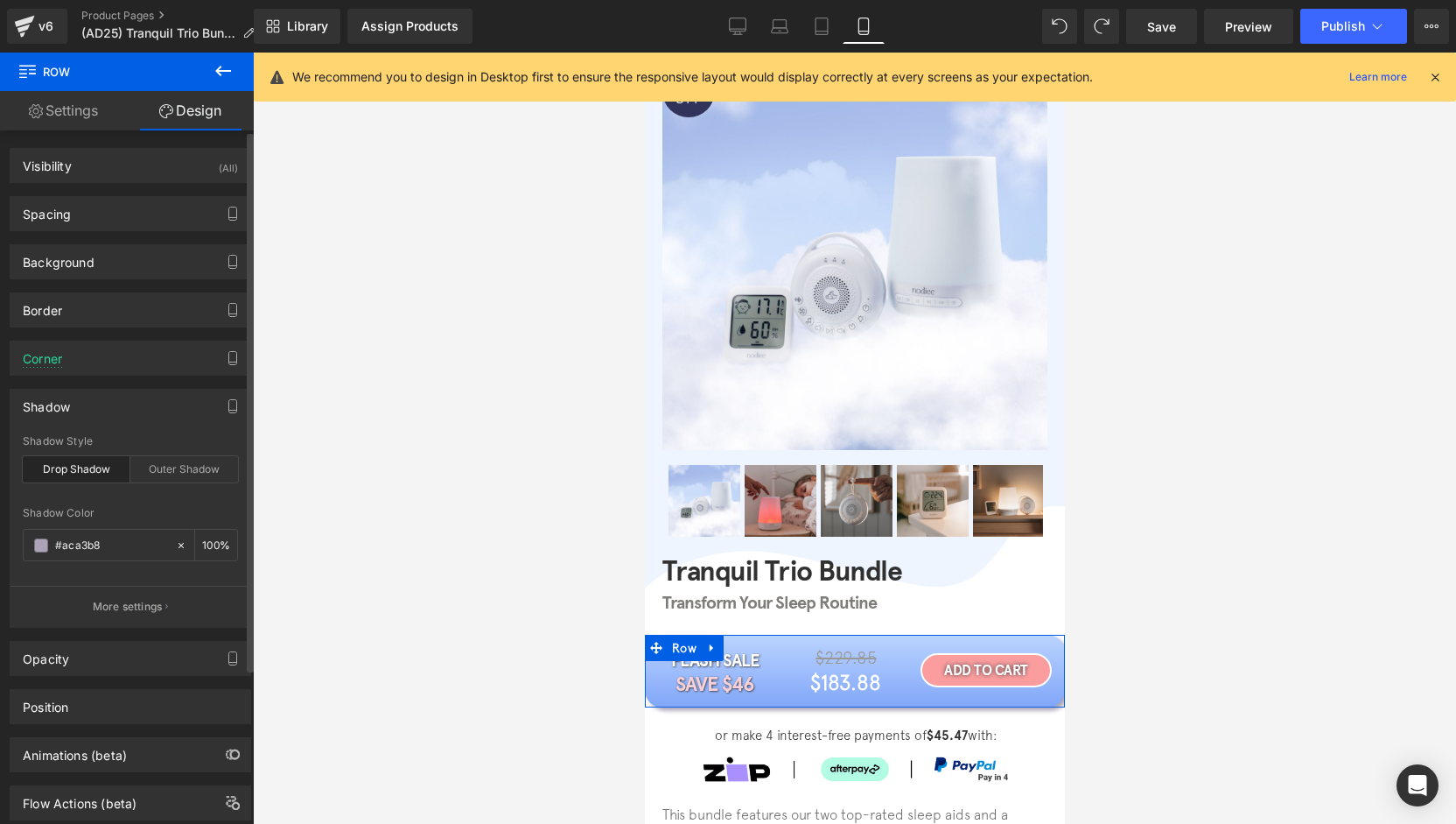
drag, startPoint x: 101, startPoint y: 531, endPoint x: 19, endPoint y: 536, distance: 82.2
click at [19, 536] on div "drop Shadow Style Drop Shadow Outer Shadow #aca3b8 Shadow Color #aca3b8 100 % M…" at bounding box center [130, 530] width 240 height 191
paste input "5674b9"
type input "#5674b9"
click at [207, 545] on input "100" at bounding box center [210, 544] width 17 height 19
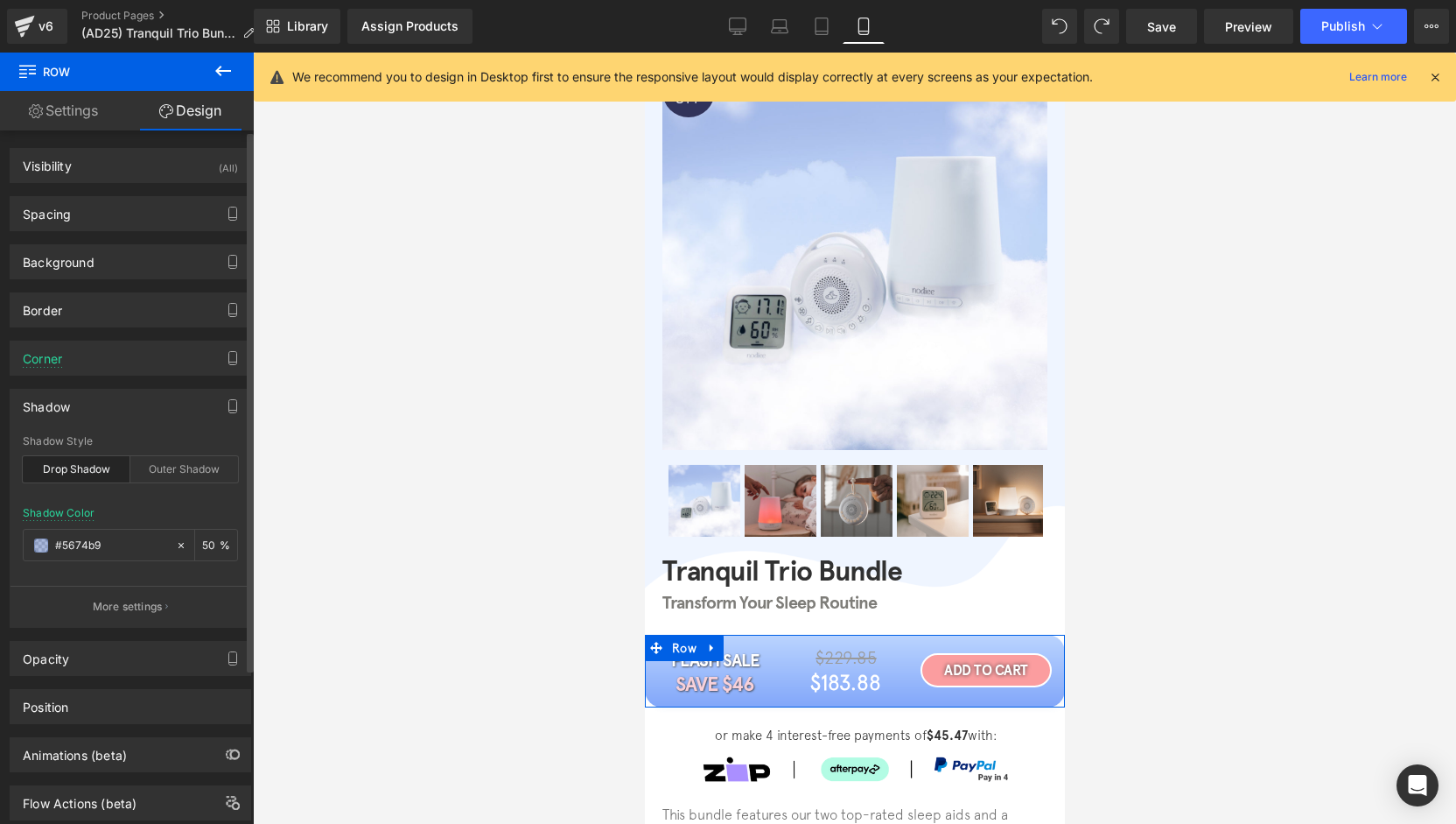
type input "50"
click at [135, 501] on div "drop Shadow Style Drop Shadow Outer Shadow rgba(86, 116, 185, 0.5) Shadow Color…" at bounding box center [130, 530] width 240 height 191
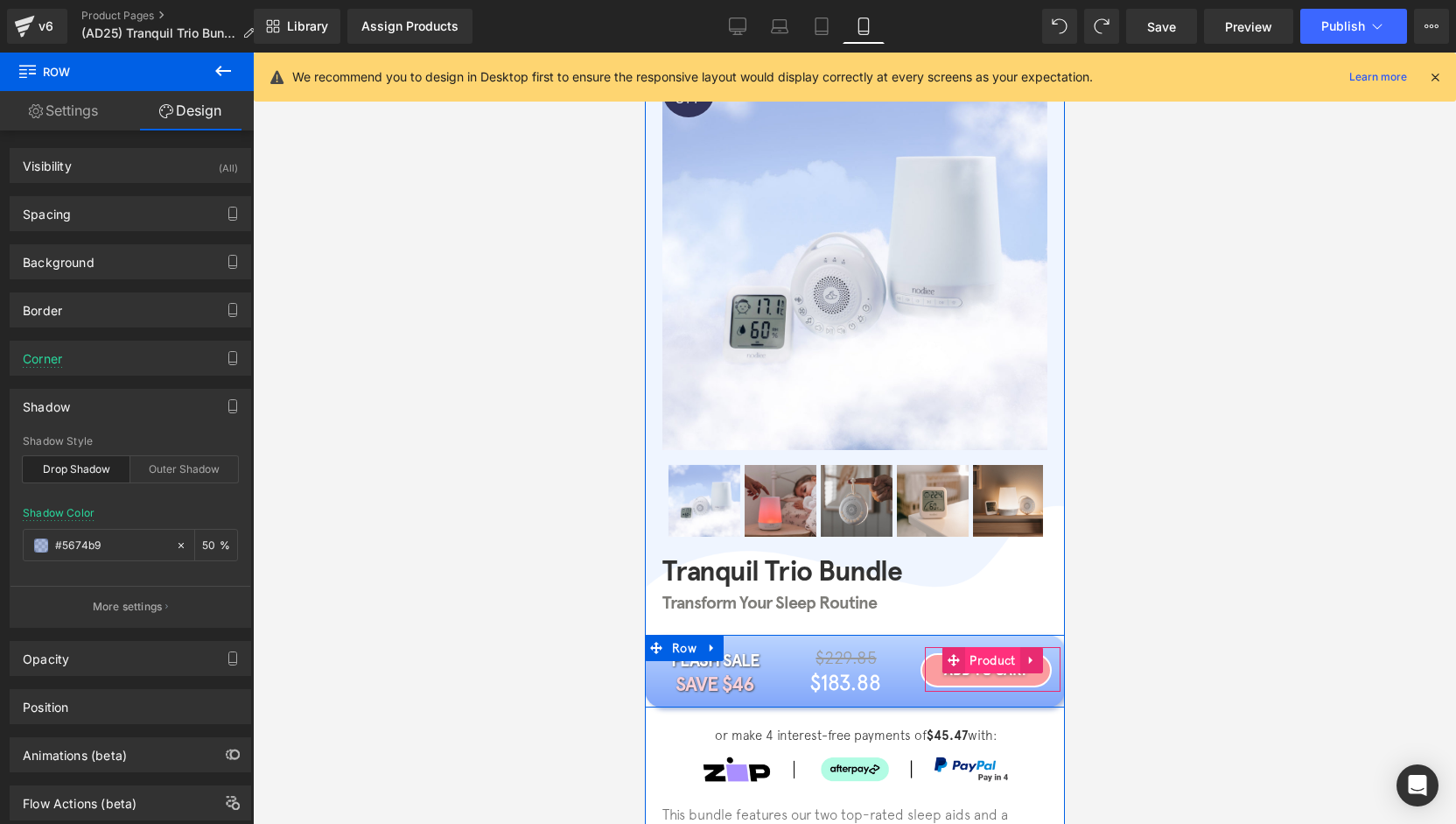
click at [979, 664] on span "Product" at bounding box center [991, 660] width 55 height 26
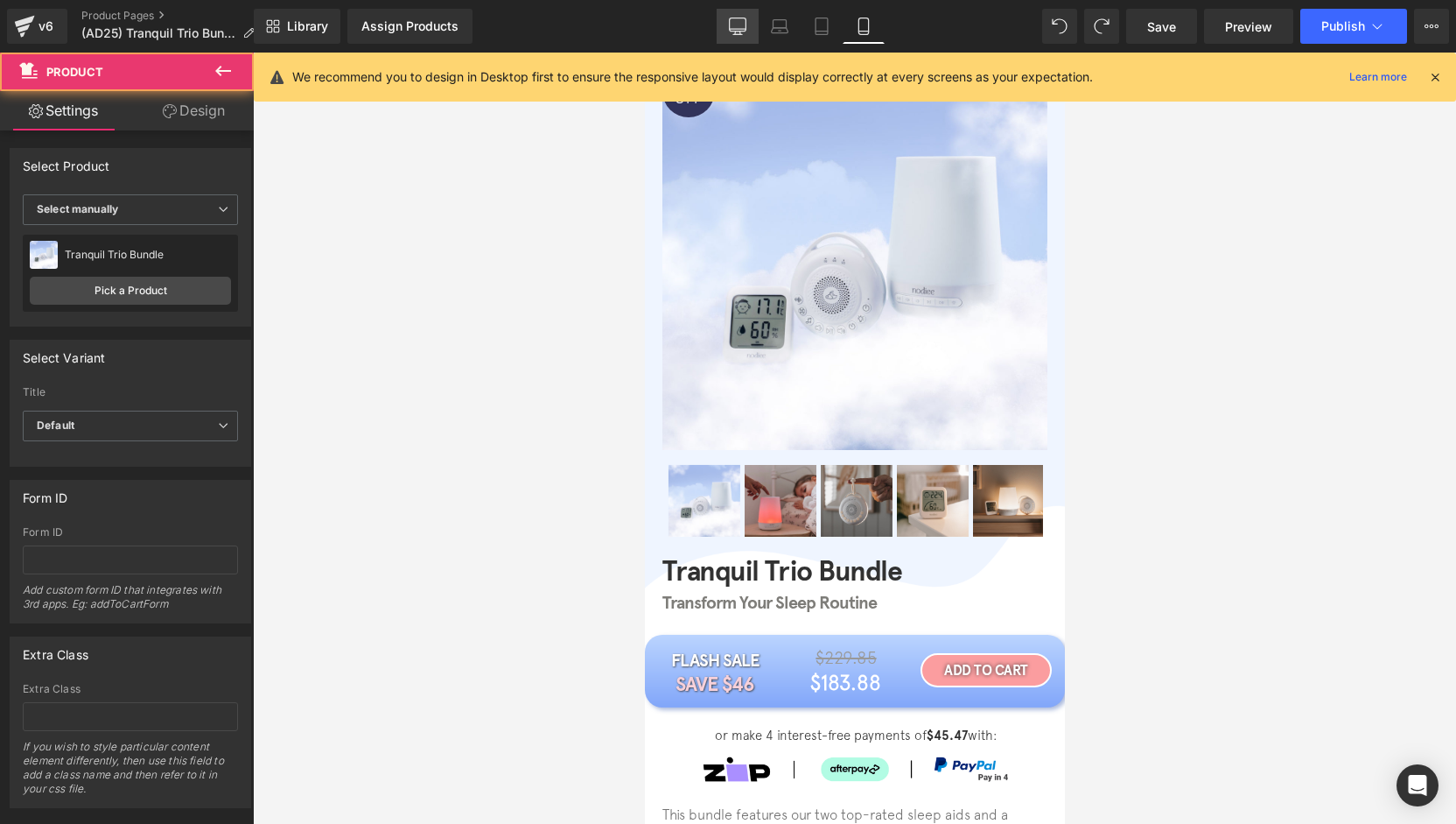
click at [754, 21] on link "Desktop" at bounding box center [737, 26] width 42 height 35
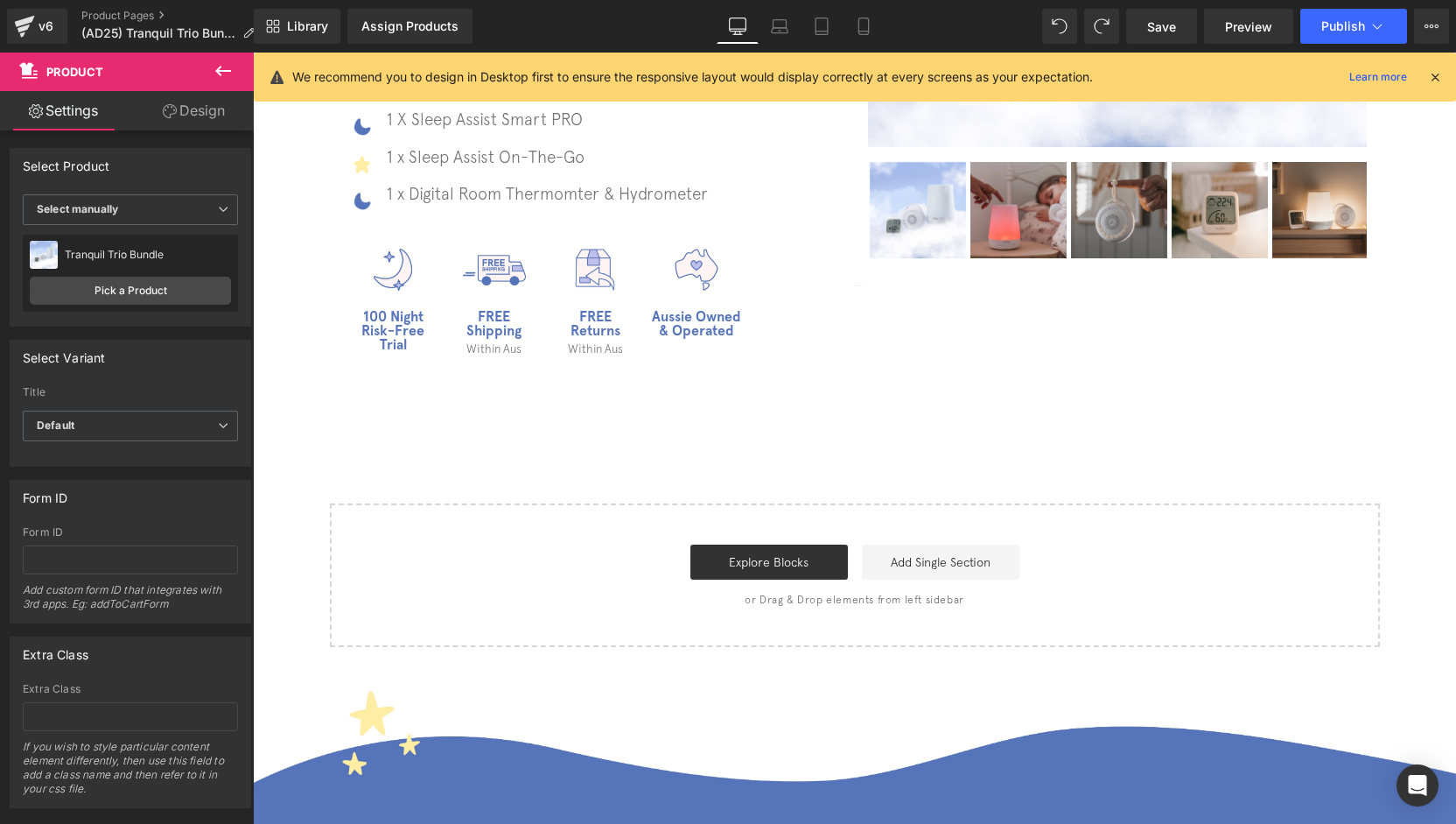
scroll to position [0, 0]
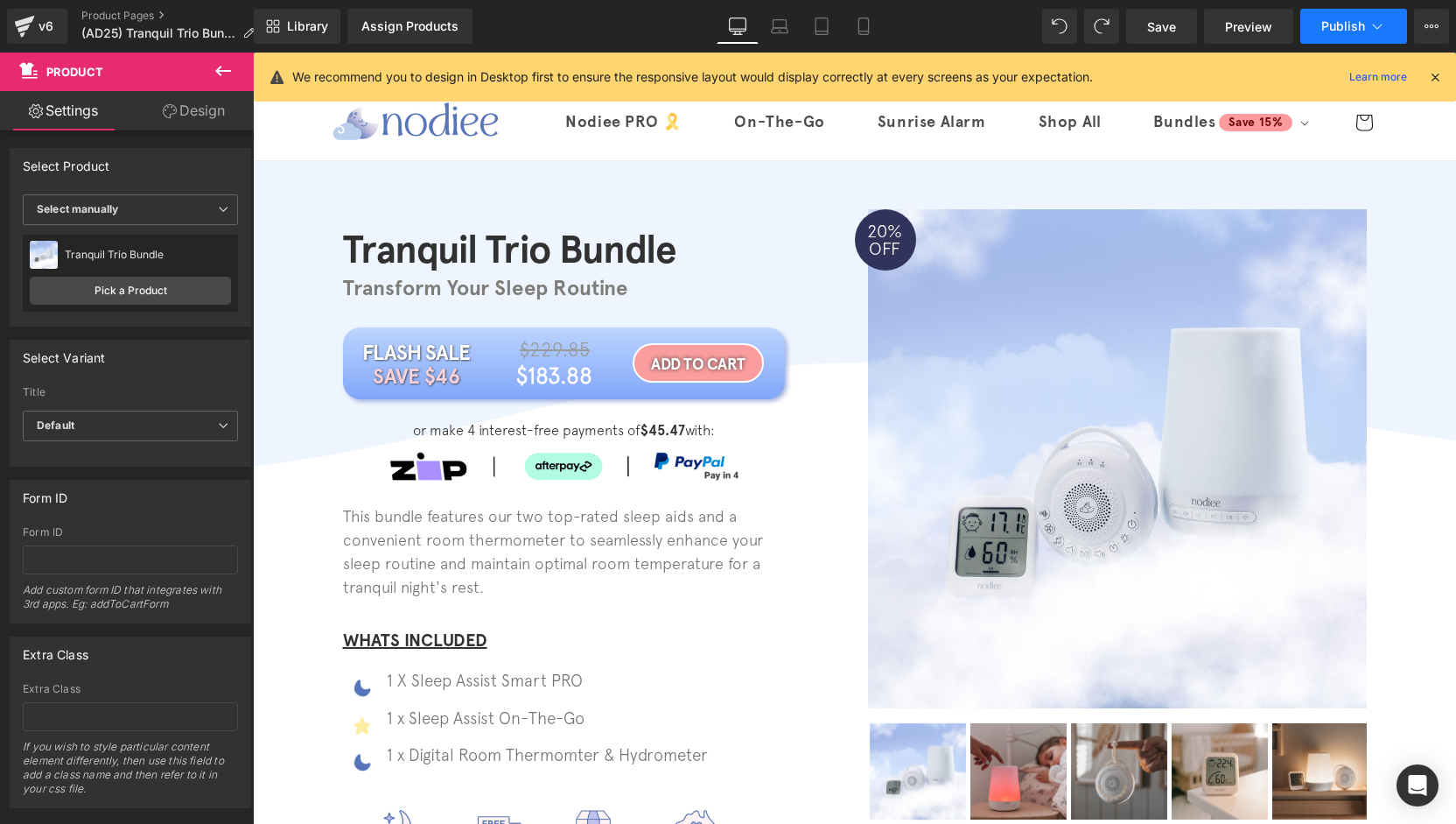
click at [1332, 23] on span "Publish" at bounding box center [1343, 26] width 44 height 14
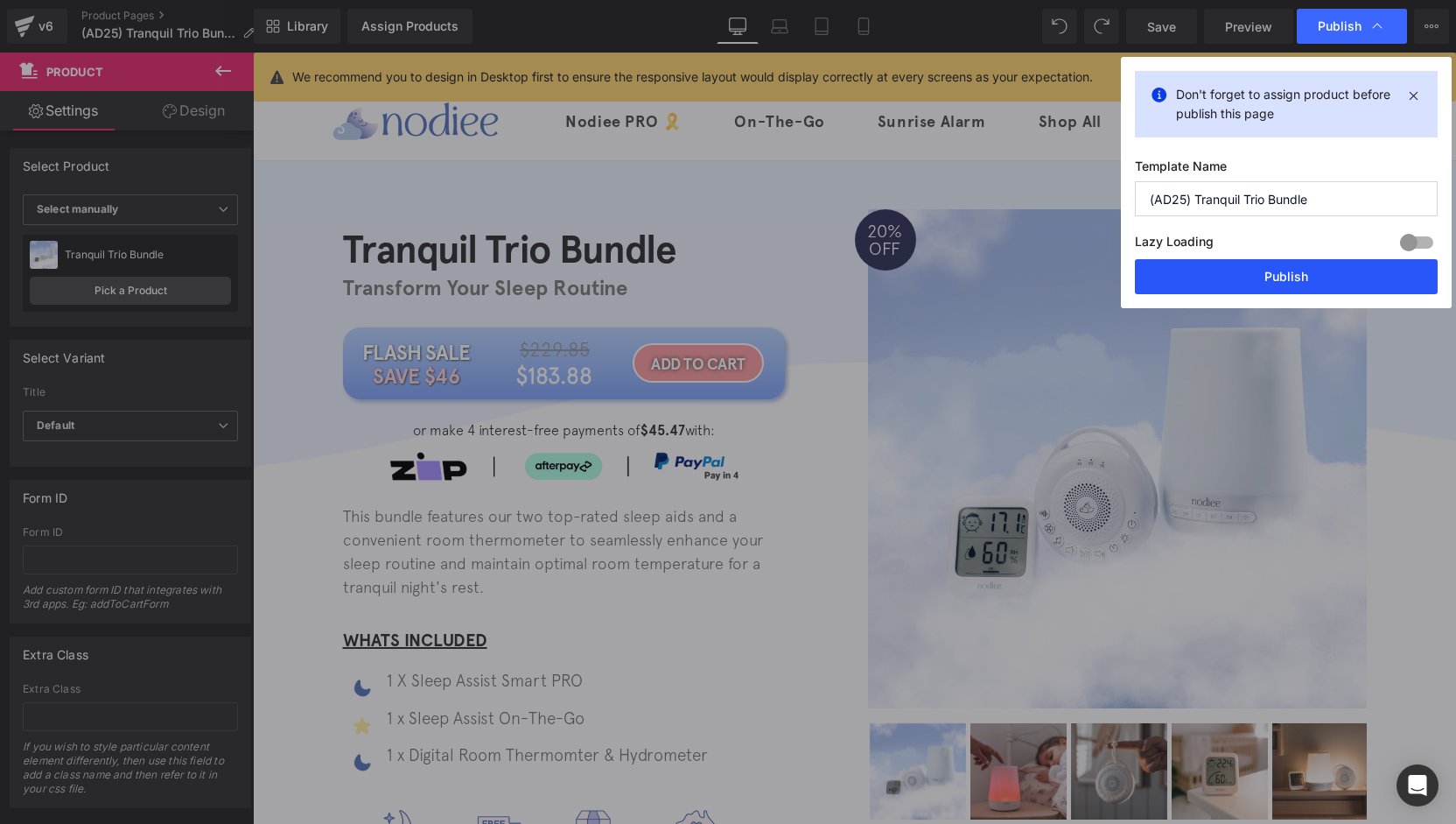
click at [1276, 280] on button "Publish" at bounding box center [1287, 276] width 302 height 35
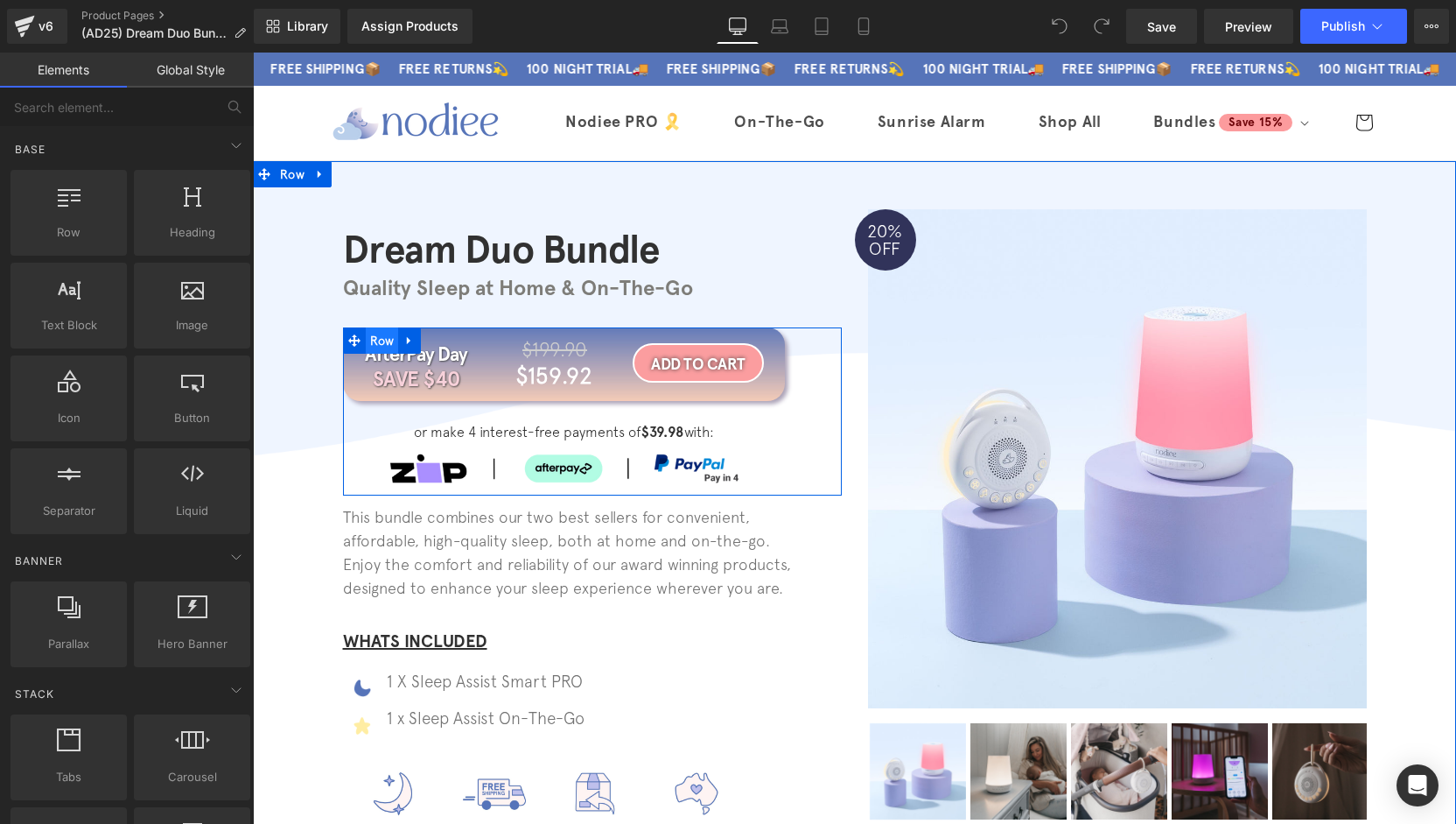
click at [370, 342] on span "Row" at bounding box center [382, 340] width 33 height 26
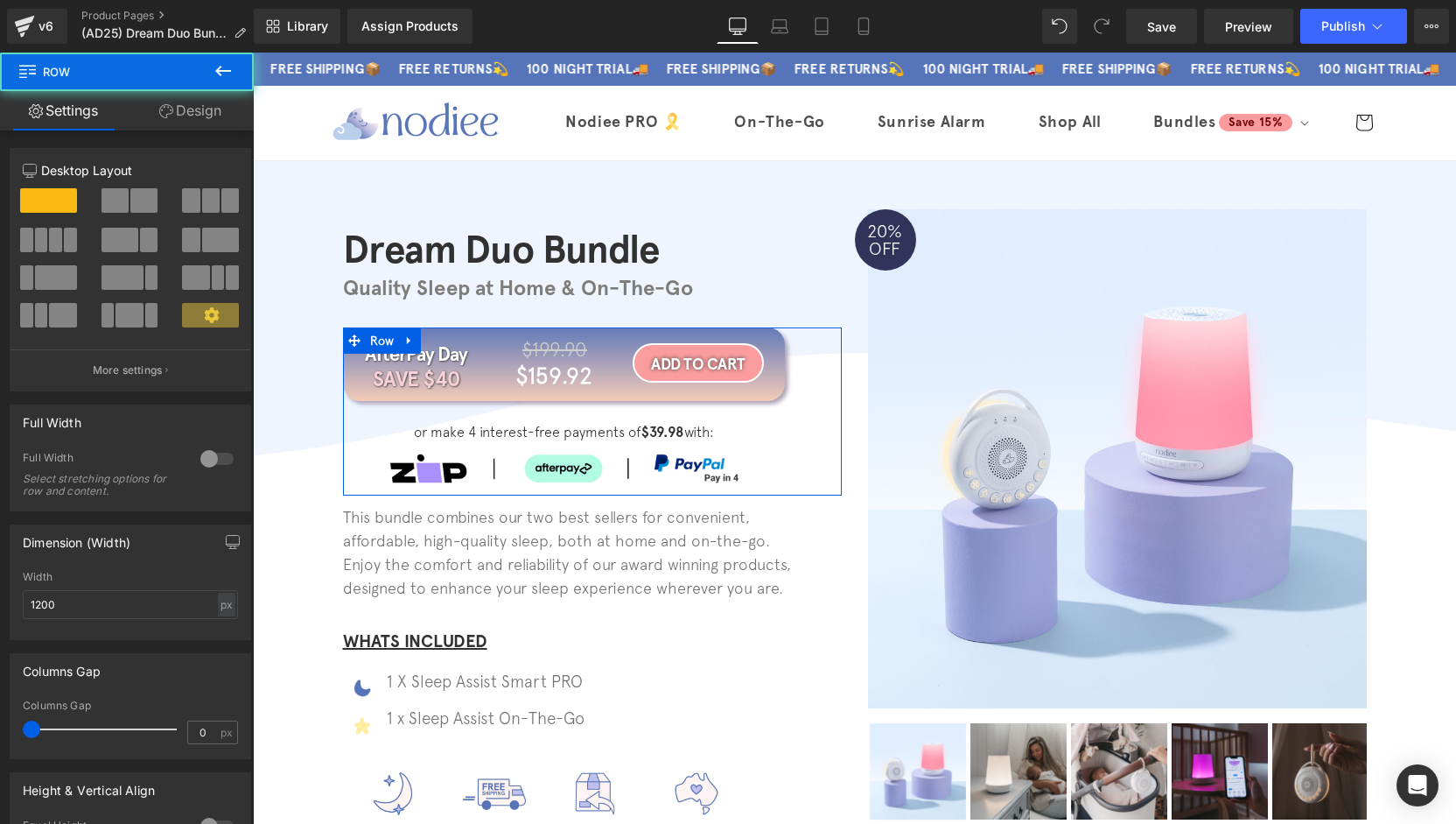
click at [186, 118] on link "Design" at bounding box center [190, 110] width 127 height 39
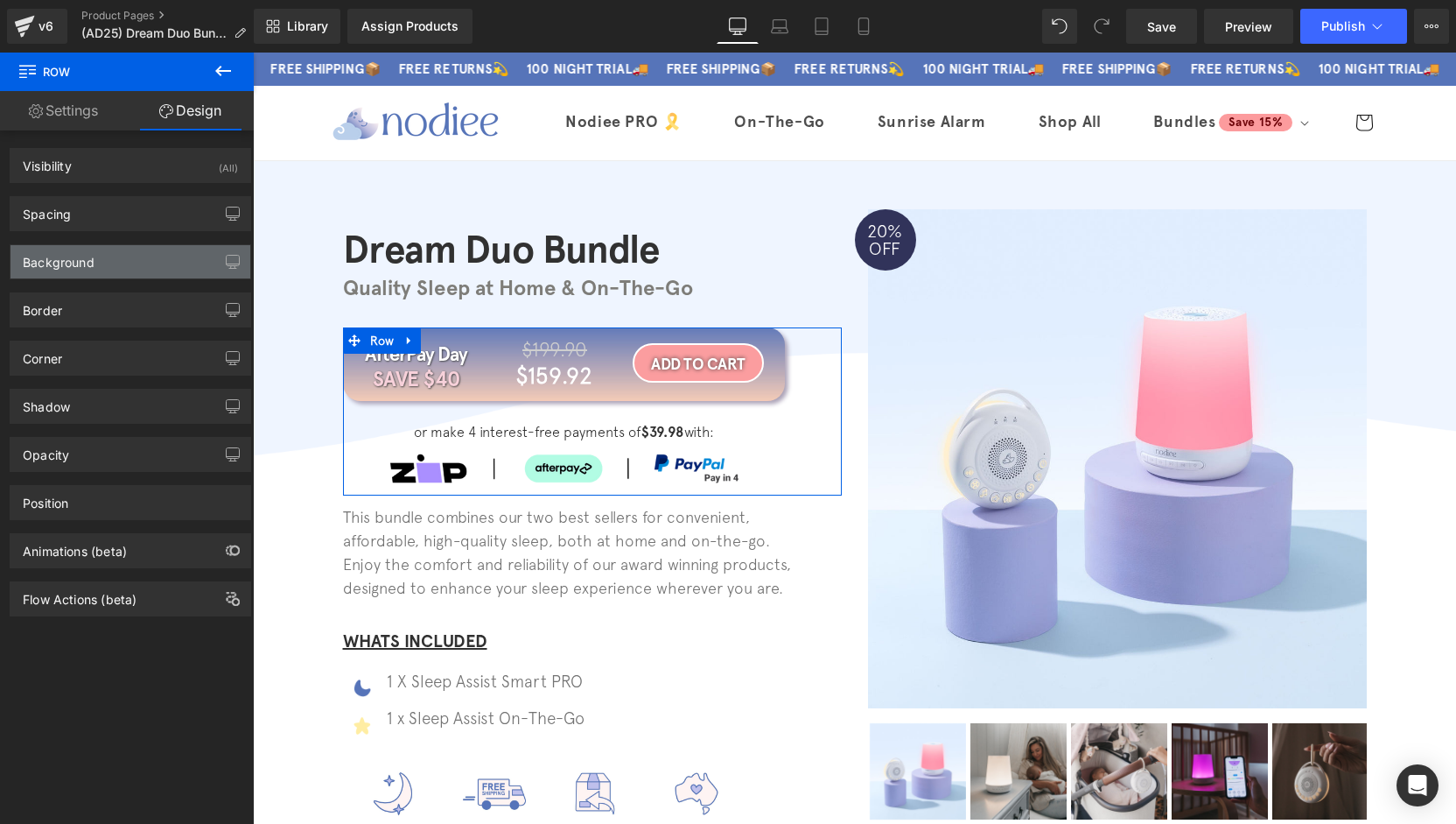
click at [99, 272] on div "Background" at bounding box center [130, 262] width 240 height 33
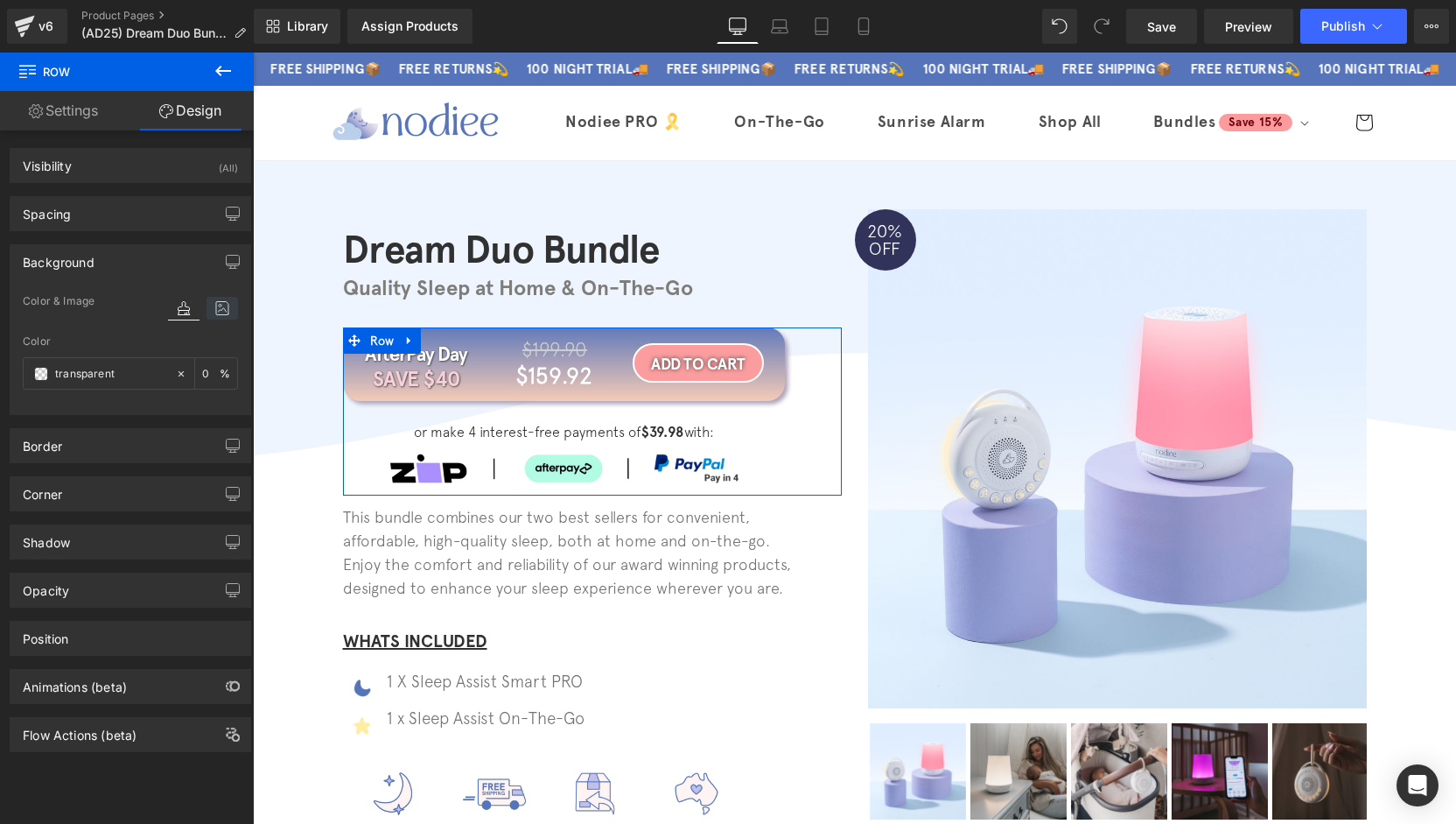
click at [223, 314] on icon at bounding box center [222, 308] width 32 height 23
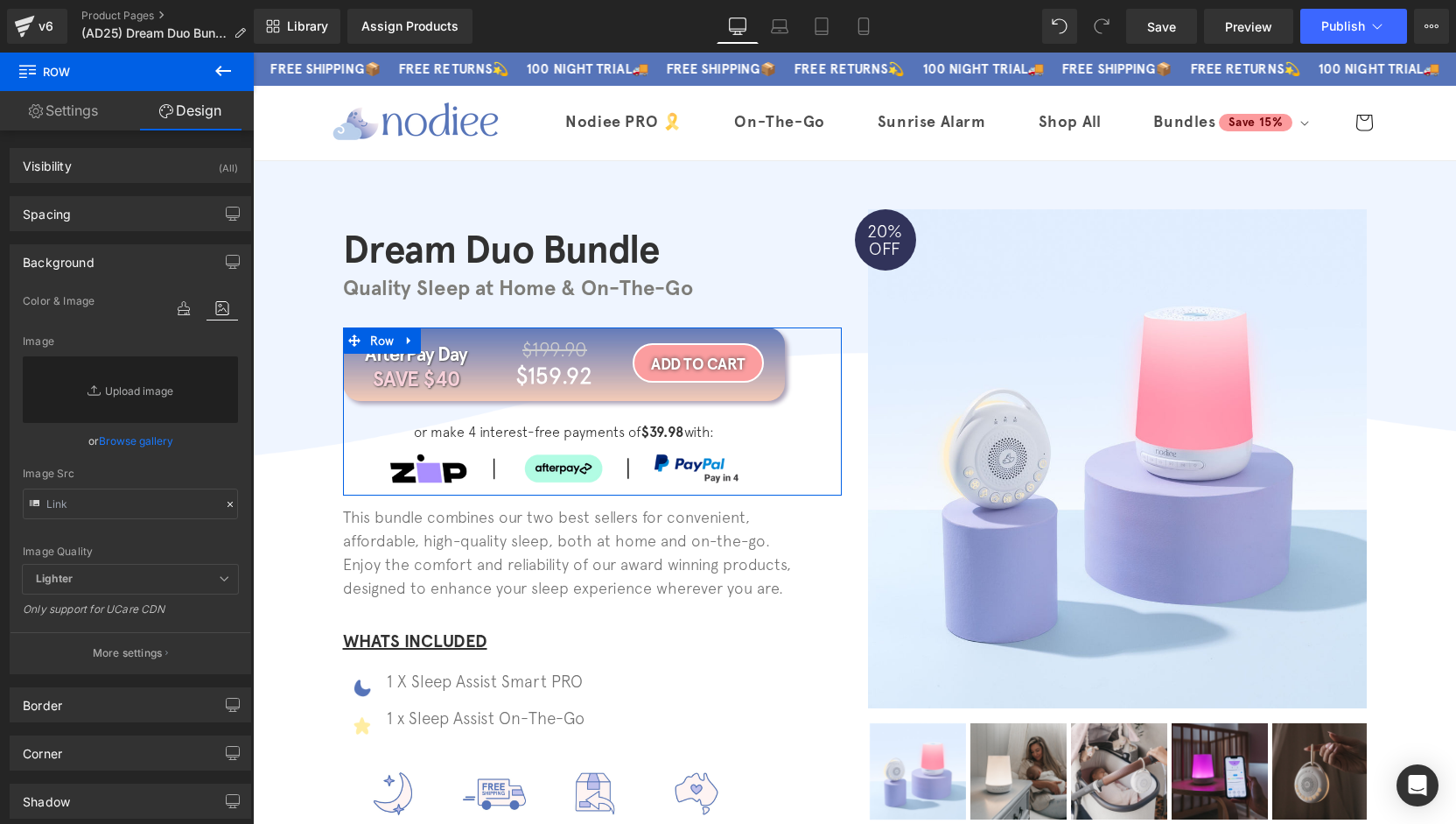
click at [140, 445] on link "Browse gallery" at bounding box center [137, 441] width 75 height 31
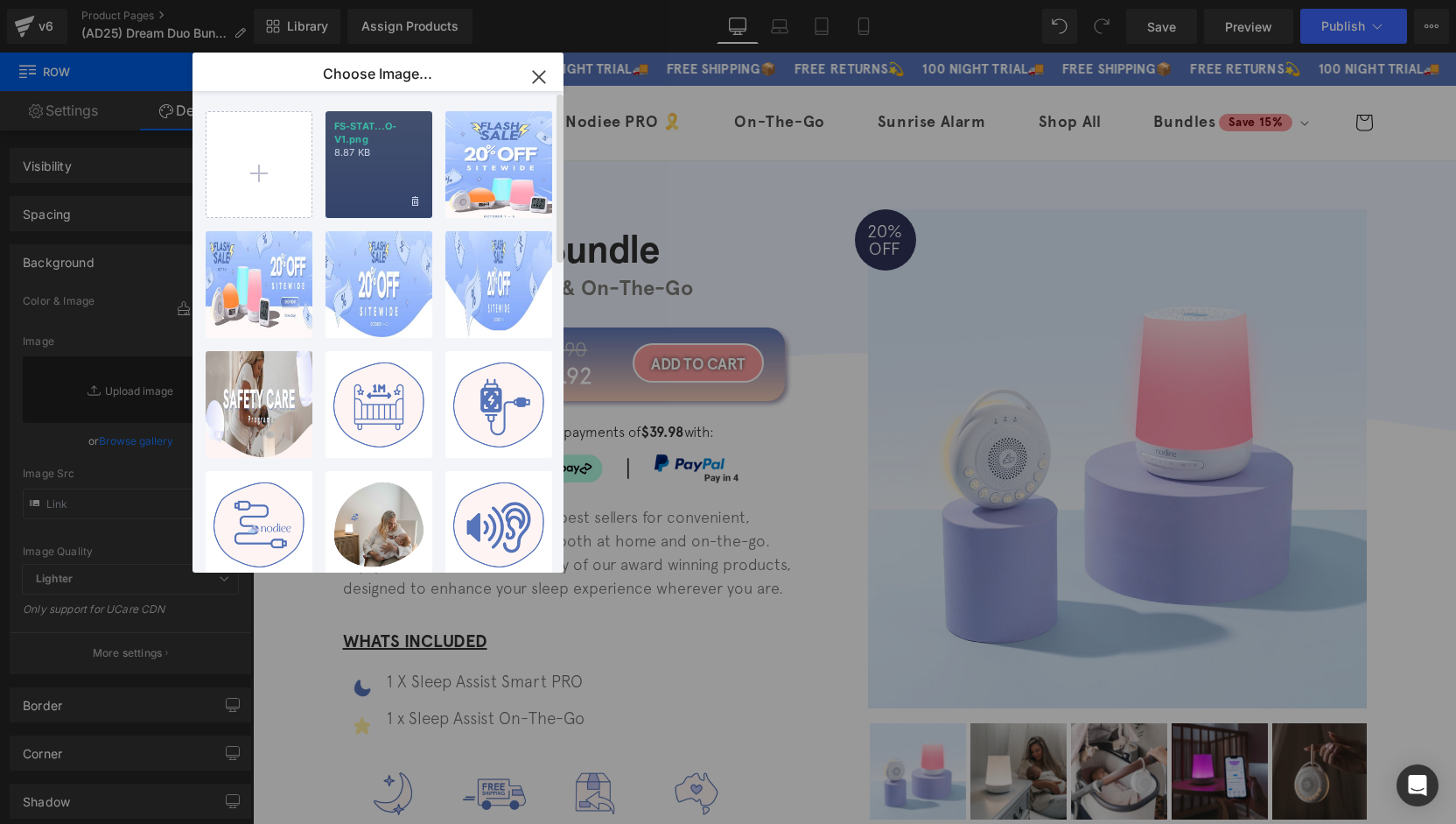
click at [383, 178] on div "FS-STAT...O-V1.png 8.87 KB" at bounding box center [378, 164] width 107 height 107
type input "[URL][DOMAIN_NAME]"
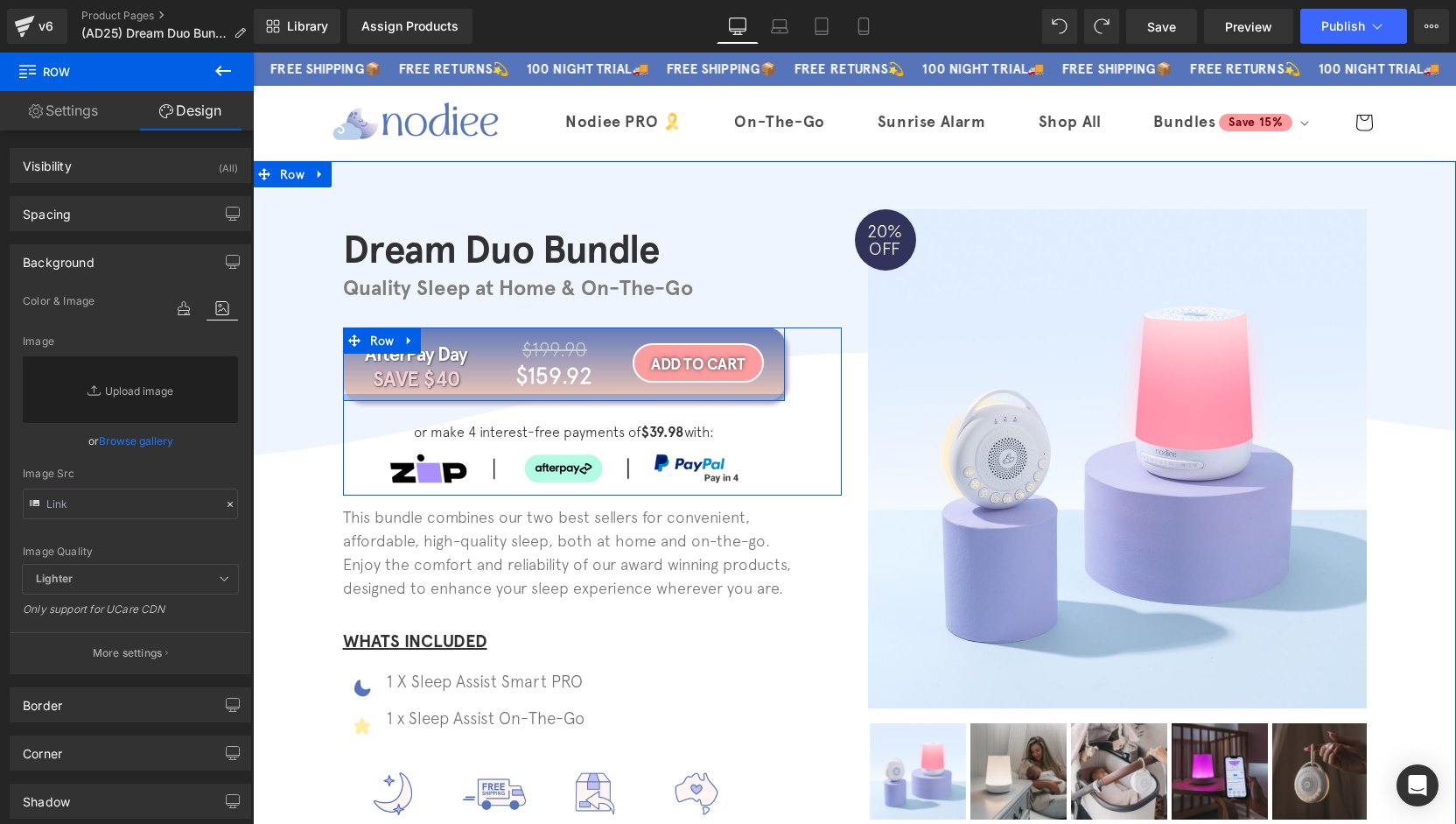
click at [469, 397] on div at bounding box center [563, 397] width 442 height 7
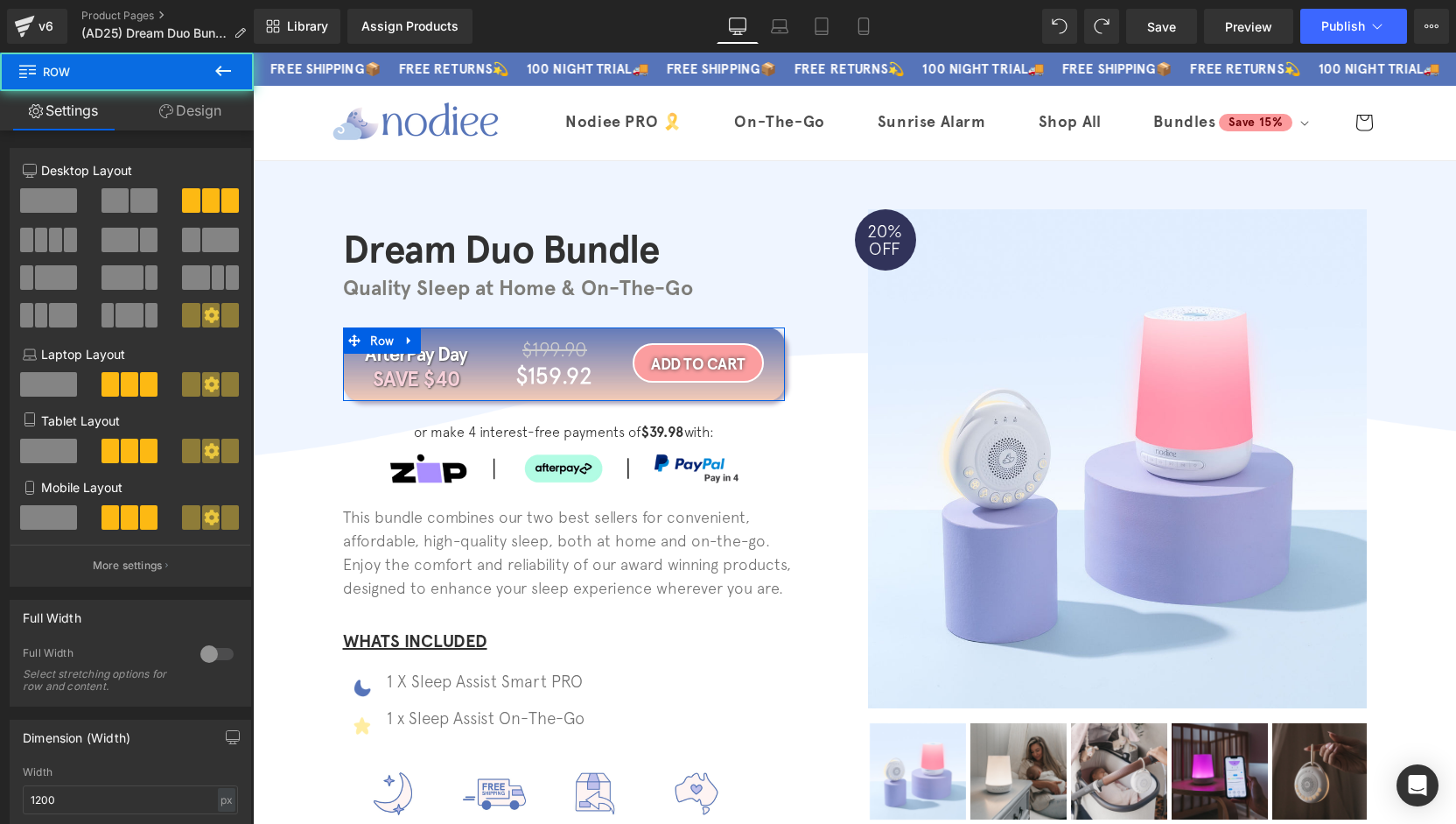
click at [197, 110] on link "Design" at bounding box center [190, 110] width 127 height 39
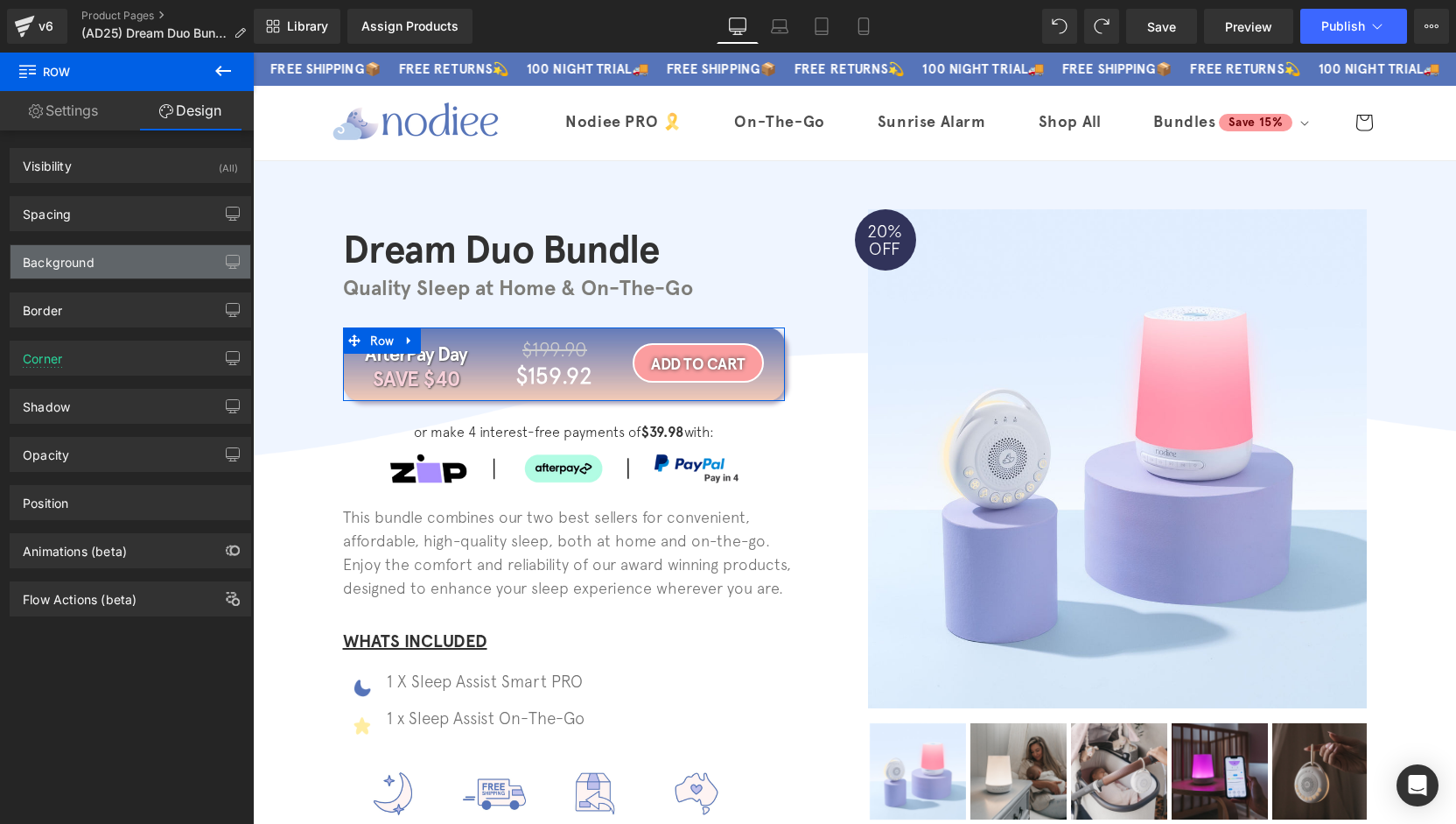
click at [99, 265] on div "Background" at bounding box center [130, 262] width 240 height 33
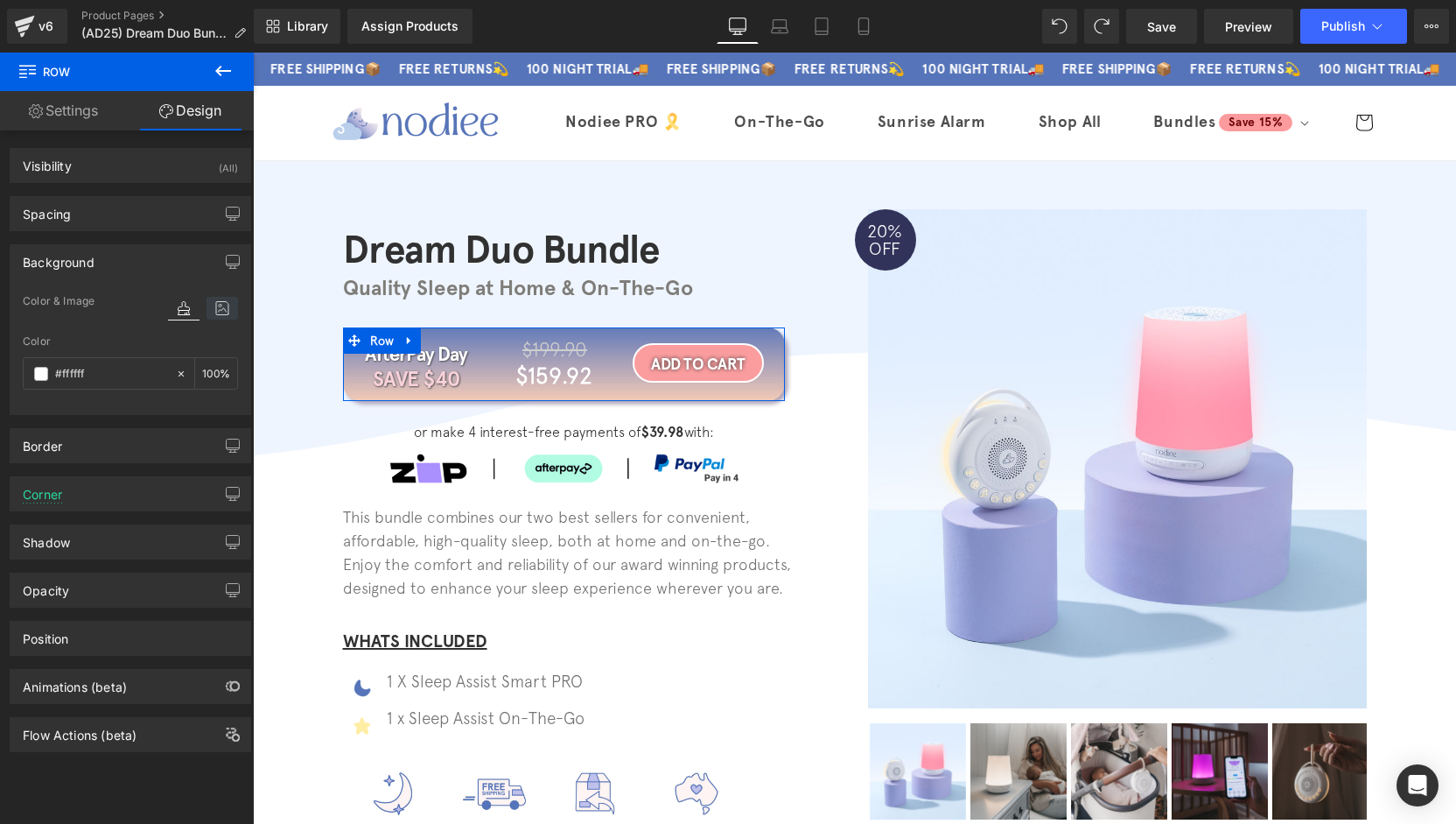
click at [218, 304] on icon at bounding box center [222, 308] width 32 height 23
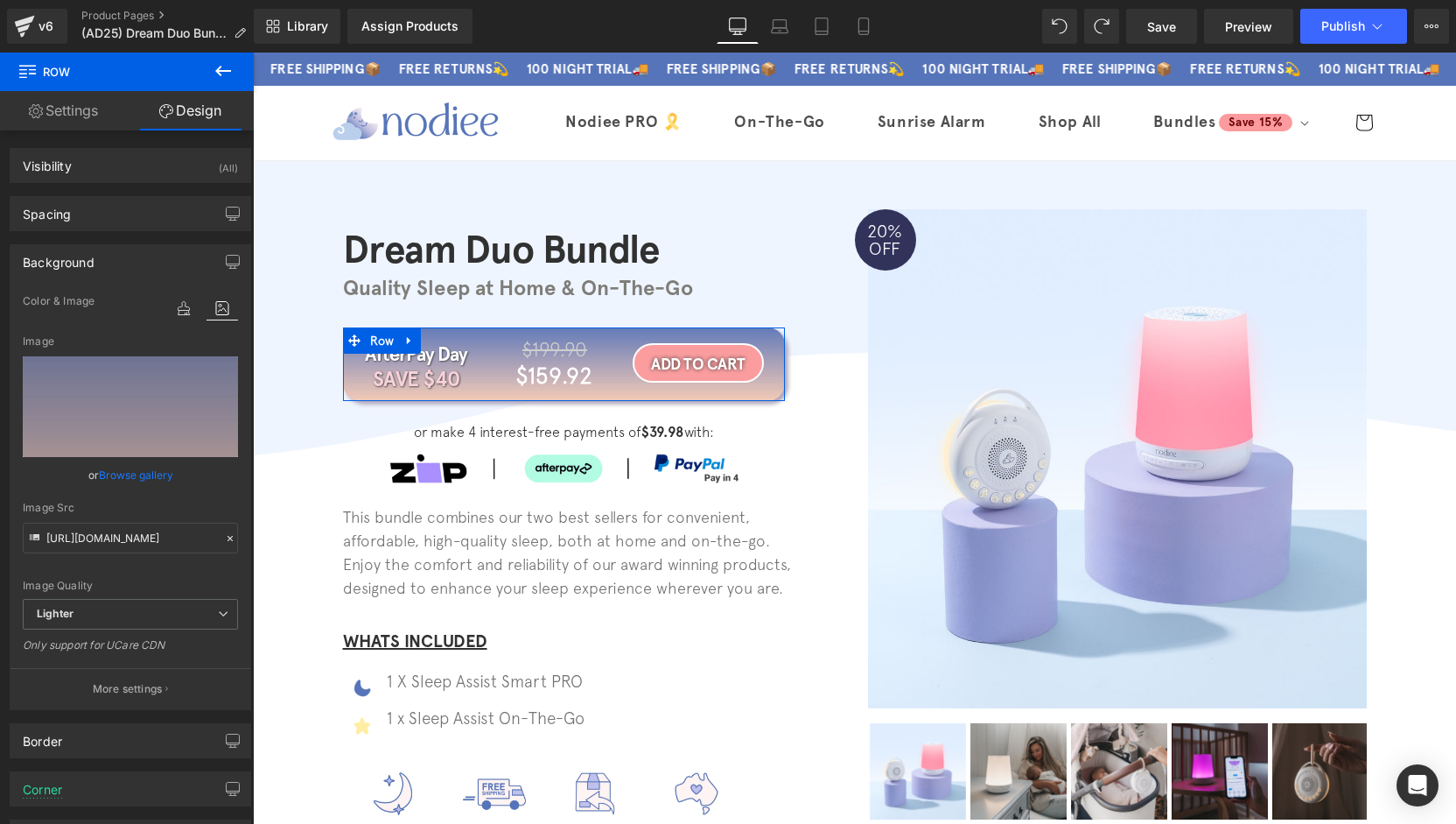
click at [140, 474] on link "Browse gallery" at bounding box center [137, 475] width 75 height 31
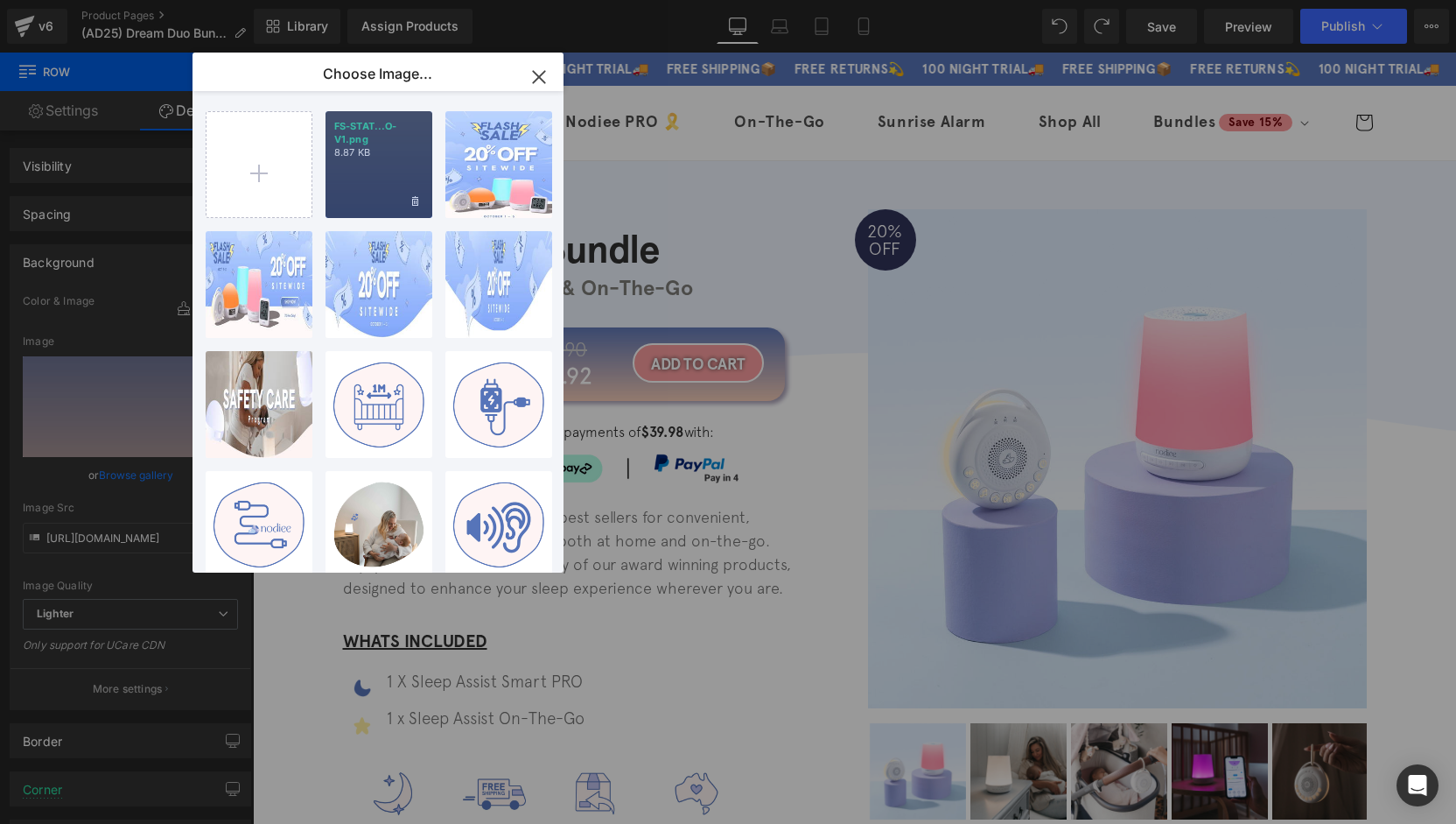
drag, startPoint x: 383, startPoint y: 146, endPoint x: 128, endPoint y: 96, distance: 259.9
click at [383, 146] on p "8.87 KB" at bounding box center [379, 152] width 89 height 13
type input "[URL][DOMAIN_NAME]"
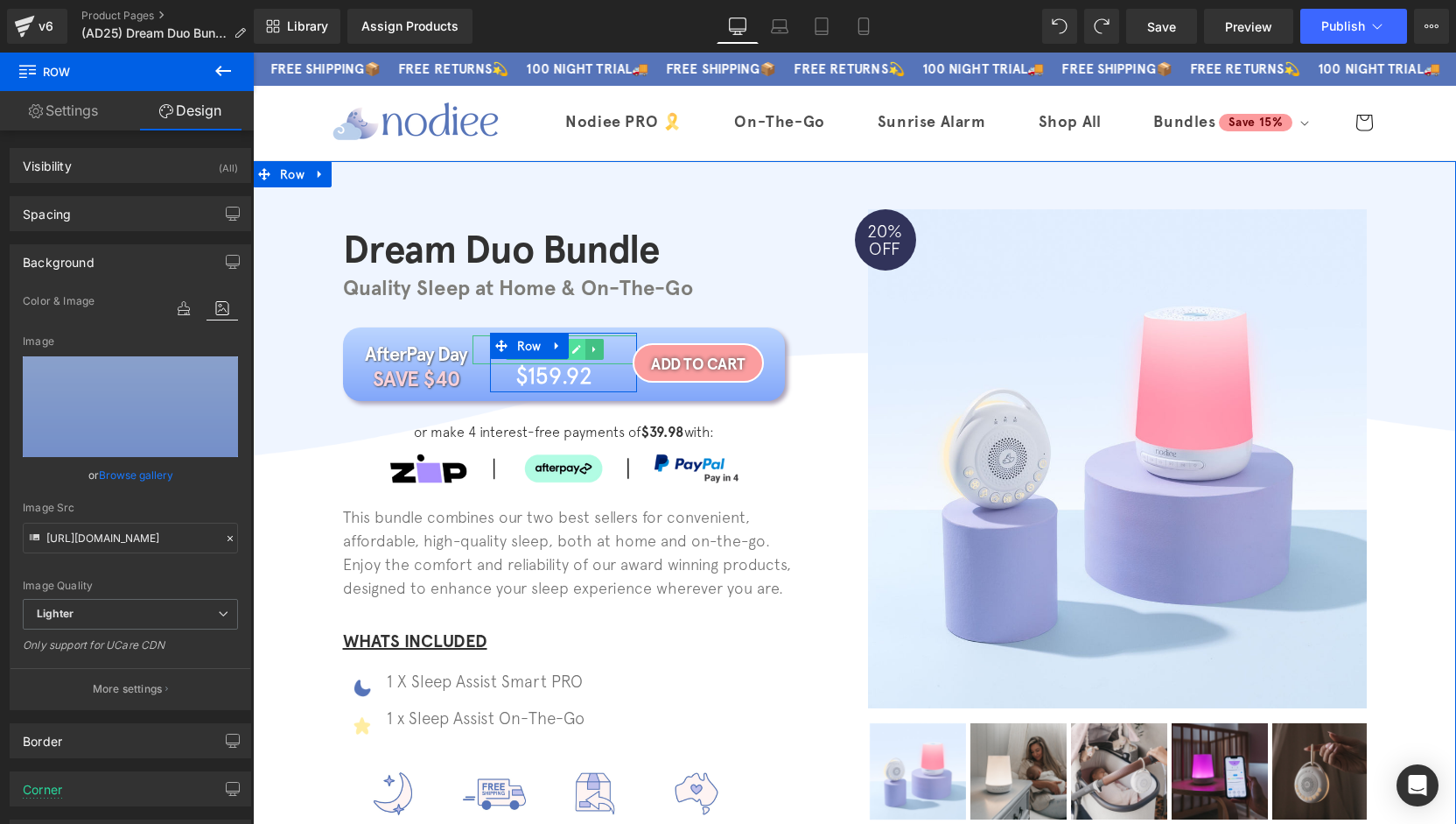
click at [572, 349] on icon at bounding box center [577, 349] width 9 height 9
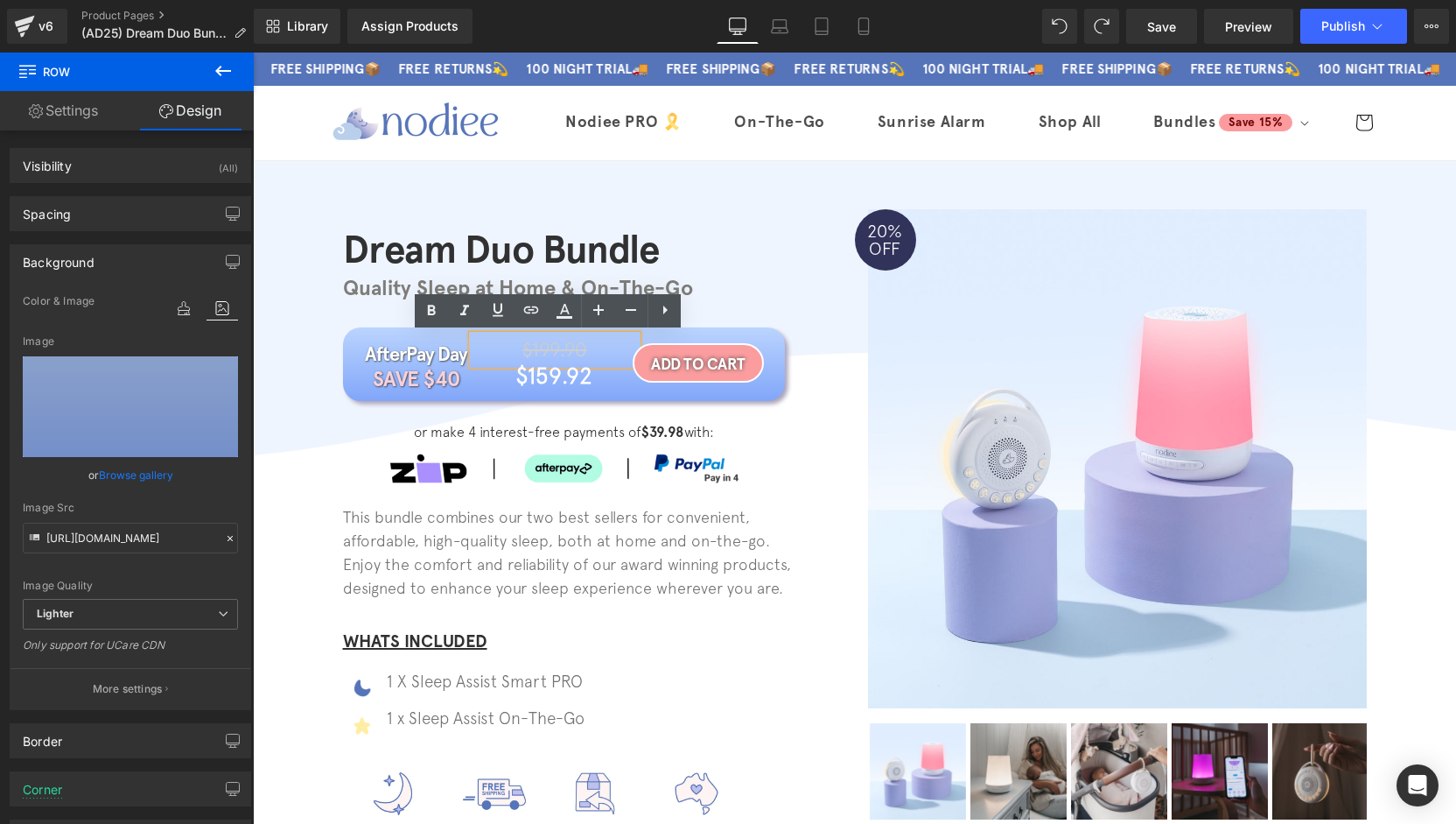
click at [569, 349] on span "$199.90" at bounding box center [554, 349] width 65 height 23
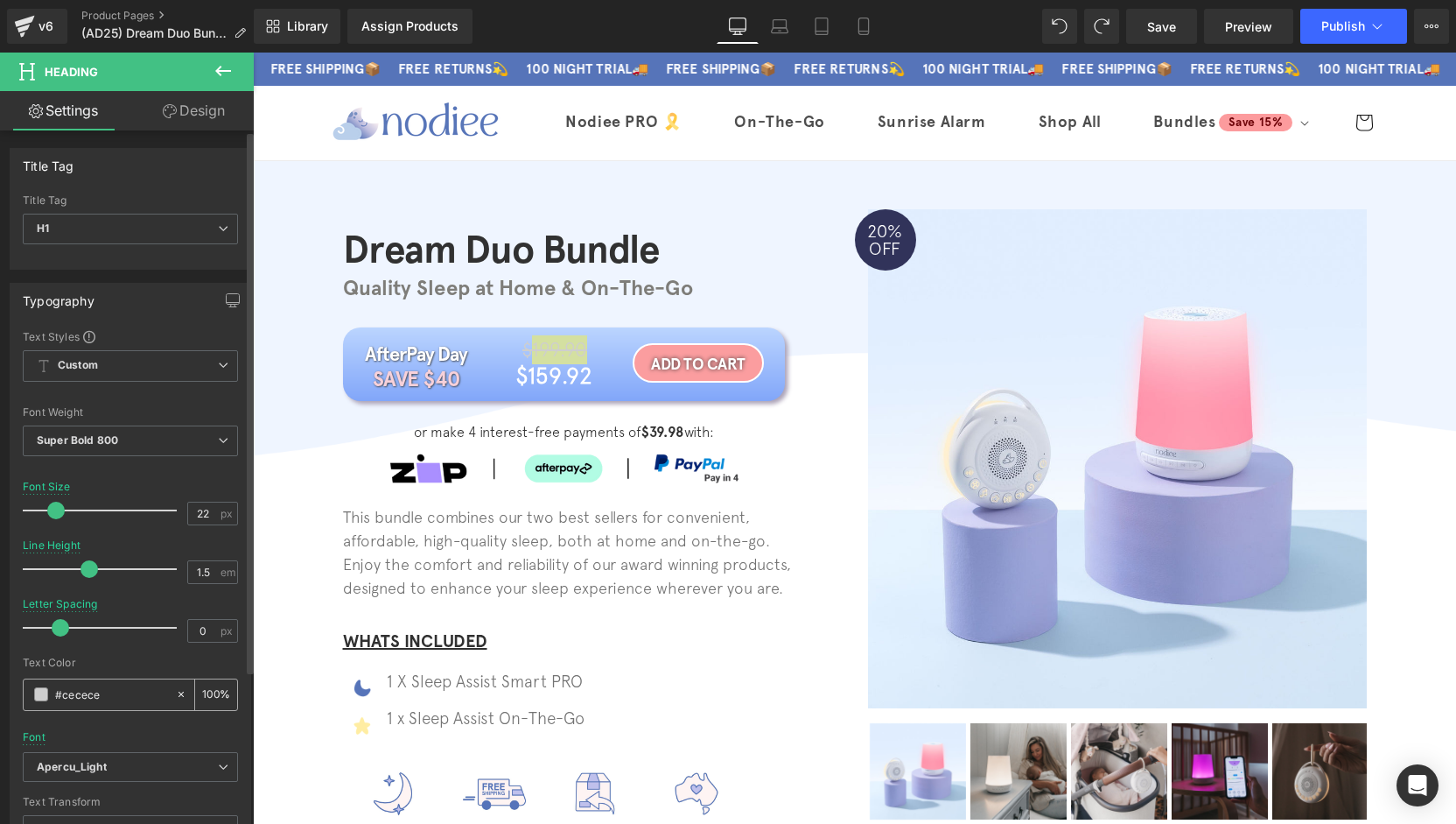
click at [46, 694] on span at bounding box center [40, 694] width 14 height 14
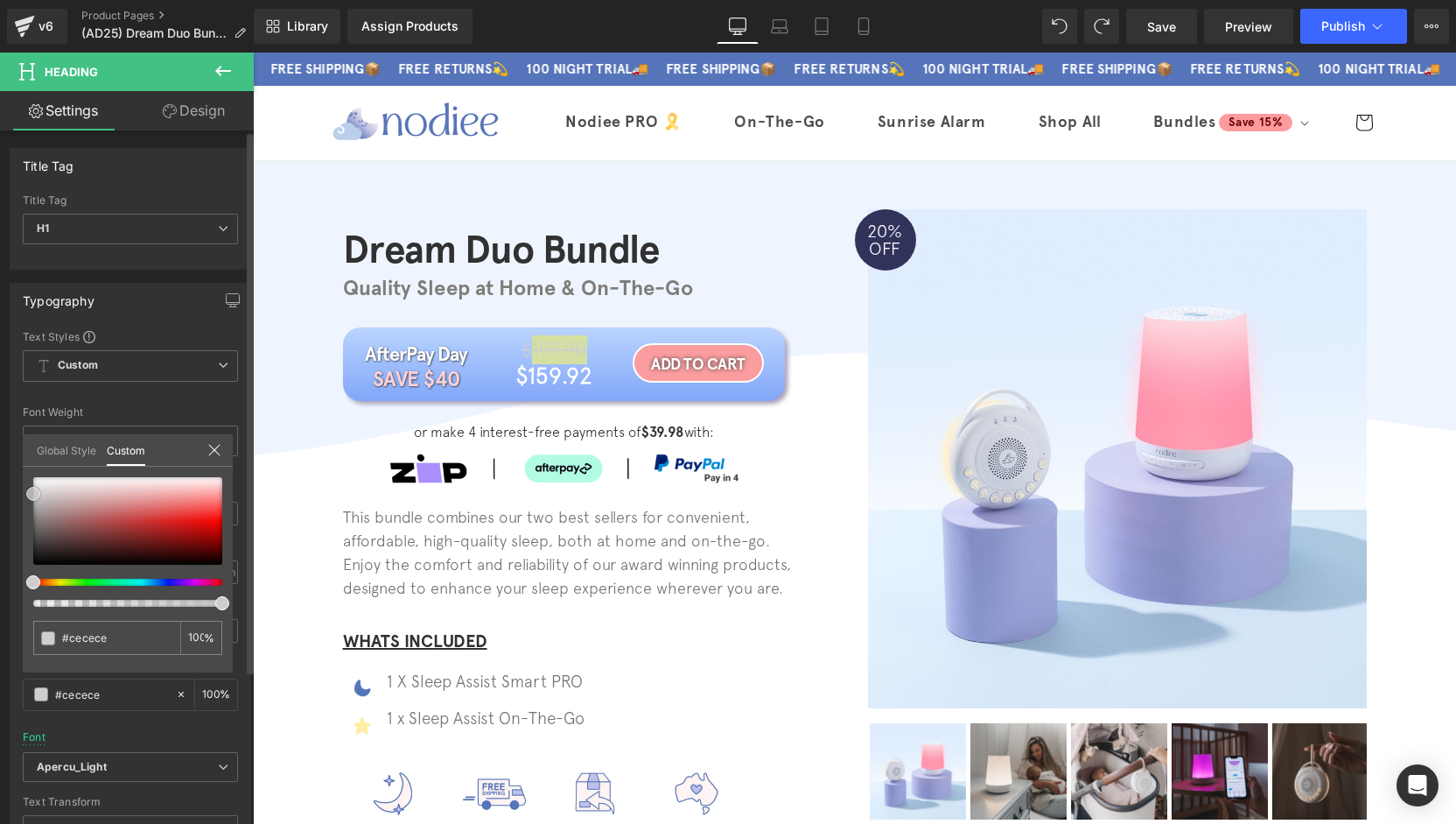
type input "#cccccc"
type input "#bcbcbc"
type input "#b5b5b5"
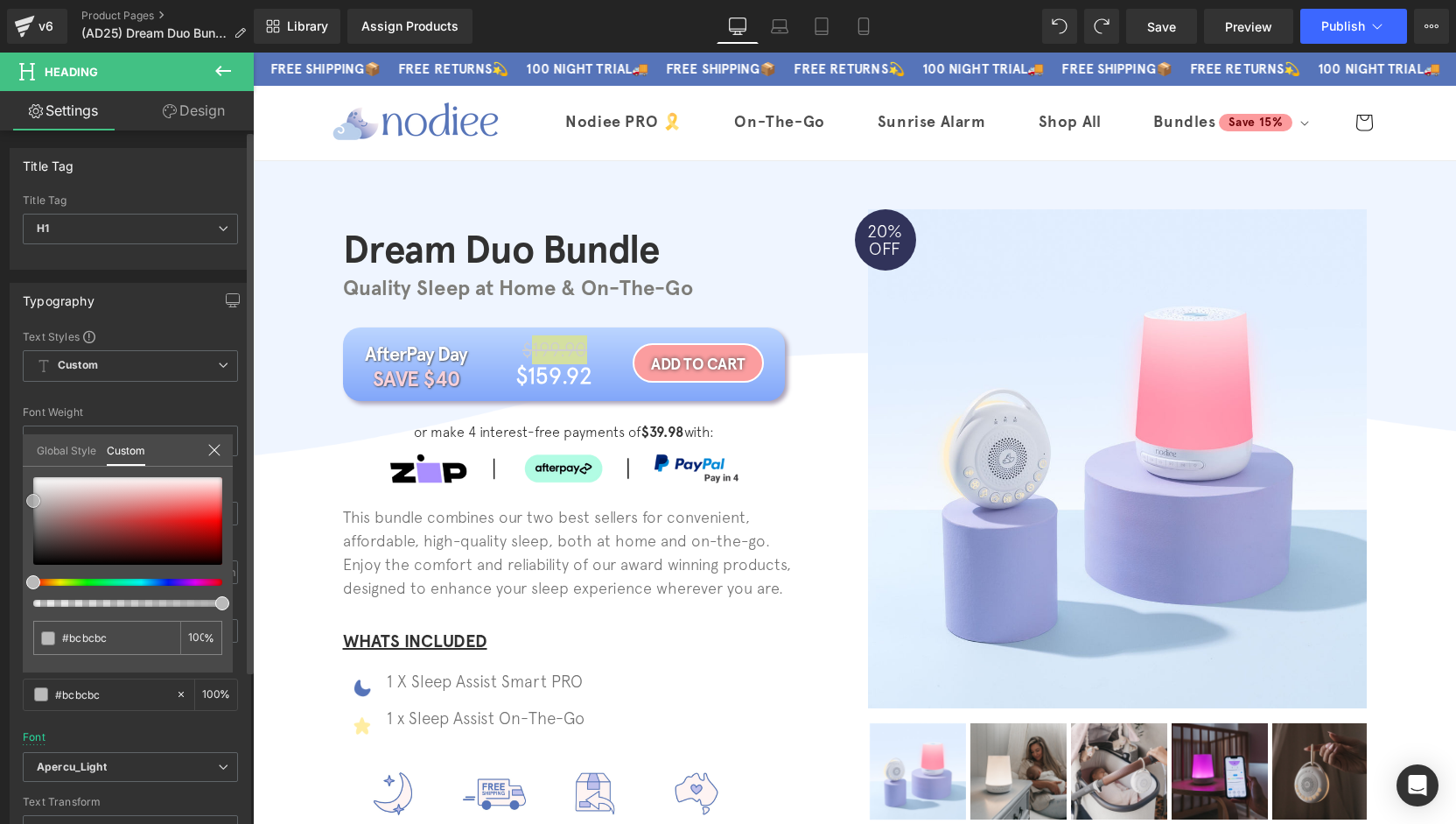
type input "#b5b5b5"
type input "#adadad"
type input "#aaaaaa"
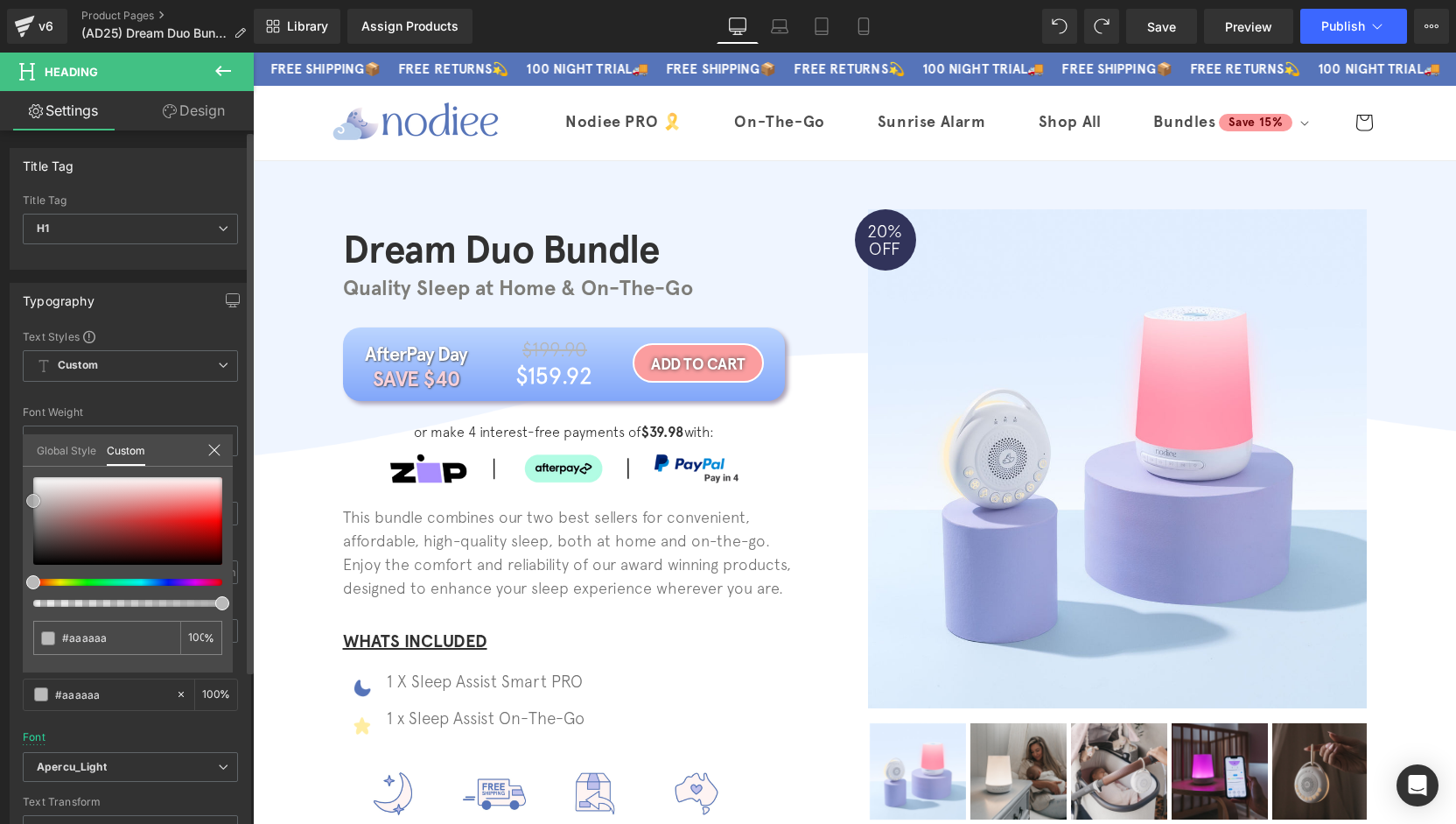
type input "#a5a5a5"
type input "#a3a3a3"
type input "#a0a0a0"
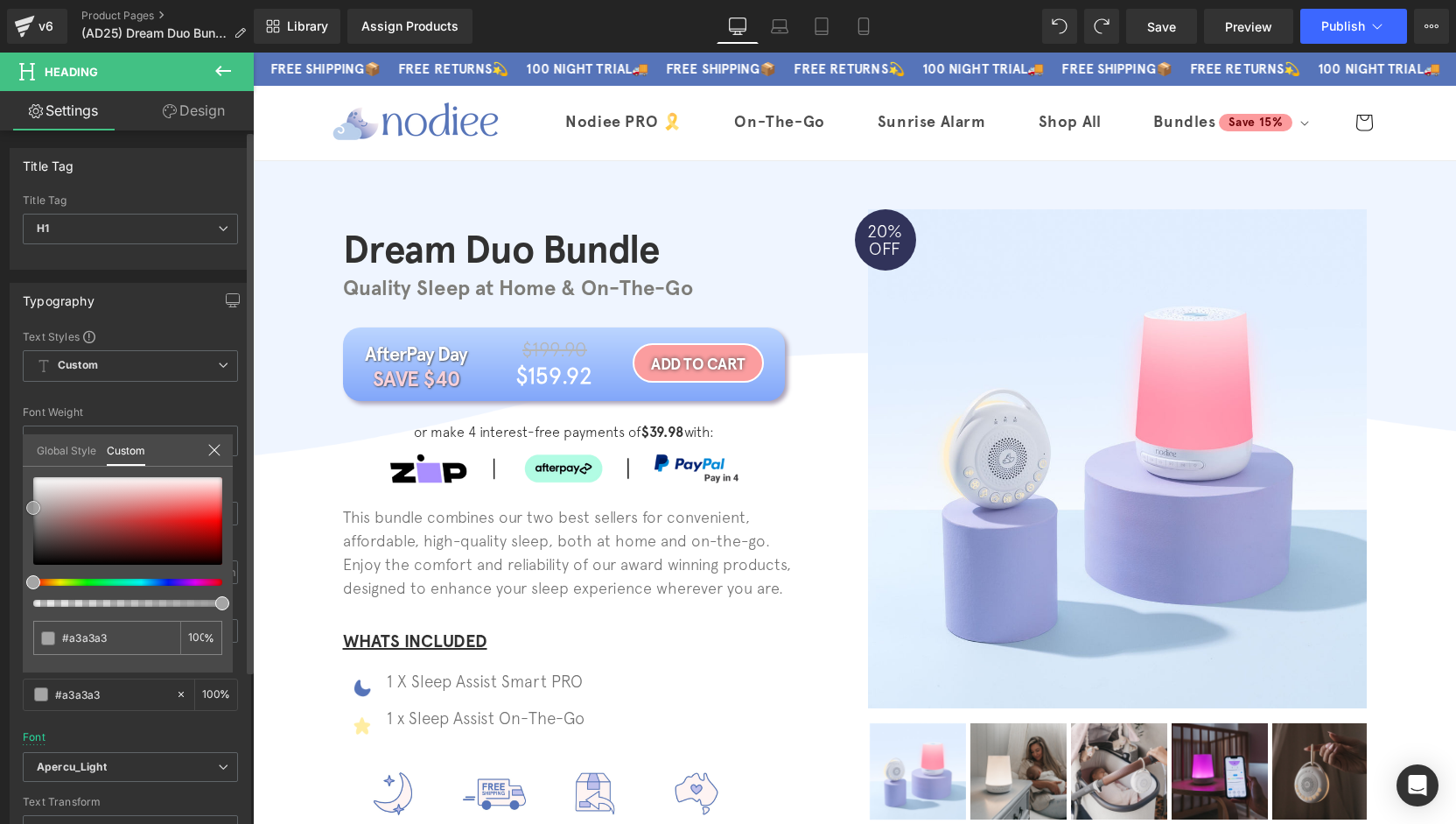
type input "#a0a0a0"
type input "#9e9e9e"
type input "#9b9b9b"
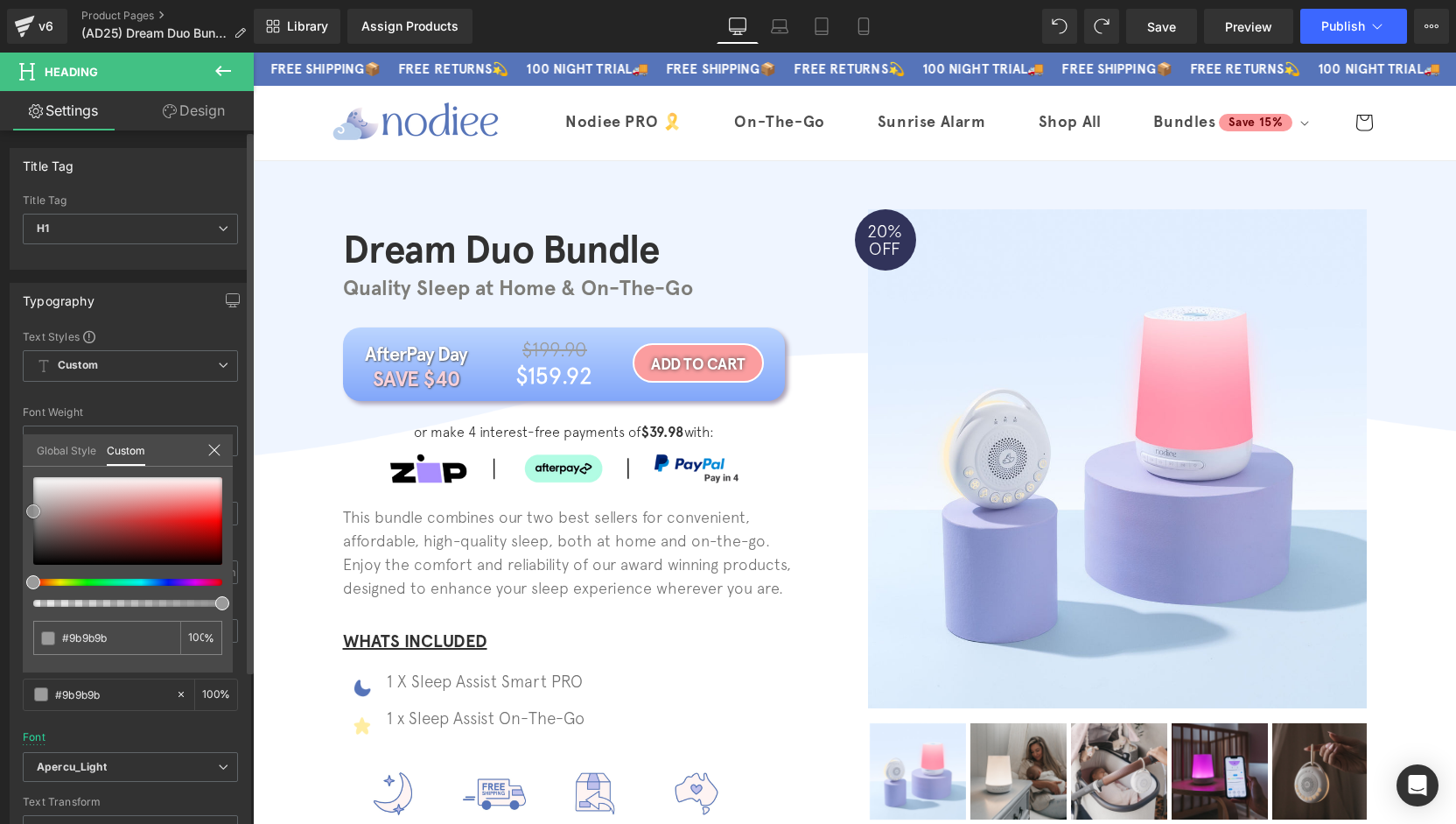
drag, startPoint x: 35, startPoint y: 495, endPoint x: 28, endPoint y: 512, distance: 18.4
click at [28, 512] on span at bounding box center [33, 510] width 14 height 14
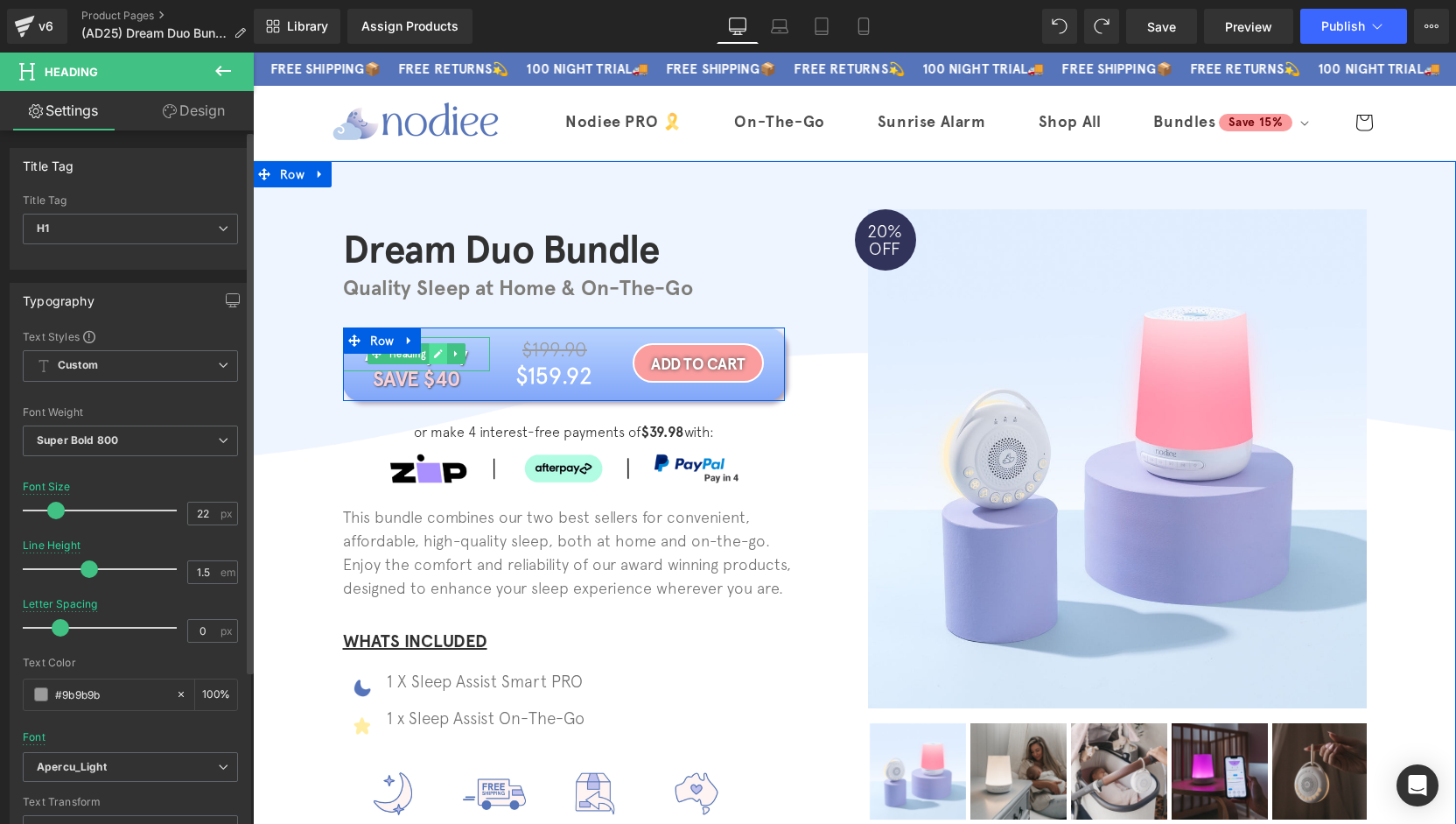
click at [438, 353] on link at bounding box center [438, 353] width 18 height 21
click at [439, 353] on h1 "AfterPay Day" at bounding box center [415, 355] width 147 height 35
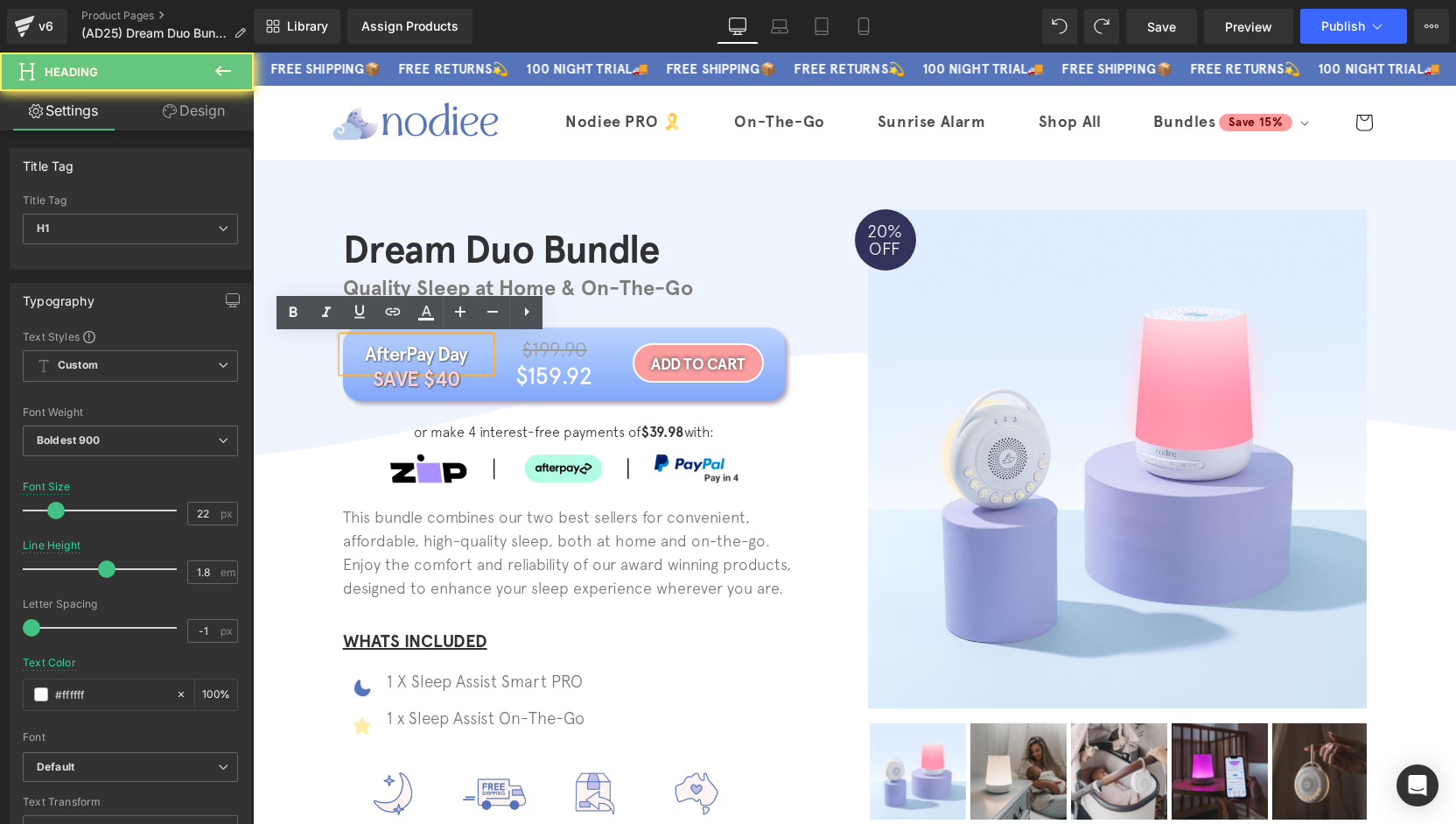
click at [439, 353] on h1 "AfterPay Day" at bounding box center [415, 355] width 147 height 35
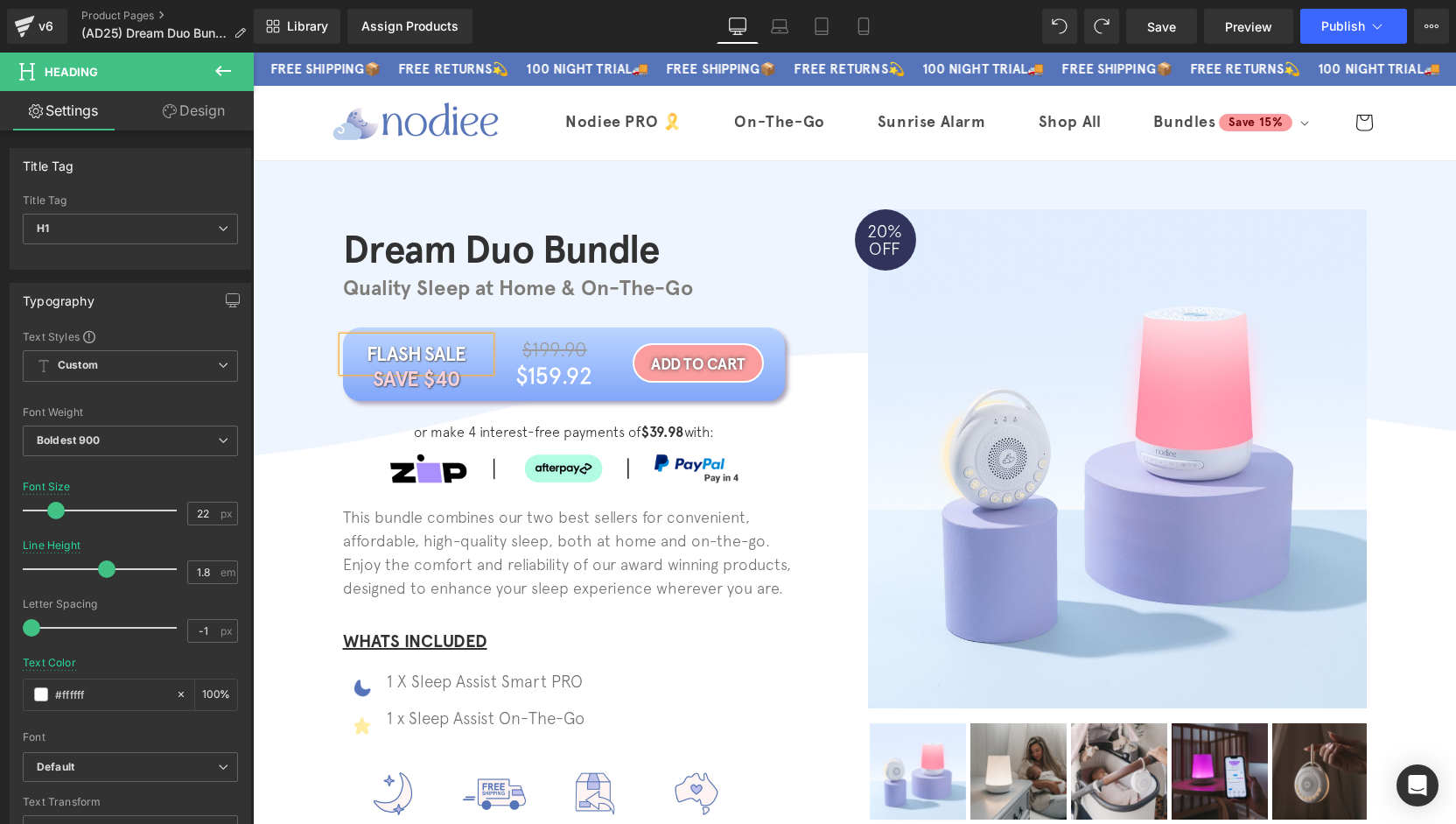
click at [270, 434] on div "Dream Duo Bundle Heading Quality Sleep at Home & On-The-Go Heading Row FLASH SA…" at bounding box center [855, 535] width 1203 height 699
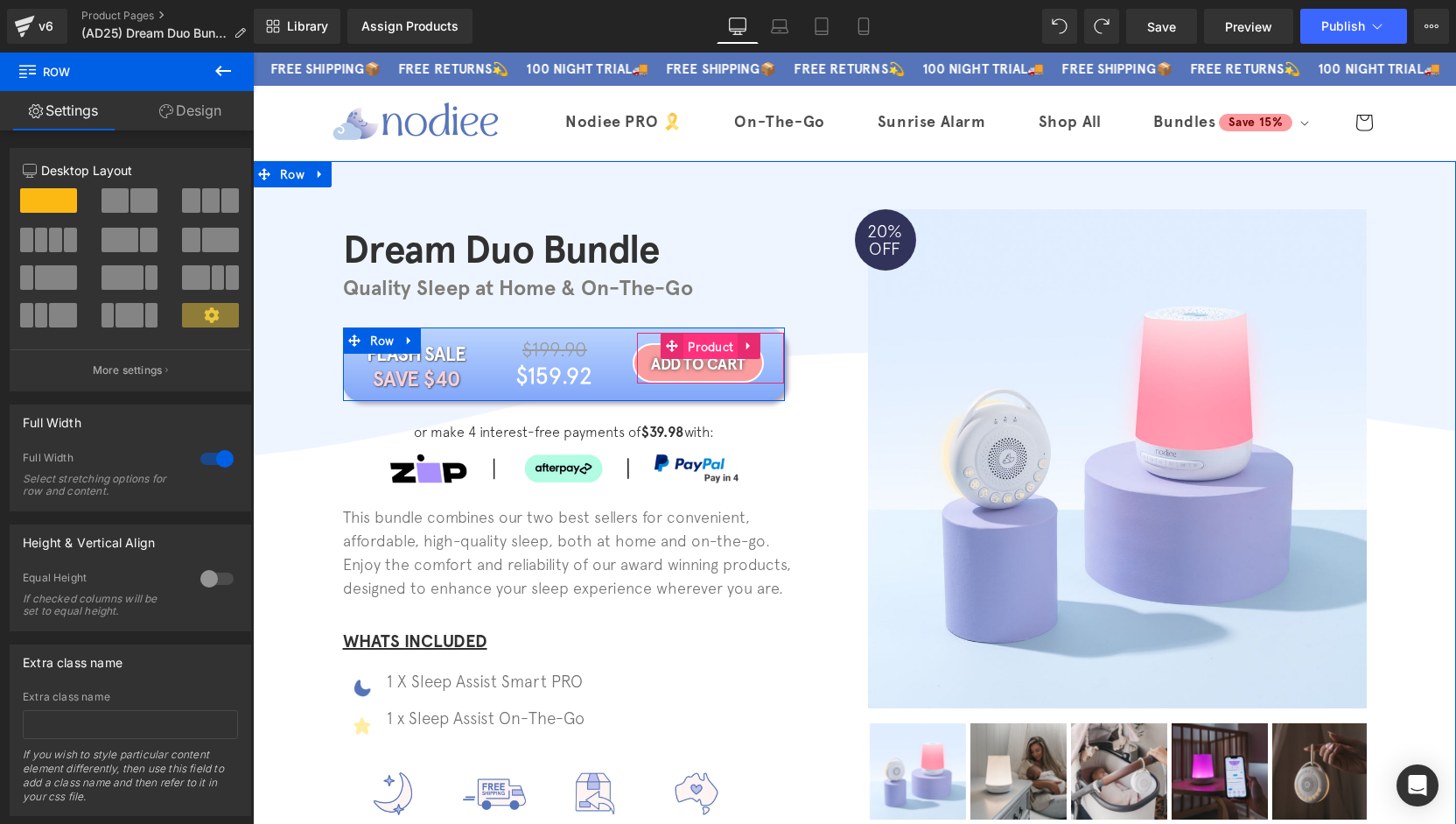
click at [702, 351] on span "Product" at bounding box center [711, 346] width 55 height 26
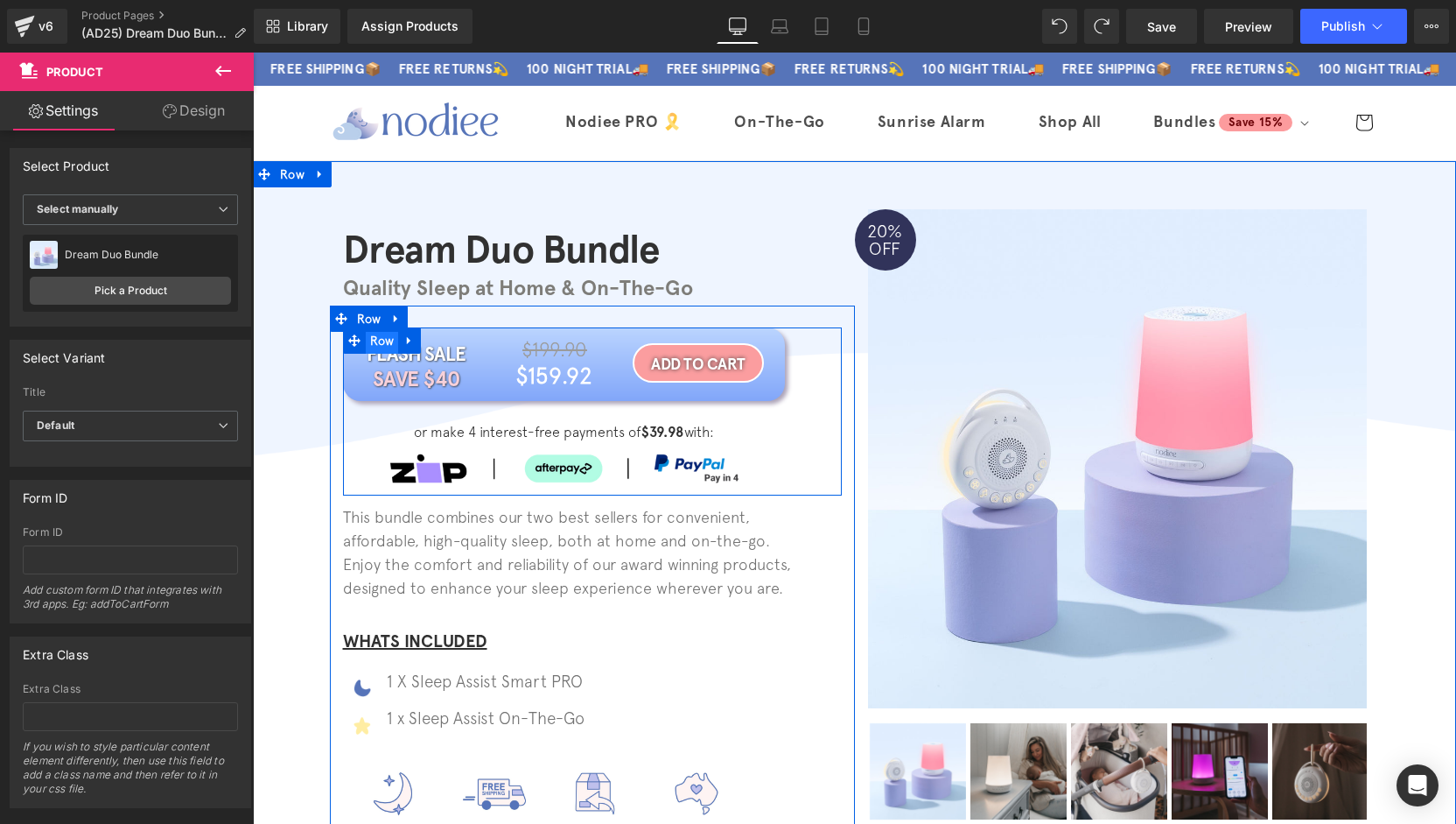
click at [373, 344] on span "Row" at bounding box center [382, 340] width 33 height 26
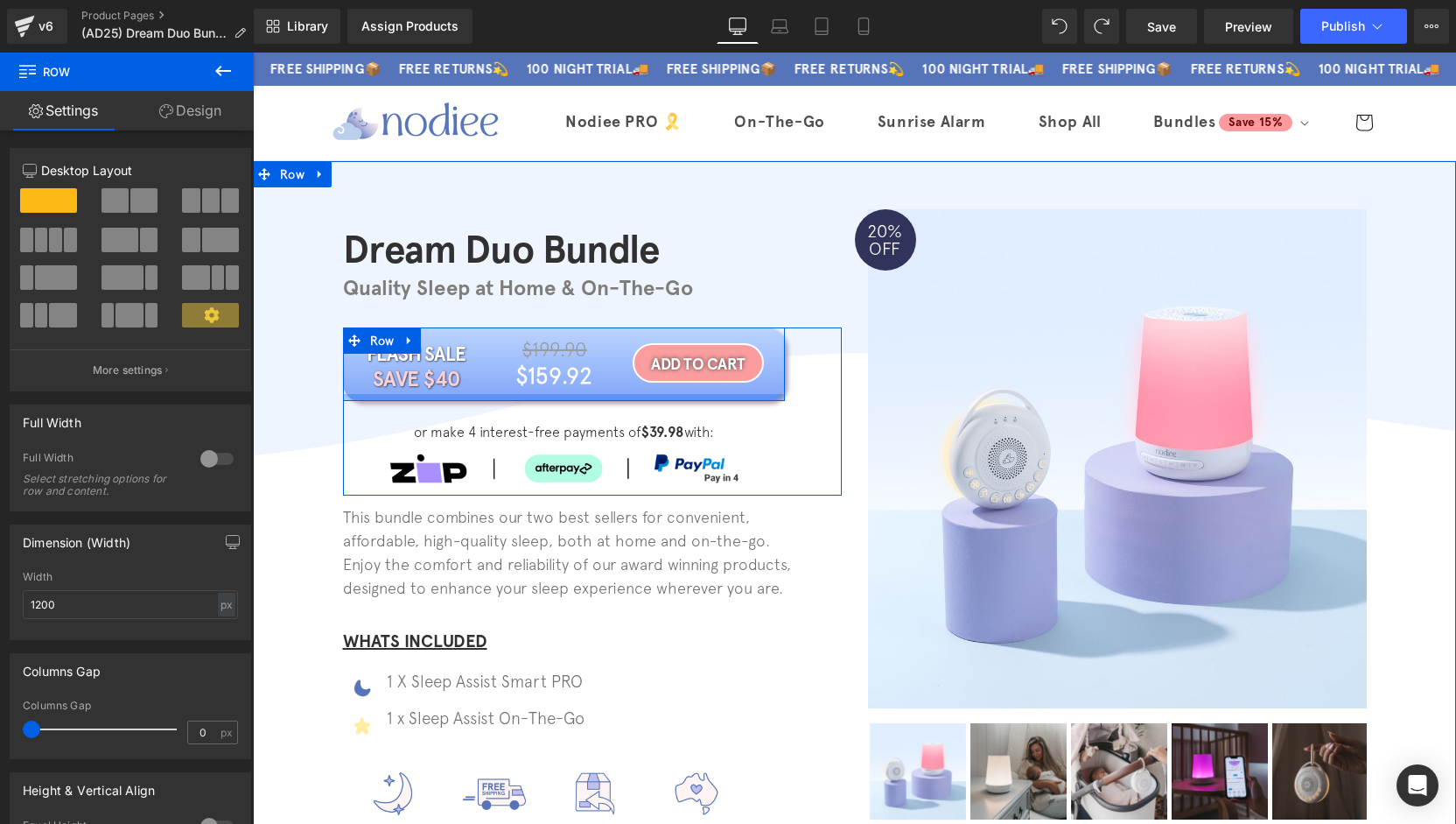
click at [456, 399] on div at bounding box center [563, 397] width 442 height 7
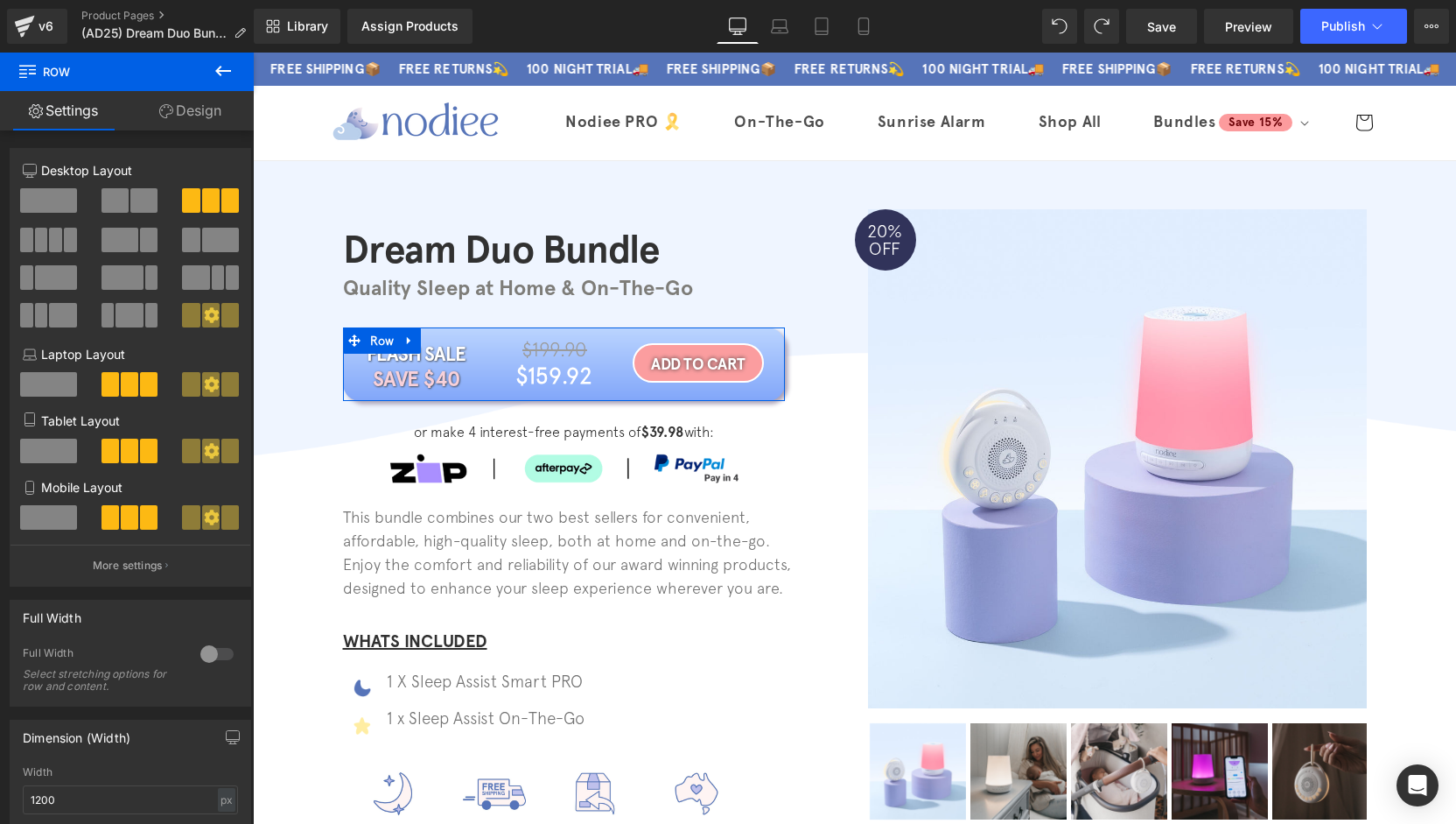
click at [205, 106] on link "Design" at bounding box center [190, 110] width 127 height 39
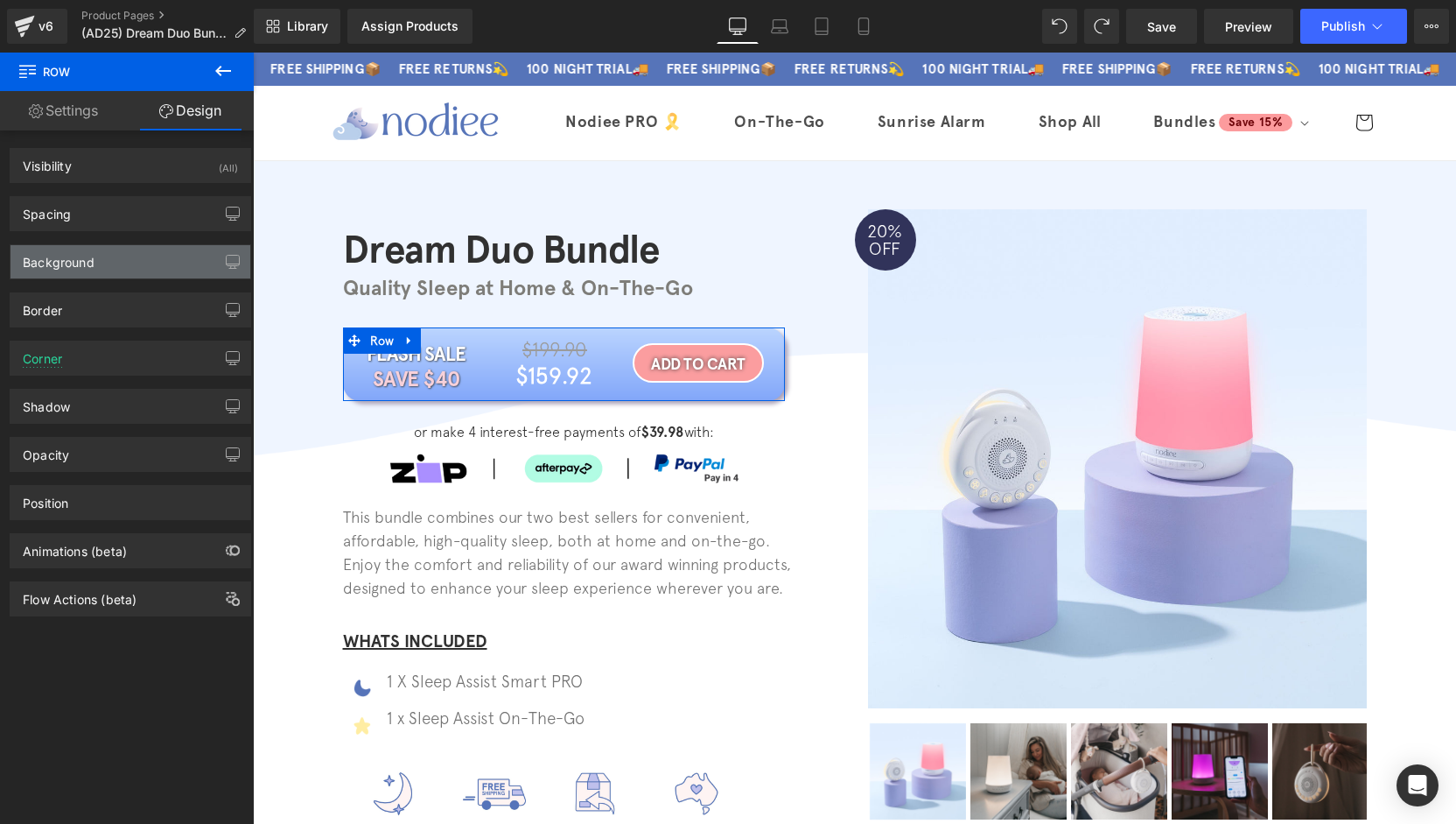
type input "[URL][DOMAIN_NAME]"
click at [111, 279] on div "Border Border Style Custom Custom Setup Global Style Custom Setup Global Style …" at bounding box center [130, 303] width 261 height 48
click at [118, 264] on div "Background" at bounding box center [130, 262] width 240 height 33
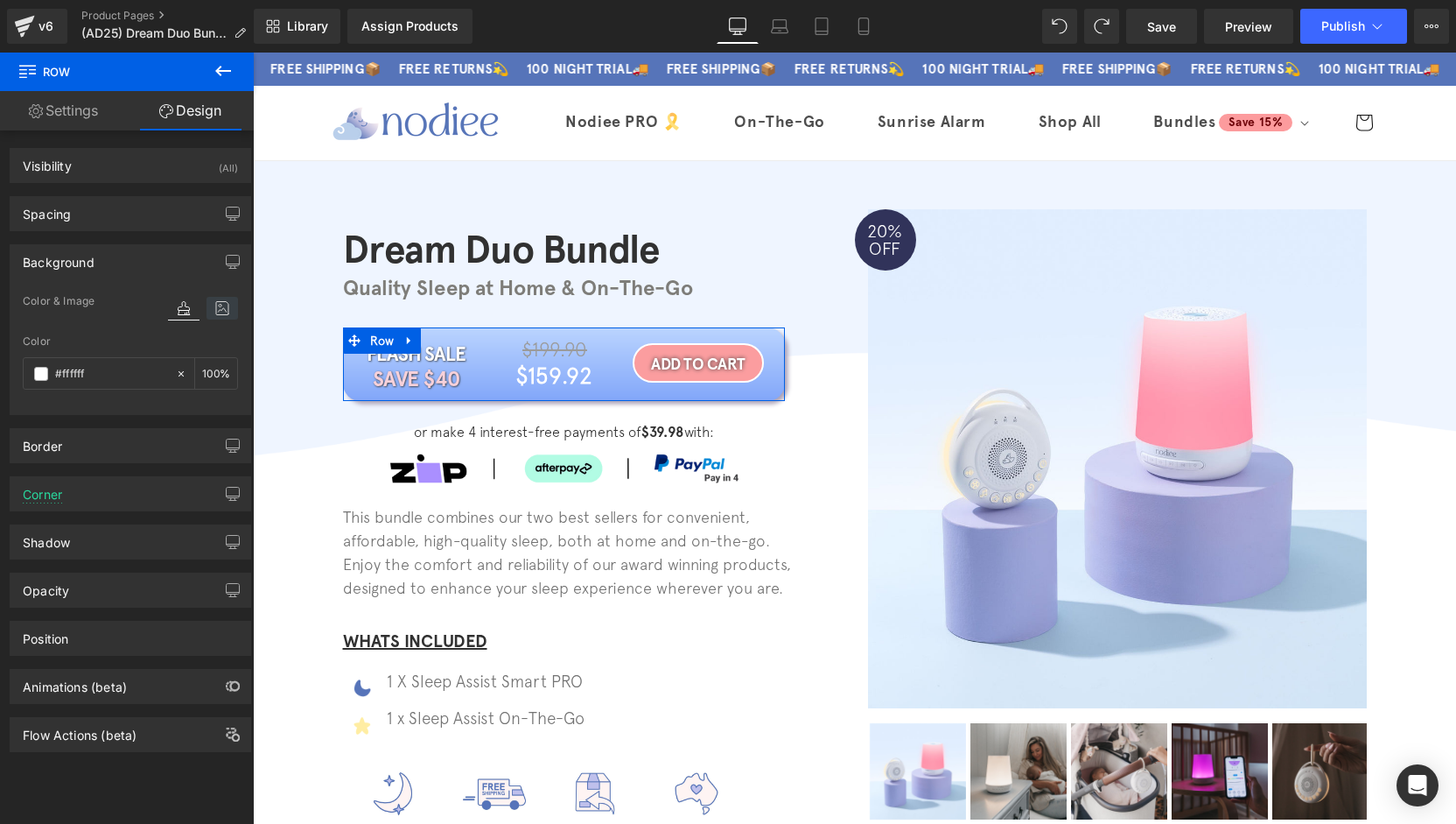
click at [211, 316] on icon at bounding box center [222, 308] width 32 height 23
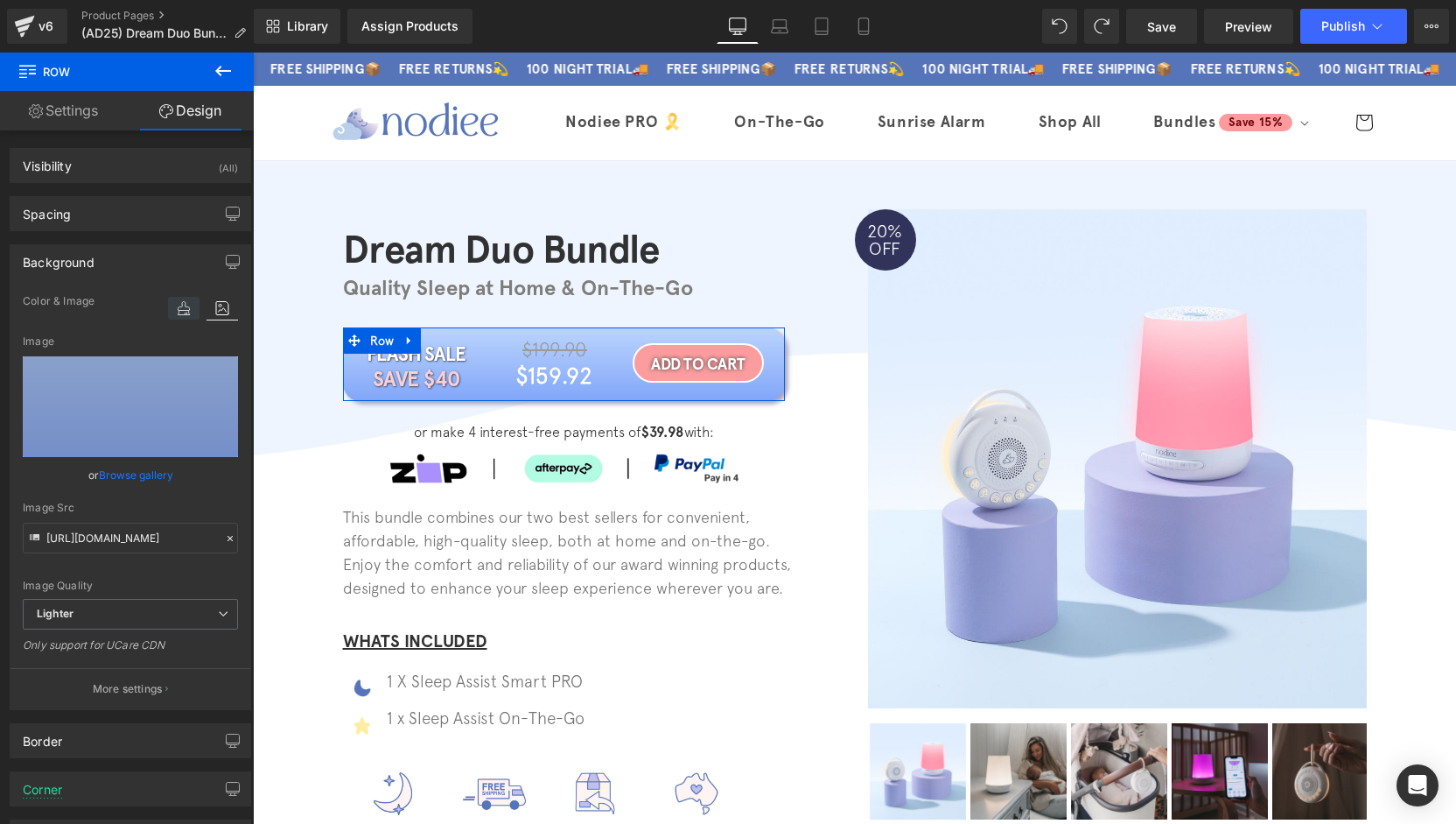
click at [169, 317] on icon at bounding box center [183, 308] width 32 height 23
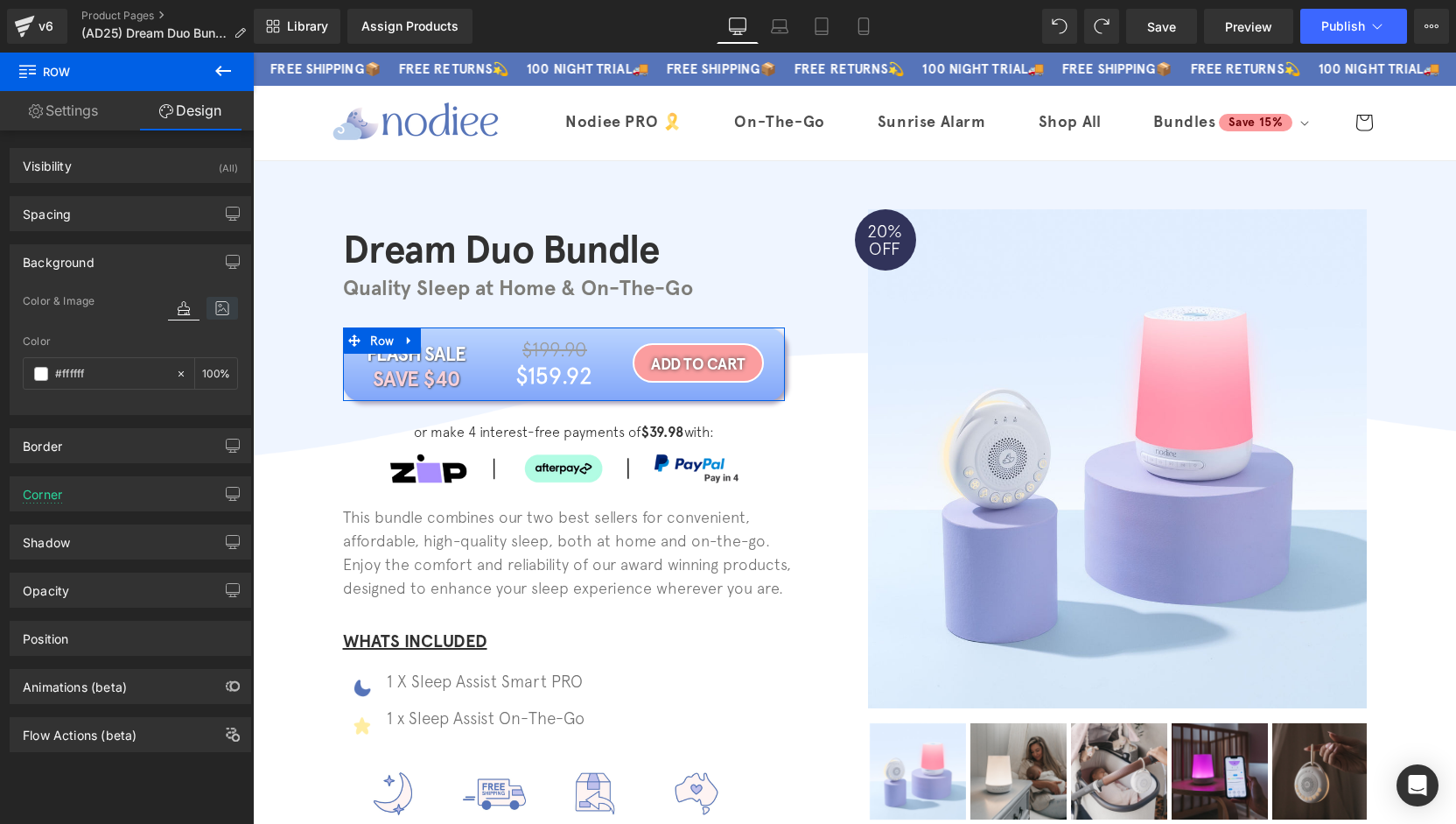
click at [218, 312] on icon at bounding box center [222, 308] width 32 height 23
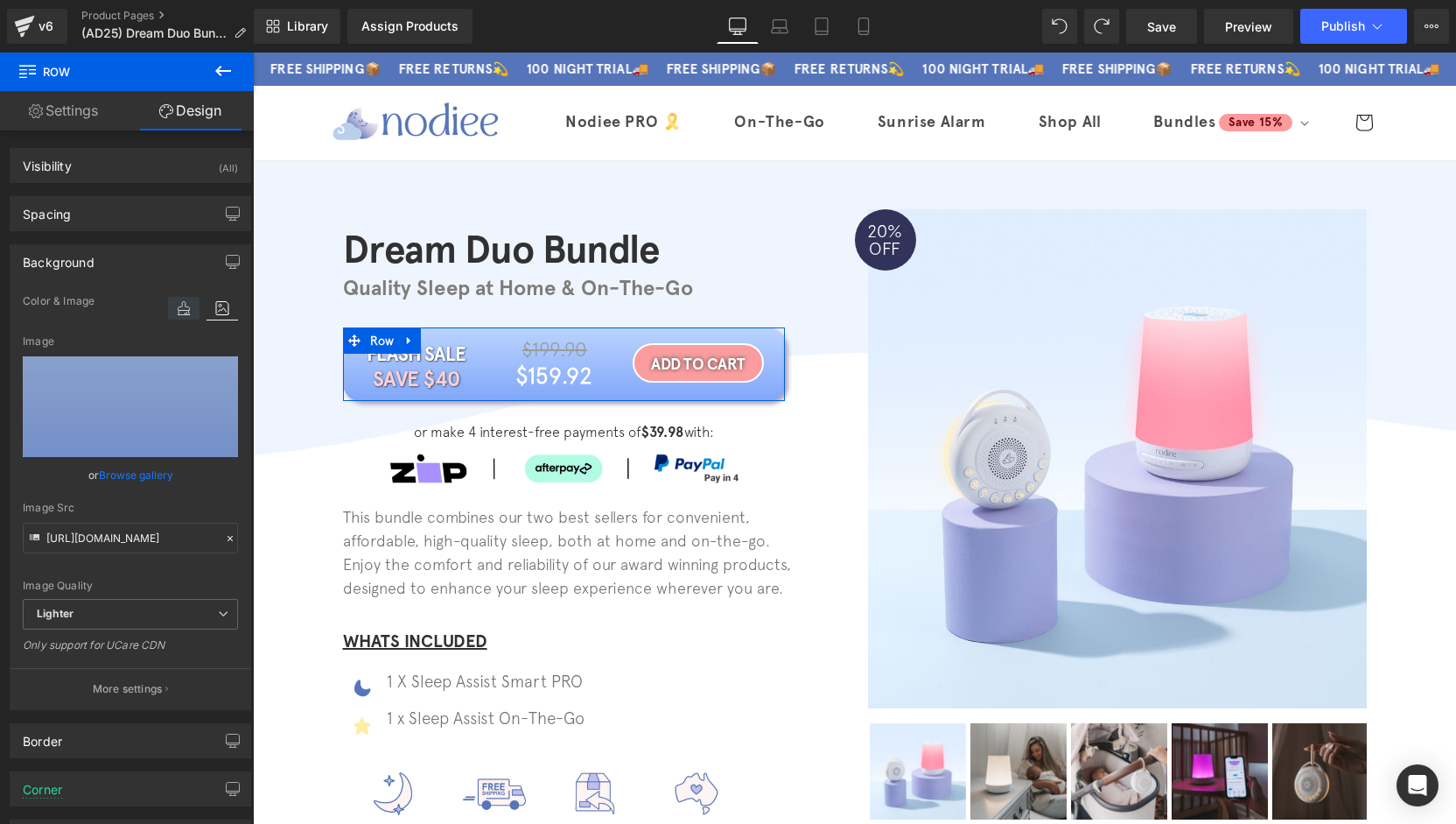
click at [178, 310] on icon at bounding box center [183, 308] width 32 height 23
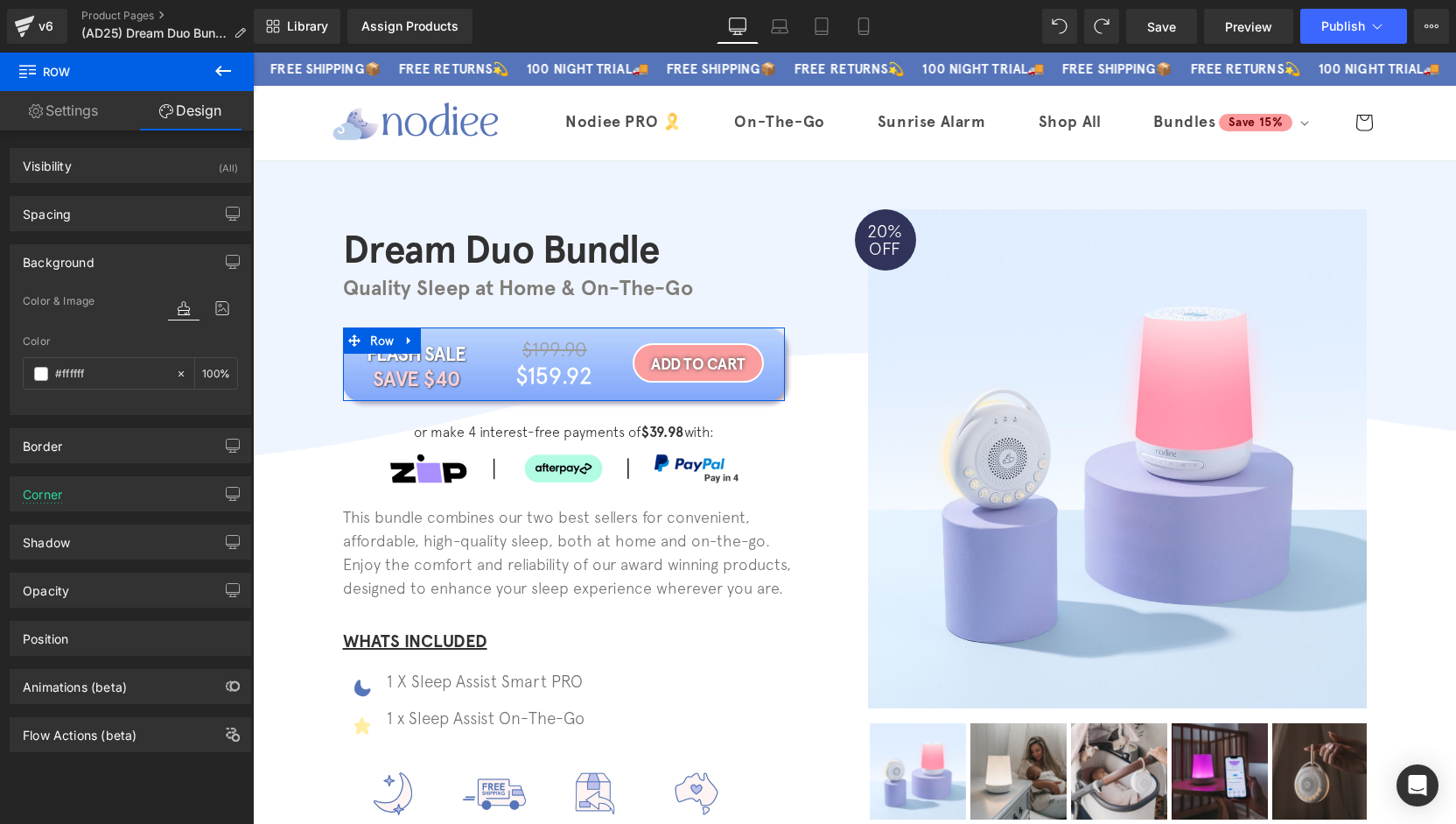
click at [109, 256] on div "Background" at bounding box center [130, 262] width 240 height 33
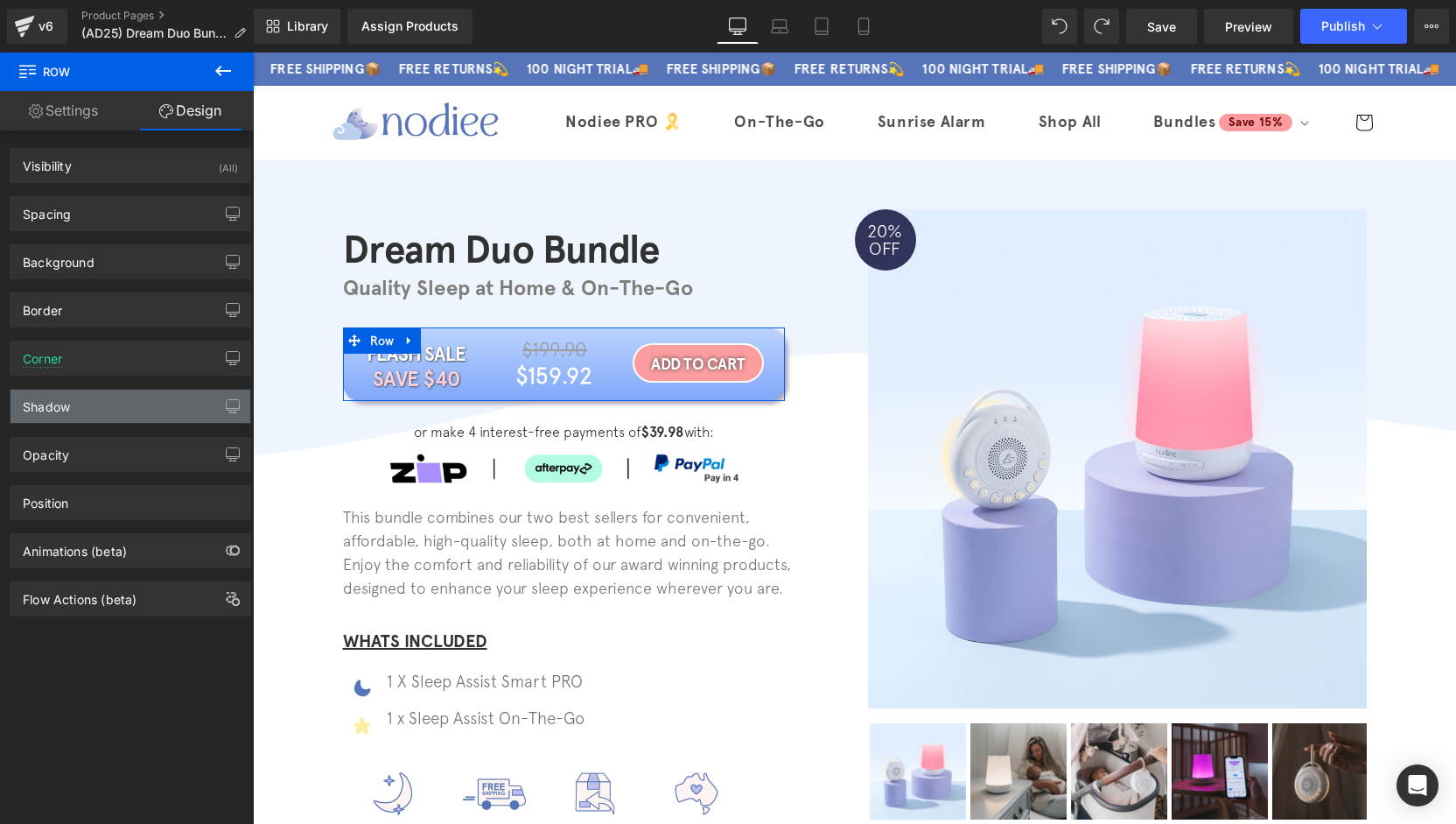
click at [85, 413] on div "Shadow" at bounding box center [130, 406] width 240 height 33
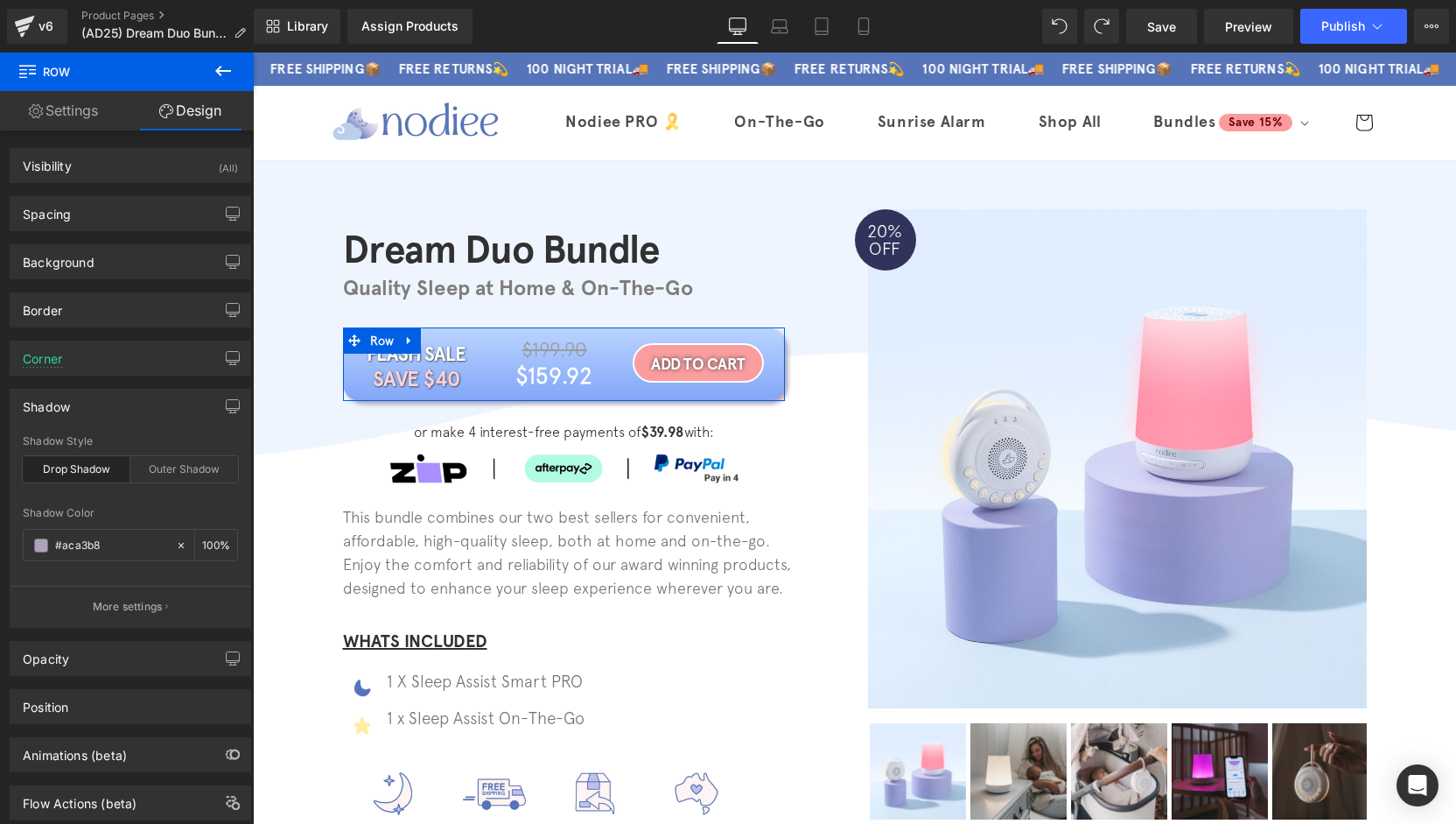
paste input "5674b9"
type input "#5674b9"
drag, startPoint x: 205, startPoint y: 541, endPoint x: 211, endPoint y: 556, distance: 16.2
click at [205, 541] on input "100" at bounding box center [210, 544] width 17 height 19
click at [859, 26] on icon at bounding box center [863, 26] width 10 height 16
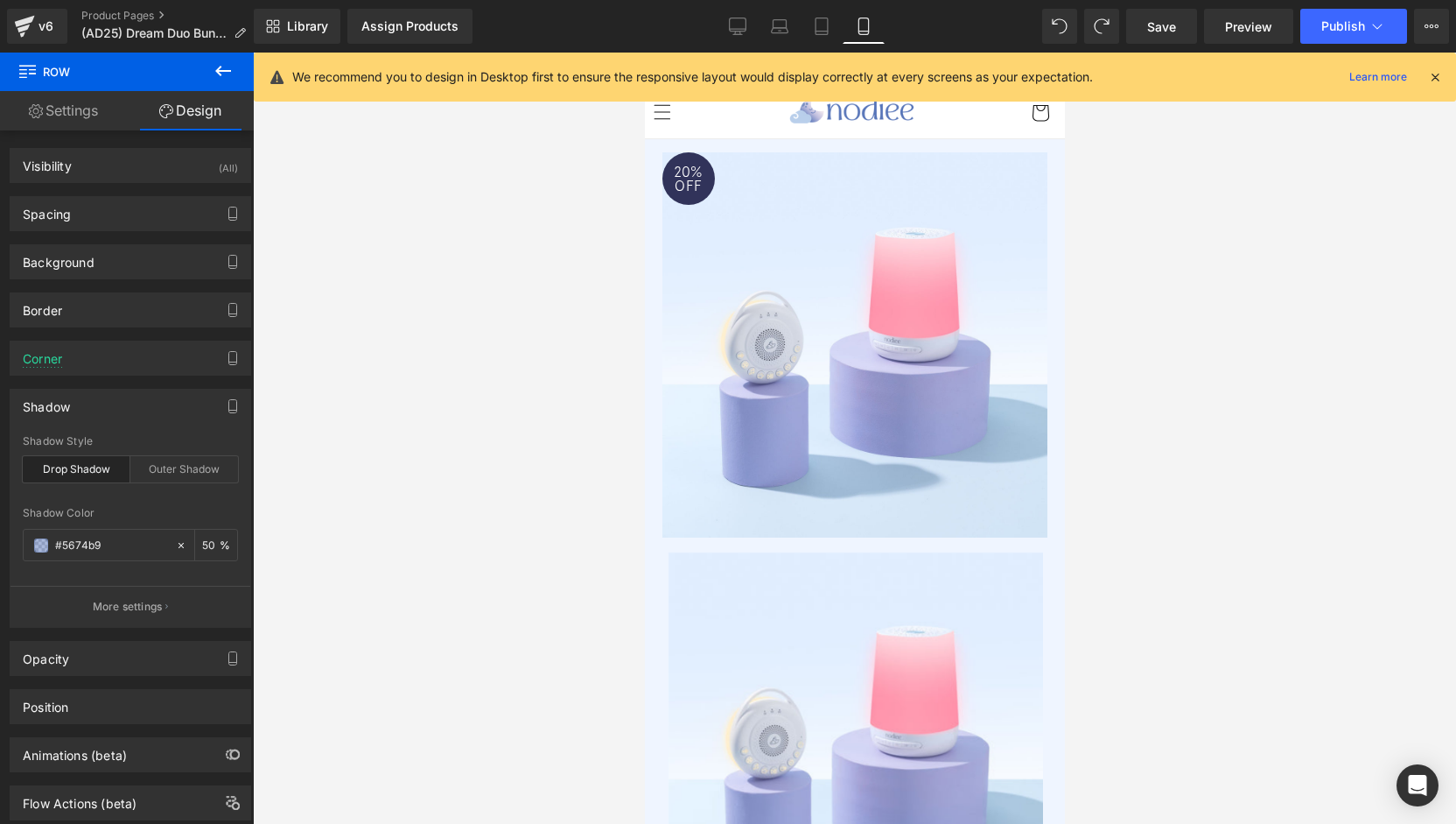
type input "50"
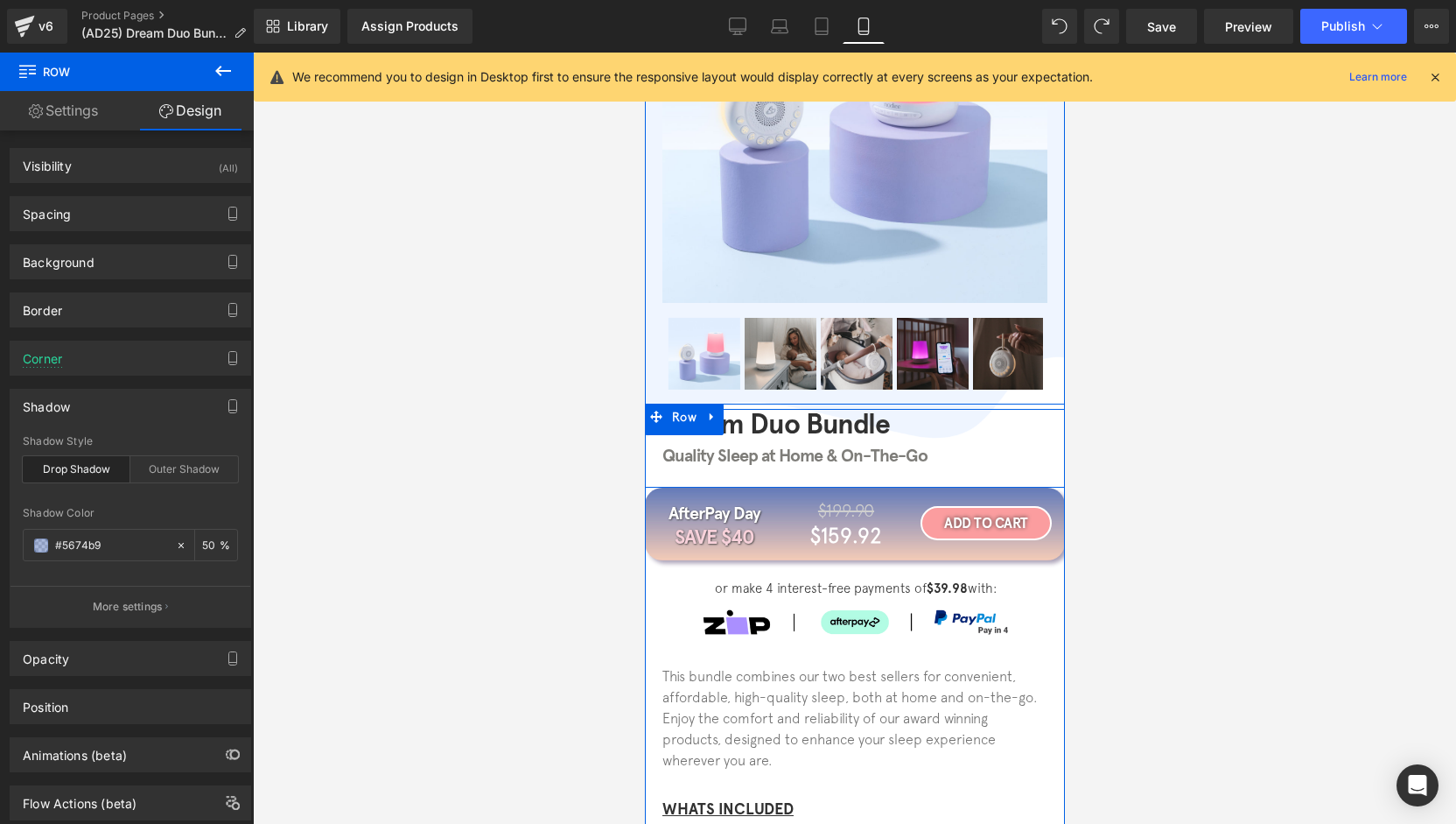
scroll to position [263, 0]
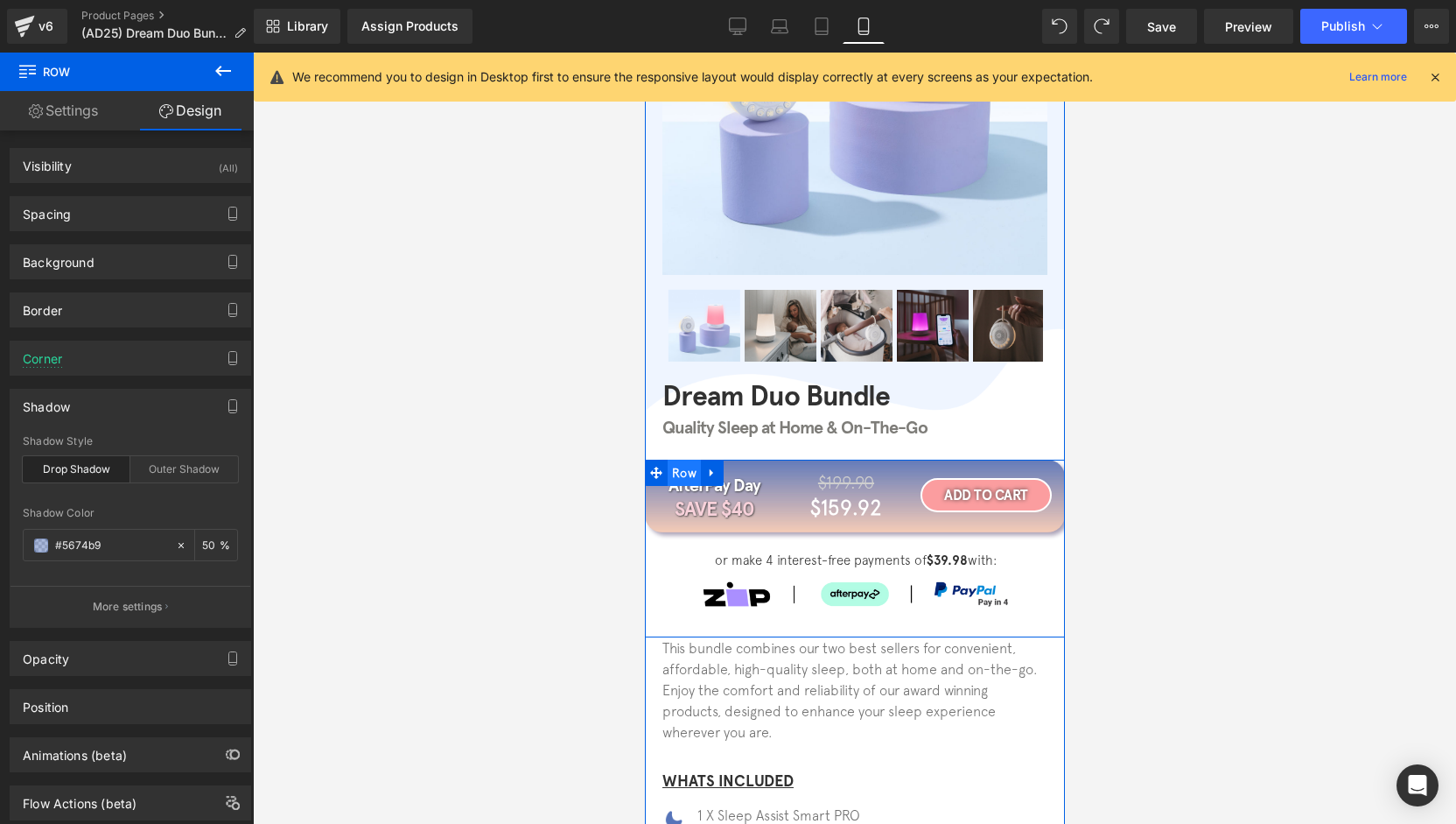
click at [670, 470] on span "Row" at bounding box center [683, 472] width 33 height 26
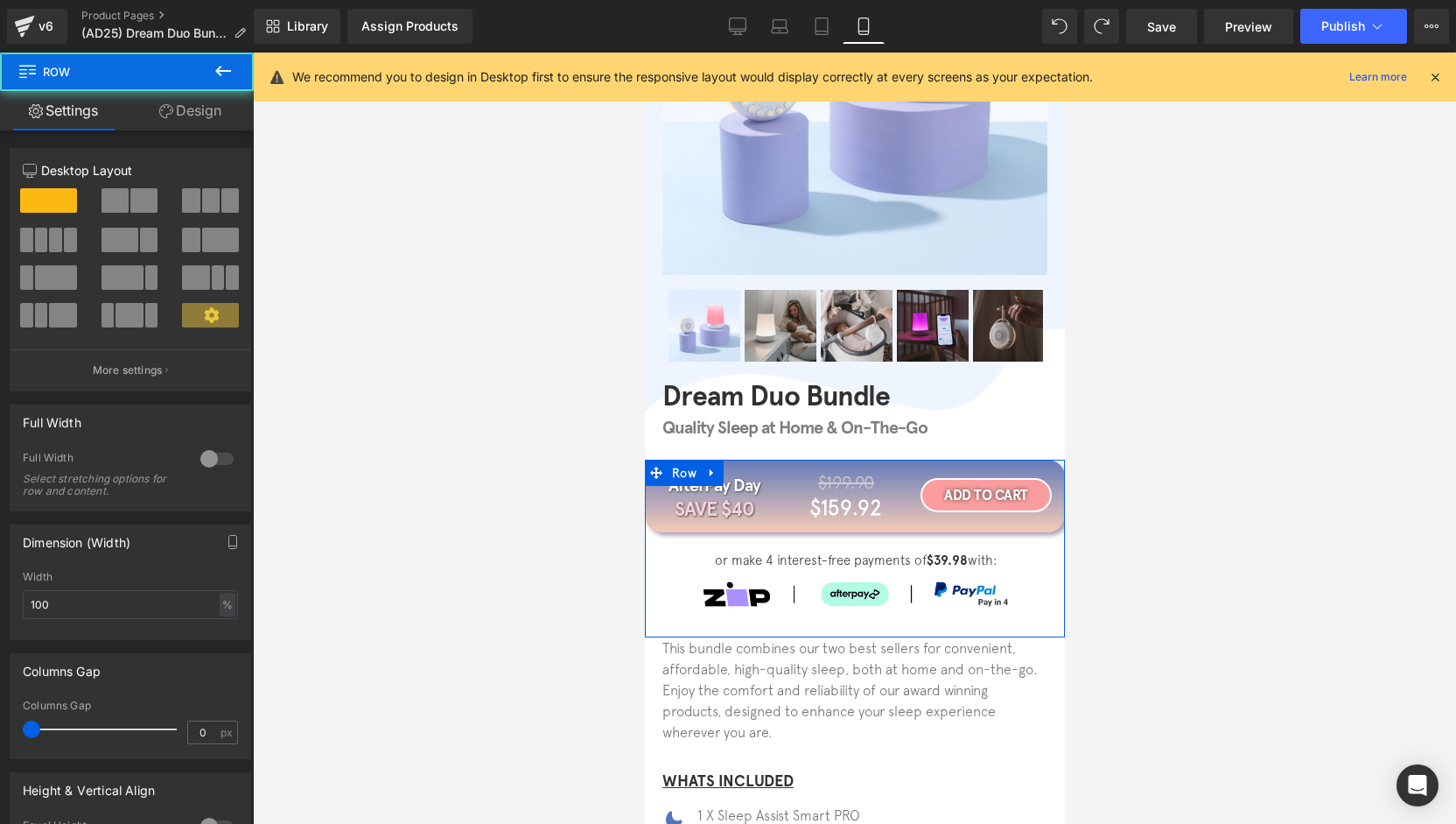
click at [203, 117] on link "Design" at bounding box center [190, 110] width 127 height 39
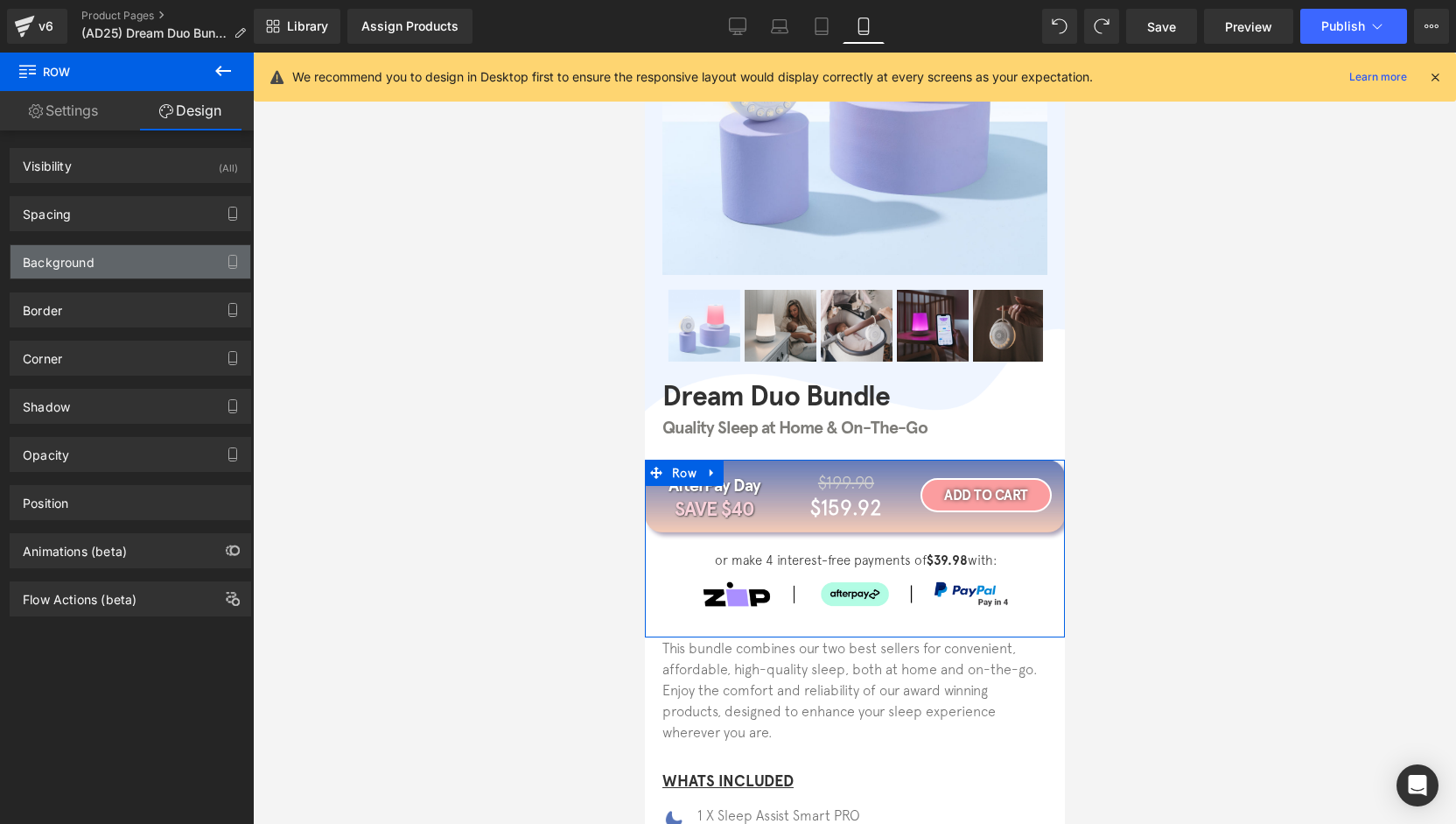
click at [77, 253] on div "Background" at bounding box center [58, 257] width 72 height 25
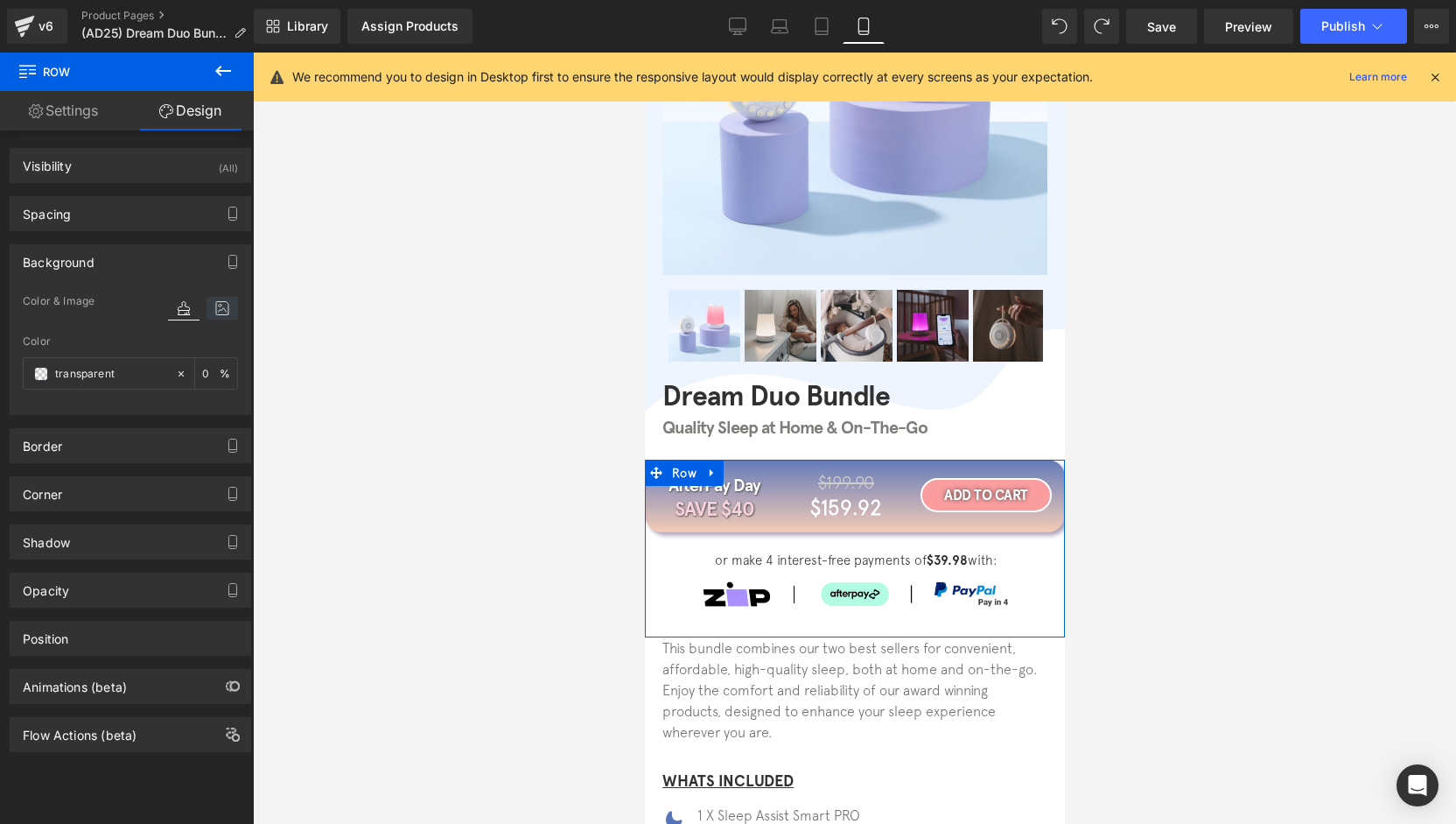
click at [223, 305] on icon at bounding box center [222, 308] width 32 height 23
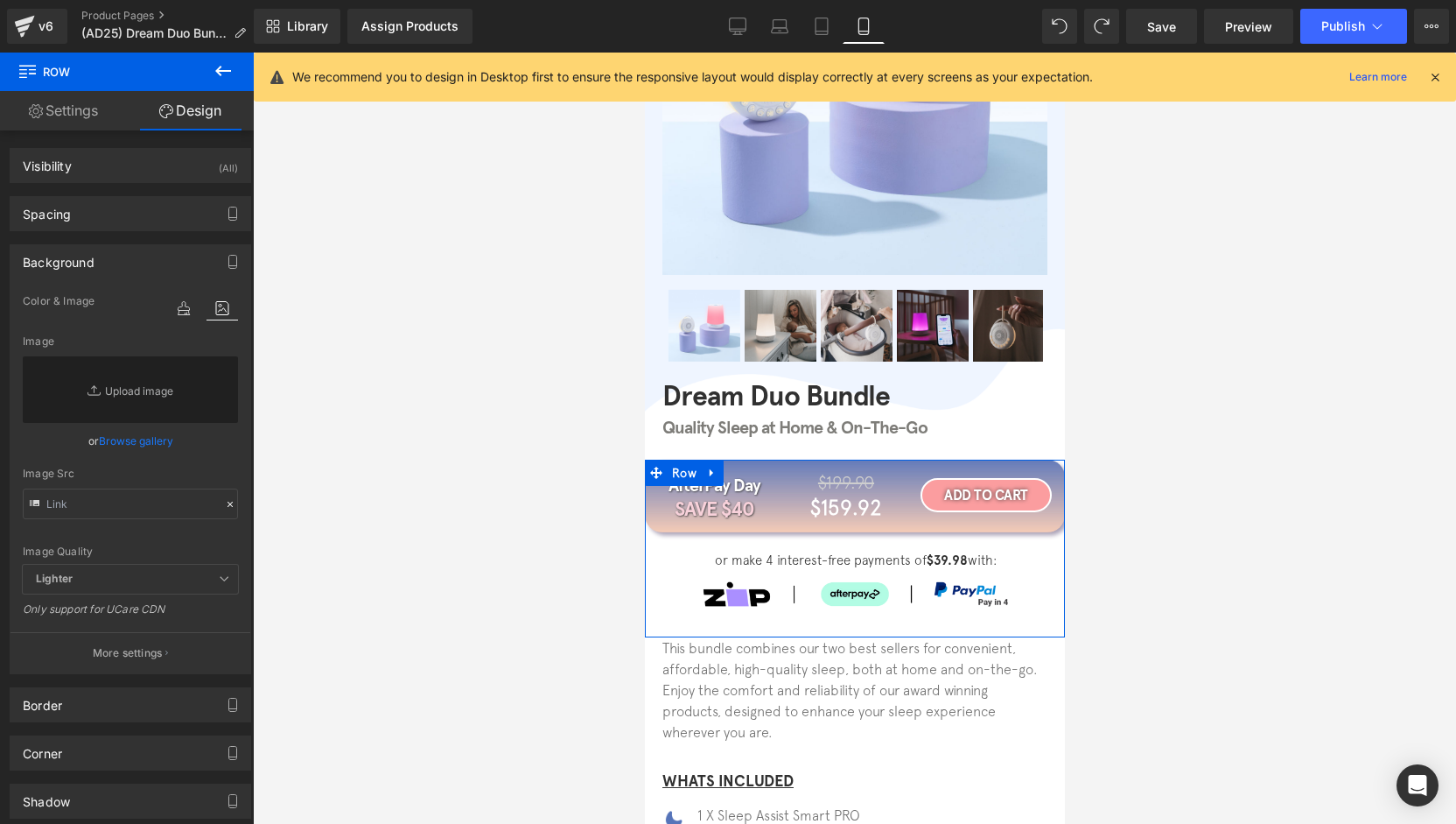
click at [133, 444] on link "Browse gallery" at bounding box center [137, 441] width 75 height 31
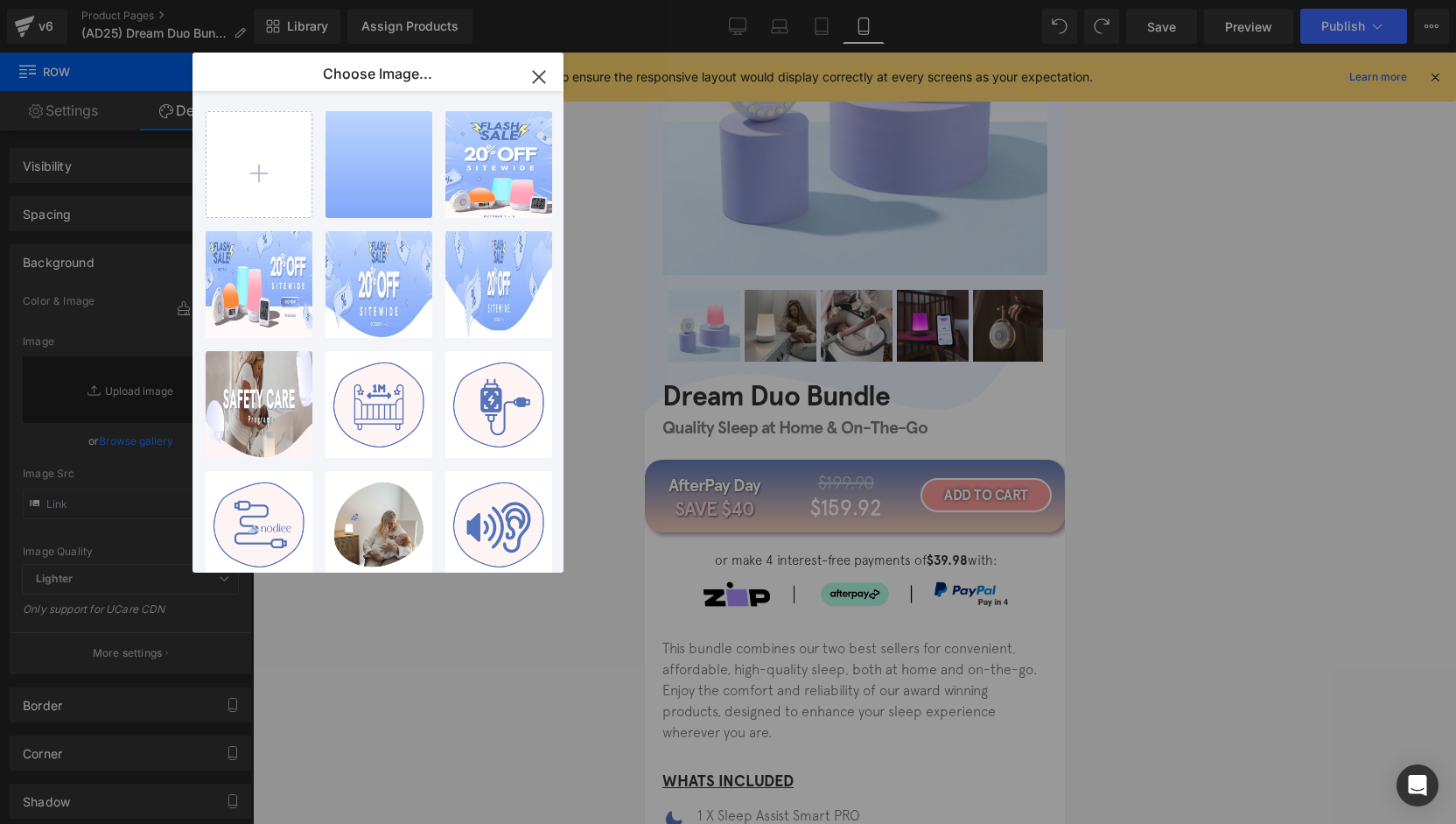
click at [534, 81] on icon "button" at bounding box center [538, 77] width 11 height 11
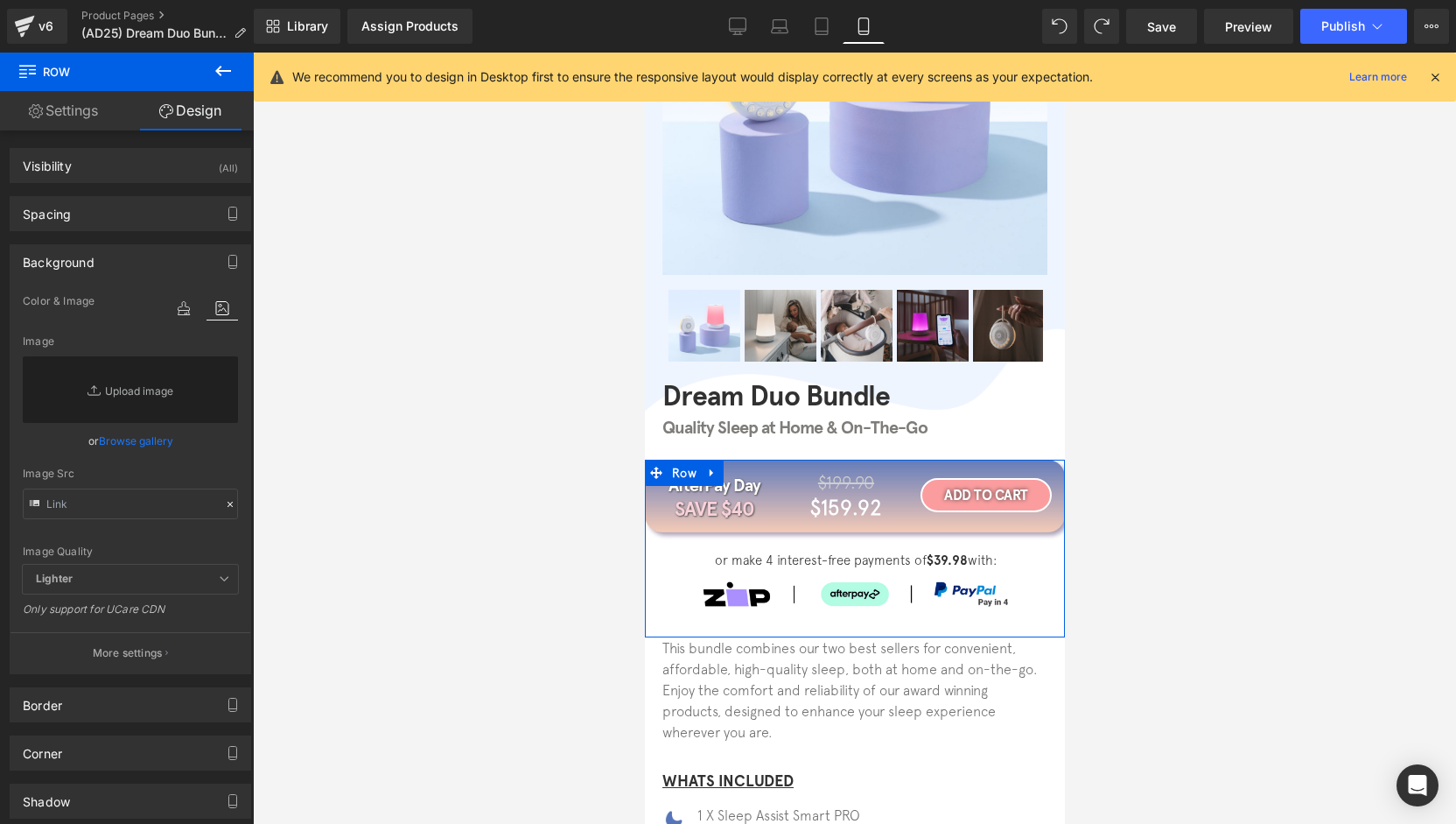
click at [121, 248] on div "Background" at bounding box center [130, 262] width 240 height 33
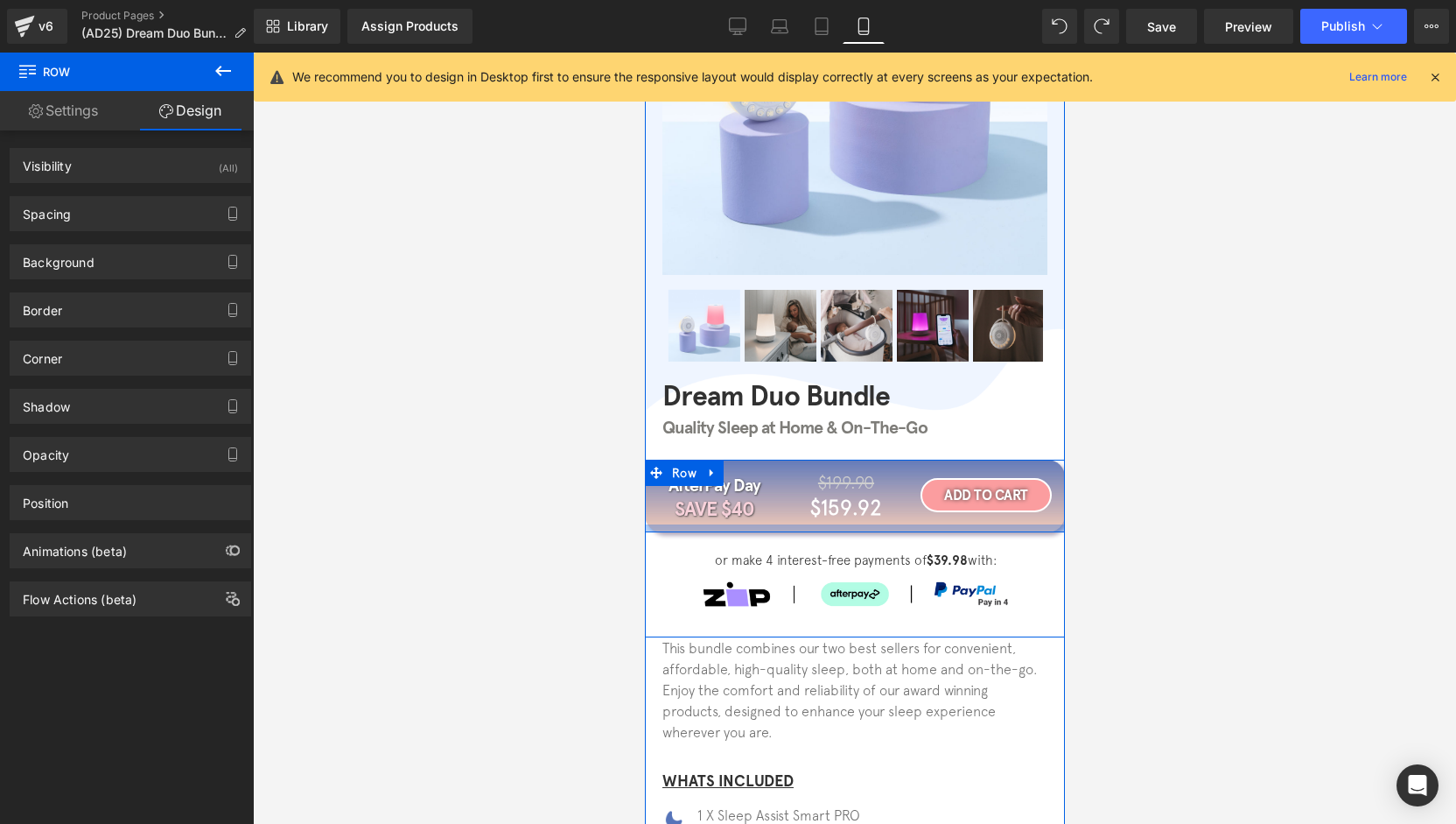
click at [842, 531] on div at bounding box center [854, 528] width 420 height 8
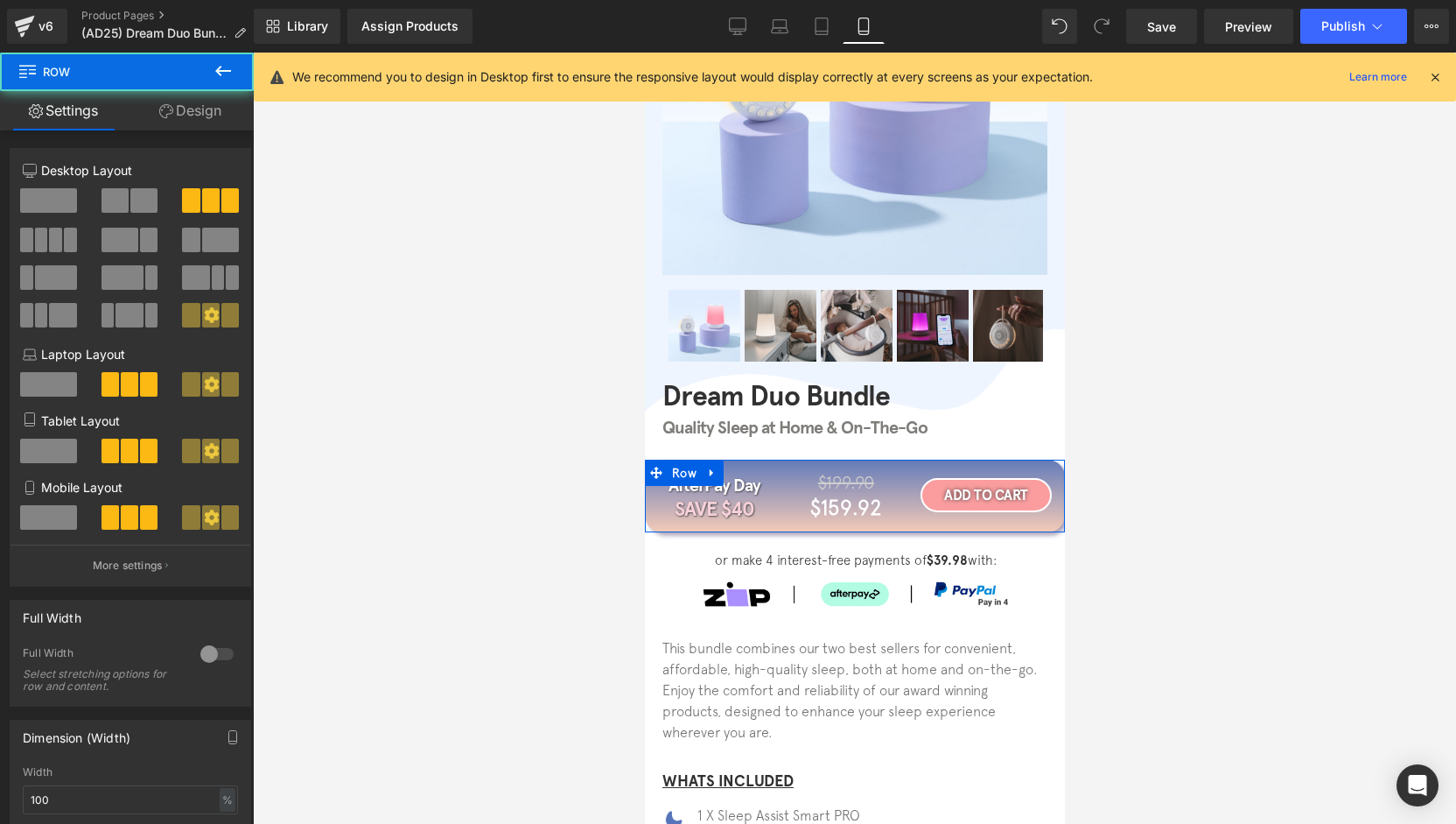
click at [175, 132] on div "4+4+4 4+4+4 4+4+4 Column Size Customizer 4+4+4 Desktop Layout Laptop Layout Tab…" at bounding box center [130, 695] width 261 height 1128
click at [176, 121] on link "Design" at bounding box center [190, 110] width 127 height 39
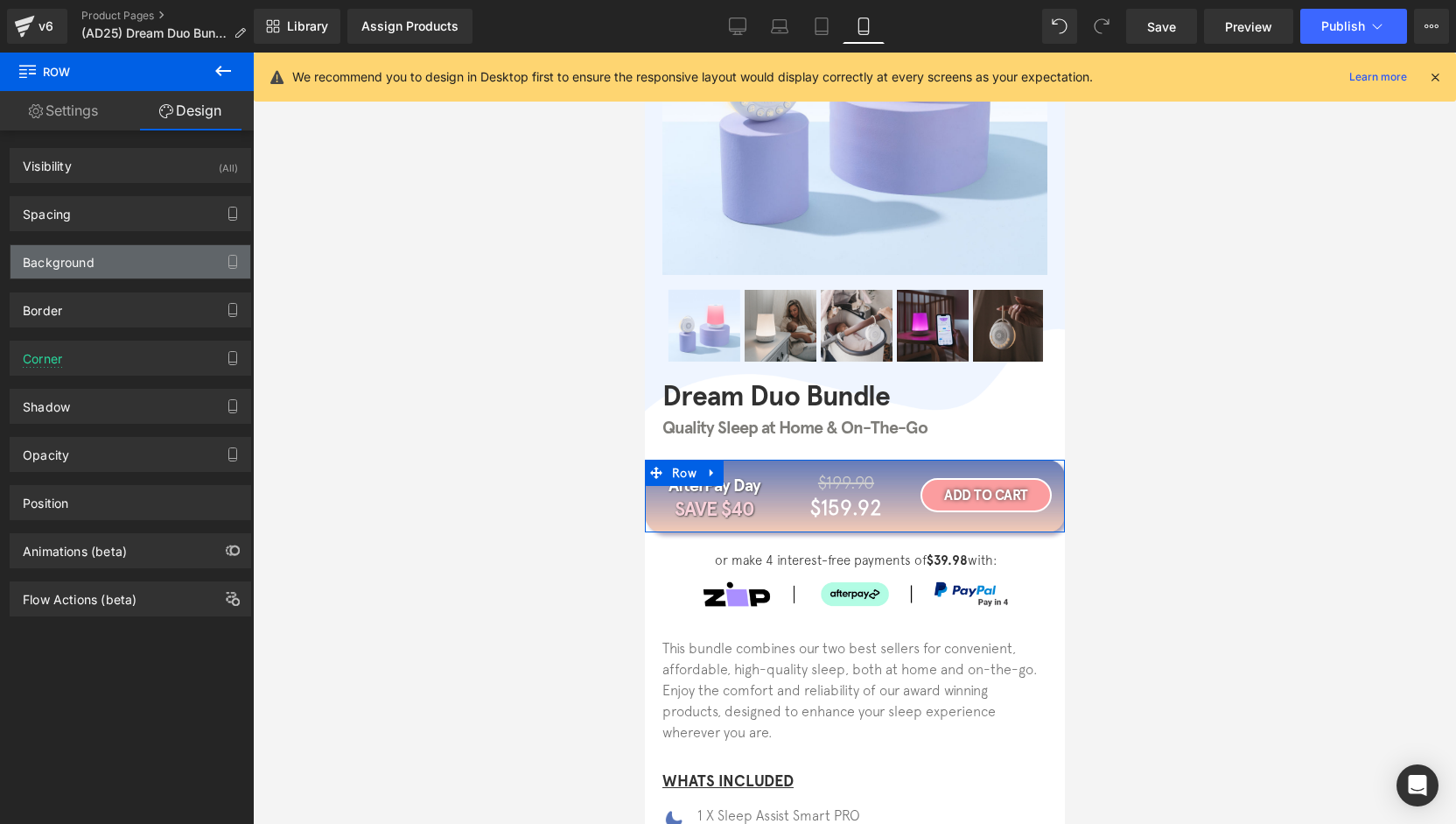
click at [95, 253] on div "Background" at bounding box center [130, 262] width 240 height 33
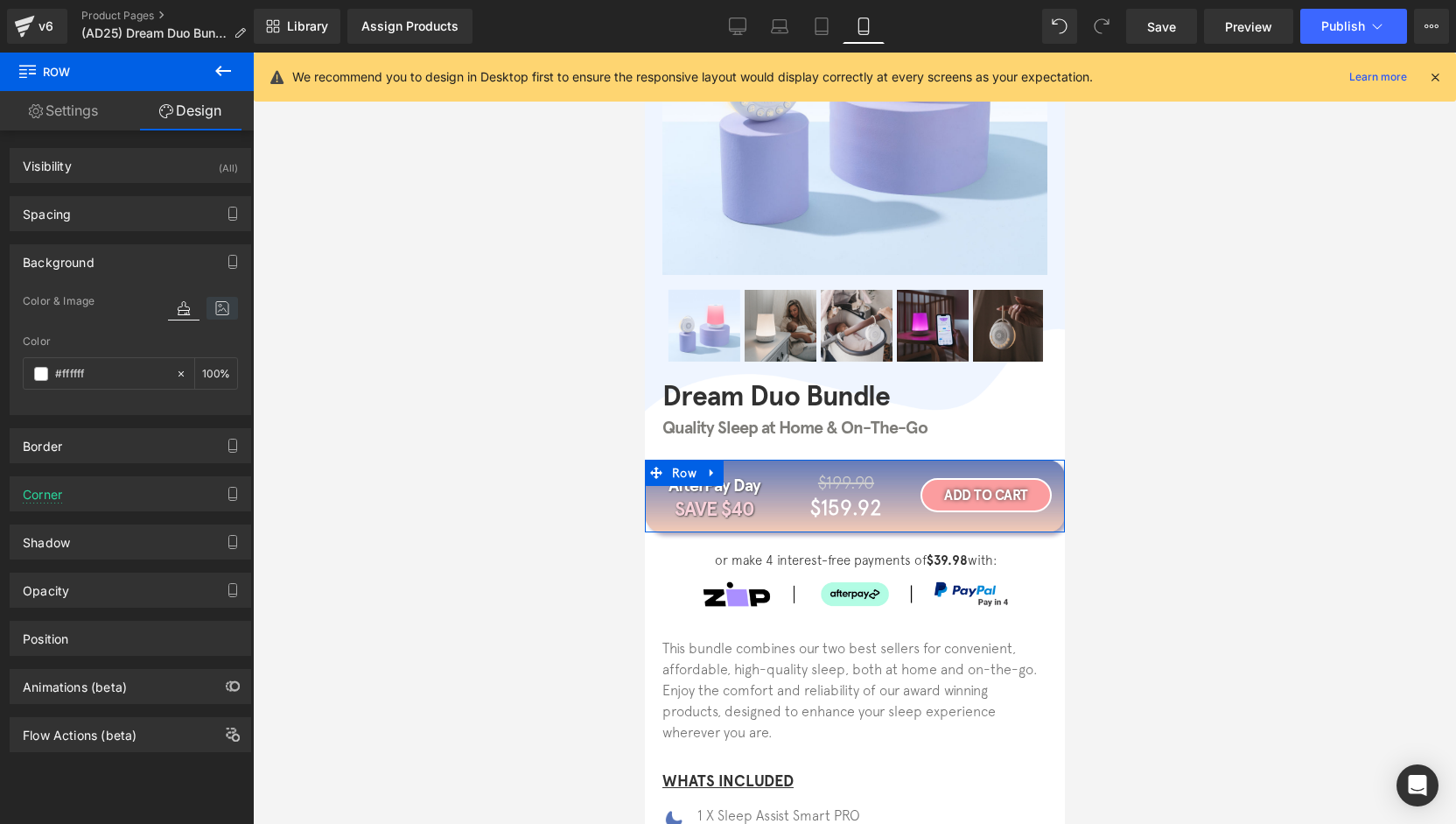
click at [214, 313] on icon at bounding box center [222, 308] width 32 height 23
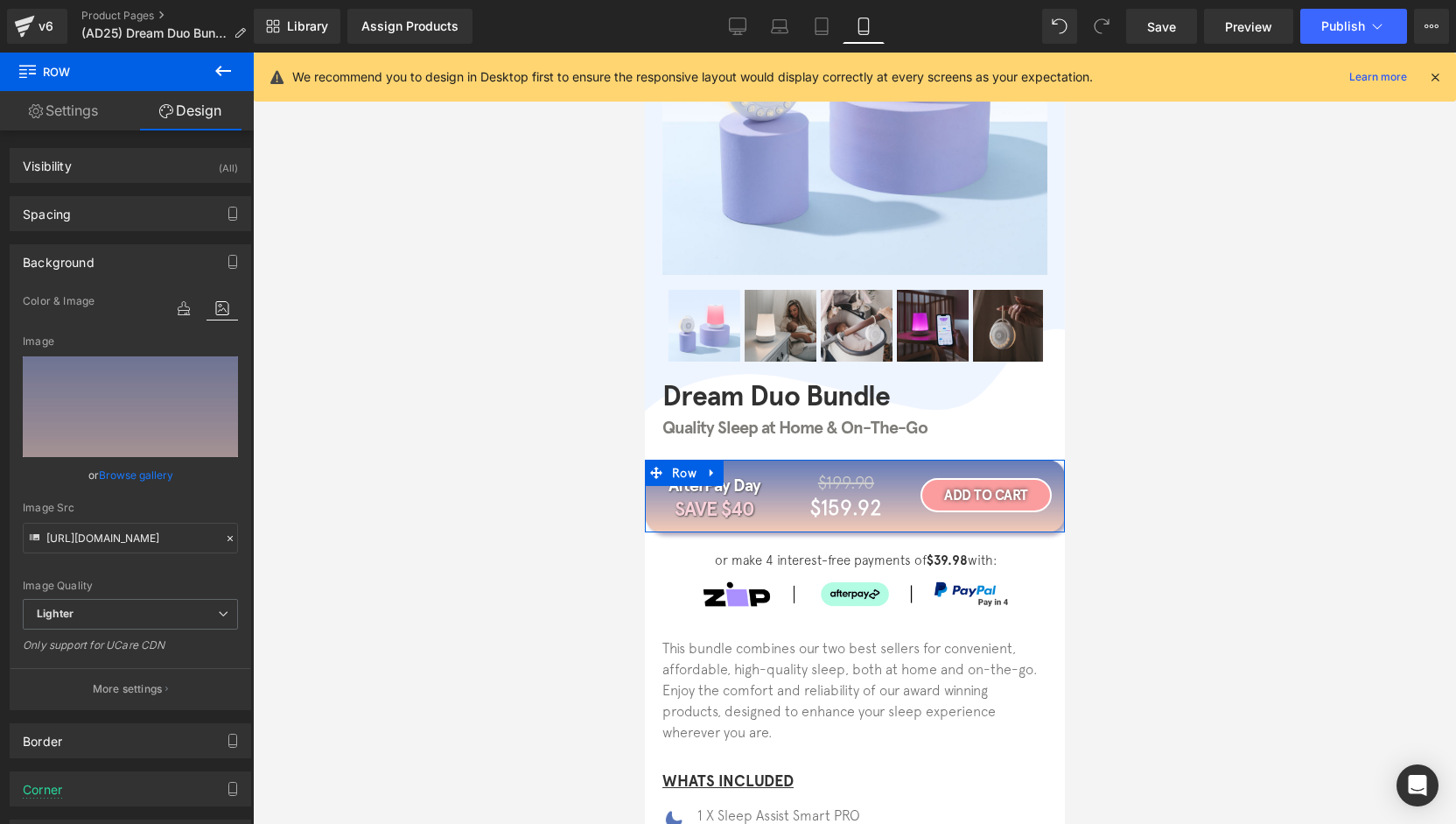
click at [129, 469] on link "Browse gallery" at bounding box center [137, 475] width 75 height 31
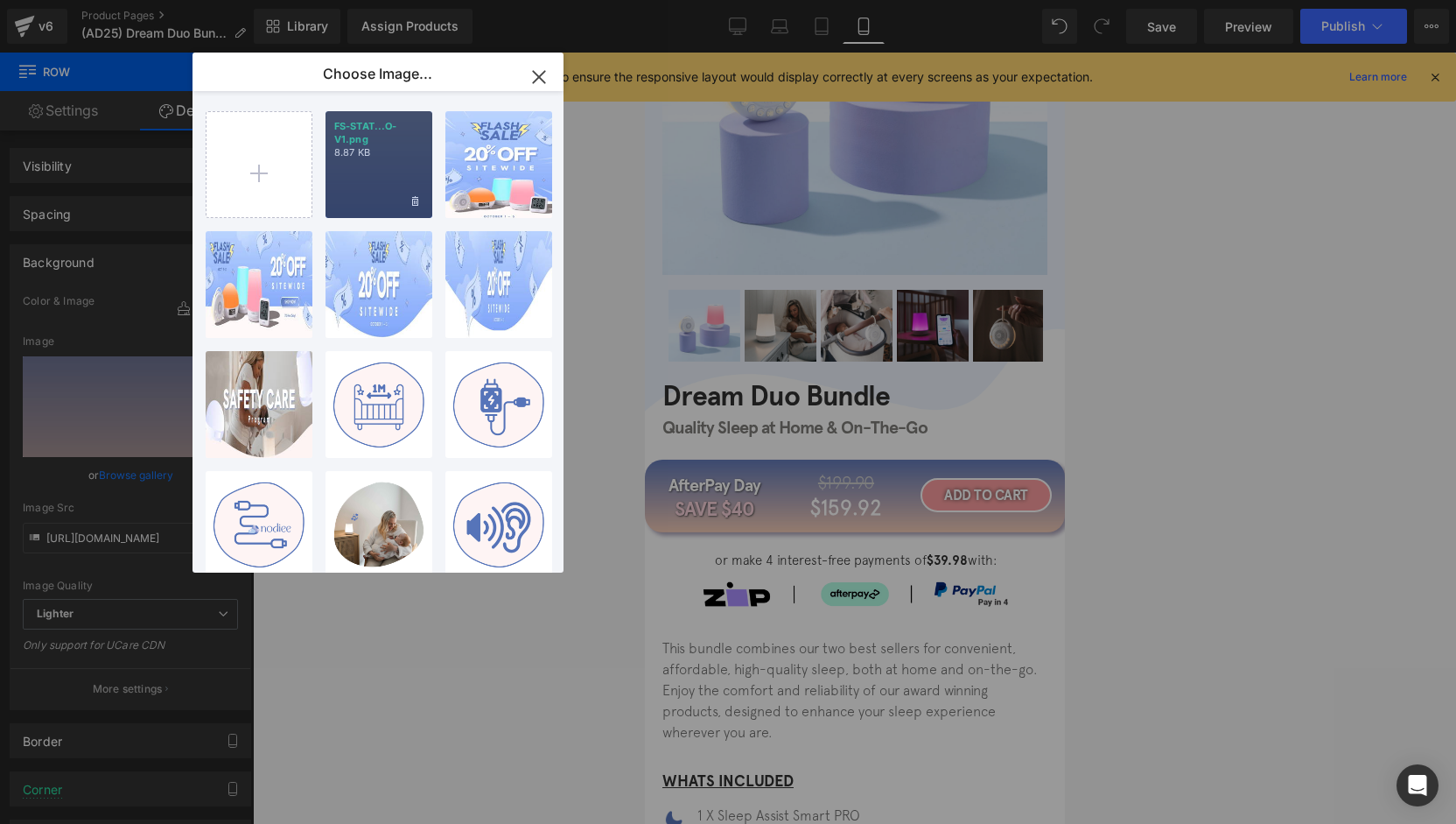
click at [414, 132] on p "FS-STAT...O-V1.png" at bounding box center [379, 133] width 89 height 26
type input "[URL][DOMAIN_NAME]"
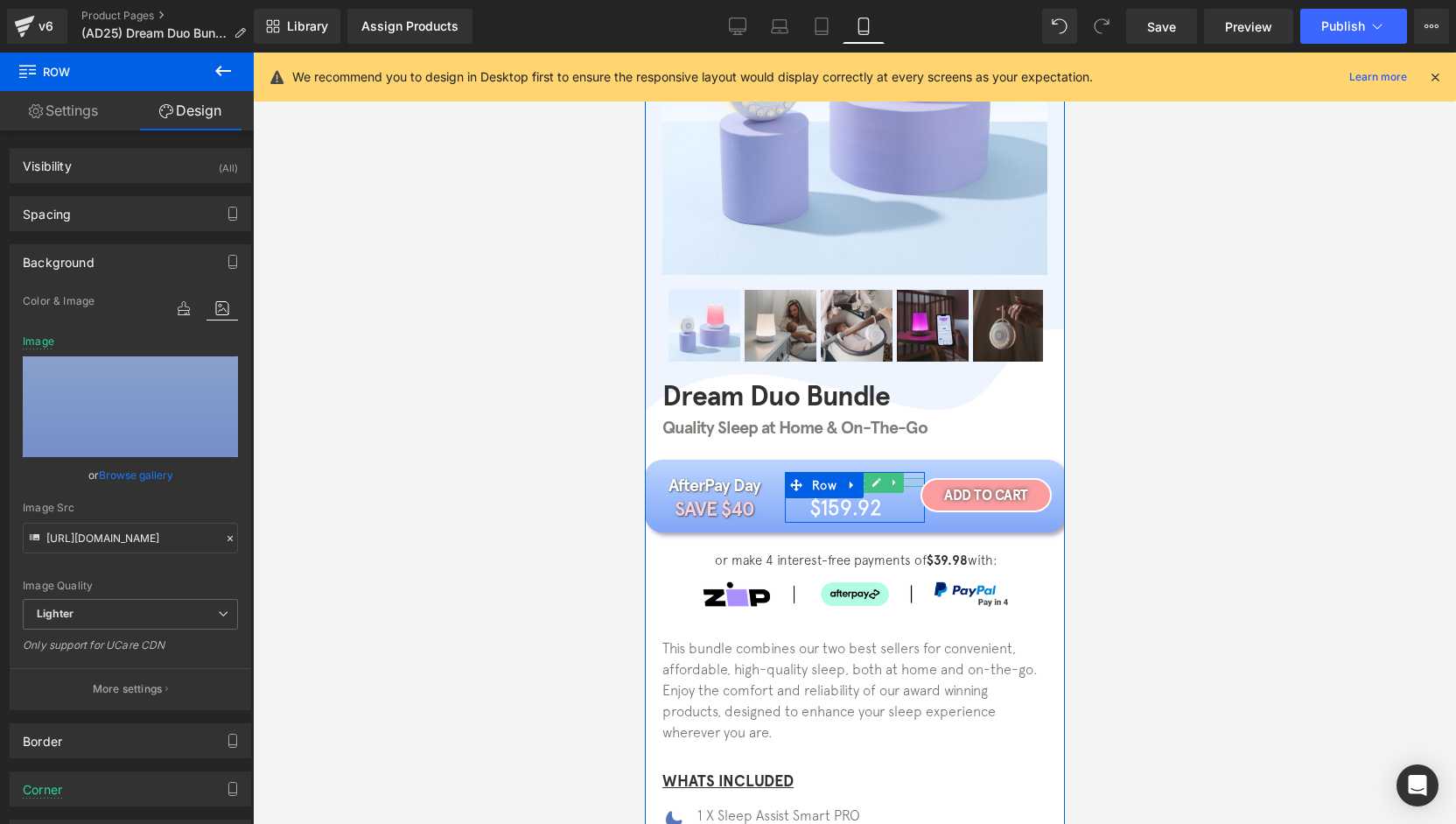
click at [866, 481] on link at bounding box center [876, 482] width 18 height 21
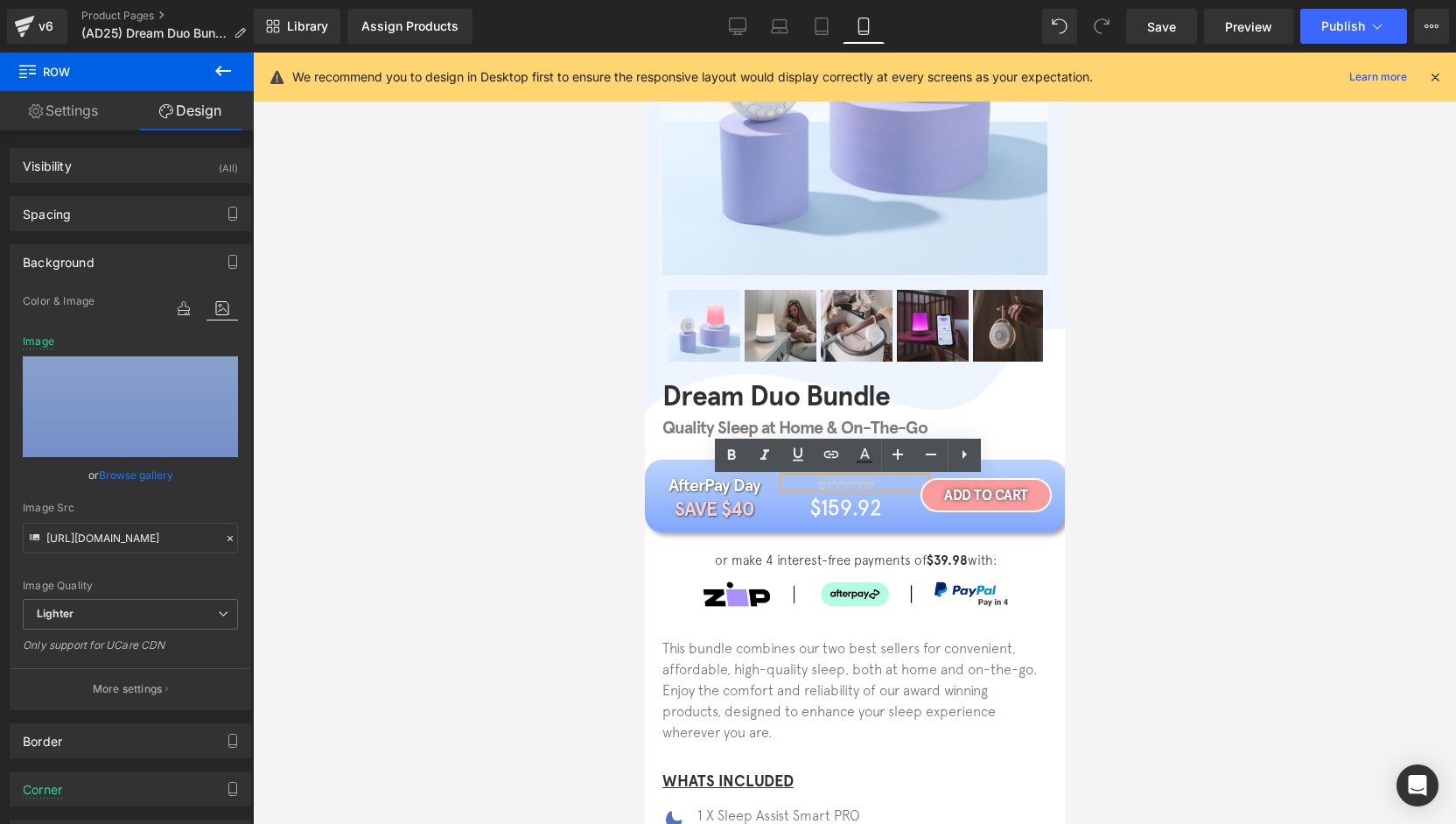
click at [861, 481] on span "$199.90" at bounding box center [845, 482] width 56 height 20
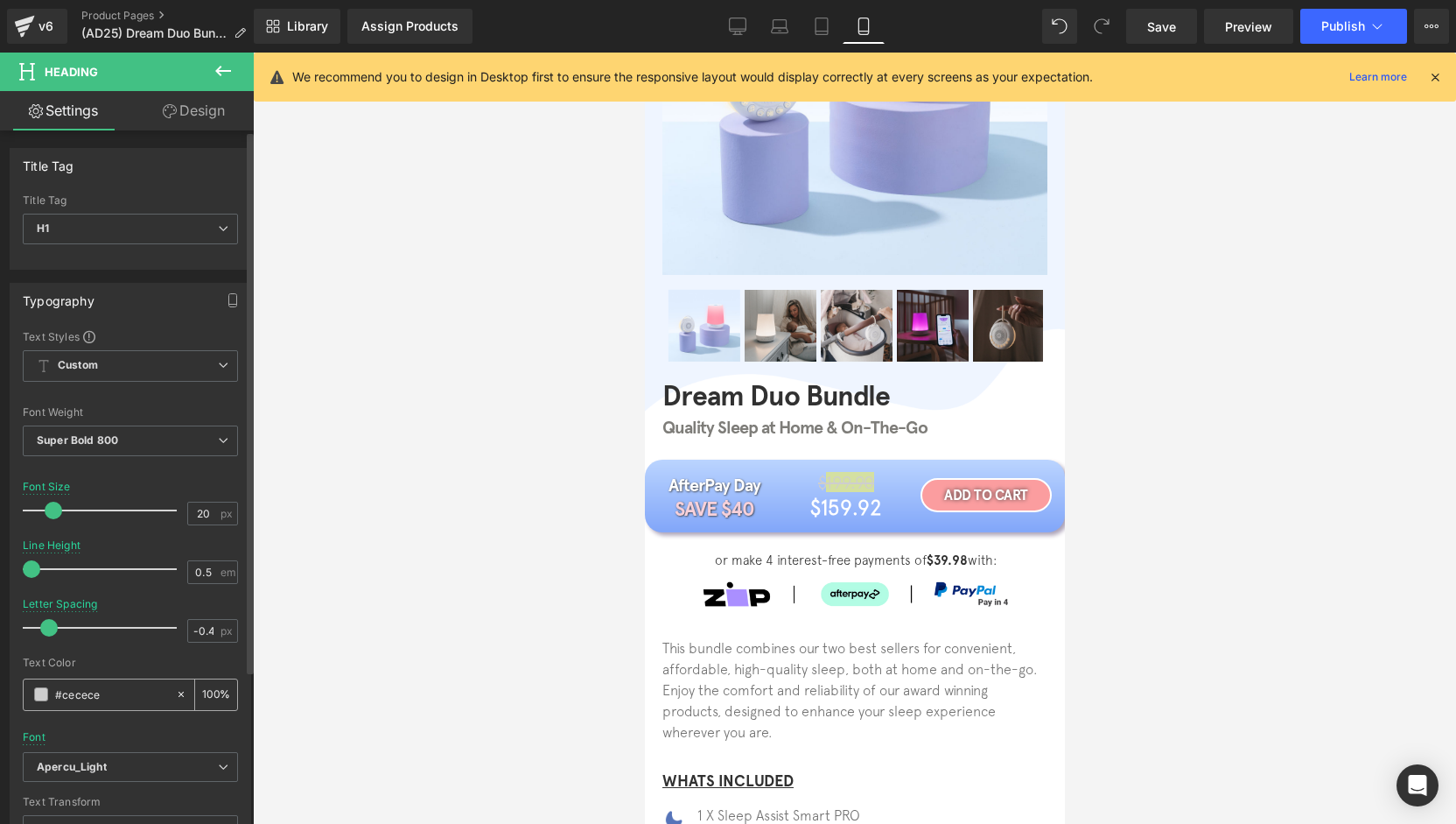
click at [45, 689] on span at bounding box center [40, 694] width 14 height 14
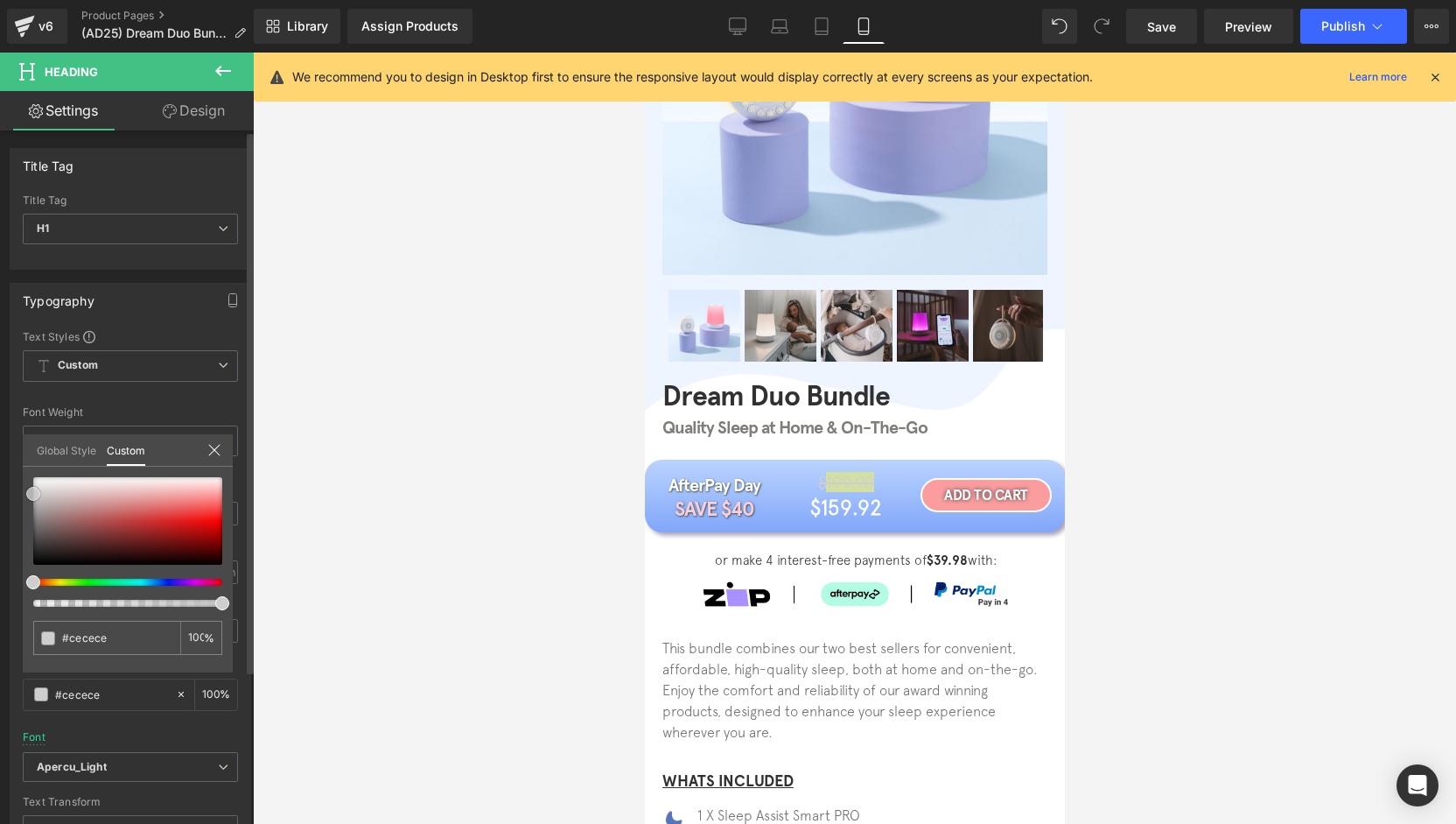
type input "#c6c6c6"
type input "#bababa"
type input "#b5b5b5"
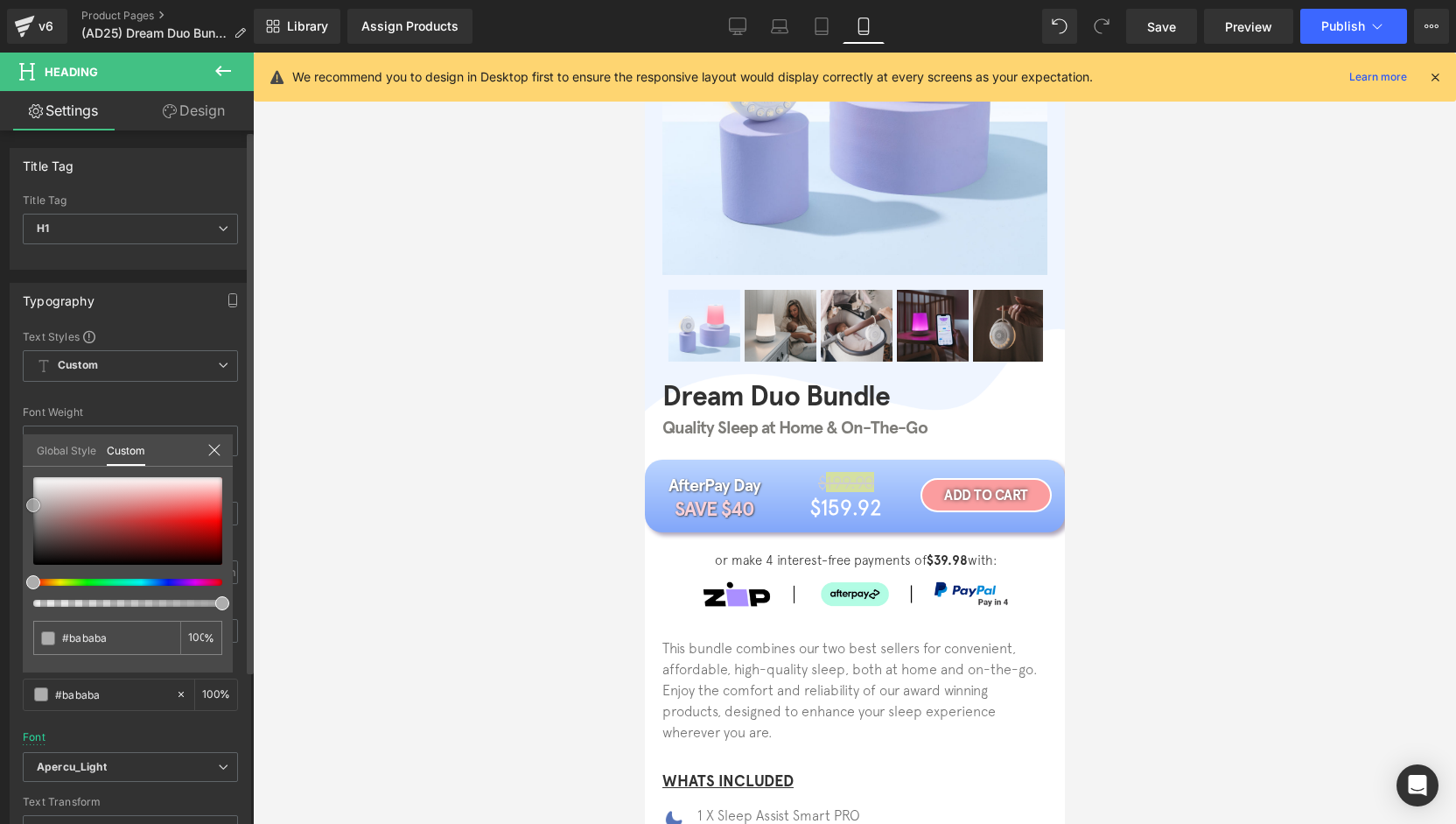
type input "#b5b5b5"
type input "#afafaf"
type input "#aaaaaa"
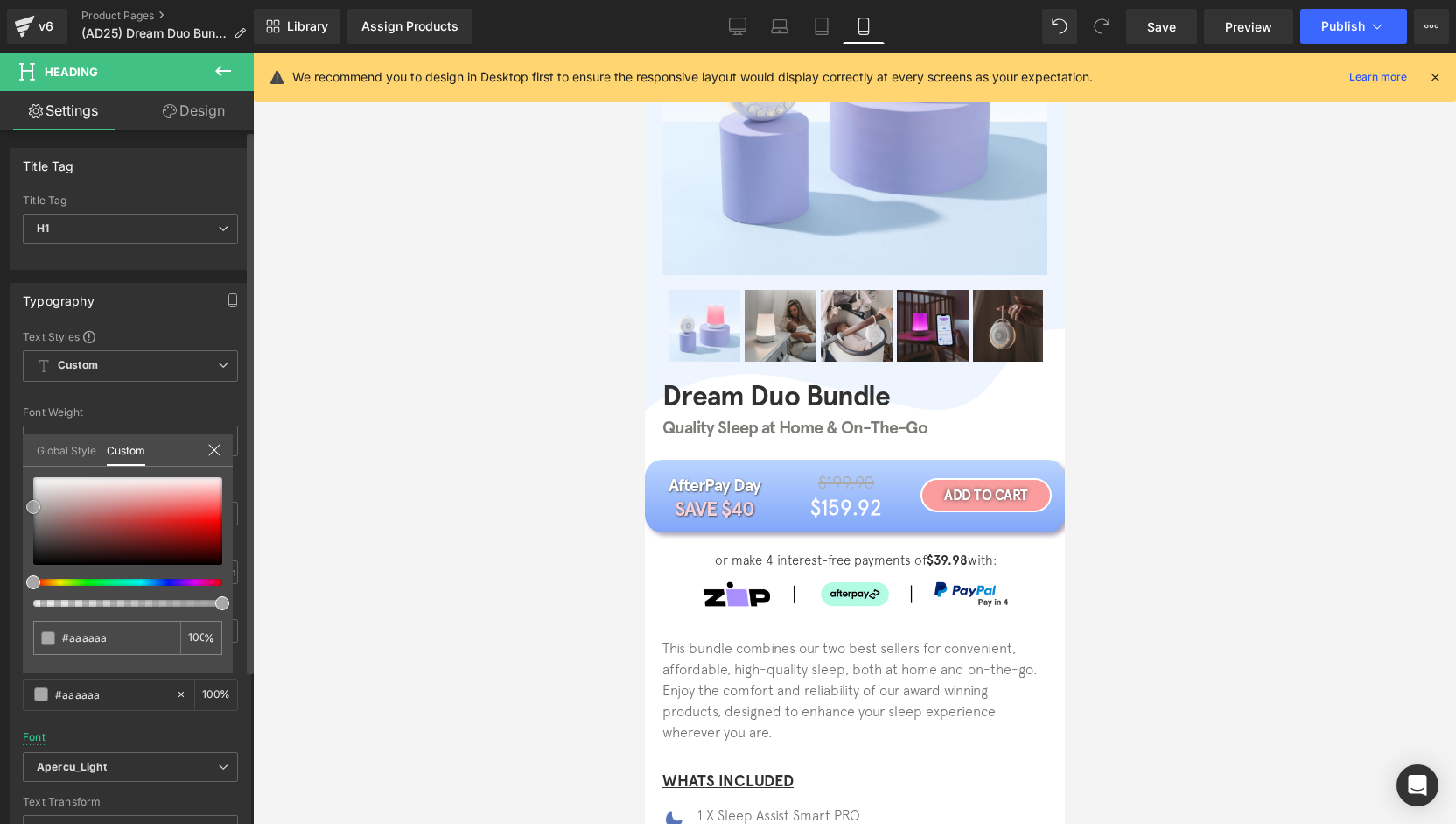
type input "#a5a5a5"
type input "#a0a0a0"
type input "#999999"
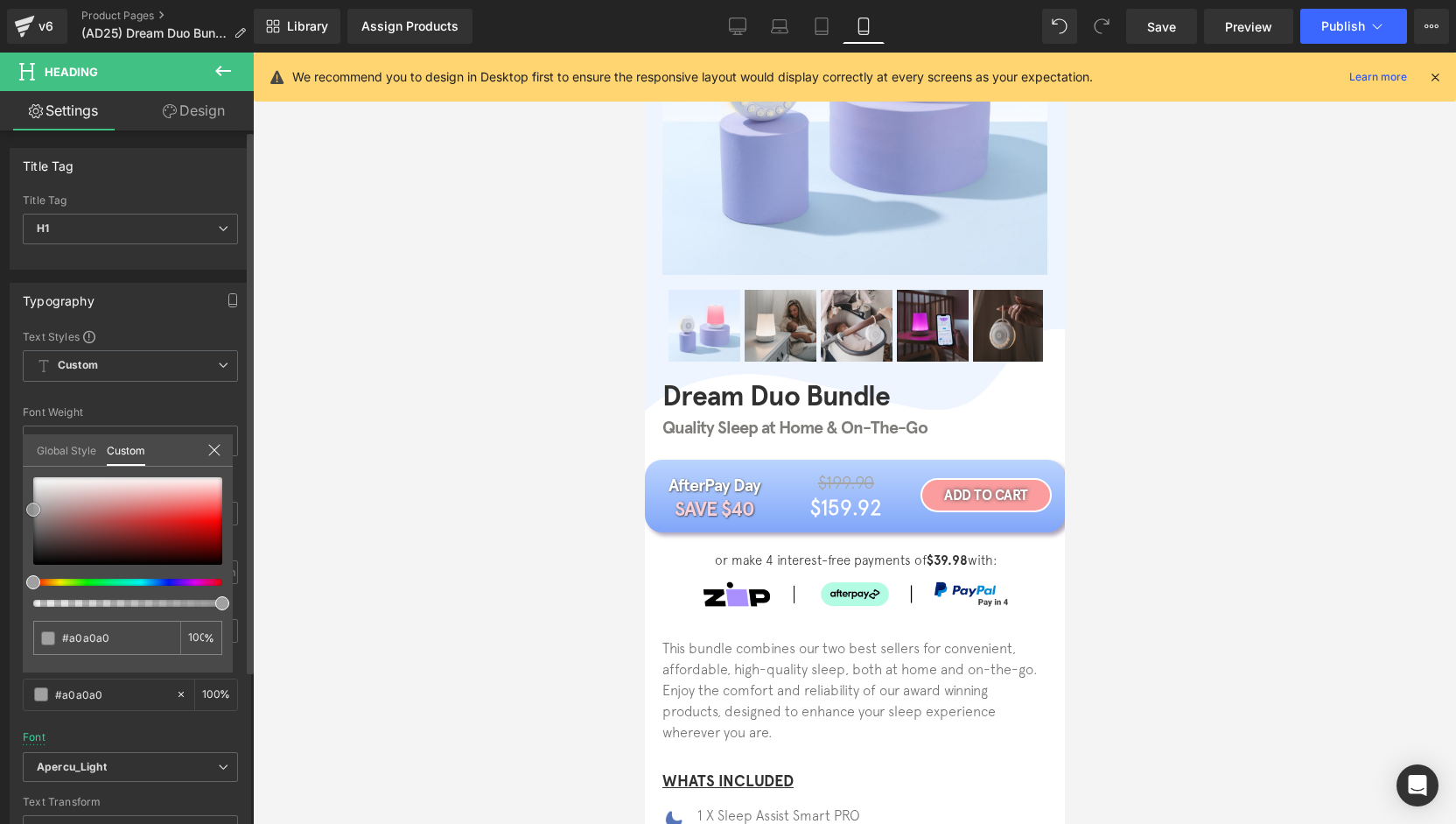
type input "#999999"
type input "#969696"
type input "#999999"
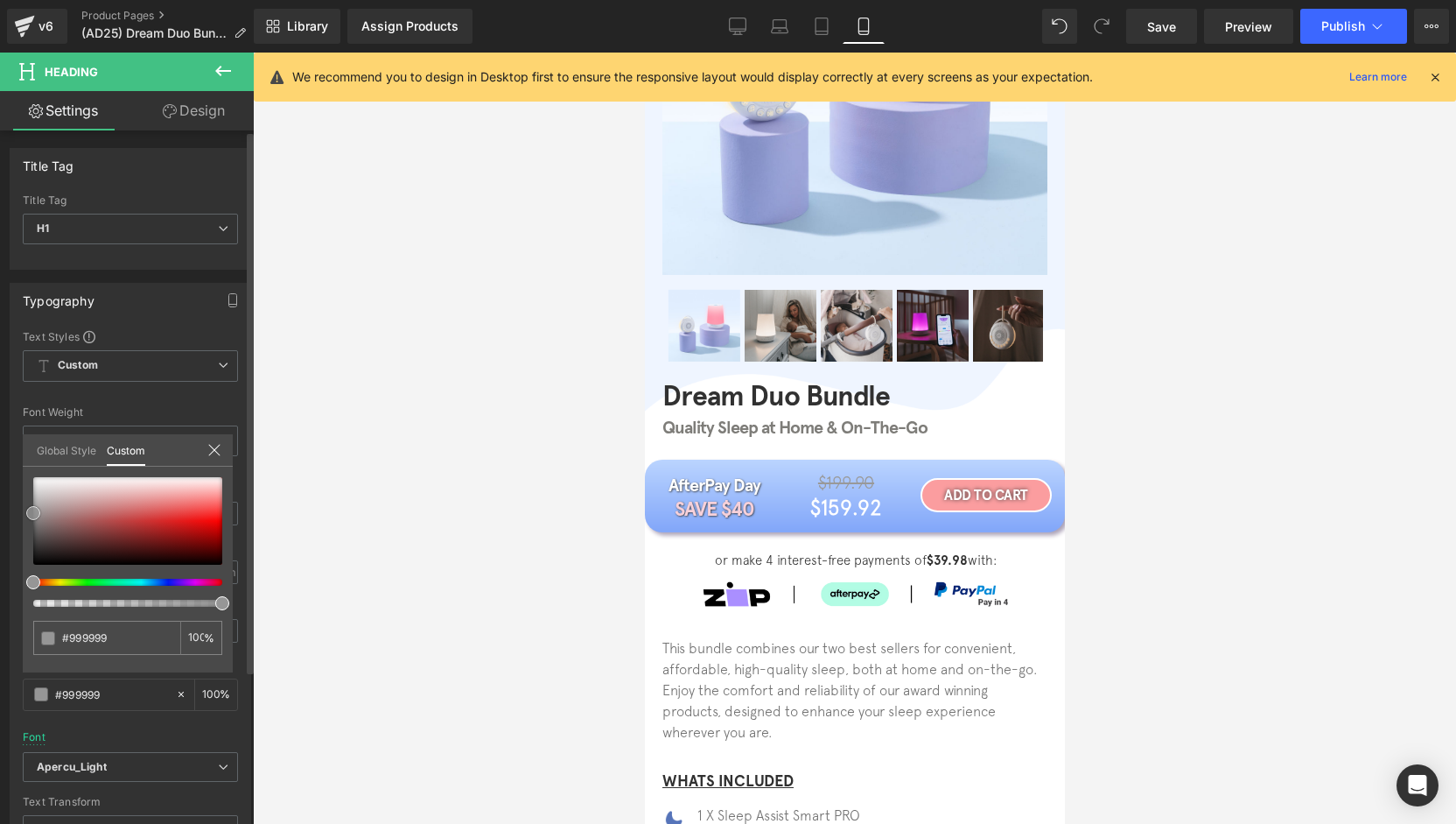
type input "#9b9b9b"
drag, startPoint x: 31, startPoint y: 495, endPoint x: 25, endPoint y: 512, distance: 18.0
click at [25, 512] on div "#9b9b9b 100 %" at bounding box center [128, 574] width 210 height 195
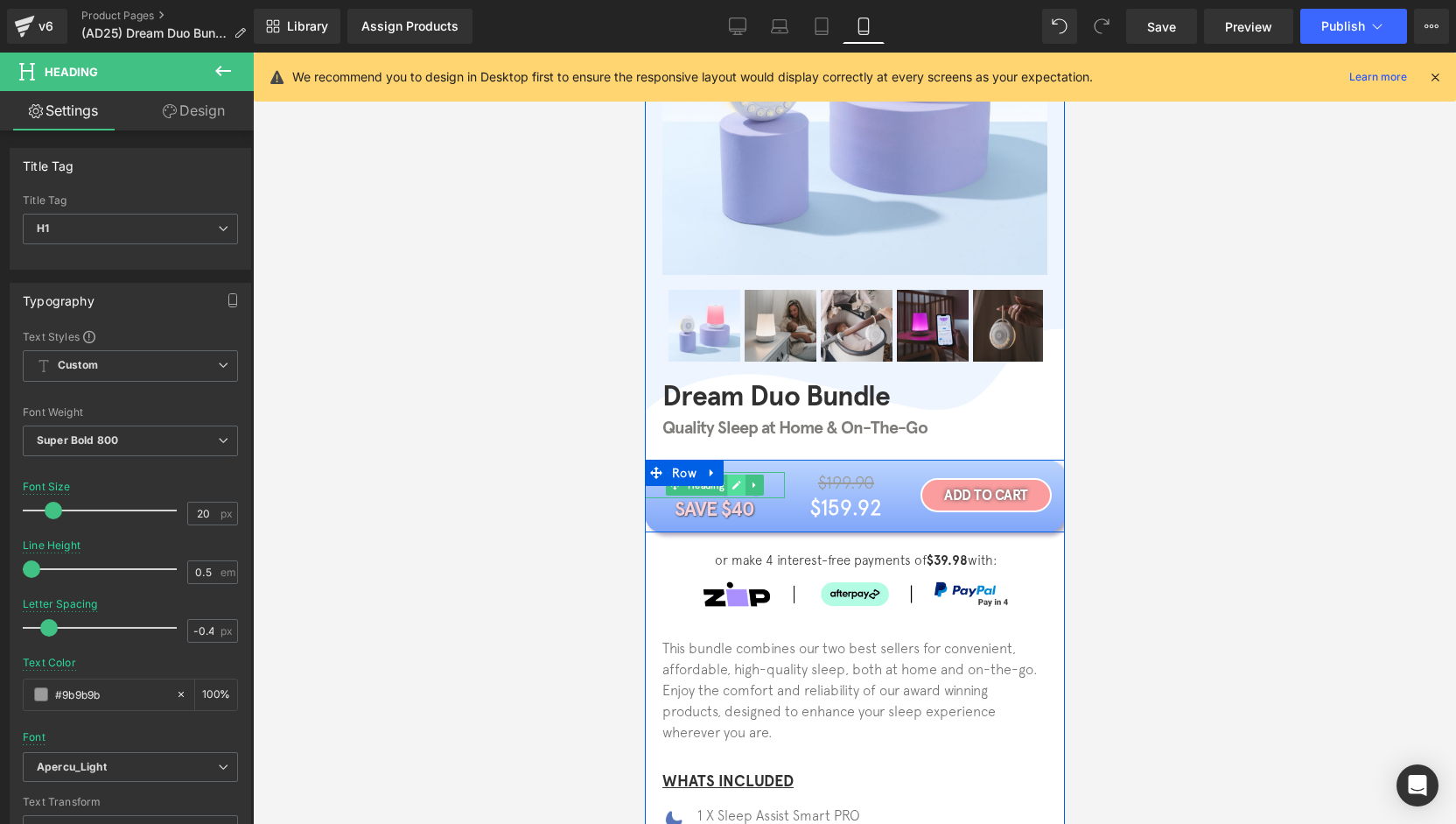
click at [731, 483] on icon at bounding box center [735, 485] width 10 height 11
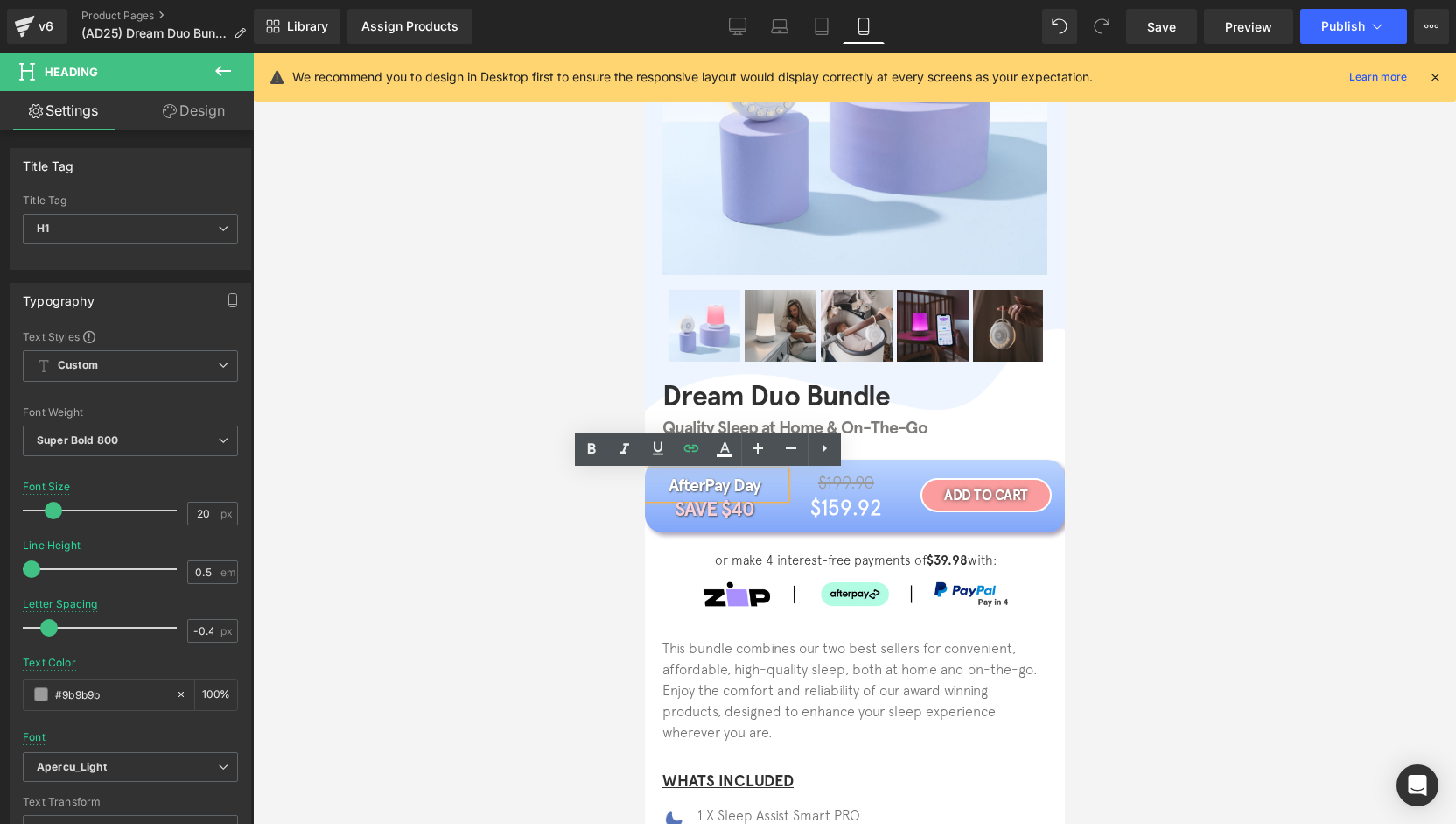
click at [724, 483] on h1 "AfterPay Day" at bounding box center [714, 485] width 140 height 26
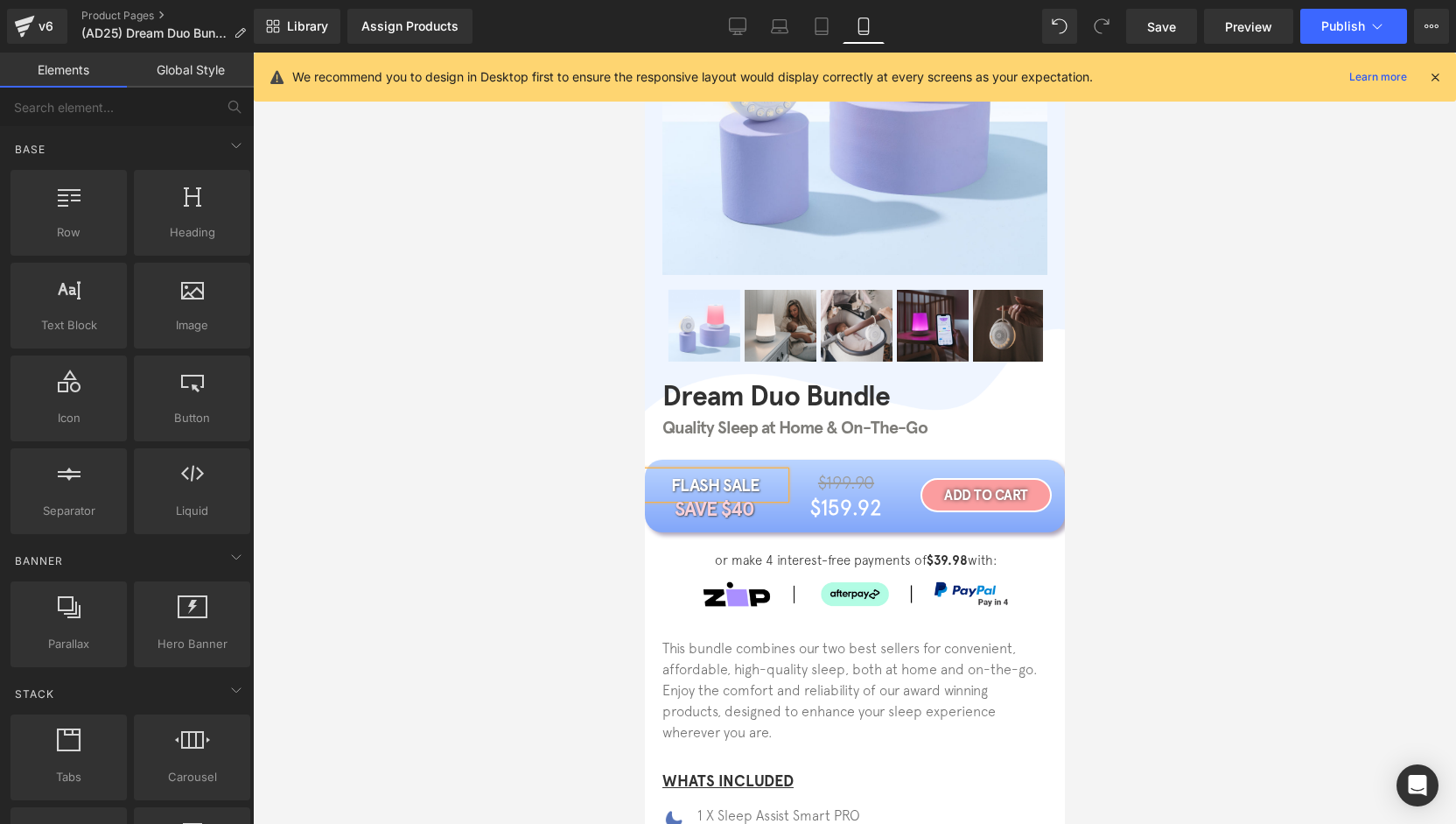
click at [606, 525] on div at bounding box center [855, 438] width 1203 height 771
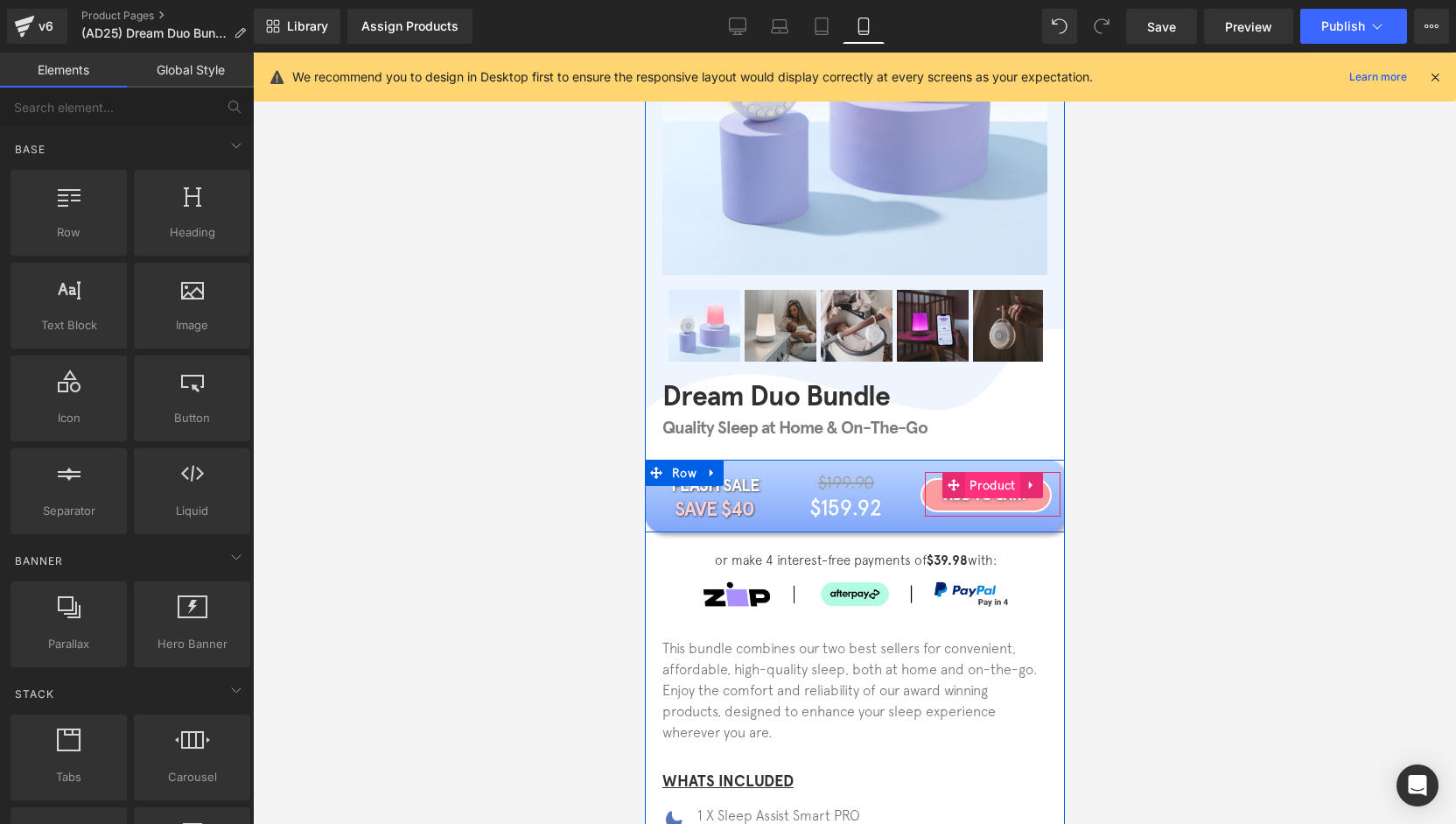
click at [985, 483] on span "Product" at bounding box center [991, 485] width 55 height 26
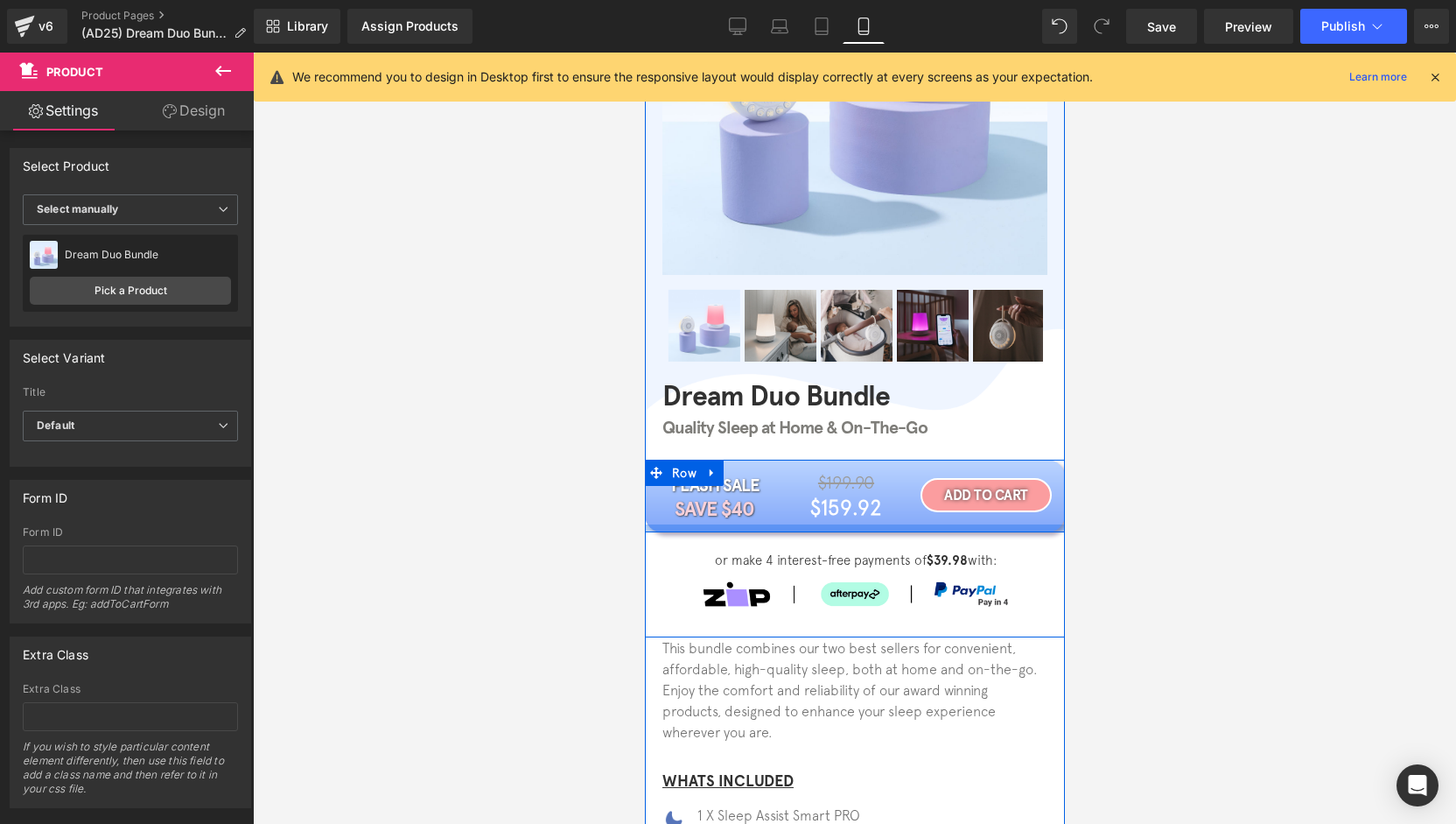
click at [783, 530] on div at bounding box center [854, 528] width 420 height 8
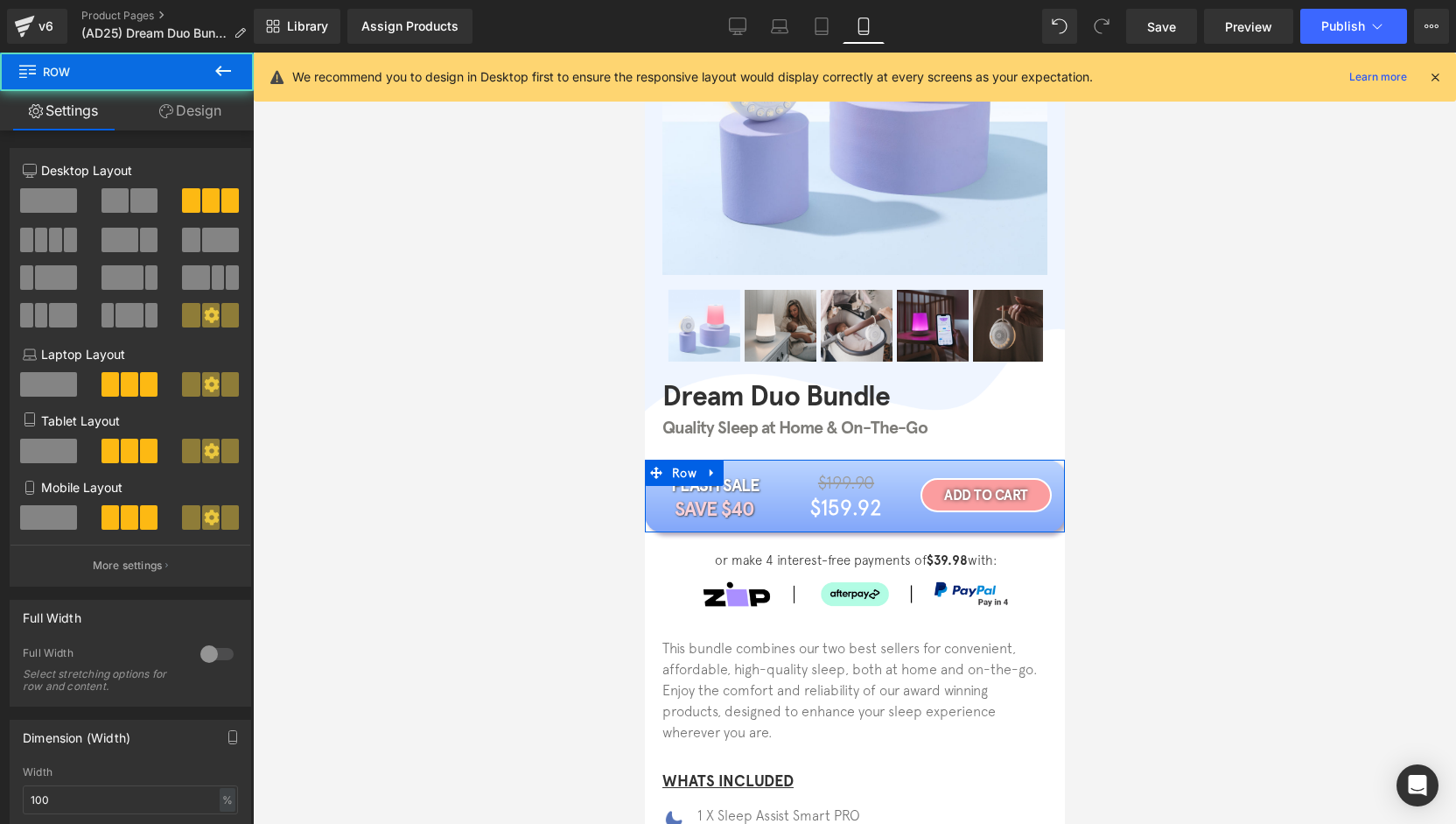
click at [189, 104] on link "Design" at bounding box center [190, 110] width 127 height 39
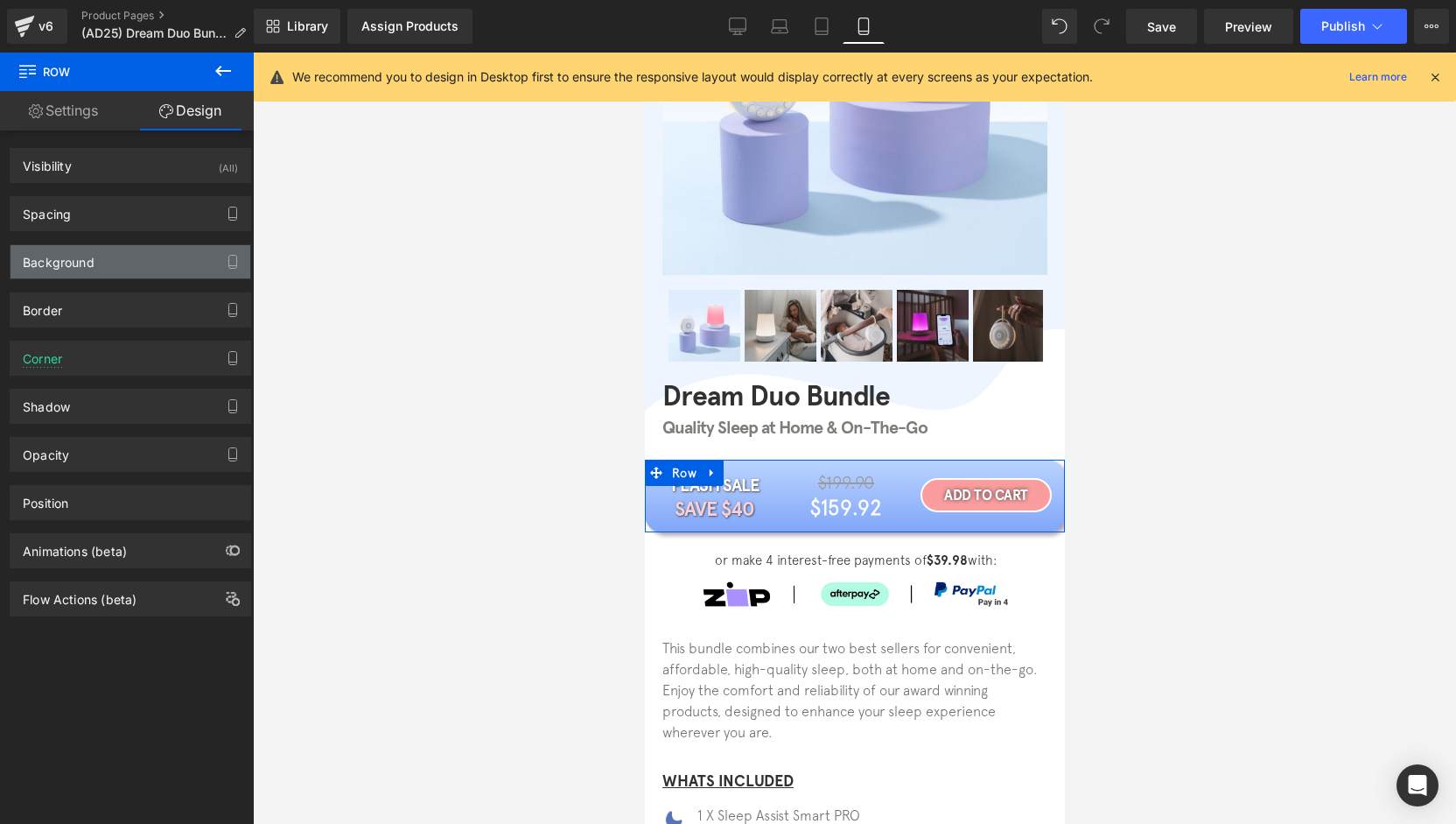
click at [97, 263] on div "Background" at bounding box center [130, 262] width 240 height 33
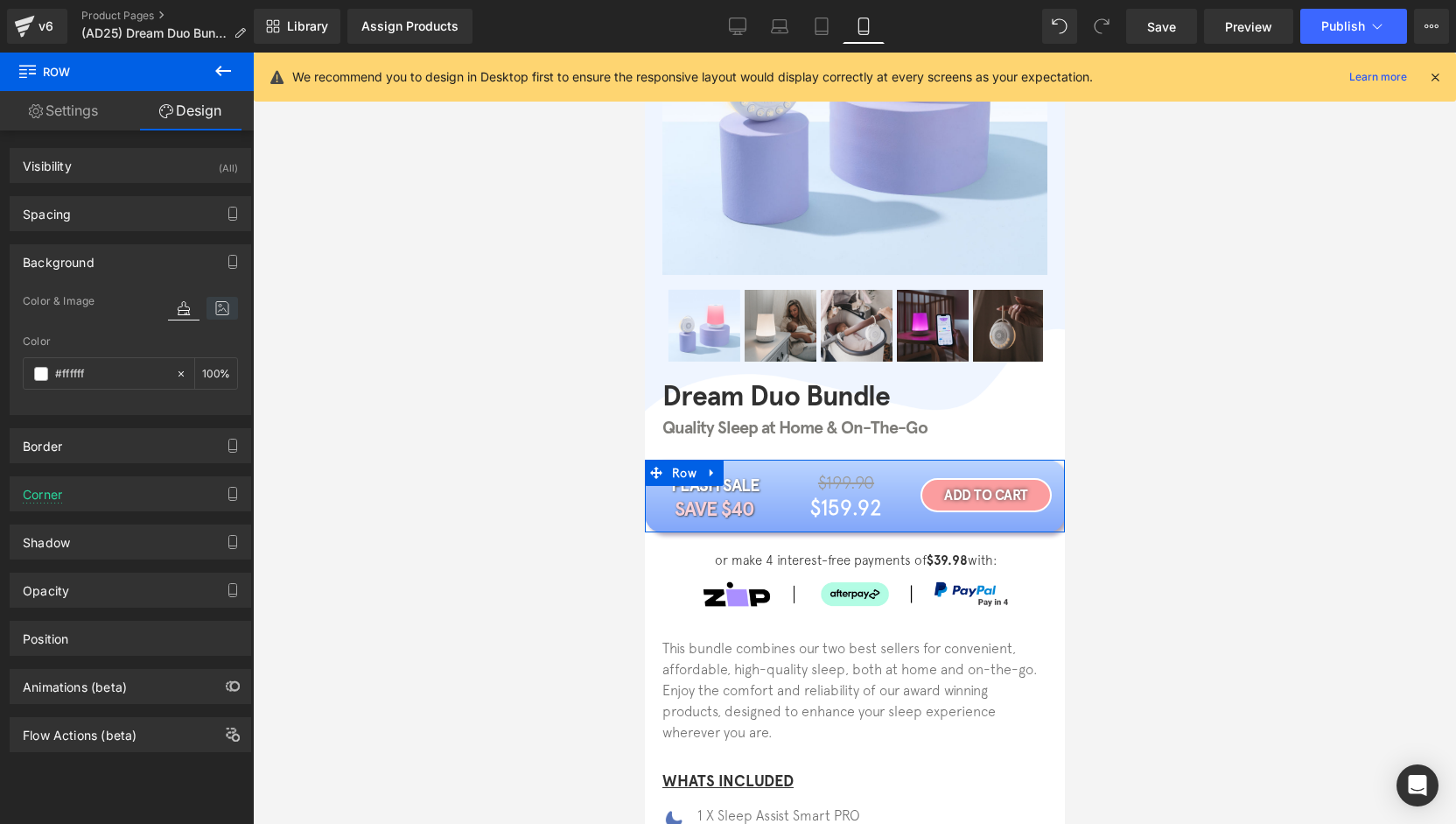
click at [210, 311] on icon at bounding box center [222, 308] width 32 height 23
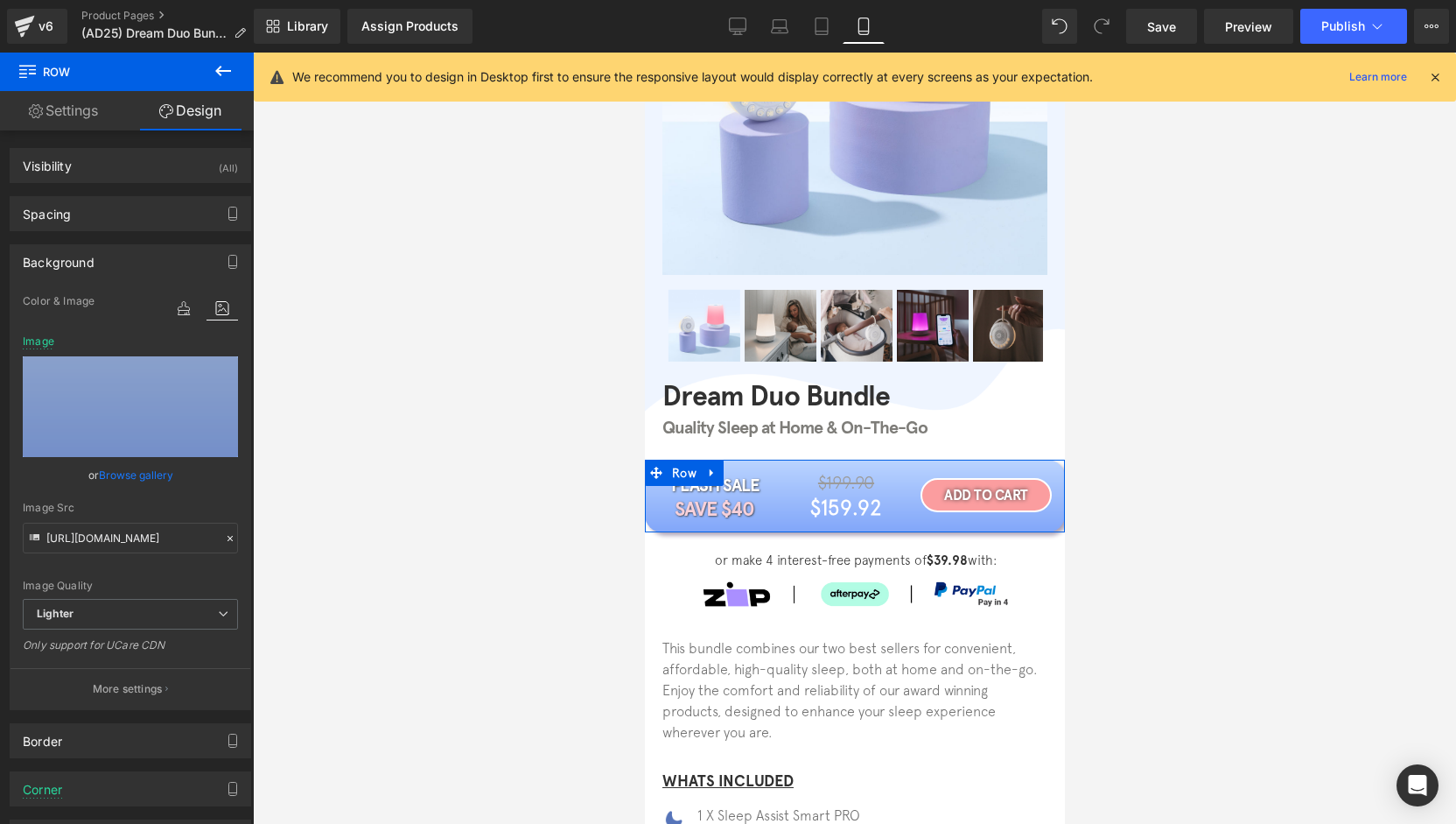
click at [145, 259] on div "Background" at bounding box center [130, 262] width 240 height 33
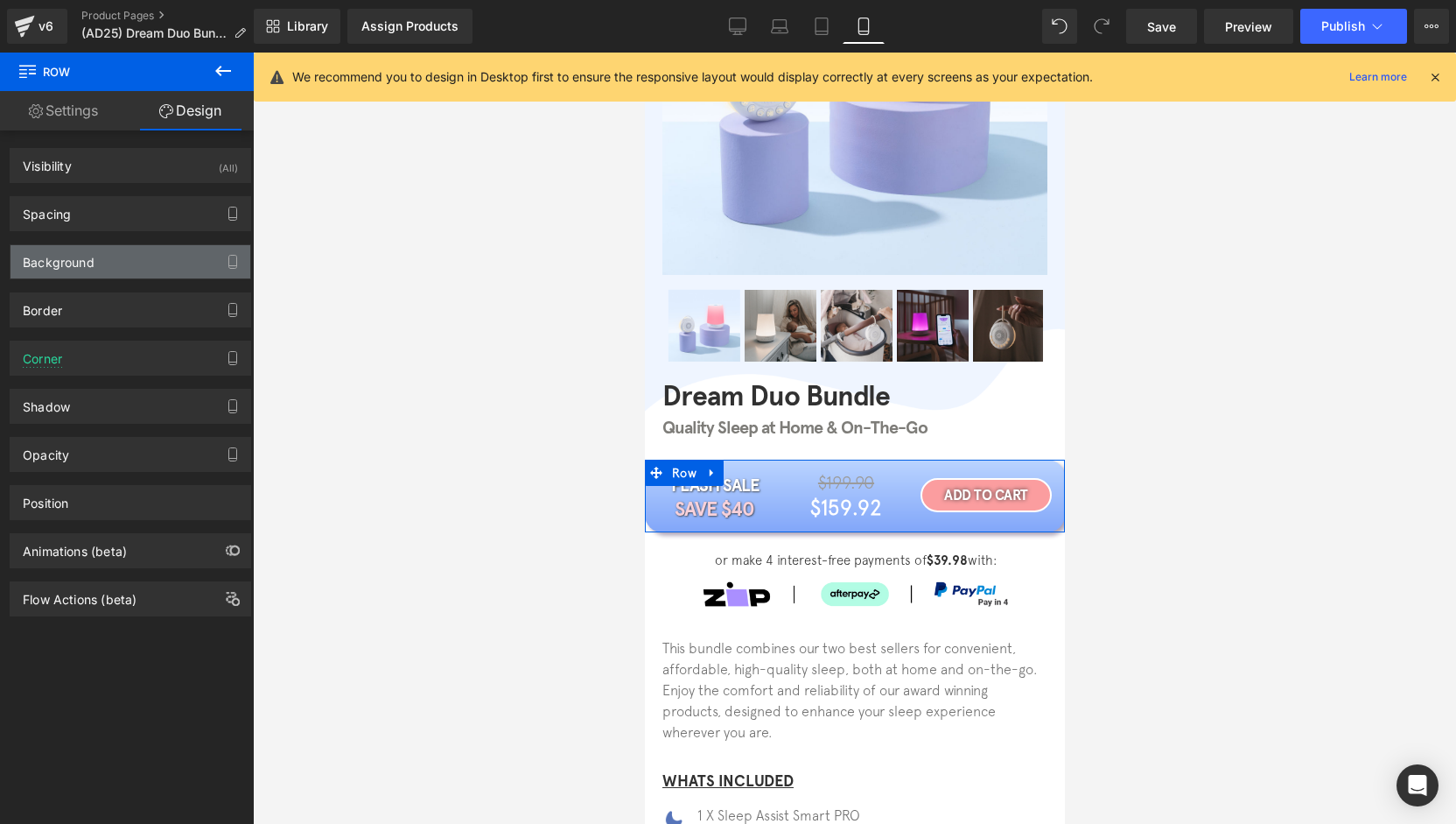
click at [145, 259] on div "Background" at bounding box center [130, 262] width 240 height 33
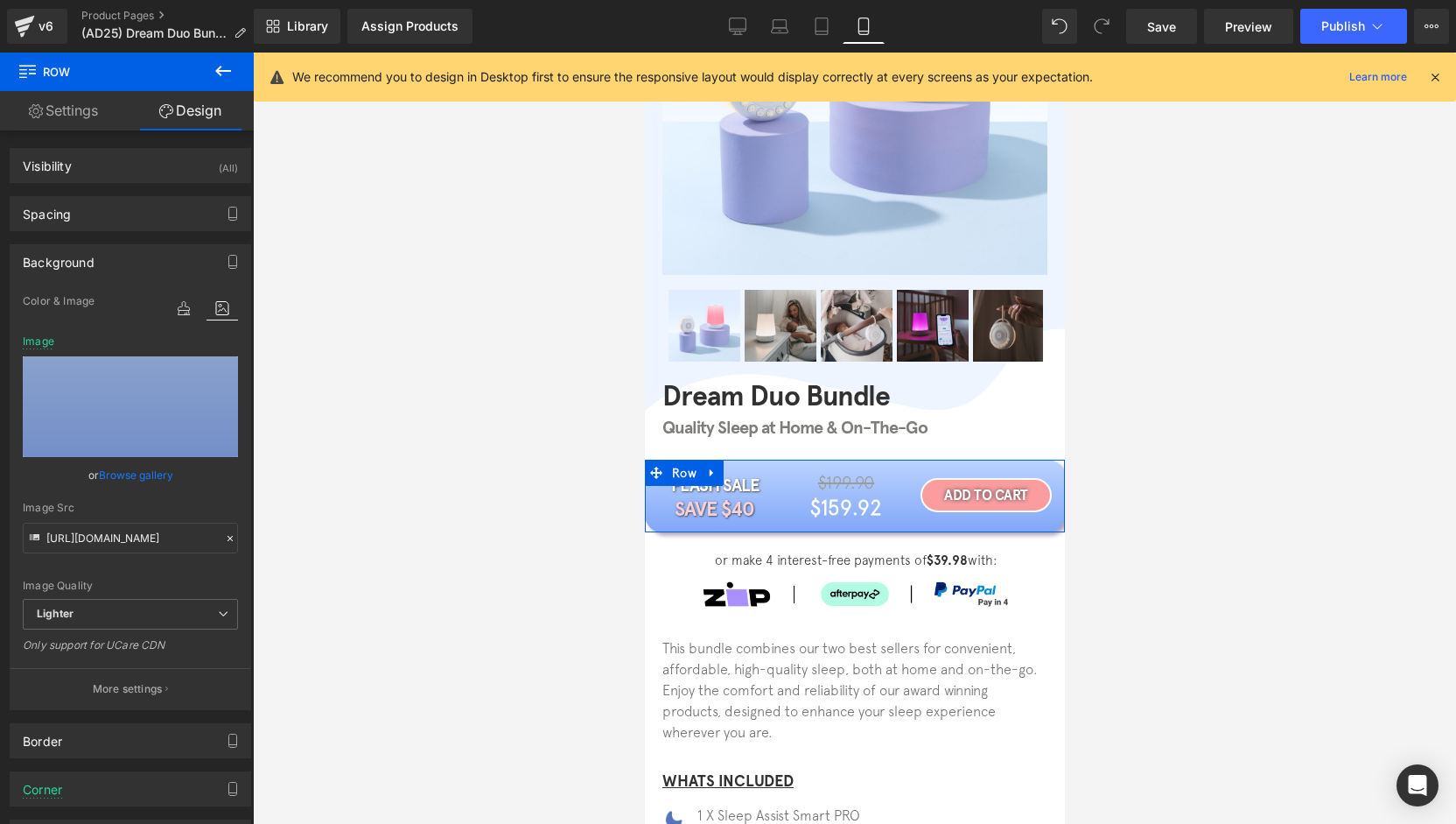
click at [145, 259] on div "Background" at bounding box center [130, 262] width 240 height 33
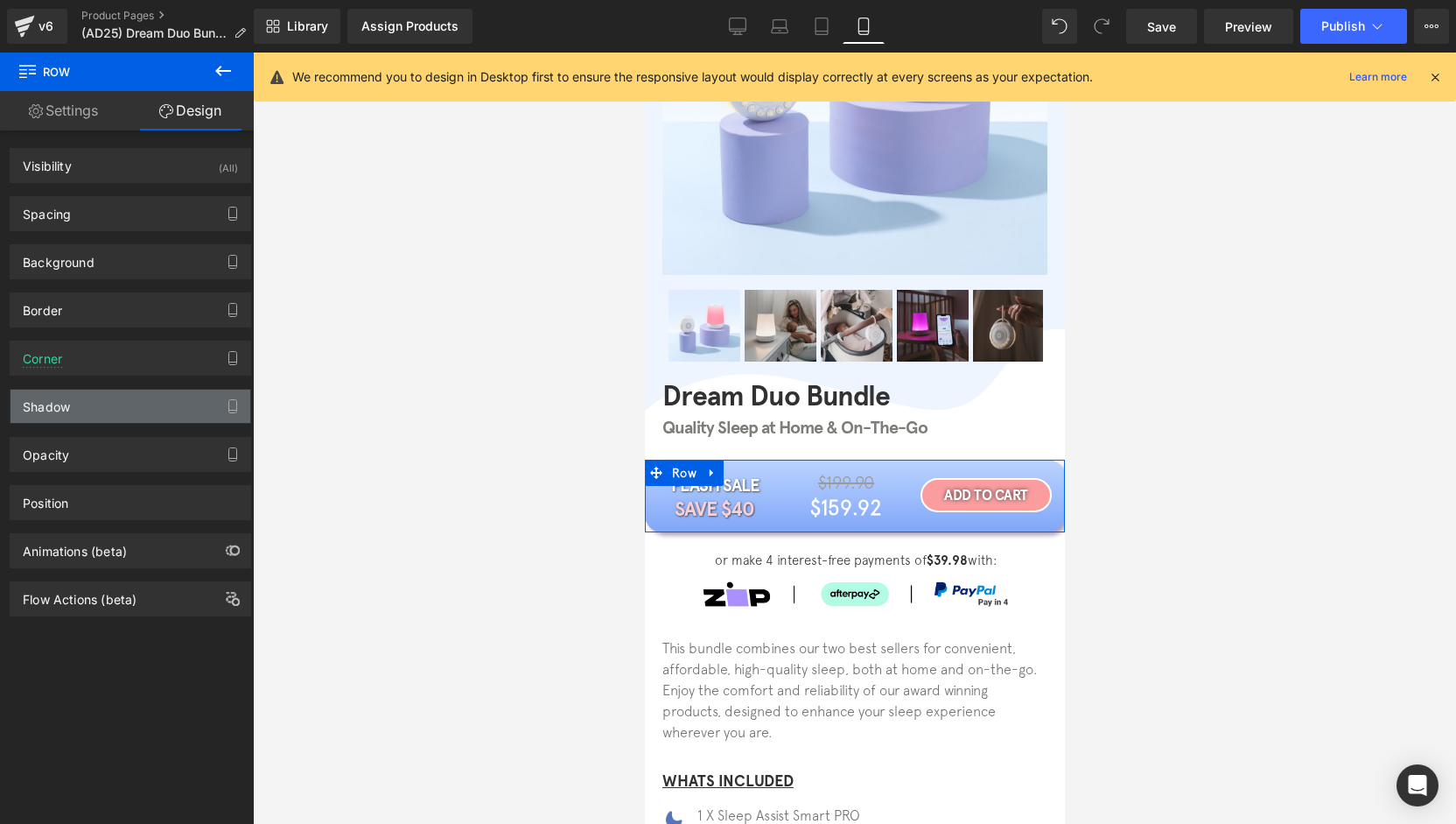
click at [78, 402] on div "Shadow" at bounding box center [130, 406] width 240 height 33
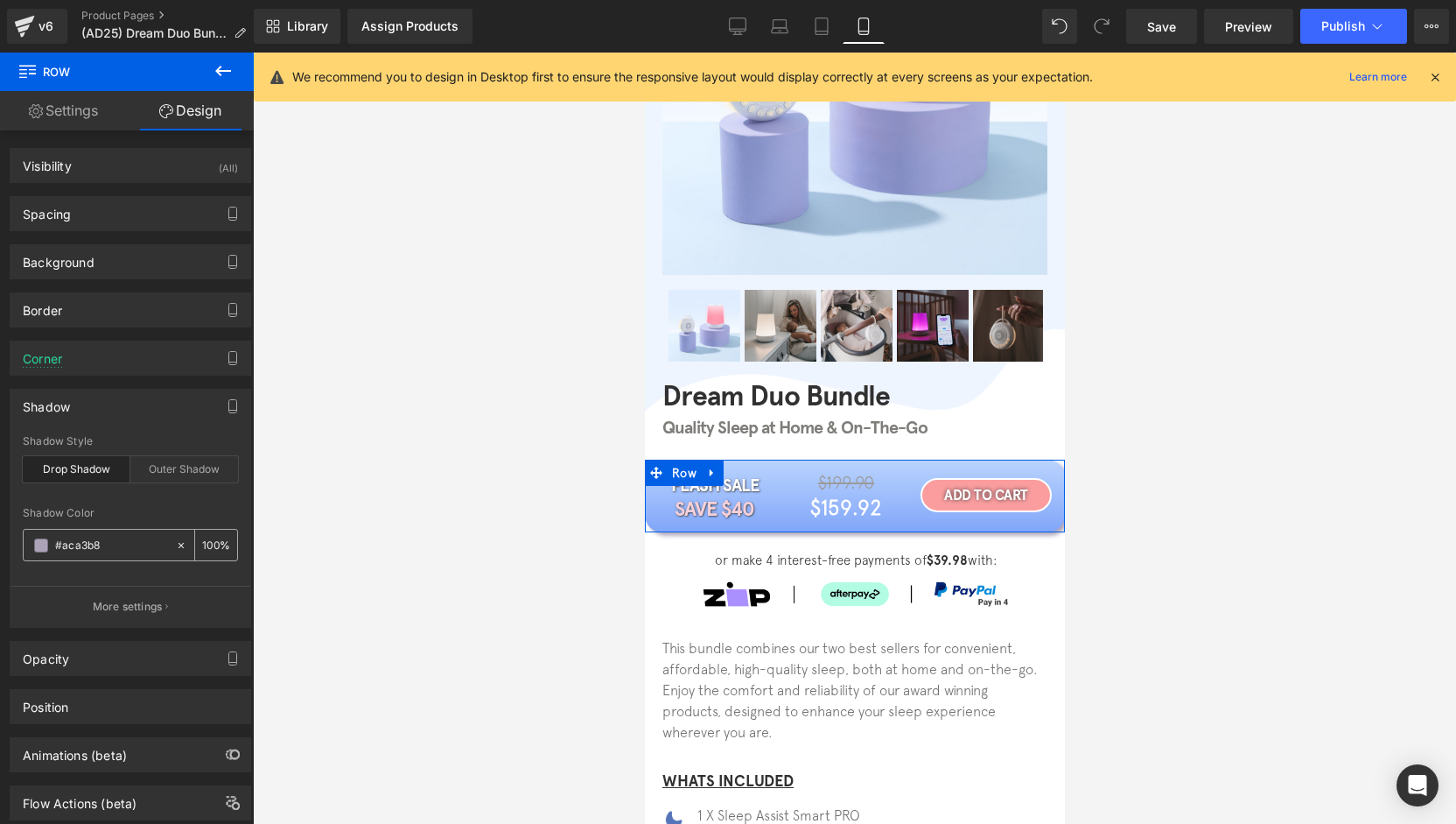
paste input "5674b9"
type input "#5674b9"
click at [211, 550] on input "100" at bounding box center [210, 544] width 17 height 19
type input "50"
click at [210, 570] on div at bounding box center [130, 575] width 215 height 11
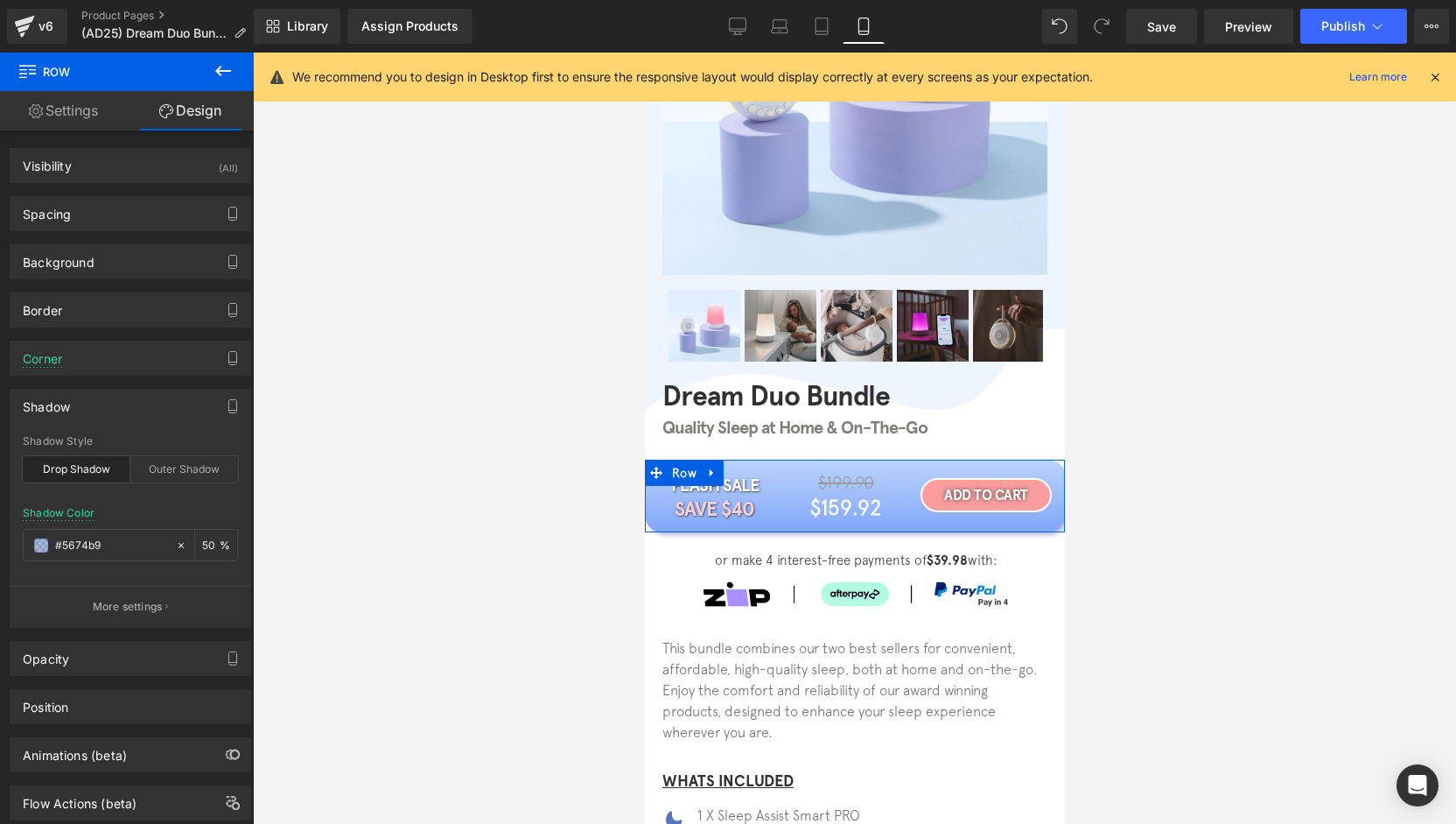
click at [199, 502] on div "drop Shadow Style Drop Shadow Outer Shadow rgba(86, 116, 185, 0.5) Shadow Color…" at bounding box center [130, 530] width 240 height 191
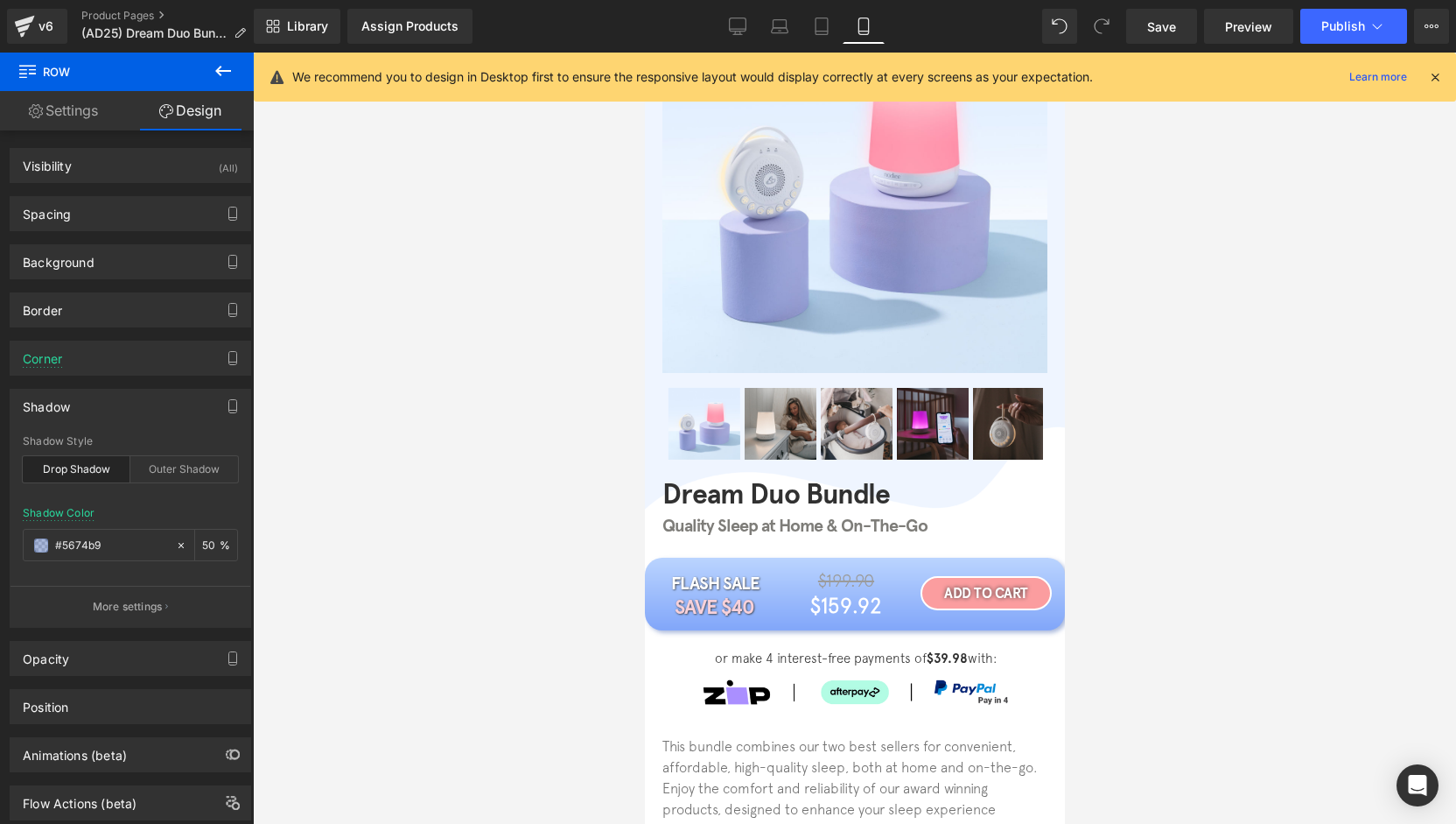
scroll to position [0, 0]
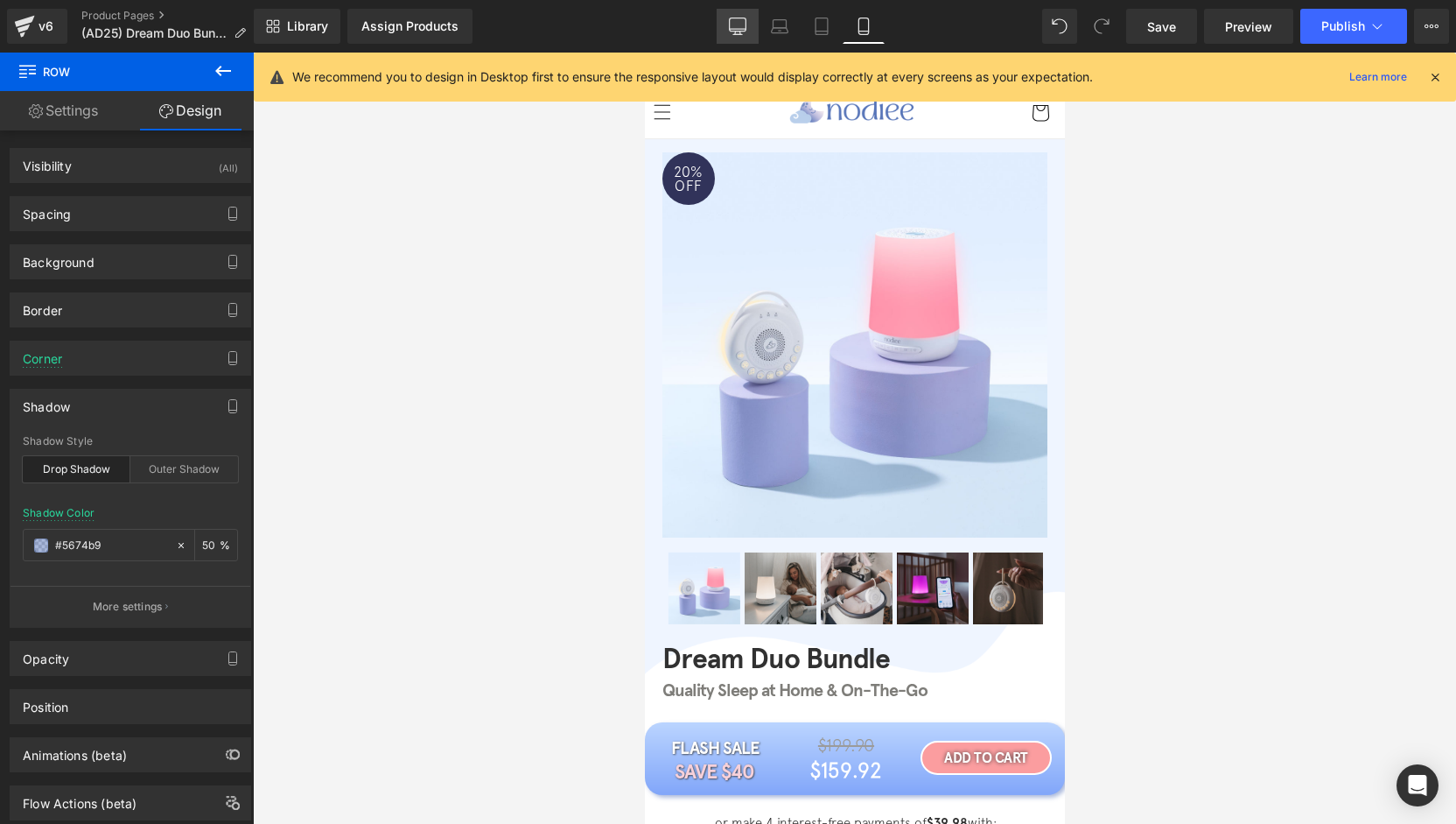
click at [724, 33] on link "Desktop" at bounding box center [737, 26] width 42 height 35
type input "#aca3b8"
type input "100"
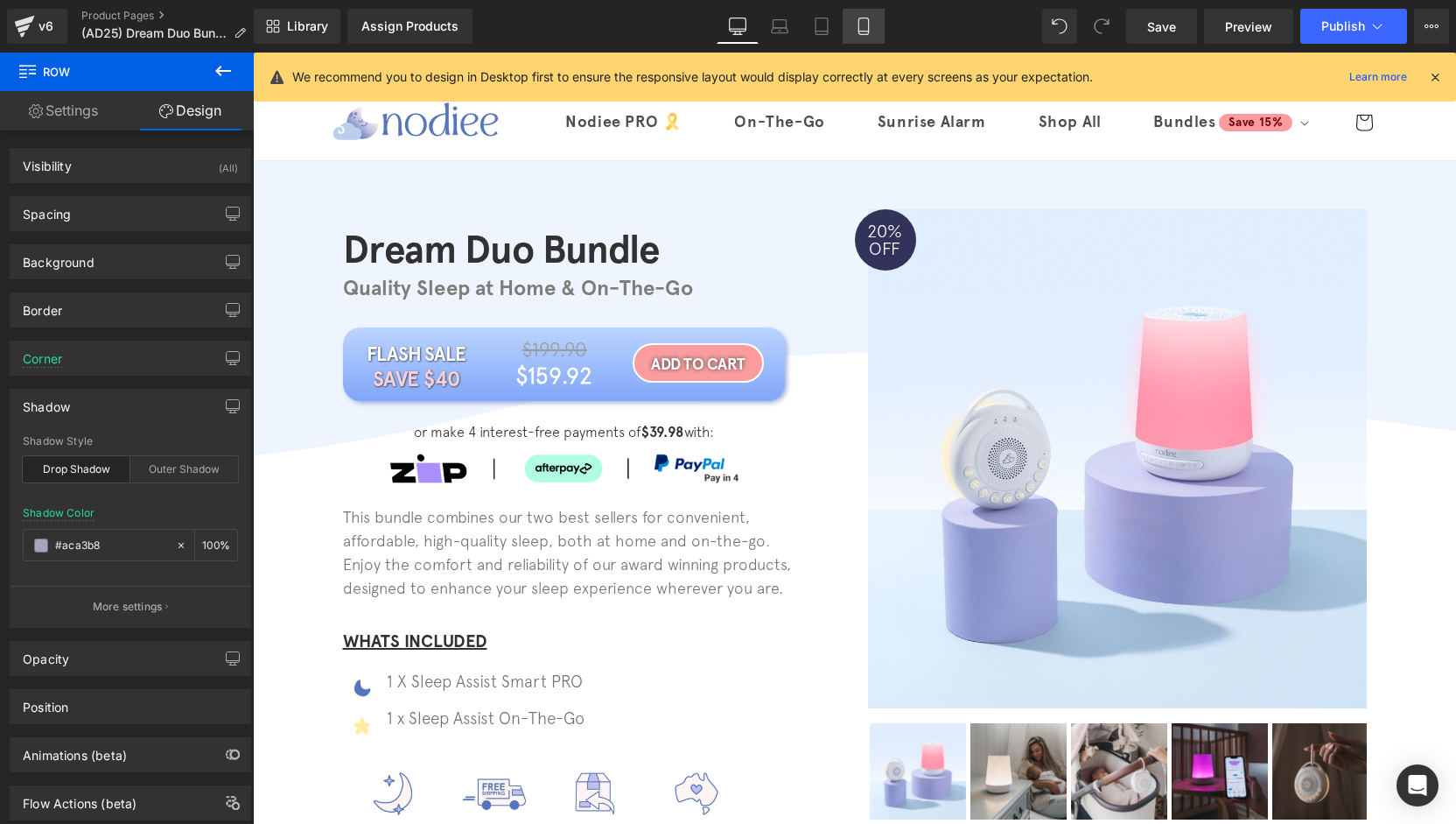
click at [856, 33] on icon at bounding box center [863, 26] width 17 height 17
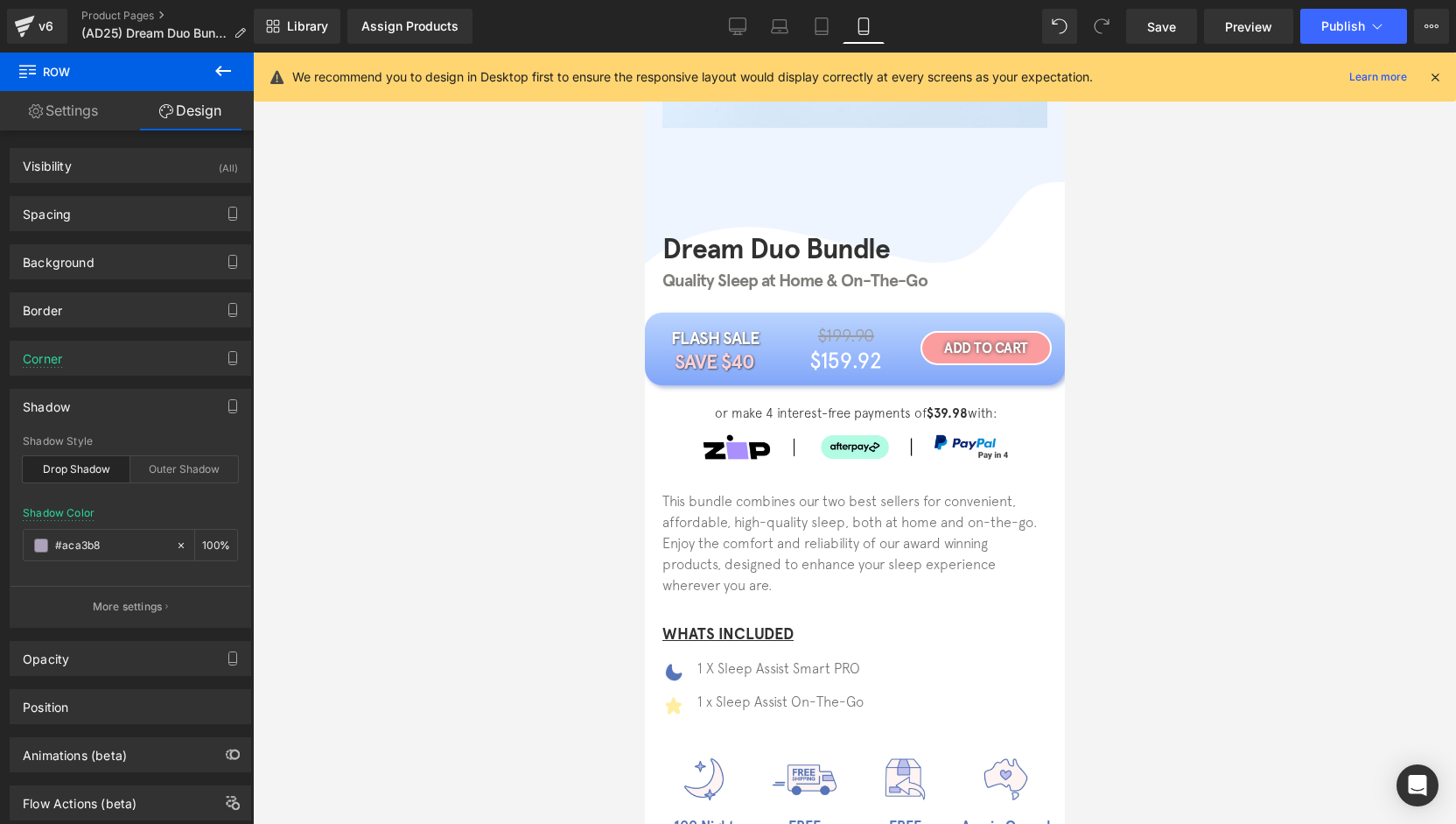
type input "#5674b9"
type input "50"
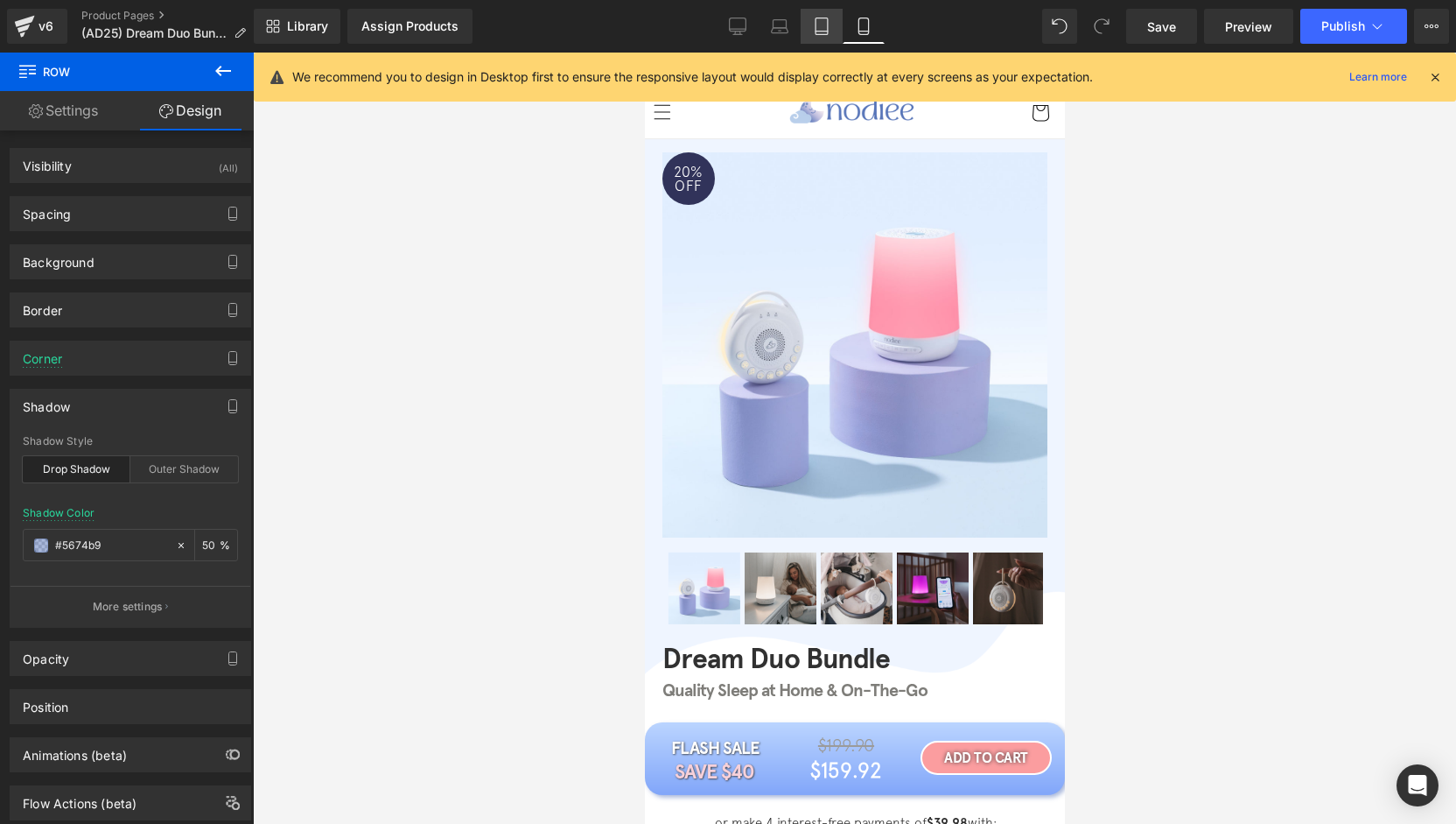
click at [814, 21] on icon at bounding box center [821, 26] width 17 height 17
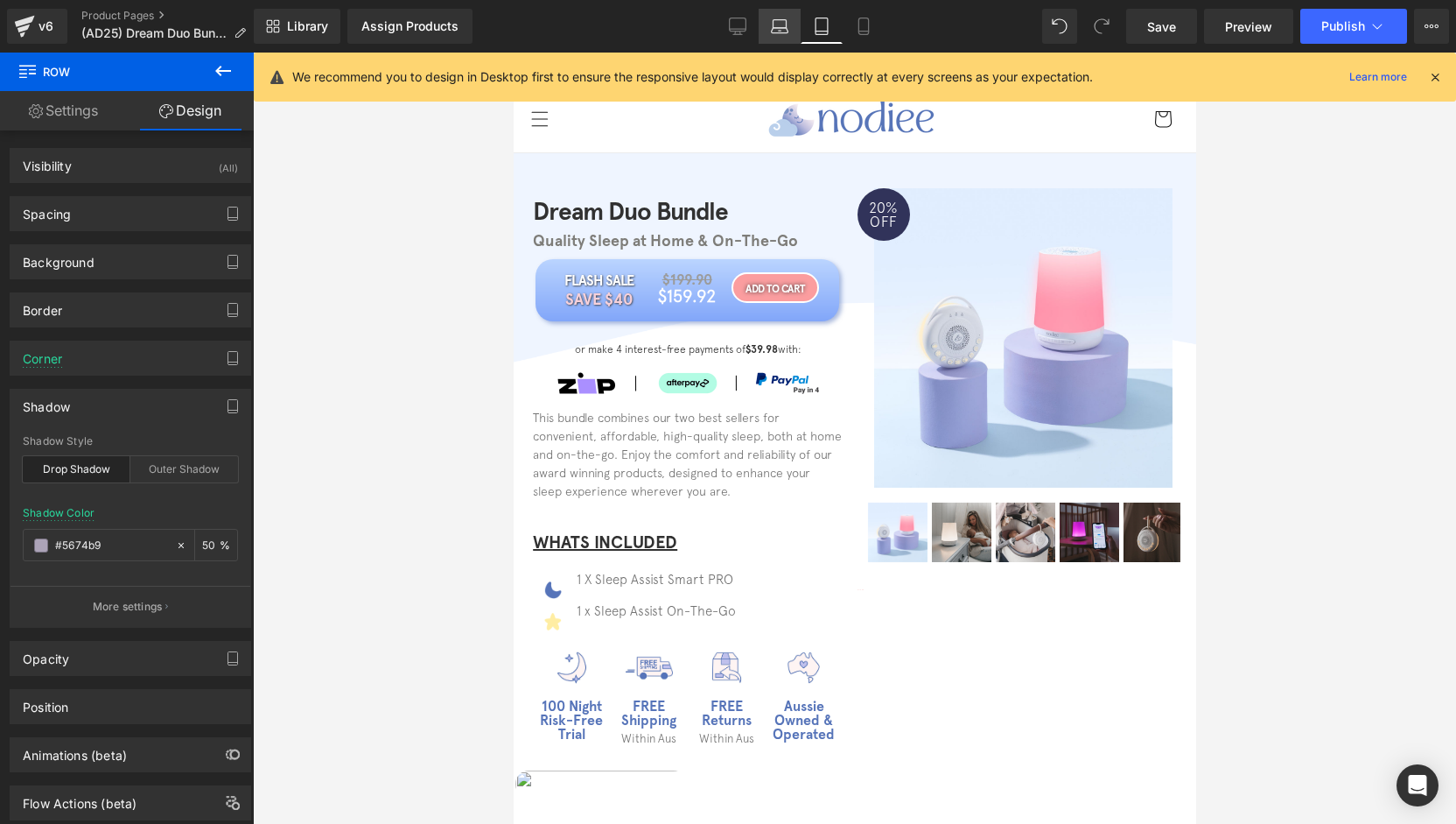
type input "#aca3b8"
click at [781, 29] on icon at bounding box center [779, 26] width 17 height 17
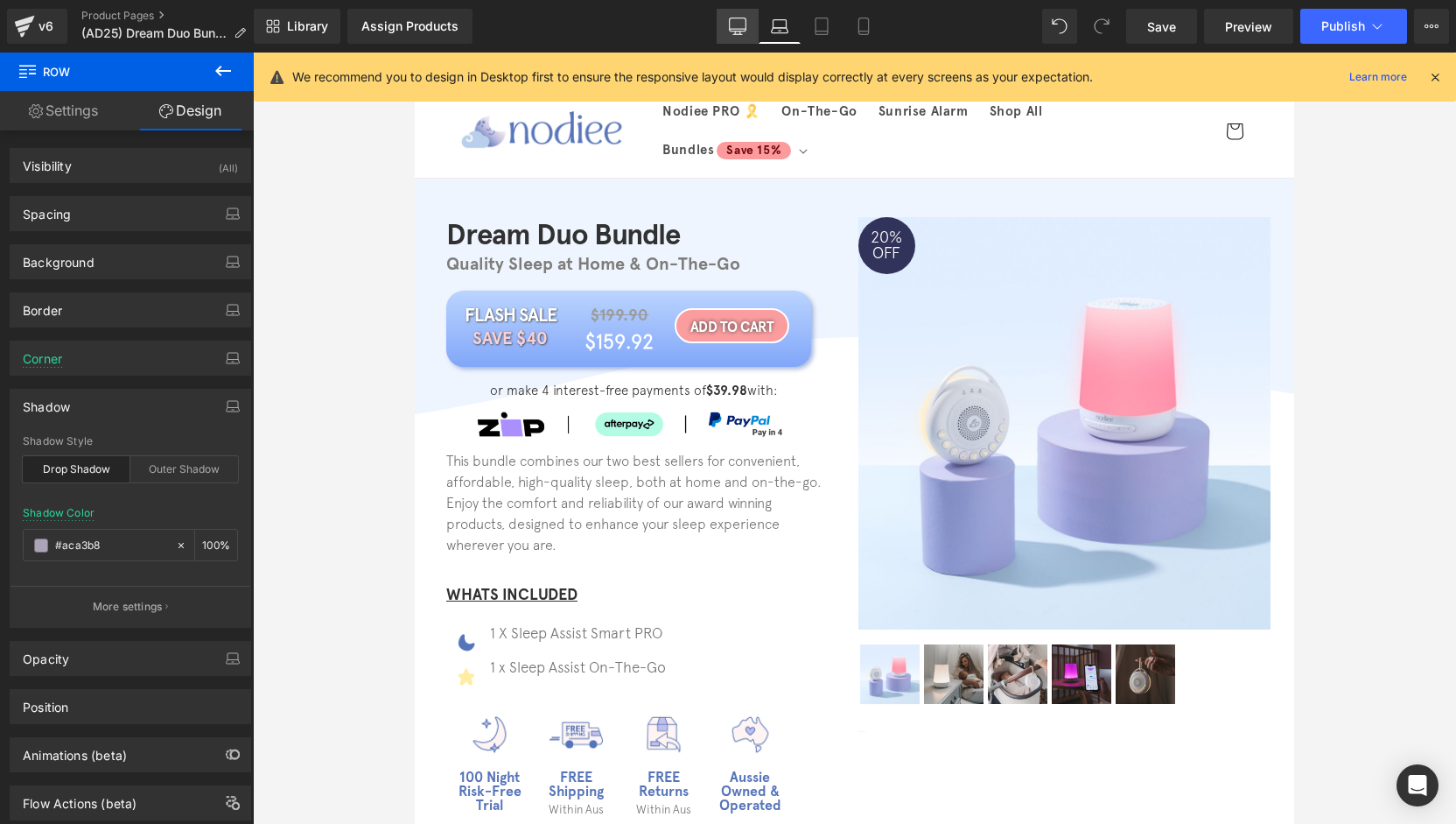
click at [733, 31] on icon at bounding box center [738, 25] width 16 height 13
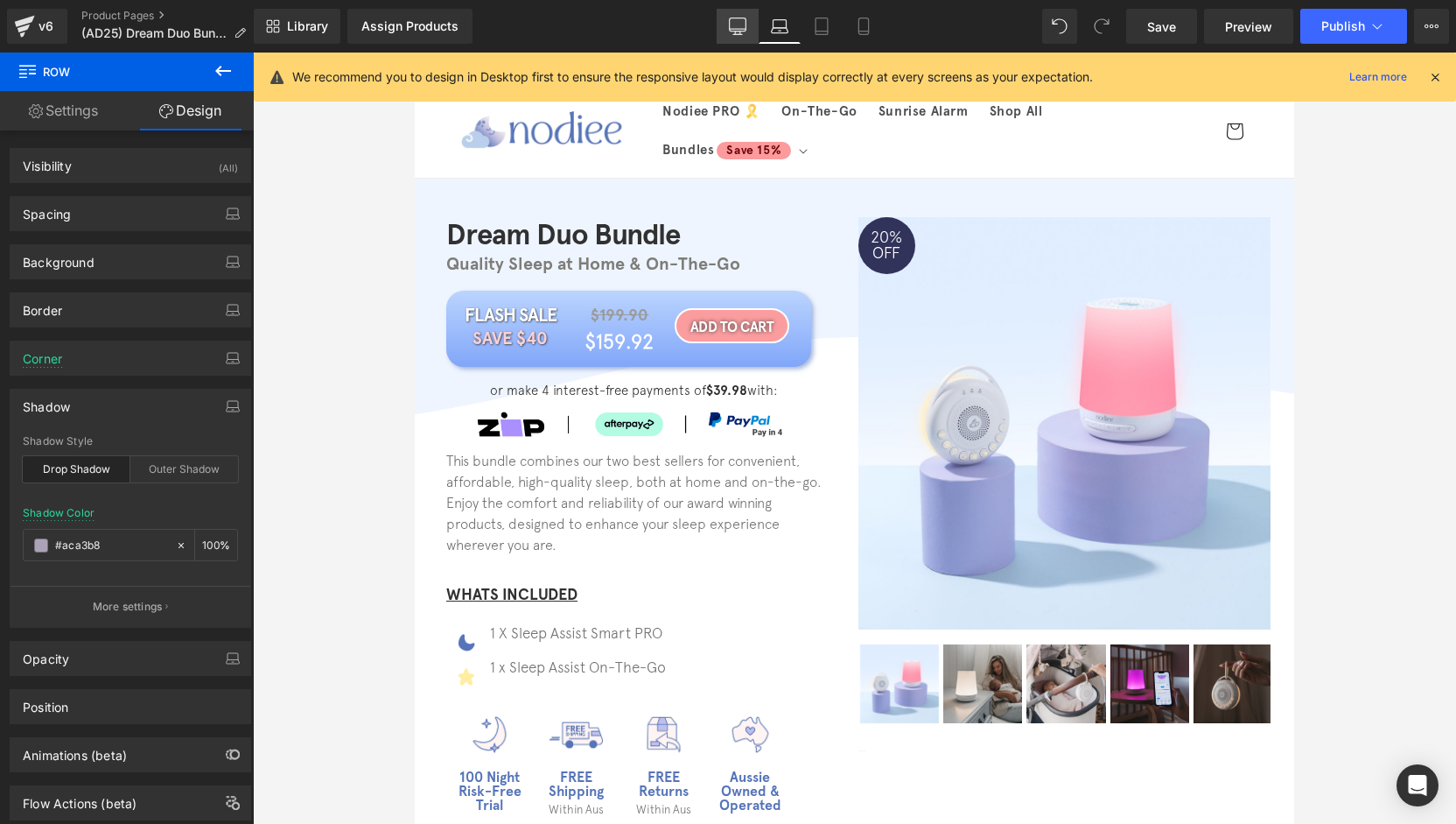
type input "100"
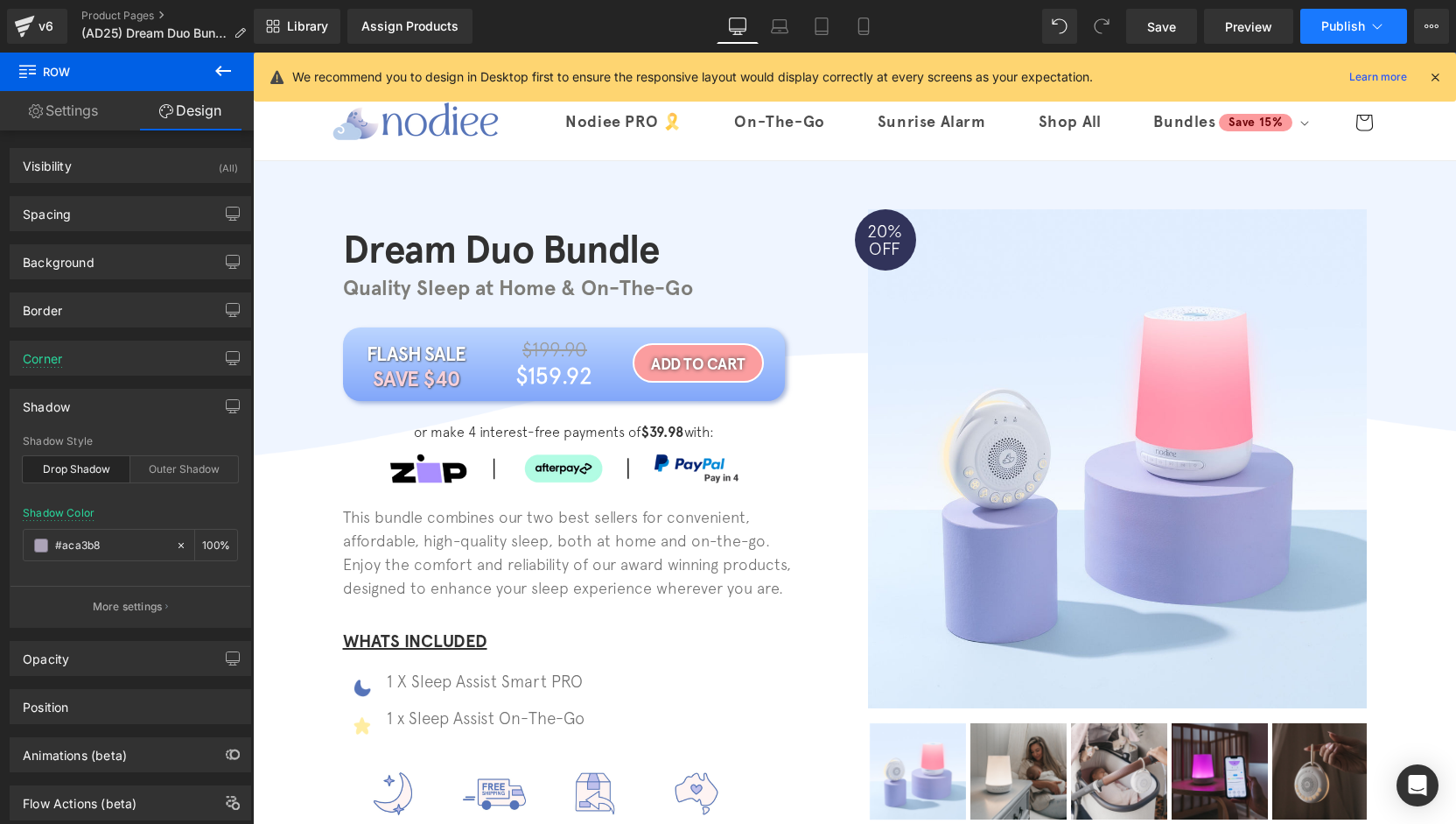
click at [1333, 25] on span "Publish" at bounding box center [1343, 26] width 44 height 14
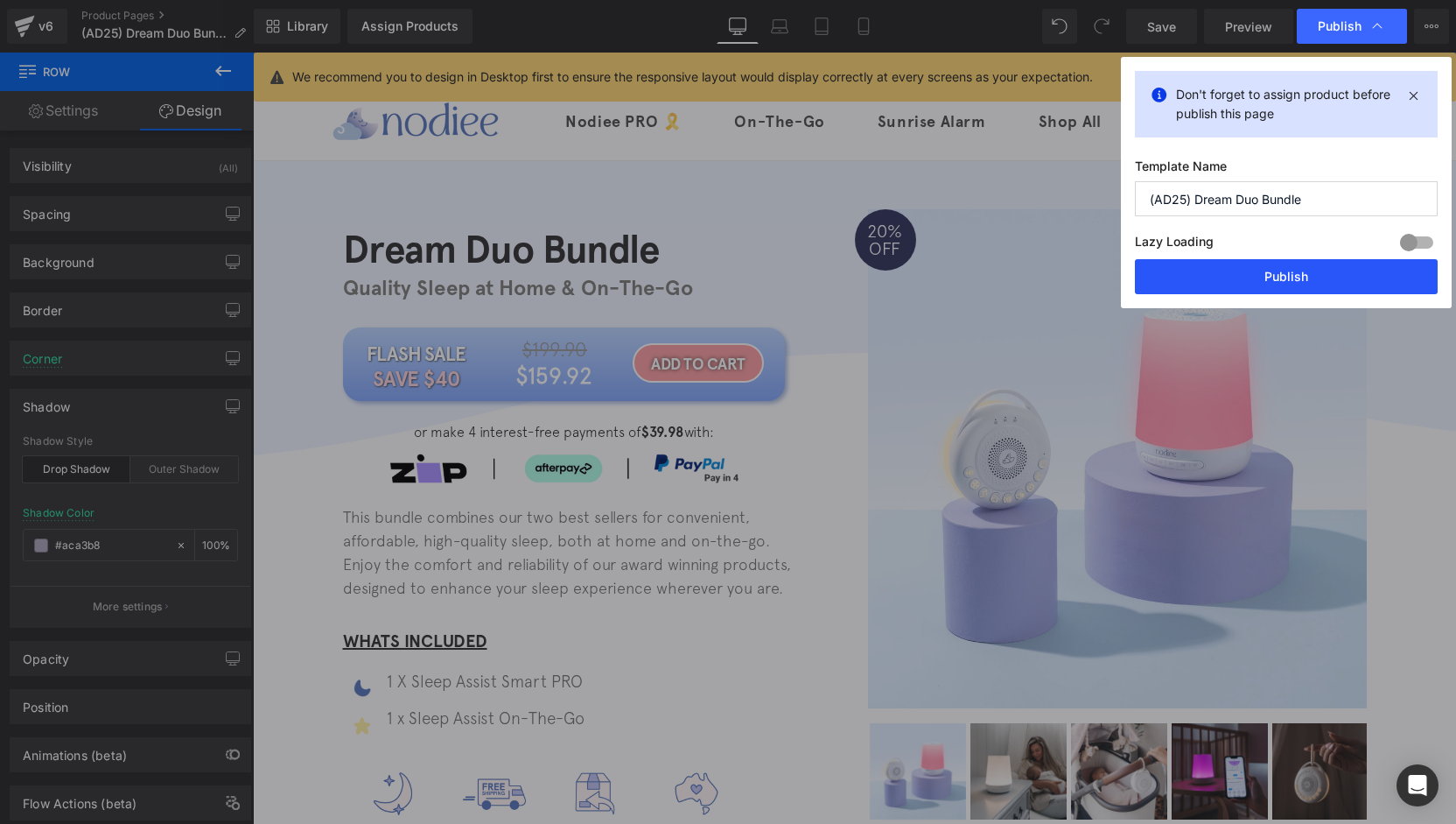
click at [1272, 275] on button "Publish" at bounding box center [1287, 276] width 302 height 35
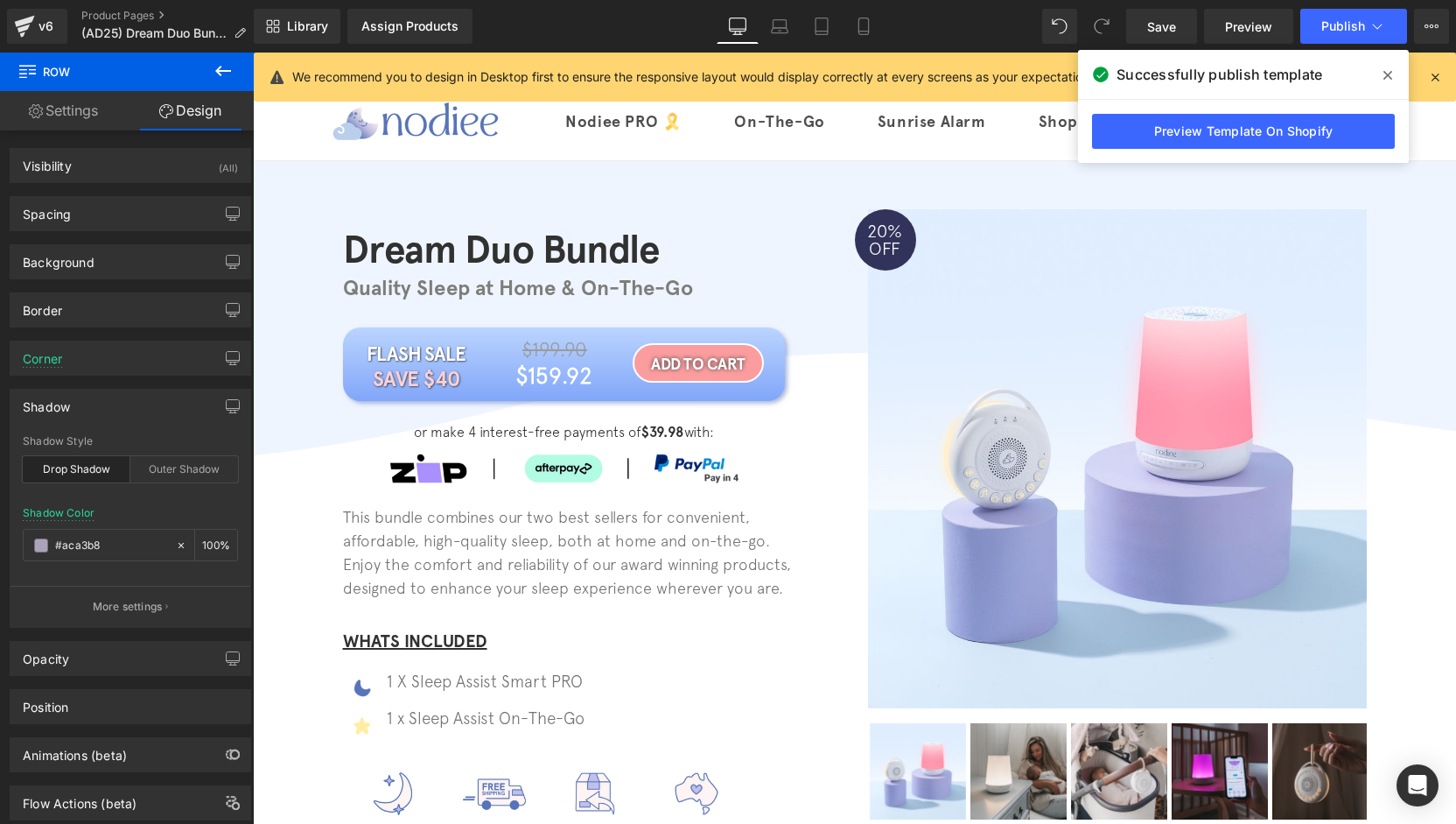
click at [1384, 77] on icon at bounding box center [1388, 75] width 9 height 14
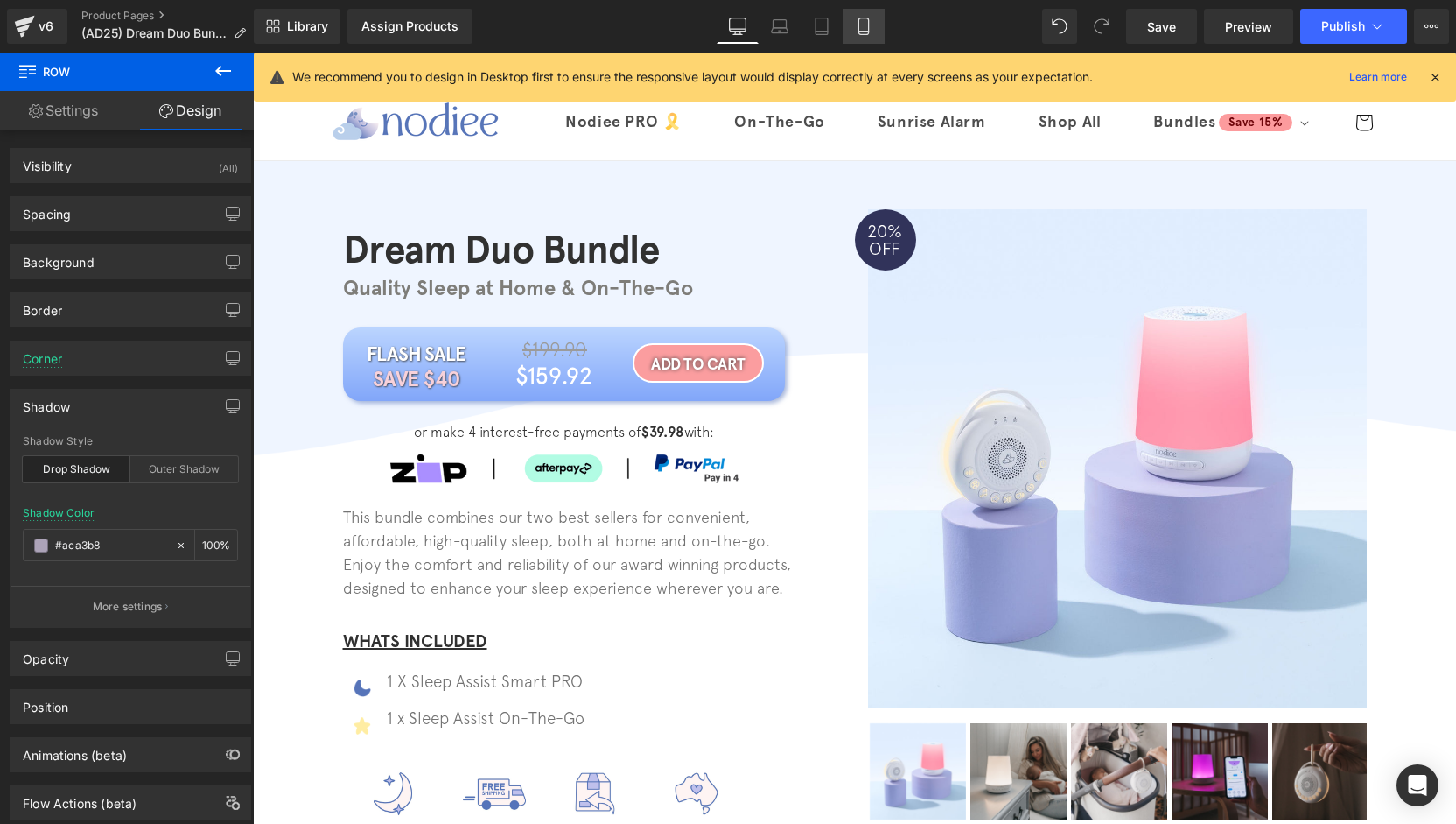
click at [856, 31] on icon at bounding box center [863, 26] width 17 height 17
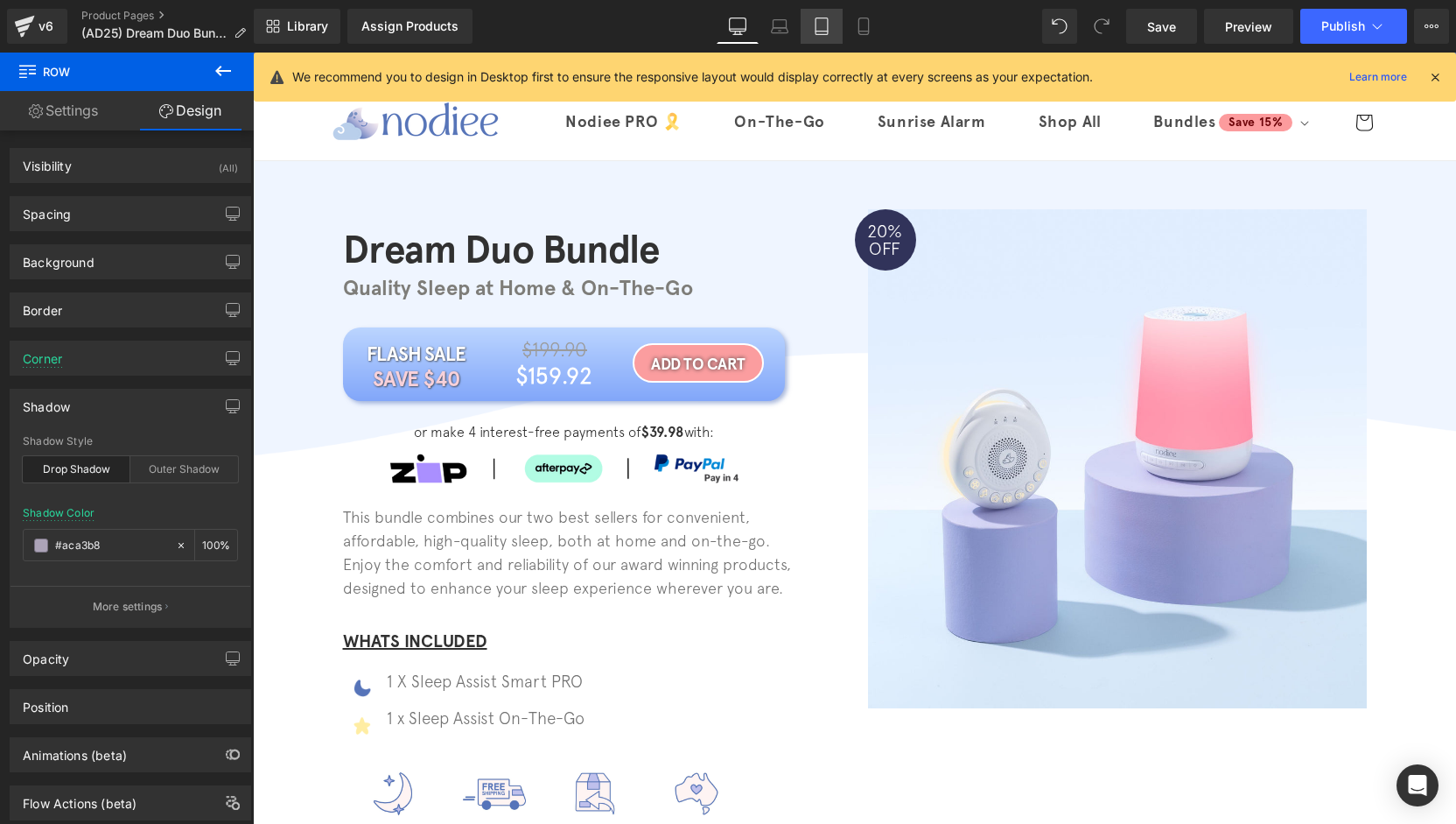
type input "#5674b9"
type input "50"
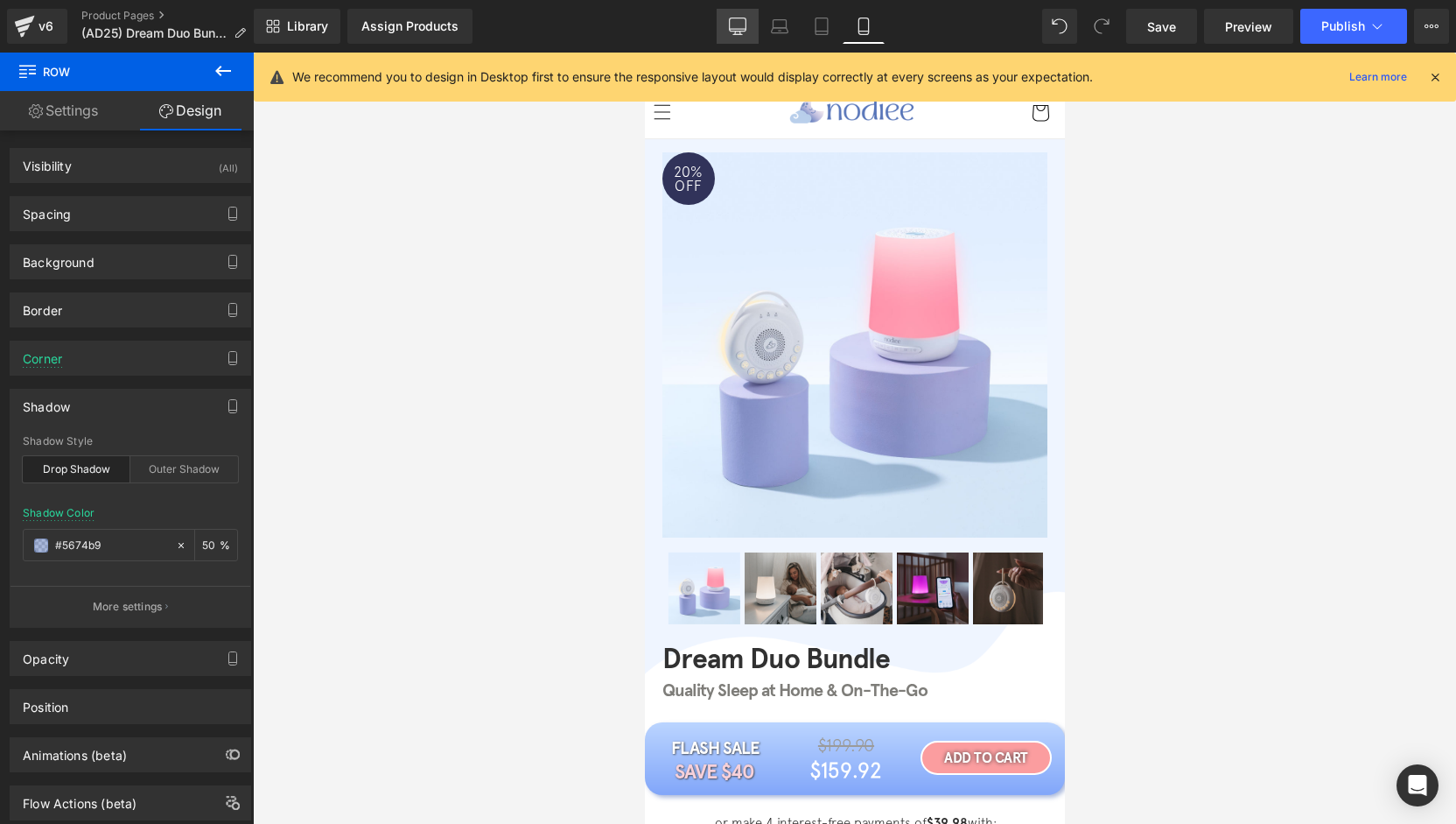
click at [737, 31] on icon at bounding box center [738, 25] width 16 height 13
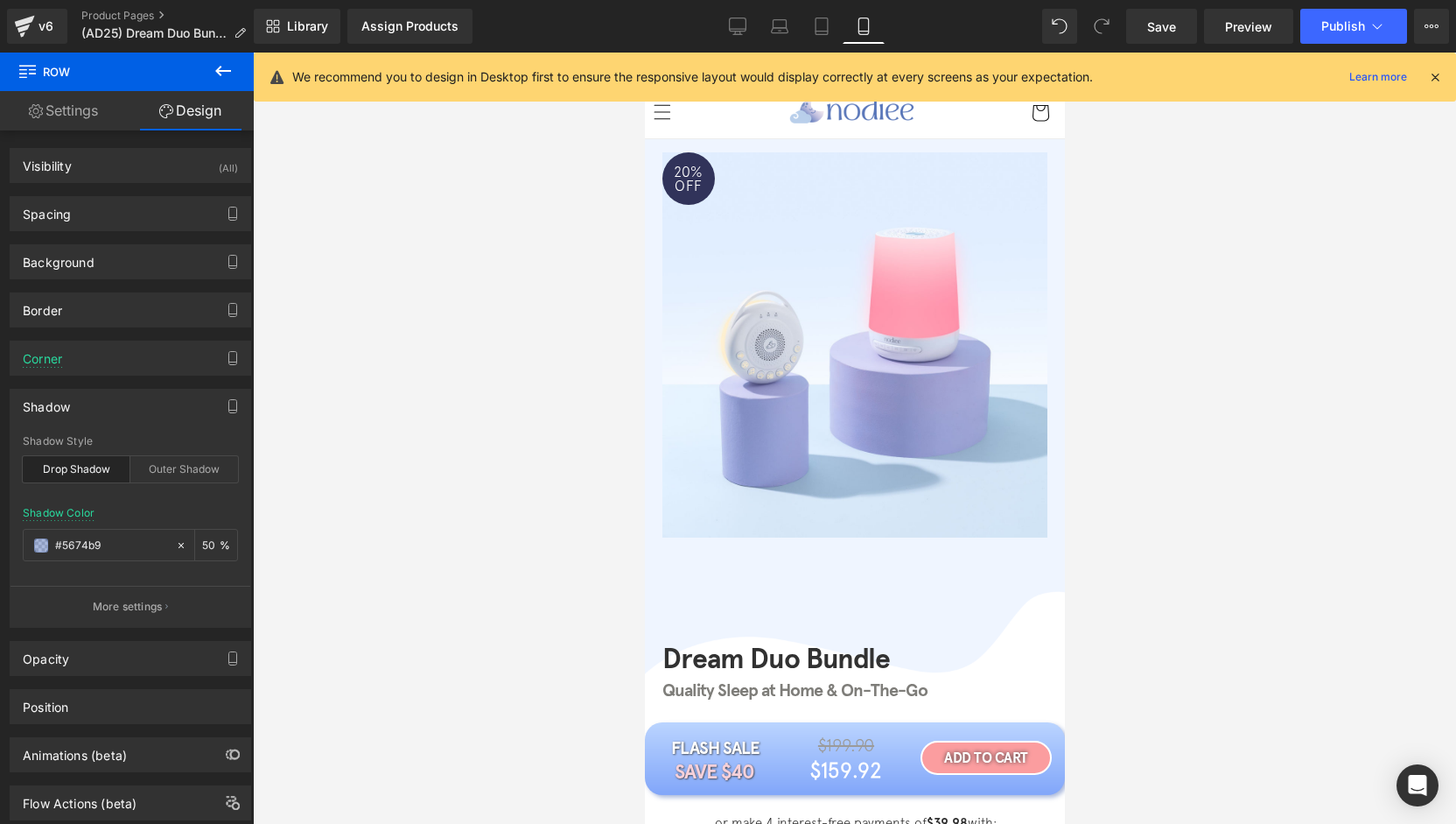
type input "#aca3b8"
type input "100"
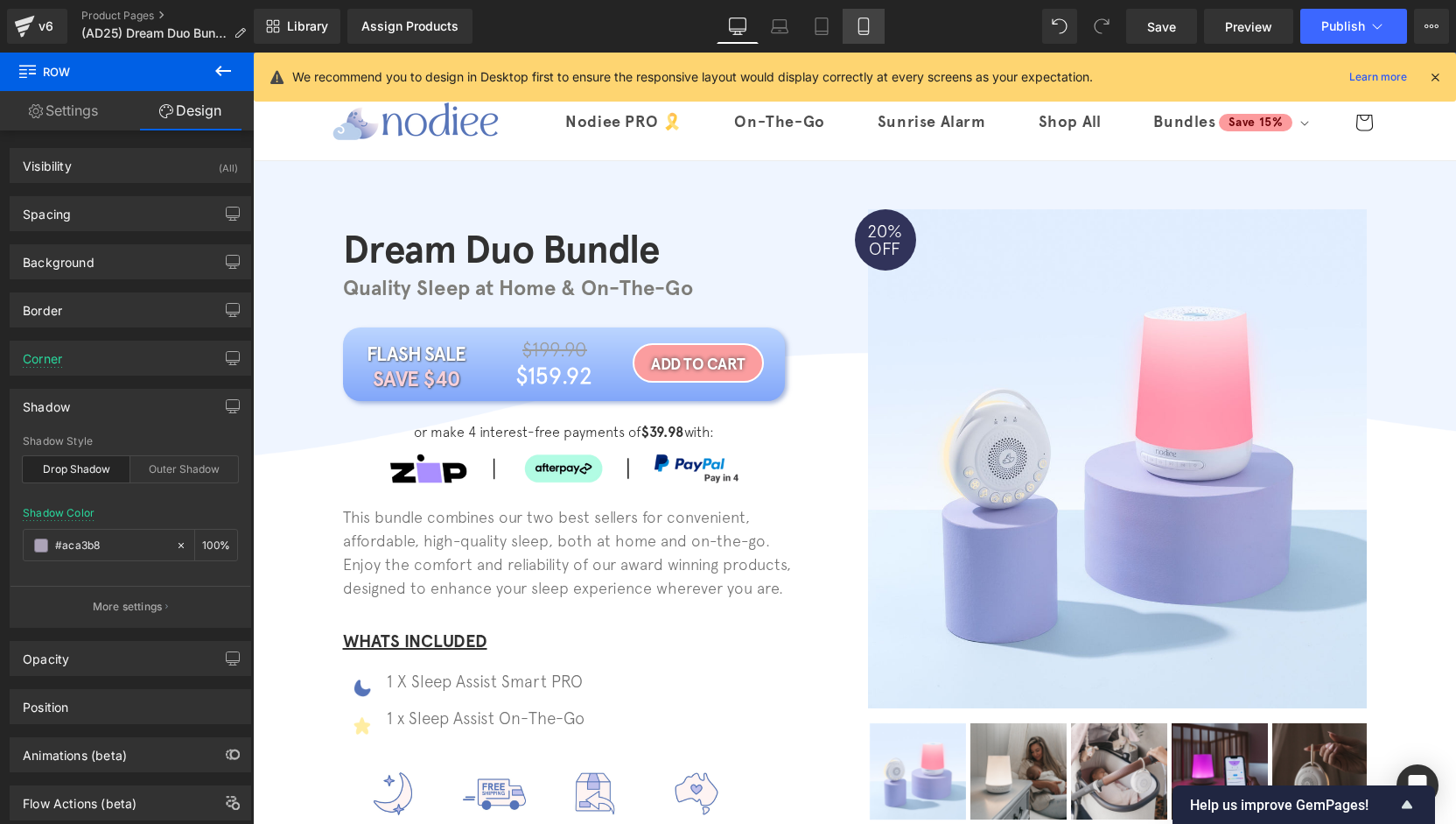
click at [869, 31] on icon at bounding box center [863, 26] width 17 height 17
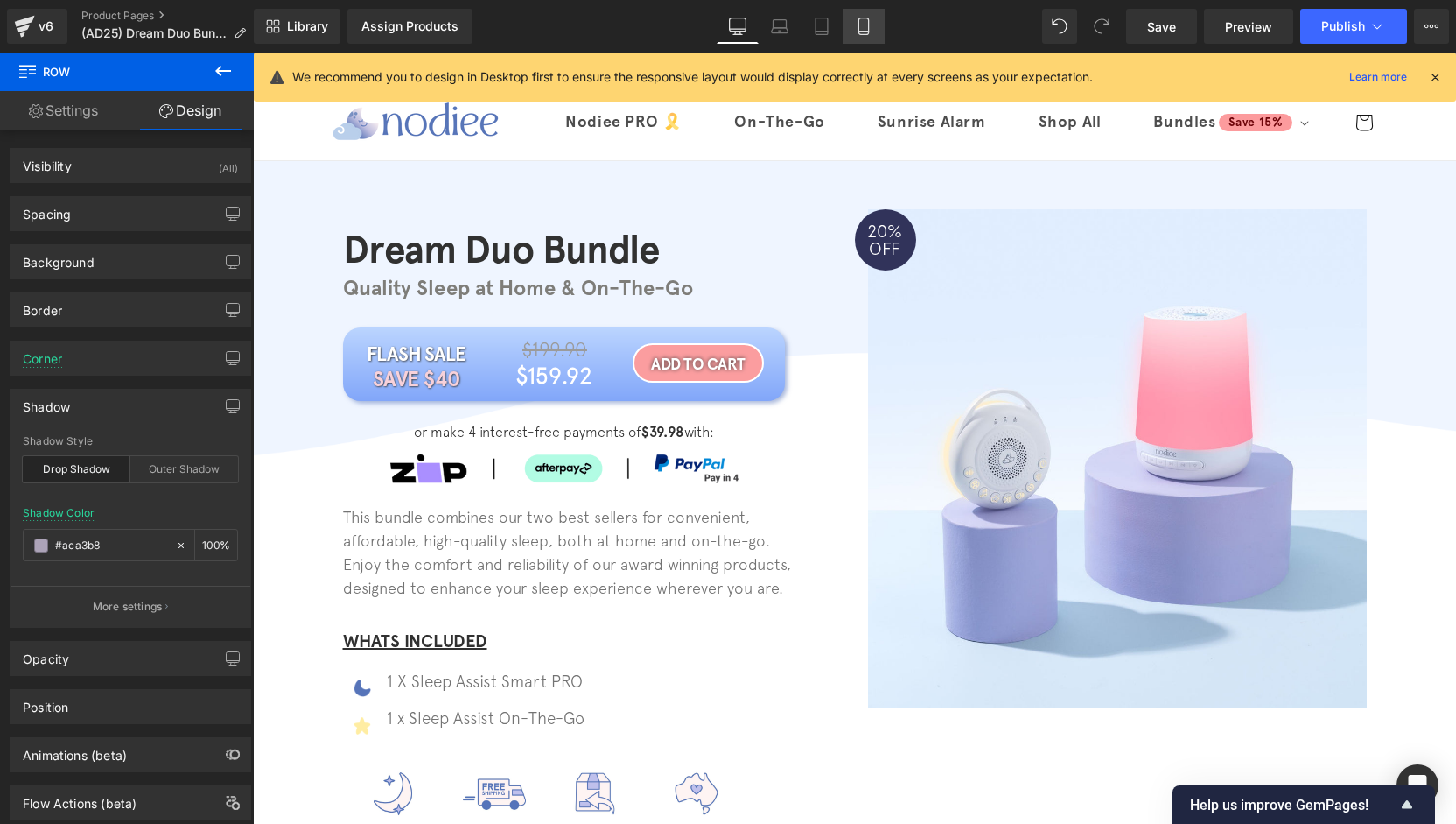
type input "#5674b9"
type input "50"
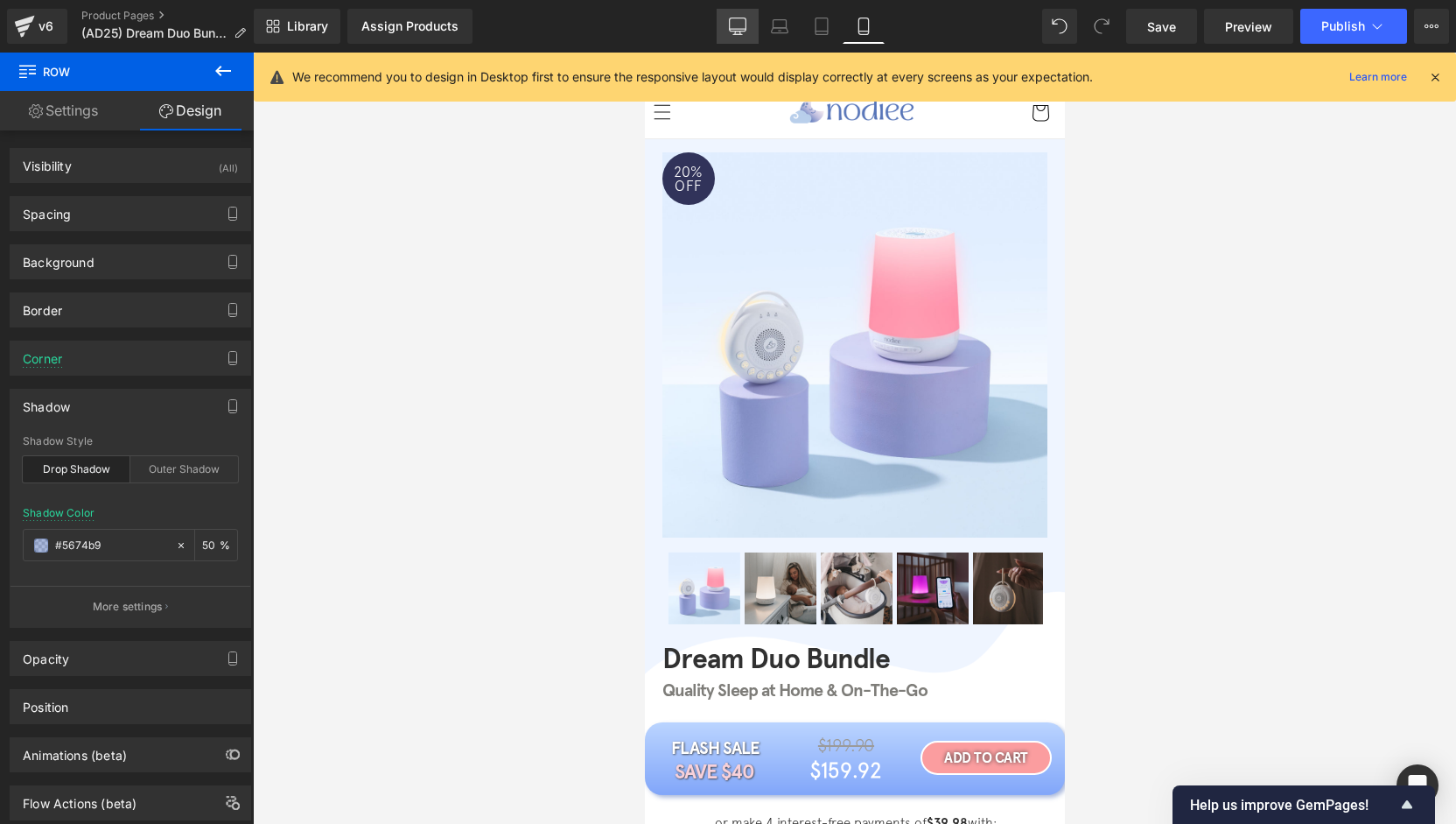
click at [721, 43] on div "Library Assign Products Product Preview No product match your search. Please tr…" at bounding box center [854, 26] width 1202 height 53
click at [722, 37] on link "Desktop" at bounding box center [737, 26] width 42 height 35
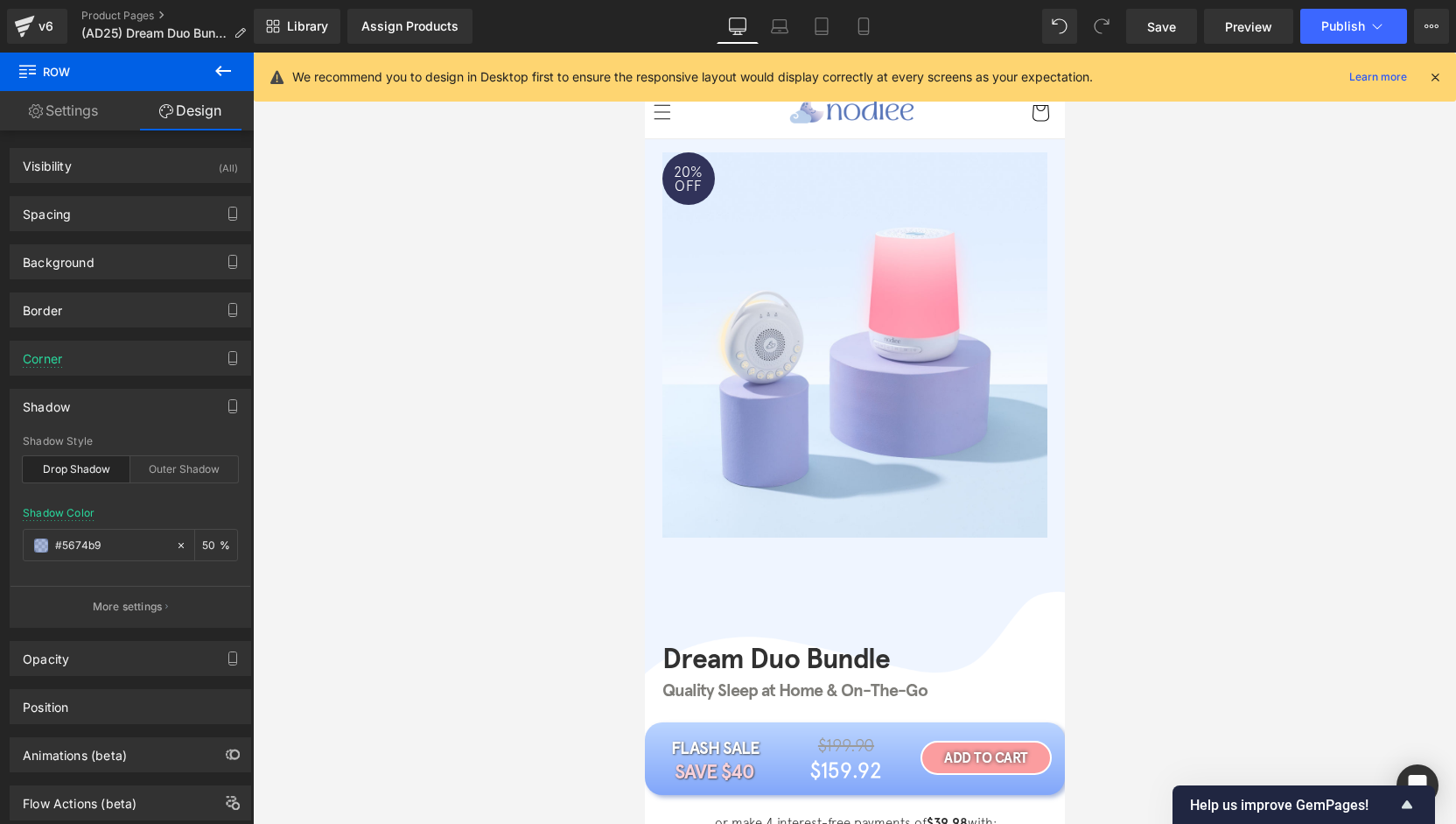
type input "#aca3b8"
type input "100"
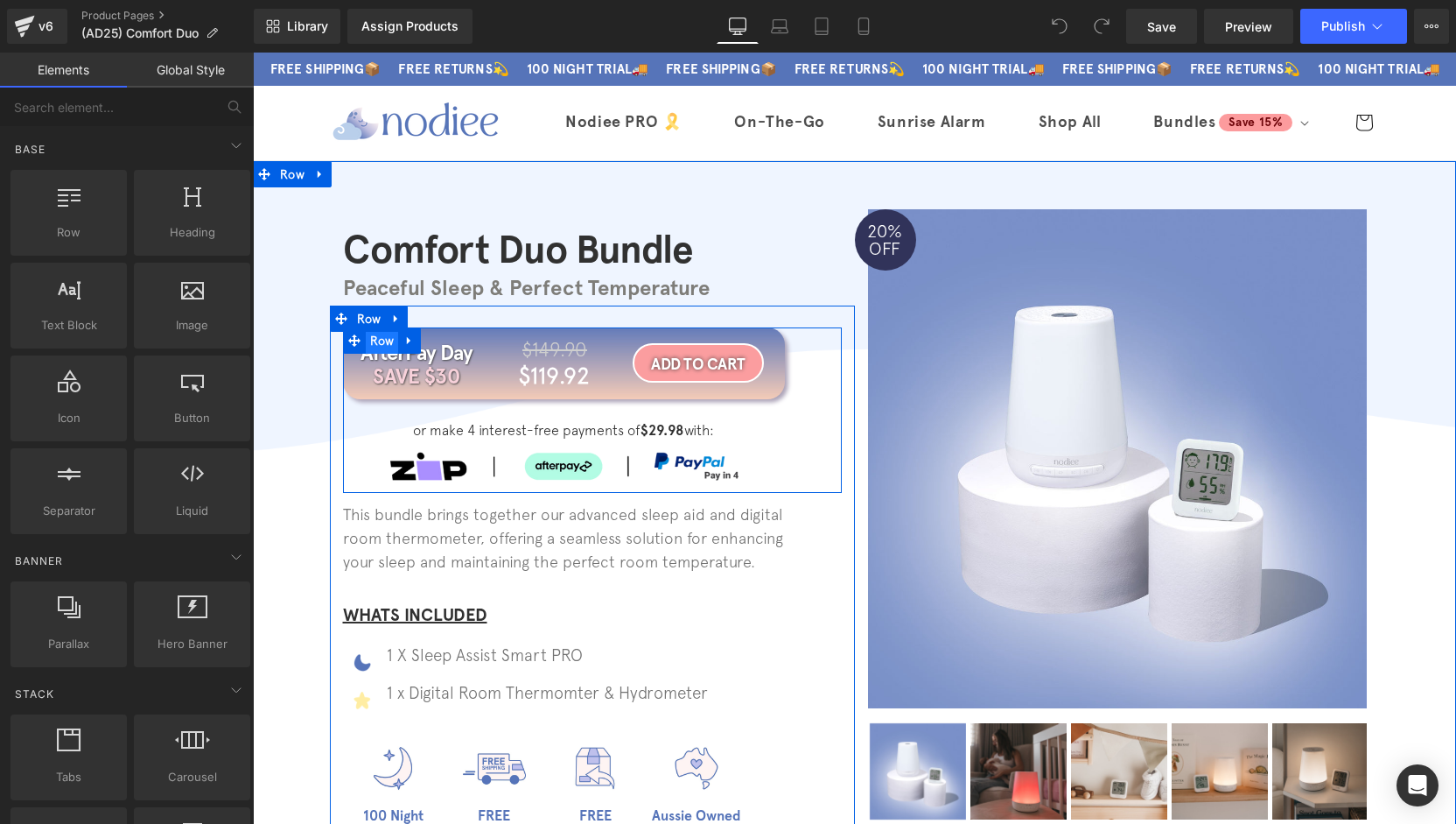
click at [380, 343] on span "Row" at bounding box center [382, 340] width 33 height 26
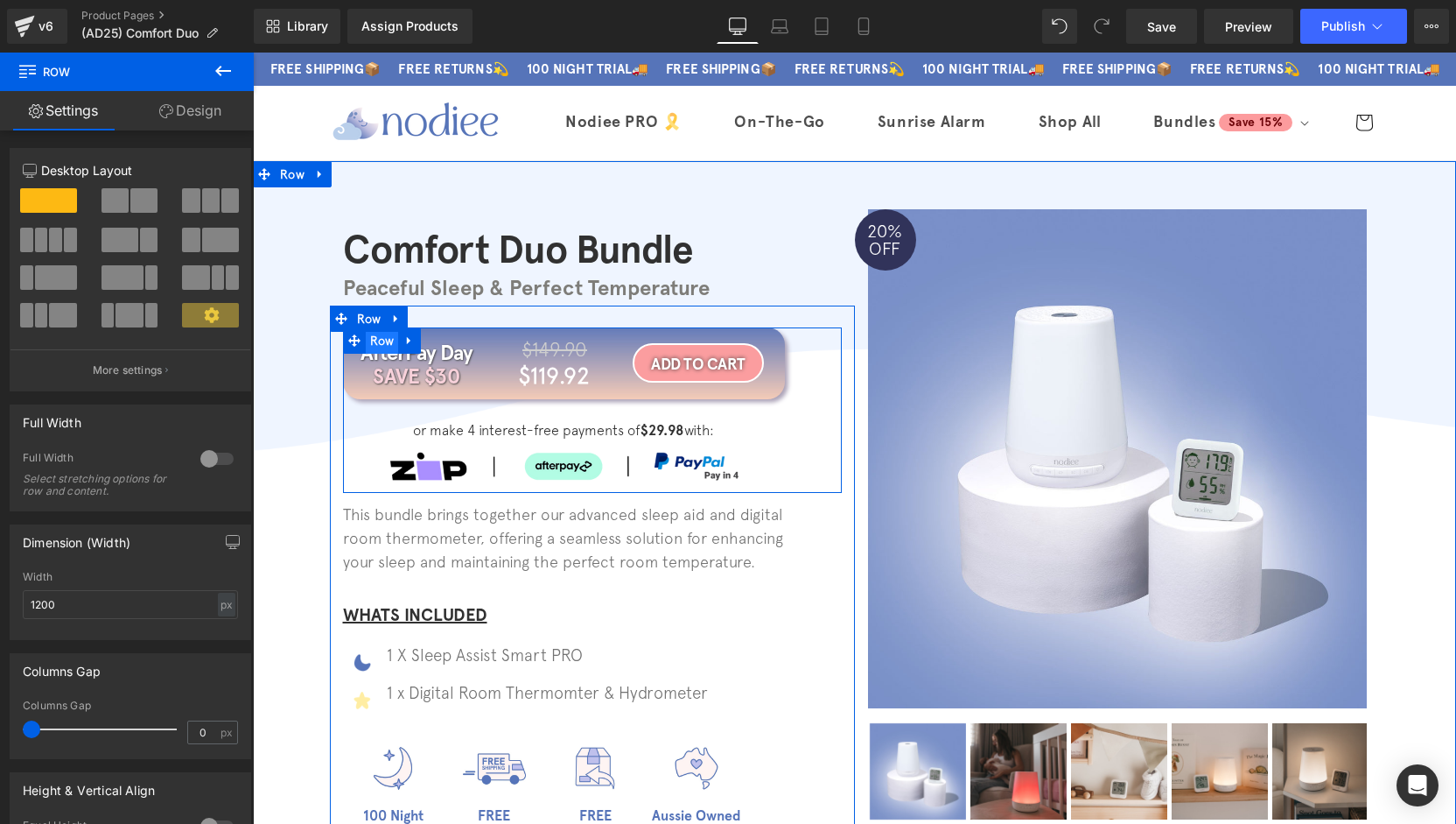
click at [384, 342] on span "Row" at bounding box center [382, 340] width 33 height 26
click at [385, 340] on span "Row" at bounding box center [382, 340] width 33 height 26
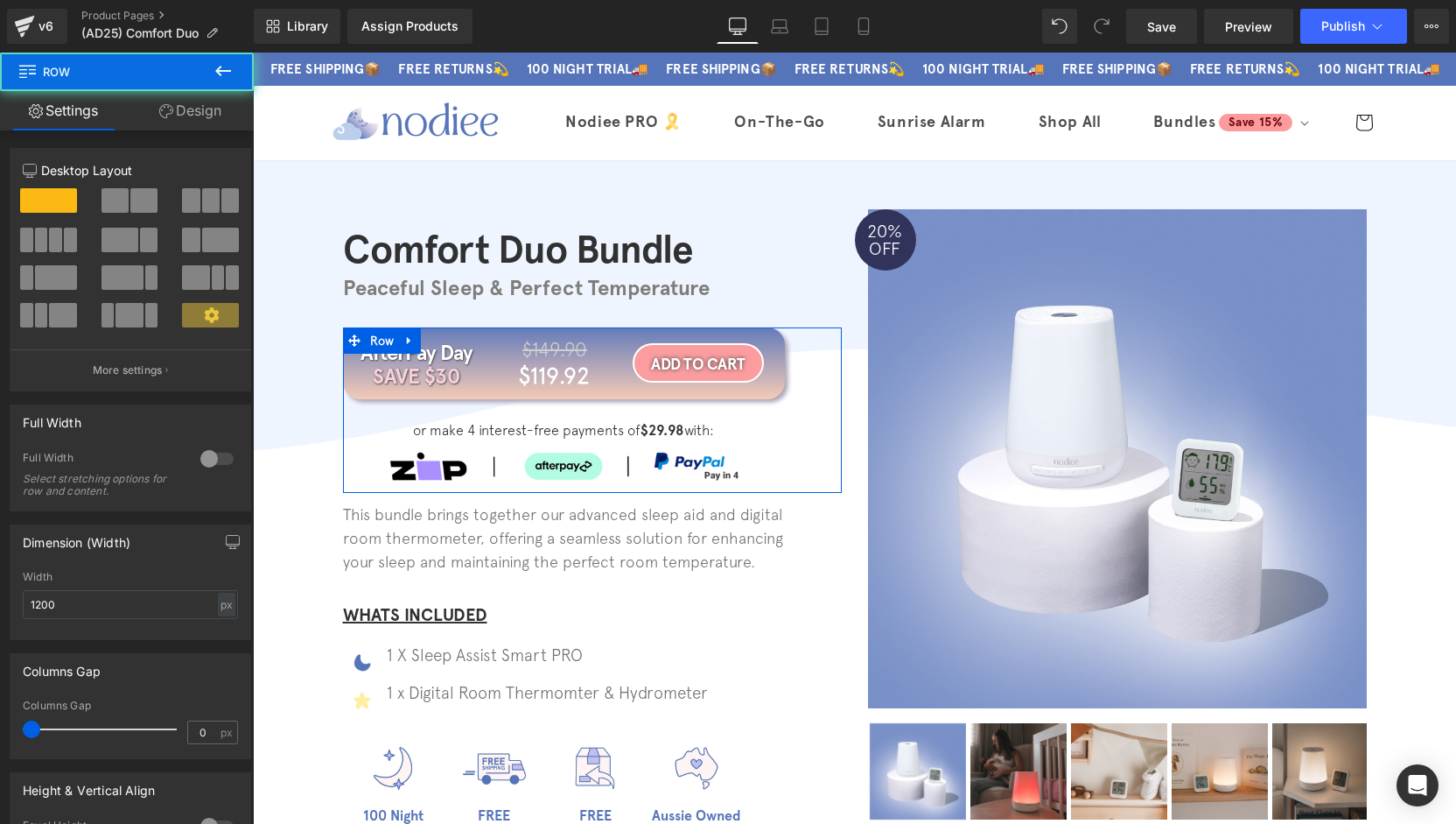
click at [188, 118] on link "Design" at bounding box center [190, 110] width 127 height 39
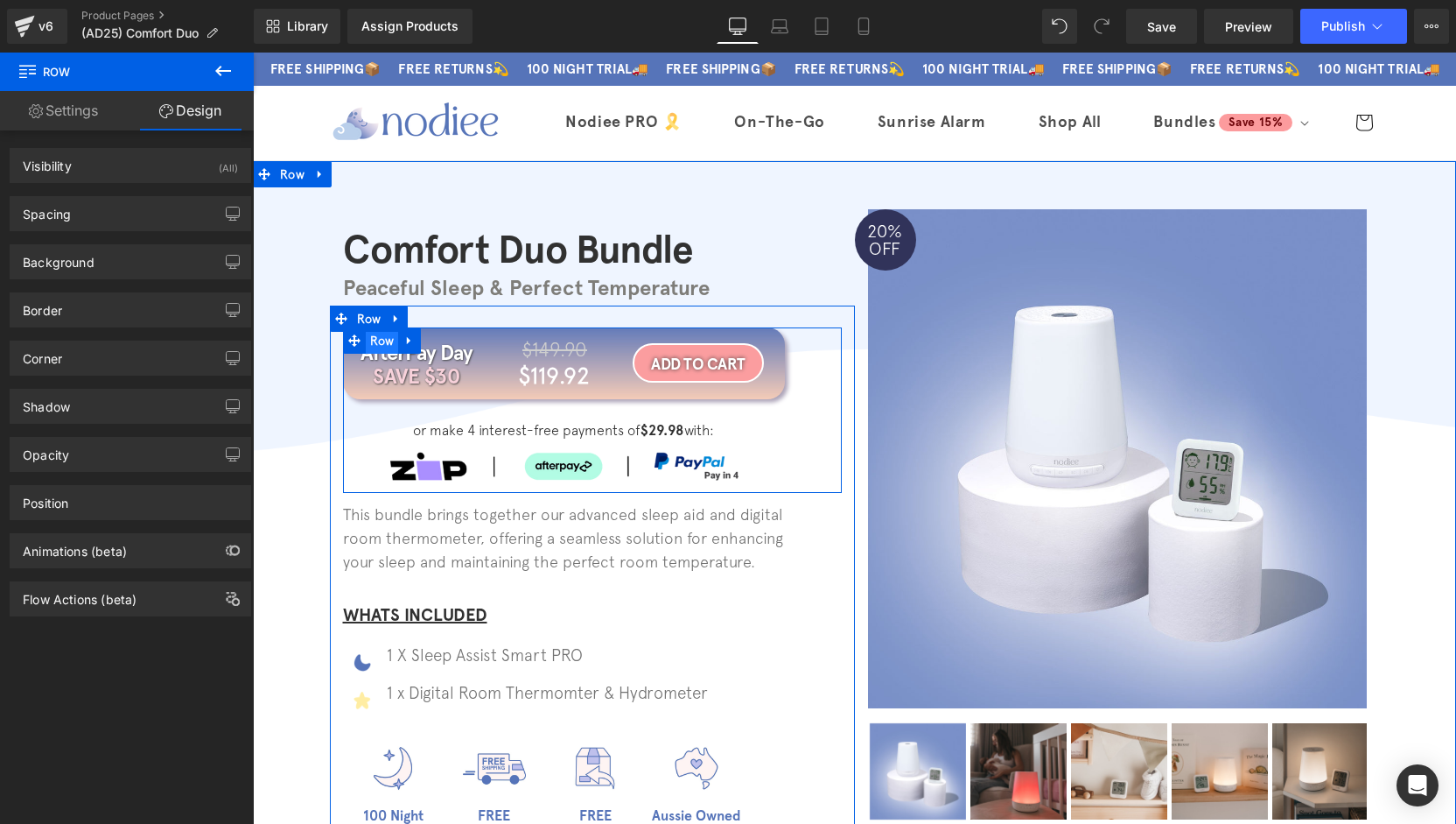
click at [375, 345] on span "Row" at bounding box center [382, 340] width 33 height 26
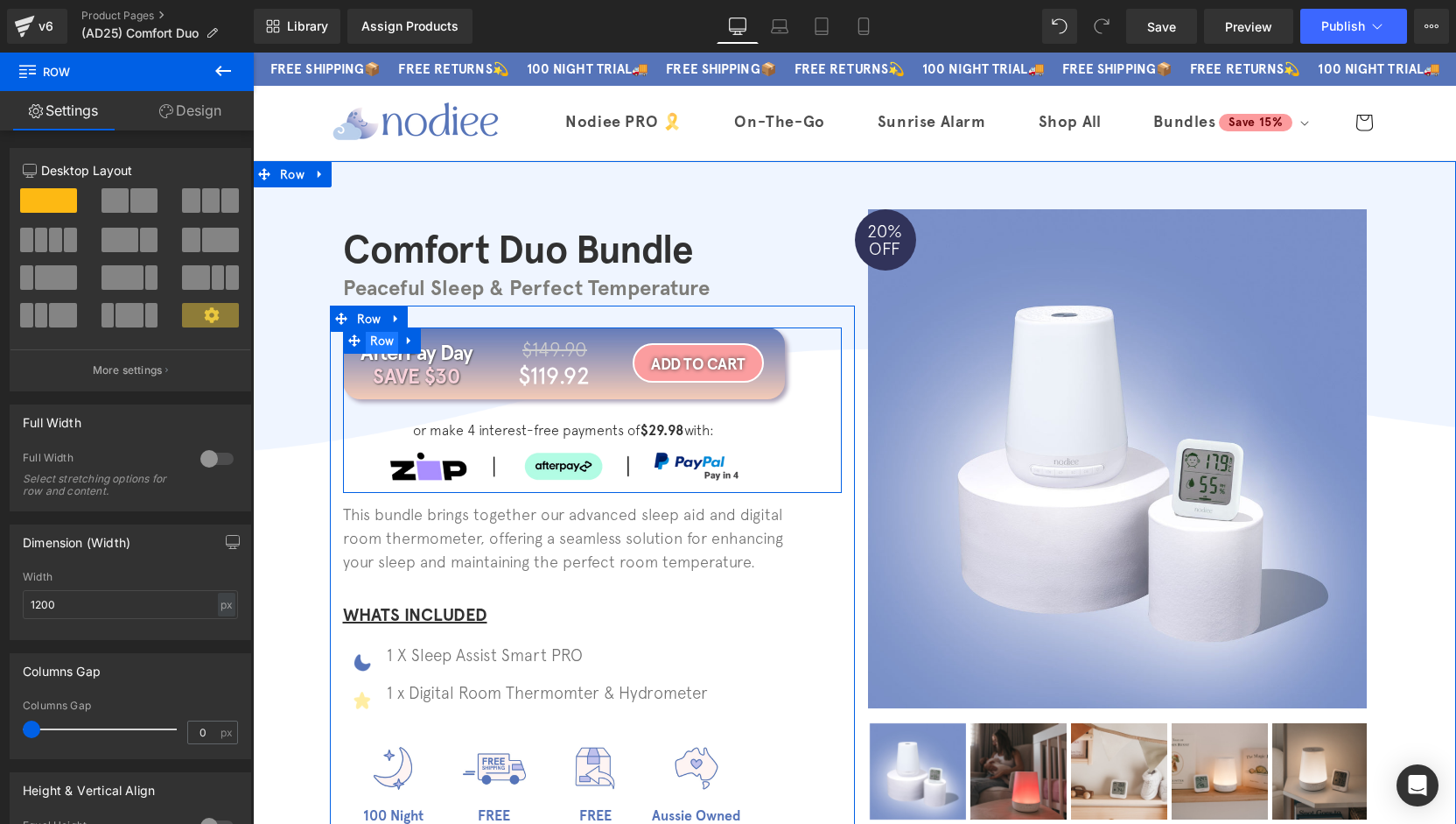
click at [372, 344] on span "Row" at bounding box center [382, 340] width 33 height 26
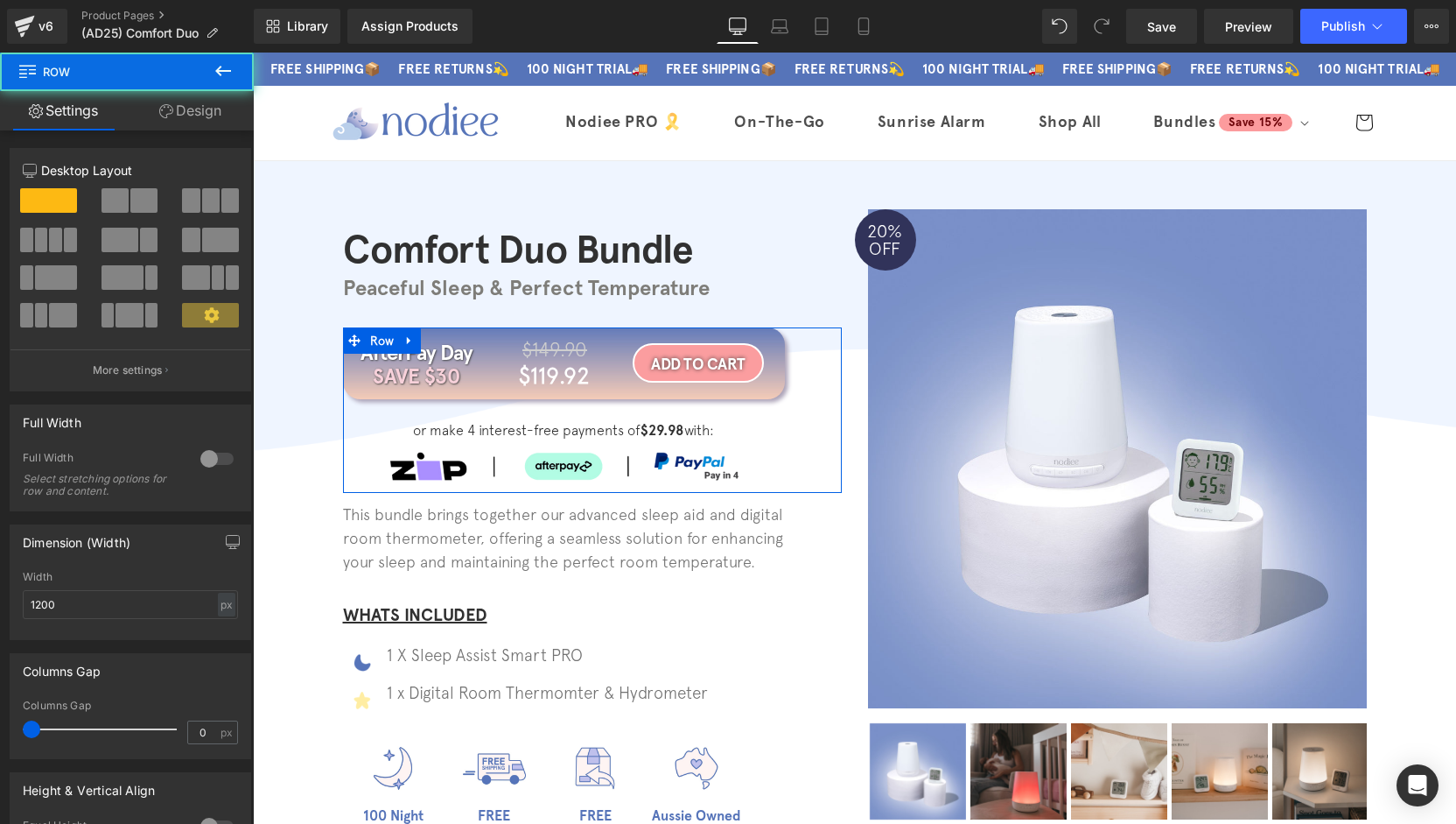
click at [179, 107] on link "Design" at bounding box center [190, 110] width 127 height 39
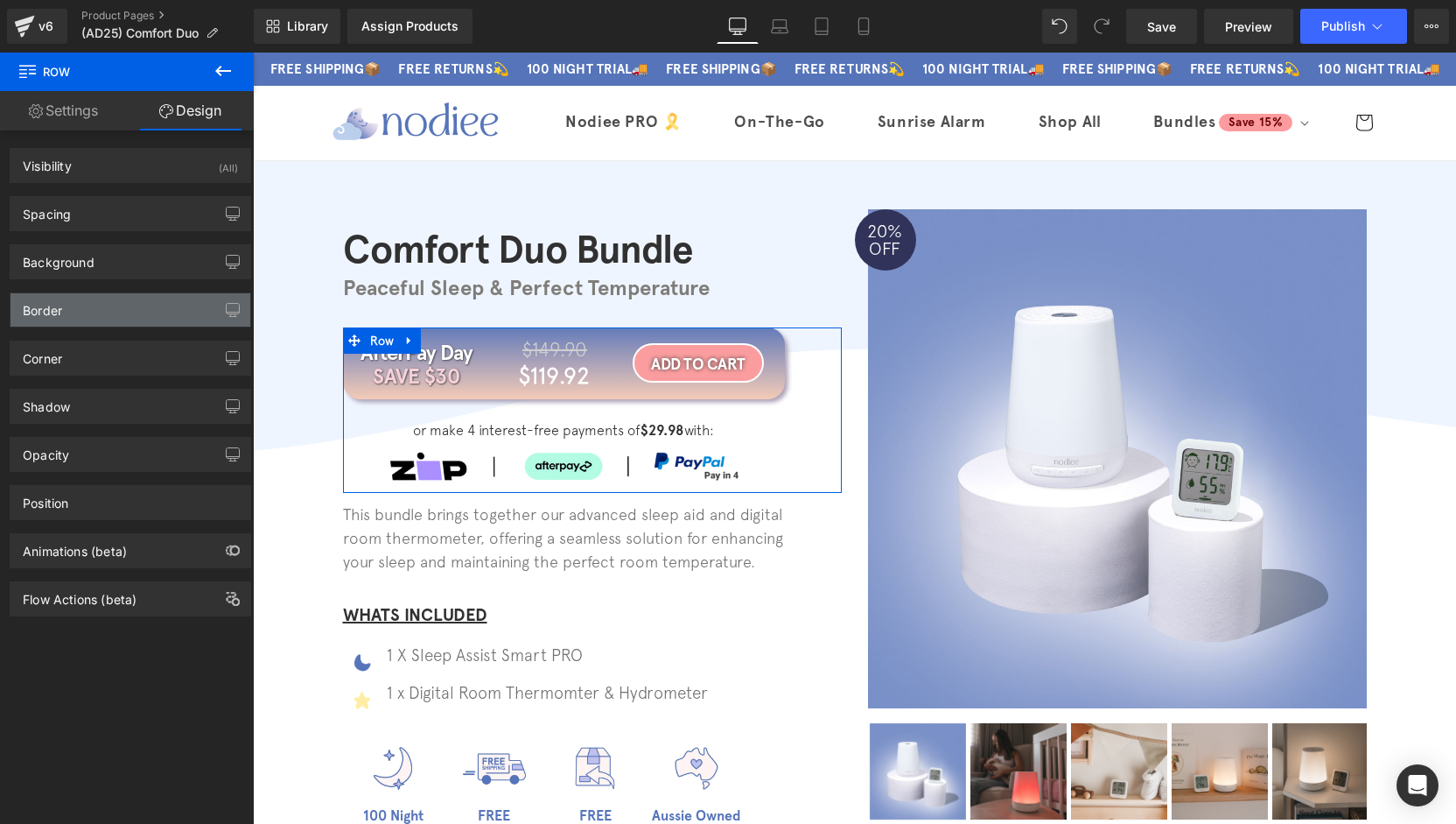
click at [116, 307] on div "Border" at bounding box center [130, 310] width 240 height 33
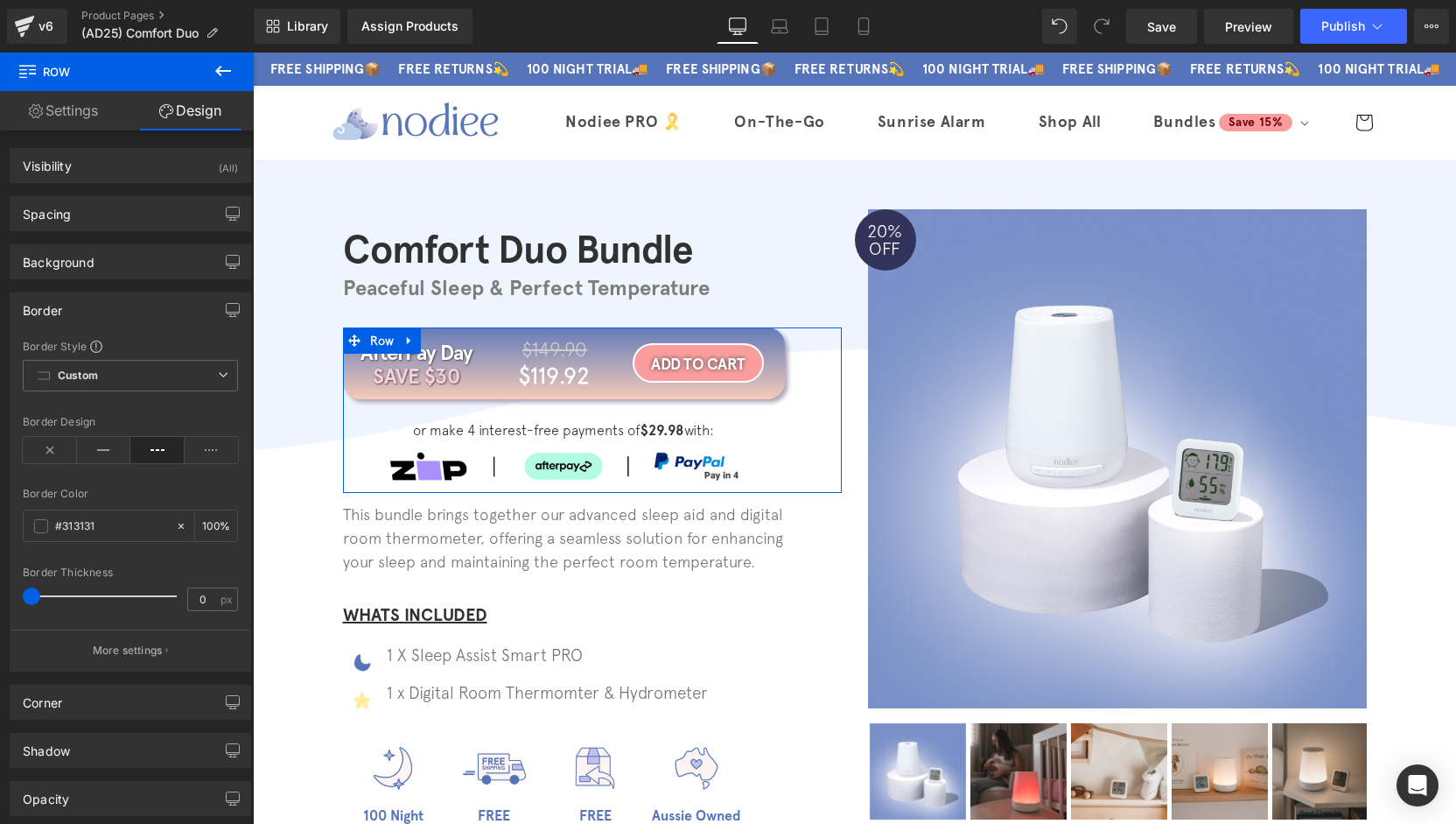
click at [116, 307] on div "Border" at bounding box center [130, 310] width 240 height 33
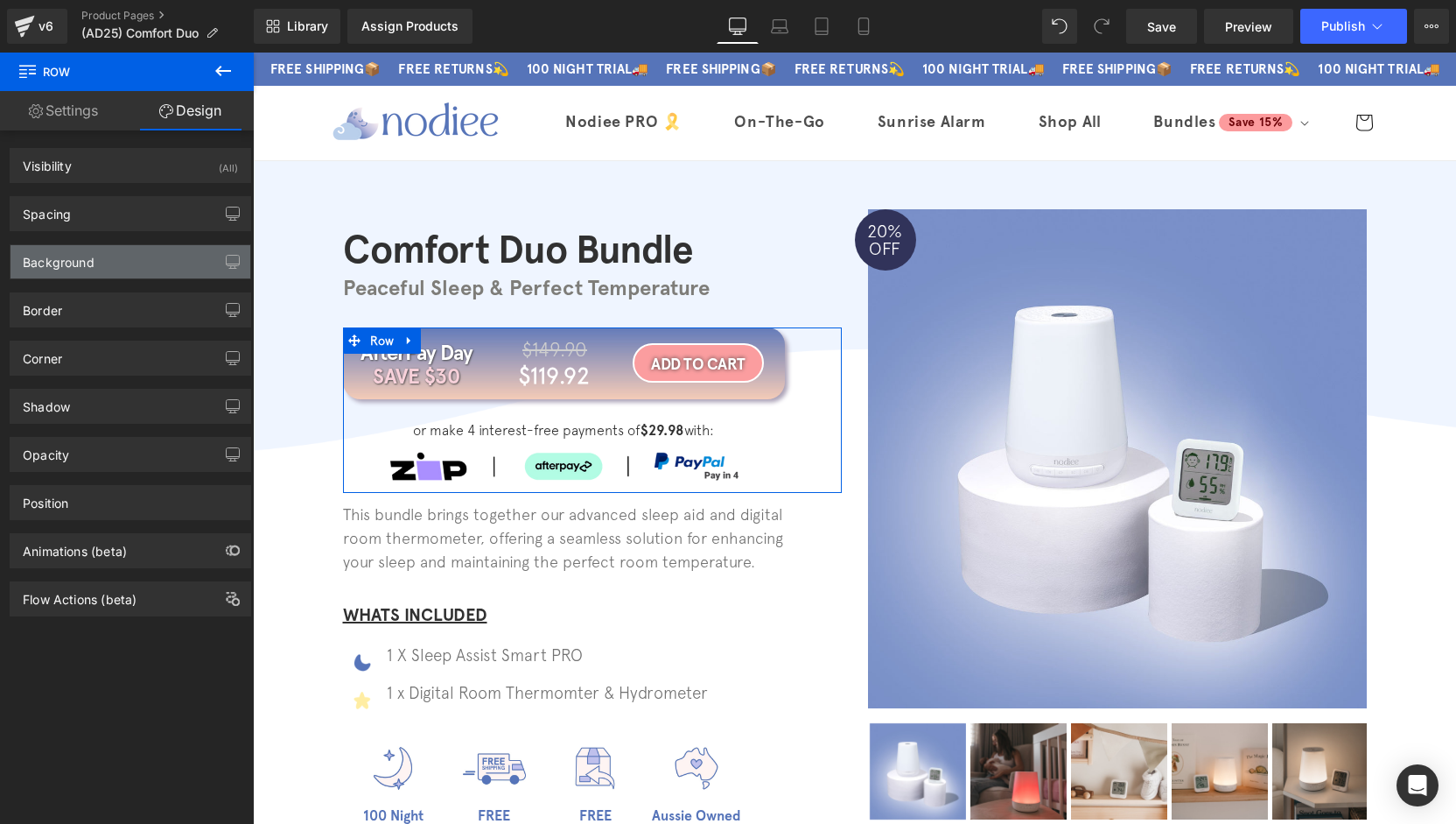
click at [117, 254] on div "Background" at bounding box center [130, 262] width 240 height 33
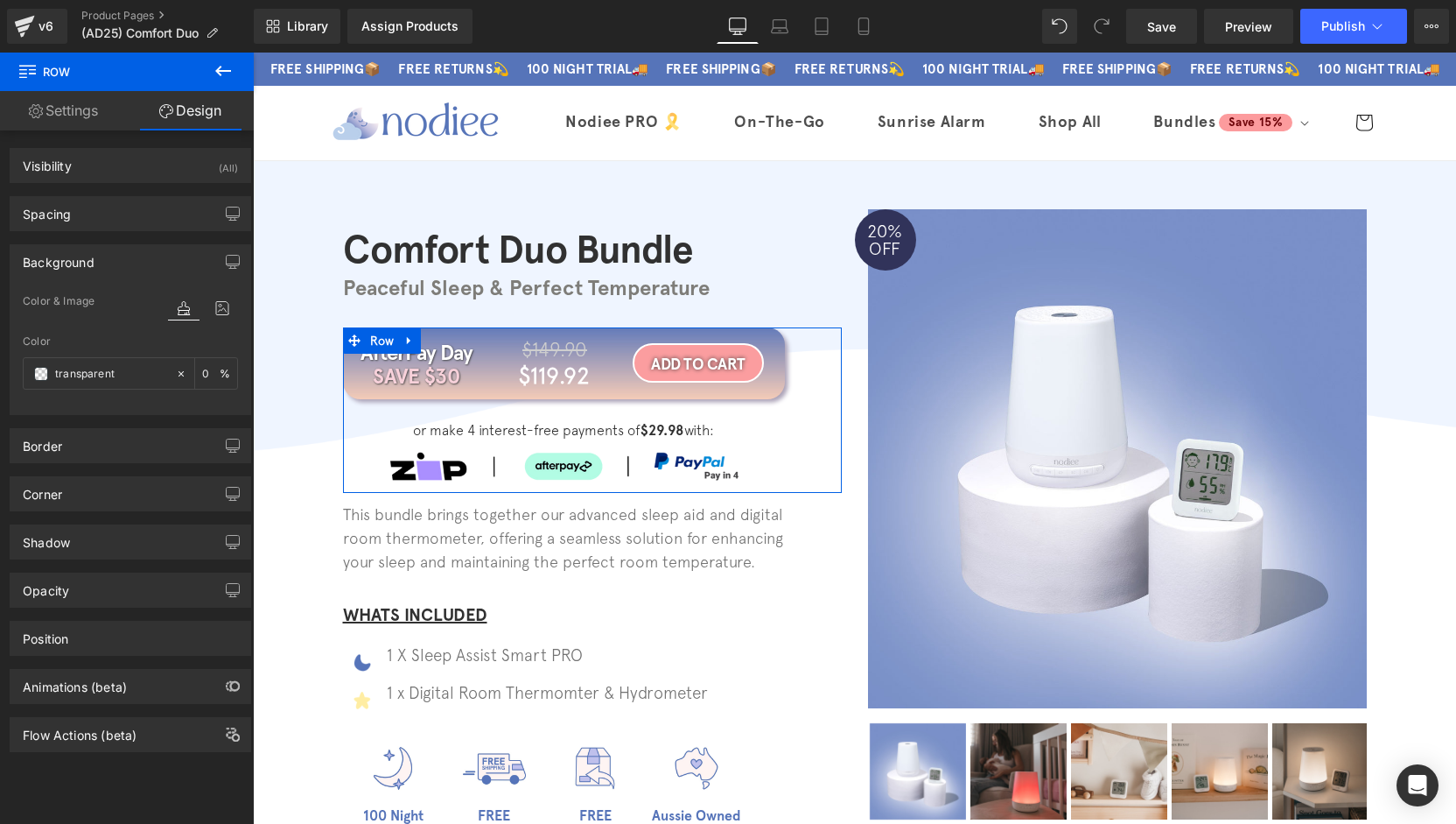
click at [121, 259] on div "Background" at bounding box center [130, 262] width 240 height 33
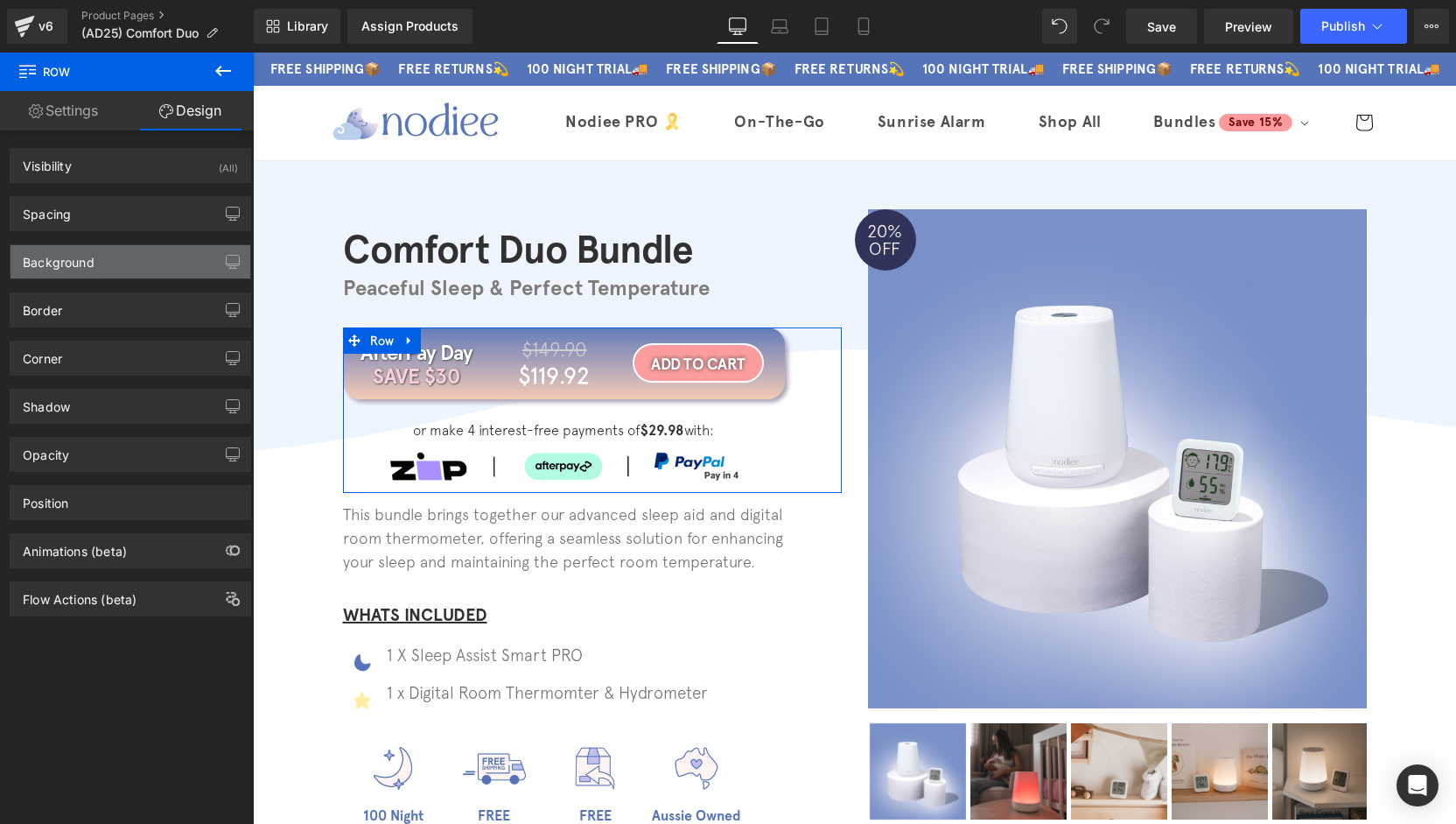
click at [121, 258] on div "Background" at bounding box center [130, 262] width 240 height 33
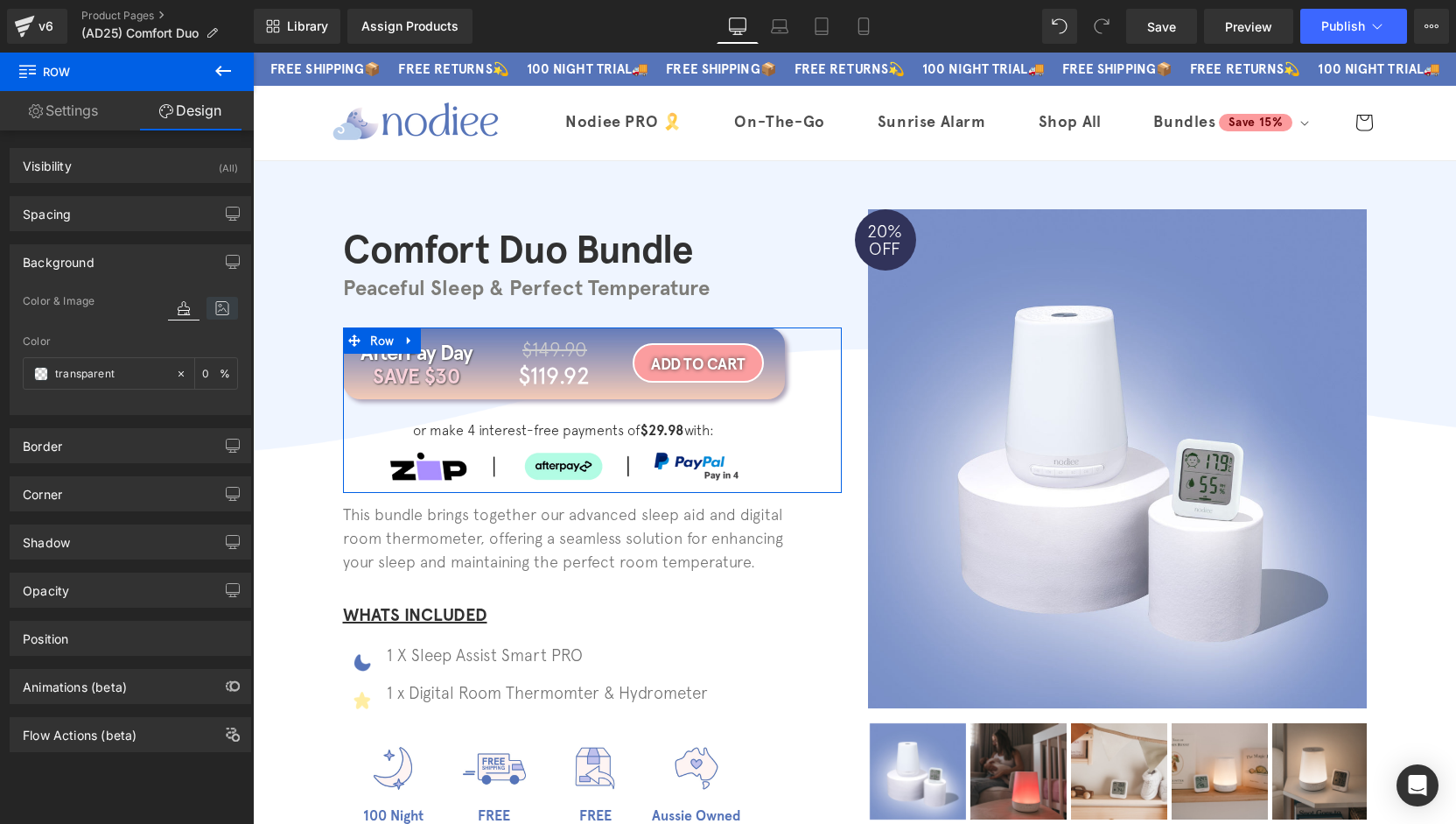
click at [207, 310] on icon at bounding box center [222, 308] width 32 height 23
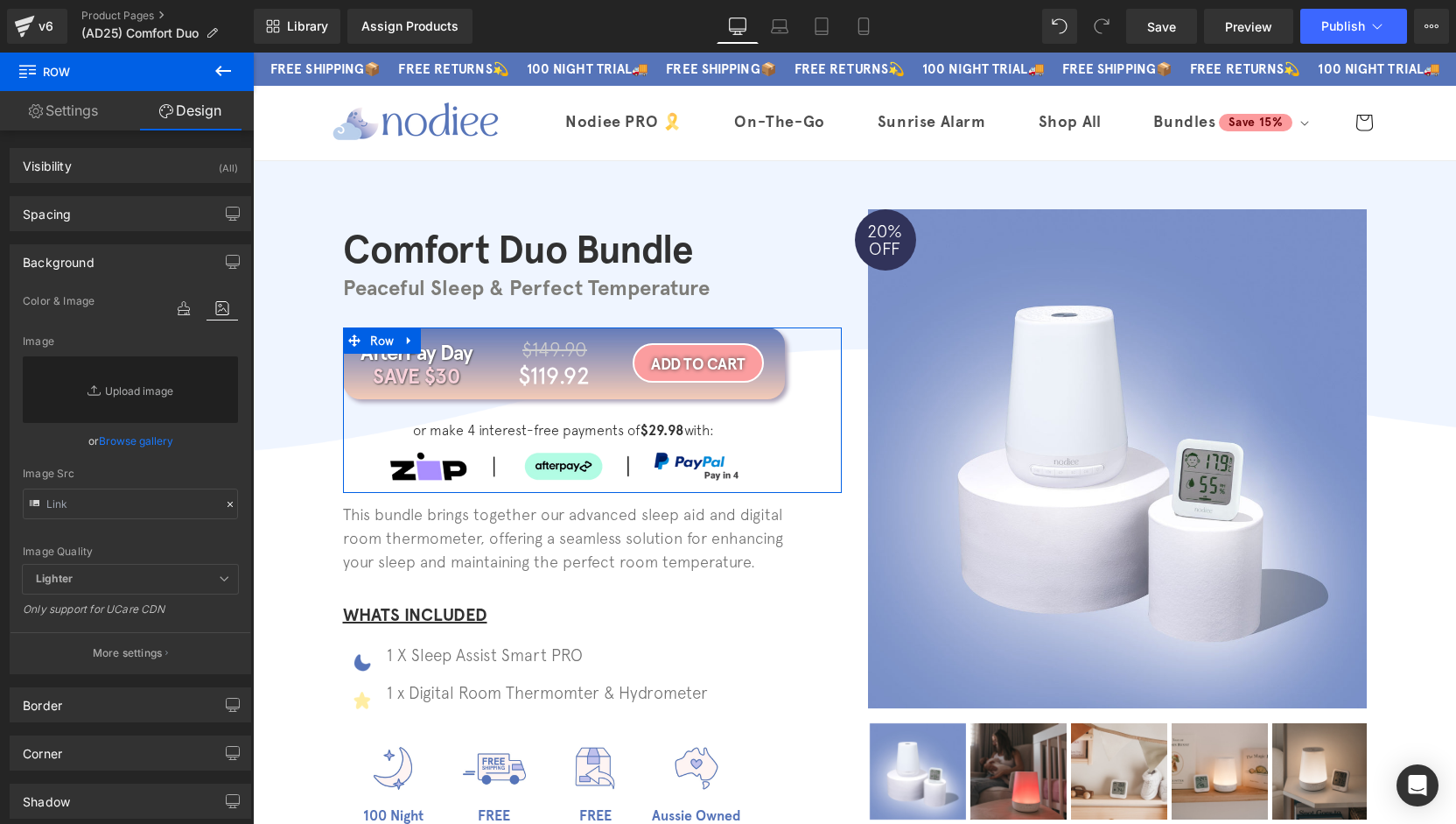
click at [115, 267] on div "Background" at bounding box center [130, 262] width 240 height 33
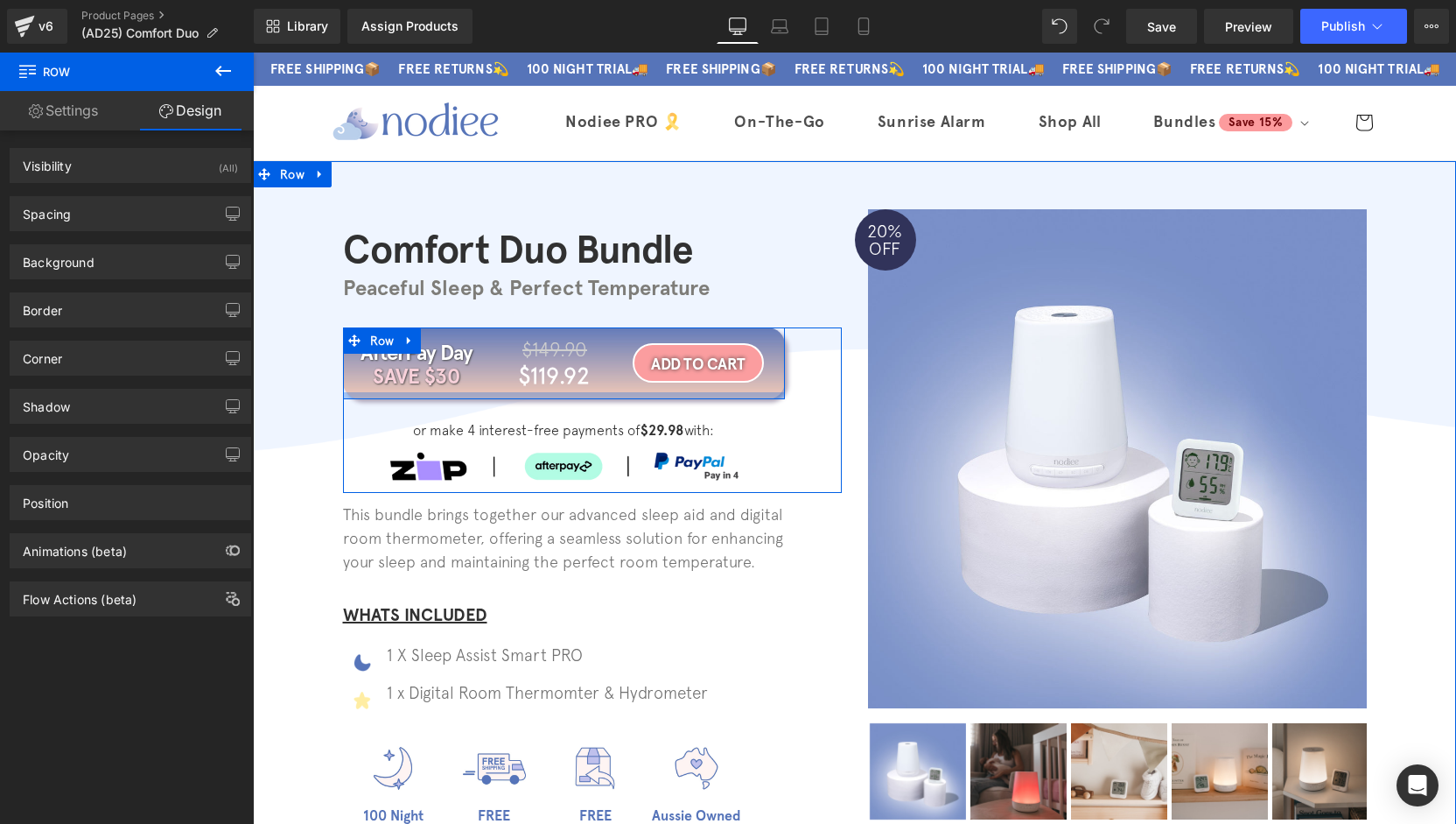
click at [513, 395] on div at bounding box center [563, 396] width 442 height 7
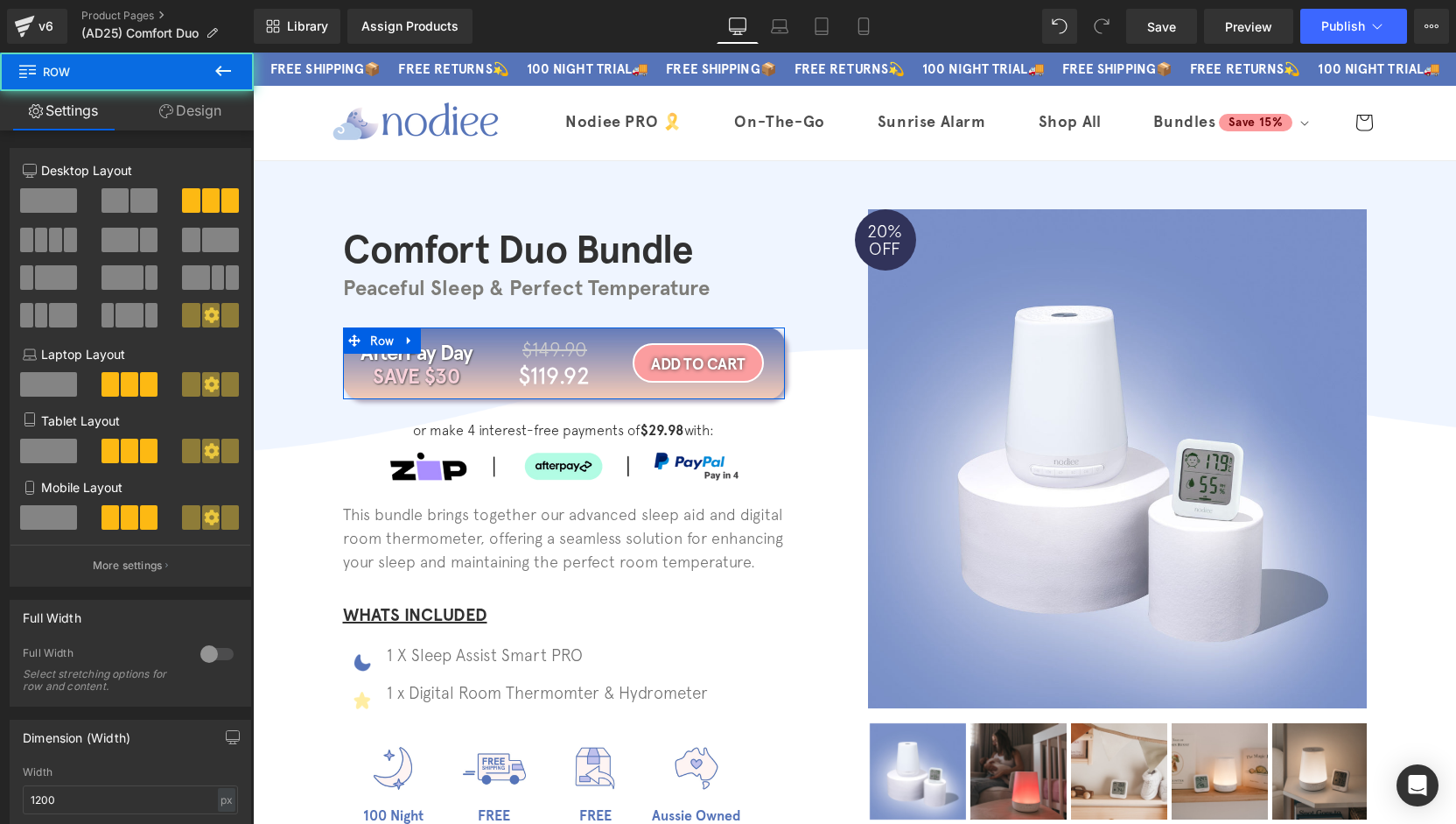
click at [231, 120] on link "Design" at bounding box center [190, 110] width 127 height 39
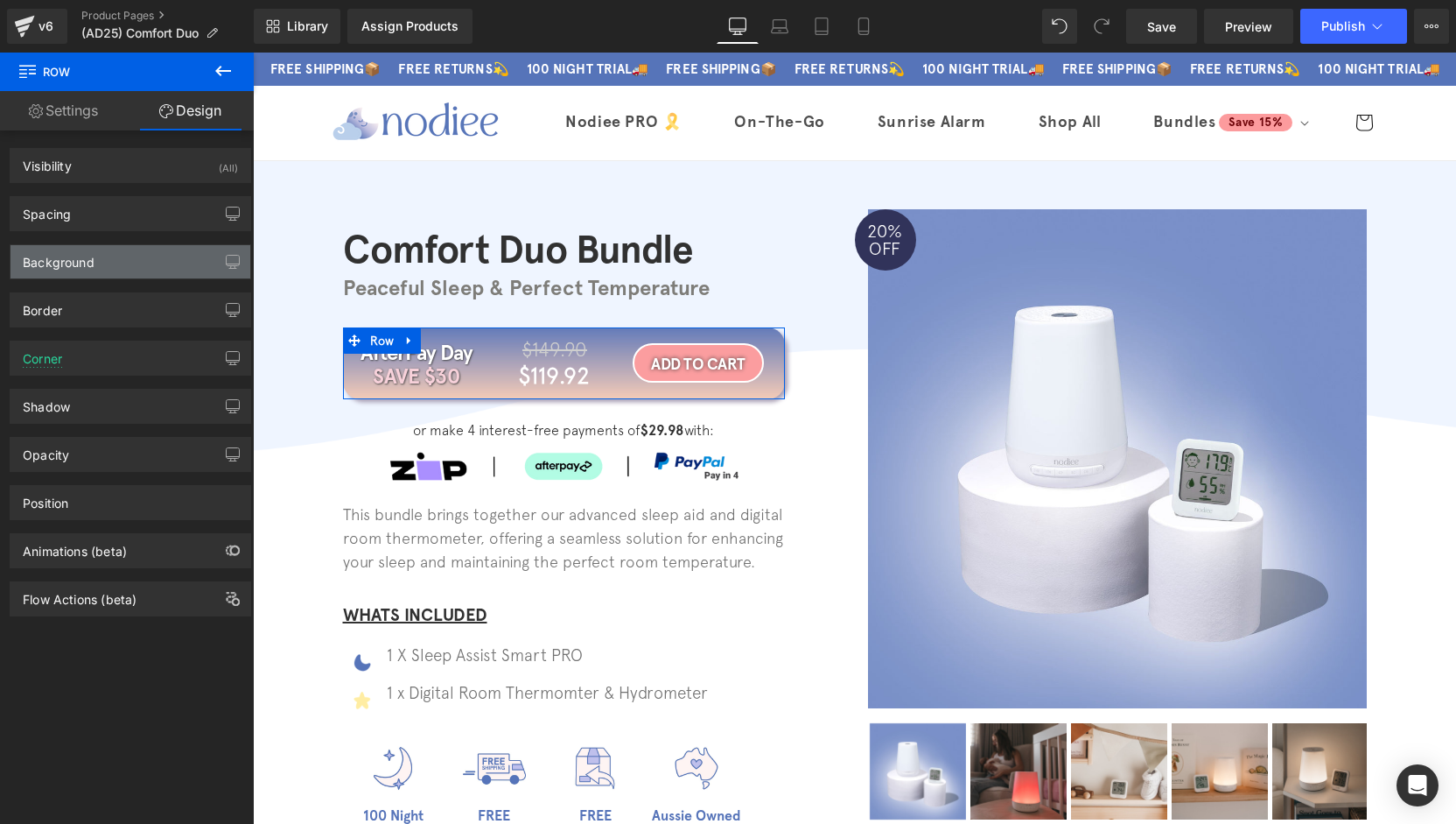
click at [98, 260] on div "Background" at bounding box center [130, 262] width 240 height 33
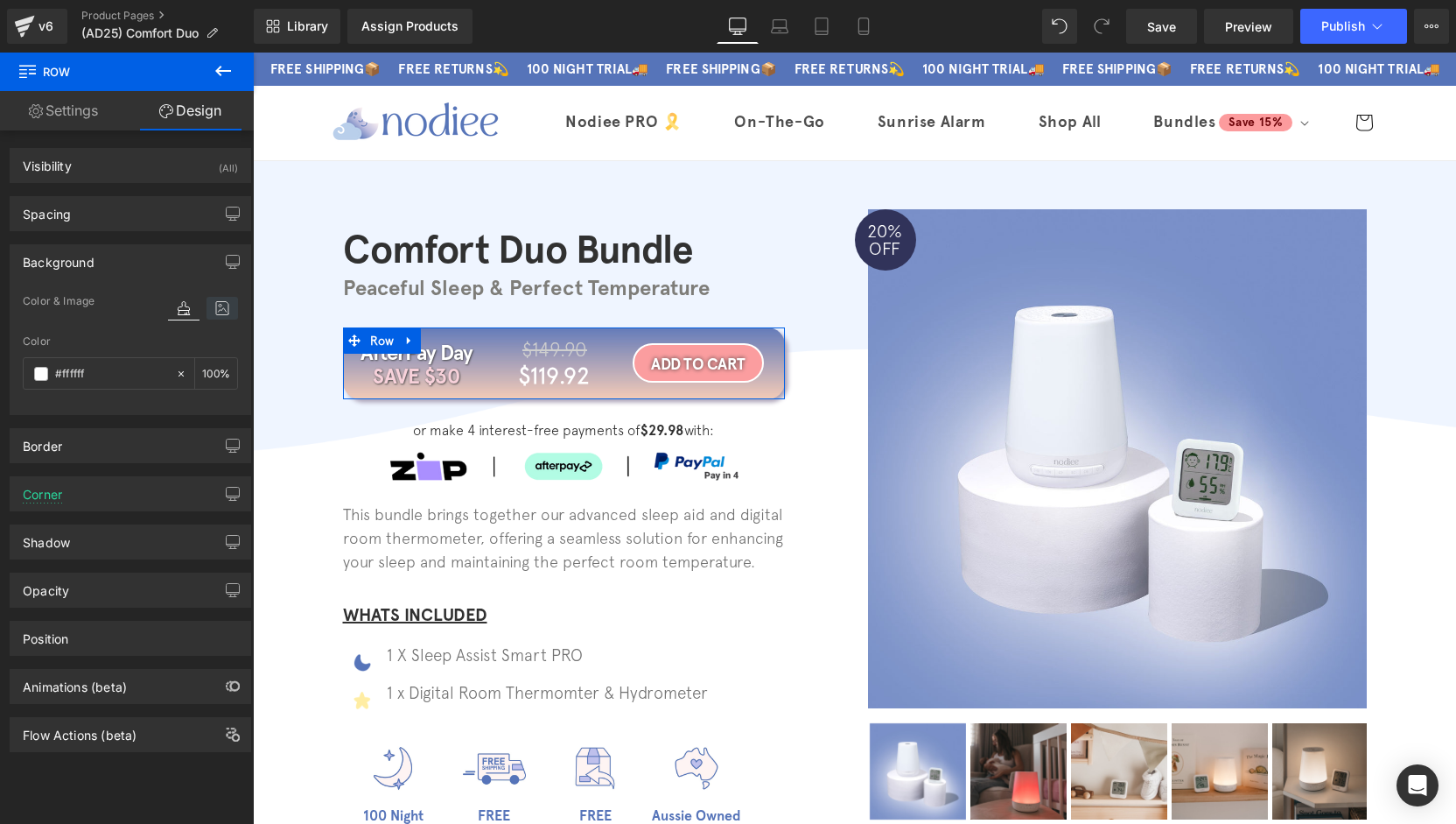
click at [207, 312] on icon at bounding box center [222, 308] width 32 height 23
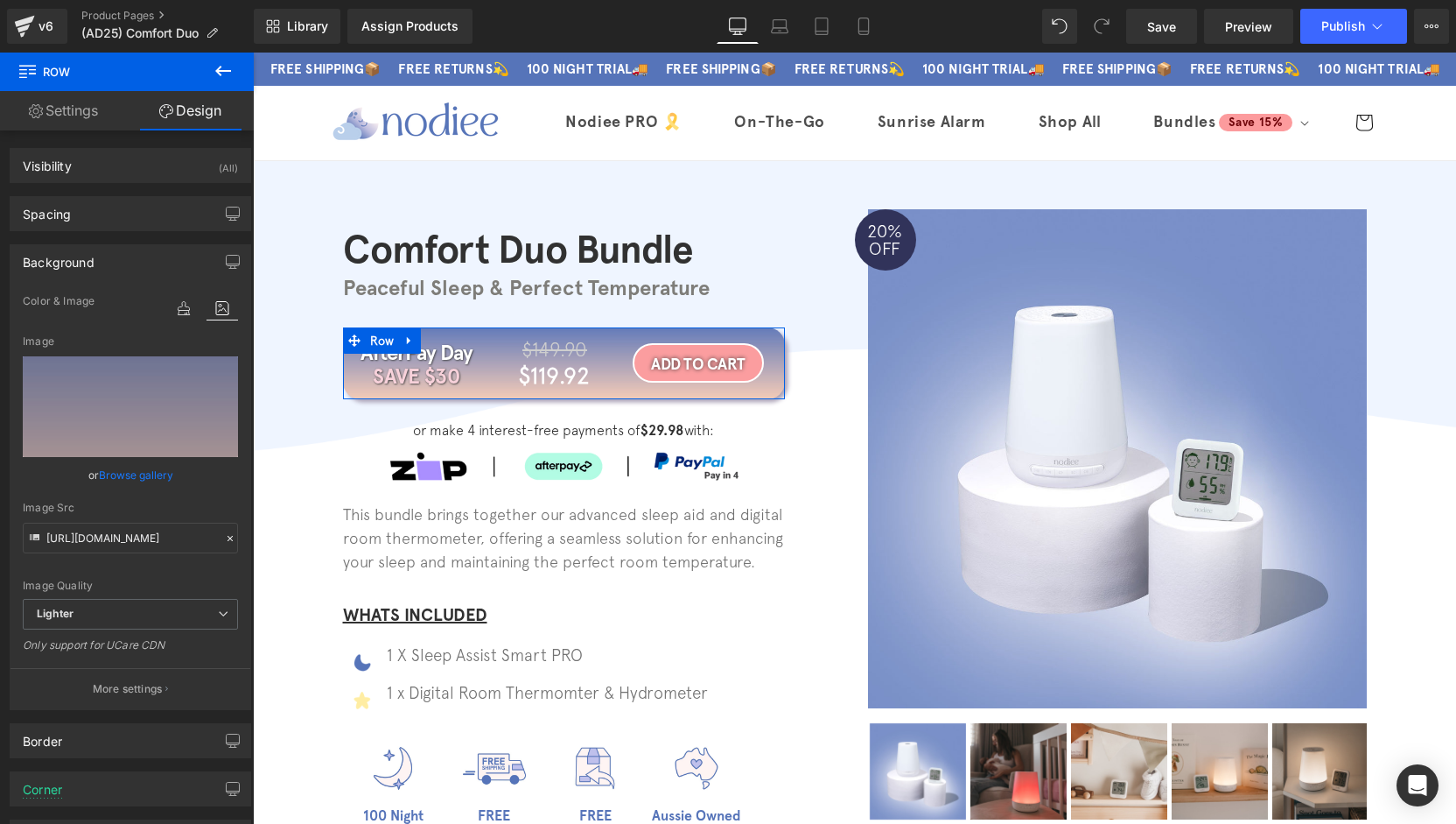
click at [129, 471] on link "Browse gallery" at bounding box center [137, 475] width 75 height 31
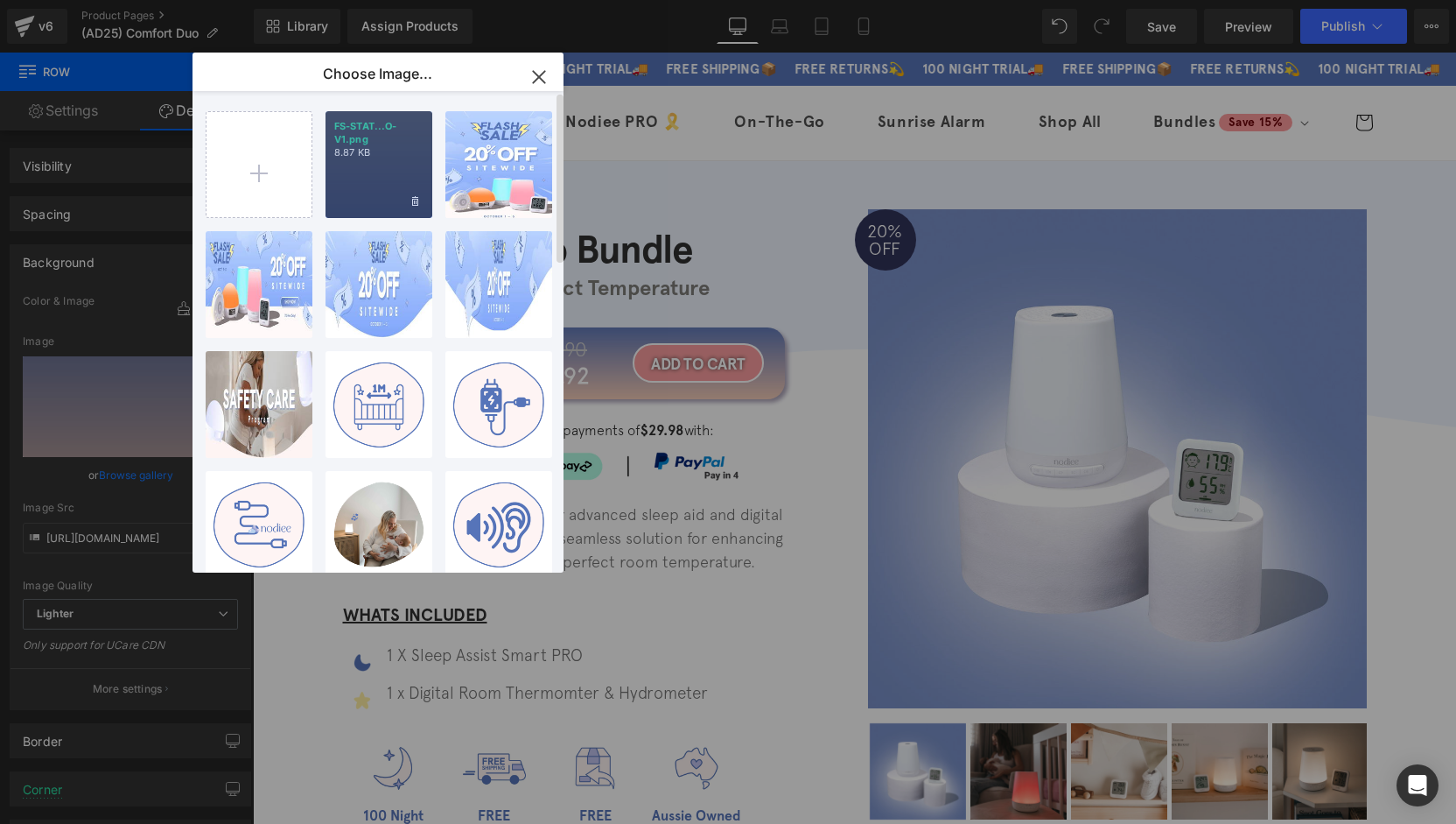
click at [380, 151] on p "8.87 KB" at bounding box center [379, 152] width 89 height 13
type input "[URL][DOMAIN_NAME]"
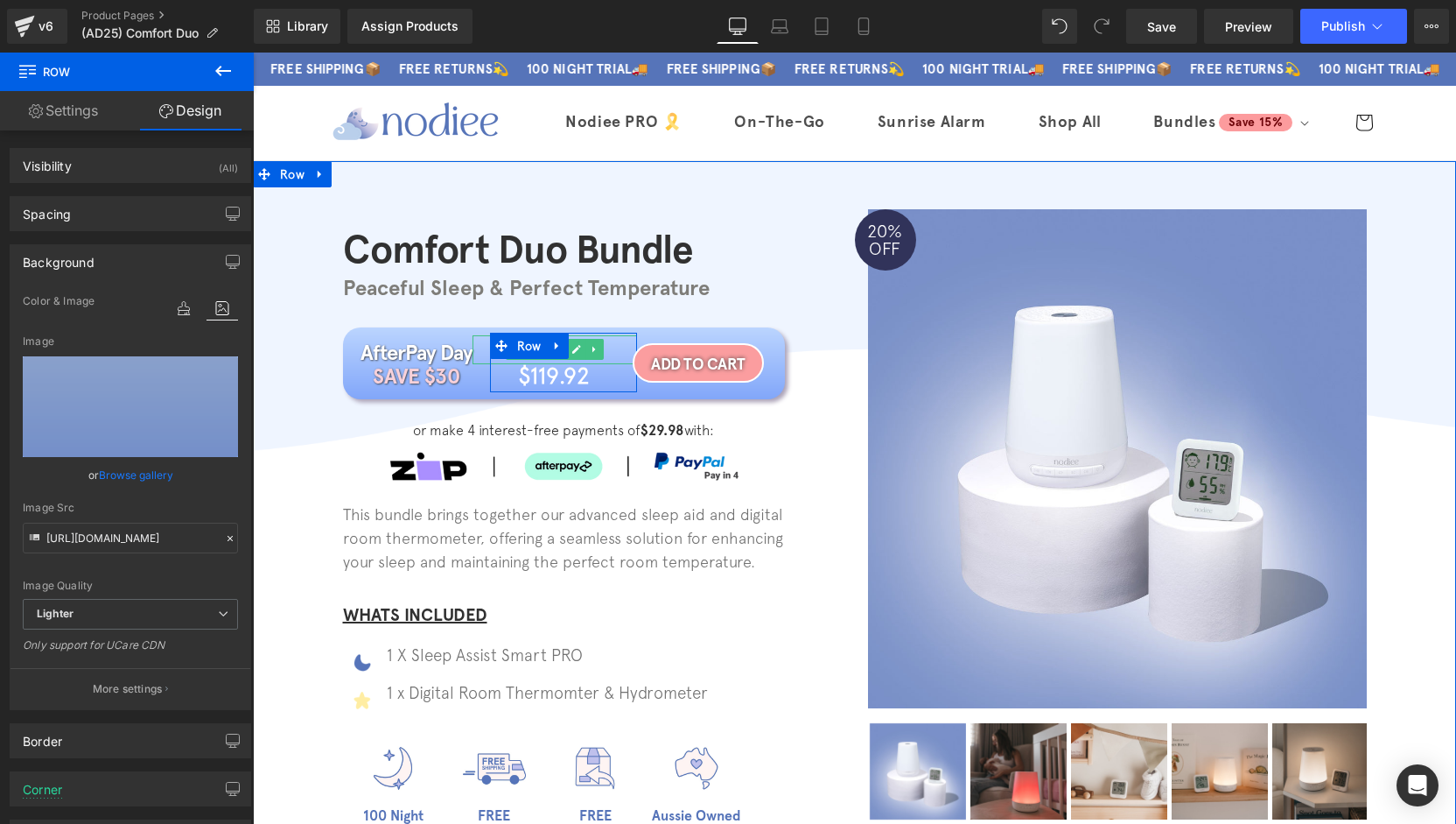
click at [571, 346] on icon at bounding box center [576, 349] width 10 height 11
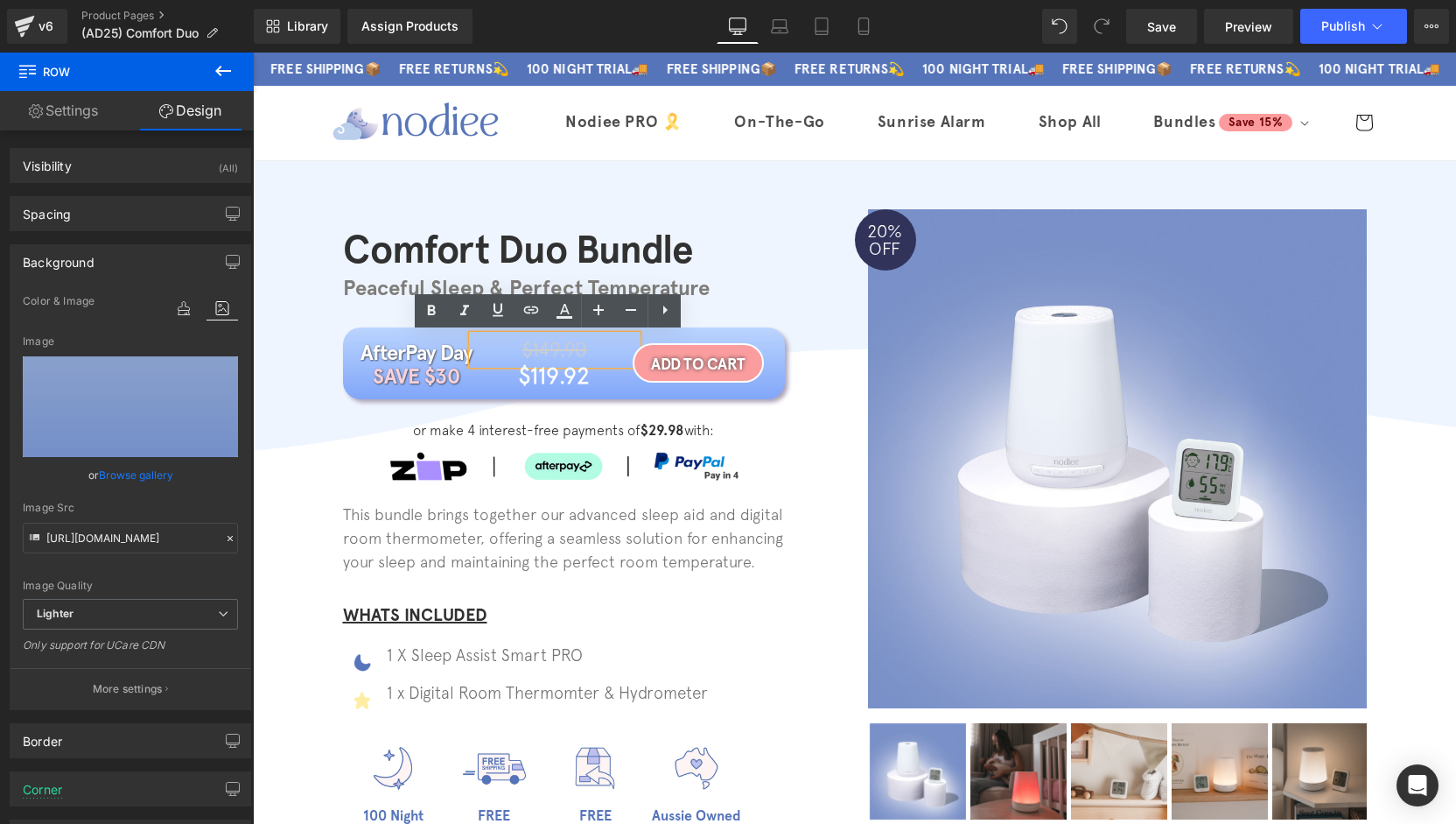
click at [569, 349] on span "$149.90" at bounding box center [554, 349] width 65 height 23
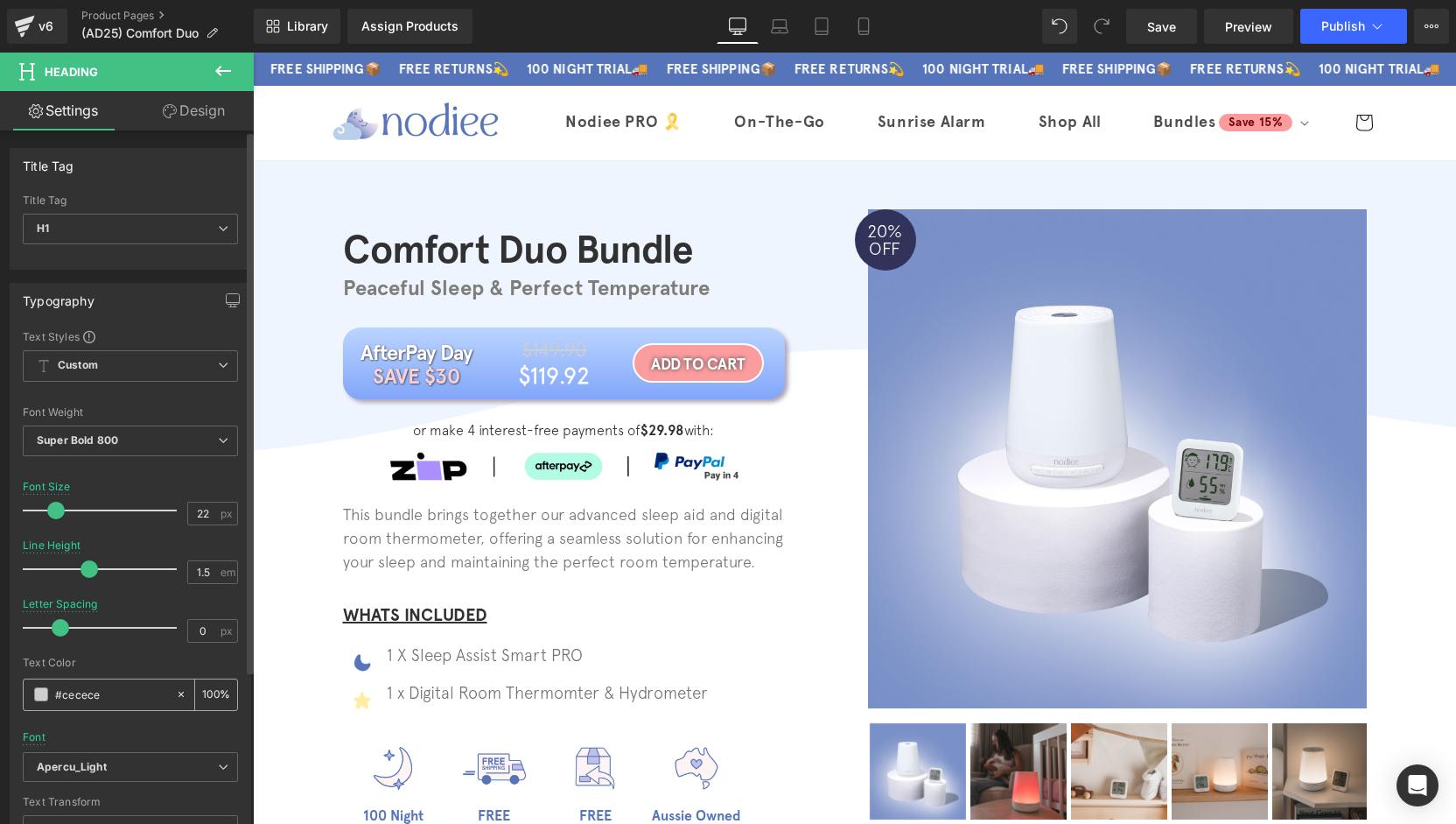
click at [35, 695] on span at bounding box center [40, 694] width 14 height 14
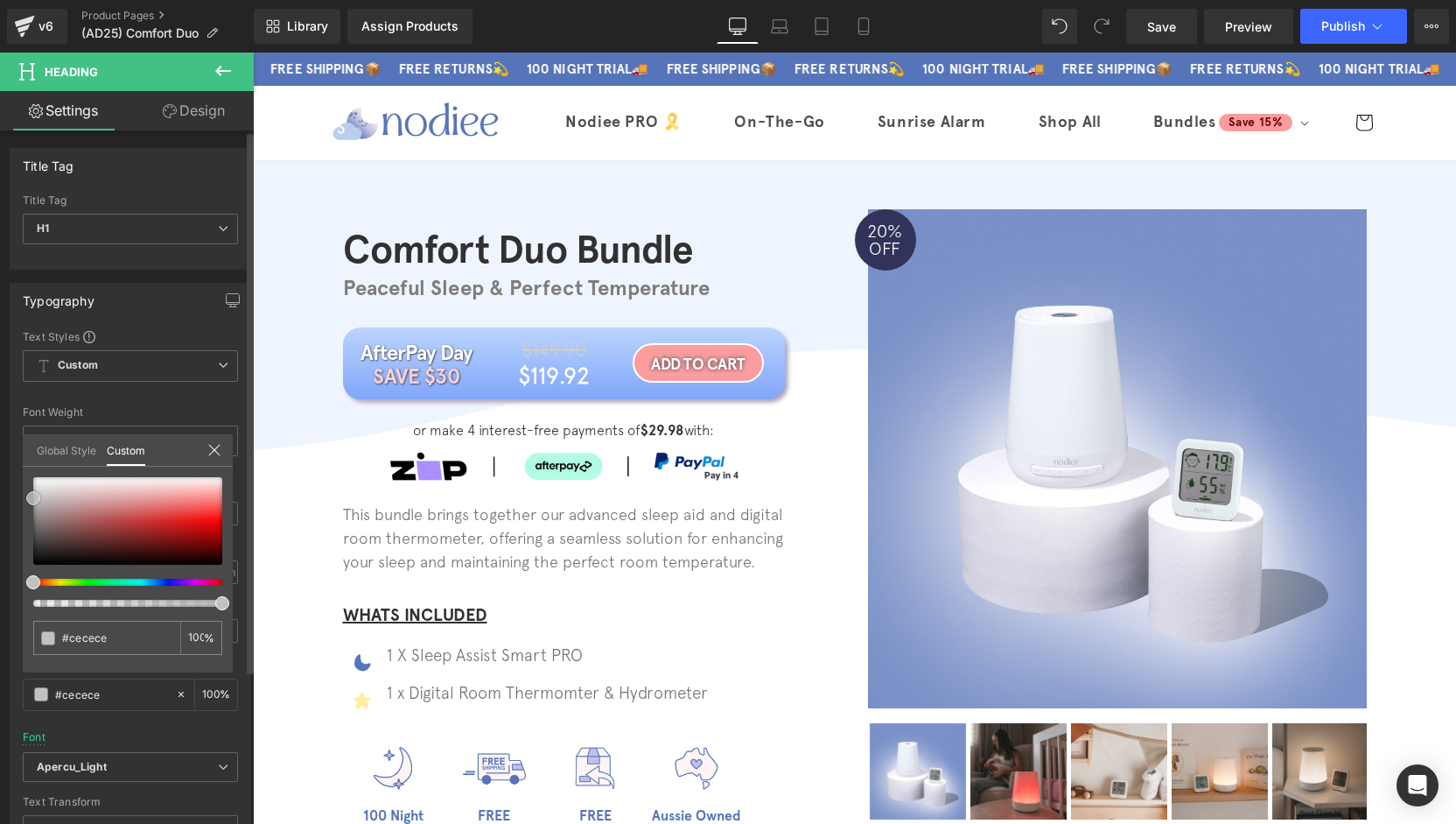
type input "#c1c1c1"
type input "#bcbcbc"
type input "#b7b7b7"
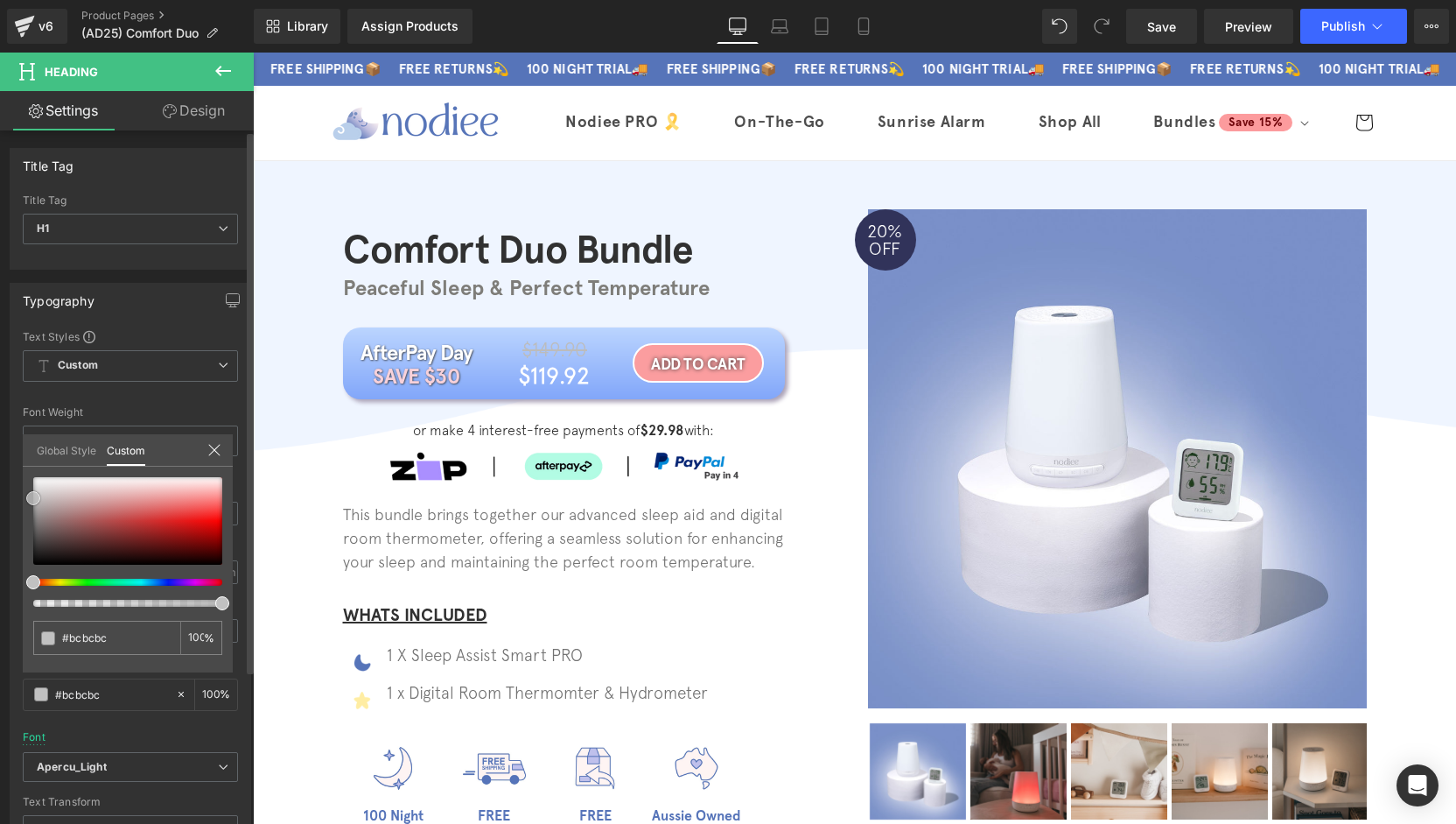
type input "#b7b7b7"
type input "#b5b5b5"
type input "#afafaf"
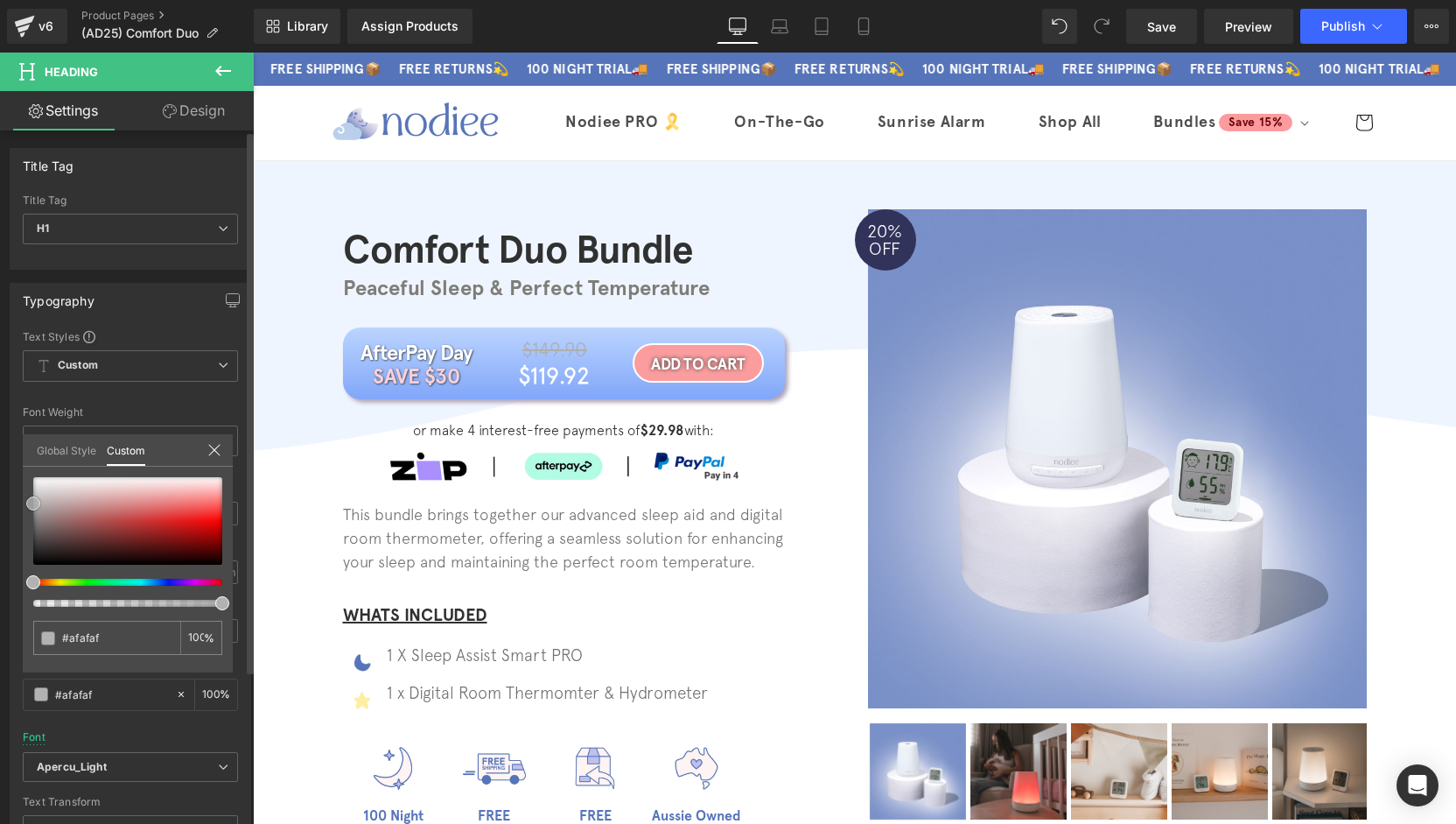
type input "#adadad"
type input "#a8a8a8"
type input "#a5a5a5"
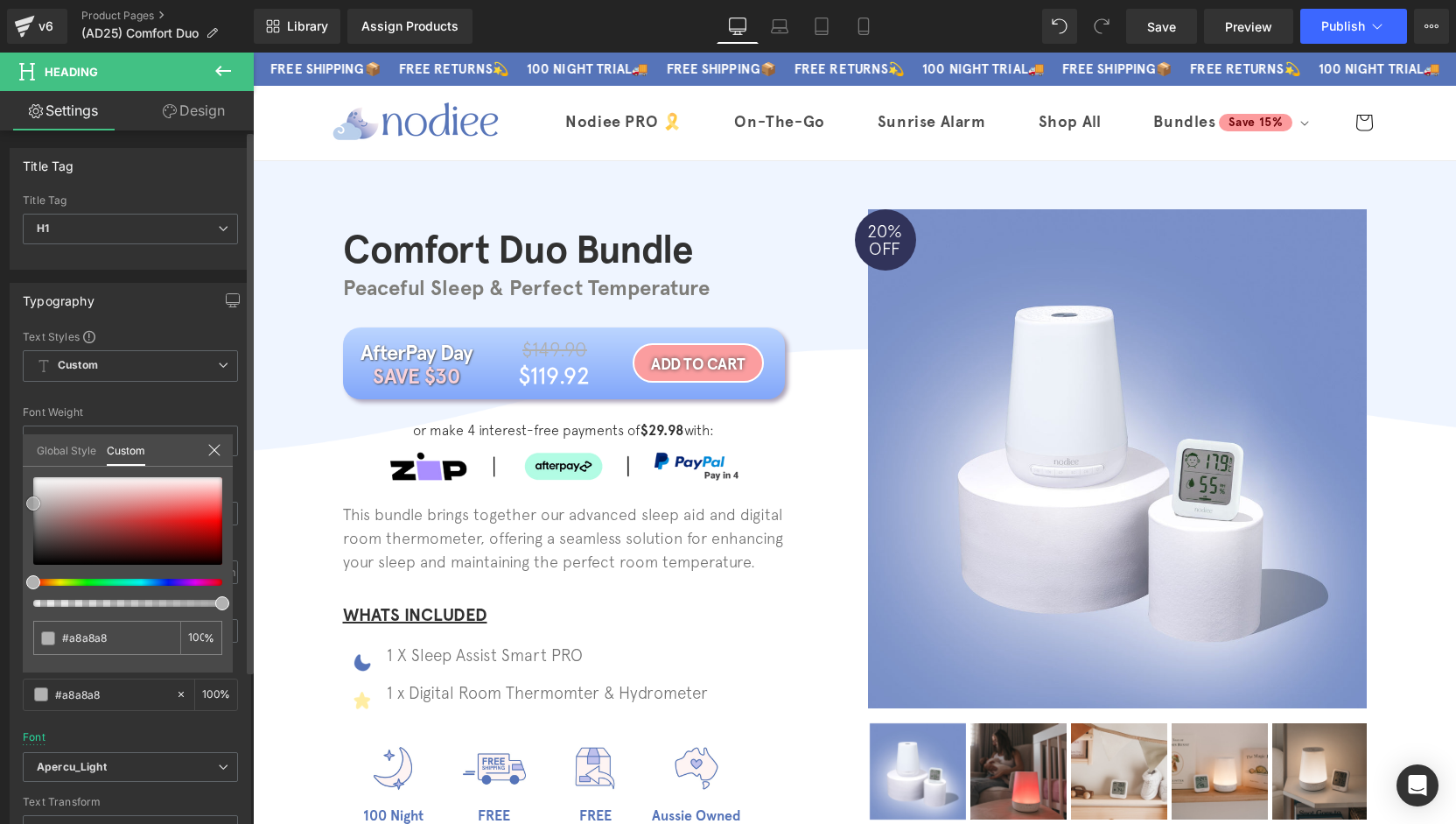
type input "#a5a5a5"
type input "#a0a0a0"
type input "#9e9e9e"
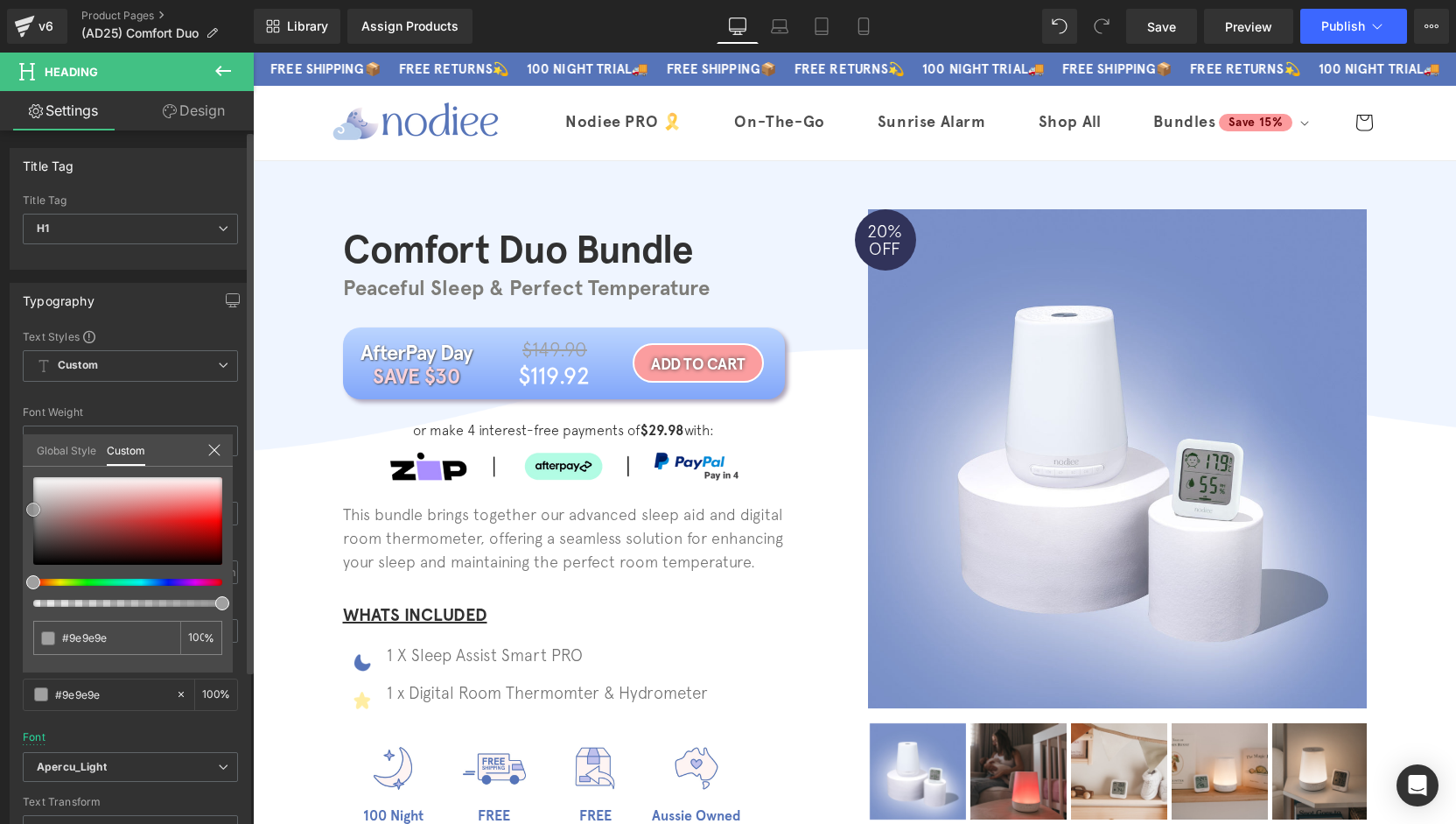
type input "#9b9b9b"
type input "#9e9e9e"
type input "#a0a0a0"
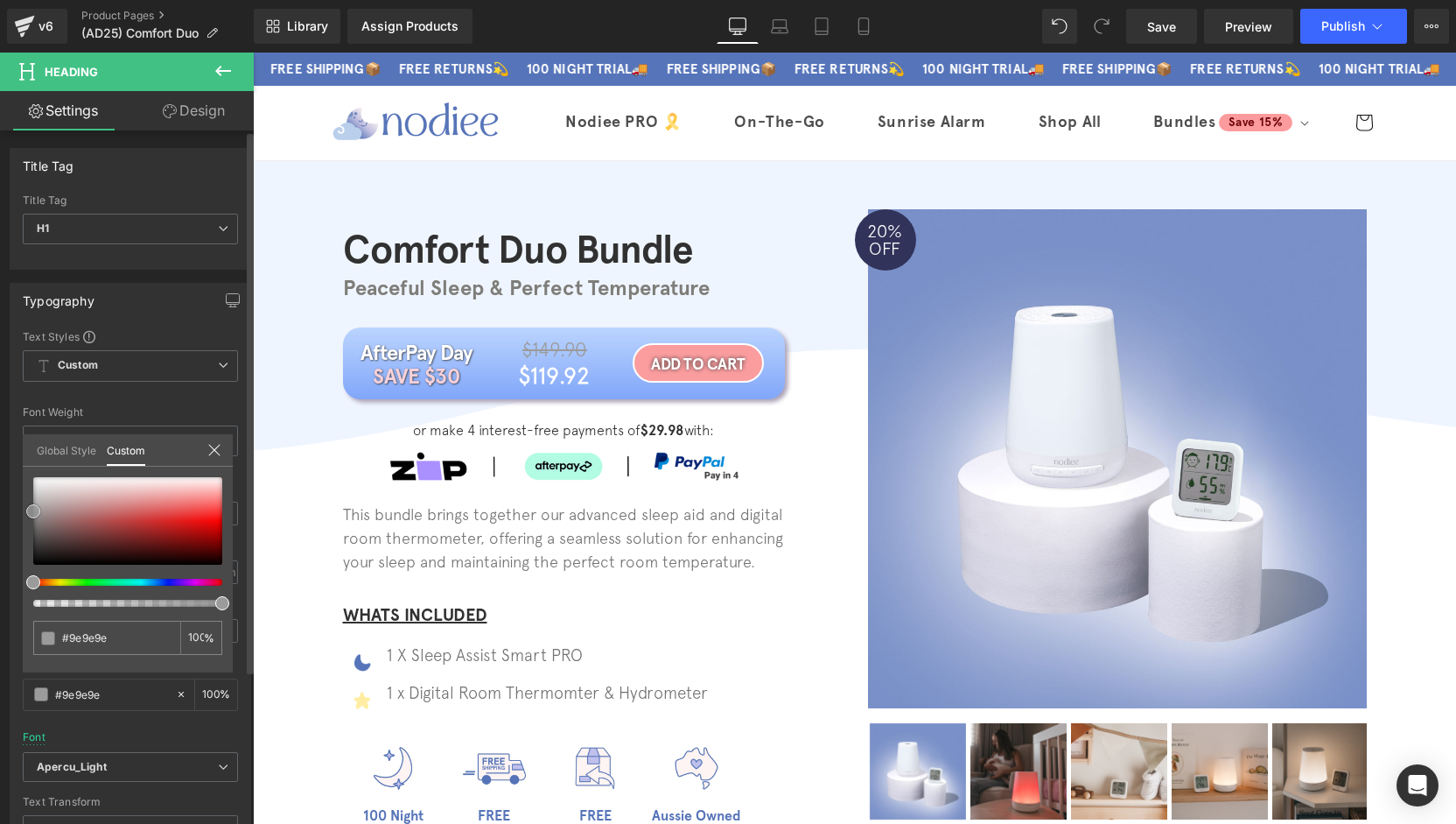
type input "#a0a0a0"
drag, startPoint x: 32, startPoint y: 495, endPoint x: 24, endPoint y: 510, distance: 17.0
click at [24, 510] on div "#a0a0a0 100 %" at bounding box center [128, 574] width 210 height 195
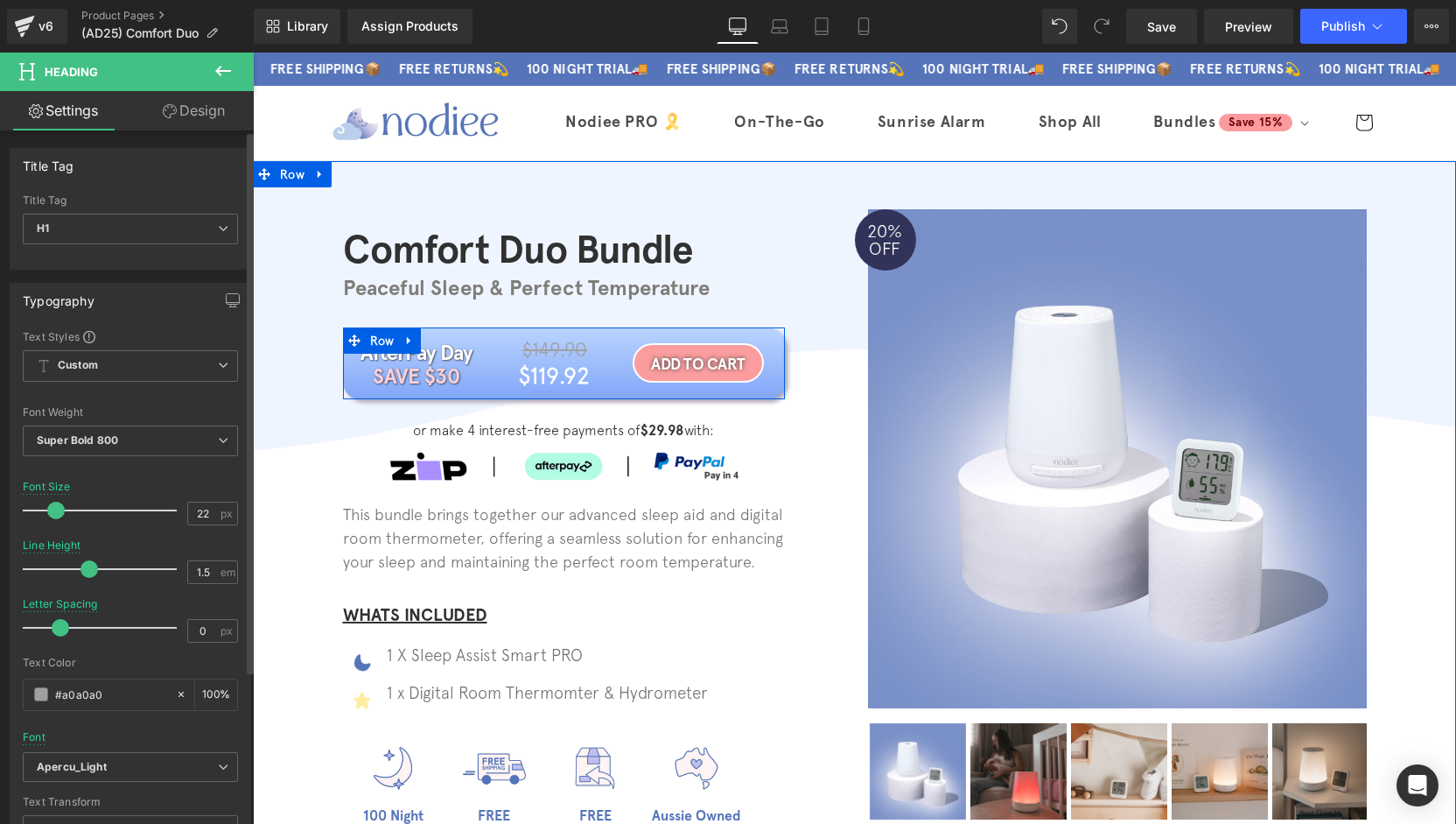
click at [490, 356] on div "$149.90 Heading $119.92 Heading" at bounding box center [563, 364] width 147 height 57
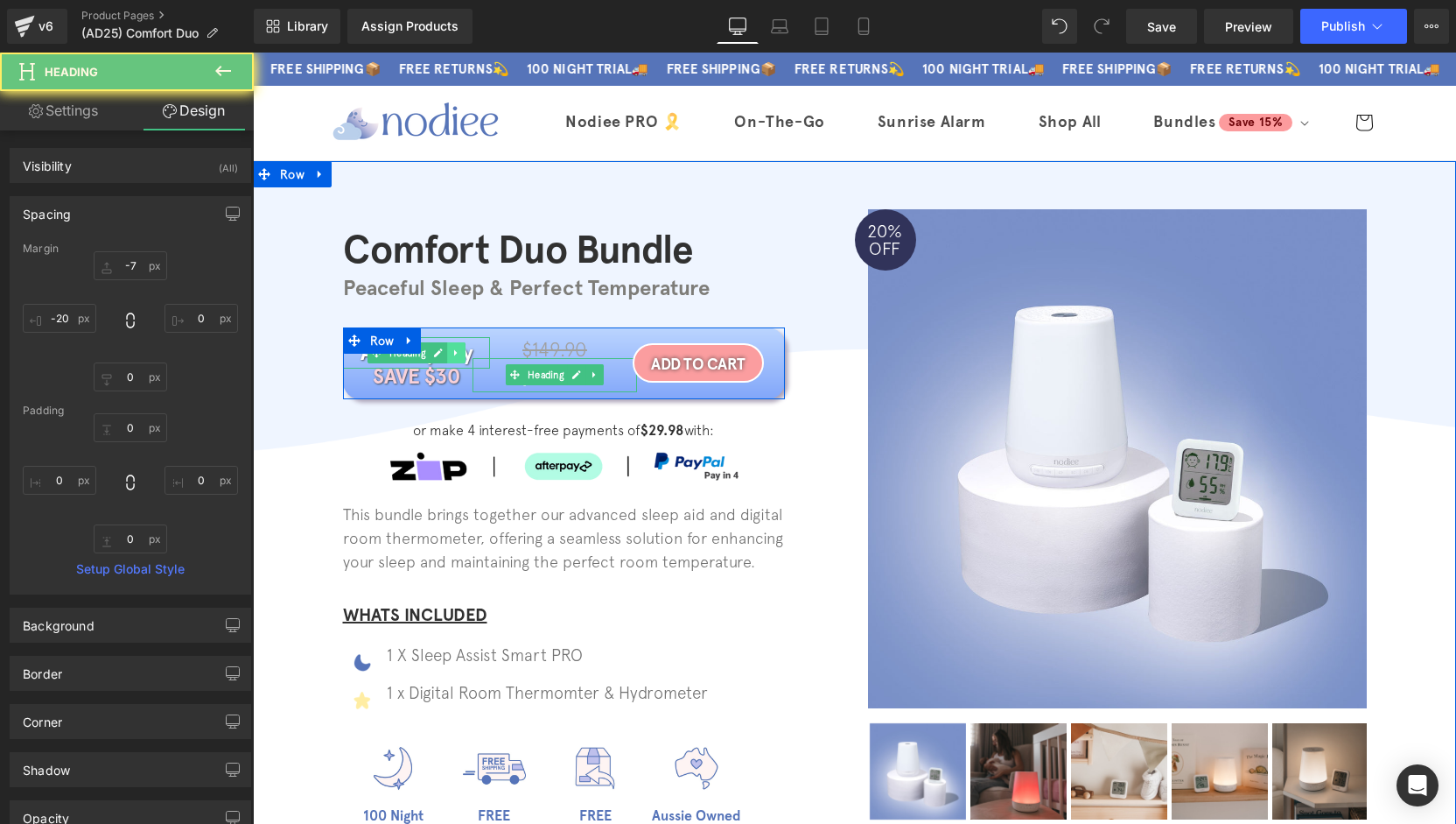
click at [457, 353] on link at bounding box center [456, 352] width 18 height 21
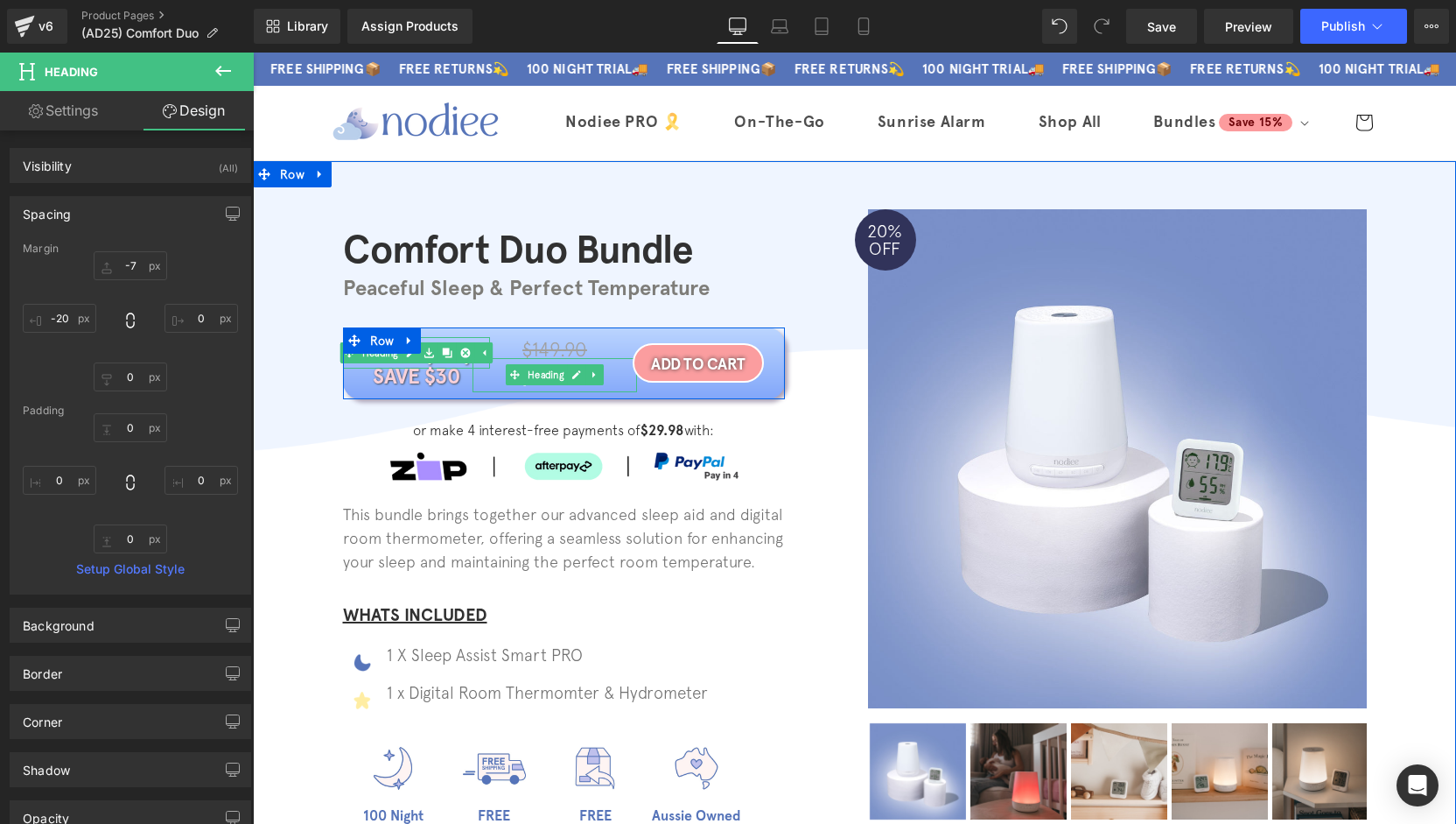
click at [403, 358] on link at bounding box center [411, 352] width 18 height 21
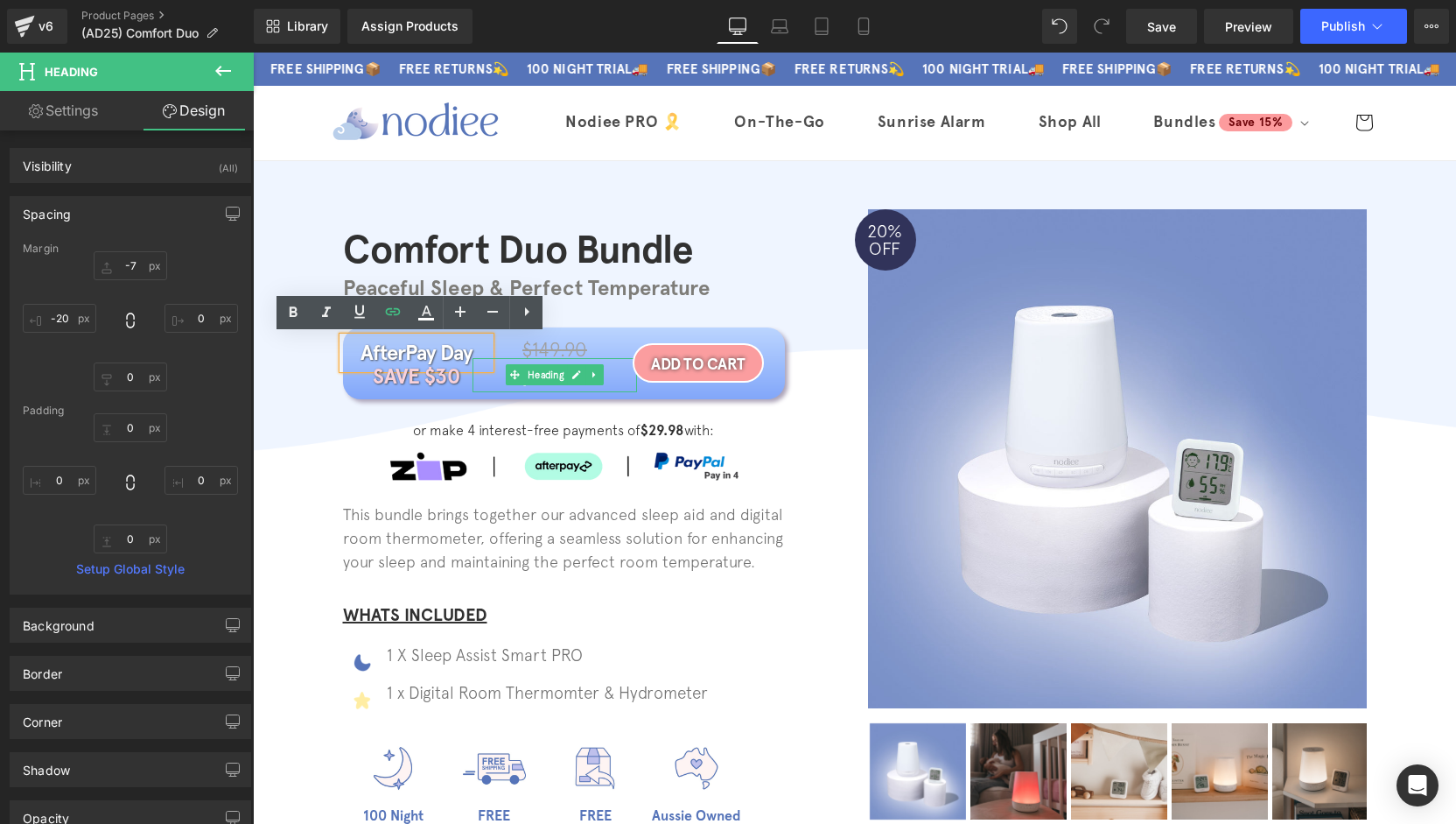
click at [400, 352] on h1 "AfterPay Day" at bounding box center [415, 353] width 147 height 32
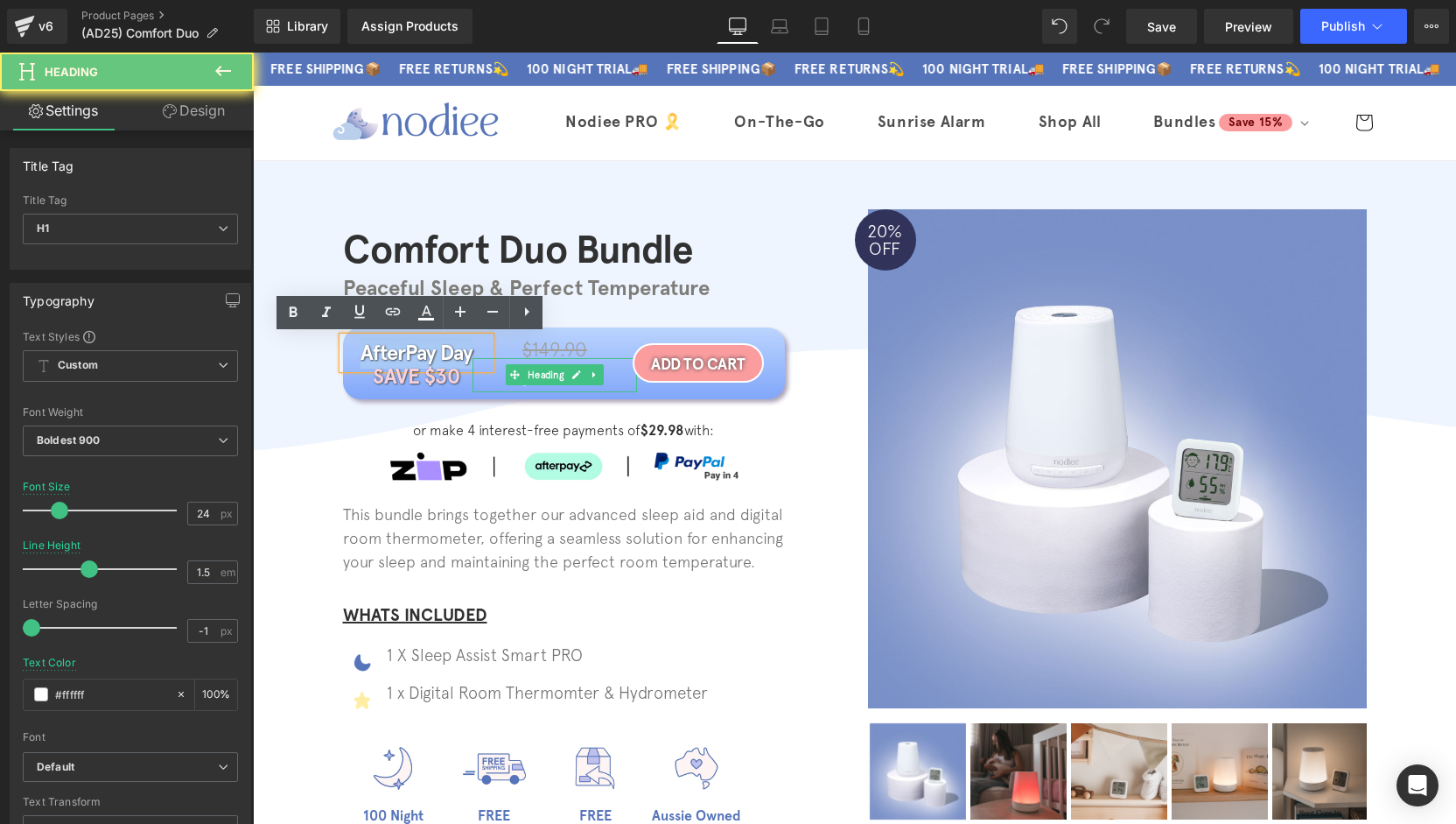
click at [400, 352] on h1 "AfterPay Day" at bounding box center [415, 353] width 147 height 32
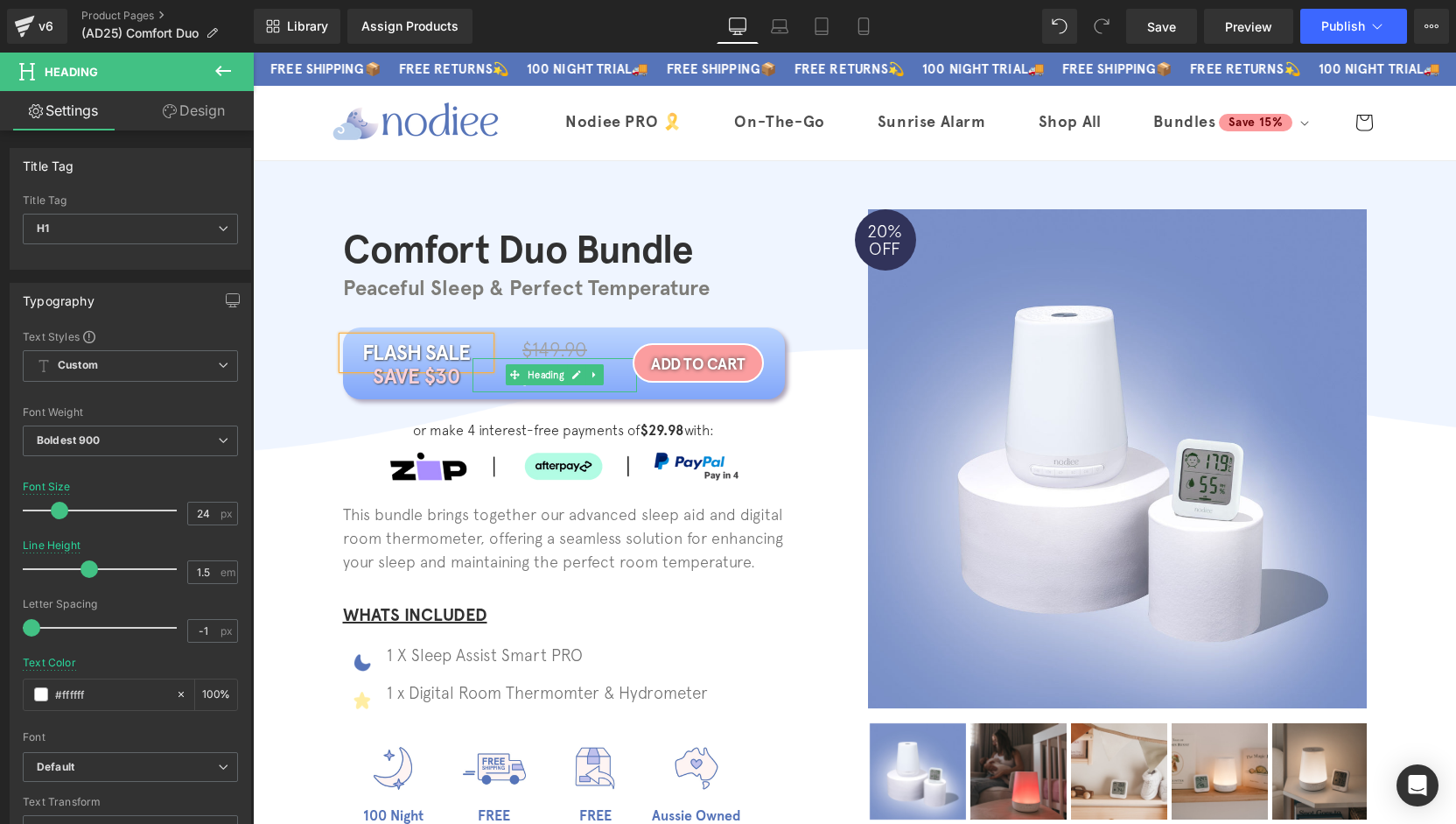
click at [320, 448] on div "Comfort Duo Bundle Heading Peaceful Sleep & Perfect Temperature Heading Row FLA…" at bounding box center [855, 528] width 1203 height 684
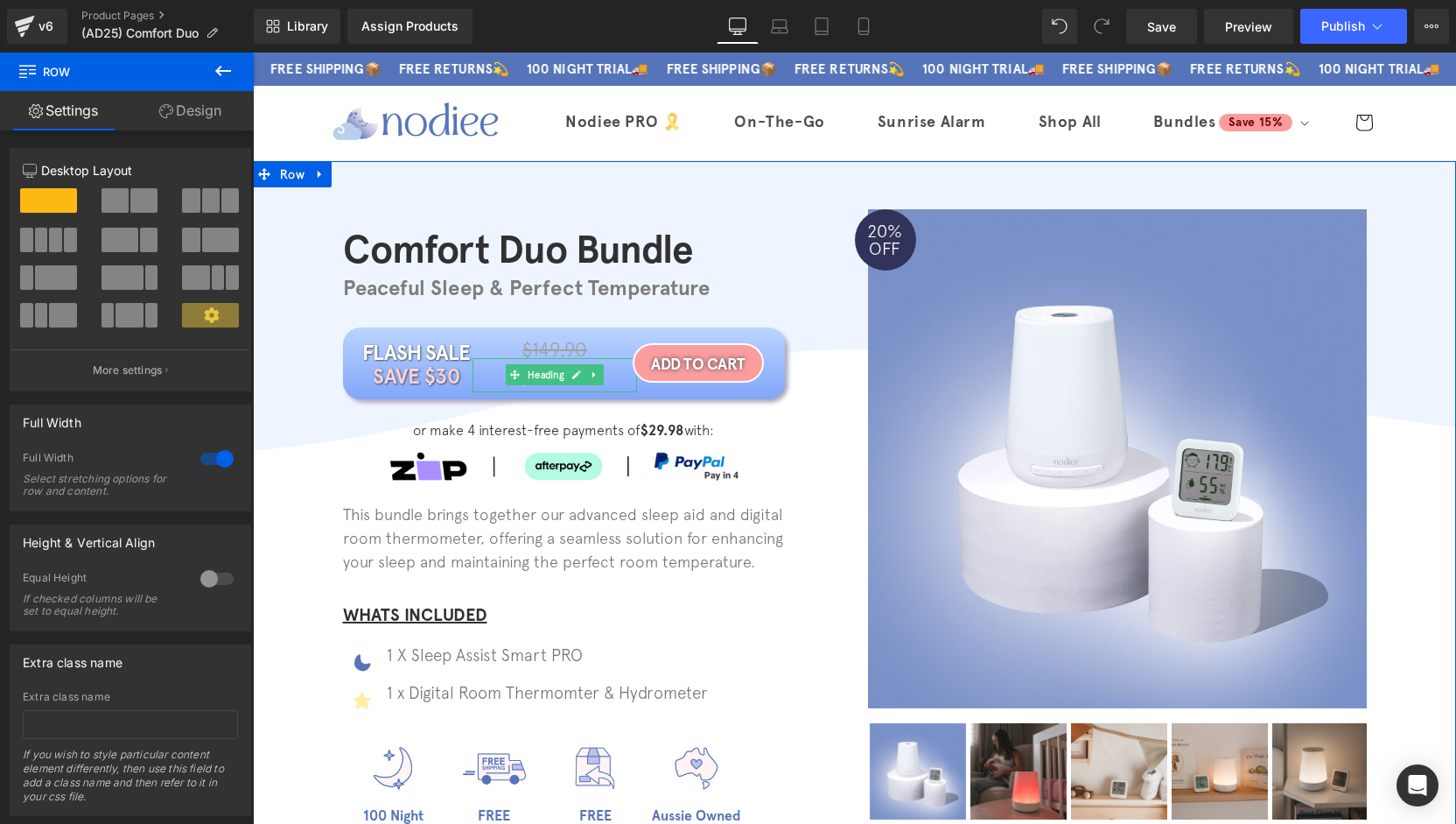
click at [302, 401] on div "Comfort Duo Bundle Heading Peaceful Sleep & Perfect Temperature Heading Row FLA…" at bounding box center [855, 528] width 1203 height 684
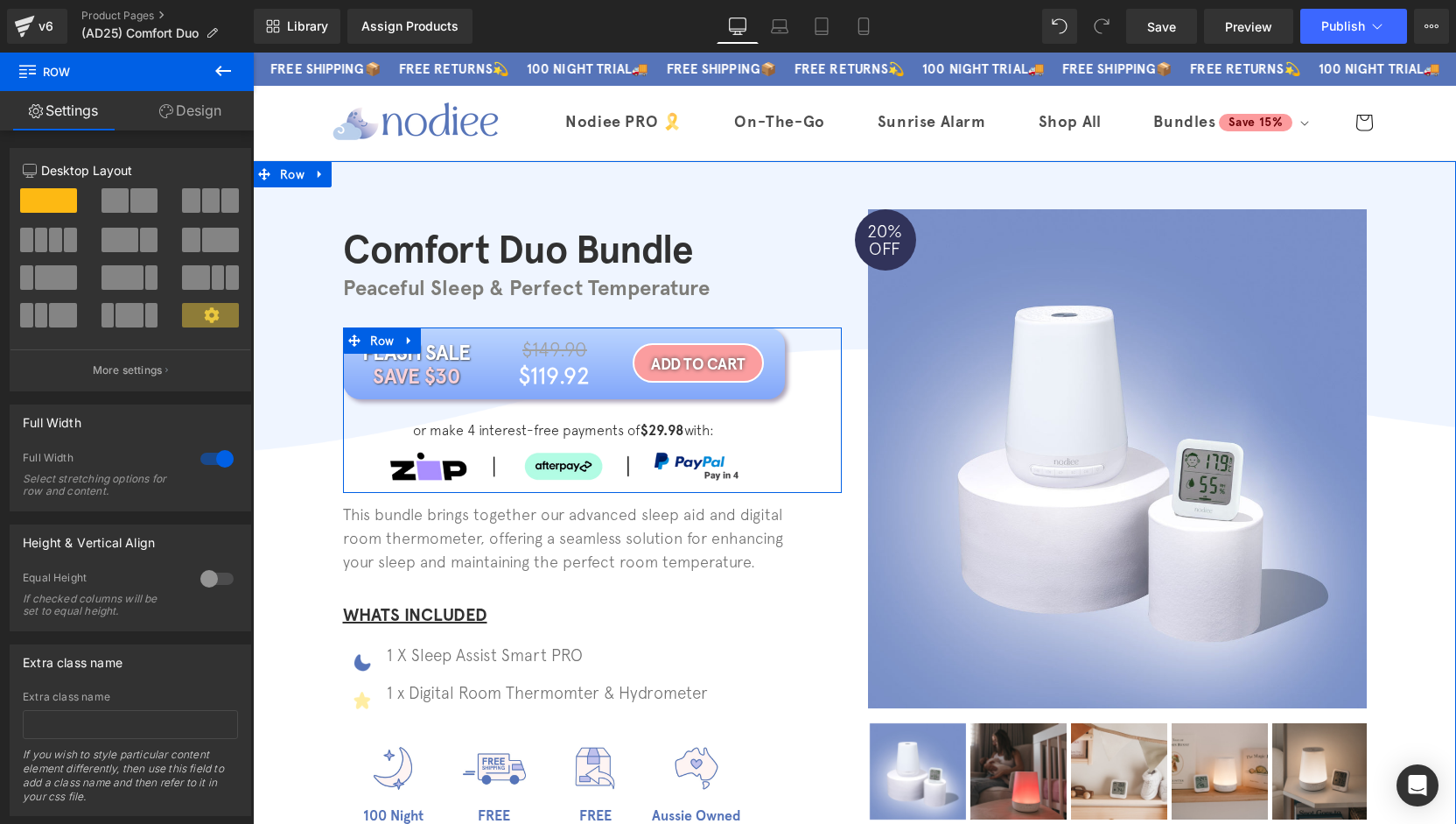
click at [392, 399] on div "FLASH SALE Heading SAVE $30 Heading $149.90 Heading $119.92 Heading Row ADD TO …" at bounding box center [563, 408] width 442 height 163
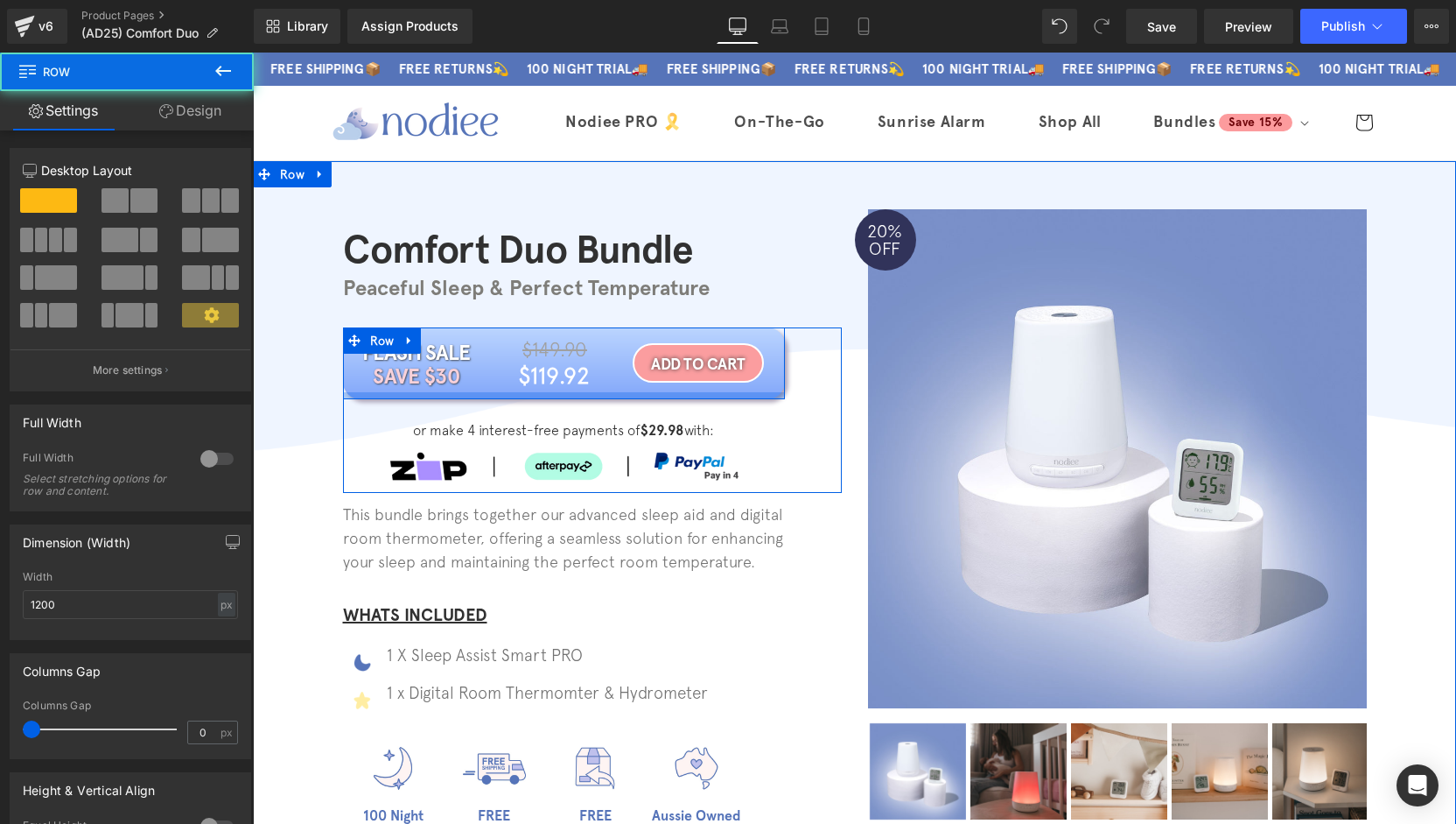
click at [395, 394] on div at bounding box center [563, 396] width 442 height 7
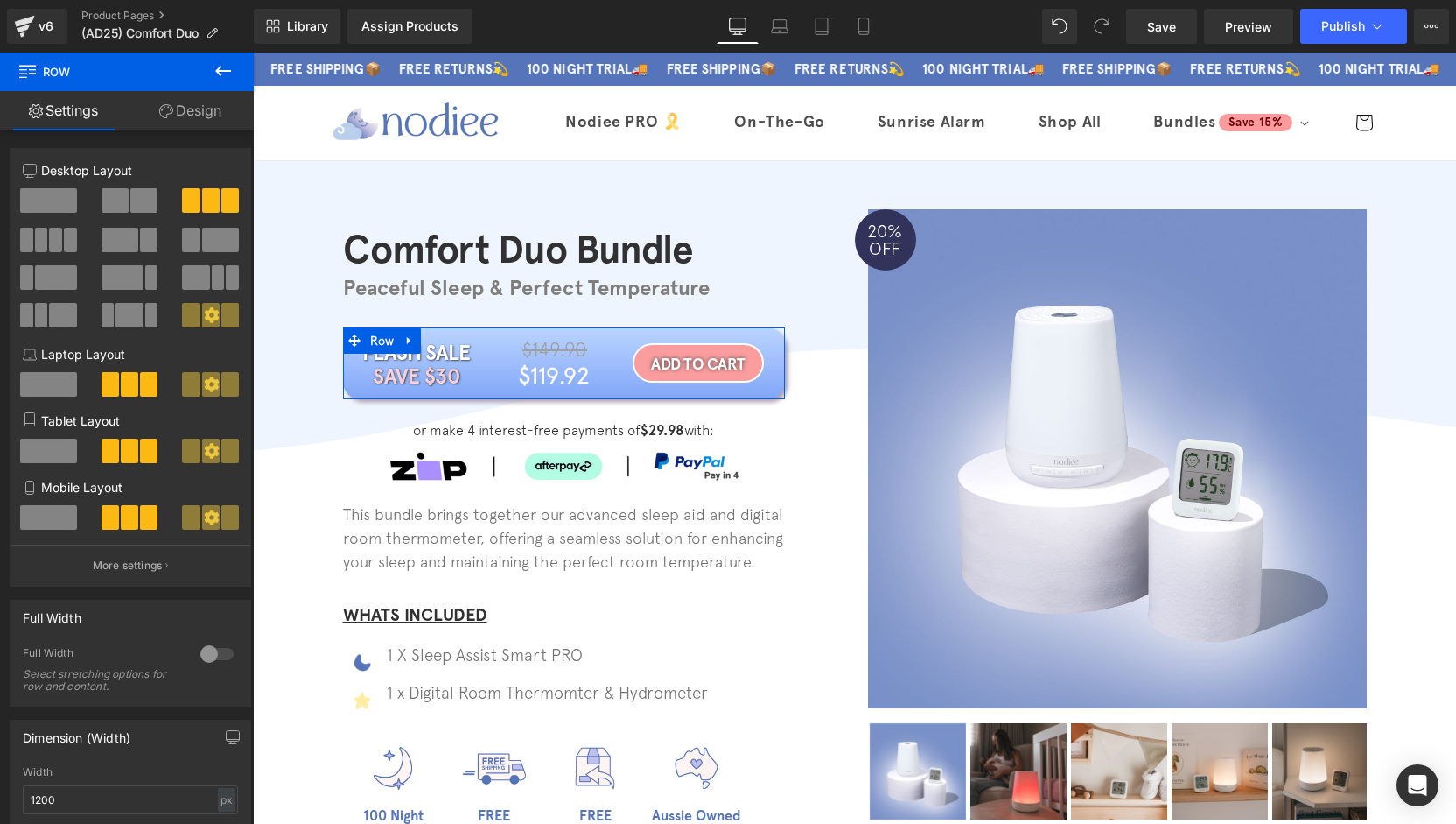
click at [205, 93] on link "Design" at bounding box center [190, 110] width 127 height 39
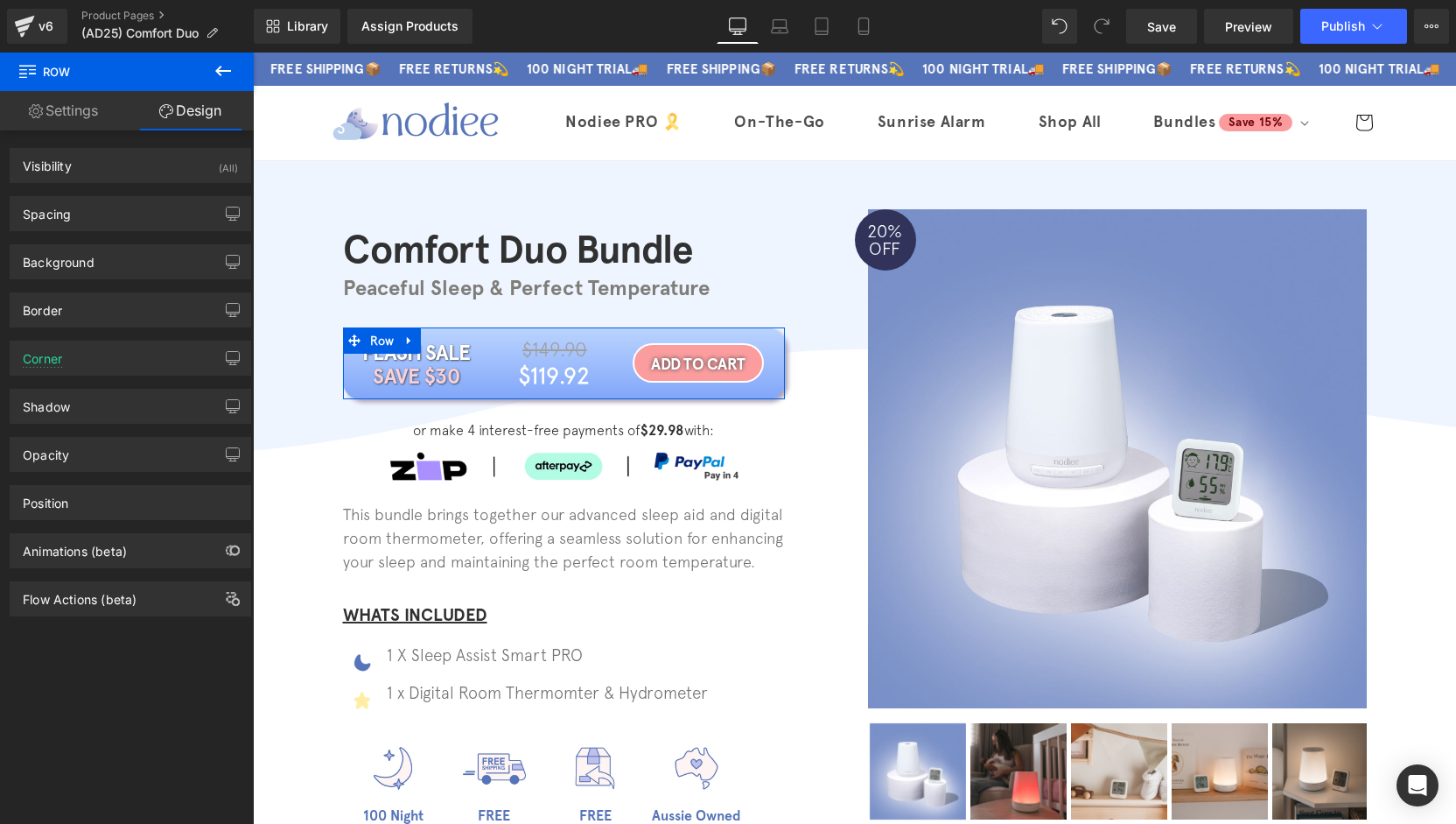
type input "#ffffff"
type input "100"
click at [87, 271] on div "Background" at bounding box center [130, 262] width 240 height 33
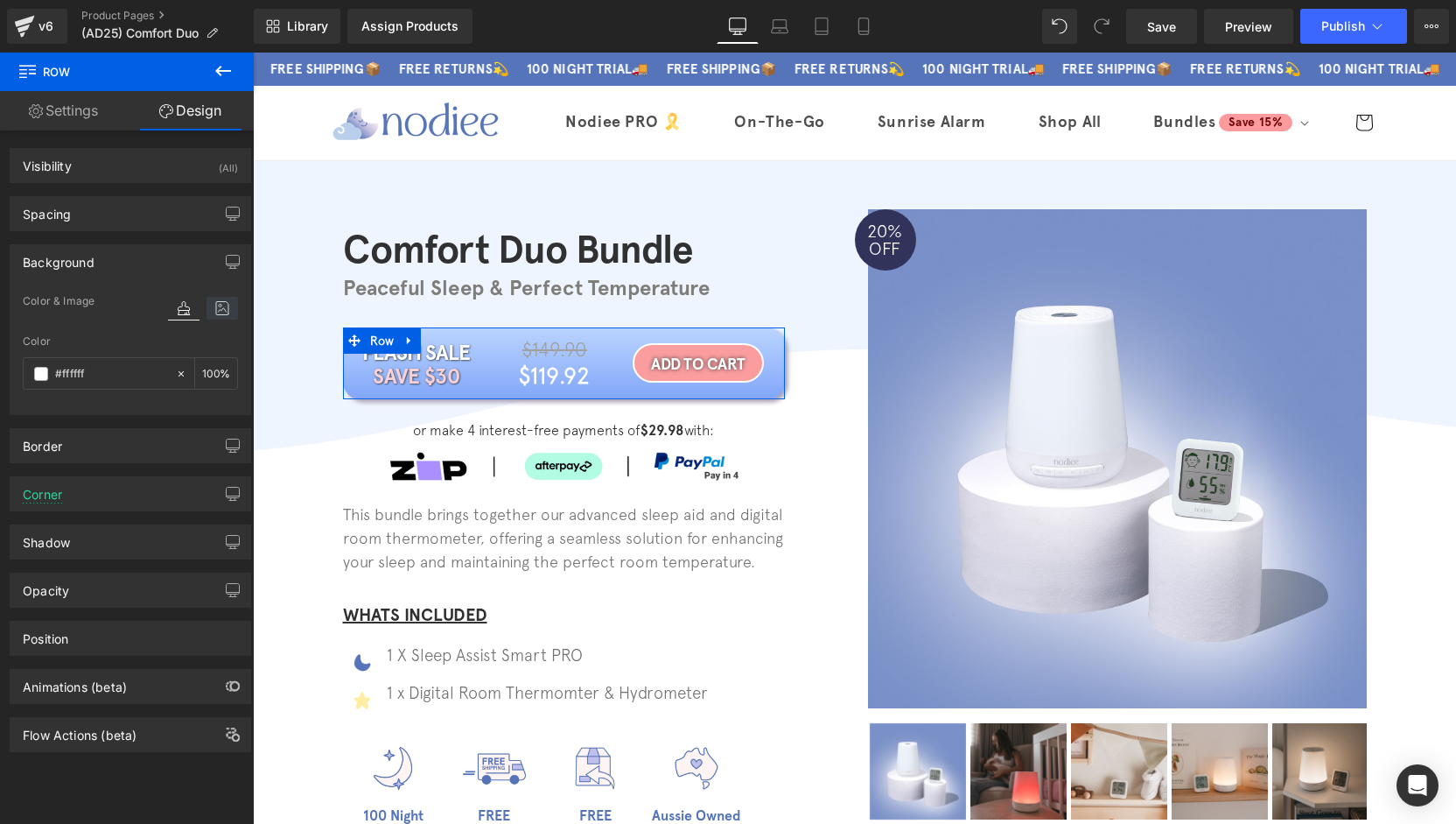
click at [207, 307] on icon at bounding box center [222, 308] width 32 height 23
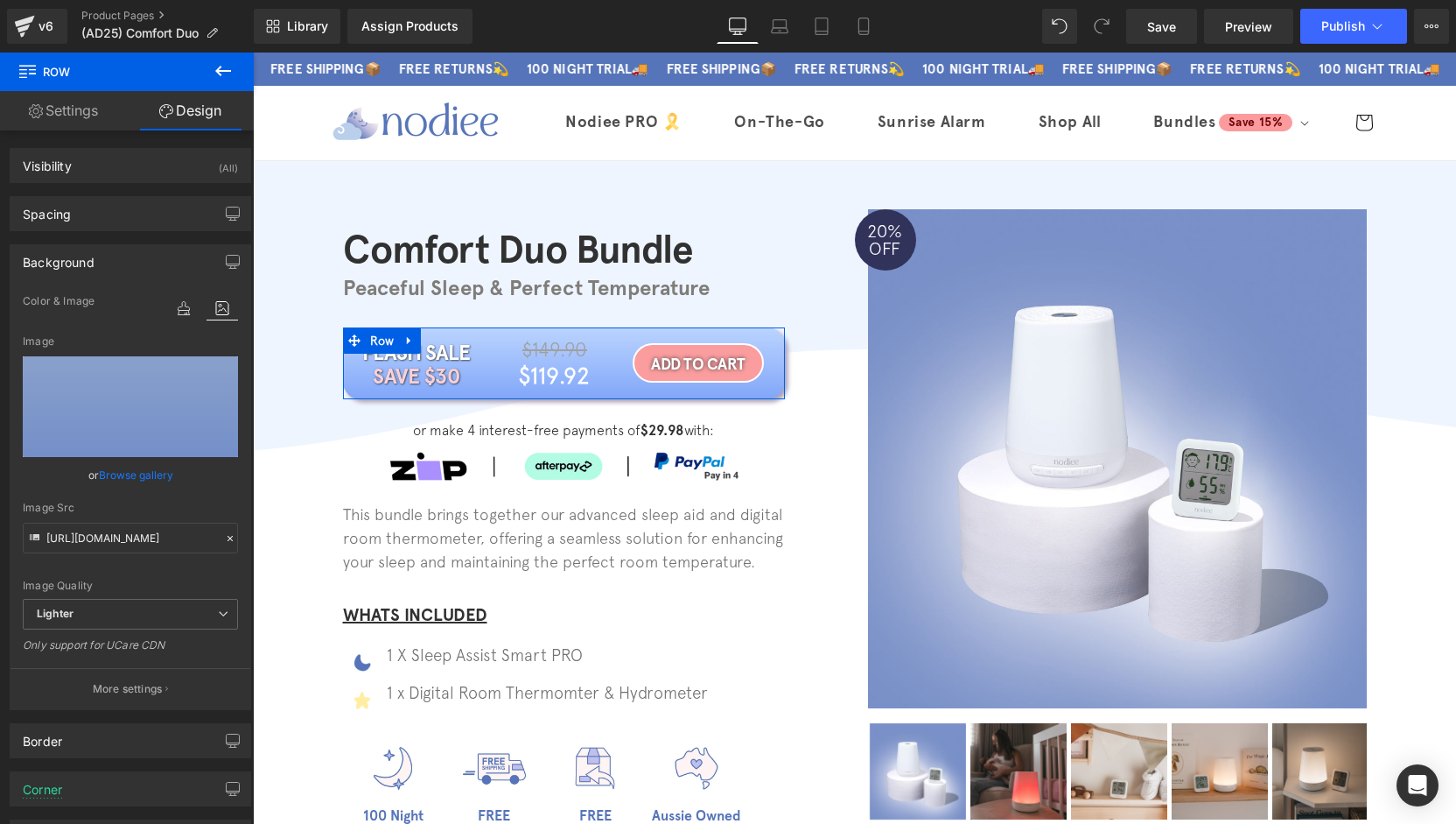
click at [97, 263] on div "Background" at bounding box center [130, 262] width 240 height 33
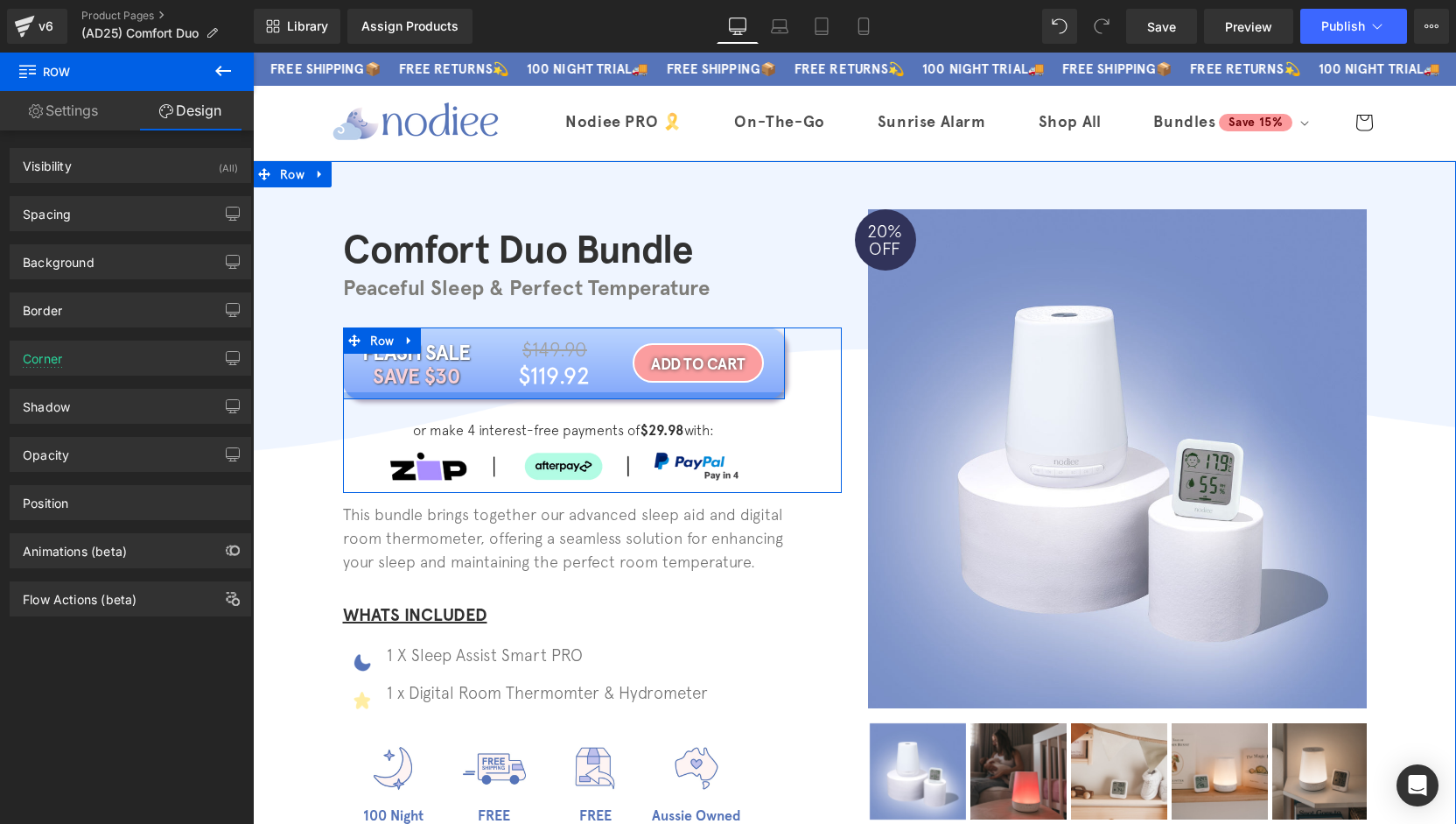
click at [475, 394] on div at bounding box center [563, 396] width 442 height 7
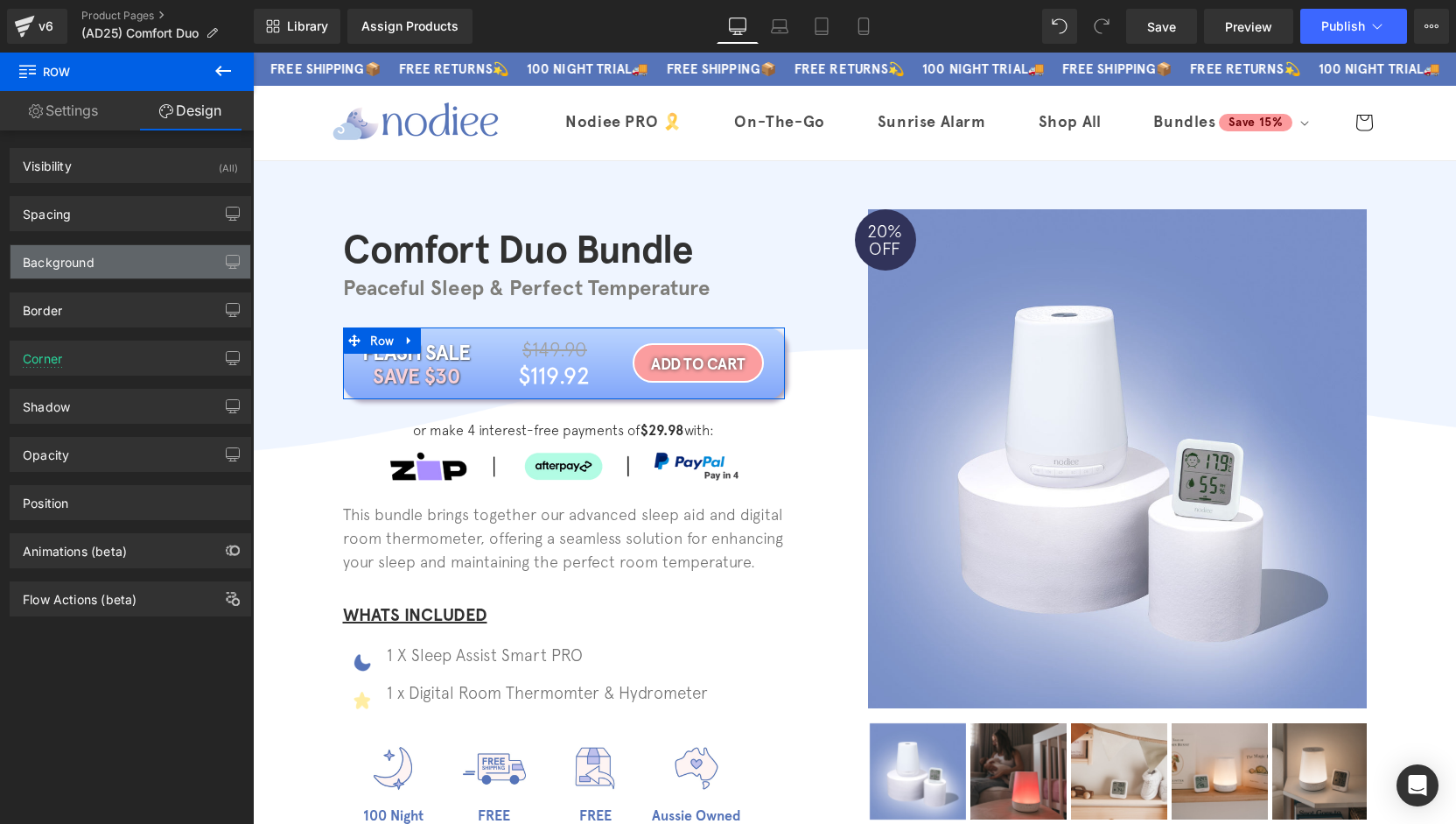
click at [93, 254] on div "Background" at bounding box center [58, 257] width 72 height 25
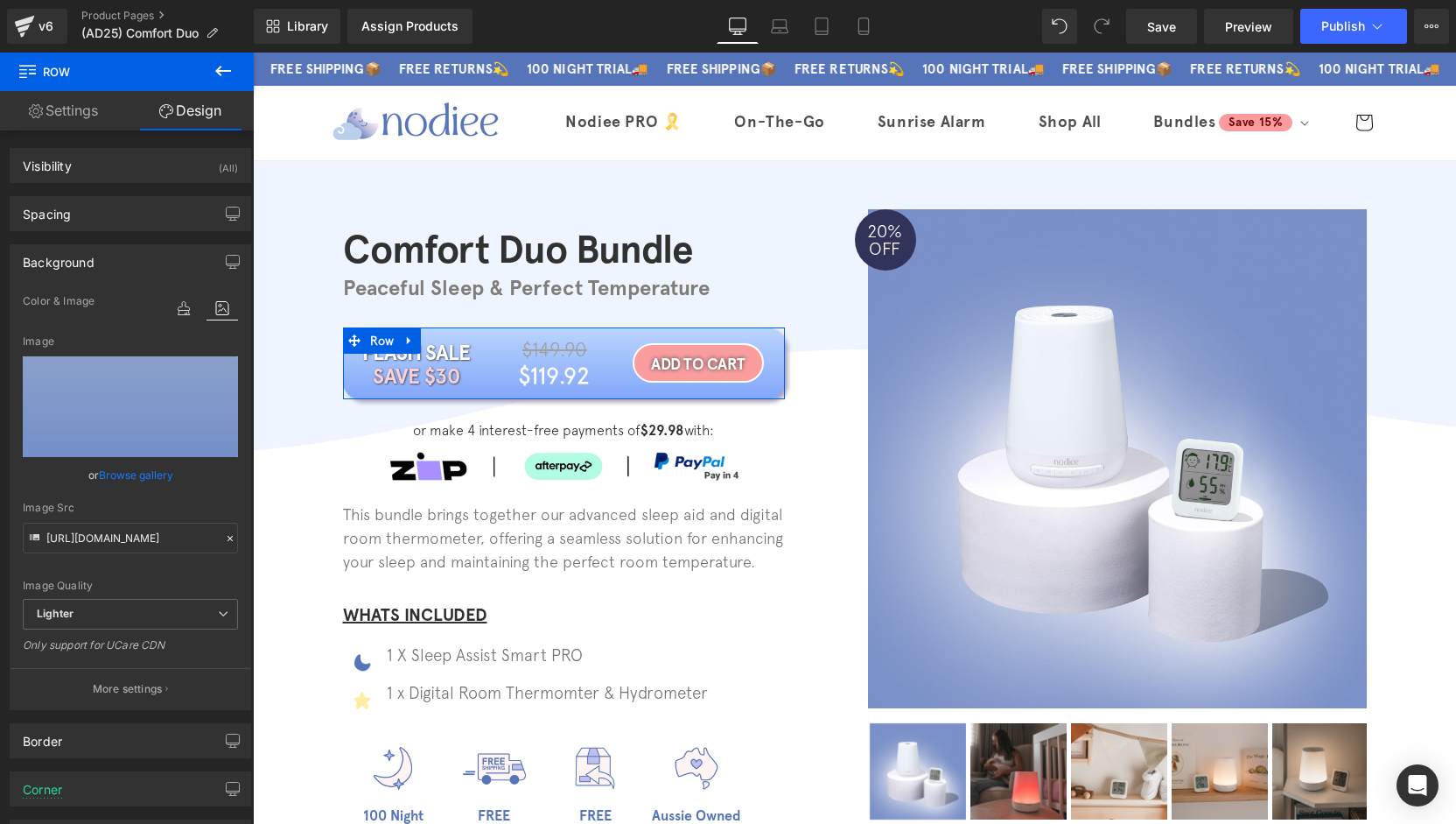
click at [105, 267] on div "Background" at bounding box center [130, 262] width 240 height 33
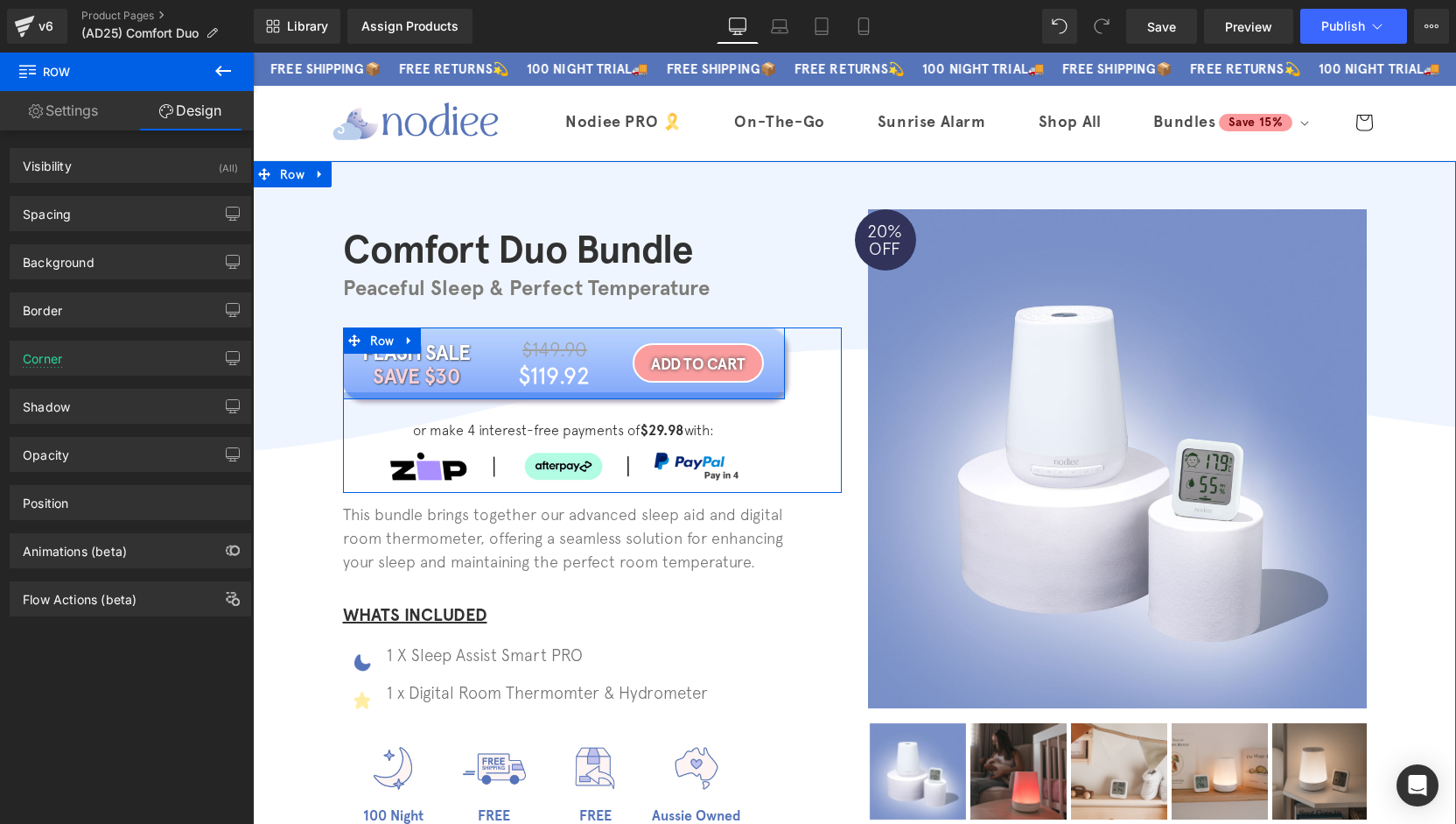
click at [456, 398] on div "FLASH SALE Heading SAVE $30 Heading $149.90 Heading $119.92 Heading Row ADD TO …" at bounding box center [563, 408] width 442 height 163
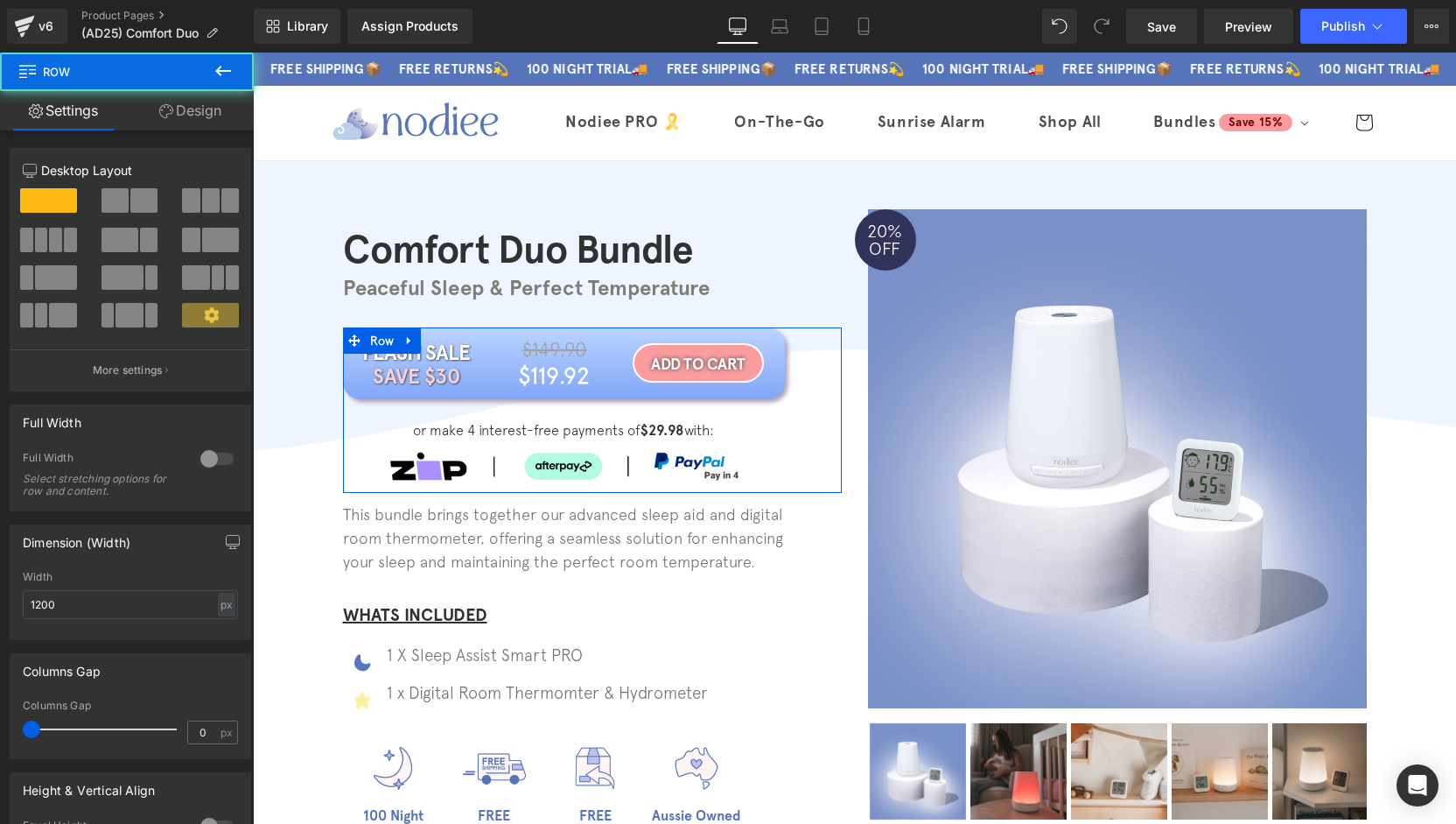
click at [182, 100] on link "Design" at bounding box center [190, 110] width 127 height 39
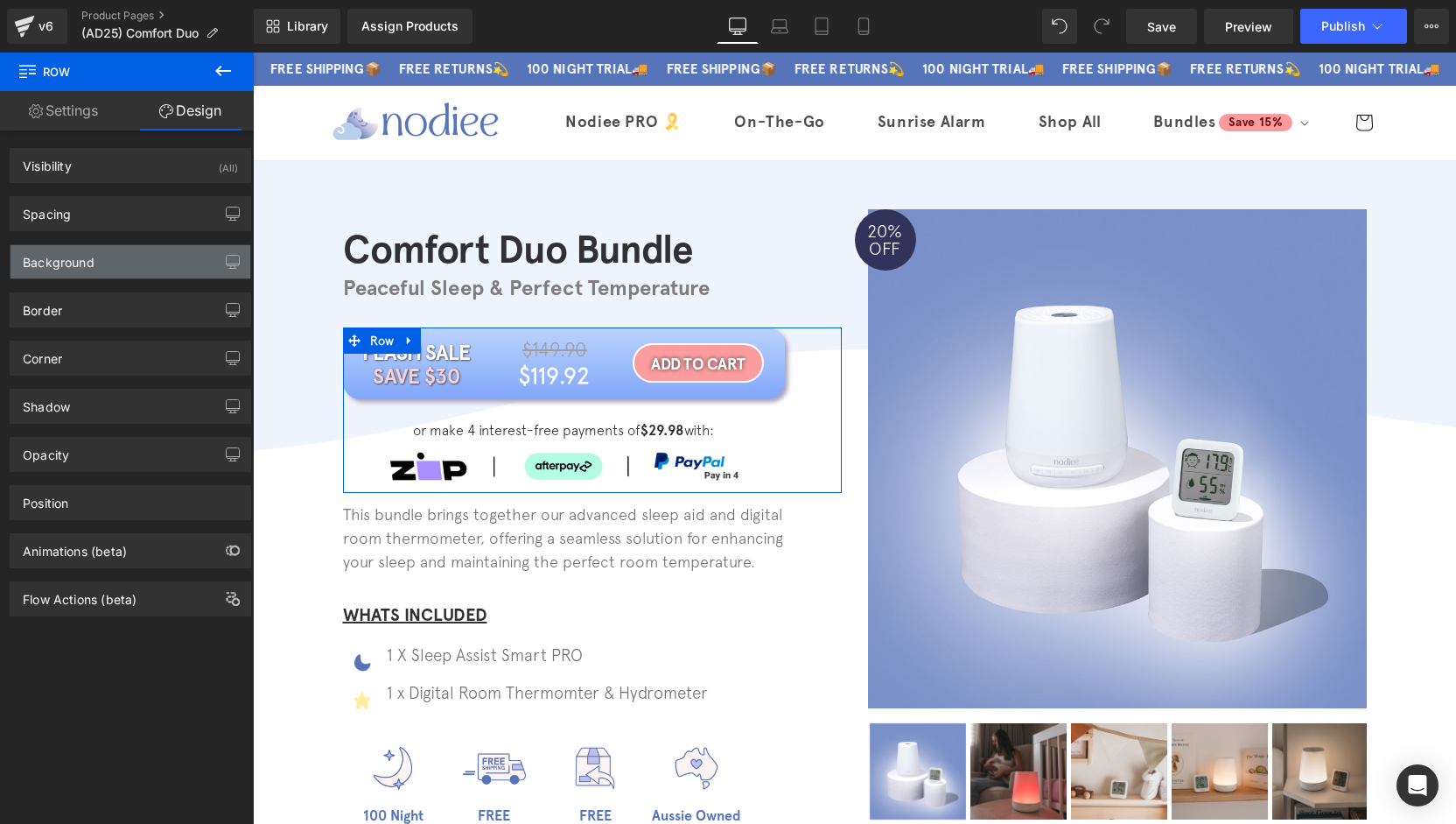
click at [101, 268] on div "Background" at bounding box center [130, 262] width 240 height 33
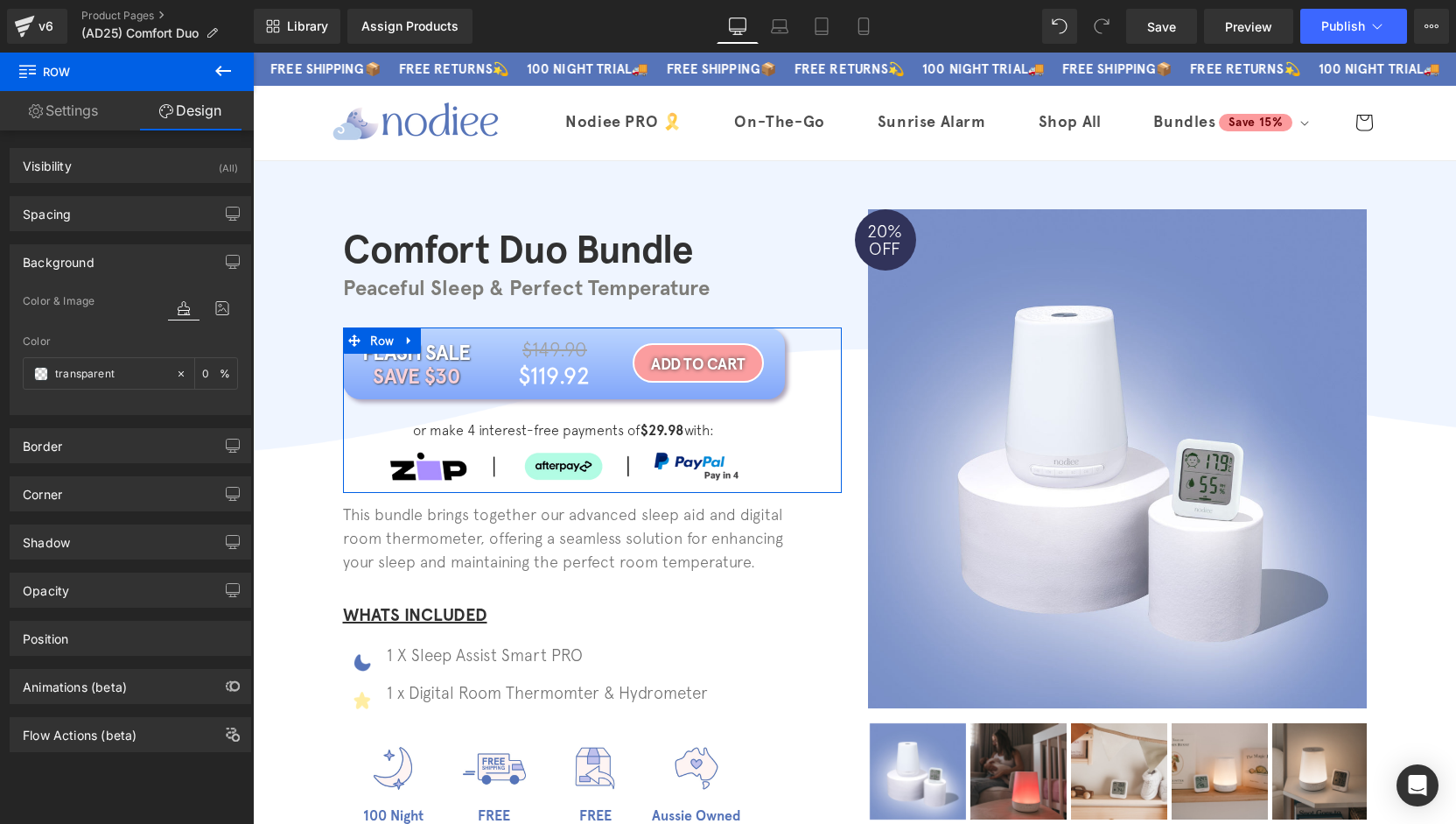
click at [119, 269] on div "Background" at bounding box center [130, 262] width 240 height 33
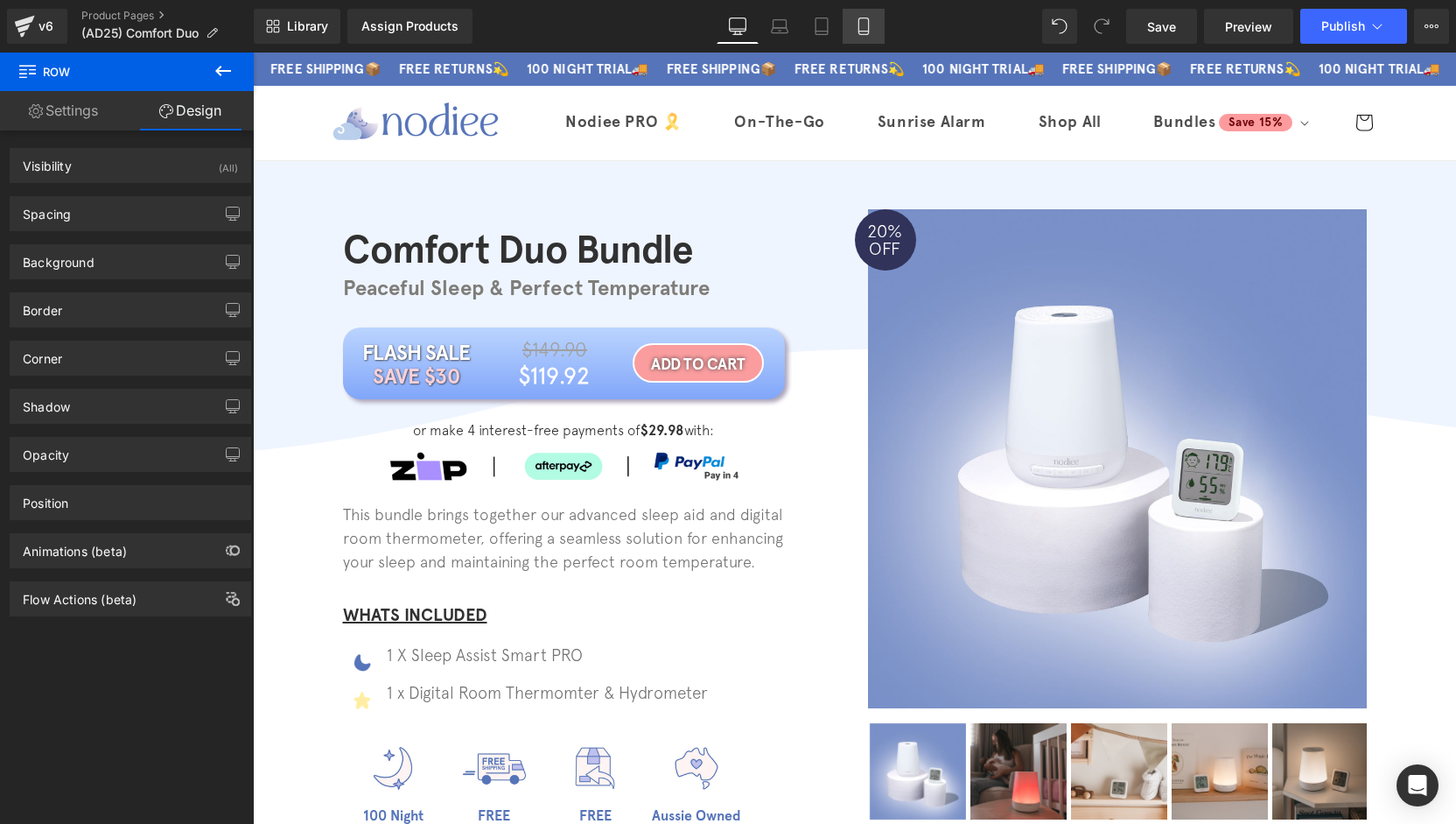
click at [857, 18] on icon at bounding box center [863, 26] width 17 height 17
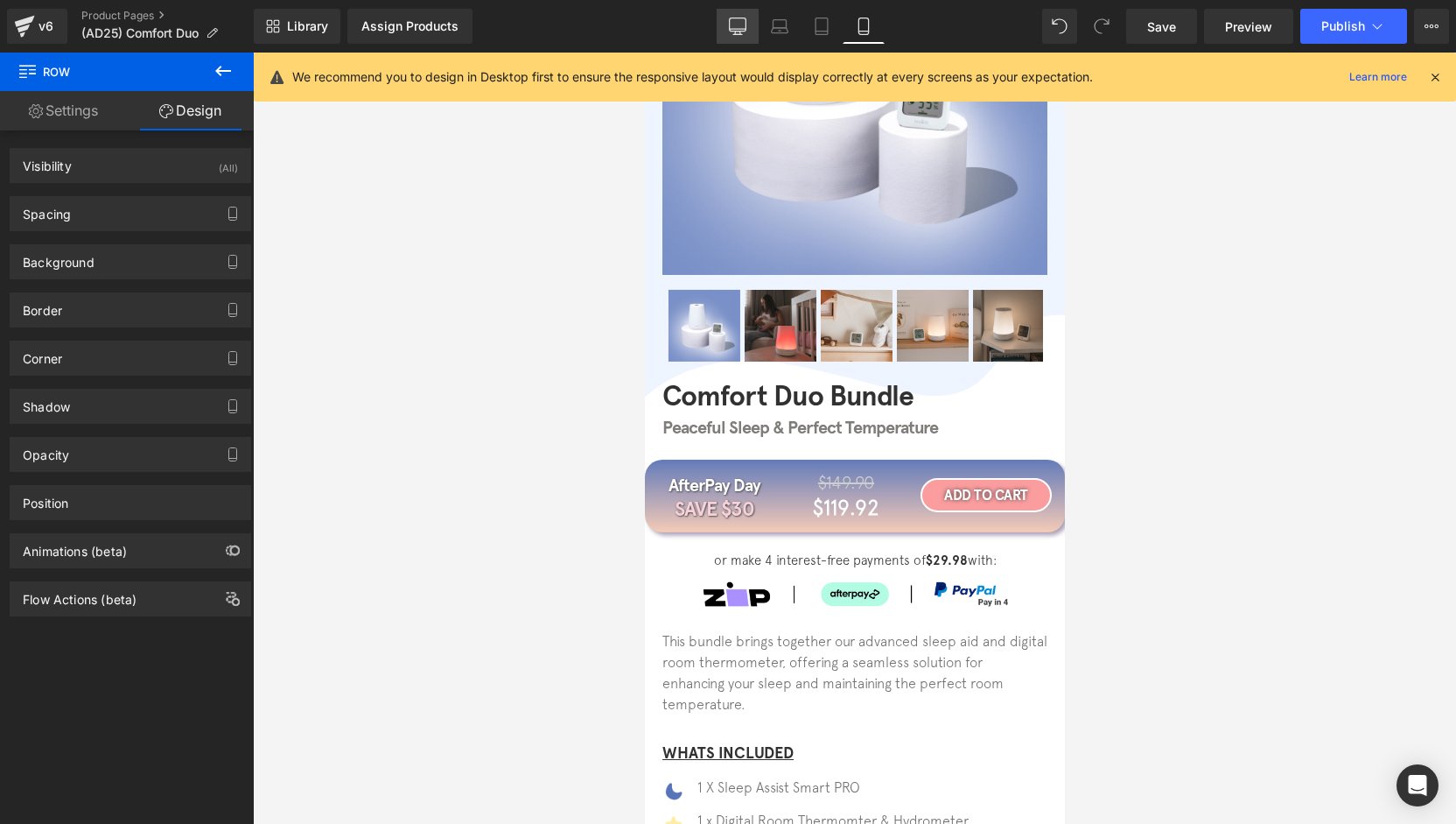
click at [737, 28] on icon at bounding box center [737, 26] width 17 height 17
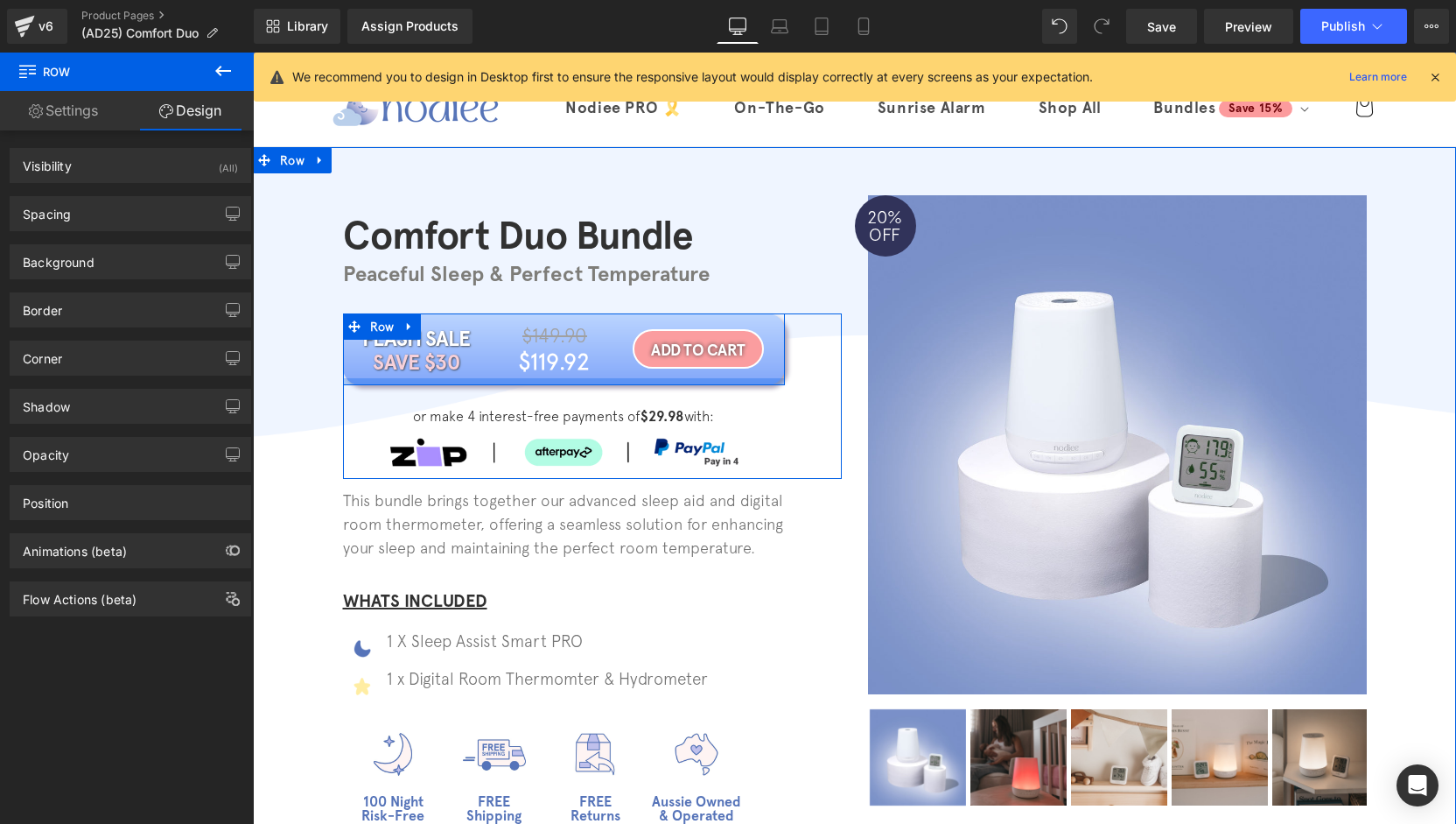
click at [477, 383] on div at bounding box center [563, 382] width 442 height 7
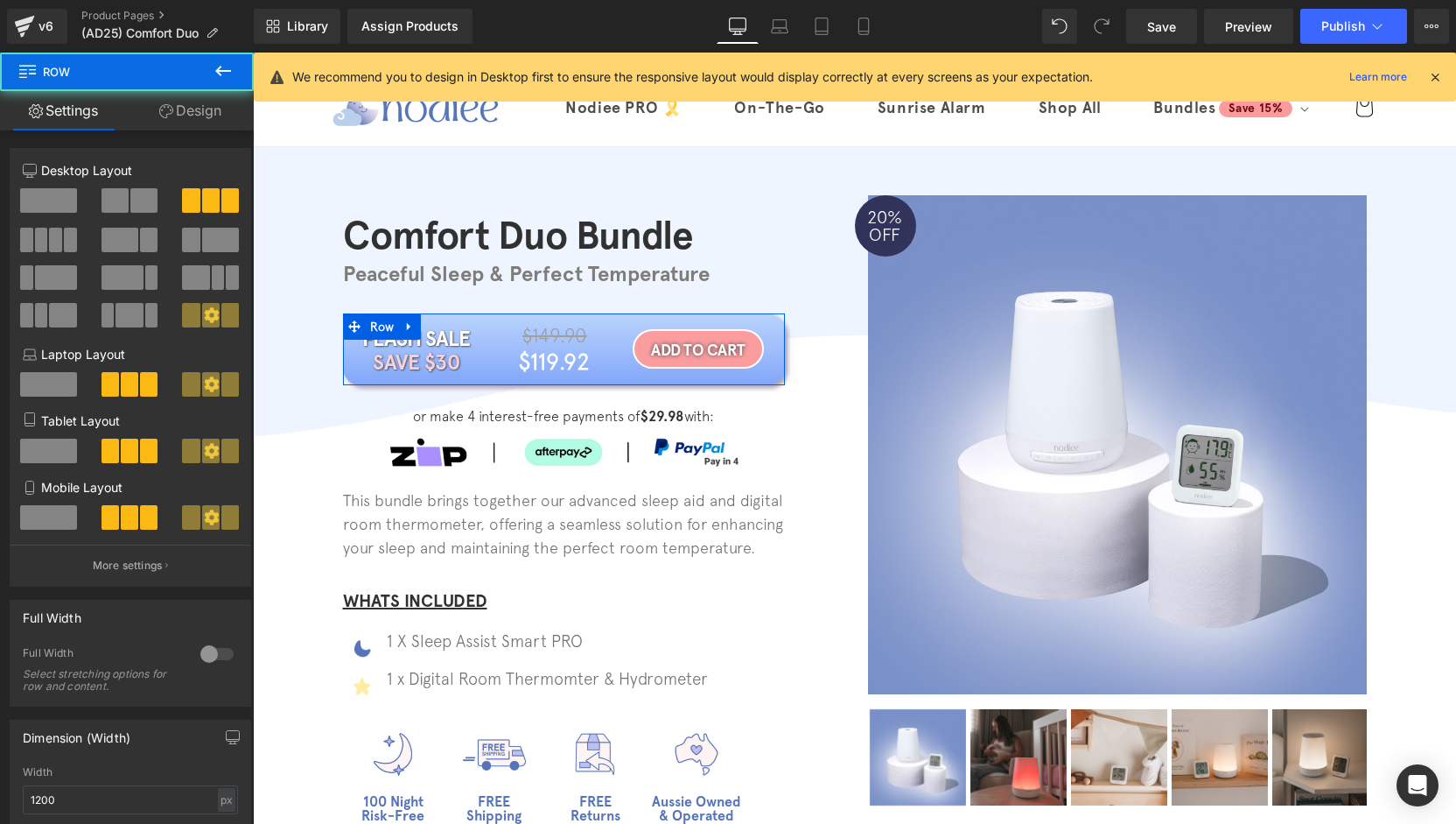
click at [192, 108] on link "Design" at bounding box center [190, 110] width 127 height 39
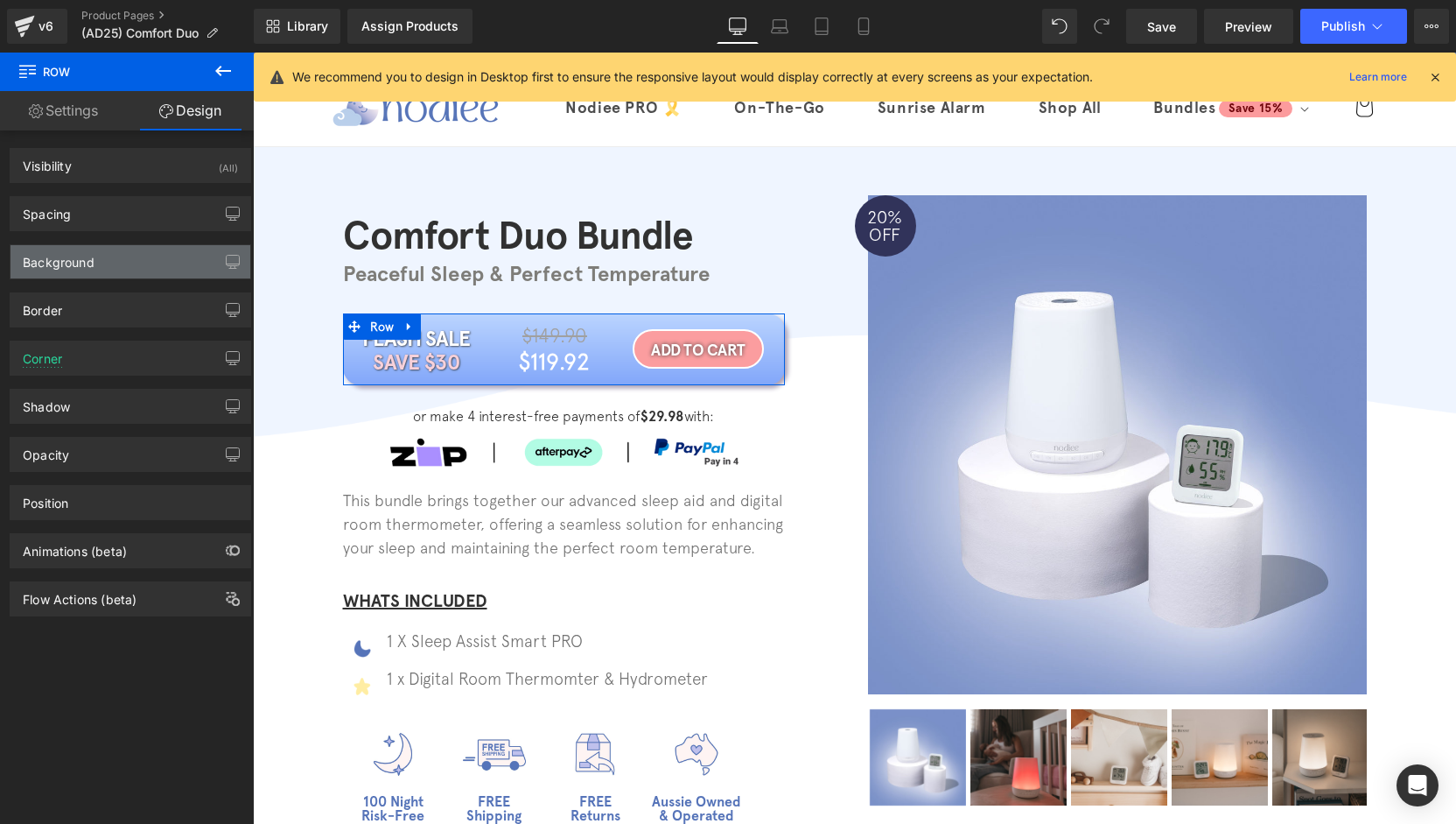
click at [87, 269] on div "Background" at bounding box center [130, 262] width 240 height 33
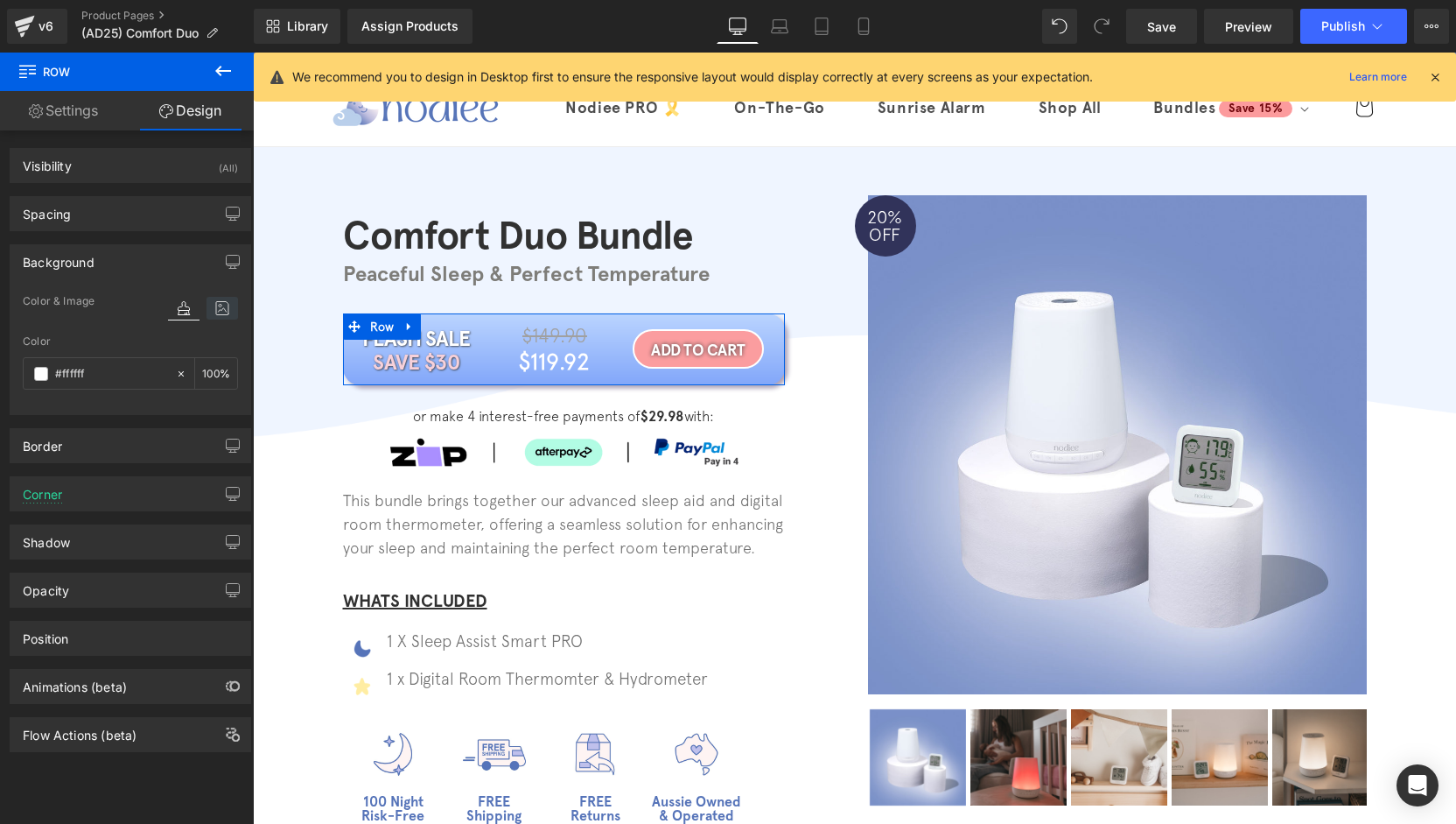
click at [207, 303] on icon at bounding box center [222, 308] width 32 height 23
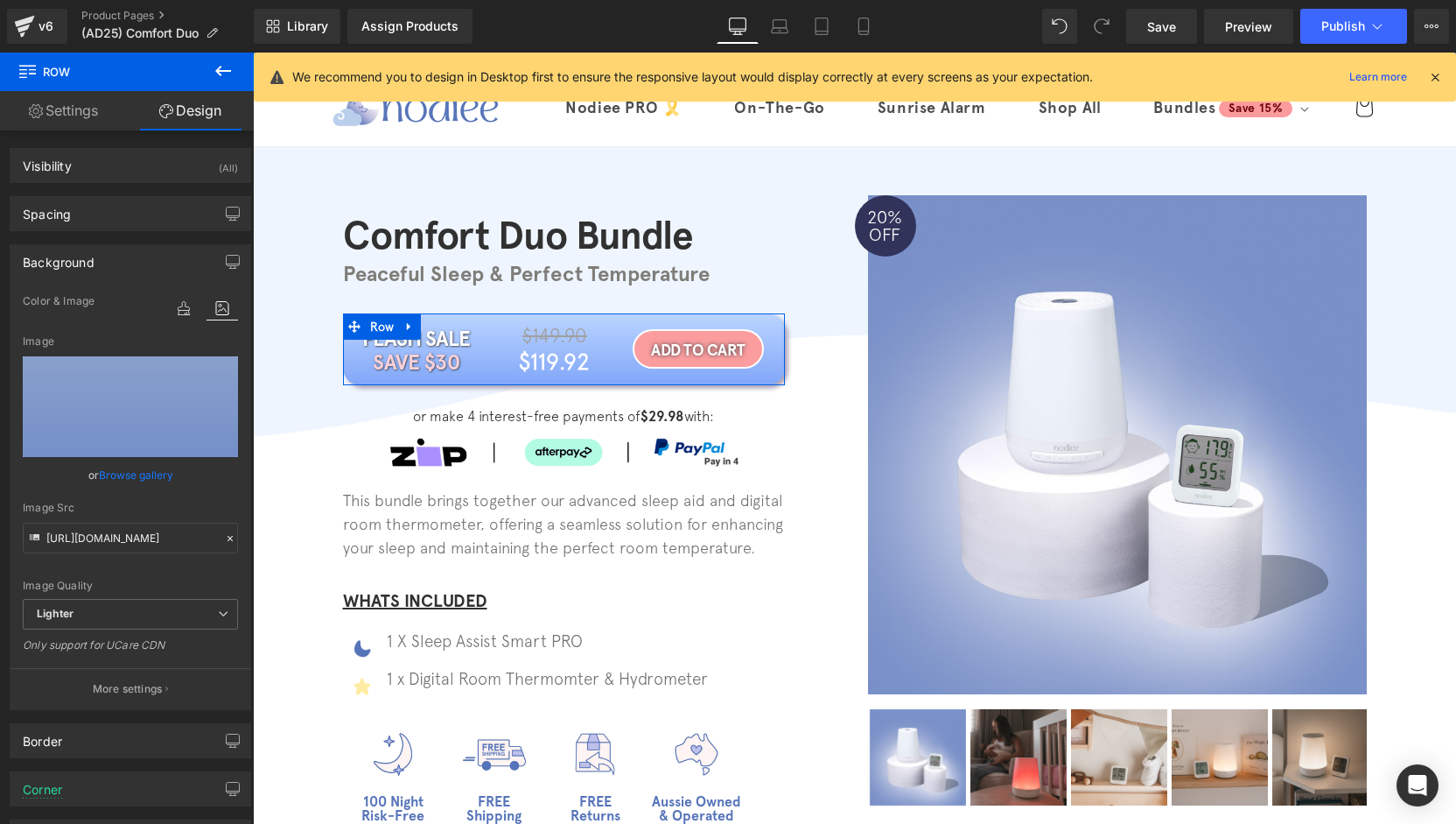
click at [94, 258] on div "Background" at bounding box center [130, 262] width 240 height 33
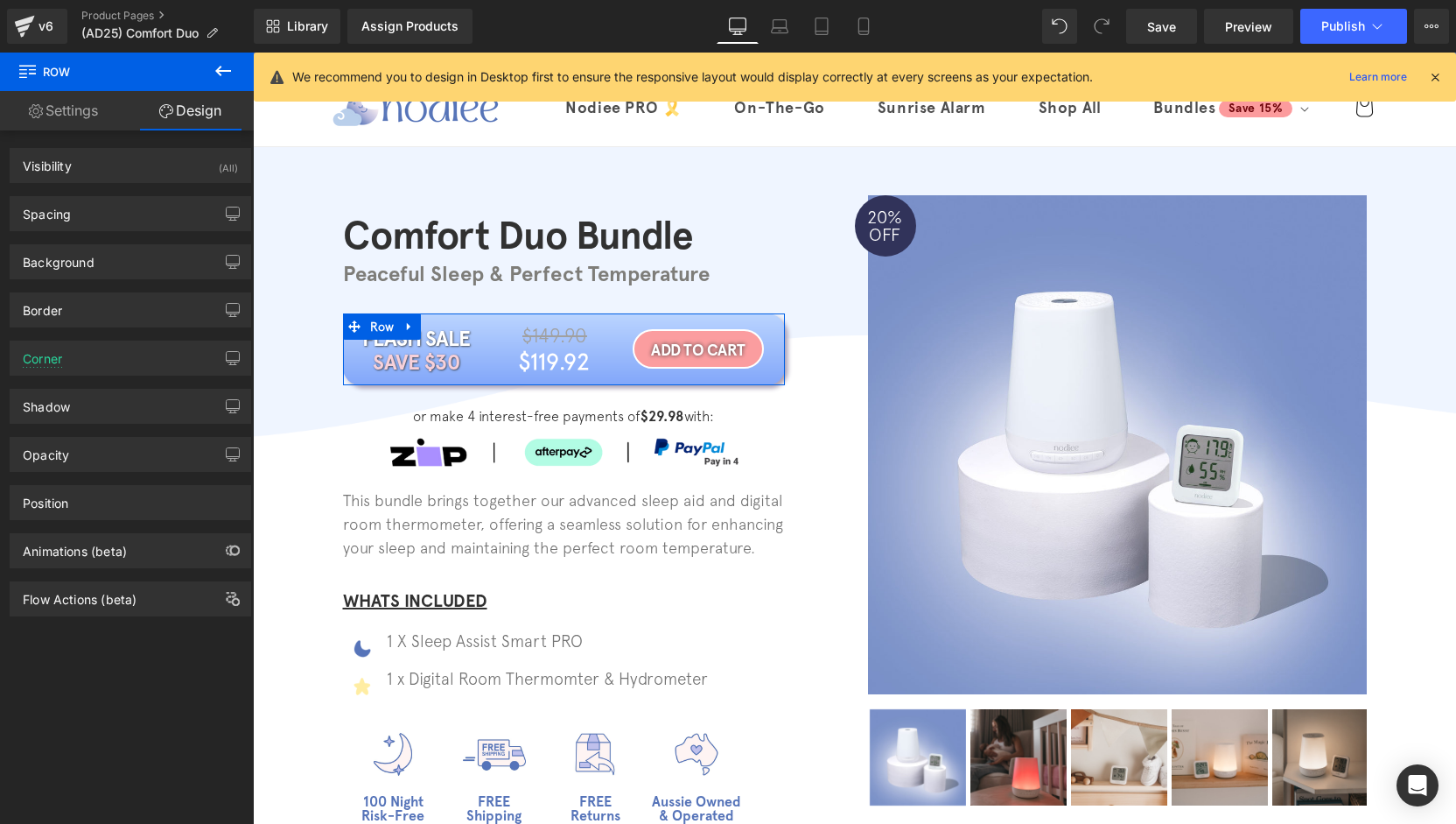
click at [108, 388] on div "Shadow drop Shadow Style Drop Shadow Outer Shadow #aca3b8 Shadow Color #aca3b8 …" at bounding box center [130, 406] width 241 height 35
click at [121, 398] on div "Shadow" at bounding box center [130, 406] width 240 height 33
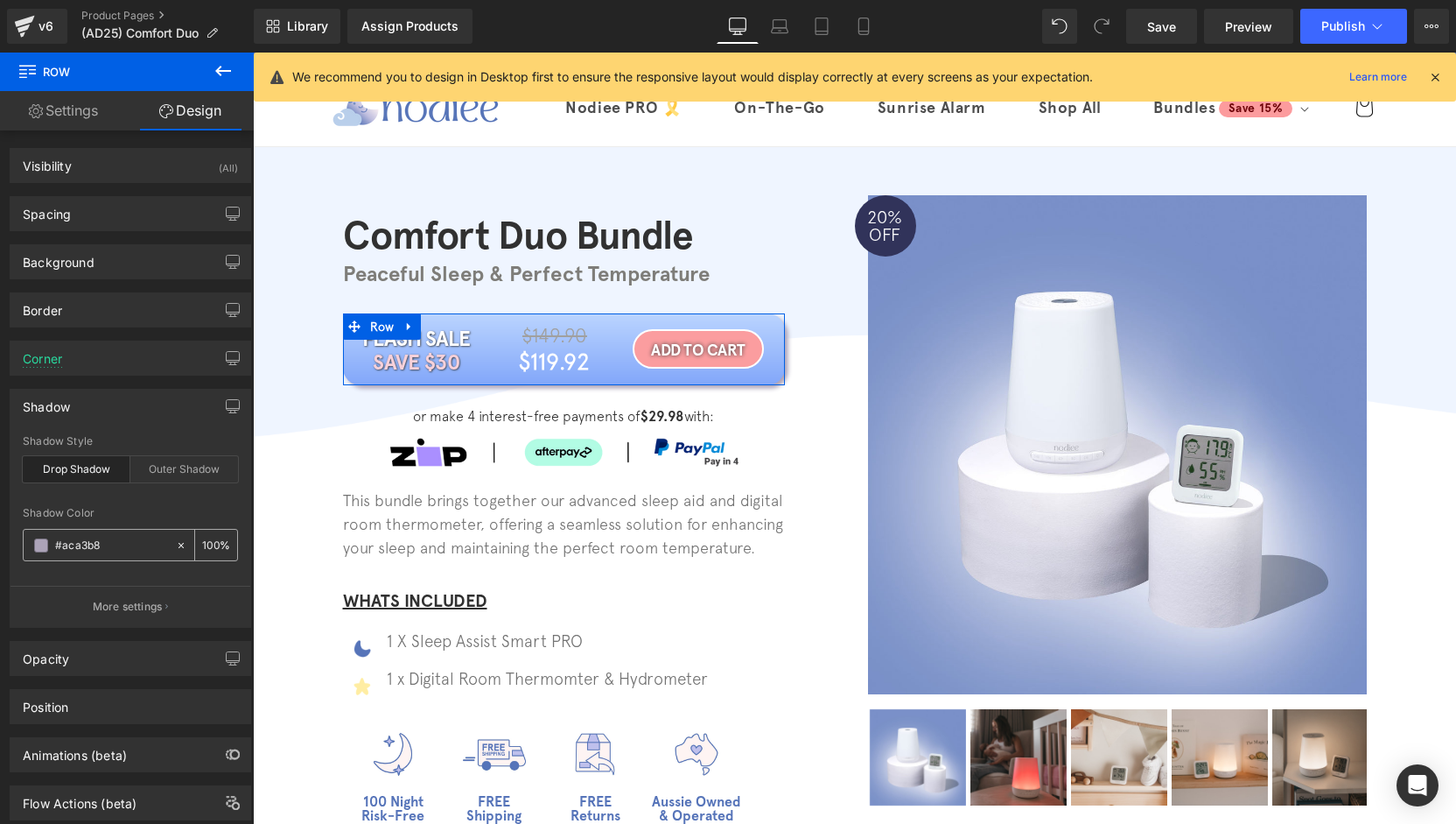
paste input "5674b9"
type input "#5674b9"
click at [210, 543] on input "100" at bounding box center [210, 544] width 17 height 19
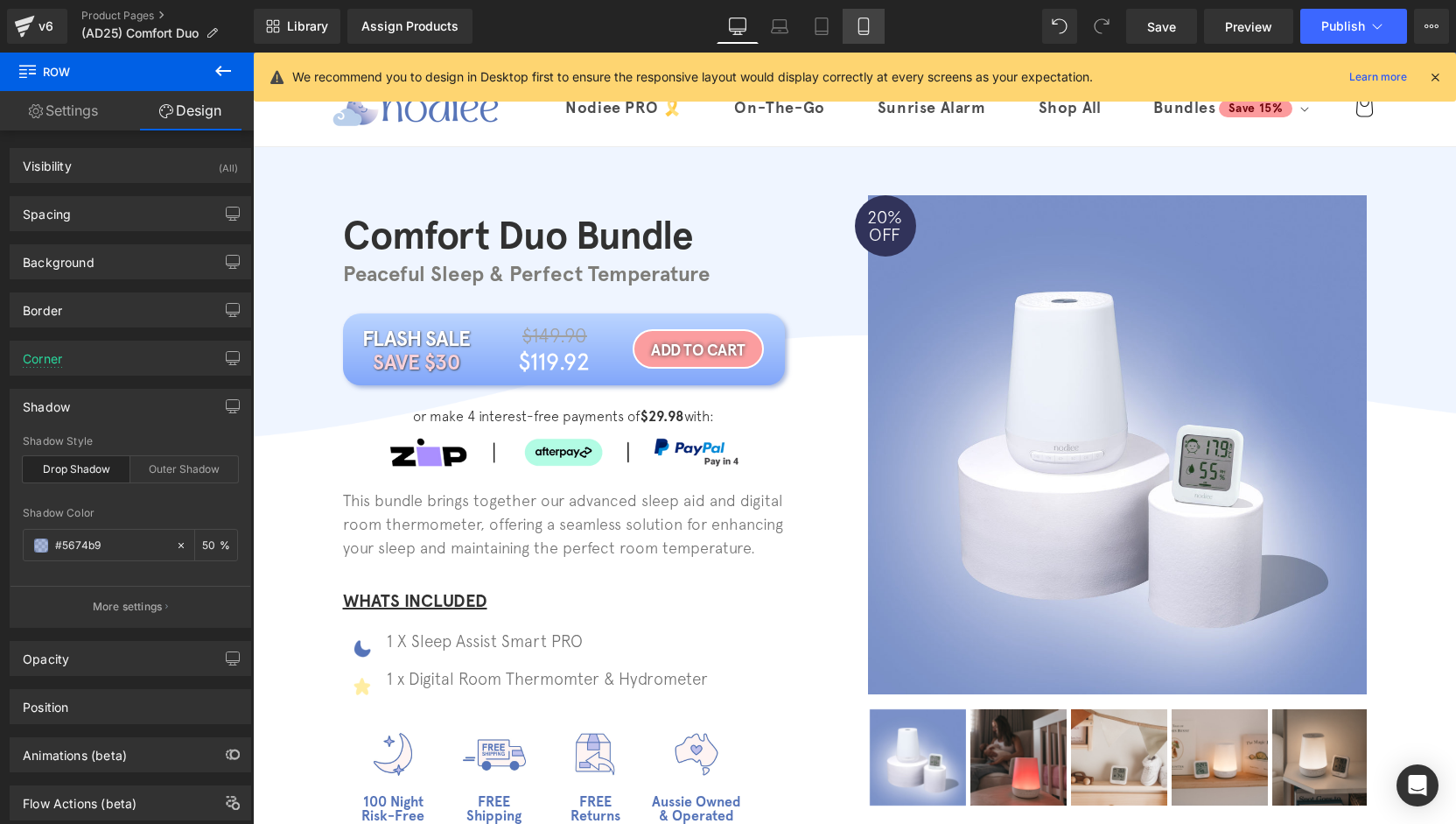
click at [856, 36] on link "Mobile" at bounding box center [864, 26] width 42 height 35
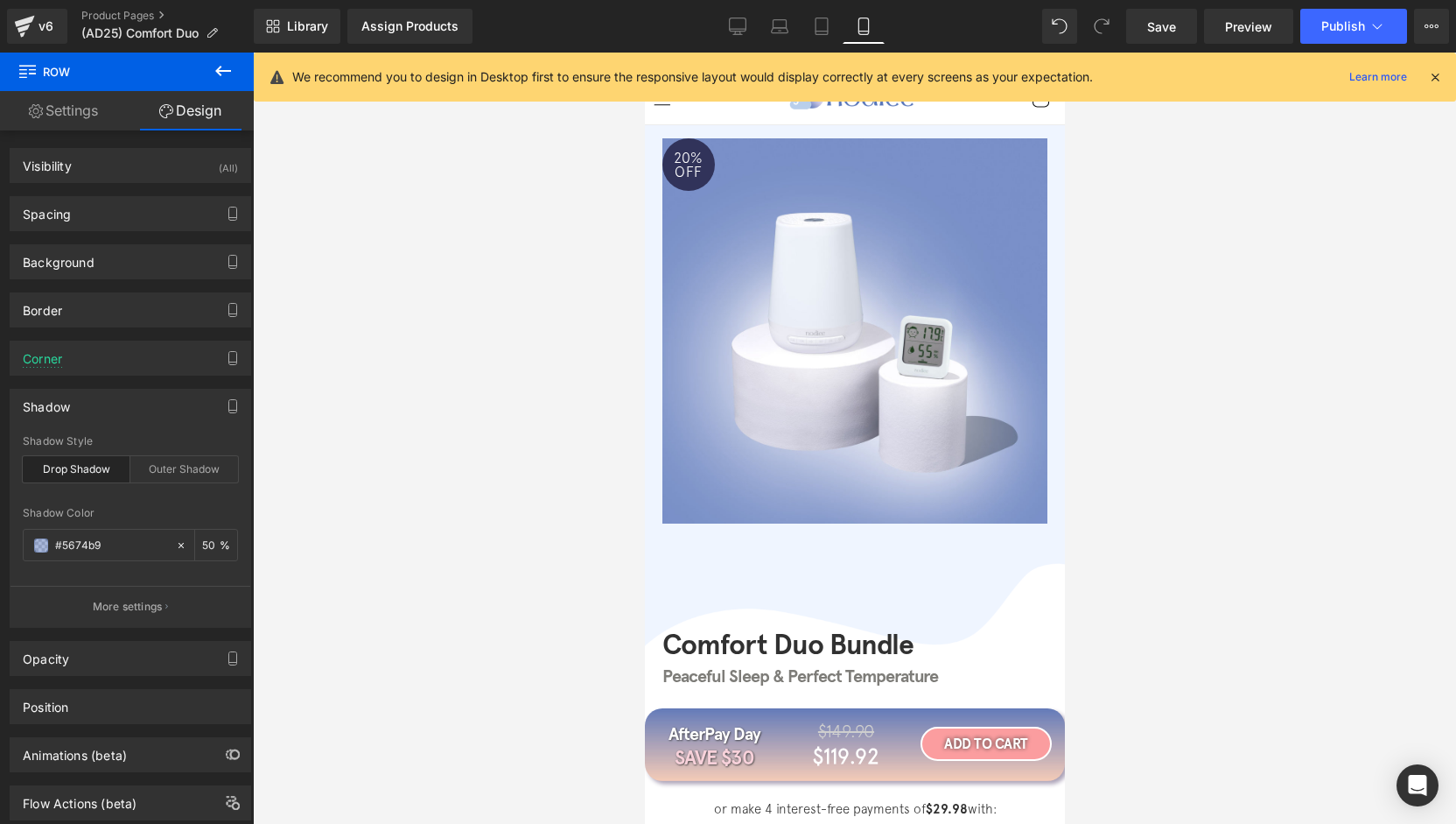
type input "50"
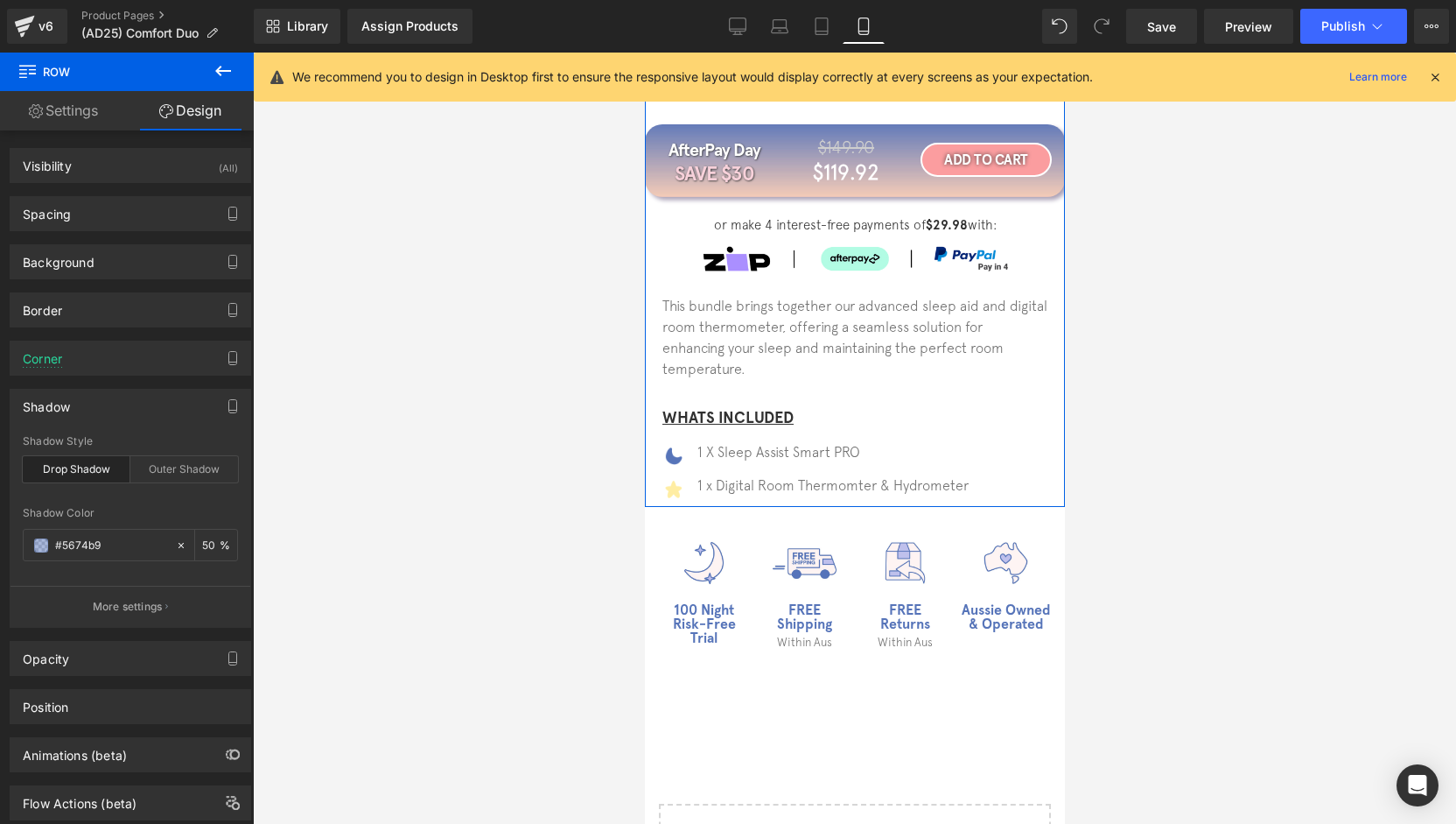
scroll to position [438, 0]
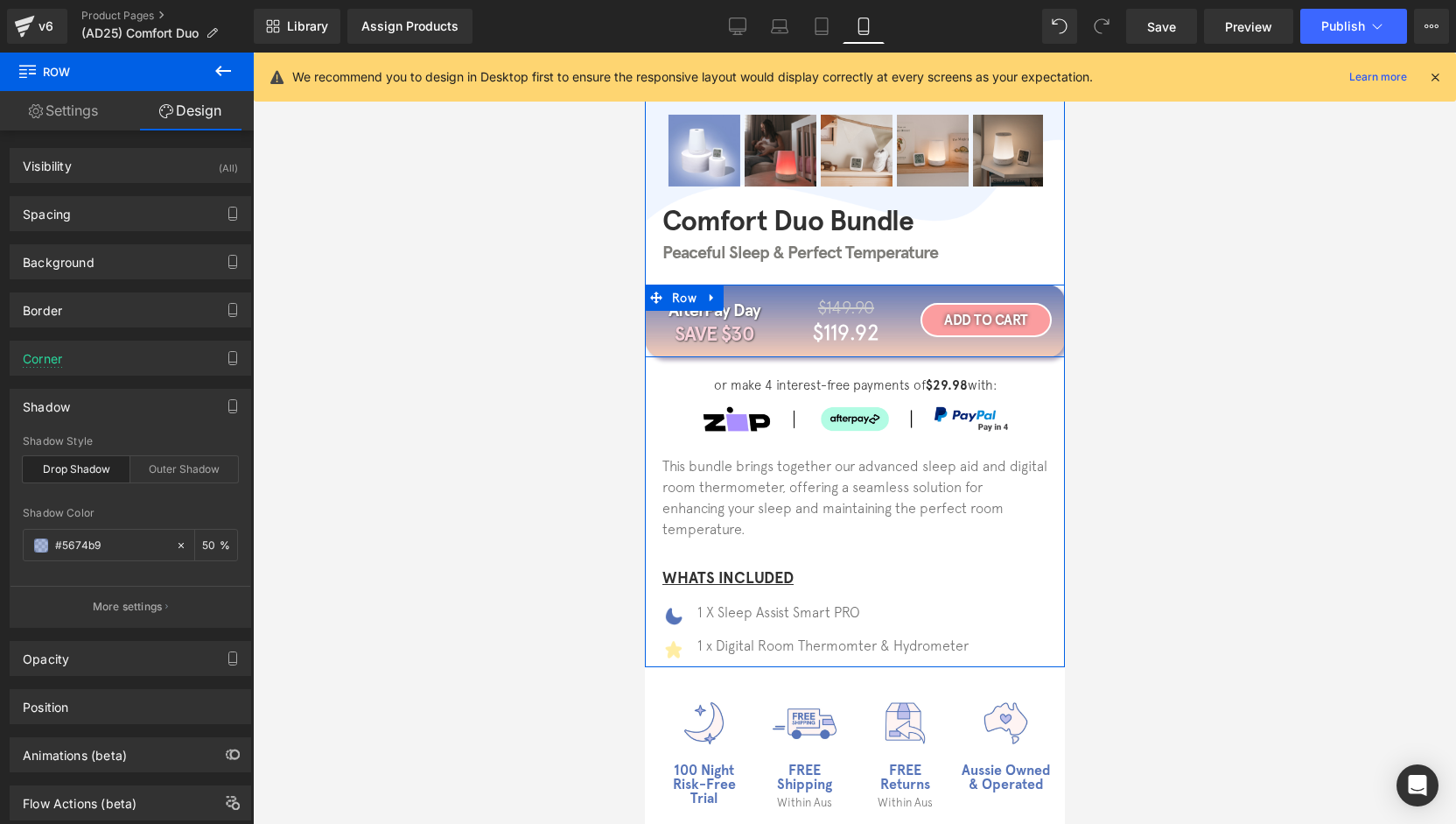
click at [671, 302] on span "Row" at bounding box center [683, 297] width 26 height 21
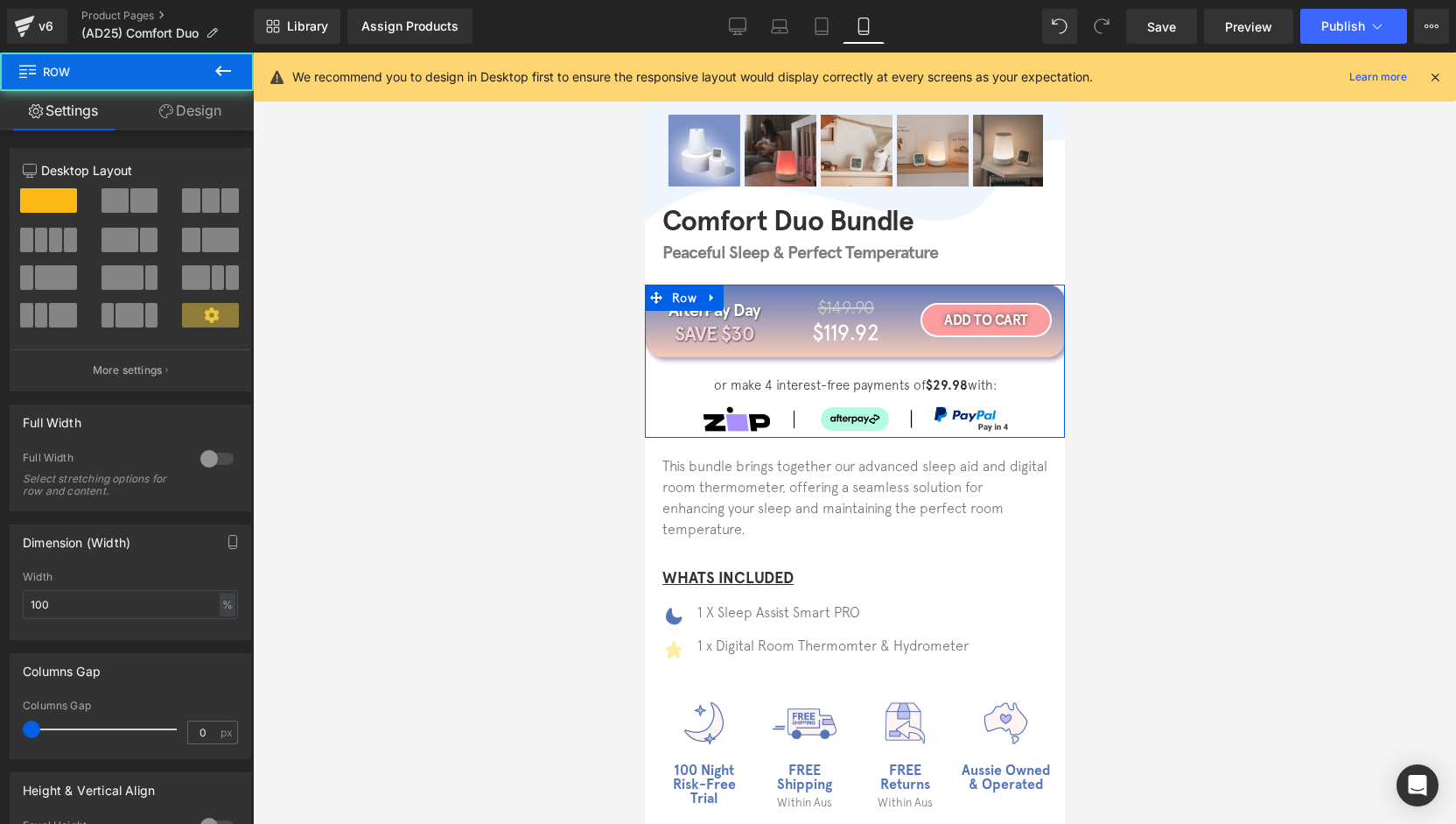
click at [169, 99] on link "Design" at bounding box center [190, 110] width 127 height 39
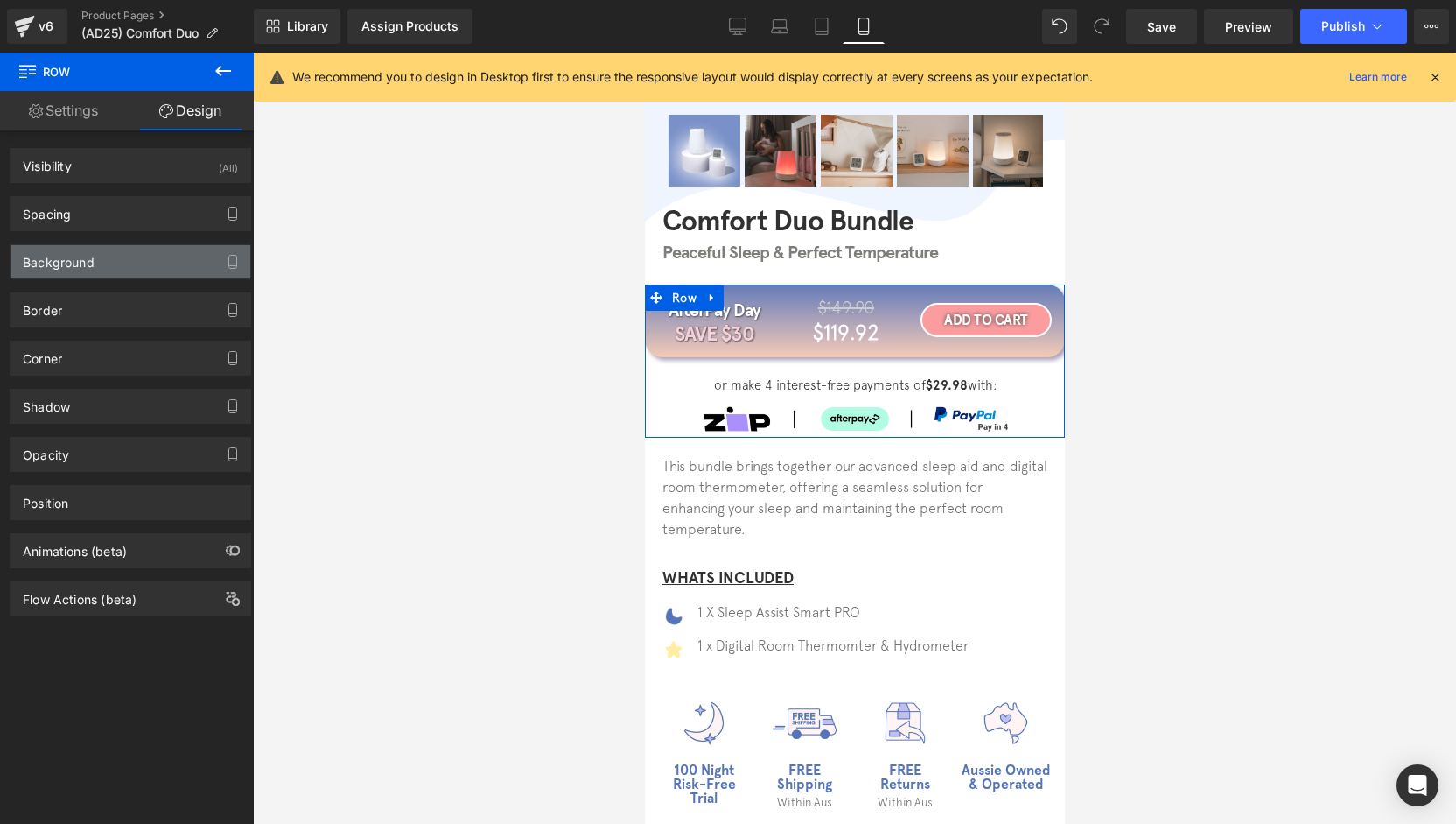
click at [53, 271] on div "Background" at bounding box center [130, 262] width 240 height 33
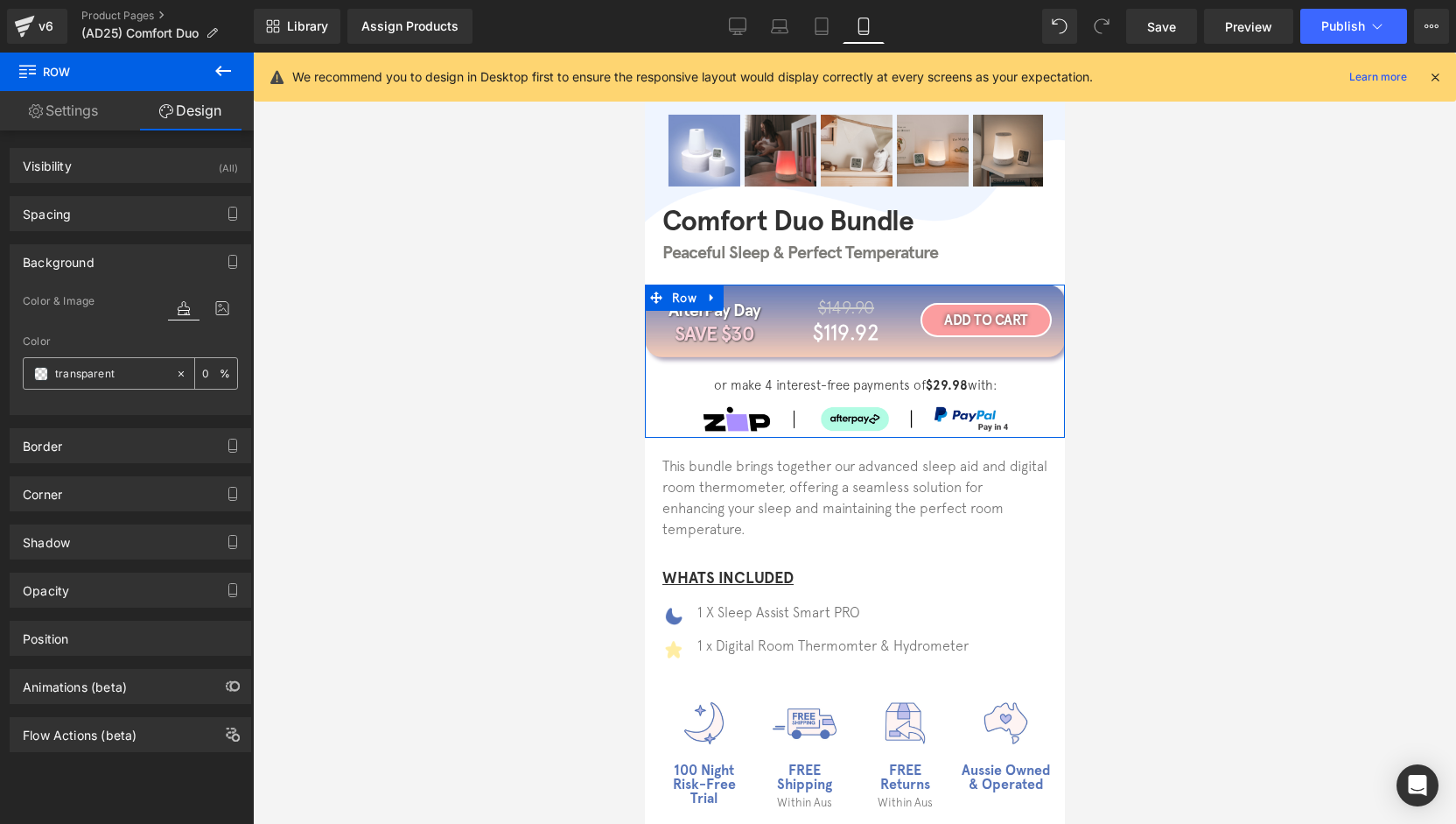
click at [117, 372] on input "transparent" at bounding box center [110, 373] width 112 height 19
paste input "#5674b9"
type input "#5674b9"
type input "100"
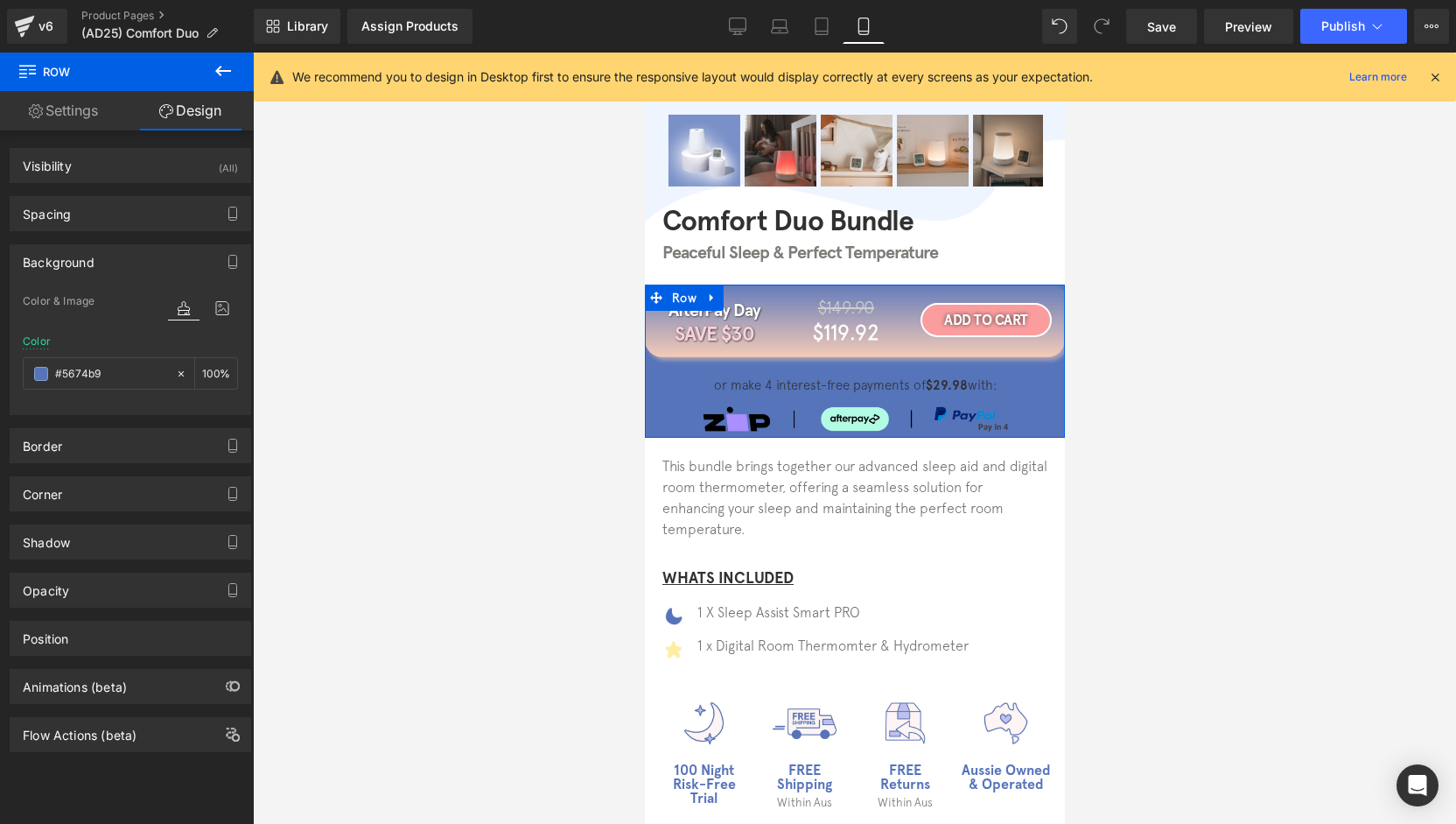
type input "transparent"
click at [483, 430] on div at bounding box center [855, 438] width 1203 height 771
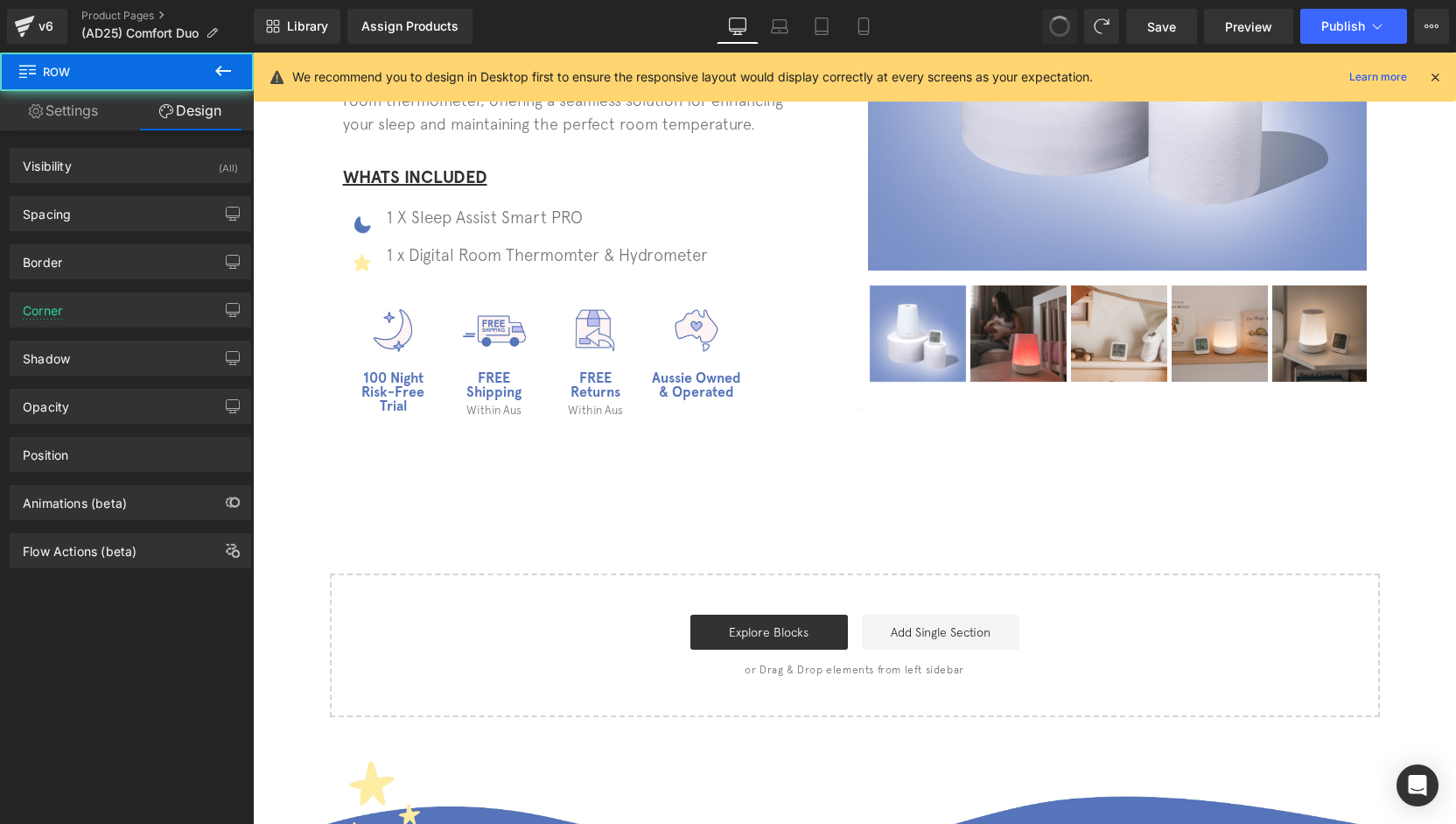
scroll to position [14, 0]
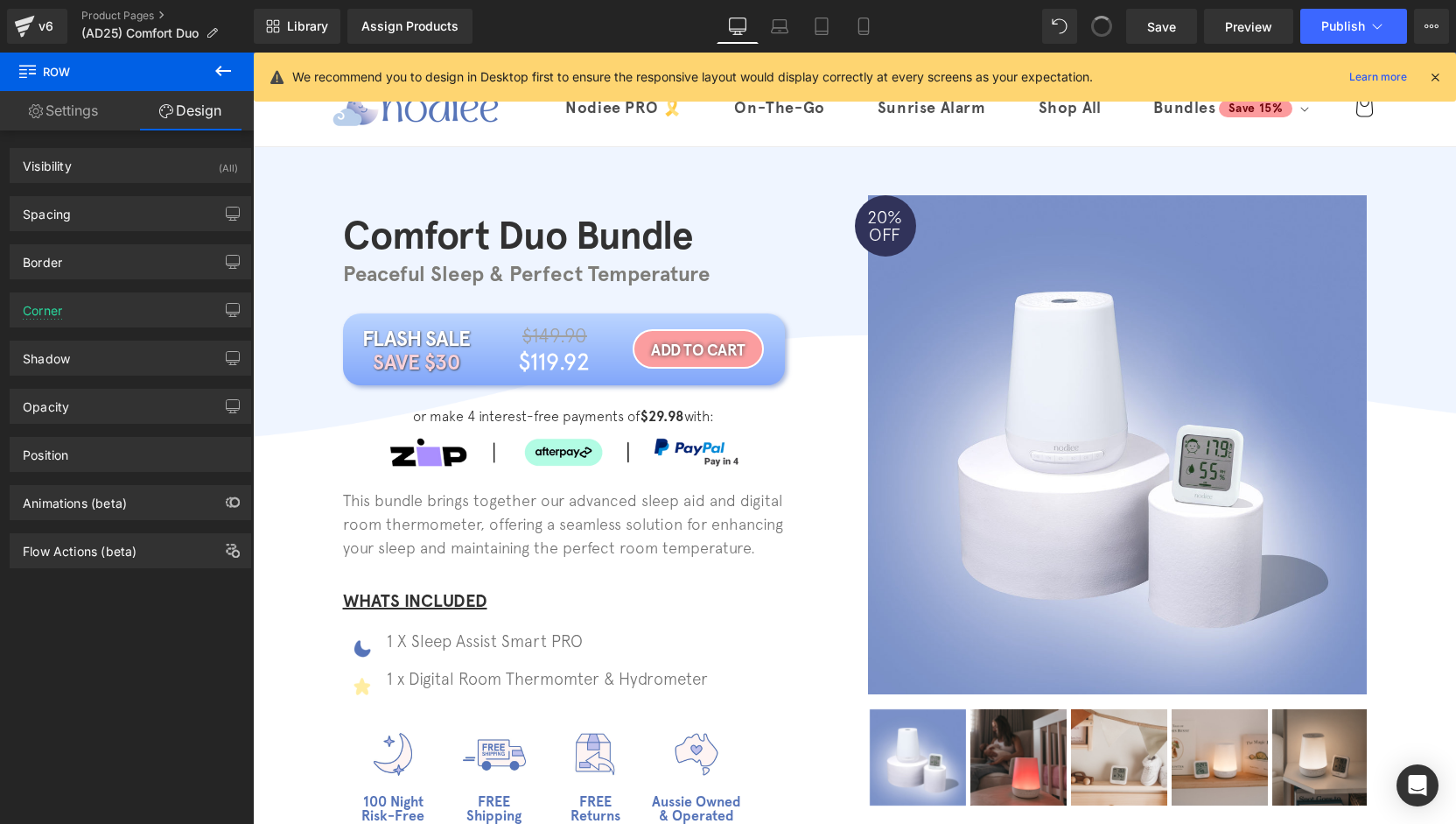
click at [1102, 31] on span at bounding box center [1102, 26] width 23 height 23
click at [1102, 31] on icon at bounding box center [1101, 26] width 15 height 15
click at [874, 24] on link "Mobile" at bounding box center [864, 26] width 42 height 35
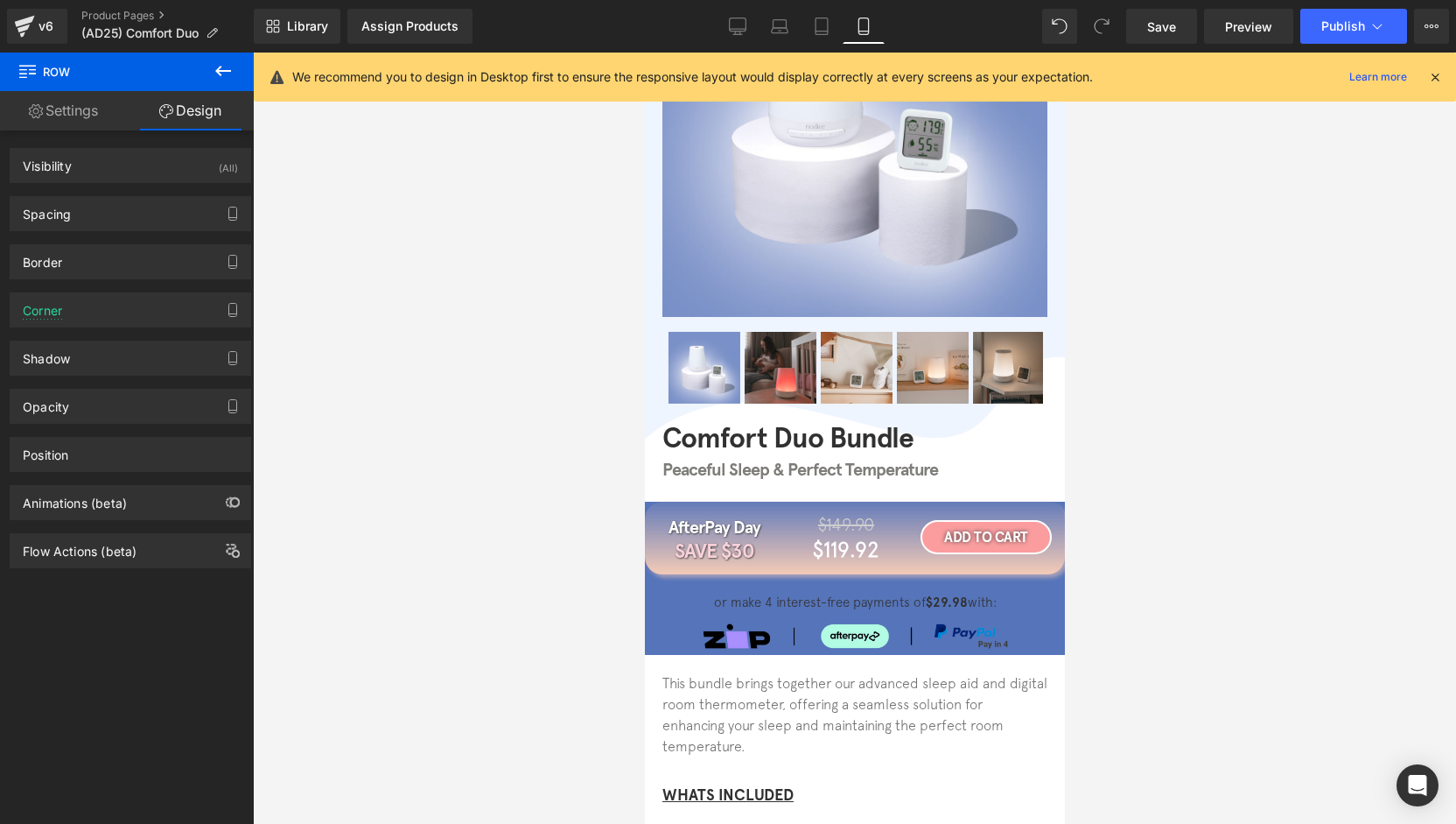
scroll to position [263, 0]
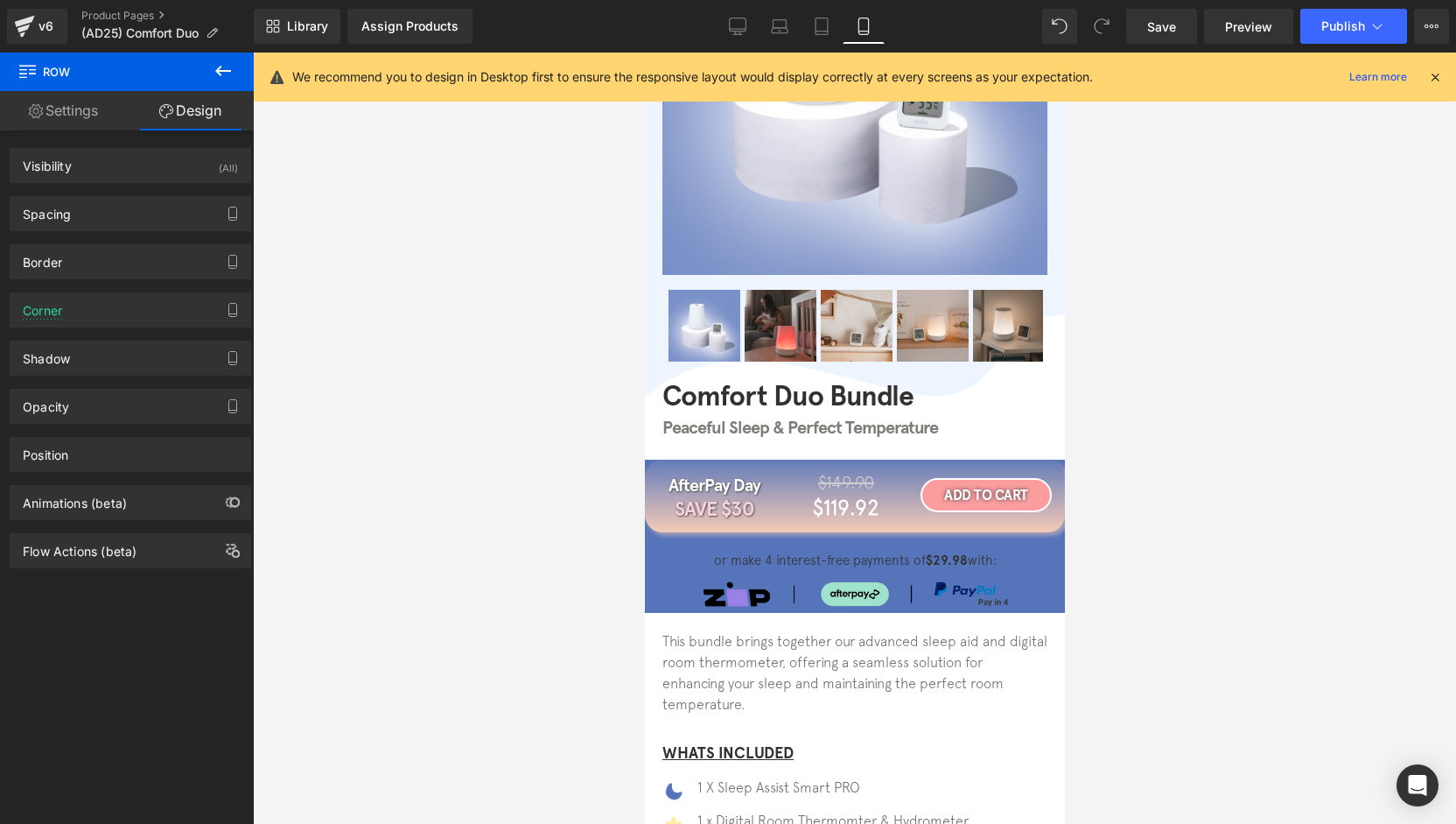
click at [716, 589] on img at bounding box center [854, 594] width 306 height 26
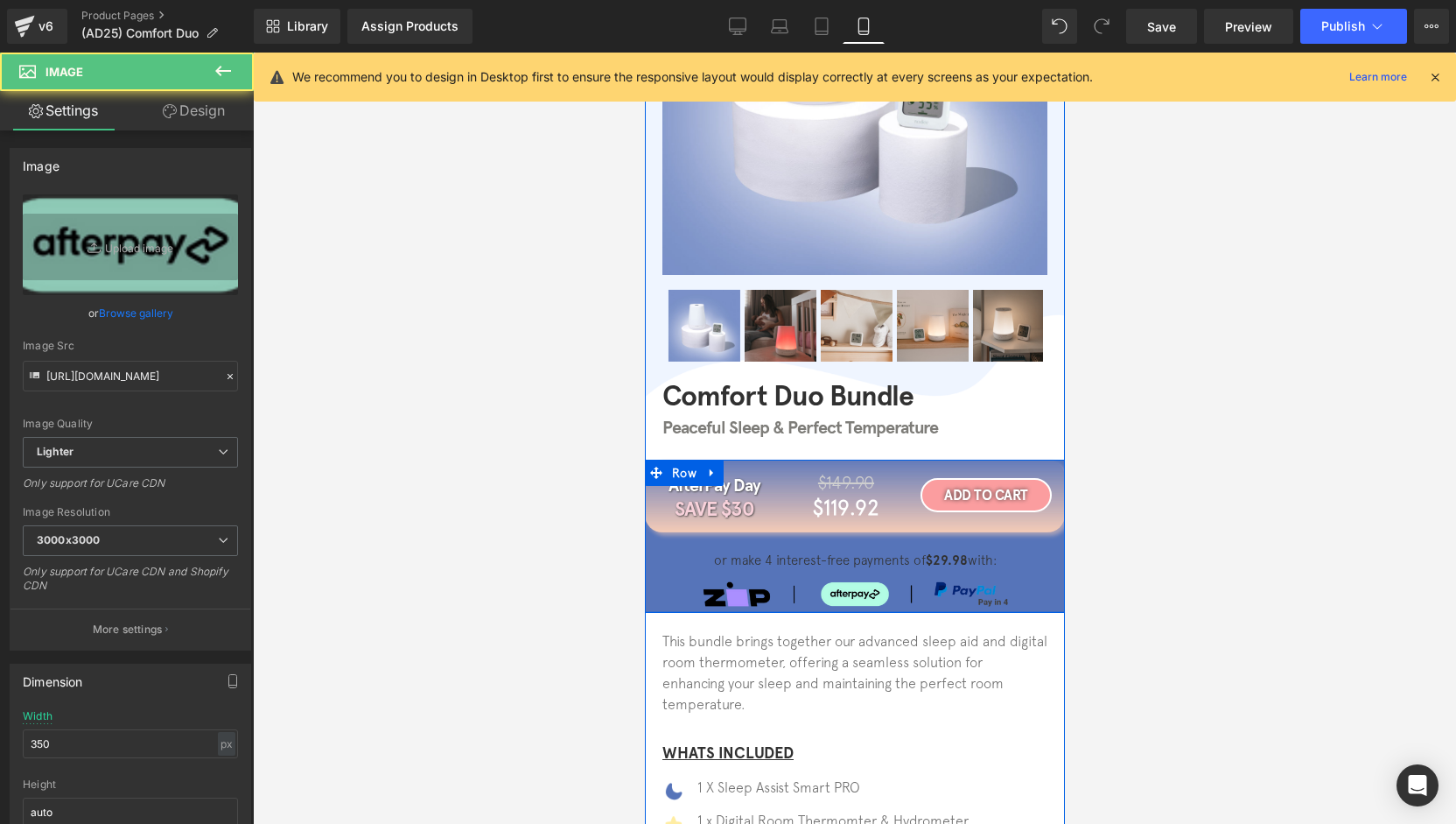
click at [671, 611] on div at bounding box center [854, 612] width 420 height 2
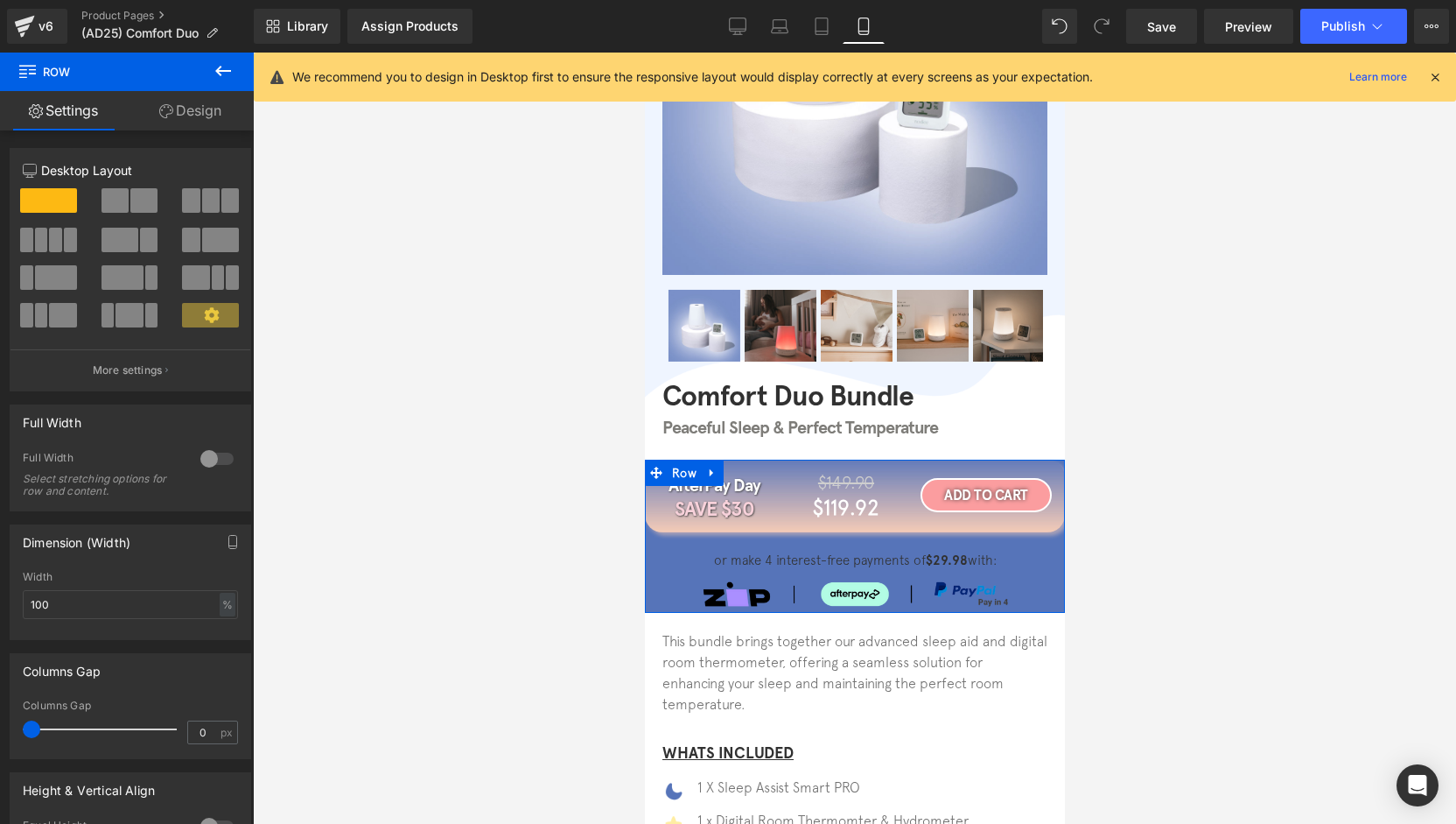
click at [203, 116] on link "Design" at bounding box center [190, 110] width 127 height 39
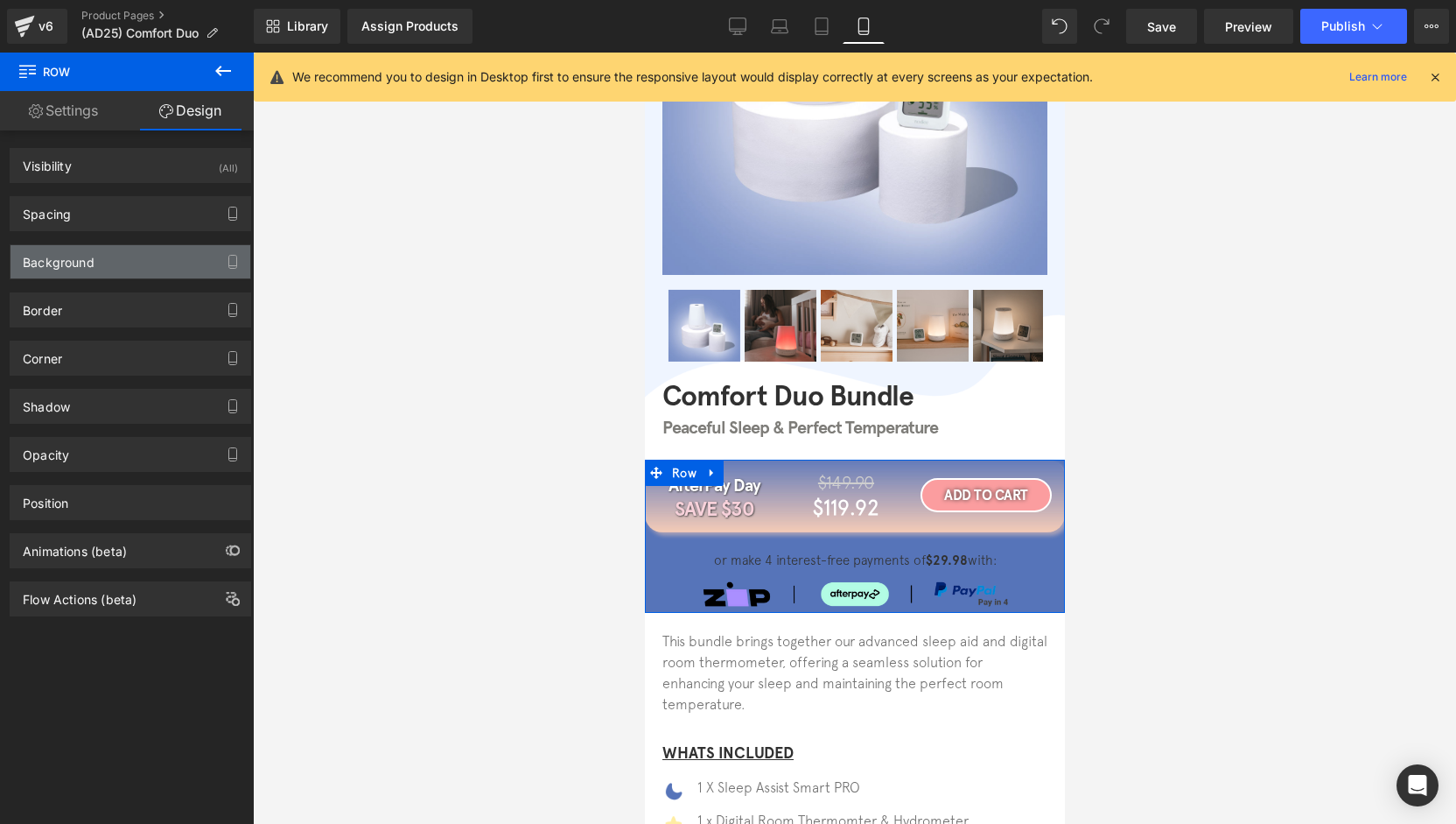
click at [72, 270] on div "Background" at bounding box center [130, 262] width 240 height 33
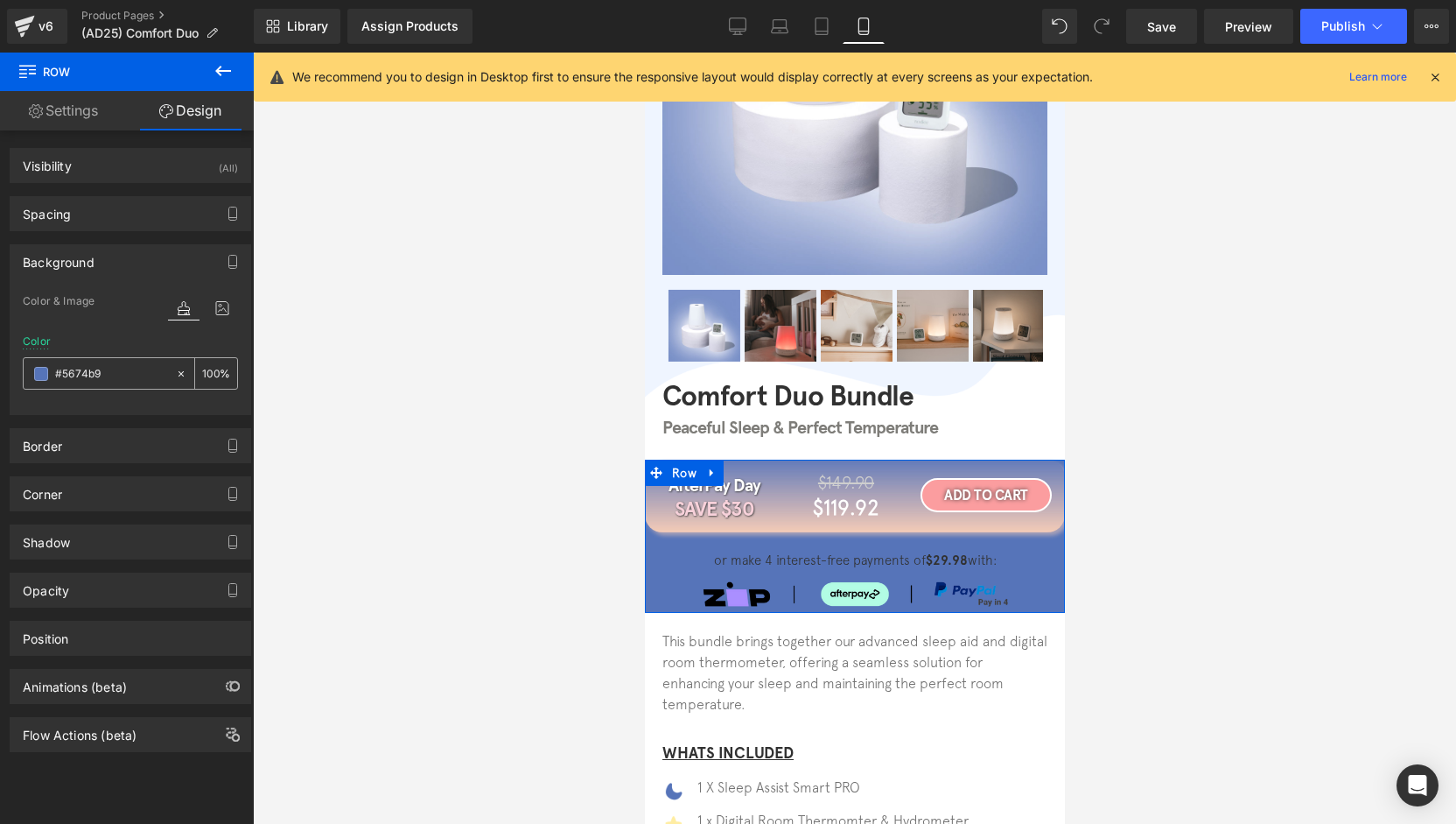
click at [179, 367] on icon at bounding box center [180, 373] width 12 height 12
type input "none"
type input "0"
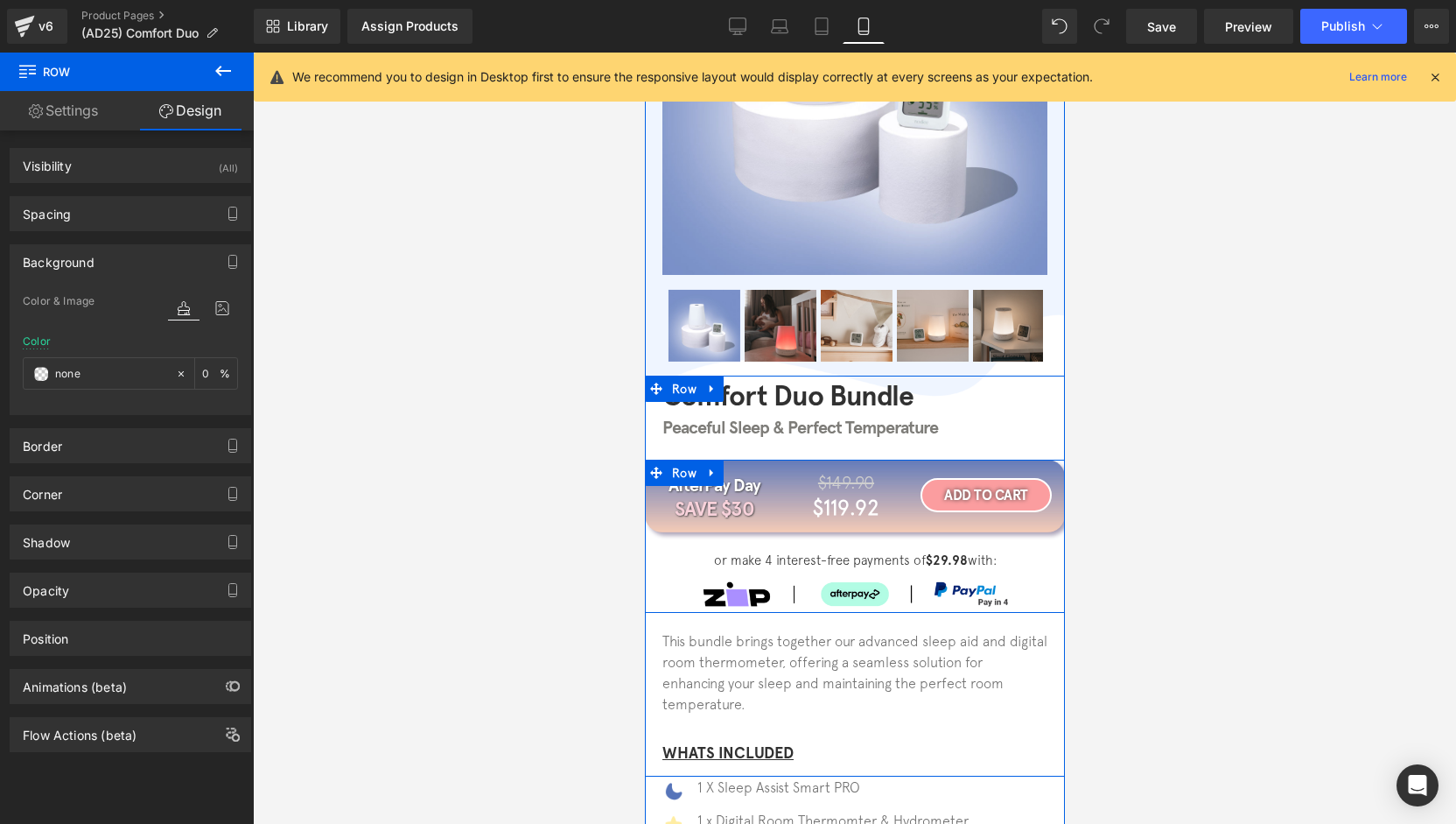
click at [746, 531] on div "AfterPay Day Heading SAVE $30 Heading $149.90 Heading $119.92 Heading Row ADD T…" at bounding box center [854, 535] width 420 height 151
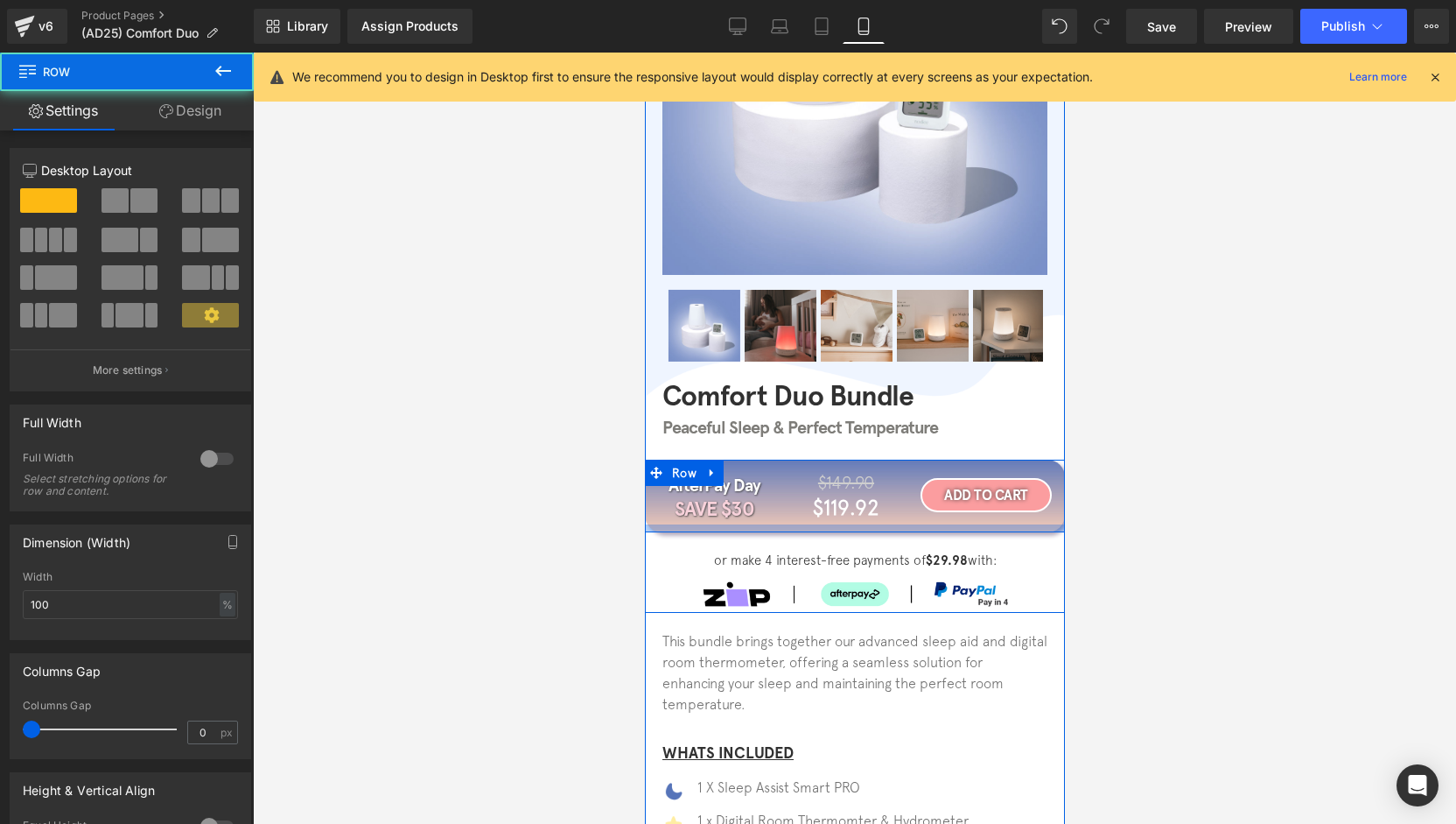
click at [746, 528] on div at bounding box center [854, 528] width 420 height 8
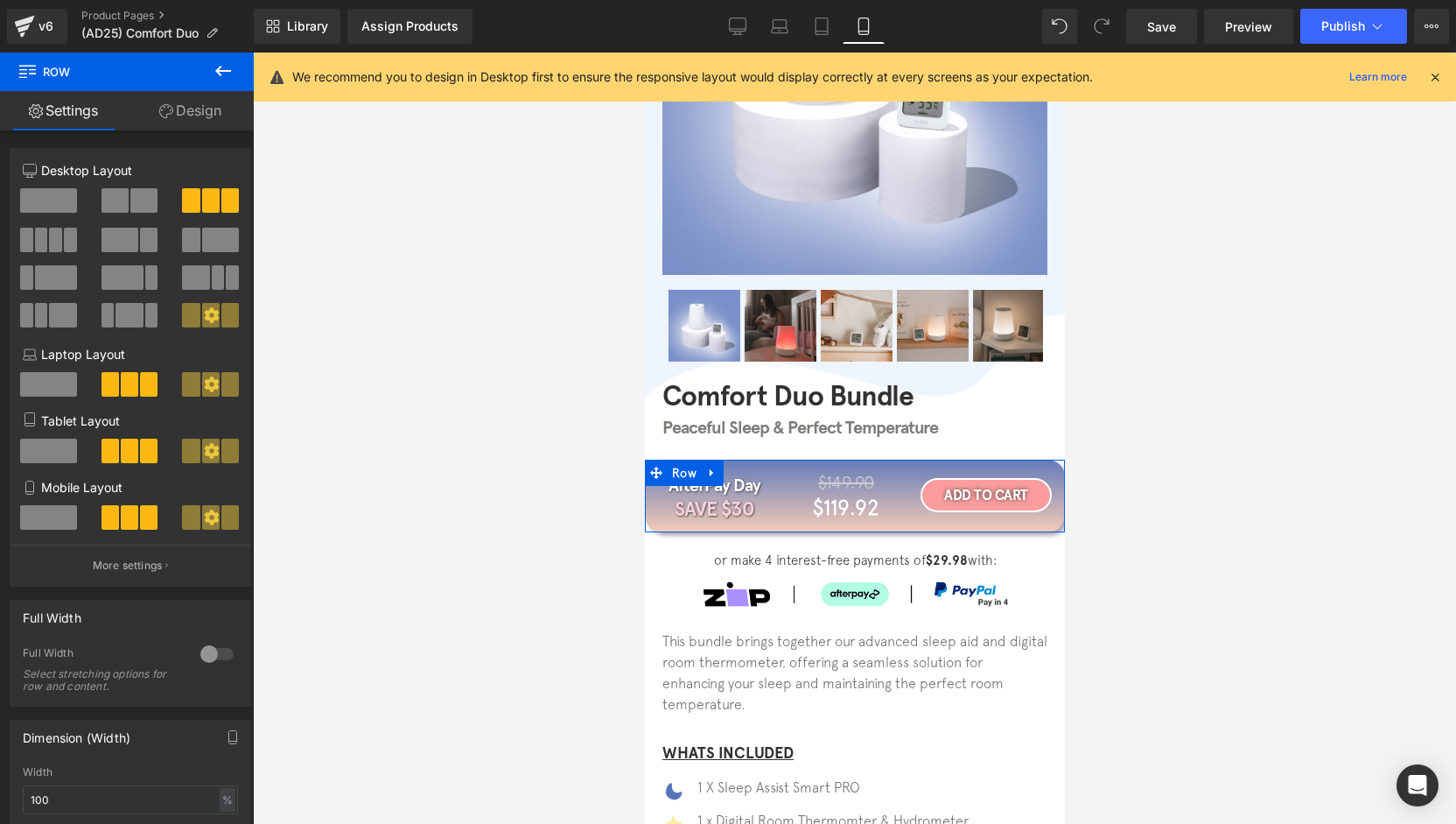
click at [187, 106] on link "Design" at bounding box center [190, 110] width 127 height 39
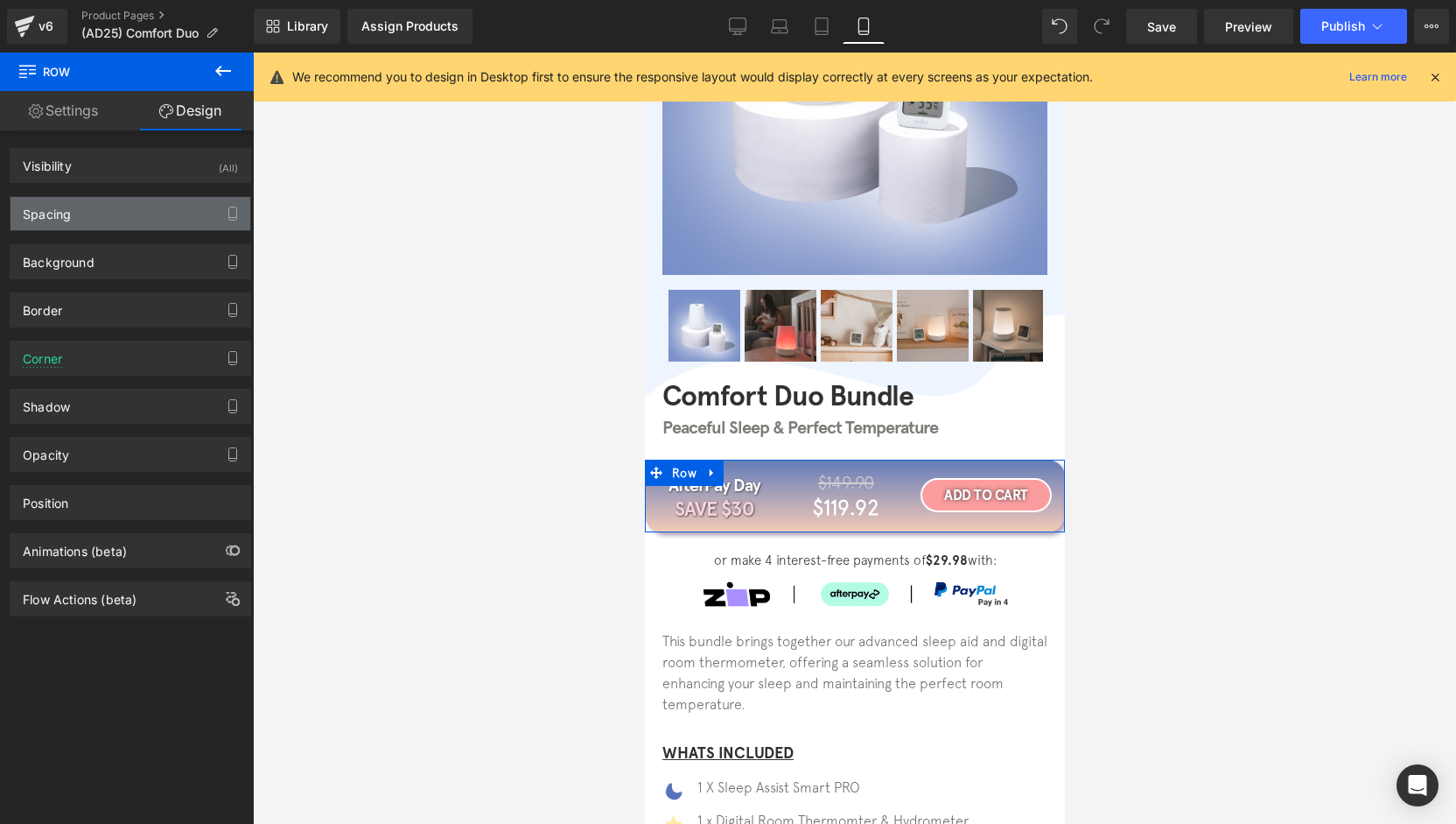
click at [80, 218] on div "Spacing" at bounding box center [130, 213] width 240 height 33
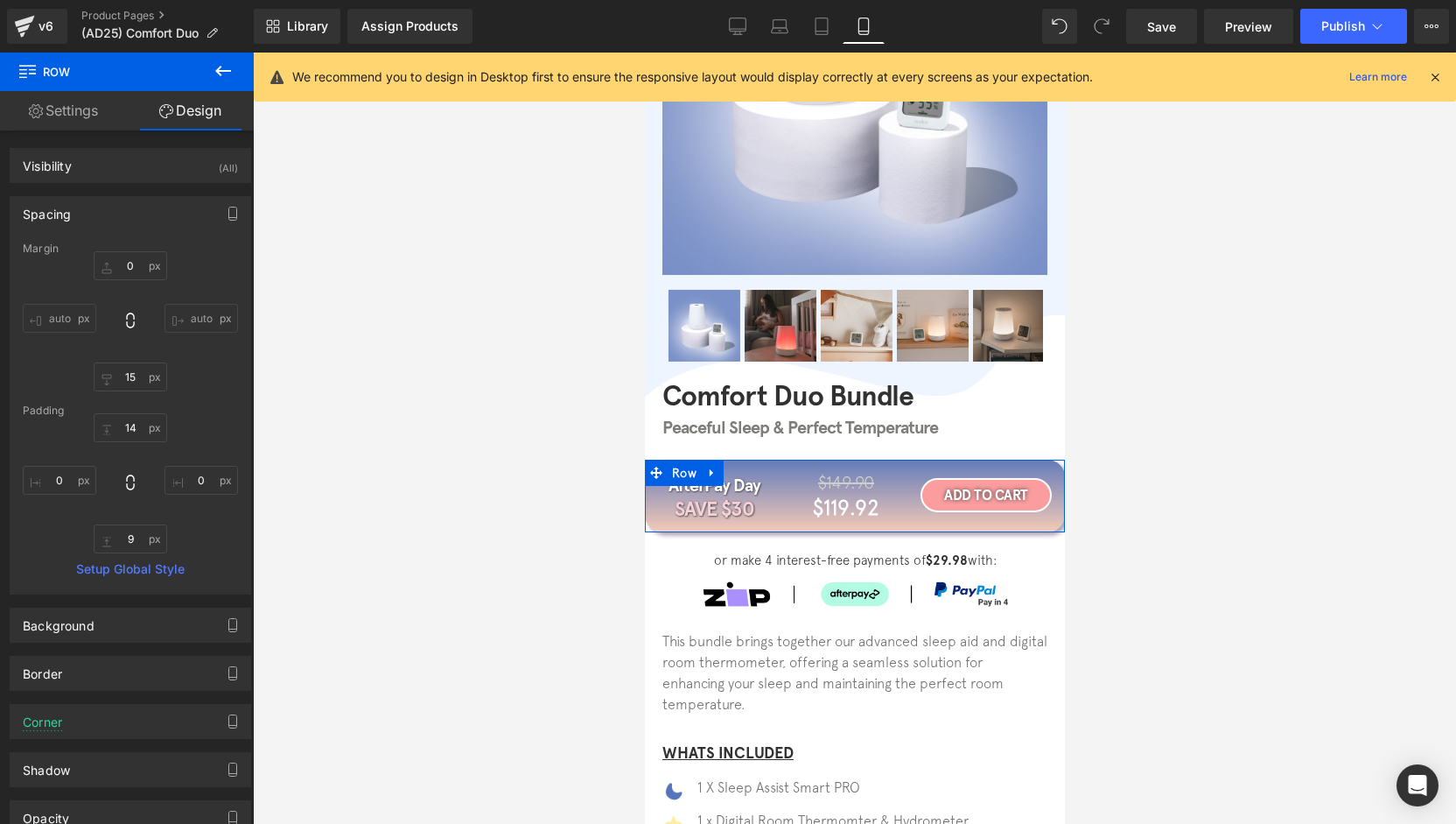
click at [80, 218] on div "Spacing" at bounding box center [130, 213] width 240 height 33
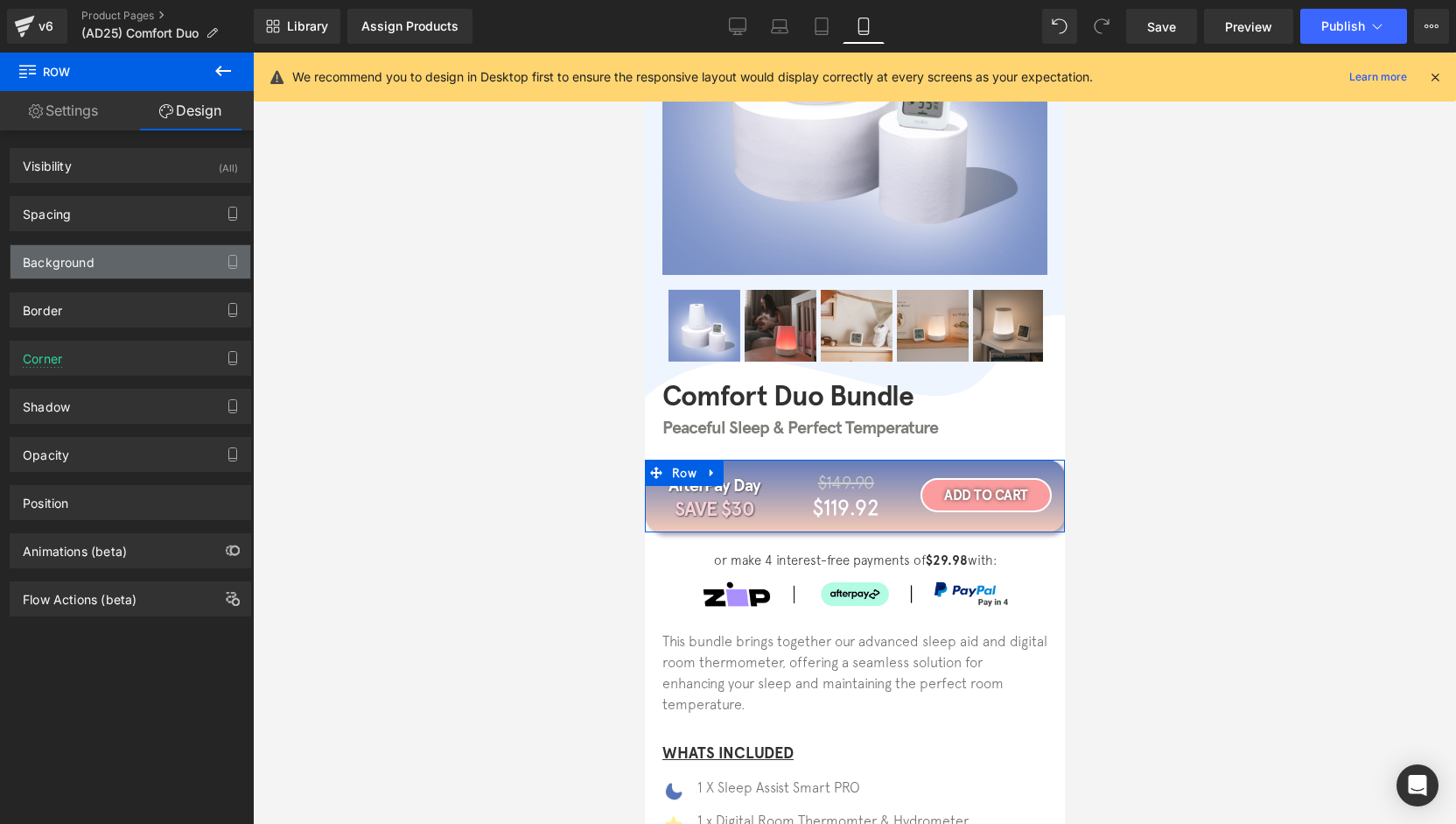
click at [79, 263] on div "Background" at bounding box center [58, 257] width 72 height 25
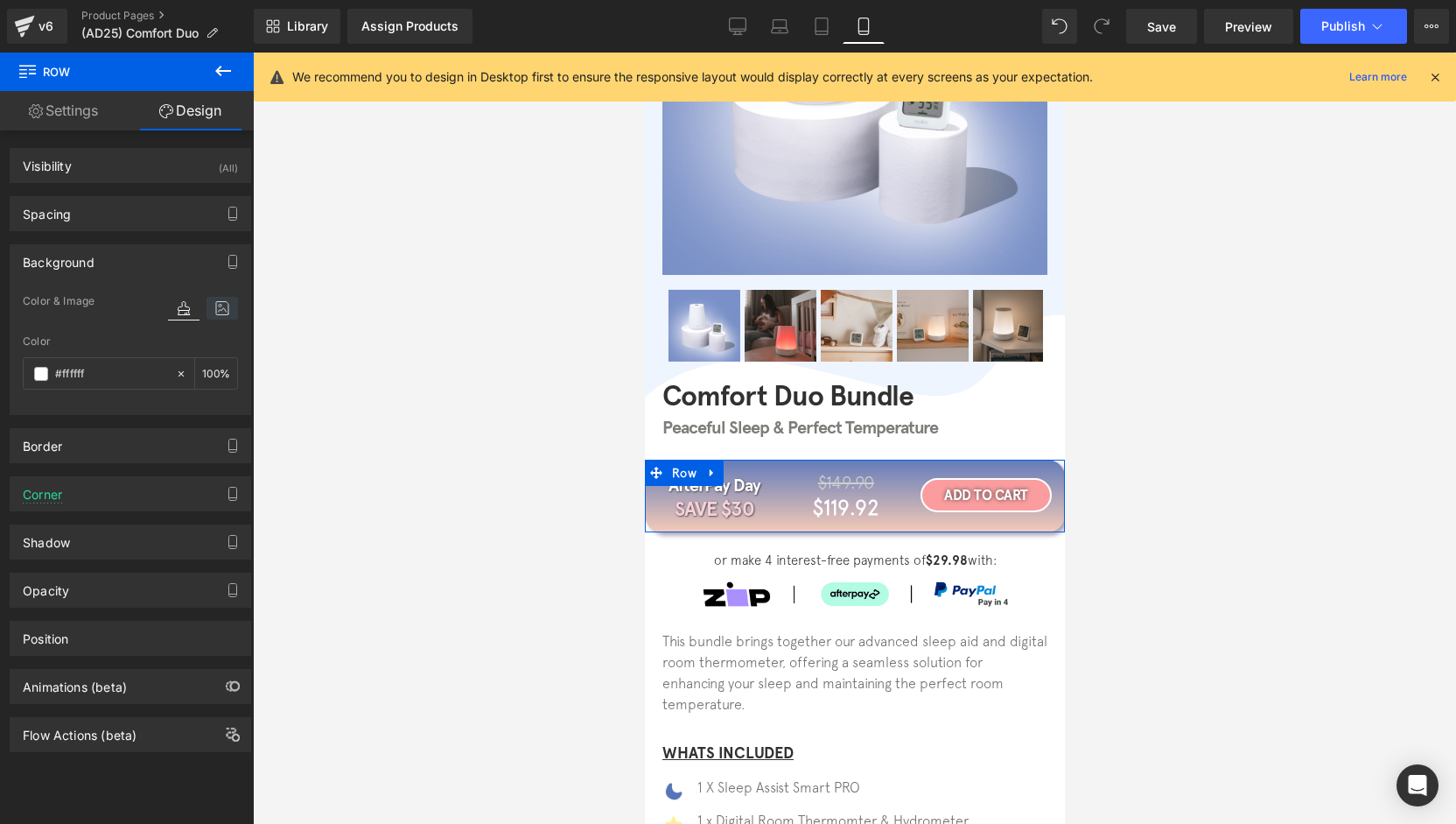
click at [207, 305] on icon at bounding box center [222, 308] width 32 height 23
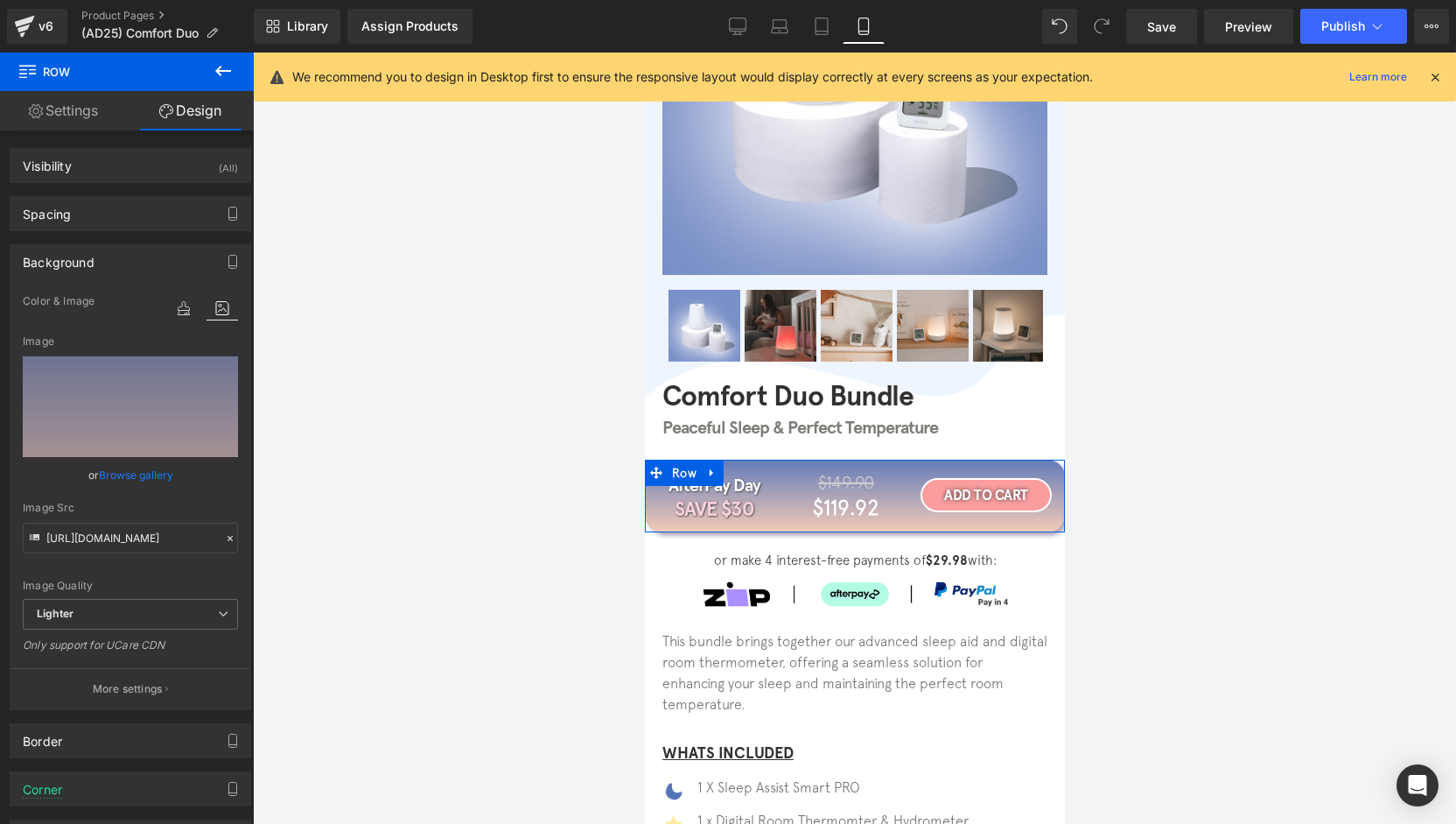
click at [135, 472] on link "Browse gallery" at bounding box center [137, 475] width 75 height 31
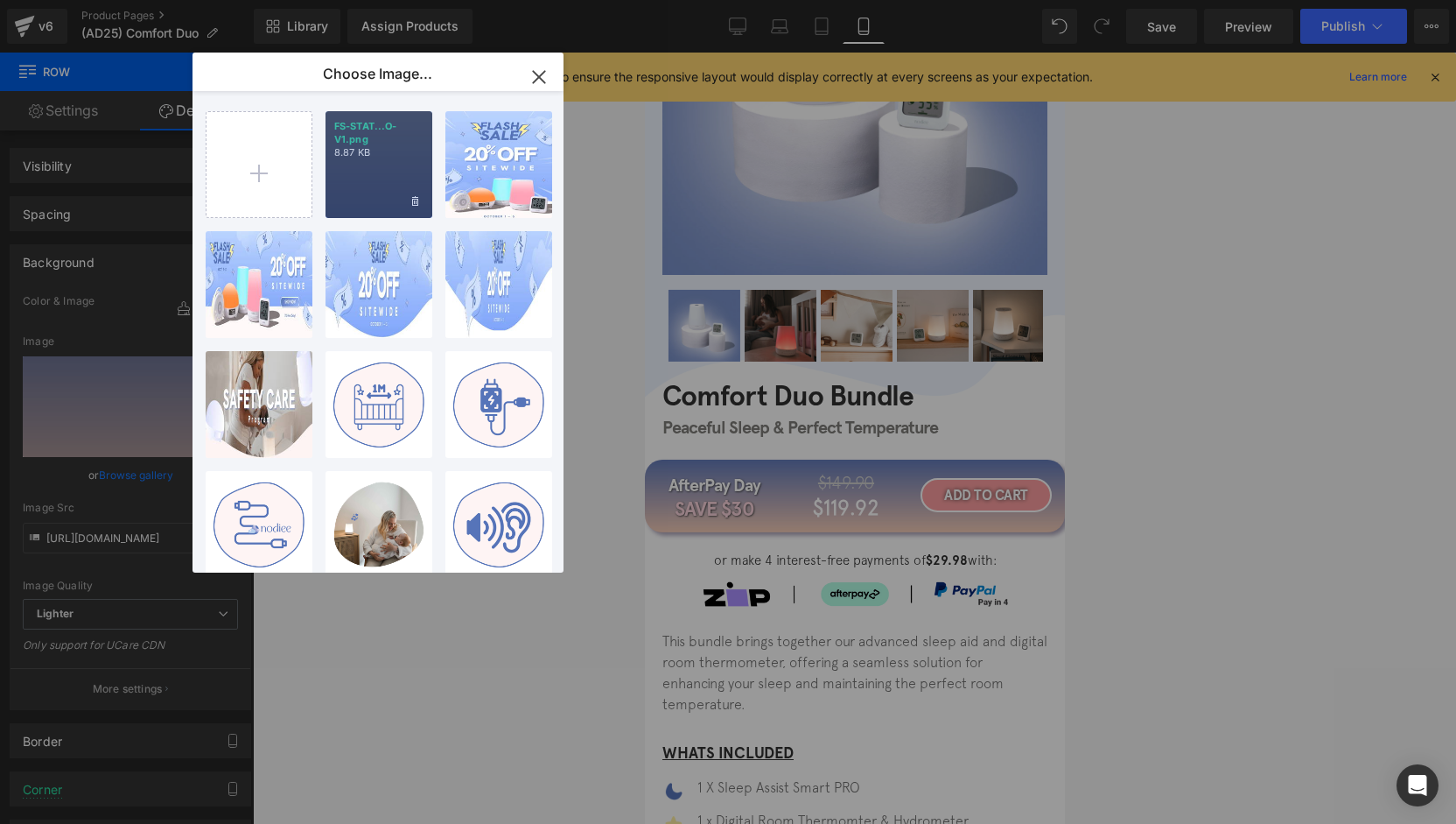
click at [389, 130] on p "FS-STAT...O-V1.png" at bounding box center [379, 133] width 89 height 26
type input "[URL][DOMAIN_NAME]"
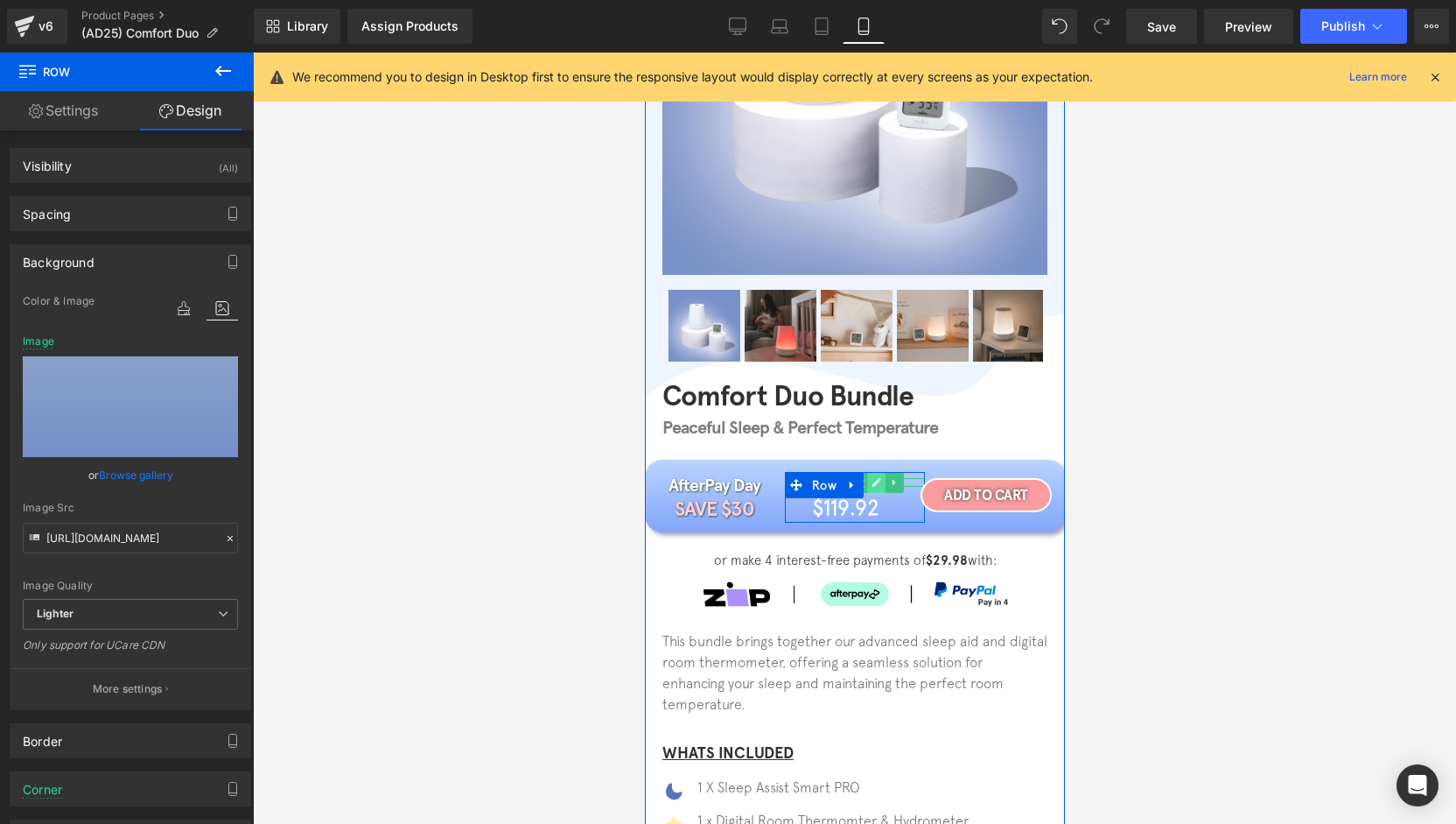
click at [871, 484] on icon at bounding box center [876, 482] width 9 height 9
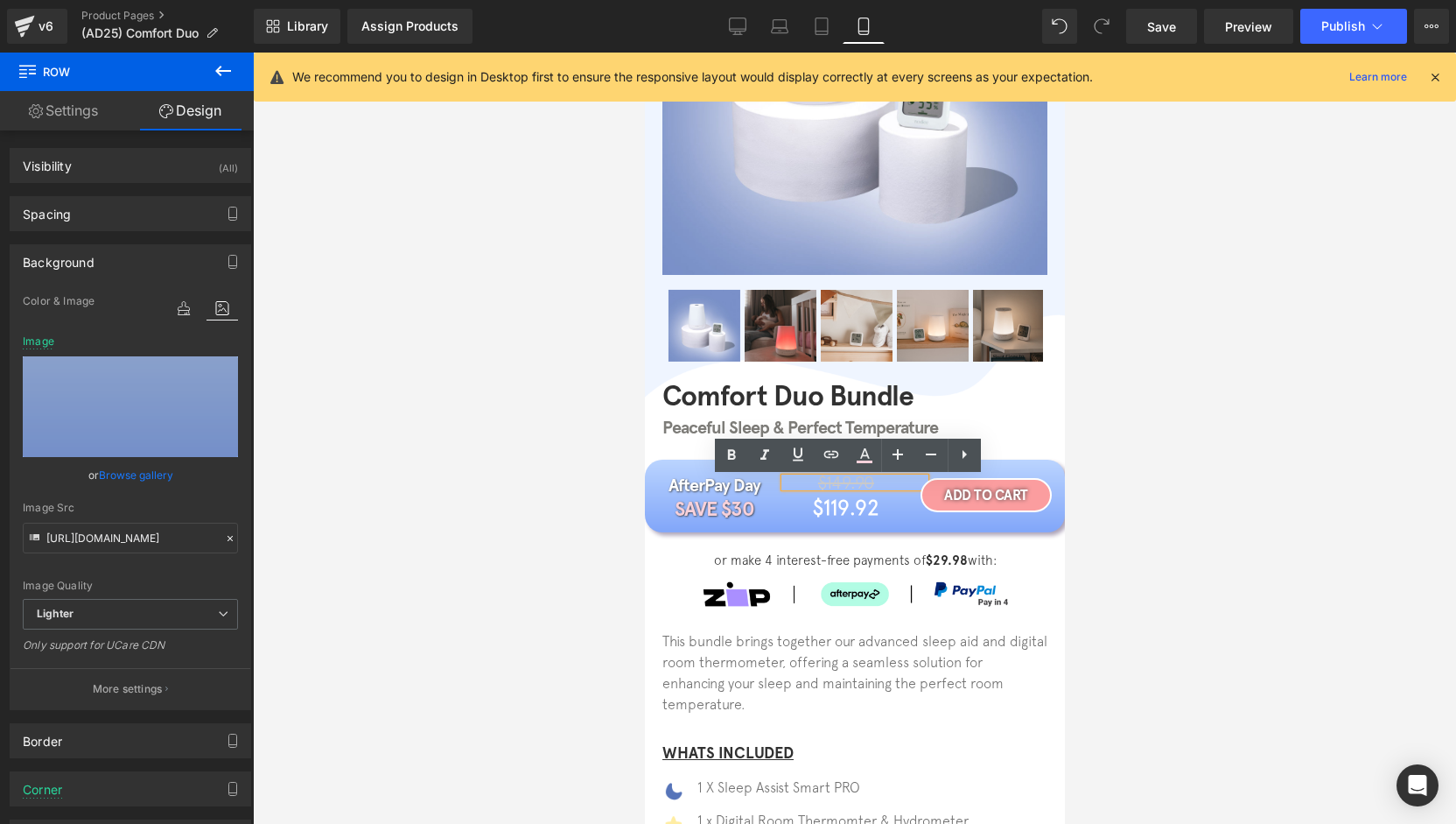
click at [857, 485] on span "$149.90" at bounding box center [845, 482] width 56 height 20
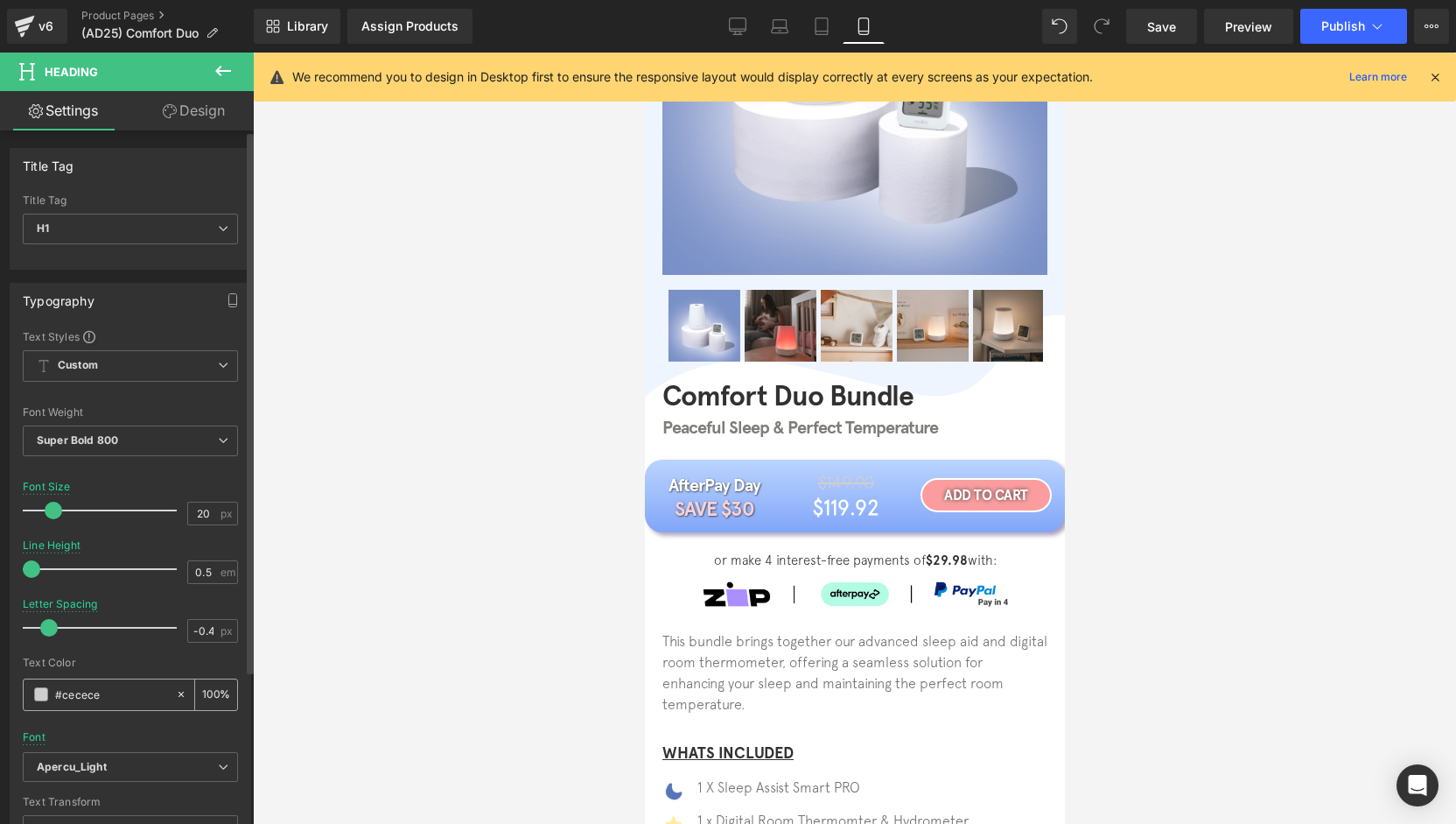
click at [36, 693] on span at bounding box center [40, 694] width 14 height 14
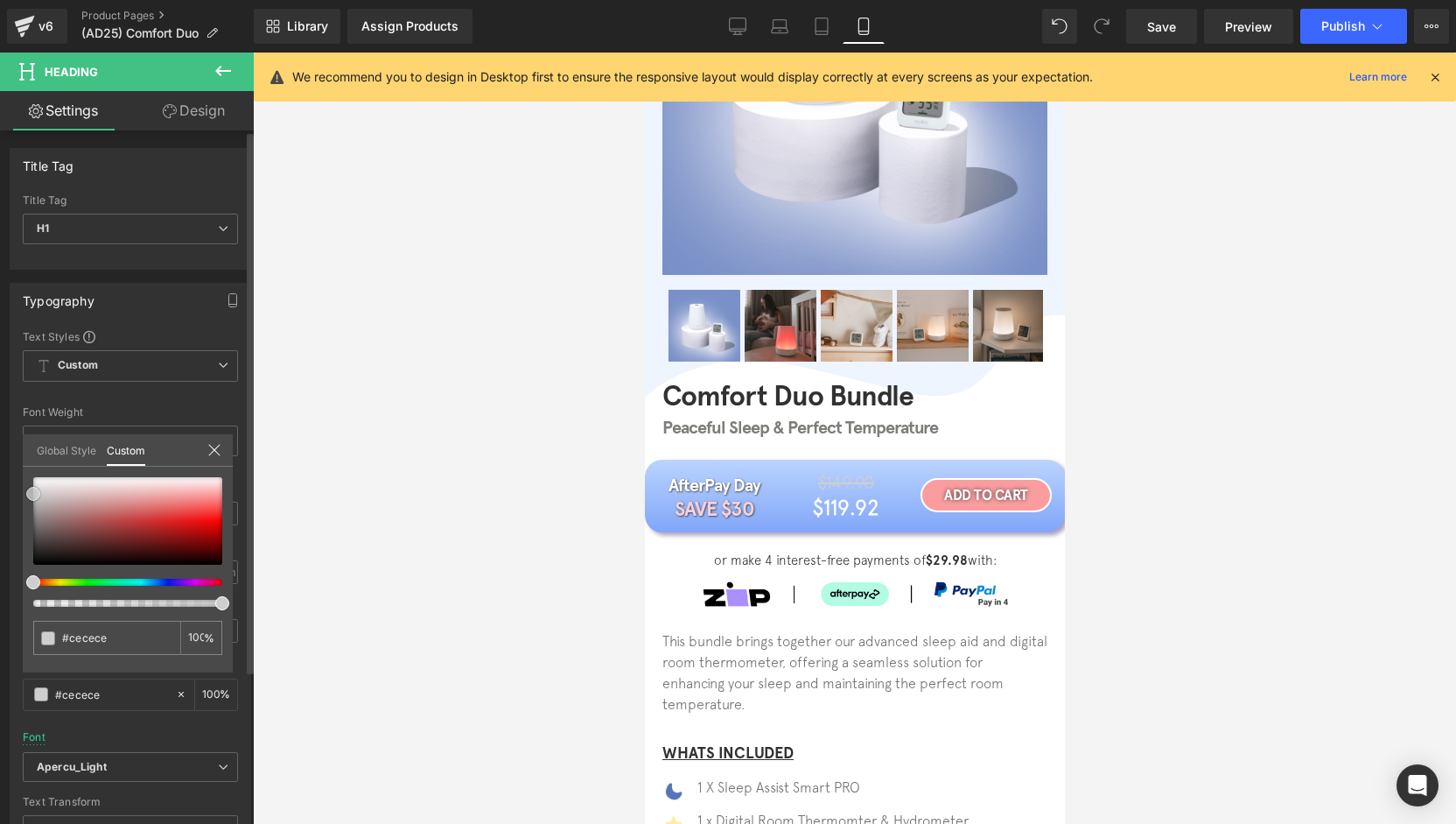
type input "#cccccc"
type input "#c9c9c9"
type input "#c6c6c6"
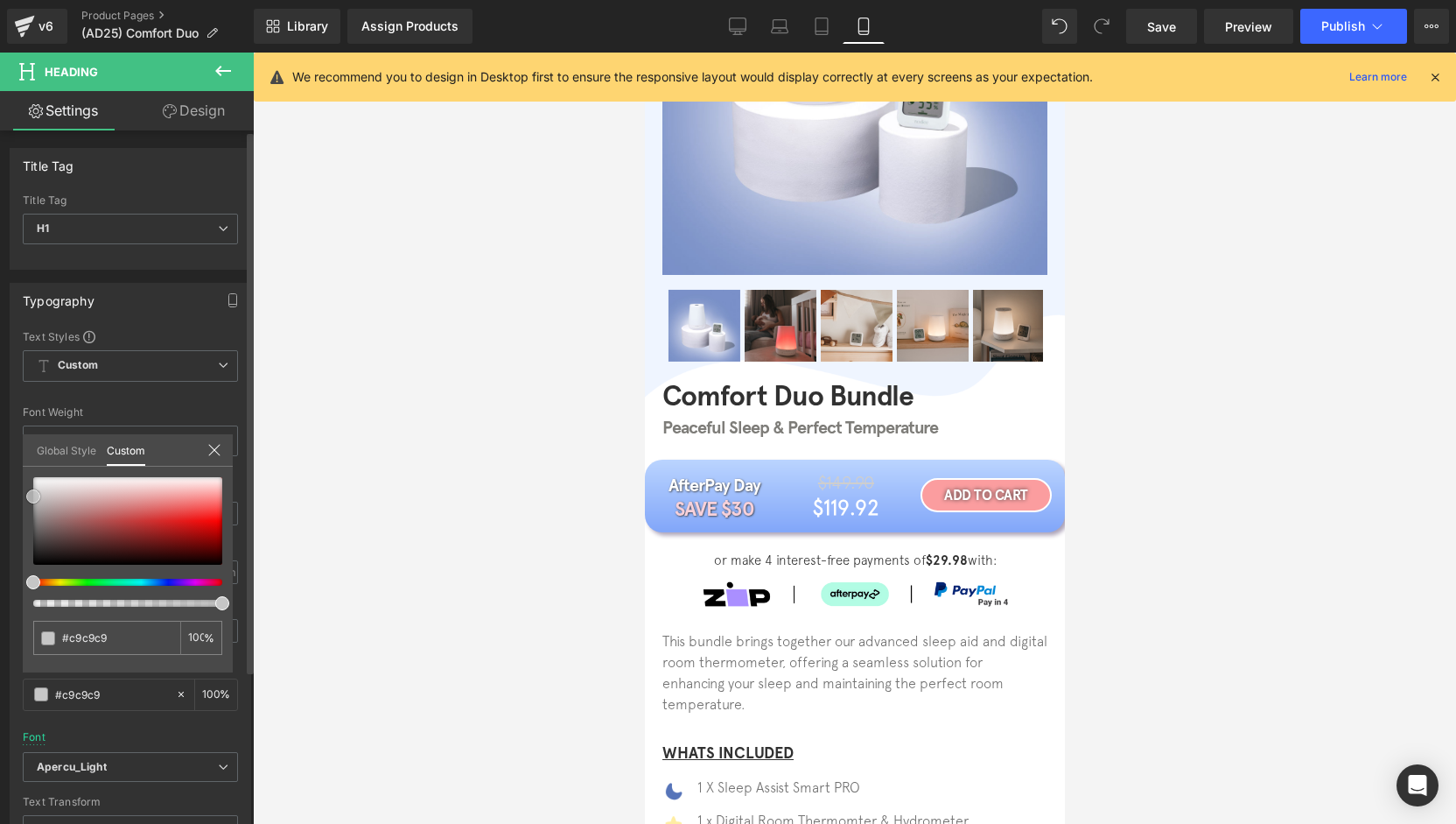
type input "#c6c6c6"
type input "#c1c1c1"
type input "#bcbcbc"
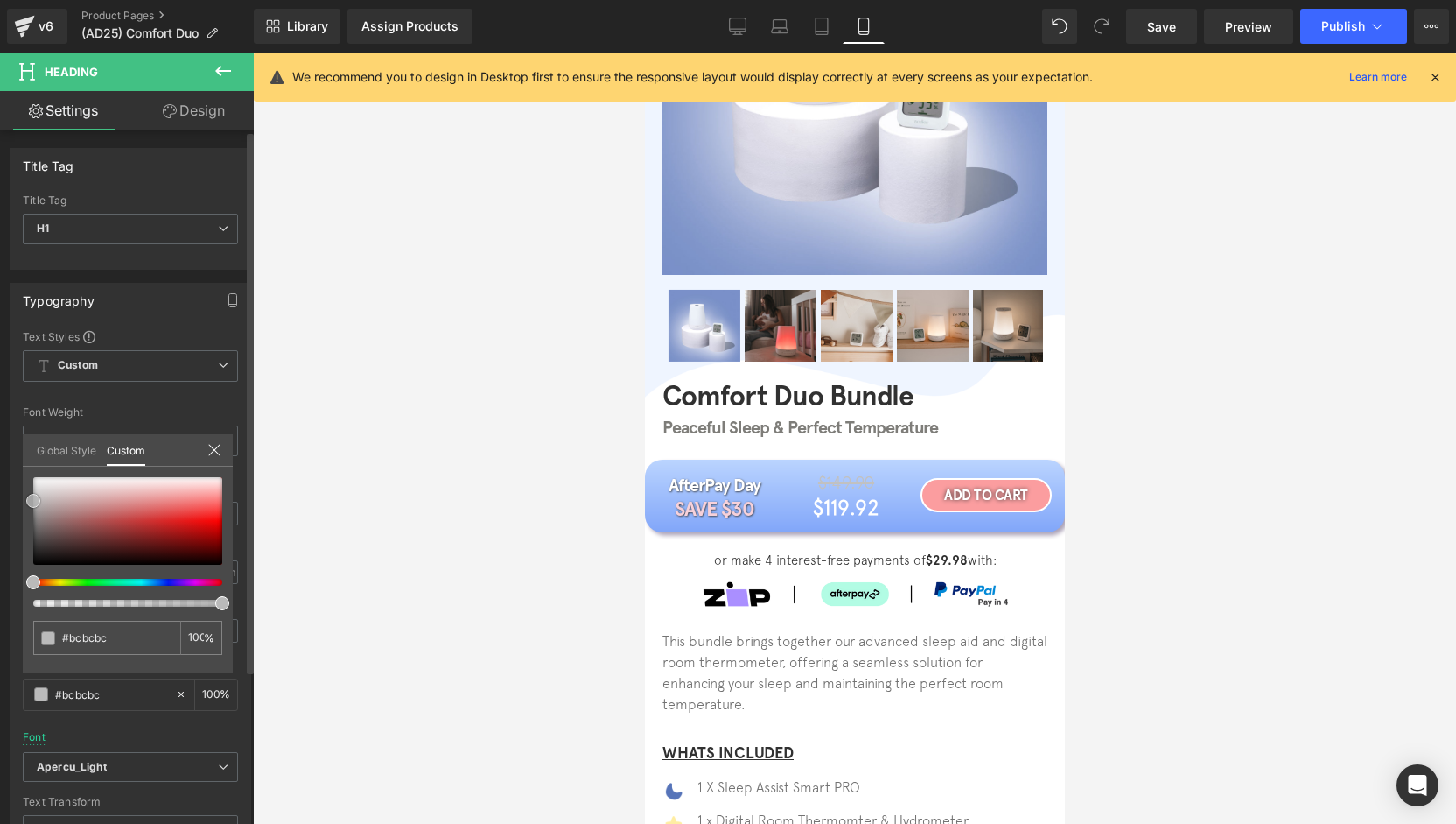
type input "#bababa"
type input "#b7b7b7"
type input "#b5b5b5"
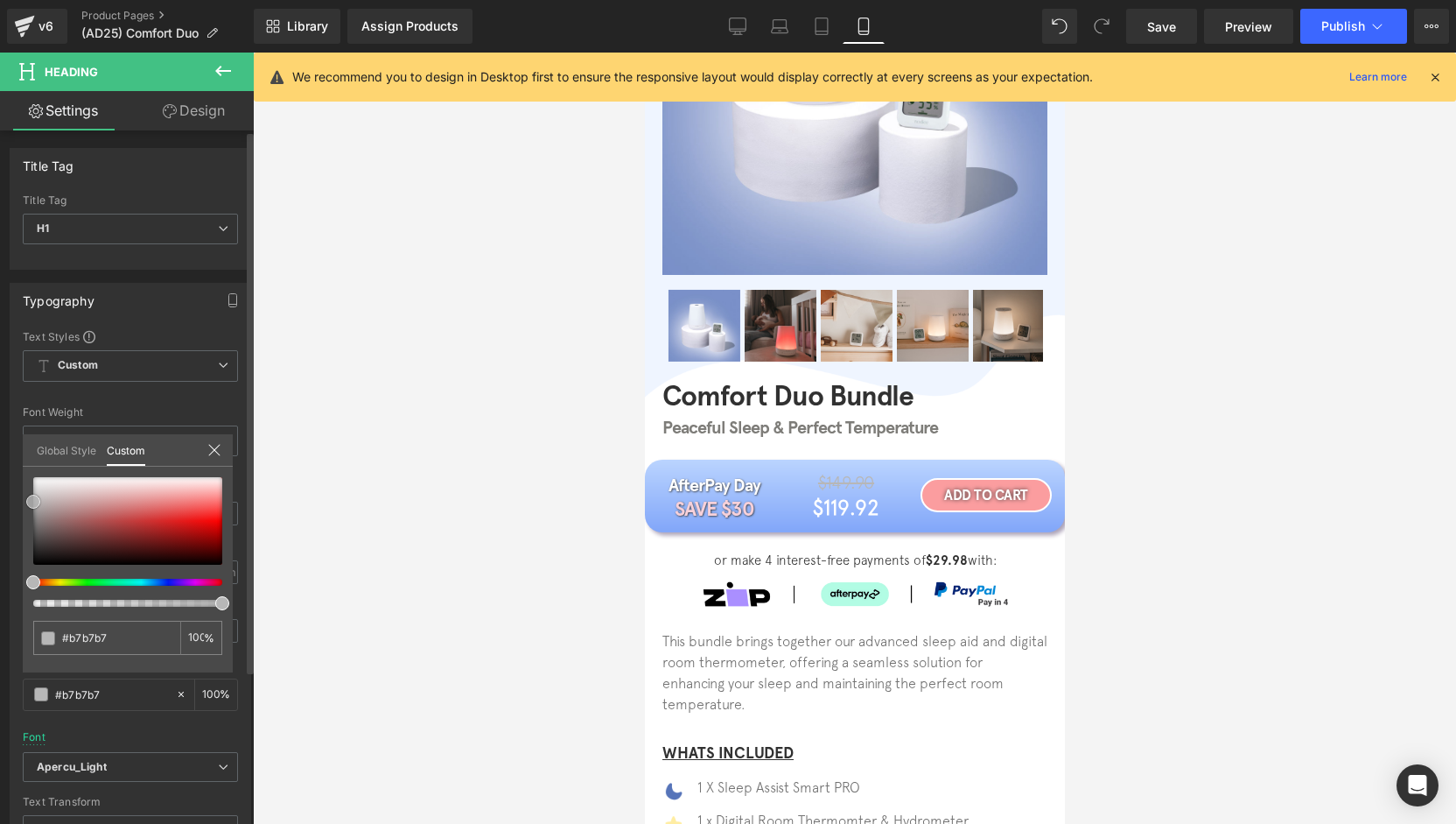
type input "#b5b5b5"
type input "#b2b2b2"
type input "#afafaf"
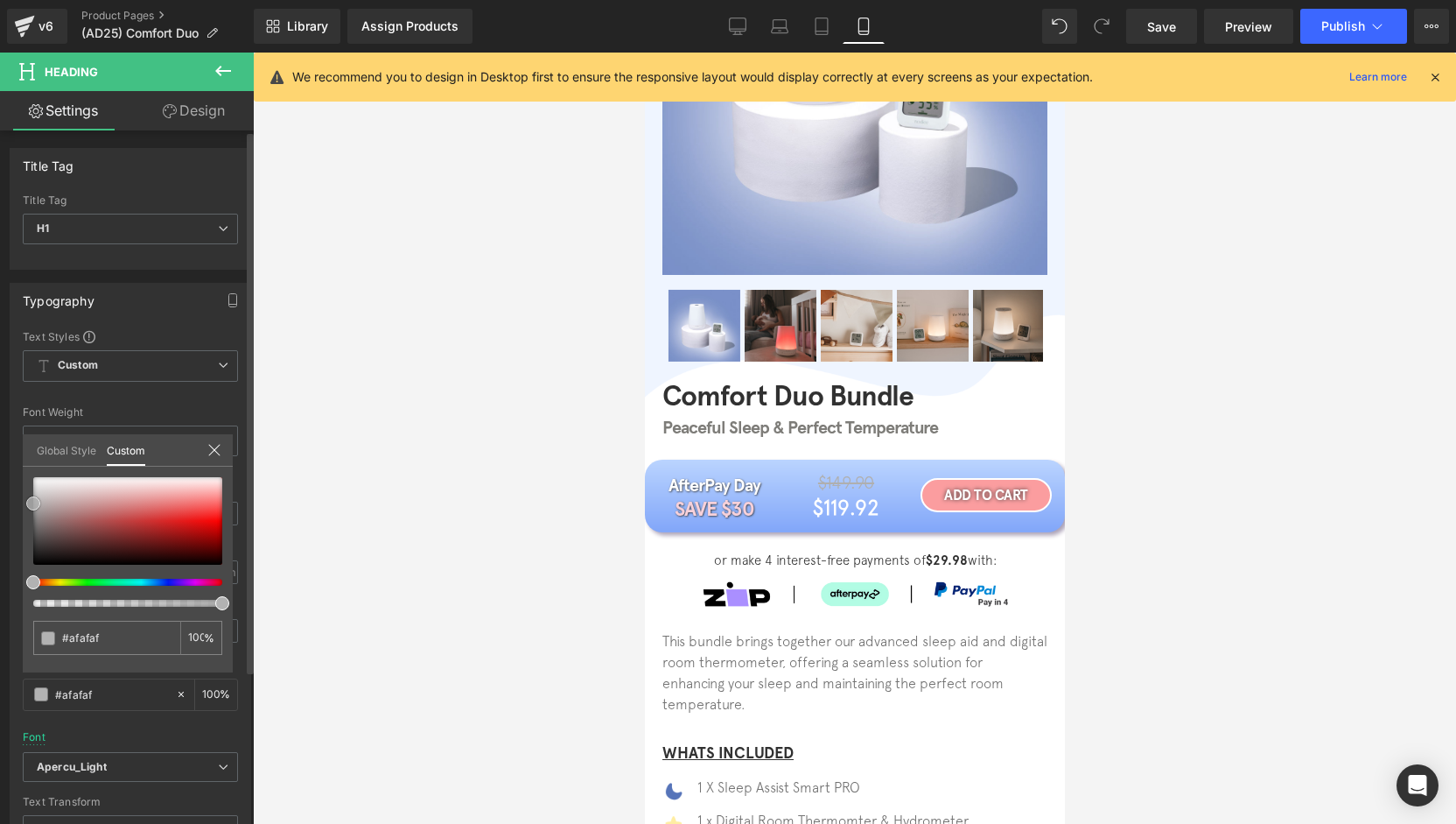
type input "#adadad"
type input "#aaaaaa"
type input "#a8a8a8"
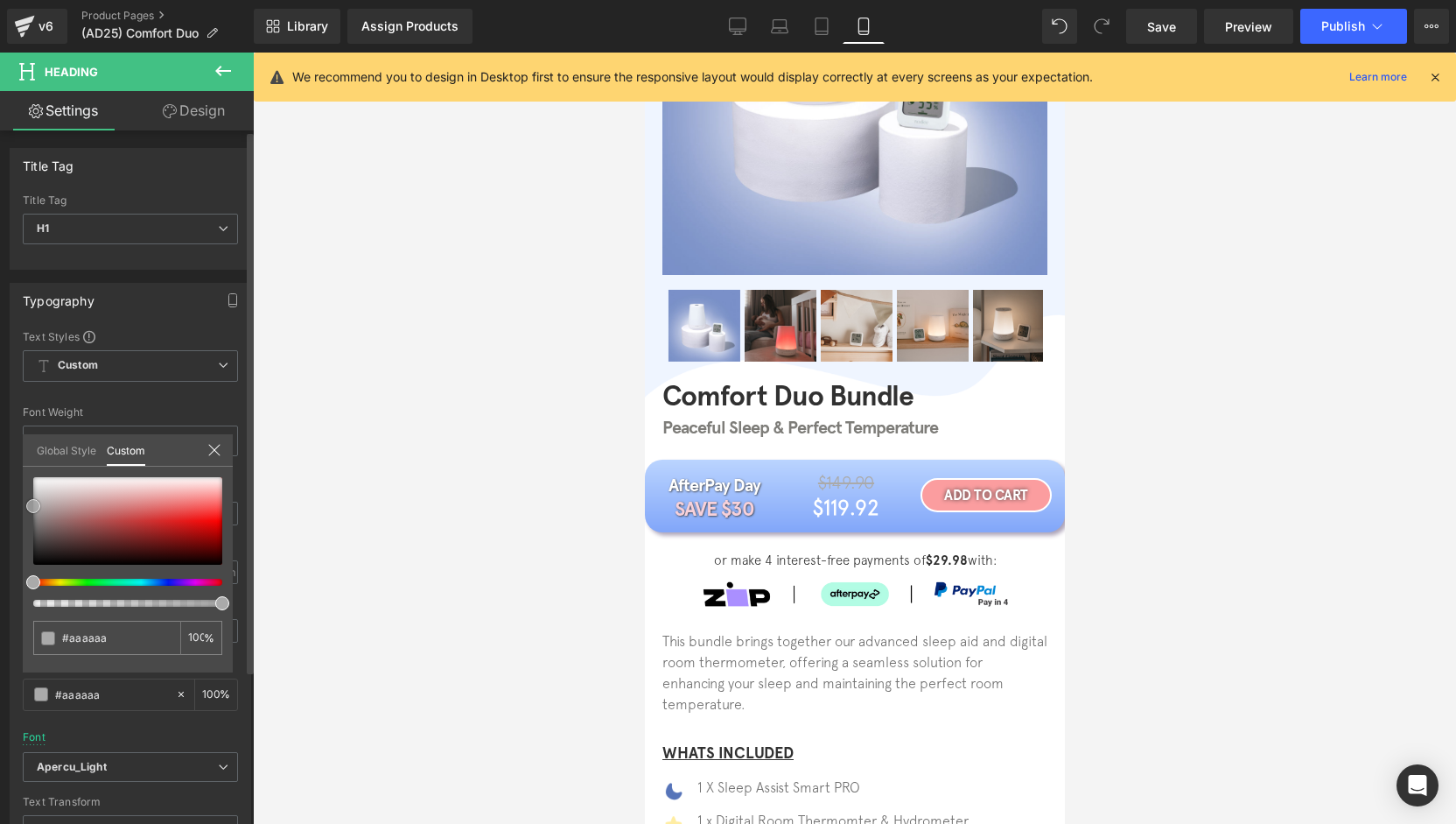
type input "#a8a8a8"
type input "#a5a5a5"
drag, startPoint x: 29, startPoint y: 492, endPoint x: 23, endPoint y: 506, distance: 15.2
click at [23, 506] on div "#a5a5a5 100 %" at bounding box center [128, 574] width 210 height 195
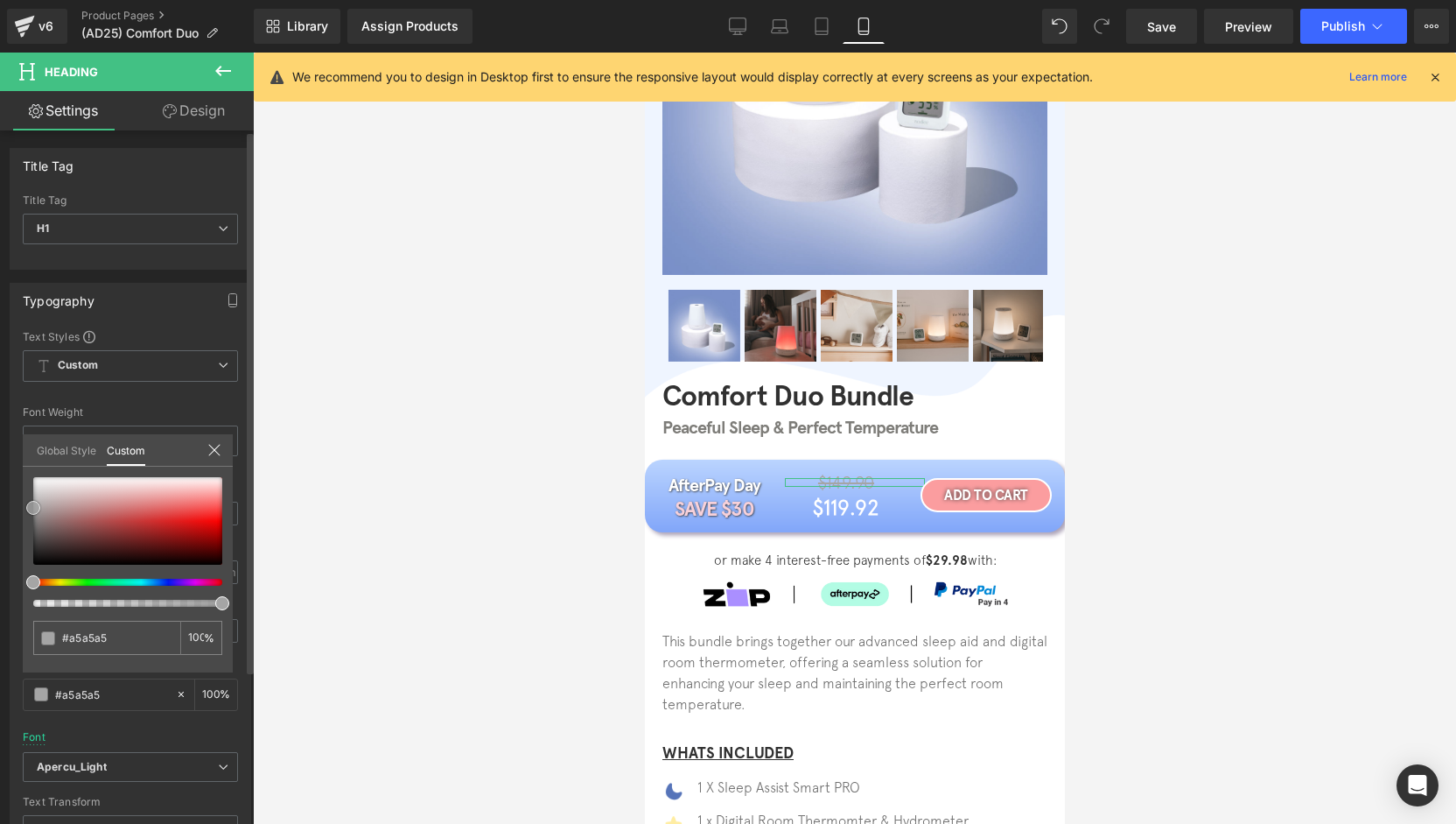
type input "#a3a3a3"
type input "#a0a0a0"
type input "#9e9e9e"
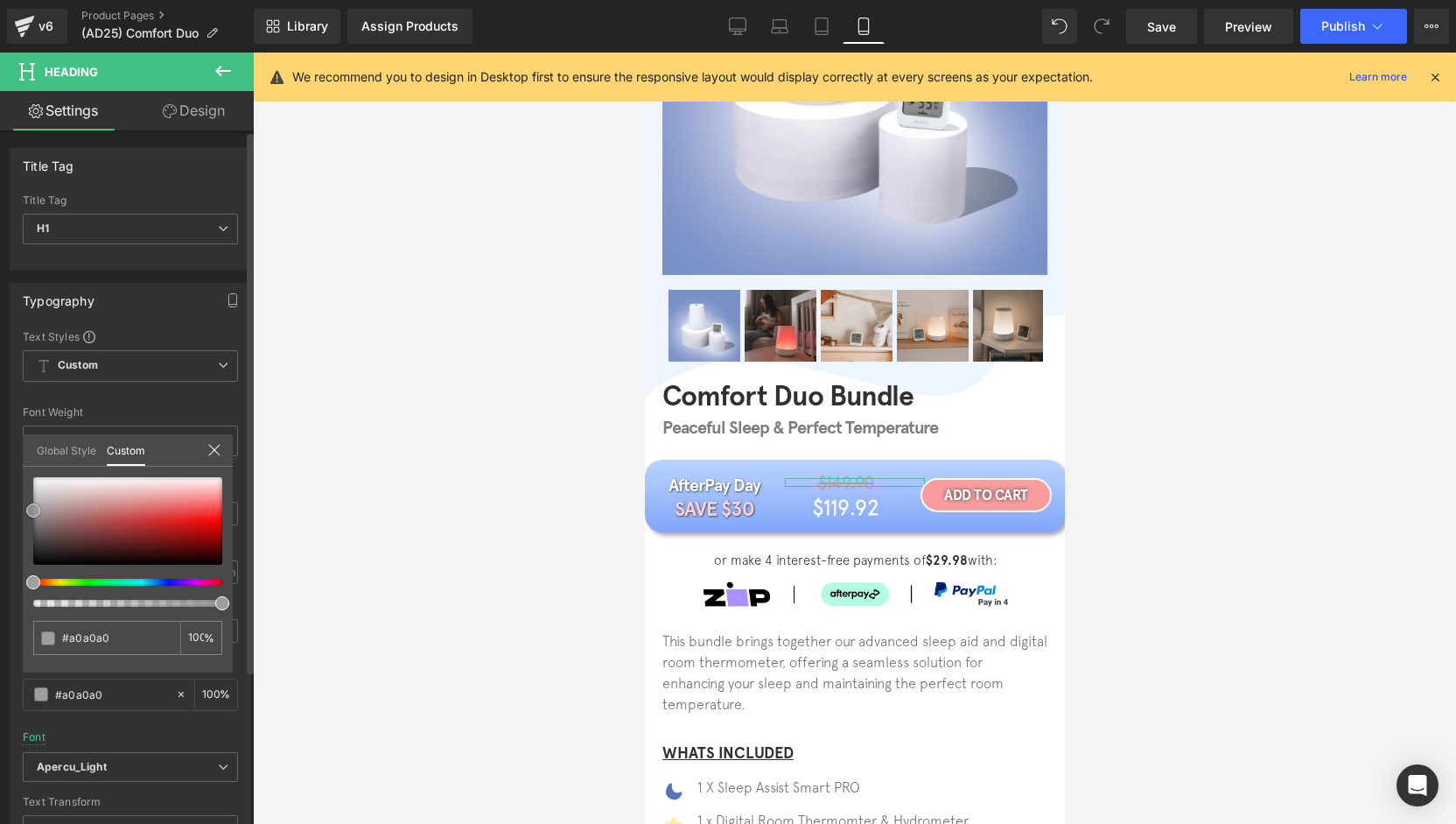
type input "#9e9e9e"
click at [32, 512] on span at bounding box center [33, 510] width 14 height 14
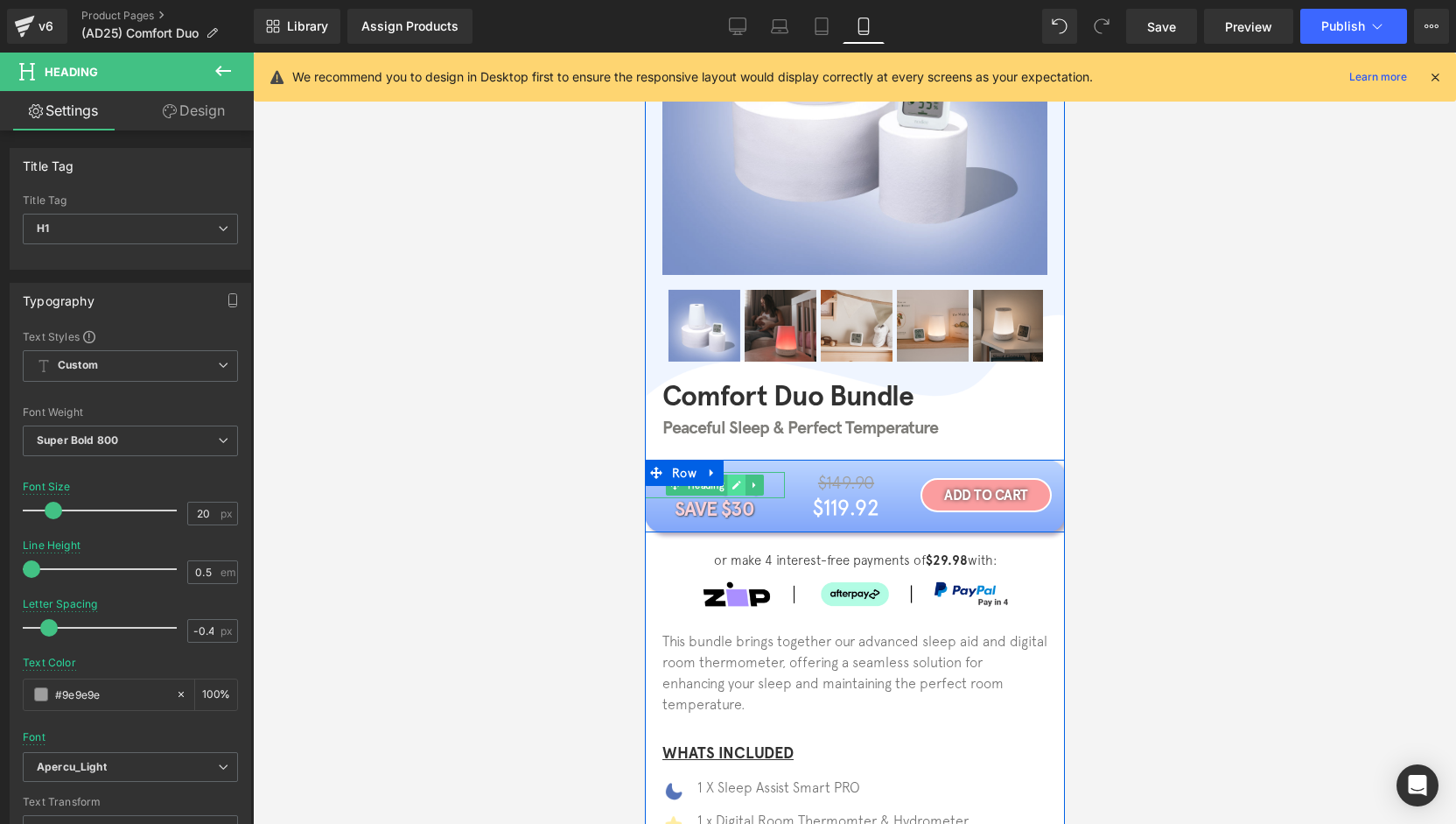
click at [733, 486] on link at bounding box center [735, 484] width 18 height 21
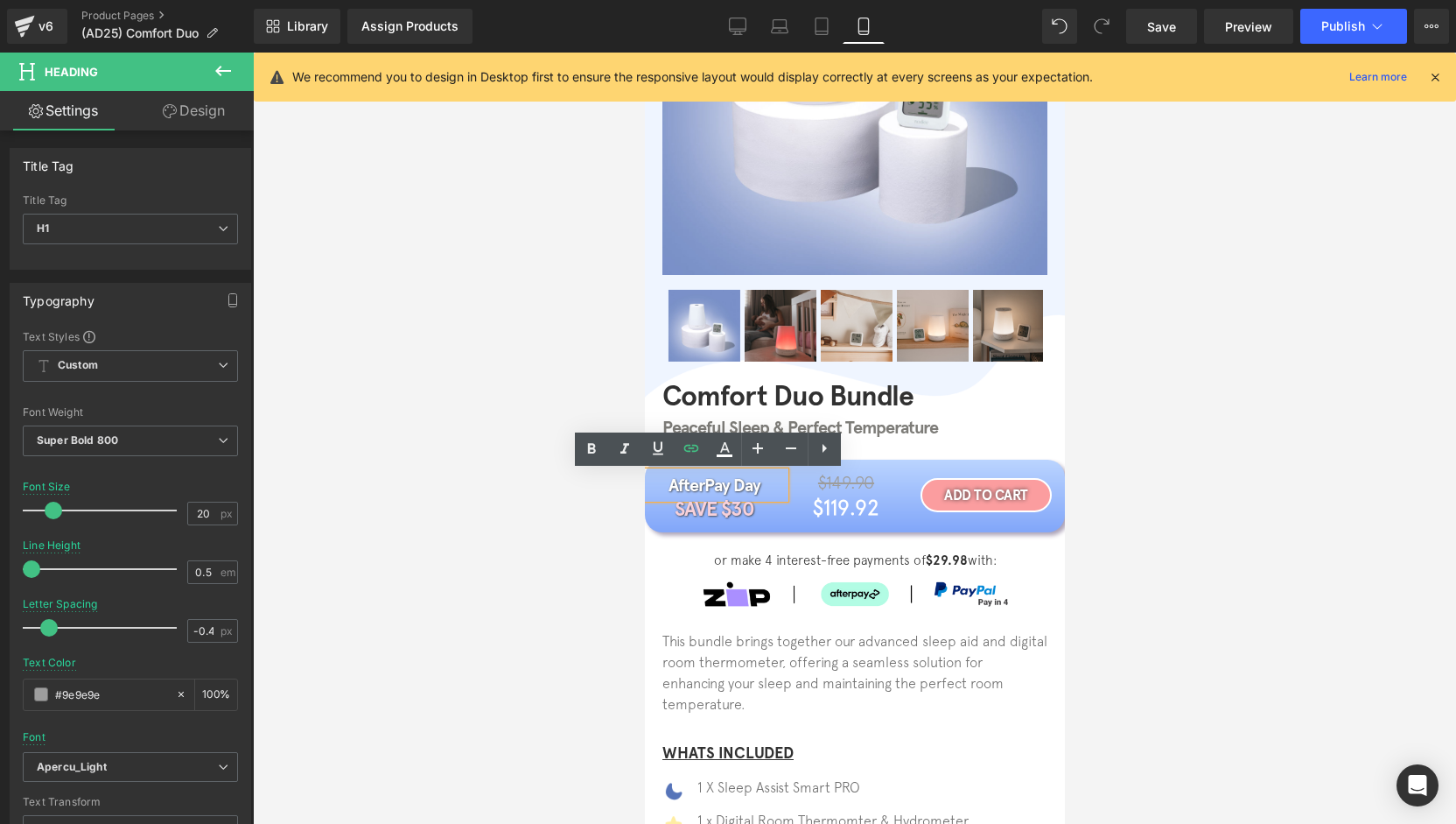
click at [733, 486] on h1 "AfterPay Day" at bounding box center [714, 485] width 140 height 26
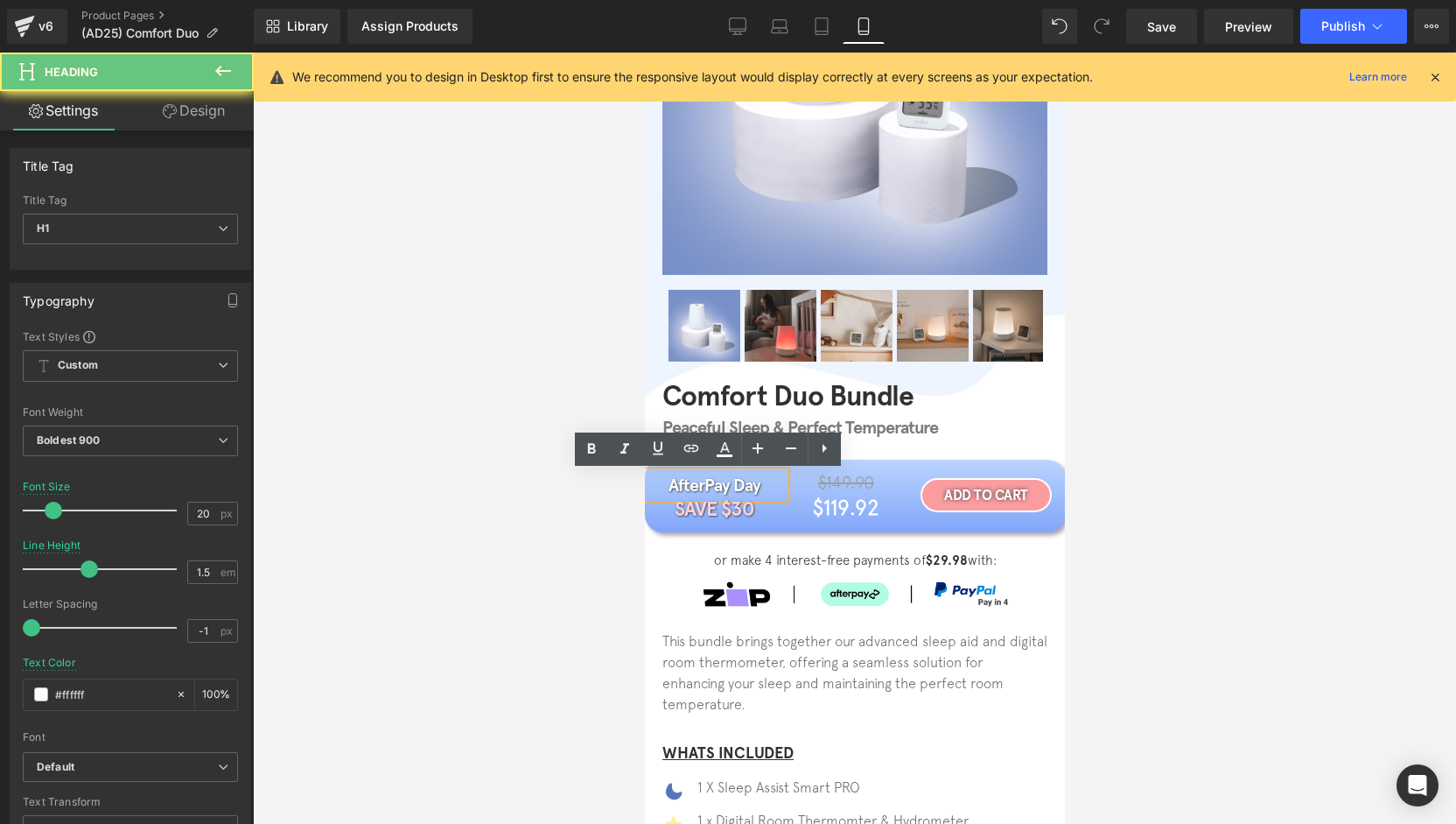
click at [733, 486] on h1 "AfterPay Day" at bounding box center [714, 485] width 140 height 26
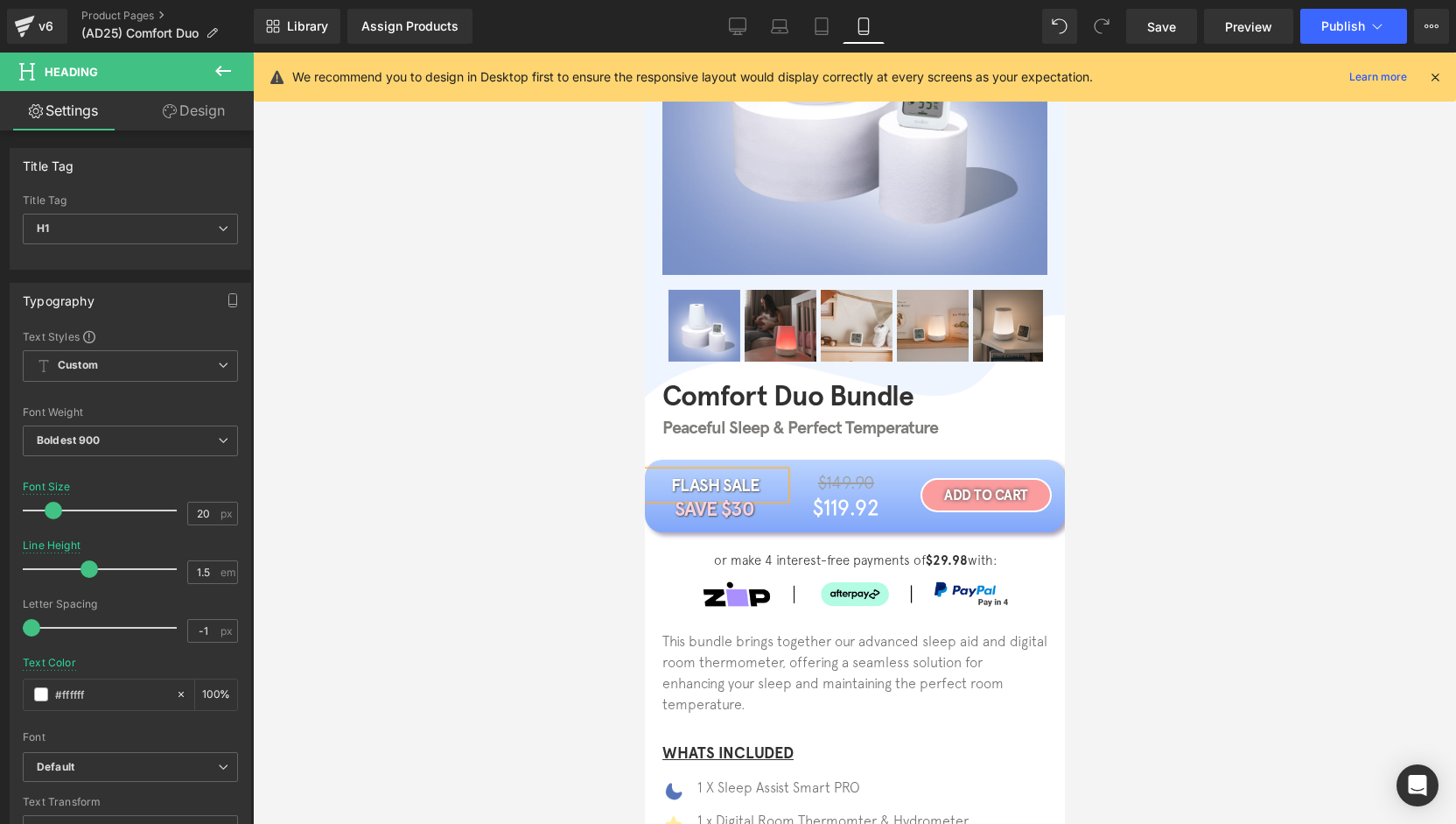
click at [817, 533] on div "FLASH SALE Heading SAVE $30 Heading $149.90 Heading $119.92 Heading Row ADD TO …" at bounding box center [854, 535] width 420 height 151
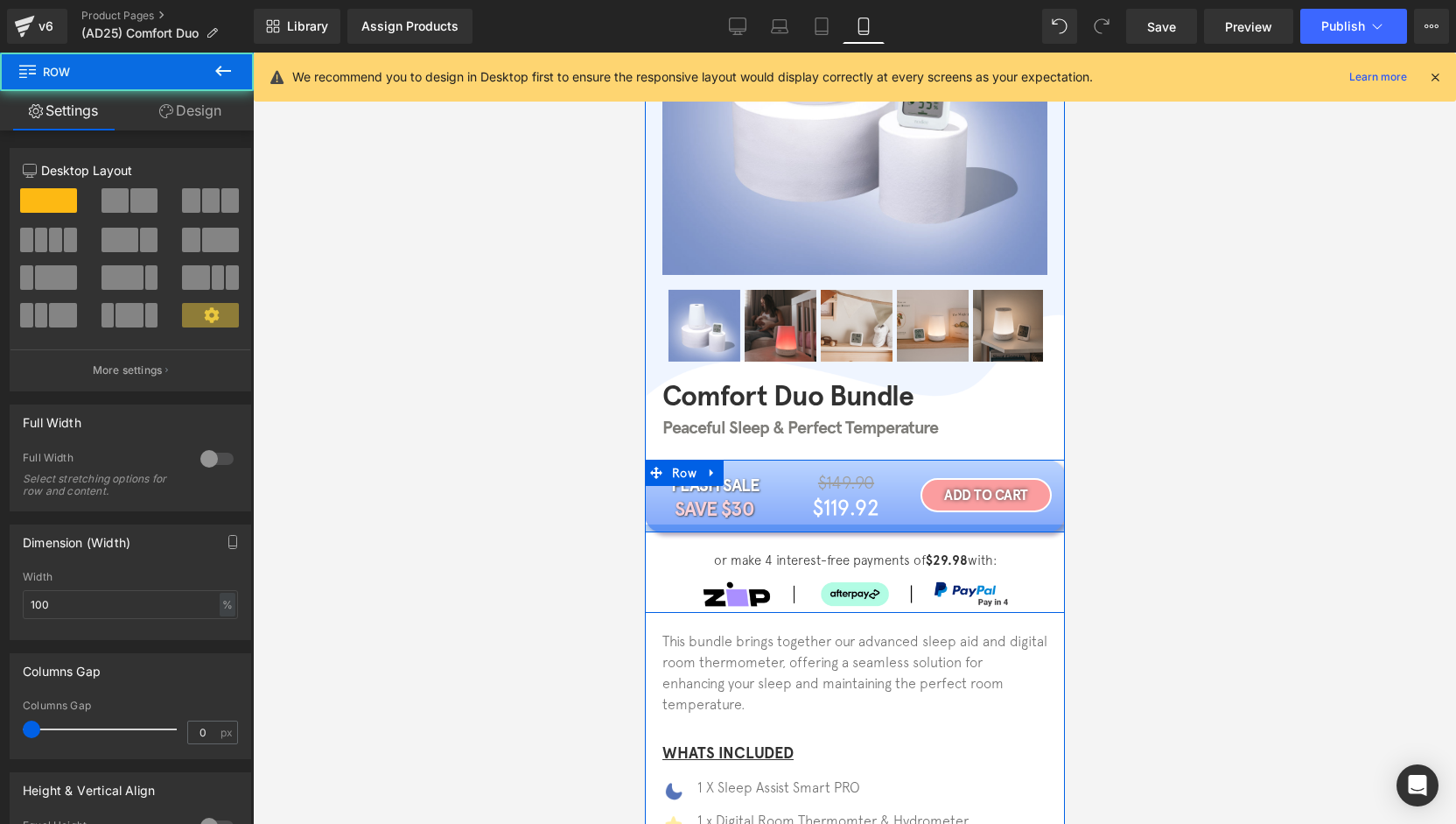
click at [822, 528] on div at bounding box center [854, 528] width 420 height 8
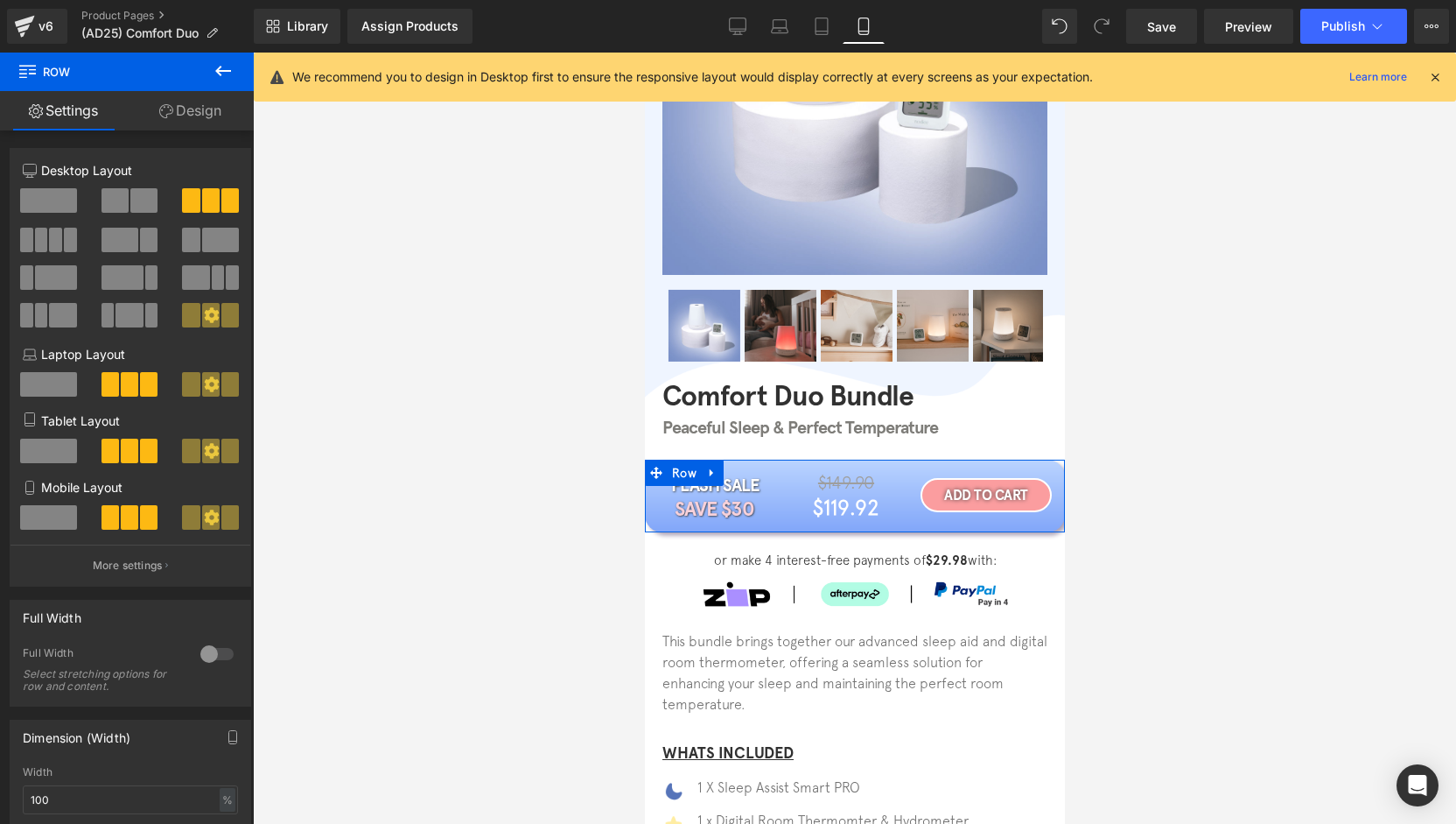
click at [184, 117] on link "Design" at bounding box center [190, 110] width 127 height 39
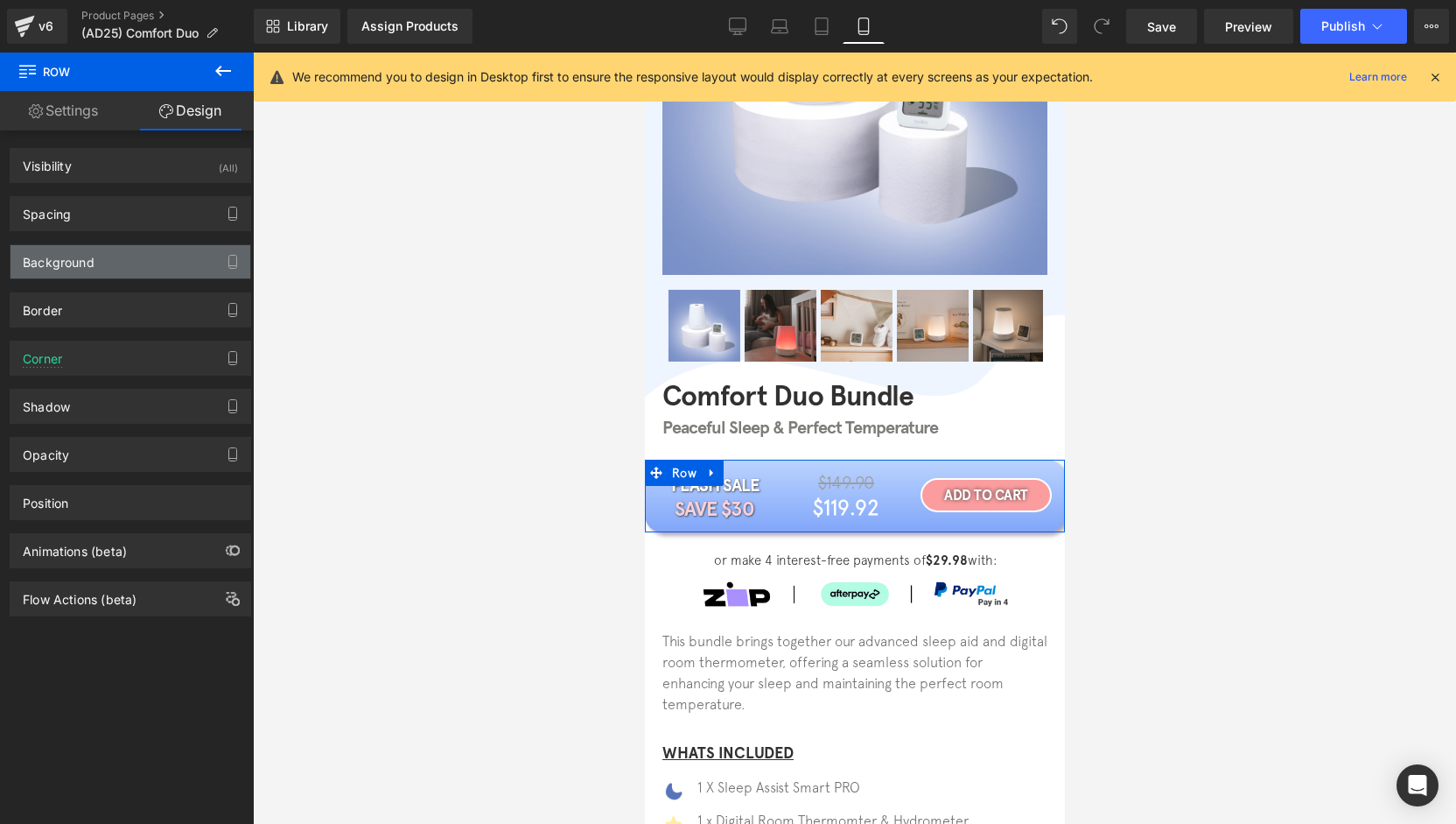
click at [95, 270] on div "Background" at bounding box center [130, 262] width 240 height 33
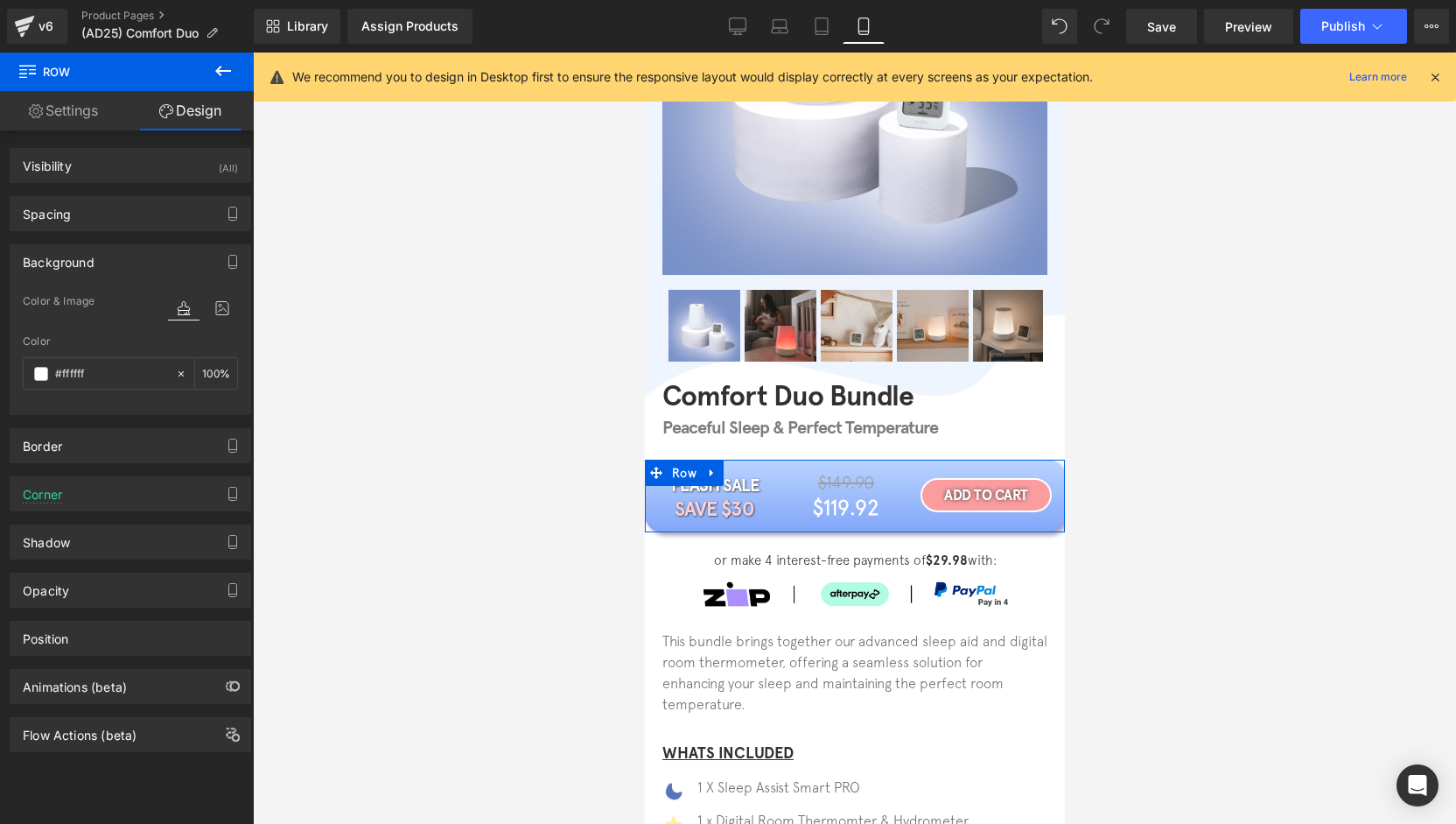
click at [105, 263] on div "Background" at bounding box center [130, 262] width 240 height 33
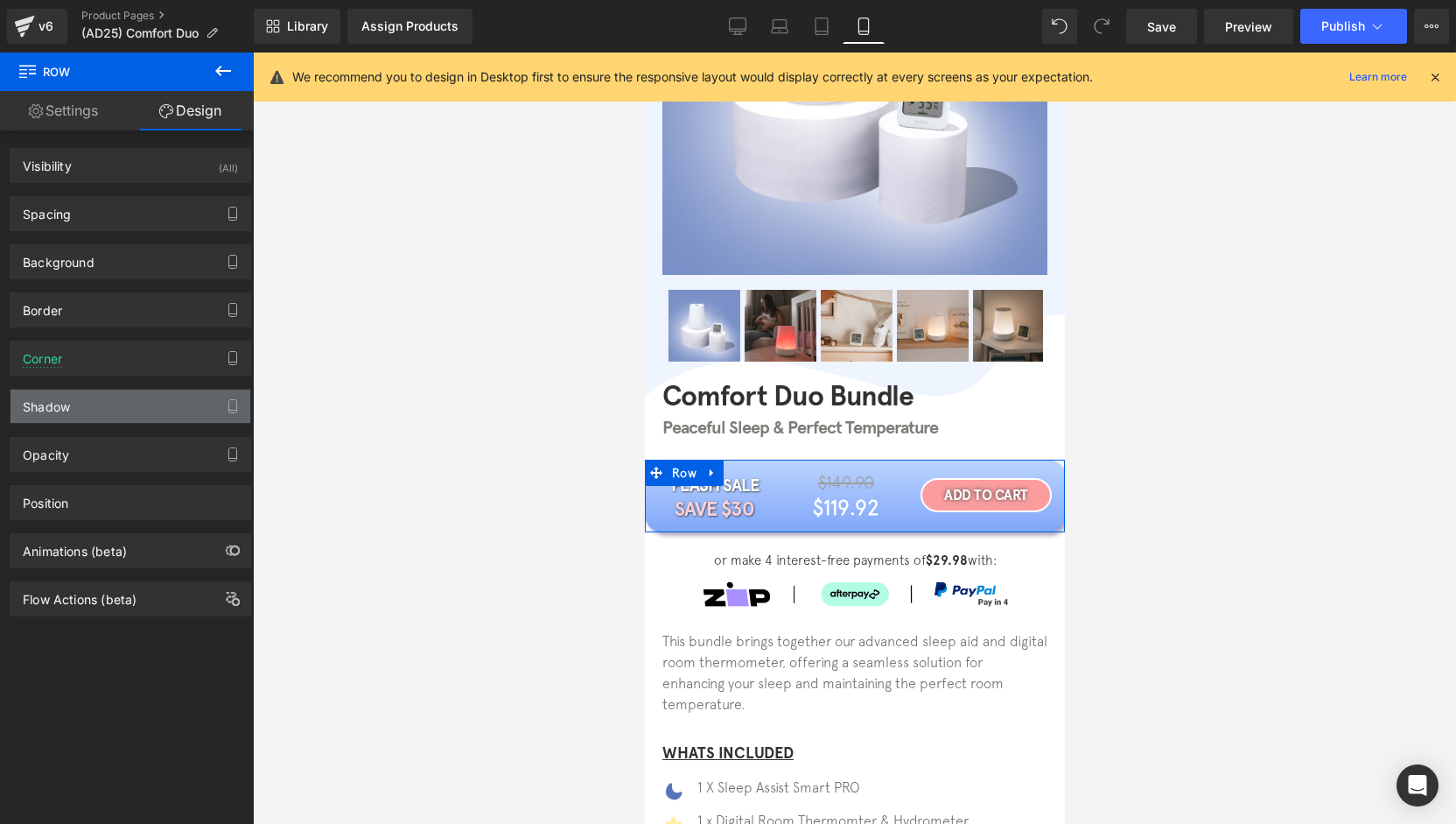
click at [119, 413] on div "Shadow" at bounding box center [130, 406] width 240 height 33
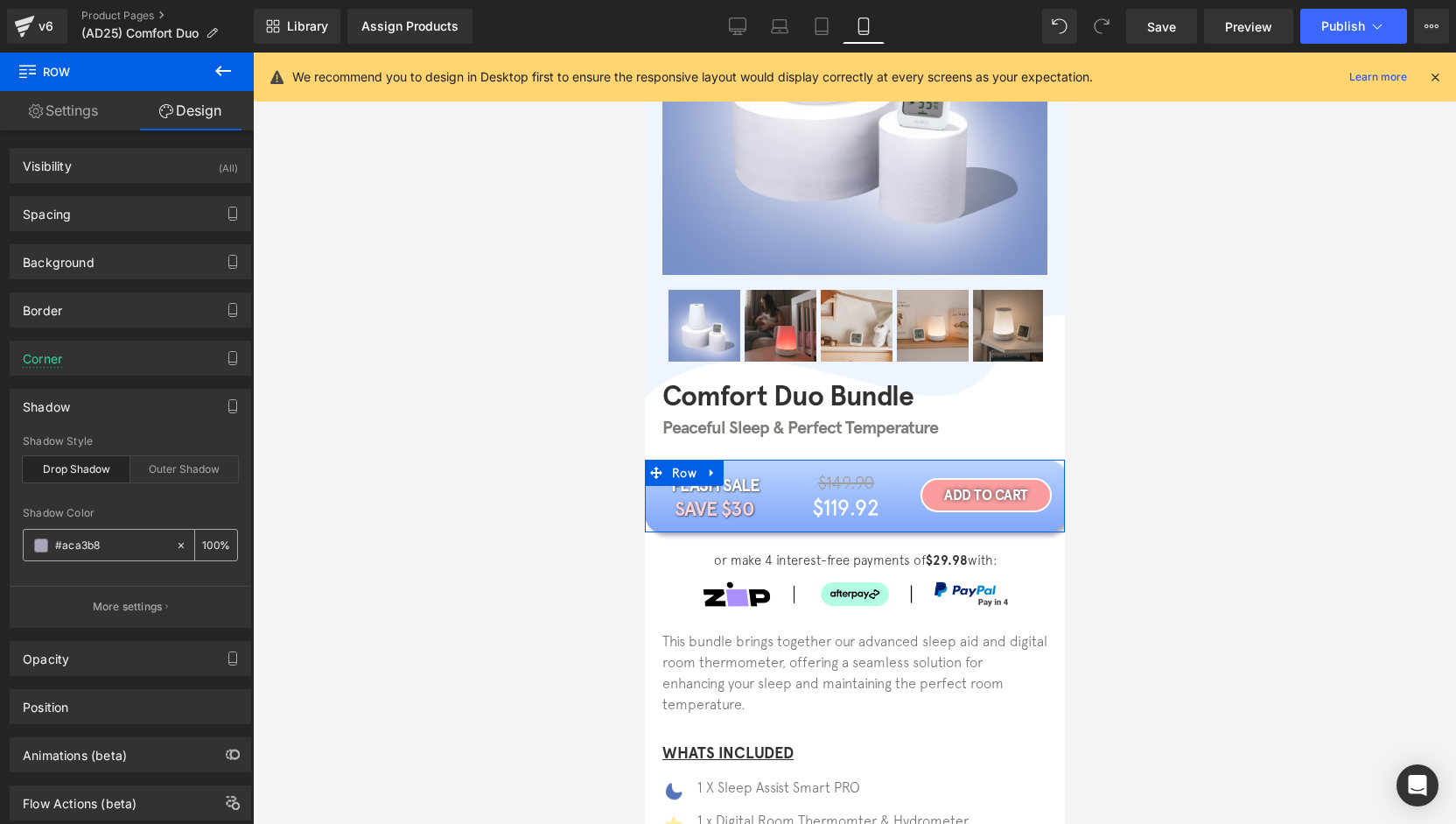
paste input "5674b9"
type input "#5674b9"
click at [202, 541] on input "100" at bounding box center [210, 544] width 17 height 19
type input "50"
click at [742, 24] on icon at bounding box center [737, 26] width 17 height 17
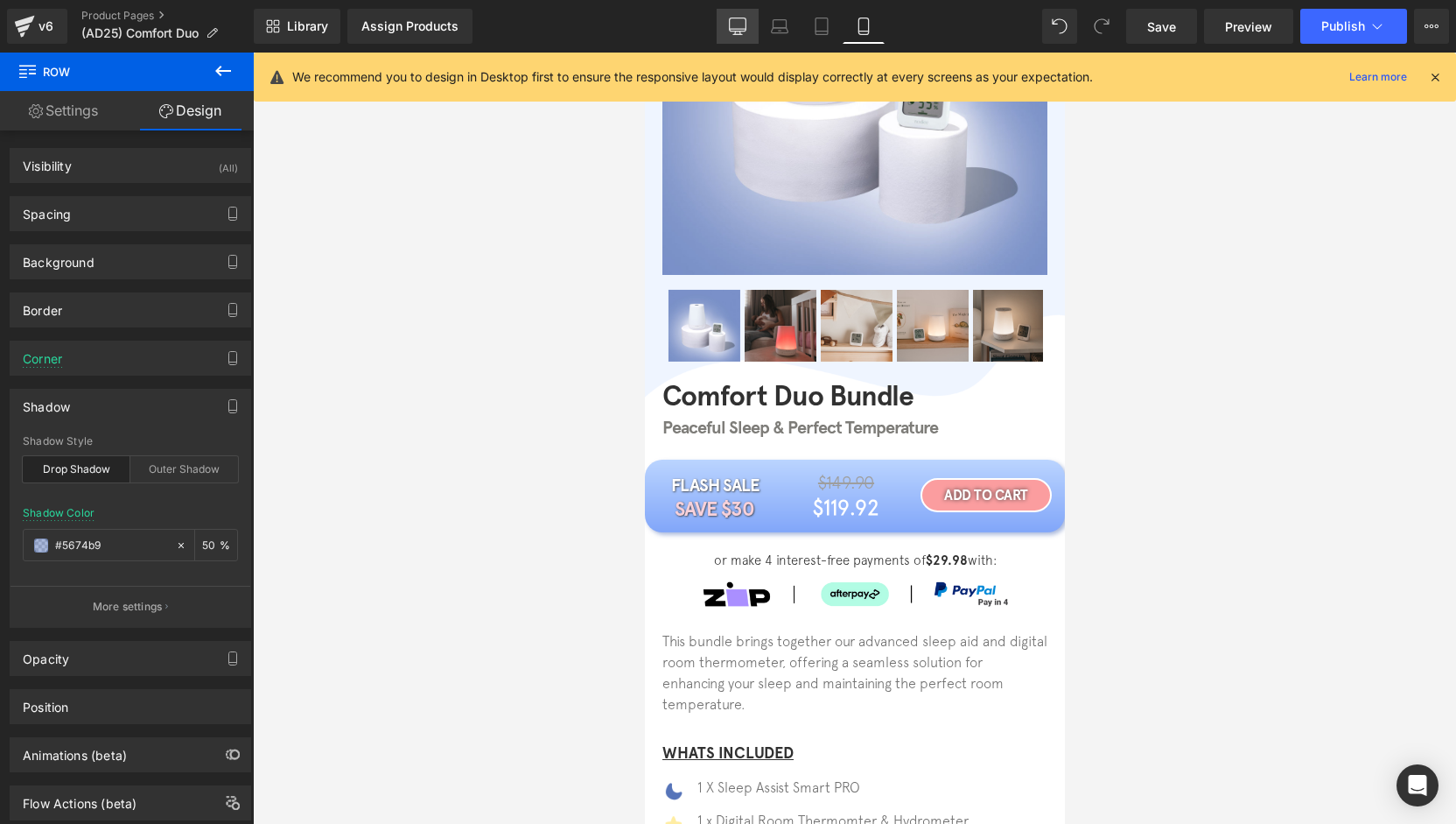
scroll to position [0, 0]
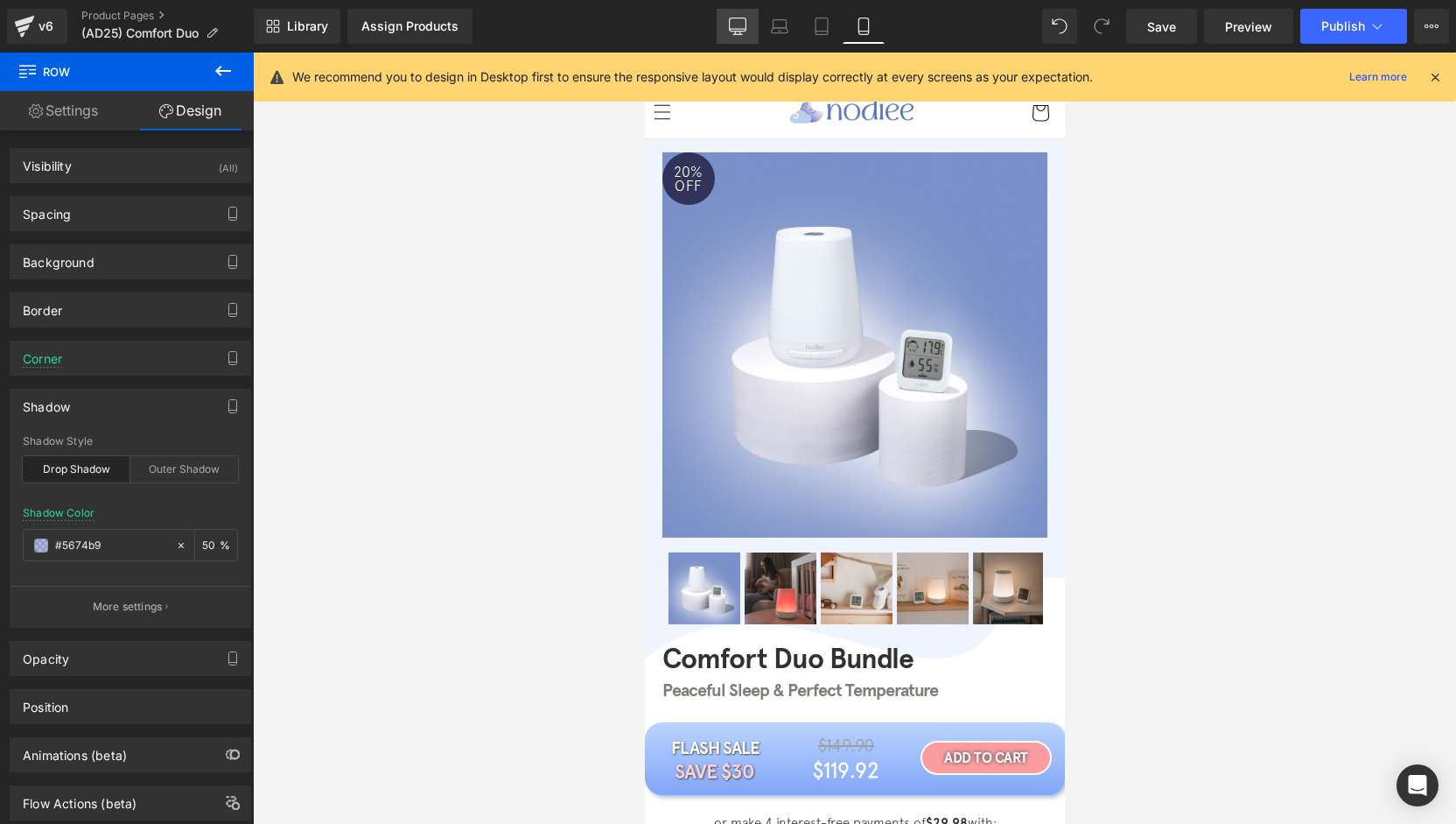
type input "#aca3b8"
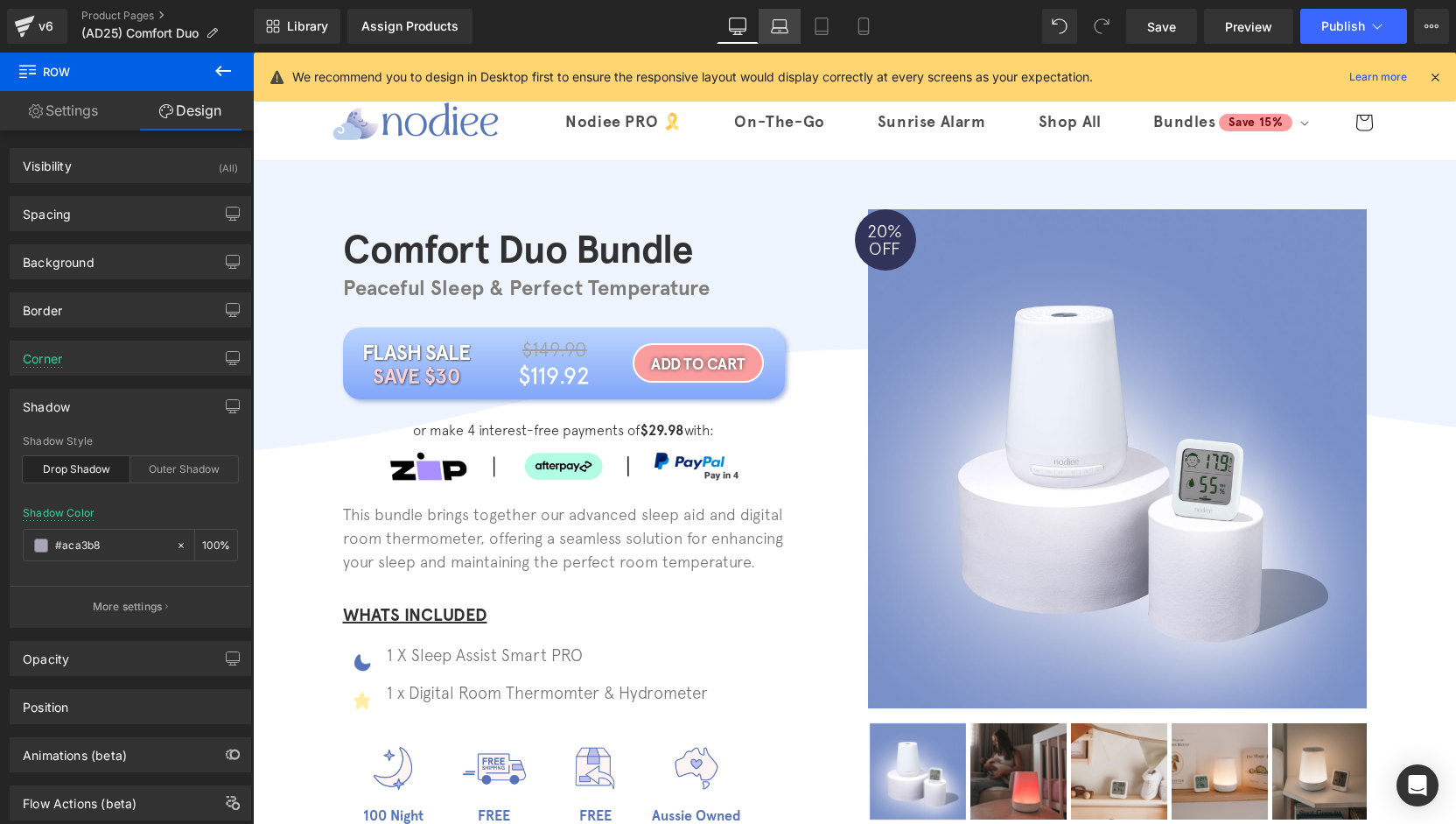
click at [772, 28] on icon at bounding box center [779, 26] width 17 height 17
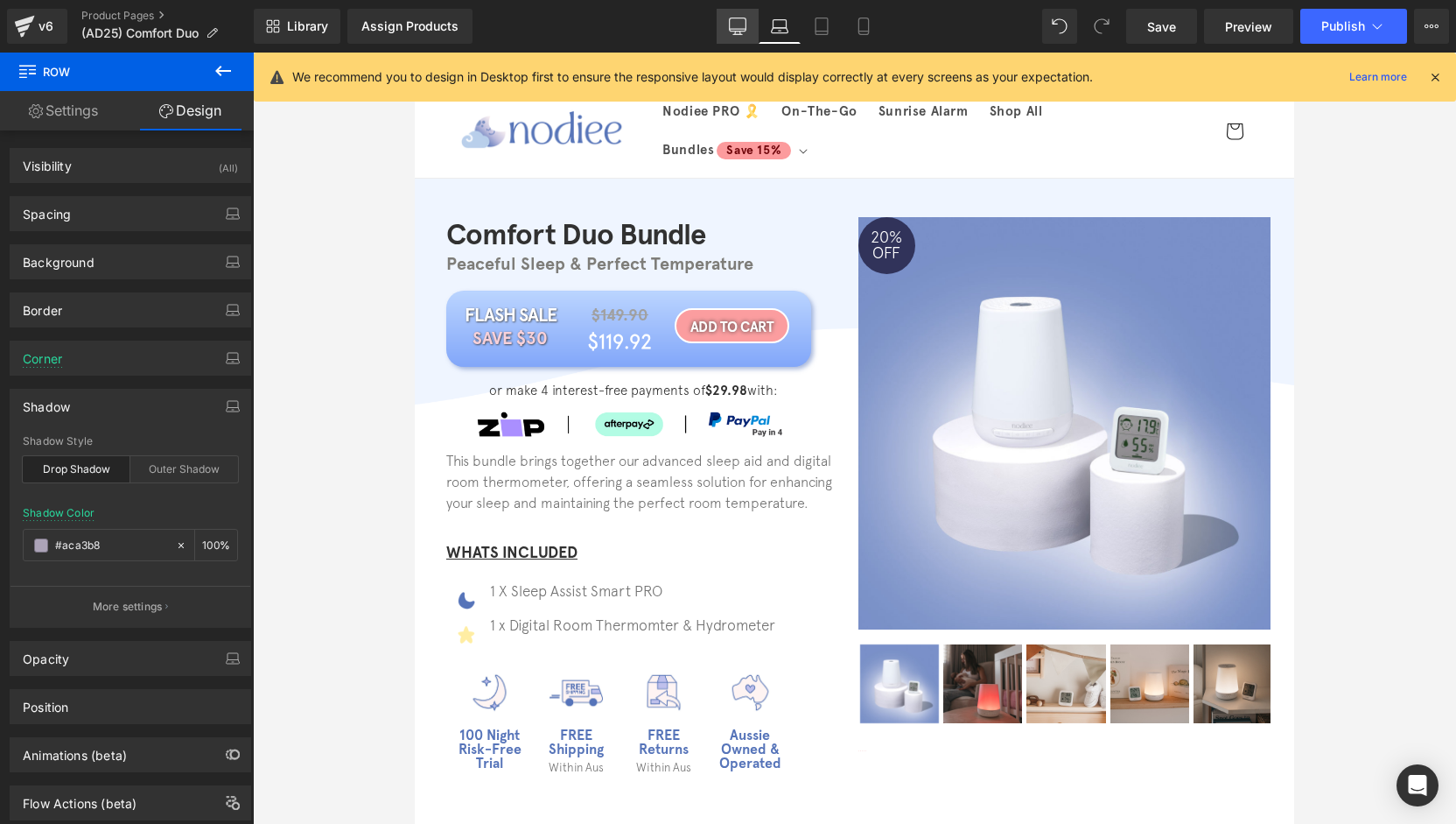
click at [737, 33] on icon at bounding box center [737, 26] width 17 height 17
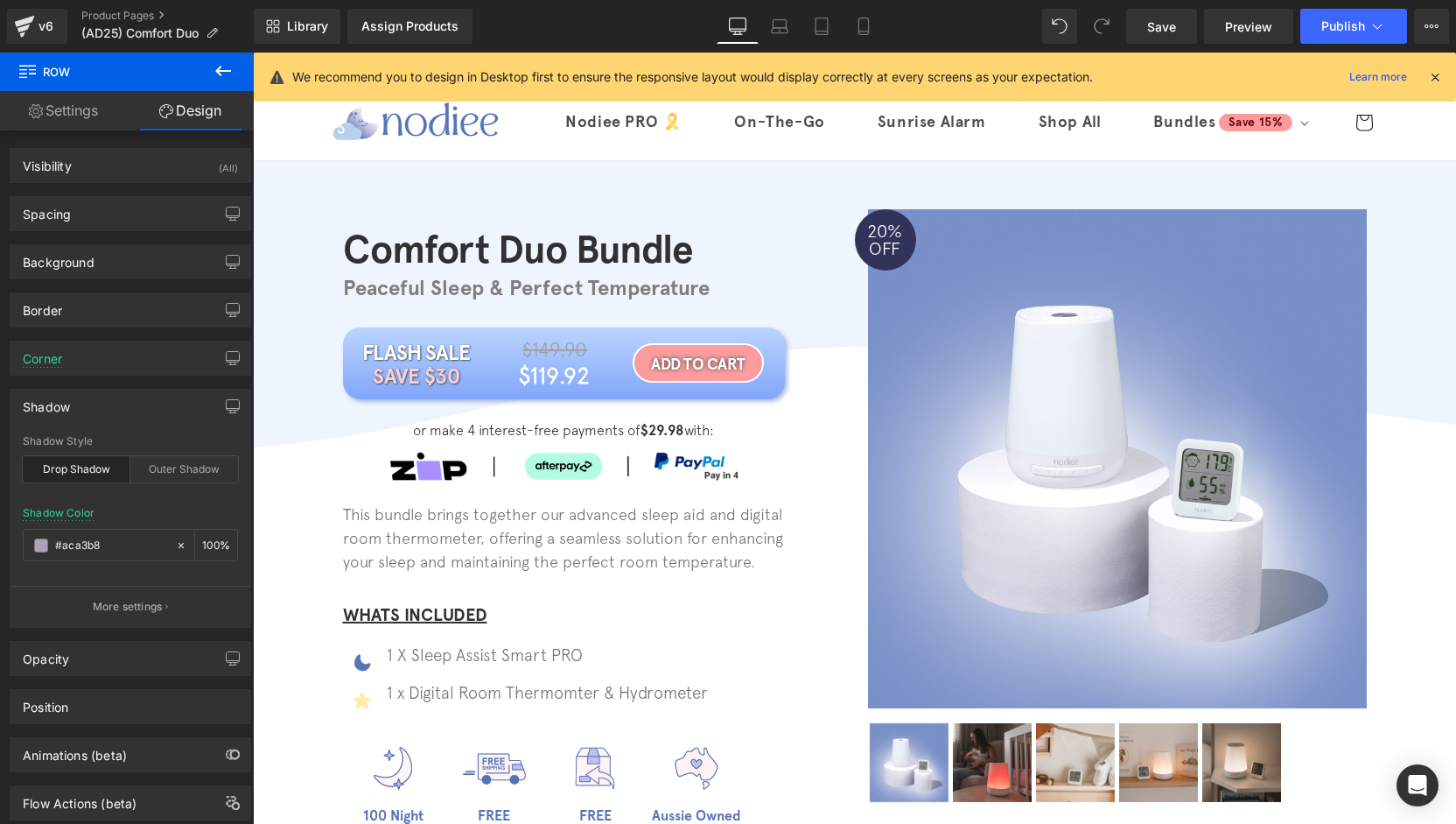
type input "100"
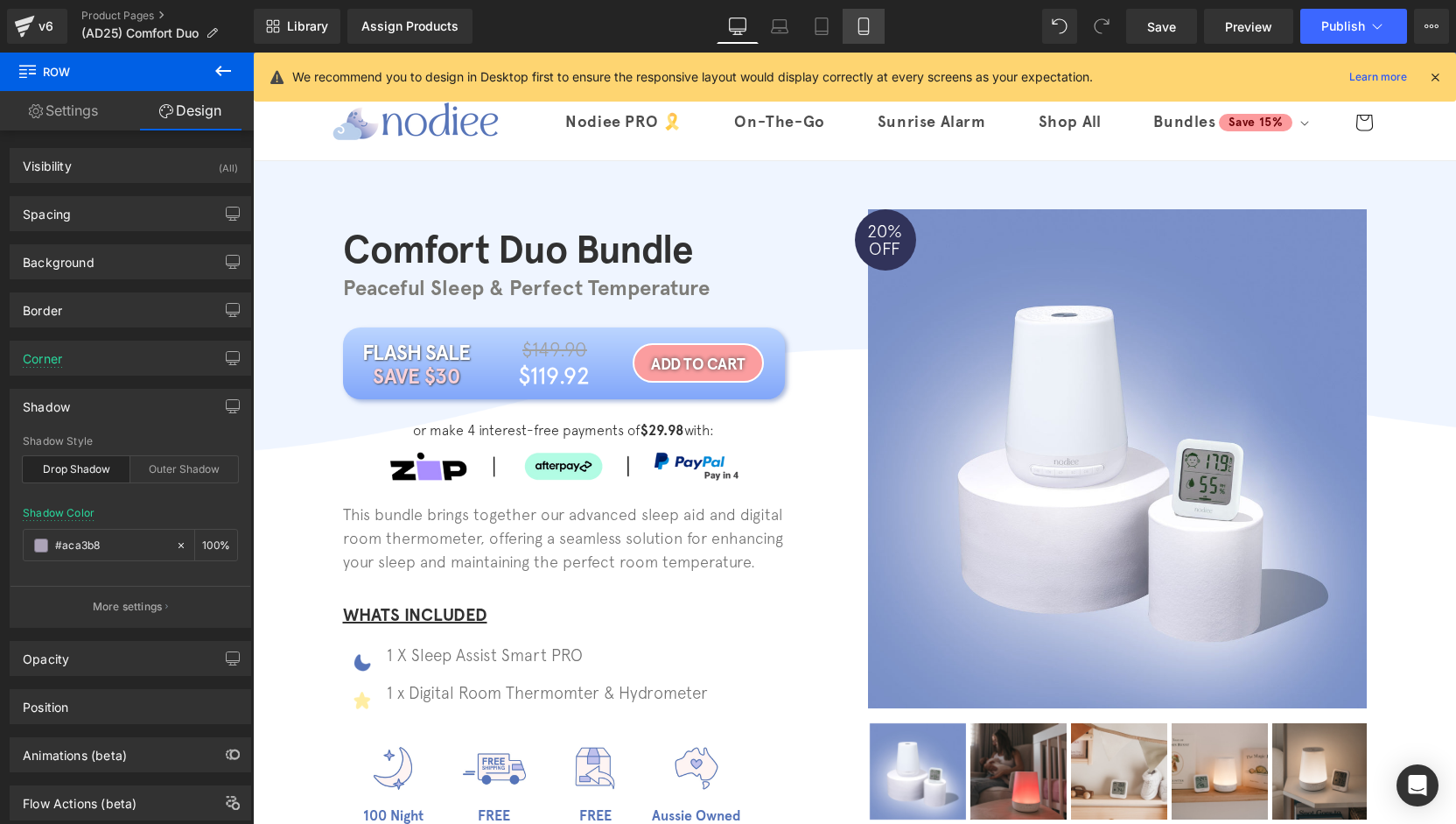
click at [853, 32] on link "Mobile" at bounding box center [864, 26] width 42 height 35
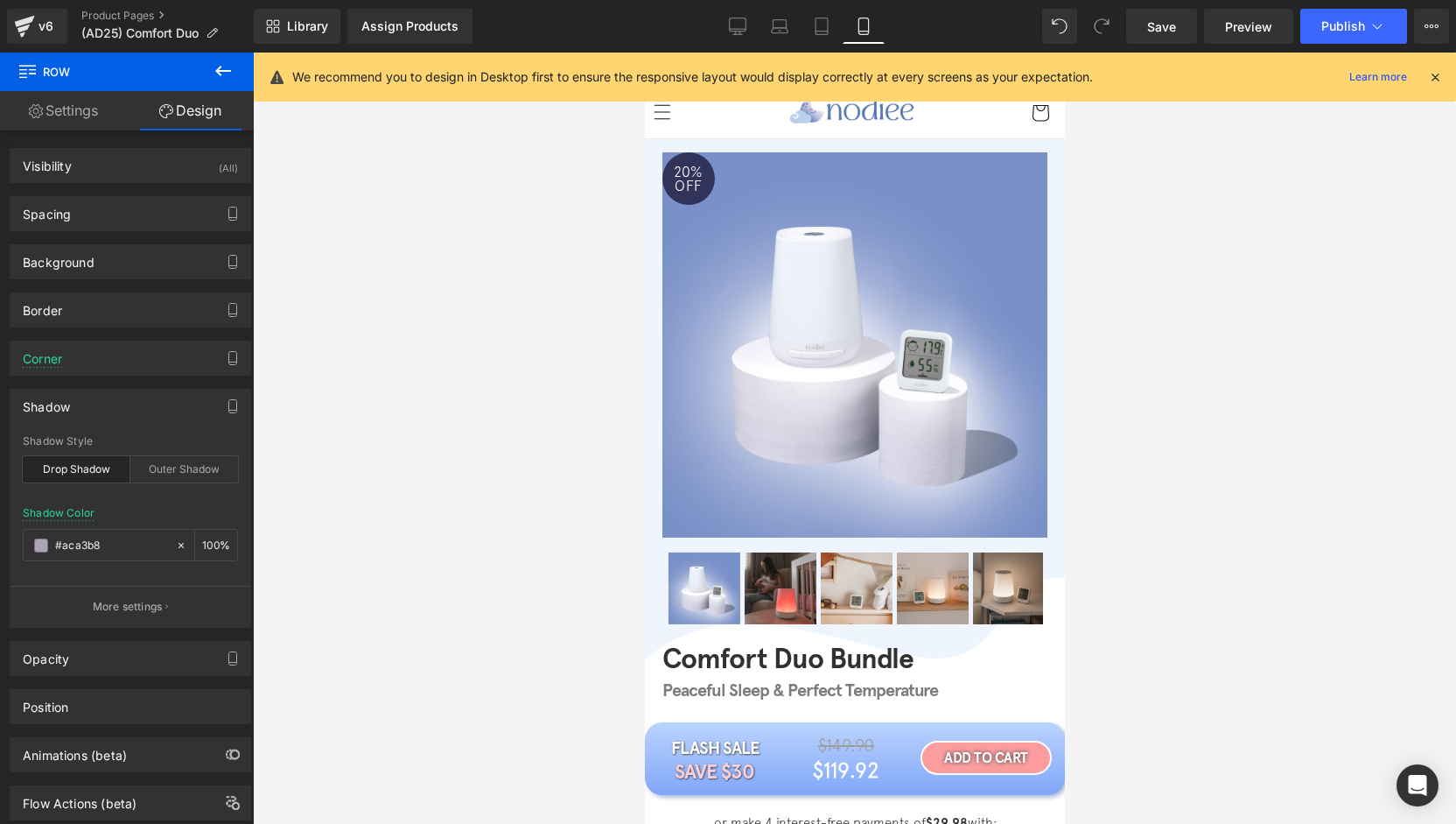
type input "#5674b9"
type input "50"
click at [838, 24] on link "Tablet" at bounding box center [822, 26] width 42 height 35
type input "#aca3b8"
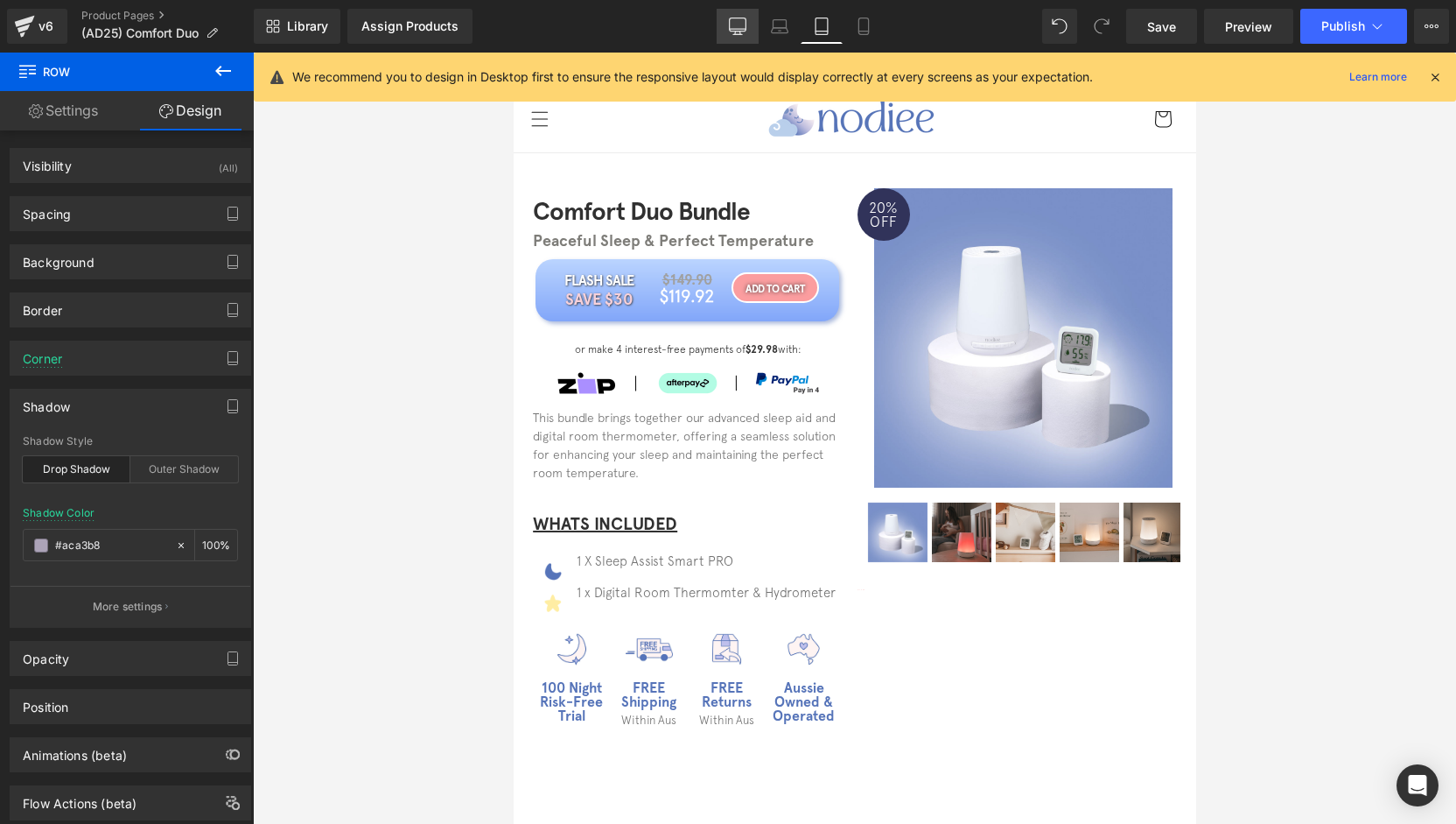
click at [747, 33] on link "Desktop" at bounding box center [737, 26] width 42 height 35
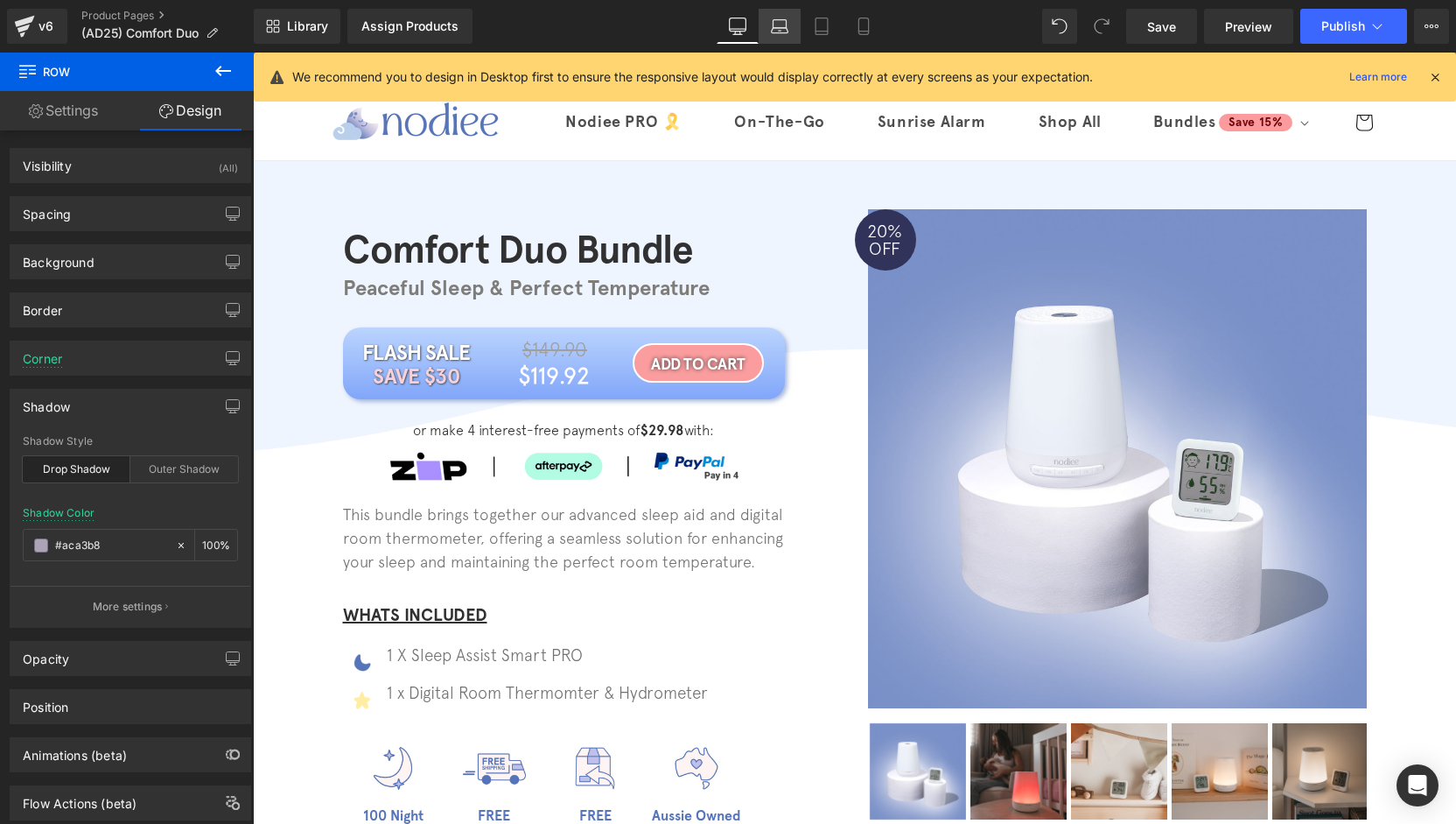
click at [783, 32] on icon at bounding box center [779, 26] width 17 height 17
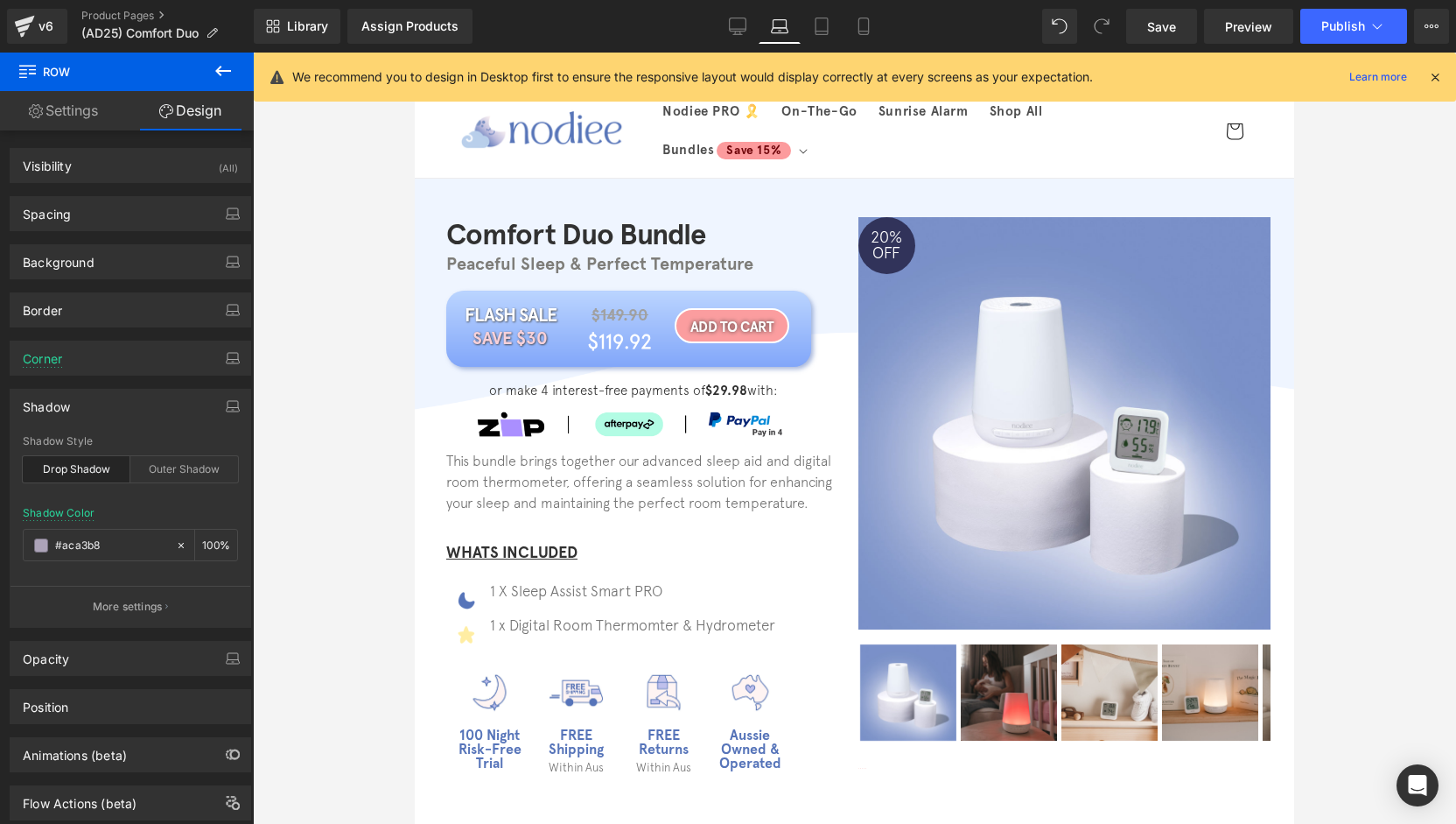
type input "100"
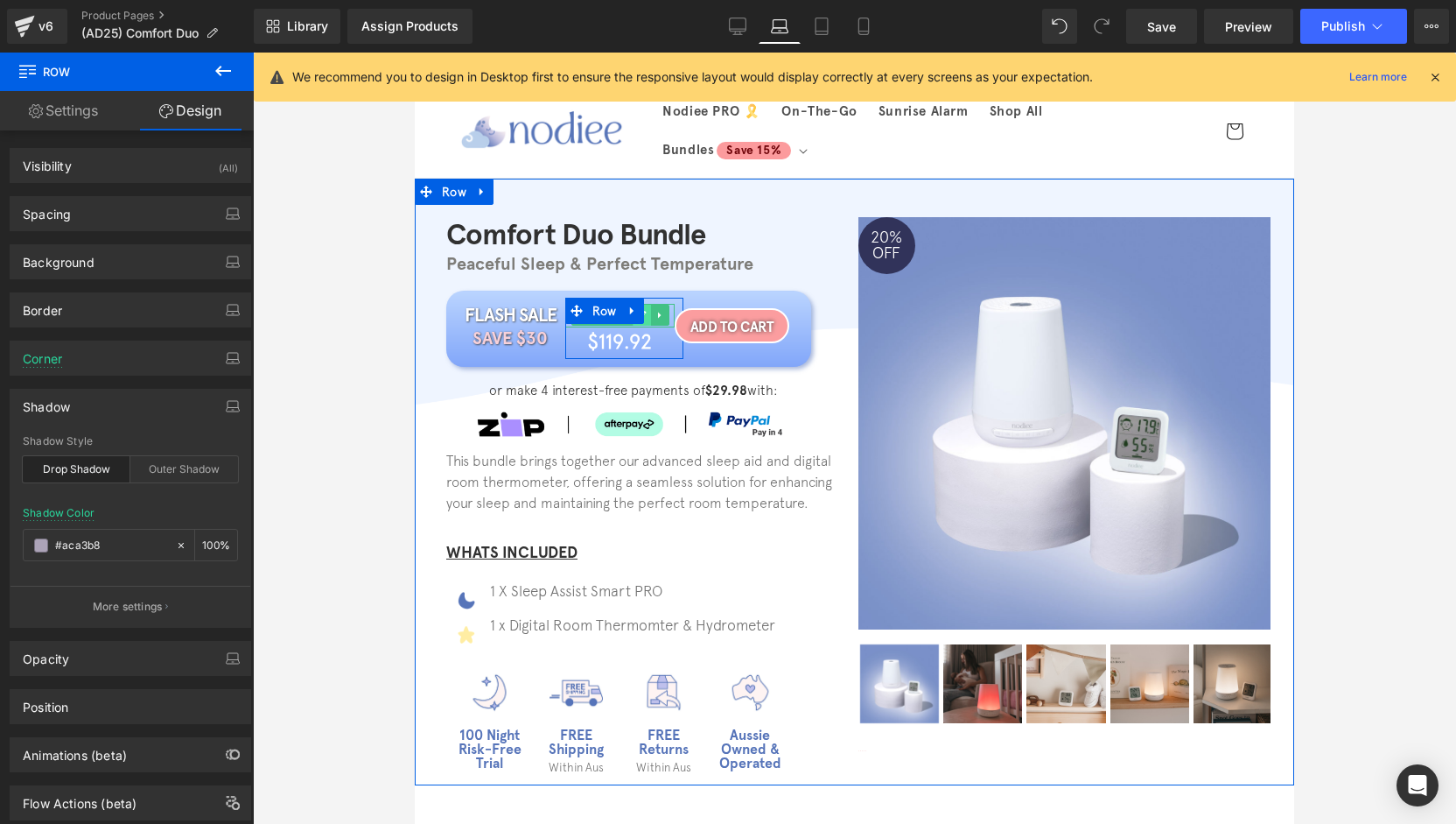
click at [641, 317] on link at bounding box center [641, 314] width 18 height 21
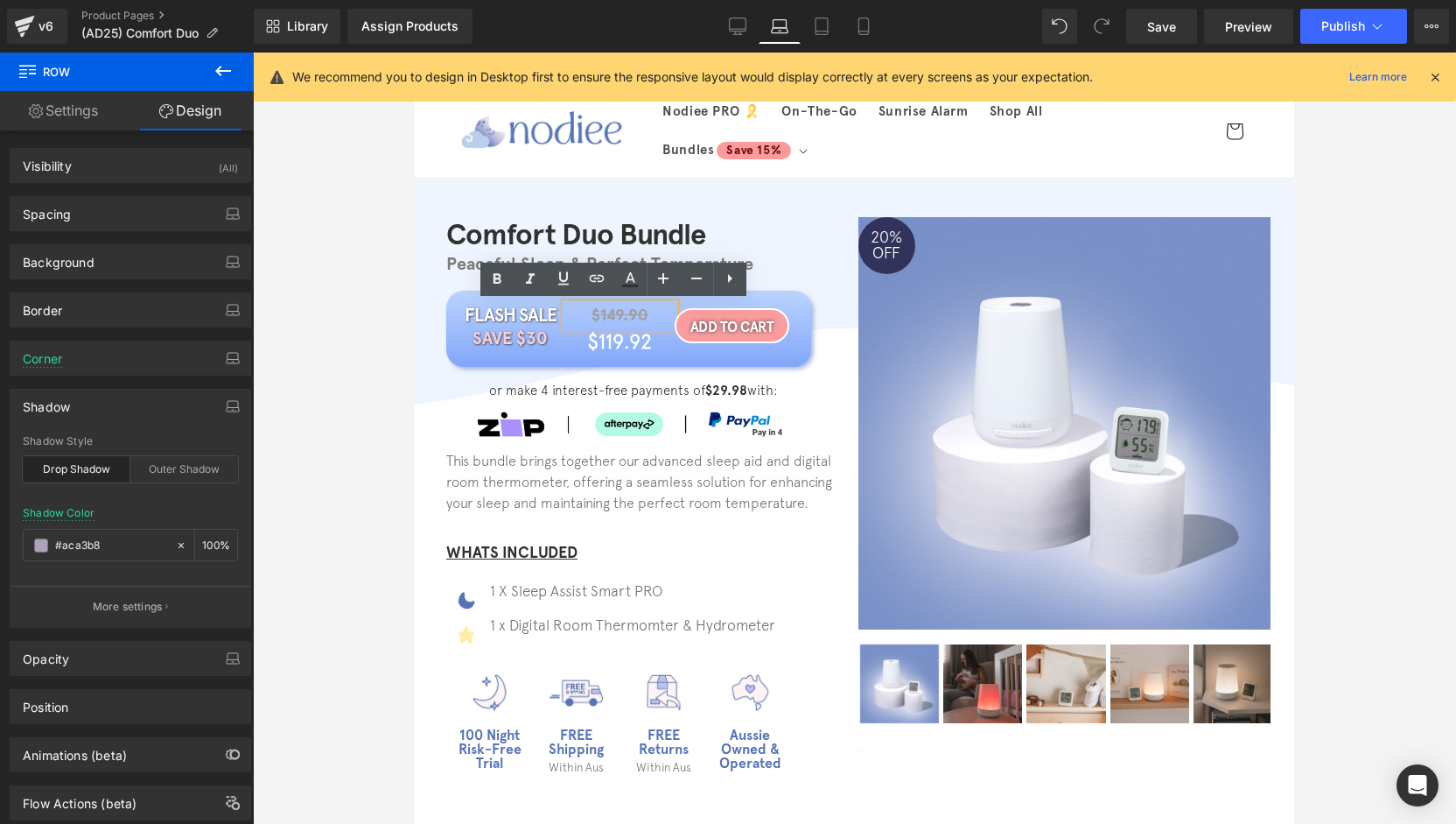
click at [635, 317] on span "$149.90" at bounding box center [620, 314] width 56 height 19
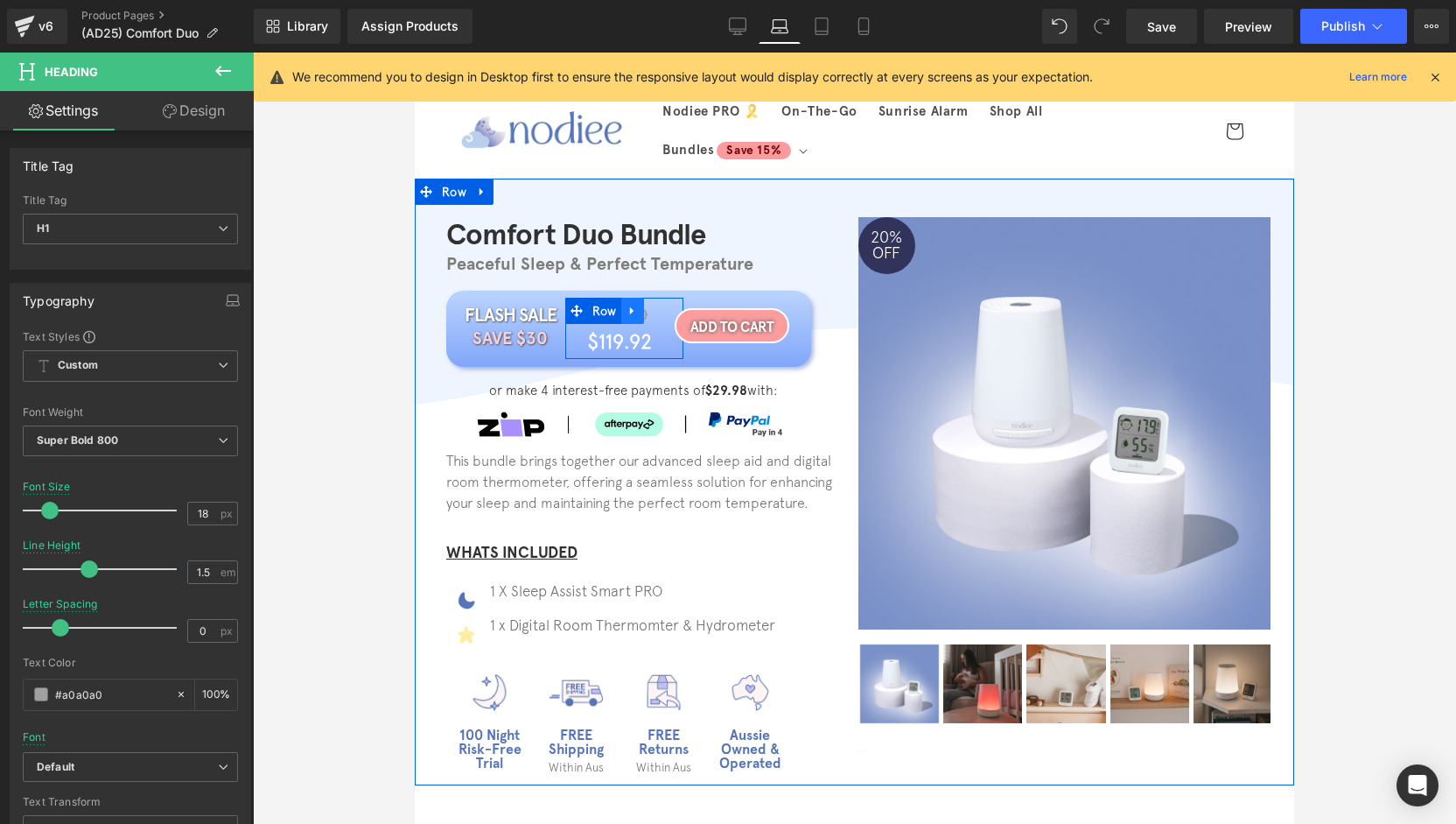
click at [628, 306] on icon at bounding box center [632, 310] width 12 height 13
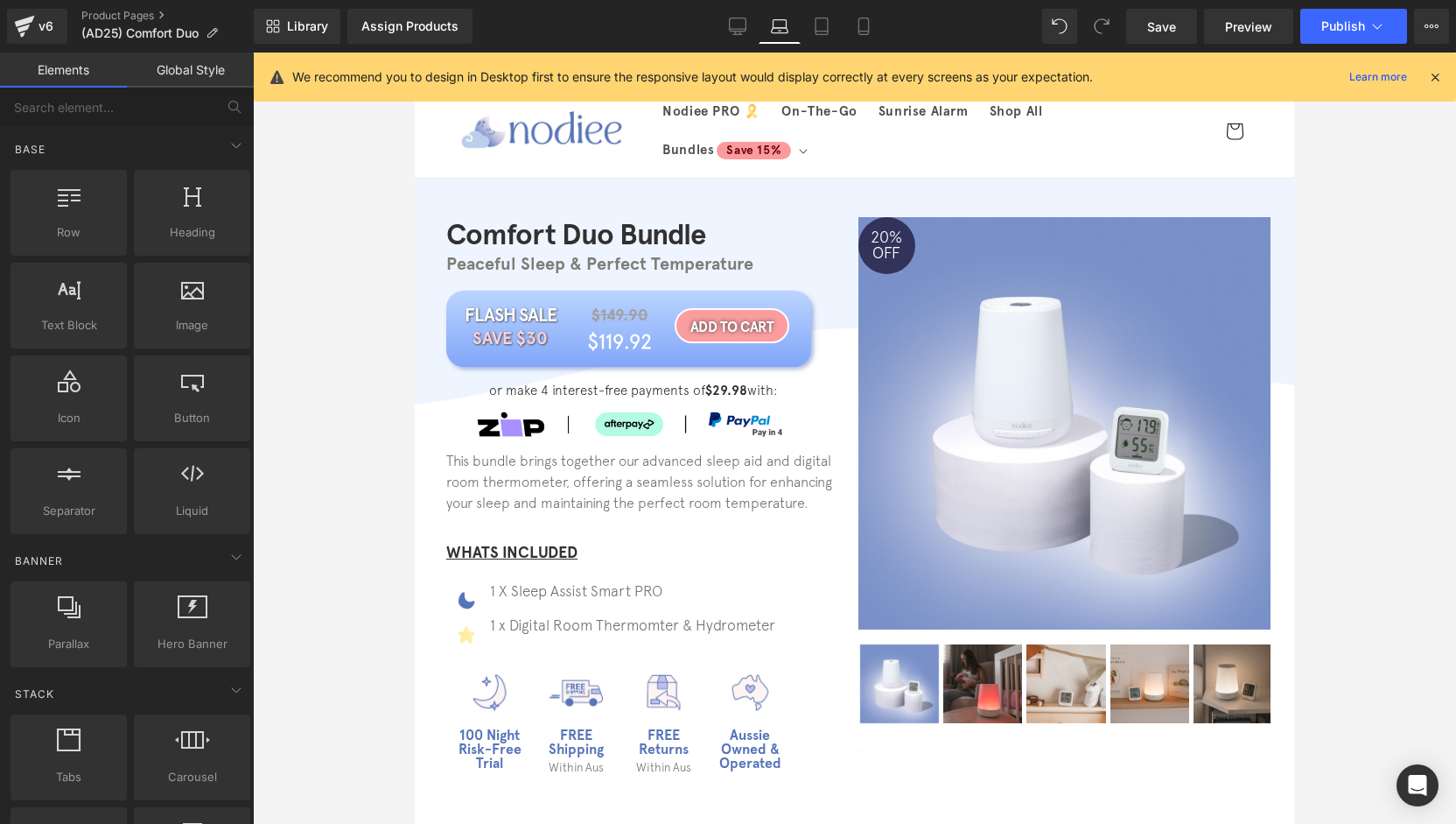
drag, startPoint x: 311, startPoint y: 391, endPoint x: 327, endPoint y: 387, distance: 16.5
click at [311, 391] on div at bounding box center [855, 438] width 1203 height 771
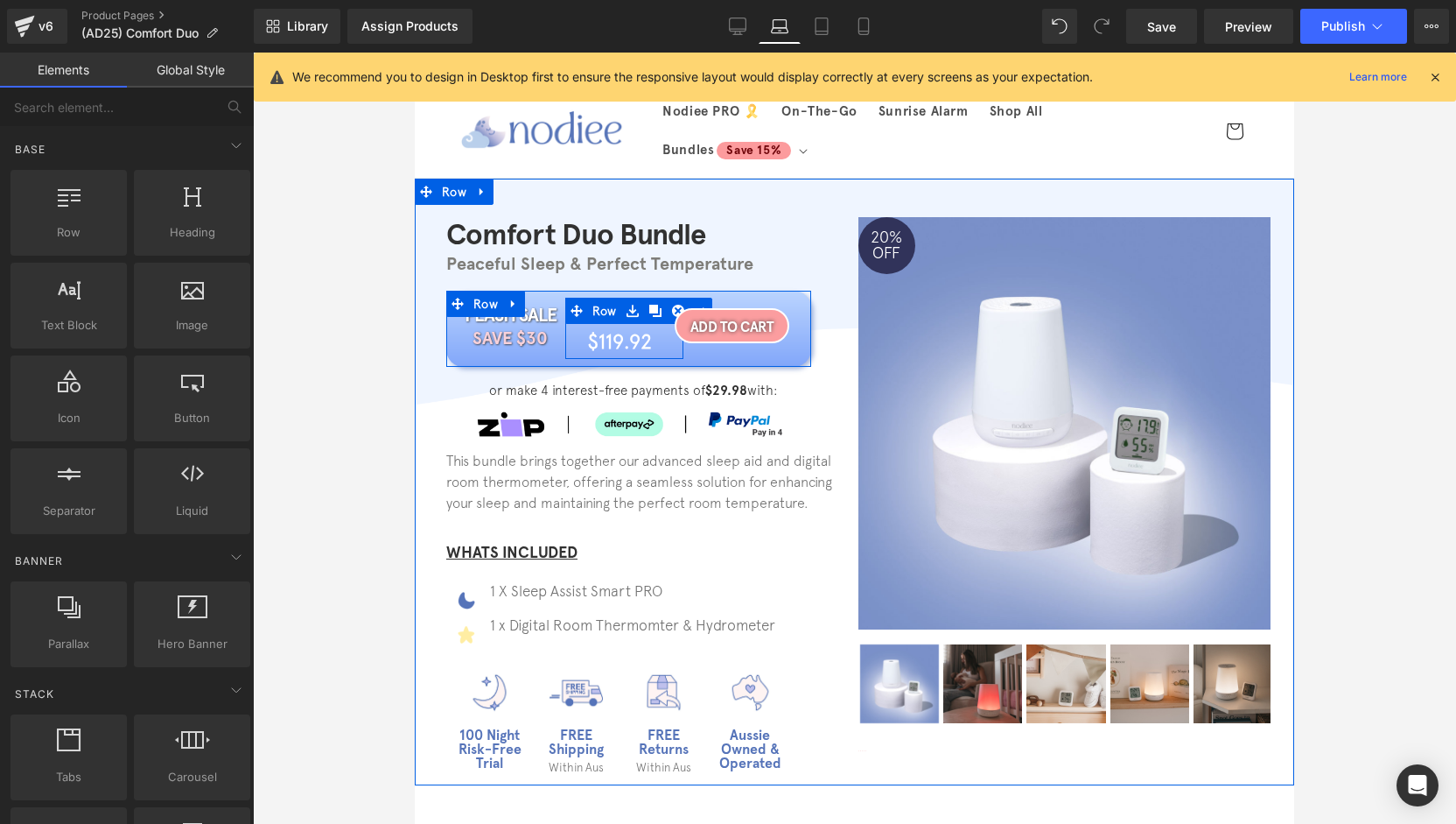
click at [415, 53] on div at bounding box center [415, 53] width 0 height 0
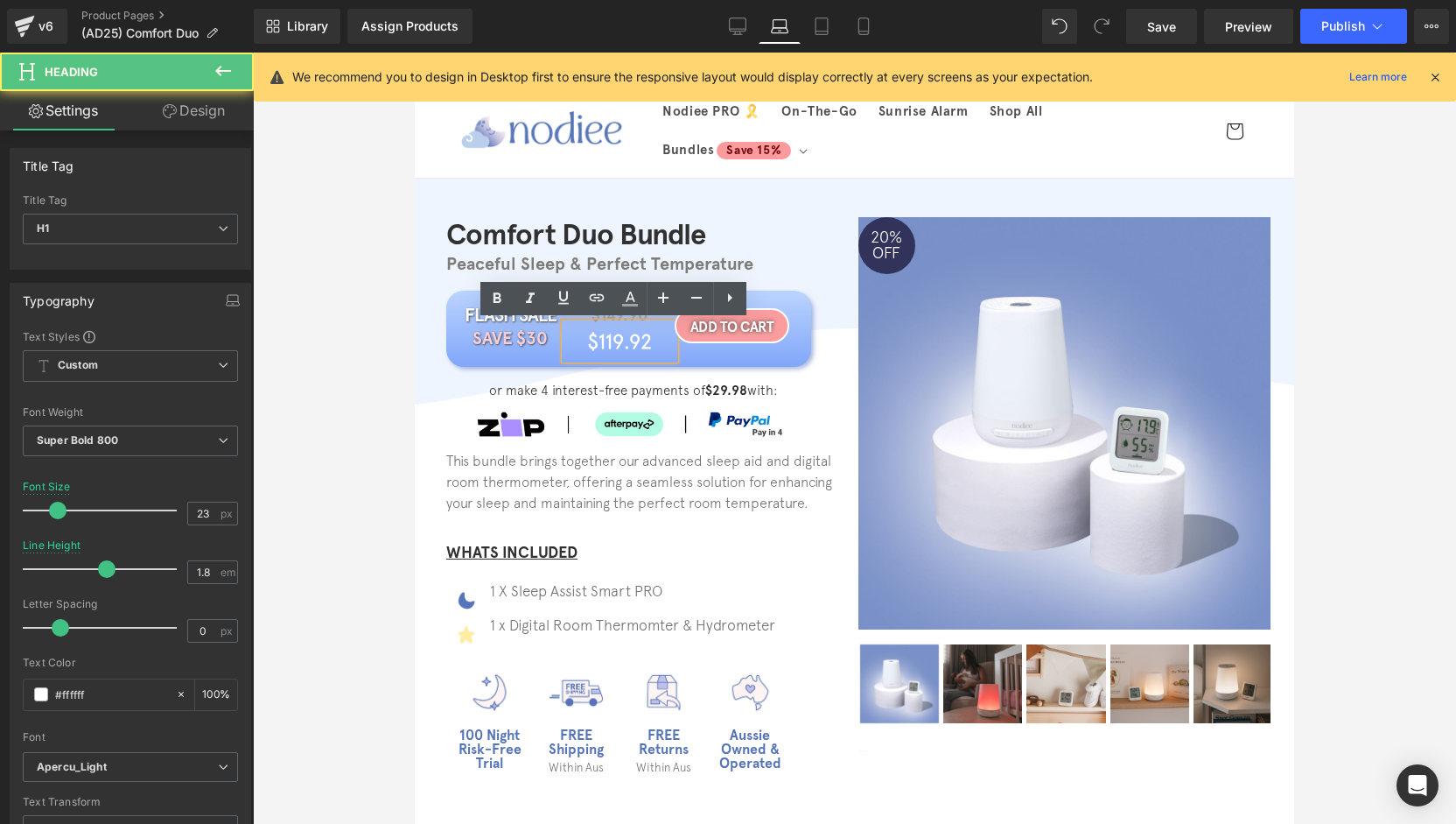
click at [616, 323] on div "$119.92" at bounding box center [620, 340] width 110 height 36
click at [611, 323] on div "$119.92" at bounding box center [620, 340] width 110 height 36
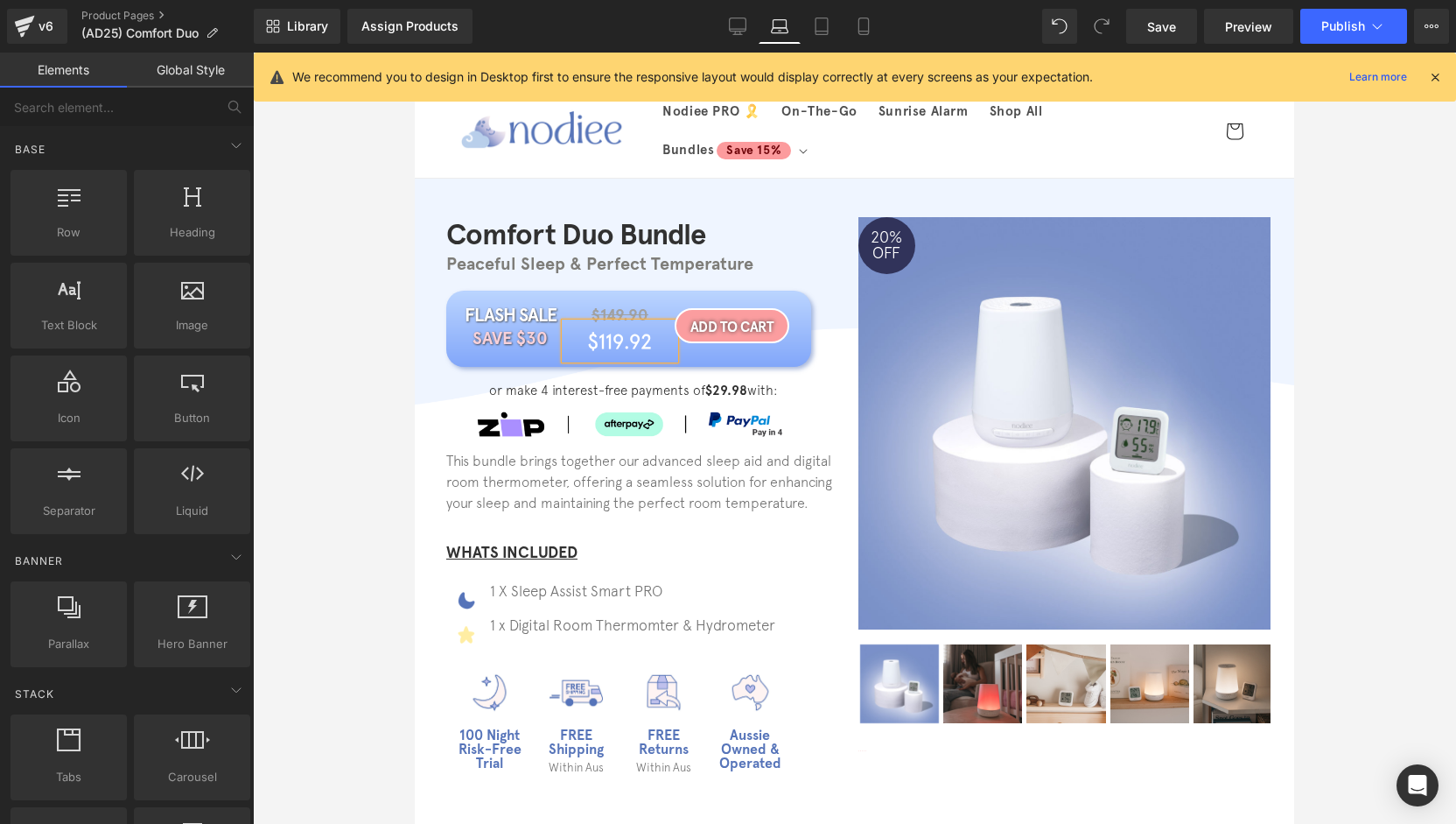
click at [1309, 330] on div at bounding box center [855, 438] width 1203 height 771
click at [740, 21] on icon at bounding box center [737, 26] width 17 height 17
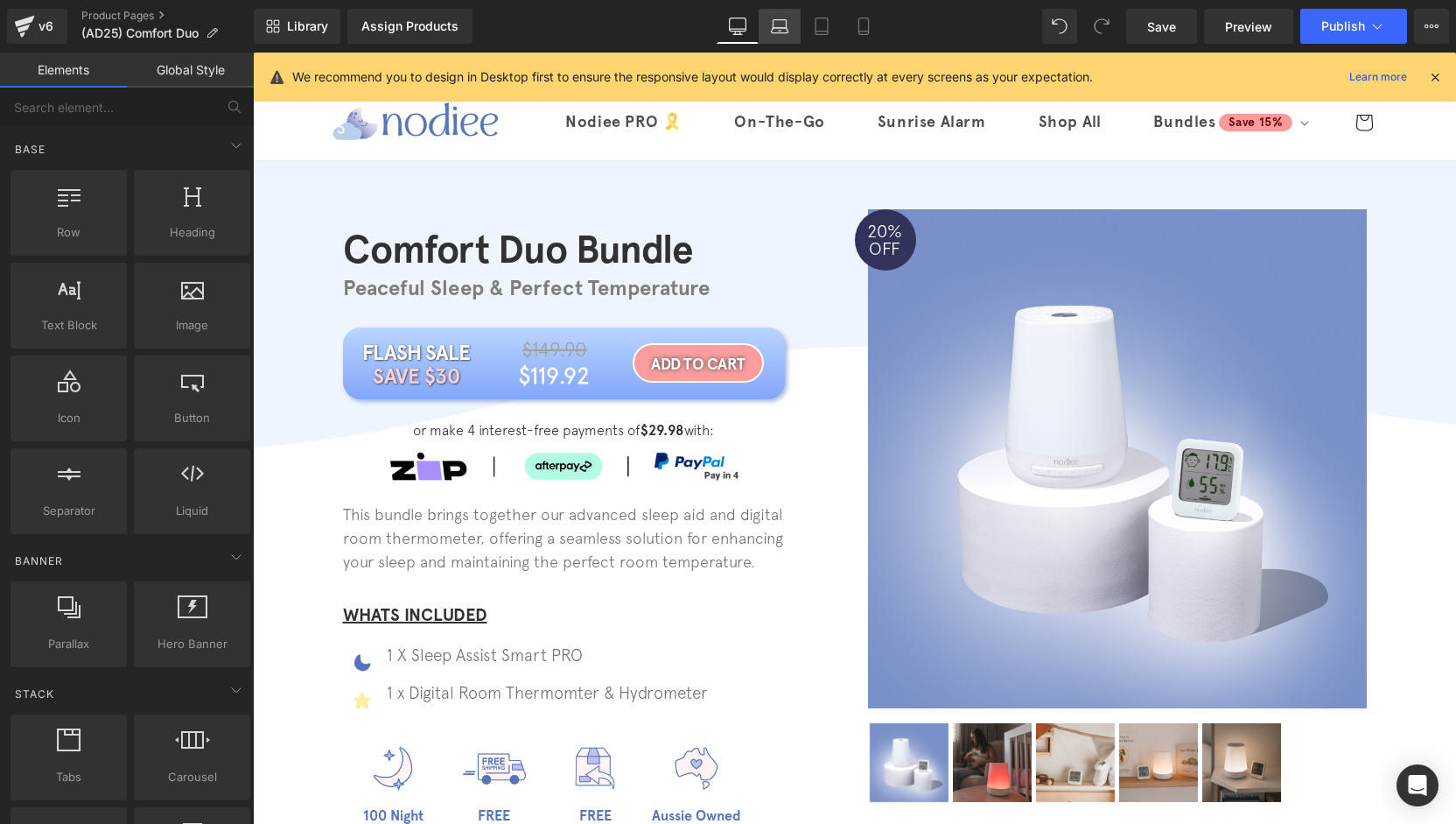
scroll to position [108, 0]
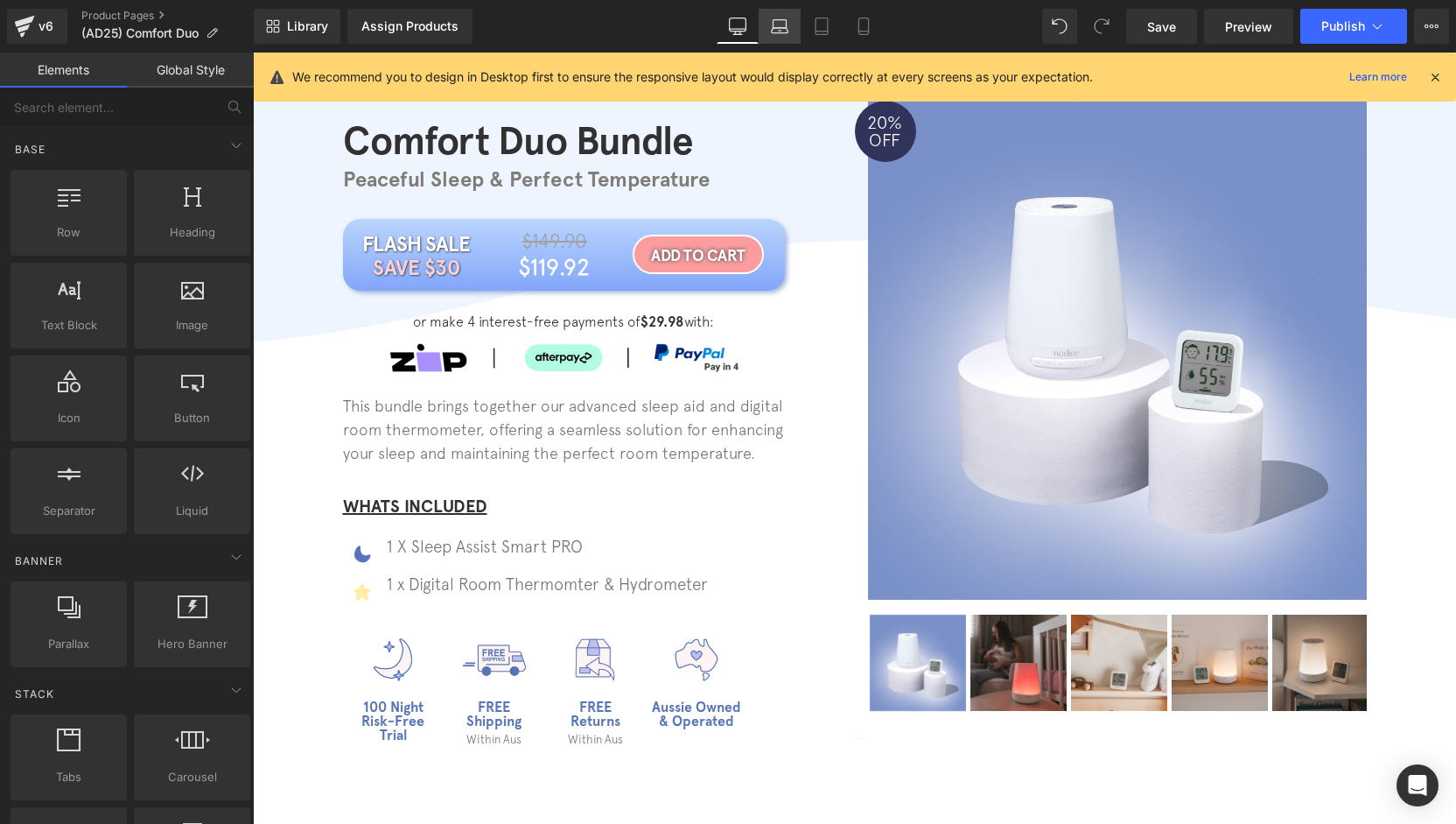
click at [785, 32] on icon at bounding box center [779, 26] width 17 height 17
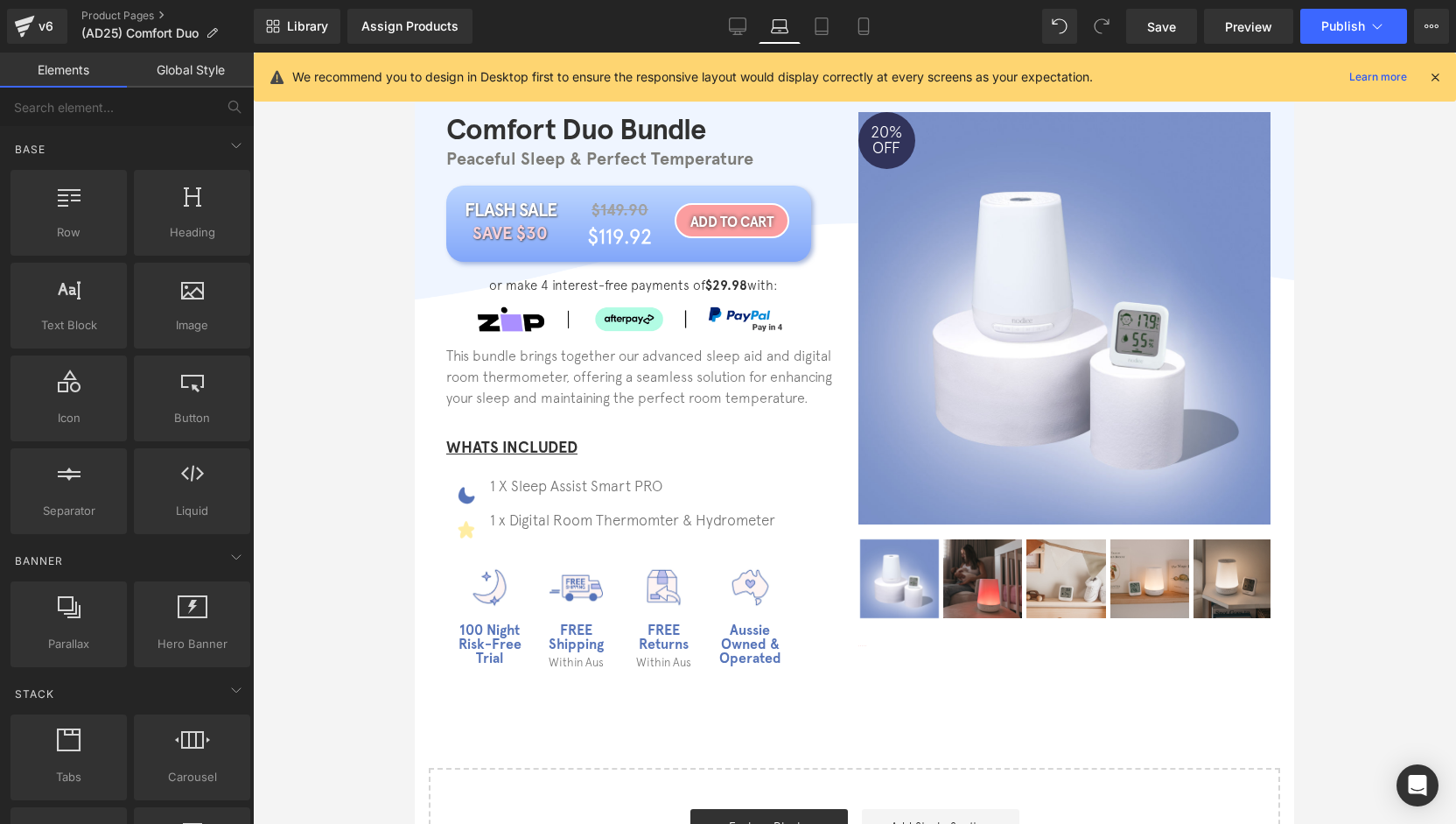
scroll to position [0, 0]
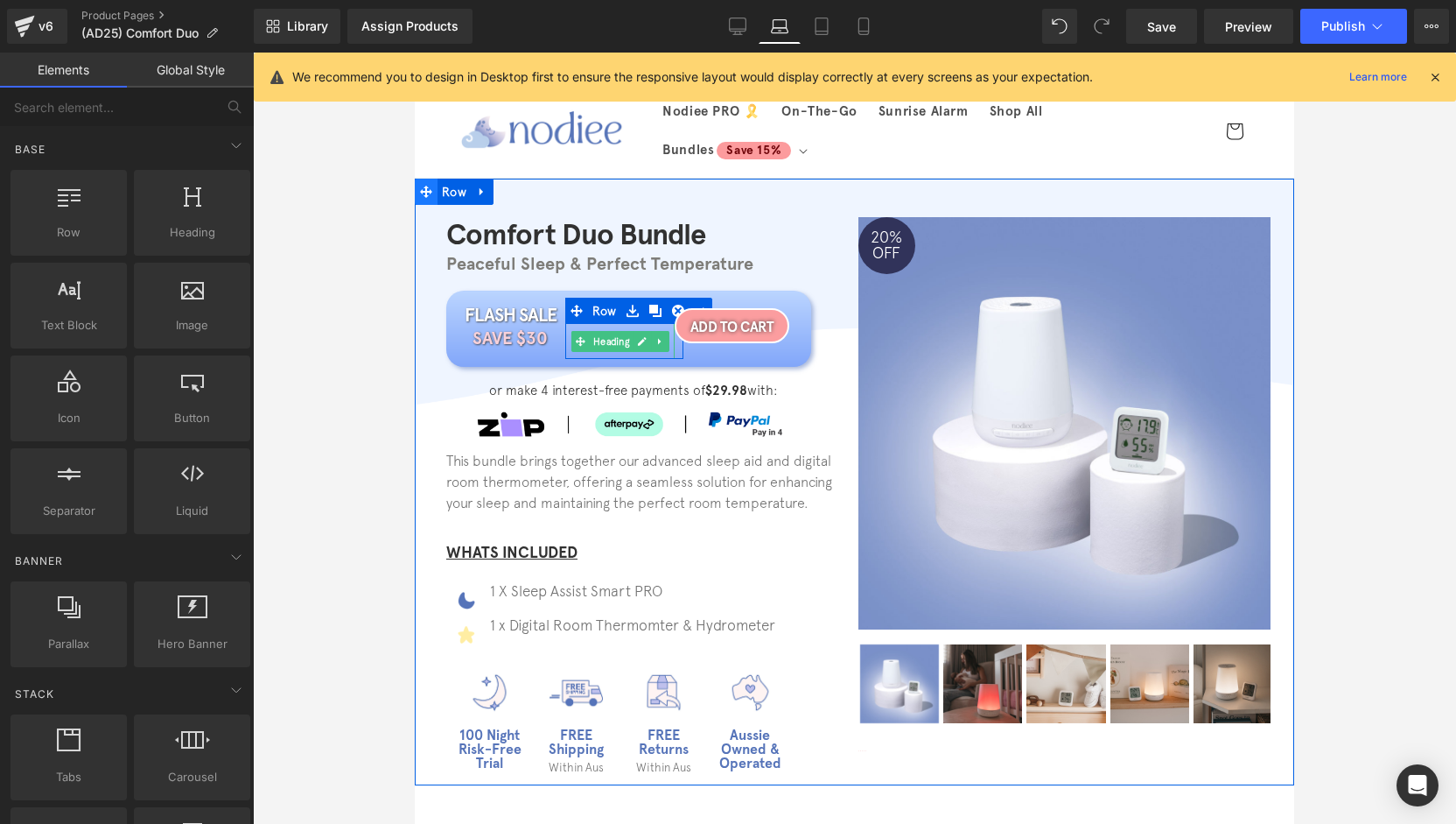
click at [605, 343] on span "Heading" at bounding box center [610, 341] width 44 height 21
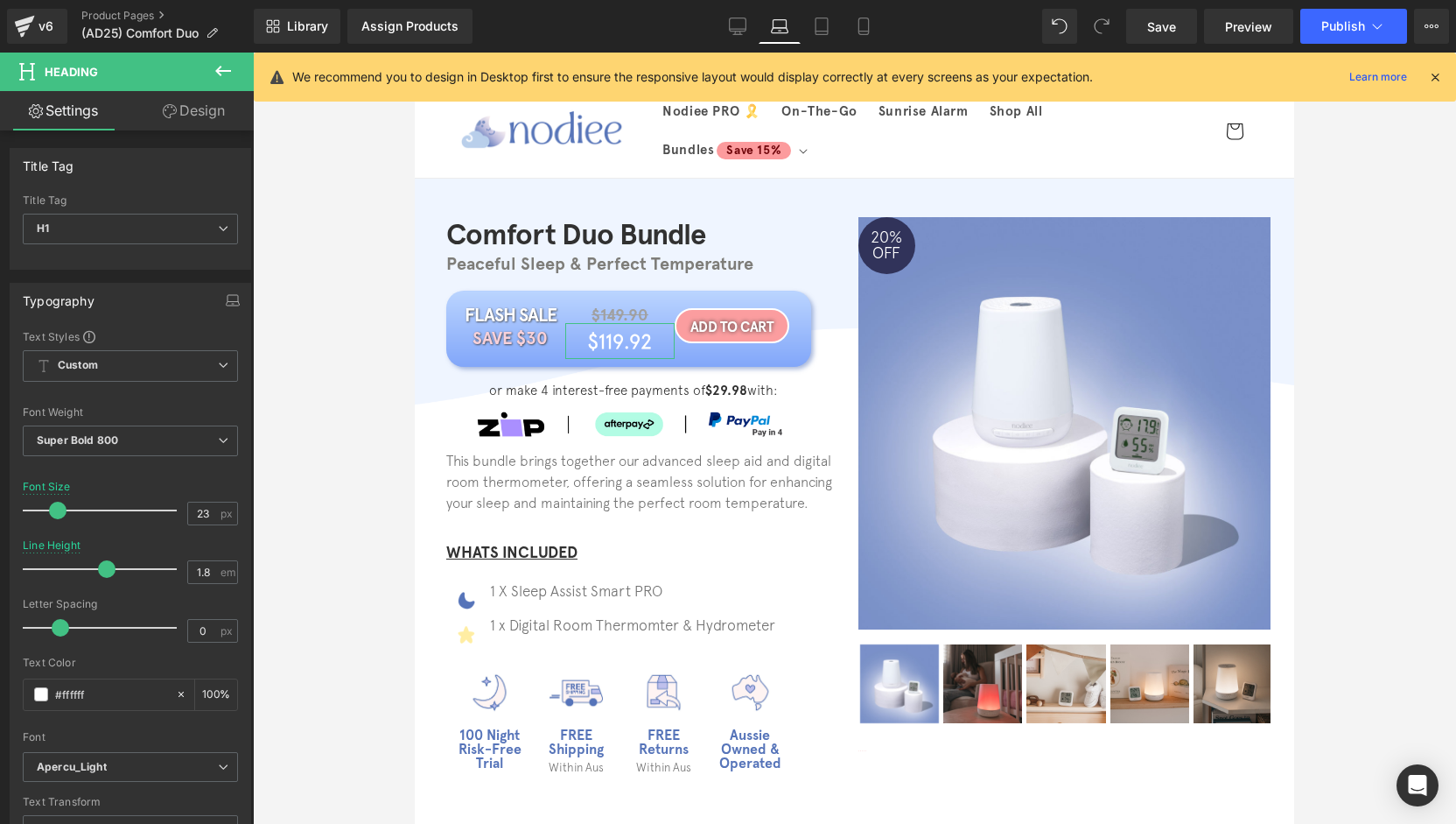
click at [240, 115] on link "Design" at bounding box center [193, 110] width 127 height 39
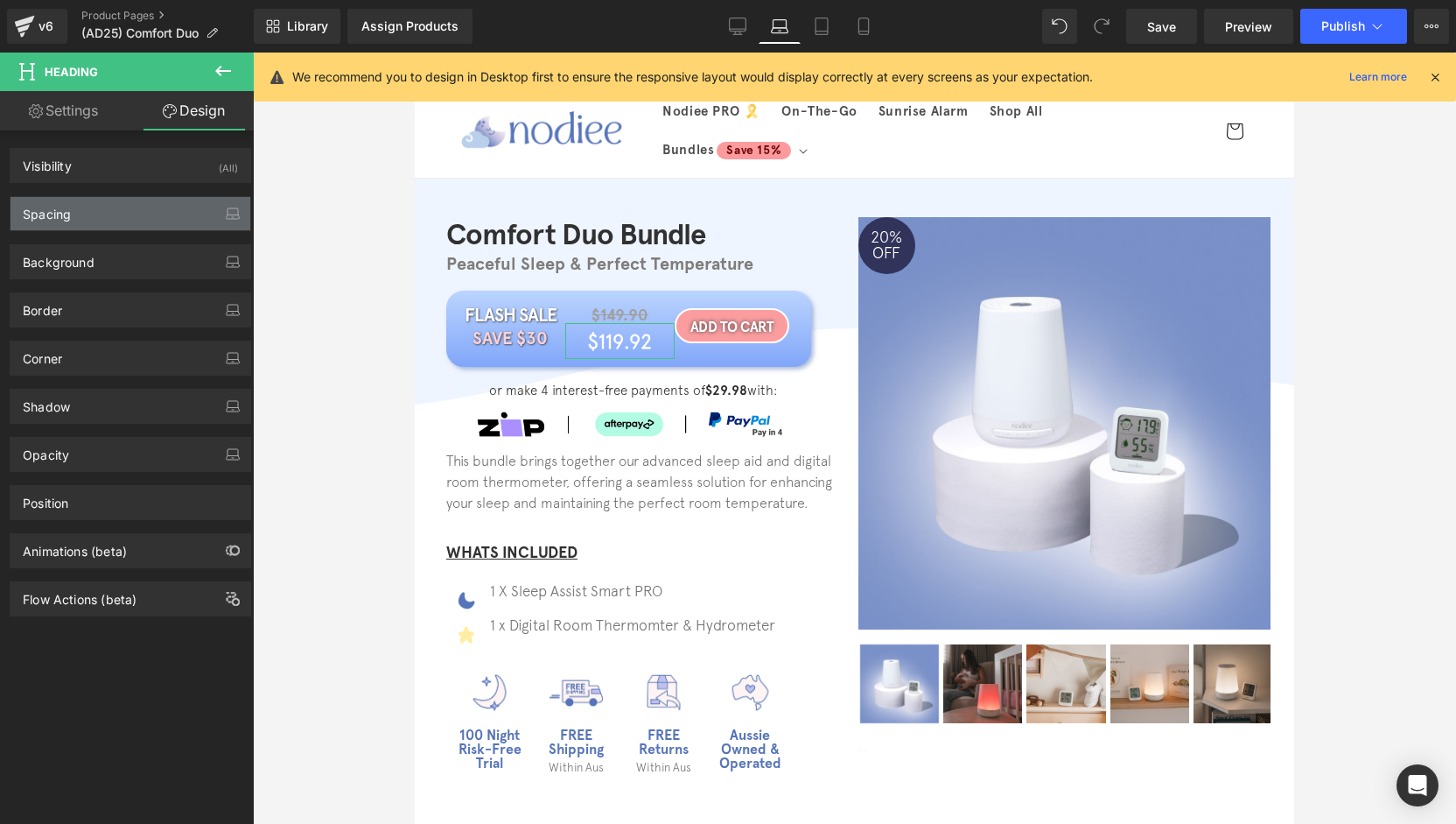
click at [110, 220] on div "Spacing" at bounding box center [130, 213] width 240 height 33
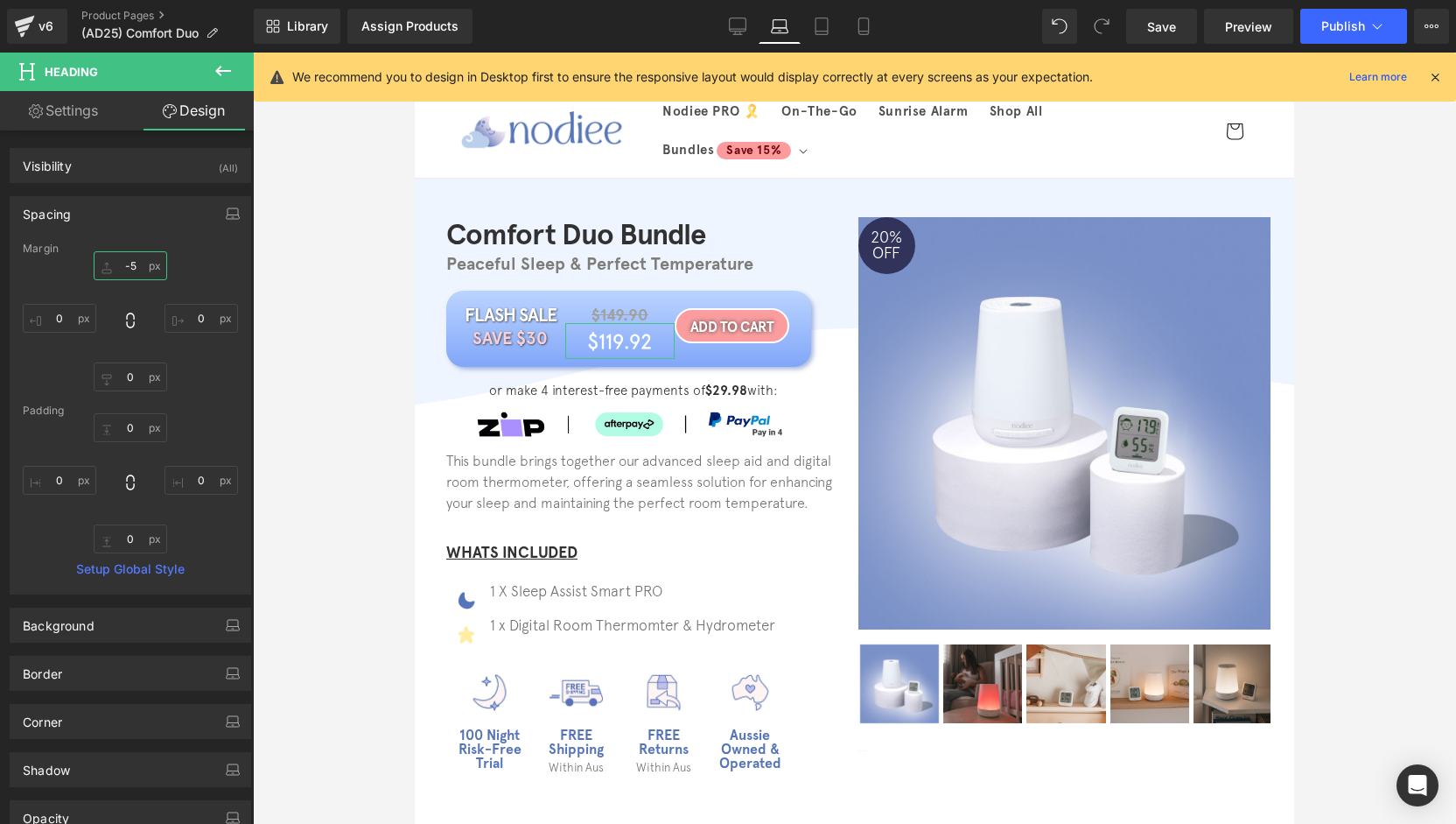
click at [133, 266] on input "-5" at bounding box center [130, 266] width 74 height 29
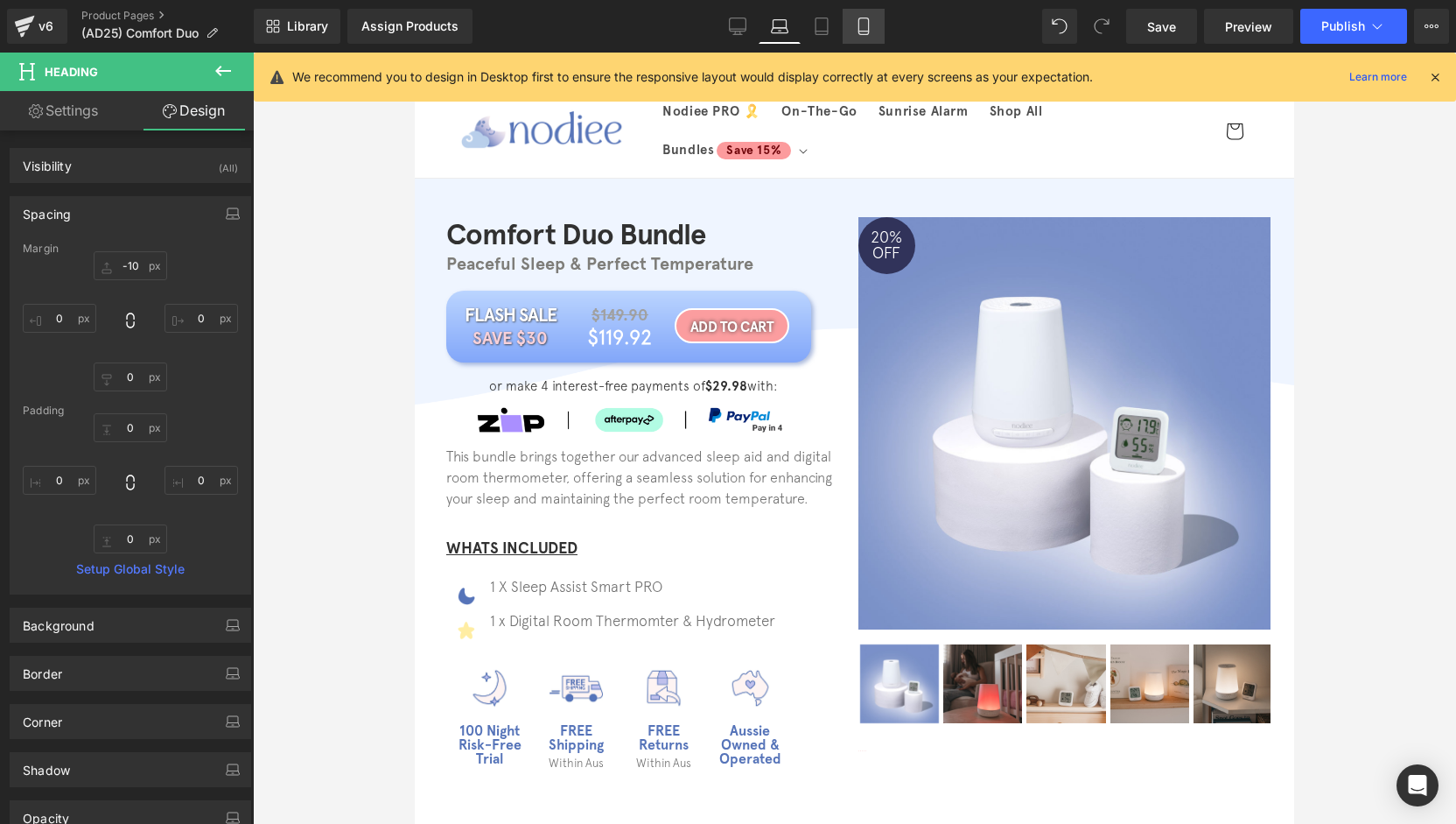
click at [863, 41] on link "Mobile" at bounding box center [864, 26] width 42 height 35
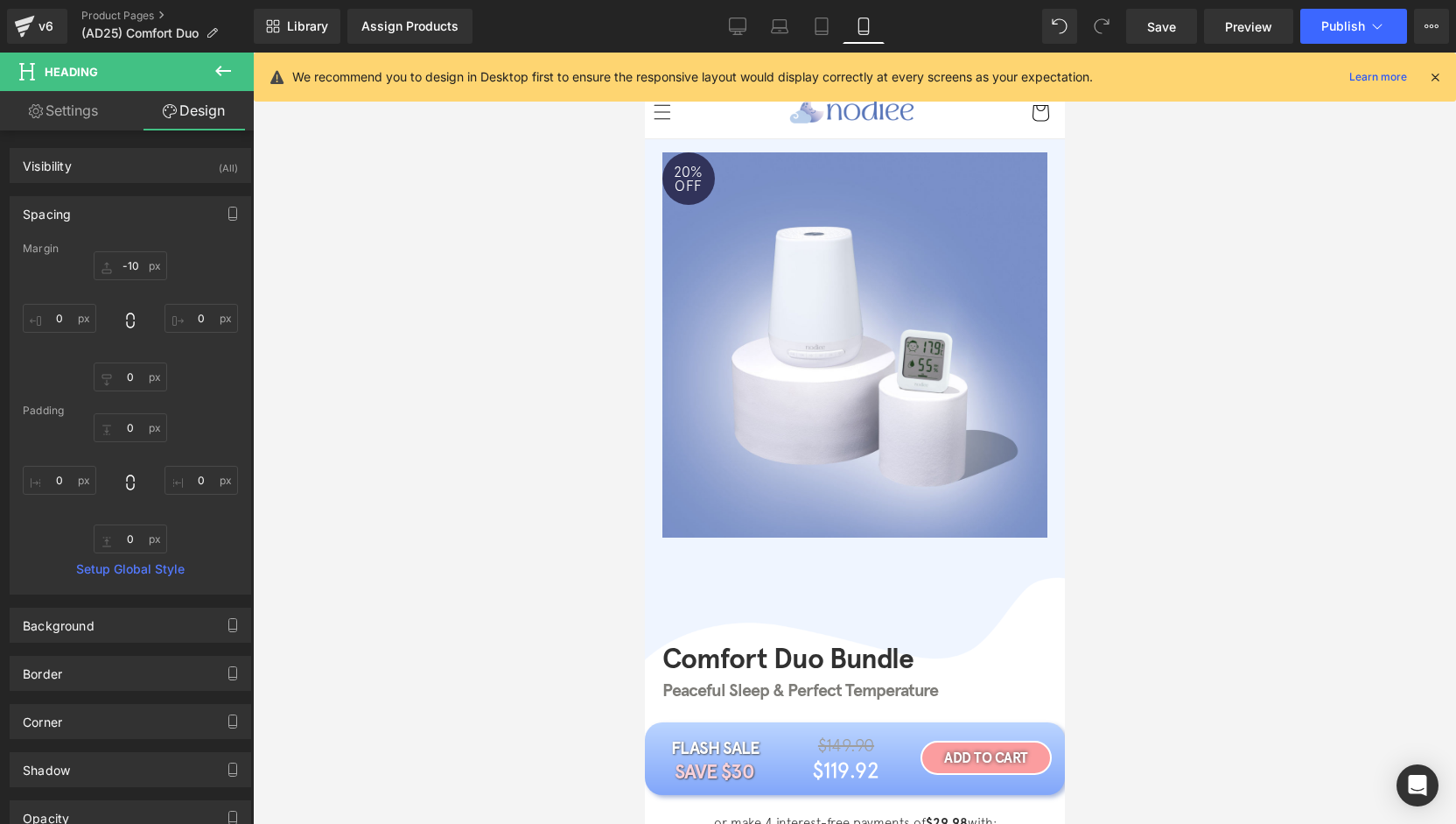
type input "5"
type input "0"
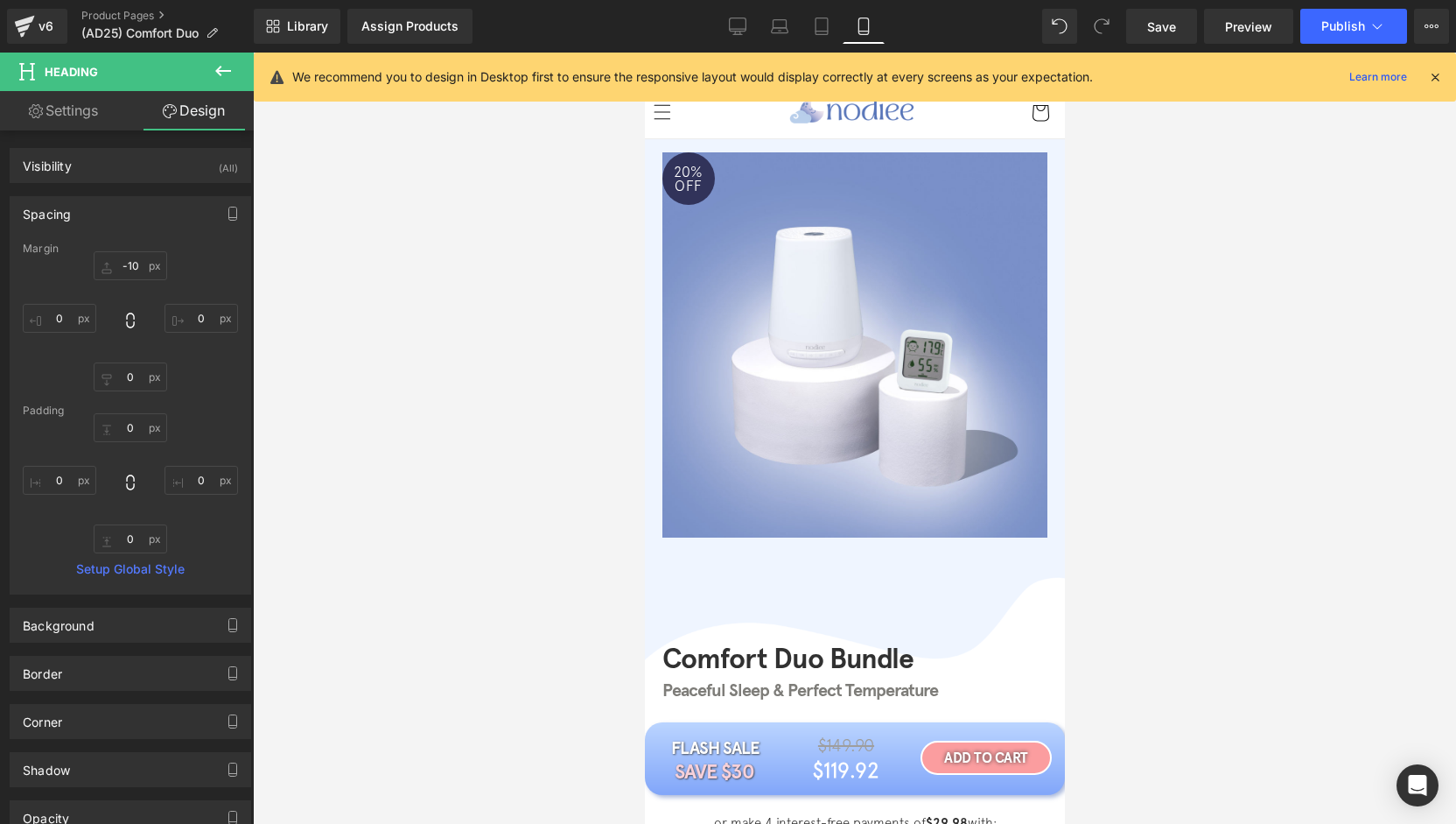
type input "20"
type input "0"
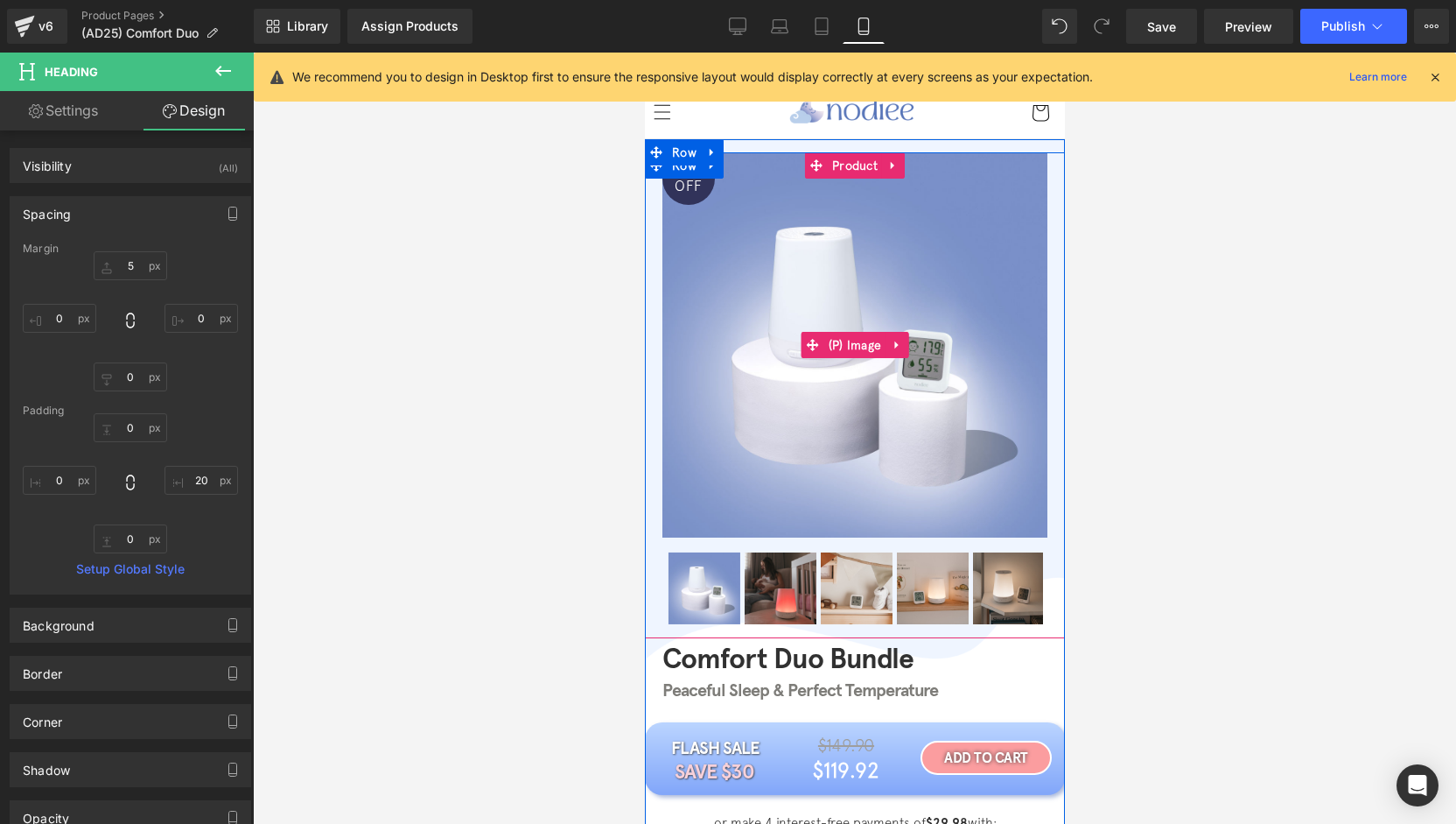
scroll to position [88, 0]
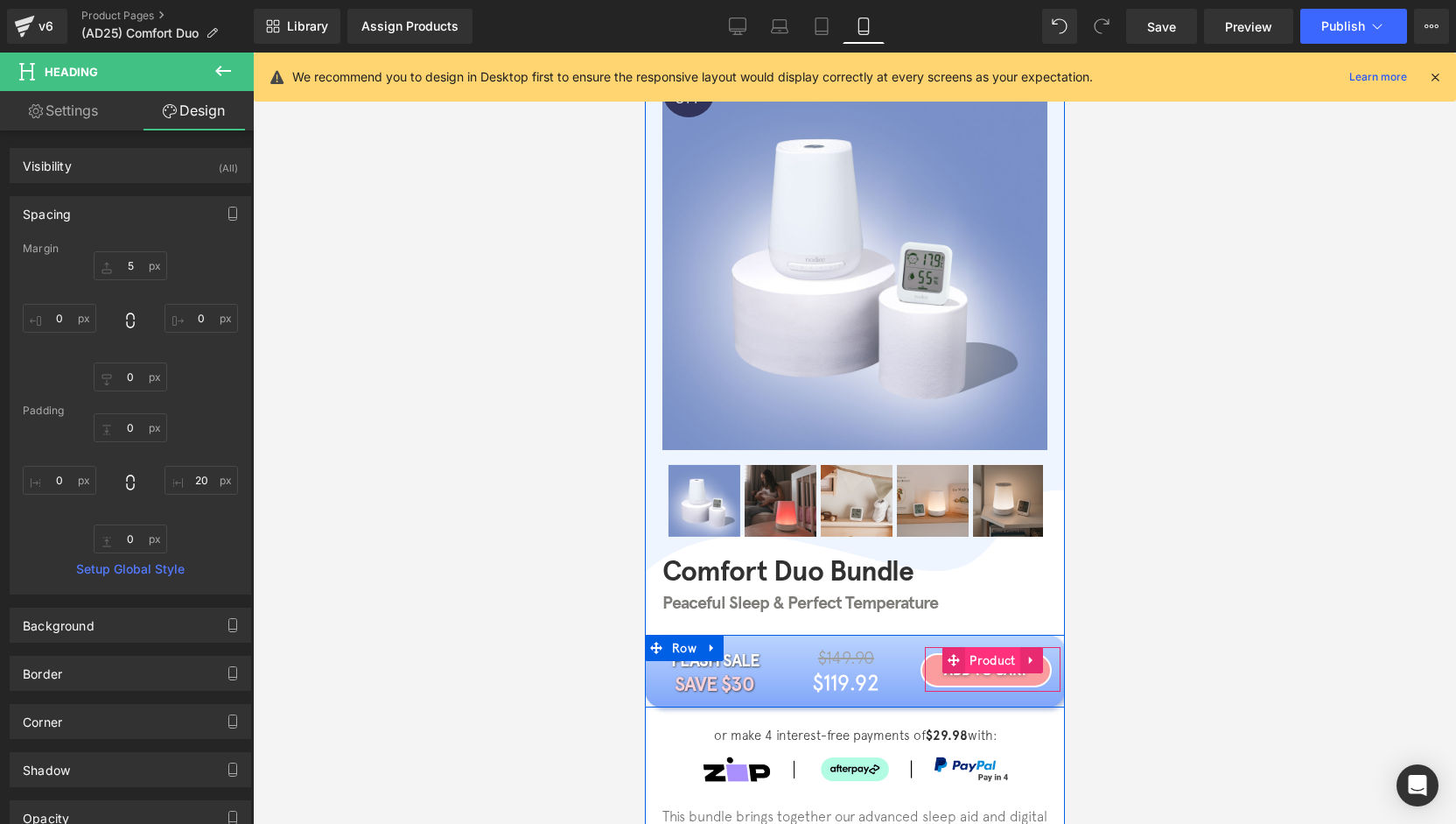
click at [989, 663] on span "Product" at bounding box center [991, 660] width 55 height 26
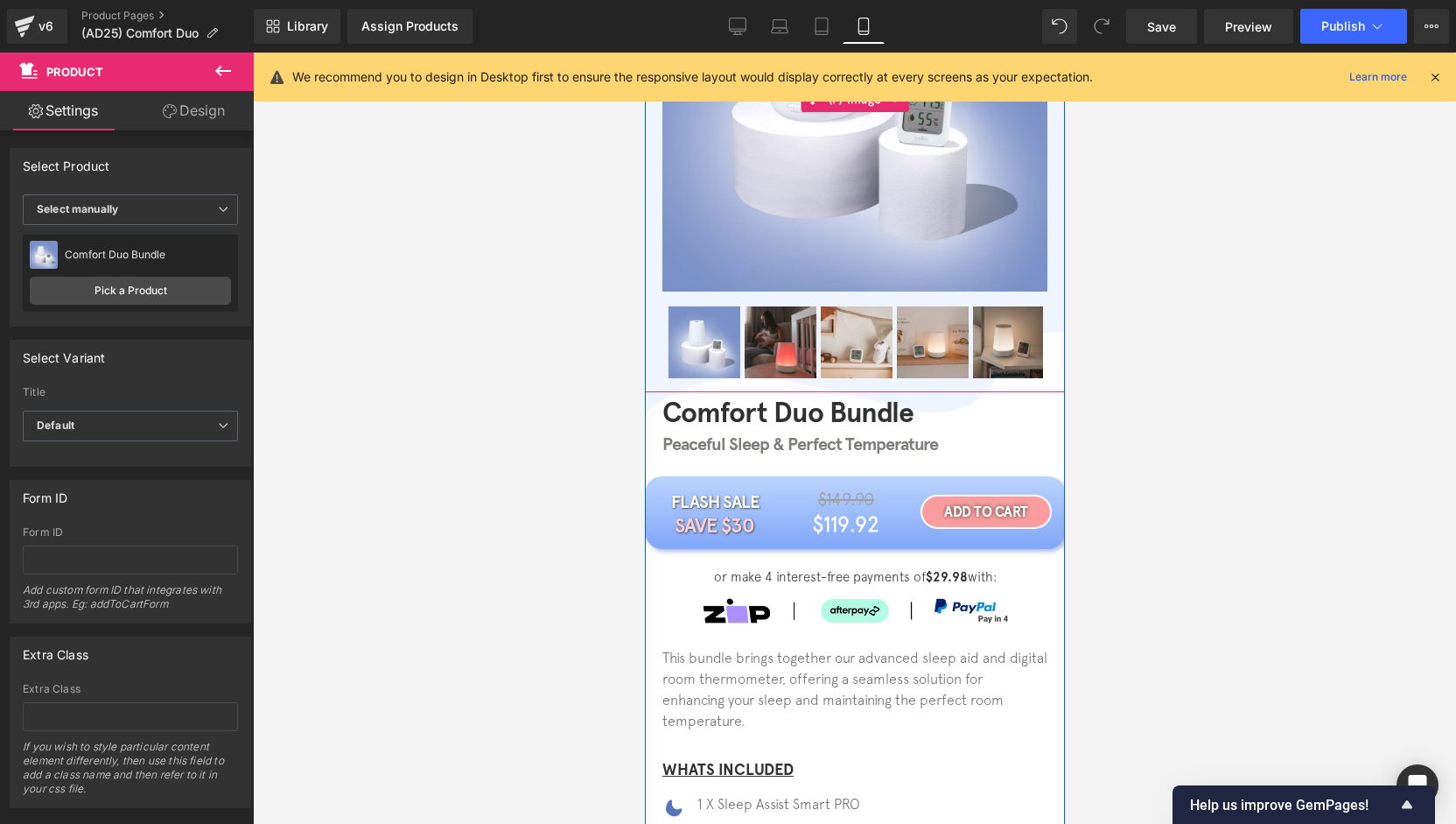
scroll to position [263, 0]
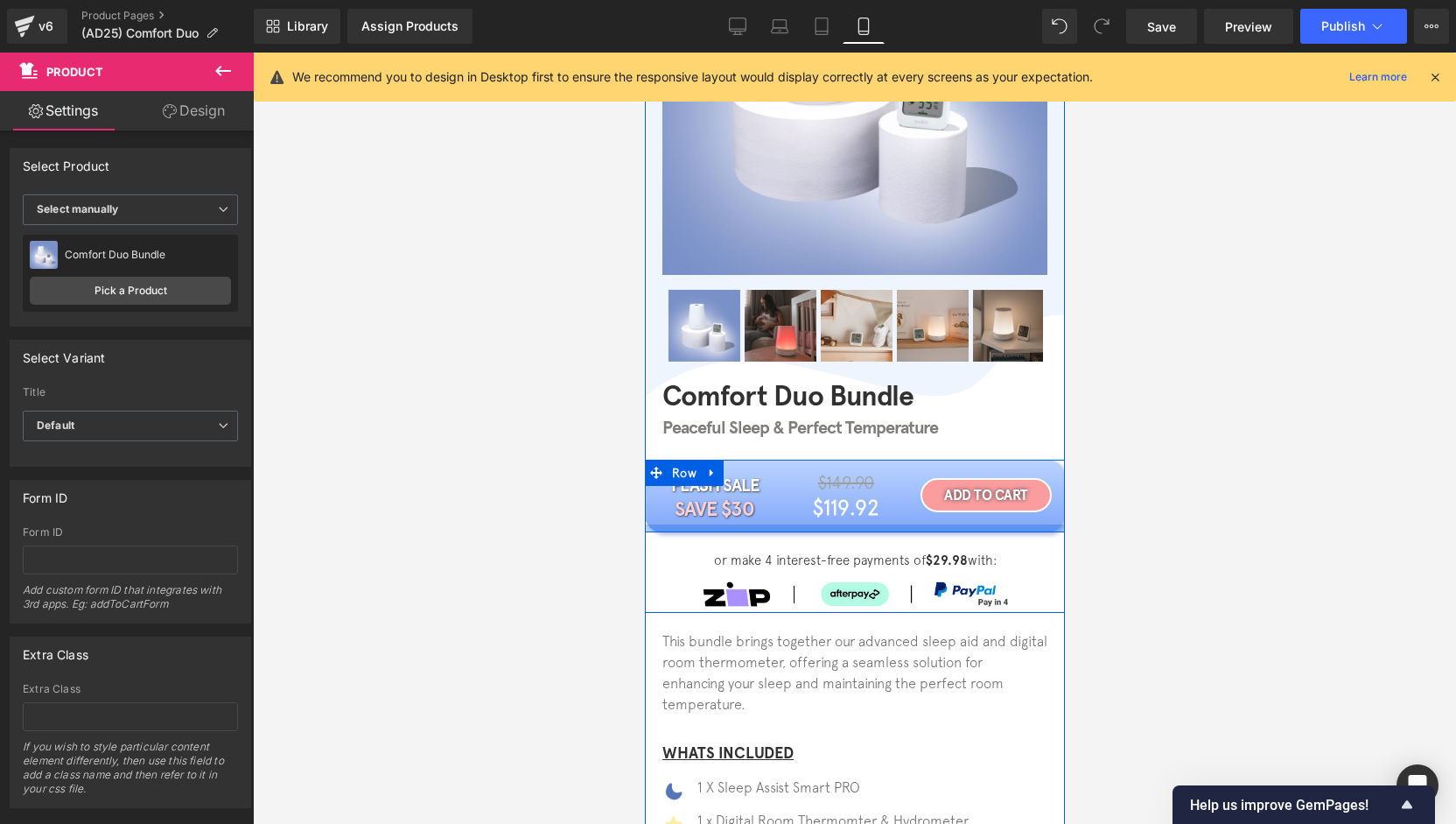
click at [819, 528] on div at bounding box center [854, 528] width 420 height 8
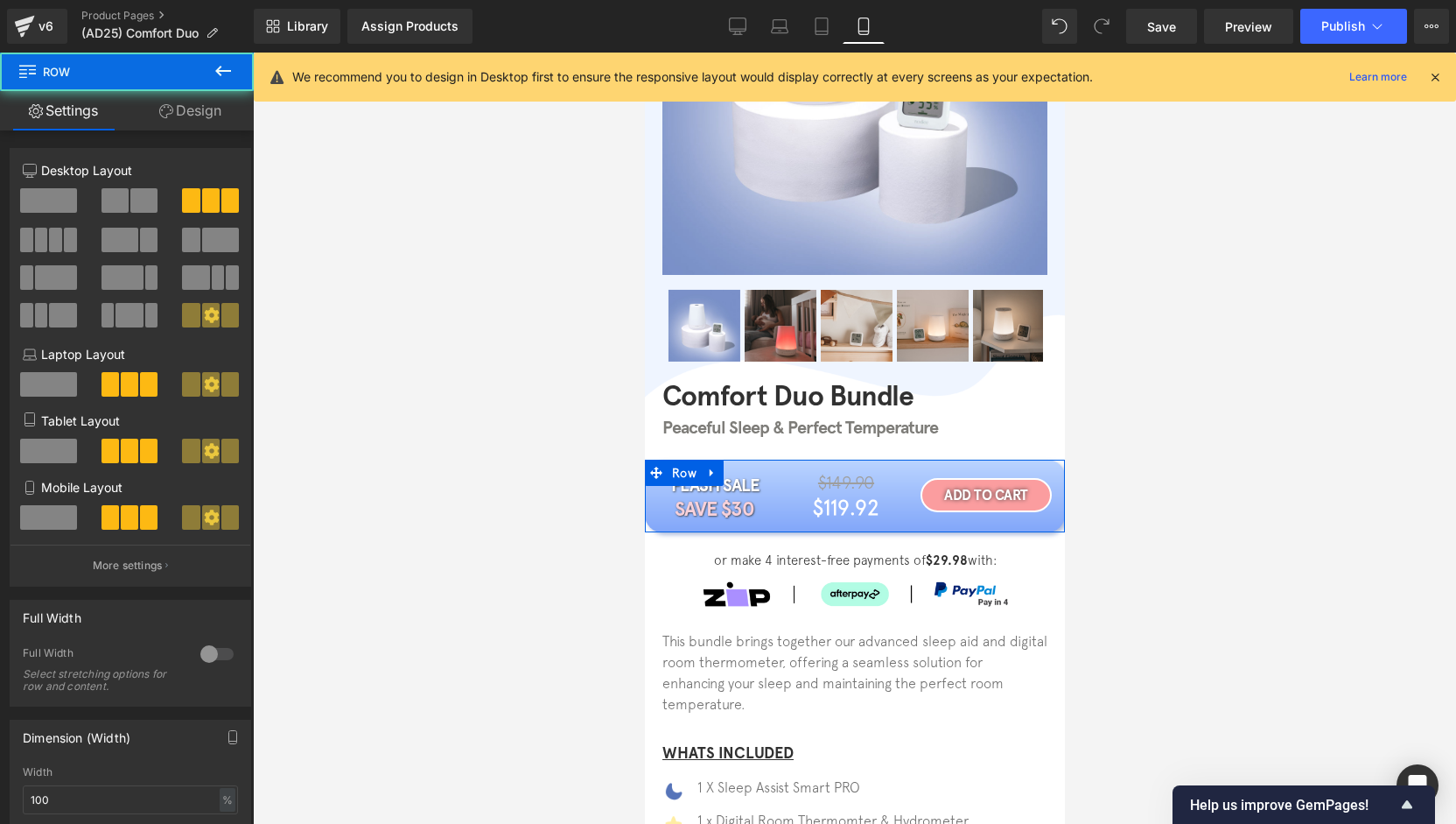
click at [223, 113] on link "Design" at bounding box center [190, 110] width 127 height 39
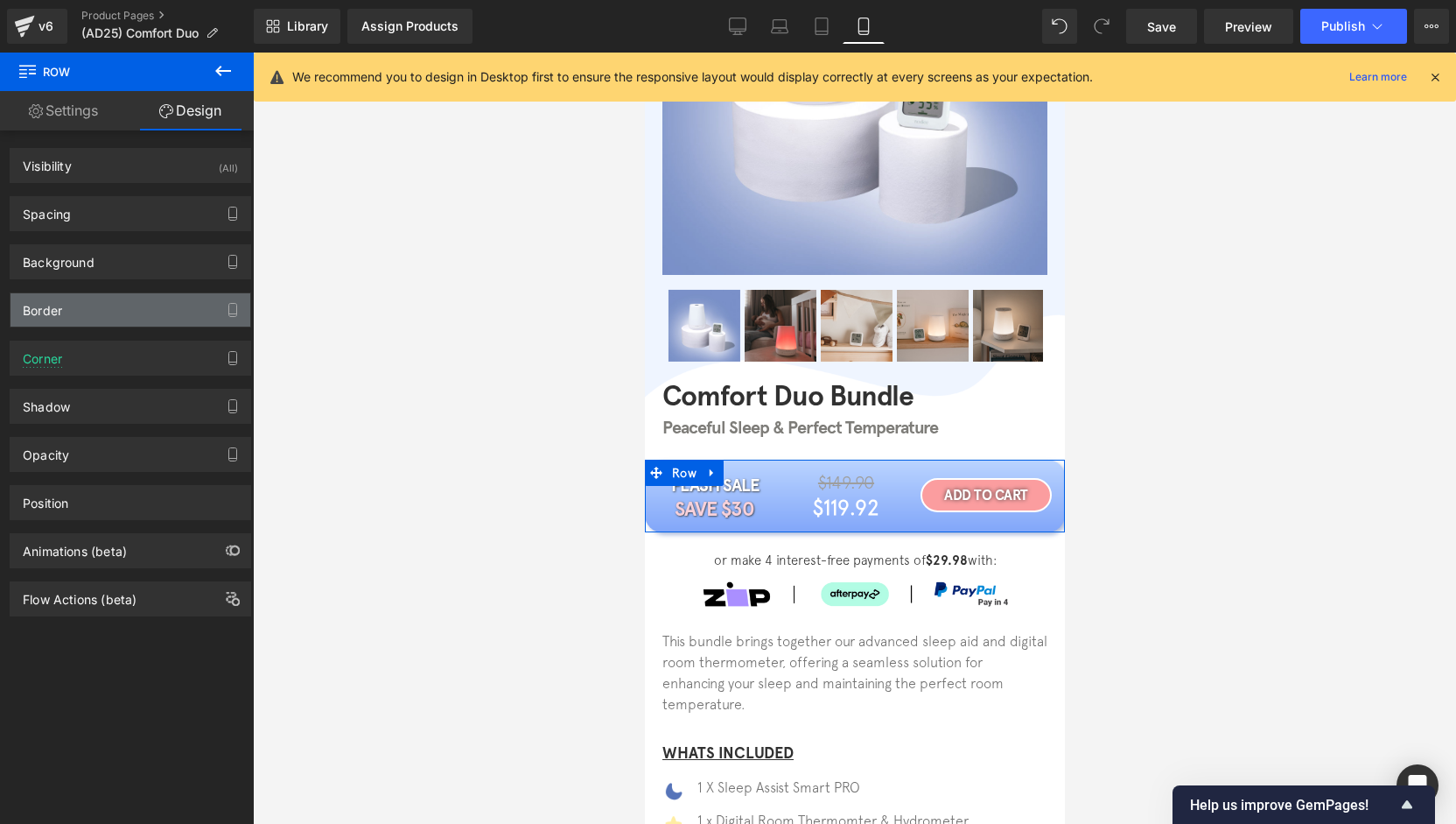
click at [99, 301] on div "Border" at bounding box center [130, 310] width 240 height 33
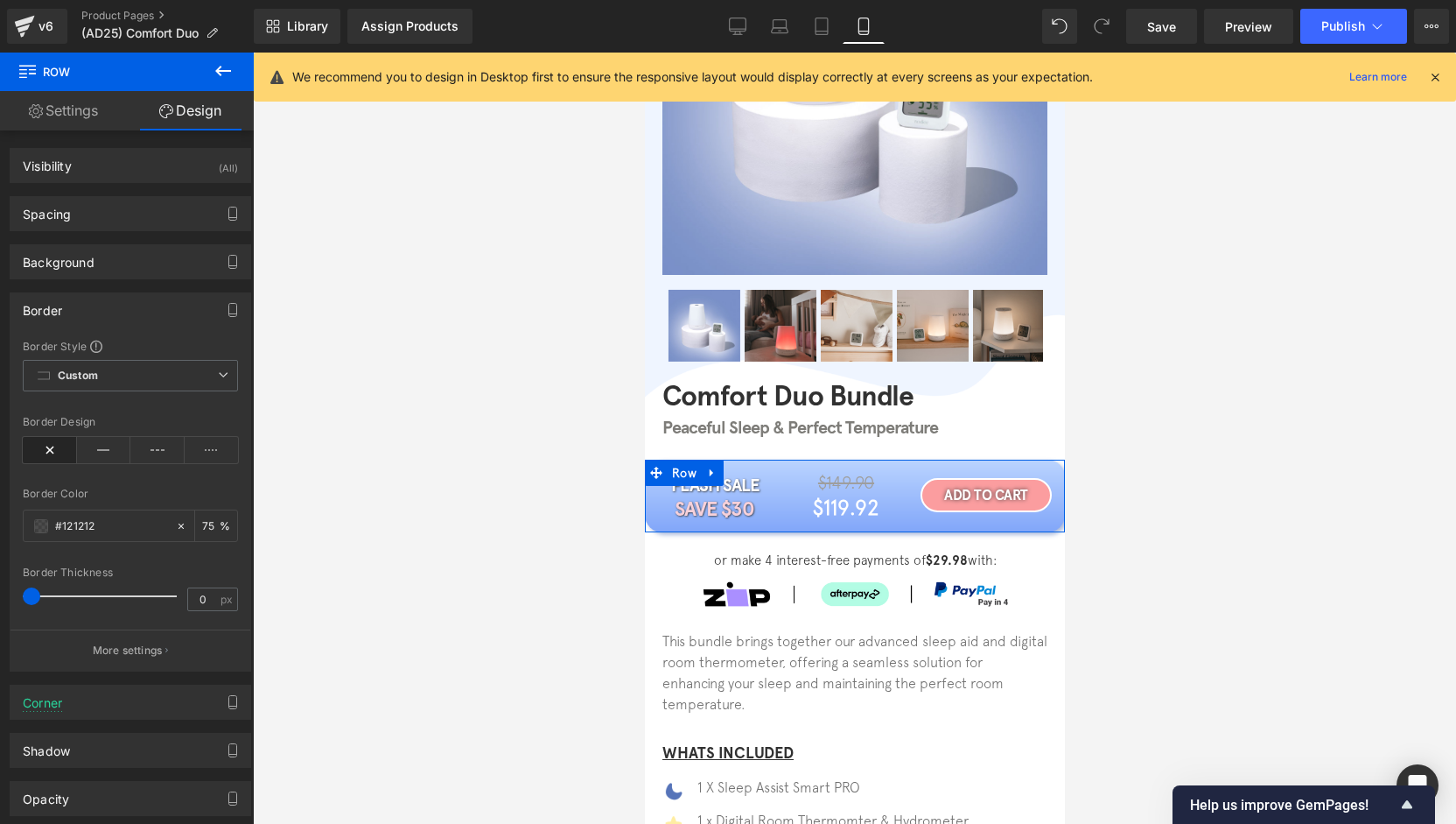
click at [101, 305] on div "Border" at bounding box center [130, 310] width 240 height 33
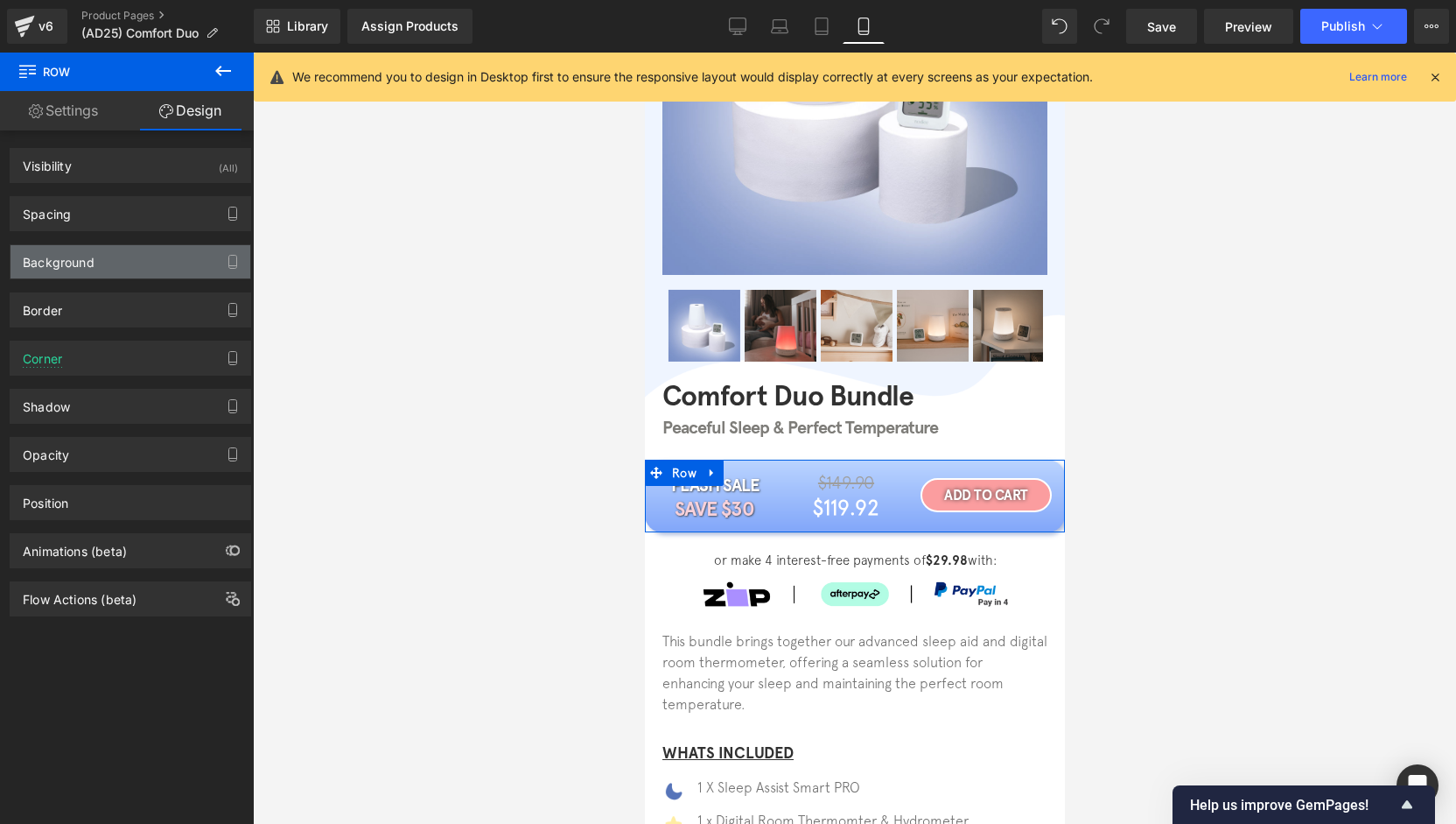
click at [108, 260] on div "Background" at bounding box center [130, 262] width 240 height 33
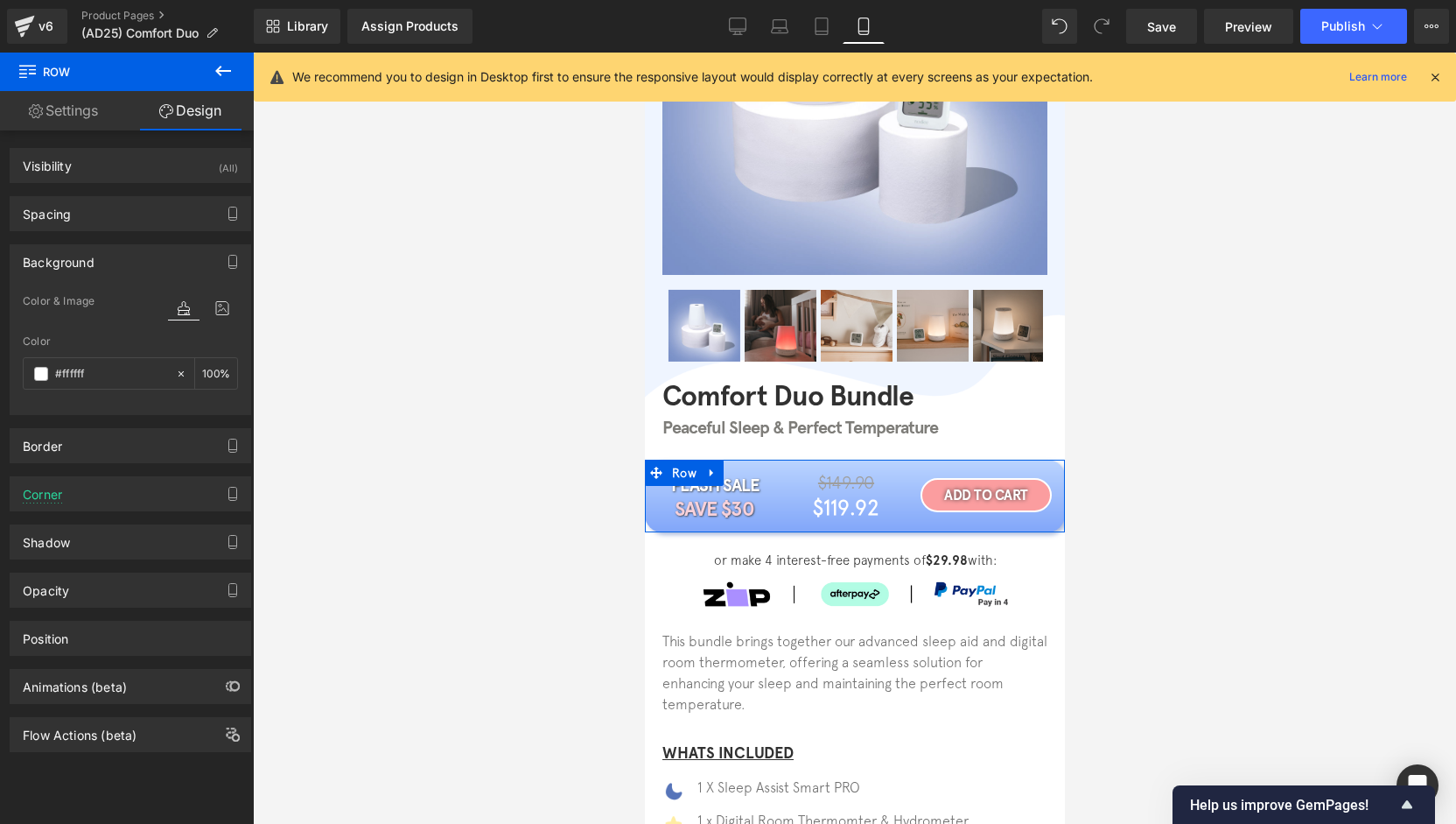
click at [108, 260] on div "Background" at bounding box center [130, 262] width 240 height 33
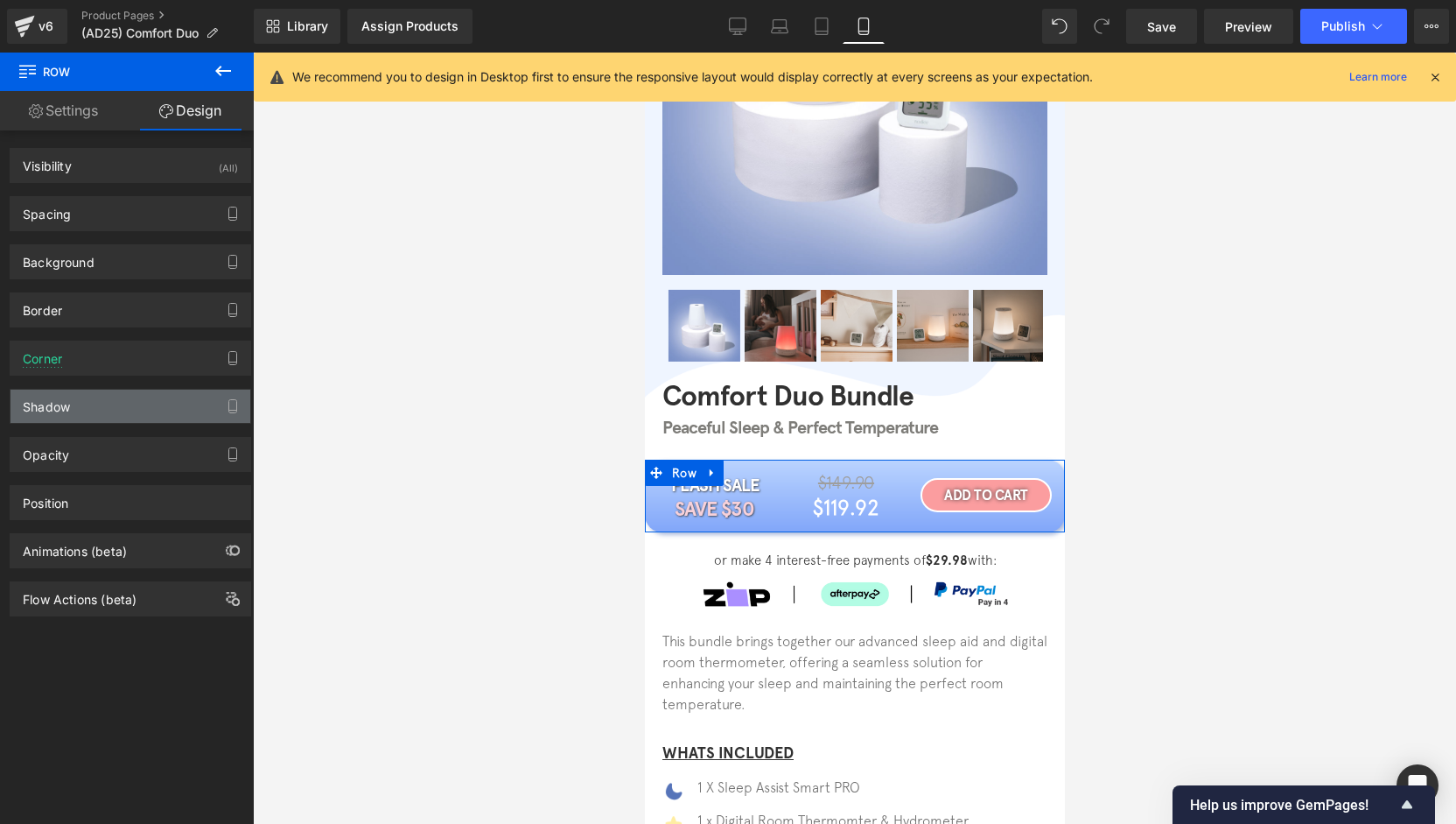
click at [96, 404] on div "Shadow" at bounding box center [130, 406] width 240 height 33
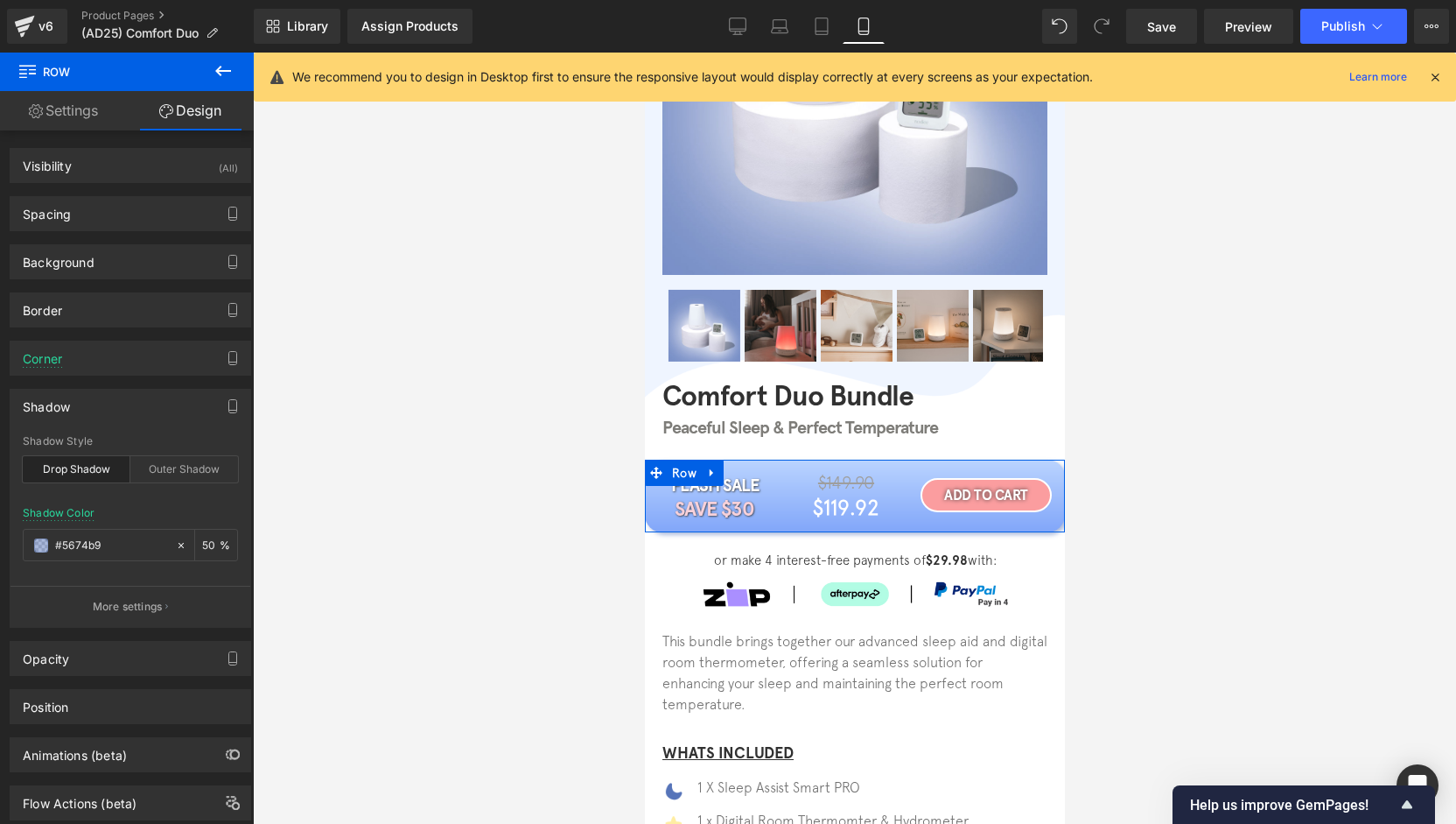
click at [96, 404] on div "Shadow" at bounding box center [130, 406] width 240 height 33
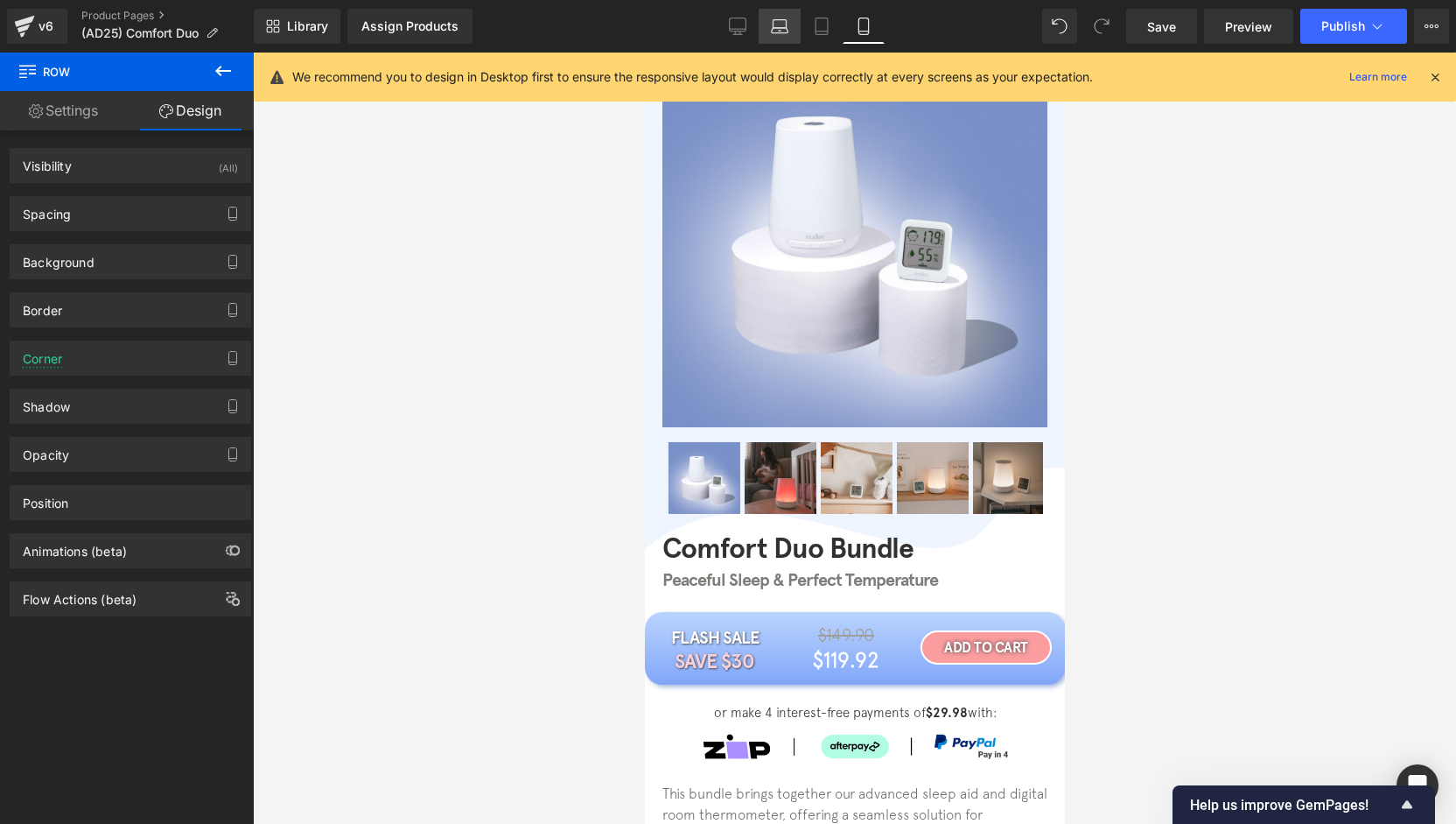
scroll to position [0, 0]
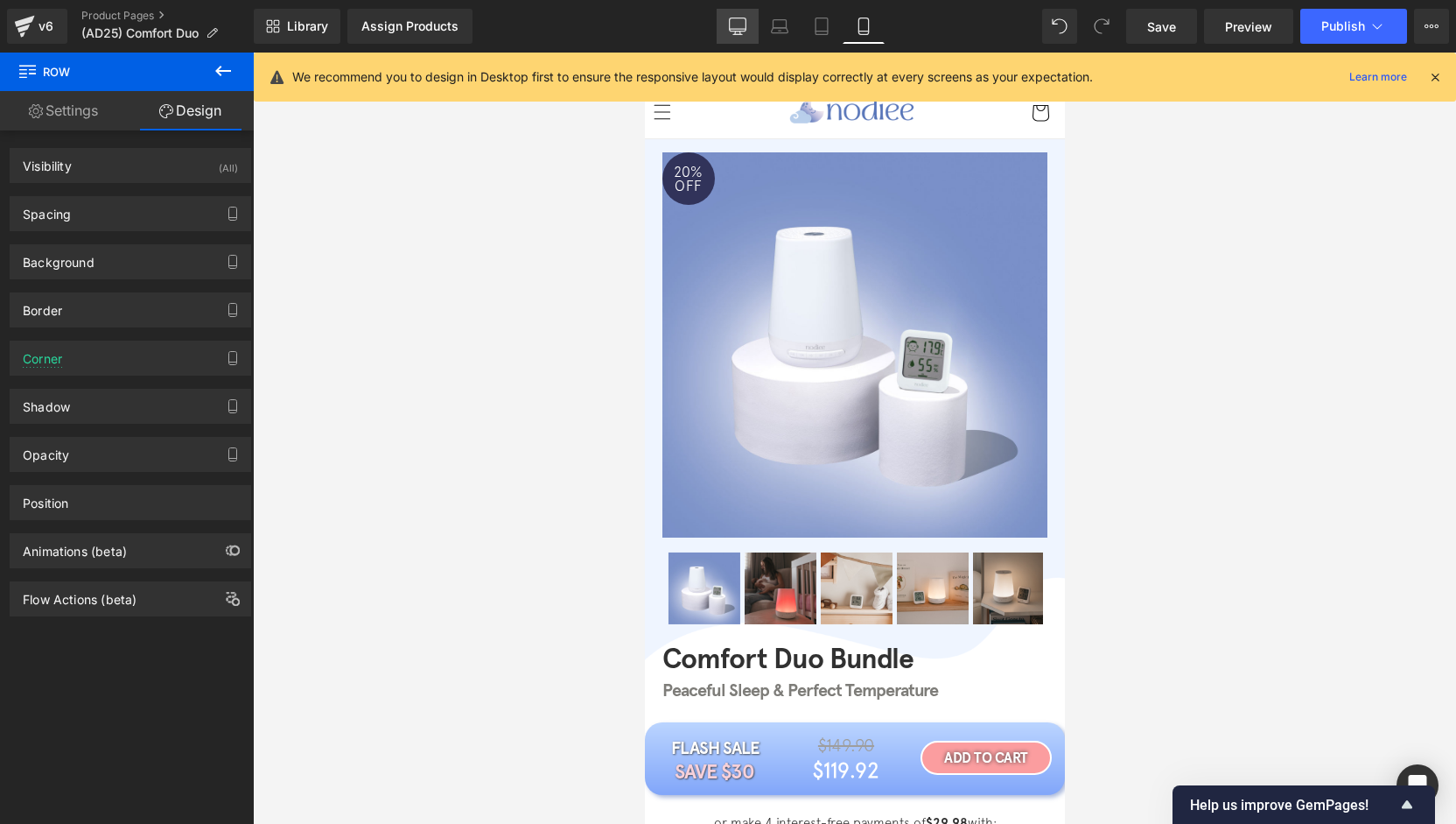
click at [717, 26] on link "Desktop" at bounding box center [737, 26] width 42 height 35
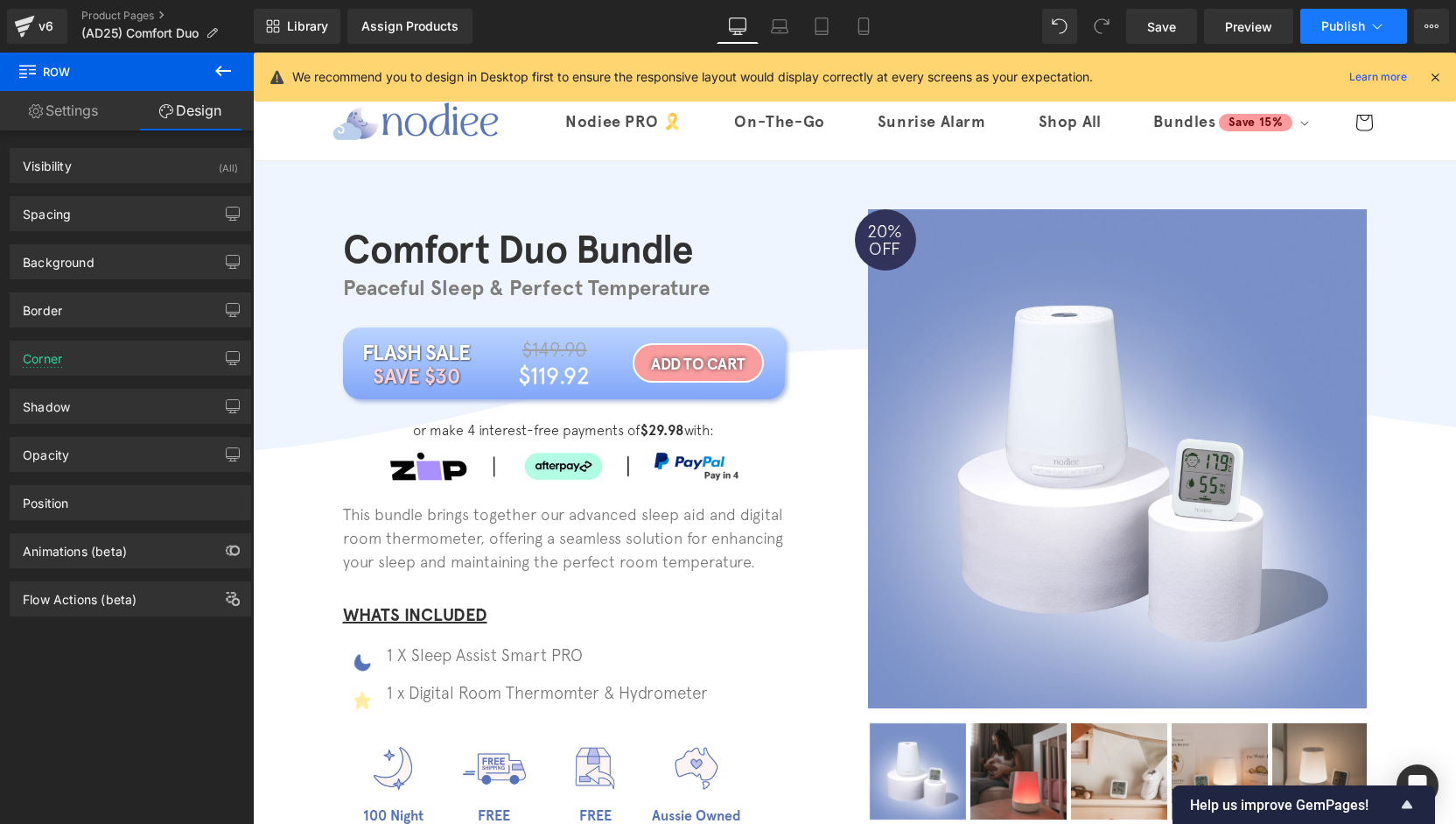
click at [1348, 16] on button "Publish" at bounding box center [1353, 26] width 107 height 35
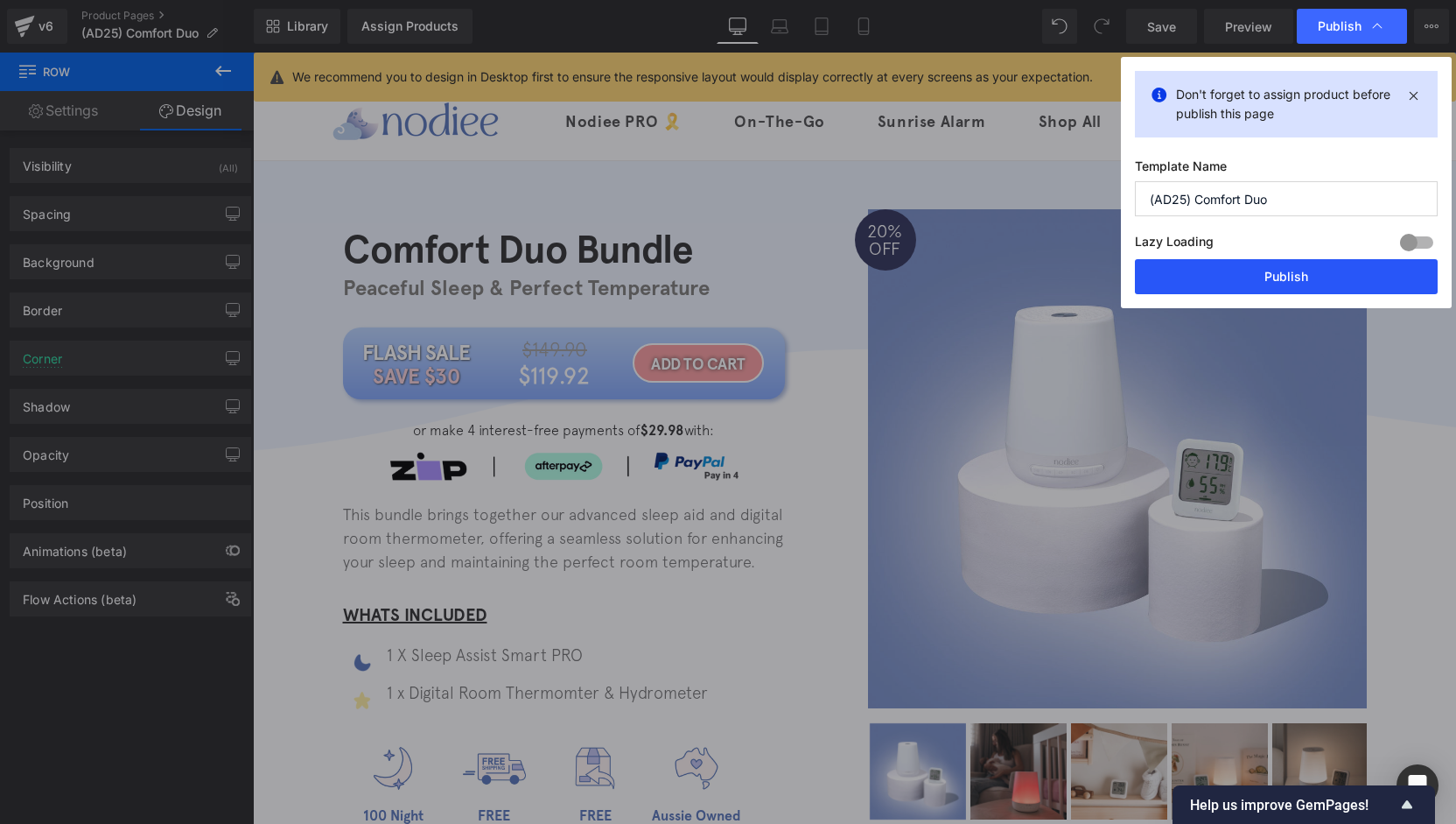
click at [1297, 275] on button "Publish" at bounding box center [1287, 276] width 302 height 35
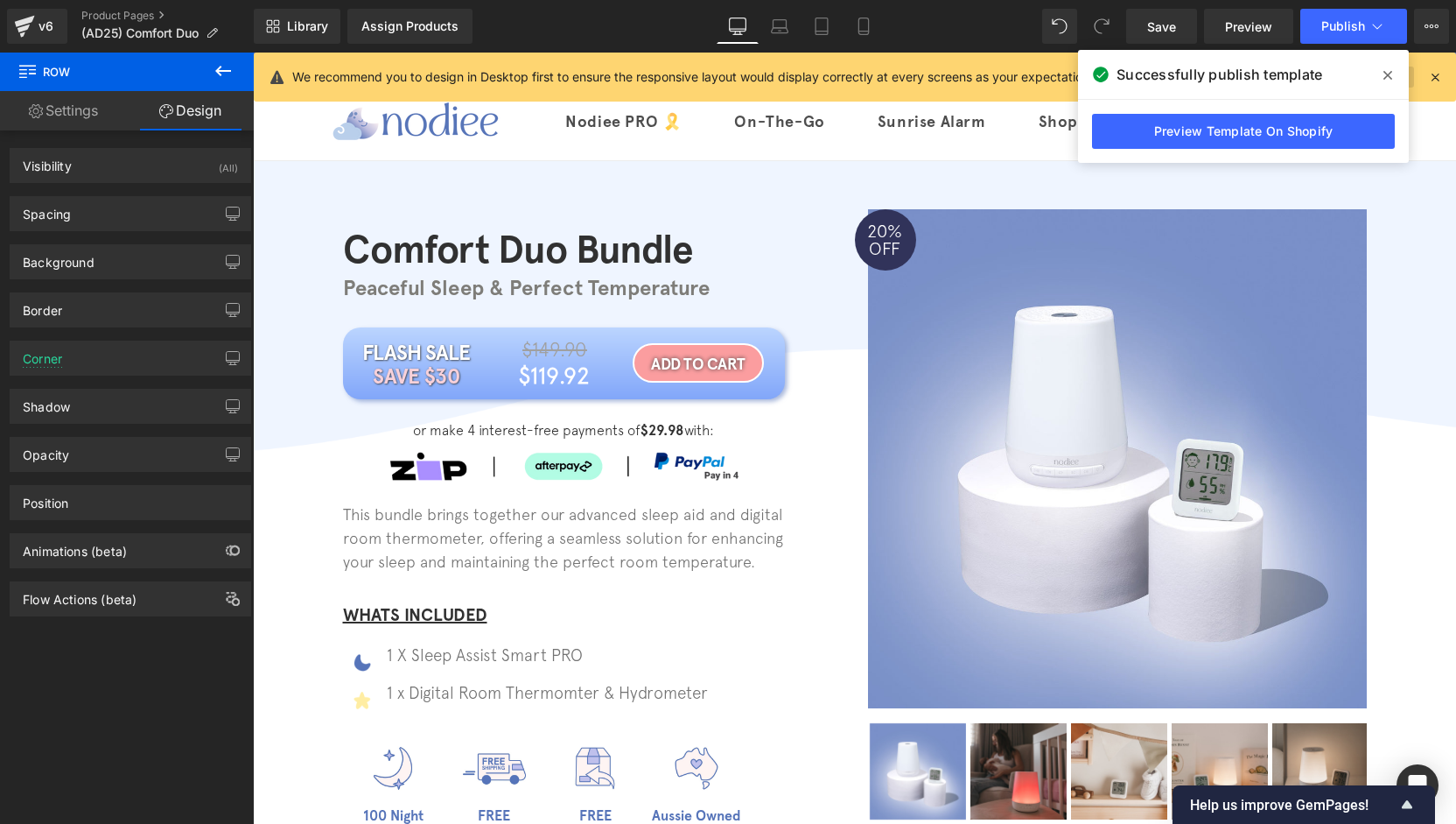
click at [1379, 77] on span at bounding box center [1388, 75] width 28 height 28
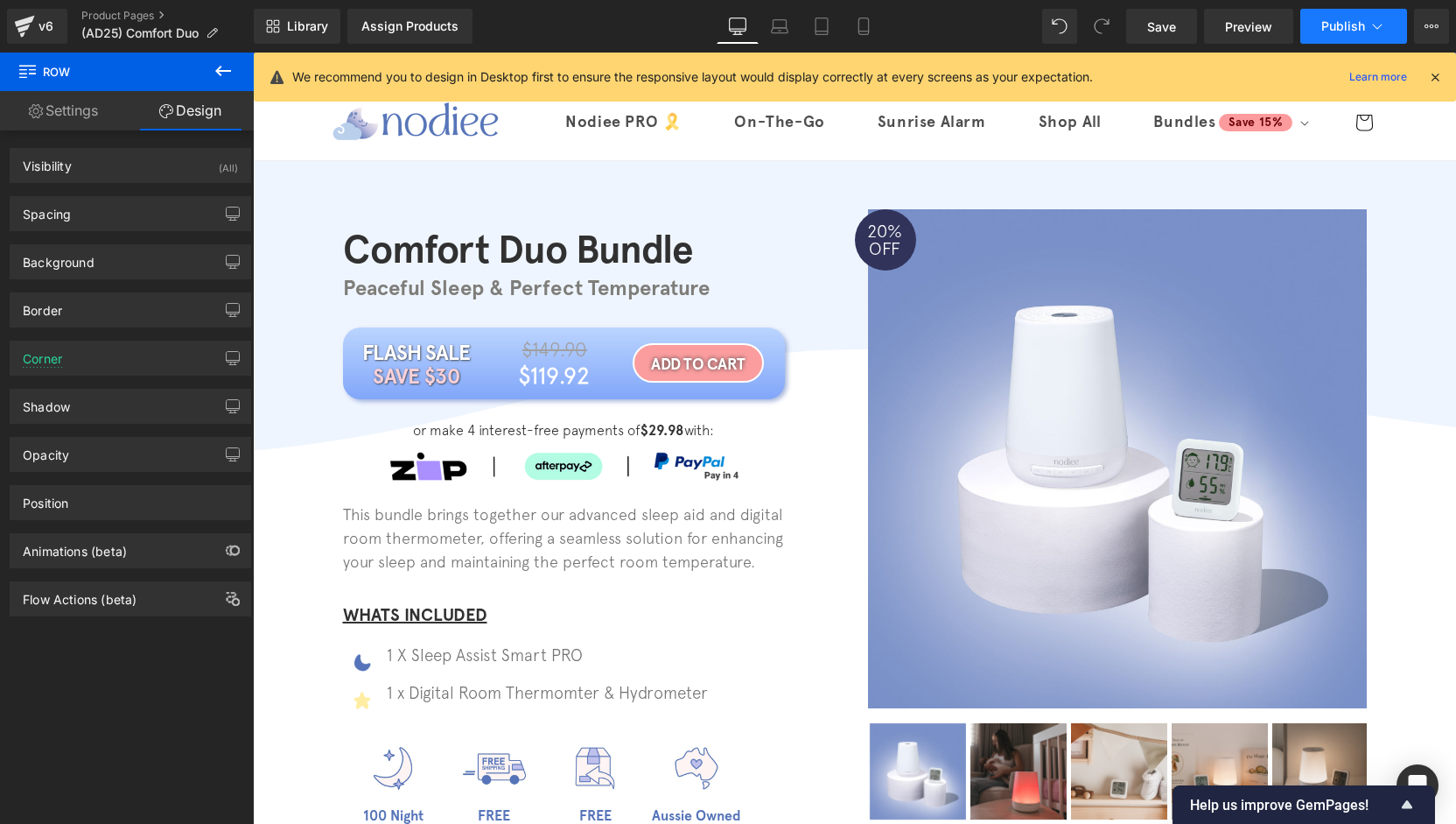
click at [1322, 28] on span "Publish" at bounding box center [1343, 26] width 44 height 14
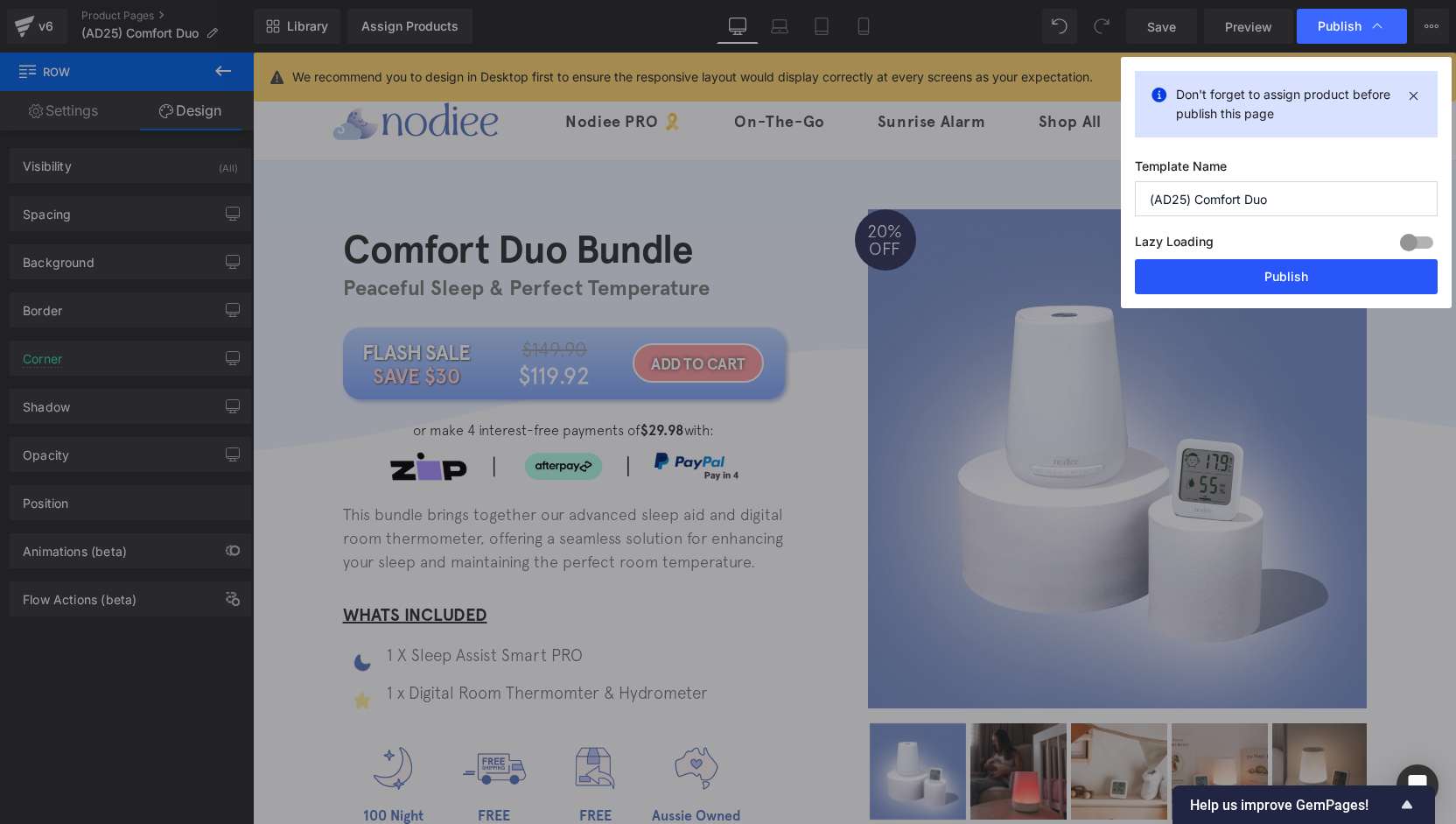
click at [1287, 271] on button "Publish" at bounding box center [1287, 276] width 302 height 35
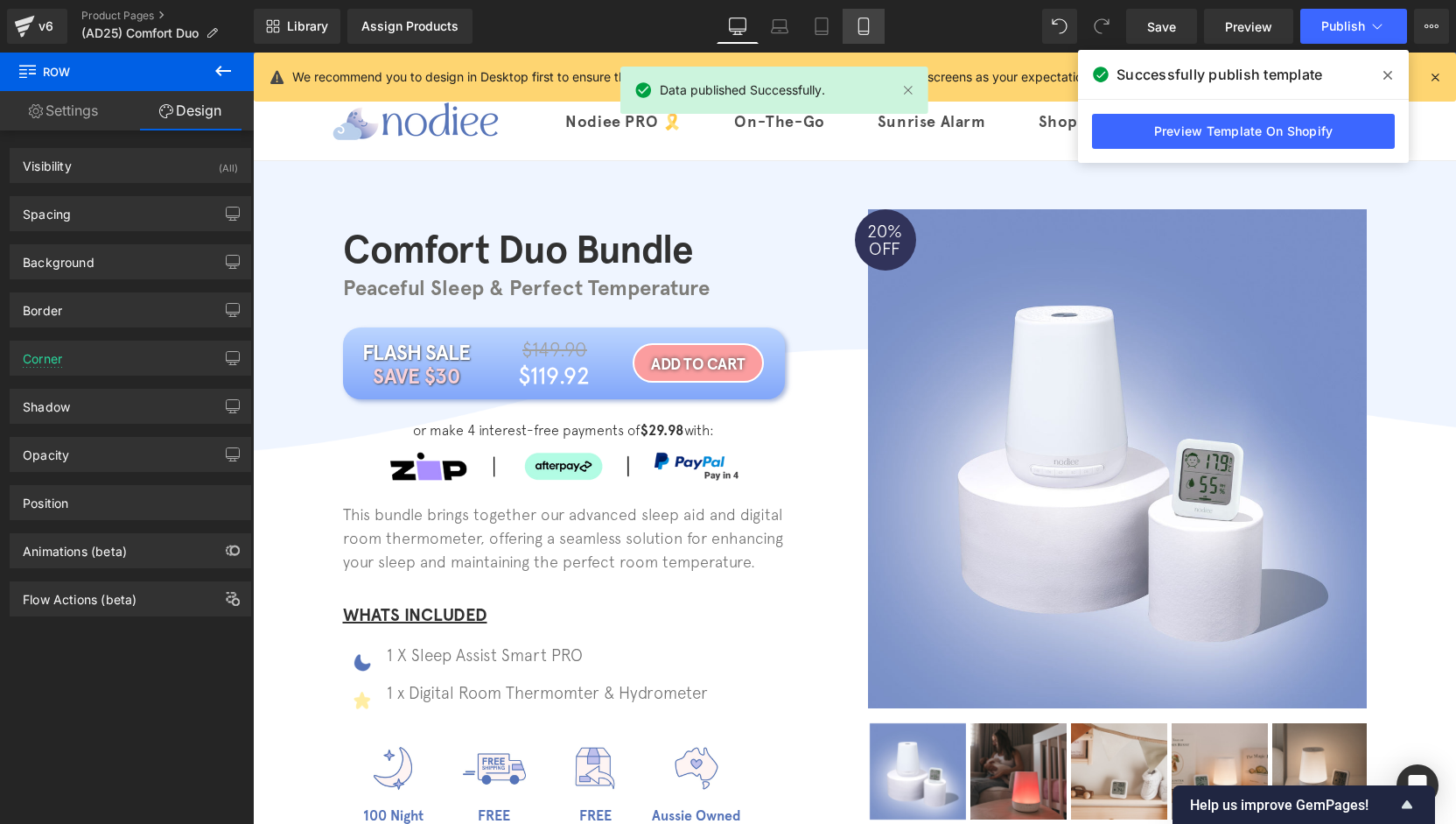
click at [868, 30] on icon at bounding box center [863, 26] width 17 height 17
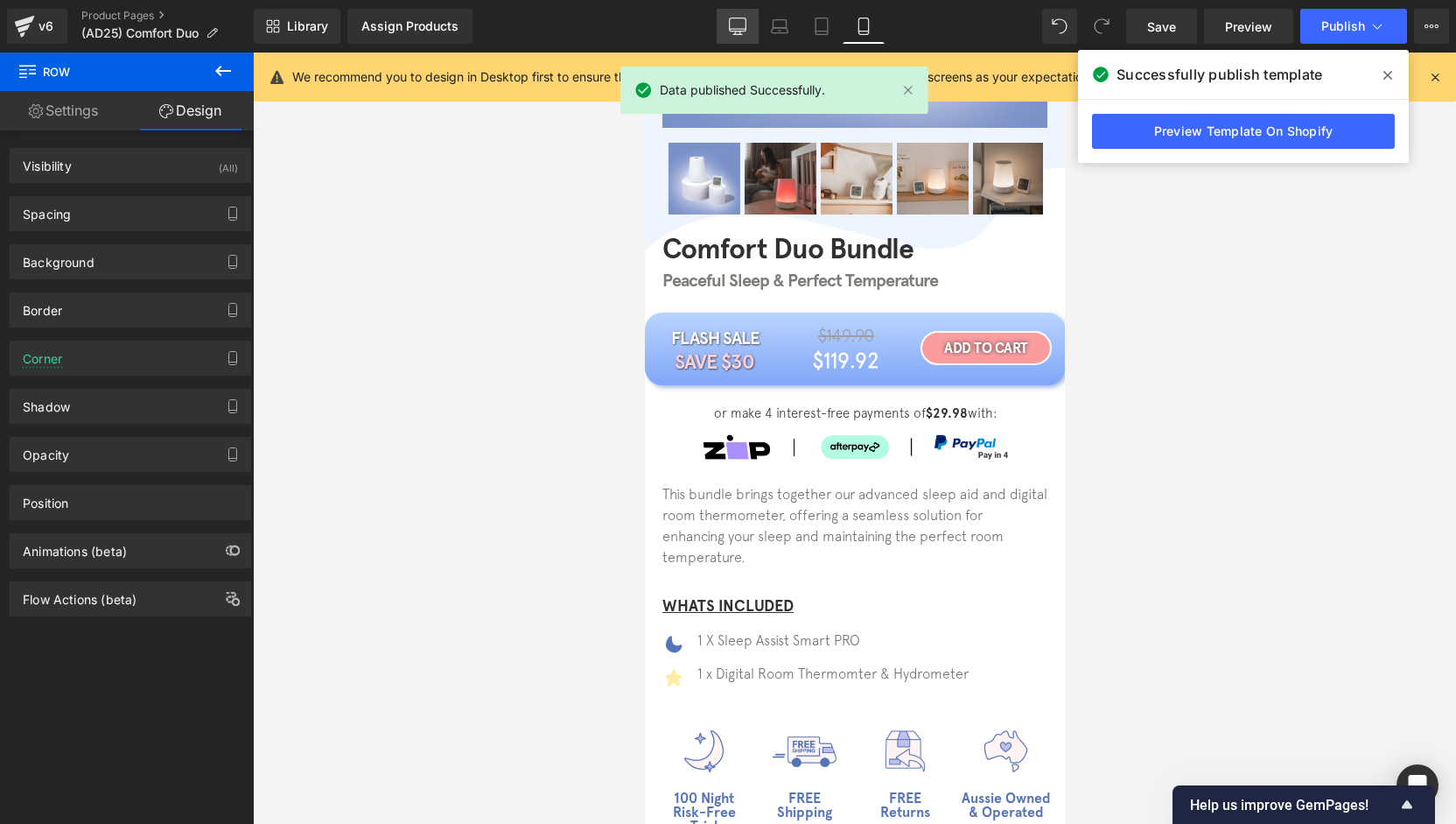
click at [720, 29] on link "Desktop" at bounding box center [737, 26] width 42 height 35
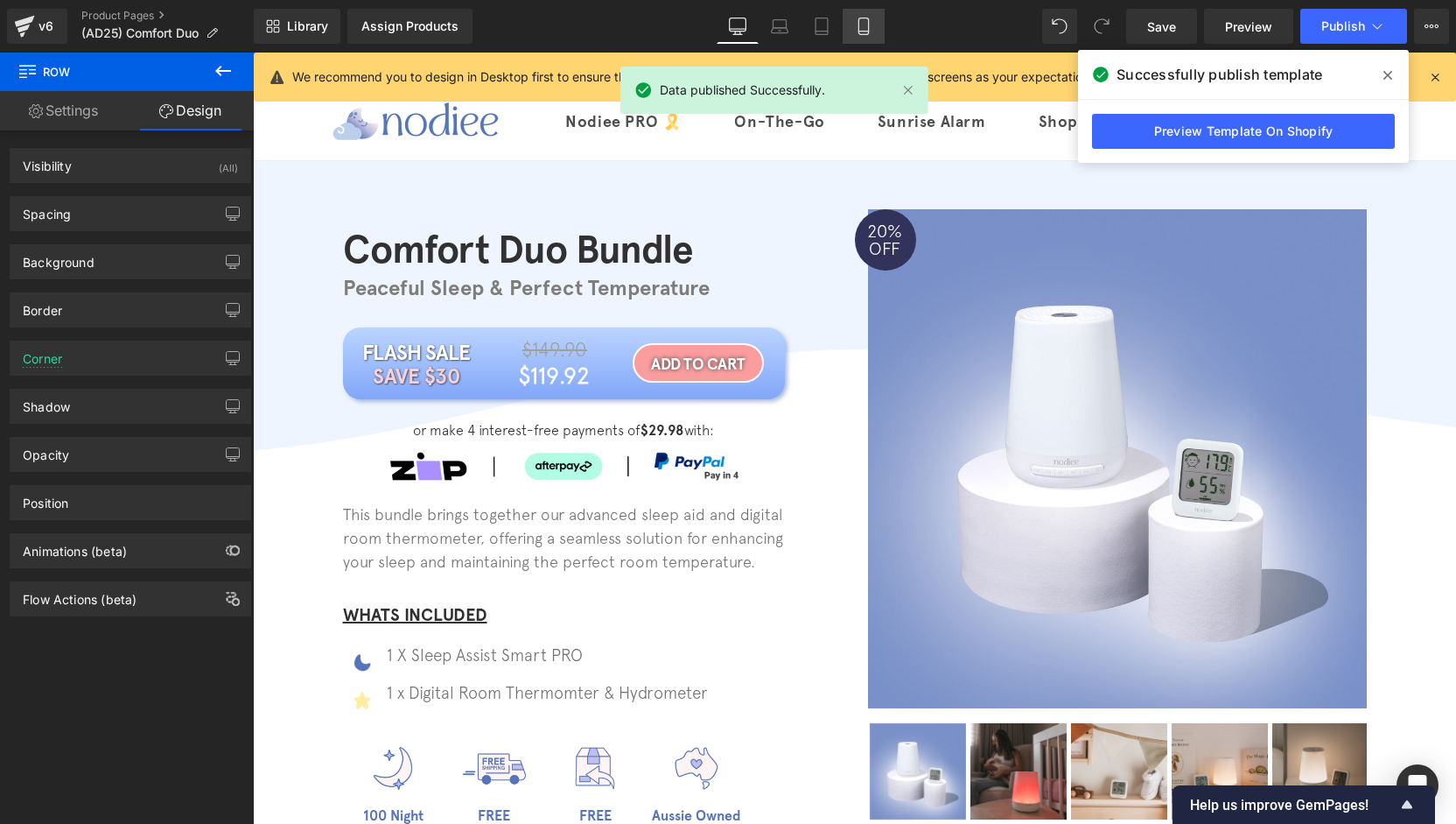
click at [868, 33] on icon at bounding box center [863, 26] width 17 height 17
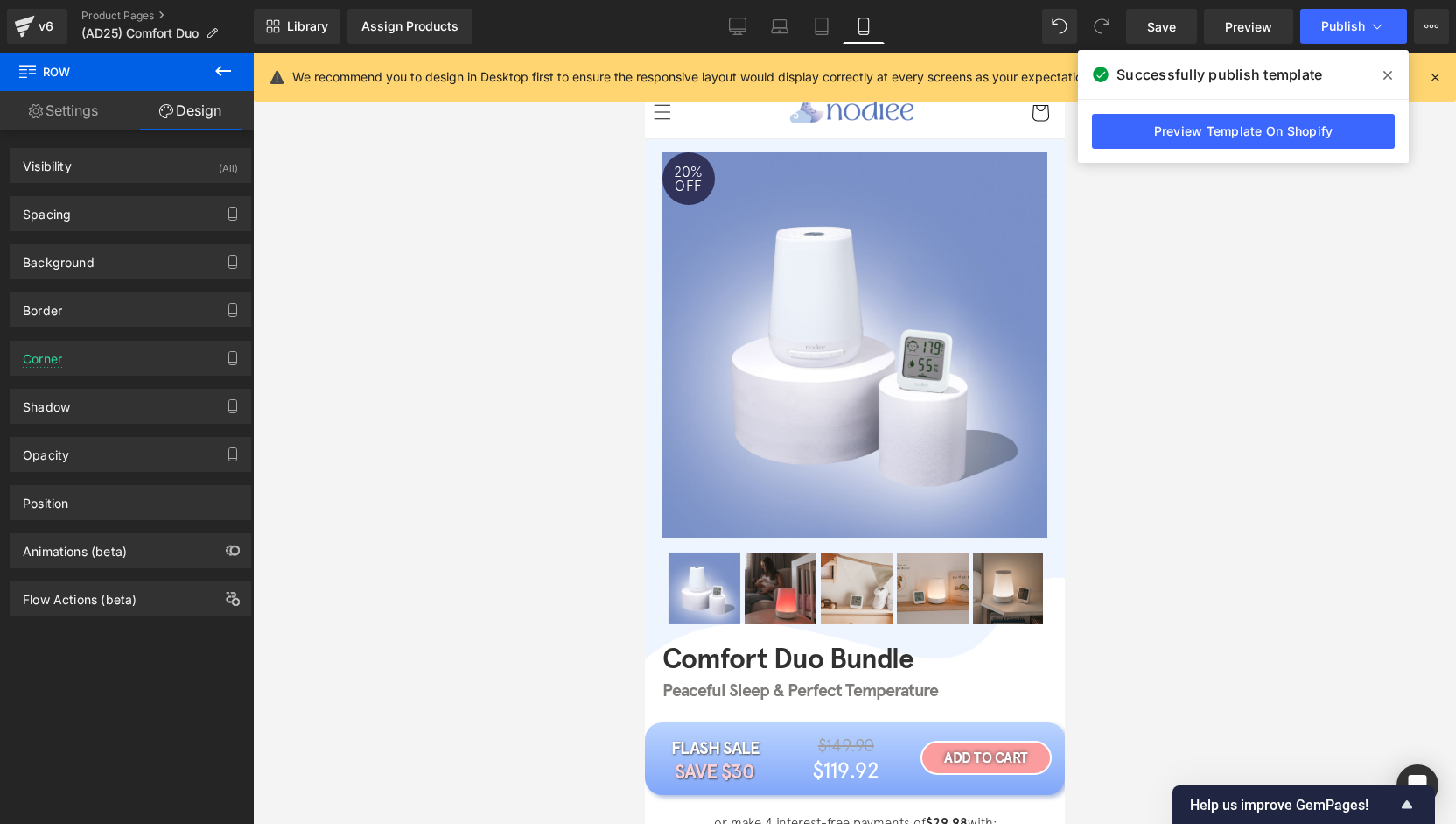
click at [859, 27] on icon at bounding box center [863, 26] width 10 height 16
click at [819, 32] on icon at bounding box center [821, 32] width 12 height 0
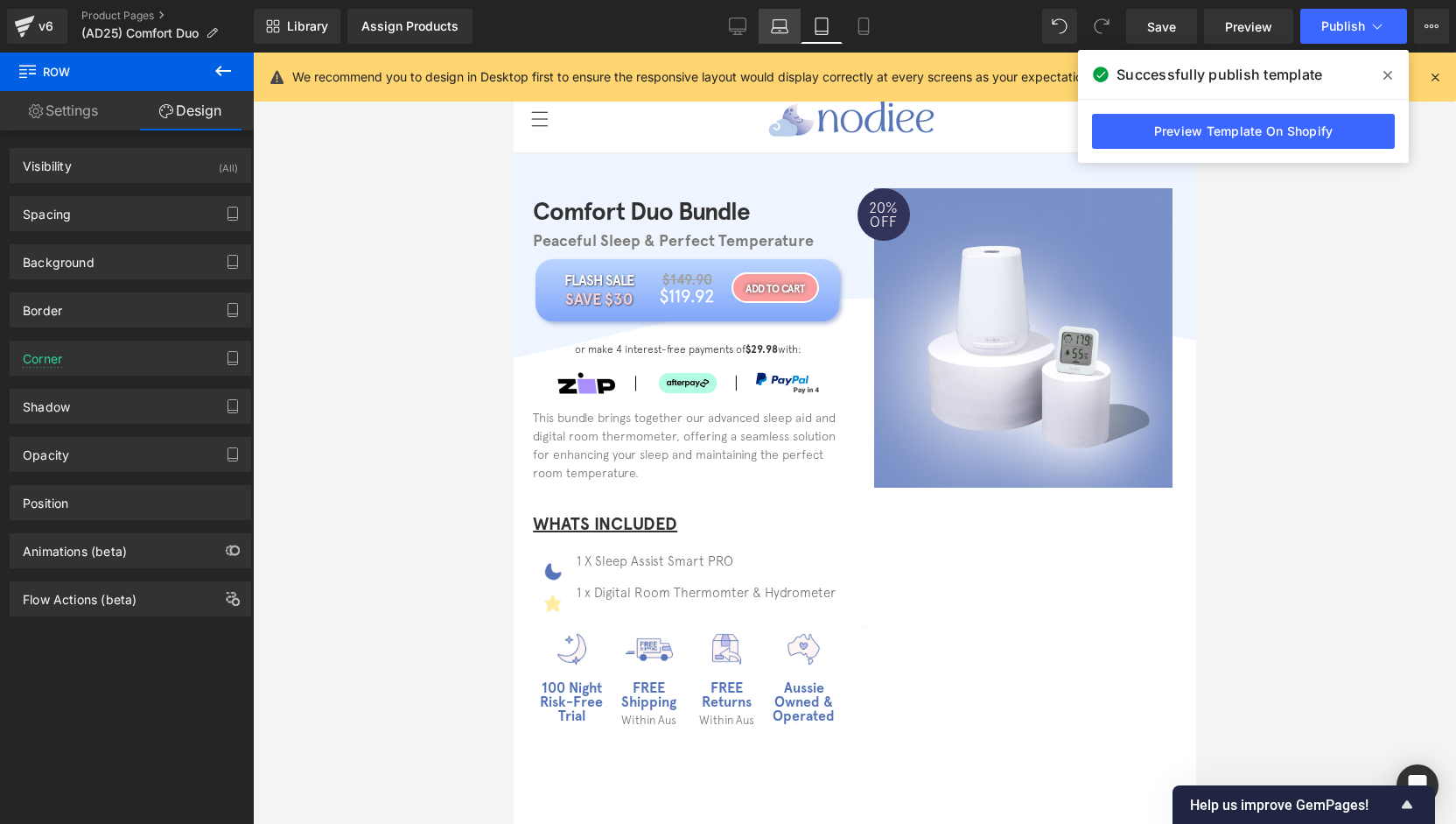
click at [791, 33] on link "Laptop" at bounding box center [780, 26] width 42 height 35
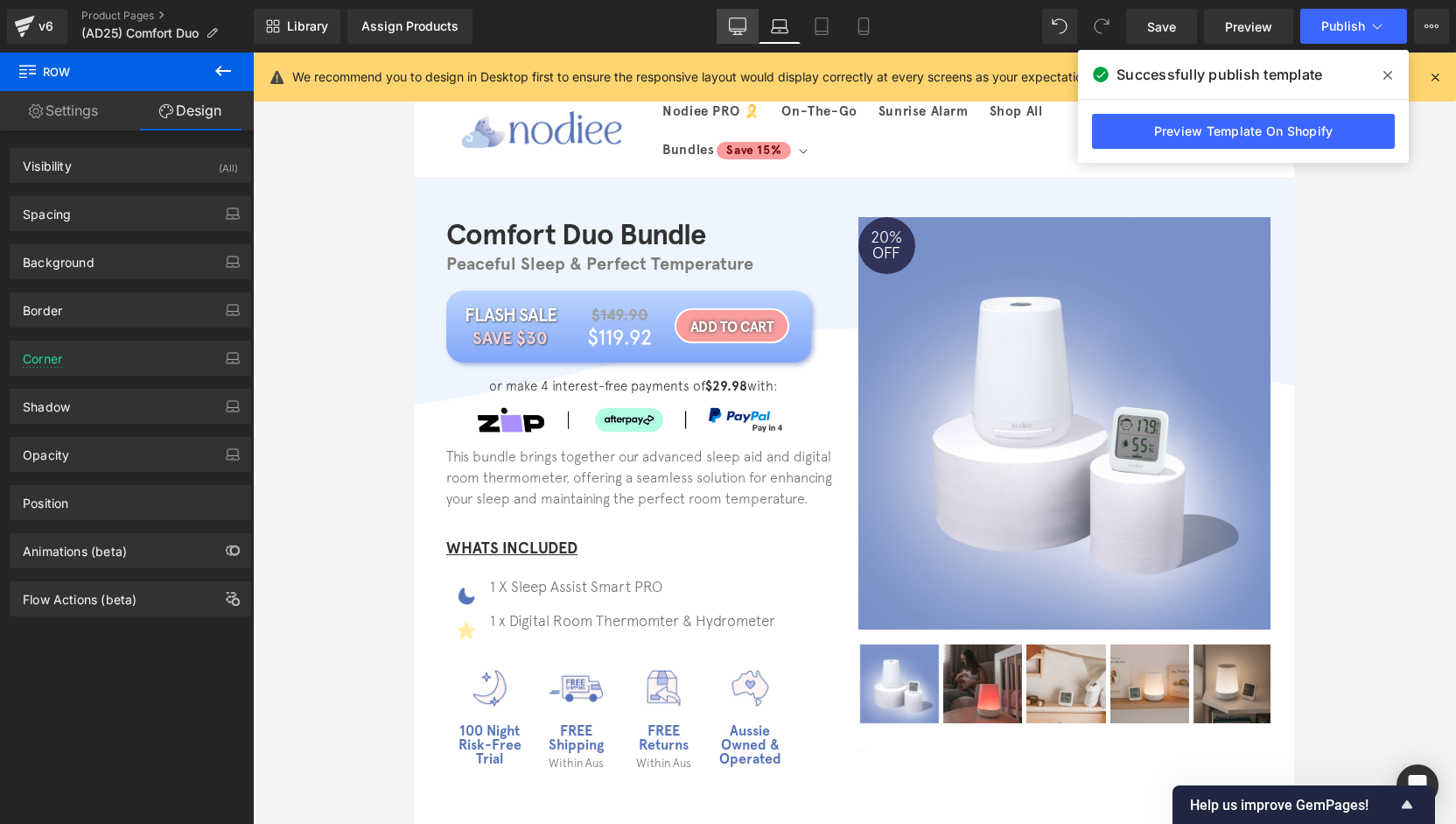
click at [724, 34] on link "Desktop" at bounding box center [737, 26] width 42 height 35
